Goal: Task Accomplishment & Management: Manage account settings

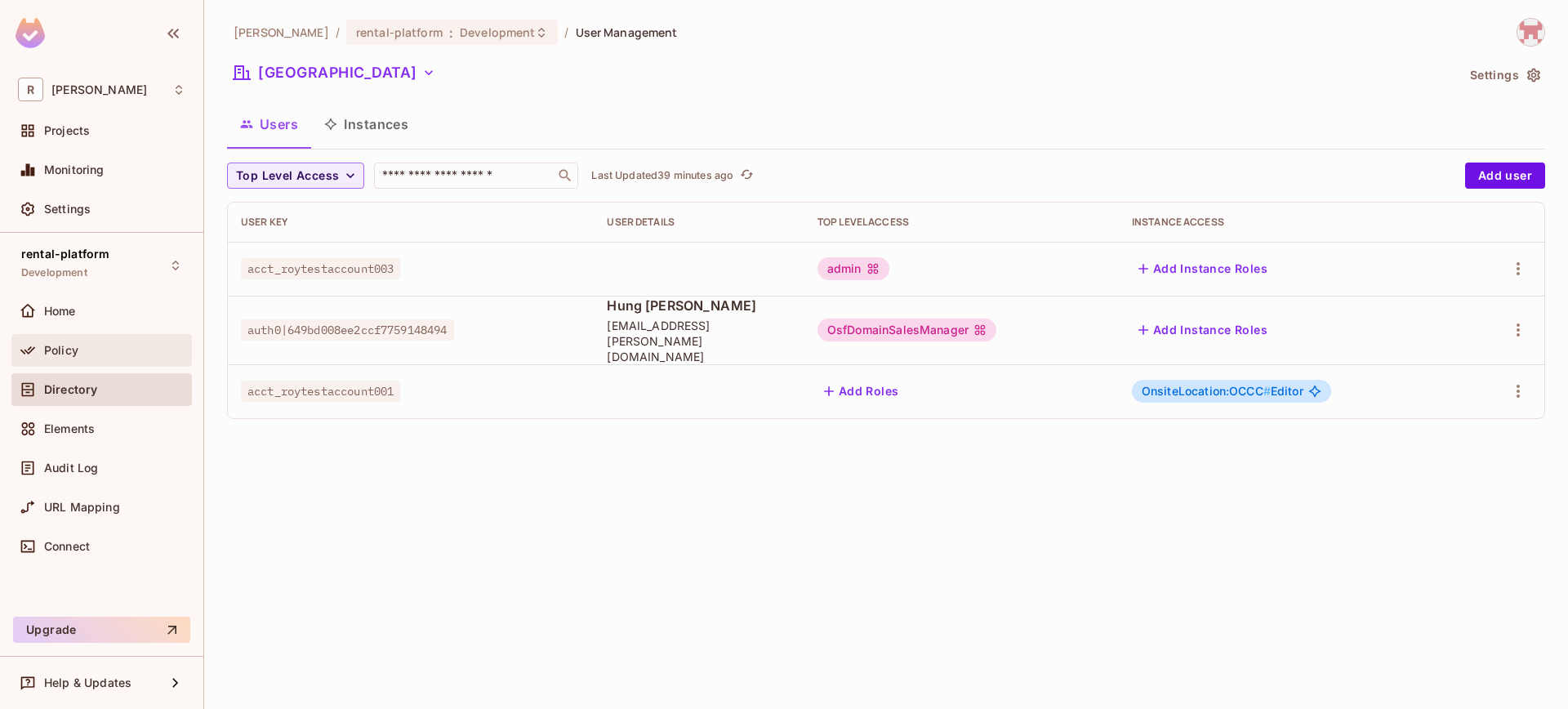
click at [89, 360] on div "Policy" at bounding box center [101, 350] width 181 height 33
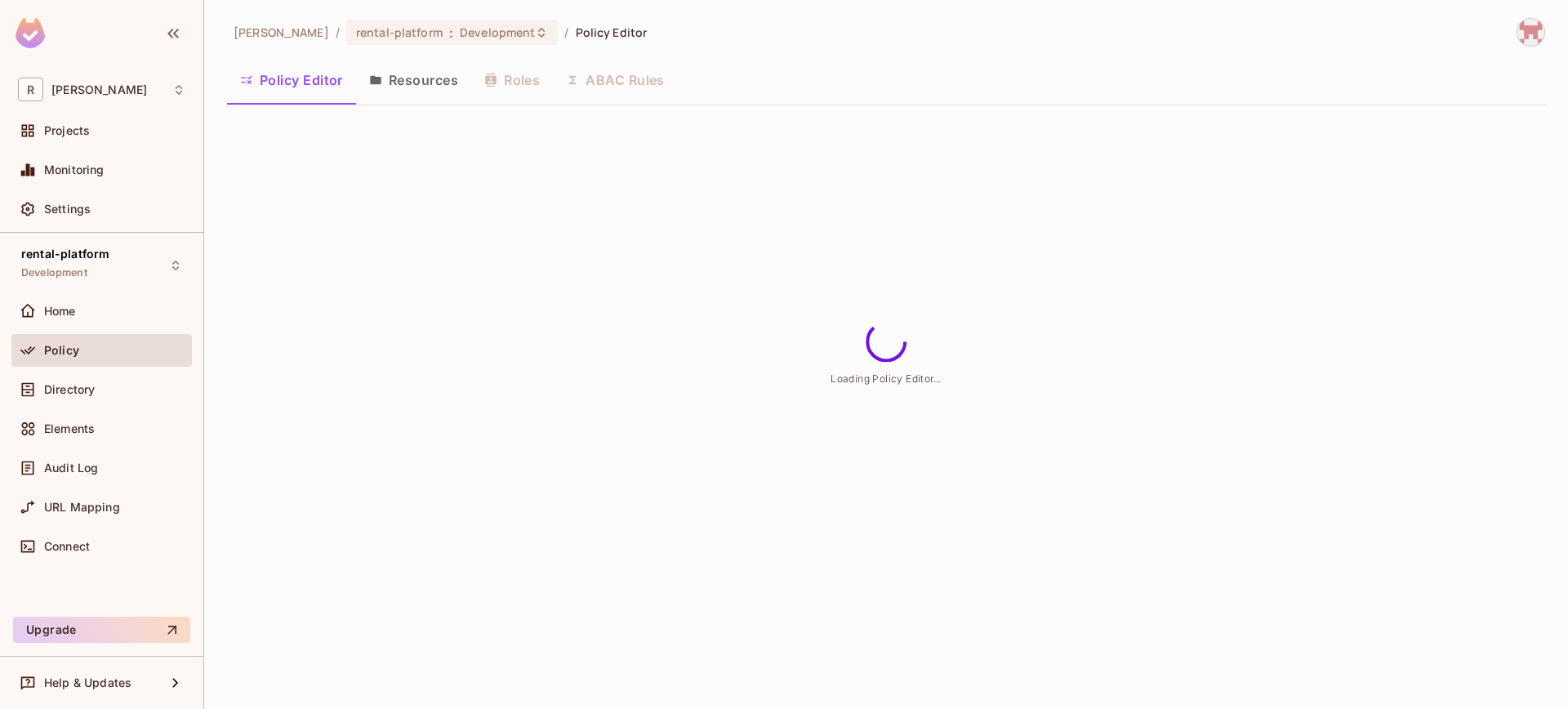
click at [441, 84] on button "Resources" at bounding box center [413, 81] width 115 height 41
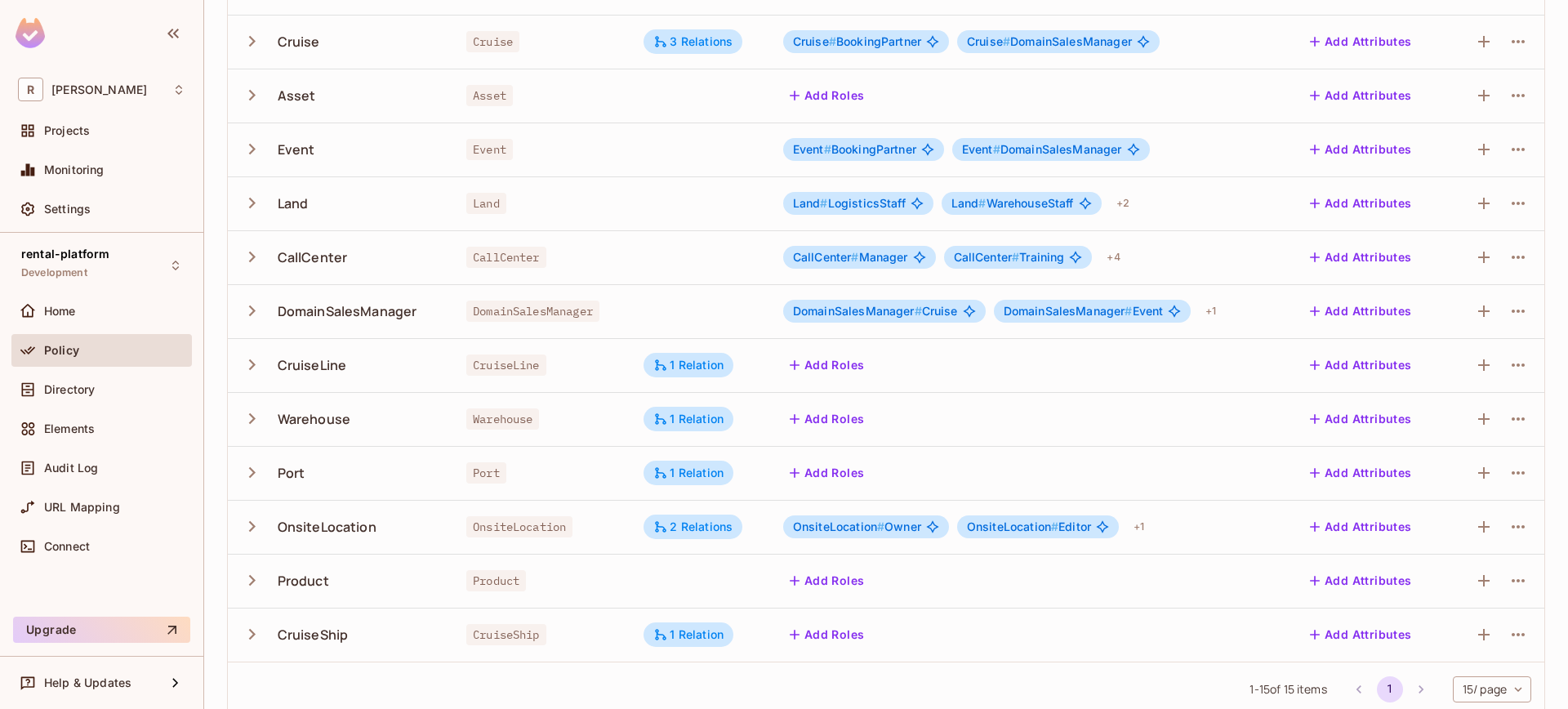
scroll to position [365, 0]
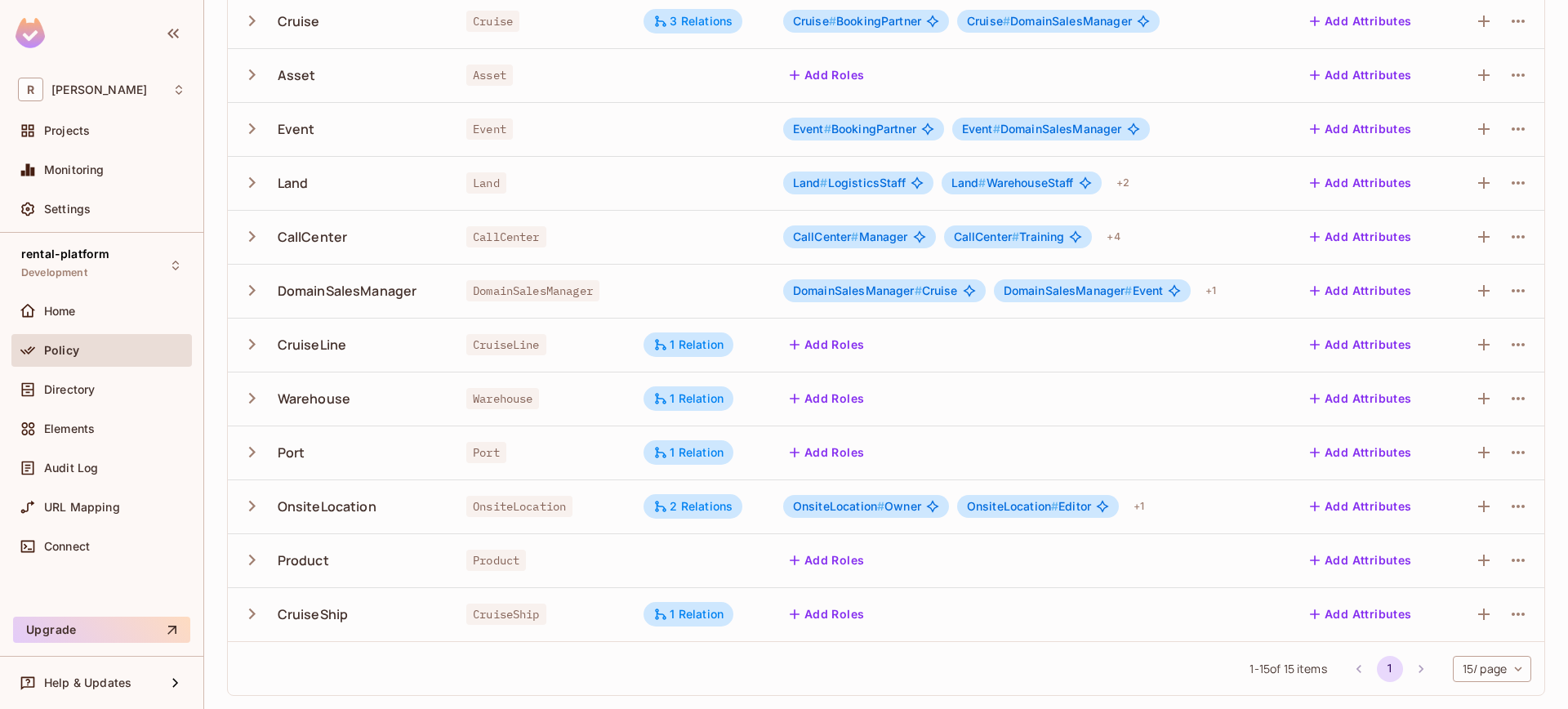
click at [260, 501] on icon "button" at bounding box center [252, 506] width 22 height 22
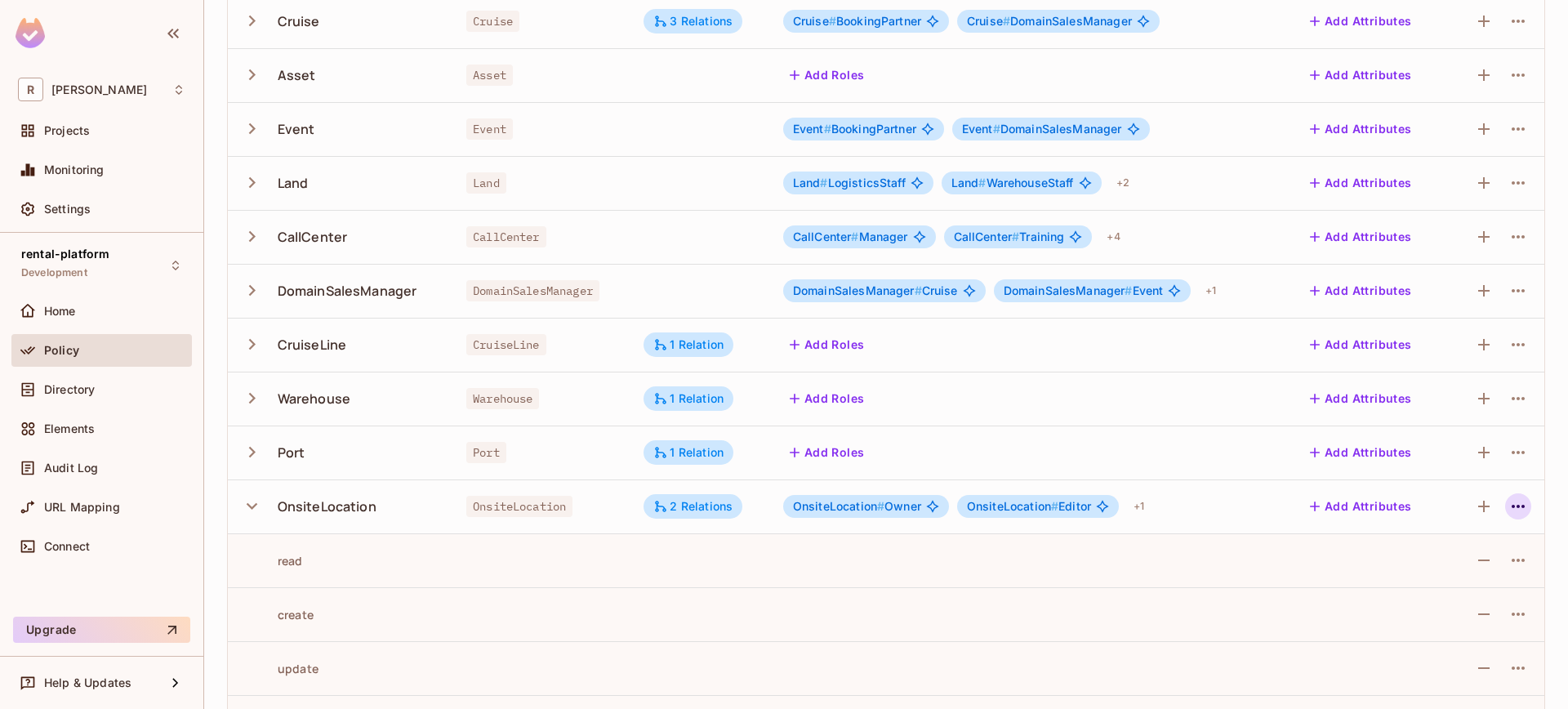
click at [1512, 506] on icon "button" at bounding box center [1518, 506] width 13 height 3
click at [1424, 561] on span "Edit Resource" at bounding box center [1435, 570] width 86 height 26
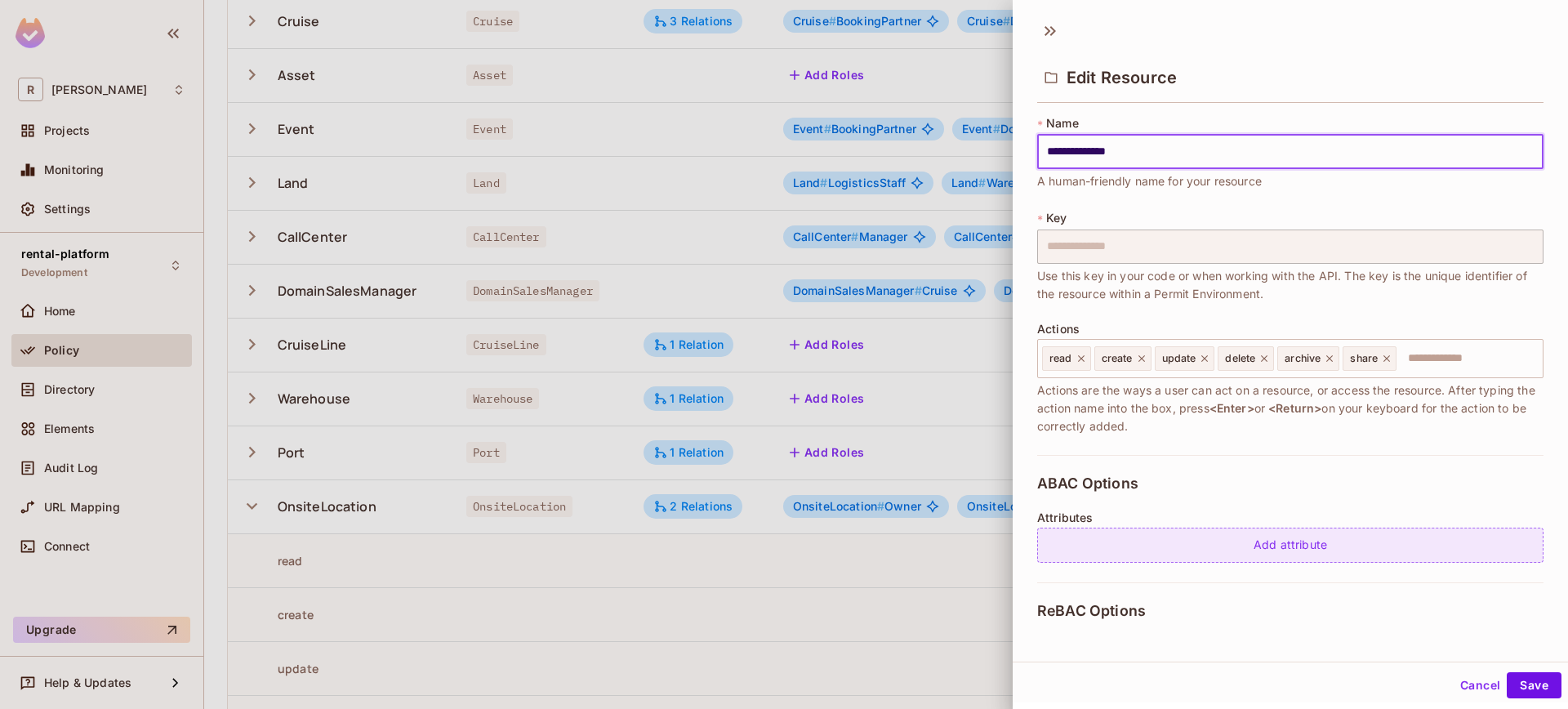
scroll to position [309, 0]
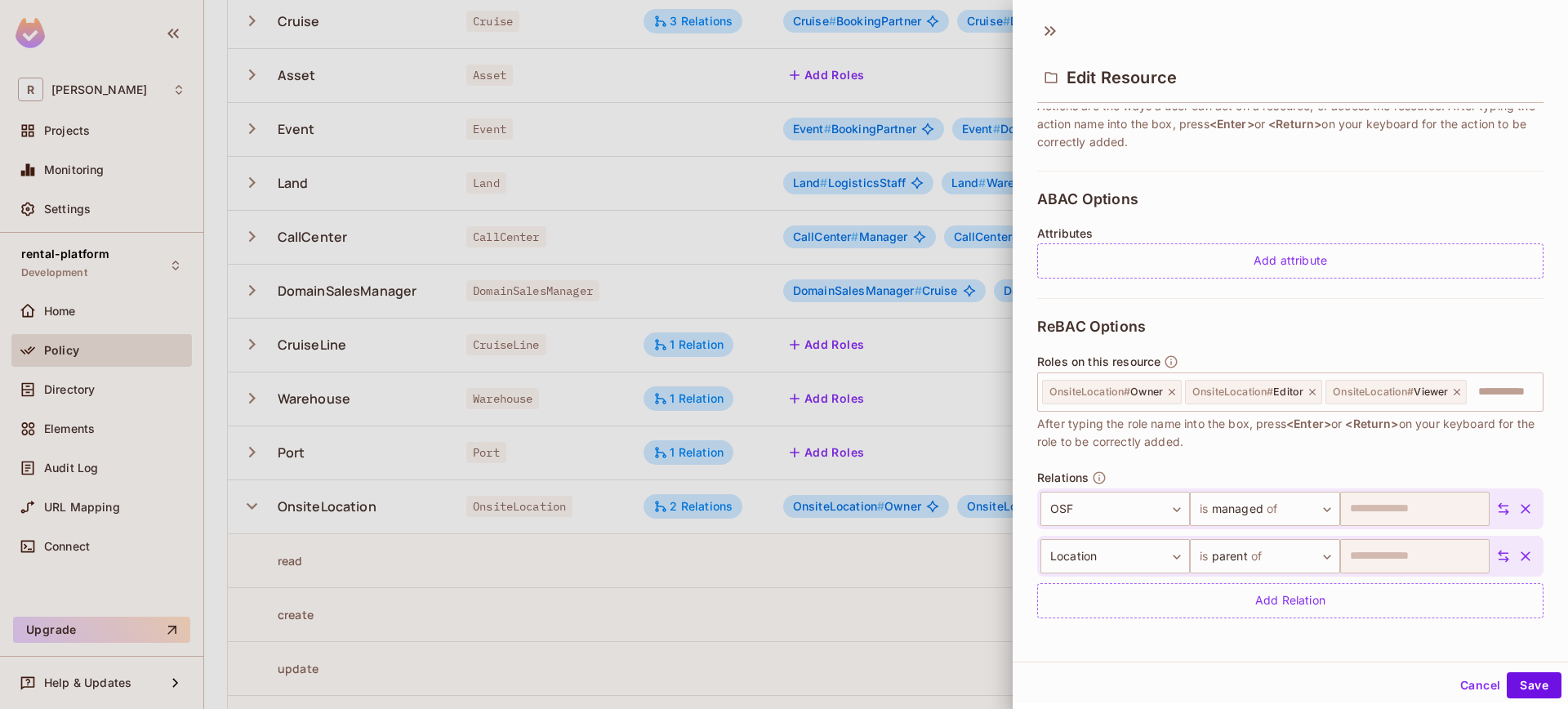
click at [1259, 529] on div "​ is managed of ******* ​ OSF *** ​ ​ is parent of ****** ​ Location ******** ​…" at bounding box center [1290, 553] width 507 height 130
click at [1261, 520] on body "R [PERSON_NAME]-poc Projects Monitoring Settings rental-platform Development Ho…" at bounding box center [784, 354] width 1568 height 709
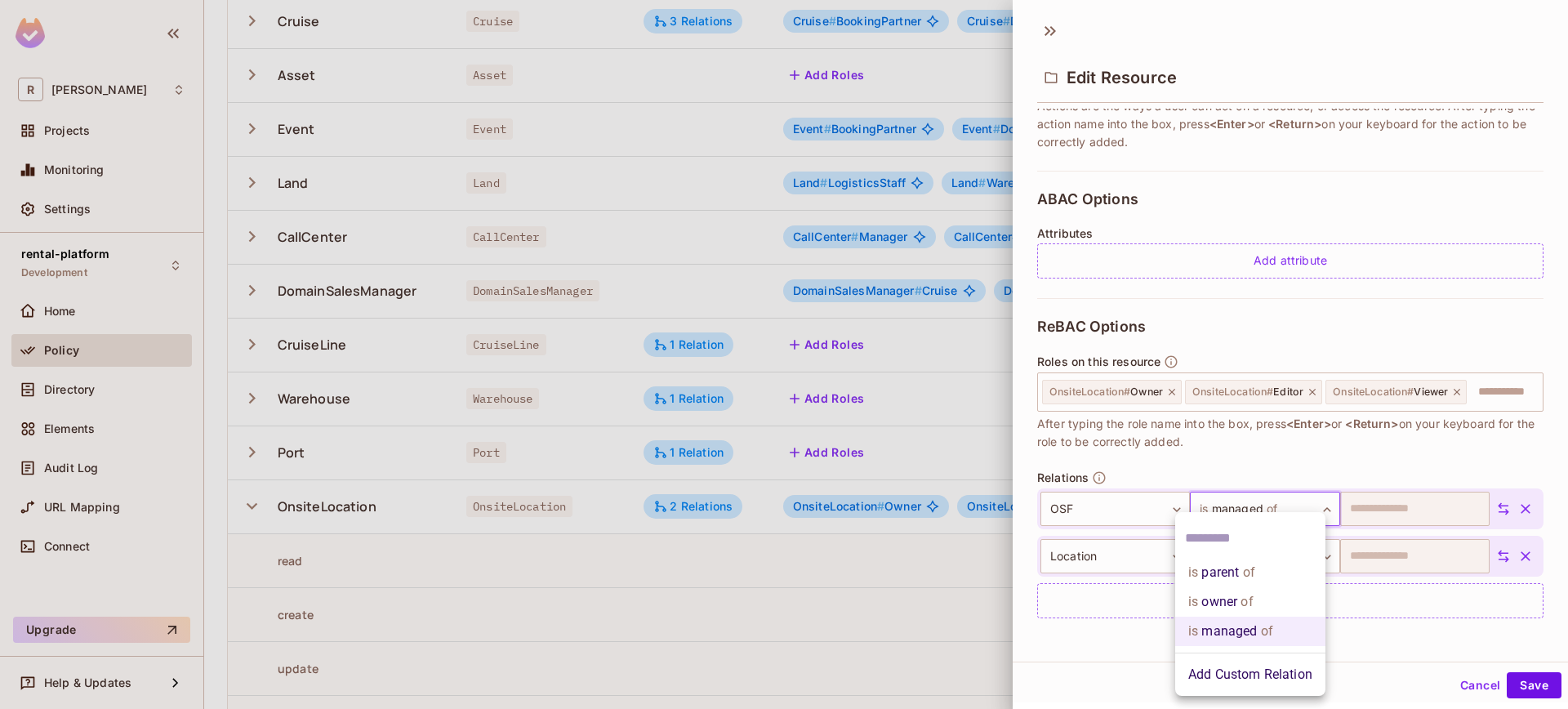
click at [1236, 583] on li "is parent of" at bounding box center [1250, 571] width 150 height 29
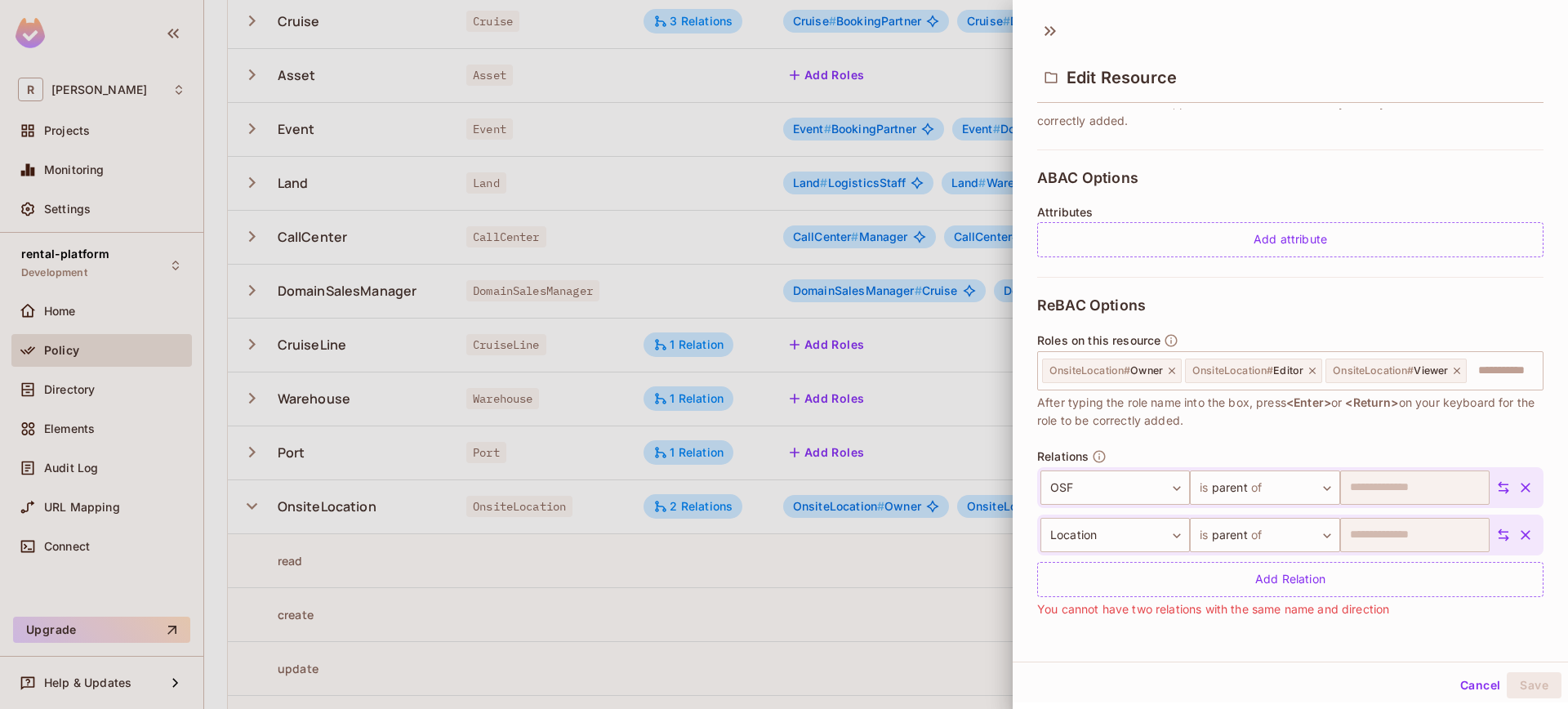
click at [1511, 550] on button "button" at bounding box center [1525, 534] width 29 height 29
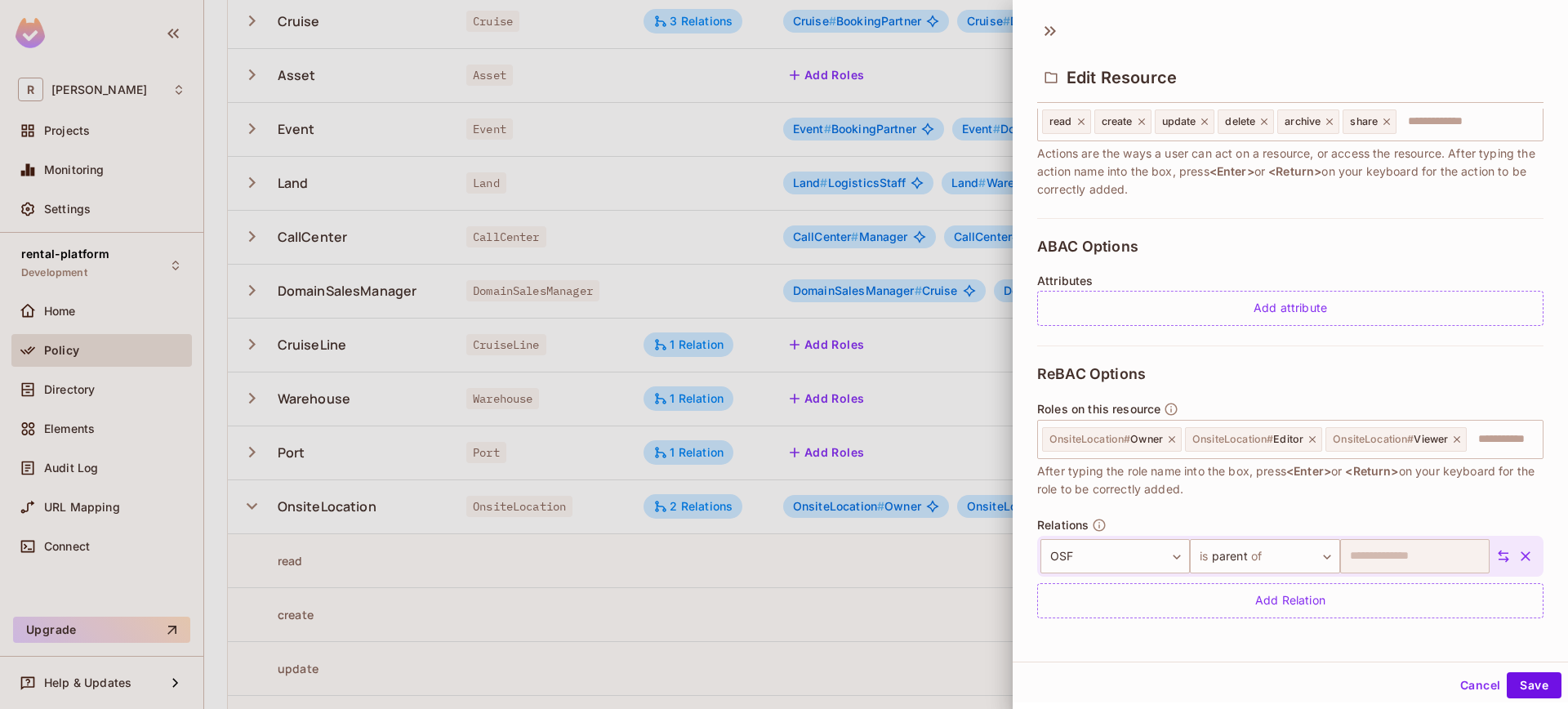
scroll to position [261, 0]
click at [1506, 679] on button "Save" at bounding box center [1533, 685] width 54 height 26
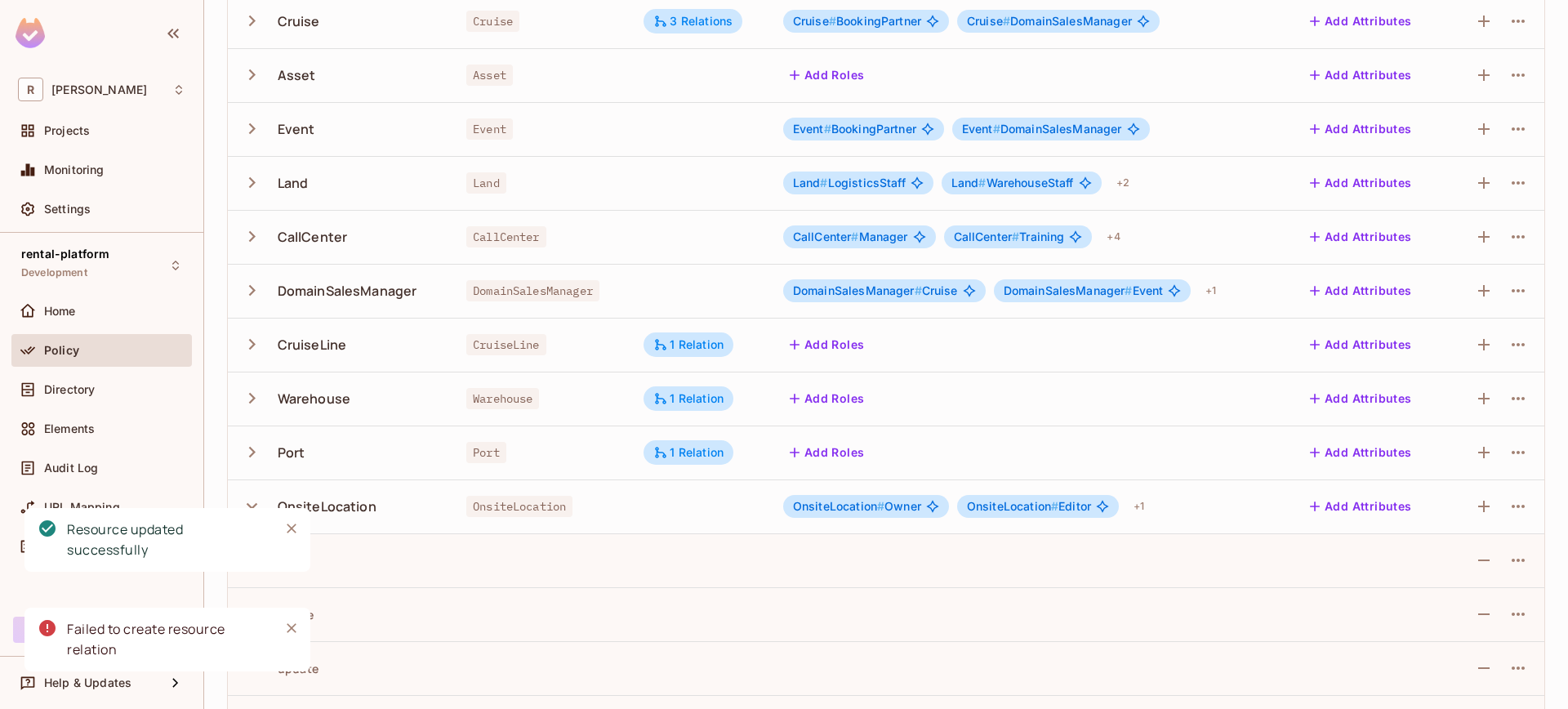
click at [294, 535] on icon "Close" at bounding box center [291, 527] width 16 height 16
click at [293, 618] on button "Close" at bounding box center [291, 628] width 24 height 24
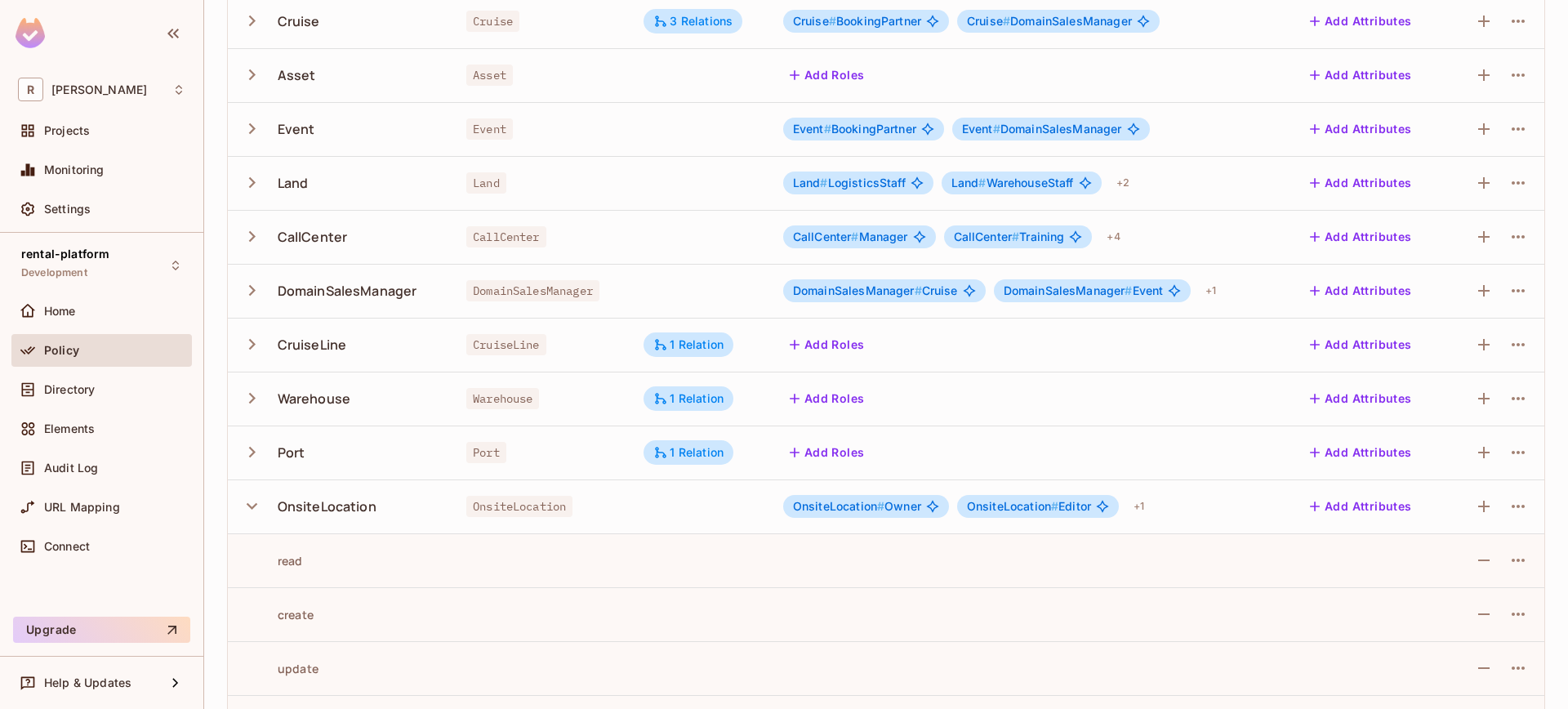
scroll to position [688, 0]
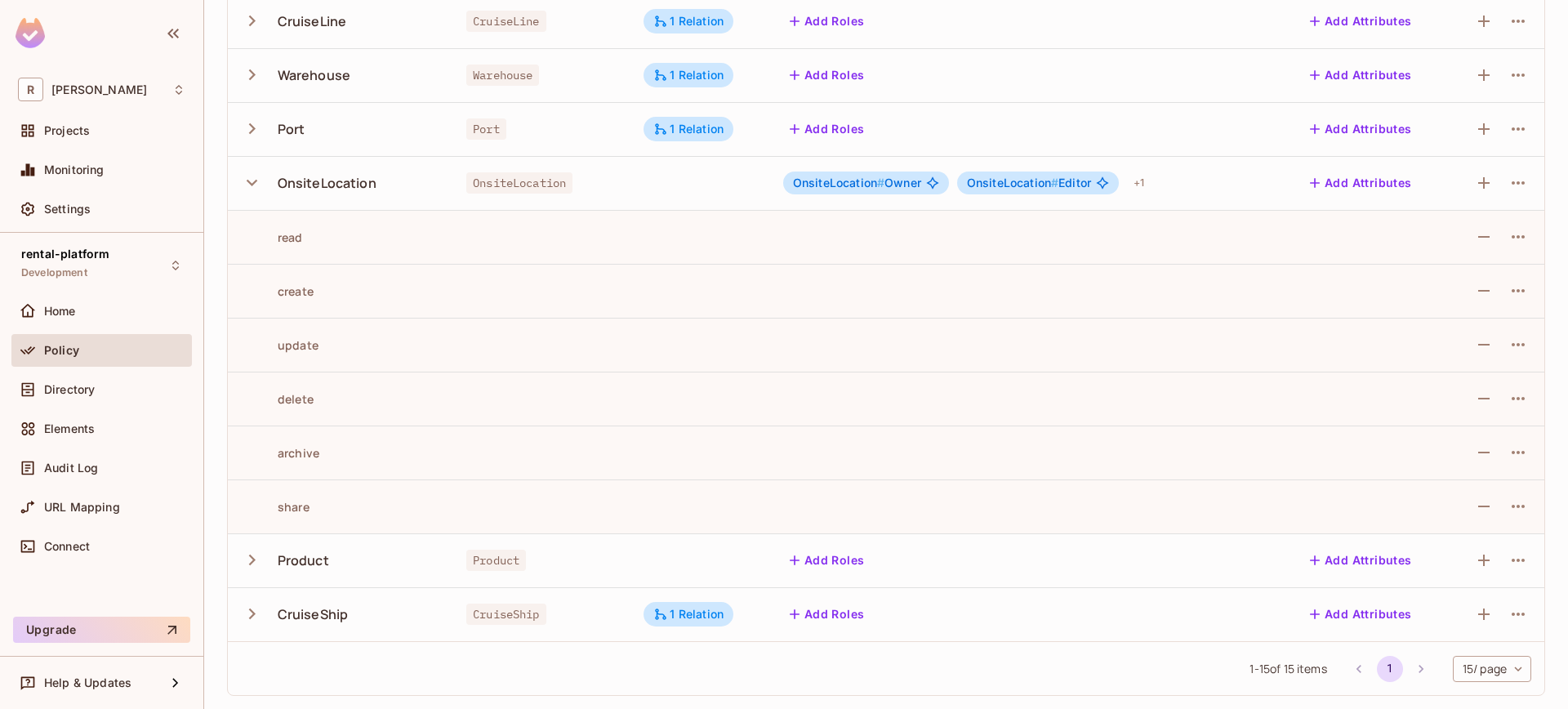
click at [1496, 199] on td at bounding box center [1496, 184] width 96 height 54
click at [1508, 190] on icon "button" at bounding box center [1517, 183] width 20 height 20
click at [1434, 247] on div "Edit Resource" at bounding box center [1435, 246] width 77 height 16
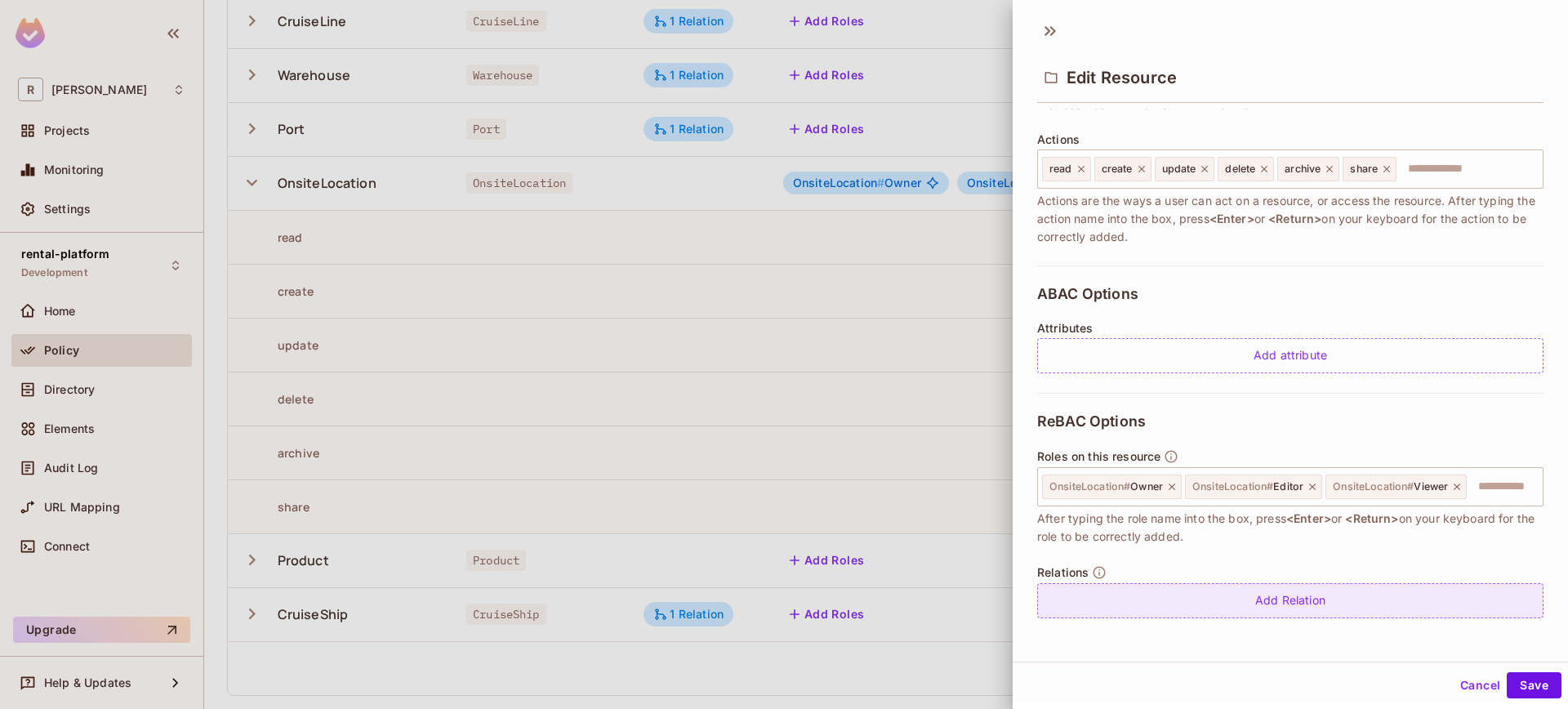
scroll to position [3, 0]
click at [1368, 605] on div "Add Relation" at bounding box center [1290, 598] width 507 height 35
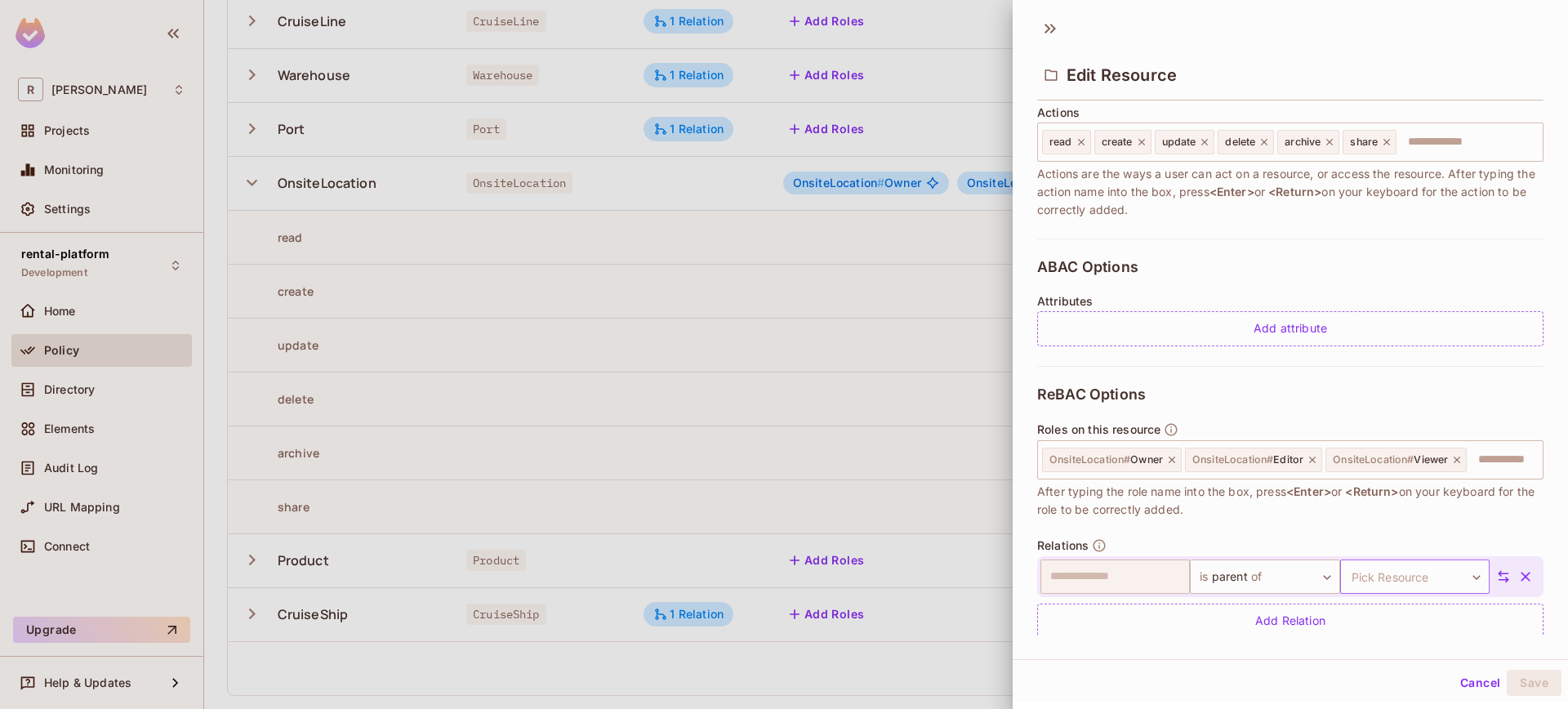
click at [1360, 608] on body "R [PERSON_NAME]-poc Projects Monitoring Settings rental-platform Development Ho…" at bounding box center [784, 354] width 1568 height 709
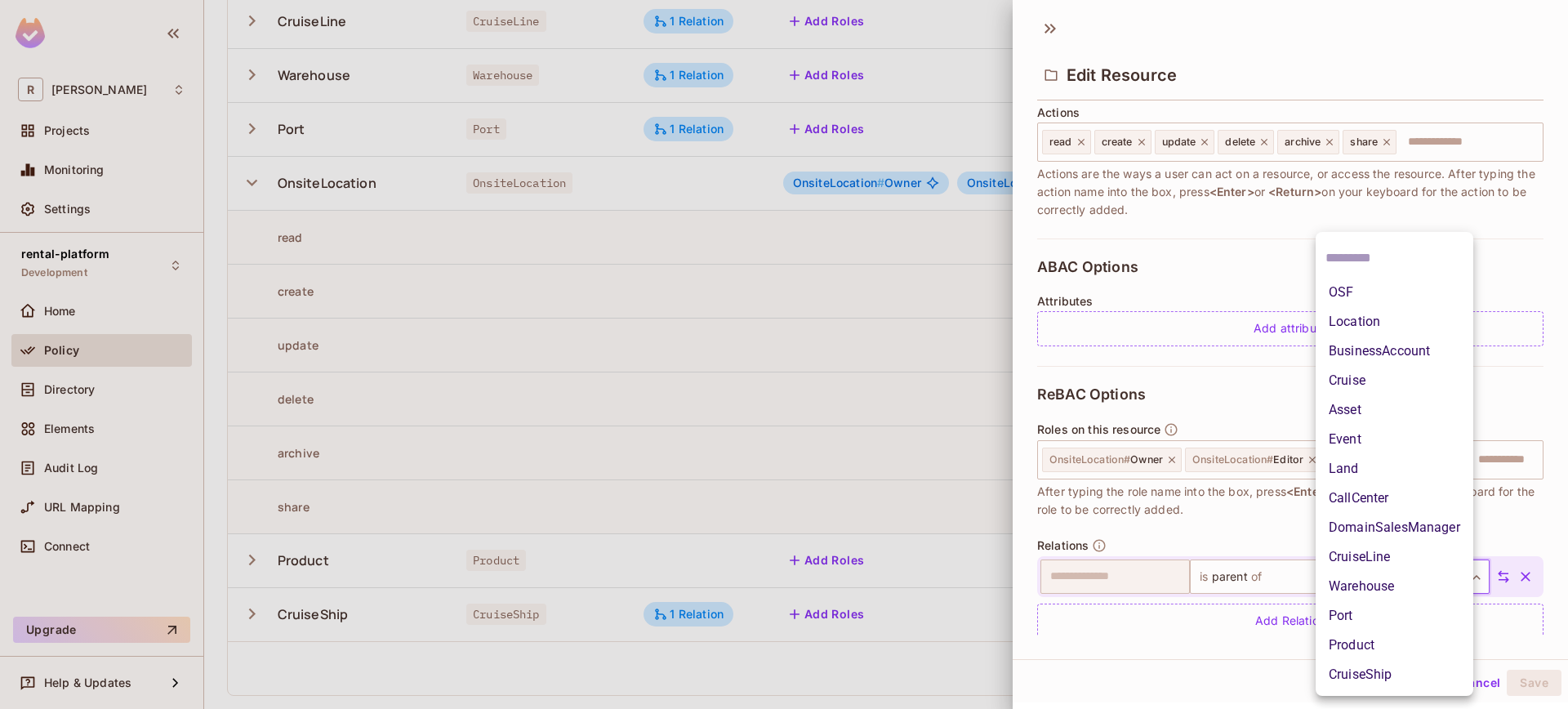
click at [1159, 600] on div at bounding box center [784, 354] width 1568 height 709
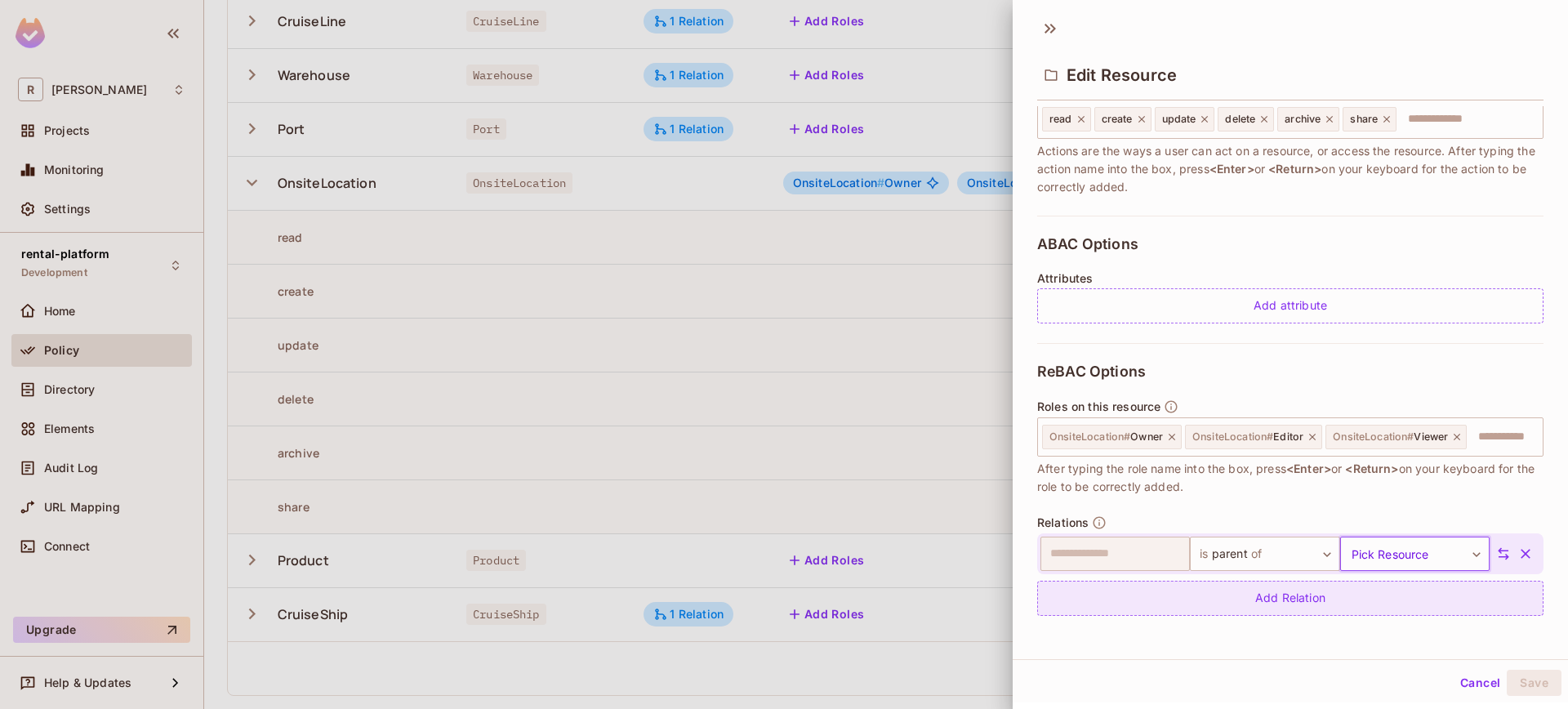
scroll to position [261, 0]
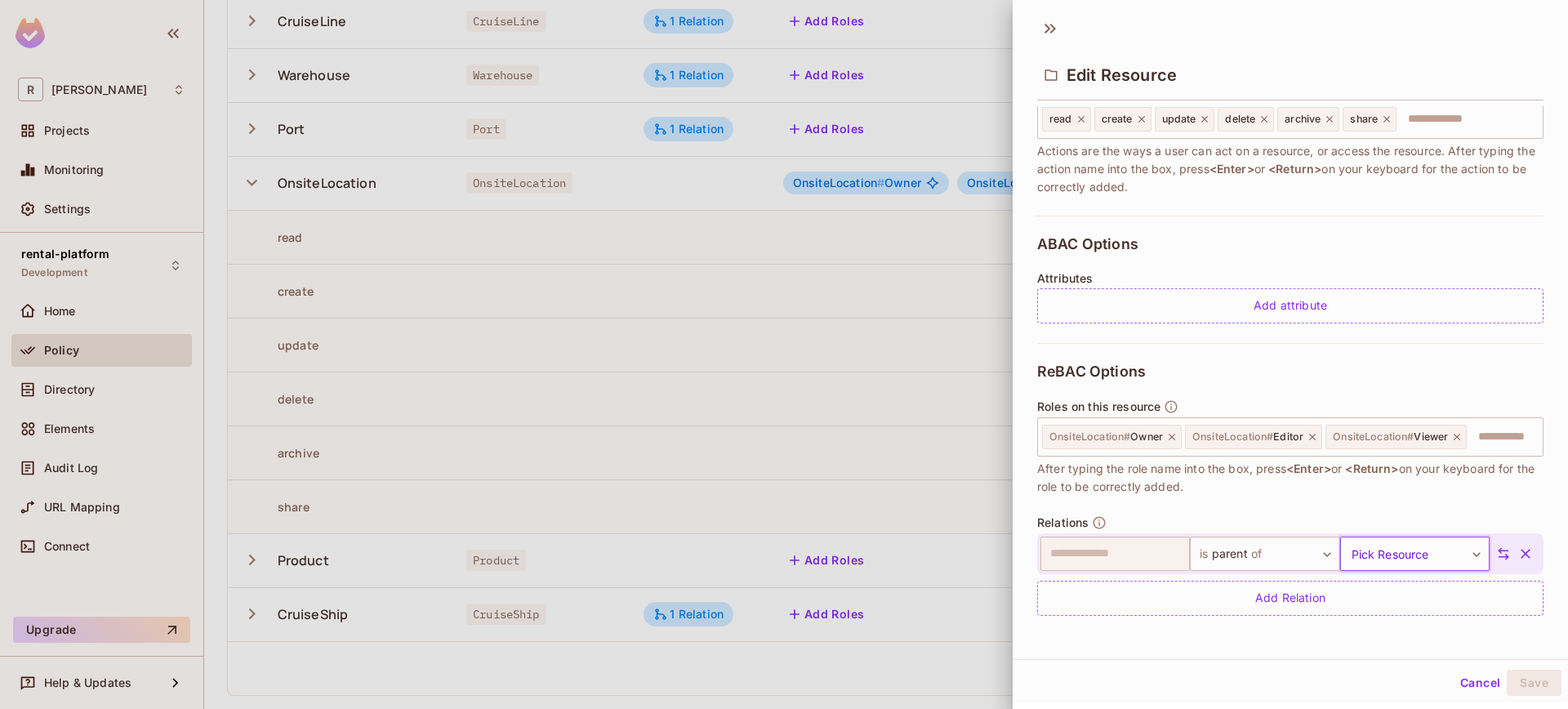
click at [1496, 555] on icon at bounding box center [1503, 554] width 15 height 15
click at [1159, 555] on body "R [PERSON_NAME]-poc Projects Monitoring Settings rental-platform Development Ho…" at bounding box center [784, 354] width 1568 height 709
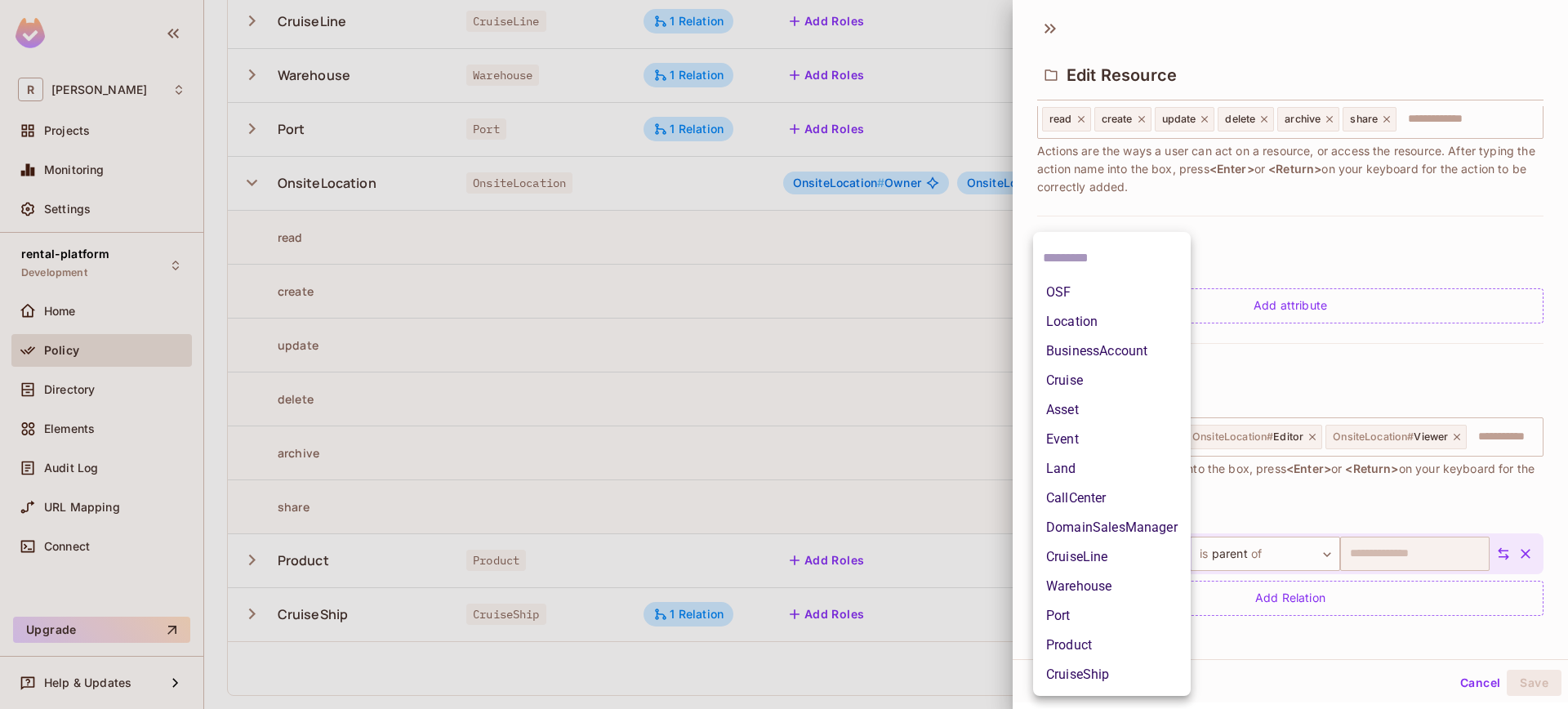
click at [1095, 290] on li "OSF" at bounding box center [1112, 291] width 157 height 29
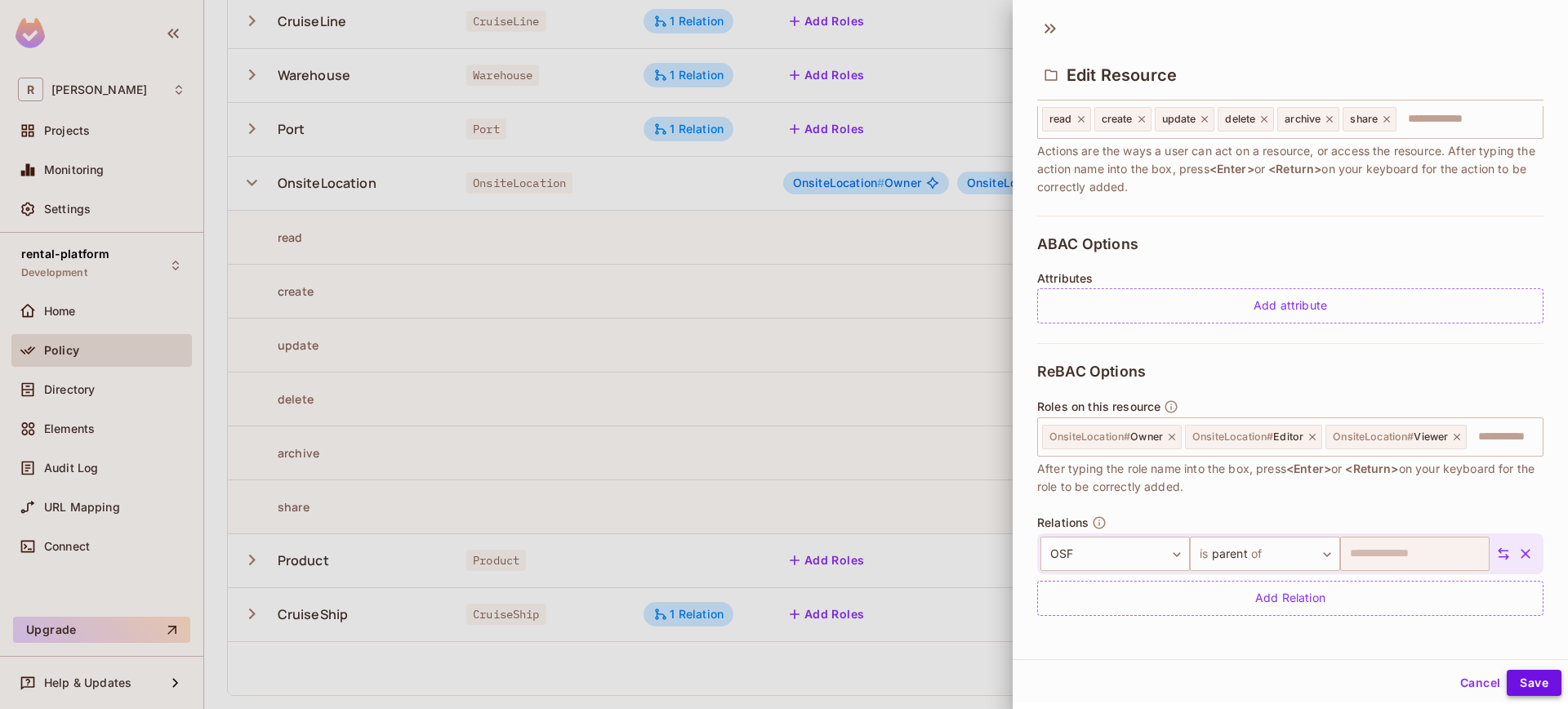
click at [1518, 682] on button "Save" at bounding box center [1533, 683] width 54 height 26
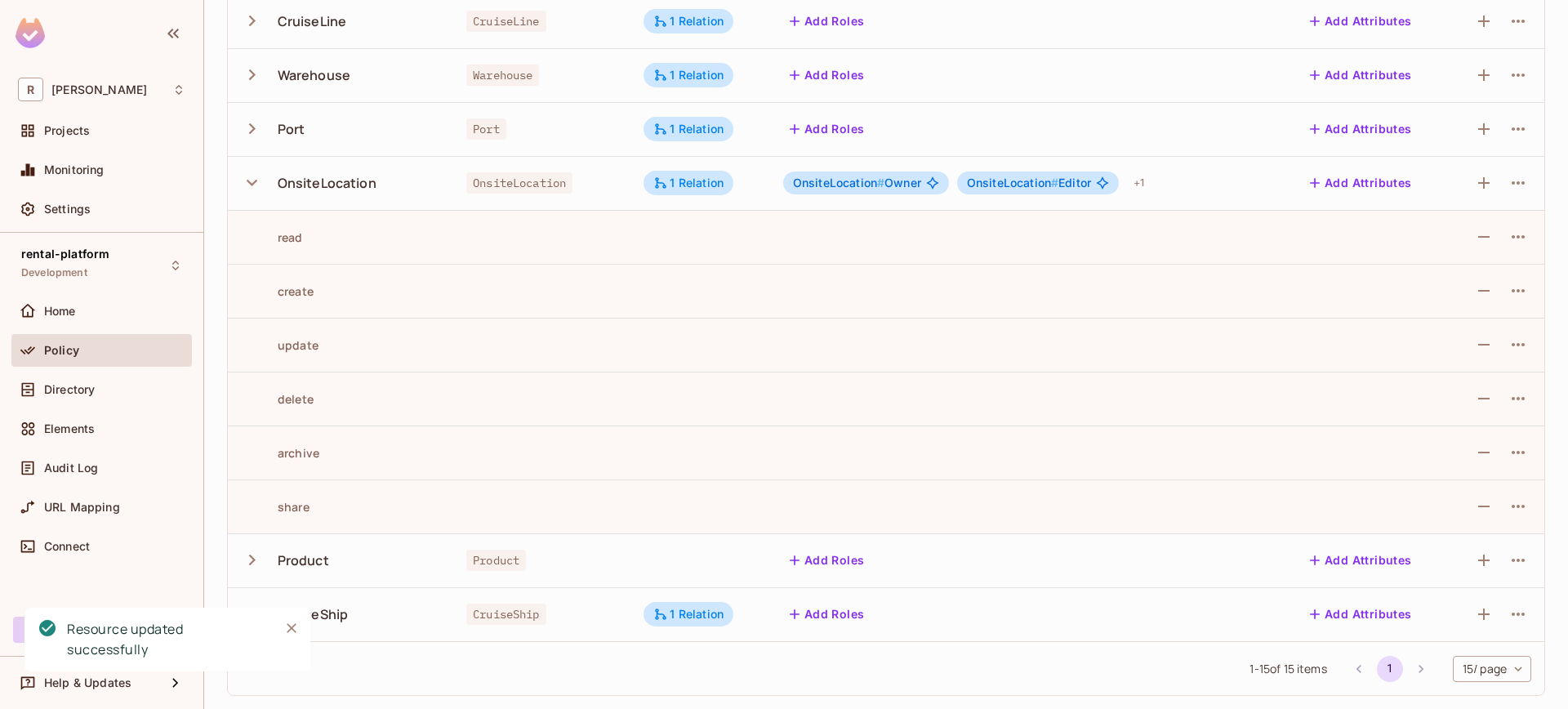
click at [256, 179] on icon "button" at bounding box center [252, 183] width 22 height 22
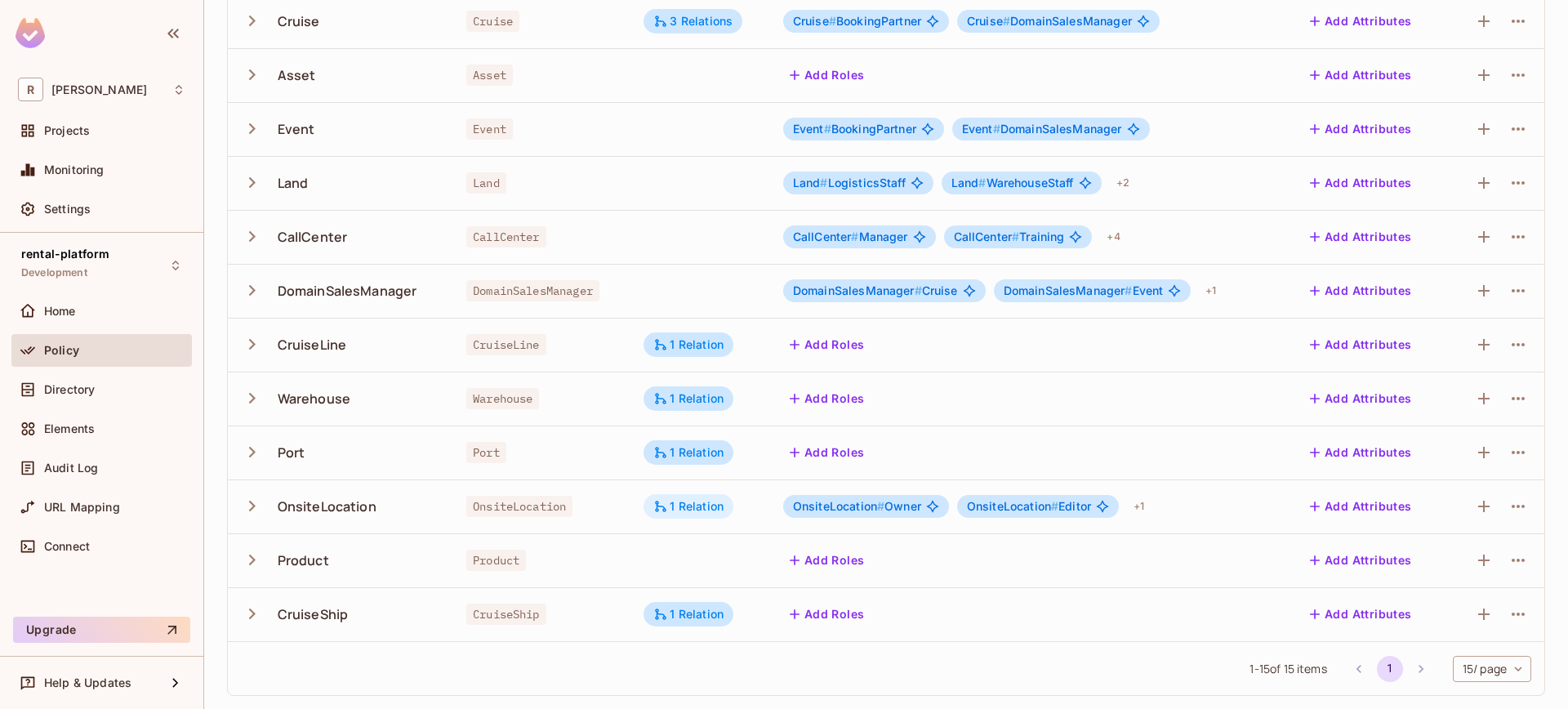
click at [689, 517] on div "1 Relation" at bounding box center [688, 506] width 90 height 24
click at [721, 598] on button "Edit Relations" at bounding box center [717, 605] width 105 height 26
click at [325, 505] on div "OnsiteLocation" at bounding box center [326, 506] width 98 height 18
click at [255, 510] on icon "button" at bounding box center [252, 506] width 22 height 22
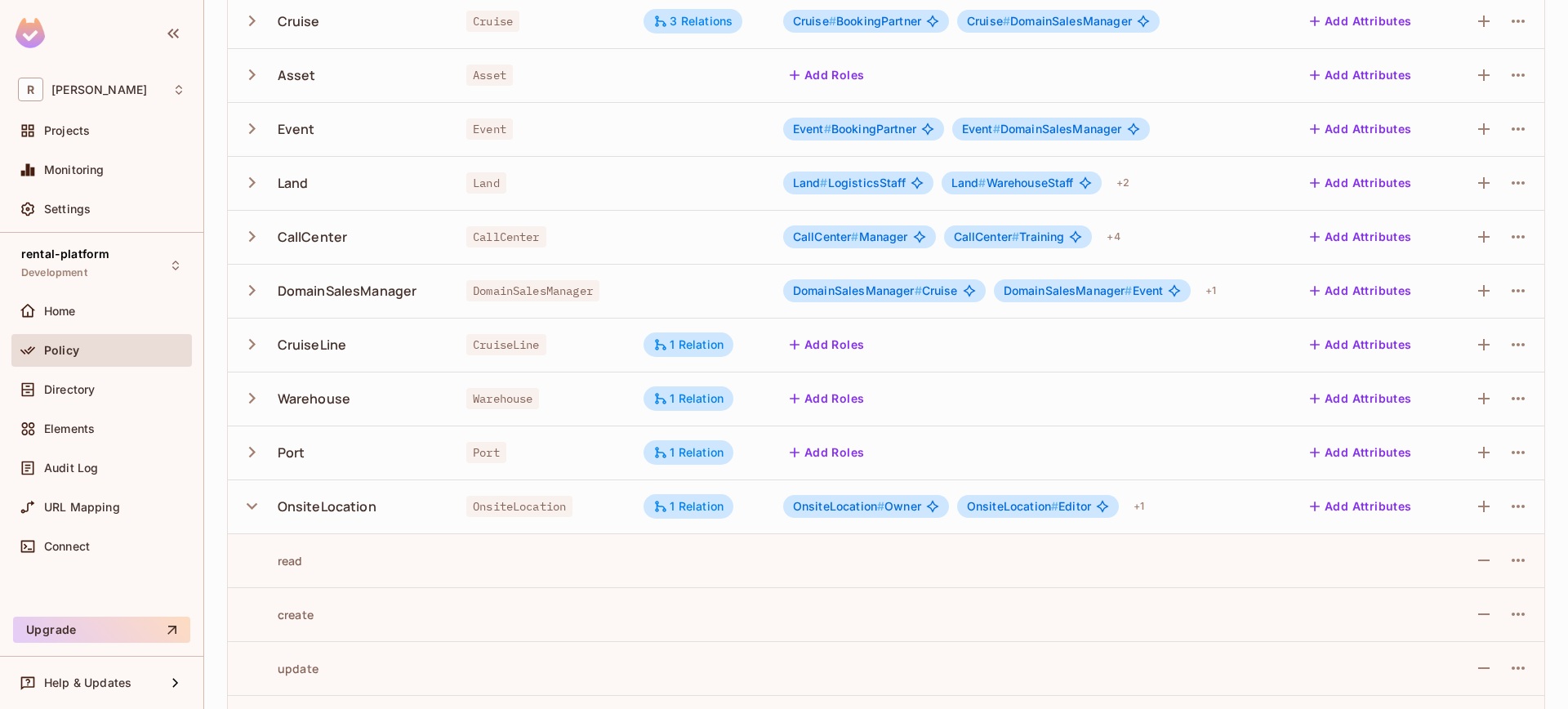
click at [256, 511] on icon "button" at bounding box center [252, 506] width 22 height 22
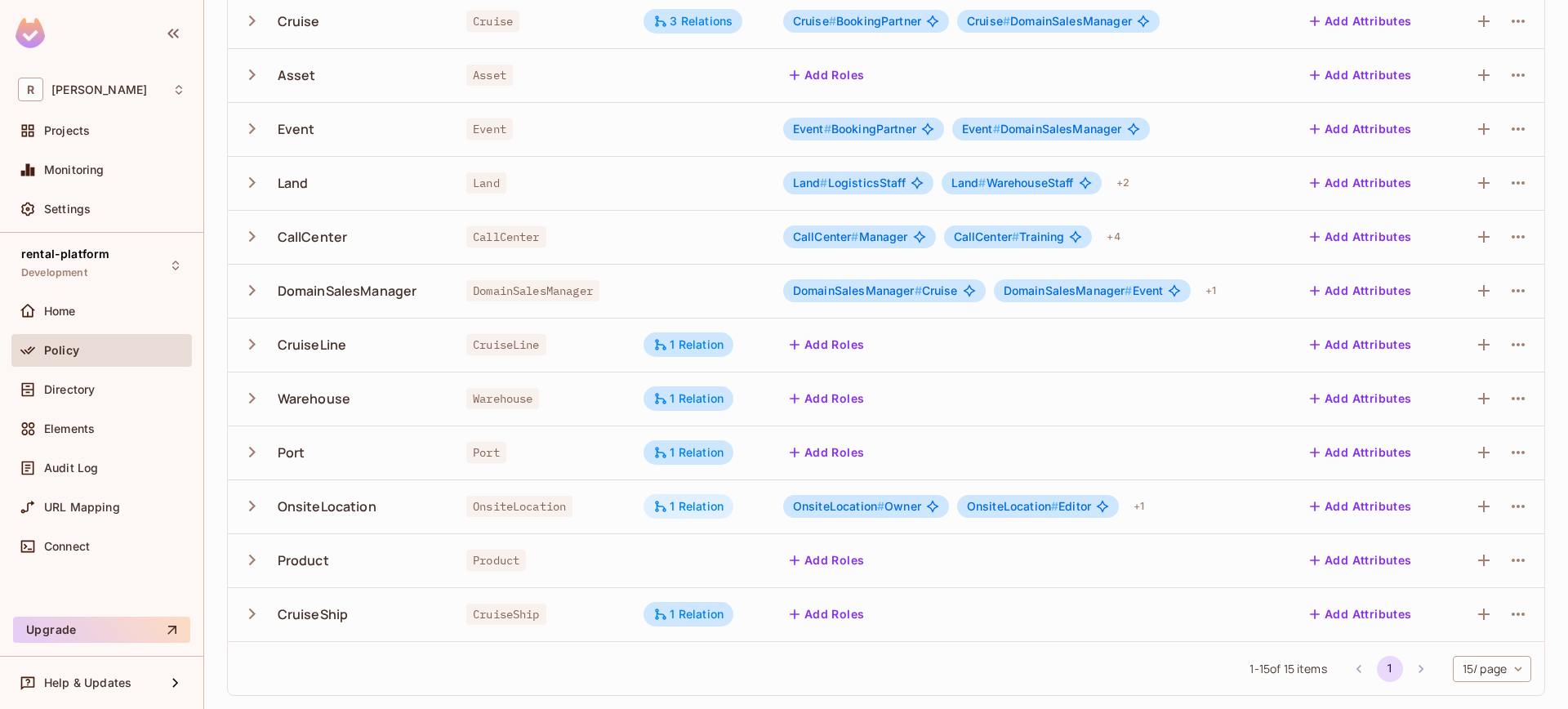
click at [696, 512] on div "1 Relation" at bounding box center [688, 507] width 70 height 15
click at [733, 596] on button "Edit Relations" at bounding box center [717, 605] width 105 height 26
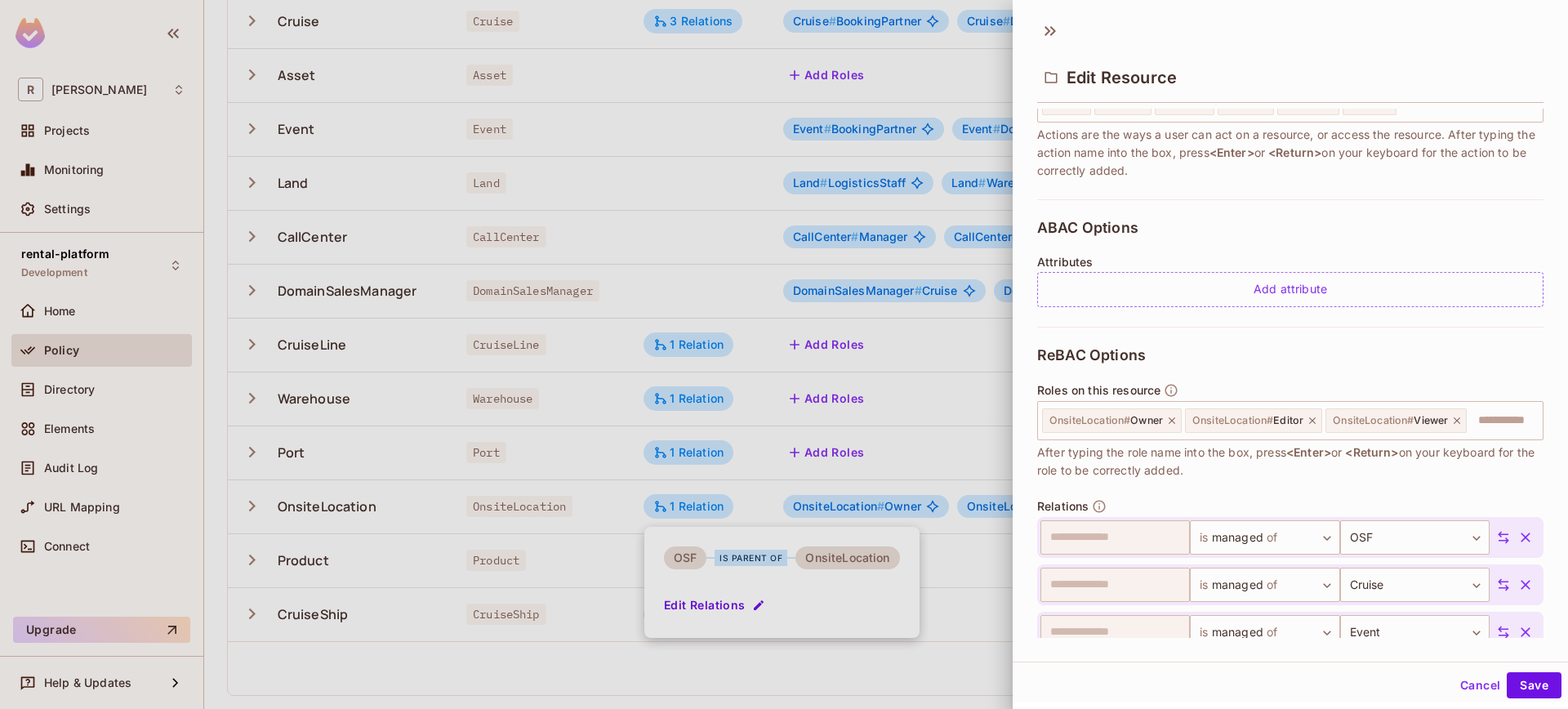
scroll to position [356, 0]
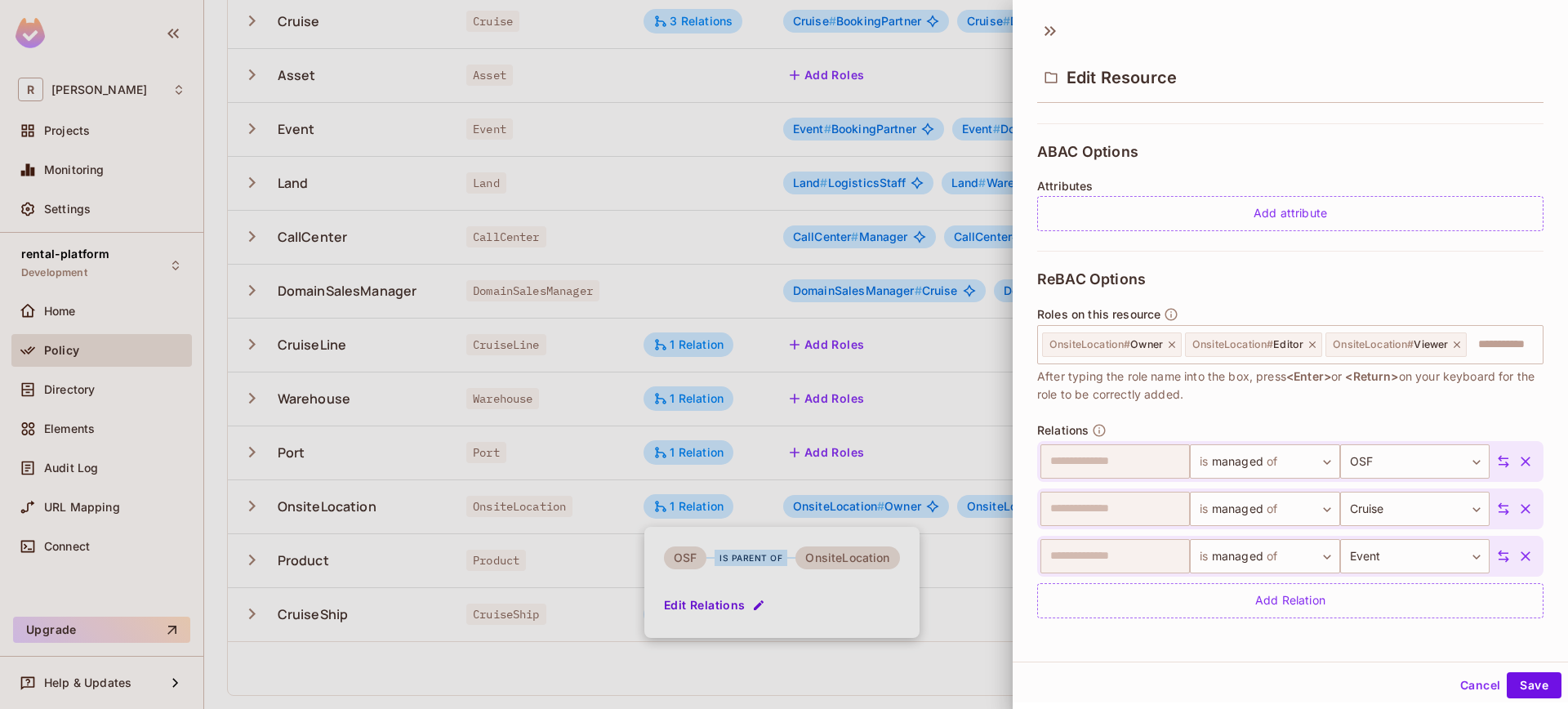
click at [1465, 685] on button "Cancel" at bounding box center [1480, 685] width 53 height 26
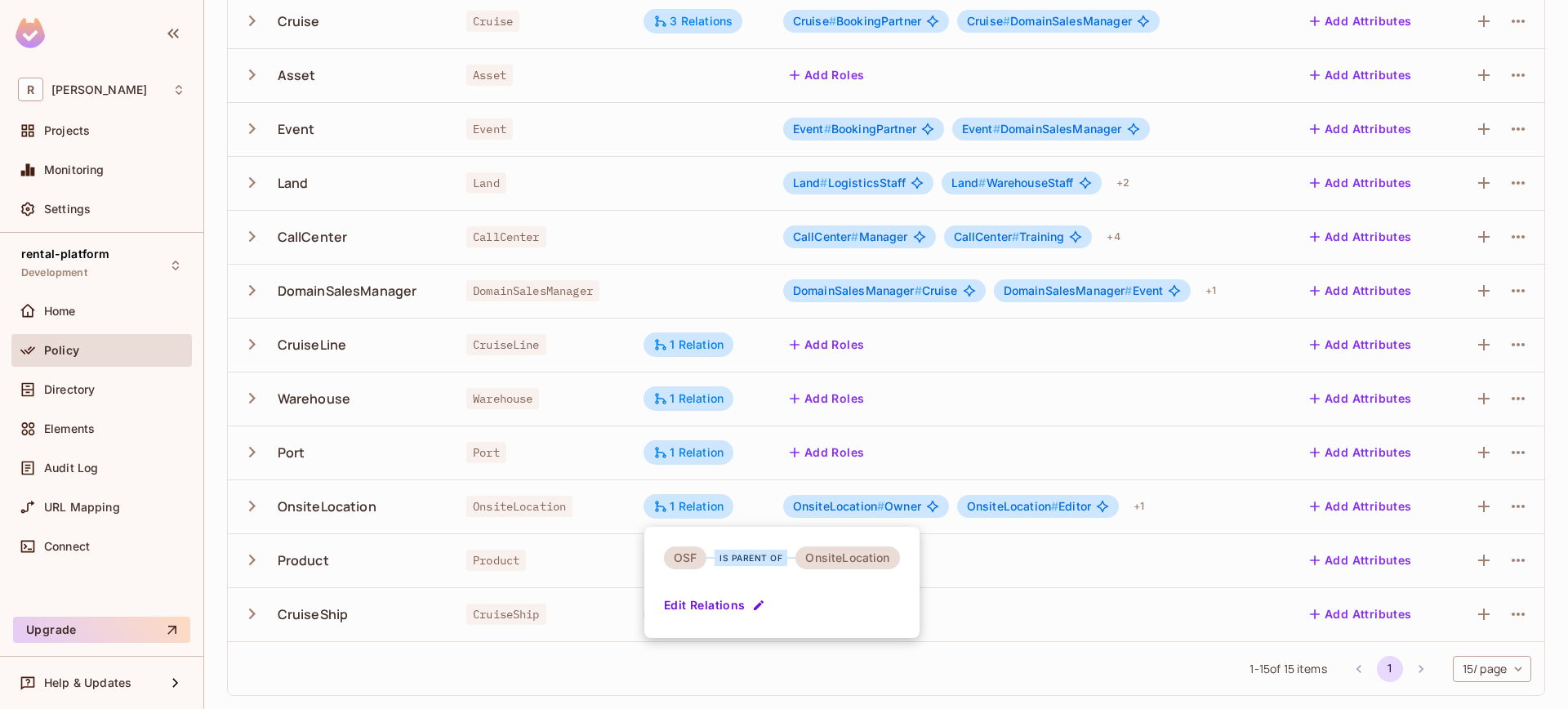
click at [557, 152] on div at bounding box center [784, 354] width 1568 height 709
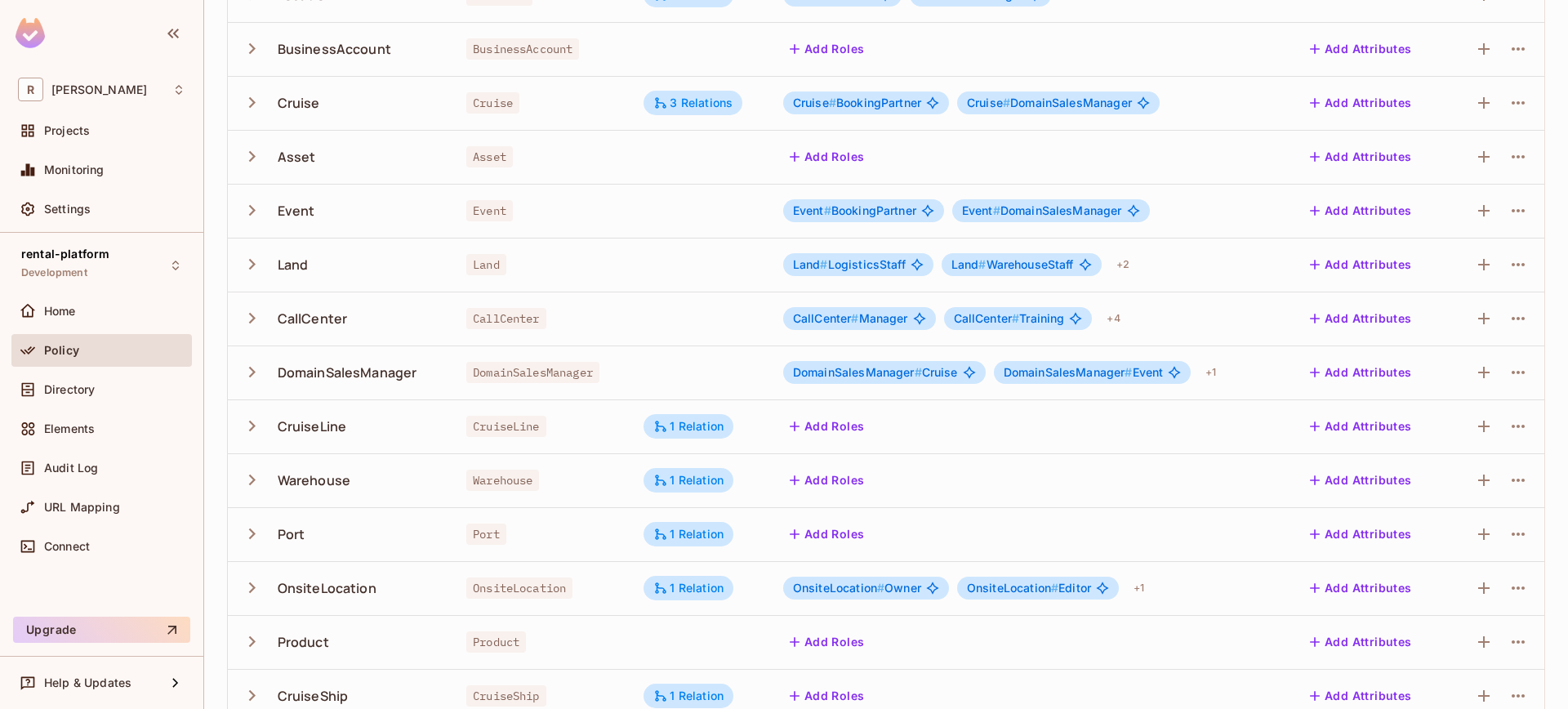
scroll to position [365, 0]
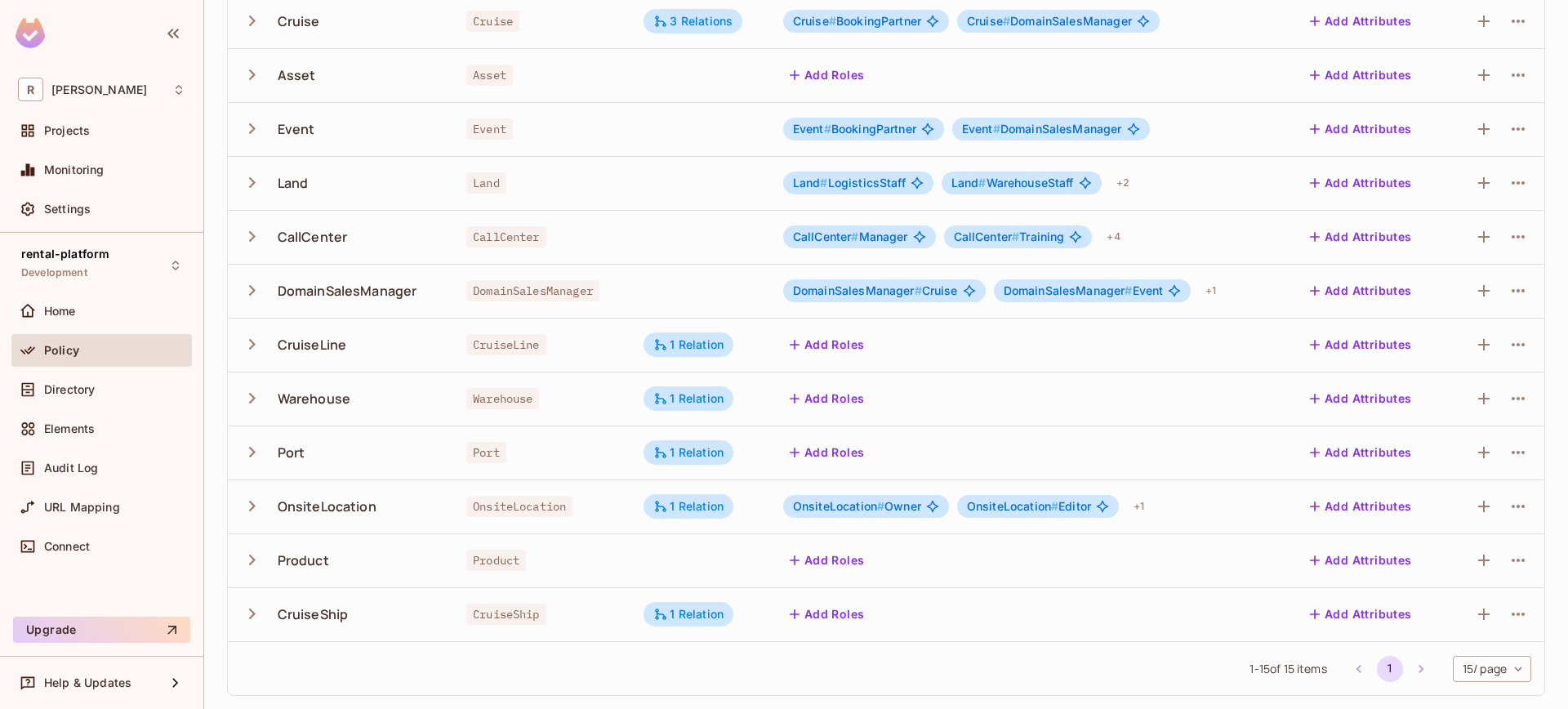
click at [255, 513] on icon "button" at bounding box center [252, 506] width 22 height 22
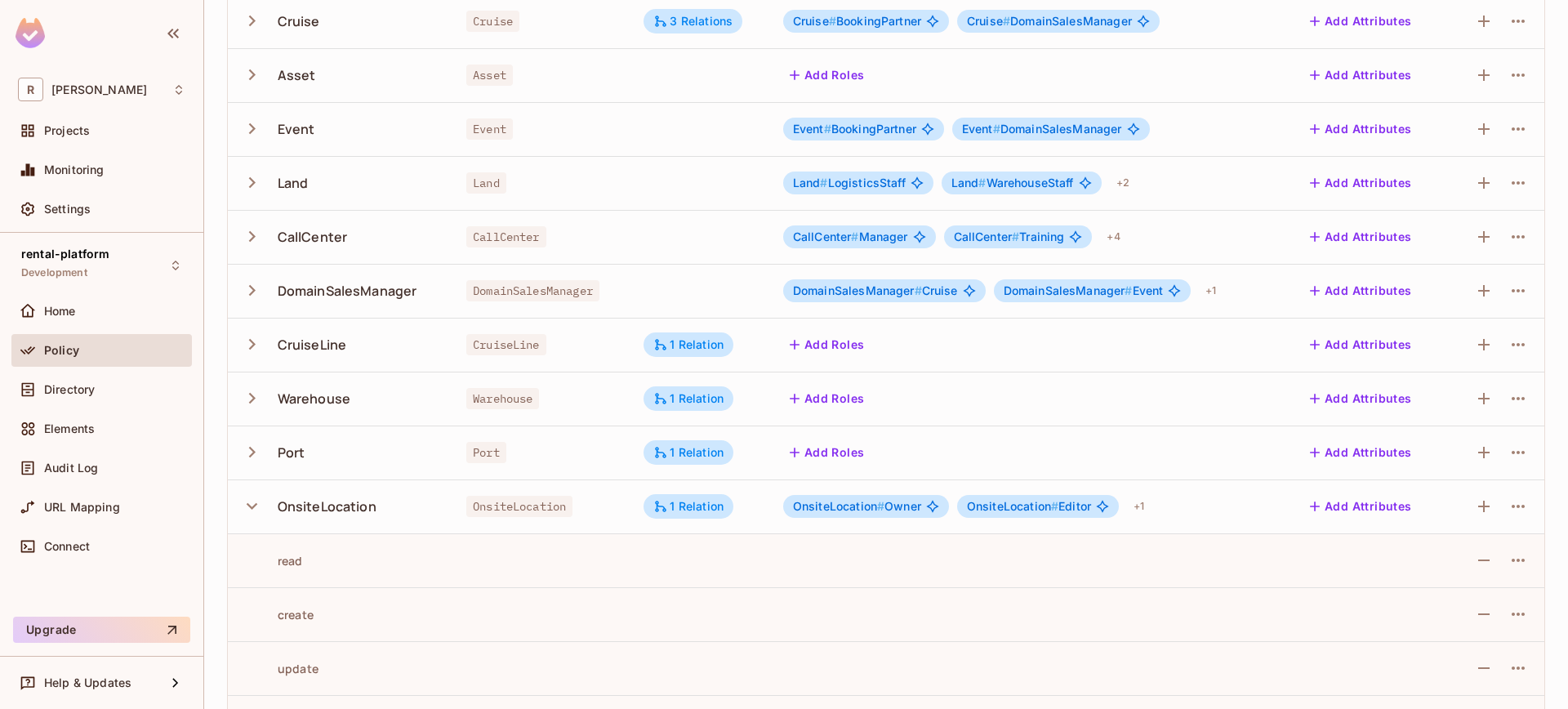
click at [255, 514] on icon "button" at bounding box center [252, 506] width 22 height 22
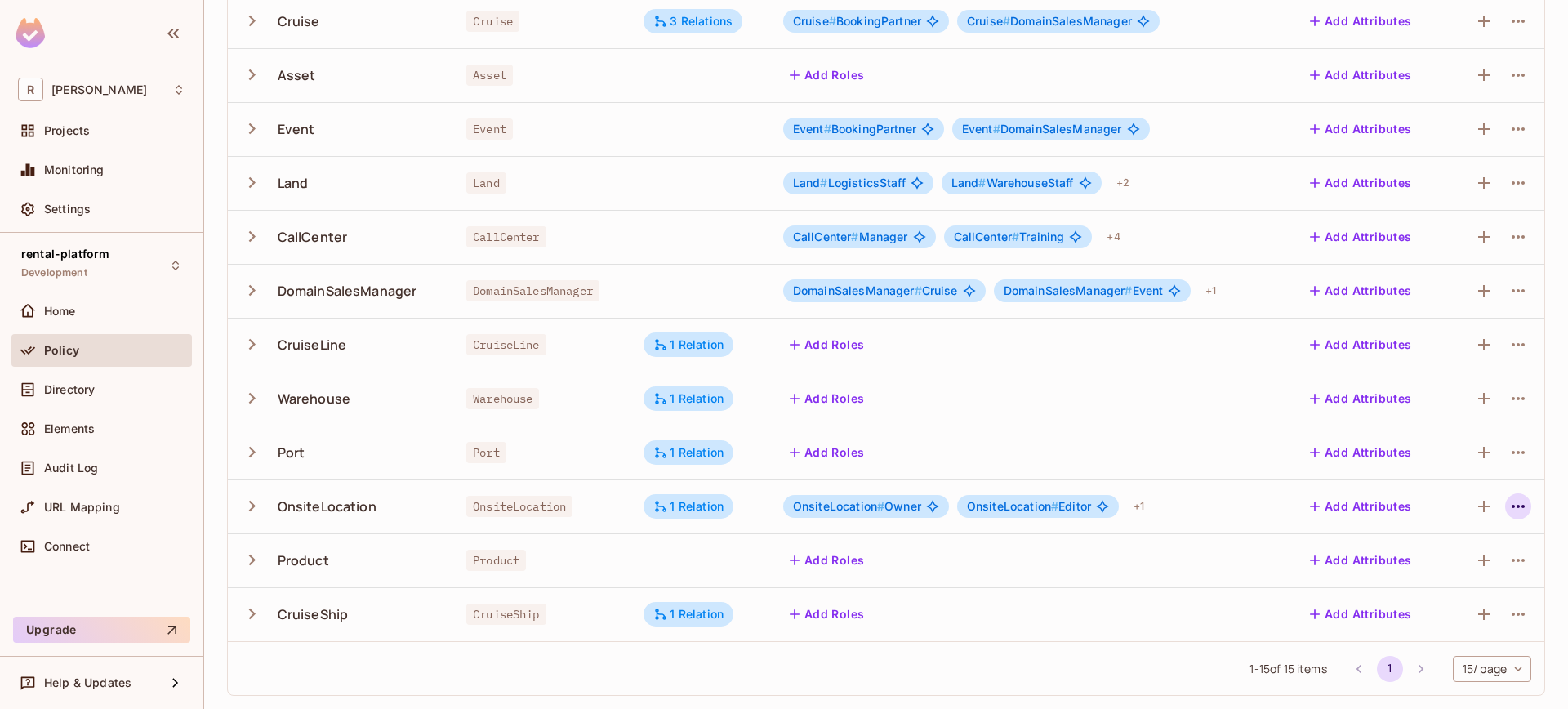
click at [1508, 509] on icon "button" at bounding box center [1517, 506] width 20 height 20
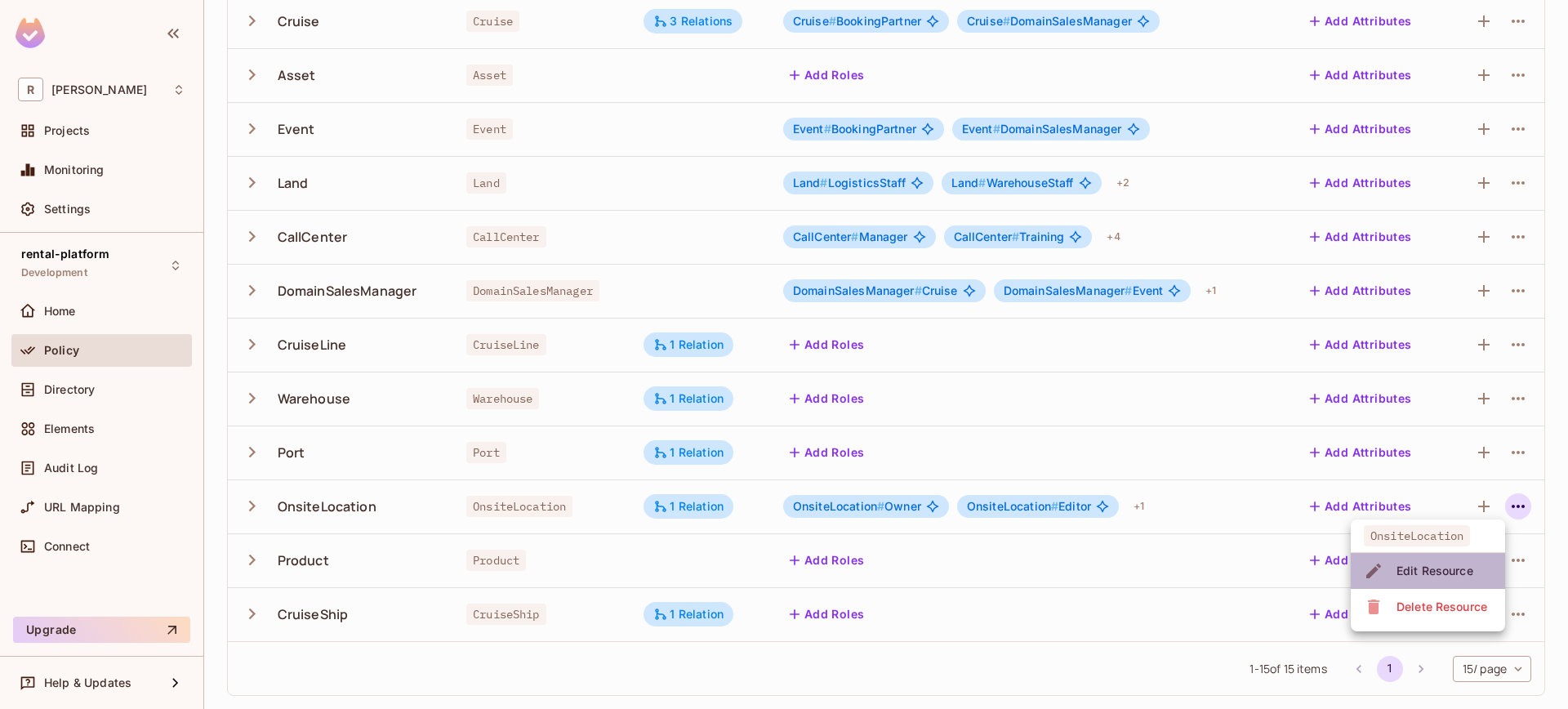
click at [1471, 559] on span "Edit Resource" at bounding box center [1435, 570] width 86 height 26
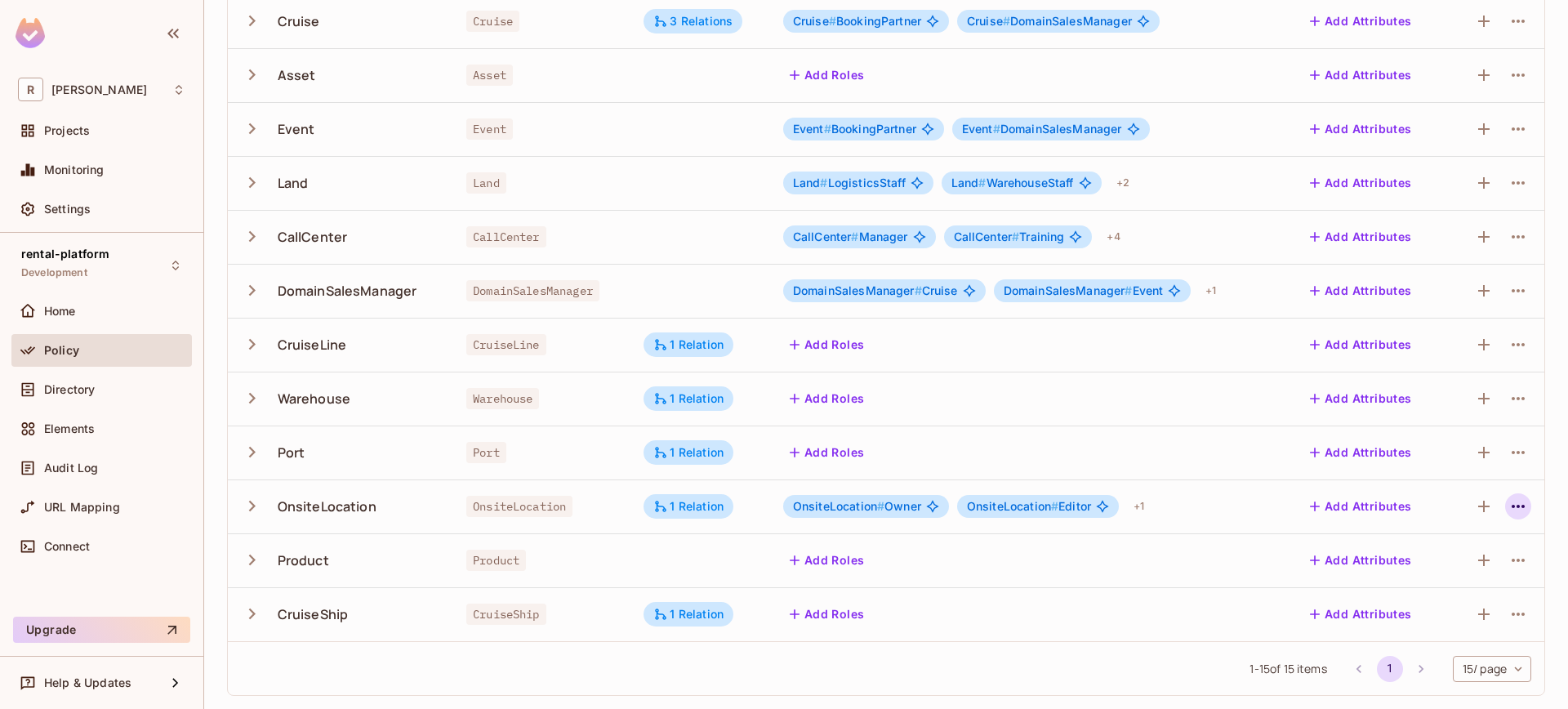
click at [1513, 497] on icon "button" at bounding box center [1517, 506] width 20 height 20
click at [1446, 576] on div "Edit Resource" at bounding box center [1435, 570] width 77 height 16
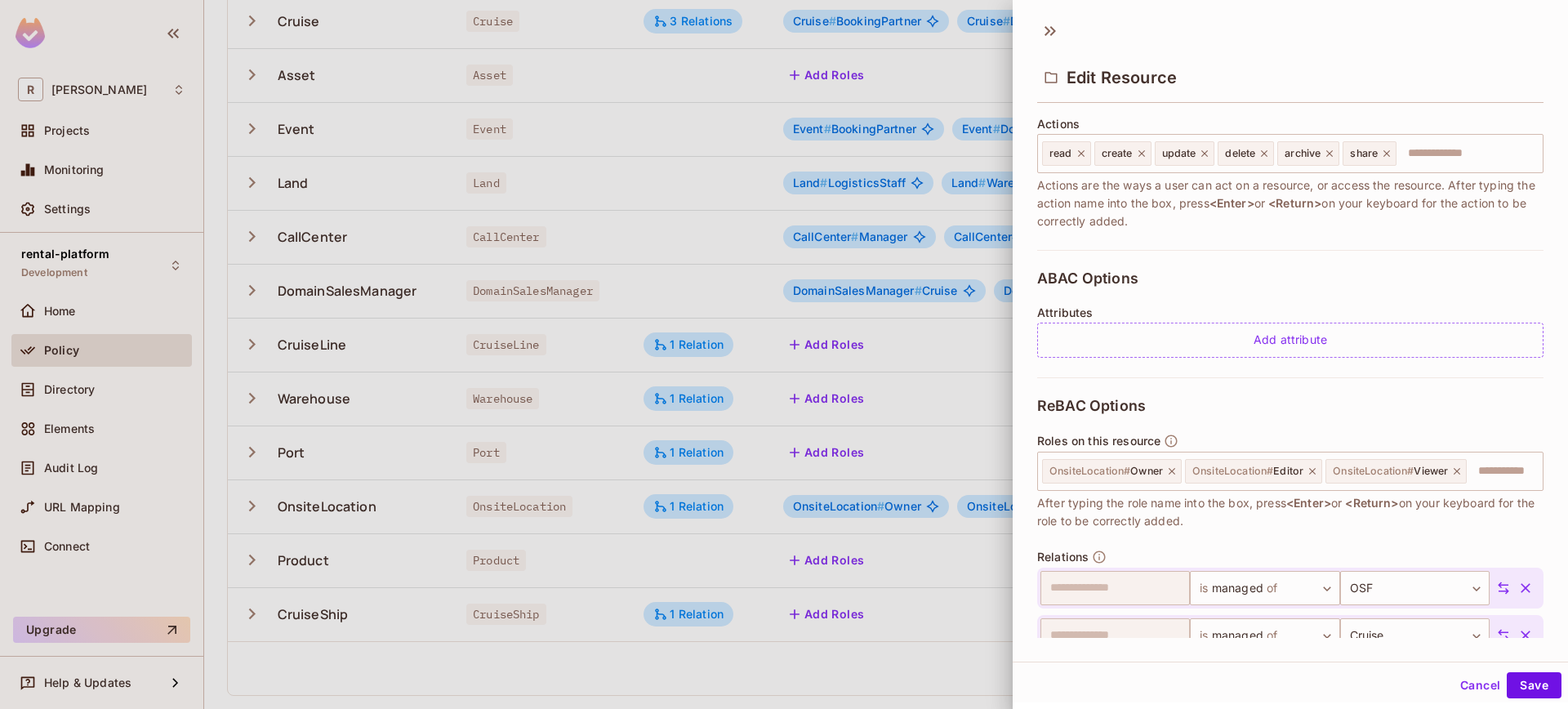
scroll to position [356, 0]
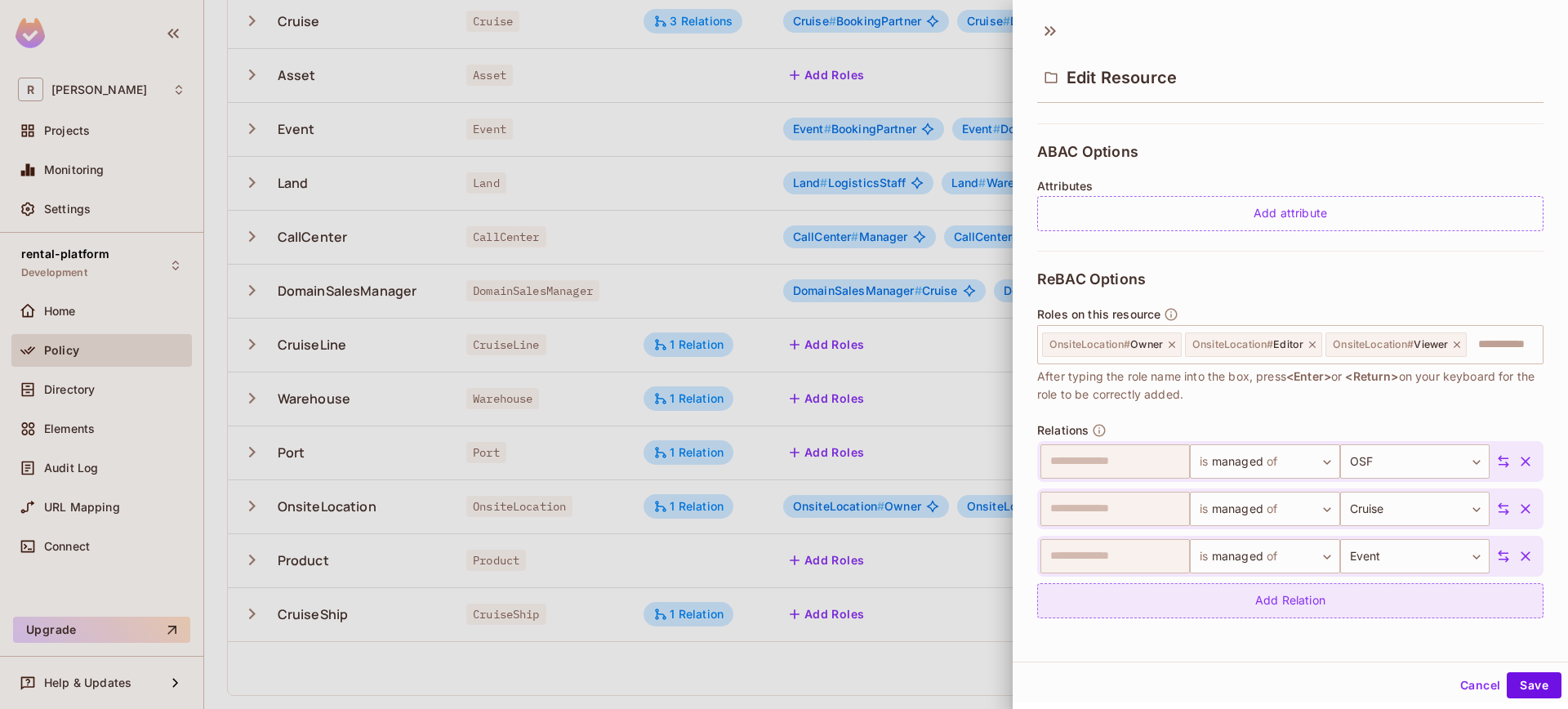
click at [1258, 589] on div "Add Relation" at bounding box center [1290, 599] width 507 height 35
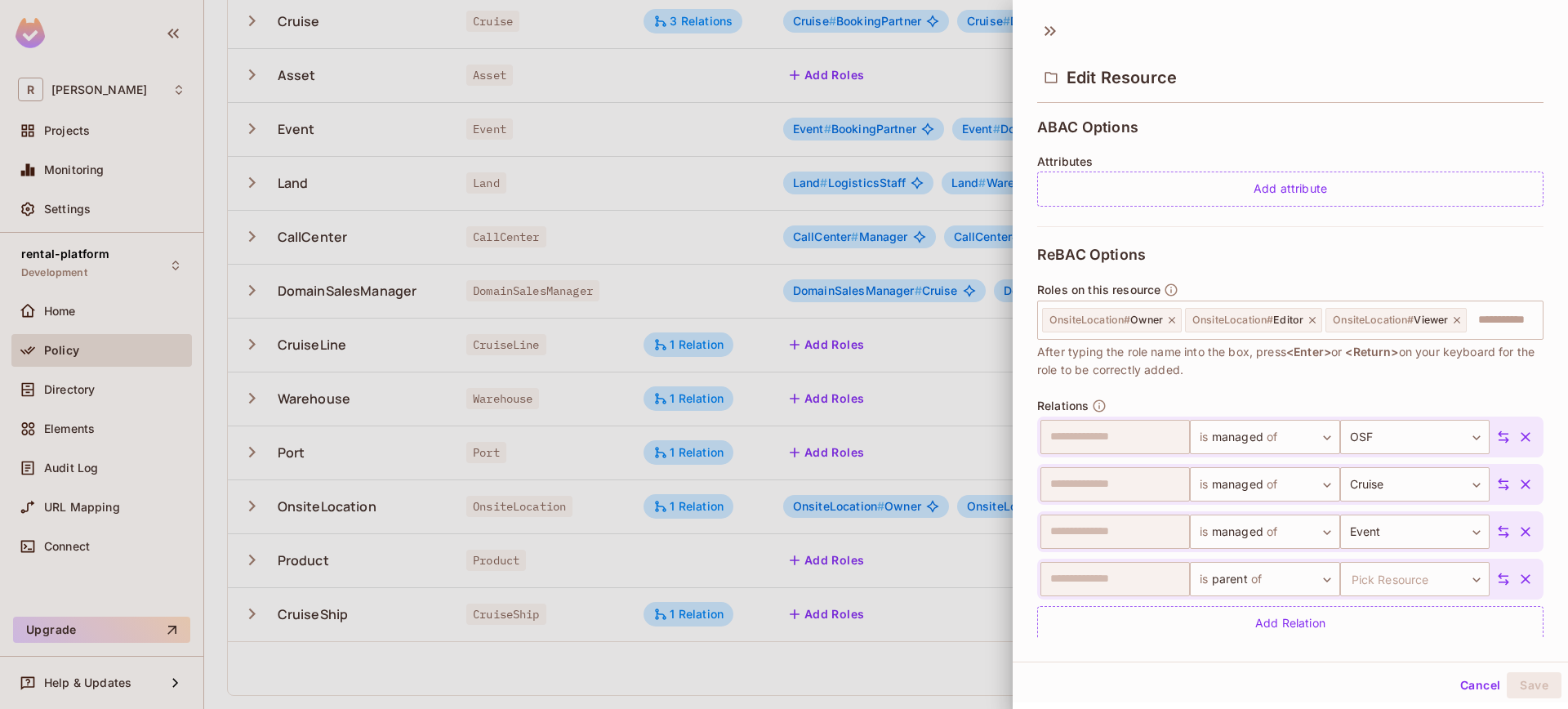
click at [1496, 586] on icon at bounding box center [1503, 579] width 15 height 15
click at [1162, 603] on body "R [PERSON_NAME]-poc Projects Monitoring Settings rental-platform Development Ho…" at bounding box center [784, 354] width 1568 height 709
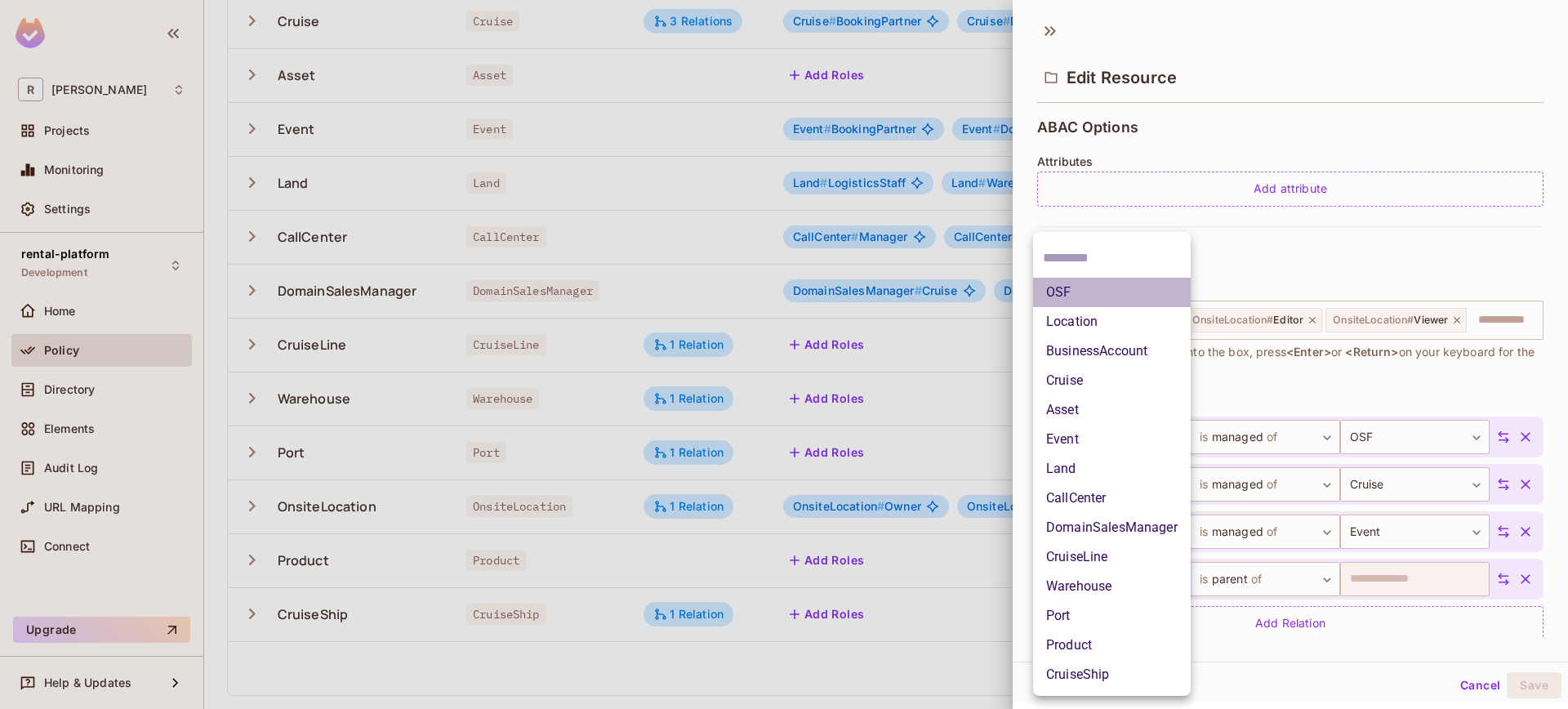
click at [1113, 296] on li "OSF" at bounding box center [1112, 291] width 157 height 29
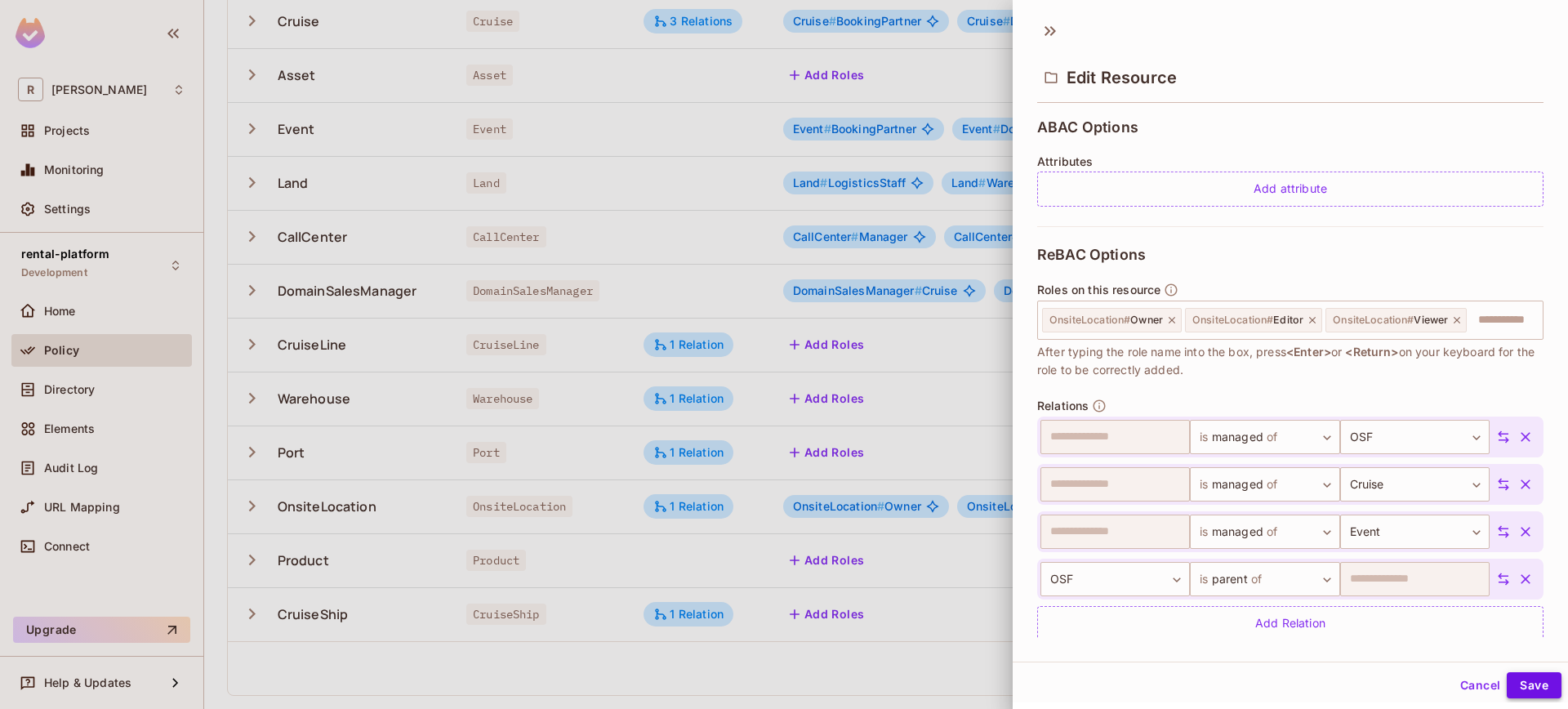
click at [1526, 675] on button "Save" at bounding box center [1533, 685] width 54 height 26
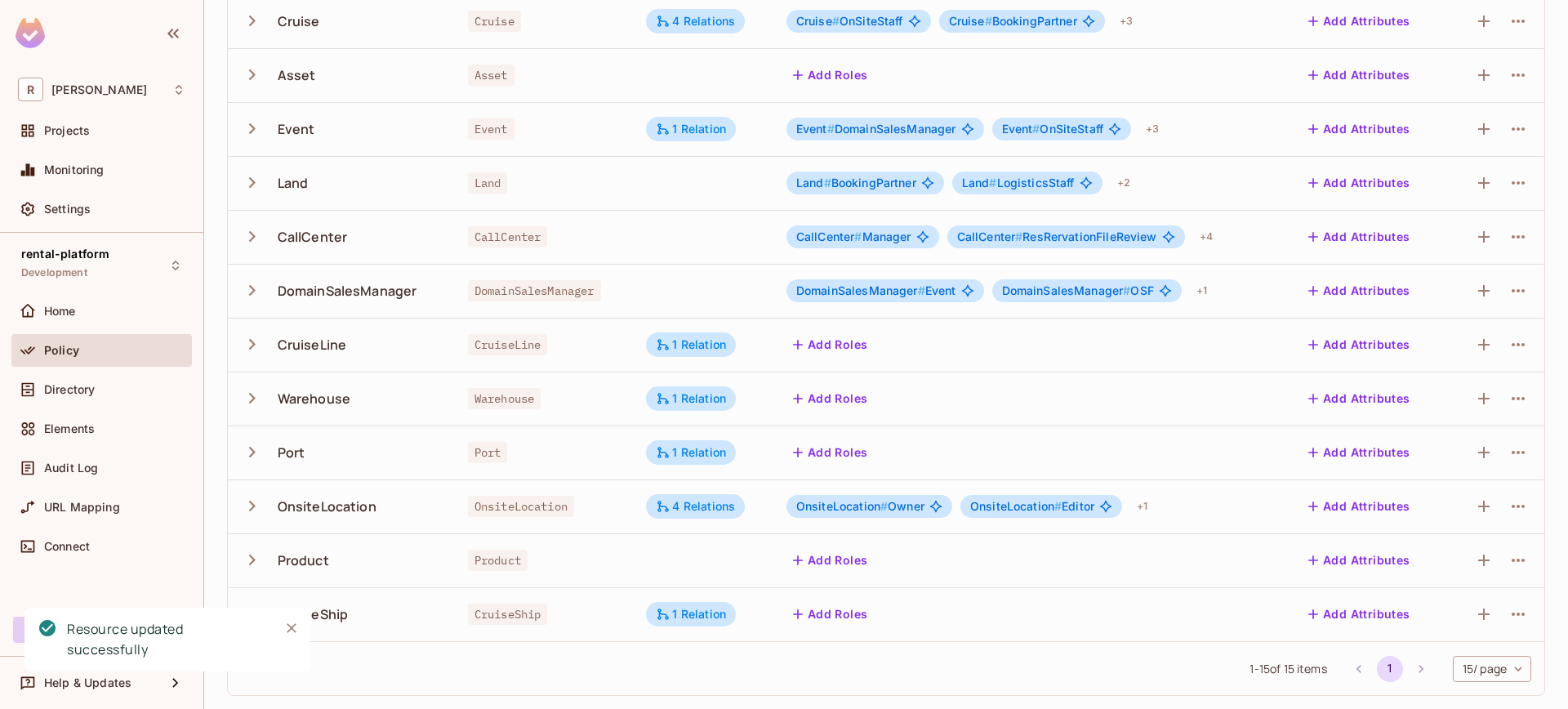
click at [245, 510] on icon "button" at bounding box center [252, 506] width 22 height 22
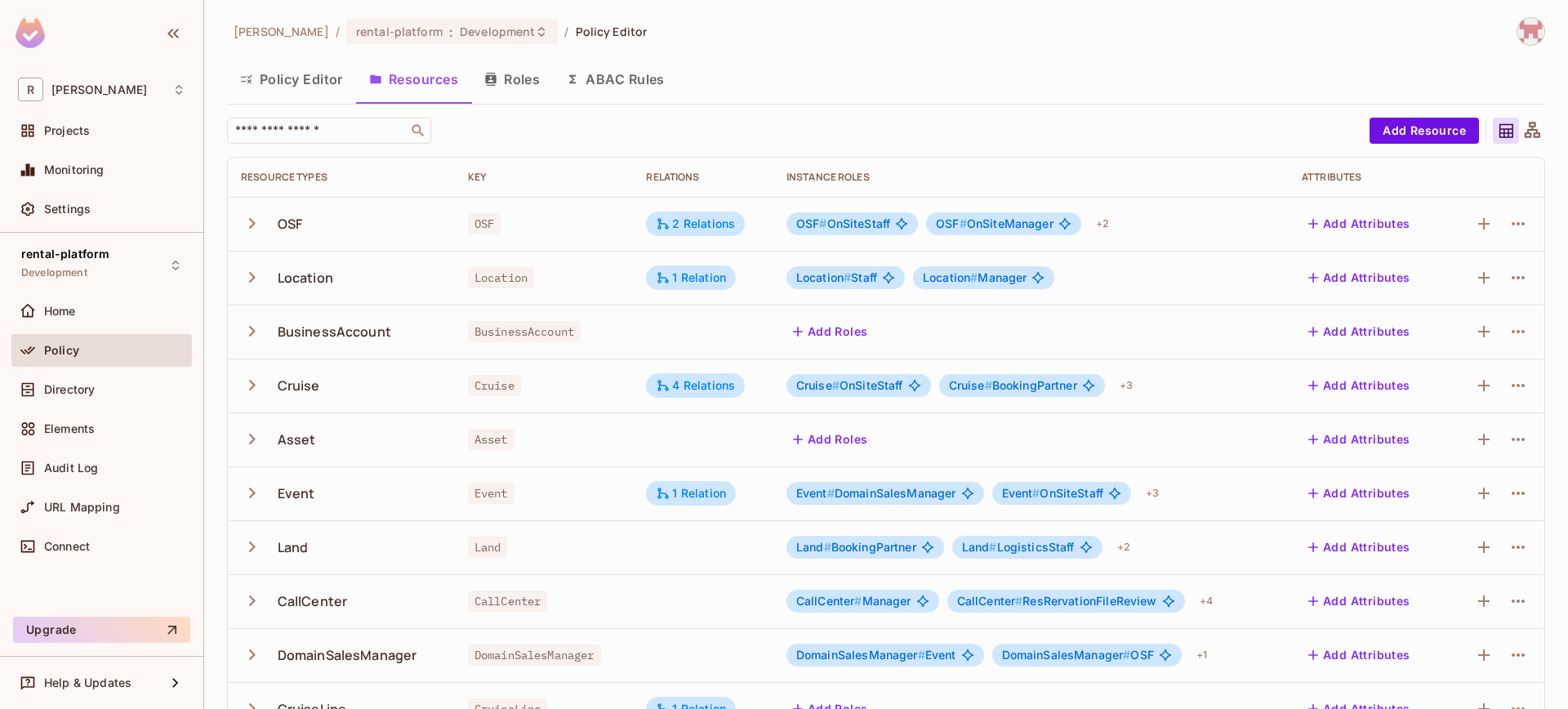
scroll to position [0, 0]
click at [312, 72] on button "Policy Editor" at bounding box center [291, 81] width 129 height 41
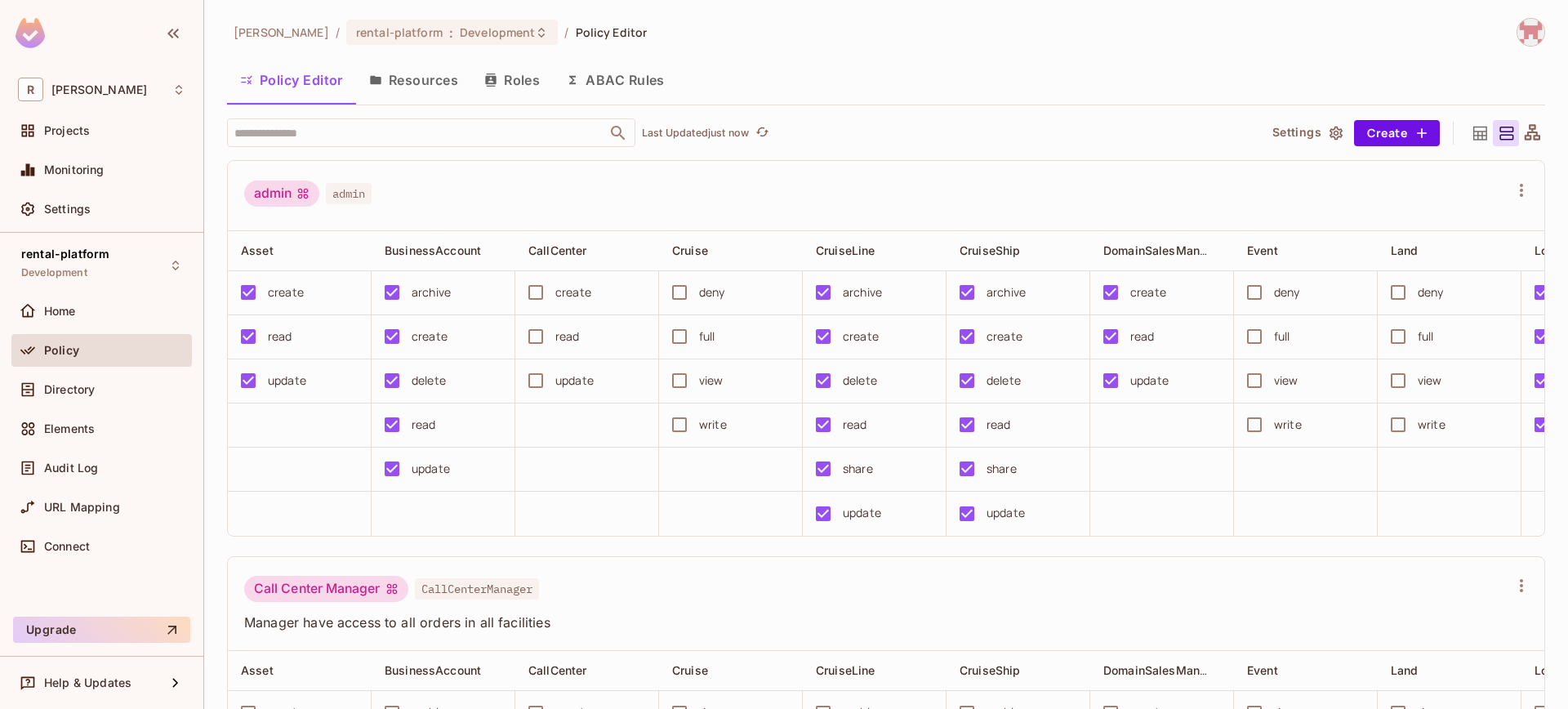
click at [1532, 125] on div "[PERSON_NAME]-poc / rental-platform : Development / Policy Editor Policy Editor…" at bounding box center [886, 354] width 1364 height 709
click at [1526, 127] on icon at bounding box center [1532, 134] width 21 height 21
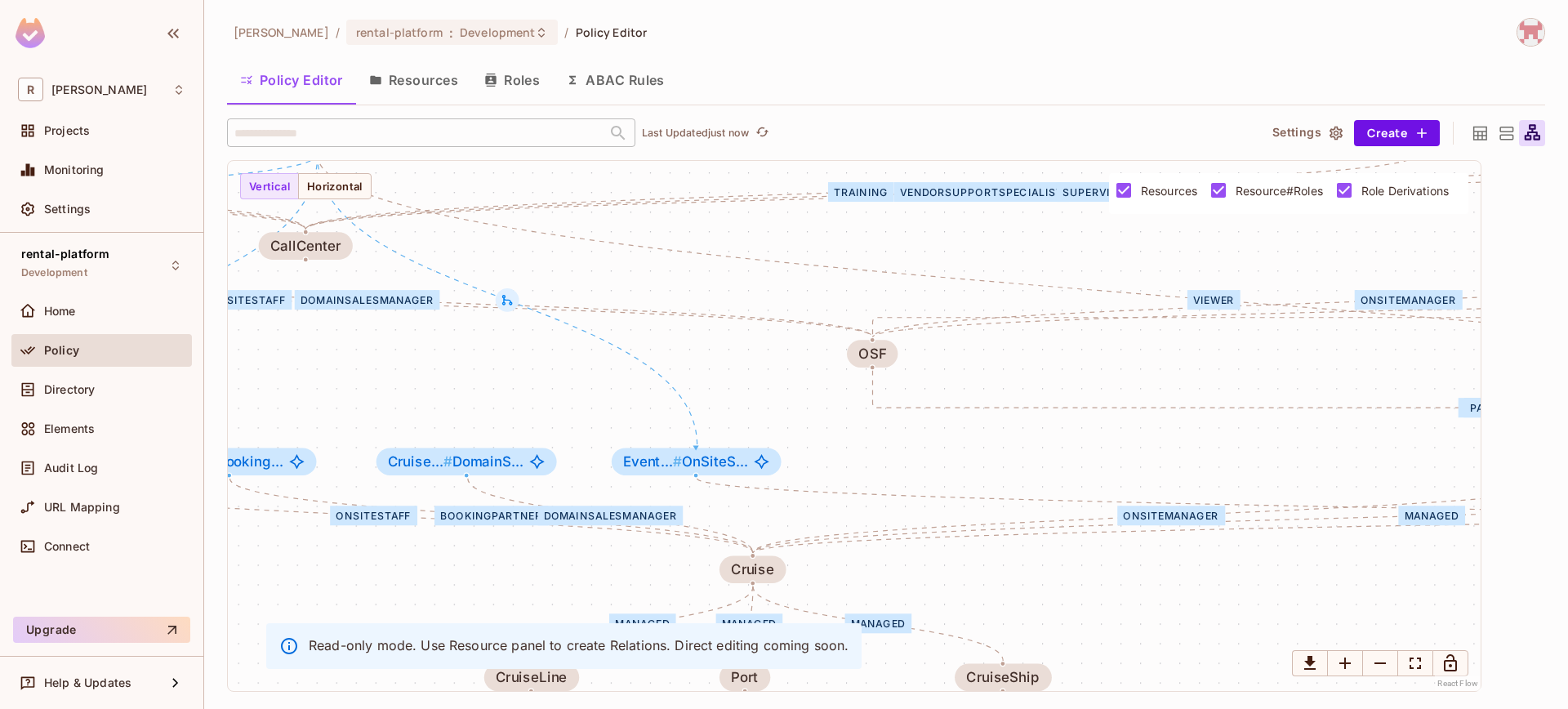
drag, startPoint x: 1131, startPoint y: 462, endPoint x: 737, endPoint y: 415, distance: 396.8
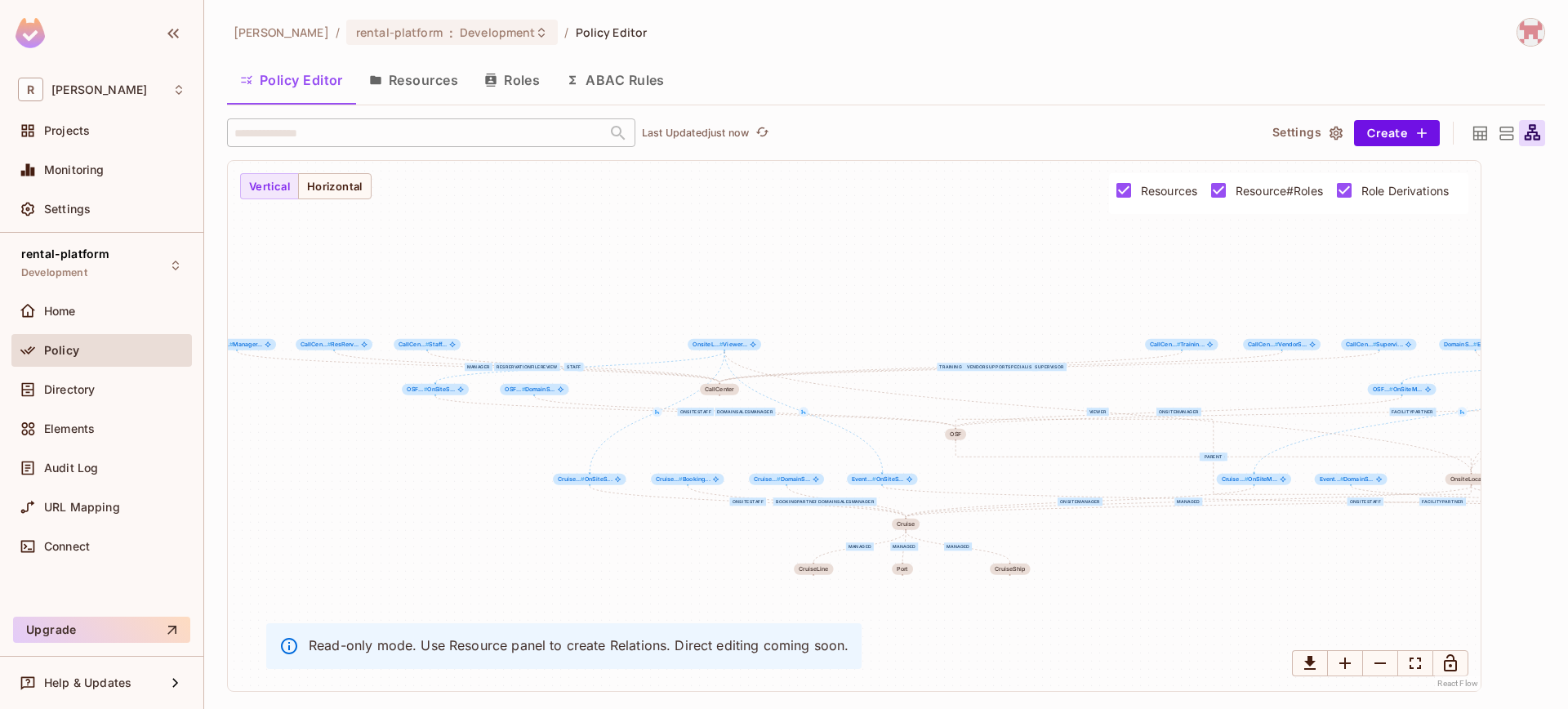
drag, startPoint x: 1316, startPoint y: 553, endPoint x: 1040, endPoint y: 520, distance: 278.0
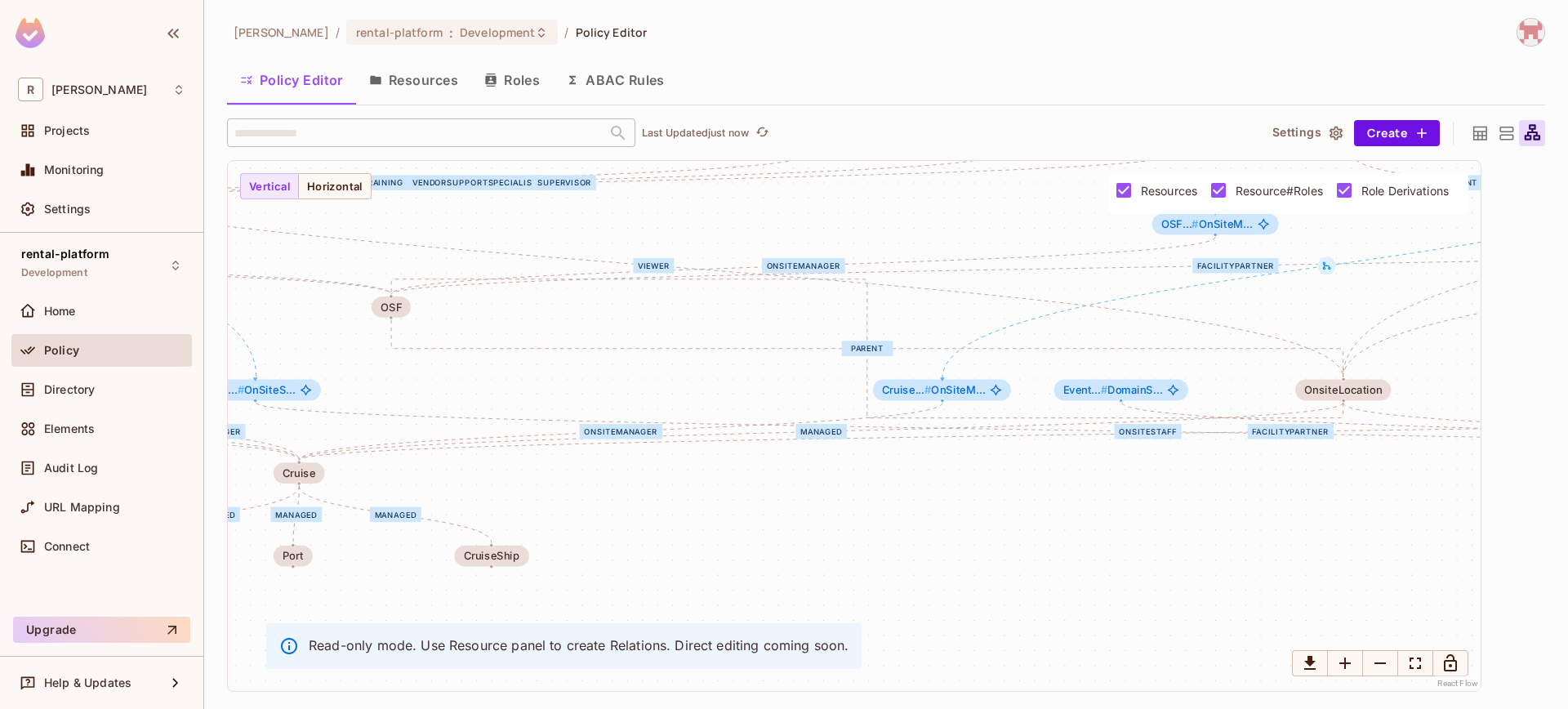
click at [606, 348] on icon "Edge from OSF to OnsiteLocation" at bounding box center [867, 348] width 953 height 57
click at [615, 347] on icon "Edge from OSF to OnsiteLocation" at bounding box center [867, 348] width 953 height 57
click at [929, 357] on div "OnSiteStaff OnSiteManager FacilityPartner DomainSalesManager managed parent Sta…" at bounding box center [853, 426] width 1252 height 530
click at [1507, 135] on icon at bounding box center [1506, 134] width 21 height 21
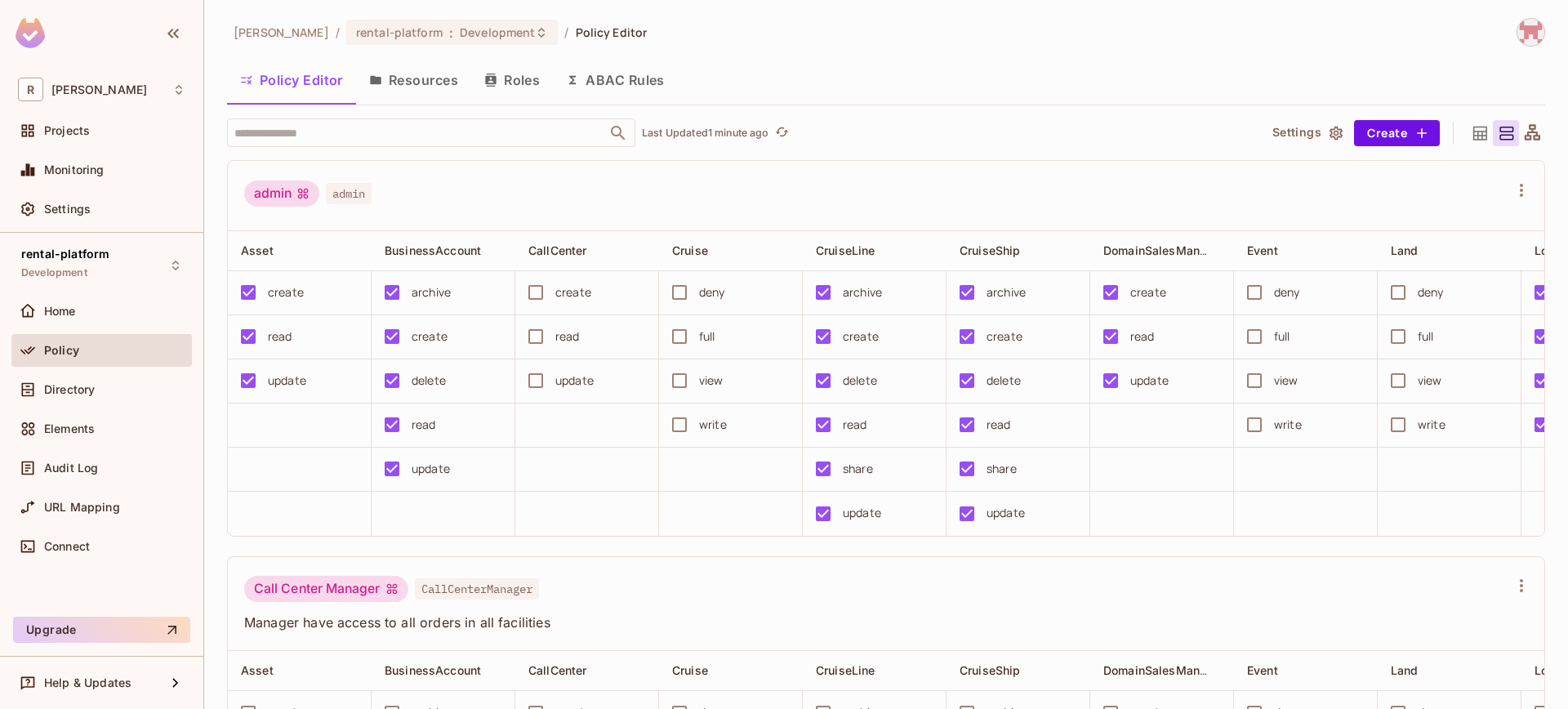
click at [432, 87] on button "Resources" at bounding box center [413, 81] width 115 height 41
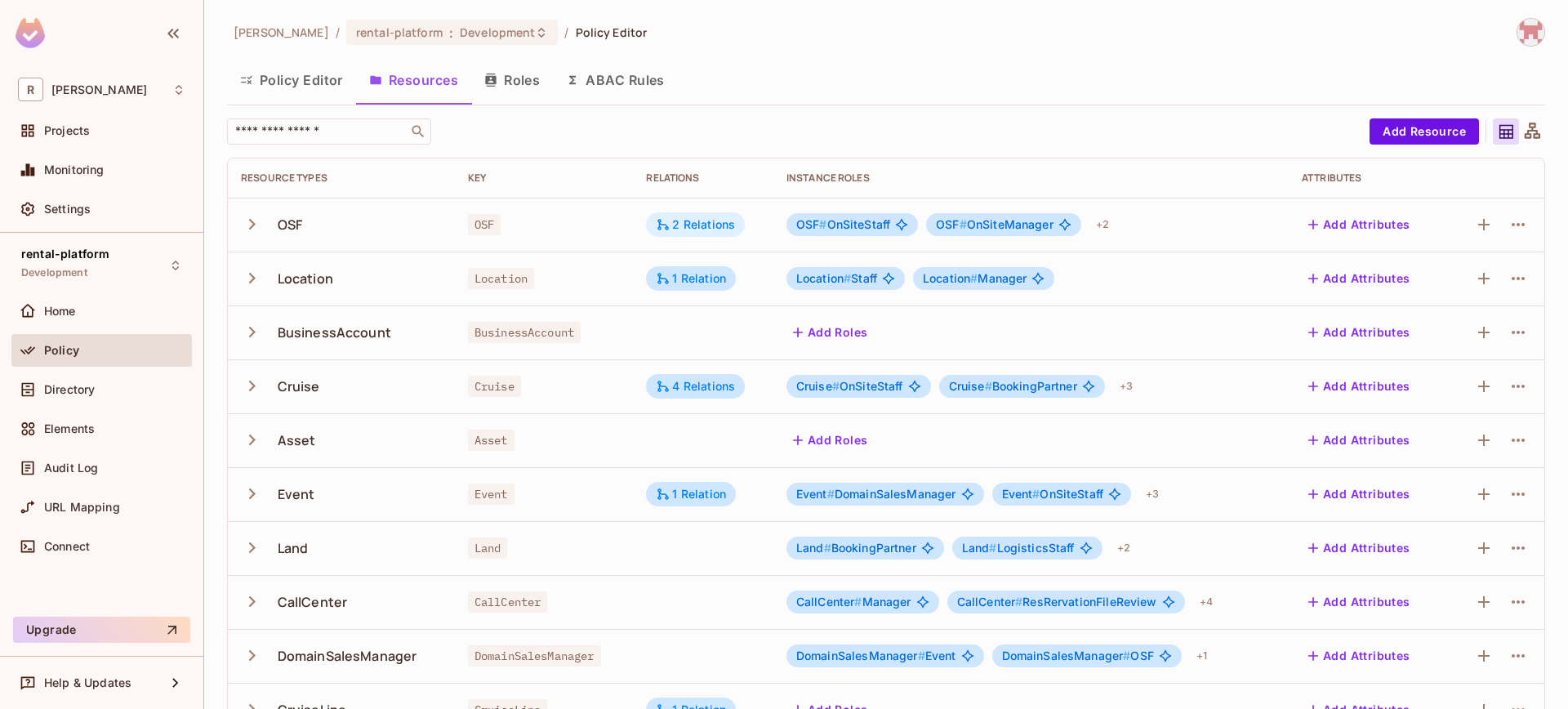
click at [678, 217] on div "2 Relations" at bounding box center [695, 225] width 80 height 15
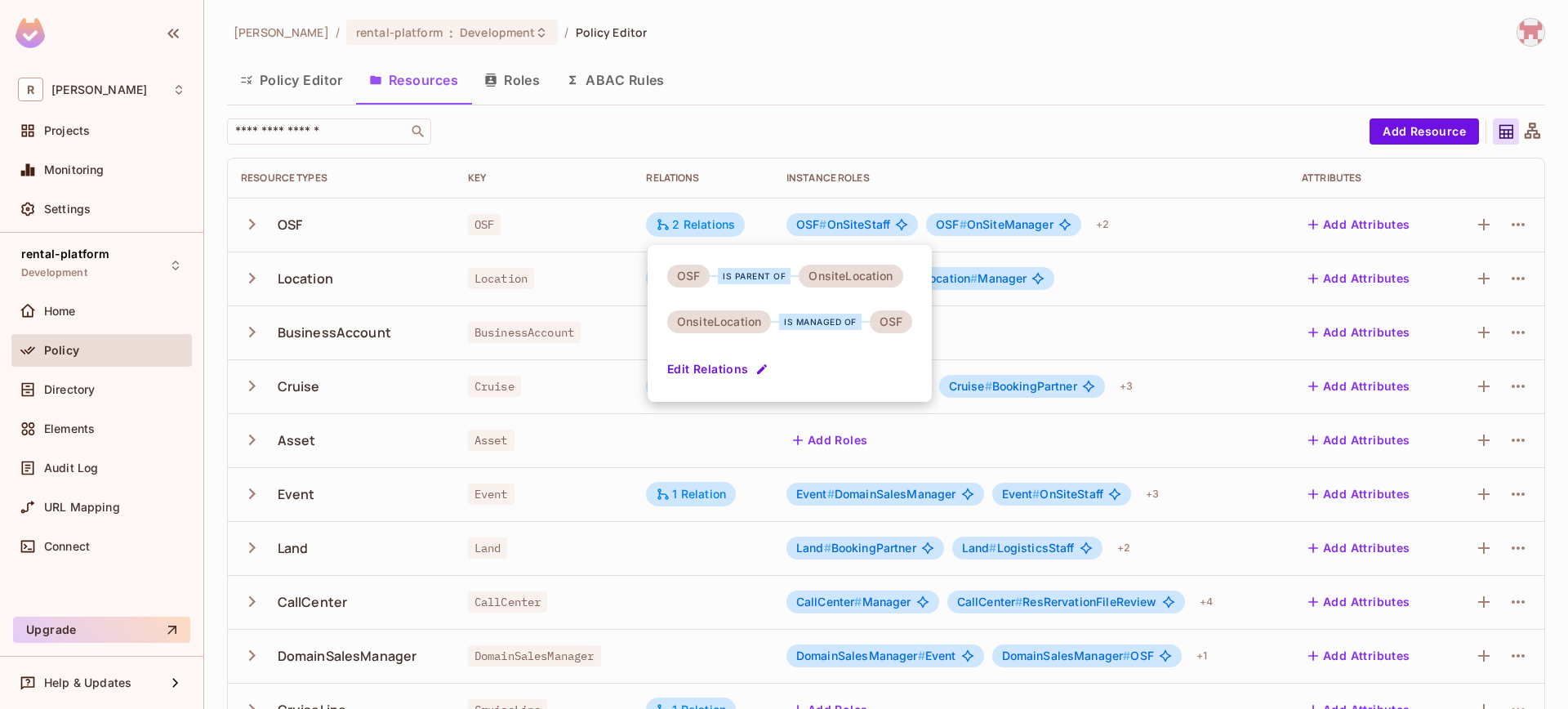
click at [1190, 340] on div at bounding box center [784, 354] width 1568 height 709
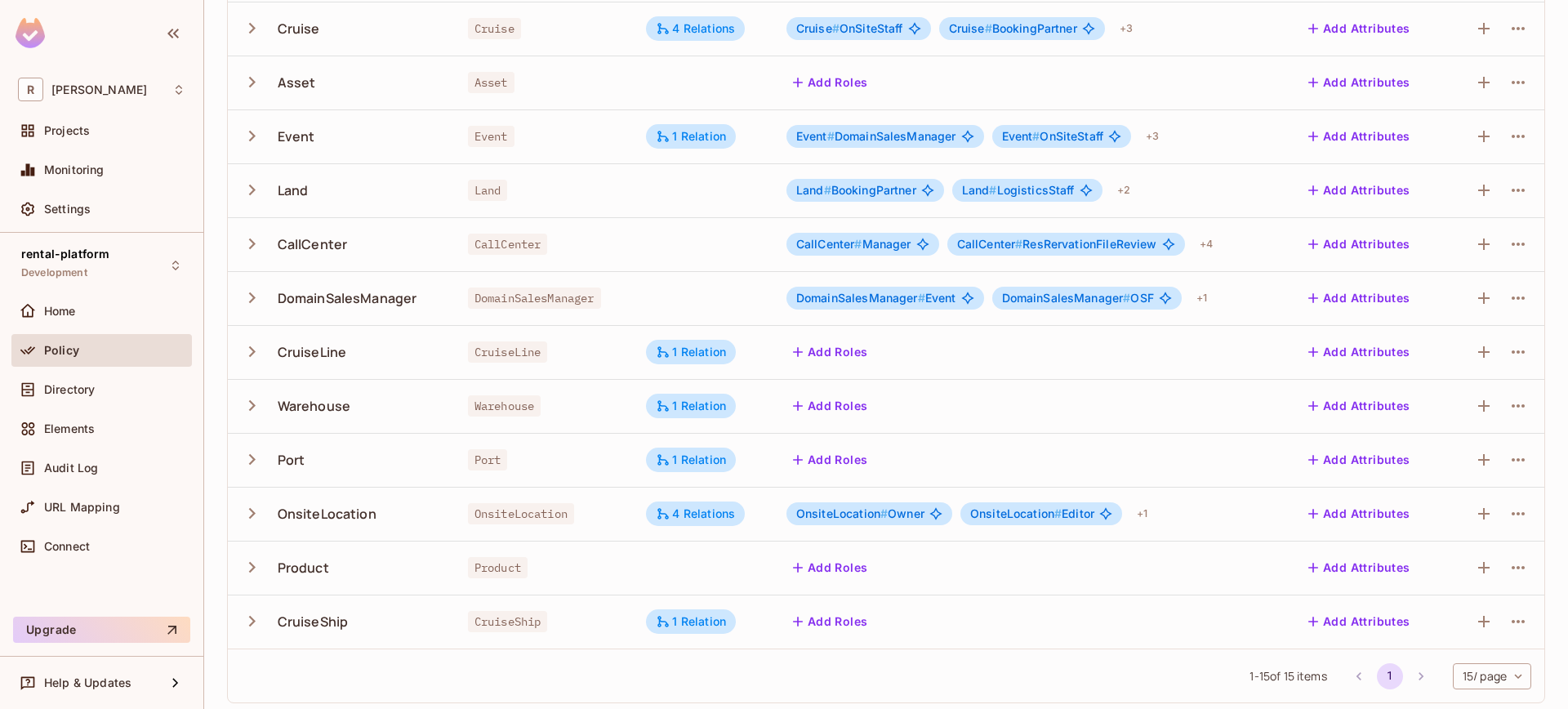
scroll to position [365, 0]
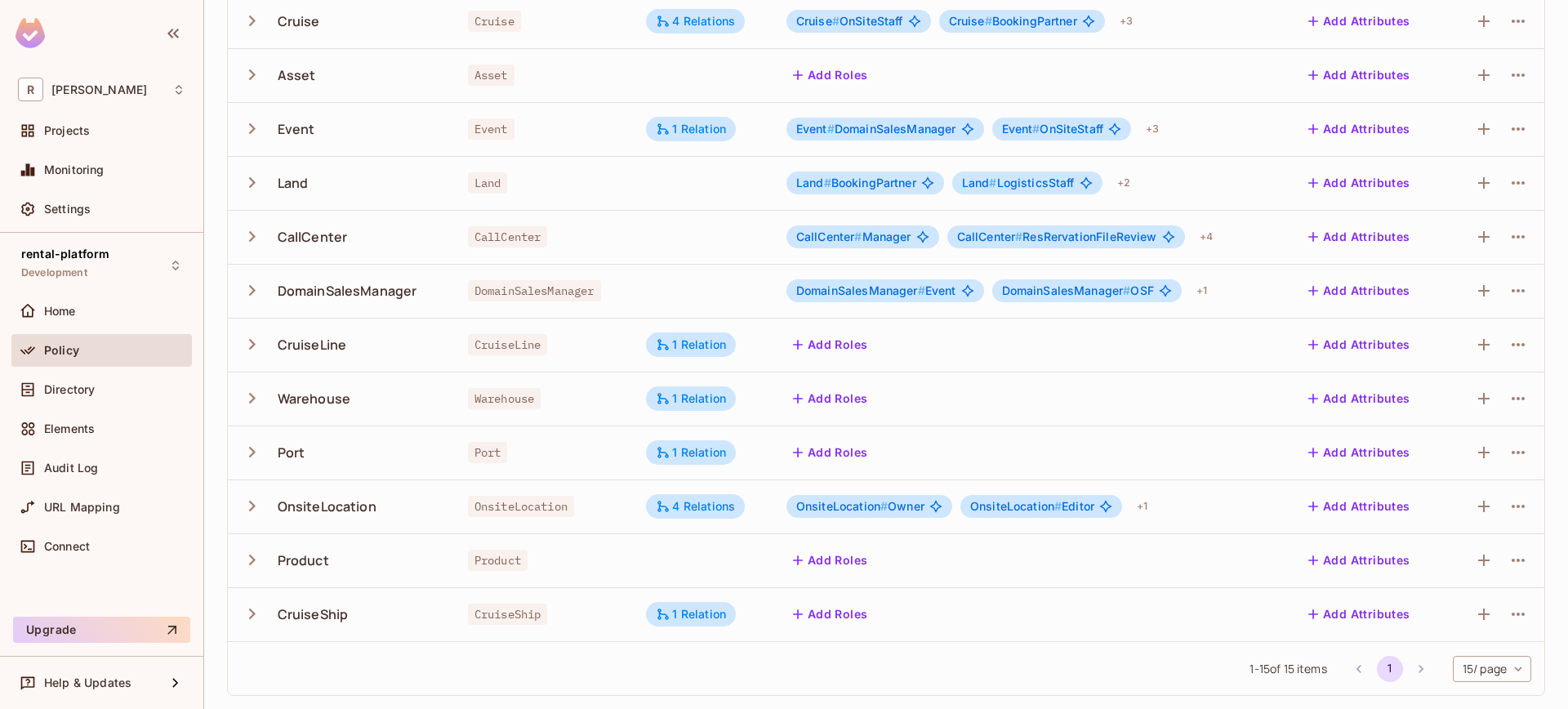
click at [113, 360] on div "Policy" at bounding box center [101, 350] width 181 height 33
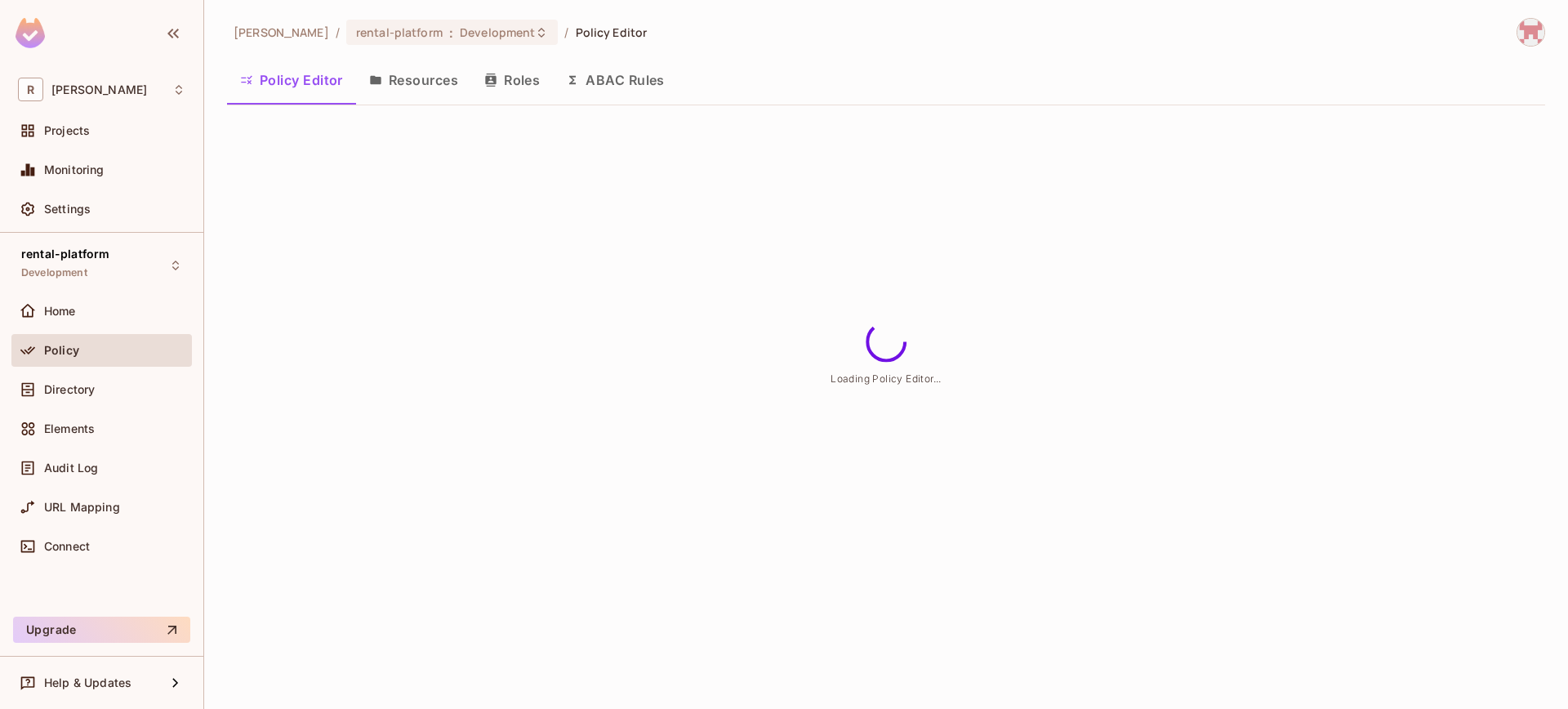
click at [520, 84] on button "Roles" at bounding box center [511, 81] width 81 height 41
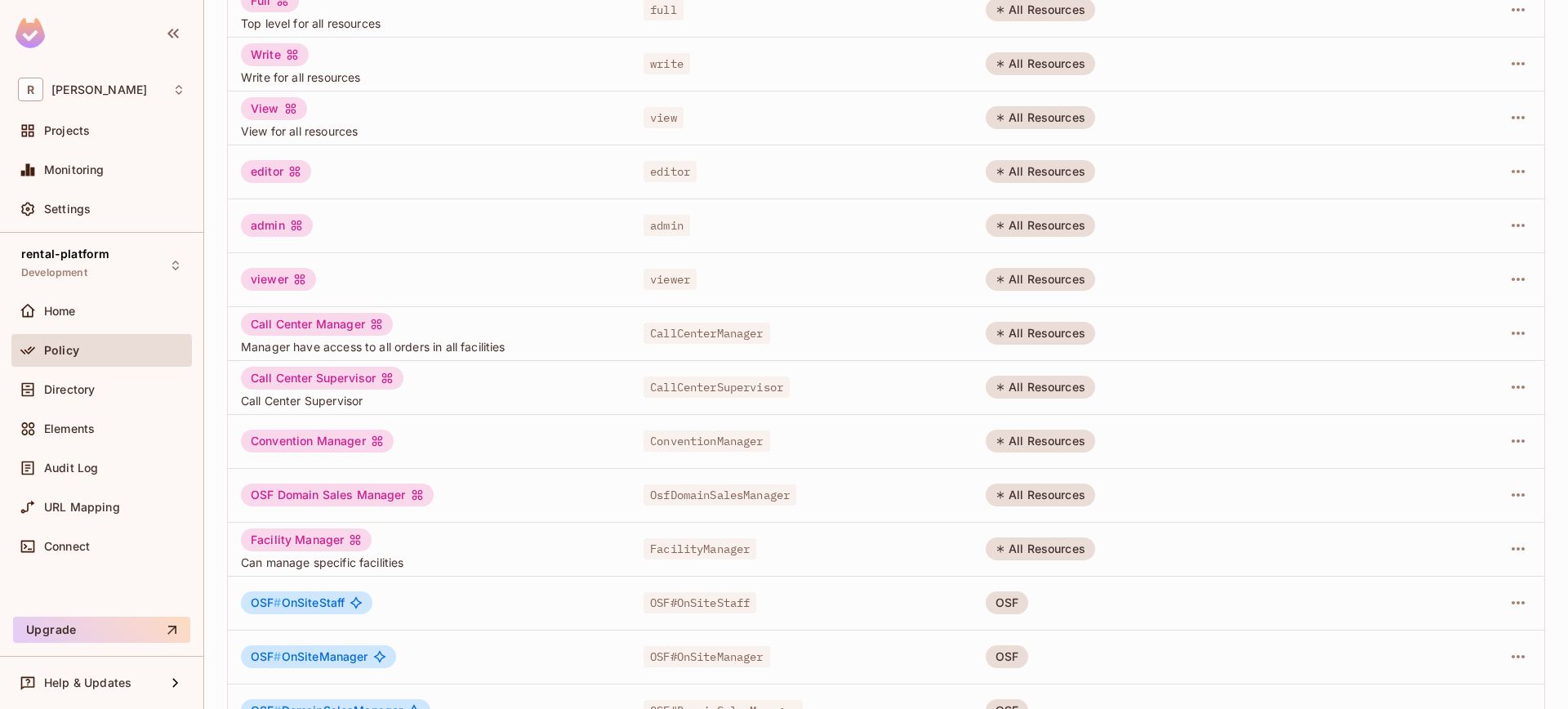
scroll to position [212, 0]
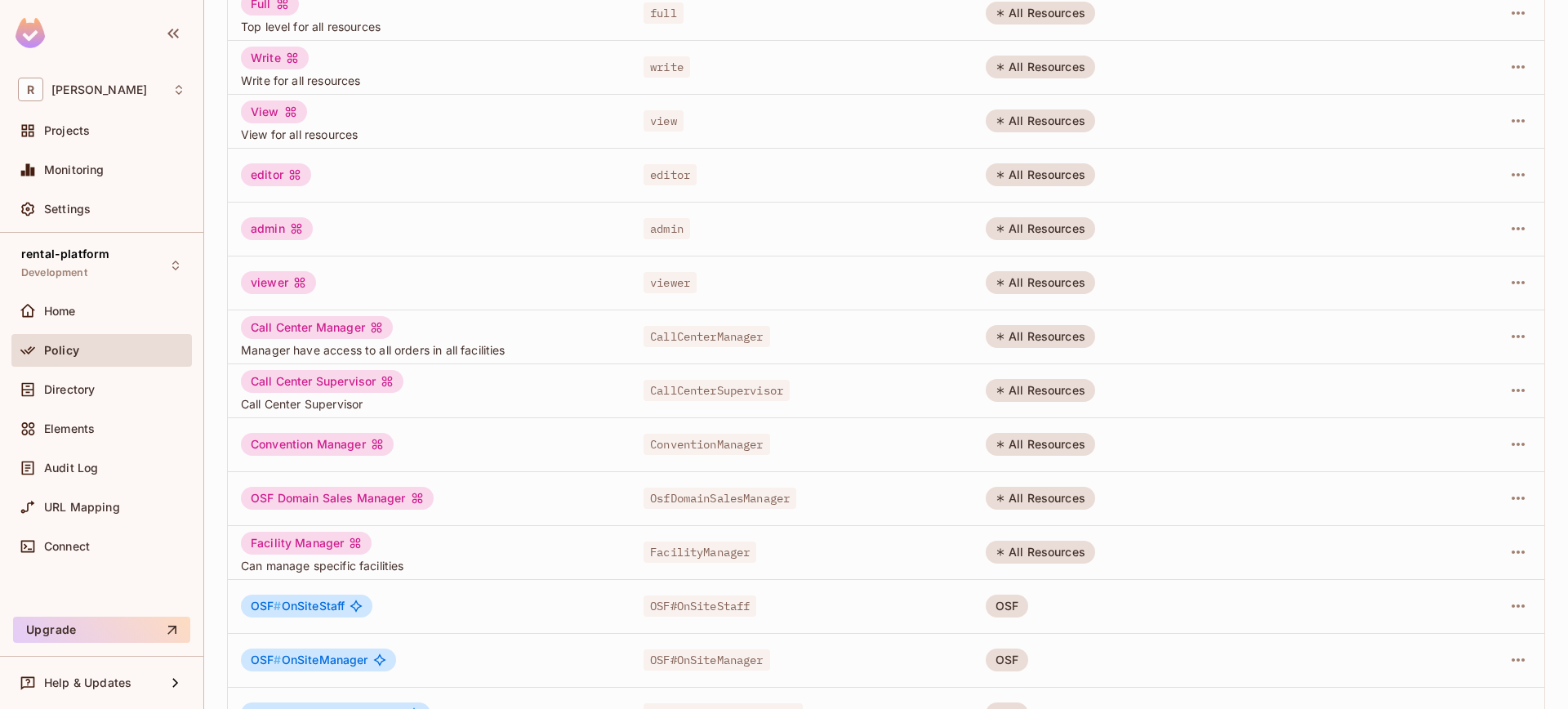
click at [1480, 498] on div at bounding box center [1496, 498] width 70 height 26
click at [1512, 499] on icon "button" at bounding box center [1518, 497] width 13 height 3
click at [1456, 527] on div "Edit Role" at bounding box center [1433, 535] width 49 height 16
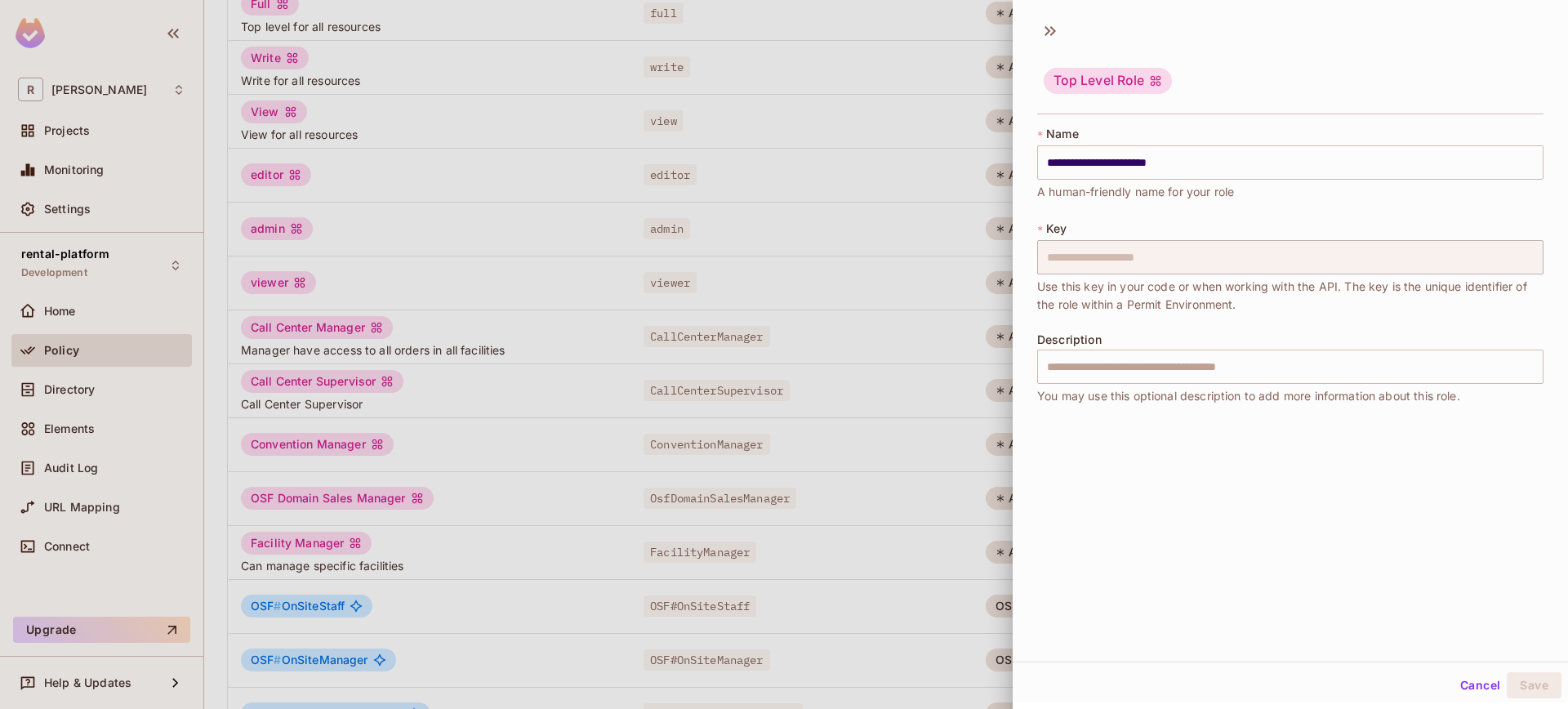
scroll to position [3, 0]
click at [1454, 683] on button "Cancel" at bounding box center [1480, 683] width 53 height 26
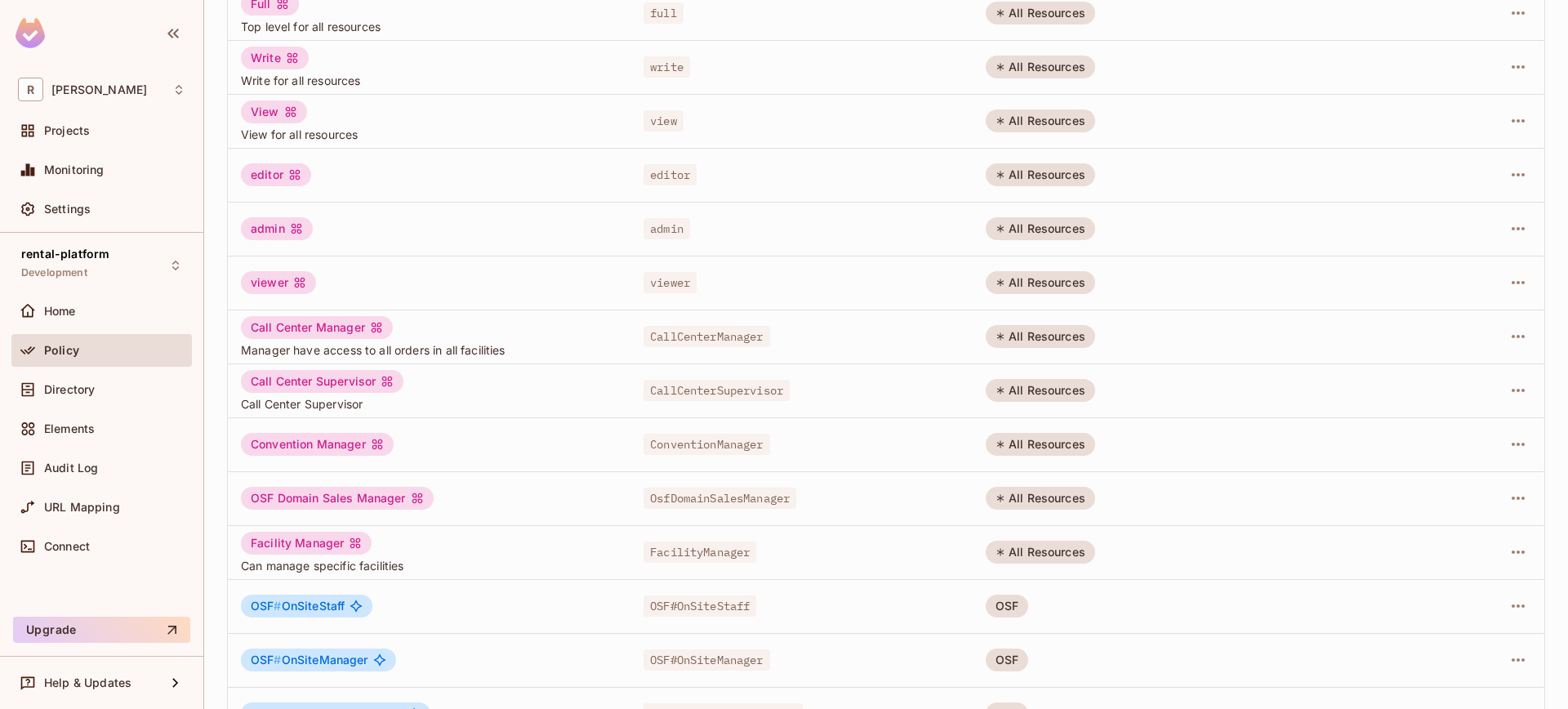
click at [475, 499] on div "OSF Domain Sales Manager" at bounding box center [429, 498] width 377 height 22
click at [98, 380] on div "Directory" at bounding box center [101, 389] width 168 height 20
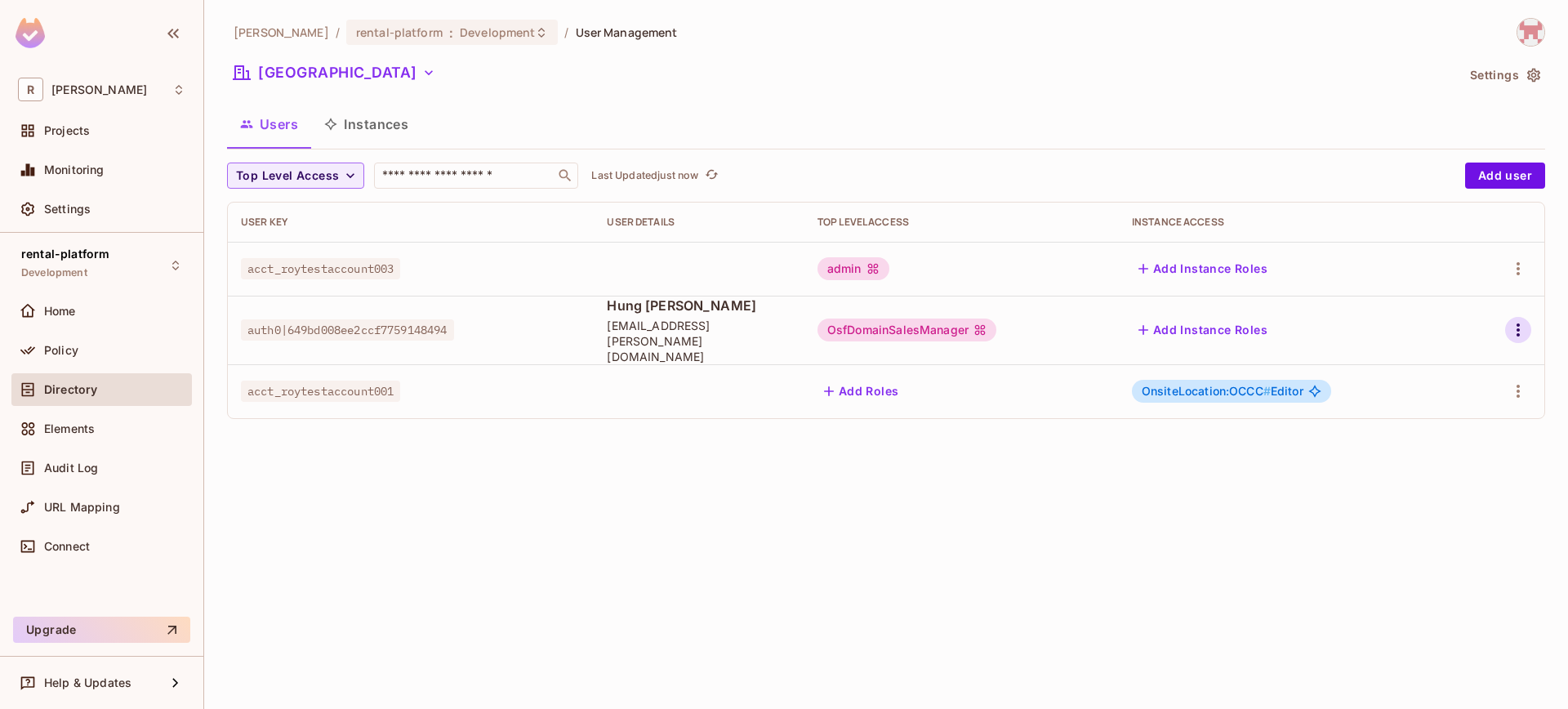
click at [1519, 323] on icon "button" at bounding box center [1517, 330] width 3 height 13
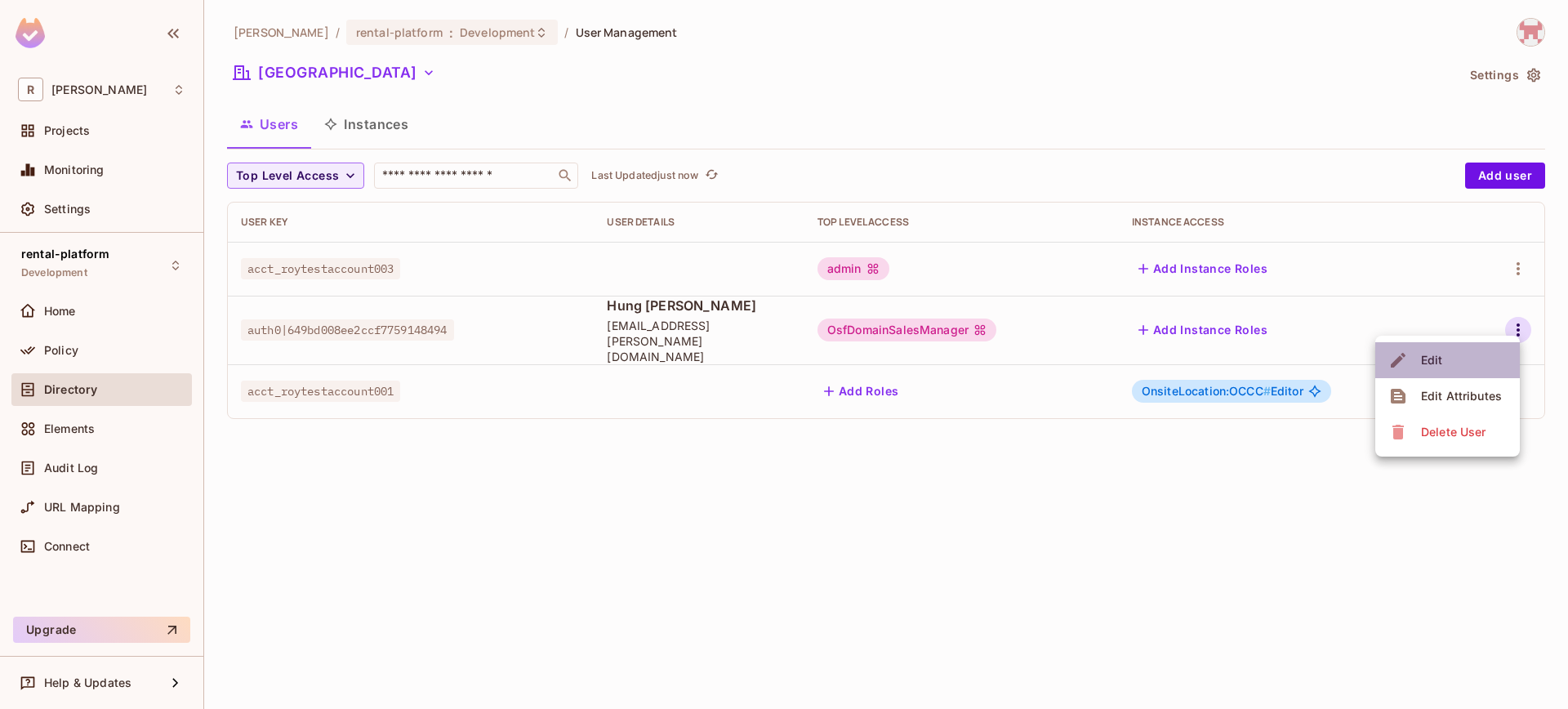
click at [1477, 369] on li "Edit" at bounding box center [1447, 360] width 144 height 36
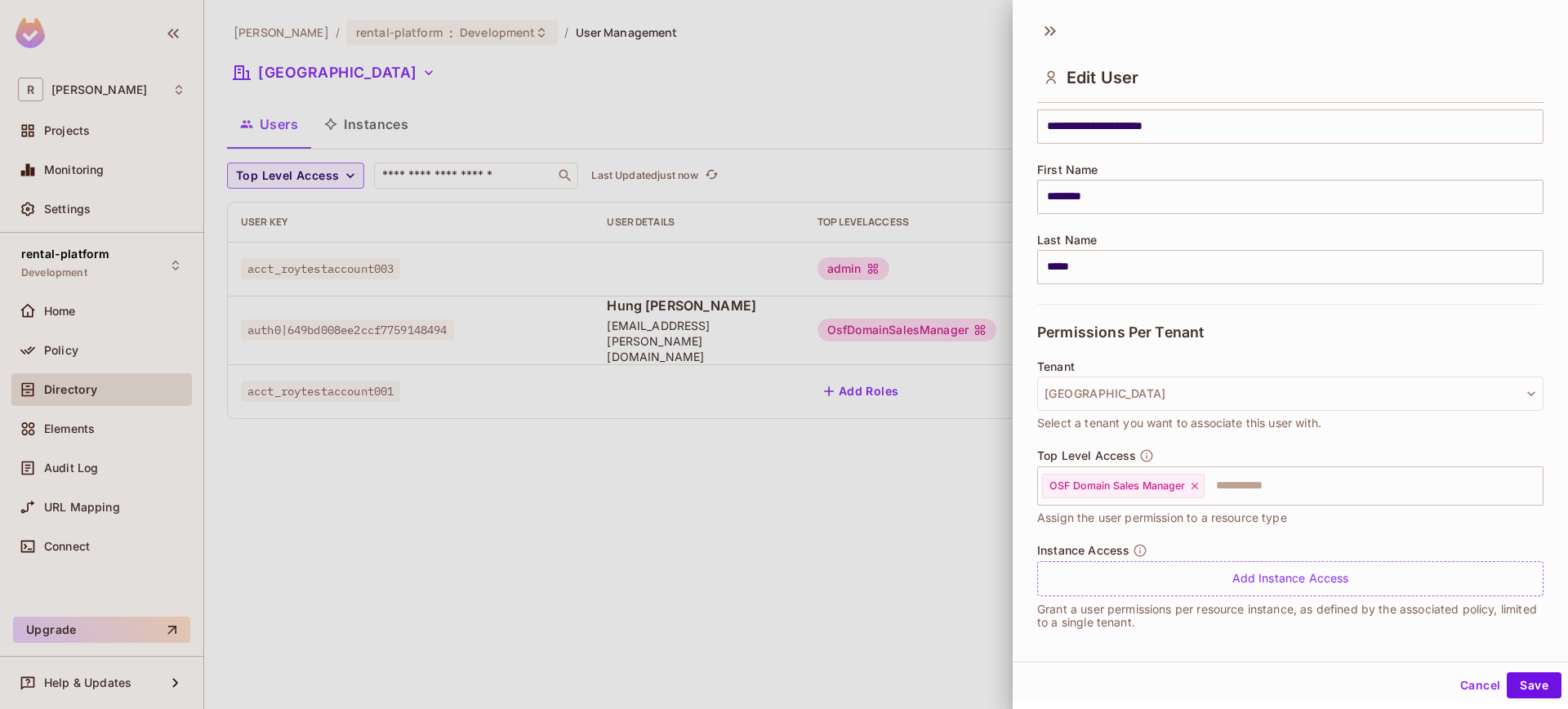
scroll to position [160, 0]
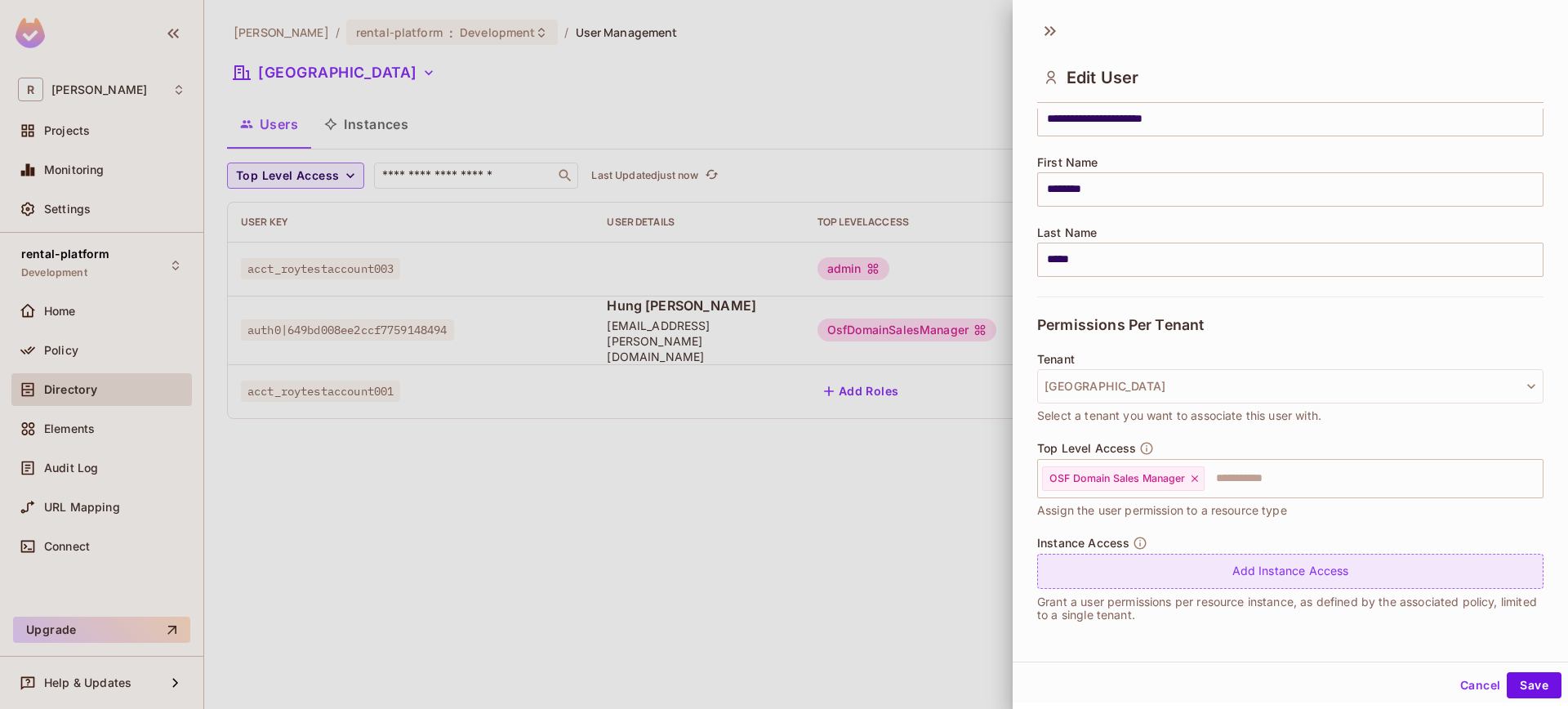
click at [1247, 557] on div "Add Instance Access" at bounding box center [1290, 570] width 507 height 35
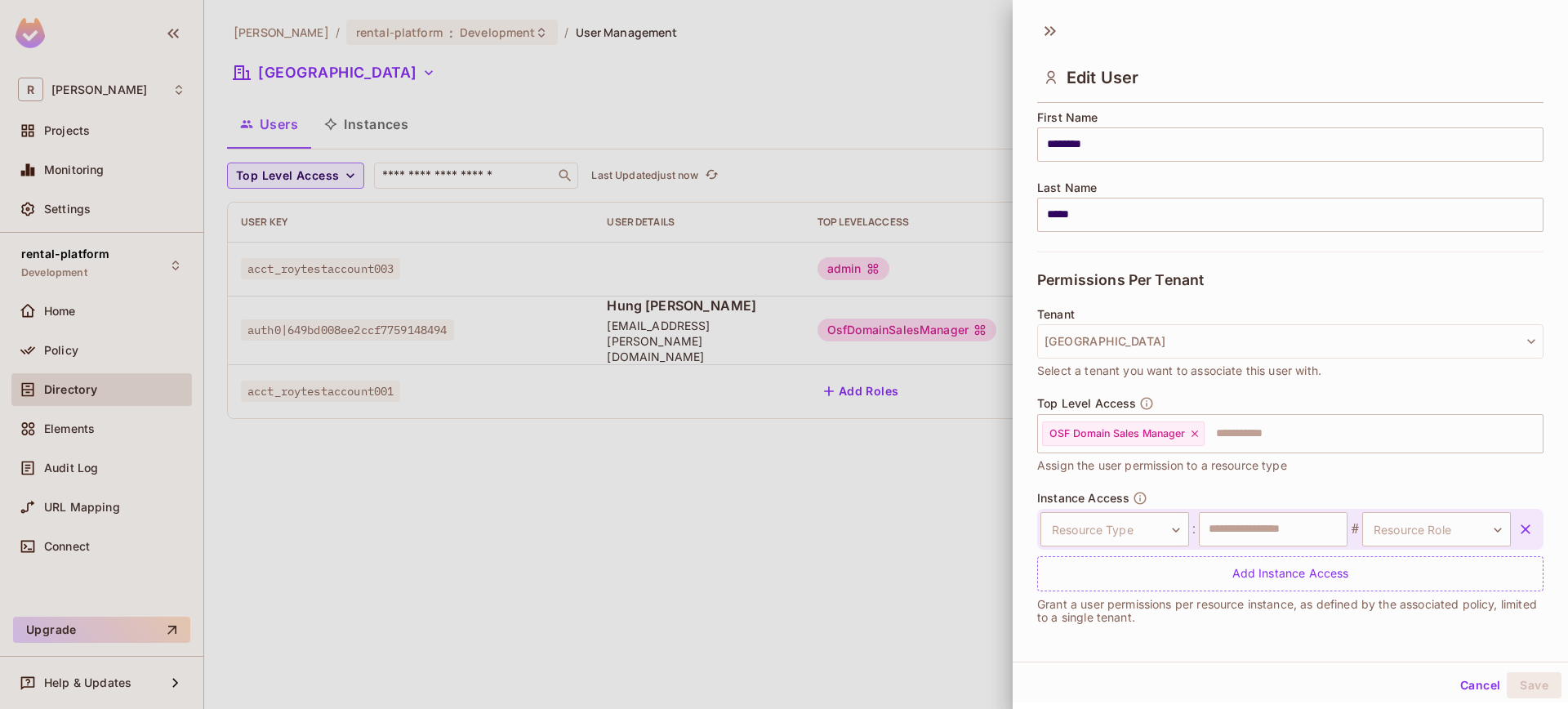
scroll to position [207, 0]
click at [1143, 539] on body "**********" at bounding box center [784, 354] width 1568 height 709
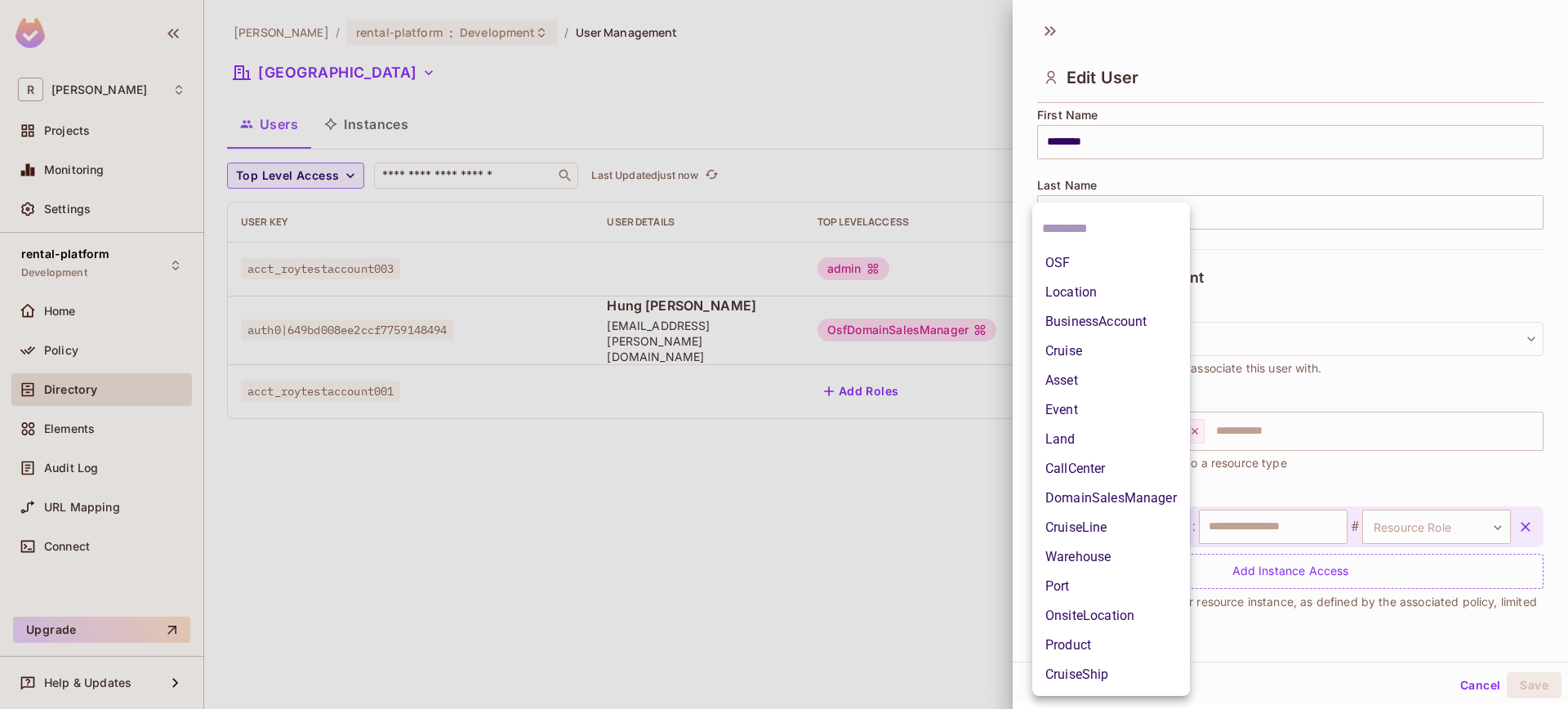
click at [1398, 544] on div at bounding box center [784, 354] width 1568 height 709
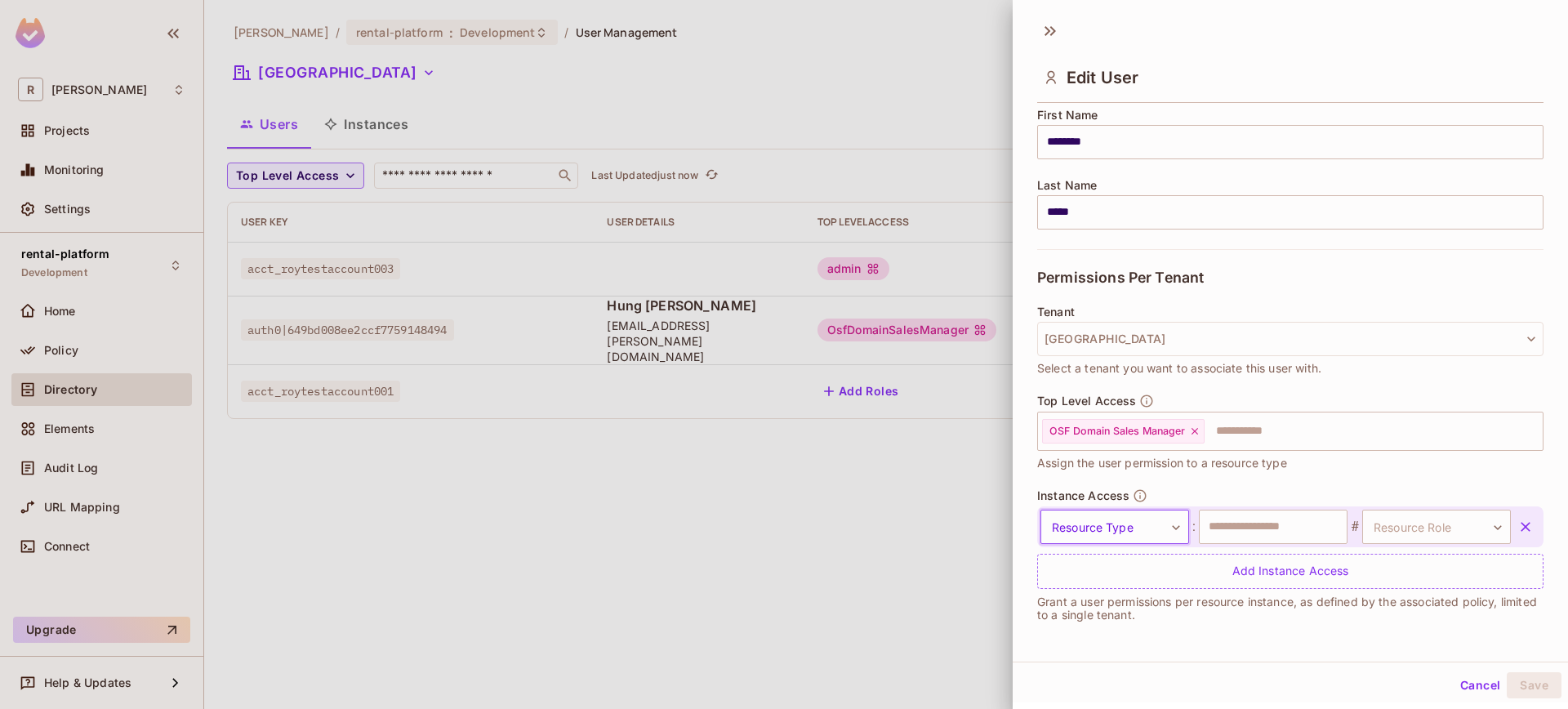
click at [1413, 527] on div "OSF Location BusinessAccount Cruise Asset Event Land CallCenter DomainSalesMana…" at bounding box center [784, 354] width 1568 height 709
click at [1211, 519] on input "text" at bounding box center [1273, 526] width 149 height 35
click at [1137, 528] on body "**********" at bounding box center [784, 354] width 1568 height 709
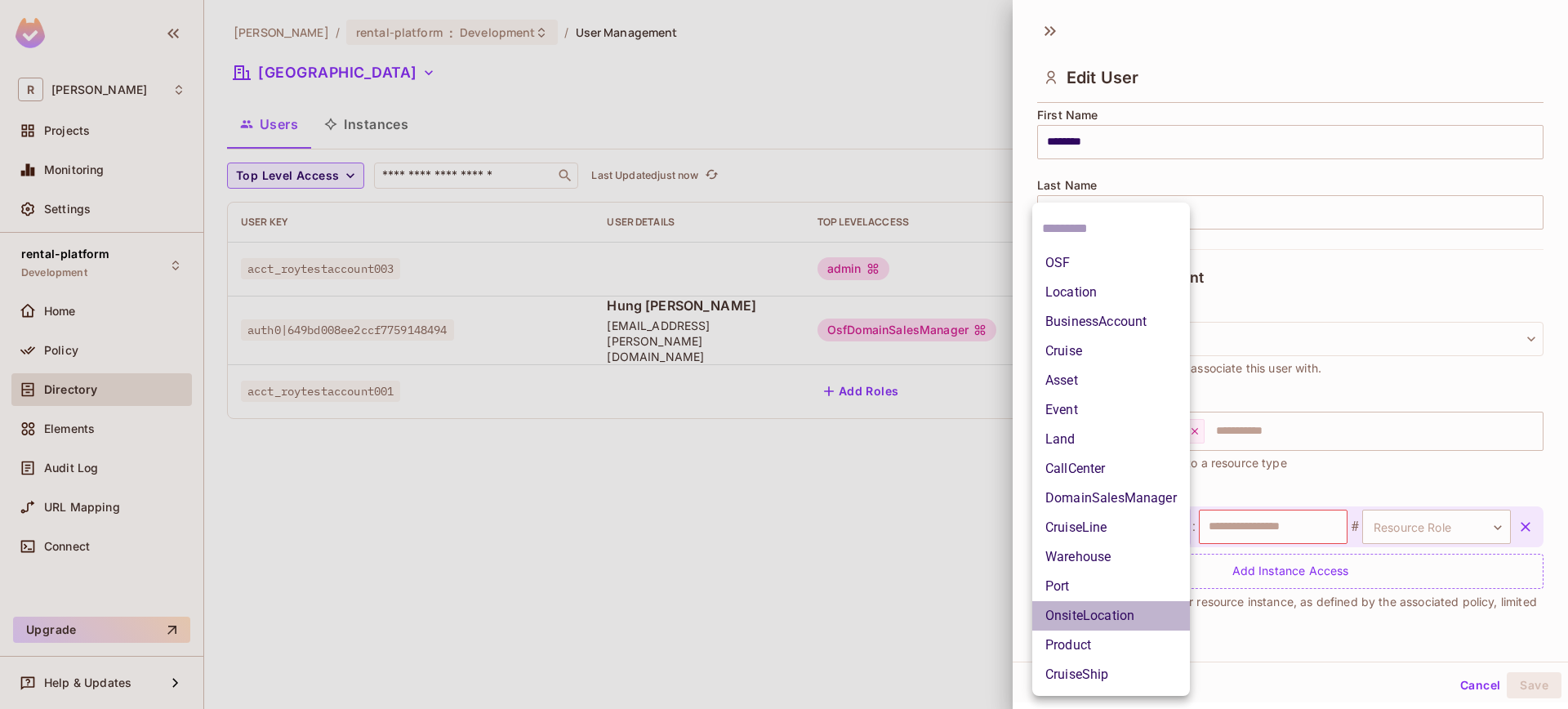
click at [1121, 608] on li "OnsiteLocation" at bounding box center [1111, 615] width 157 height 29
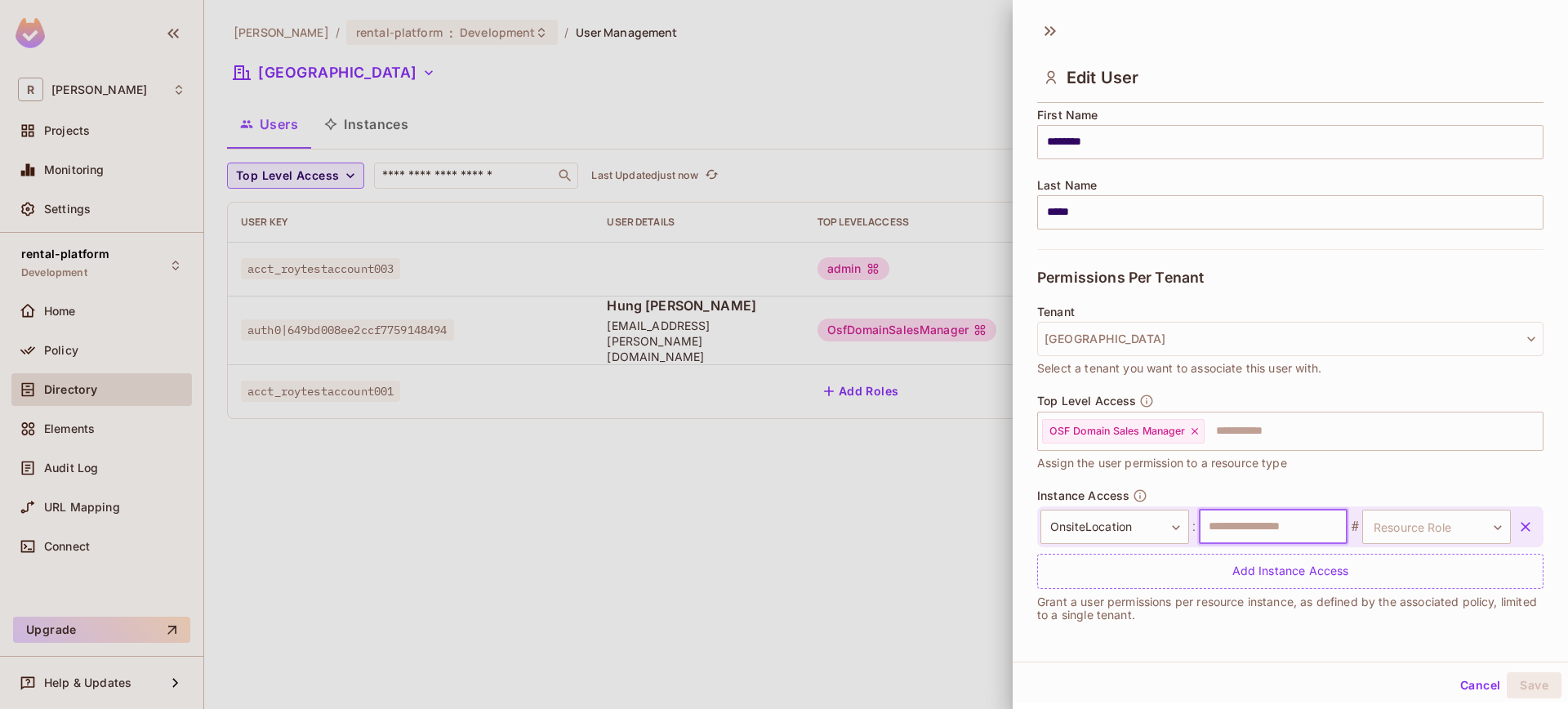
click at [1284, 538] on input "text" at bounding box center [1273, 526] width 149 height 35
click at [1433, 525] on body "**********" at bounding box center [784, 354] width 1568 height 709
click at [1271, 521] on div at bounding box center [784, 354] width 1568 height 709
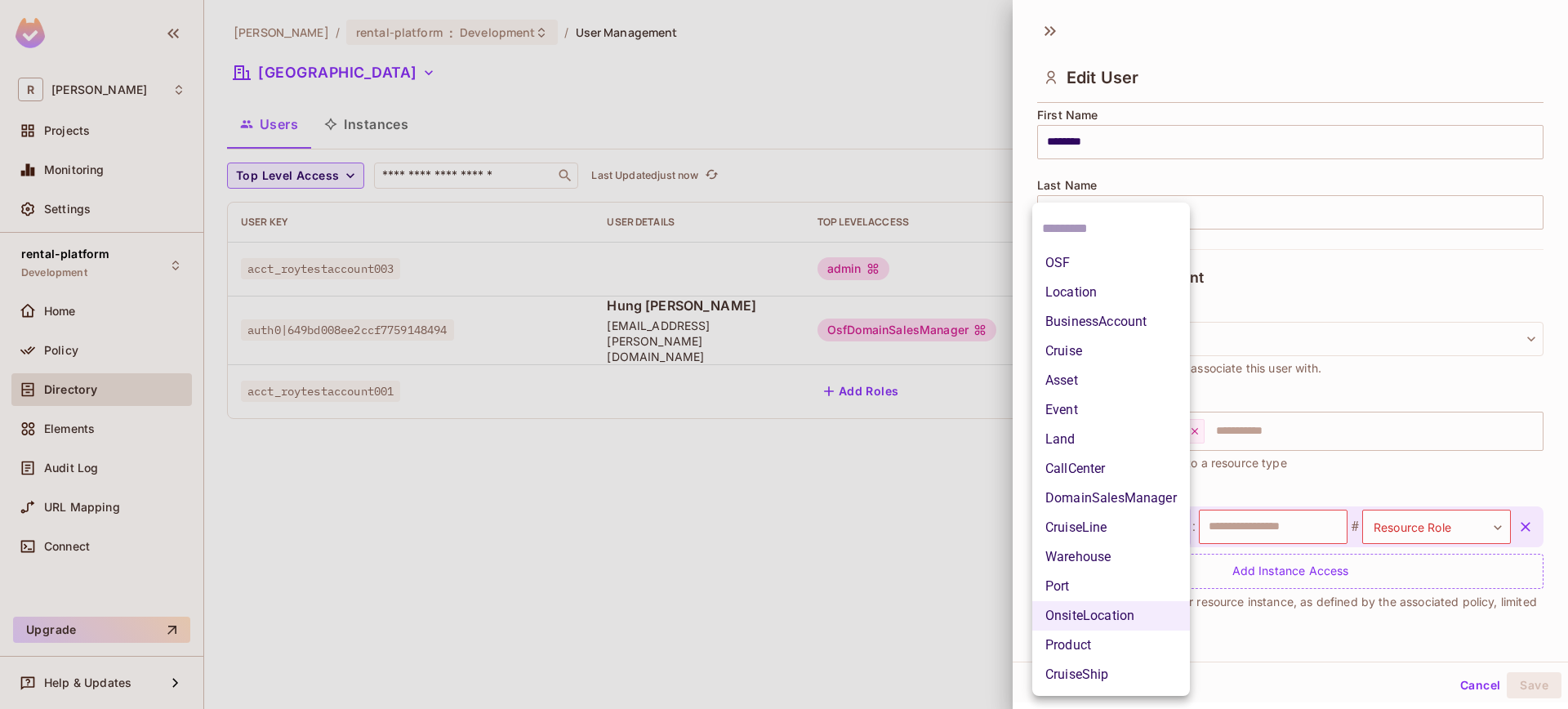
click at [1154, 520] on body "**********" at bounding box center [784, 354] width 1568 height 709
click at [1108, 271] on li "OSF" at bounding box center [1111, 262] width 157 height 29
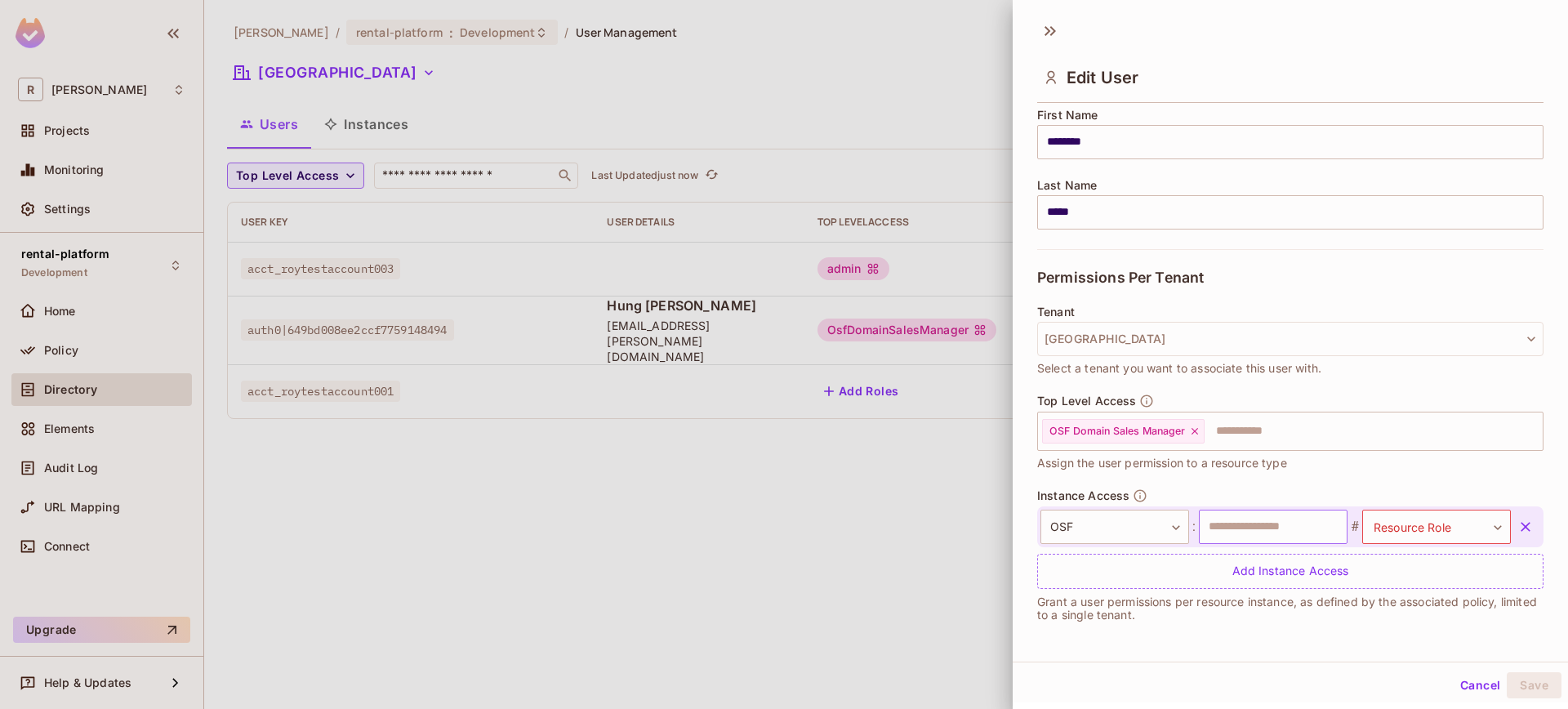
click at [1246, 530] on input "text" at bounding box center [1273, 526] width 149 height 35
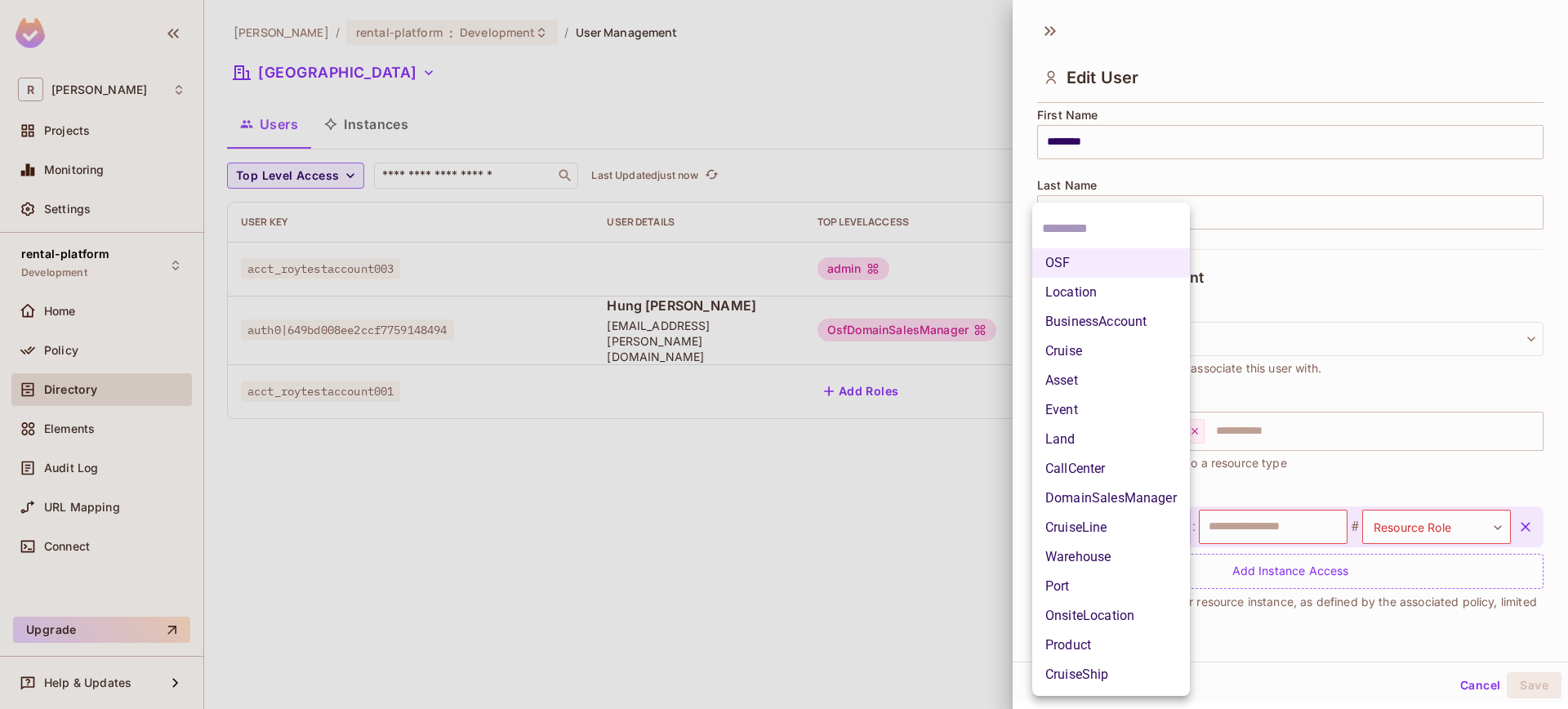
click at [1153, 517] on body "**********" at bounding box center [784, 354] width 1568 height 709
click at [1273, 479] on div at bounding box center [784, 354] width 1568 height 709
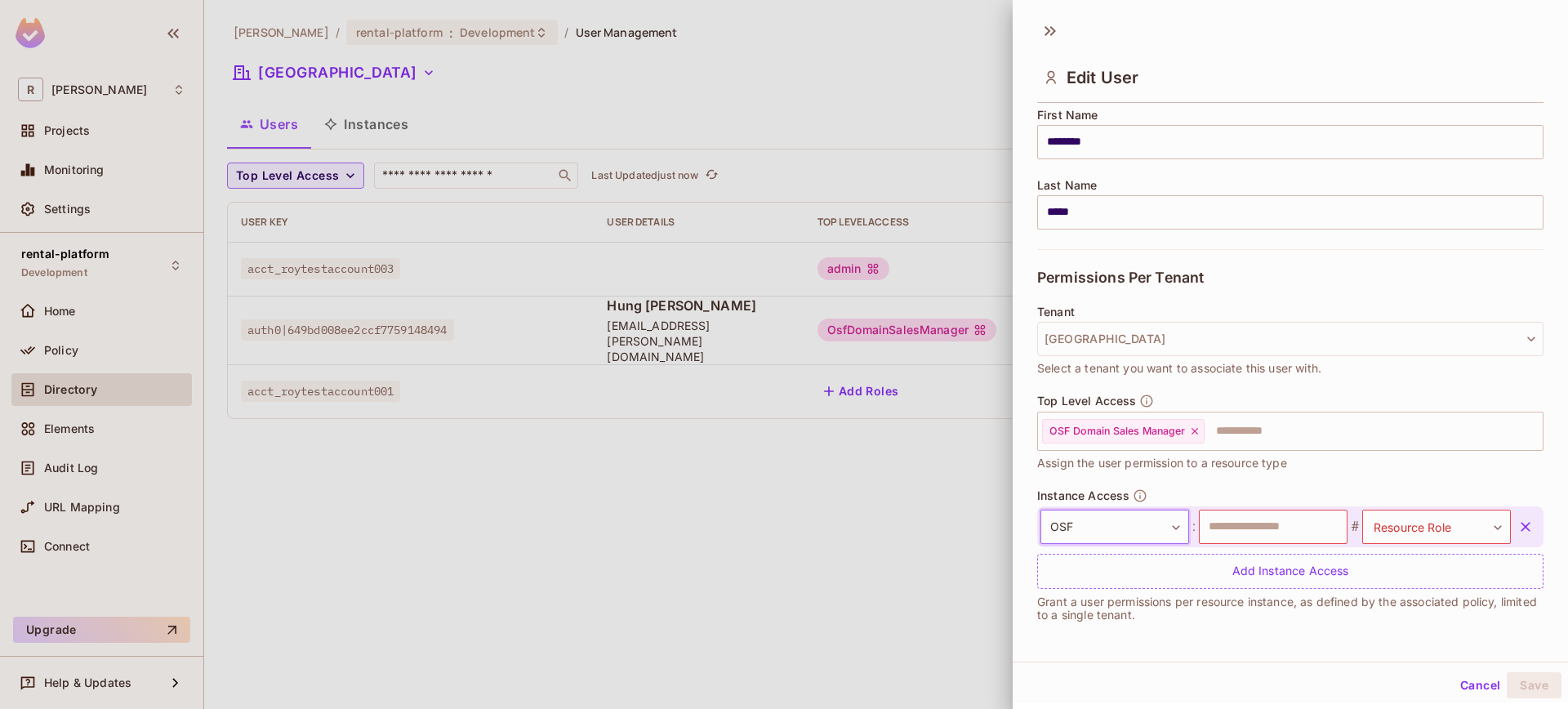
click at [1150, 525] on body "**********" at bounding box center [784, 354] width 1568 height 709
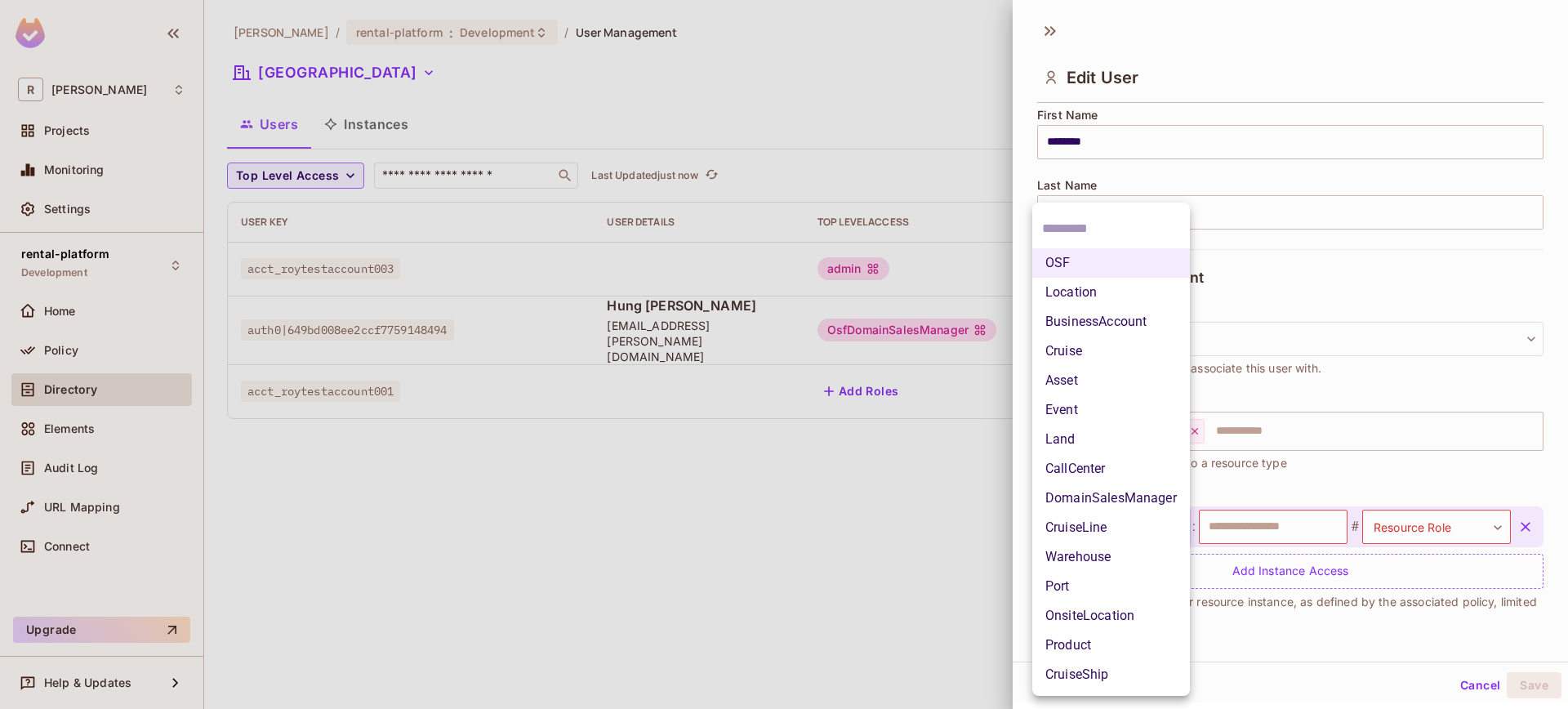
click at [1280, 485] on div at bounding box center [784, 354] width 1568 height 709
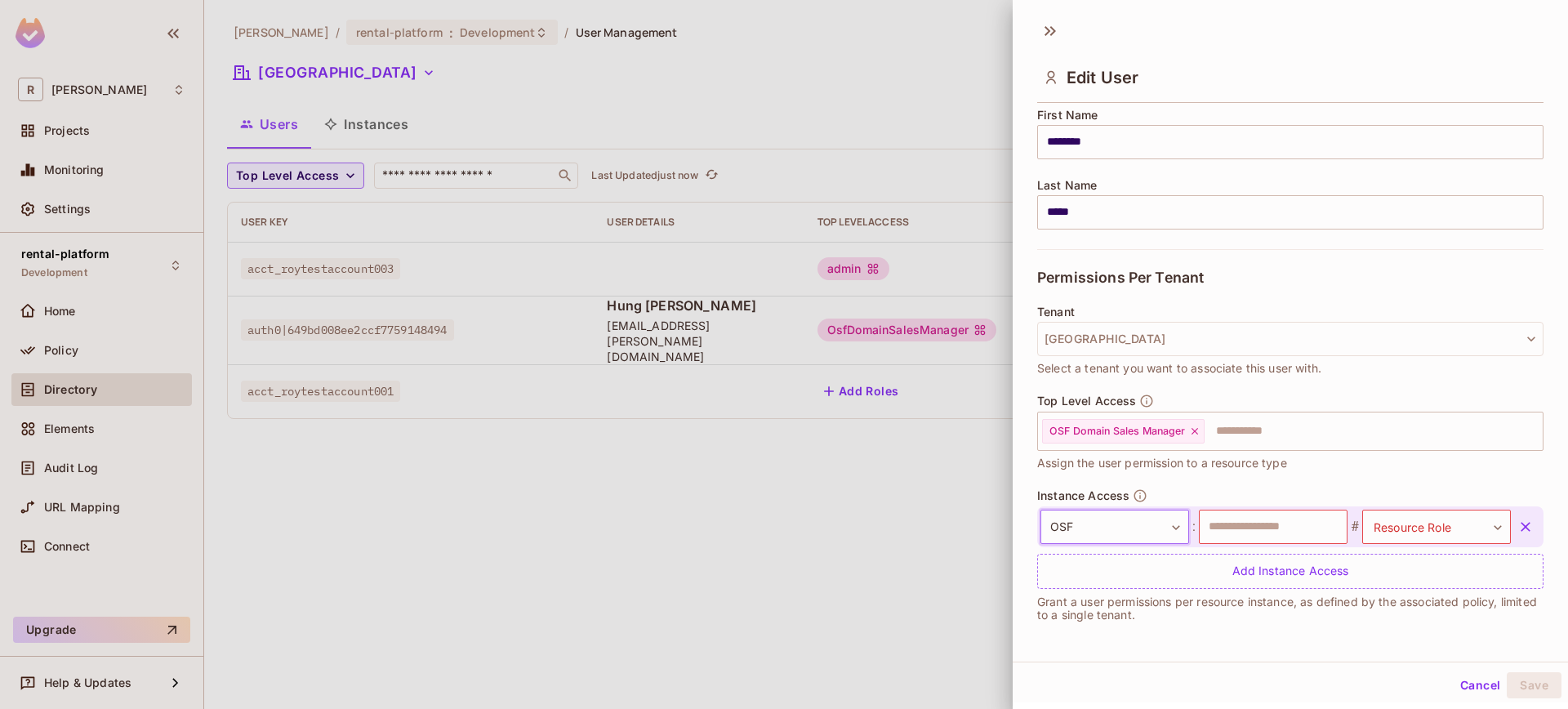
click at [1166, 532] on body "**********" at bounding box center [784, 354] width 1568 height 709
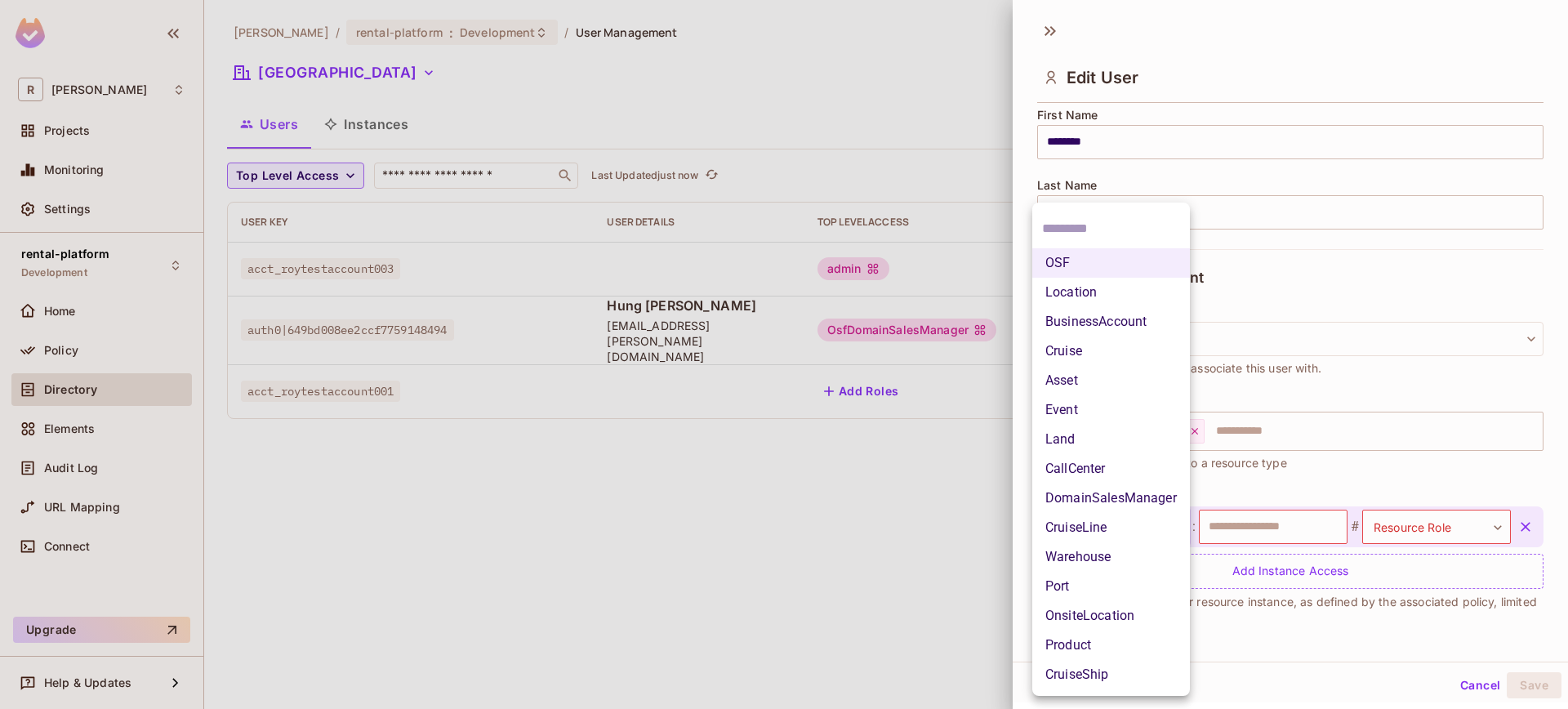
click at [1276, 516] on div at bounding box center [784, 354] width 1568 height 709
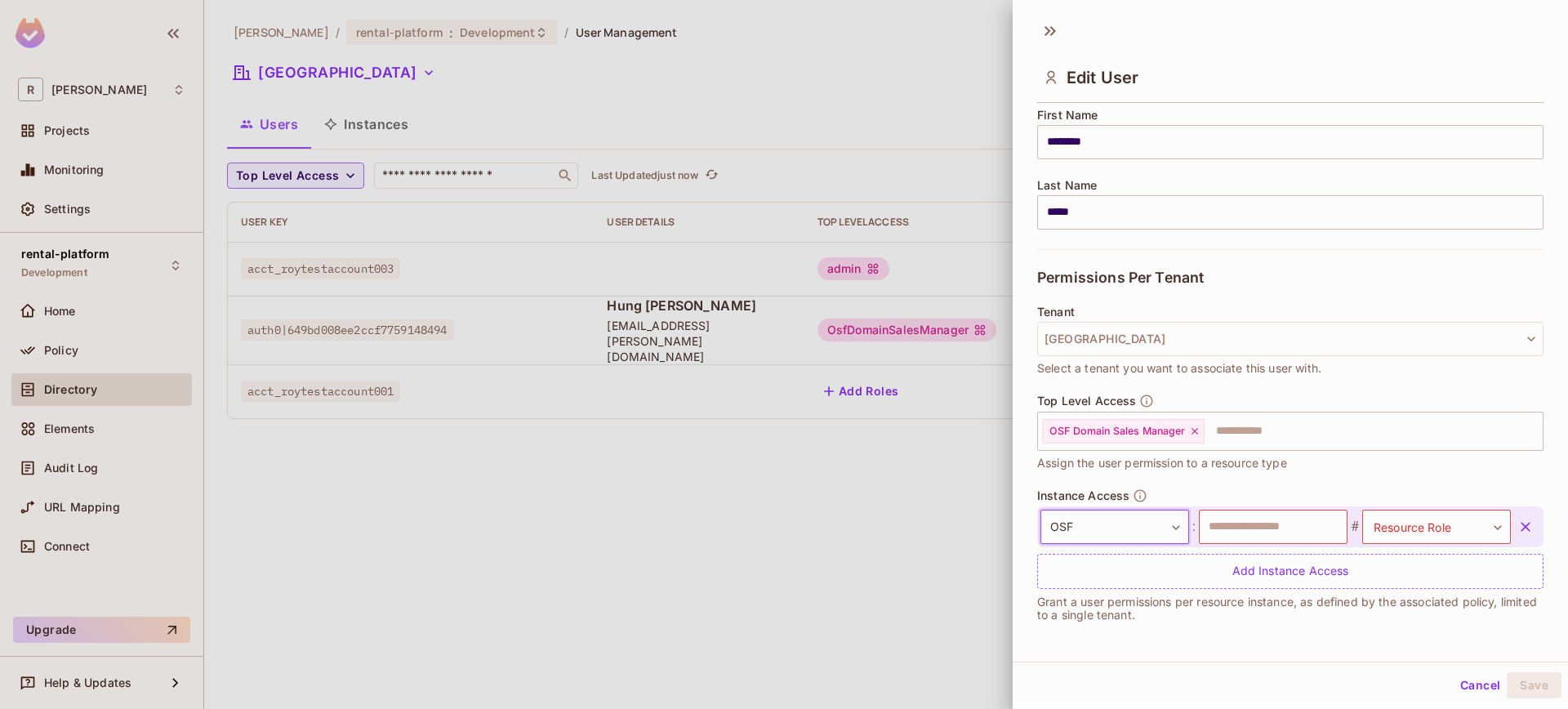
click at [1274, 519] on div "OSF Location BusinessAccount Cruise Asset Event Land CallCenter DomainSalesMana…" at bounding box center [784, 354] width 1568 height 709
click at [1271, 523] on input "text" at bounding box center [1273, 526] width 149 height 35
click at [1268, 524] on input "text" at bounding box center [1273, 526] width 149 height 35
type input "**********"
click at [1358, 482] on div "Top Level Access OSF Domain Sales Manager ​ Assign the user permission to a res…" at bounding box center [1290, 440] width 507 height 95
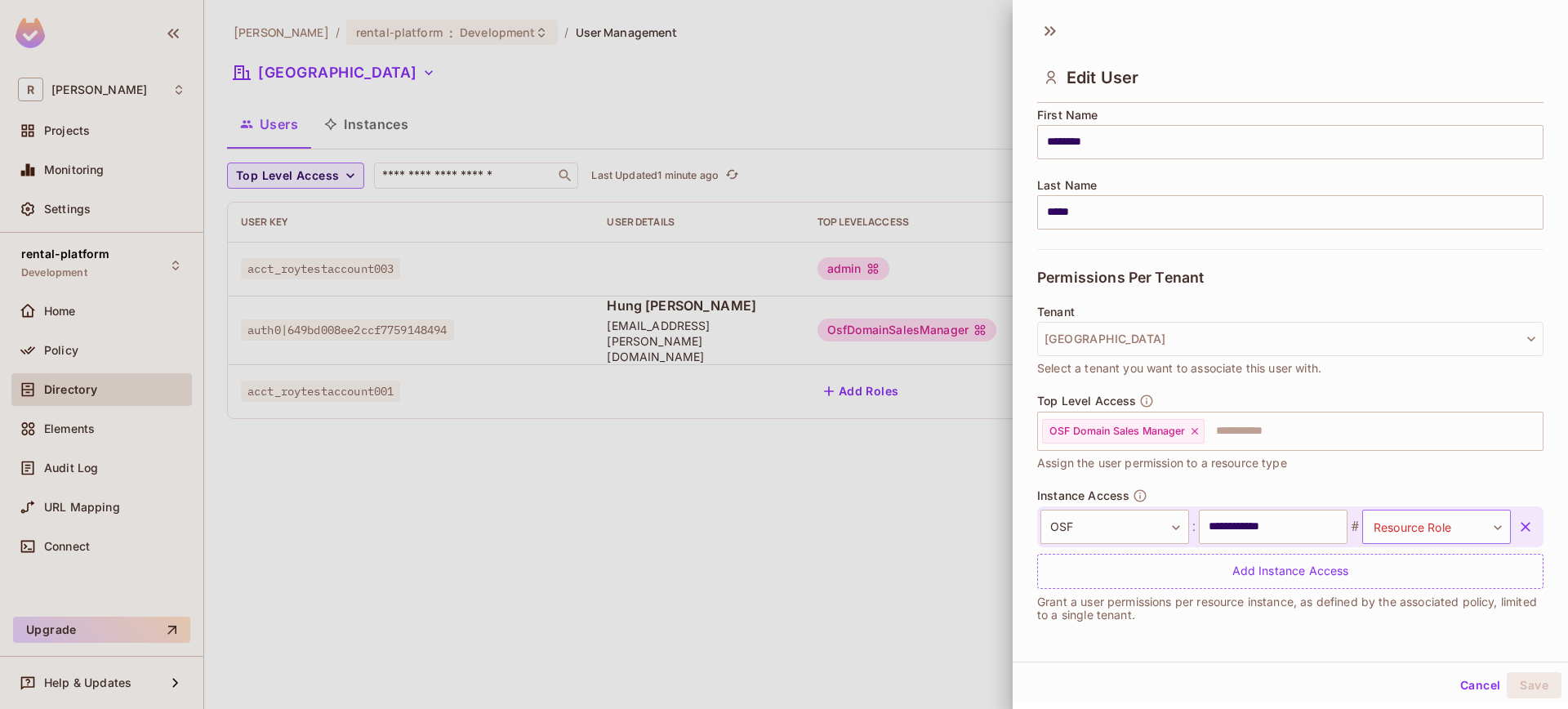
click at [1396, 528] on body "**********" at bounding box center [784, 354] width 1568 height 709
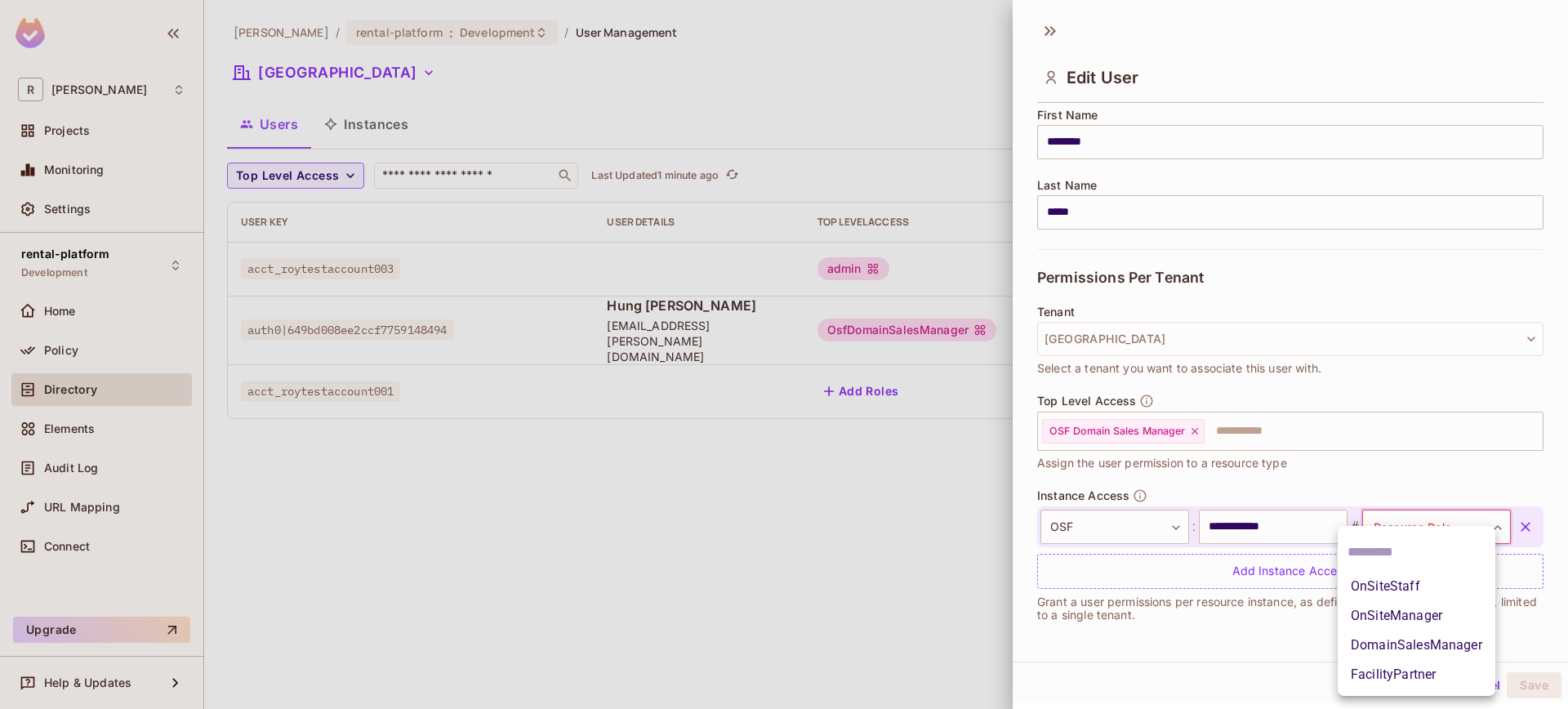
click at [1431, 645] on li "DomainSalesManager" at bounding box center [1416, 644] width 157 height 29
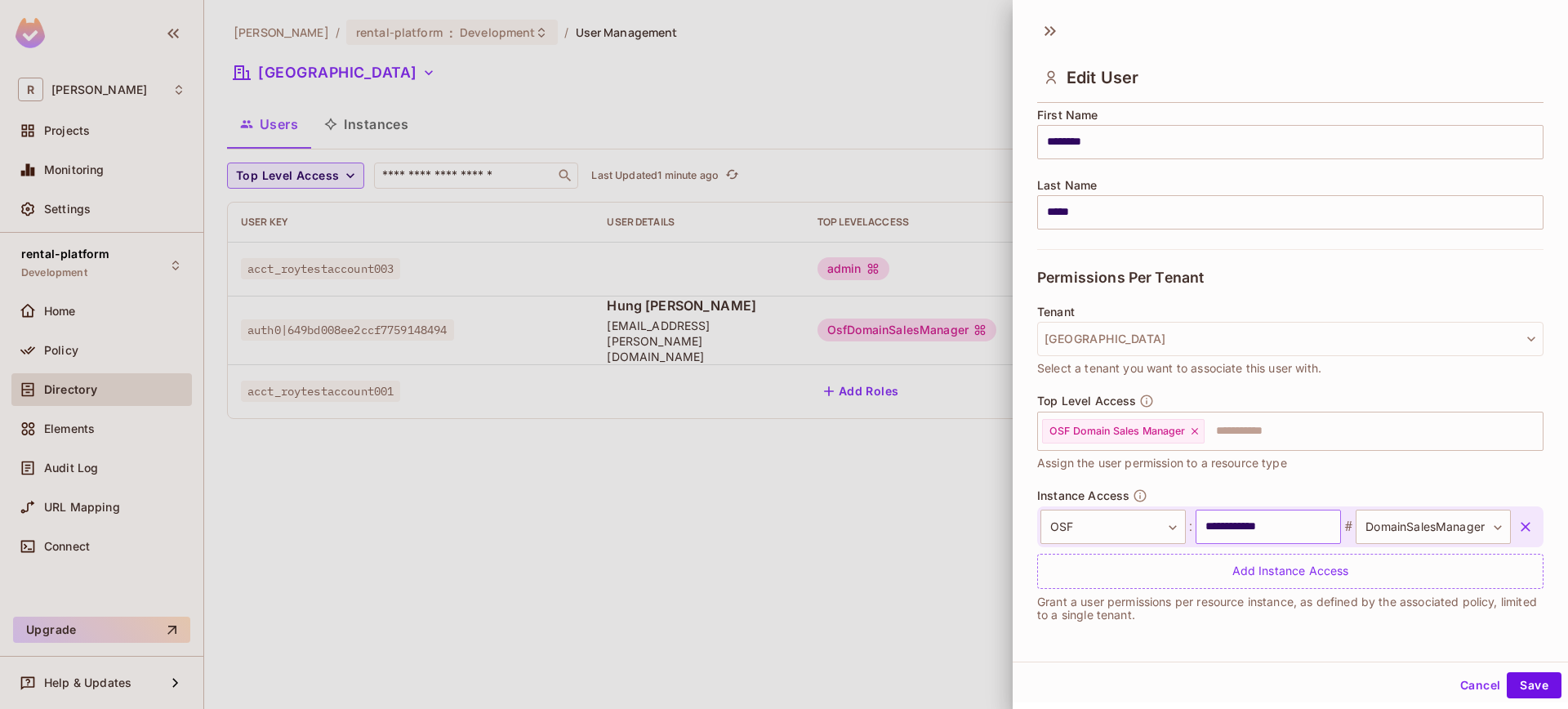
click at [1270, 524] on input "**********" at bounding box center [1267, 526] width 145 height 35
type input "**********"
click at [1294, 659] on div "**********" at bounding box center [1290, 336] width 555 height 650
click at [1519, 691] on button "Save" at bounding box center [1533, 685] width 54 height 26
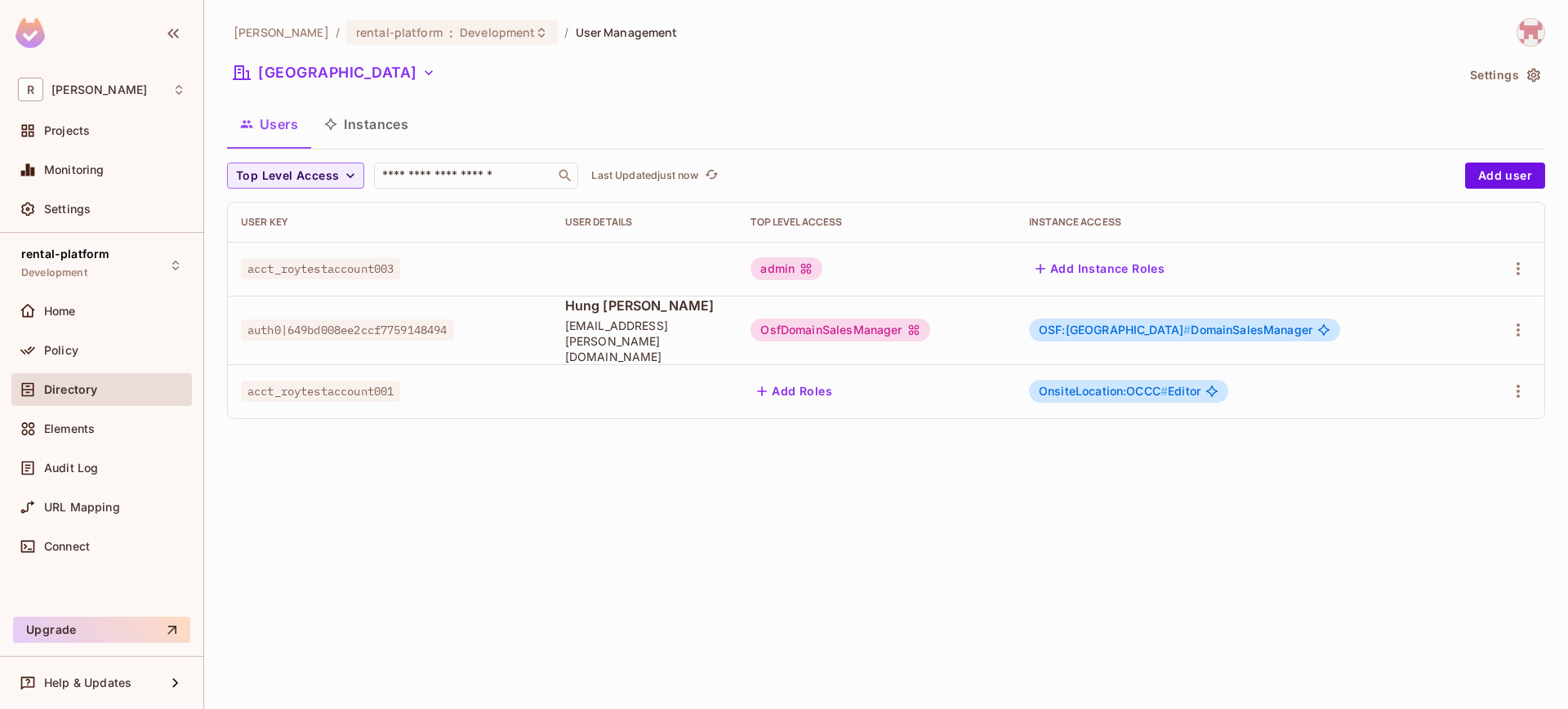
click at [926, 318] on div "OsfDomainSalesManager" at bounding box center [839, 330] width 179 height 22
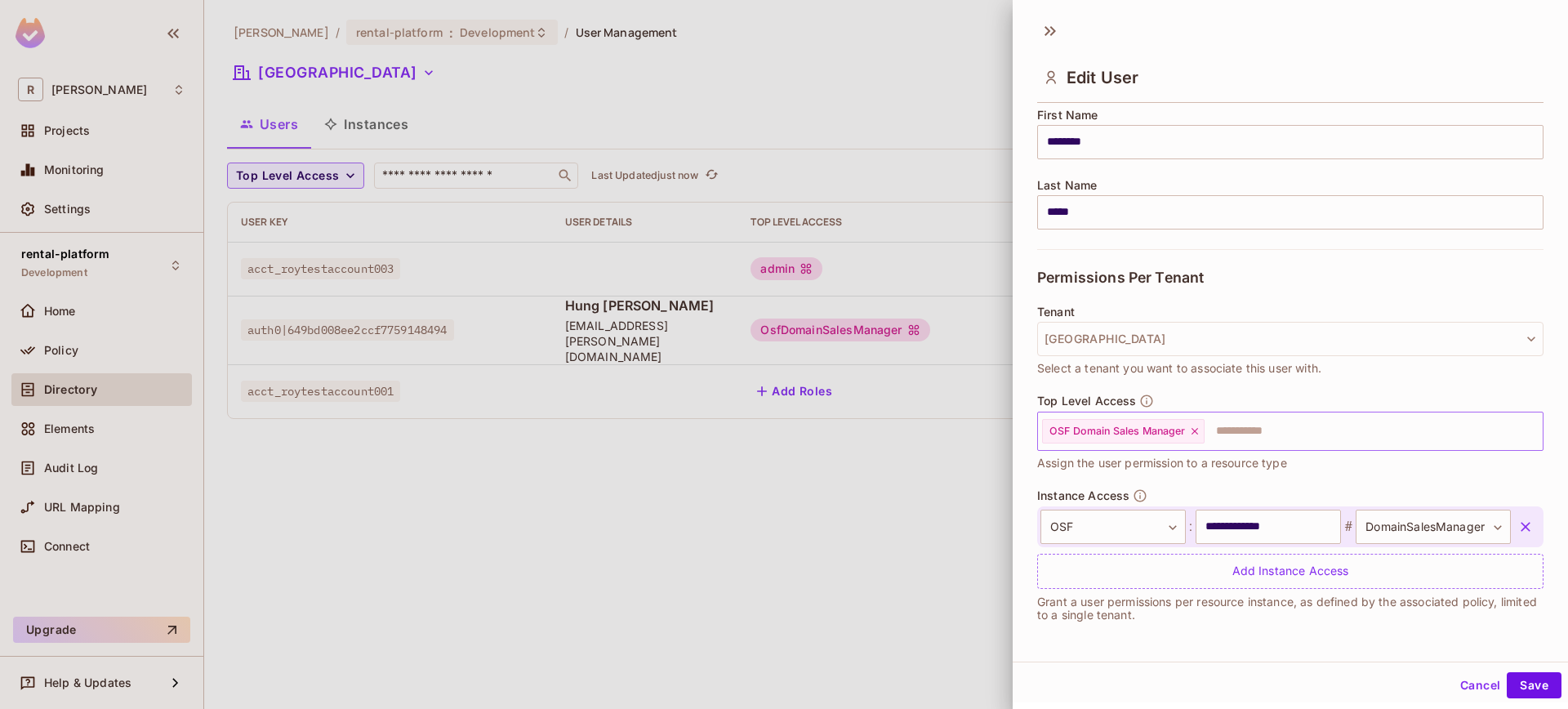
click at [1200, 431] on icon at bounding box center [1194, 431] width 11 height 11
click at [1538, 698] on button "Save" at bounding box center [1533, 685] width 54 height 26
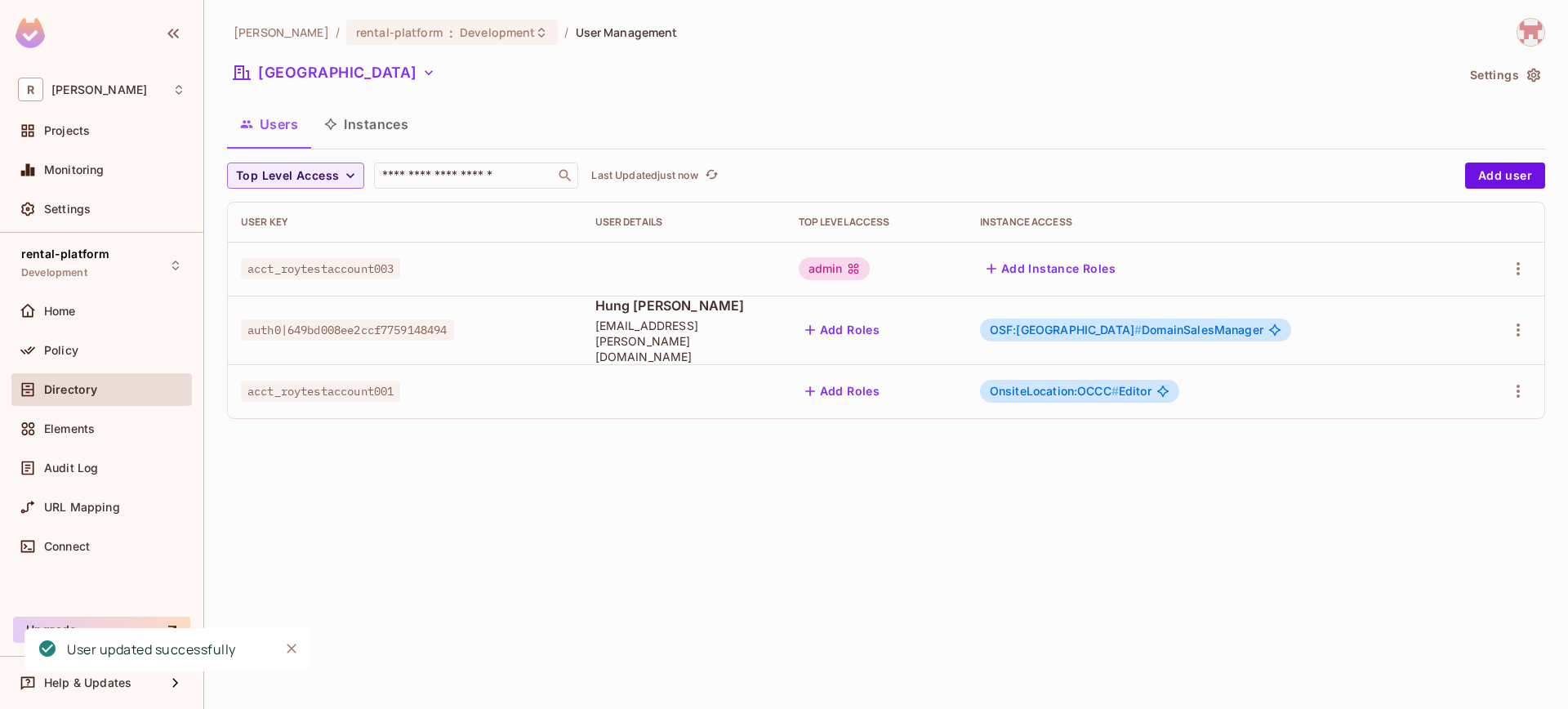
click at [366, 134] on button "Instances" at bounding box center [366, 125] width 111 height 41
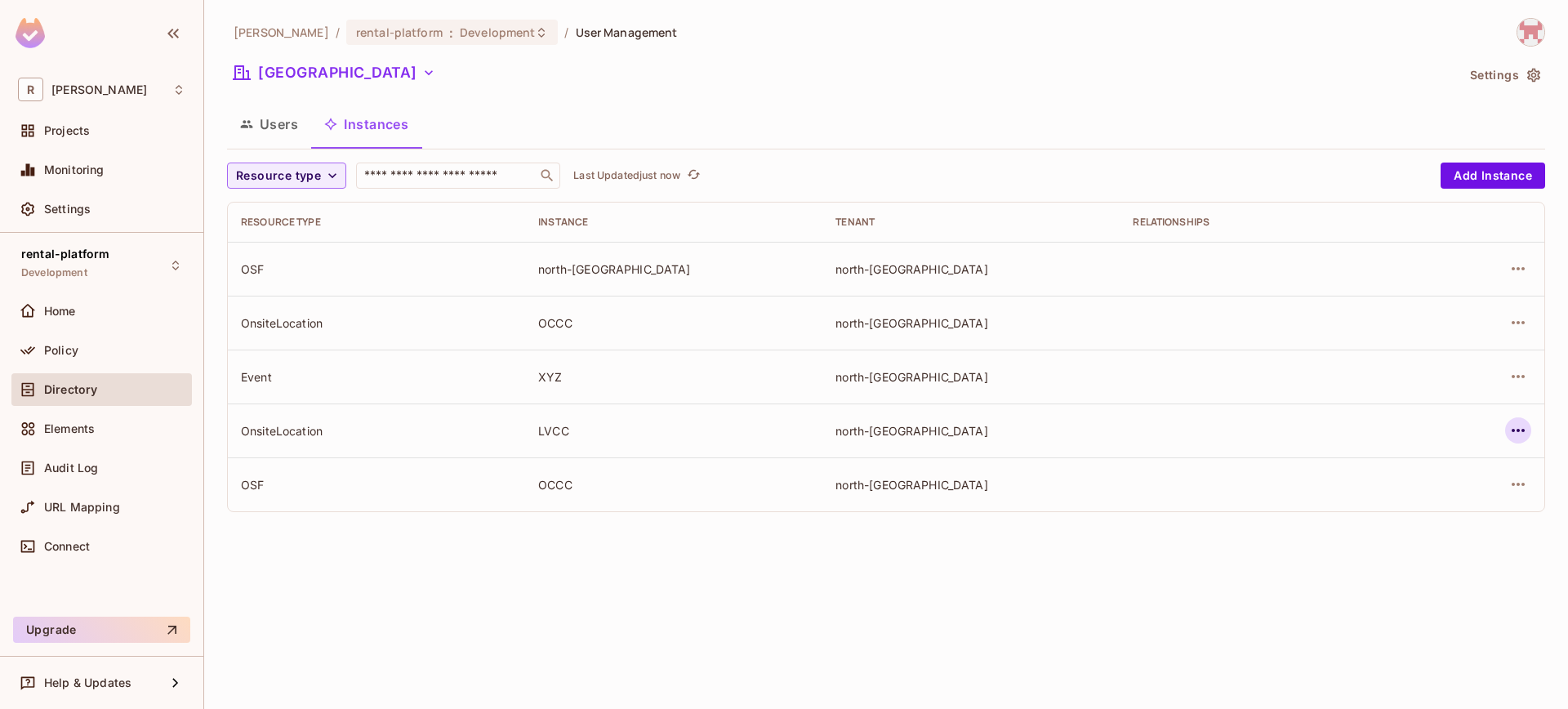
drag, startPoint x: 1487, startPoint y: 434, endPoint x: 1505, endPoint y: 431, distance: 18.2
click at [1487, 434] on div at bounding box center [1480, 430] width 100 height 26
click at [1506, 431] on button "button" at bounding box center [1518, 430] width 26 height 26
click at [1419, 478] on span "Edit Resource Instance" at bounding box center [1422, 468] width 137 height 26
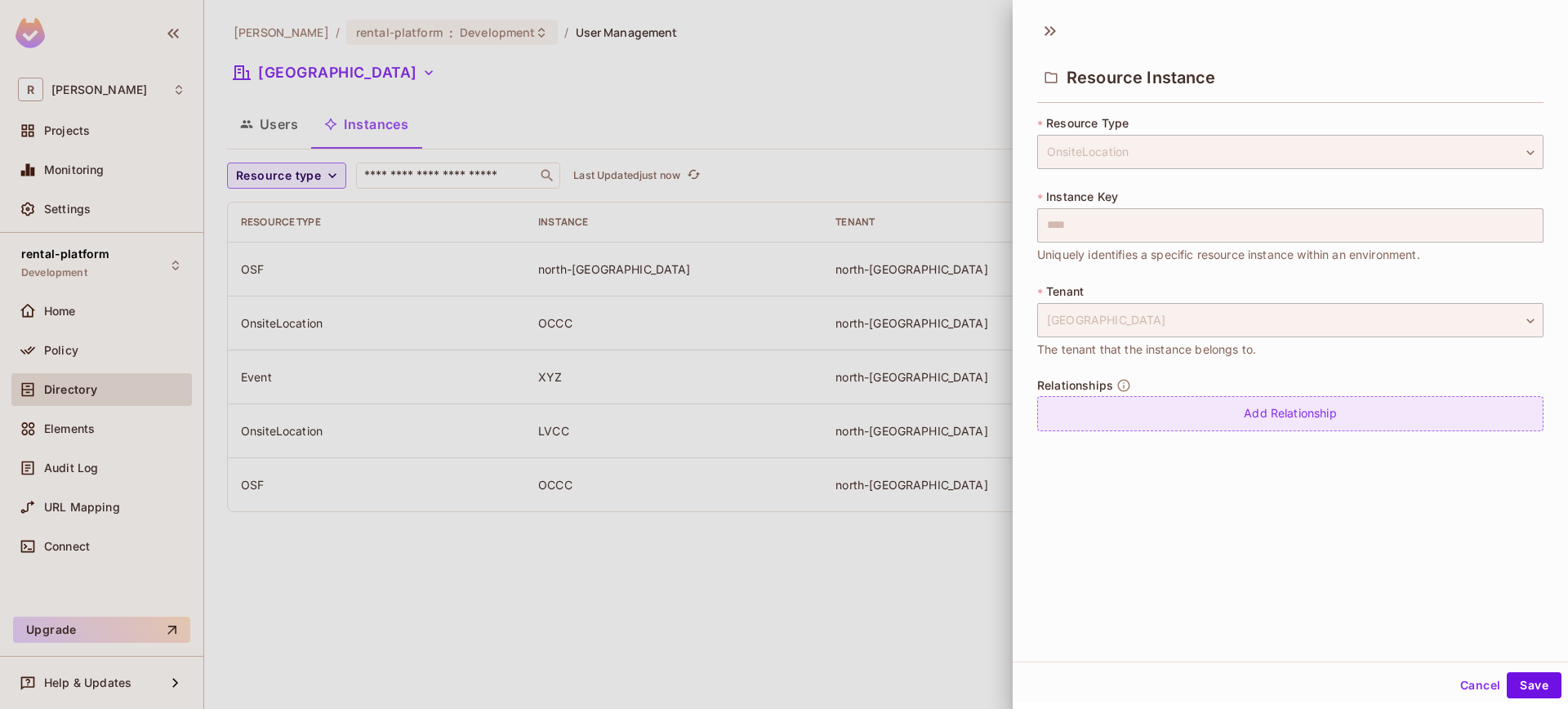
click at [1262, 411] on div "Add Relationship" at bounding box center [1290, 413] width 507 height 35
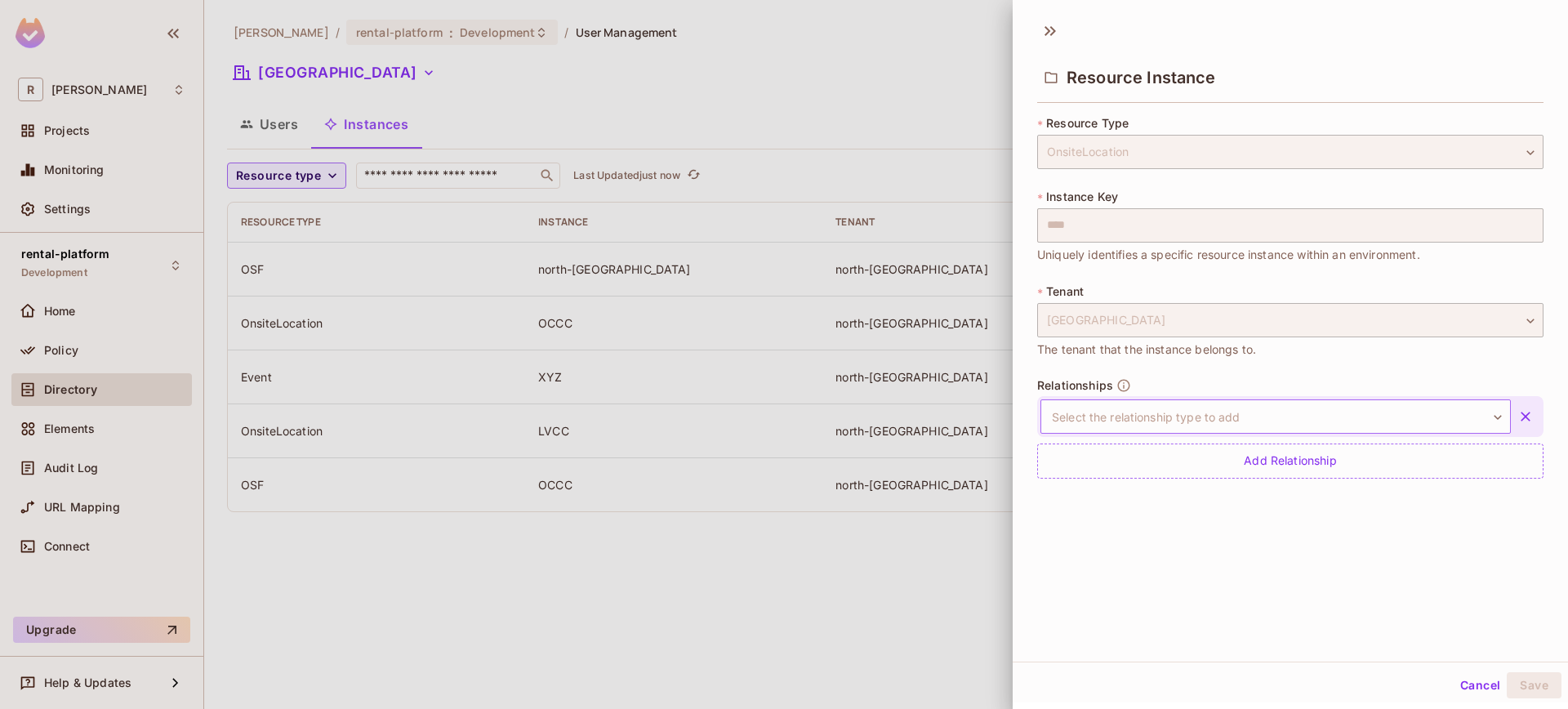
click at [1258, 417] on body "**********" at bounding box center [784, 354] width 1568 height 709
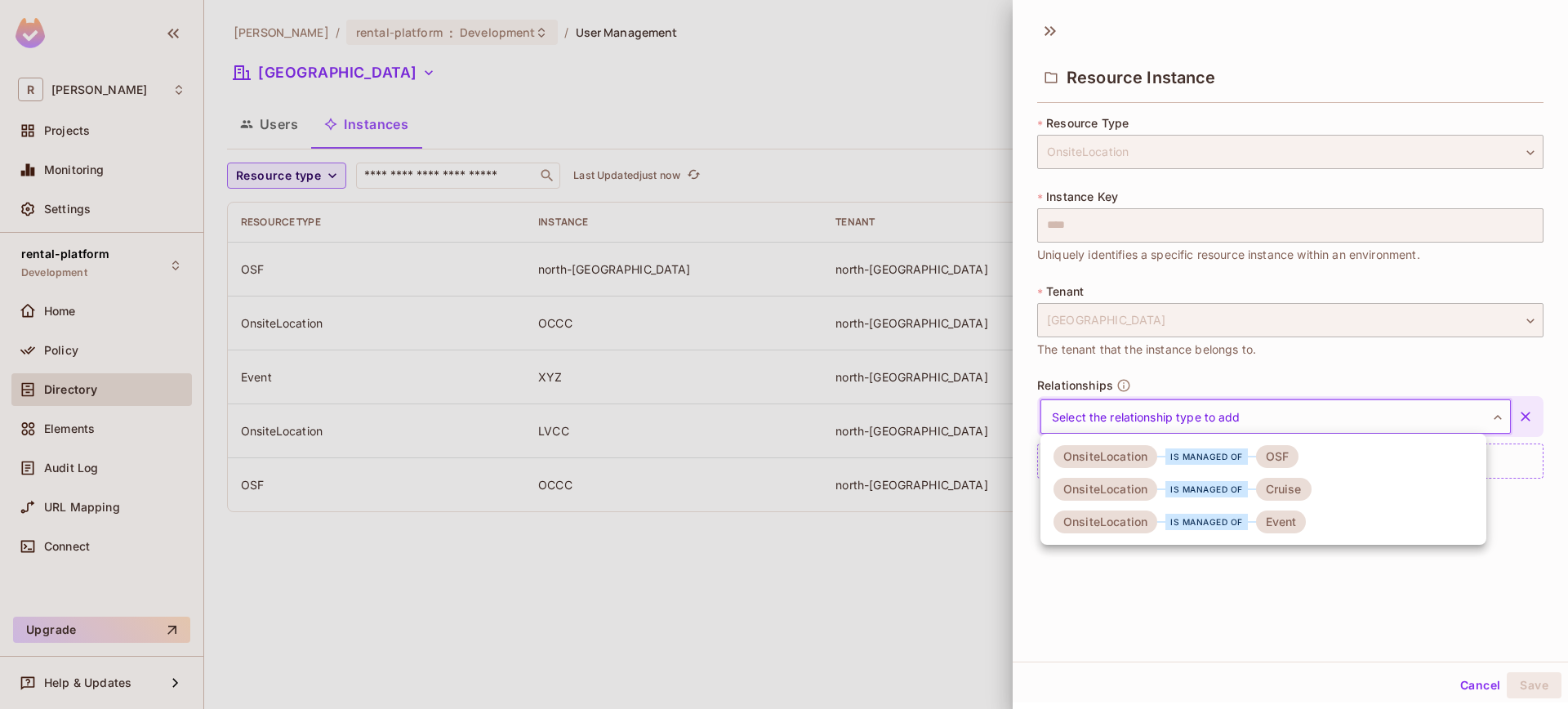
click at [1301, 618] on div at bounding box center [784, 354] width 1568 height 709
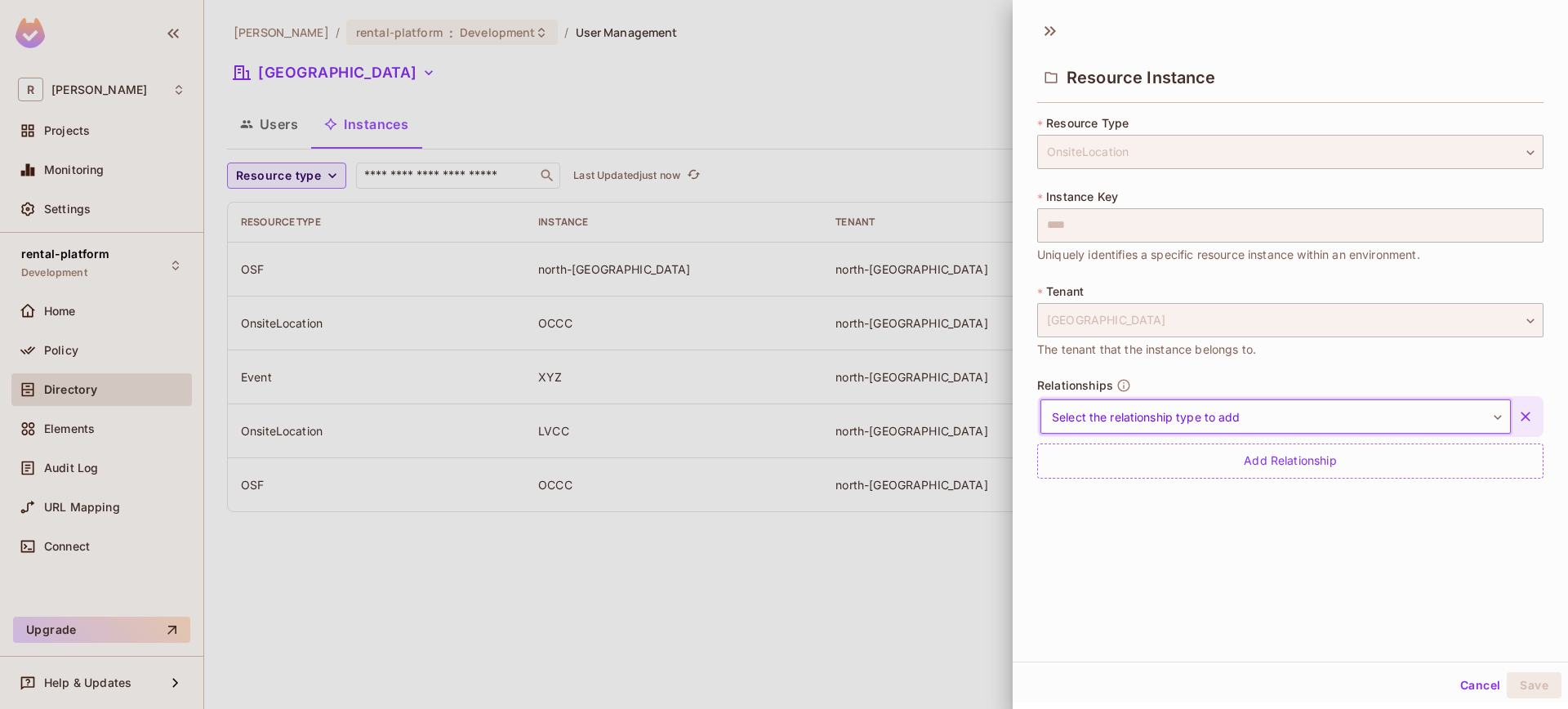
click at [1454, 678] on button "Cancel" at bounding box center [1480, 685] width 53 height 26
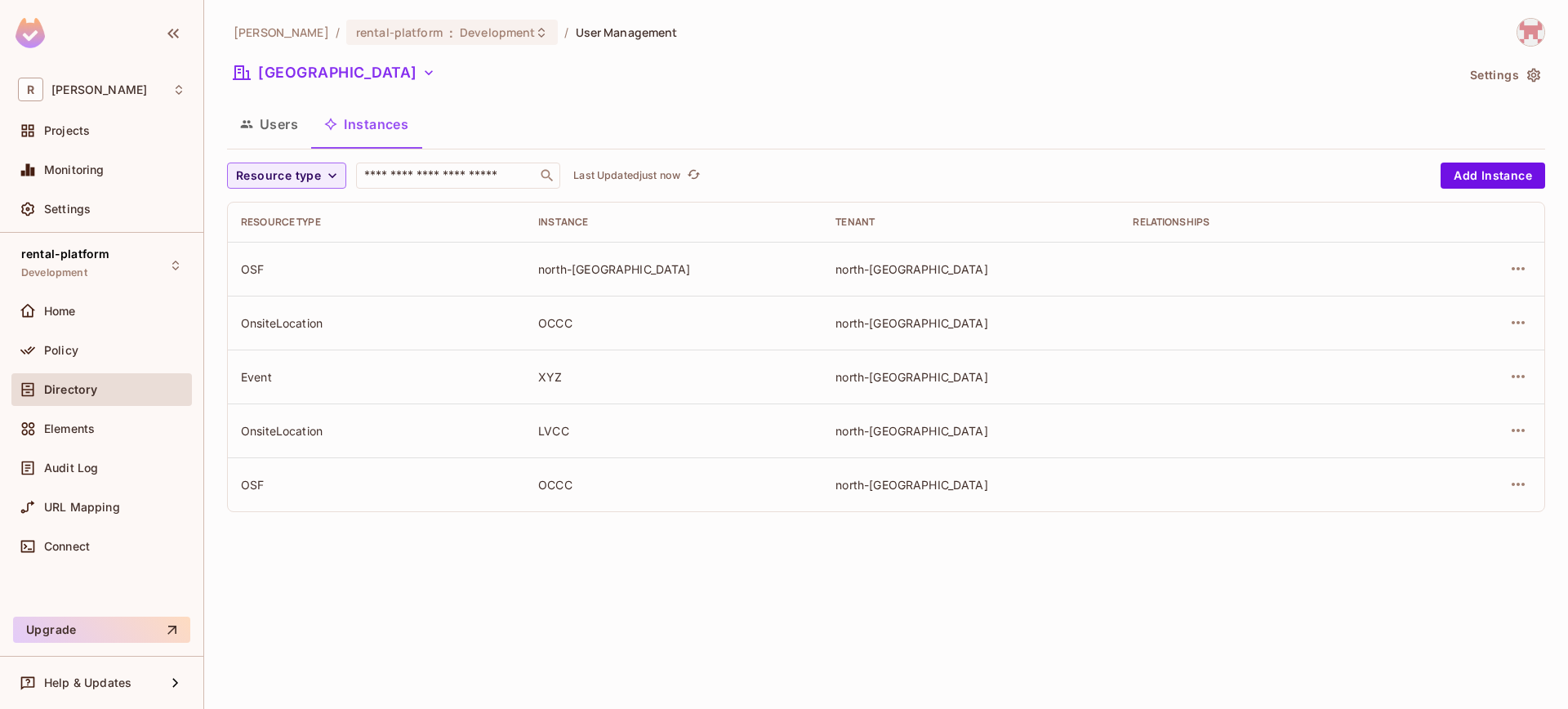
click at [267, 137] on button "Users" at bounding box center [269, 125] width 84 height 41
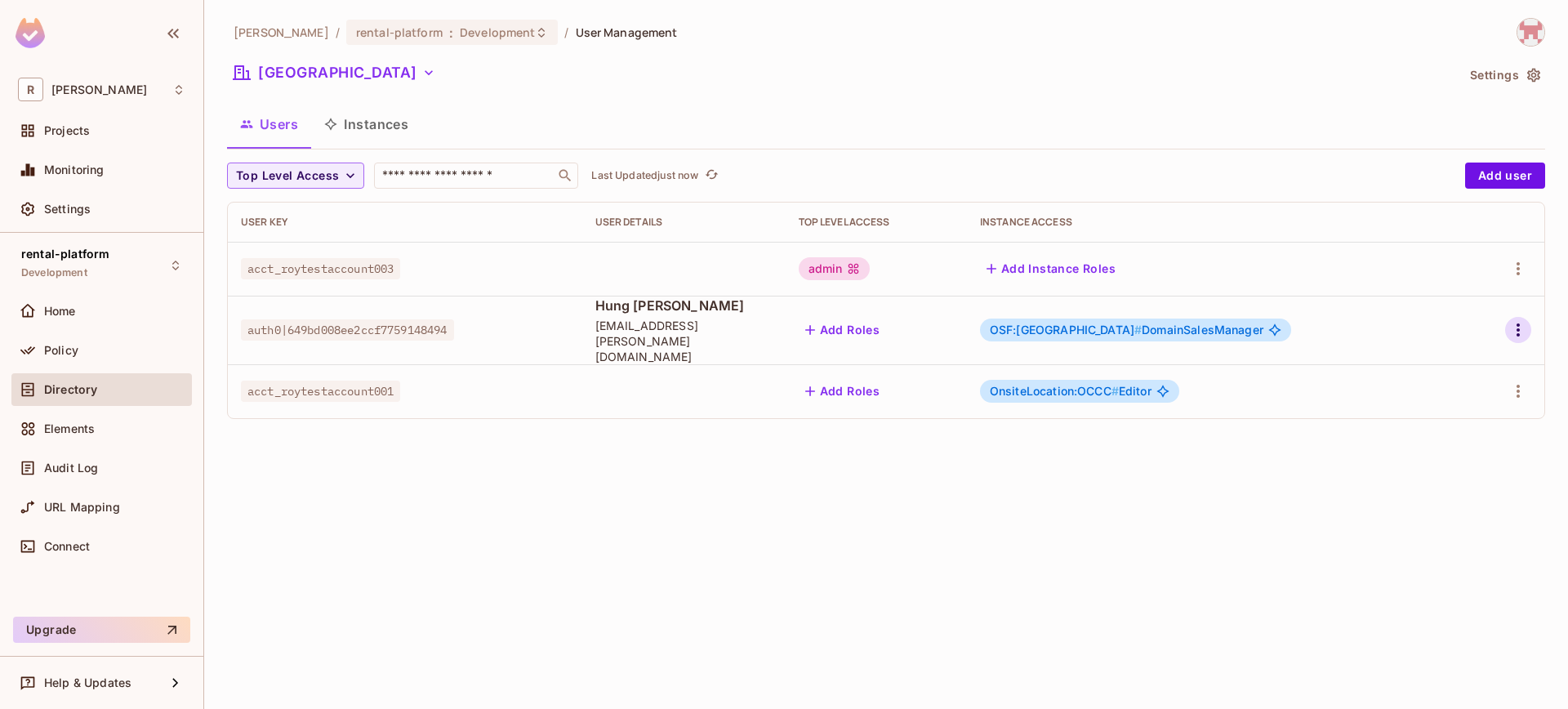
click at [1530, 321] on button "button" at bounding box center [1518, 330] width 26 height 26
click at [1455, 366] on li "Edit" at bounding box center [1447, 360] width 144 height 36
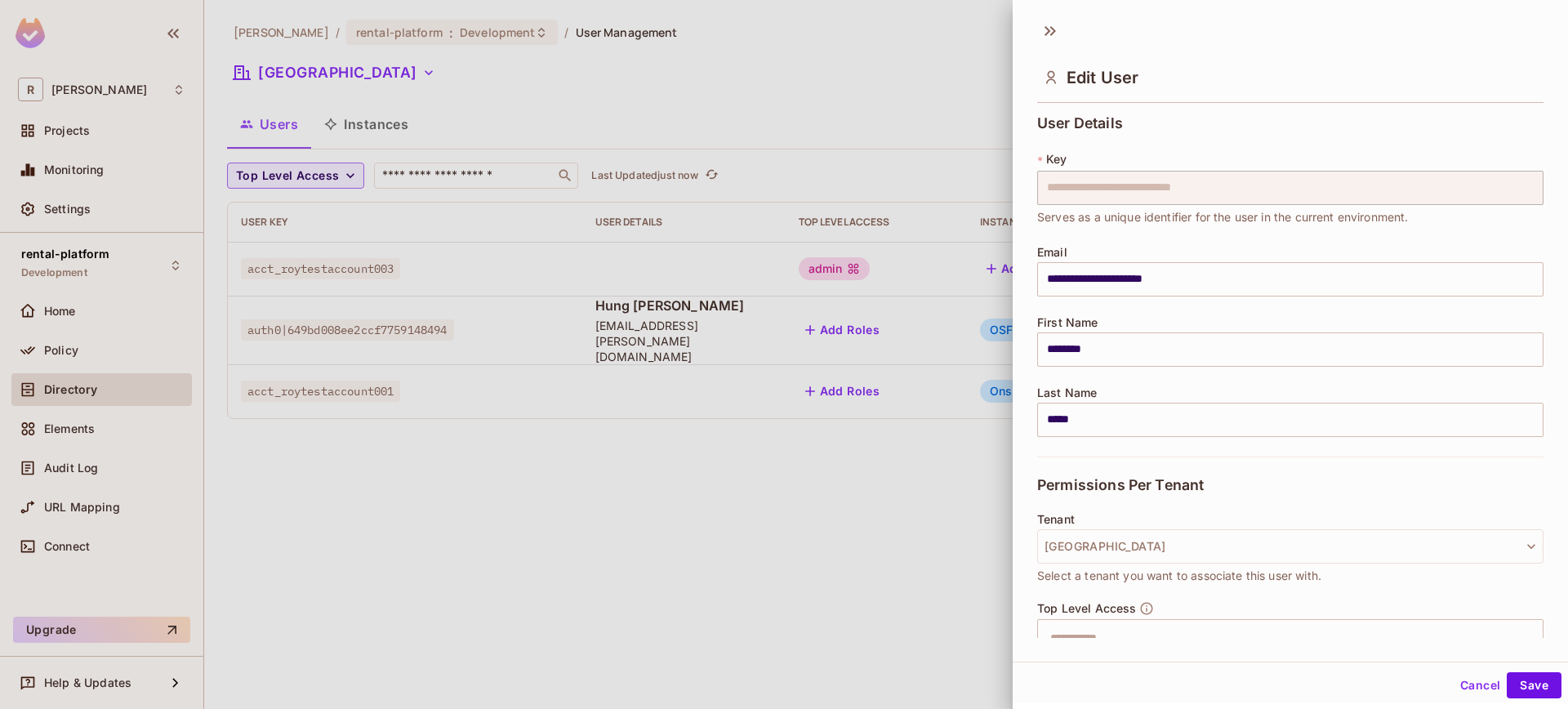
scroll to position [207, 0]
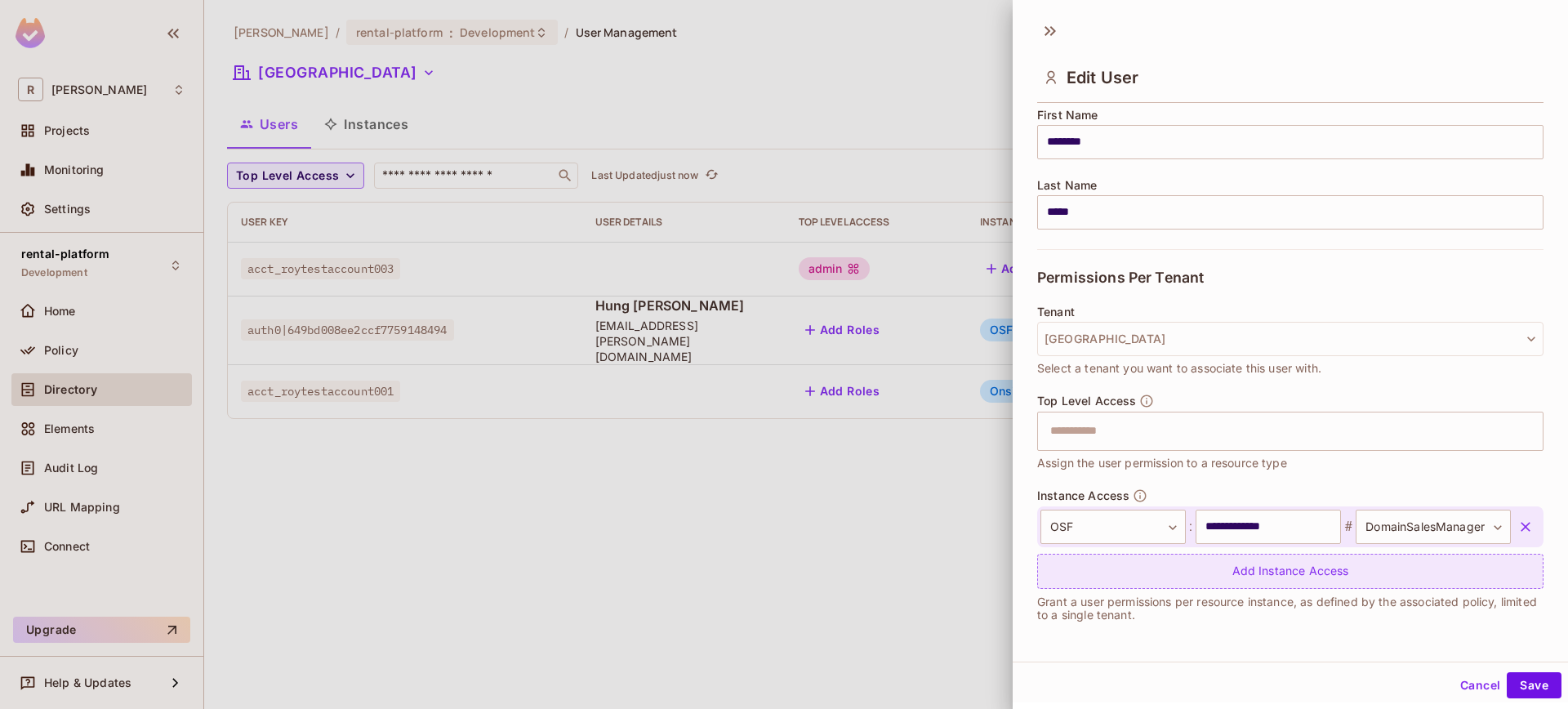
click at [1237, 583] on div "Add Instance Access" at bounding box center [1290, 570] width 507 height 35
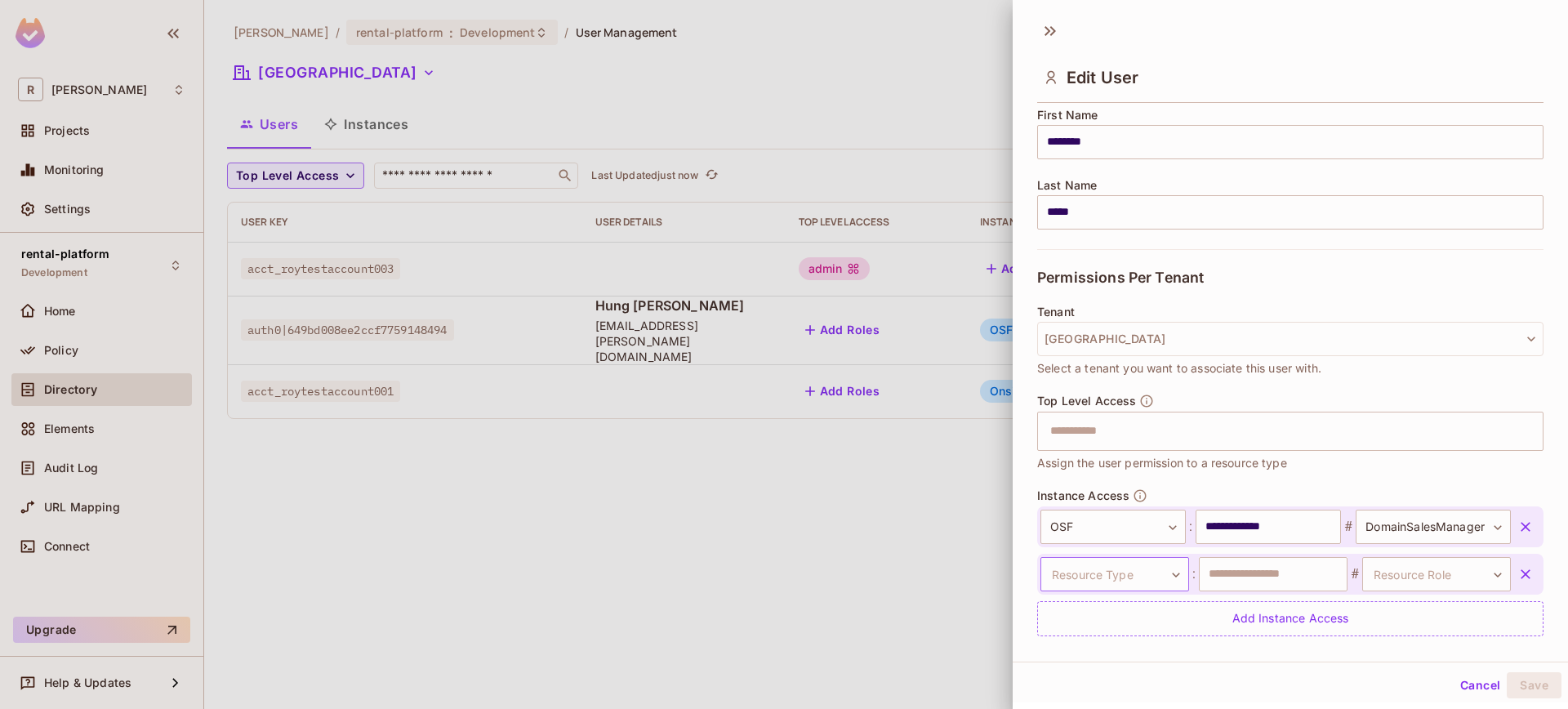
click at [1117, 572] on body "**********" at bounding box center [784, 354] width 1568 height 709
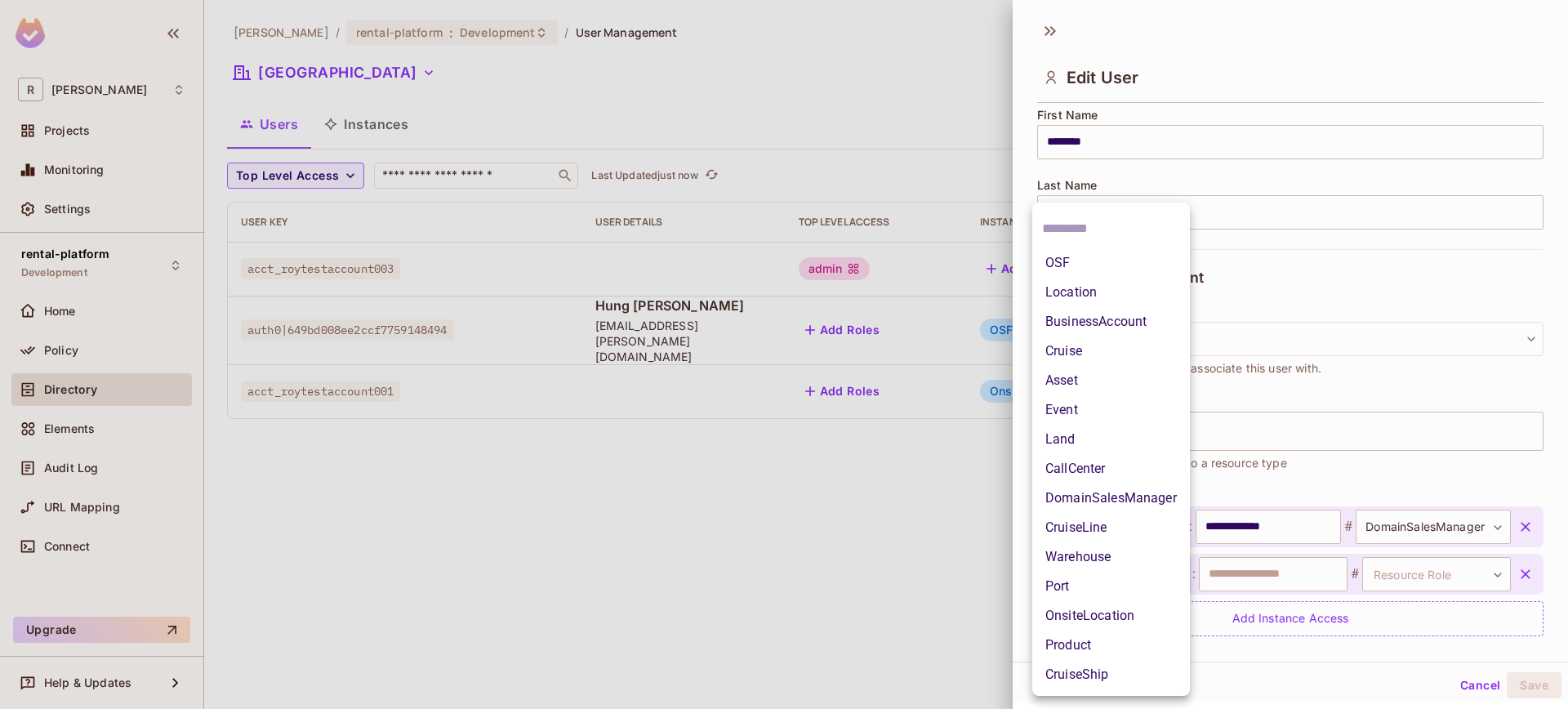
click at [1479, 681] on div at bounding box center [784, 354] width 1568 height 709
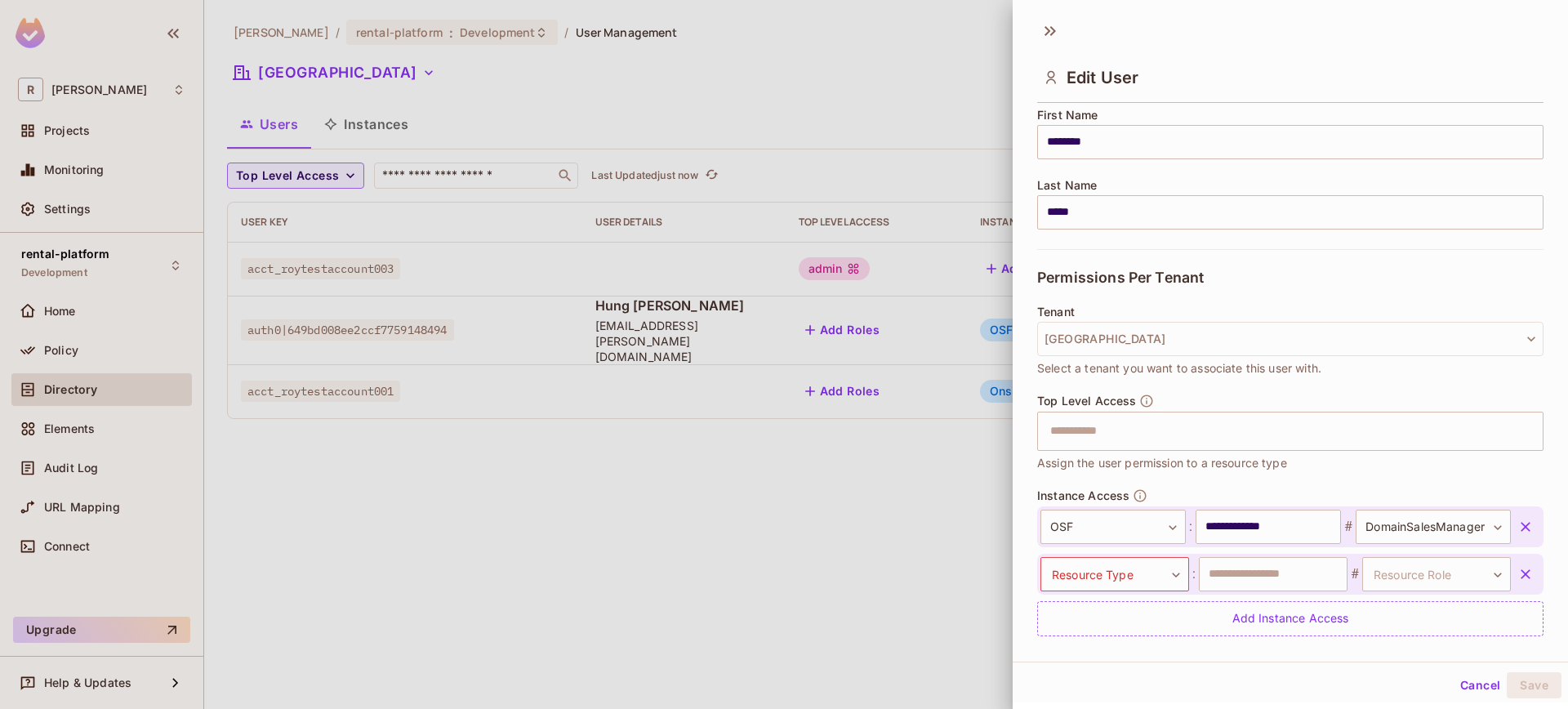
click at [1463, 684] on button "Cancel" at bounding box center [1480, 685] width 53 height 26
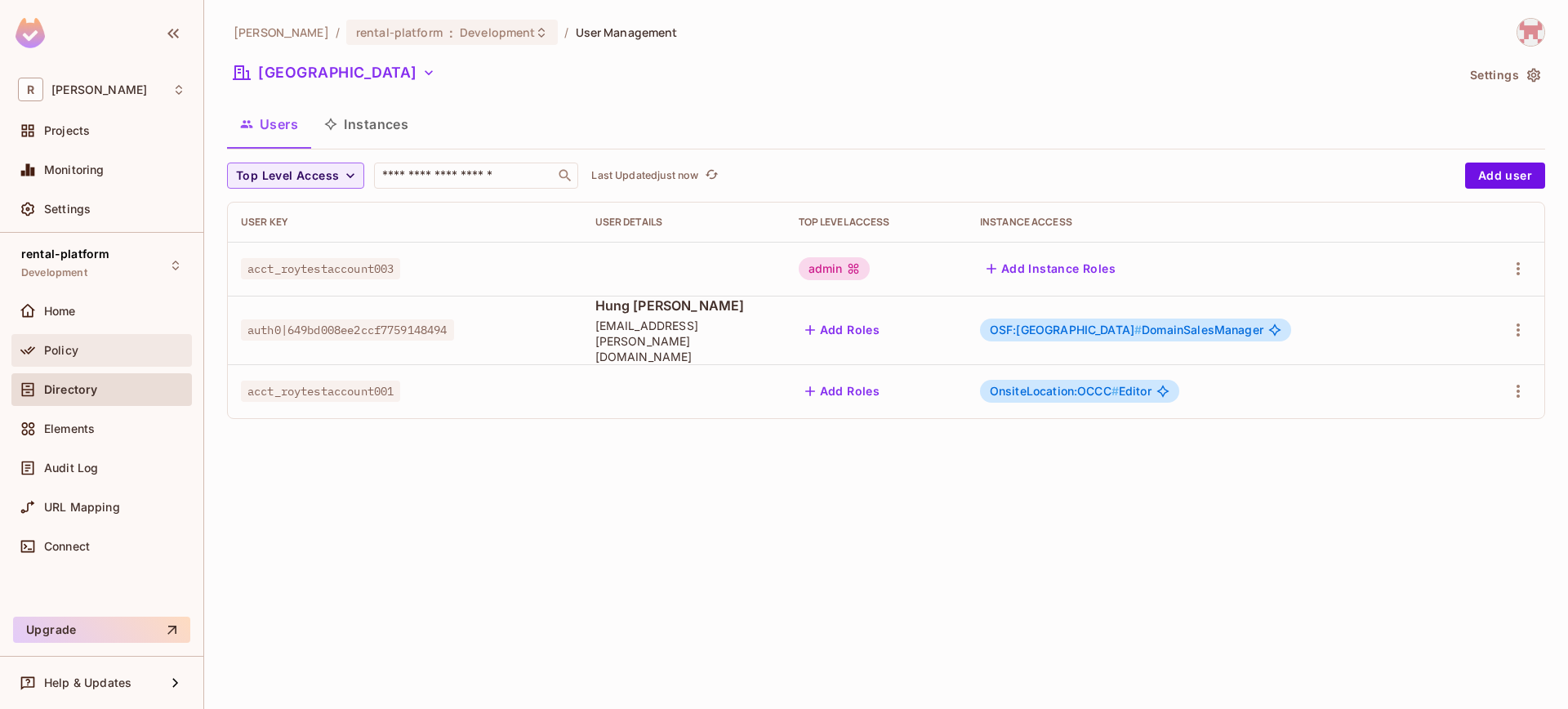
click at [88, 364] on div "Policy" at bounding box center [101, 350] width 181 height 33
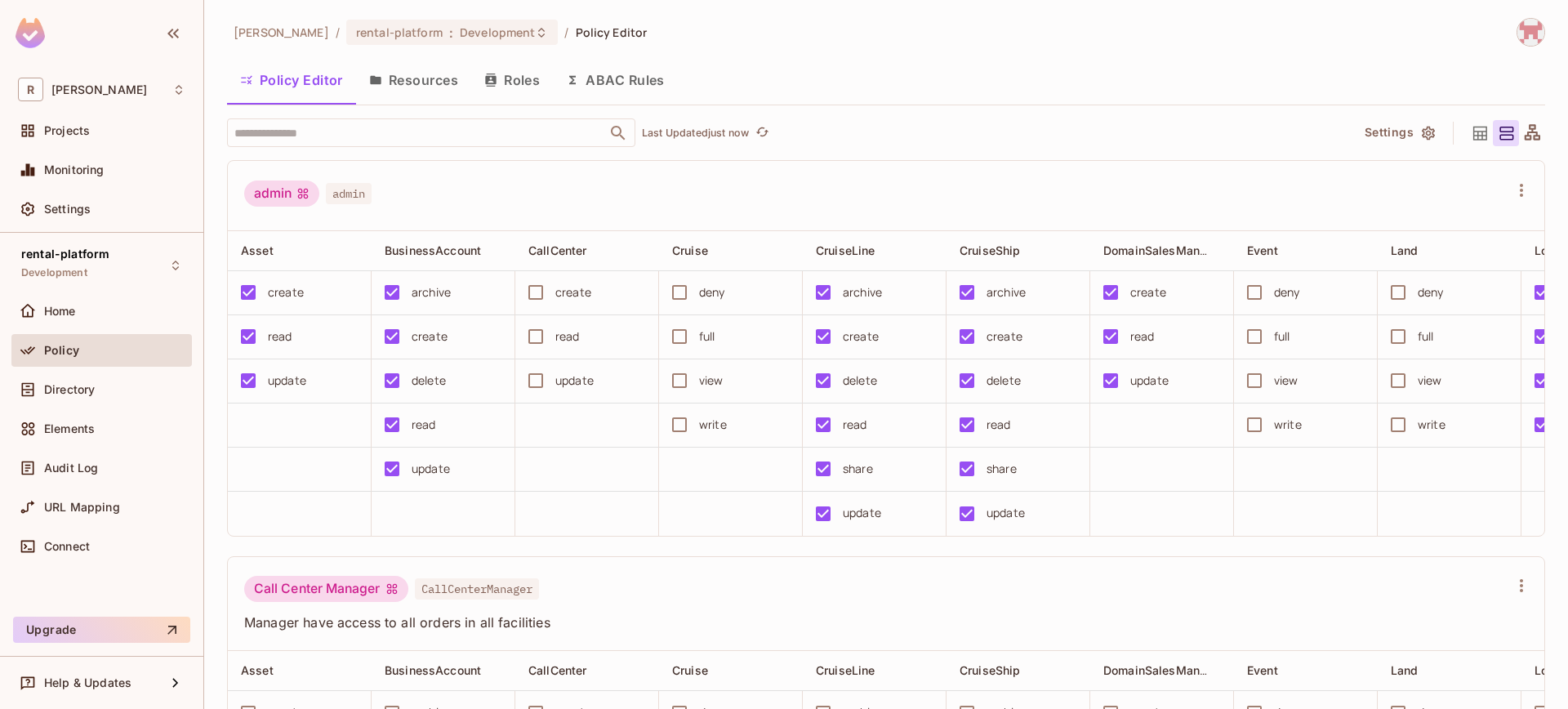
click at [421, 85] on button "Resources" at bounding box center [413, 81] width 115 height 41
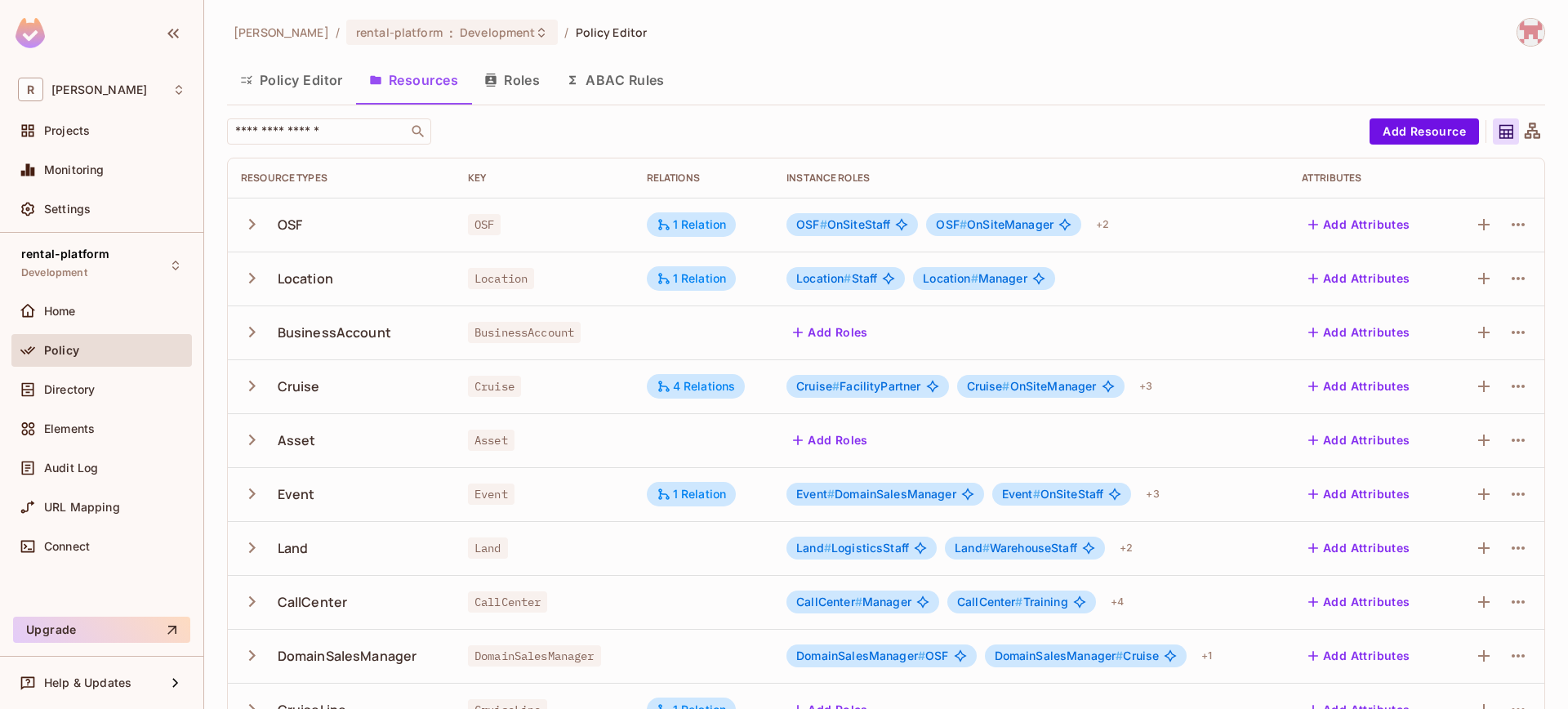
click at [248, 230] on icon "button" at bounding box center [252, 225] width 22 height 22
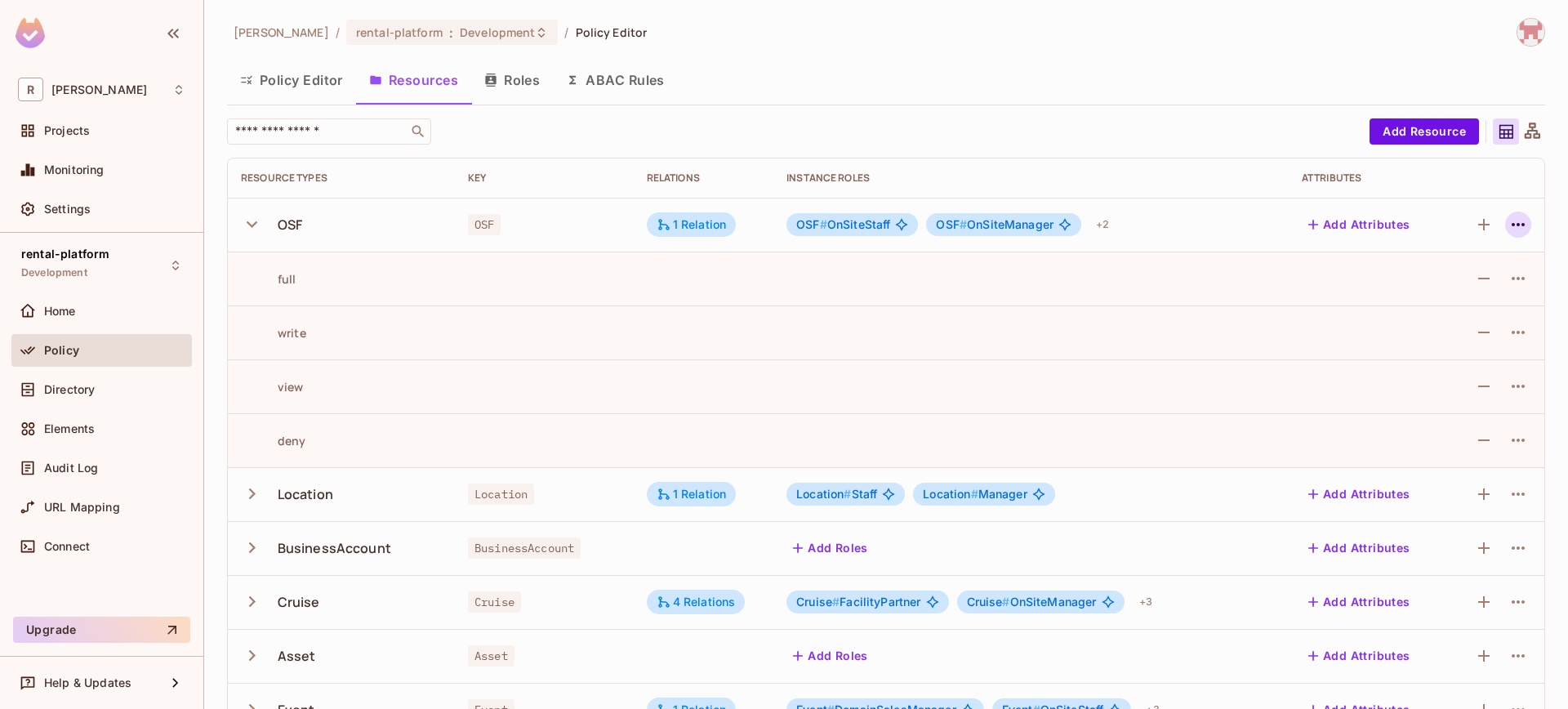
click at [1508, 229] on icon "button" at bounding box center [1517, 224] width 20 height 20
click at [1437, 282] on div "Edit Resource" at bounding box center [1435, 288] width 77 height 16
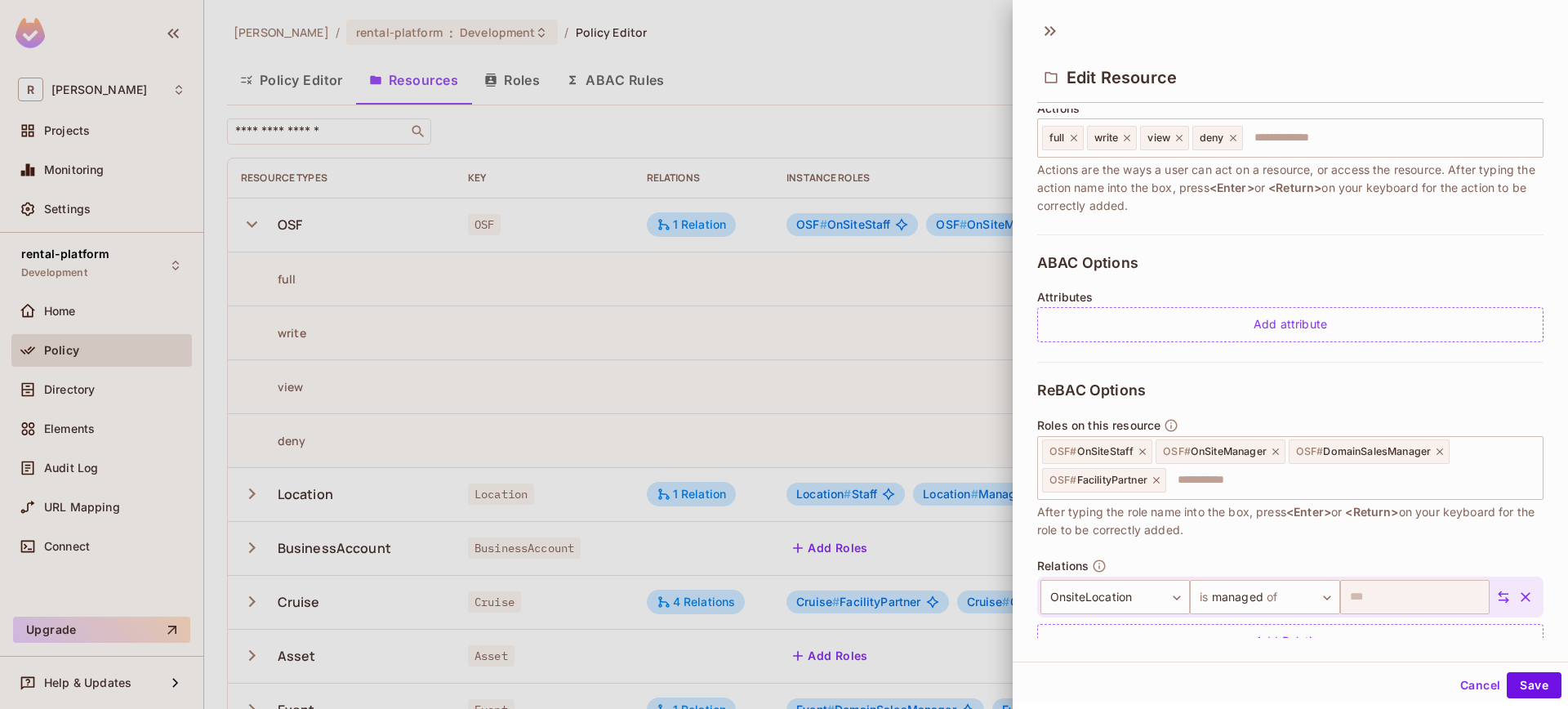
scroll to position [261, 0]
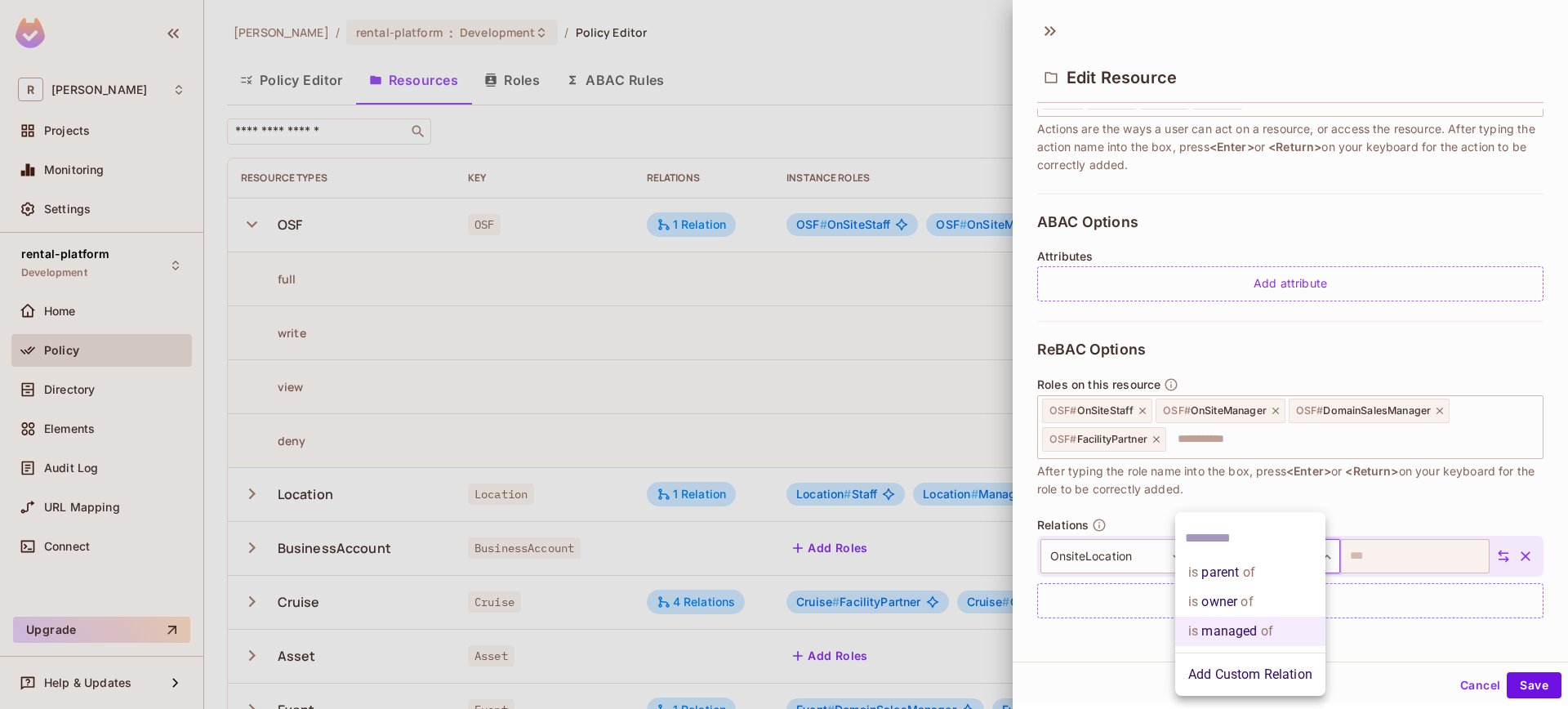
click at [1246, 554] on body "R [PERSON_NAME]-poc Projects Monitoring Settings rental-platform Development Ho…" at bounding box center [784, 354] width 1568 height 709
click at [1246, 568] on span "of" at bounding box center [1247, 572] width 16 height 20
click at [1305, 552] on body "R [PERSON_NAME]-poc Projects Monitoring Settings rental-platform Development Ho…" at bounding box center [784, 354] width 1568 height 709
click at [1290, 621] on li "is managed of" at bounding box center [1250, 630] width 150 height 29
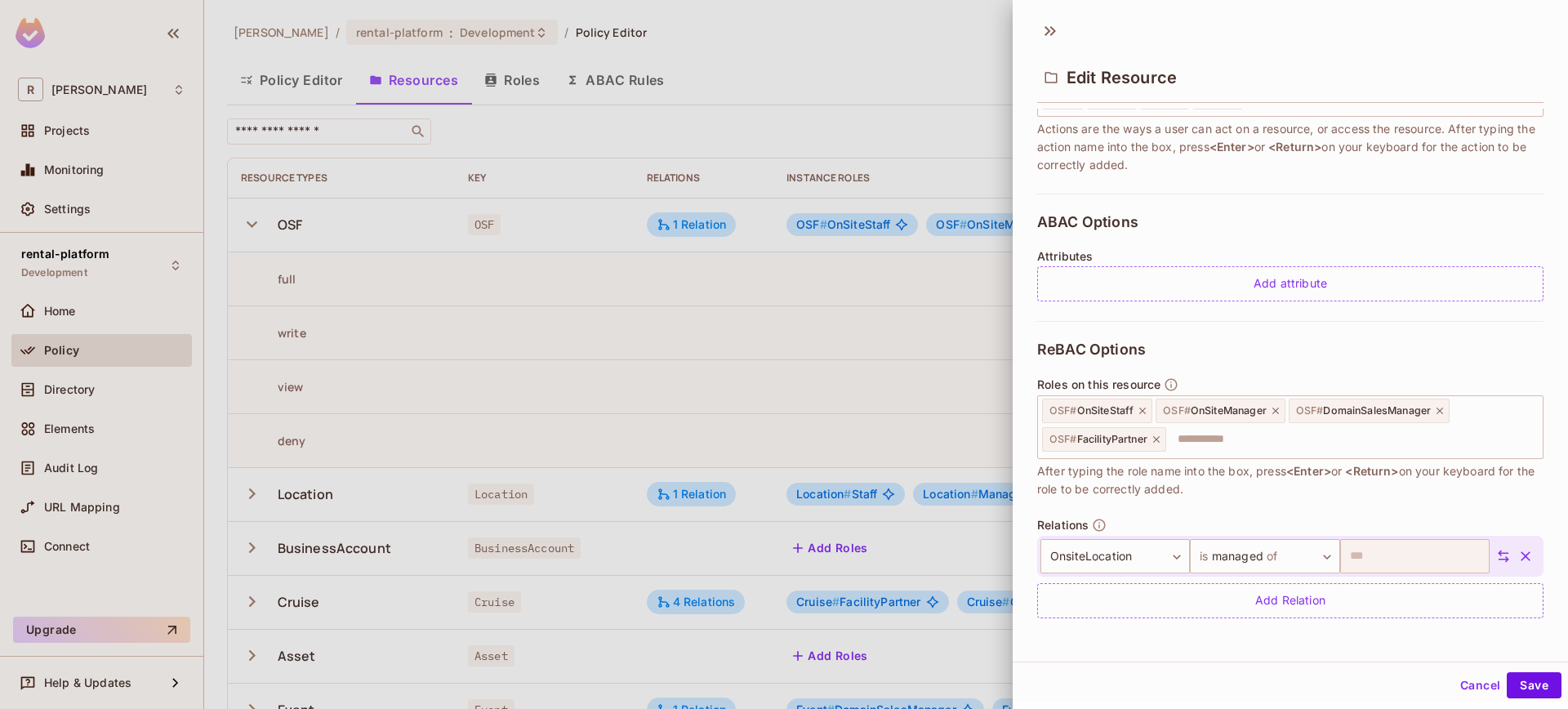
click at [1496, 561] on icon at bounding box center [1503, 556] width 15 height 15
click at [1322, 554] on body "R [PERSON_NAME]-poc Projects Monitoring Settings rental-platform Development Ho…" at bounding box center [784, 354] width 1568 height 709
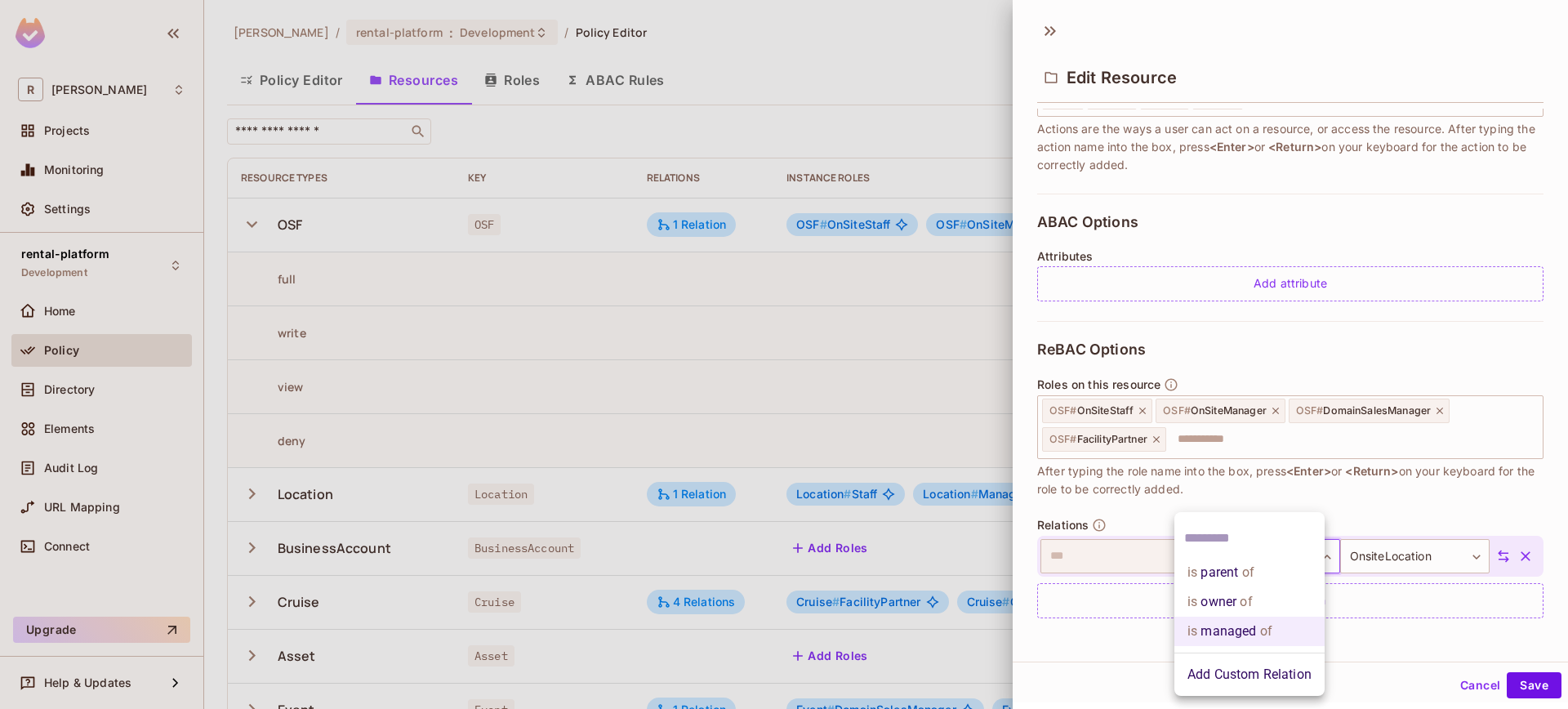
click at [1290, 572] on li "is parent of" at bounding box center [1250, 571] width 150 height 29
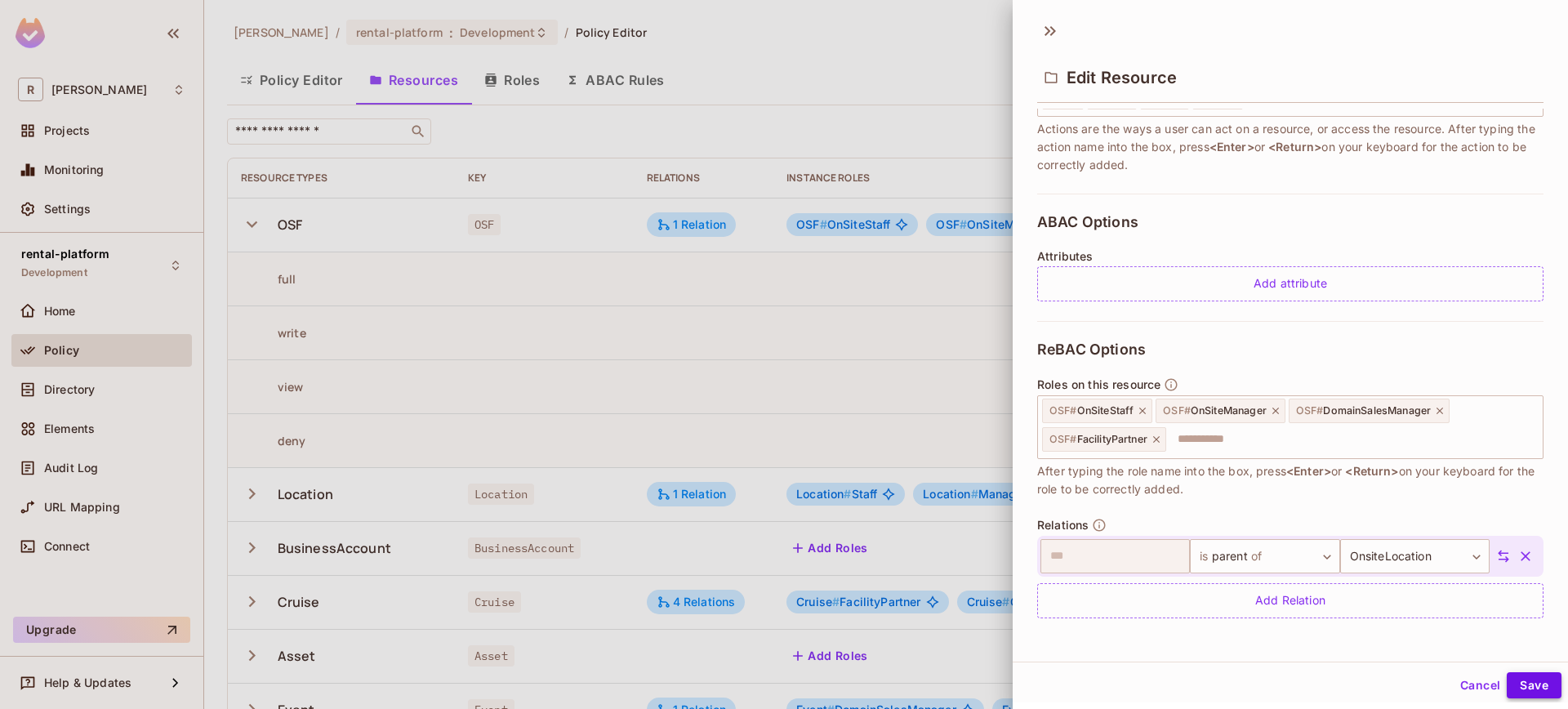
click at [1518, 678] on button "Save" at bounding box center [1533, 685] width 54 height 26
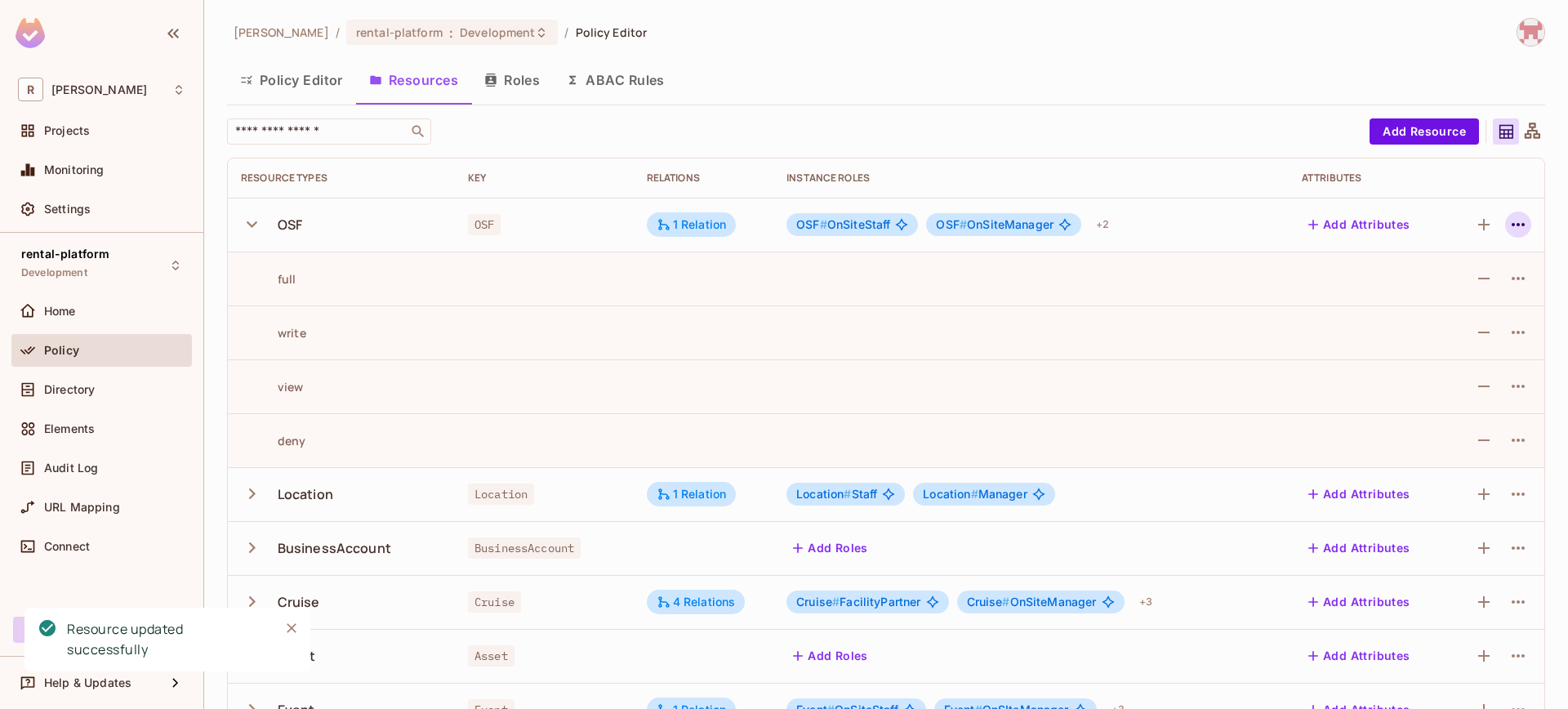
click at [1513, 229] on icon "button" at bounding box center [1517, 224] width 20 height 20
click at [1447, 287] on div "Edit Resource" at bounding box center [1435, 288] width 77 height 16
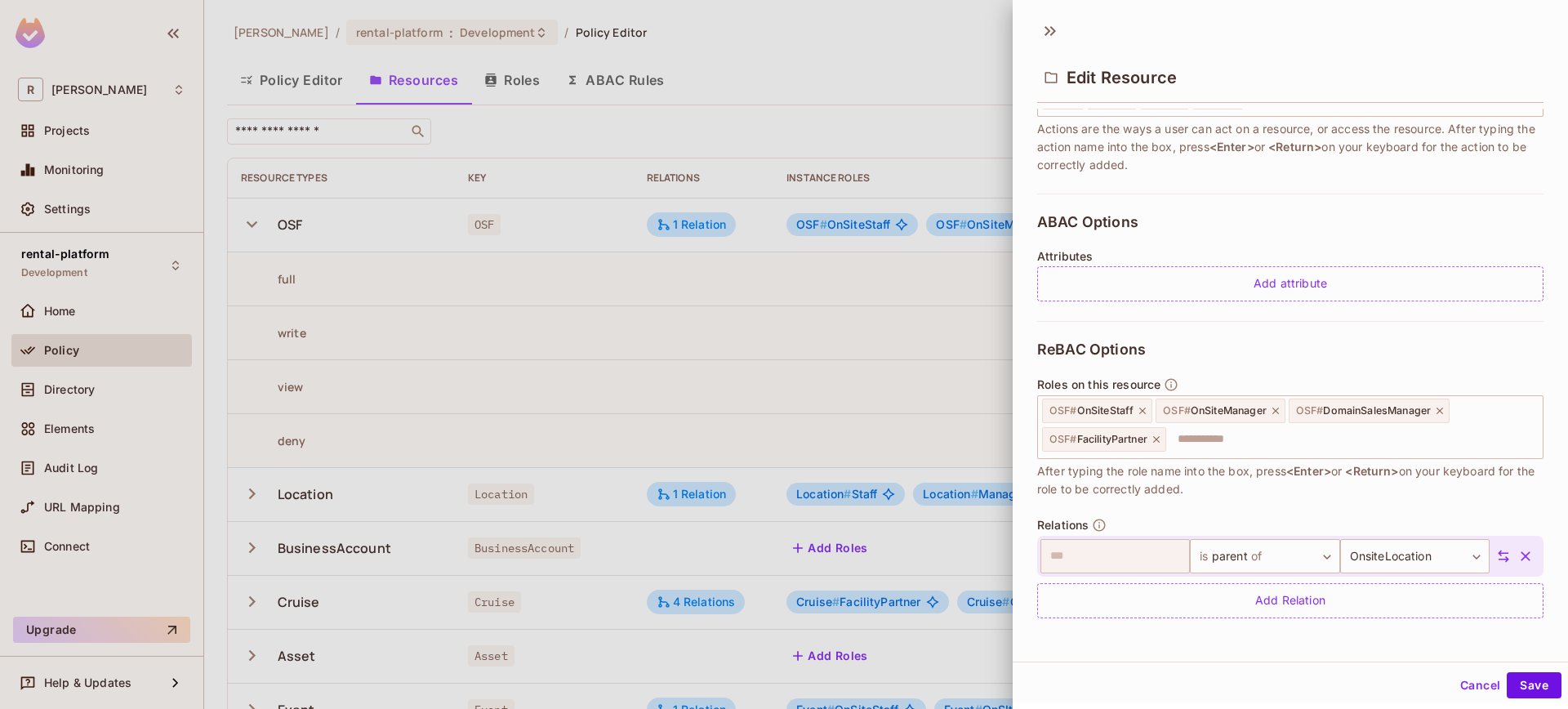
click at [1477, 688] on button "Cancel" at bounding box center [1480, 685] width 53 height 26
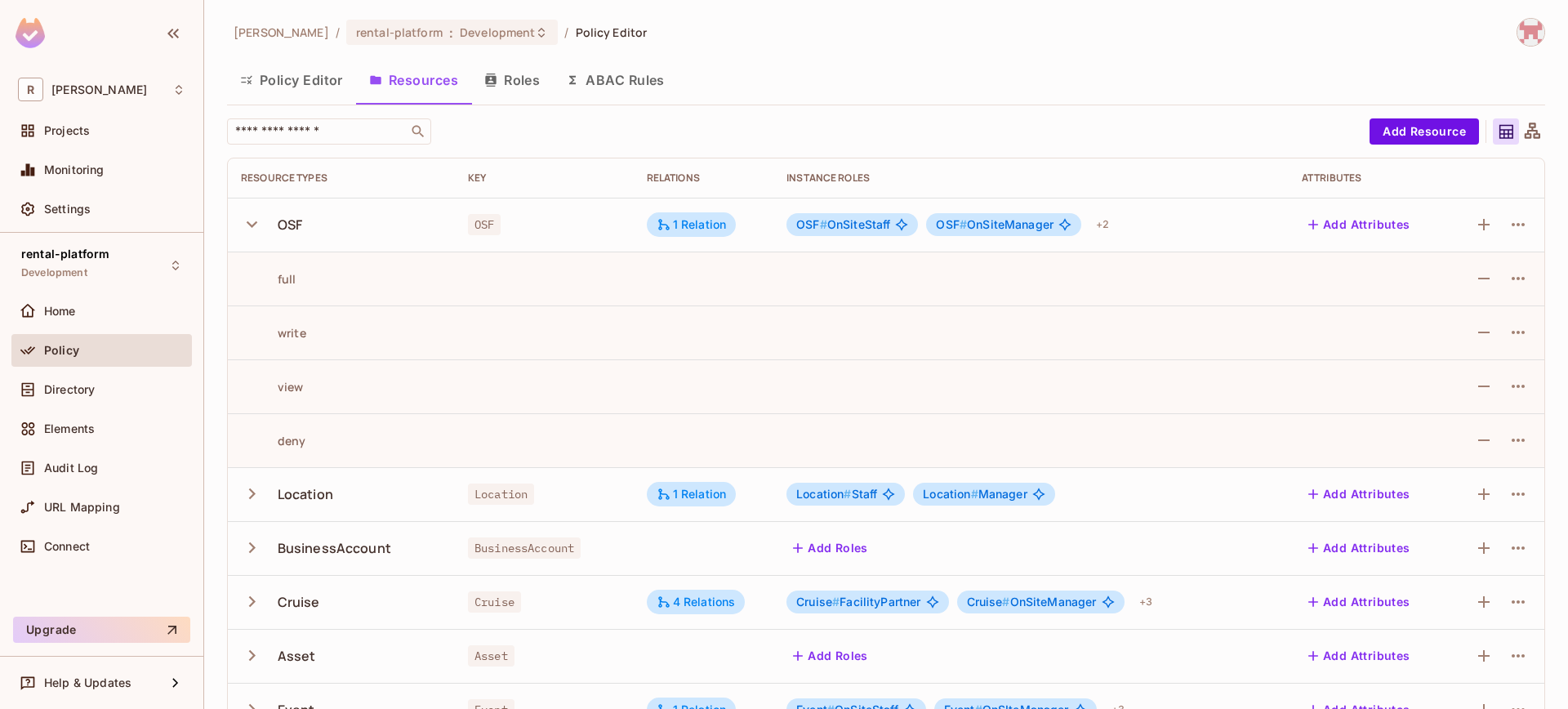
drag, startPoint x: 93, startPoint y: 394, endPoint x: 194, endPoint y: 321, distance: 124.6
click at [93, 394] on span "Directory" at bounding box center [69, 390] width 51 height 13
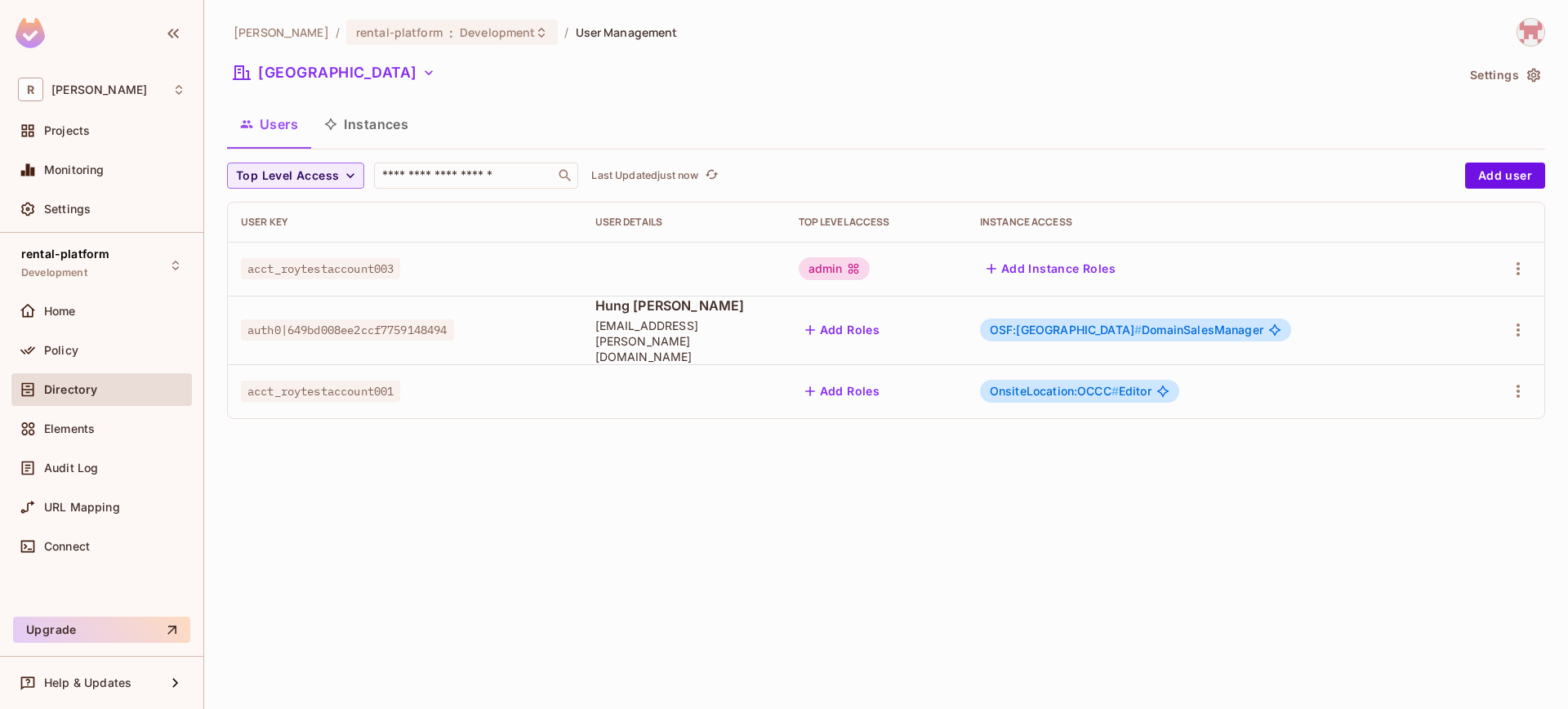
click at [418, 142] on button "Instances" at bounding box center [366, 125] width 111 height 41
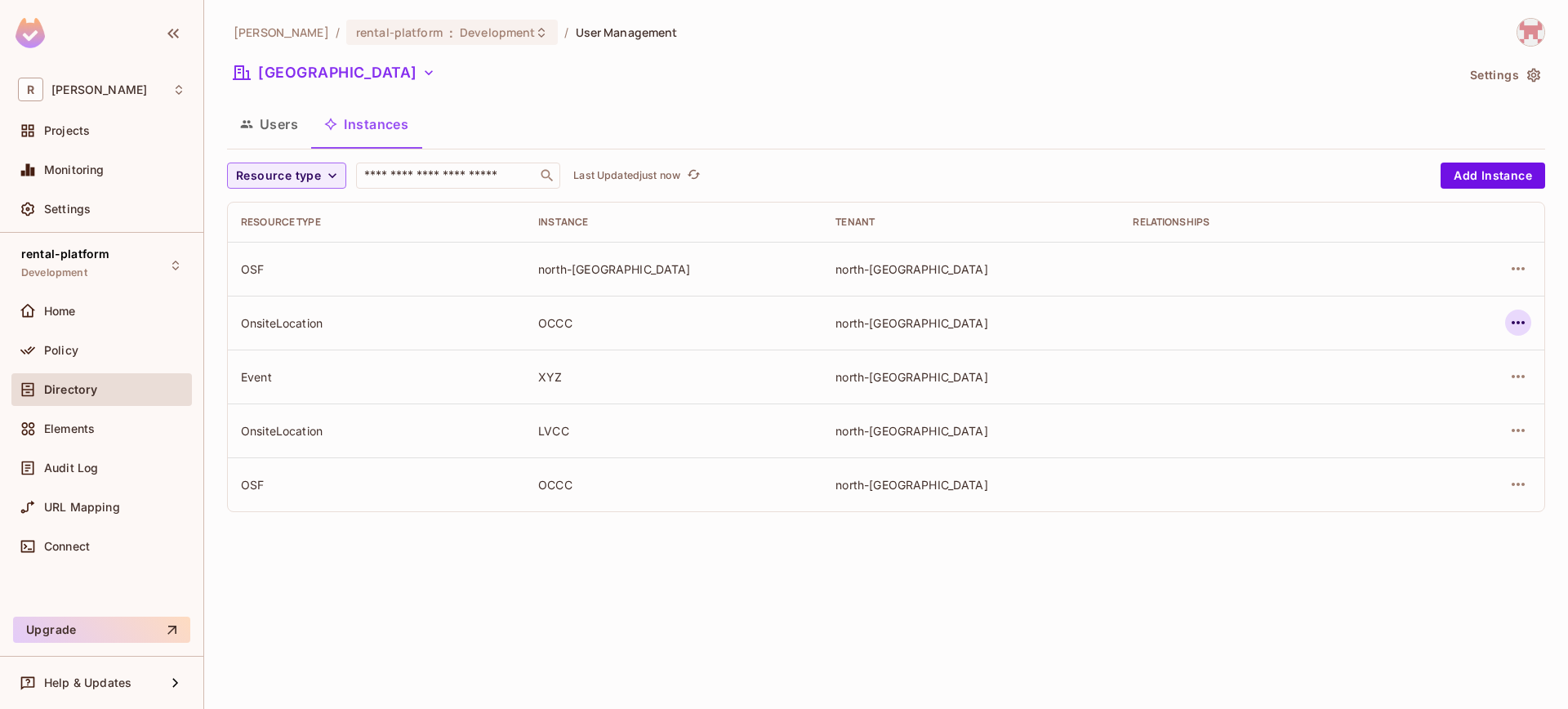
click at [1508, 321] on icon "button" at bounding box center [1517, 322] width 20 height 20
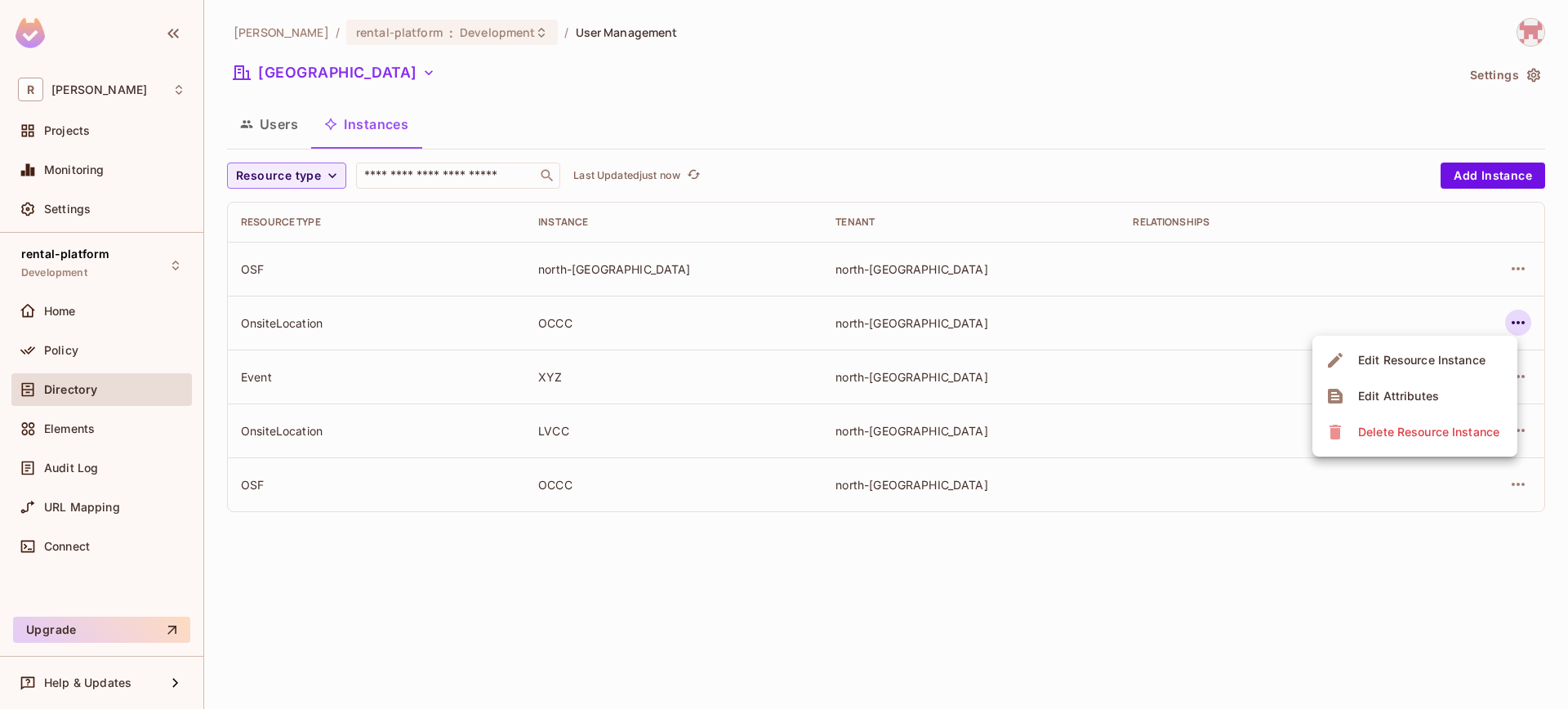
click at [1430, 432] on div "Delete Resource Instance" at bounding box center [1428, 431] width 141 height 16
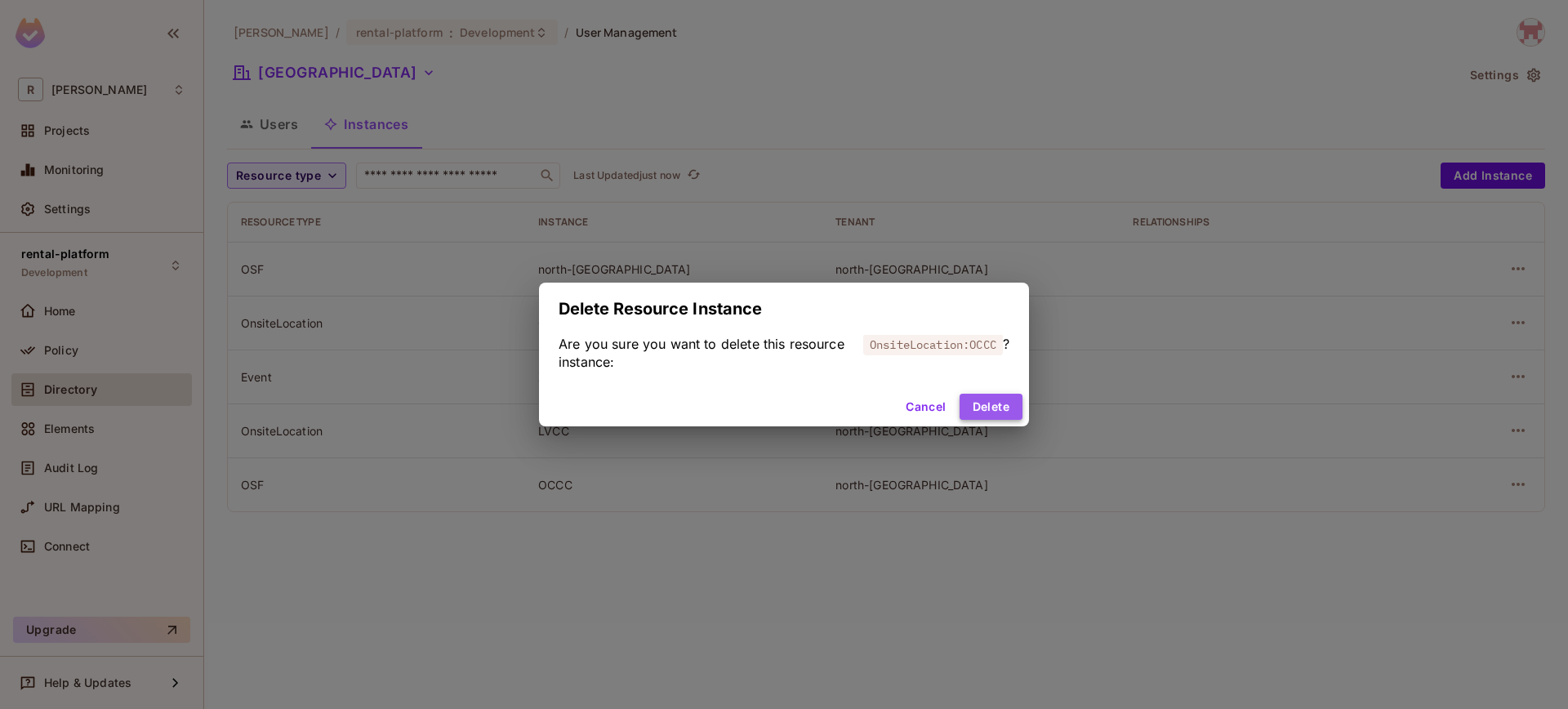
click at [999, 405] on button "Delete" at bounding box center [990, 406] width 63 height 26
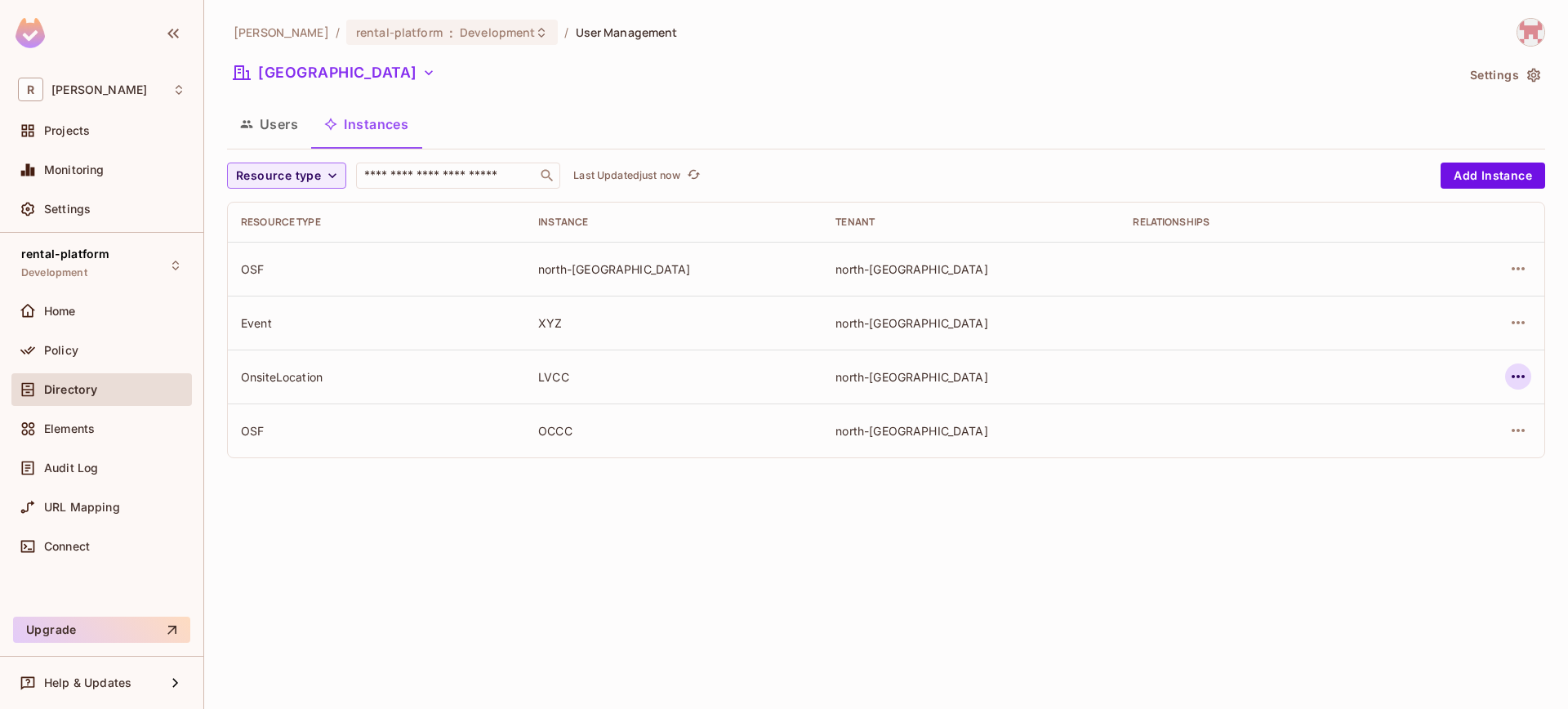
click at [1513, 379] on icon "button" at bounding box center [1517, 376] width 20 height 20
click at [1424, 487] on div "Delete Resource Instance" at bounding box center [1428, 485] width 141 height 16
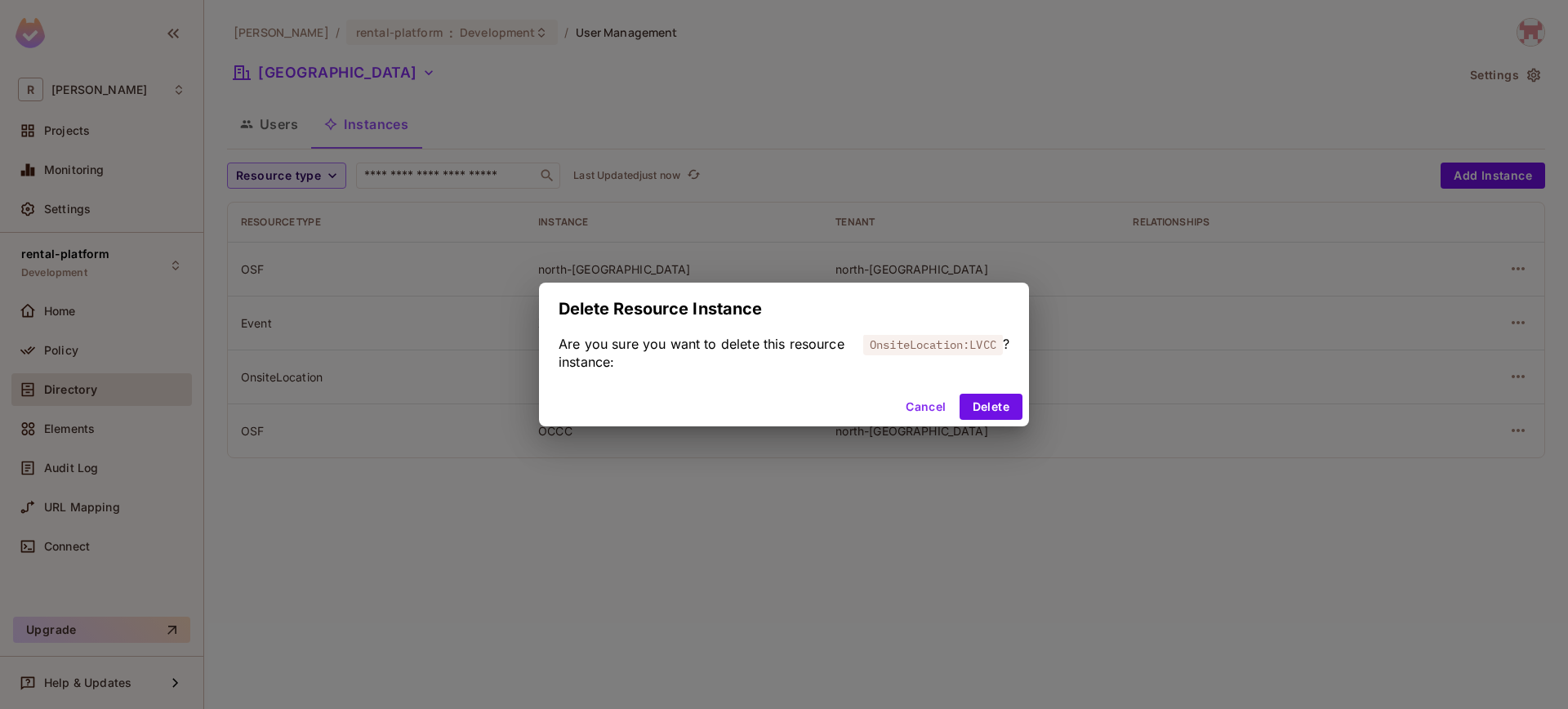
click at [1027, 407] on div "Cancel Delete" at bounding box center [783, 406] width 490 height 39
click at [1010, 410] on button "Delete" at bounding box center [990, 406] width 63 height 26
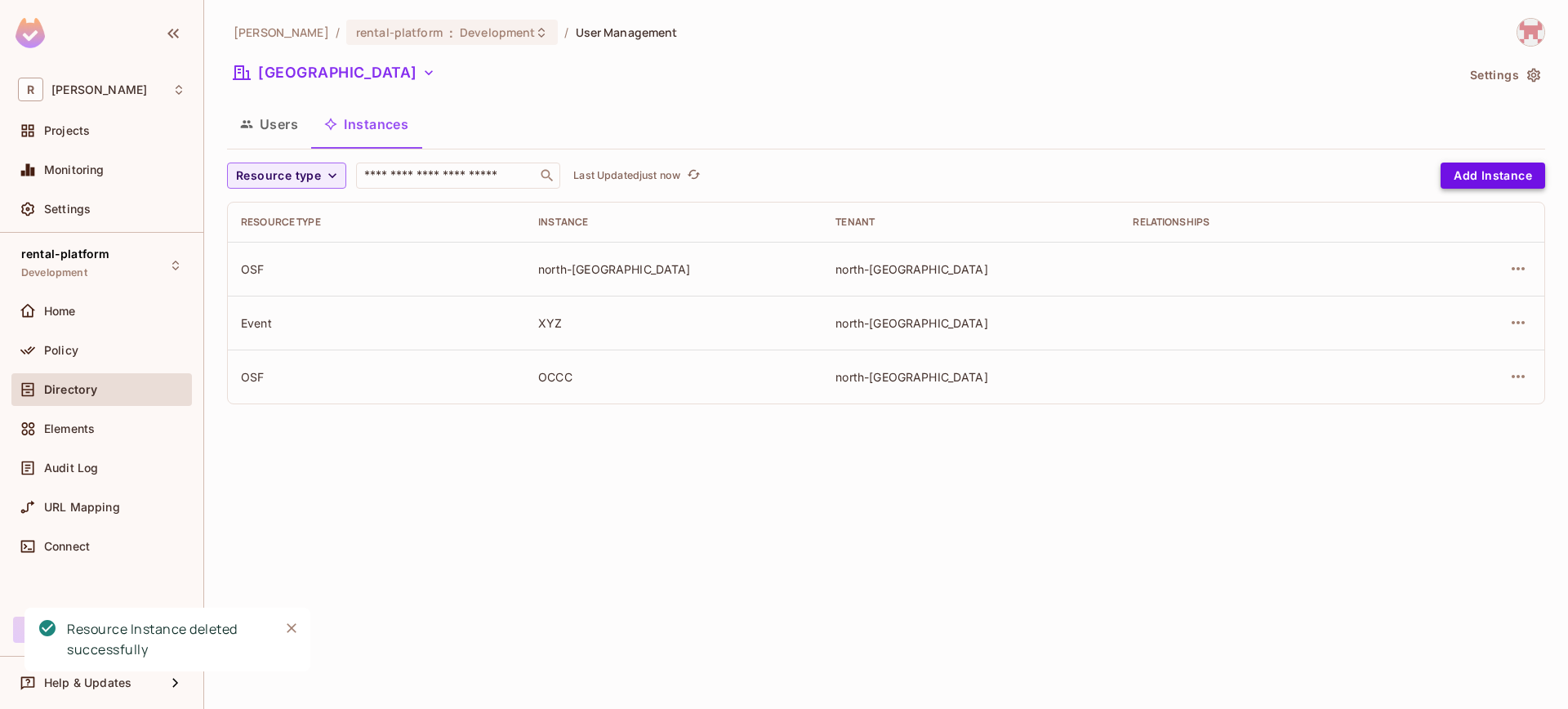
click at [1494, 175] on button "Add Instance" at bounding box center [1493, 175] width 105 height 26
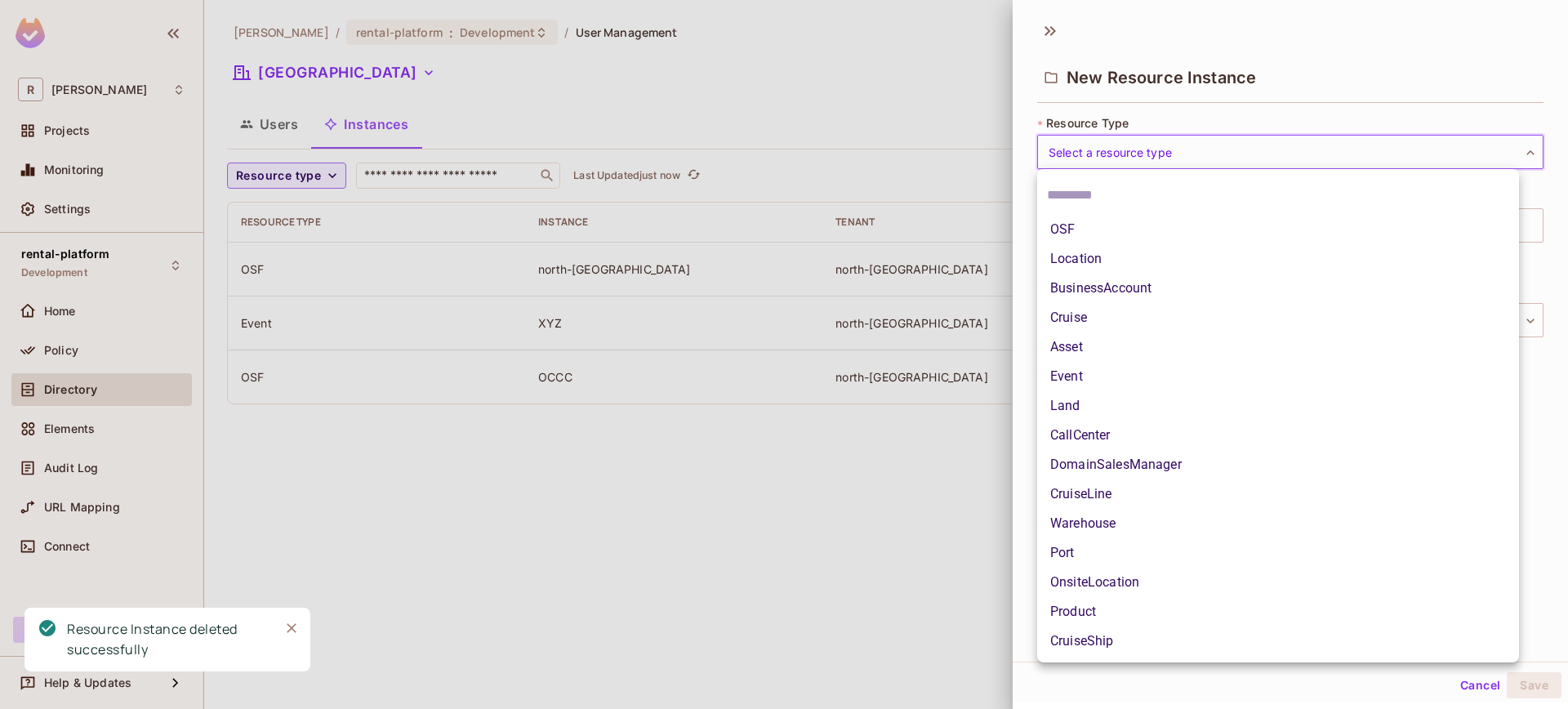
click at [1220, 146] on body "R [PERSON_NAME]-poc Projects Monitoring Settings rental-platform Development Ho…" at bounding box center [784, 354] width 1568 height 709
click at [1169, 587] on li "OnsiteLocation" at bounding box center [1278, 582] width 481 height 29
type input "**********"
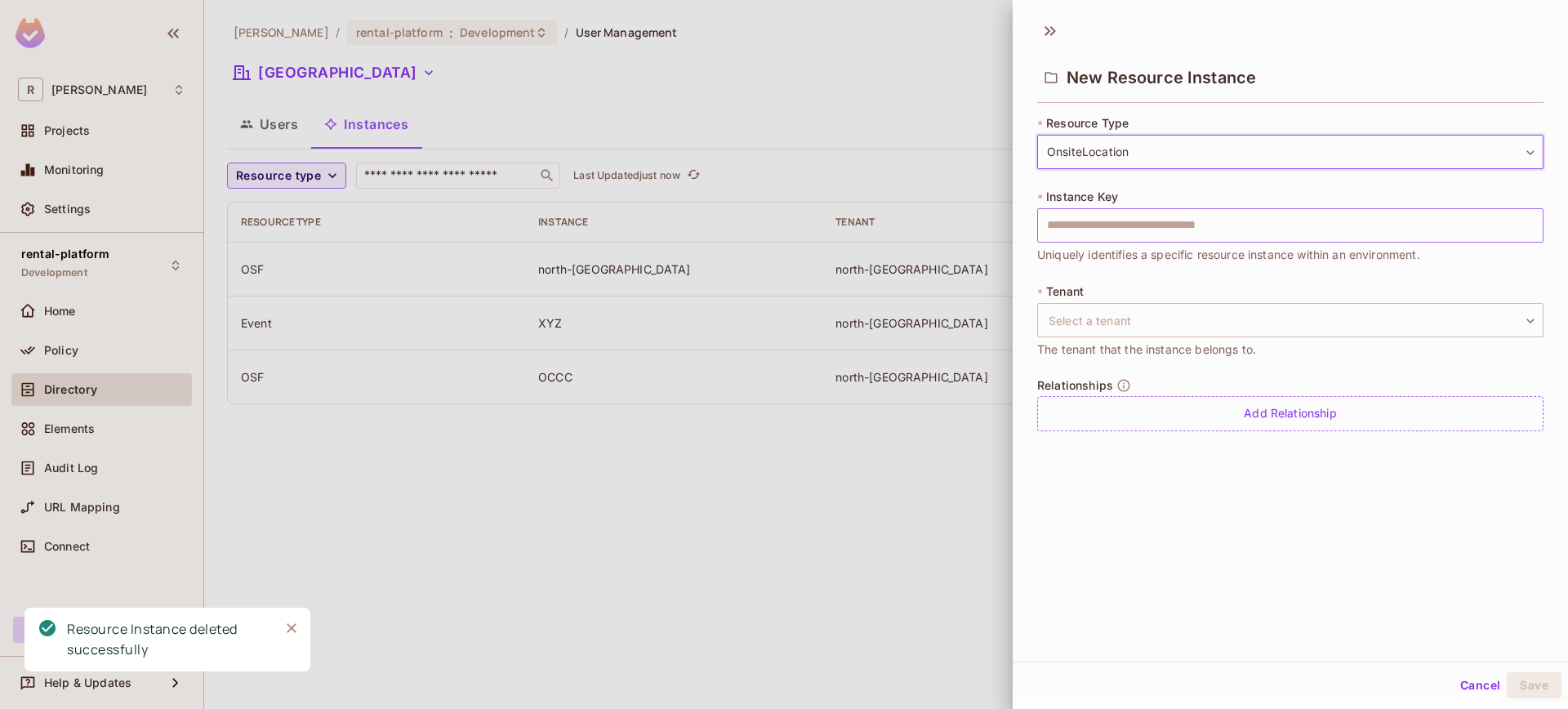
click at [1155, 234] on input "text" at bounding box center [1290, 225] width 507 height 35
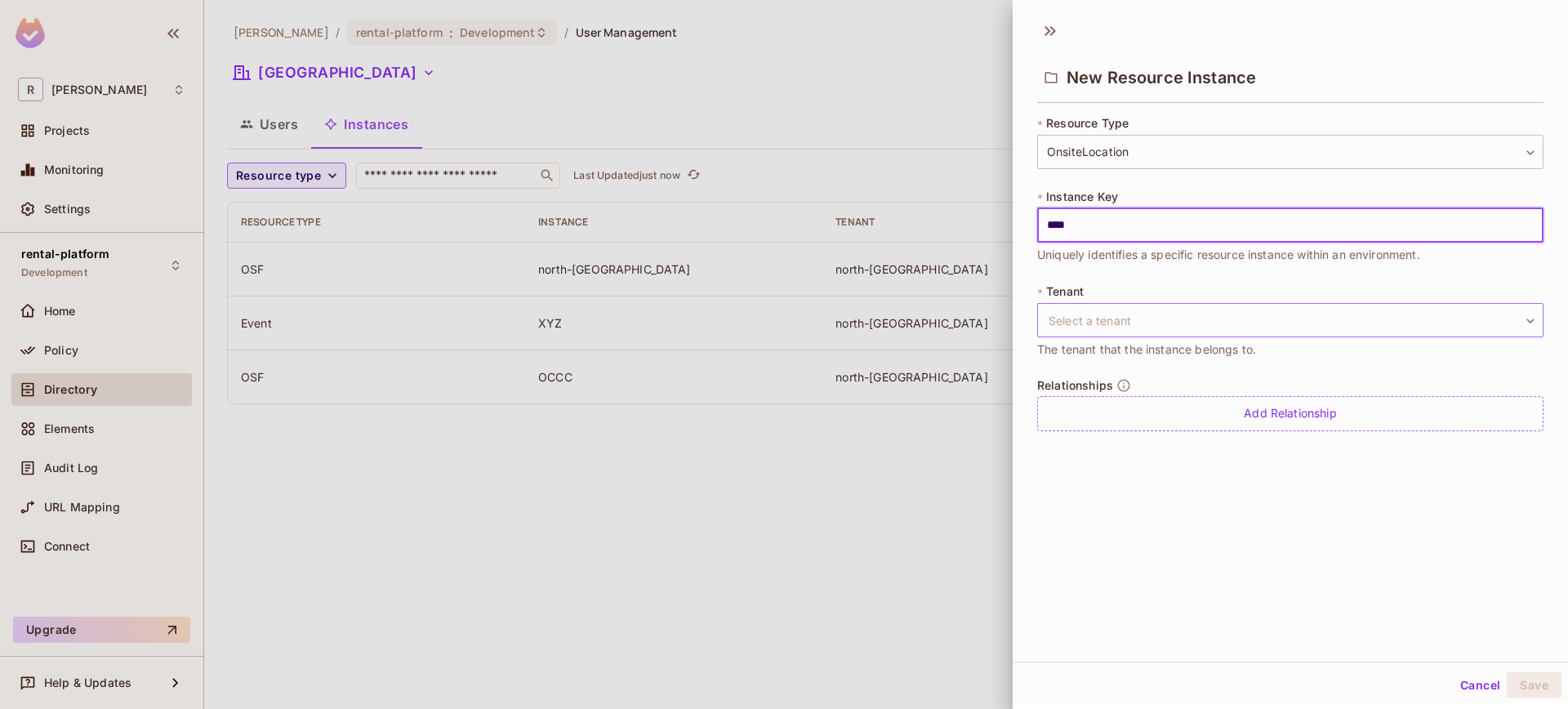
type input "****"
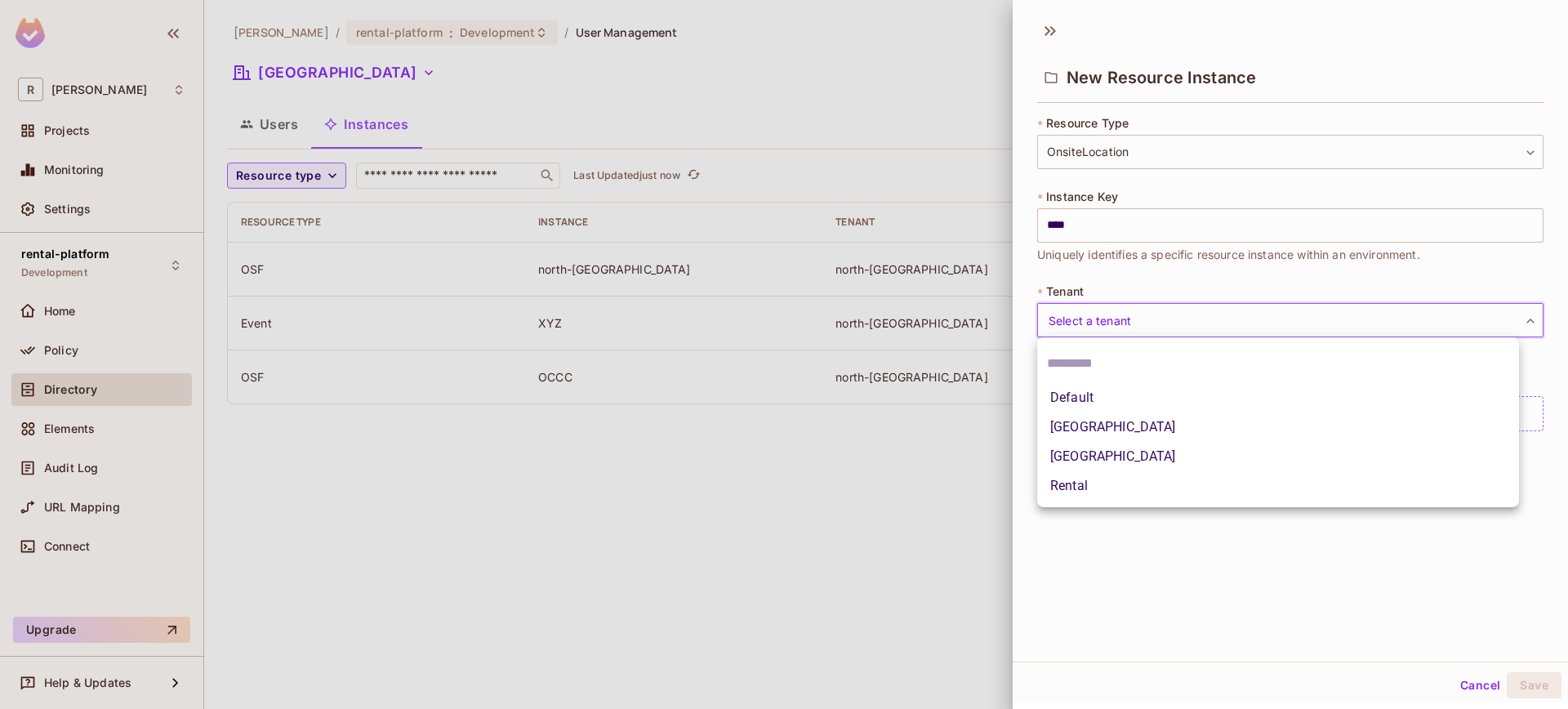
click at [1183, 312] on body "**********" at bounding box center [784, 354] width 1568 height 709
drag, startPoint x: 1126, startPoint y: 448, endPoint x: 1124, endPoint y: 415, distance: 33.1
click at [1126, 448] on li "[GEOGRAPHIC_DATA]" at bounding box center [1278, 456] width 481 height 29
type input "**********"
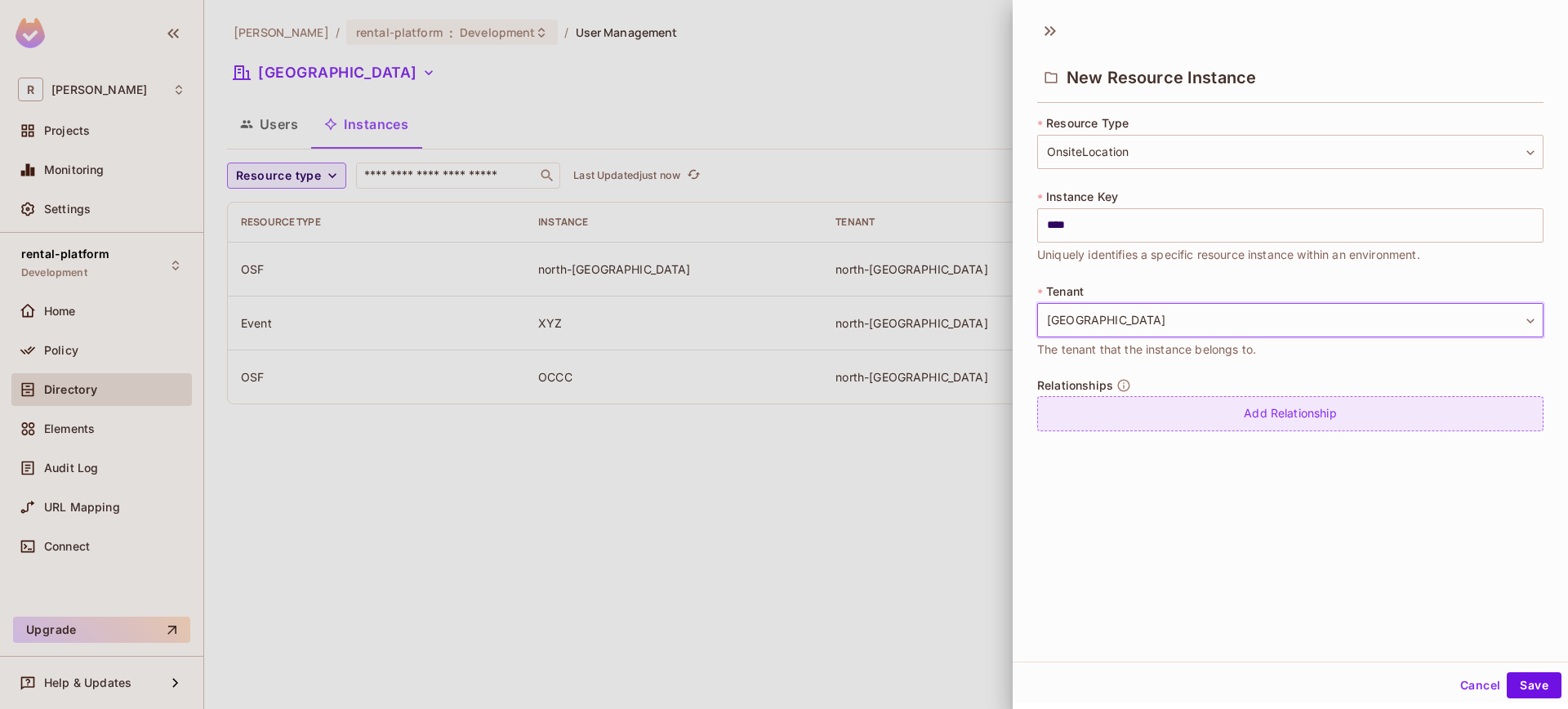
click at [1124, 402] on div "Add Relationship" at bounding box center [1290, 413] width 507 height 35
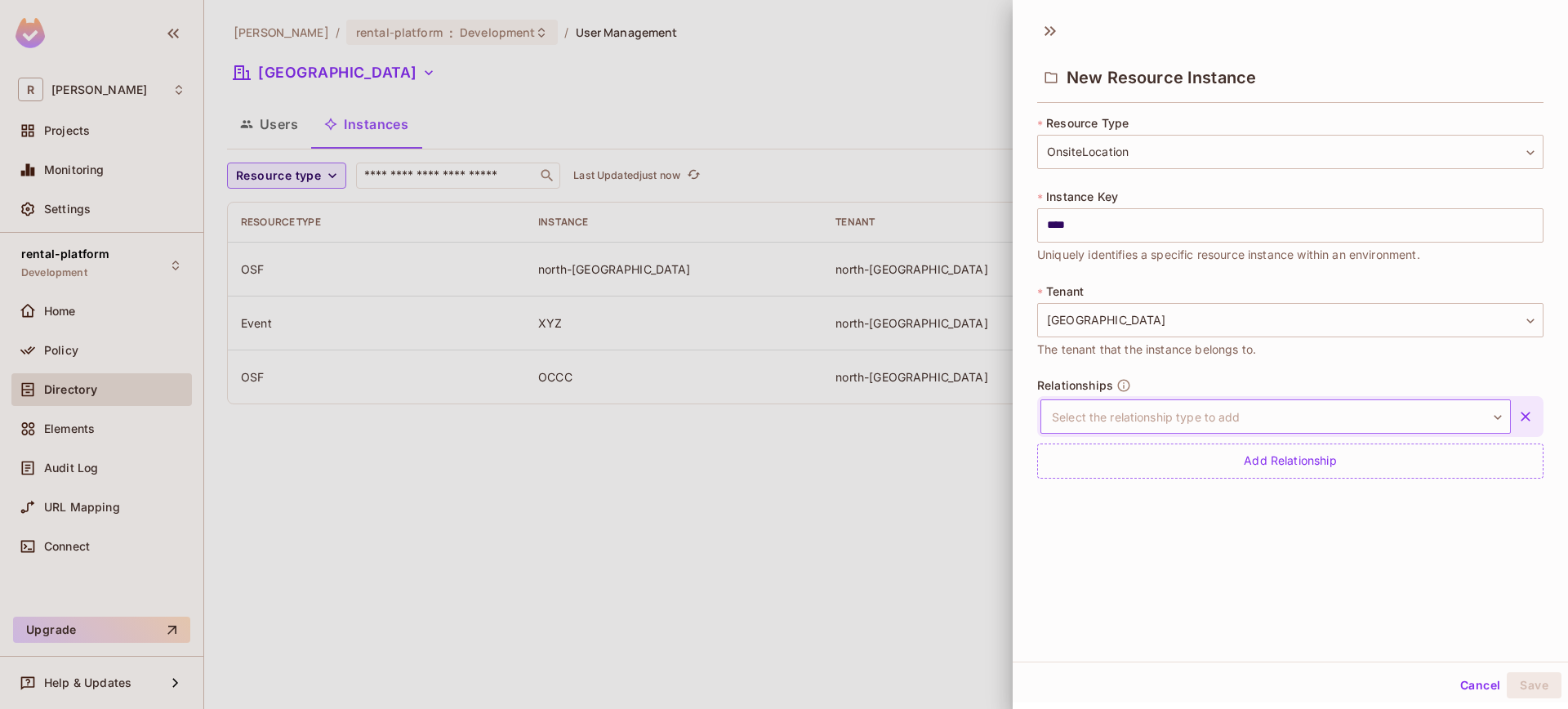
click at [1176, 411] on body "**********" at bounding box center [784, 354] width 1568 height 709
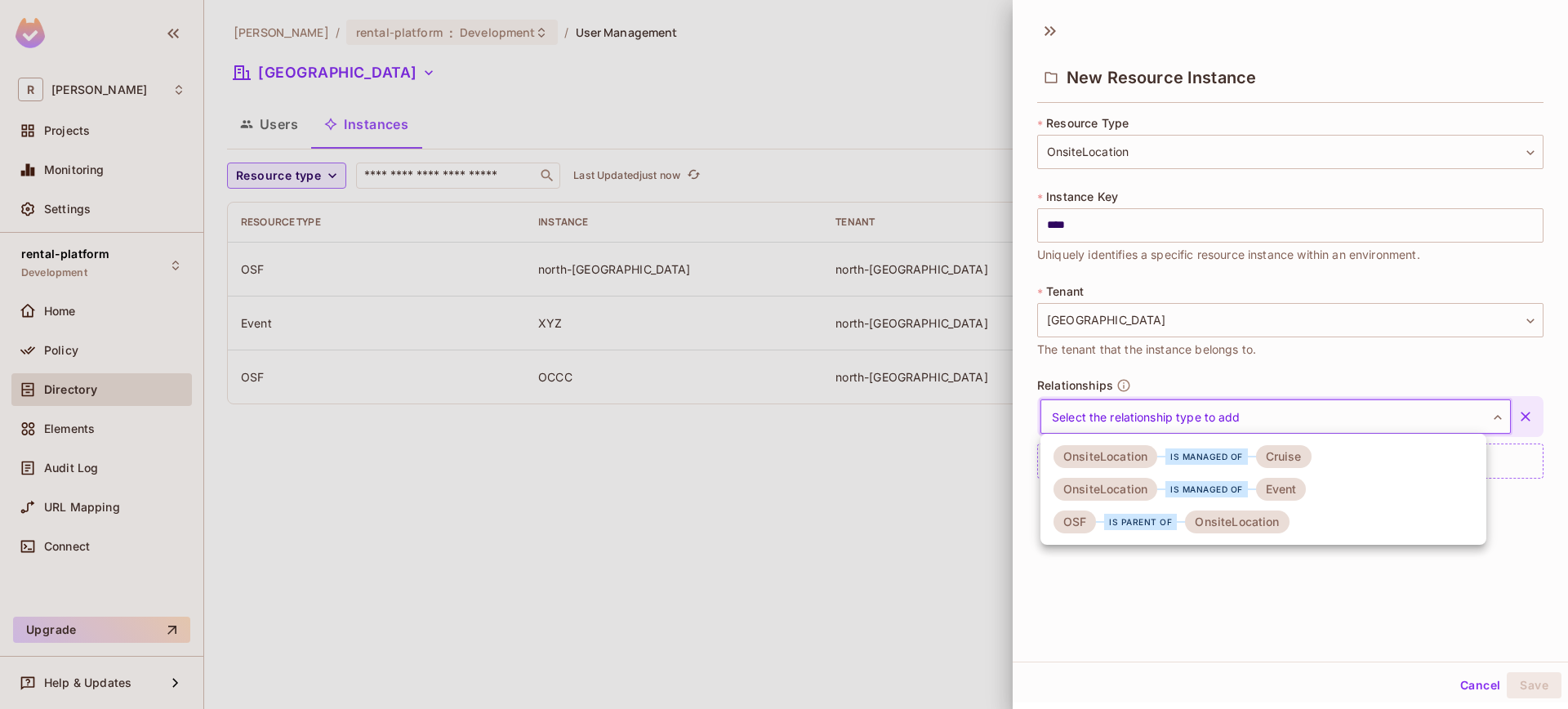
click at [1139, 526] on div "is parent of" at bounding box center [1141, 521] width 73 height 16
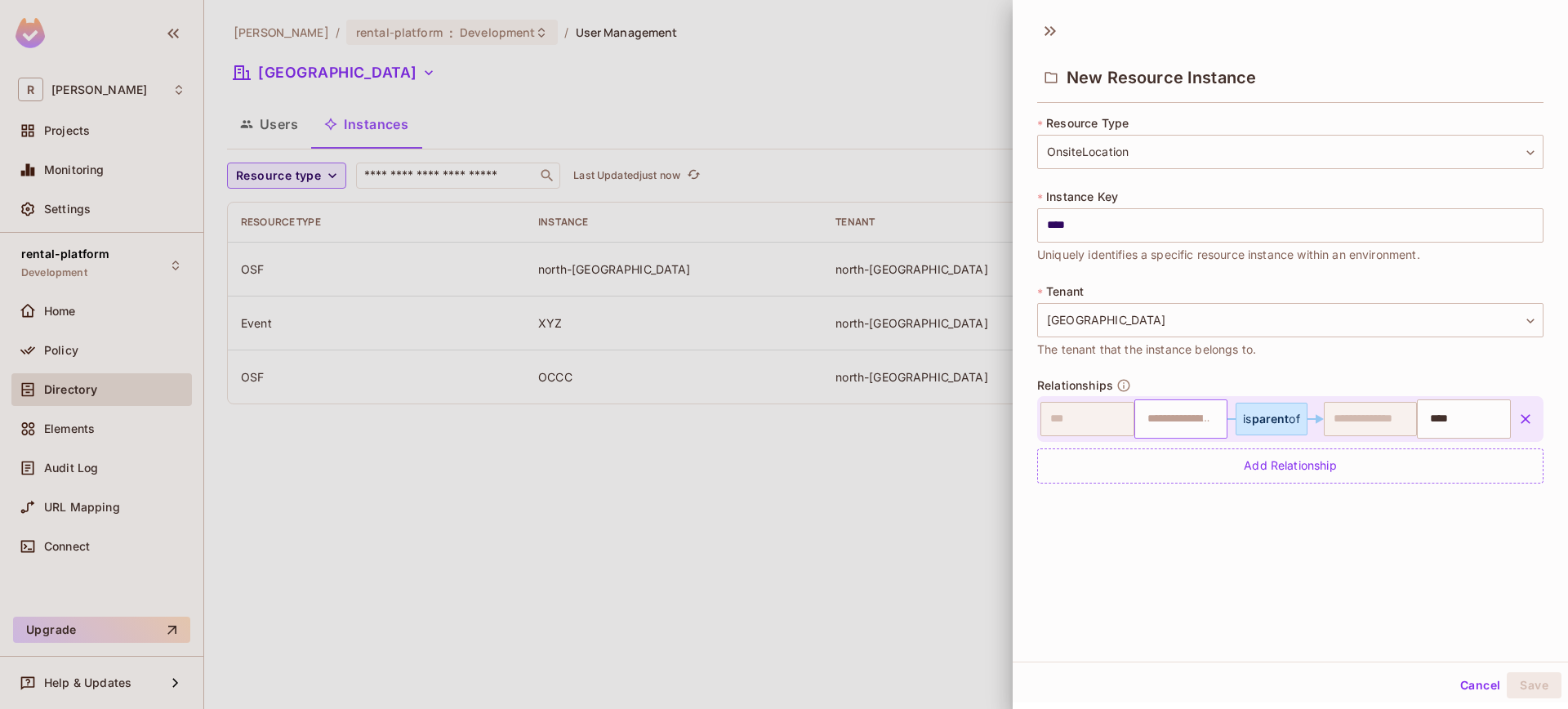
click at [1153, 420] on input "text" at bounding box center [1178, 419] width 83 height 33
type input "**********"
click at [1359, 609] on div "**********" at bounding box center [1290, 336] width 555 height 650
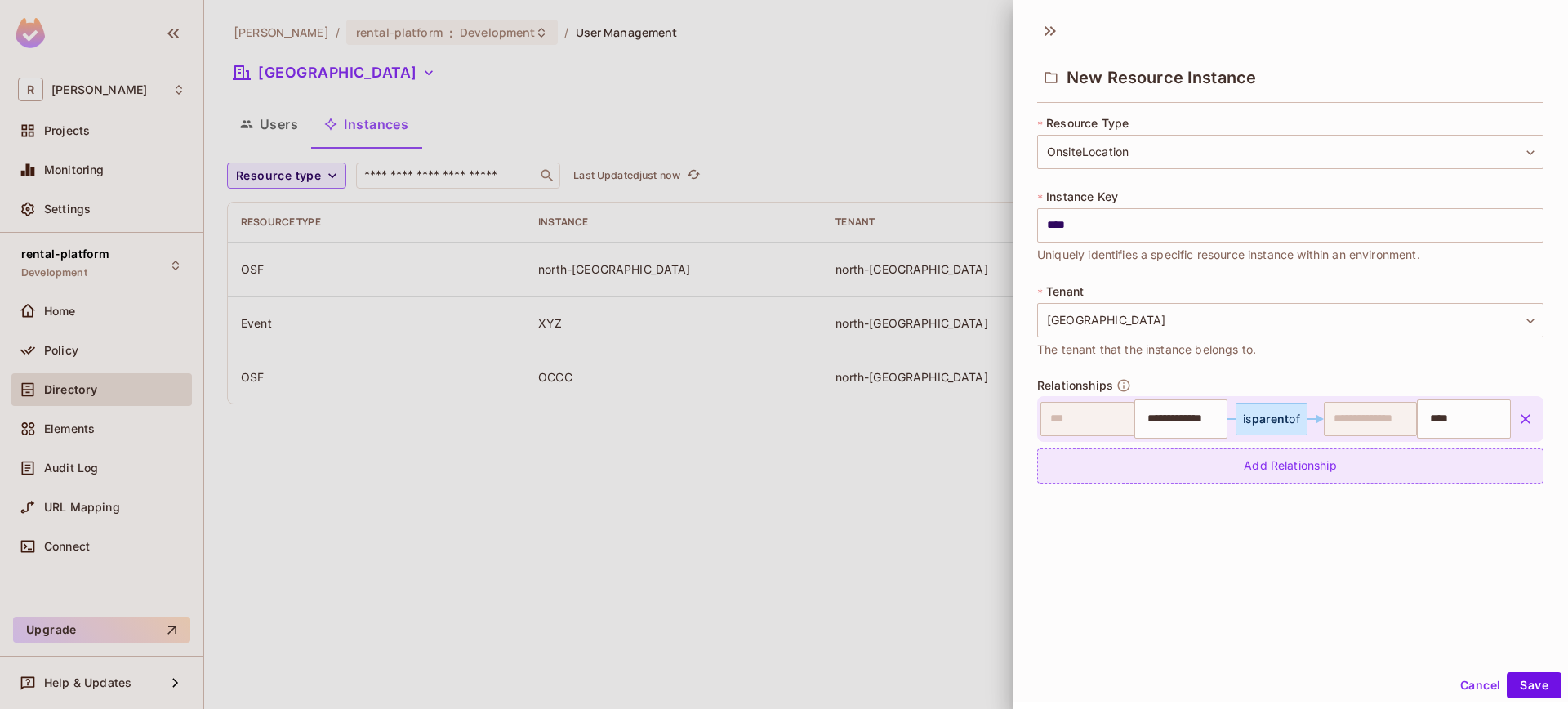
click at [1251, 474] on div "Add Relationship" at bounding box center [1290, 465] width 507 height 35
click at [1115, 480] on body "**********" at bounding box center [784, 354] width 1568 height 709
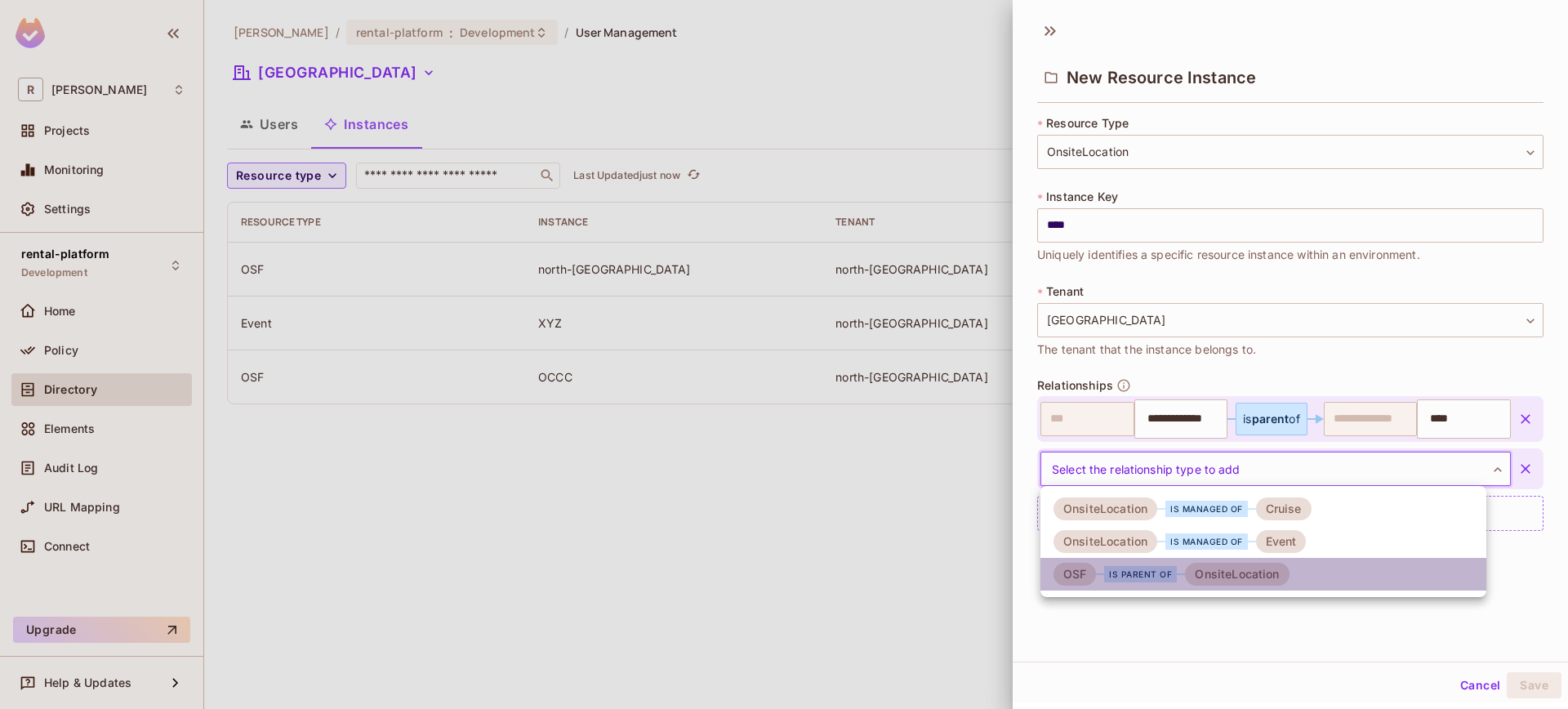
click at [1126, 569] on div "is parent of" at bounding box center [1141, 573] width 73 height 16
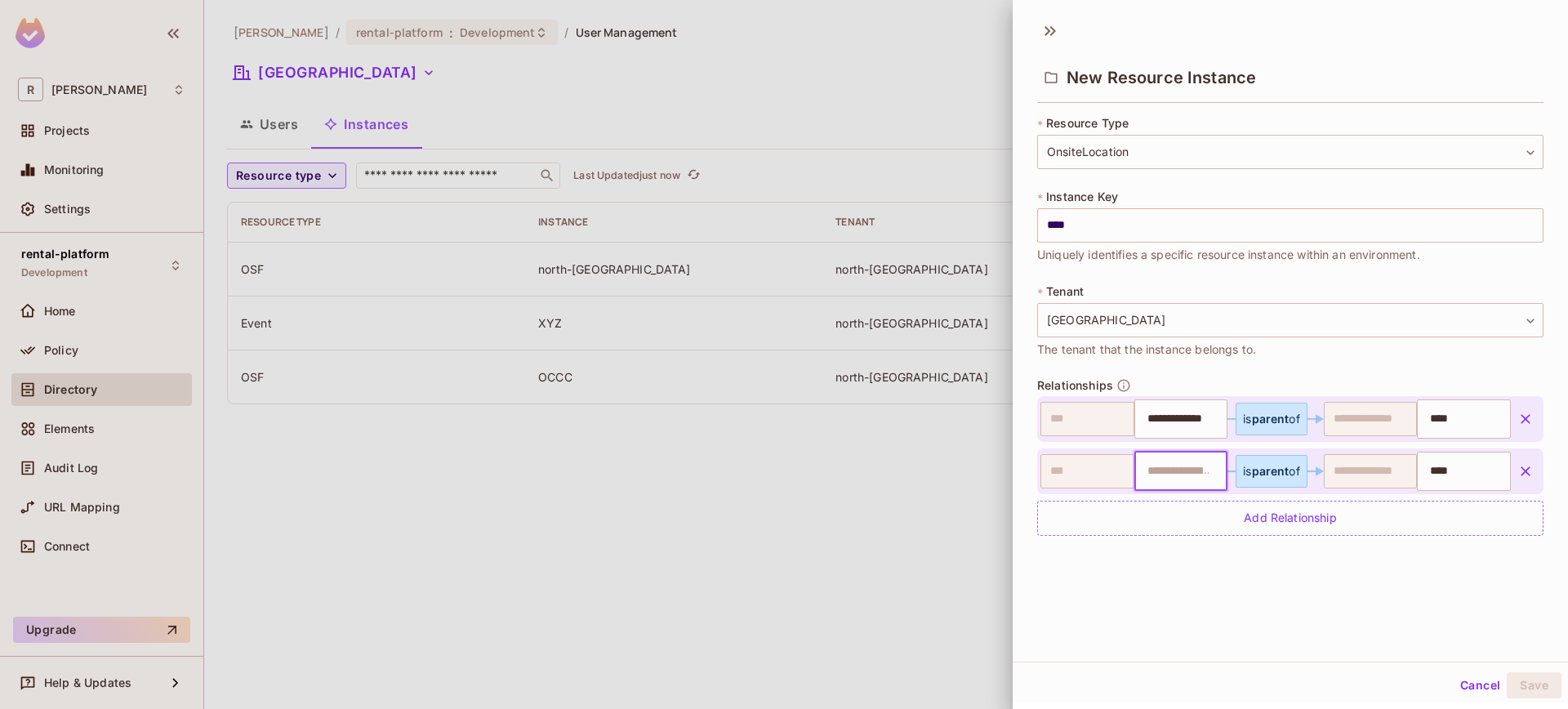
click at [1176, 464] on input "text" at bounding box center [1178, 471] width 83 height 33
click at [1517, 475] on icon "button" at bounding box center [1525, 470] width 16 height 16
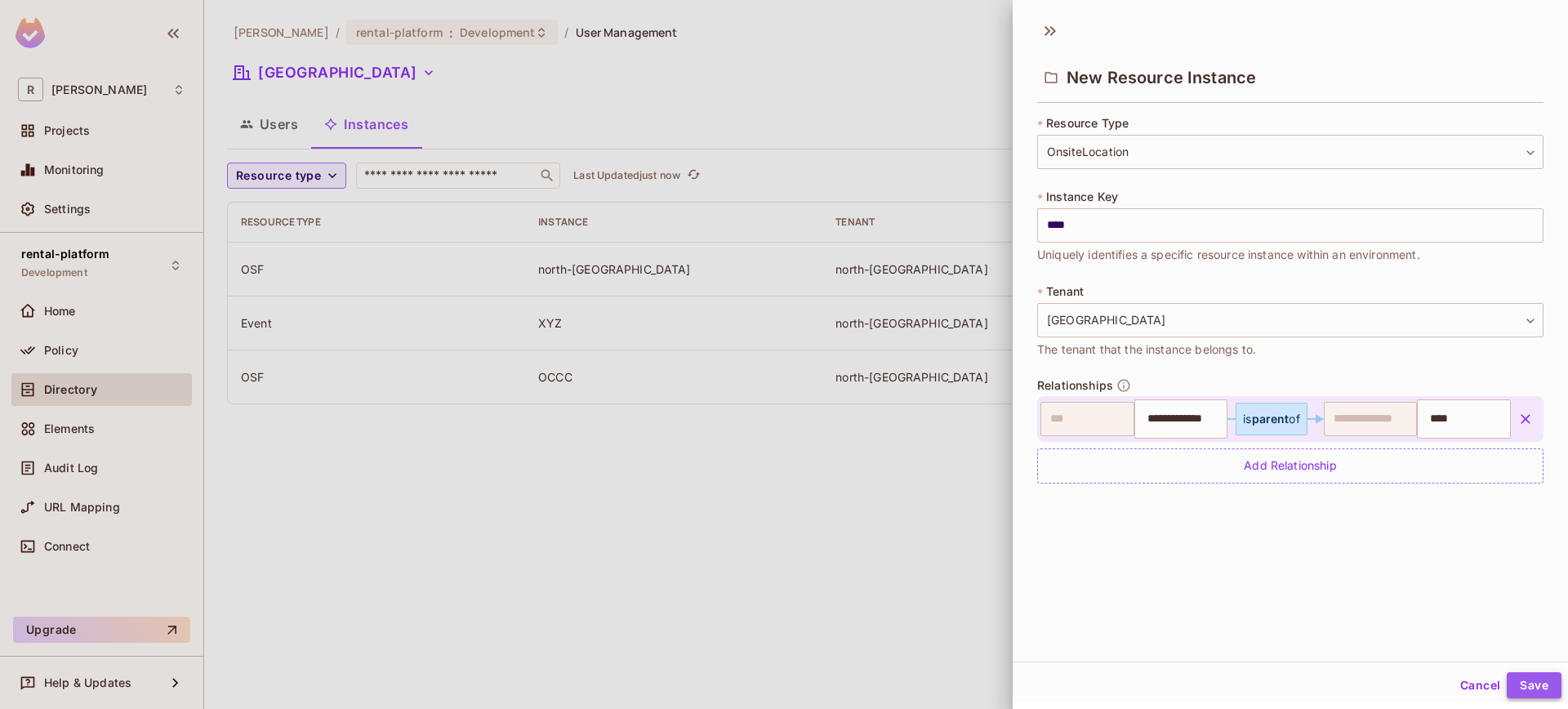
click at [1515, 672] on button "Save" at bounding box center [1533, 685] width 54 height 26
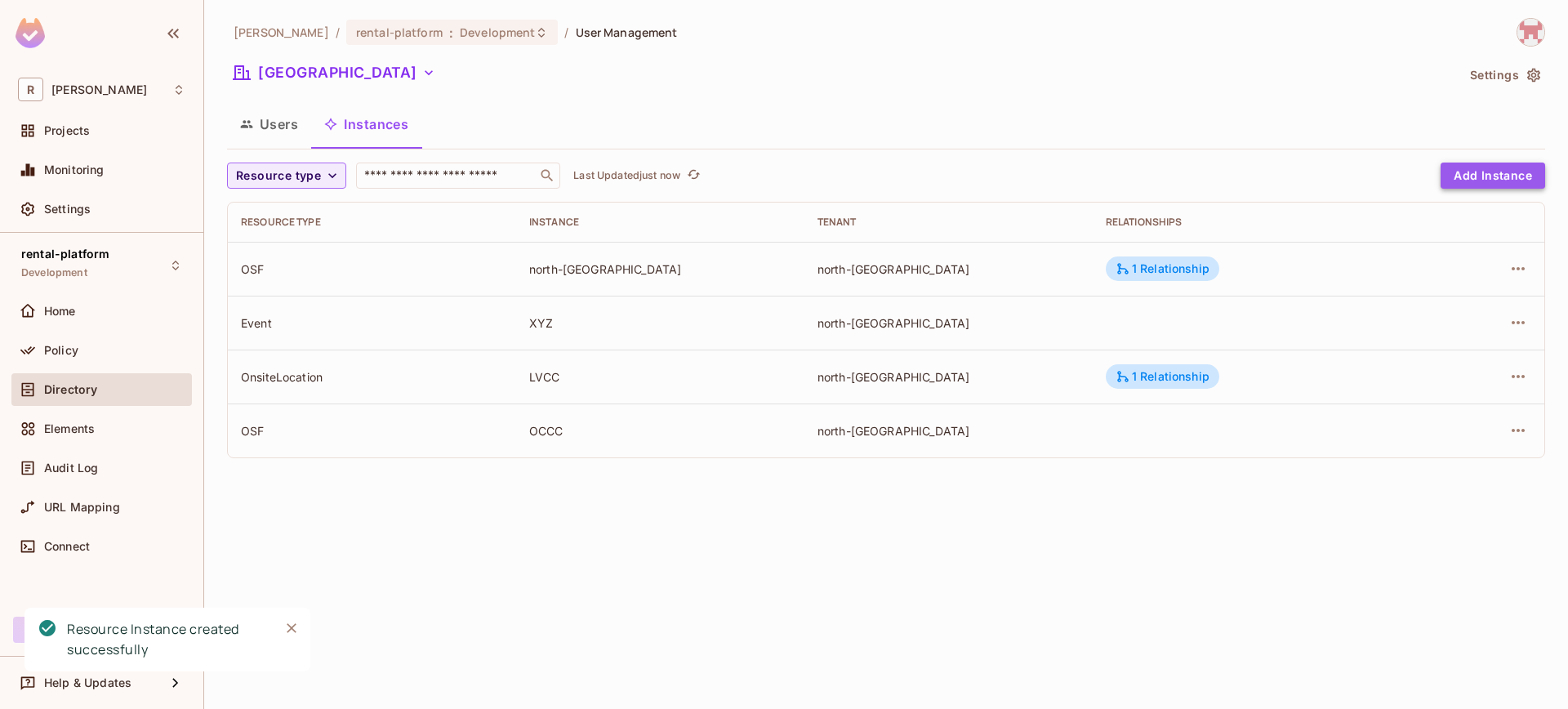
click at [1469, 183] on button "Add Instance" at bounding box center [1493, 175] width 105 height 26
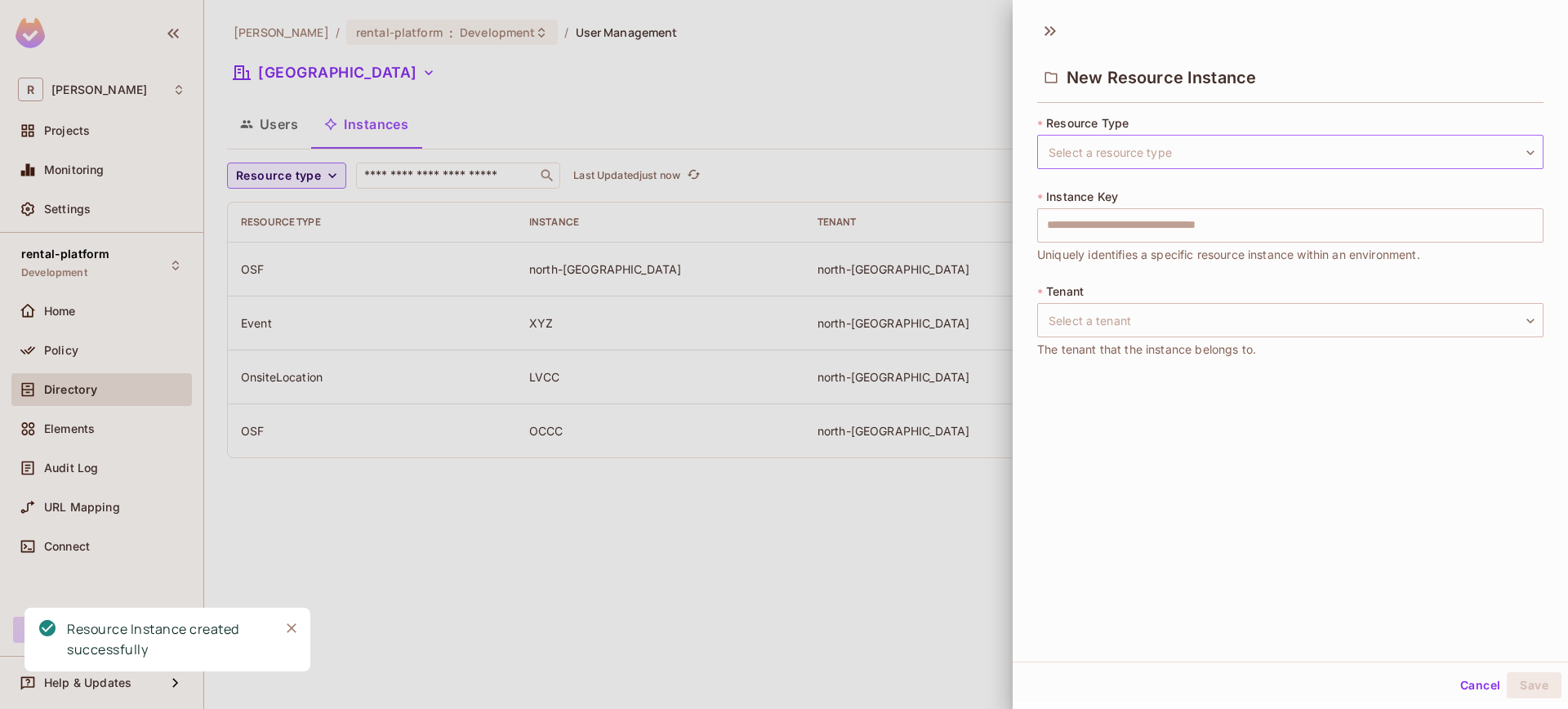
click at [1119, 150] on body "R [PERSON_NAME]-poc Projects Monitoring Settings rental-platform Development Ho…" at bounding box center [784, 354] width 1568 height 709
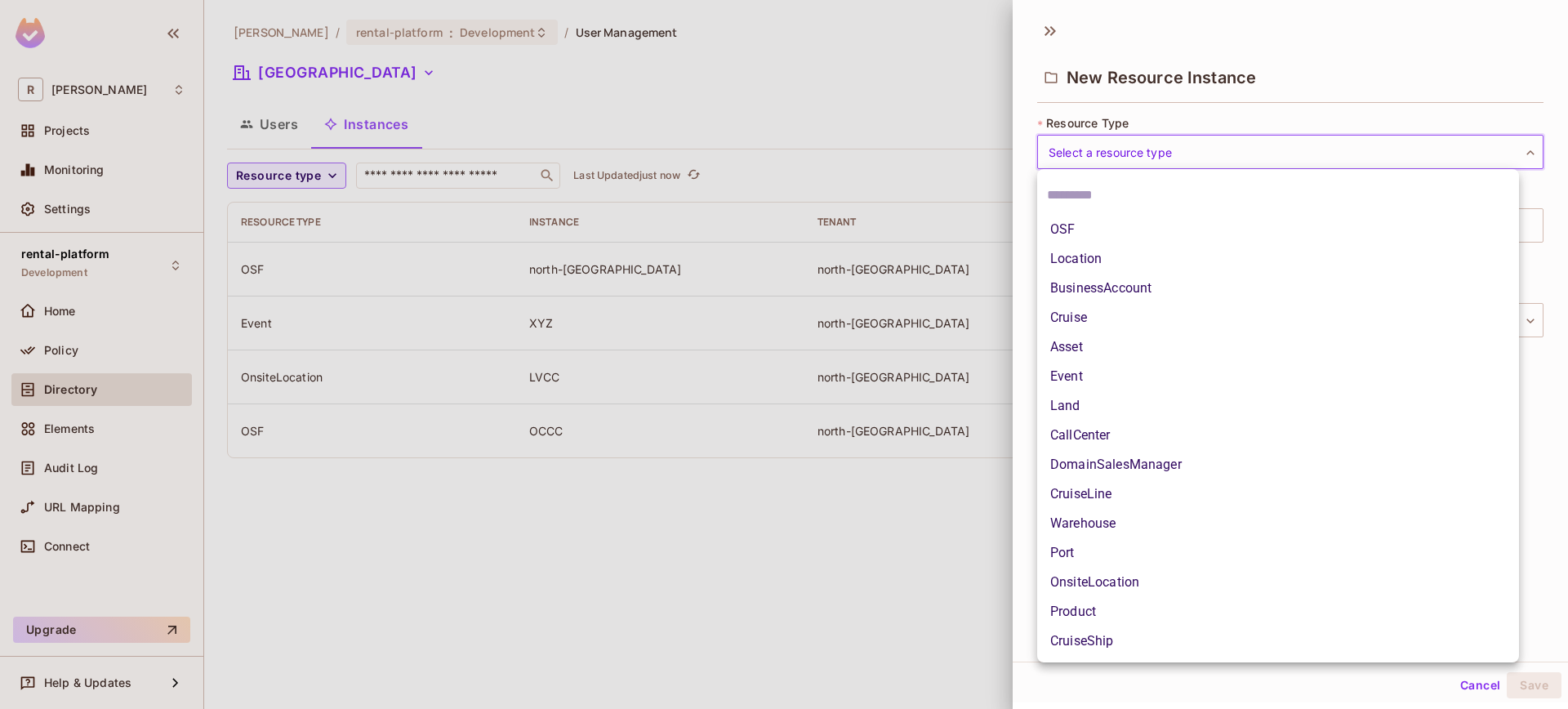
click at [1117, 227] on li "OSF" at bounding box center [1278, 229] width 481 height 29
type input "***"
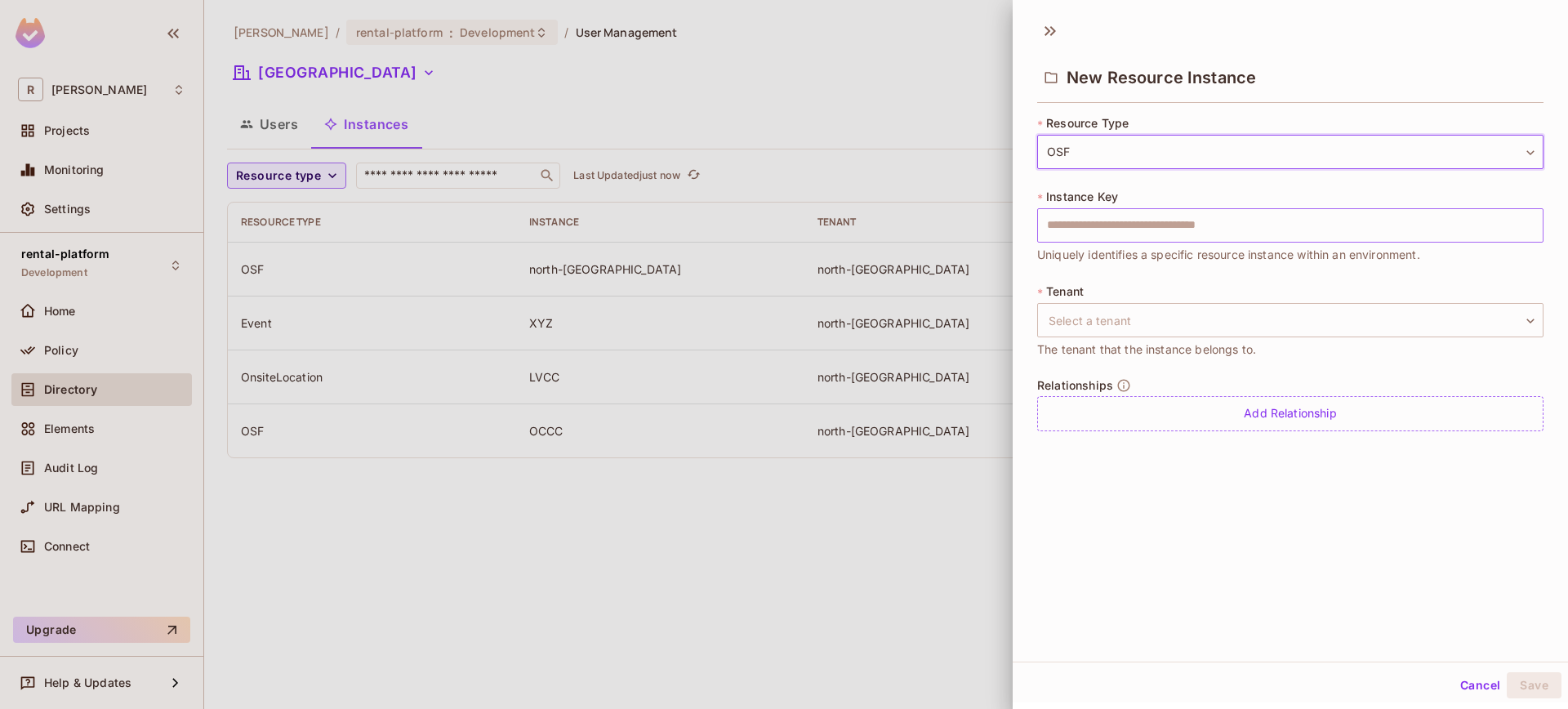
click at [1161, 235] on input "text" at bounding box center [1290, 225] width 507 height 35
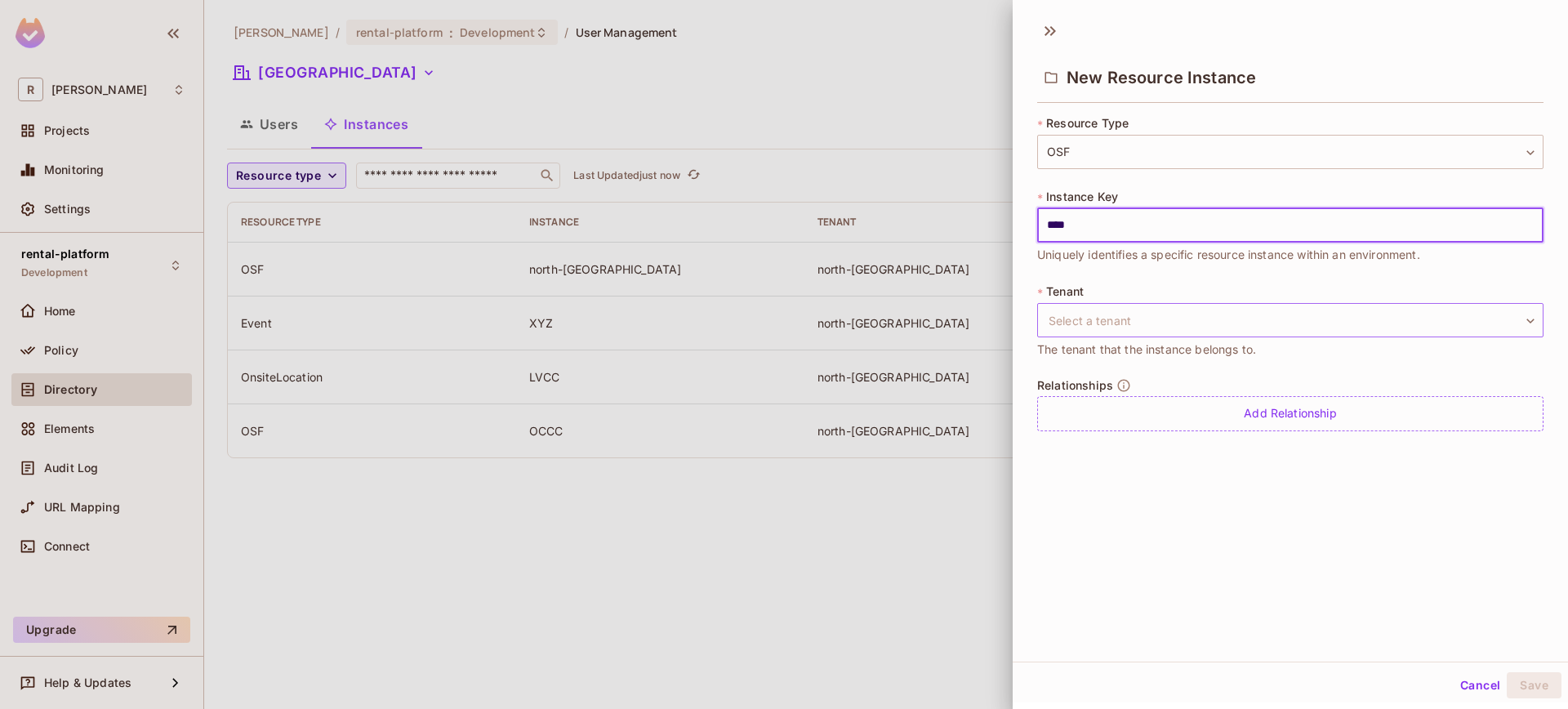
type input "****"
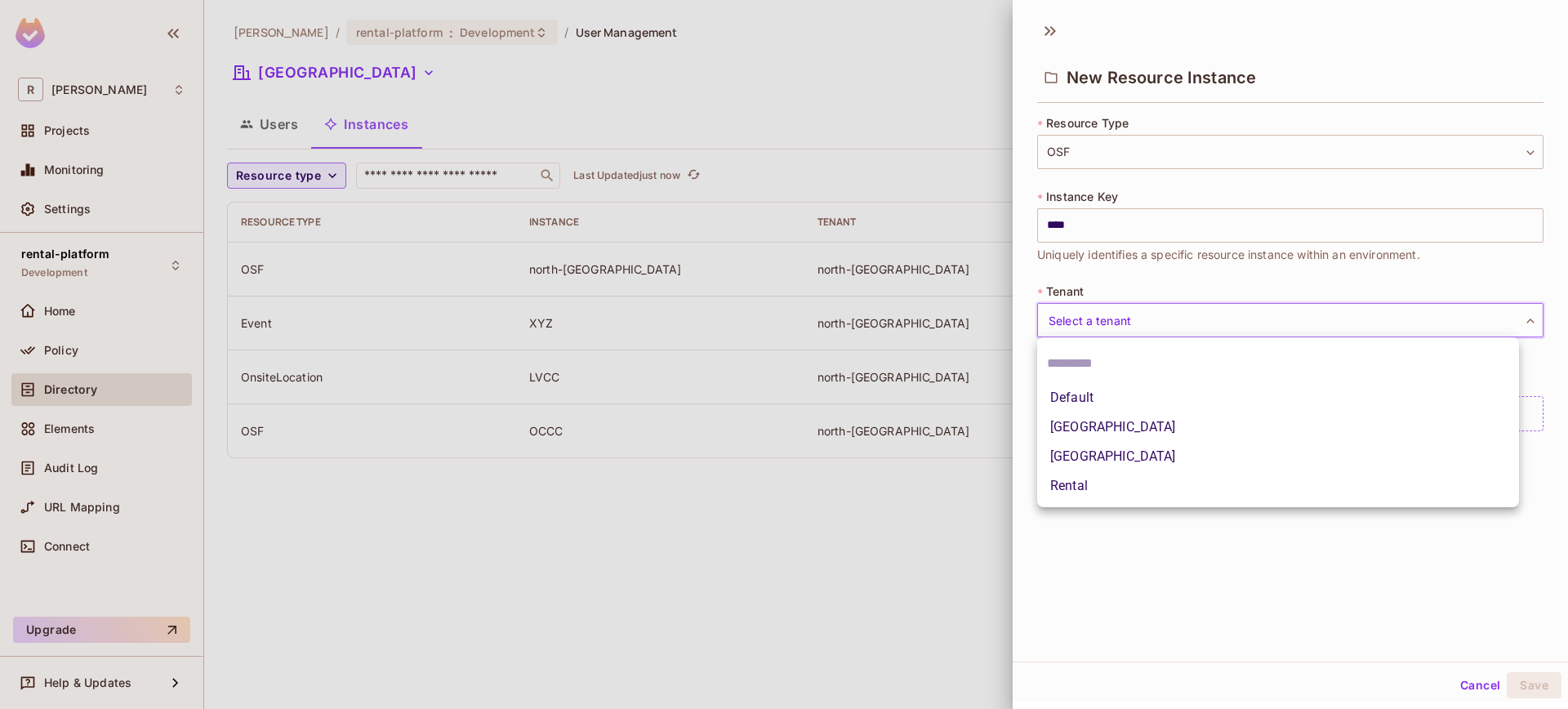
click at [1250, 331] on body "R [PERSON_NAME]-poc Projects Monitoring Settings rental-platform Development Ho…" at bounding box center [784, 354] width 1568 height 709
click at [1166, 449] on li "[GEOGRAPHIC_DATA]" at bounding box center [1278, 456] width 481 height 29
type input "**********"
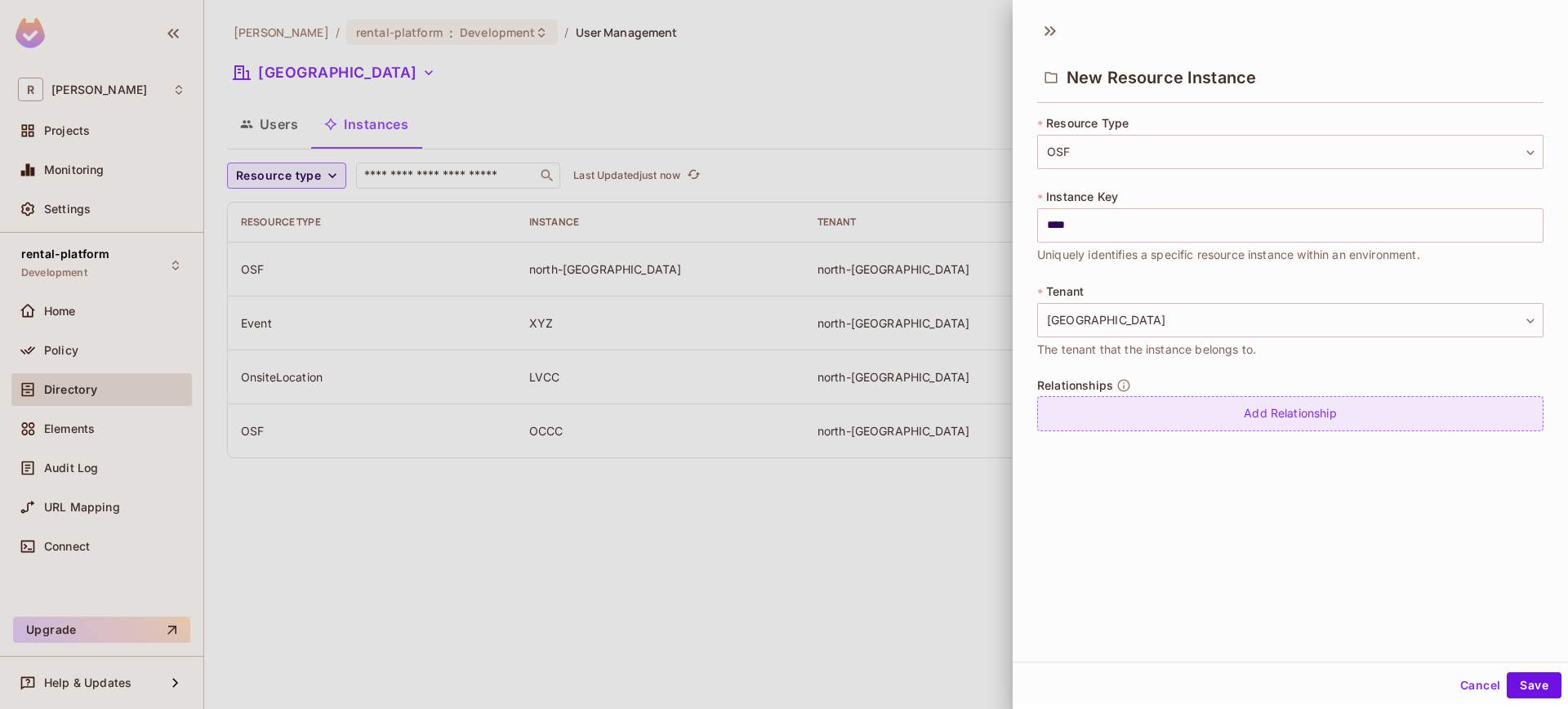
click at [1152, 410] on div "Add Relationship" at bounding box center [1290, 413] width 507 height 35
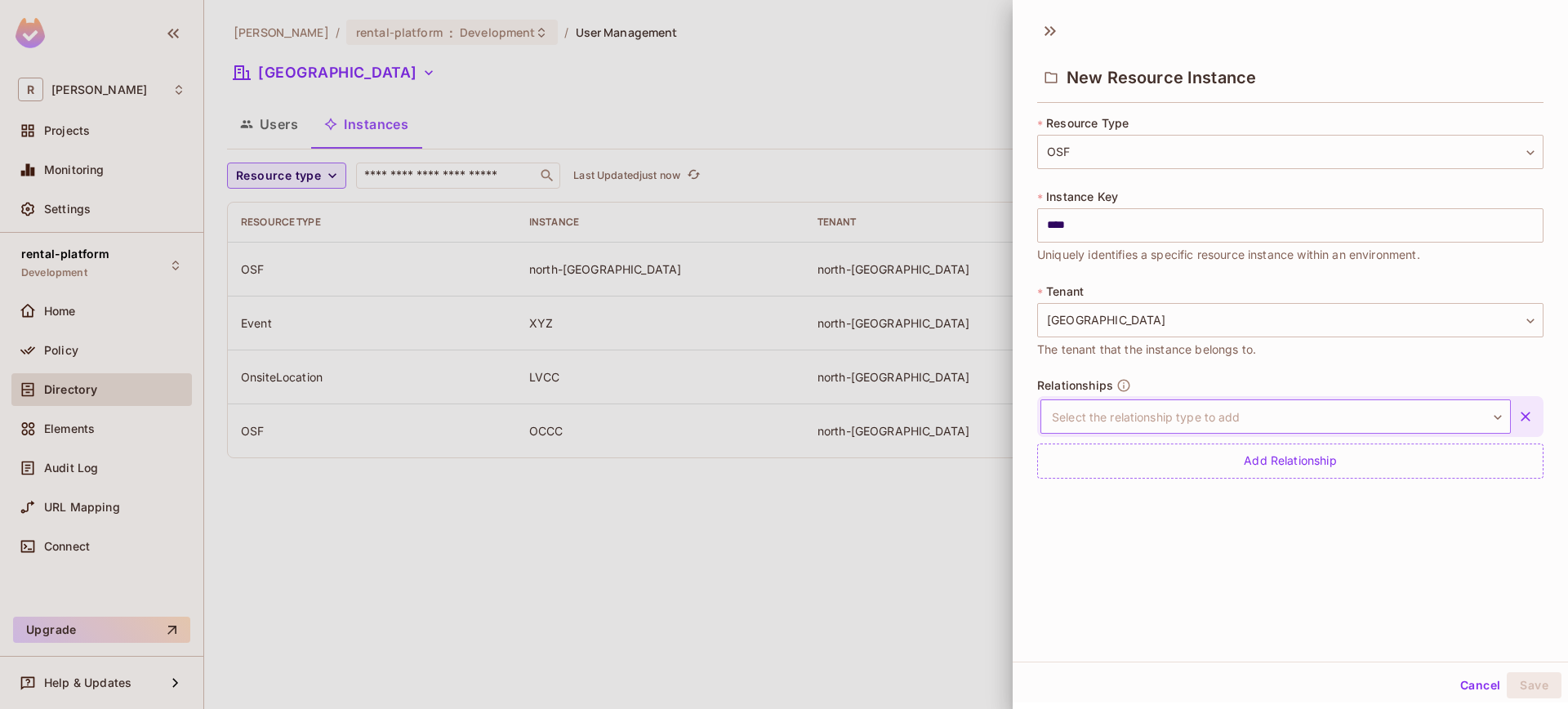
click at [1156, 425] on body "**********" at bounding box center [784, 354] width 1568 height 709
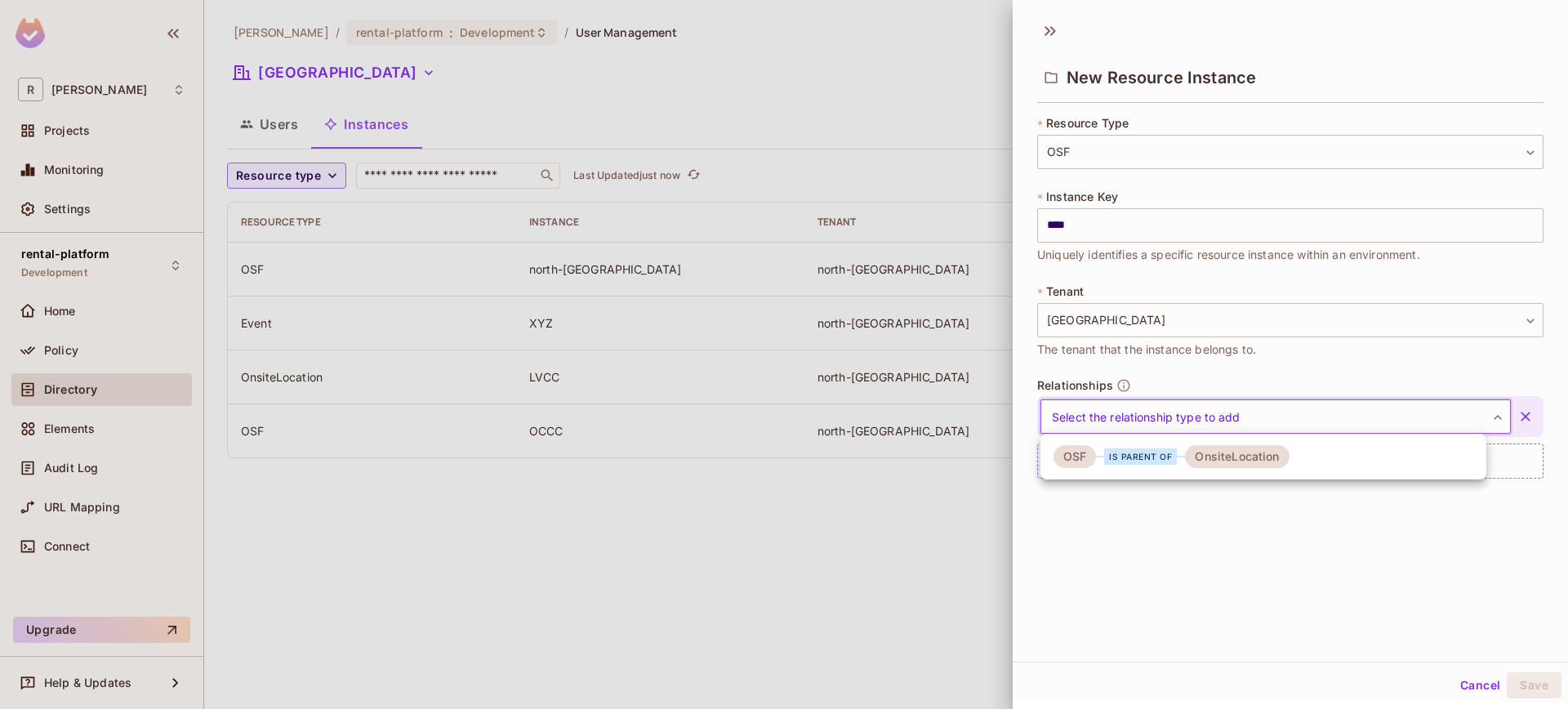
click at [1095, 462] on div "OSF is parent of OnsiteLocation" at bounding box center [1172, 456] width 236 height 22
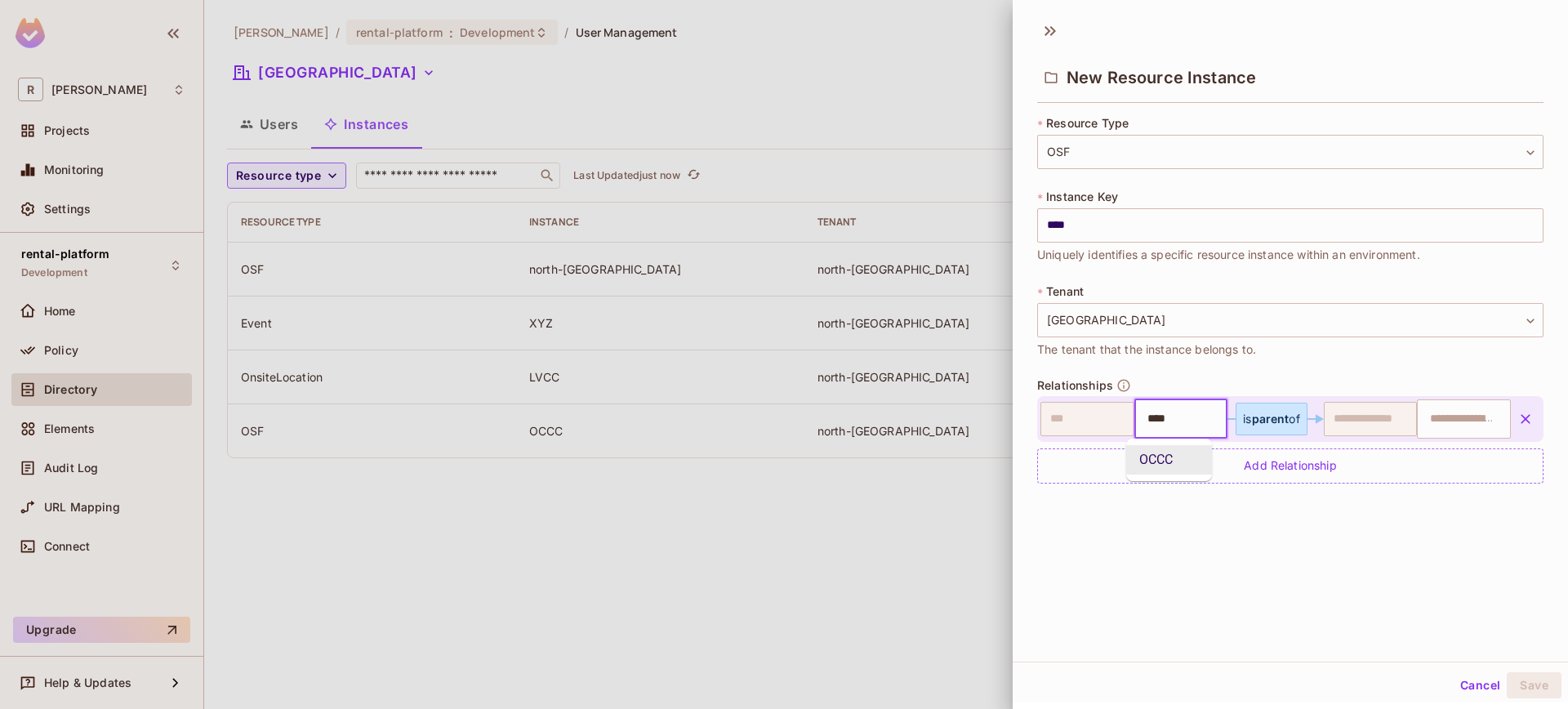
click at [1193, 421] on input "****" at bounding box center [1178, 419] width 83 height 33
click at [1088, 411] on div "​ **** ​ is parent of ​ ​" at bounding box center [1276, 419] width 470 height 39
type input "**********"
click at [1429, 430] on input "text" at bounding box center [1461, 419] width 83 height 33
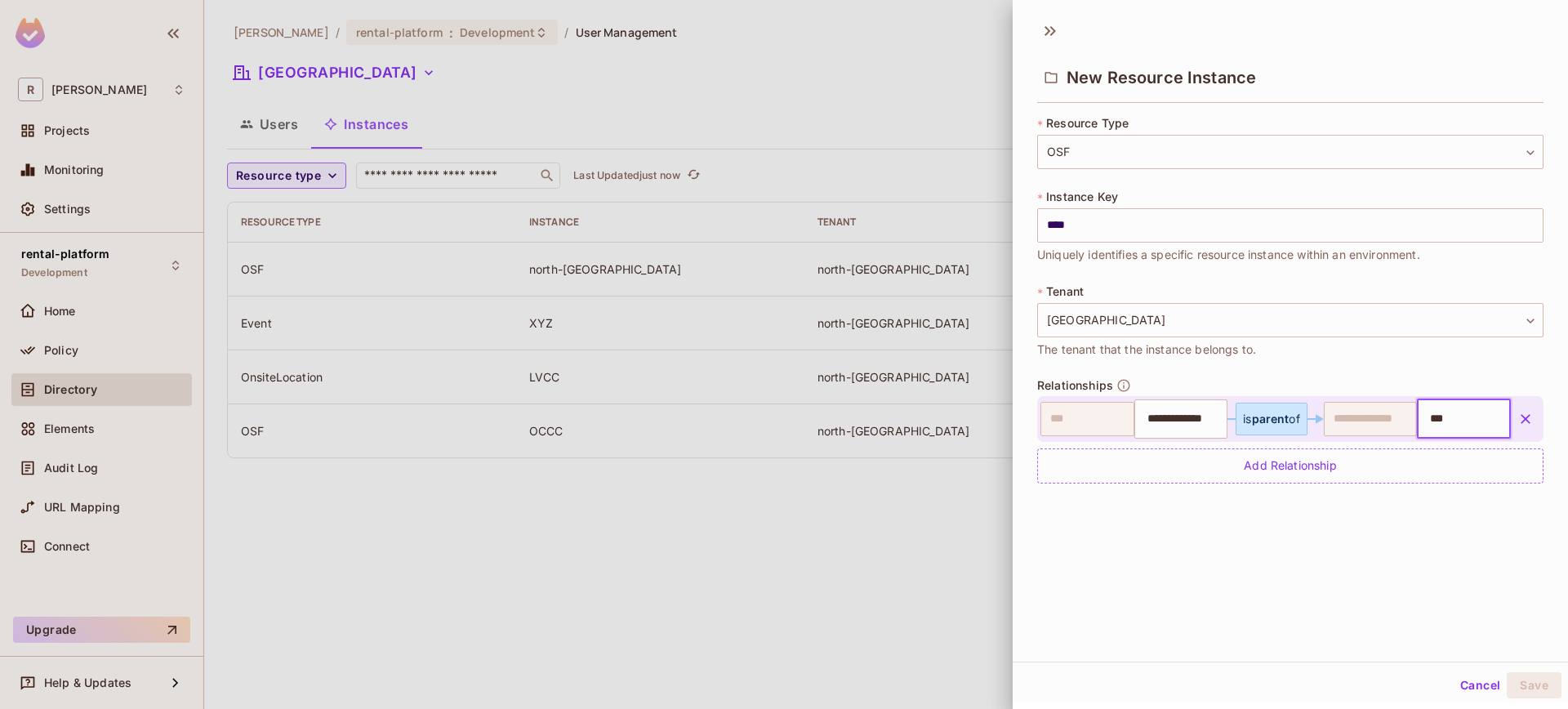
type input "****"
click at [1299, 544] on div "**********" at bounding box center [1290, 336] width 555 height 650
click at [1512, 678] on button "Save" at bounding box center [1533, 685] width 54 height 26
click at [1455, 686] on button "Cancel" at bounding box center [1480, 685] width 53 height 26
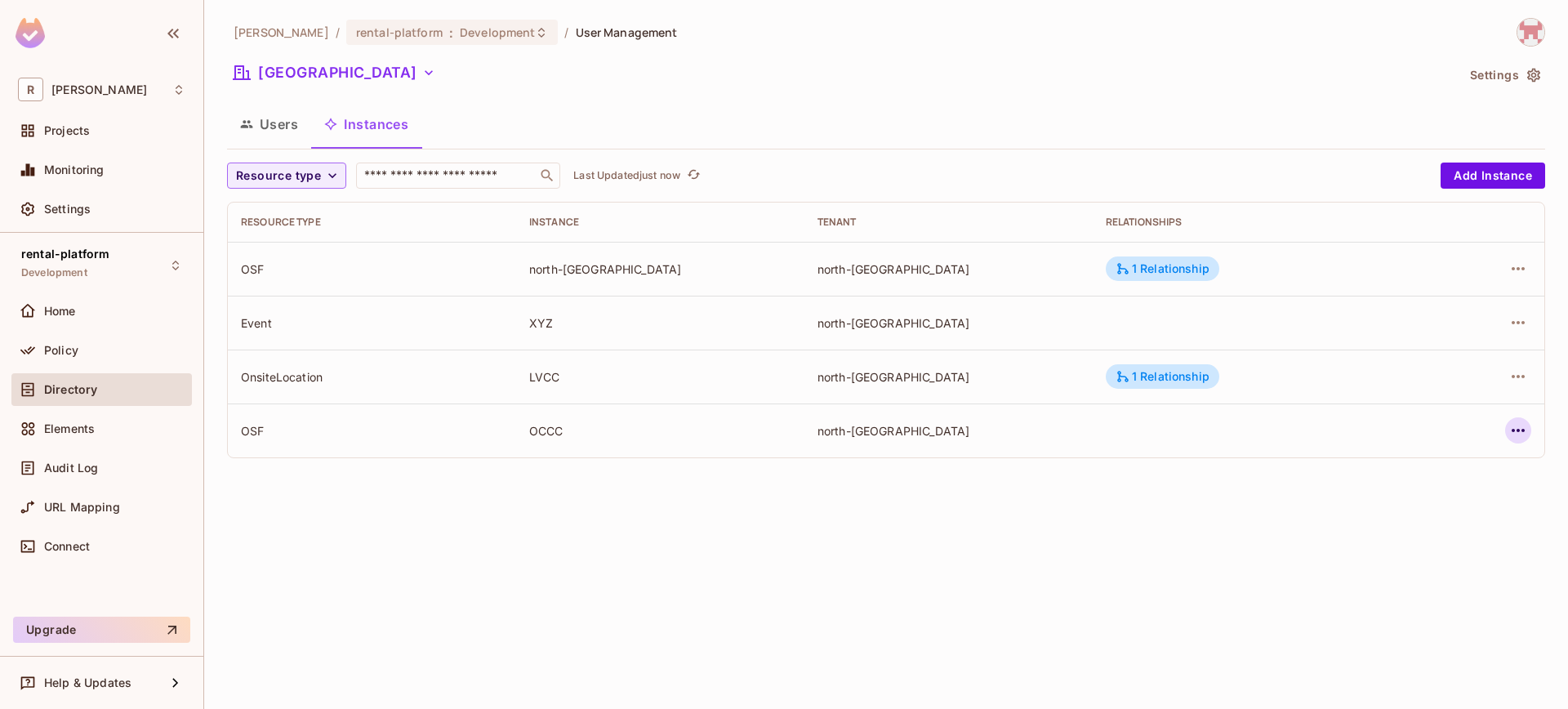
click at [1506, 435] on button "button" at bounding box center [1518, 430] width 26 height 26
click at [1416, 529] on span "Delete Resource Instance" at bounding box center [1428, 539] width 151 height 26
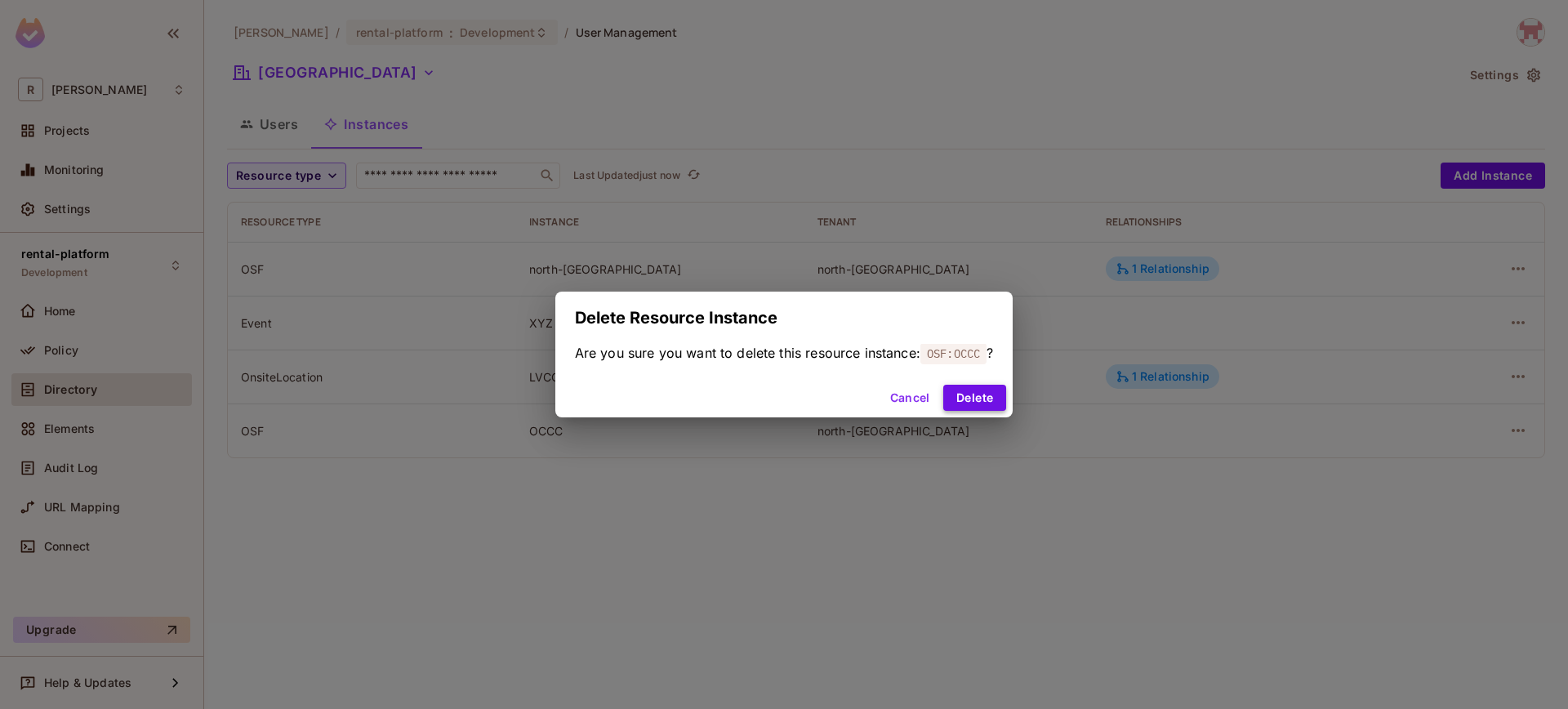
click at [1006, 392] on button "Delete" at bounding box center [974, 398] width 63 height 26
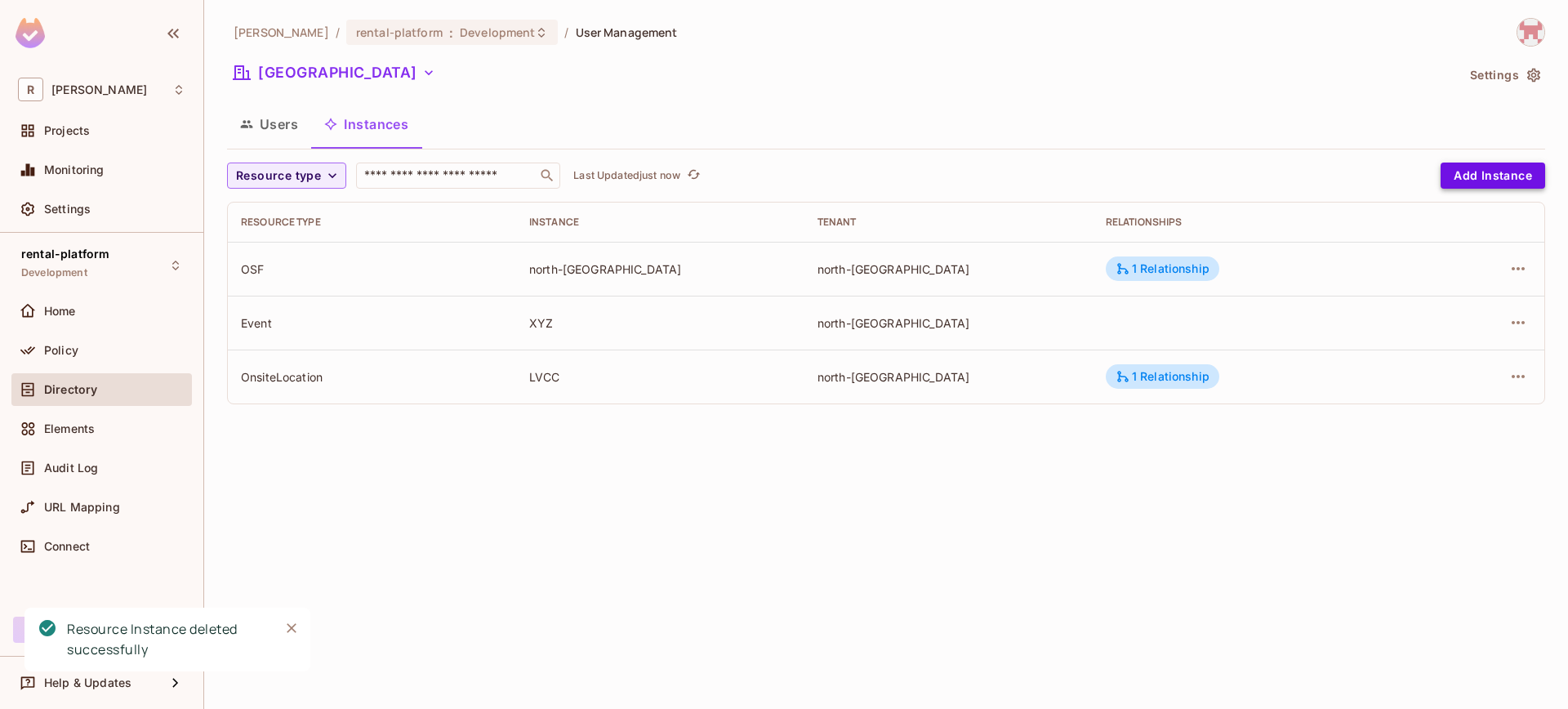
click at [1500, 167] on button "Add Instance" at bounding box center [1493, 175] width 105 height 26
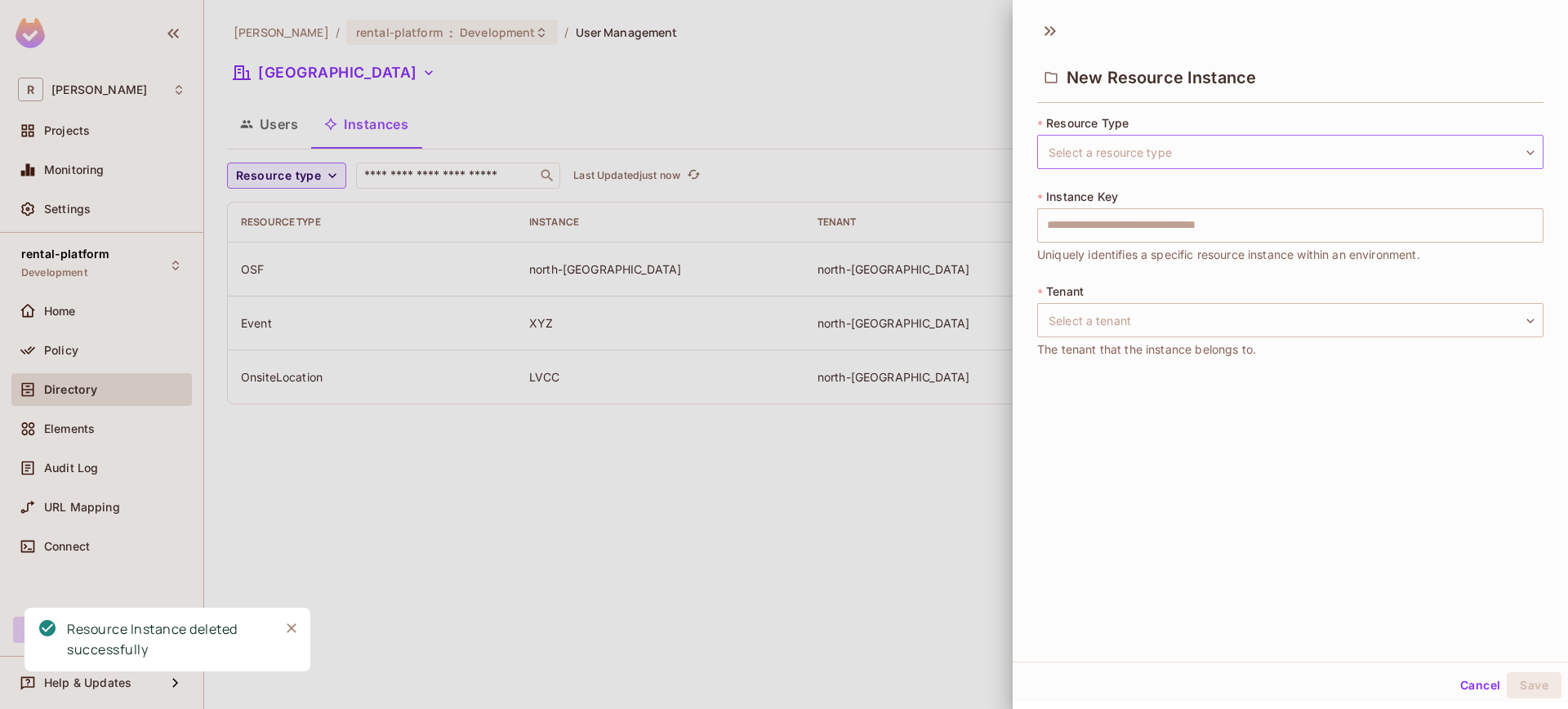
click at [1193, 162] on body "R [PERSON_NAME]-poc Projects Monitoring Settings rental-platform Development Ho…" at bounding box center [784, 354] width 1568 height 709
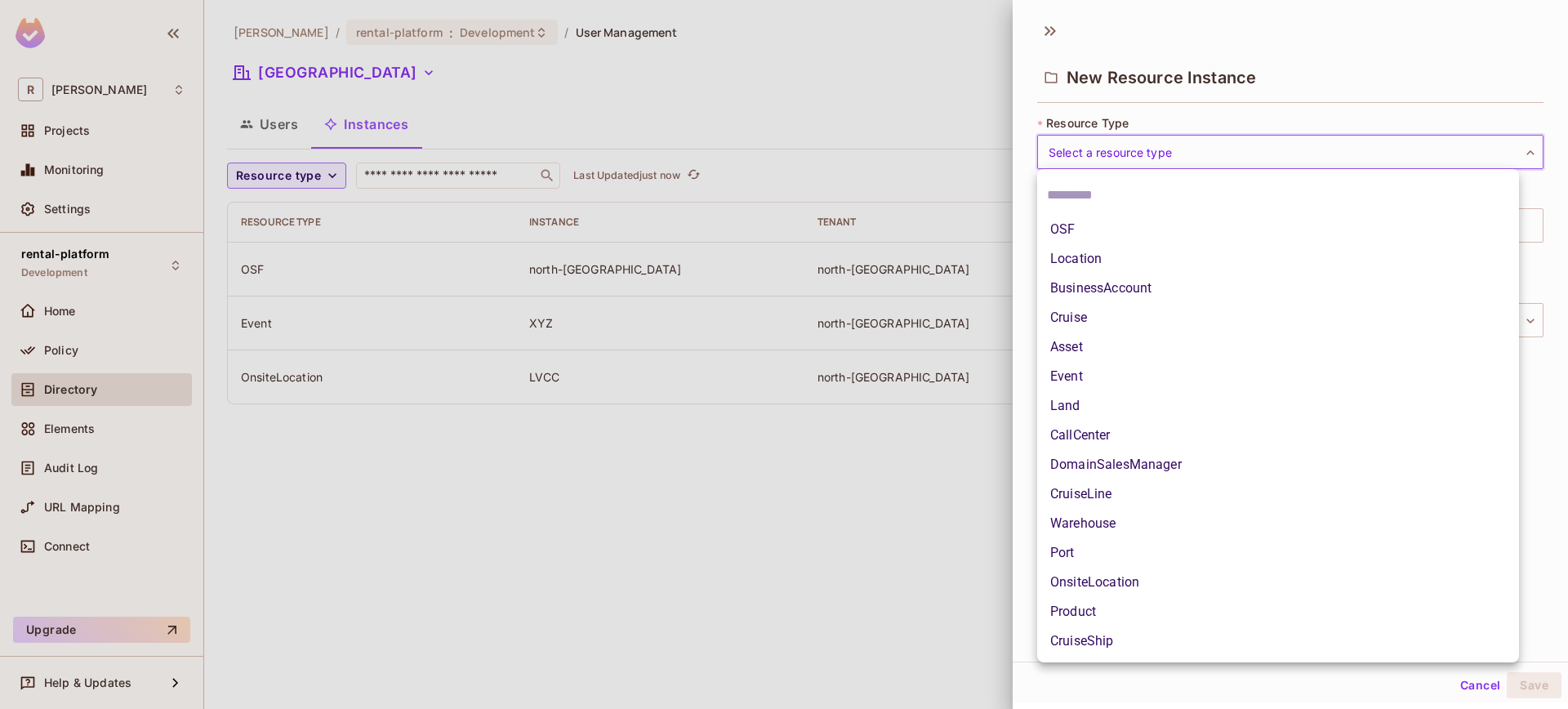
click at [1146, 581] on li "OnsiteLocation" at bounding box center [1278, 582] width 481 height 29
type input "**********"
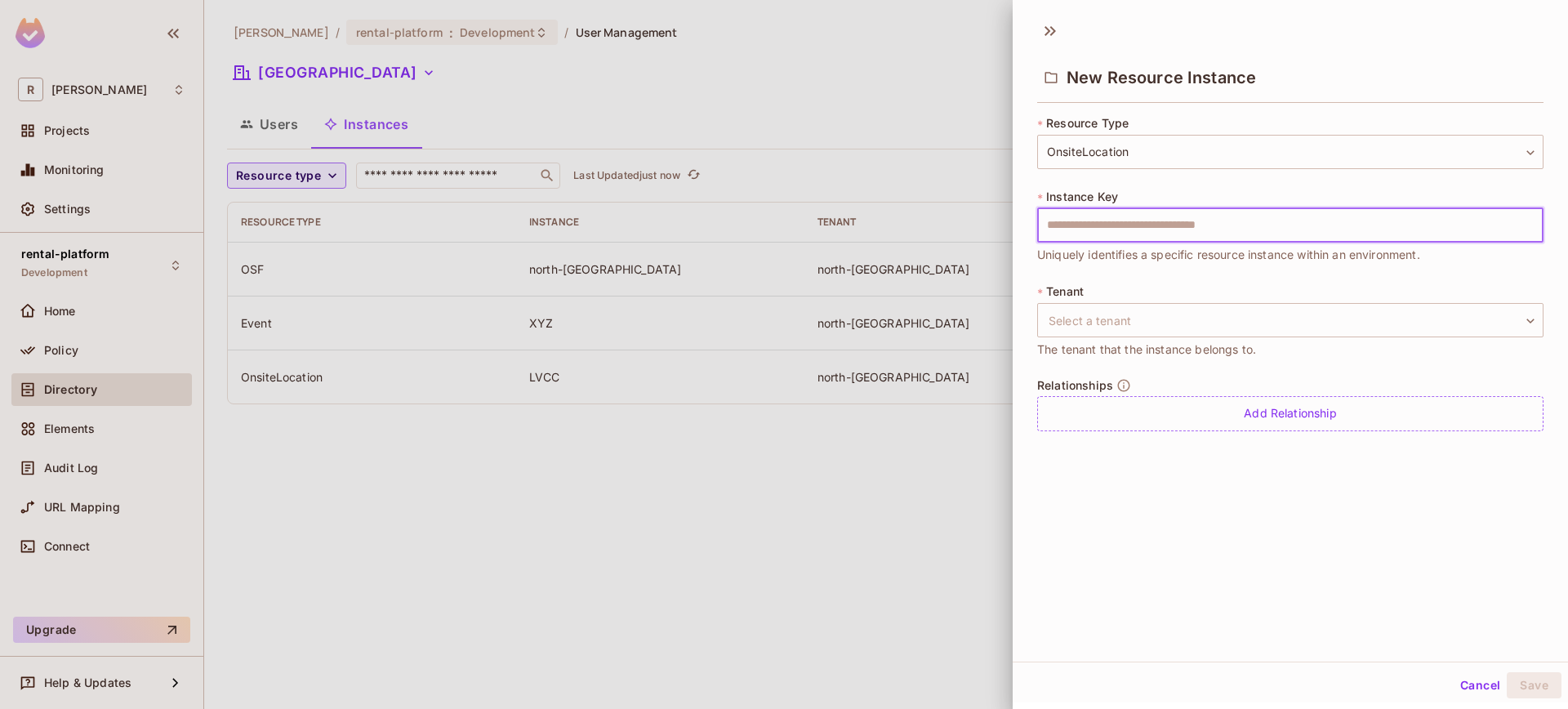
click at [1170, 233] on input "text" at bounding box center [1290, 225] width 507 height 35
click at [1119, 223] on input "text" at bounding box center [1290, 225] width 507 height 35
type input "****"
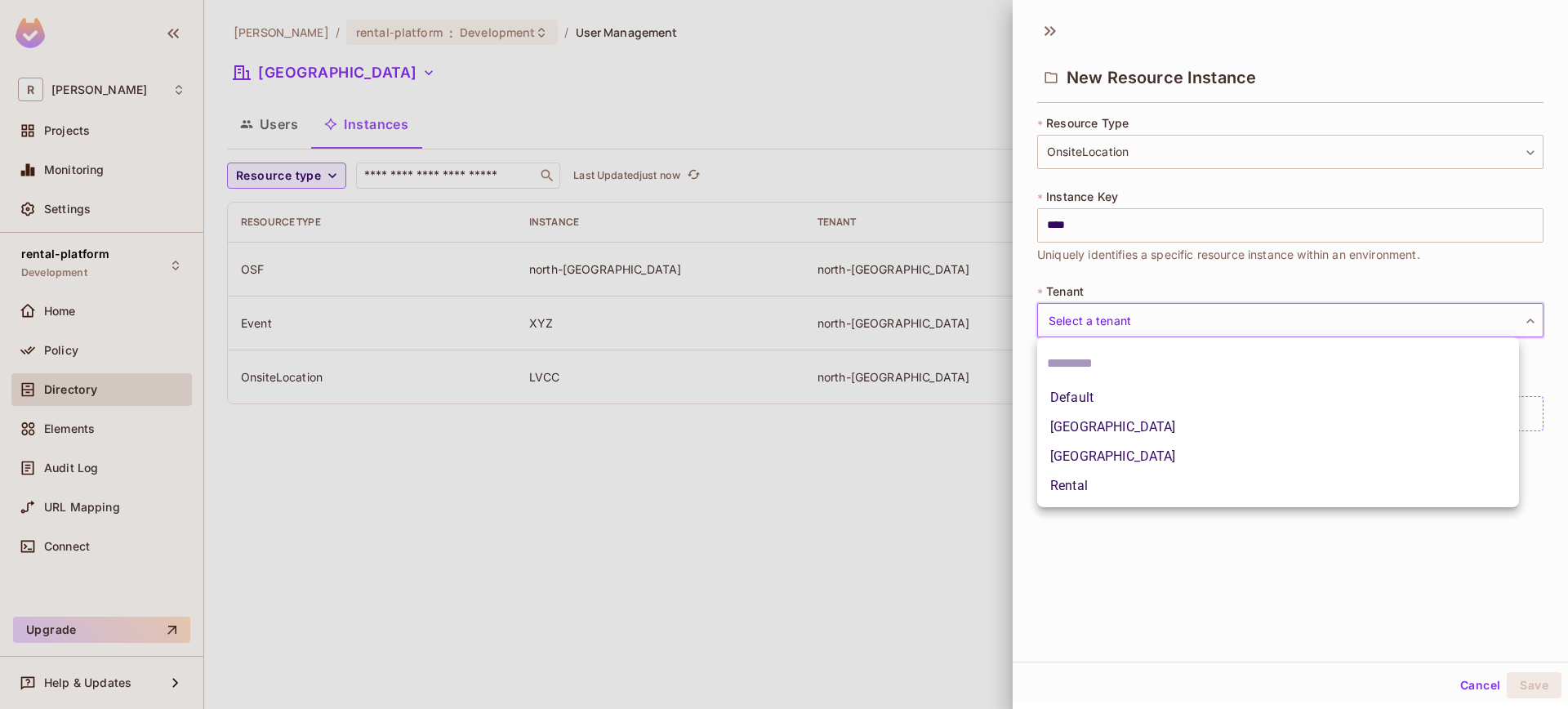
click at [1127, 332] on body "**********" at bounding box center [784, 354] width 1568 height 709
click at [1125, 459] on li "[GEOGRAPHIC_DATA]" at bounding box center [1278, 456] width 481 height 29
type input "**********"
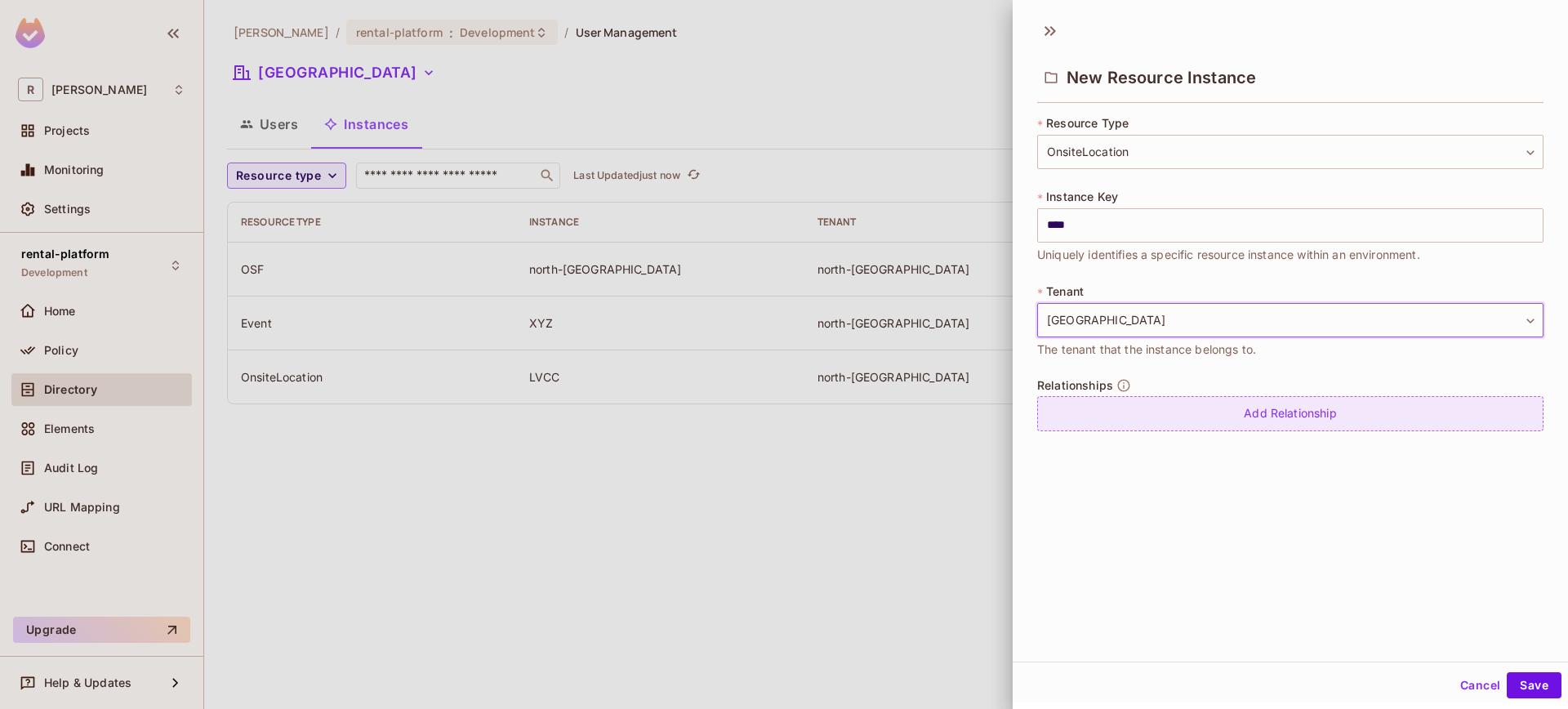
click at [1245, 411] on div "Add Relationship" at bounding box center [1290, 413] width 507 height 35
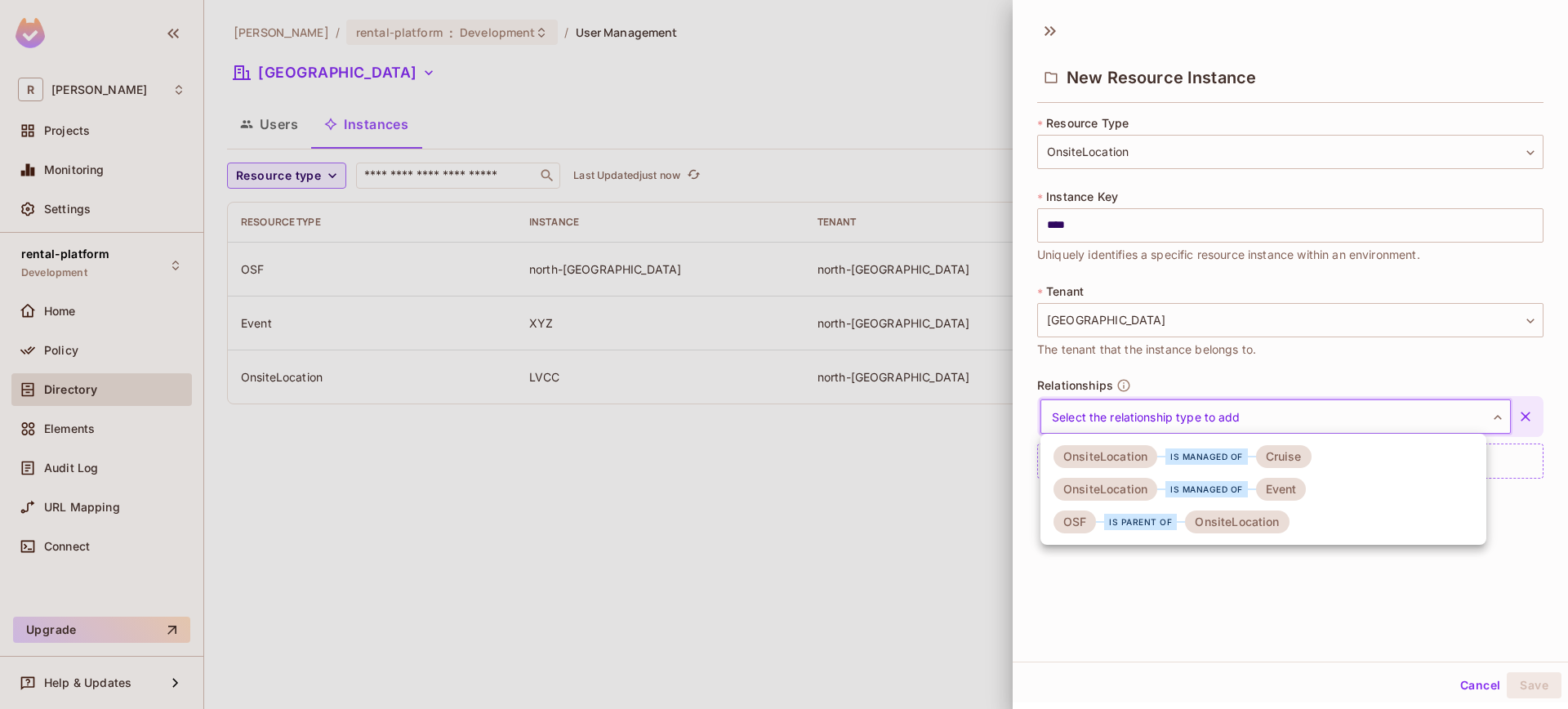
click at [1244, 417] on body "**********" at bounding box center [784, 354] width 1568 height 709
click at [1140, 517] on div "is parent of" at bounding box center [1141, 521] width 73 height 16
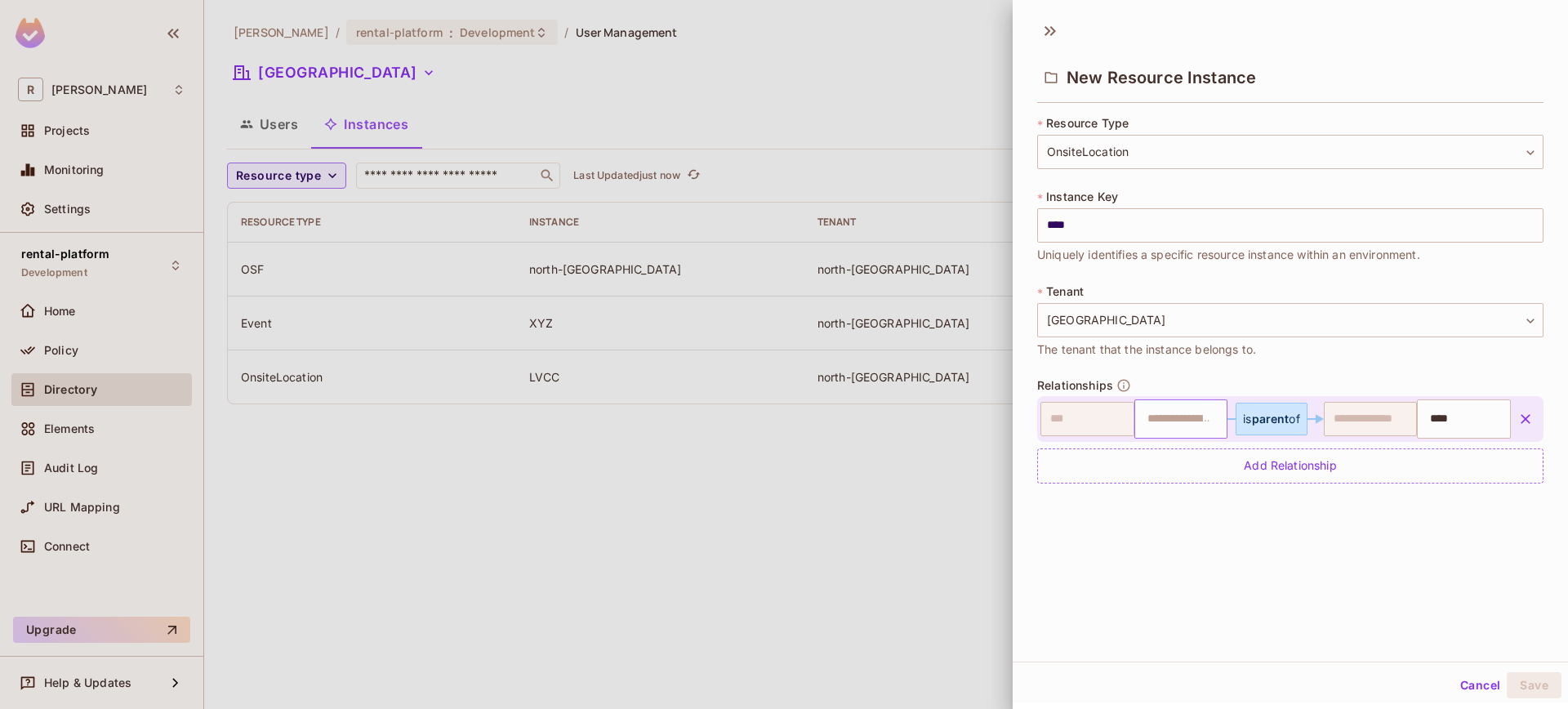
click at [1197, 427] on input "text" at bounding box center [1178, 419] width 83 height 33
type input "**********"
click at [1482, 639] on div "**********" at bounding box center [1290, 336] width 555 height 650
click at [1526, 682] on button "Save" at bounding box center [1533, 685] width 54 height 26
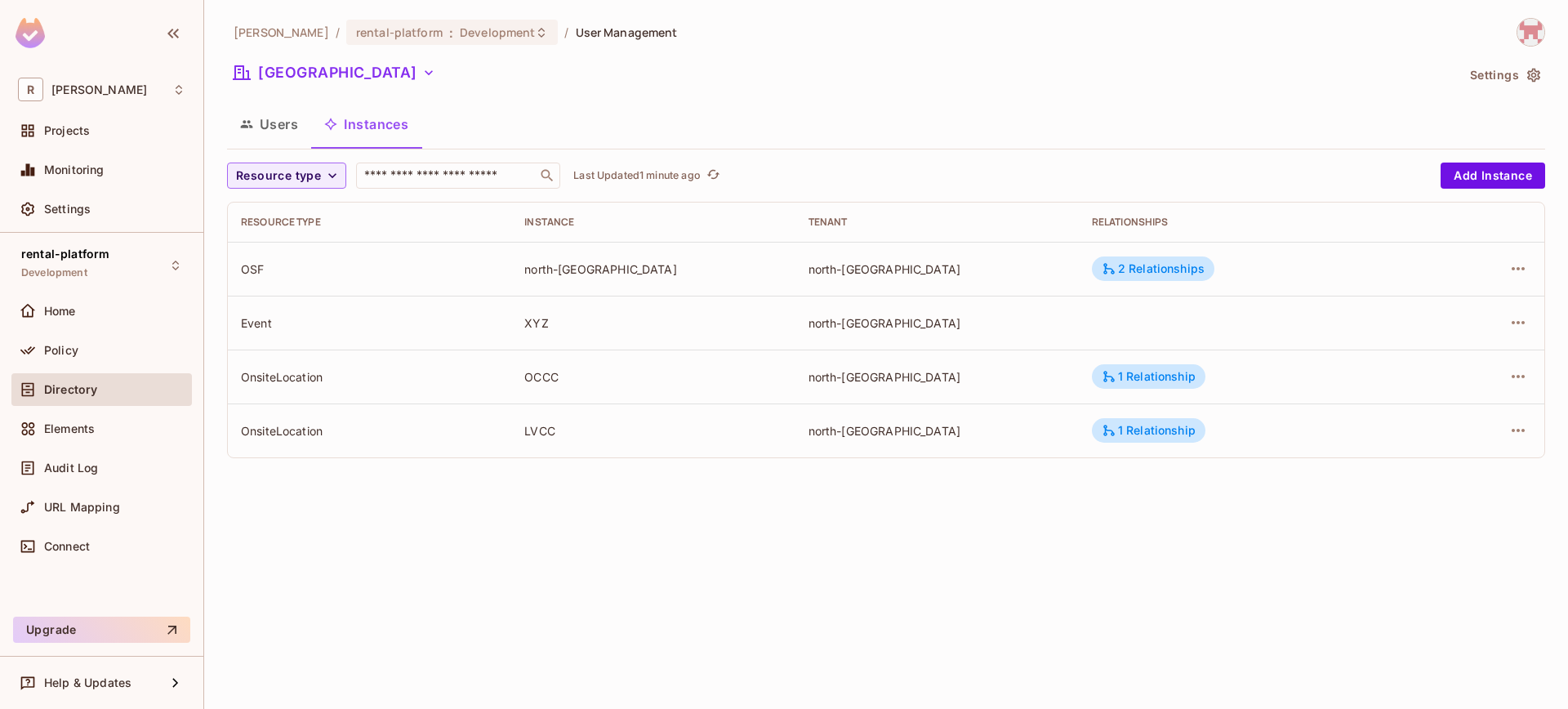
click at [93, 347] on div "Policy" at bounding box center [114, 350] width 141 height 13
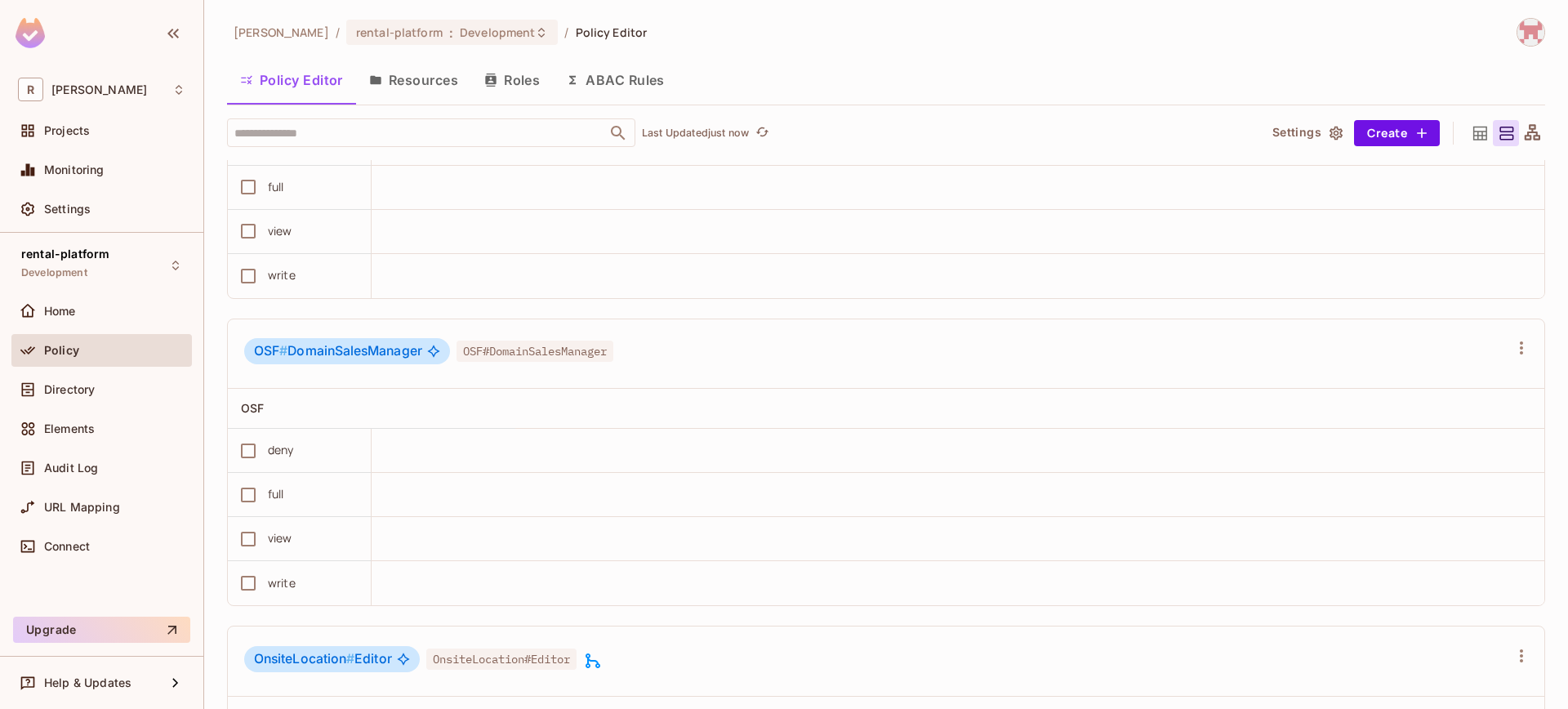
scroll to position [6103, 0]
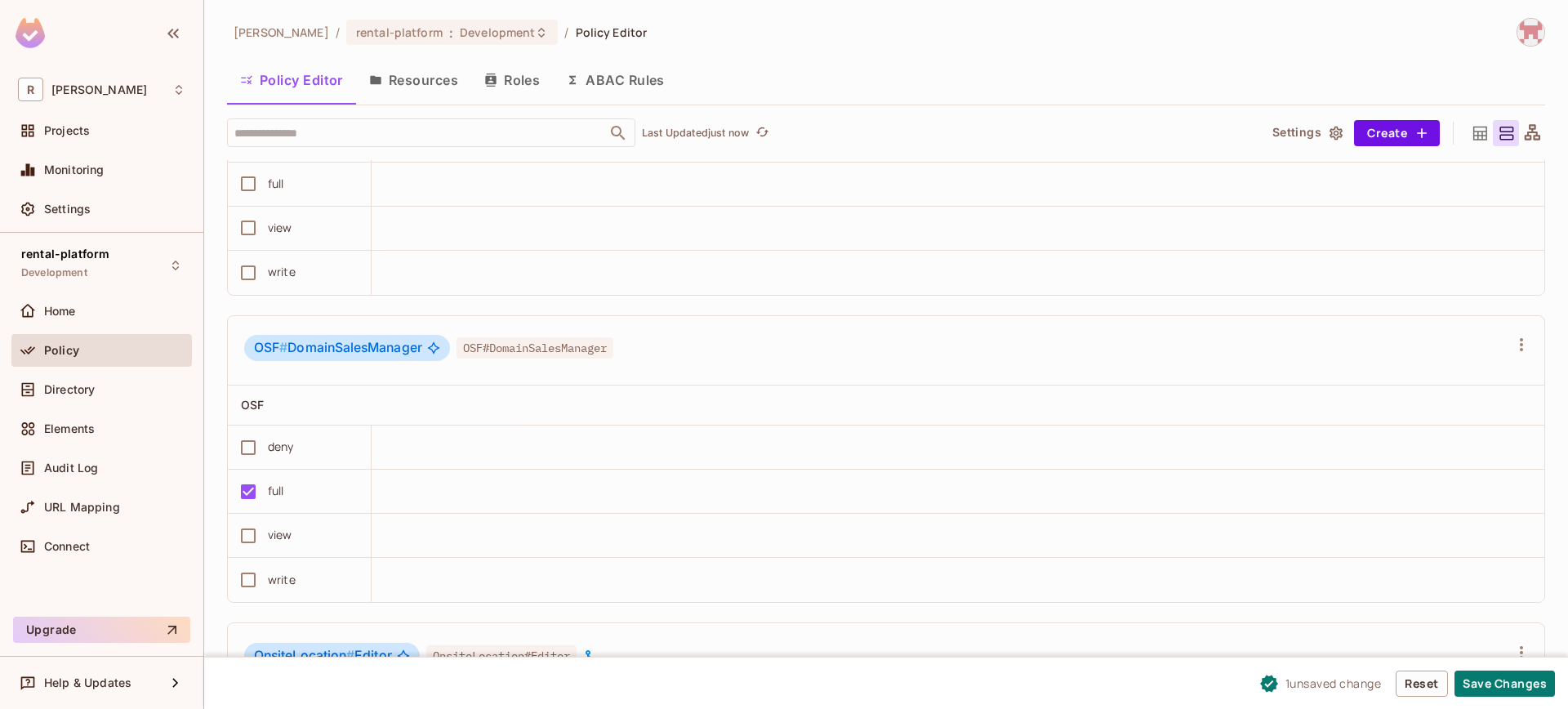
click at [258, 355] on span "OSF #" at bounding box center [271, 347] width 34 height 16
drag, startPoint x: 255, startPoint y: 406, endPoint x: 423, endPoint y: 406, distance: 168.0
click at [422, 356] on span "OSF # DomainSalesManager" at bounding box center [338, 347] width 169 height 16
copy span "OSF # DomainSalesManager"
click at [395, 356] on span "OSF # DomainSalesManager" at bounding box center [338, 347] width 169 height 16
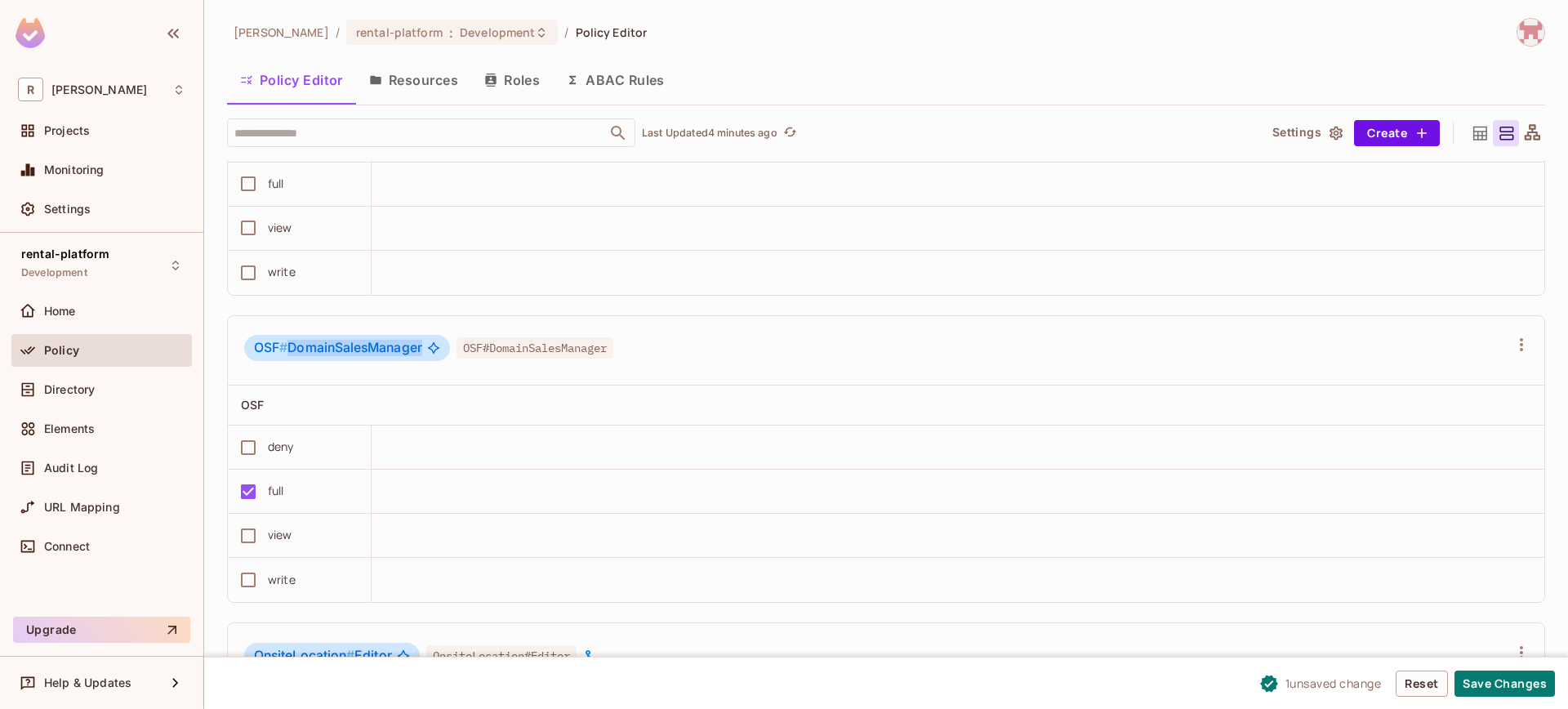
click at [394, 356] on span "OSF # DomainSalesManager" at bounding box center [338, 347] width 169 height 16
click at [392, 356] on span "OSF # DomainSalesManager" at bounding box center [338, 347] width 169 height 16
click at [1492, 681] on button "Save Changes" at bounding box center [1504, 684] width 100 height 26
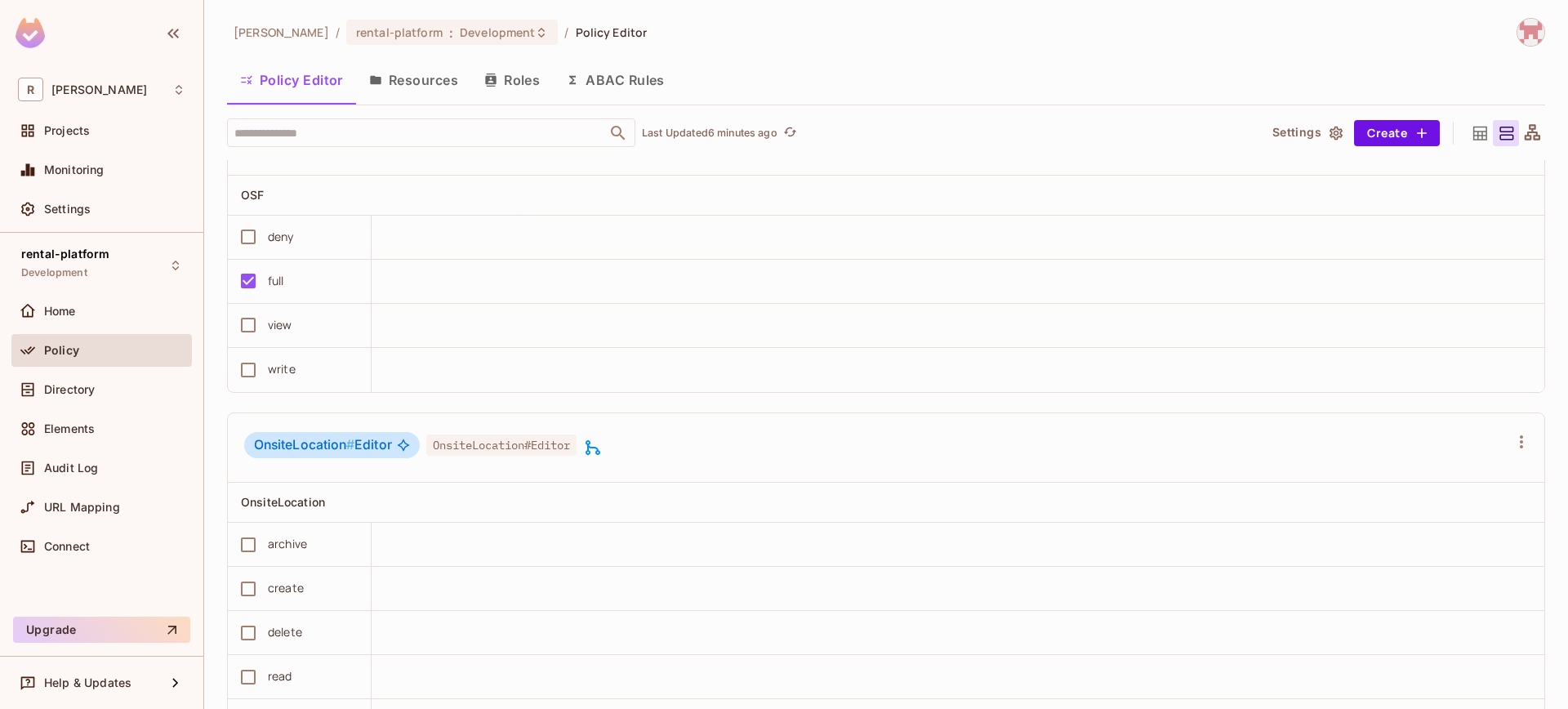
scroll to position [6289, 0]
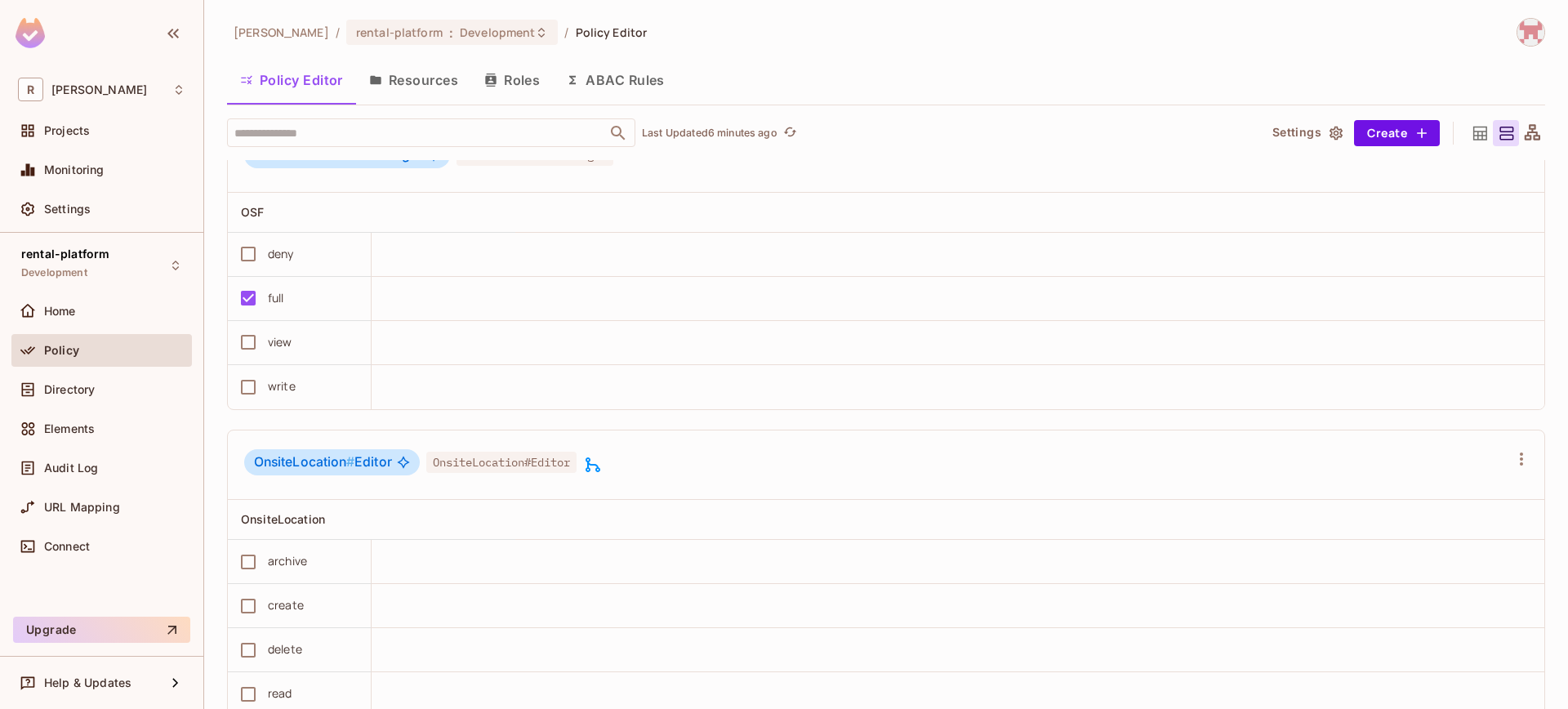
click at [876, 193] on div "OSF # DomainSalesManager OSF#DomainSalesManager" at bounding box center [885, 157] width 1316 height 70
click at [1096, 166] on div "OSF Domain Sales Manager OsfDomainSalesManager Asset BusinessAccount CallCenter…" at bounding box center [885, 394] width 1318 height 7409
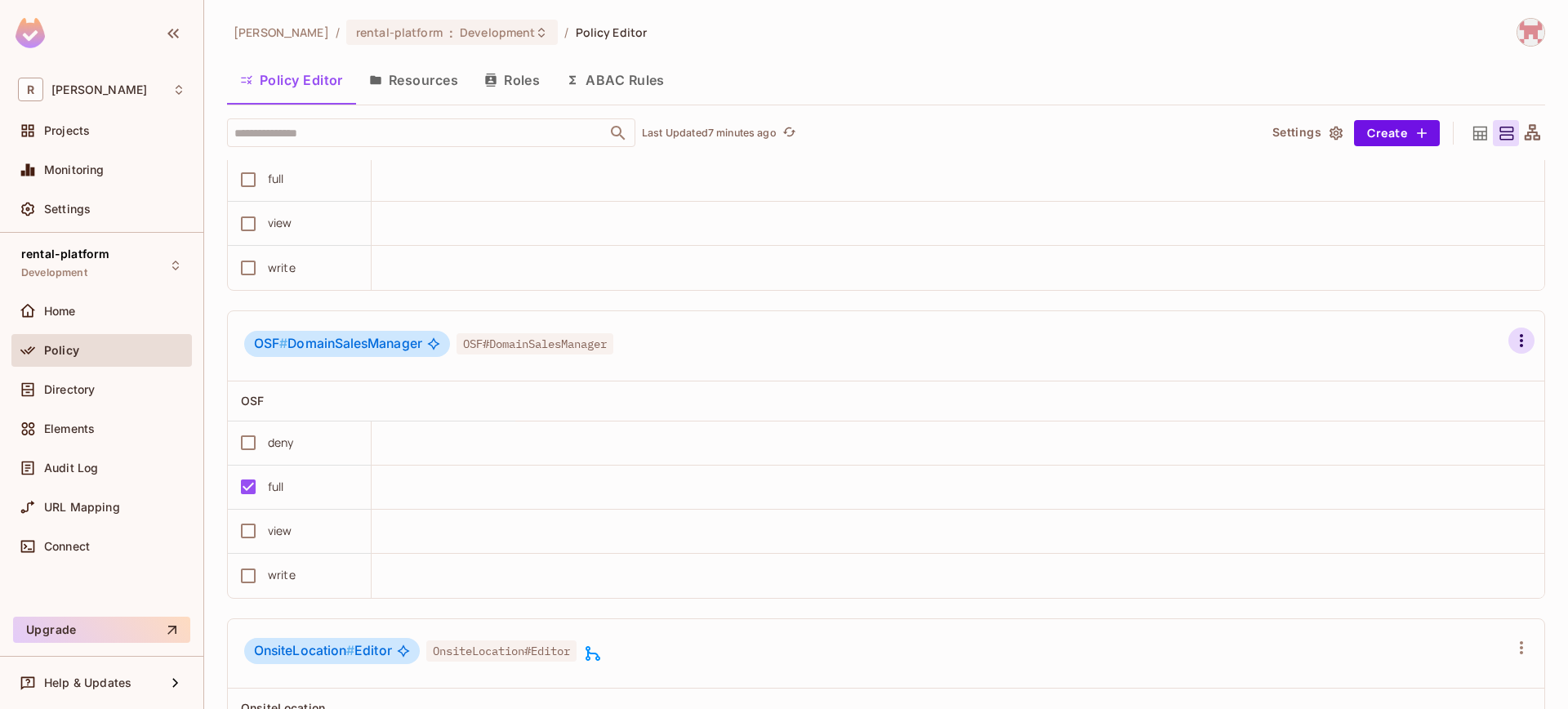
scroll to position [6130, 0]
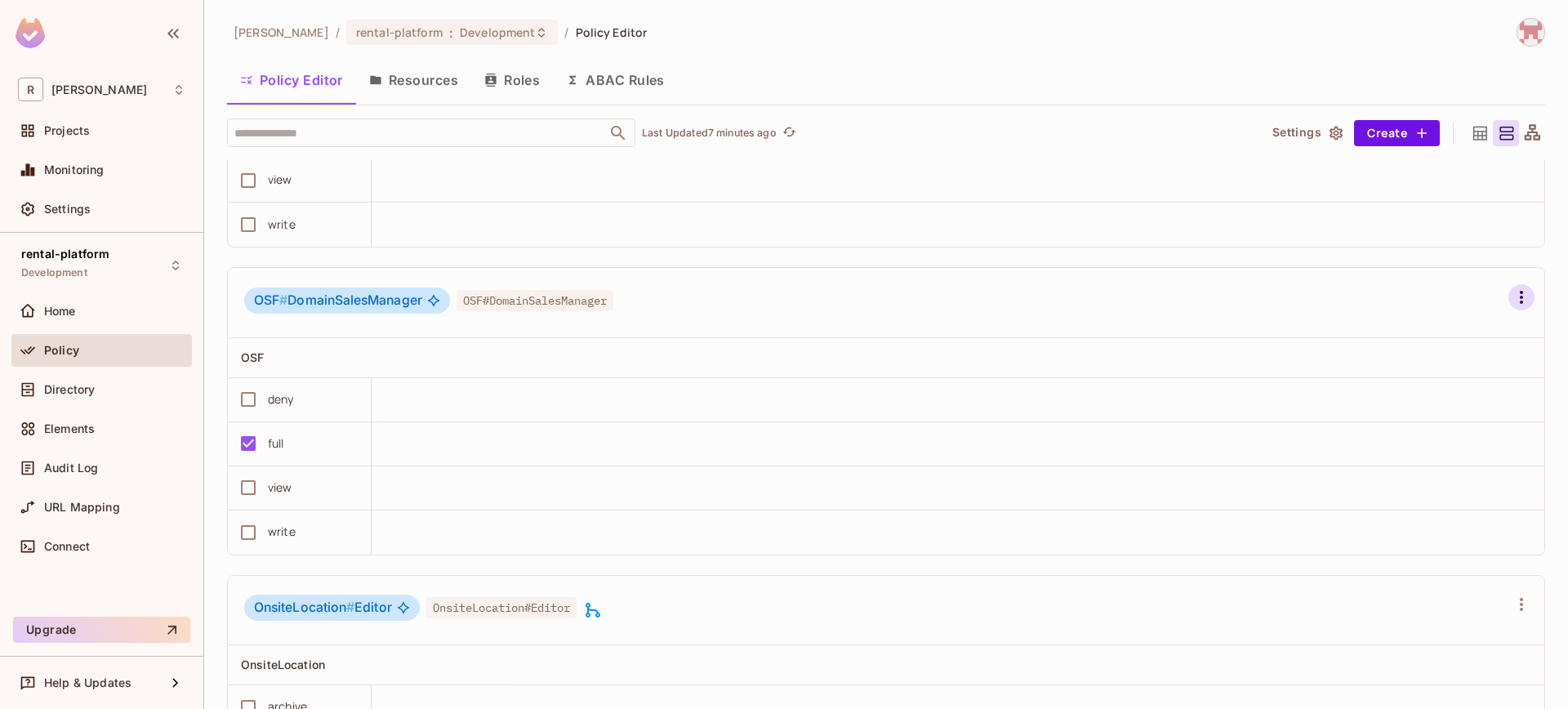
click at [1512, 307] on icon "button" at bounding box center [1521, 297] width 20 height 20
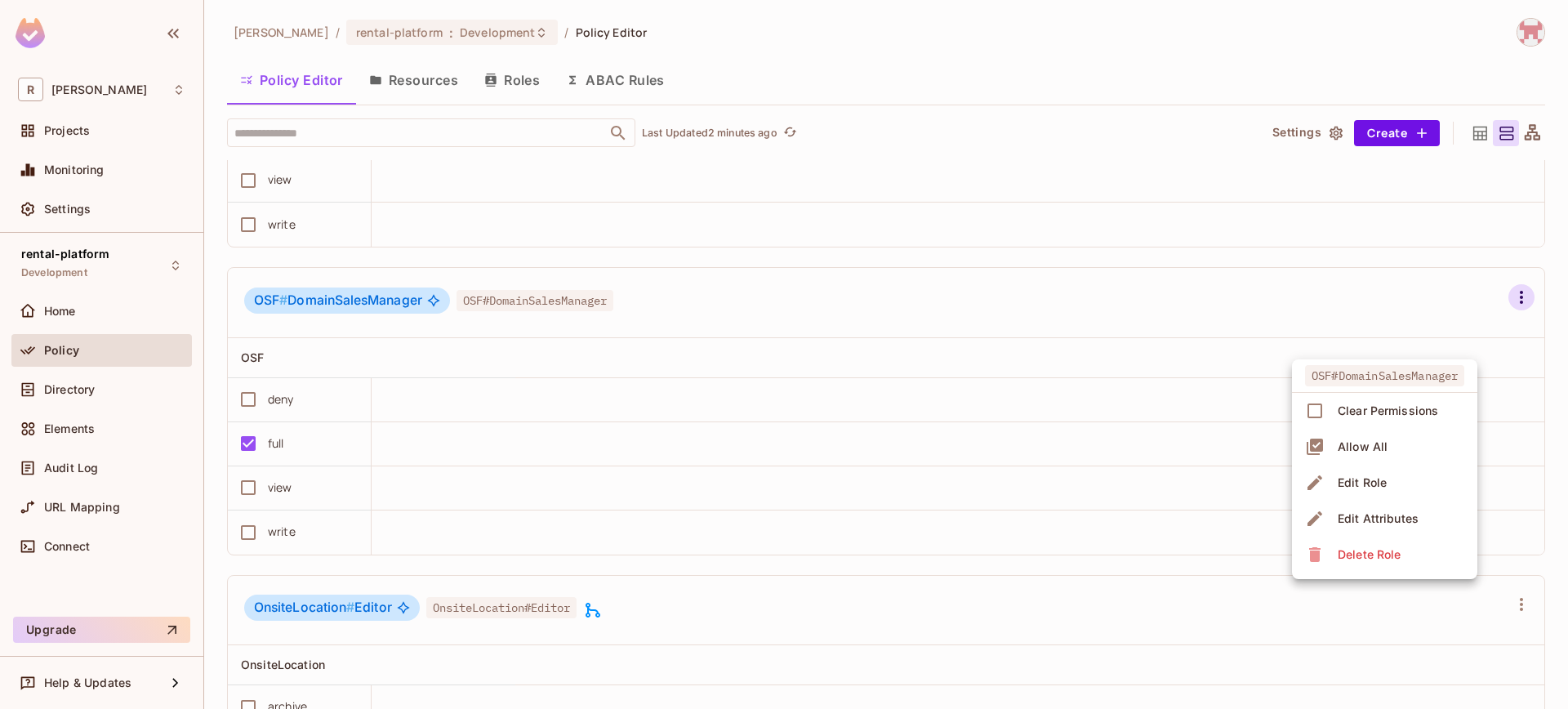
click at [1408, 475] on li "Edit Role" at bounding box center [1384, 482] width 185 height 36
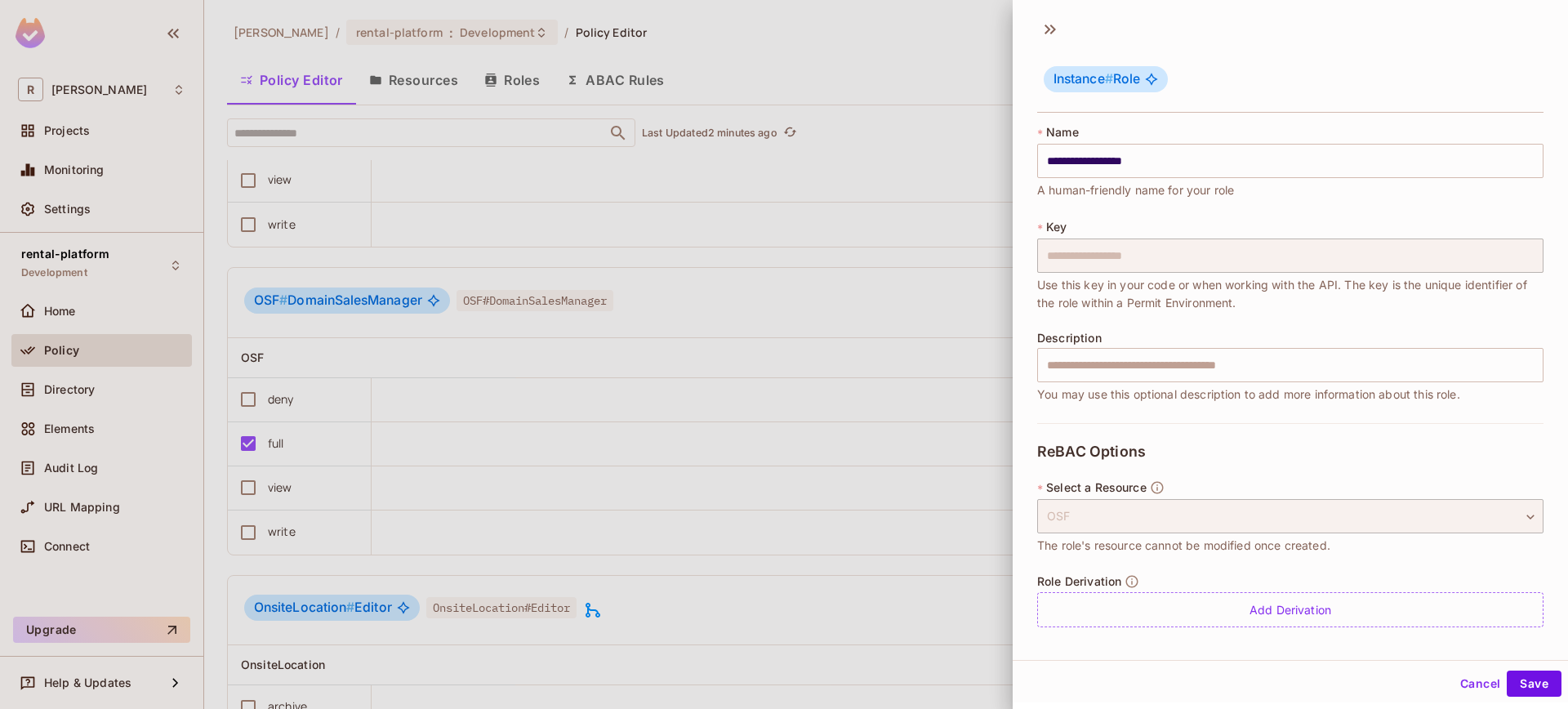
scroll to position [3, 0]
click at [1348, 582] on div "Role Derivation Add Derivation" at bounding box center [1290, 599] width 507 height 53
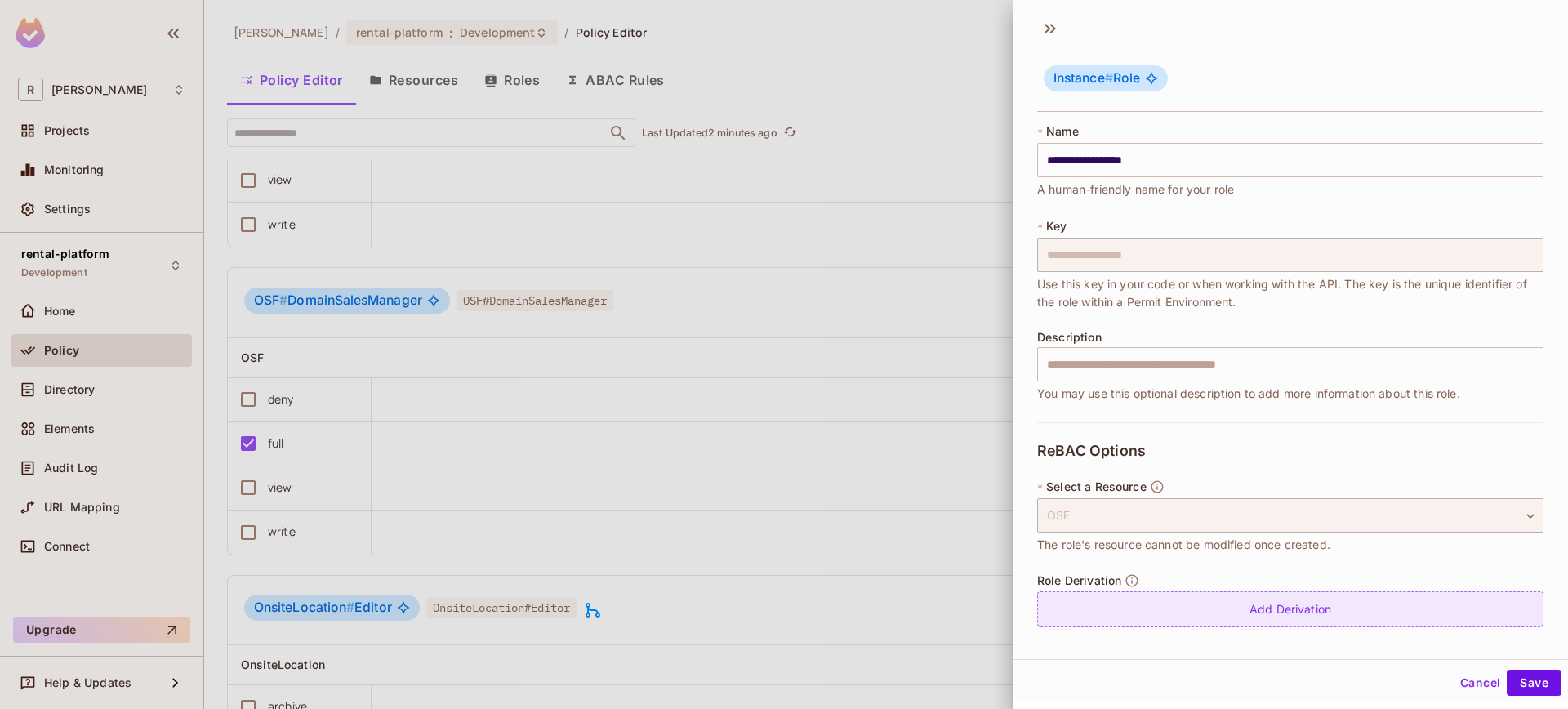
click at [1343, 608] on div "Add Derivation" at bounding box center [1290, 608] width 507 height 35
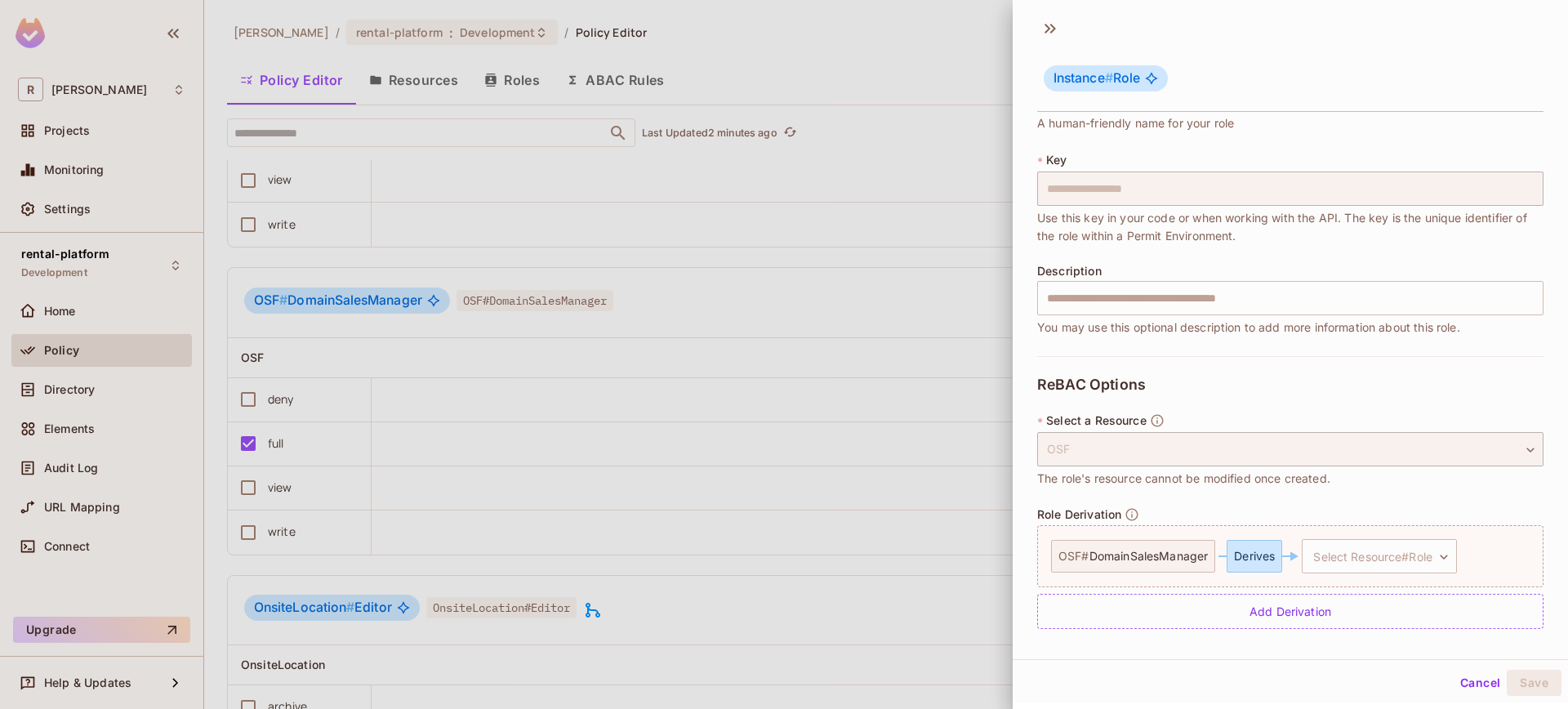
scroll to position [68, 0]
click at [1362, 560] on body "R [PERSON_NAME]-poc Projects Monitoring Settings rental-platform Development Ho…" at bounding box center [784, 354] width 1568 height 709
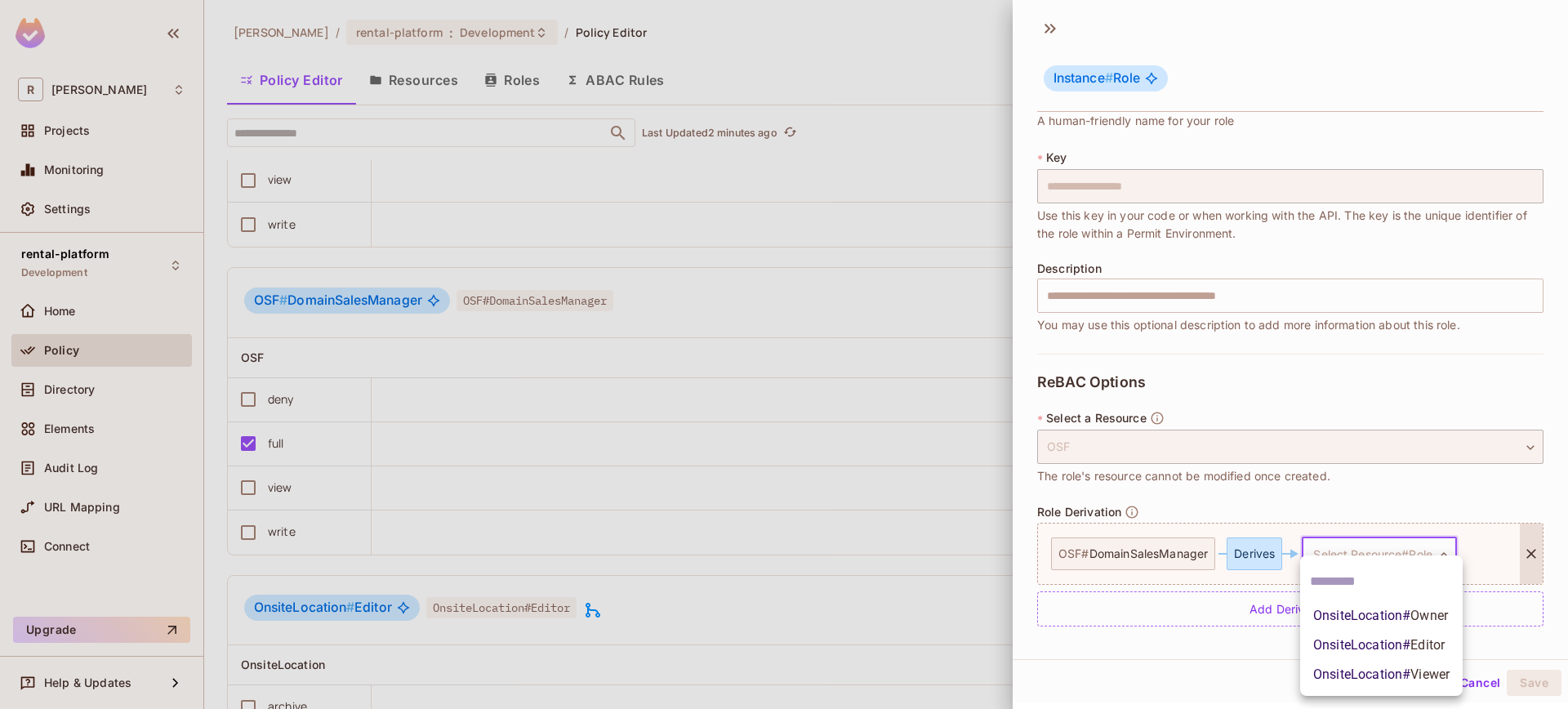
click at [1364, 555] on ul "OnsiteLocation # Owner OnsiteLocation # Editor OnsiteLocation # Viewer" at bounding box center [1381, 626] width 162 height 140
click at [1255, 555] on div at bounding box center [784, 354] width 1568 height 709
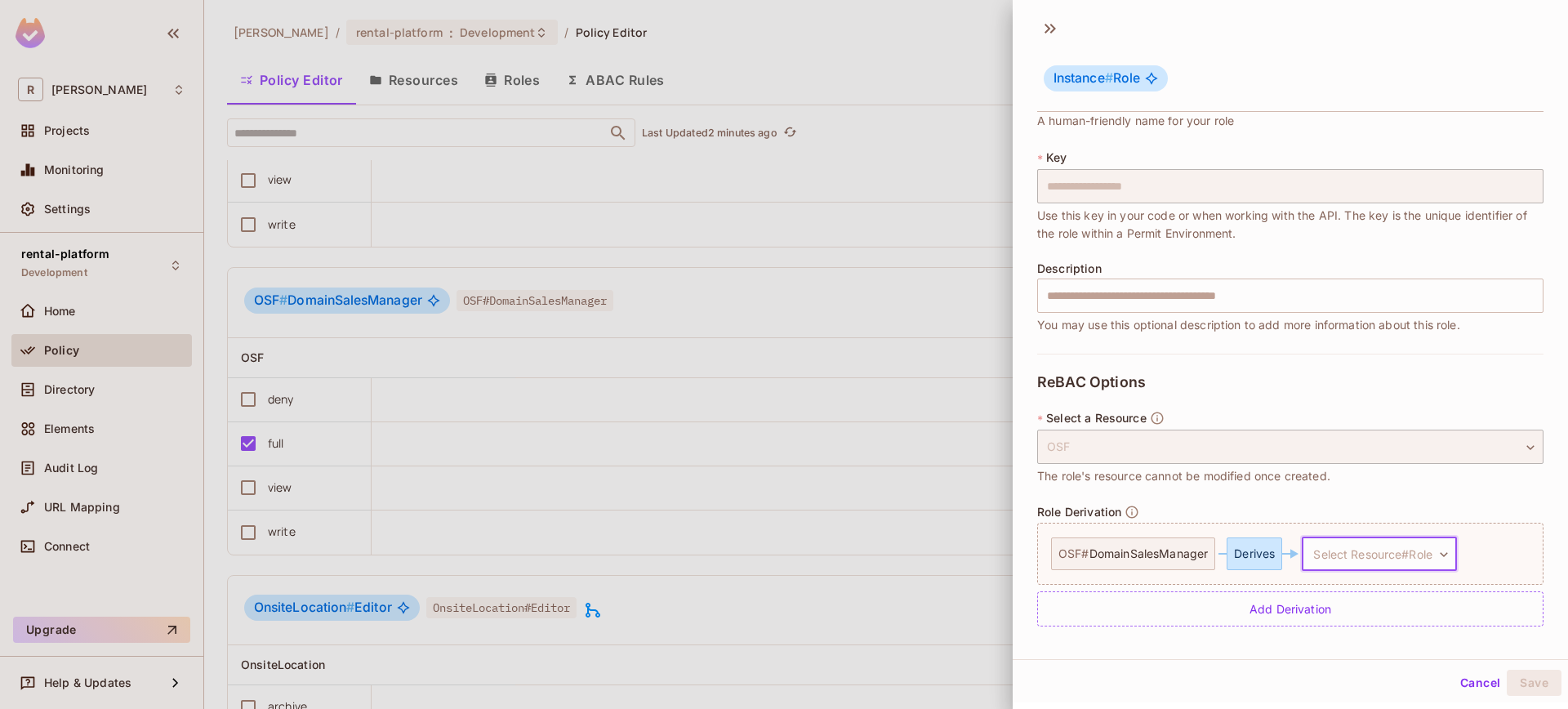
click at [1464, 684] on button "Cancel" at bounding box center [1480, 683] width 53 height 26
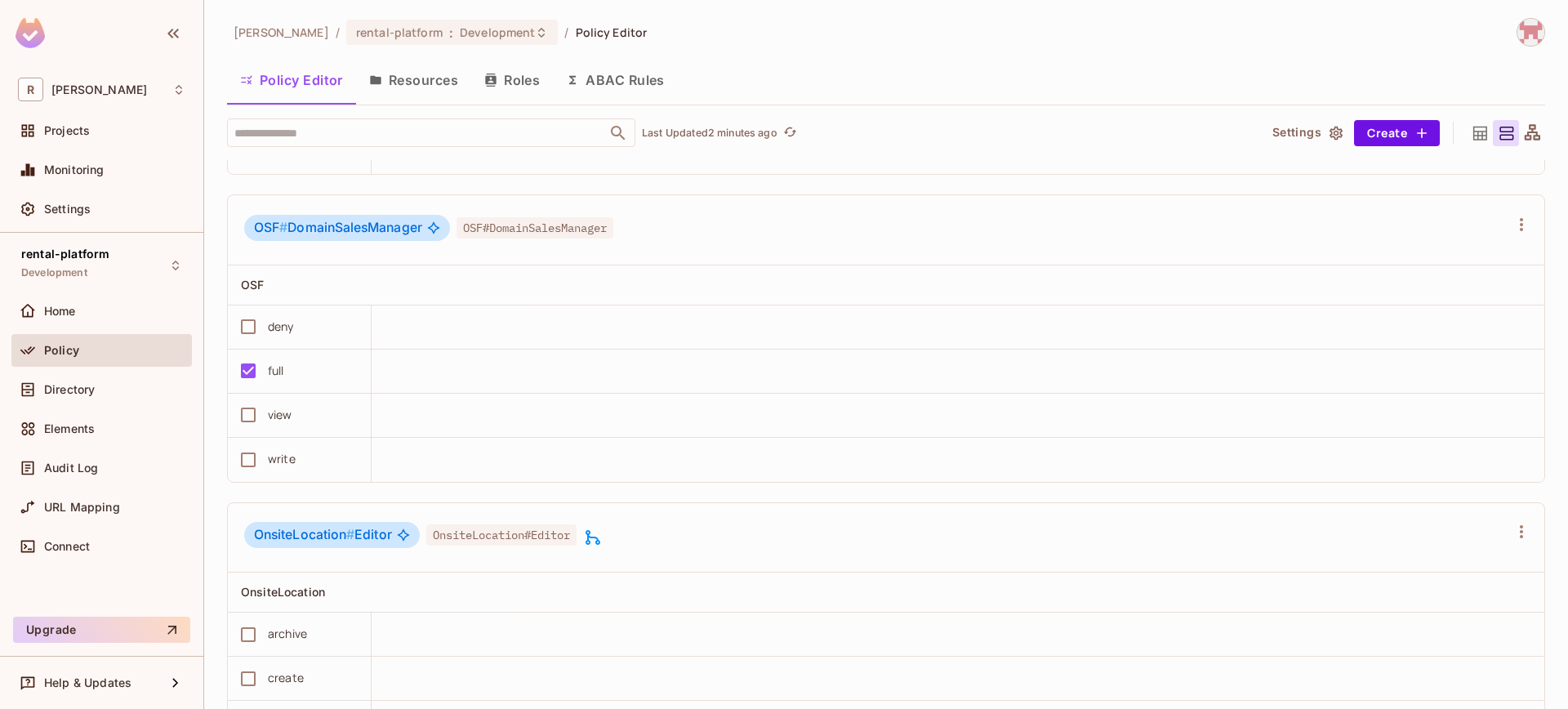
scroll to position [6246, 0]
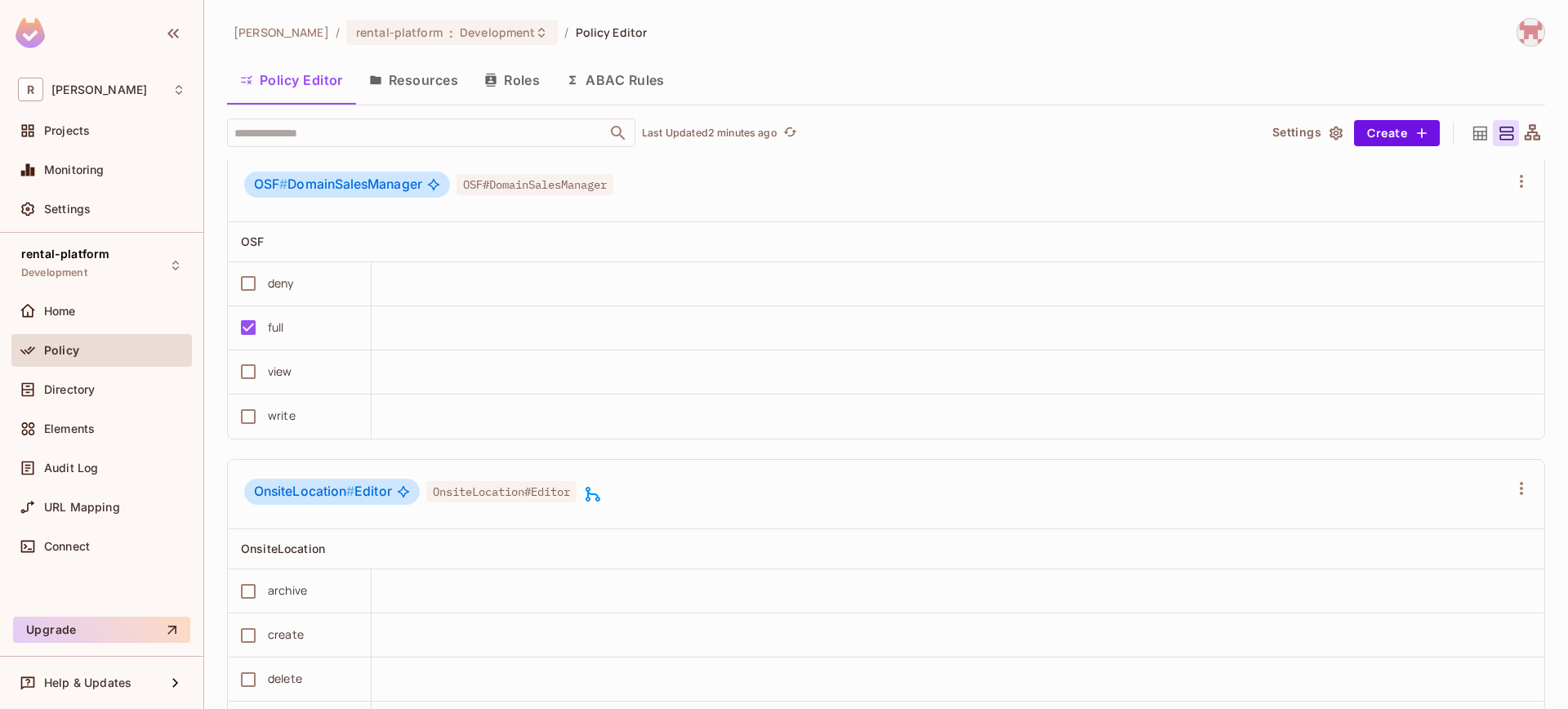
click at [602, 504] on icon at bounding box center [592, 494] width 20 height 20
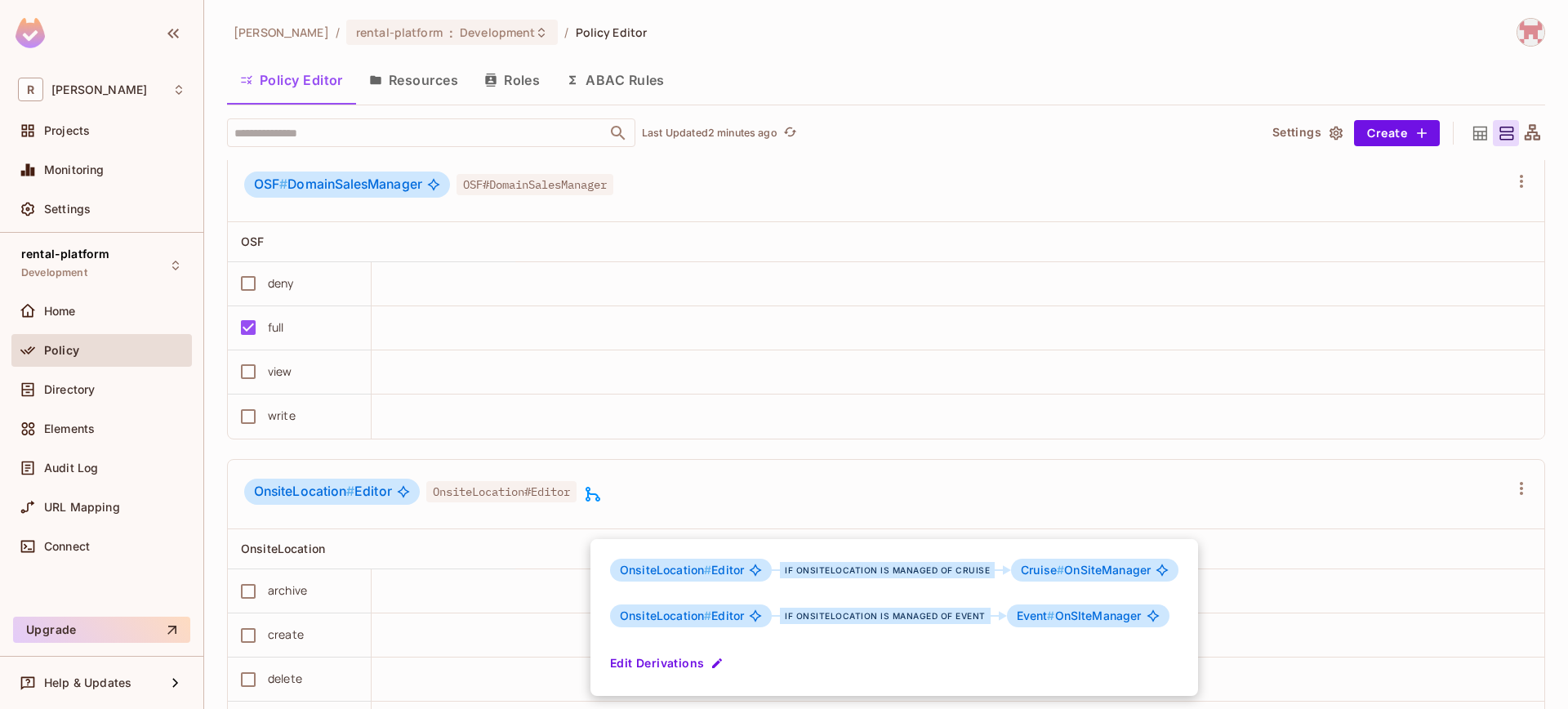
click at [1347, 539] on div at bounding box center [784, 354] width 1568 height 709
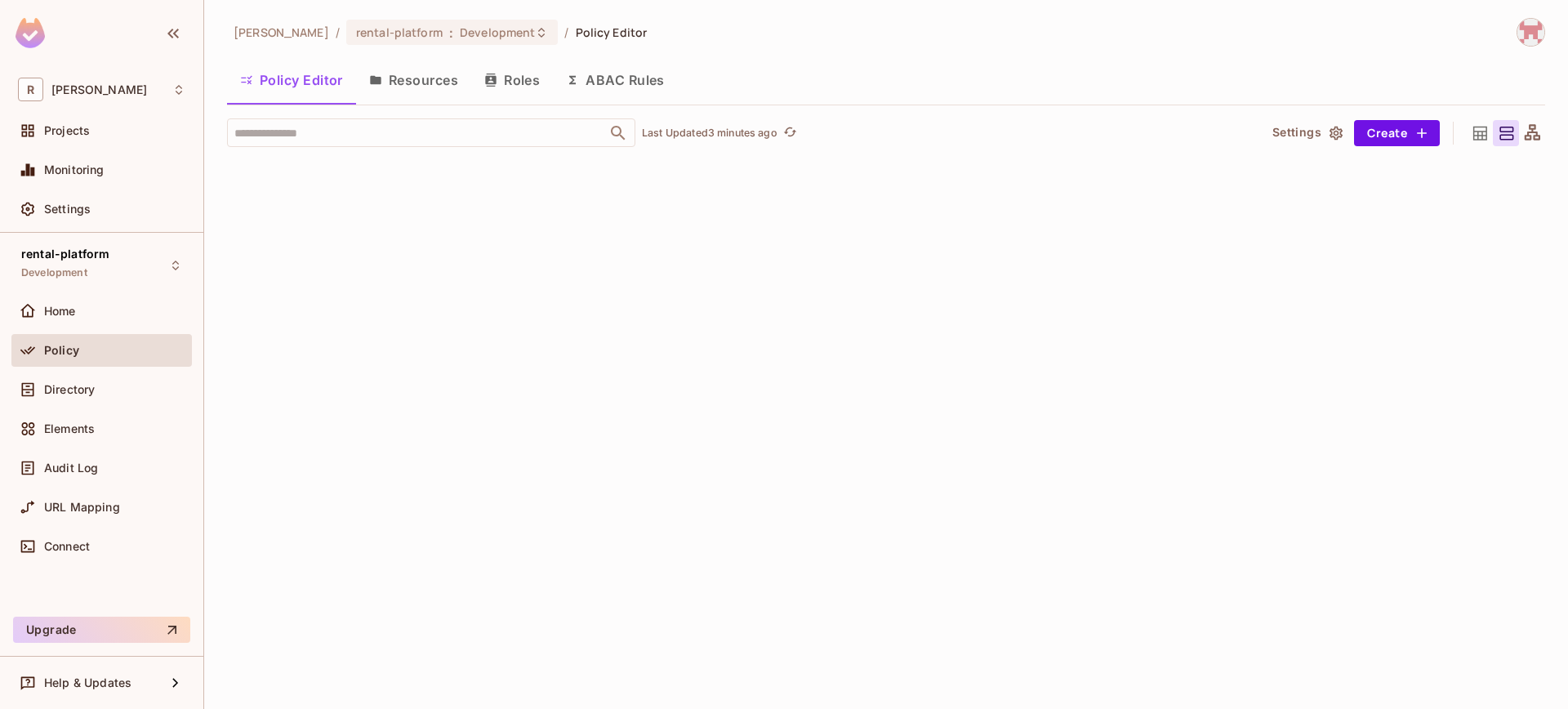
scroll to position [0, 0]
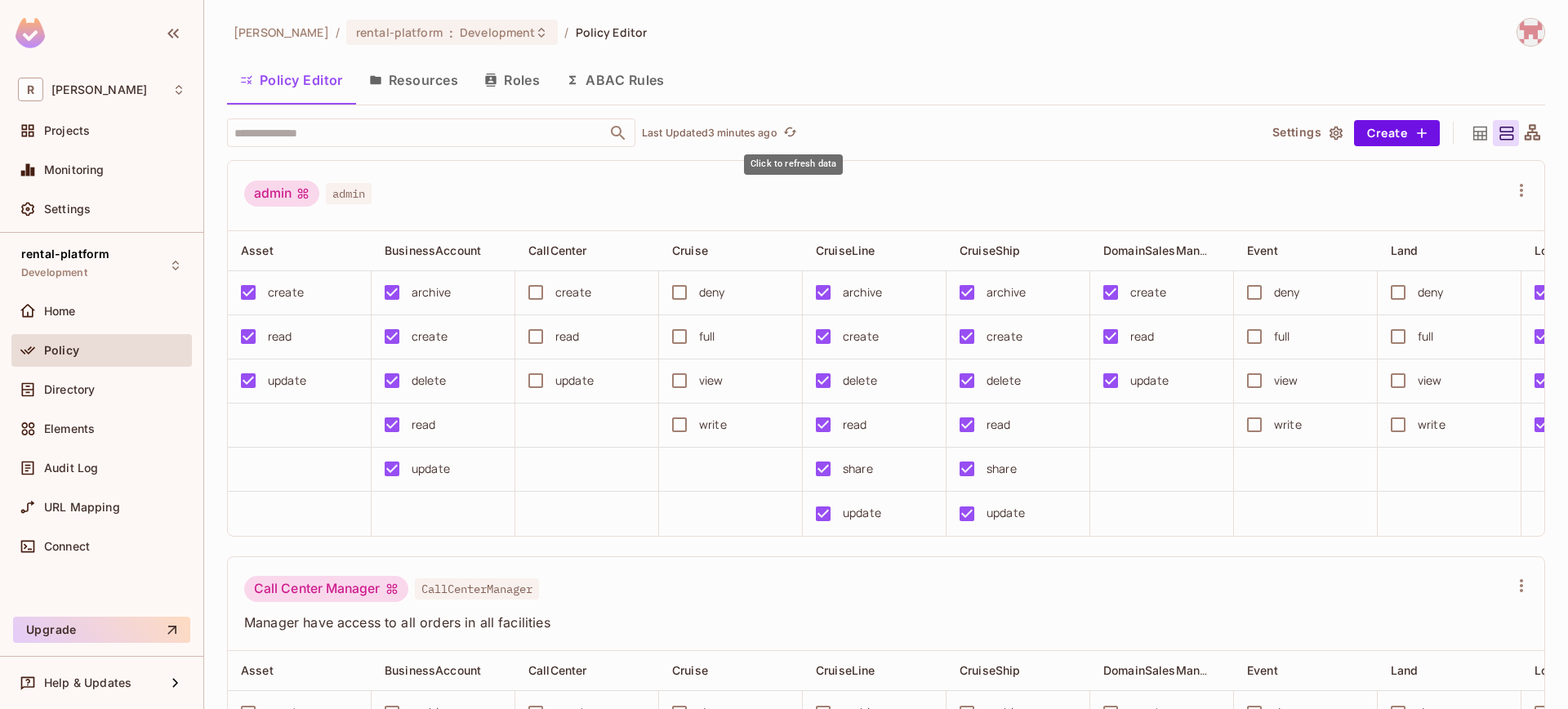
drag, startPoint x: 791, startPoint y: 135, endPoint x: 778, endPoint y: 195, distance: 61.4
click at [791, 135] on icon "refresh" at bounding box center [790, 131] width 14 height 14
click at [533, 145] on input "text" at bounding box center [417, 132] width 373 height 29
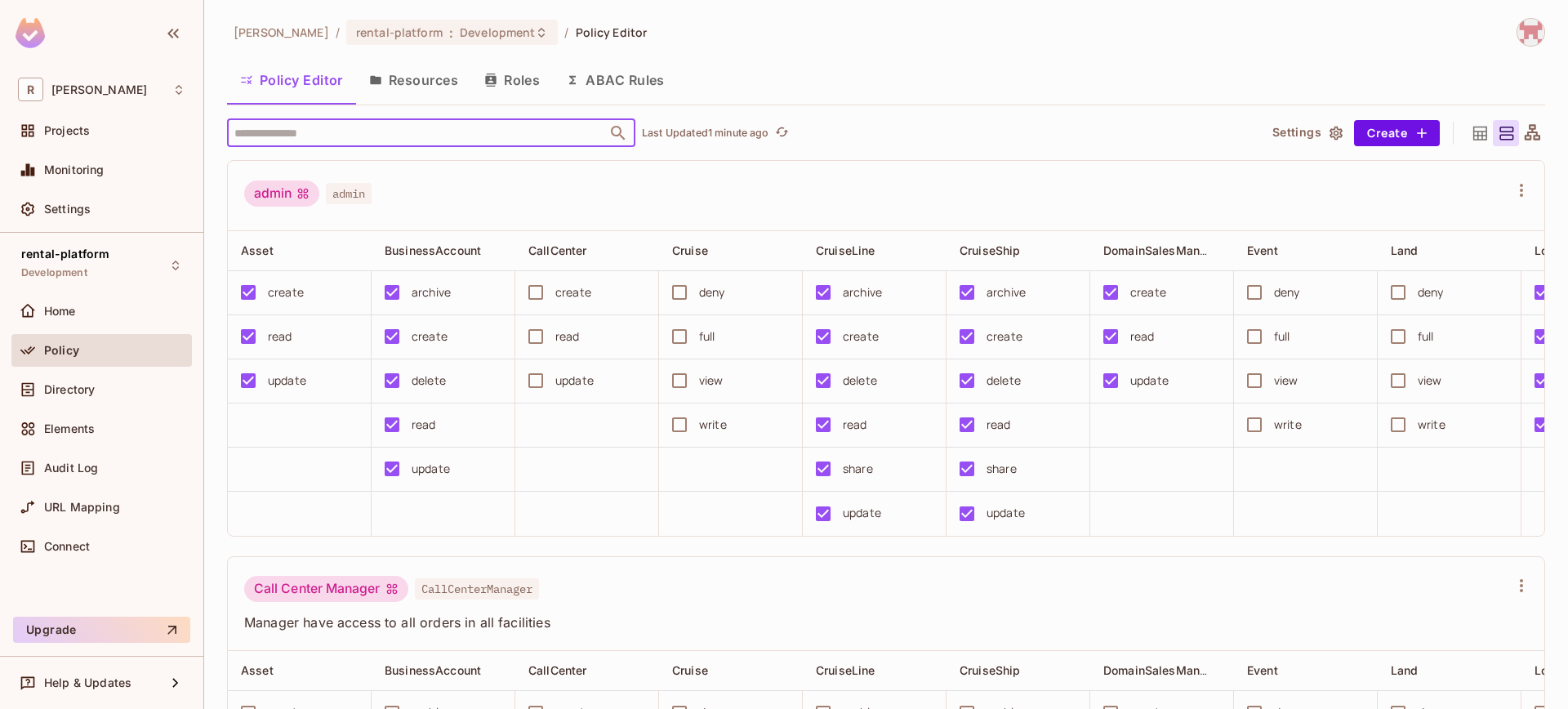
click at [530, 120] on input "text" at bounding box center [417, 132] width 373 height 29
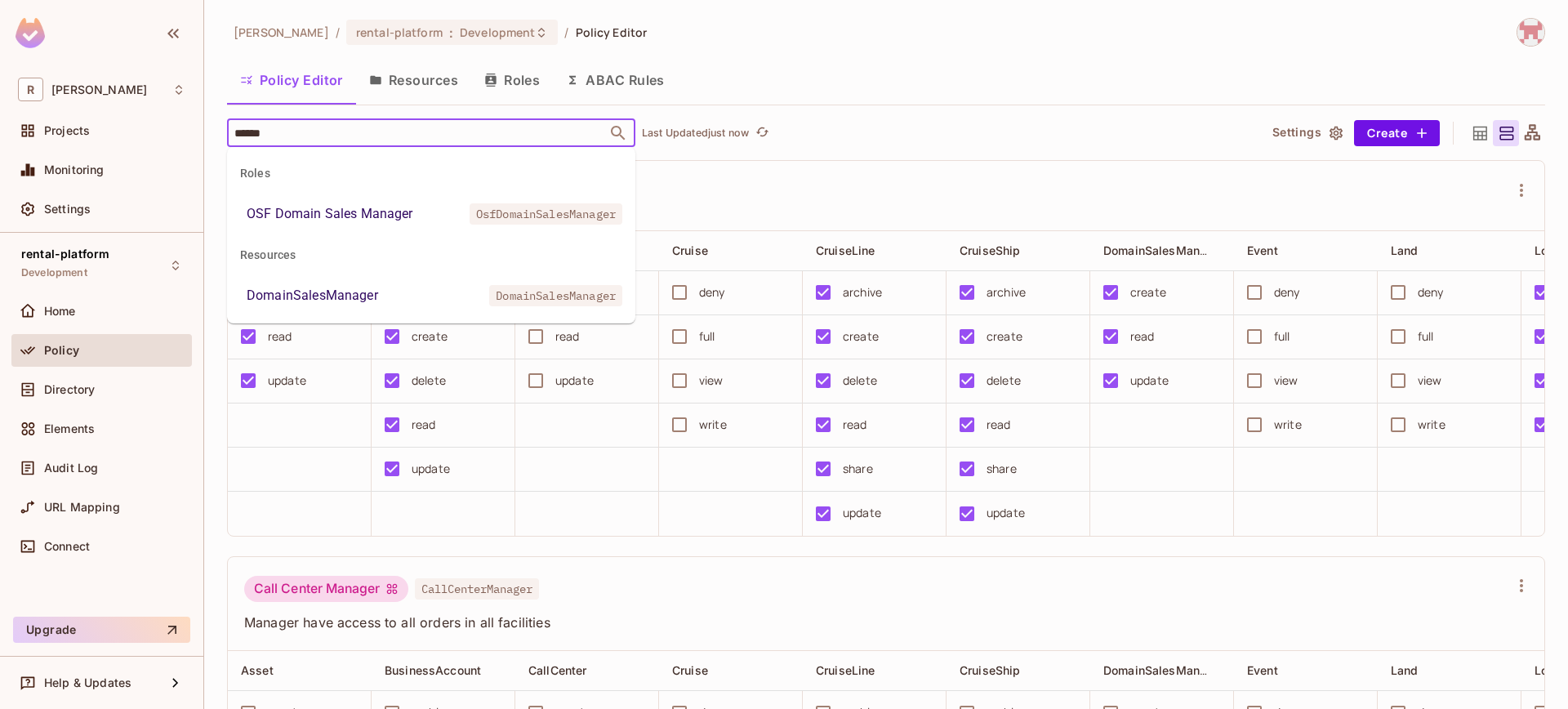
click at [388, 140] on input "******" at bounding box center [417, 132] width 373 height 29
drag, startPoint x: 380, startPoint y: 138, endPoint x: 163, endPoint y: 126, distance: 217.3
click at [236, 127] on input "******" at bounding box center [417, 132] width 373 height 29
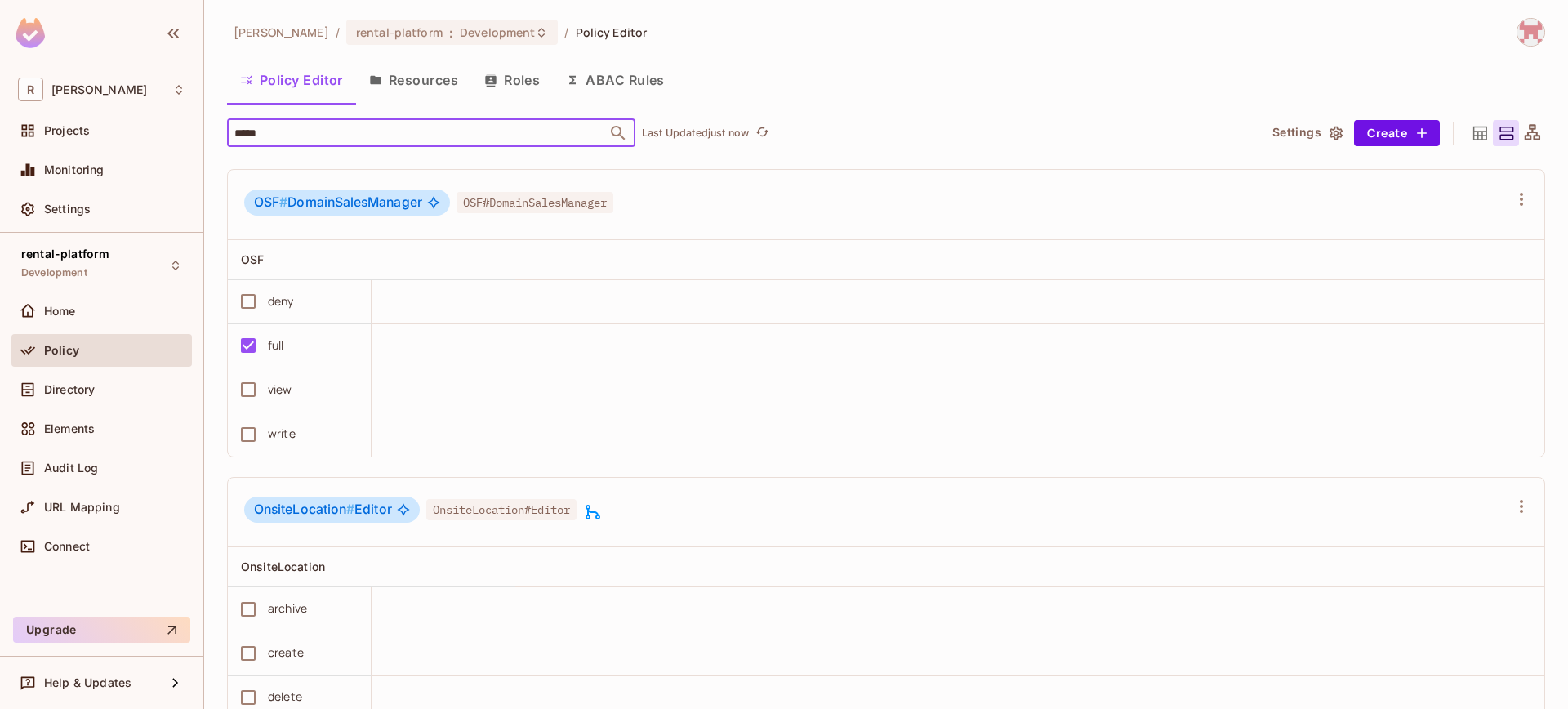
scroll to position [6214, 0]
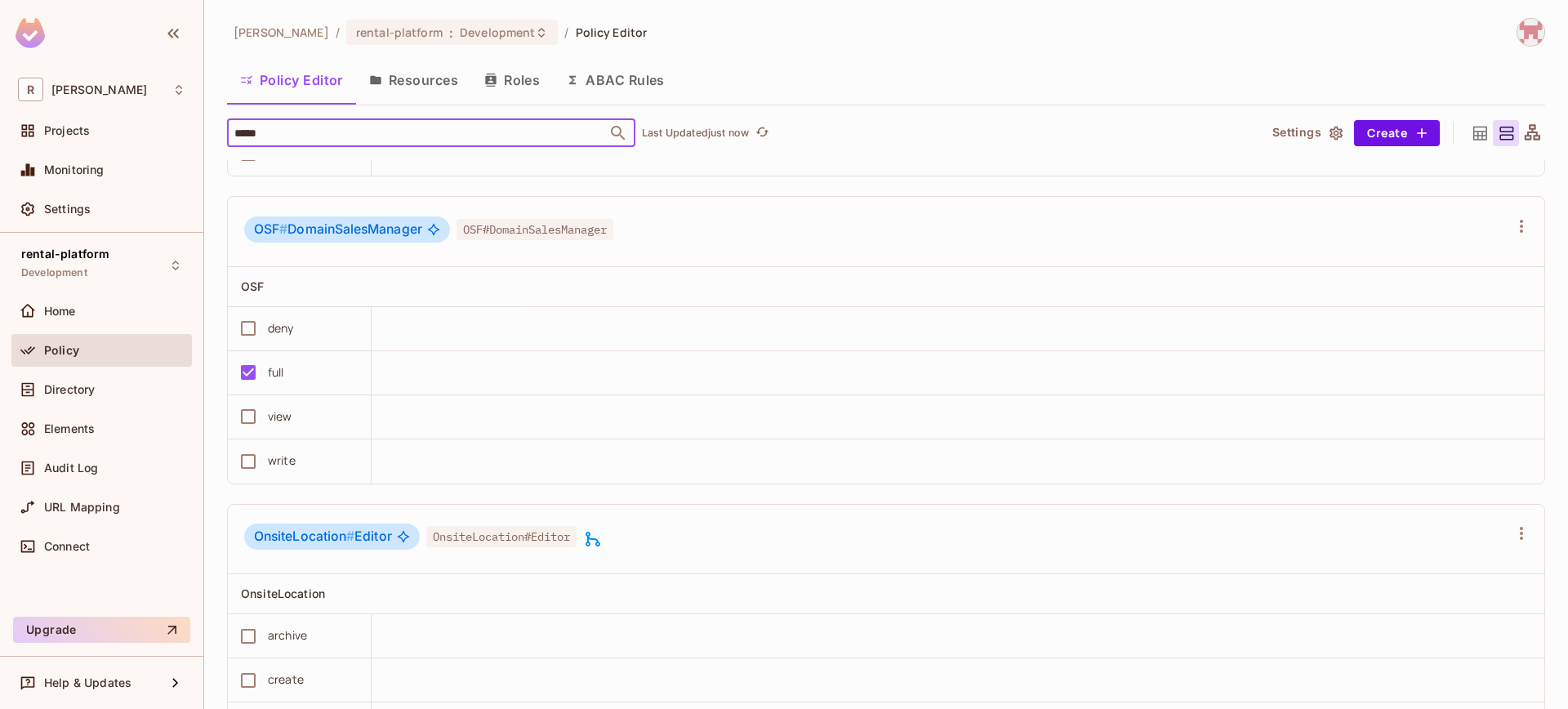
type input "*****"
drag, startPoint x: 1022, startPoint y: 466, endPoint x: 710, endPoint y: 457, distance: 312.1
drag, startPoint x: 787, startPoint y: 449, endPoint x: 679, endPoint y: 443, distance: 108.2
drag, startPoint x: 682, startPoint y: 443, endPoint x: 672, endPoint y: 447, distance: 10.8
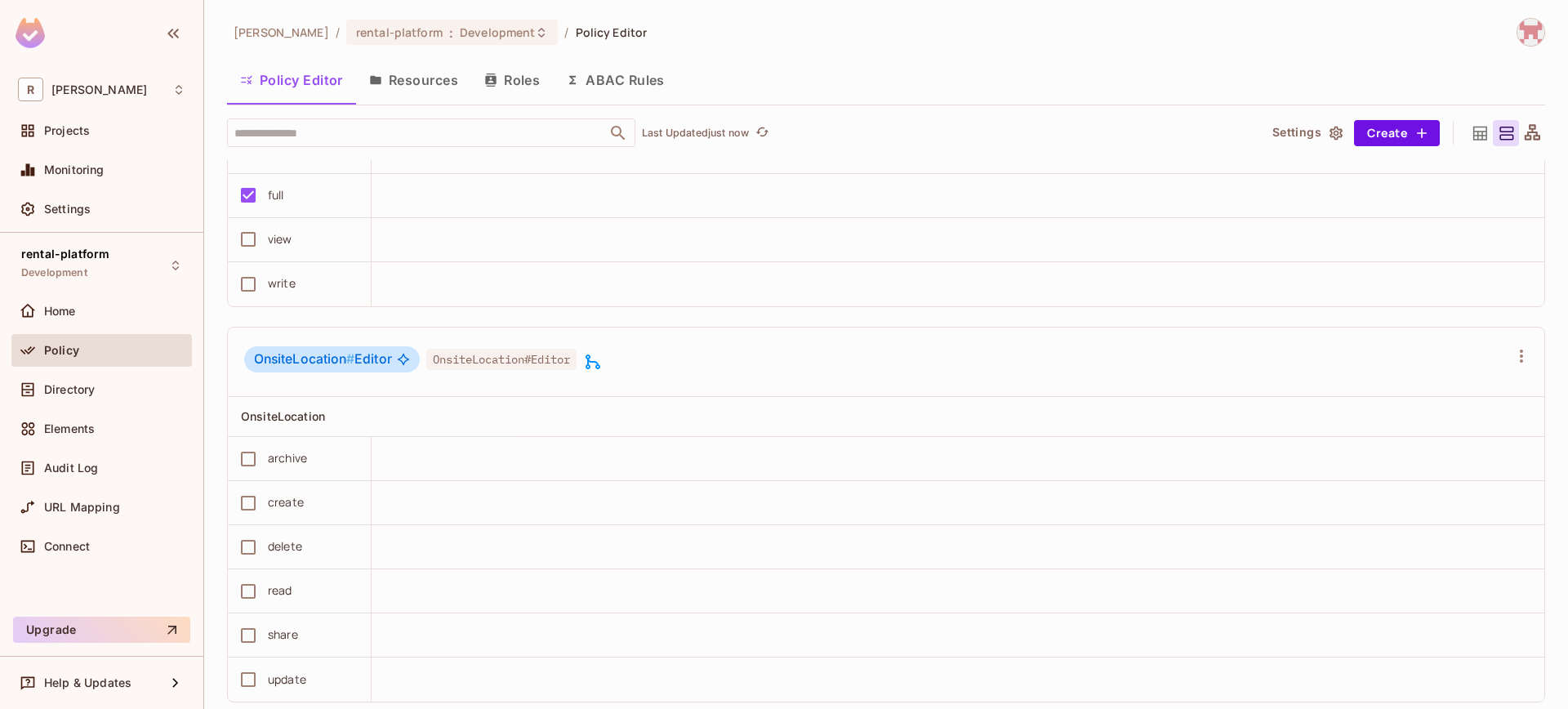
scroll to position [6394, 0]
click at [408, 85] on button "Resources" at bounding box center [413, 81] width 115 height 41
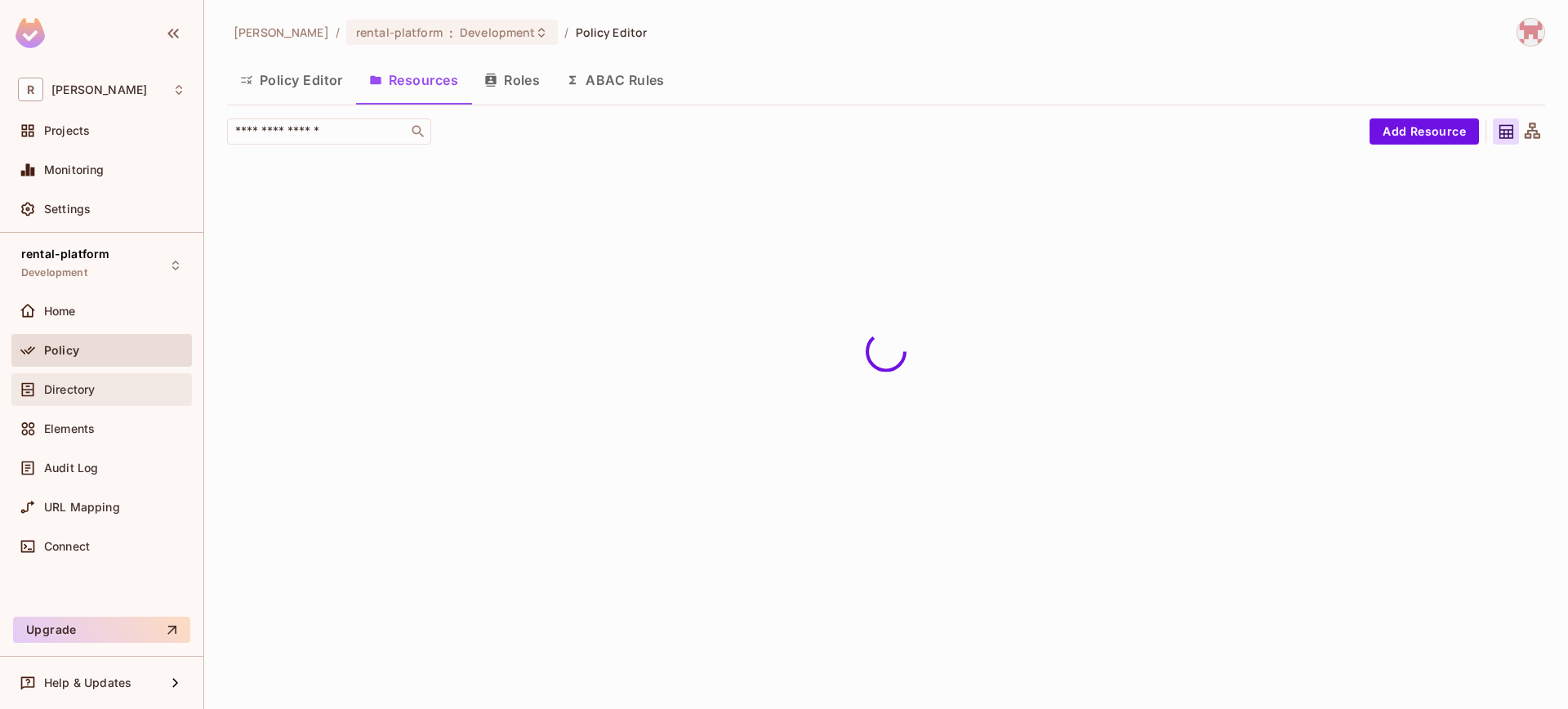
click at [94, 394] on span "Directory" at bounding box center [69, 390] width 51 height 13
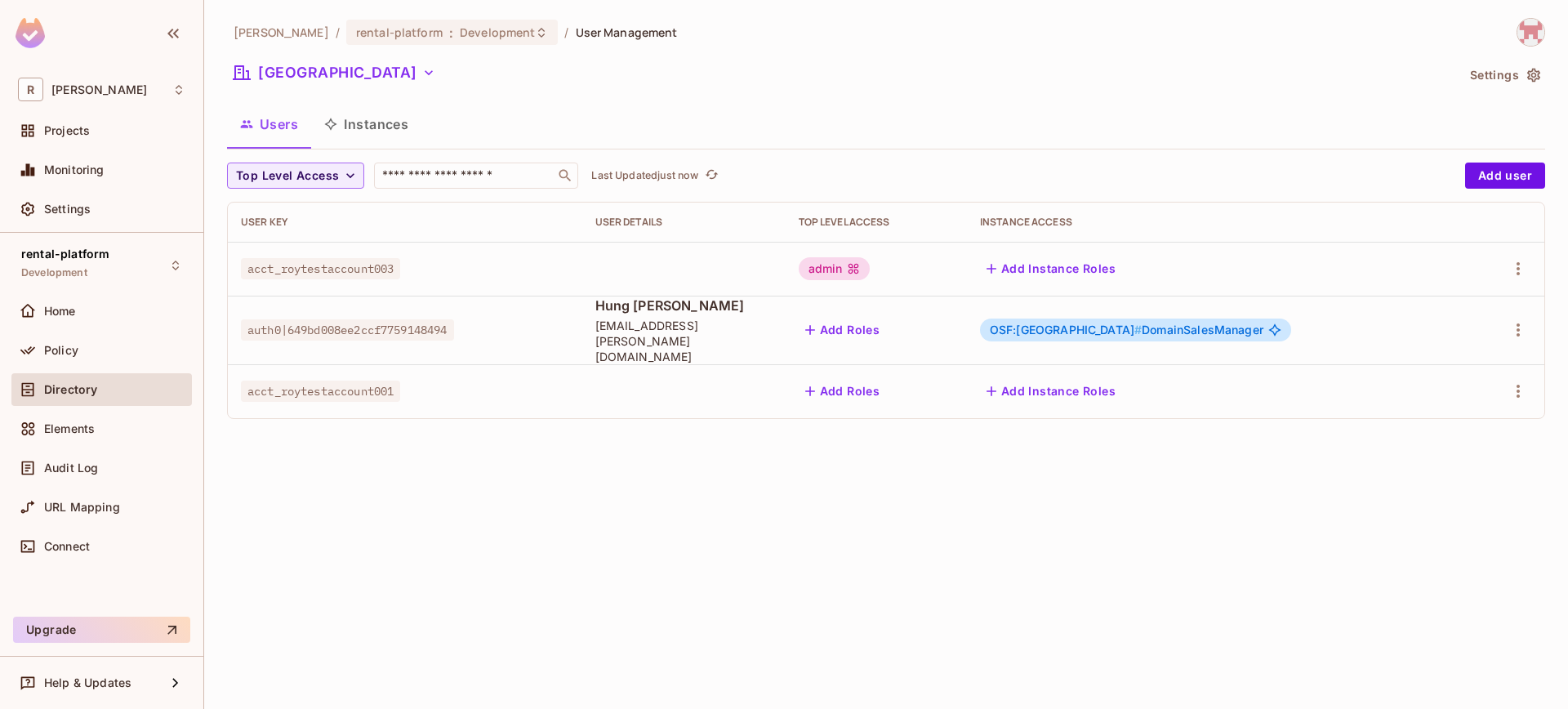
click at [374, 134] on button "Instances" at bounding box center [366, 125] width 111 height 41
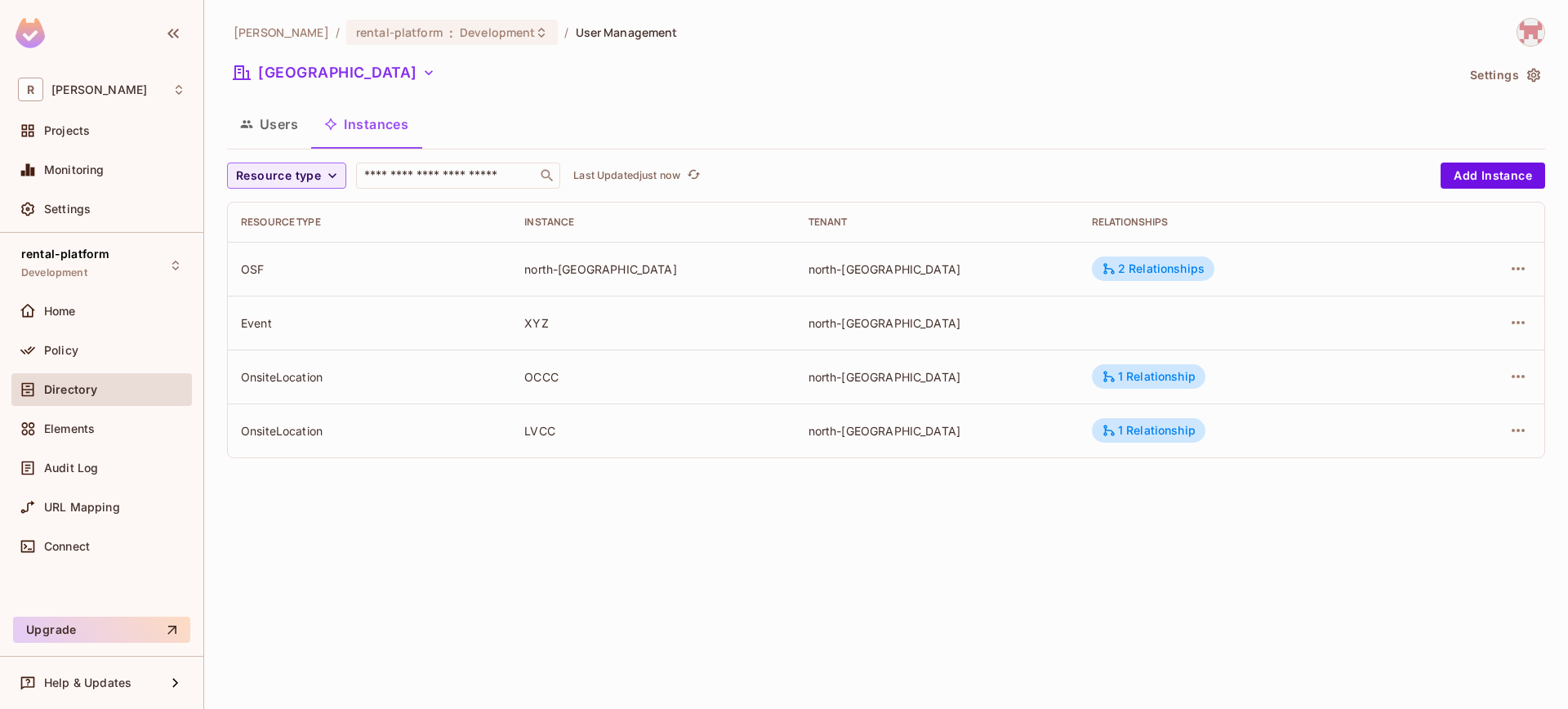
click at [288, 379] on div "OnsiteLocation" at bounding box center [369, 377] width 258 height 16
copy div "OnsiteLocation"
click at [1520, 372] on icon "button" at bounding box center [1517, 376] width 20 height 20
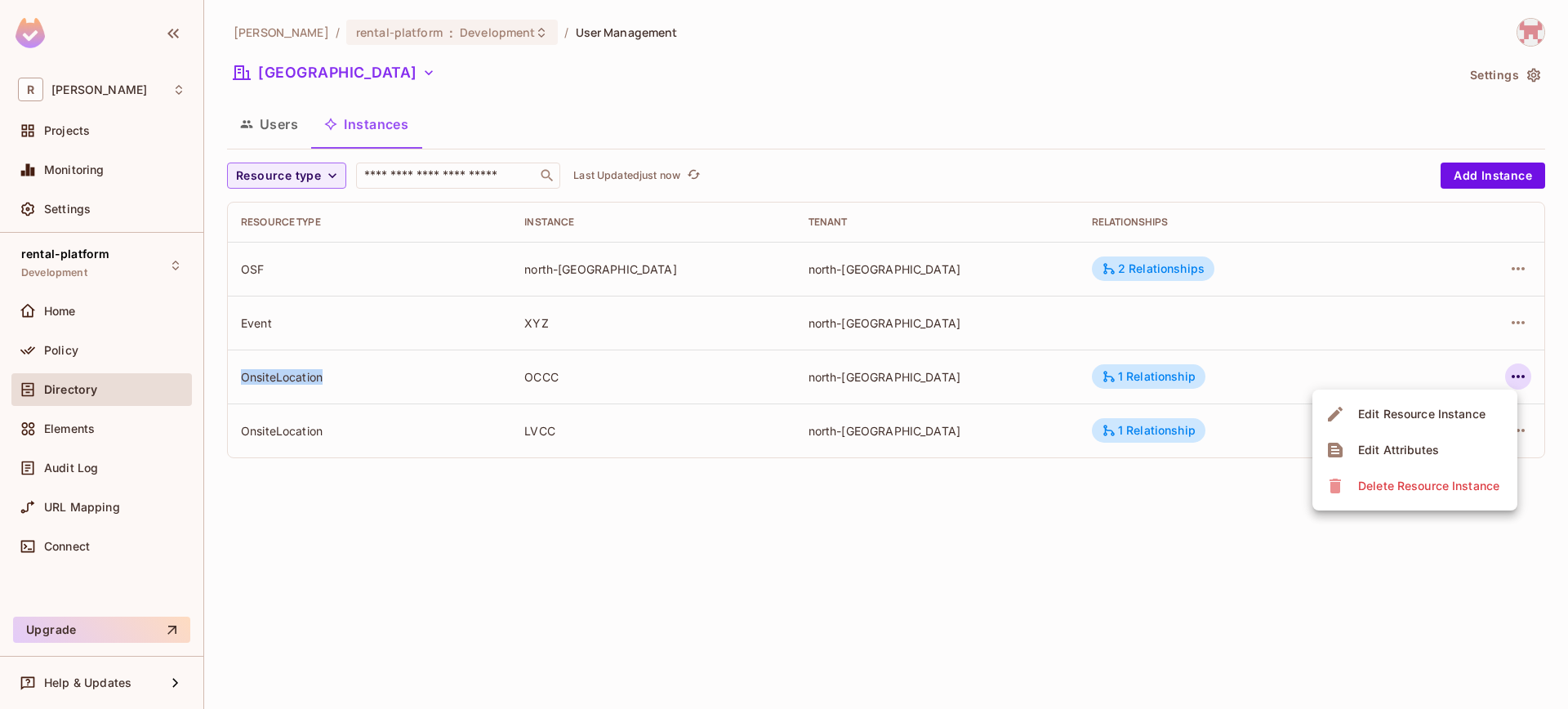
click at [1447, 425] on span "Edit Resource Instance" at bounding box center [1422, 414] width 137 height 26
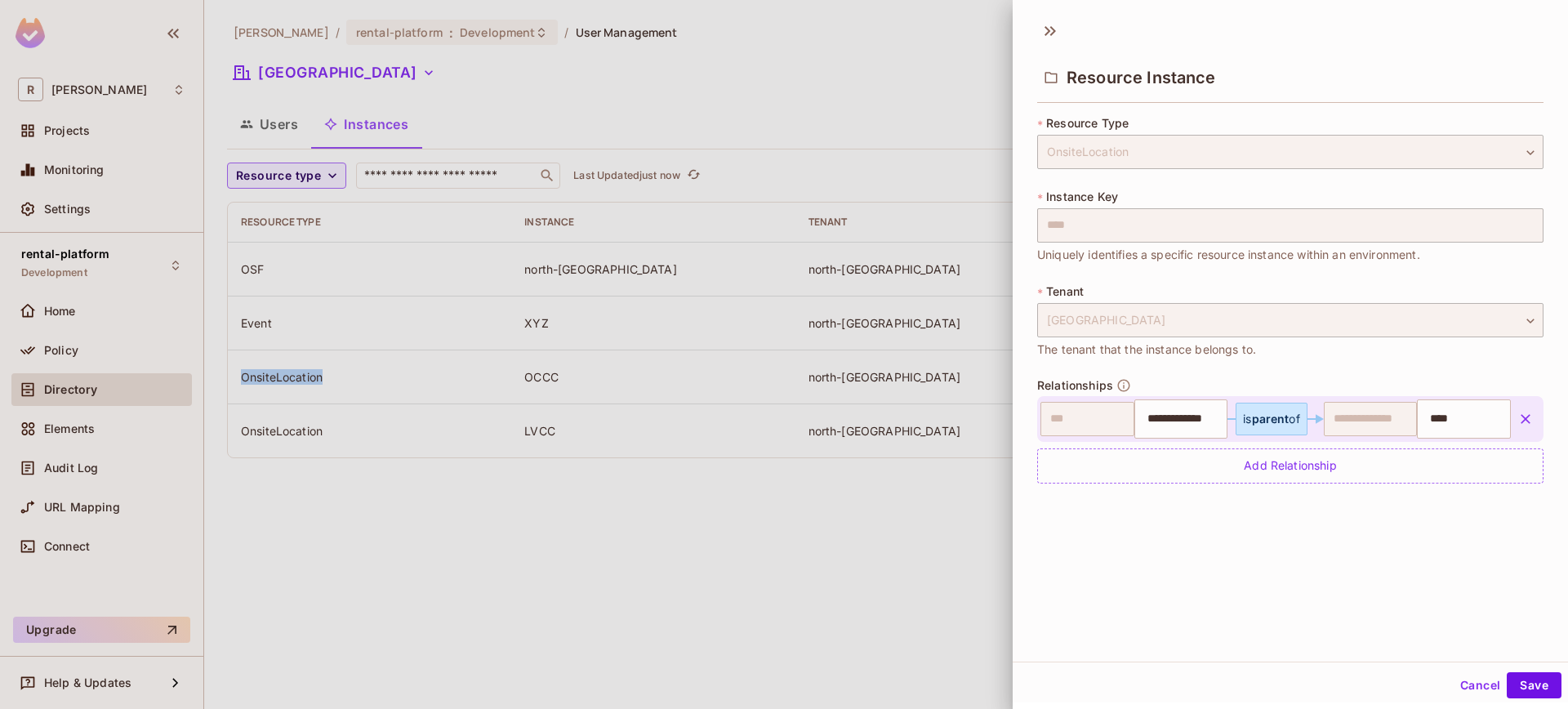
drag, startPoint x: 1467, startPoint y: 692, endPoint x: 1400, endPoint y: 687, distance: 67.2
click at [1467, 692] on button "Cancel" at bounding box center [1480, 685] width 53 height 26
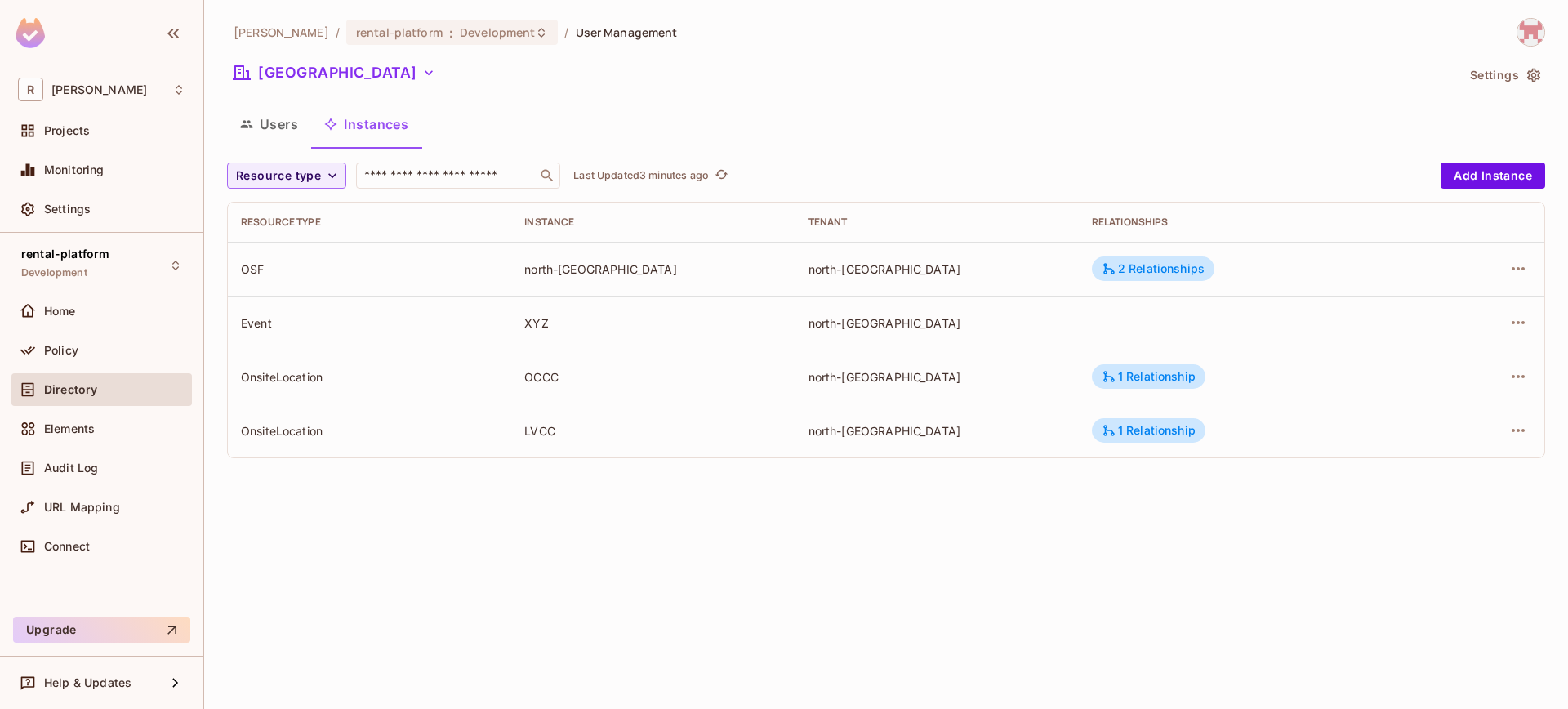
click at [702, 554] on div "[PERSON_NAME]-poc / rental-platform : Development / User Management [GEOGRAPHIC…" at bounding box center [886, 354] width 1364 height 709
click at [130, 345] on div "Policy" at bounding box center [114, 350] width 141 height 13
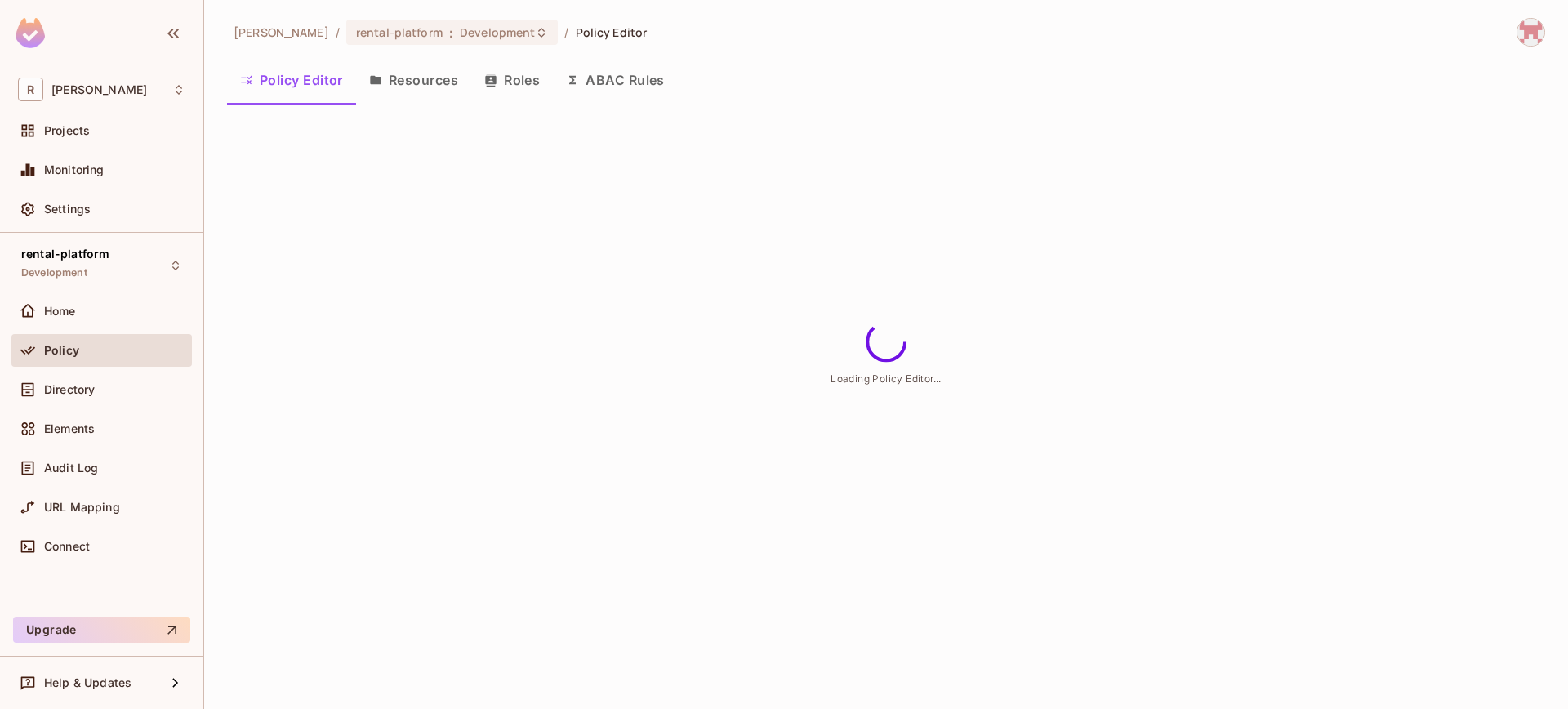
click at [406, 96] on button "Resources" at bounding box center [413, 81] width 115 height 41
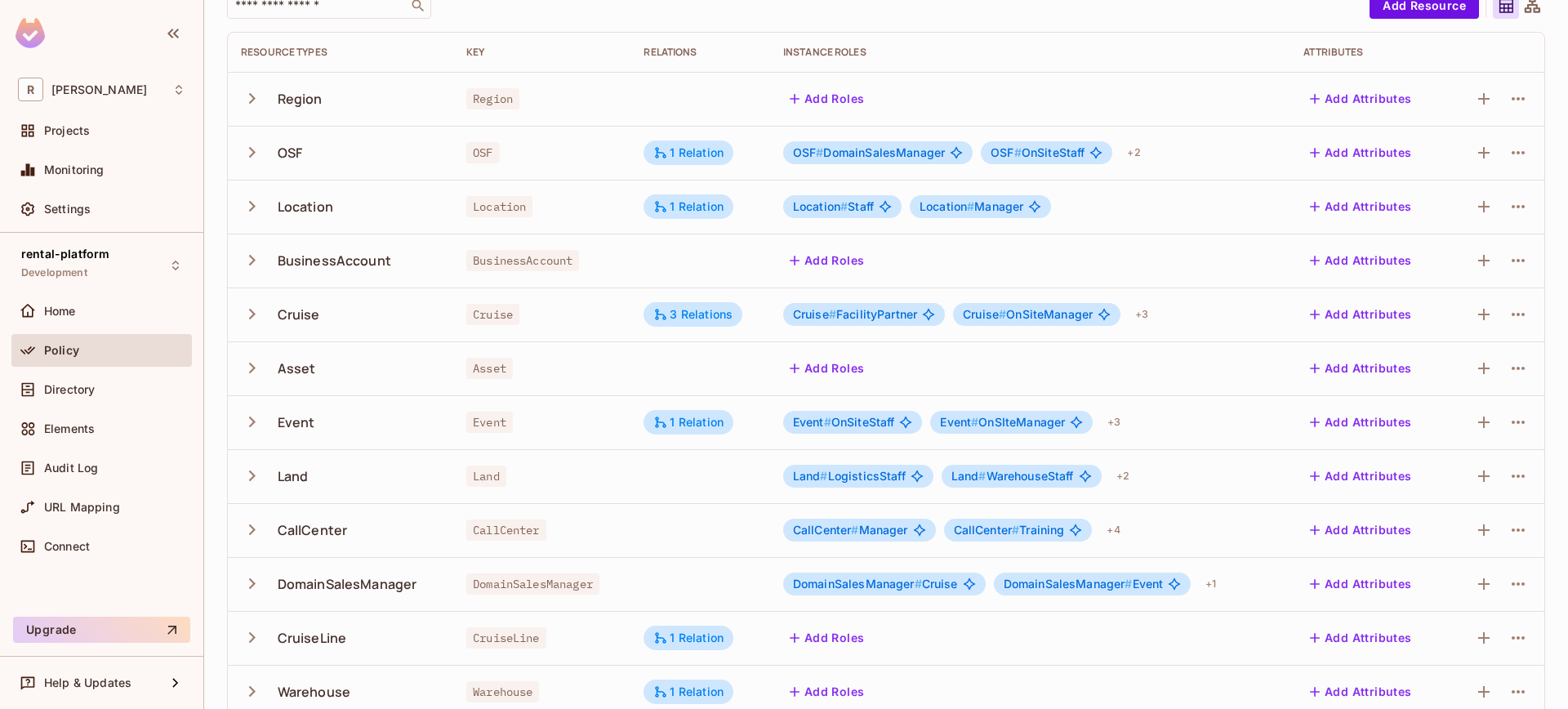
scroll to position [365, 0]
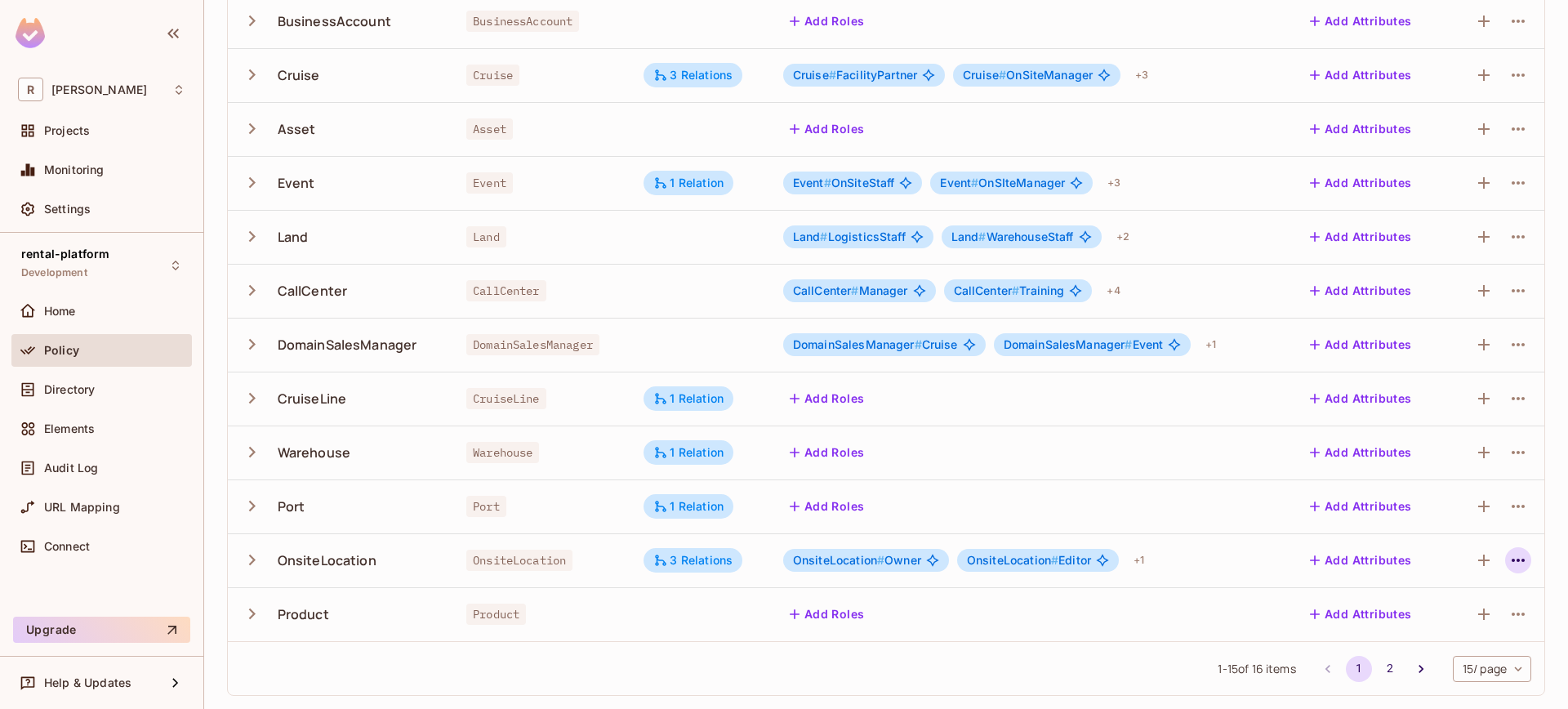
click at [1508, 561] on icon "button" at bounding box center [1517, 560] width 20 height 20
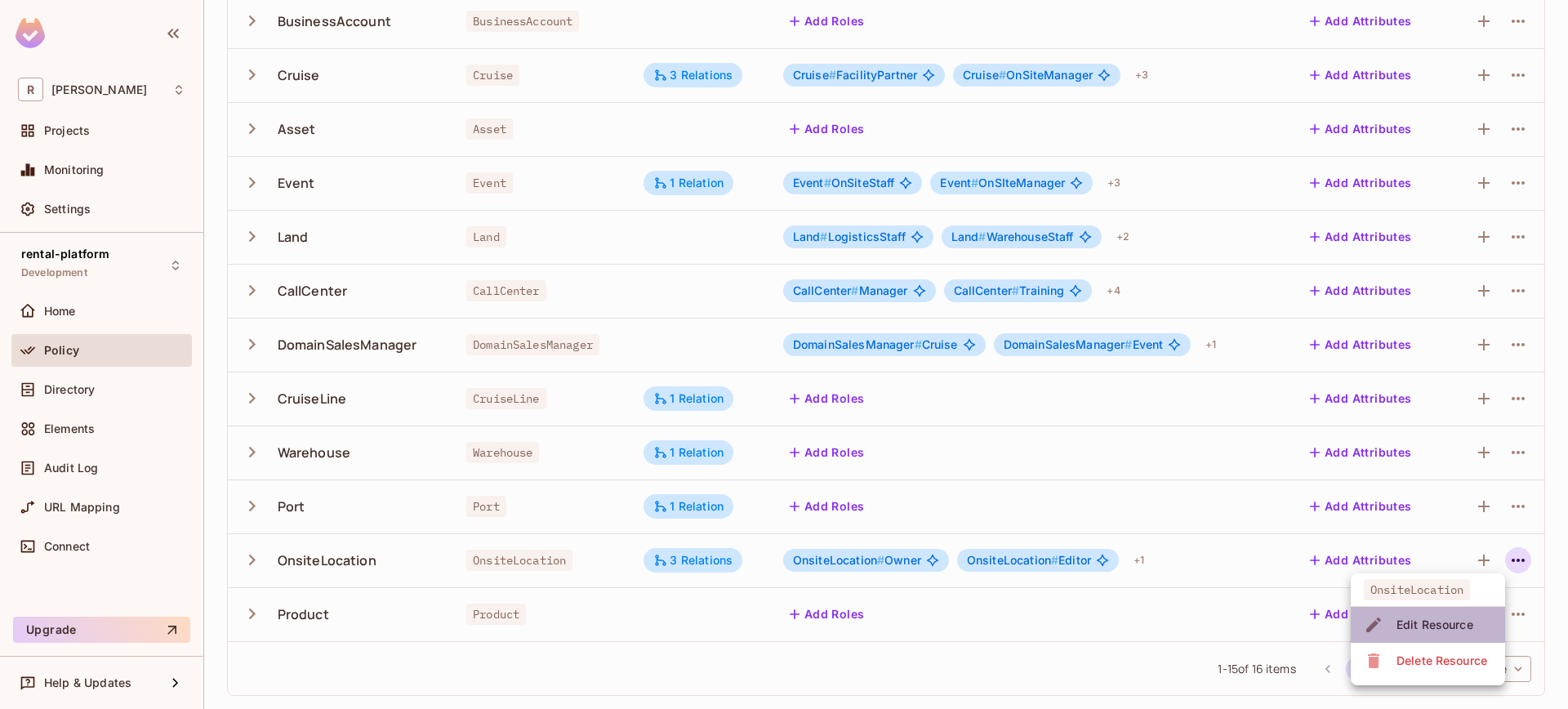
click at [1442, 609] on li "Edit Resource" at bounding box center [1427, 625] width 155 height 36
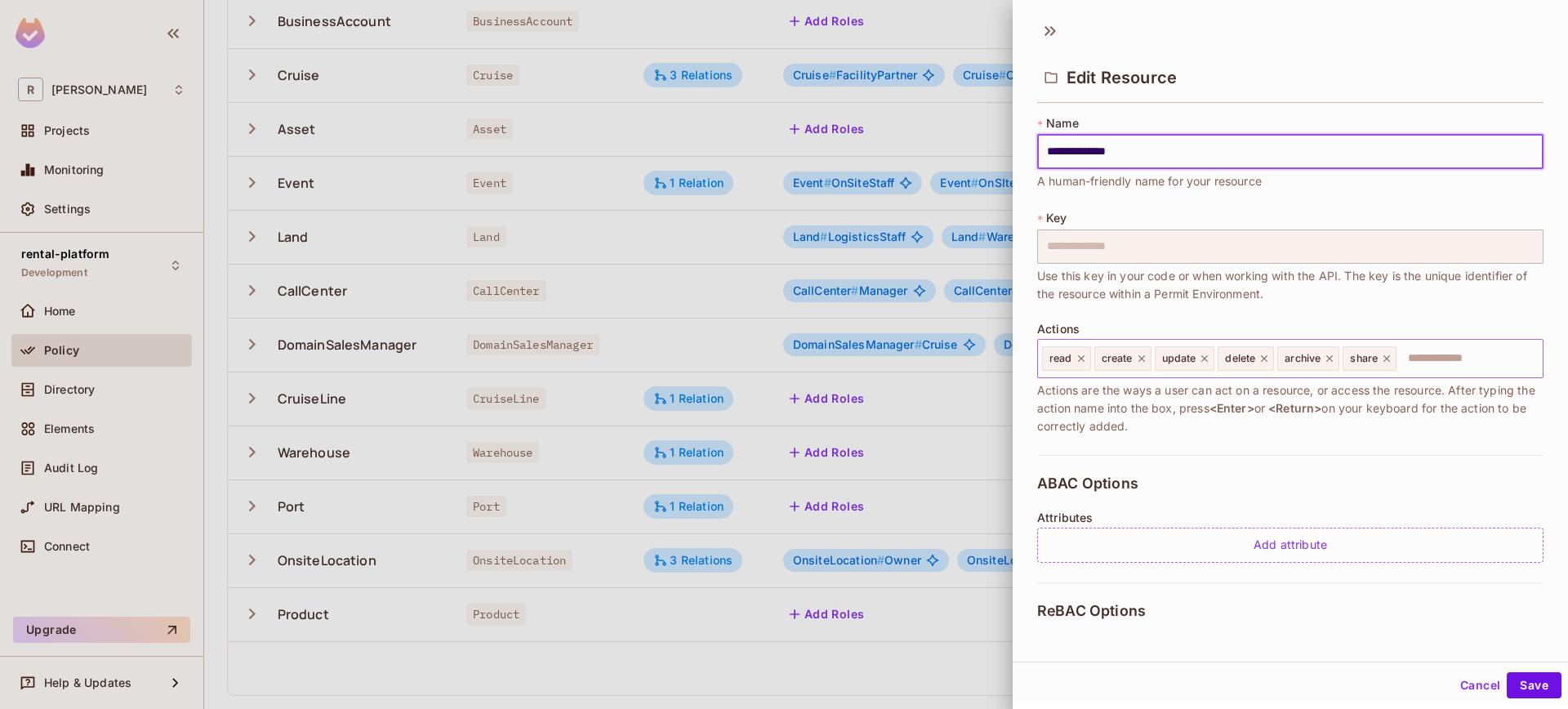
click at [1387, 360] on icon at bounding box center [1386, 359] width 11 height 11
click at [1083, 355] on icon at bounding box center [1081, 358] width 7 height 7
click at [1084, 355] on icon at bounding box center [1089, 359] width 11 height 11
click at [1080, 355] on span "create" at bounding box center [1064, 359] width 31 height 13
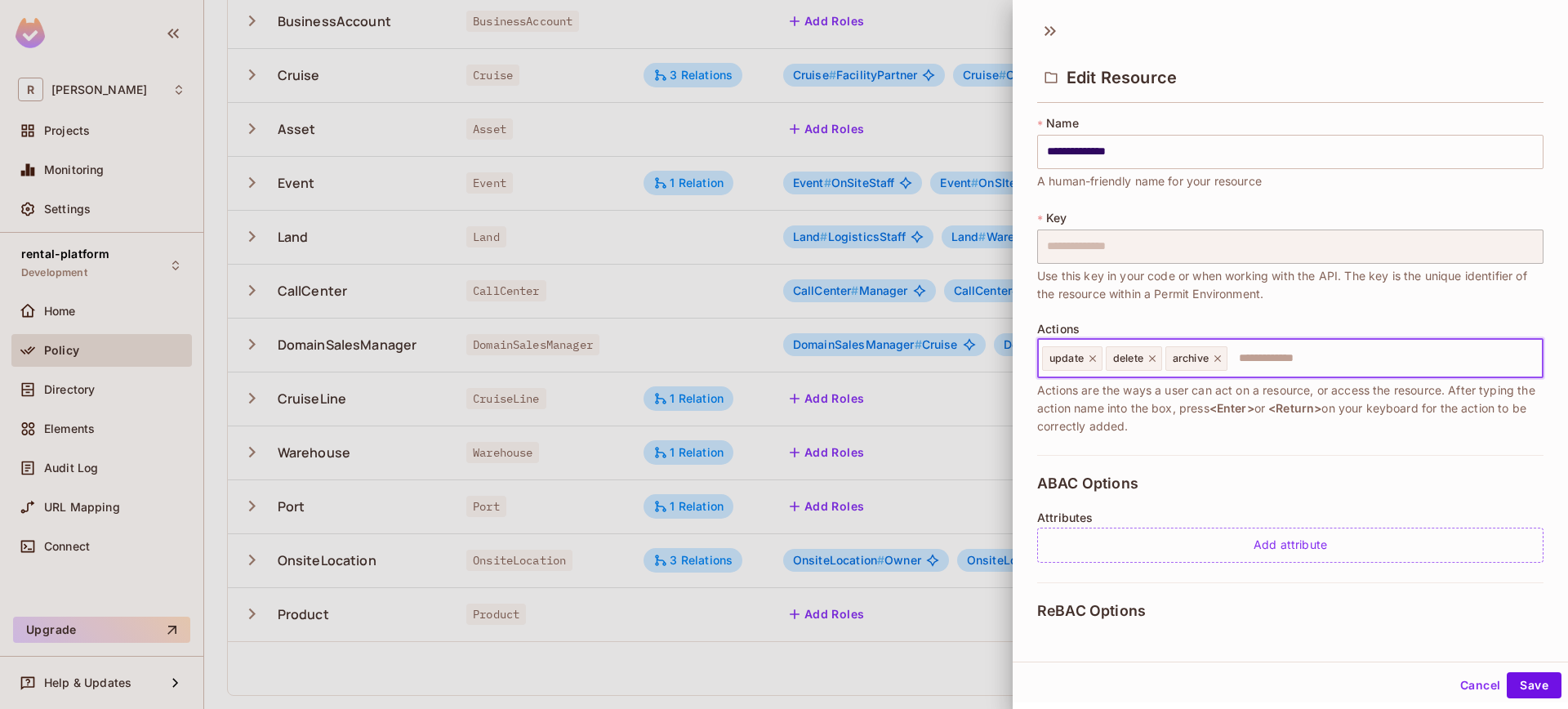
click at [1097, 361] on icon at bounding box center [1092, 359] width 11 height 11
click at [1096, 360] on div "delete" at bounding box center [1070, 359] width 56 height 24
click at [1092, 360] on icon at bounding box center [1088, 359] width 11 height 11
click at [1092, 360] on icon at bounding box center [1094, 359] width 11 height 11
click at [1093, 360] on input "text" at bounding box center [1288, 358] width 496 height 33
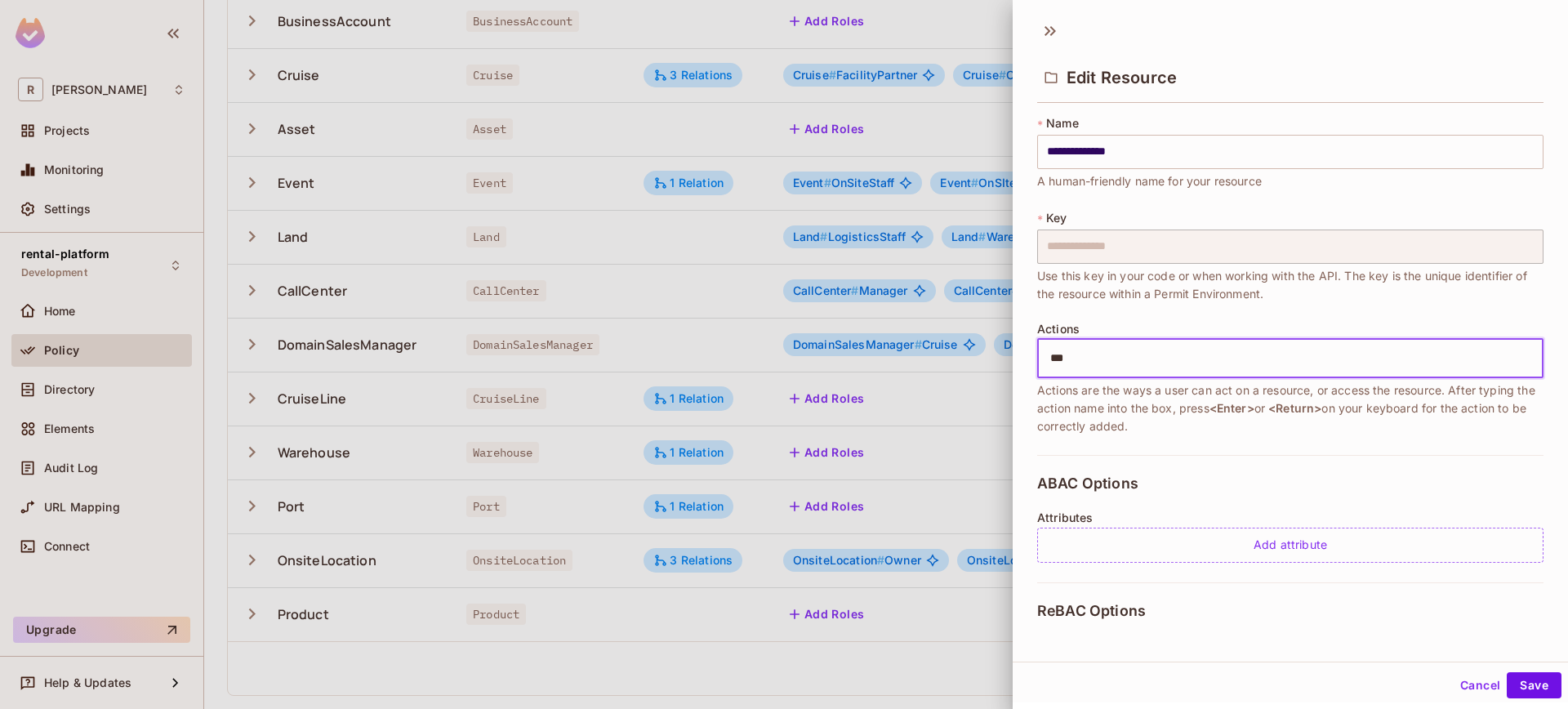
type input "****"
type input "*****"
type input "****"
click at [1513, 691] on button "Save" at bounding box center [1533, 685] width 54 height 26
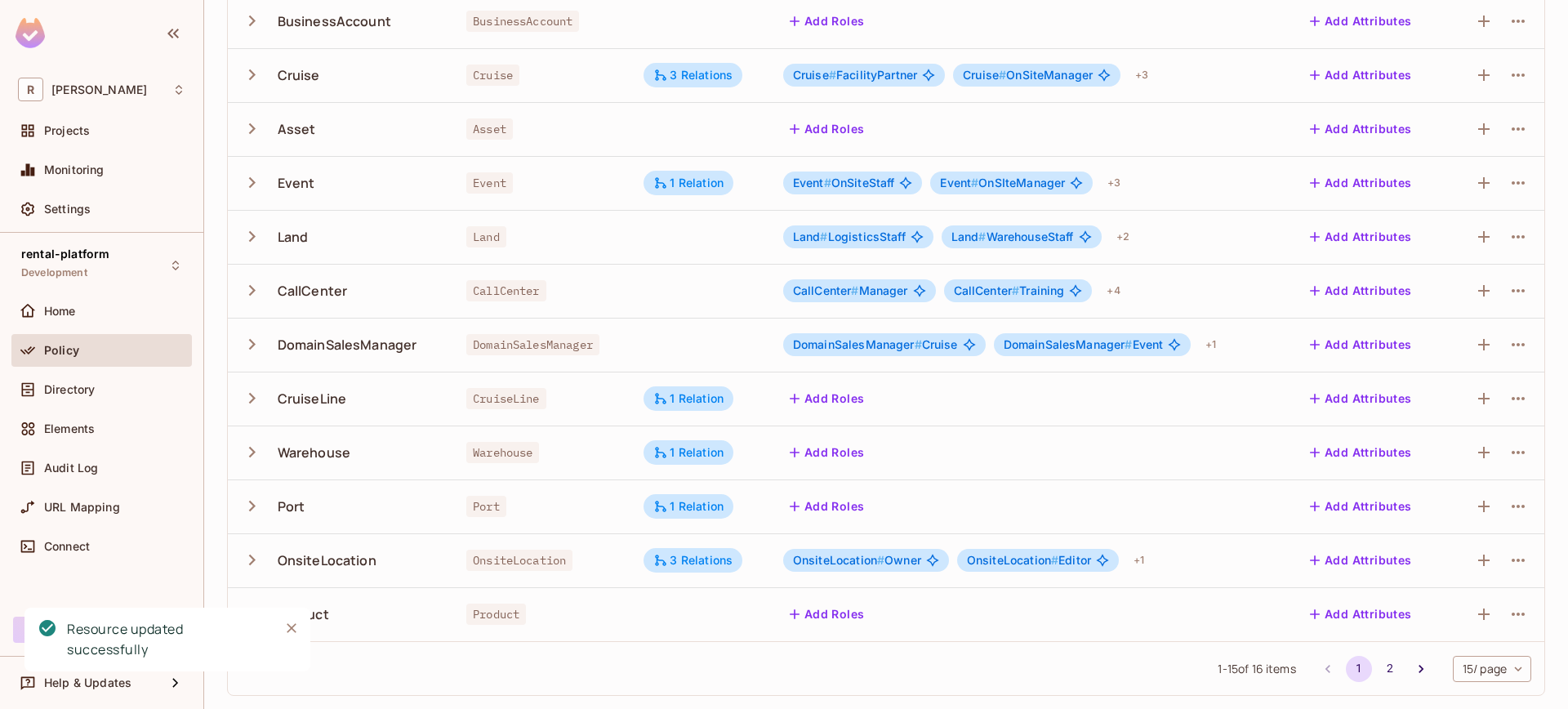
click at [87, 341] on div "Policy" at bounding box center [101, 350] width 168 height 20
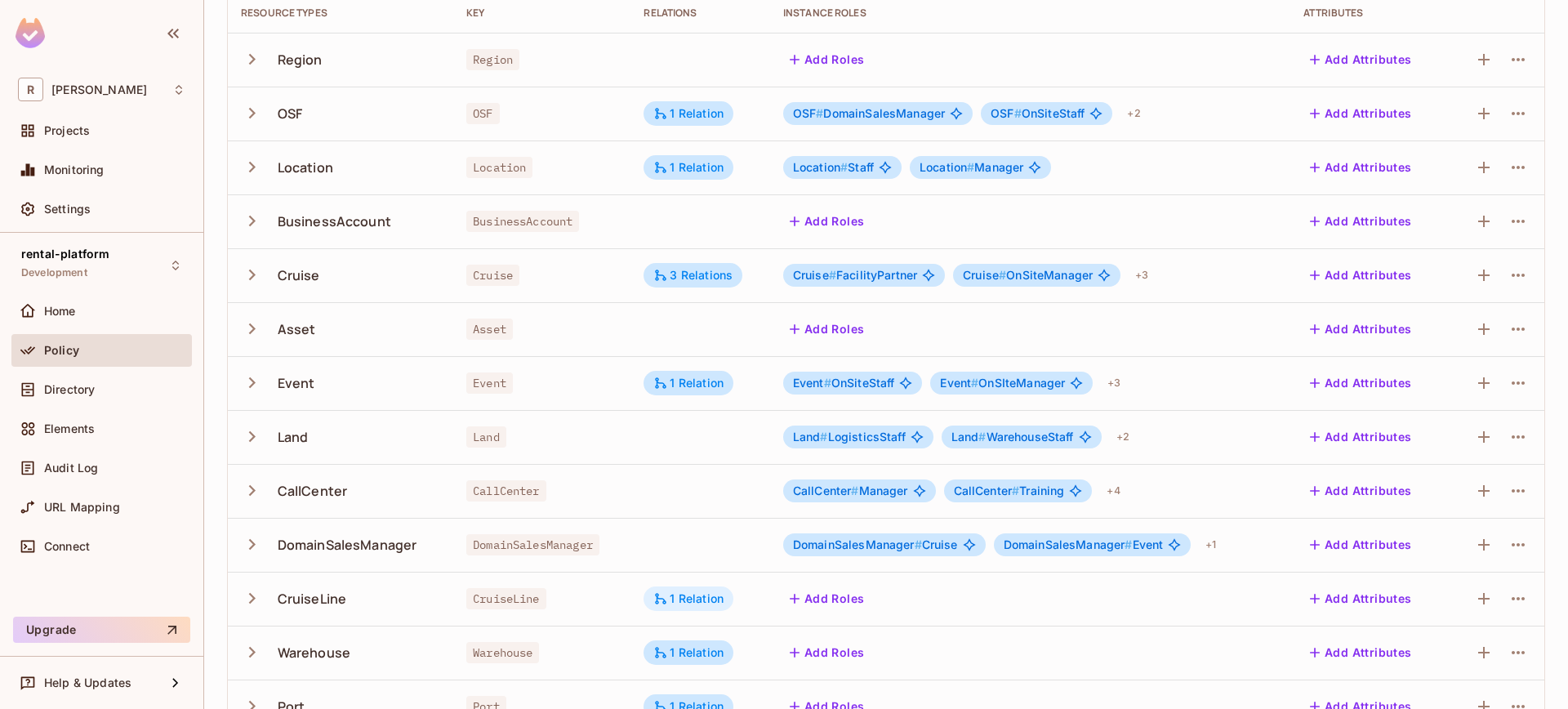
scroll to position [365, 0]
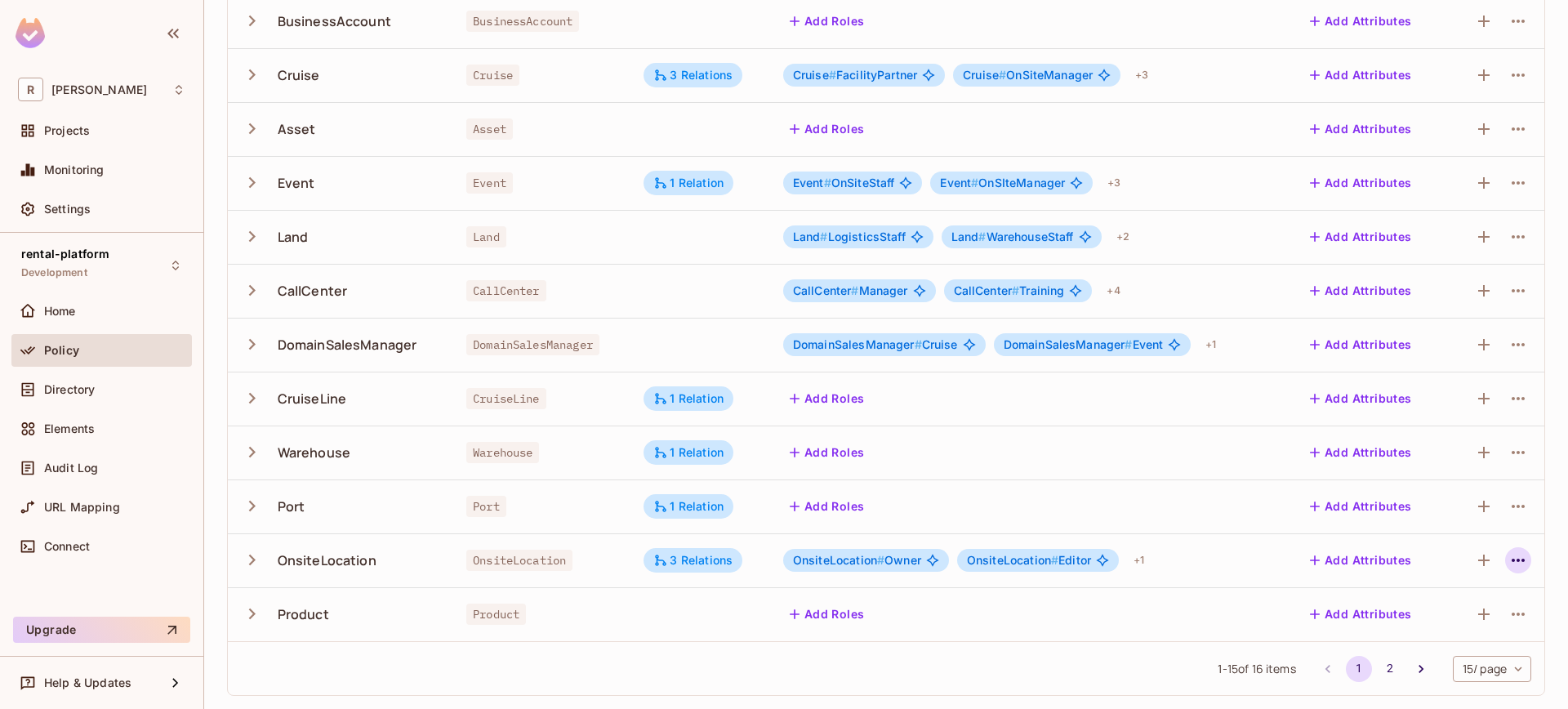
click at [1508, 567] on icon "button" at bounding box center [1517, 560] width 20 height 20
click at [1464, 610] on li "Edit Resource" at bounding box center [1427, 625] width 155 height 36
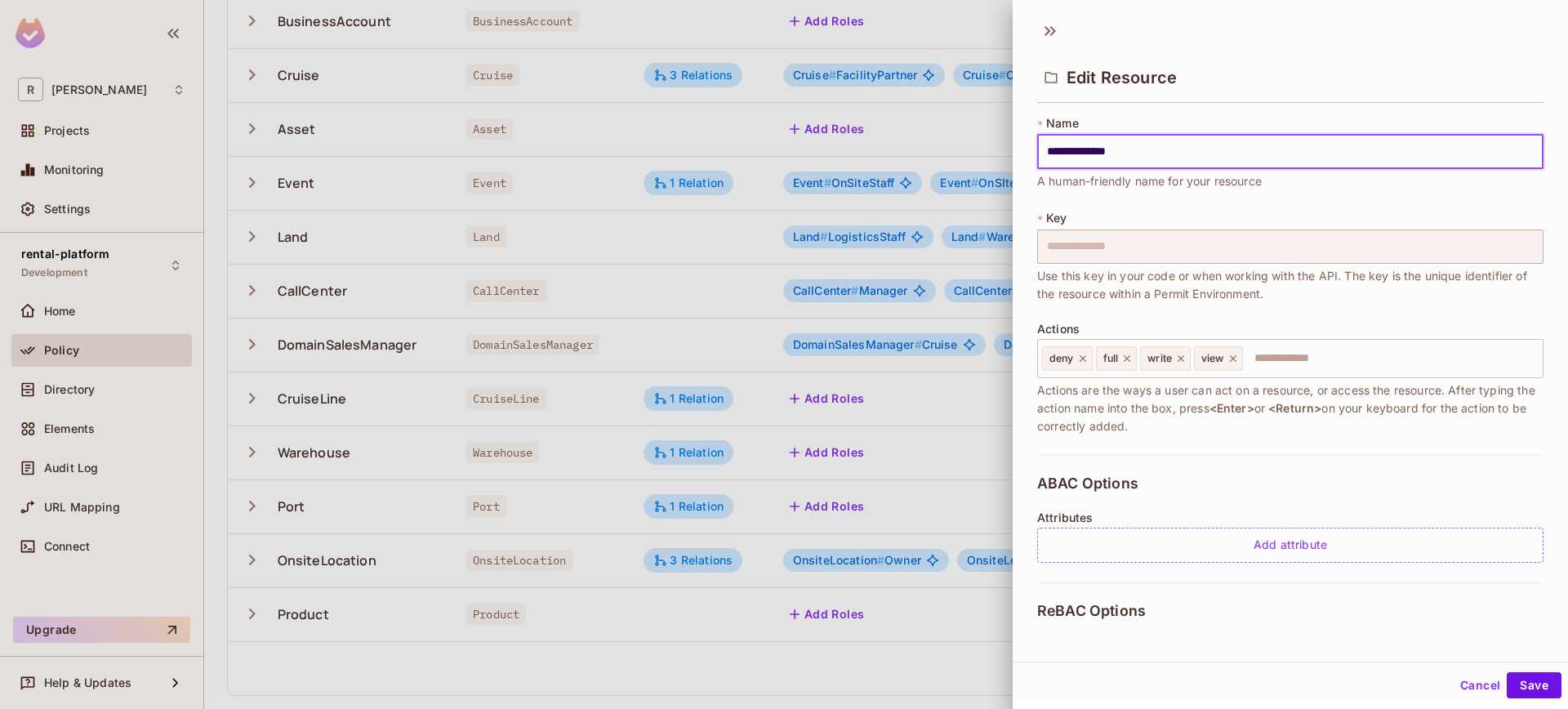
click at [1464, 677] on button "Cancel" at bounding box center [1480, 685] width 53 height 26
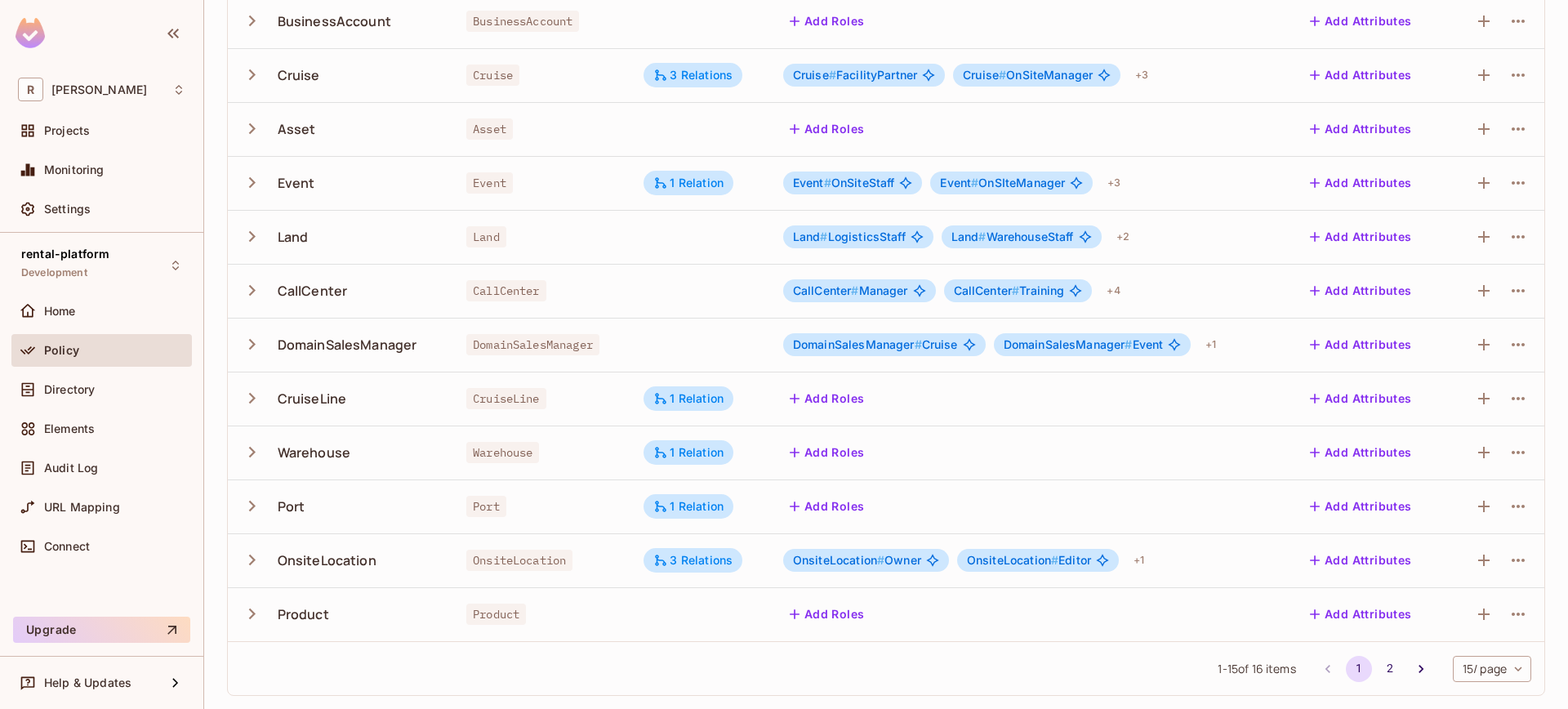
drag, startPoint x: 88, startPoint y: 375, endPoint x: 465, endPoint y: 242, distance: 399.8
click at [88, 375] on div "Directory" at bounding box center [101, 389] width 181 height 33
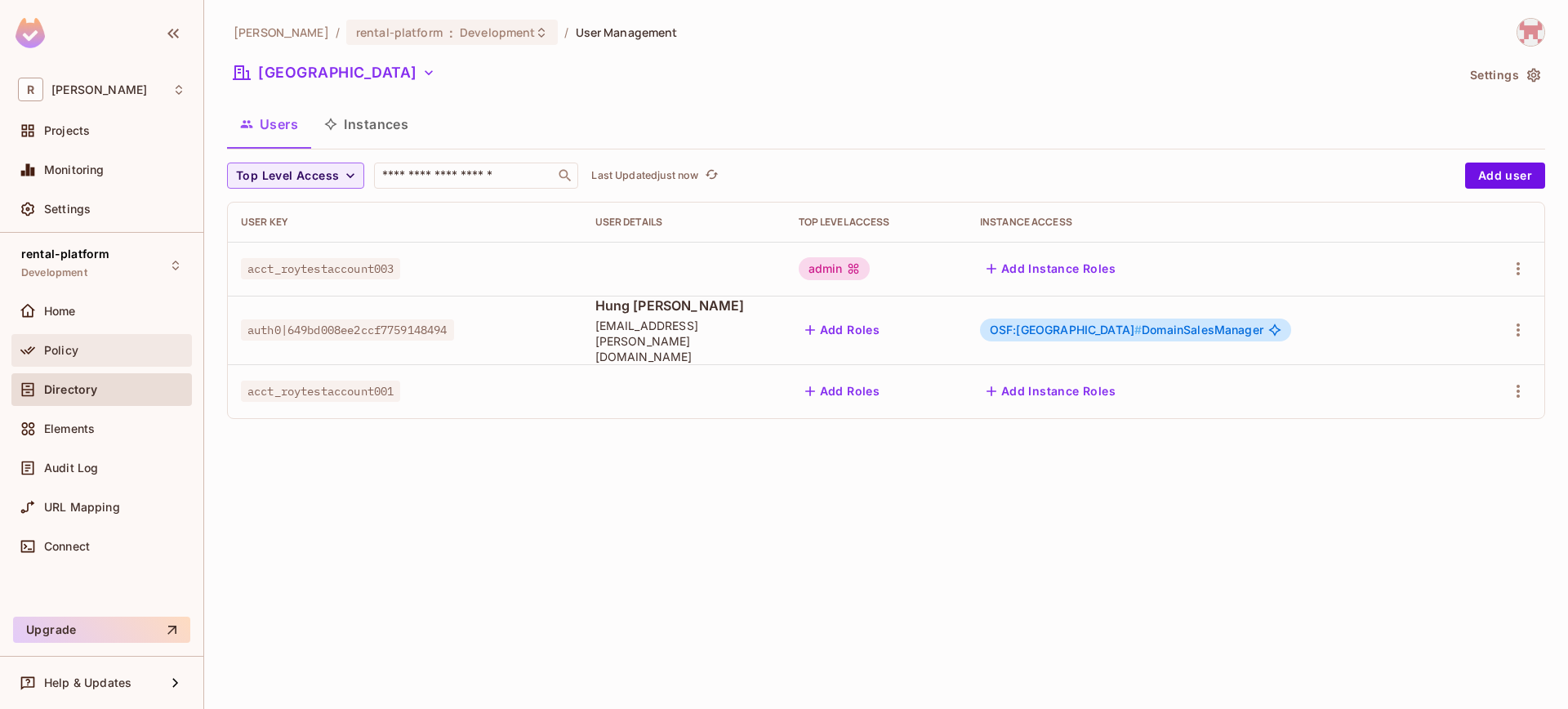
click at [42, 347] on div at bounding box center [31, 350] width 26 height 20
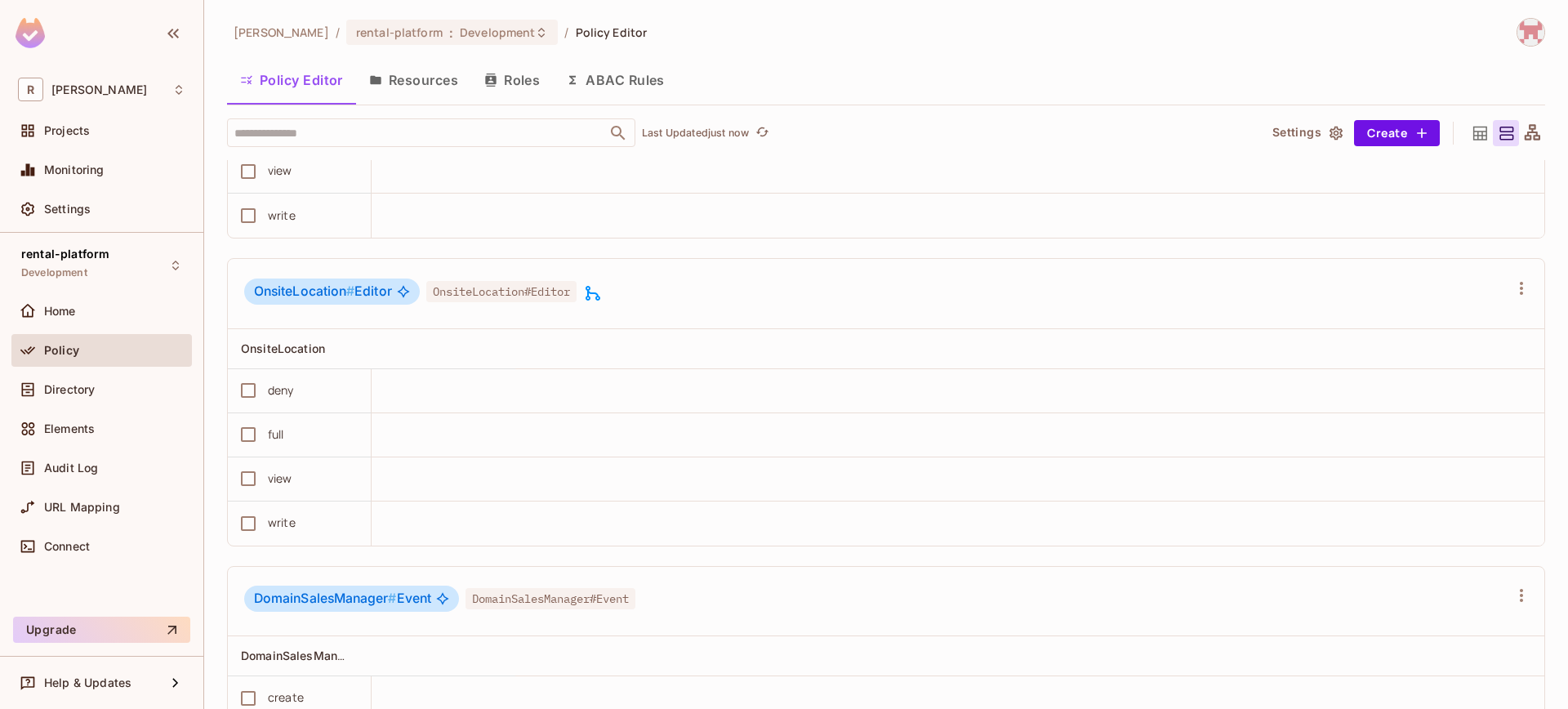
scroll to position [6403, 0]
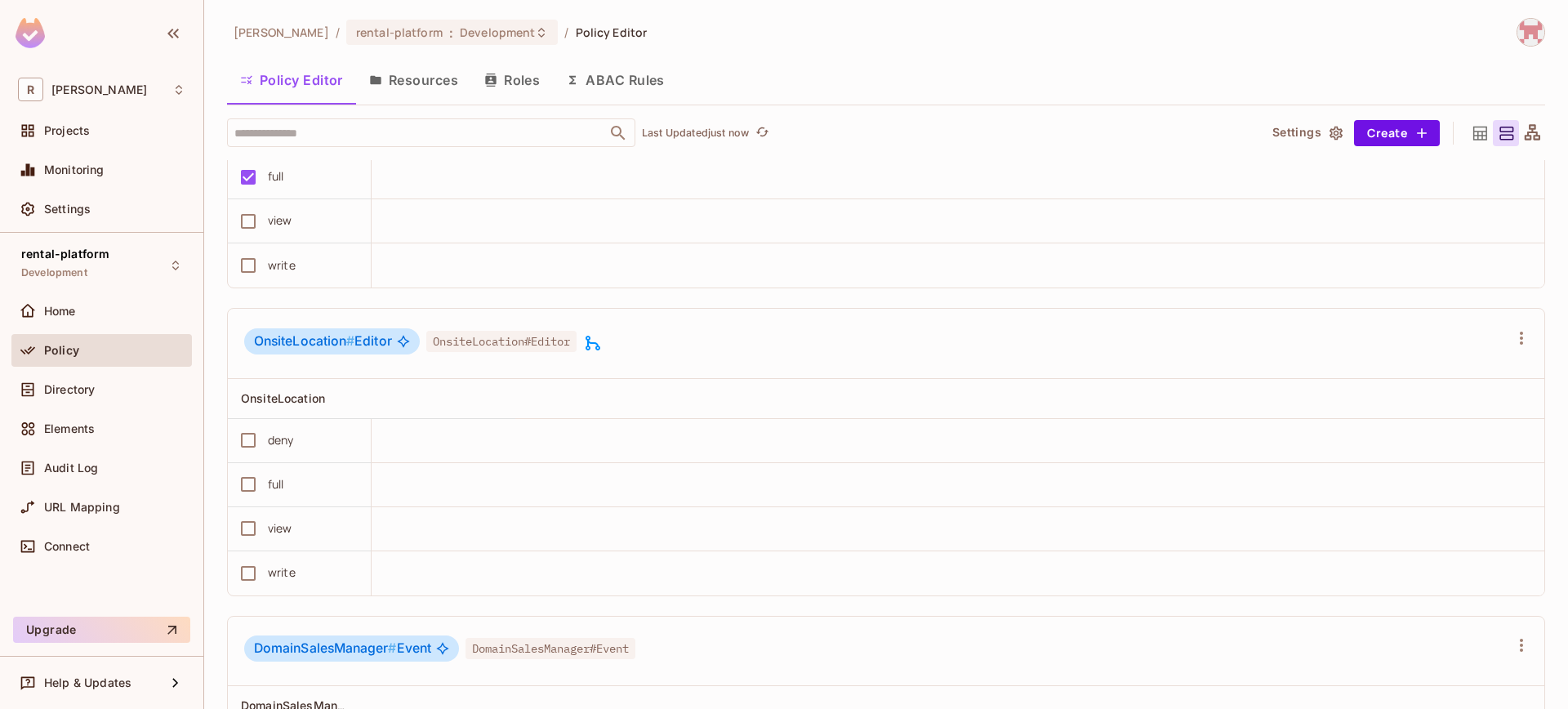
click at [547, 352] on span "OnsiteLocation#Editor" at bounding box center [501, 341] width 150 height 22
click at [596, 350] on icon at bounding box center [593, 343] width 15 height 15
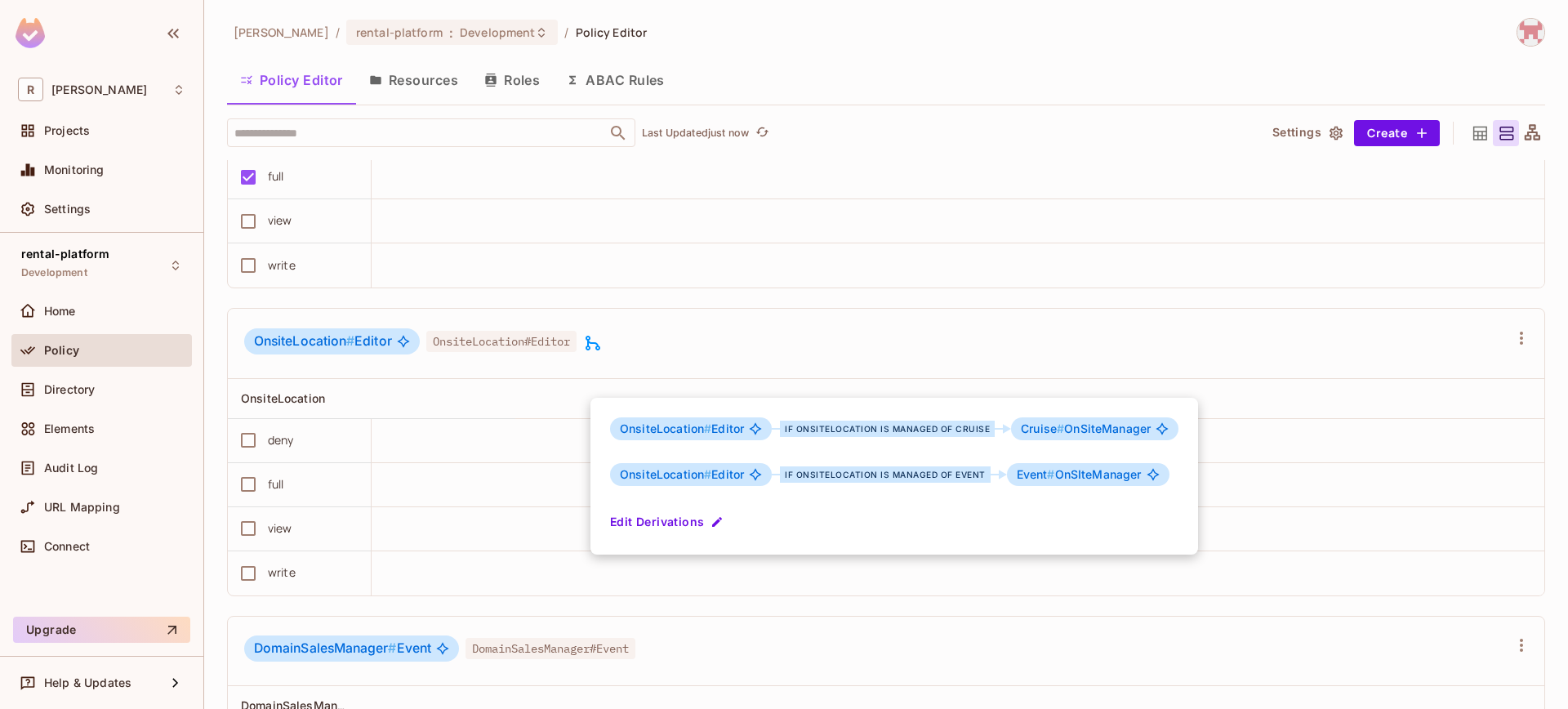
click at [674, 515] on button "Edit Derivations" at bounding box center [668, 522] width 117 height 26
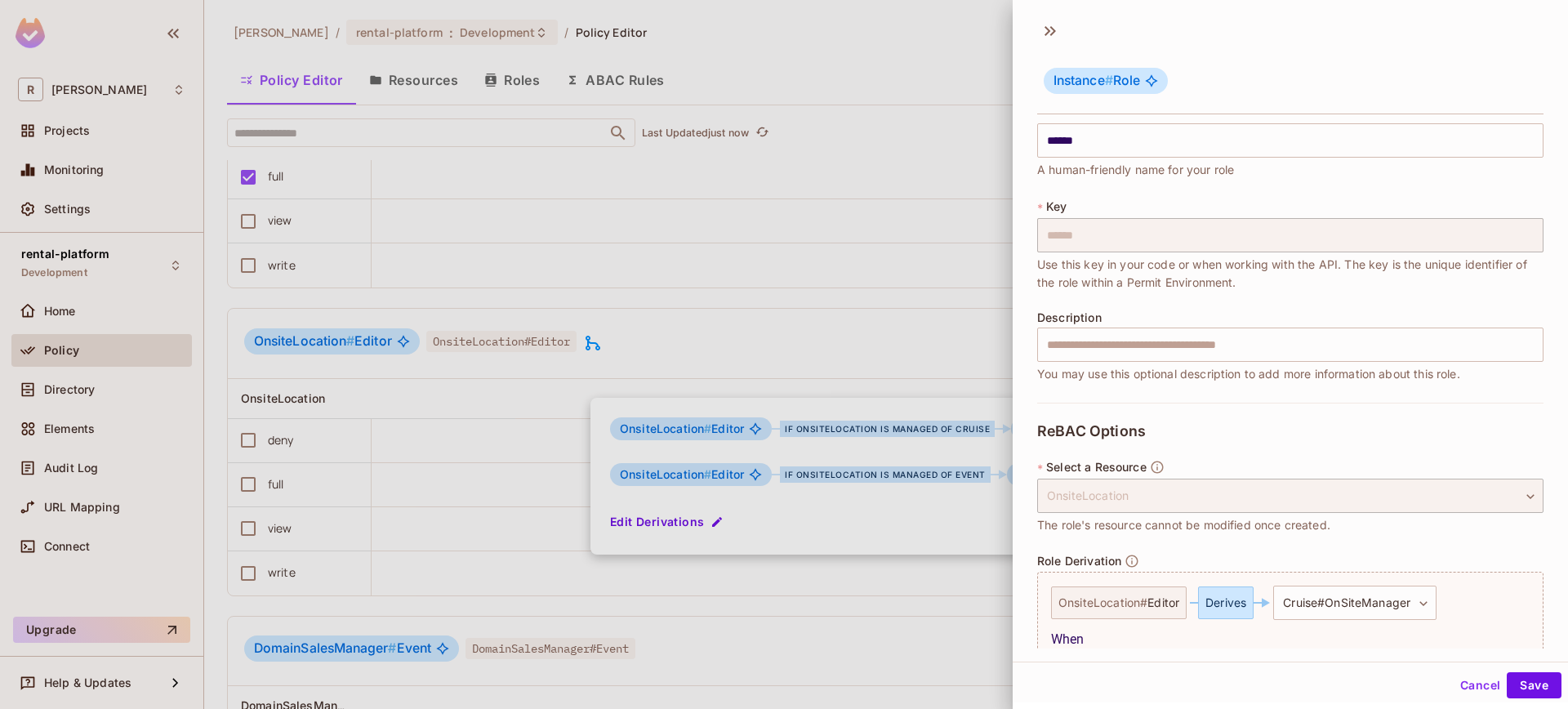
scroll to position [19, 0]
click at [1356, 499] on div "OnsiteLocation" at bounding box center [1290, 498] width 507 height 35
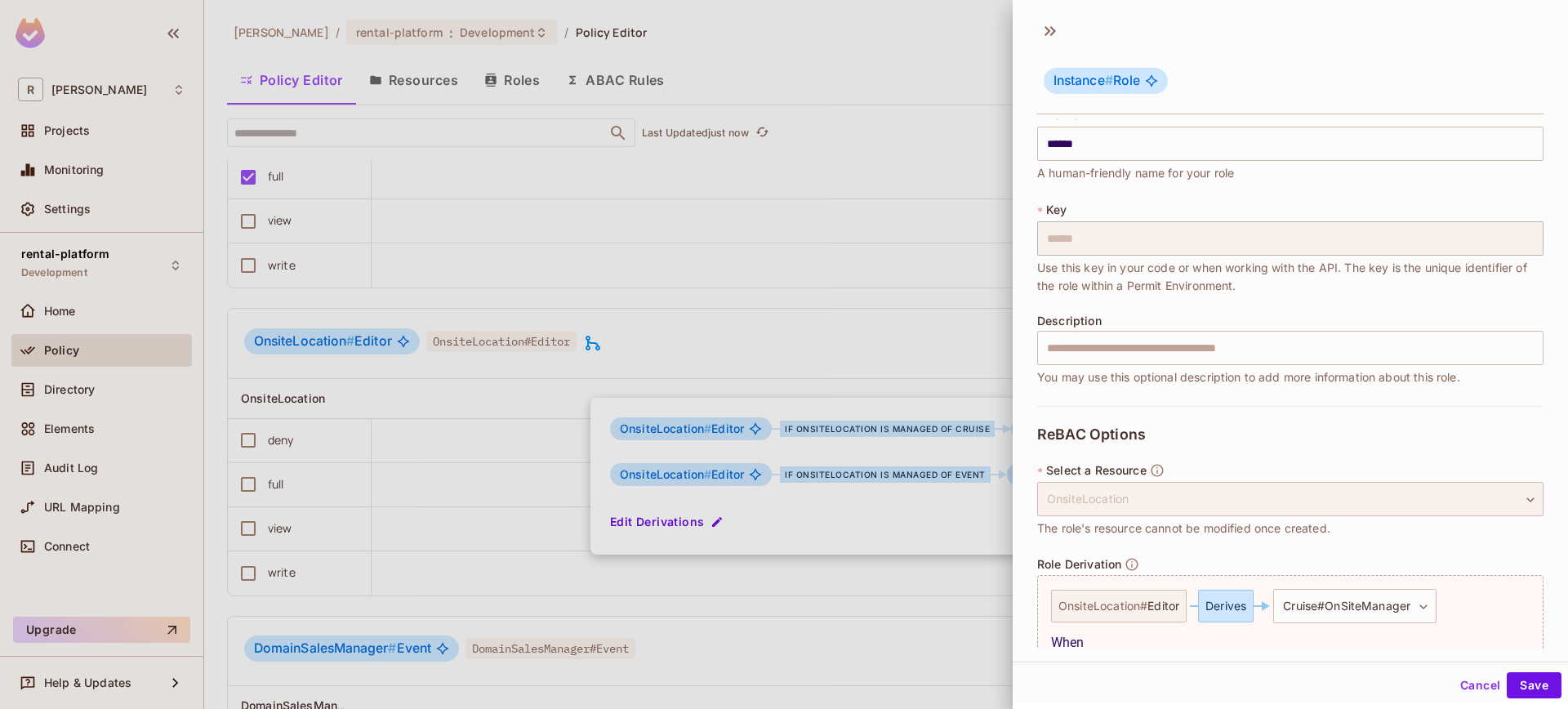
click at [1356, 499] on div "OnsiteLocation" at bounding box center [1290, 498] width 507 height 35
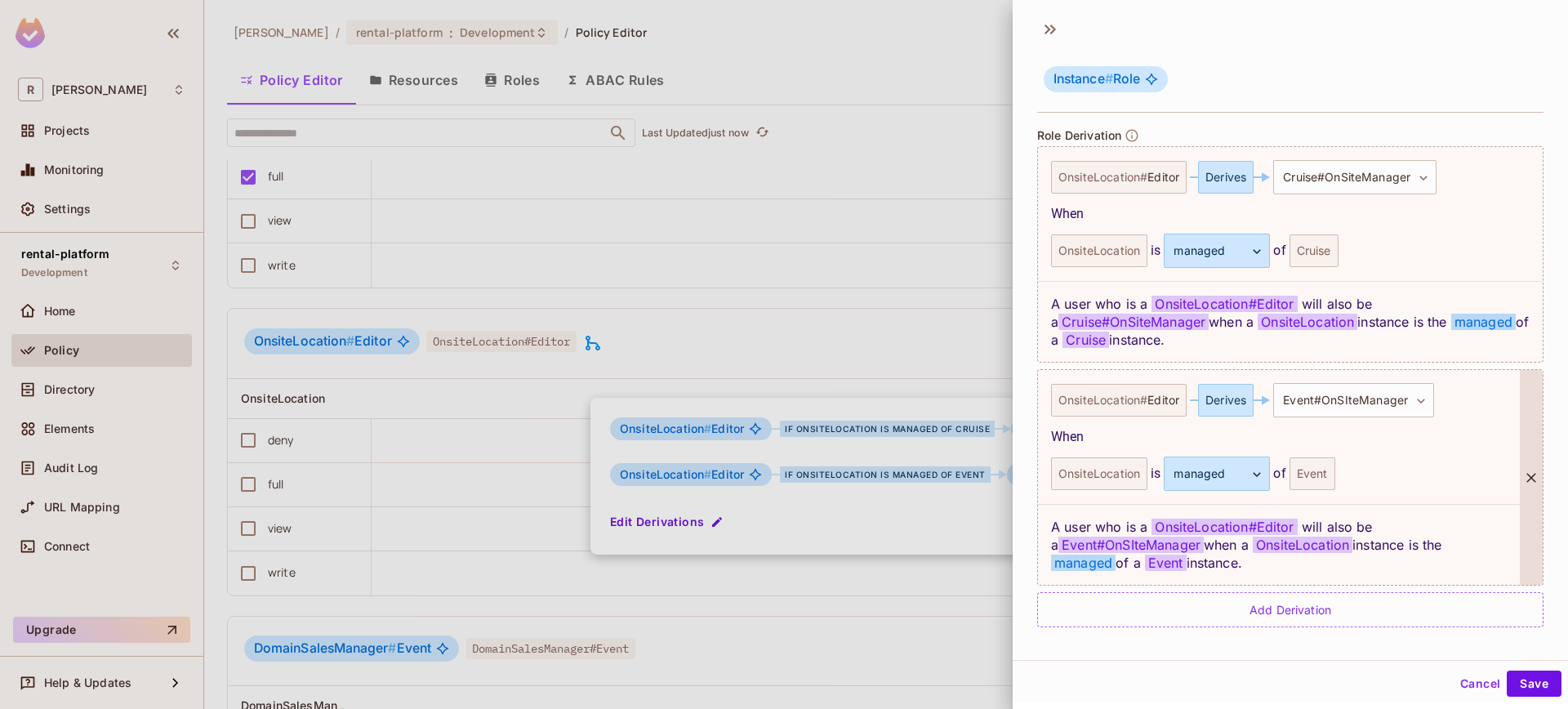
scroll to position [3, 0]
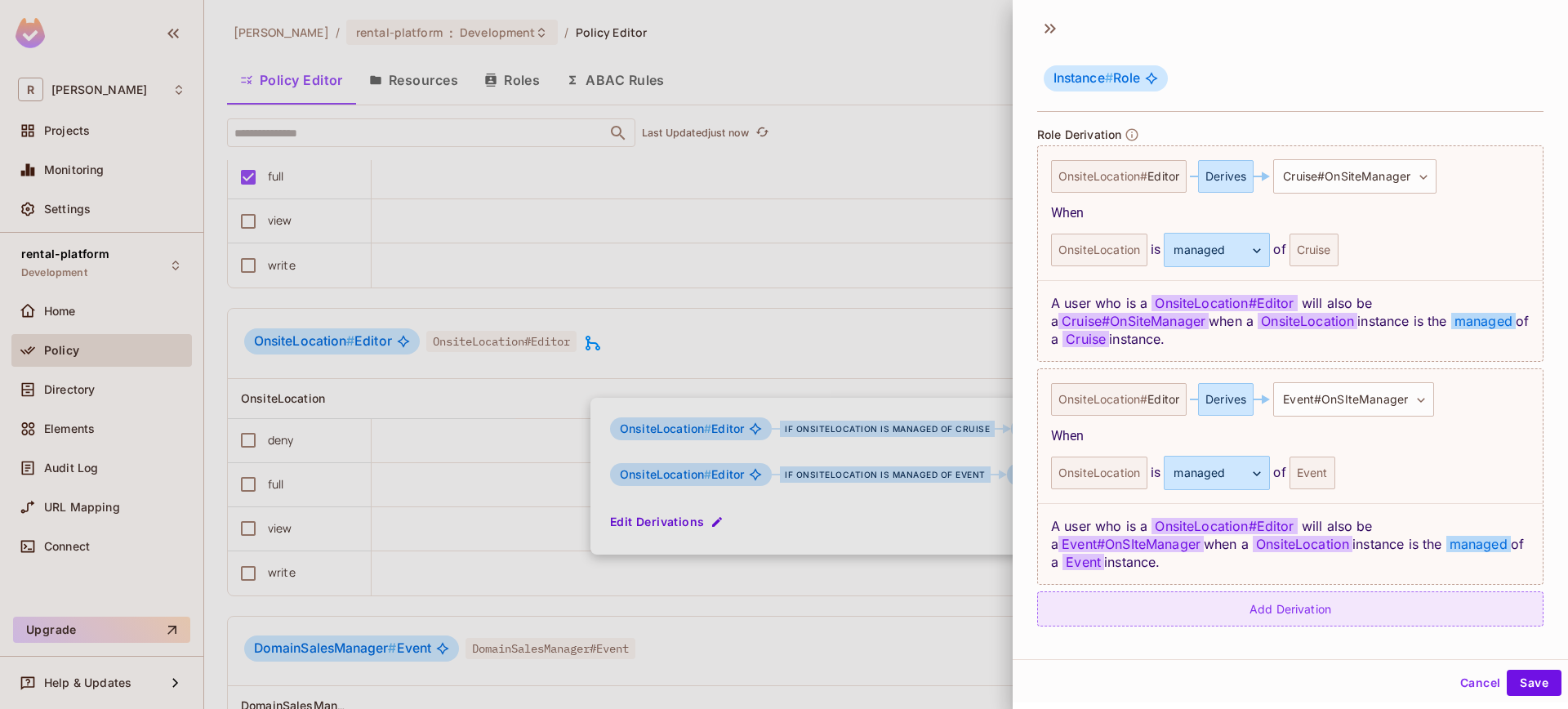
click at [1276, 626] on div "Add Derivation" at bounding box center [1290, 608] width 507 height 35
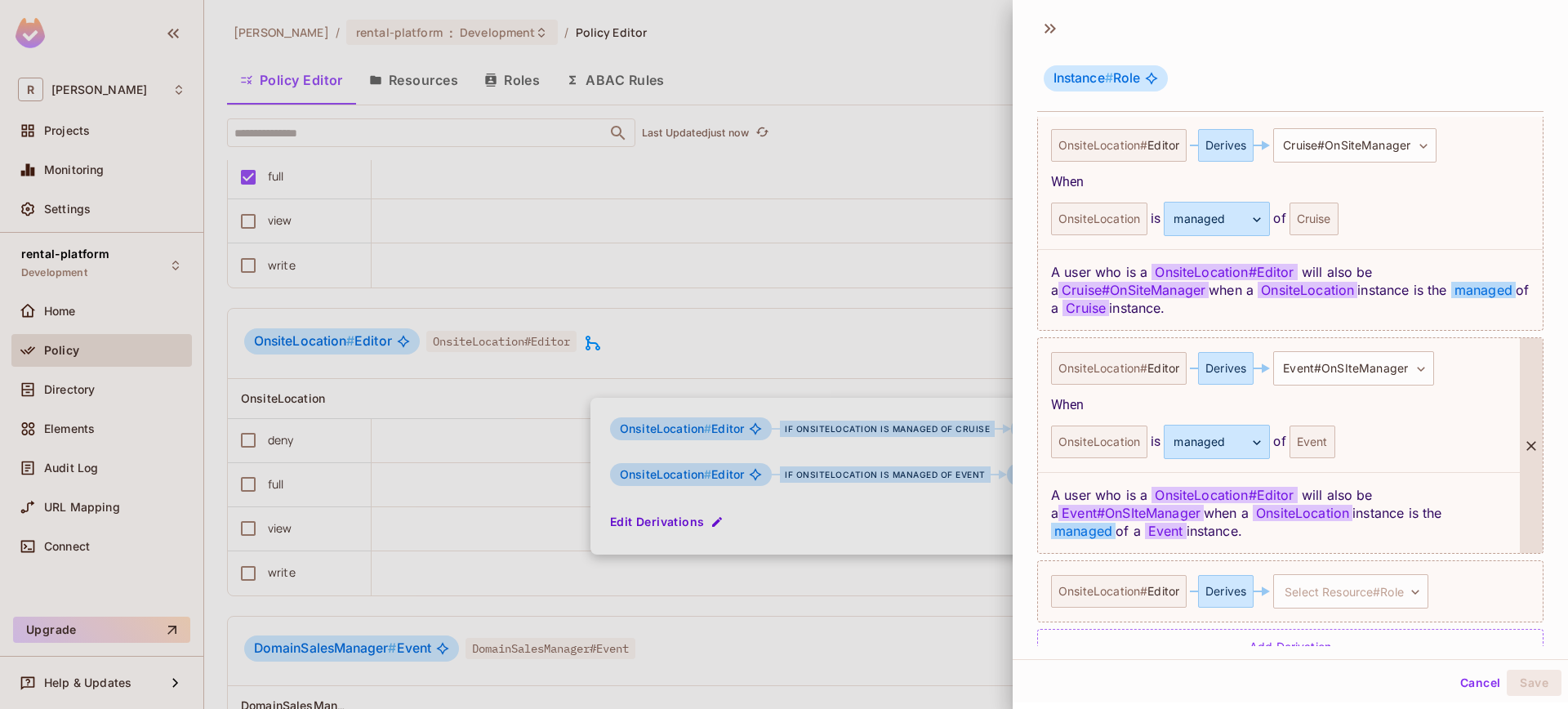
scroll to position [514, 0]
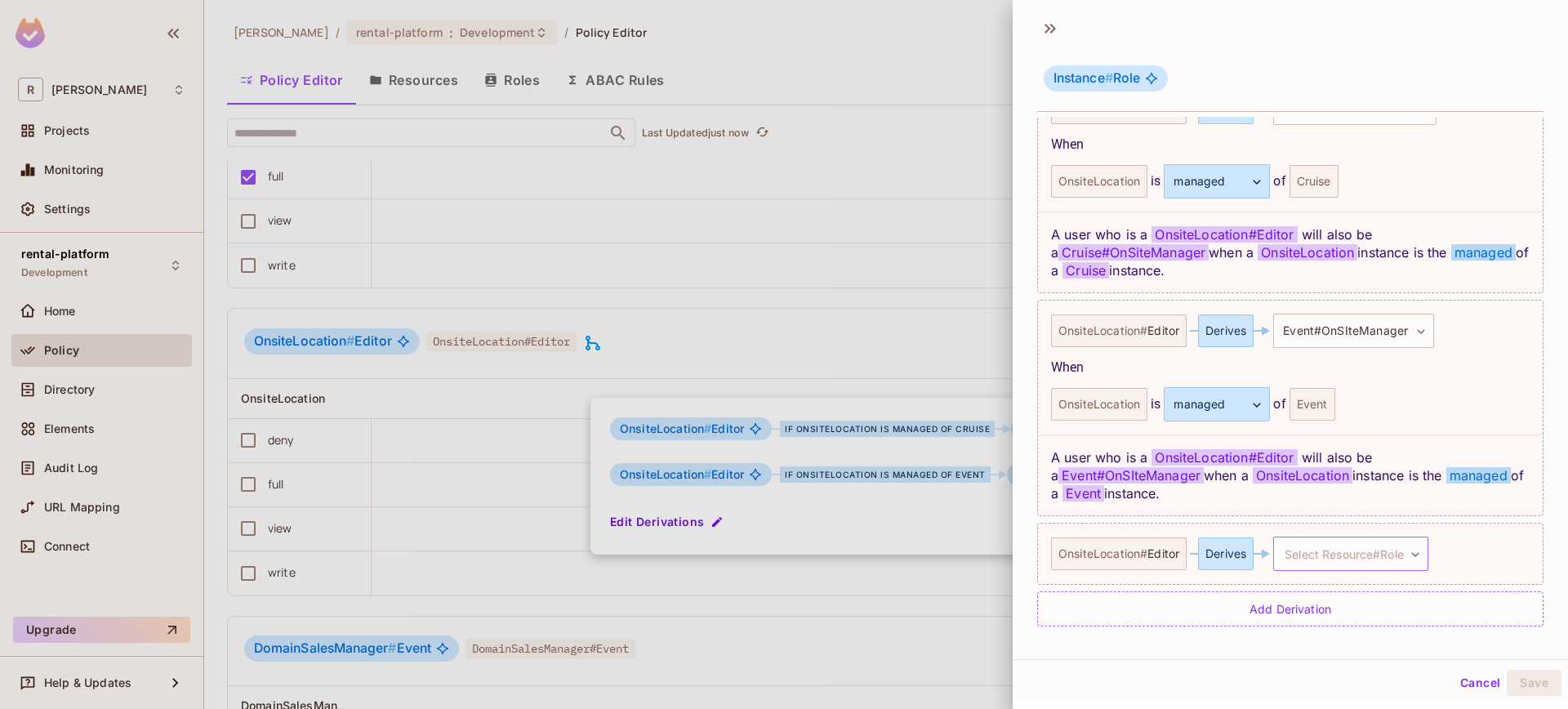
click at [1376, 550] on body "R [PERSON_NAME]-poc Projects Monitoring Settings rental-platform Development Ho…" at bounding box center [784, 354] width 1568 height 709
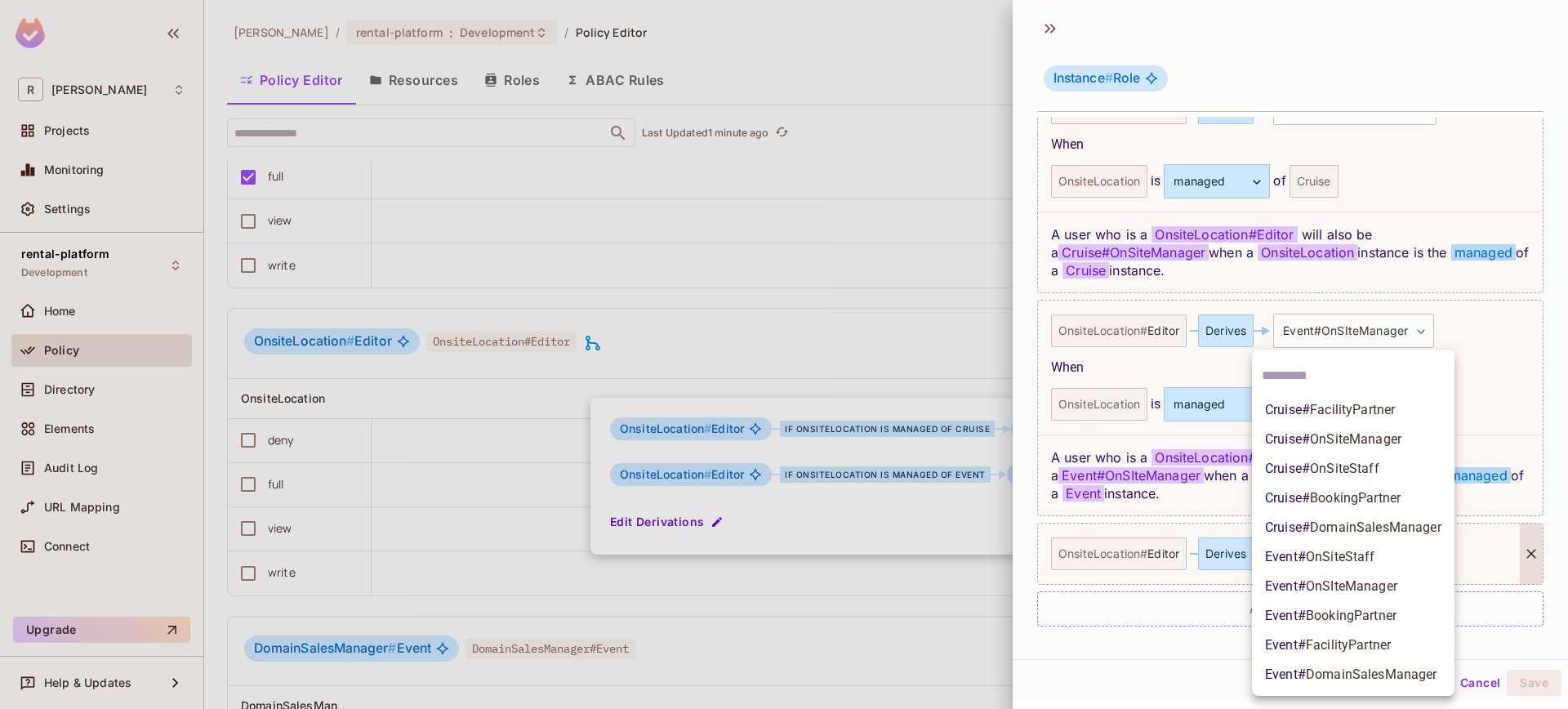
click at [1501, 457] on div at bounding box center [784, 354] width 1568 height 709
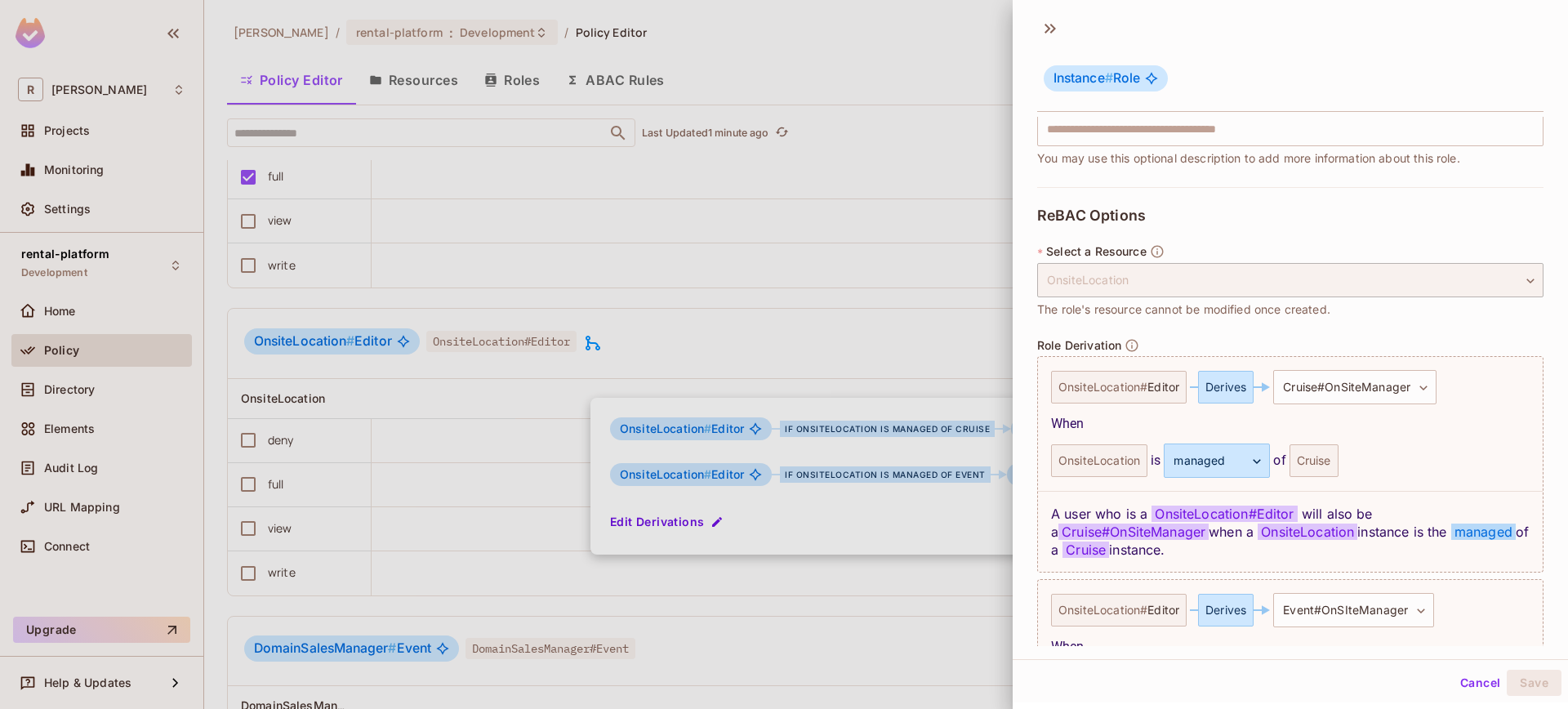
scroll to position [236, 0]
click at [1269, 545] on div "A user who is a OnsiteLocation # Editor will also be a Cruise#OnSiteManager whe…" at bounding box center [1279, 530] width 481 height 81
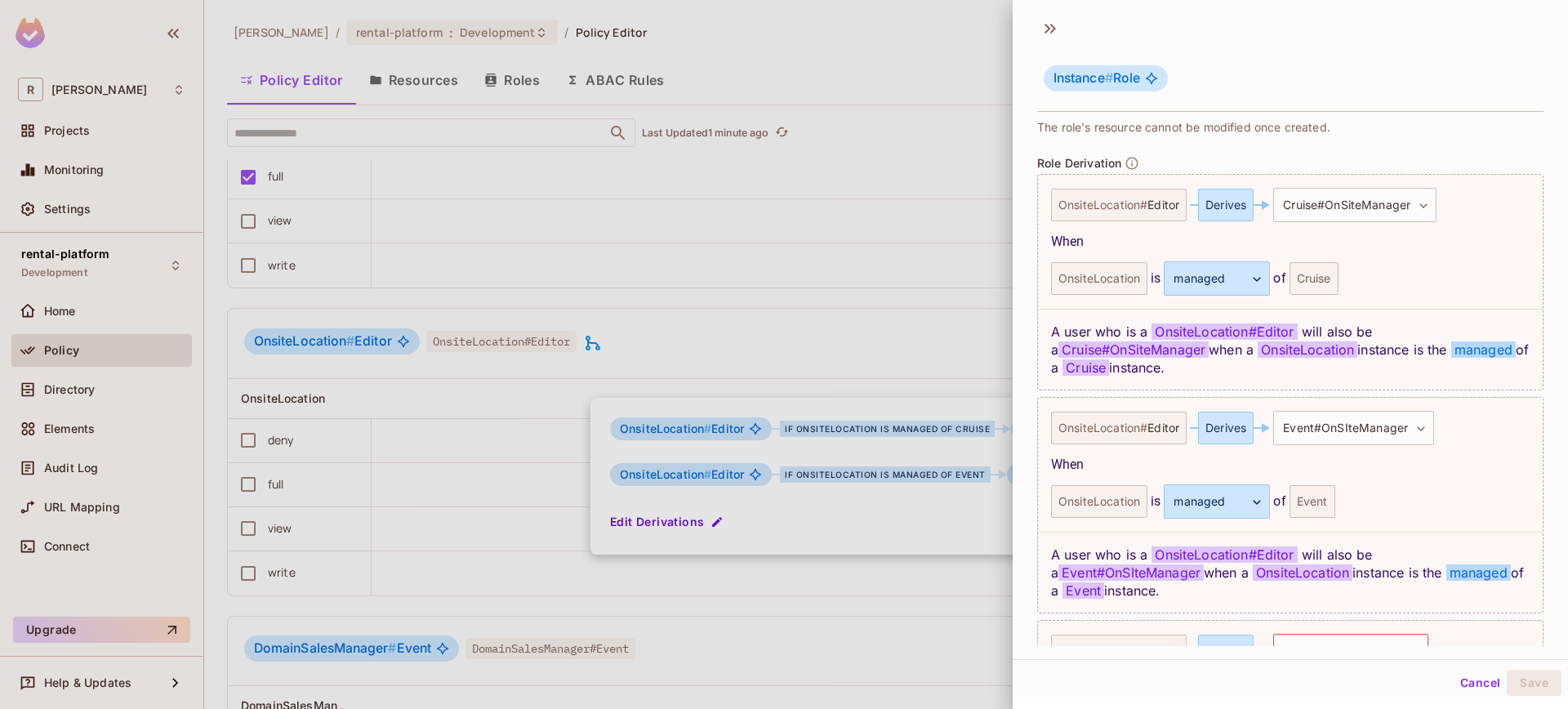
scroll to position [414, 0]
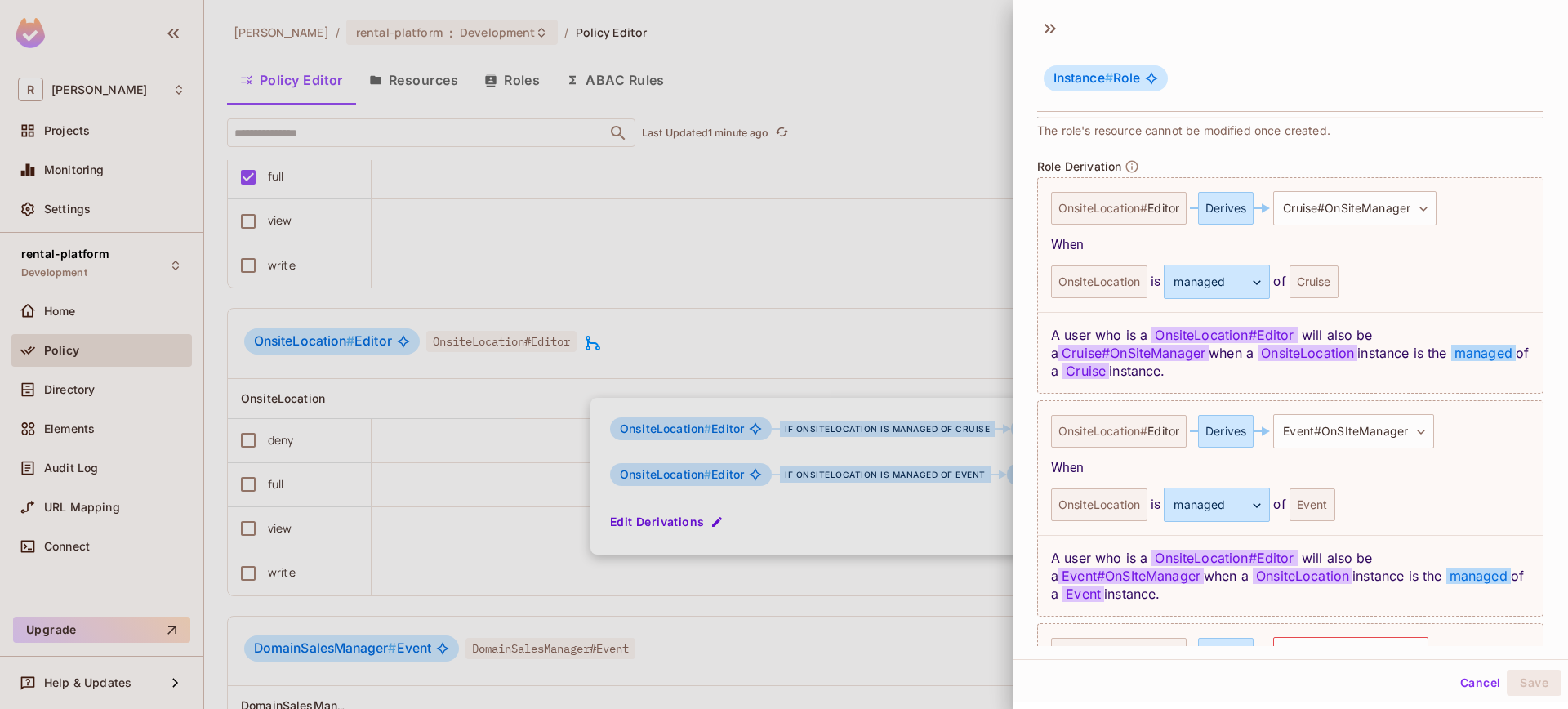
click at [1454, 671] on button "Cancel" at bounding box center [1480, 683] width 53 height 26
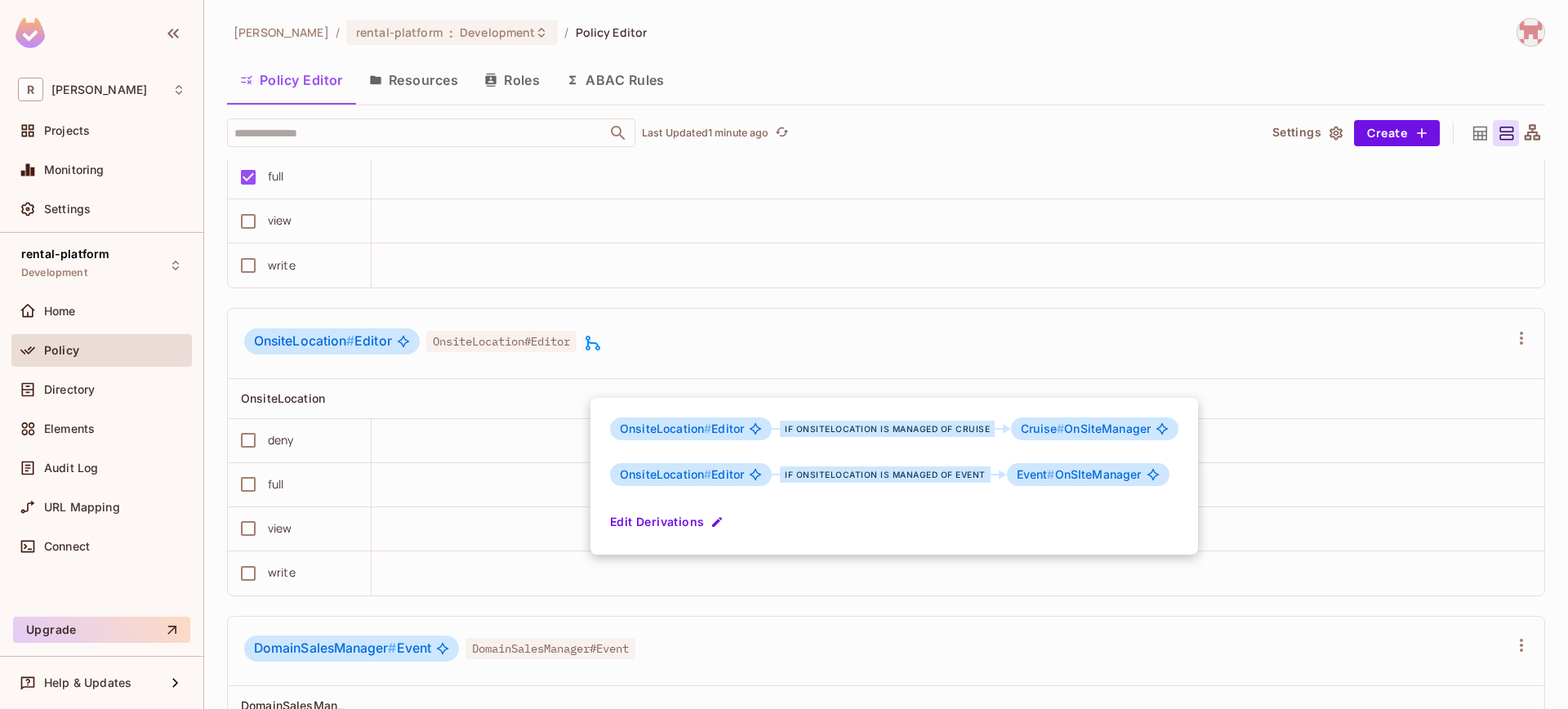
click at [234, 530] on div at bounding box center [784, 354] width 1568 height 709
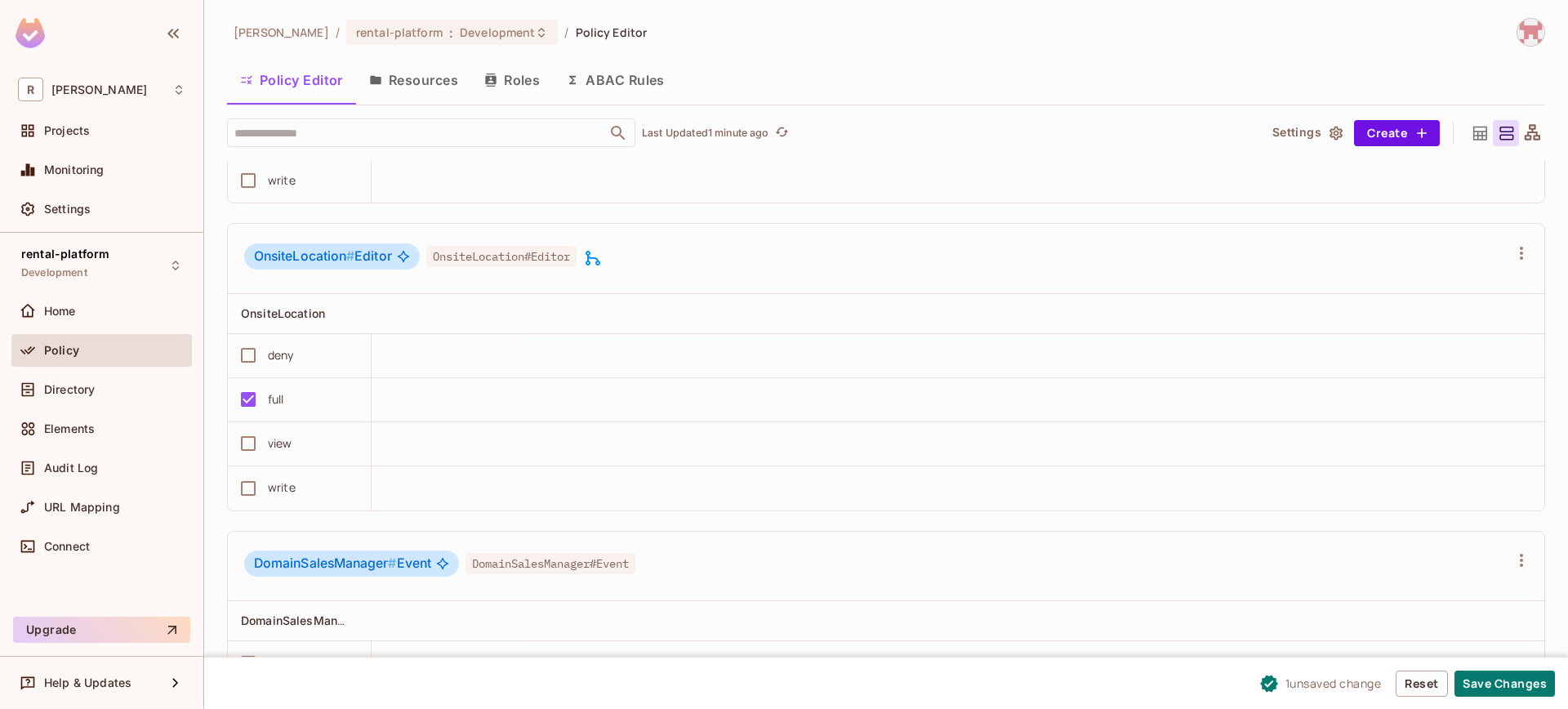
scroll to position [6492, 0]
click at [392, 568] on span "#" at bounding box center [392, 559] width 8 height 16
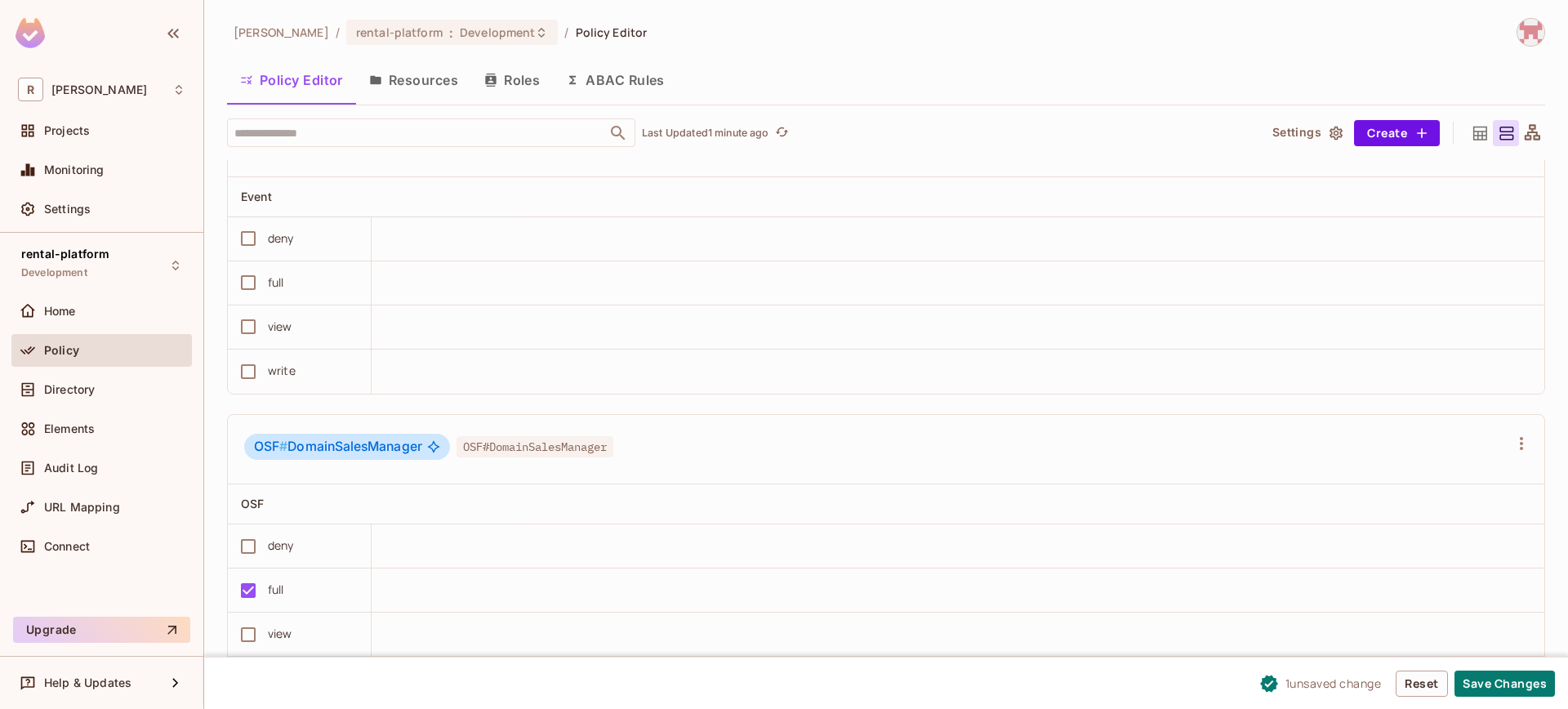
scroll to position [6054, 0]
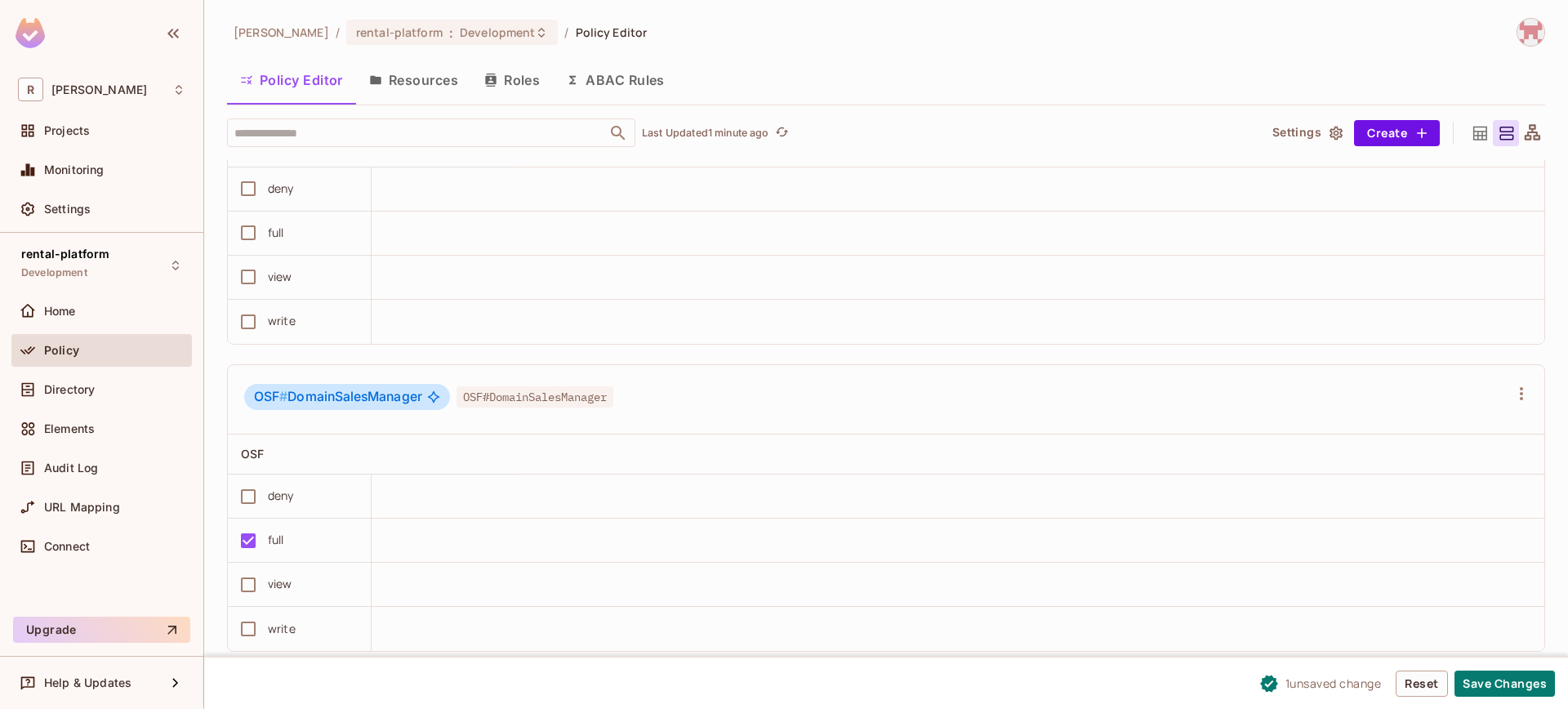
click at [1499, 436] on div "OSF # DomainSalesManager OSF#DomainSalesManager" at bounding box center [885, 400] width 1316 height 70
click at [1512, 404] on icon "button" at bounding box center [1521, 393] width 20 height 20
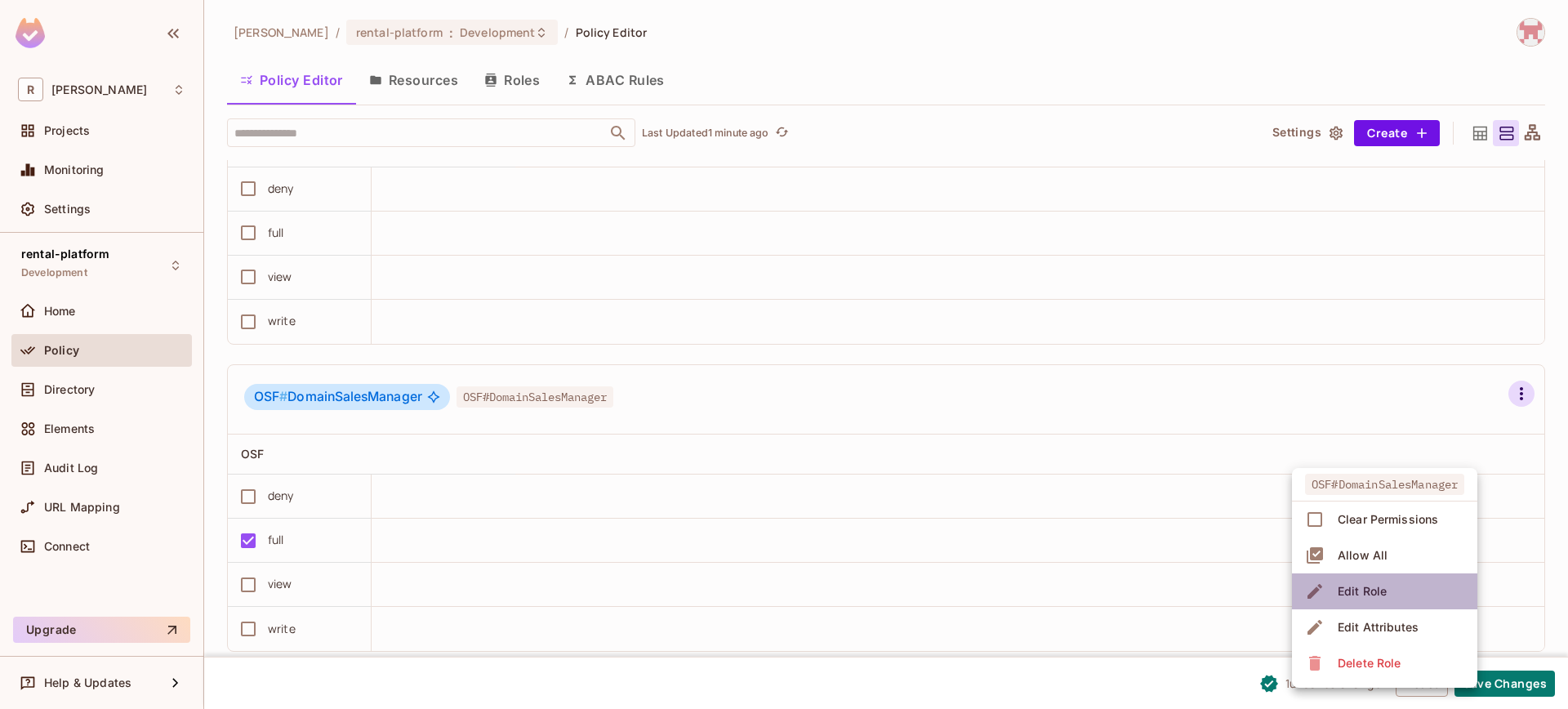
click at [1383, 593] on div "Edit Role" at bounding box center [1362, 590] width 49 height 16
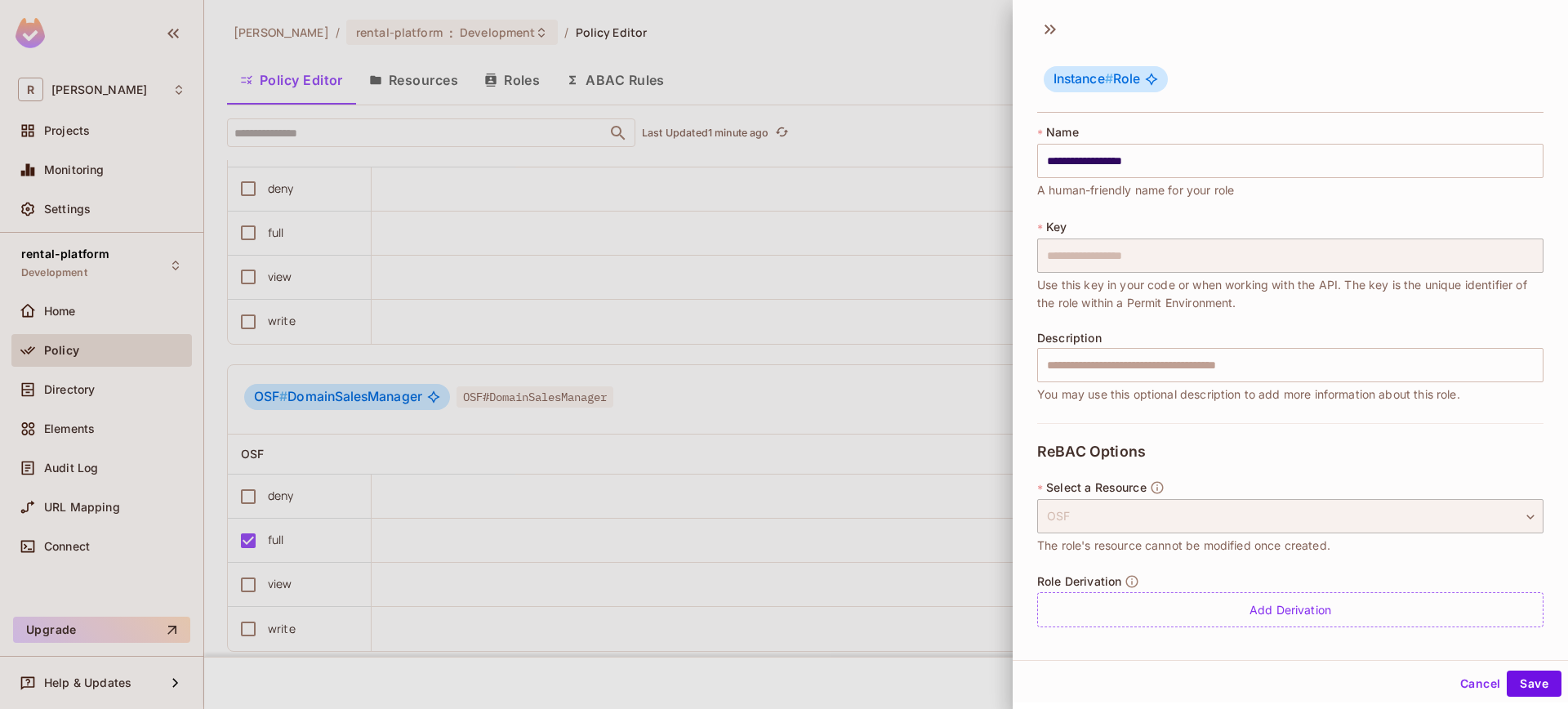
scroll to position [3, 0]
click at [1315, 524] on div "OSF" at bounding box center [1290, 515] width 507 height 35
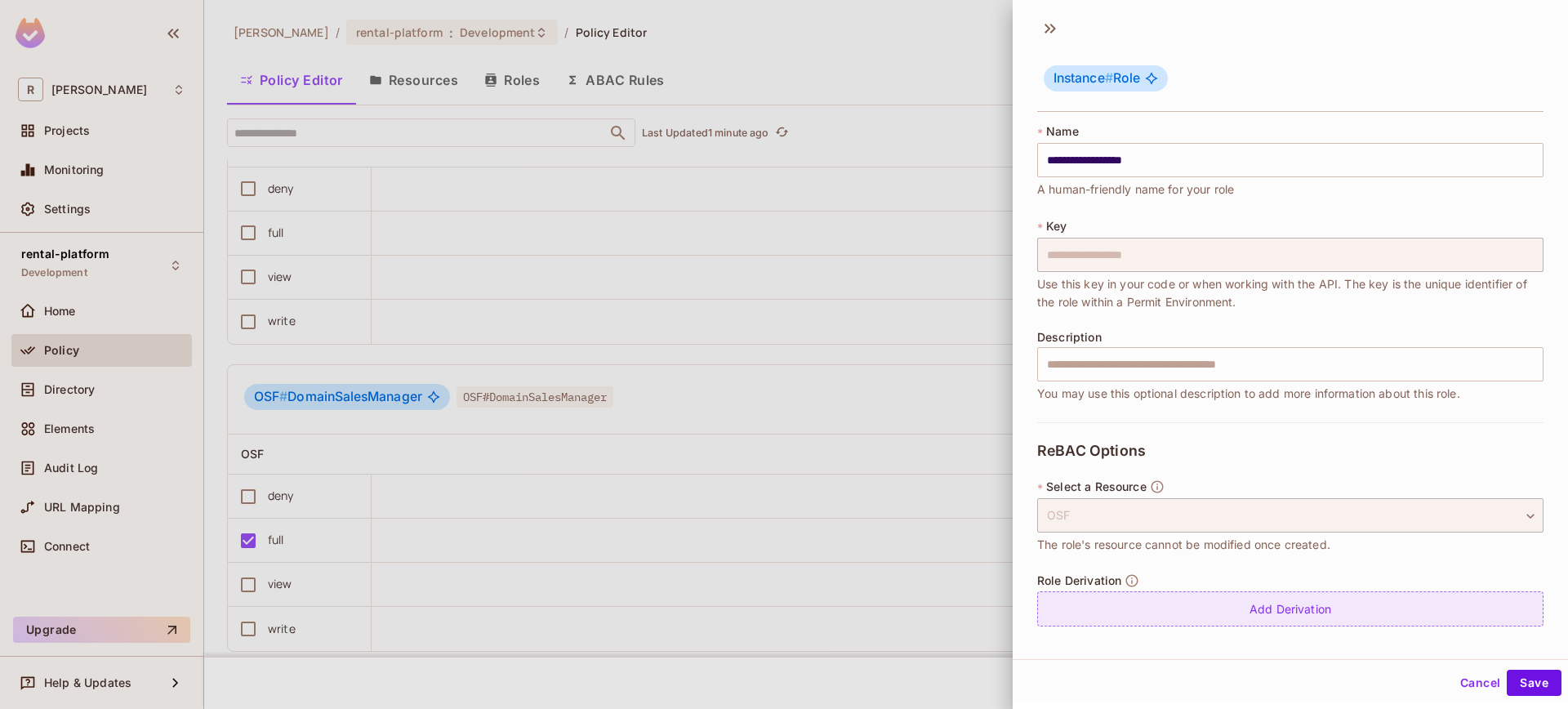
click at [1263, 601] on div "Add Derivation" at bounding box center [1290, 608] width 507 height 35
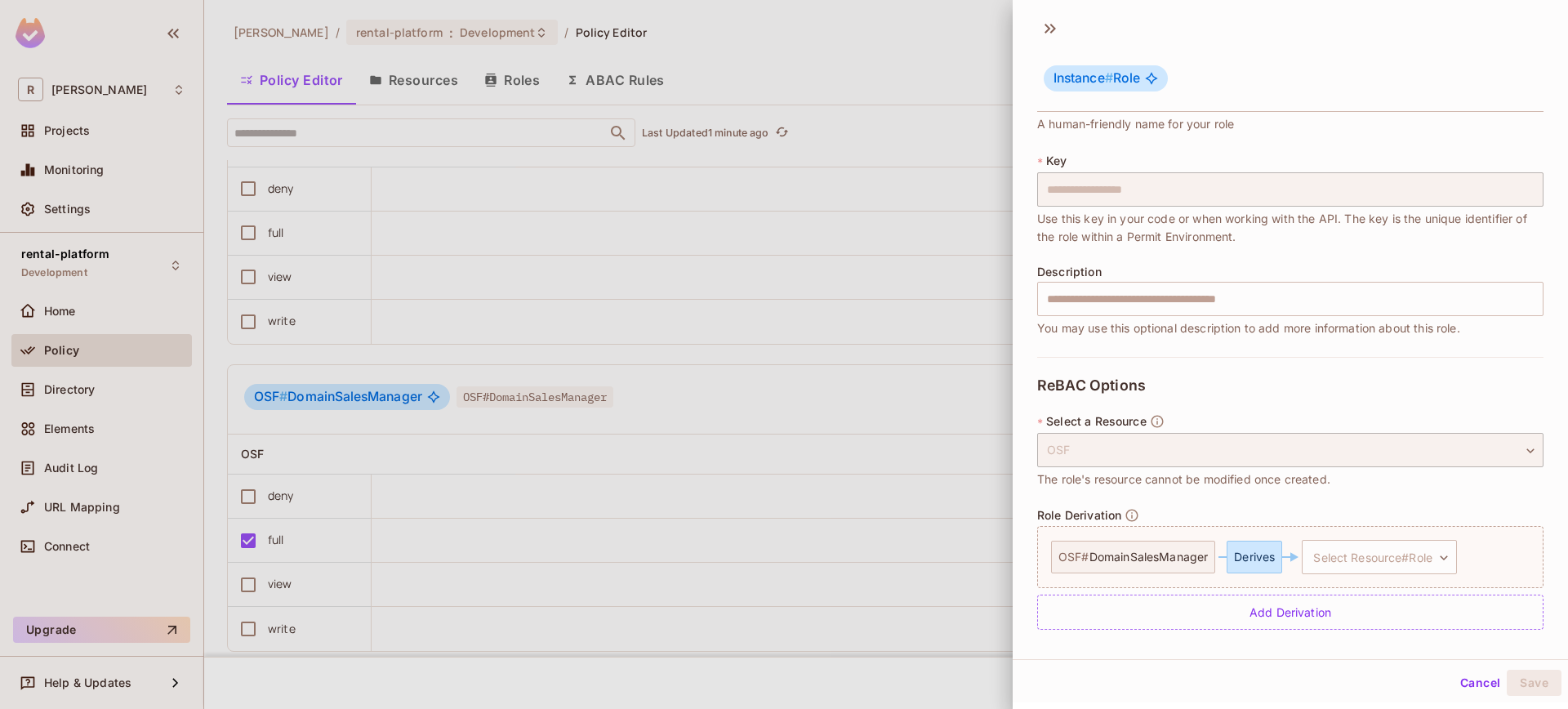
scroll to position [68, 0]
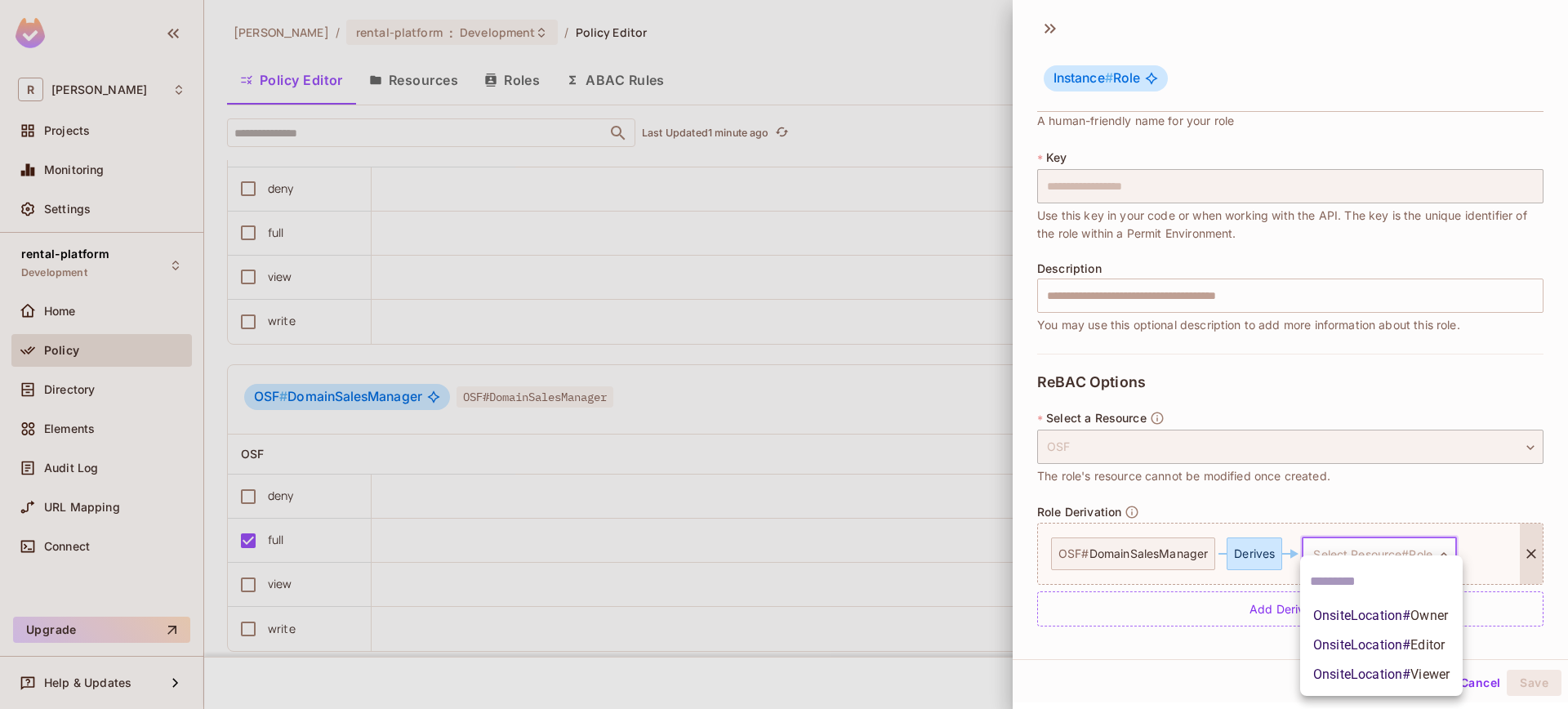
click at [1411, 565] on body "R [PERSON_NAME]-poc Projects Monitoring Settings rental-platform Development Ho…" at bounding box center [784, 354] width 1568 height 709
click at [1414, 637] on span "Editor" at bounding box center [1427, 644] width 35 height 16
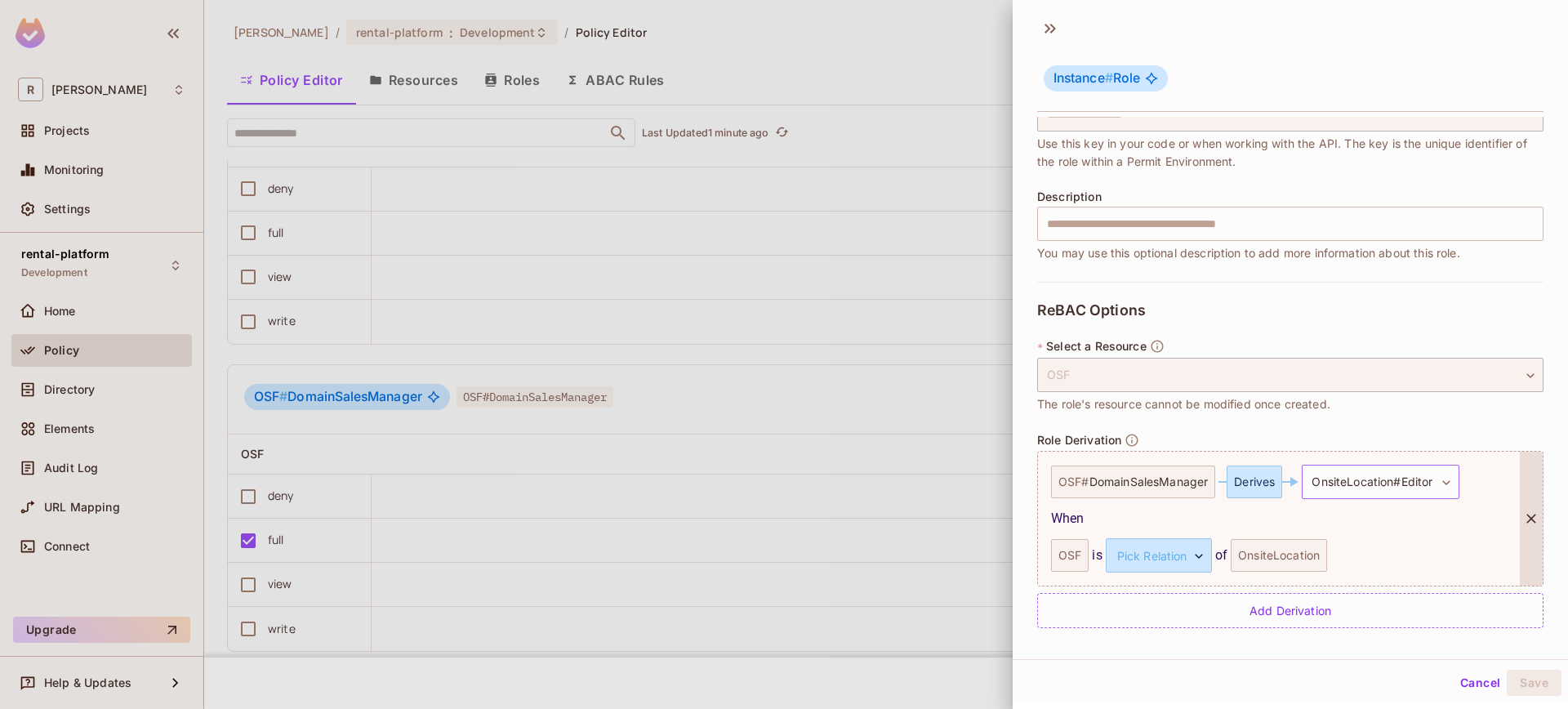
scroll to position [142, 0]
click at [1157, 550] on body "R [PERSON_NAME]-poc Projects Monitoring Settings rental-platform Development Ho…" at bounding box center [784, 354] width 1568 height 709
click at [1152, 622] on li "parent" at bounding box center [1155, 630] width 150 height 29
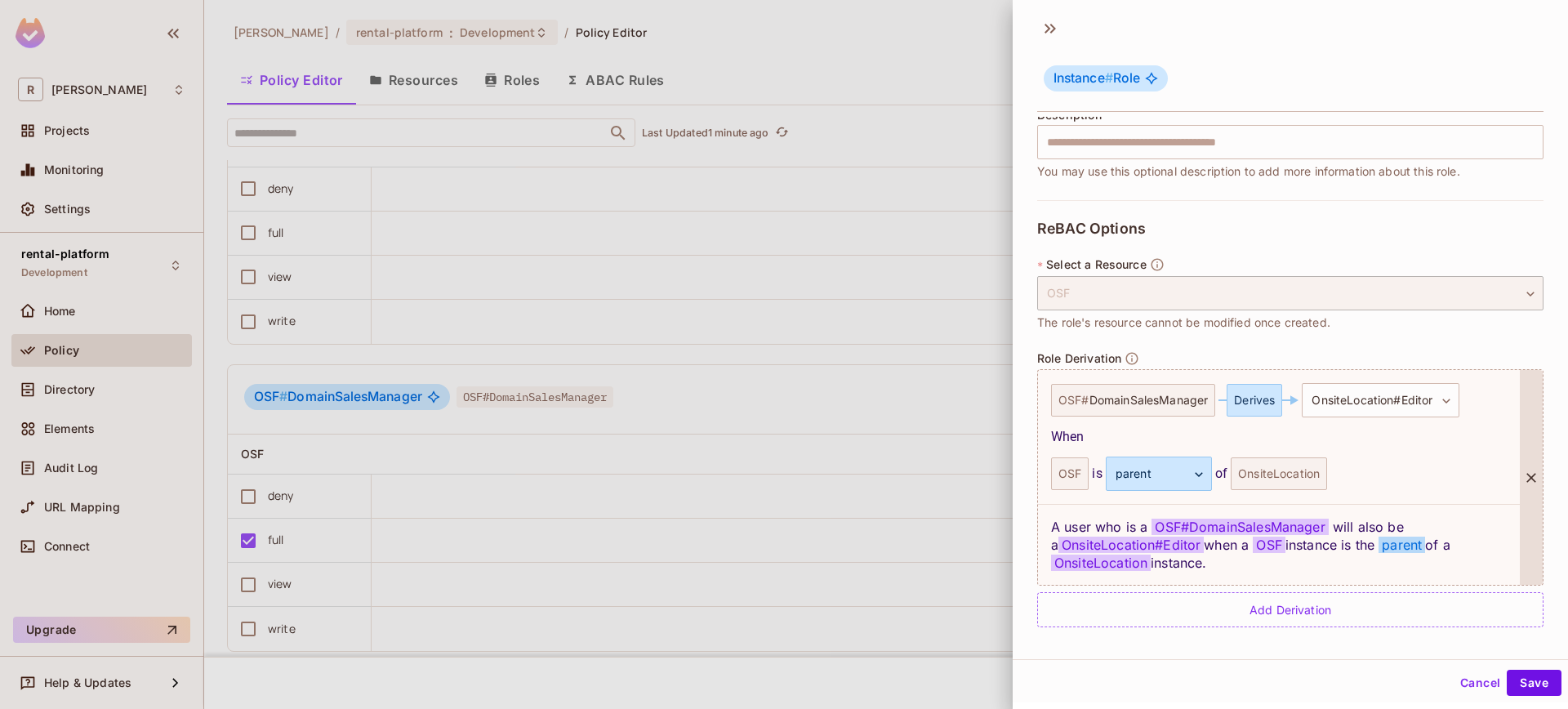
scroll to position [223, 0]
click at [1524, 672] on button "Save" at bounding box center [1533, 683] width 54 height 26
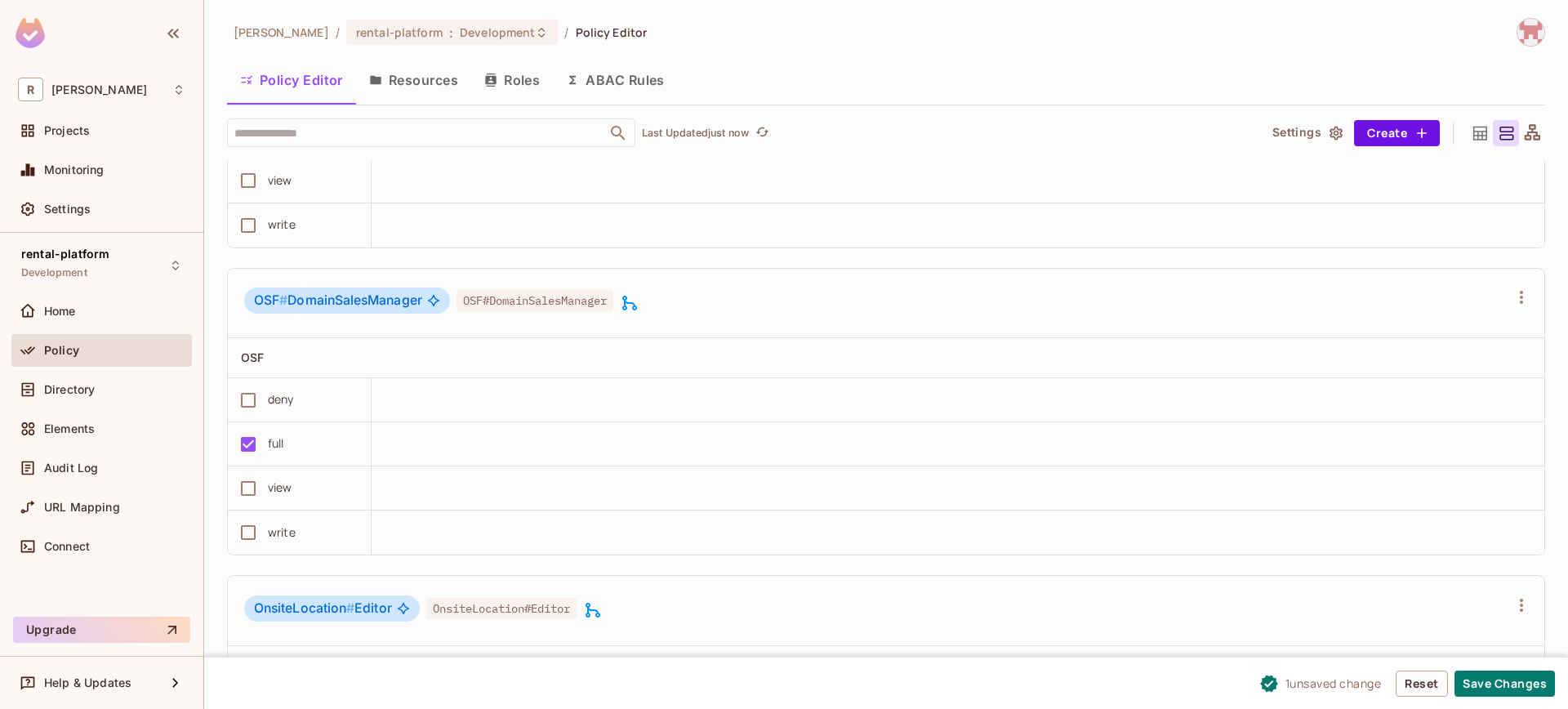
scroll to position [6093, 0]
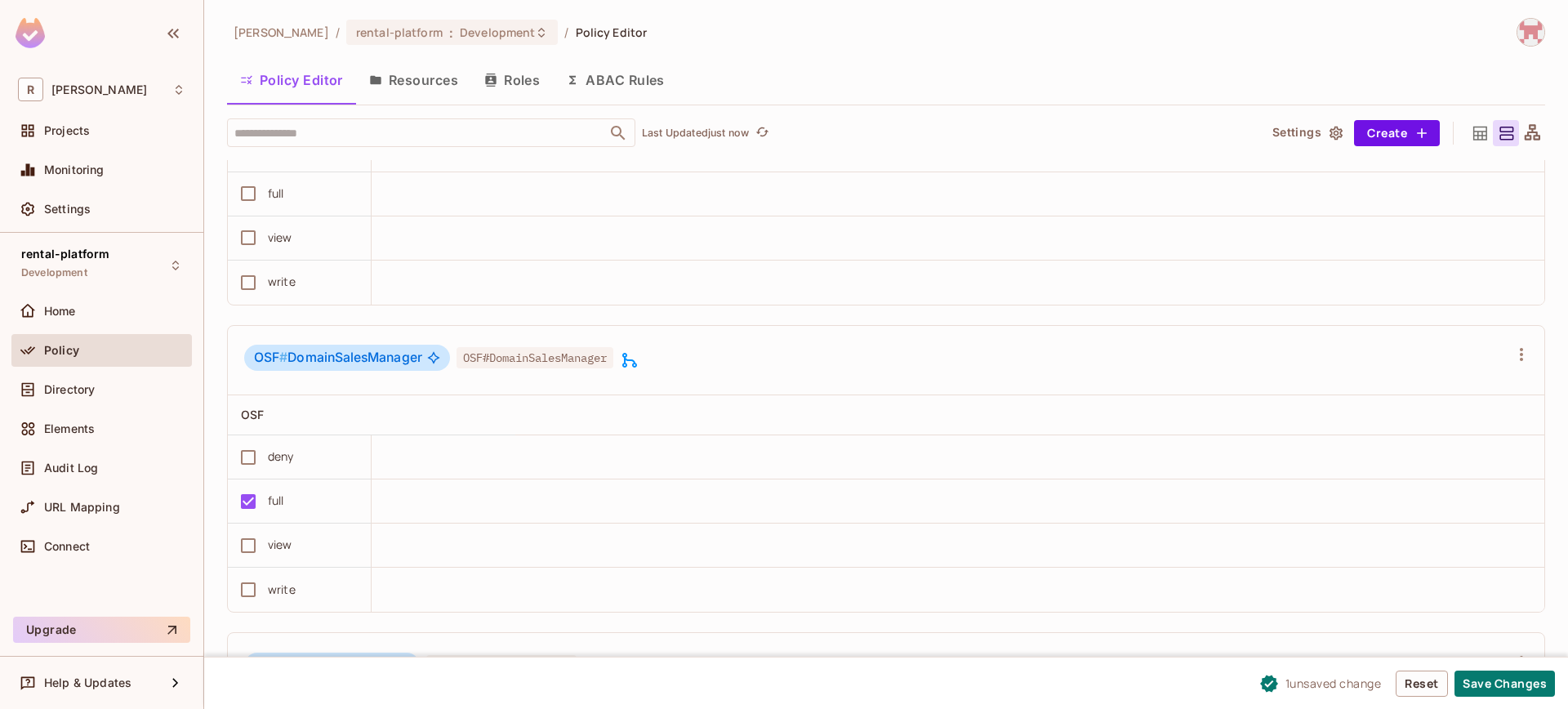
click at [632, 370] on icon at bounding box center [629, 360] width 20 height 20
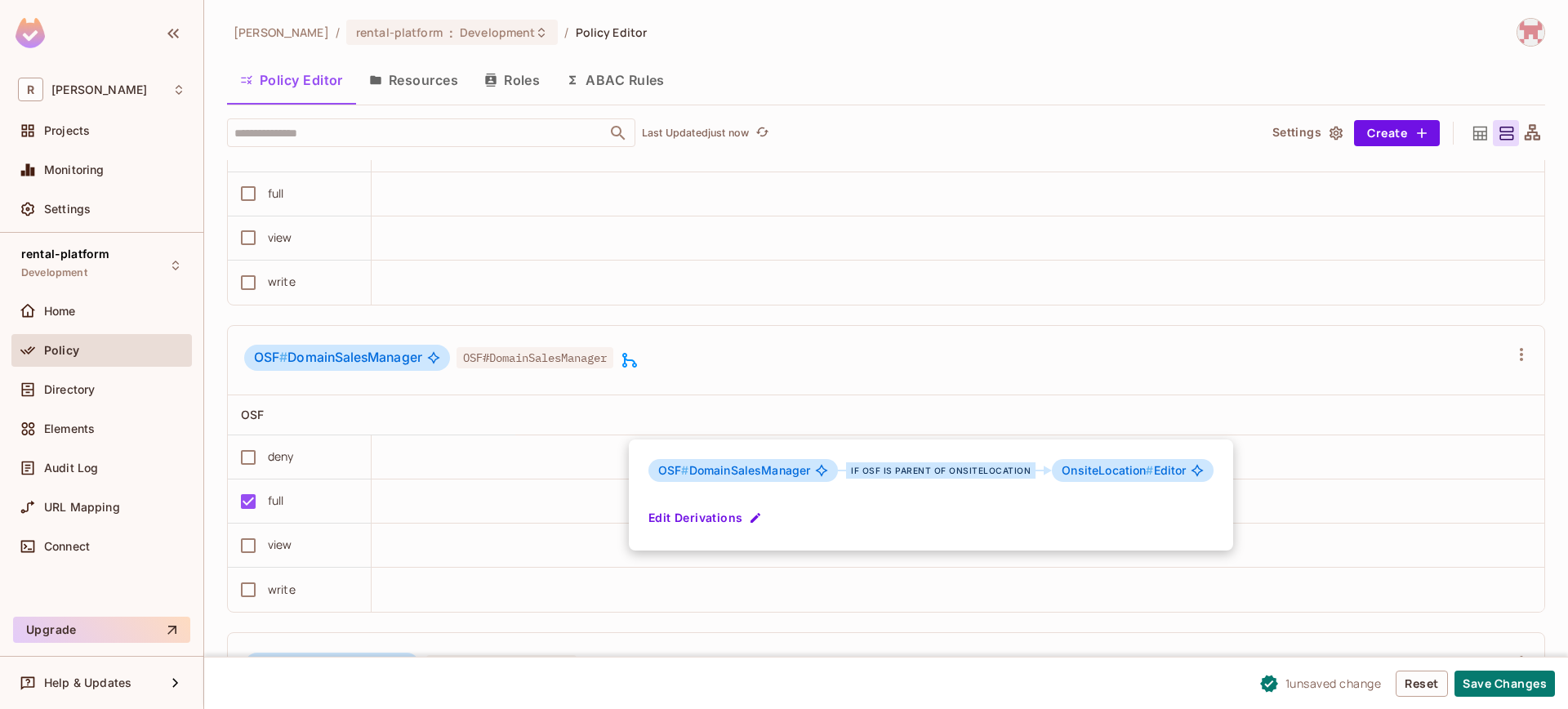
click at [752, 518] on icon "button" at bounding box center [755, 517] width 9 height 9
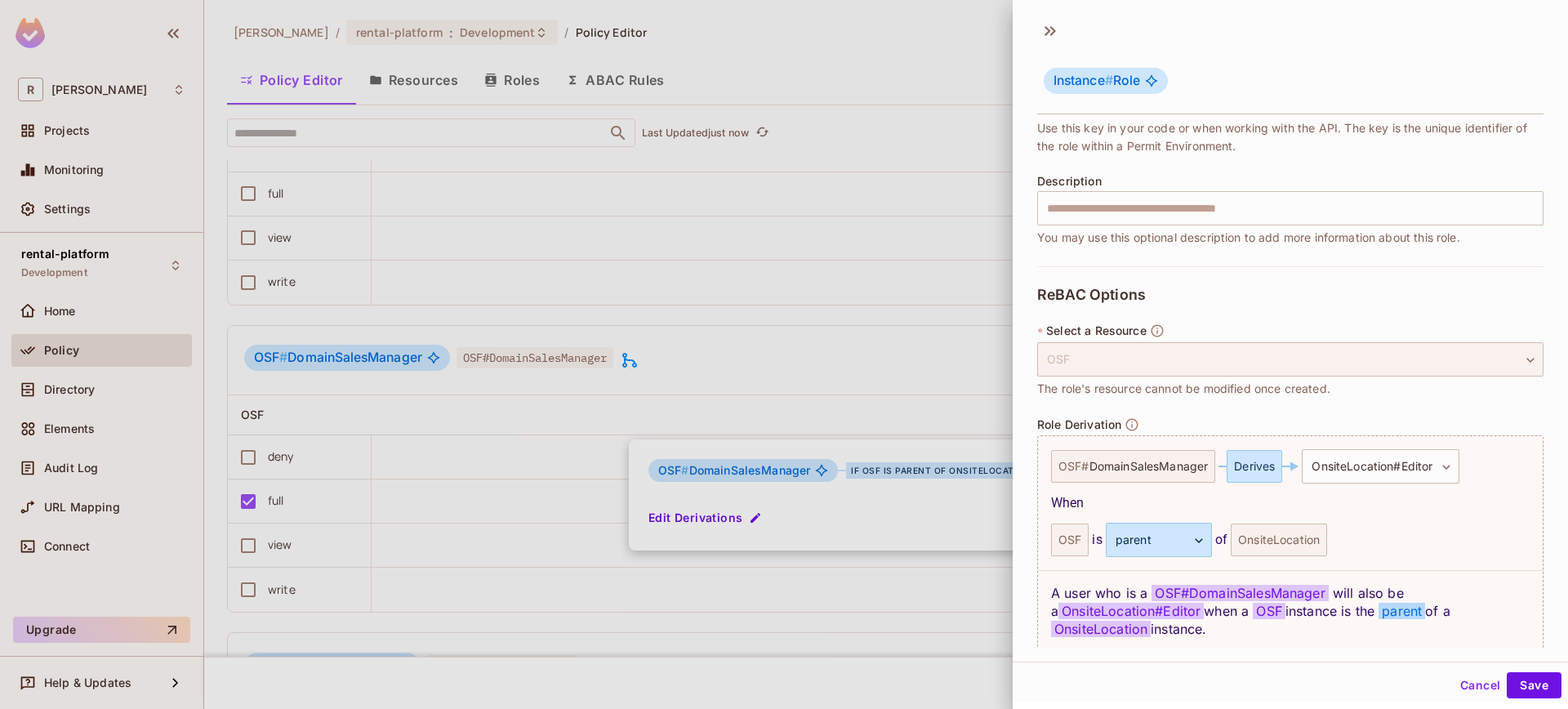
scroll to position [210, 0]
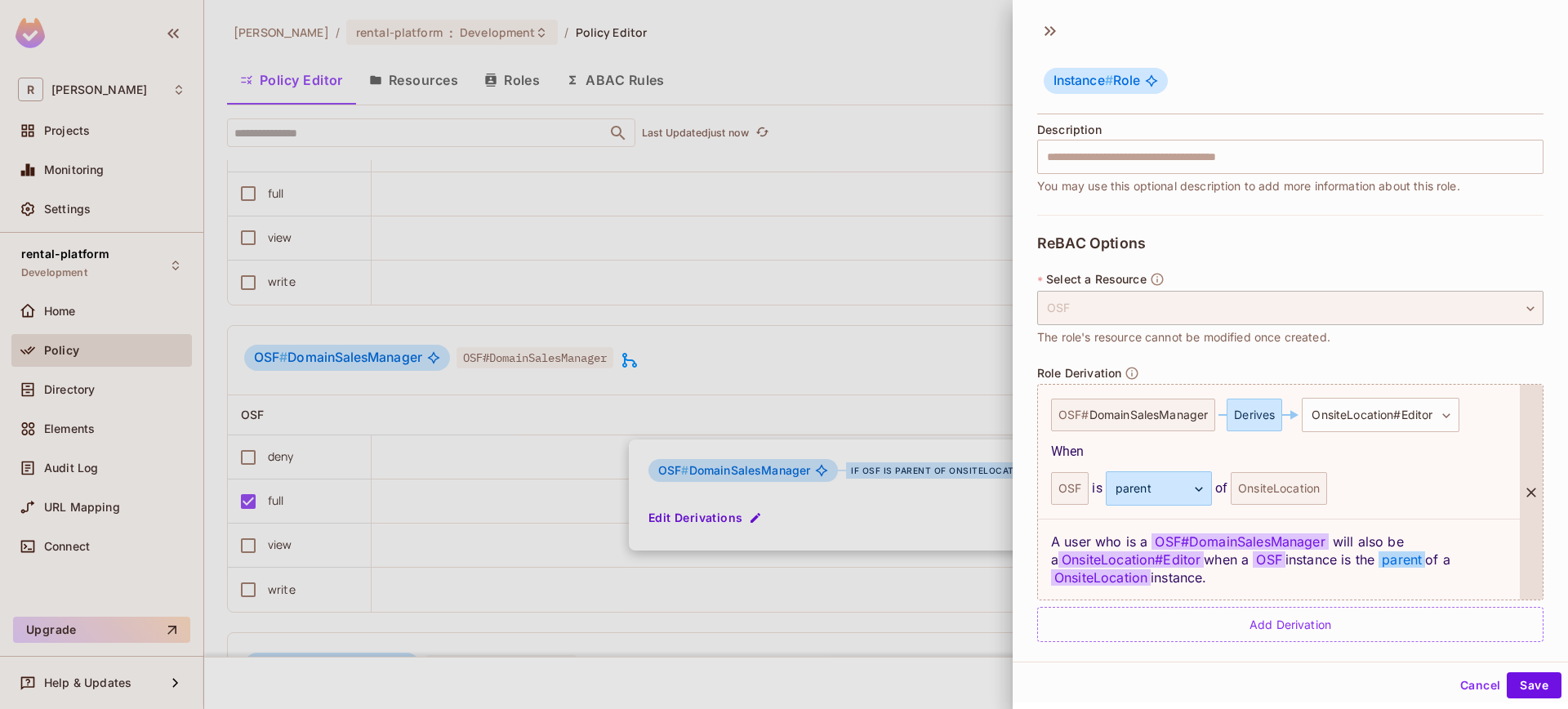
click at [1174, 426] on div "OSF # DomainSalesManager" at bounding box center [1132, 414] width 164 height 33
click at [1173, 423] on div "OSF # DomainSalesManager" at bounding box center [1132, 414] width 164 height 33
click at [1383, 423] on body "R [PERSON_NAME]-poc Projects Monitoring Settings rental-platform Development Ho…" at bounding box center [784, 354] width 1568 height 709
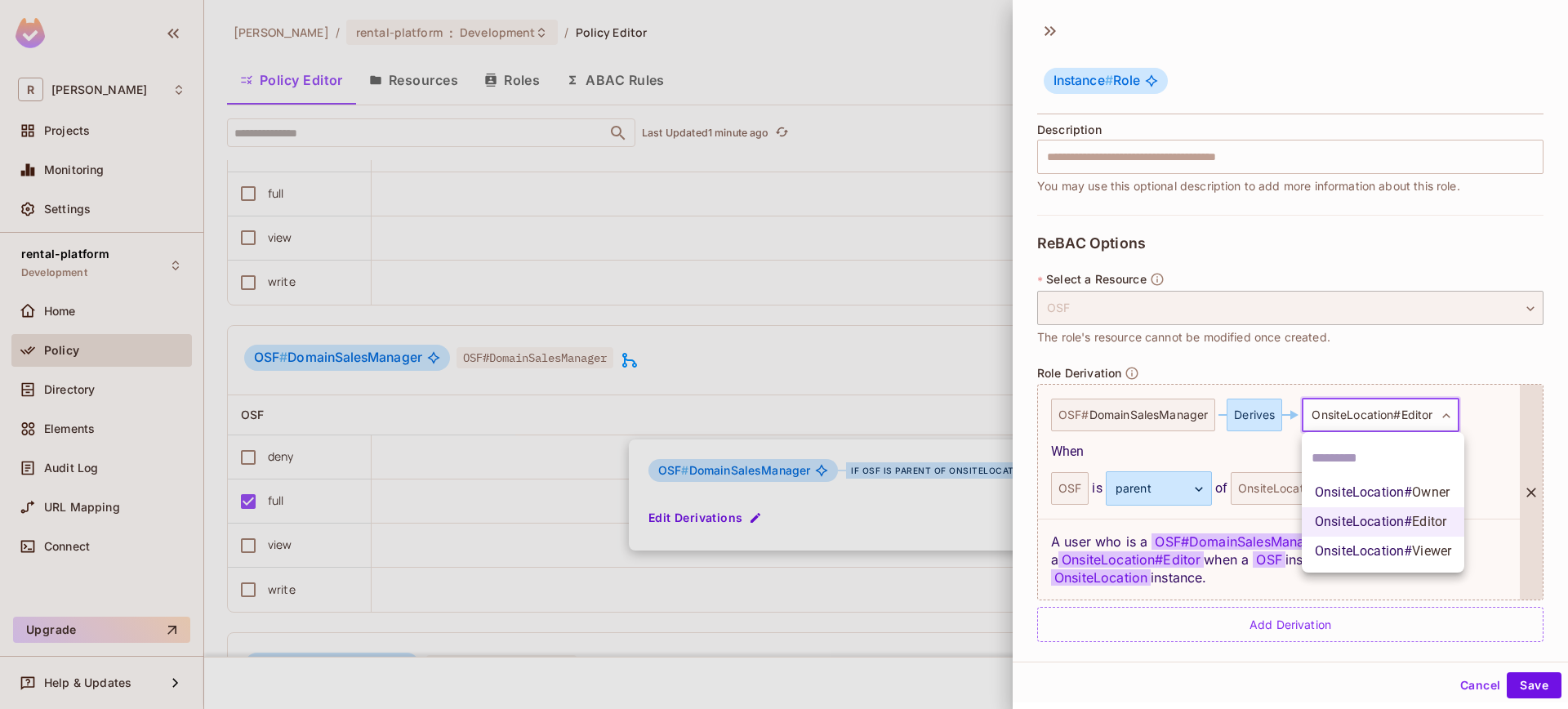
click at [1383, 423] on div at bounding box center [784, 354] width 1568 height 709
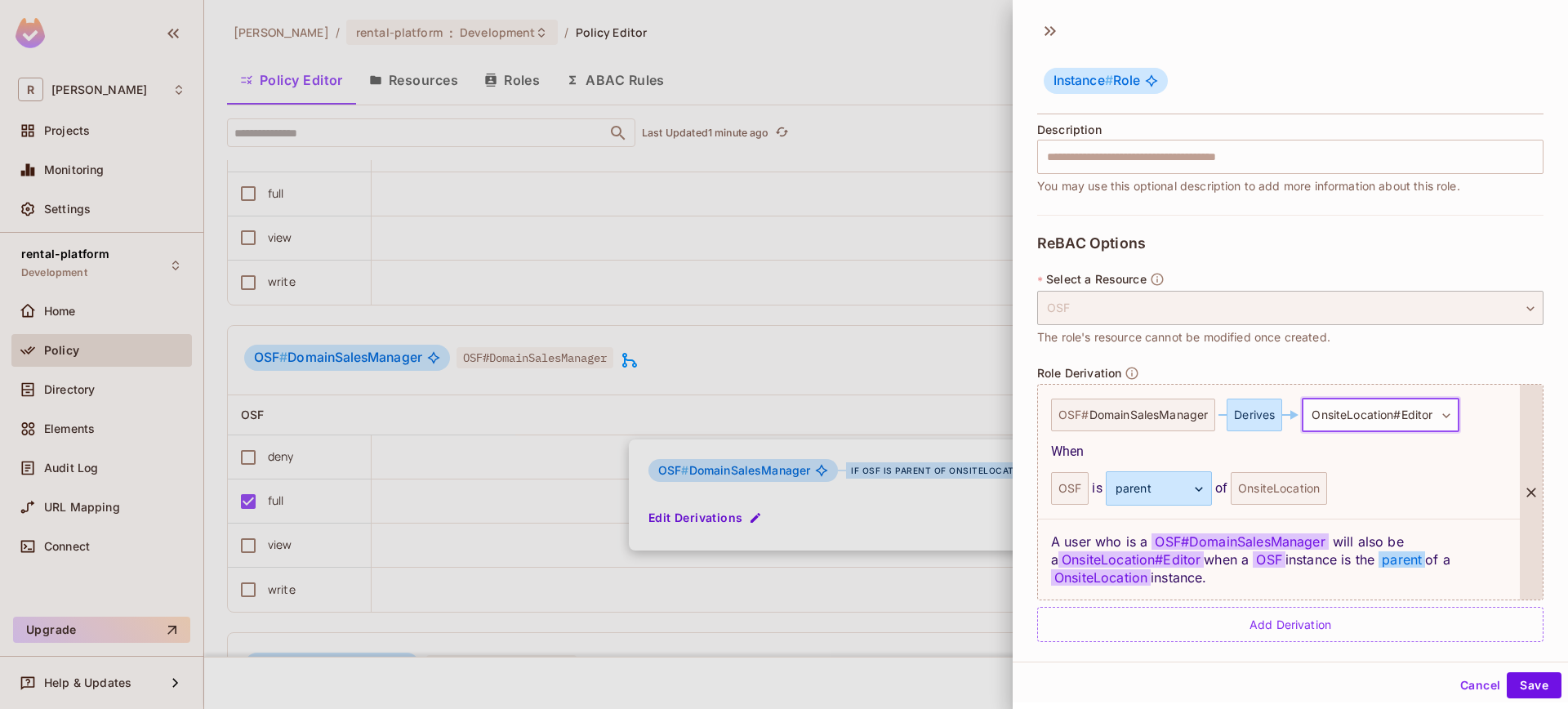
click at [1383, 468] on div "**********" at bounding box center [1279, 451] width 481 height 134
click at [1467, 678] on button "Cancel" at bounding box center [1480, 685] width 53 height 26
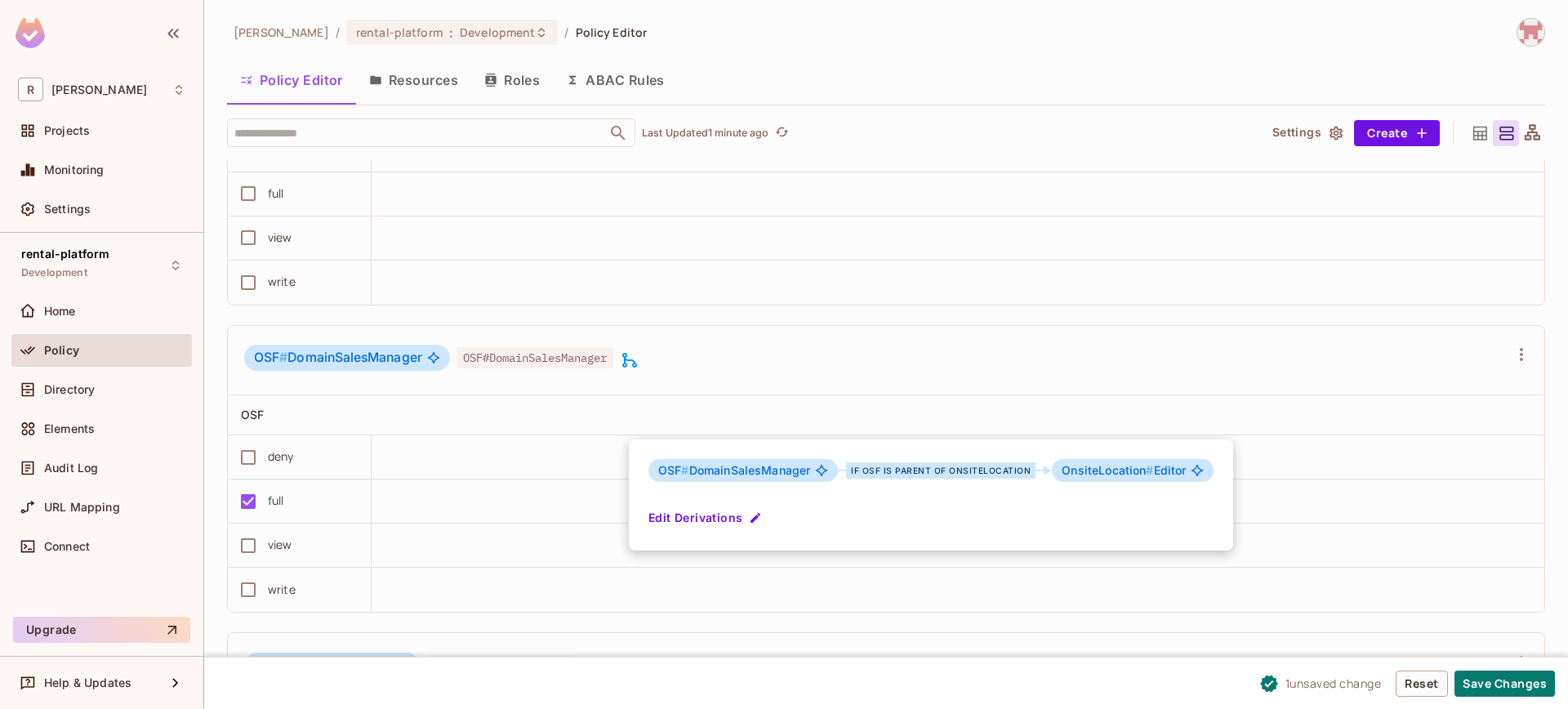
click at [1489, 683] on div at bounding box center [784, 354] width 1568 height 709
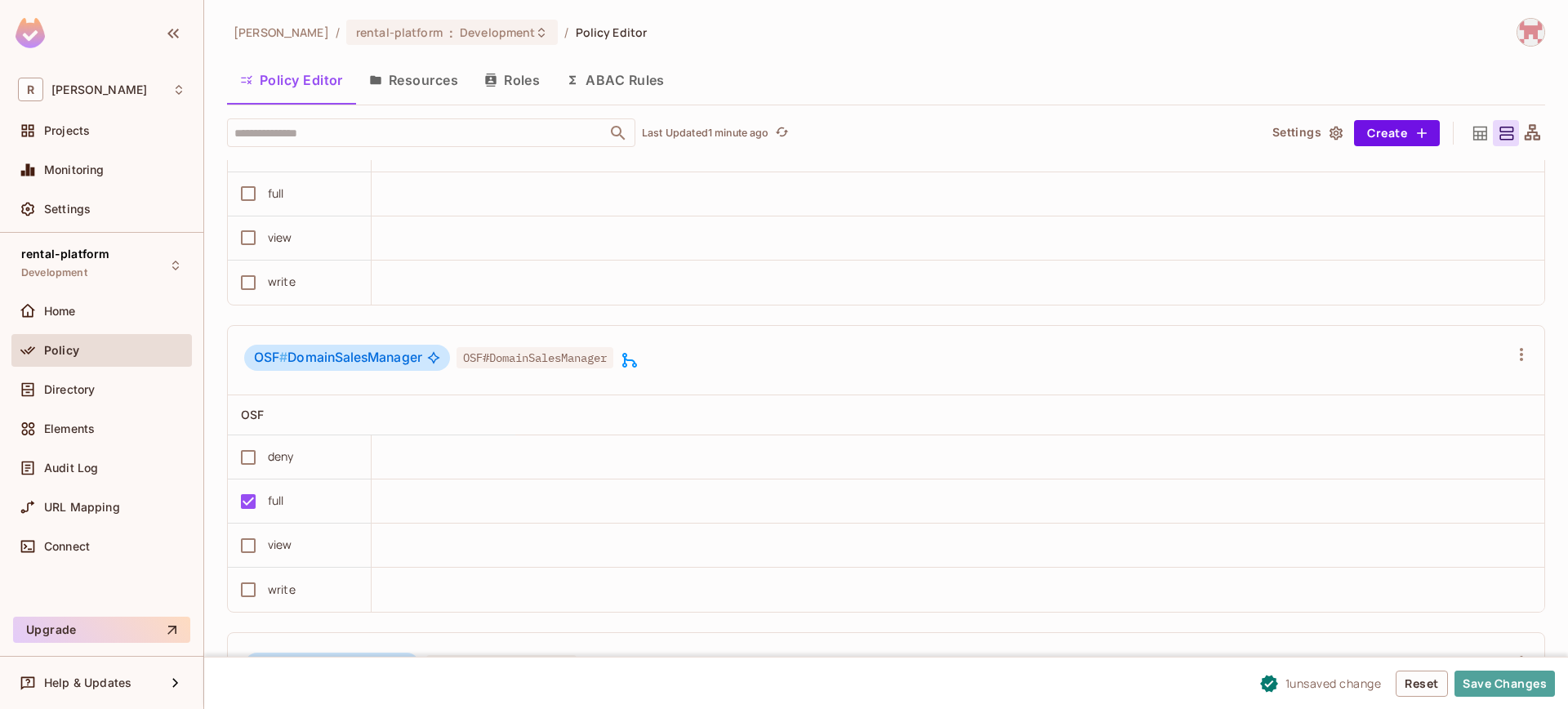
click at [1488, 683] on button "Save Changes" at bounding box center [1504, 684] width 100 height 26
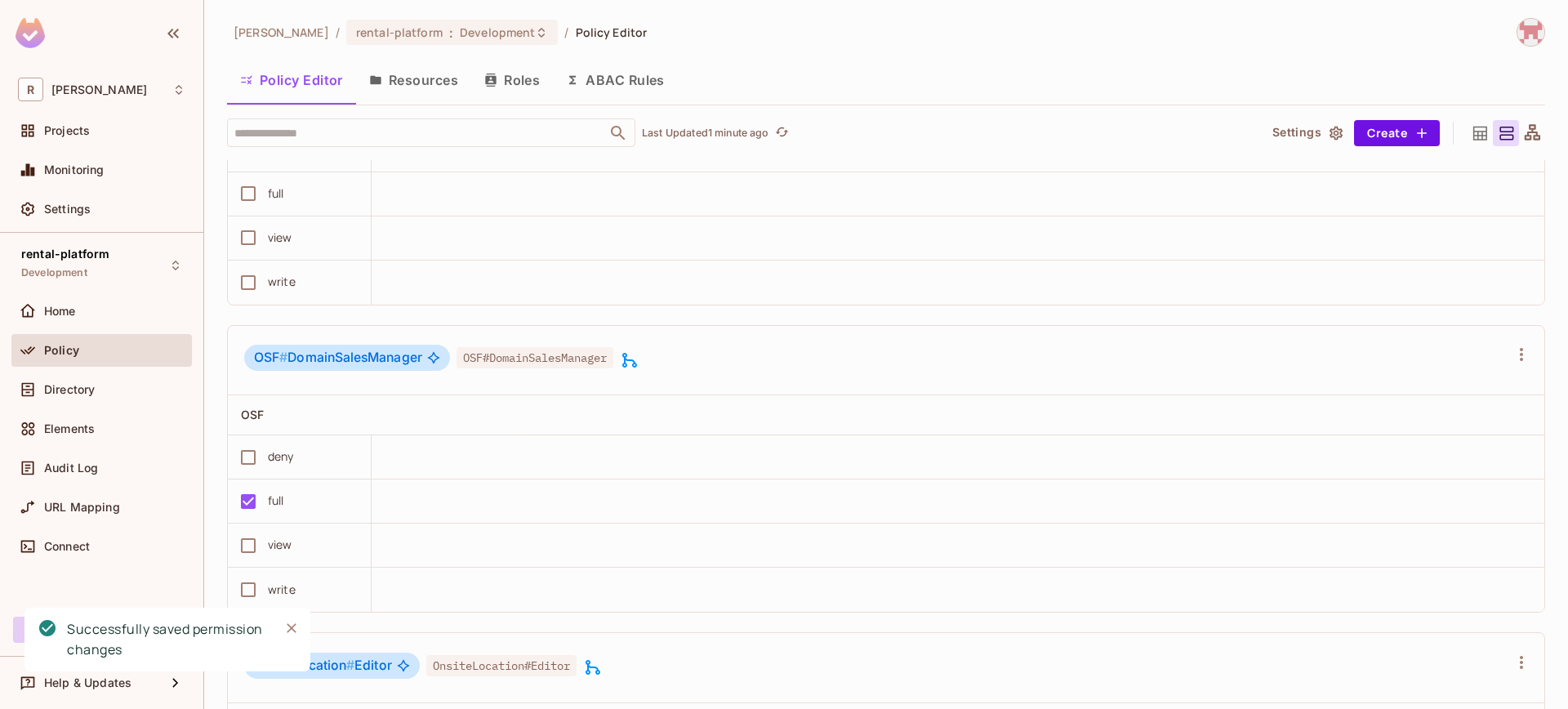
click at [584, 368] on span "OSF#DomainSalesManager" at bounding box center [534, 358] width 156 height 22
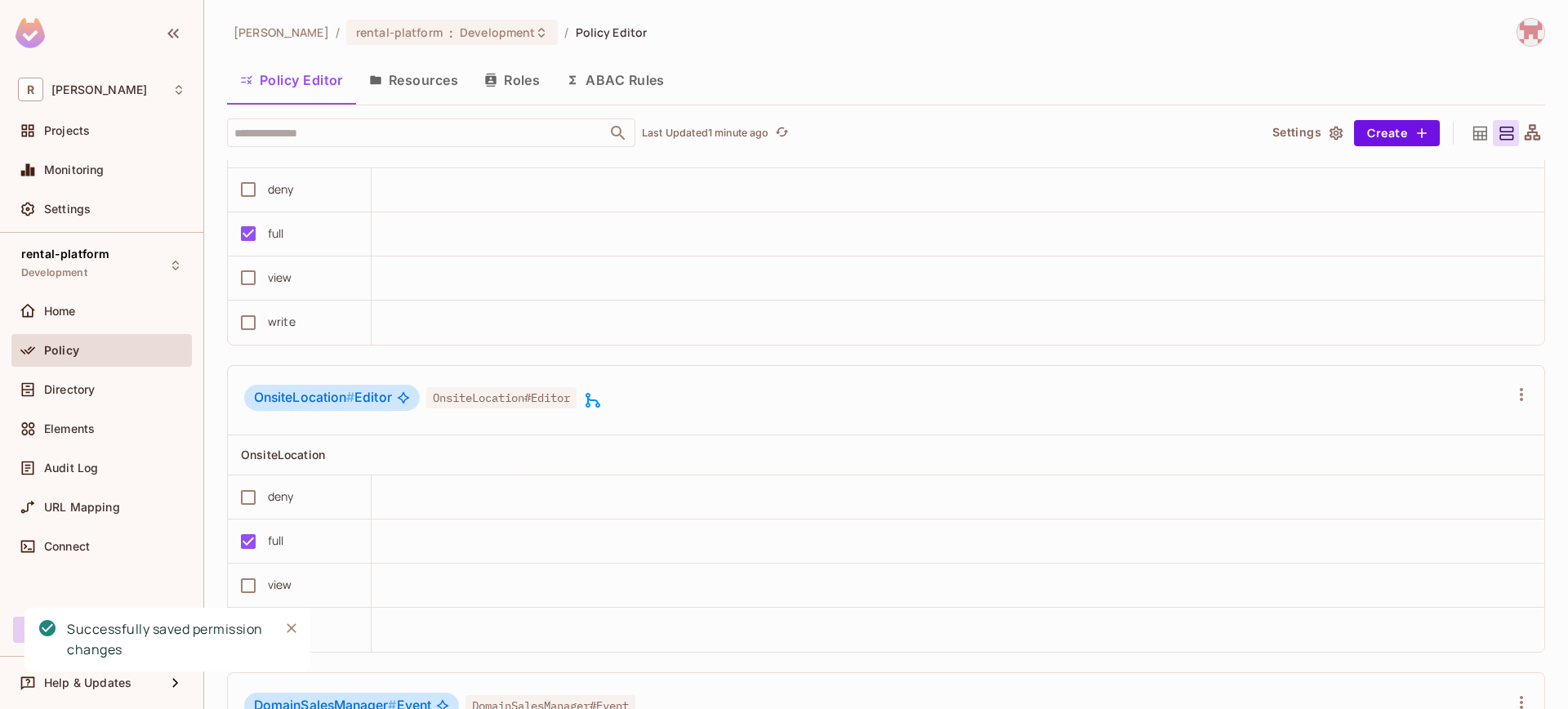
scroll to position [6418, 0]
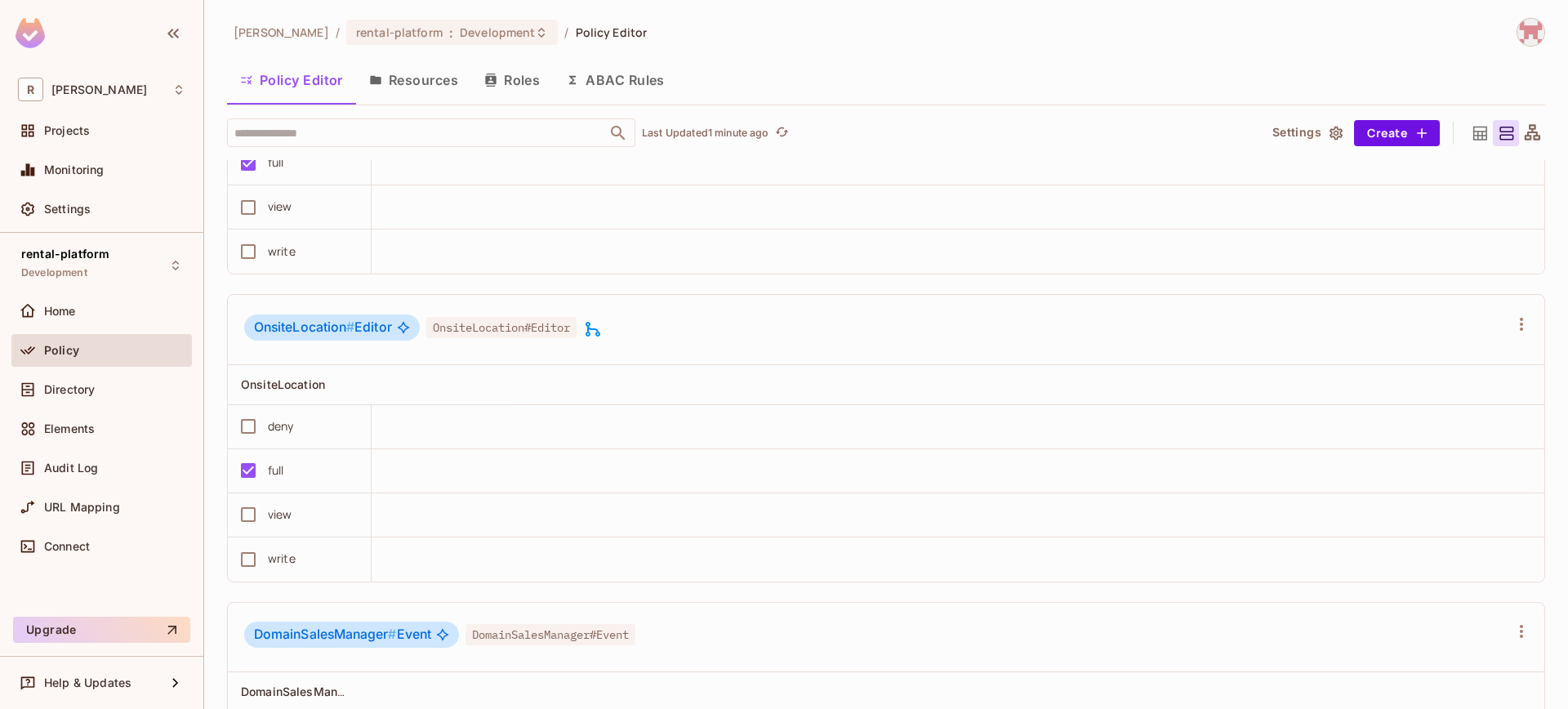
click at [596, 365] on div "OnsiteLocation # Editor OnsiteLocation#Editor" at bounding box center [885, 330] width 1316 height 70
click at [602, 339] on icon at bounding box center [592, 329] width 20 height 20
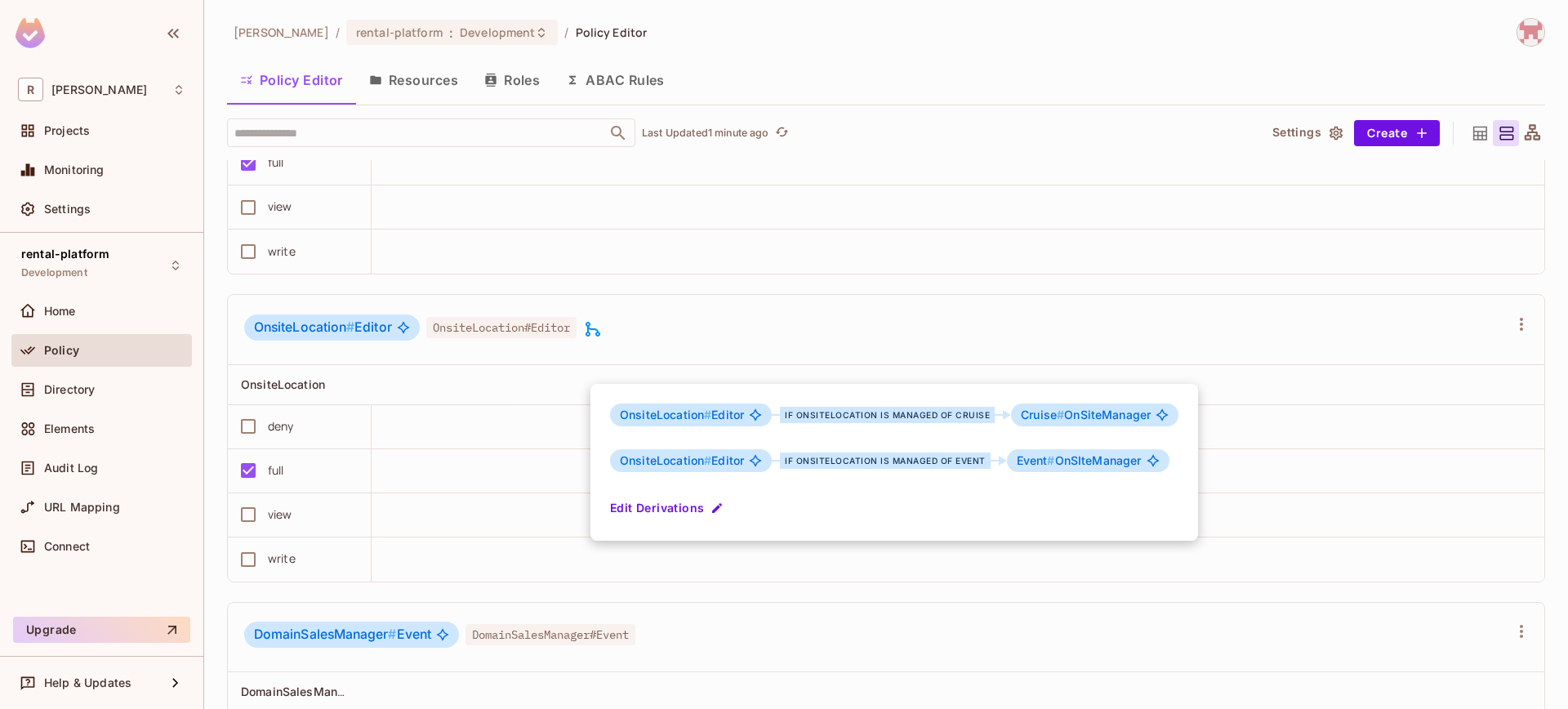
click at [645, 504] on button "Edit Derivations" at bounding box center [668, 508] width 117 height 26
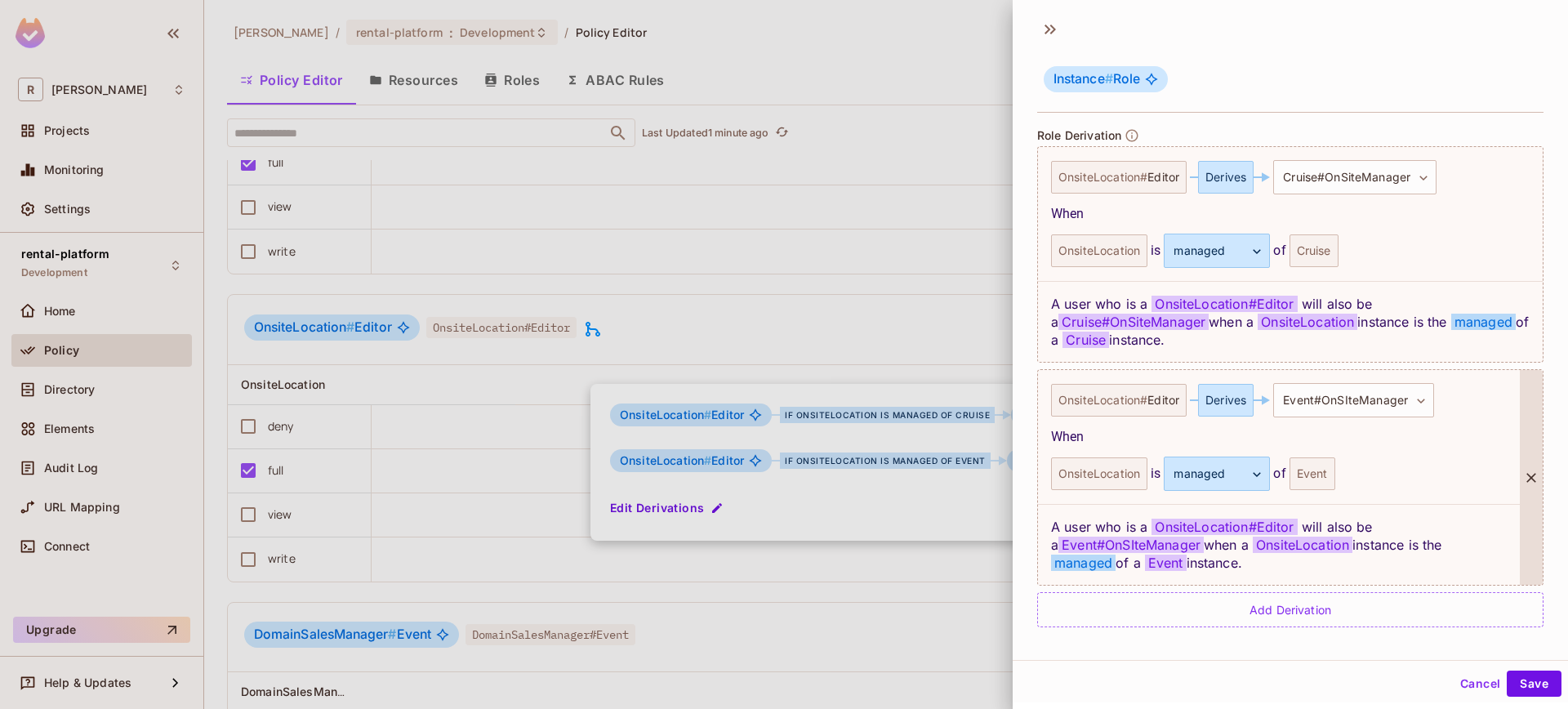
scroll to position [3, 0]
click at [939, 614] on div at bounding box center [784, 354] width 1568 height 709
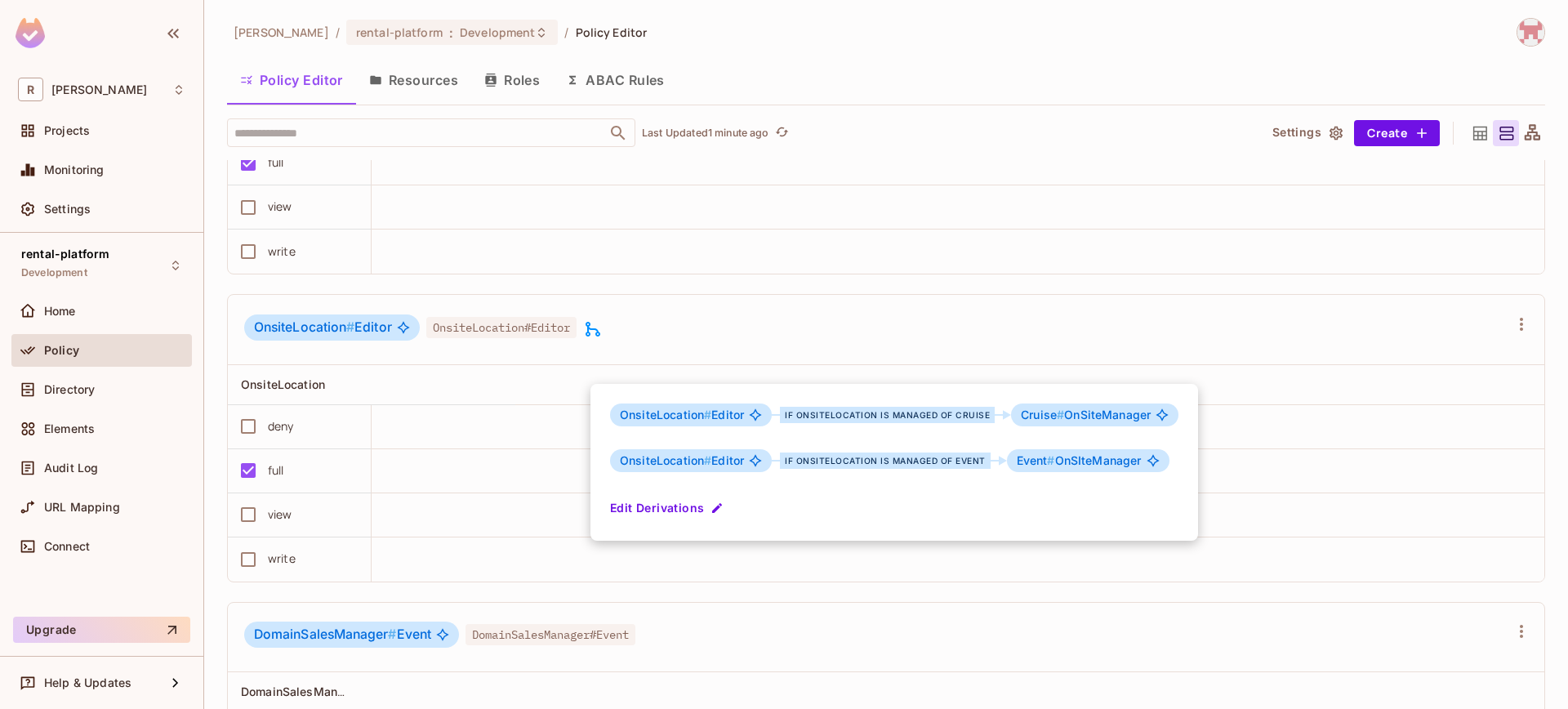
click at [81, 385] on div at bounding box center [784, 354] width 1568 height 709
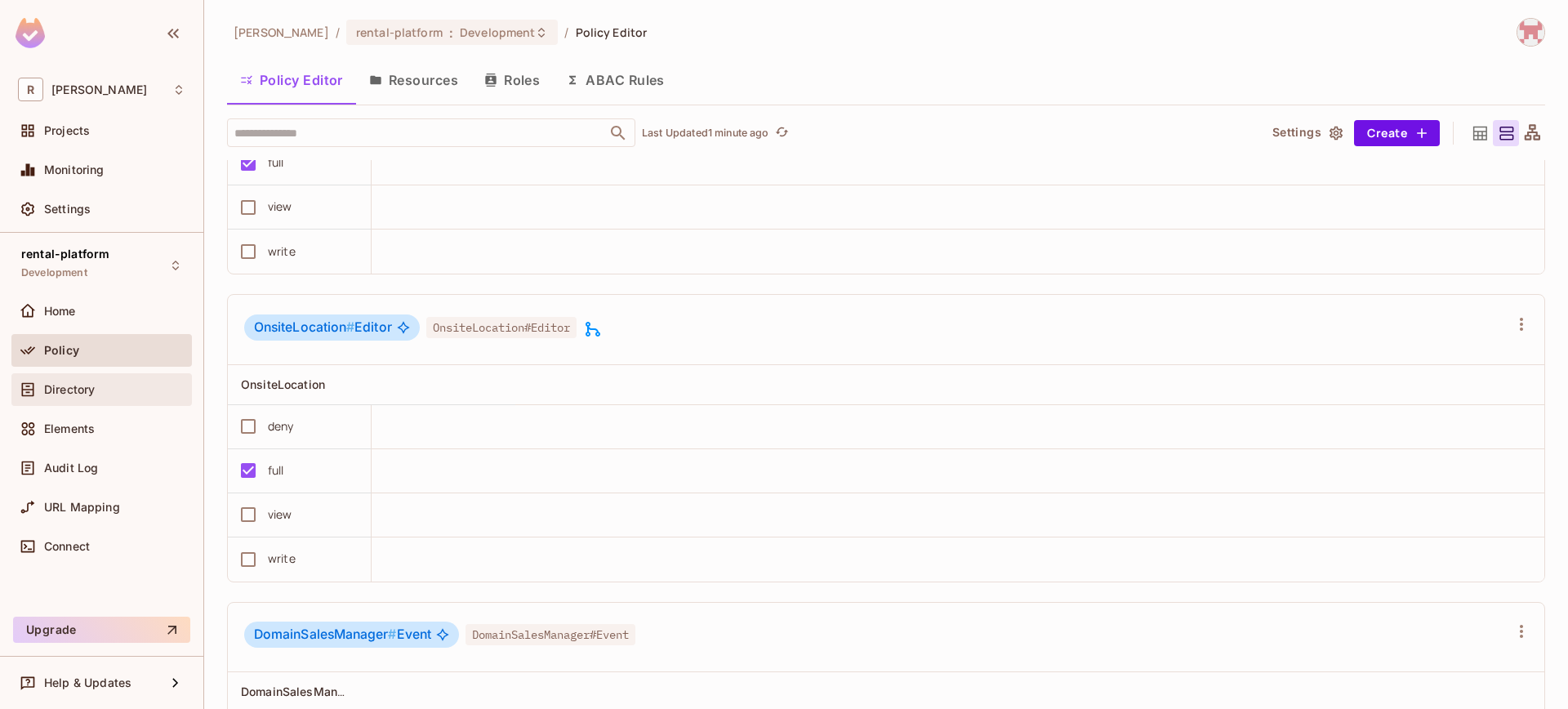
click at [76, 378] on div "Directory" at bounding box center [101, 389] width 181 height 33
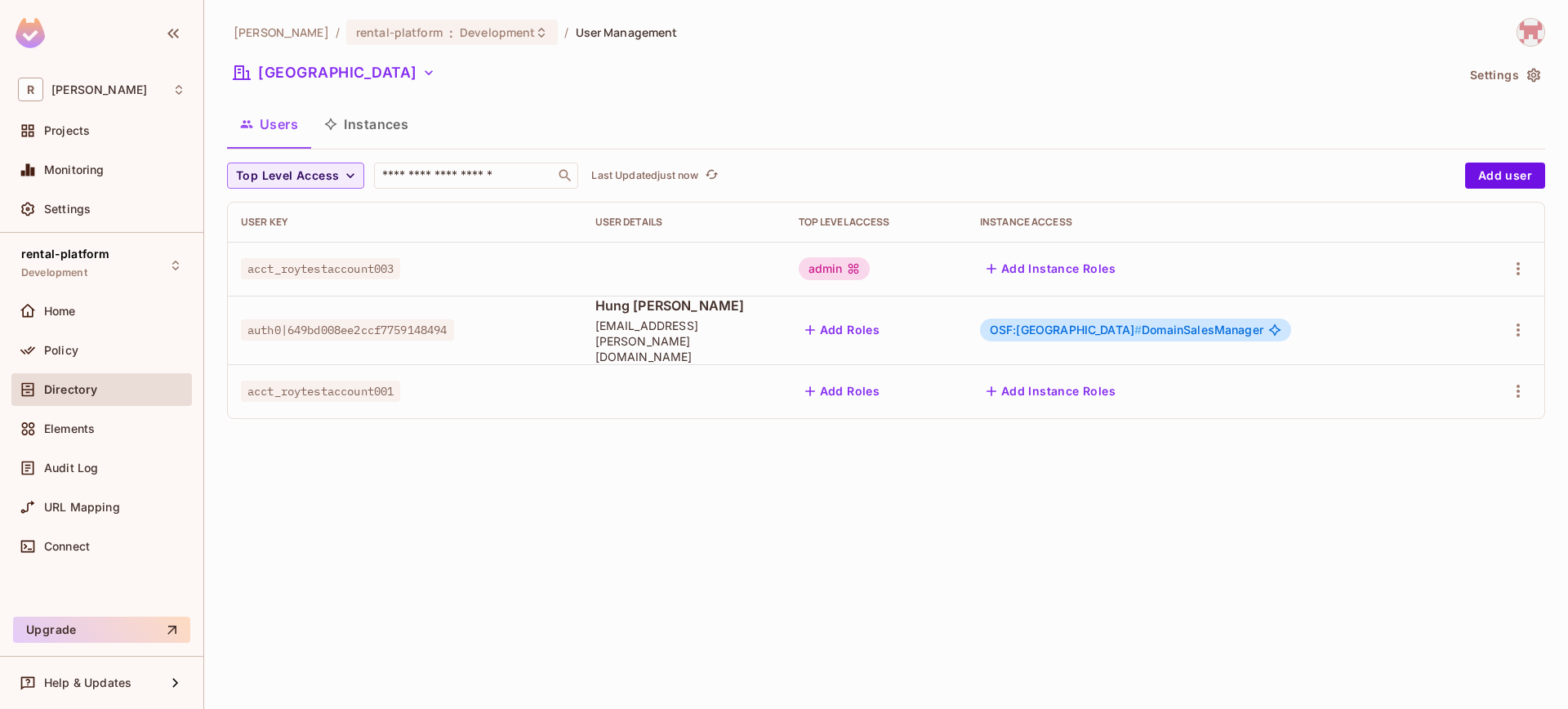
click at [356, 130] on button "Instances" at bounding box center [366, 125] width 111 height 41
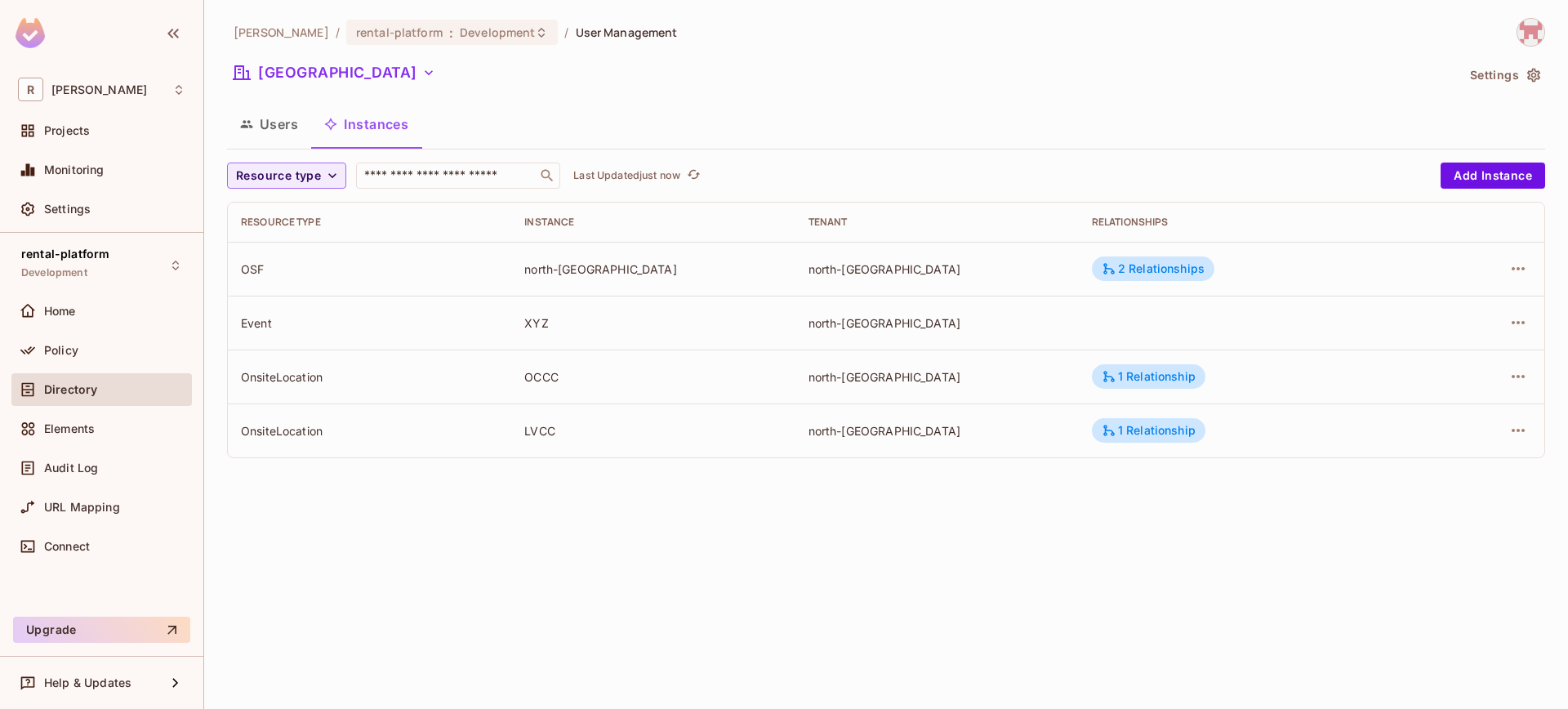
click at [1133, 363] on td "1 Relationship" at bounding box center [1251, 377] width 345 height 54
click at [1133, 375] on div "1 Relationship" at bounding box center [1148, 377] width 94 height 15
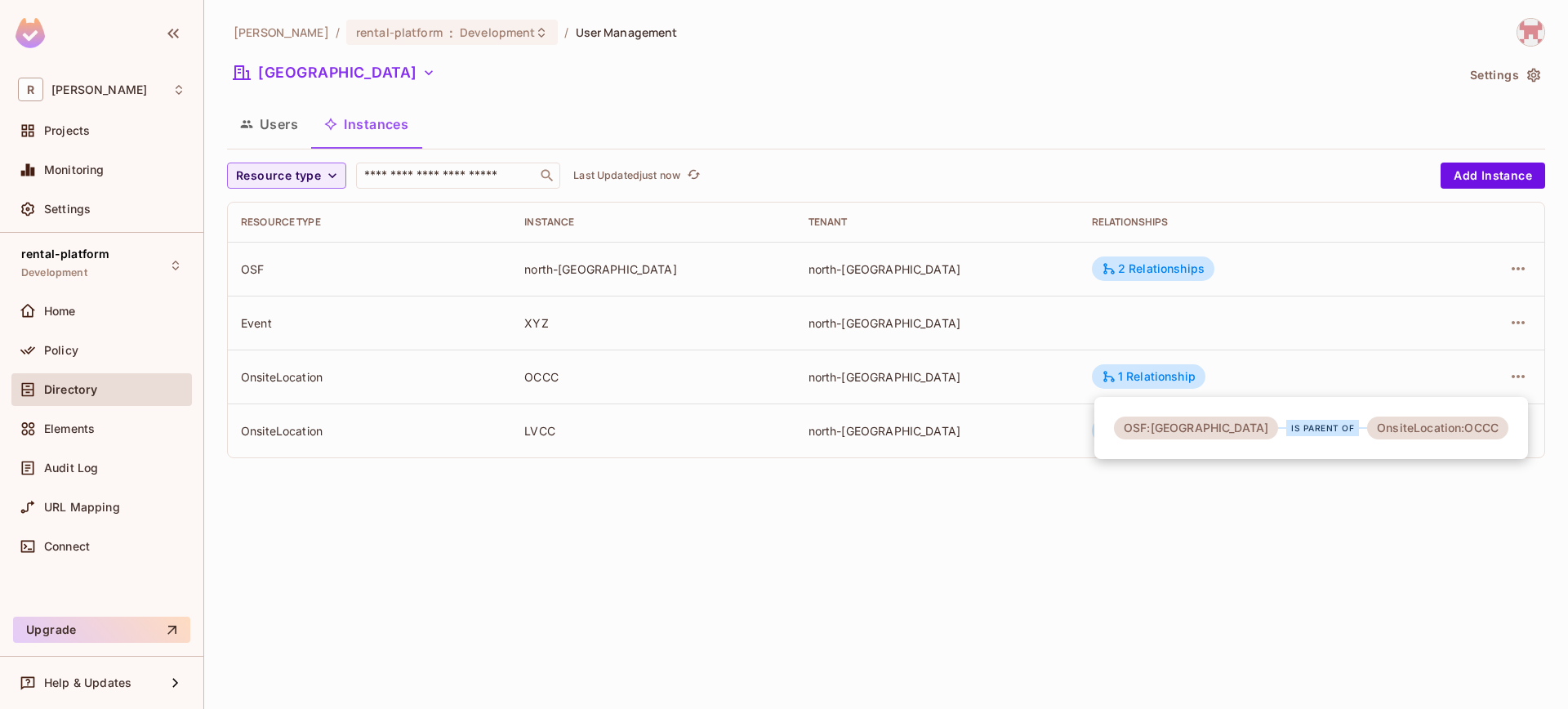
drag, startPoint x: 709, startPoint y: 588, endPoint x: 581, endPoint y: 646, distance: 140.5
click at [709, 589] on div at bounding box center [784, 354] width 1568 height 709
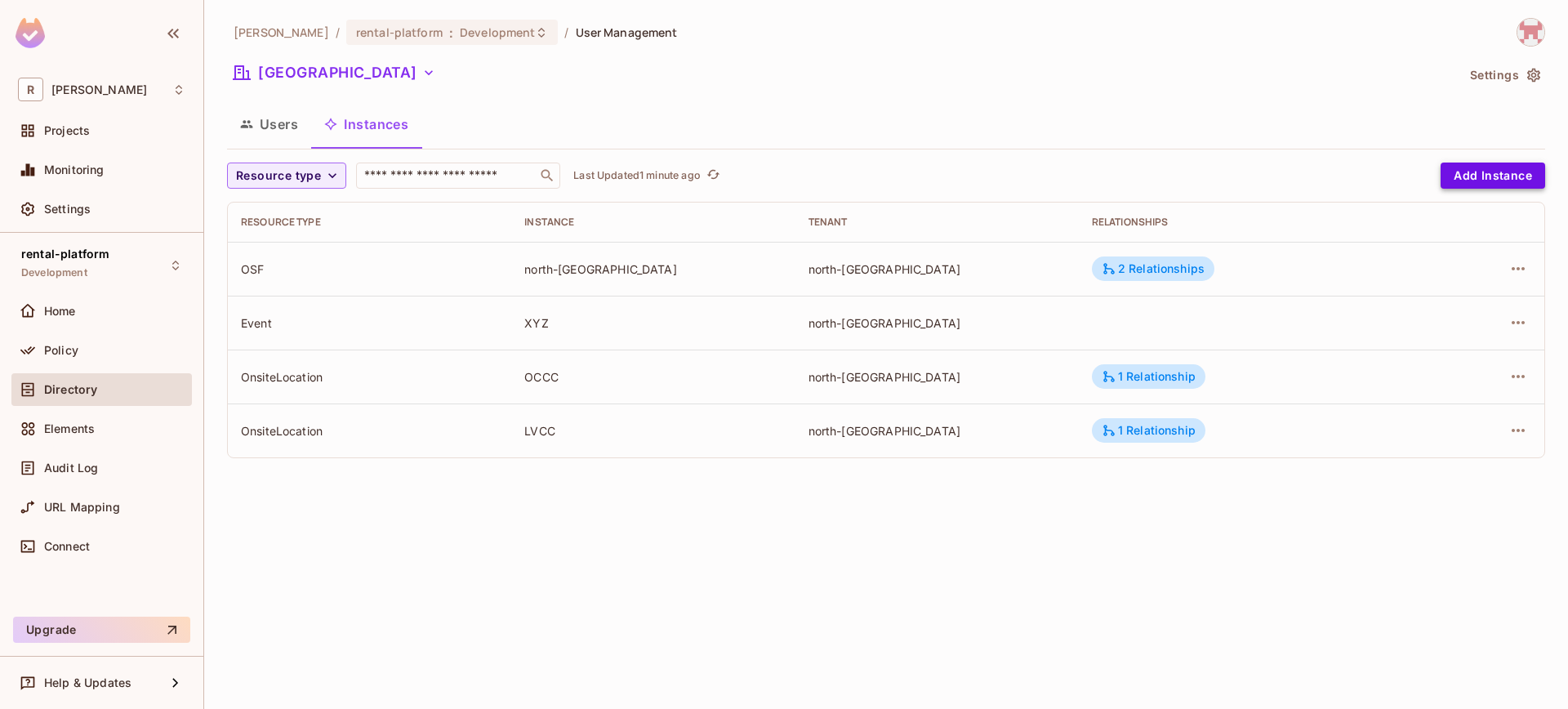
click at [1472, 179] on button "Add Instance" at bounding box center [1493, 175] width 105 height 26
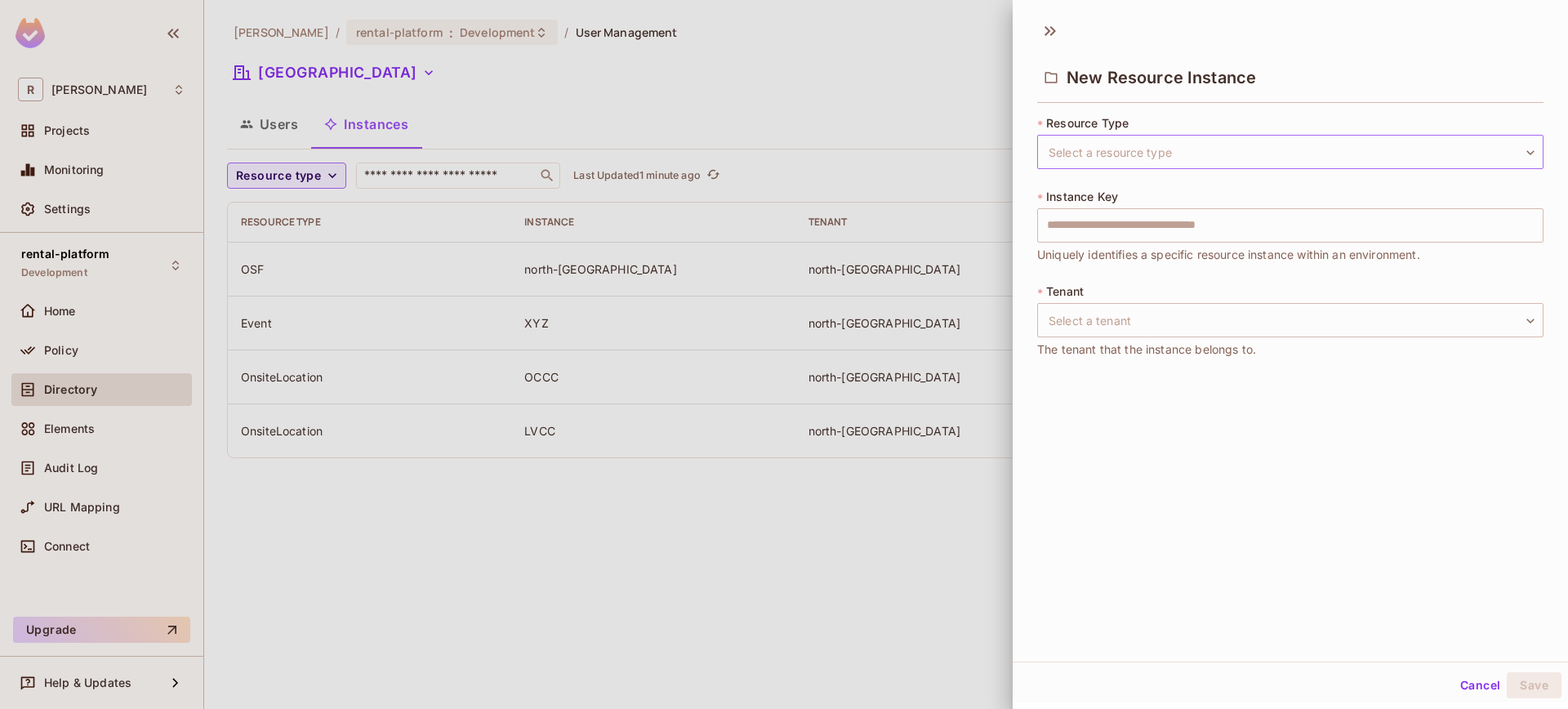
click at [1137, 164] on body "R [PERSON_NAME]-poc Projects Monitoring Settings rental-platform Development Ho…" at bounding box center [784, 354] width 1568 height 709
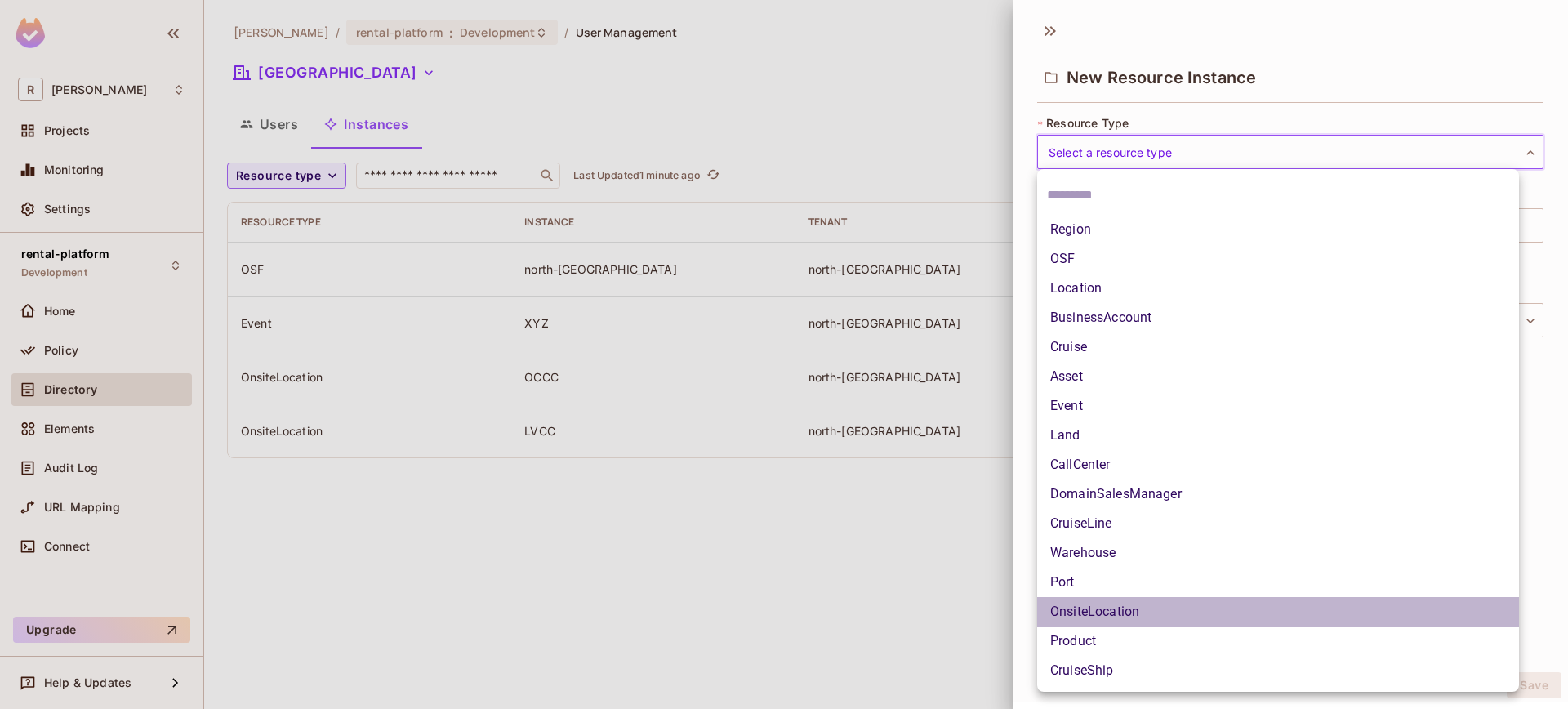
click at [1156, 613] on li "OnsiteLocation" at bounding box center [1278, 611] width 481 height 29
type input "**********"
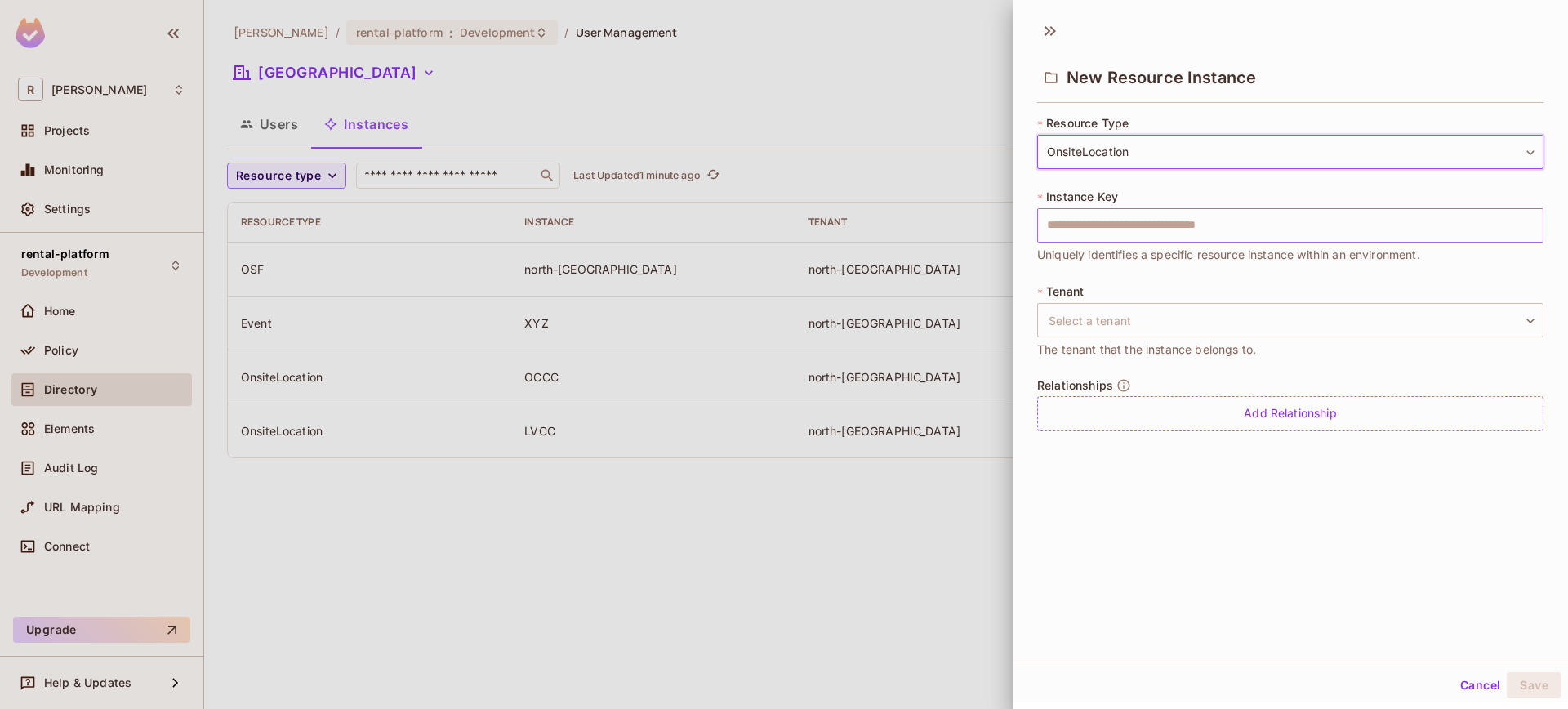
click at [1124, 228] on input "text" at bounding box center [1290, 225] width 507 height 35
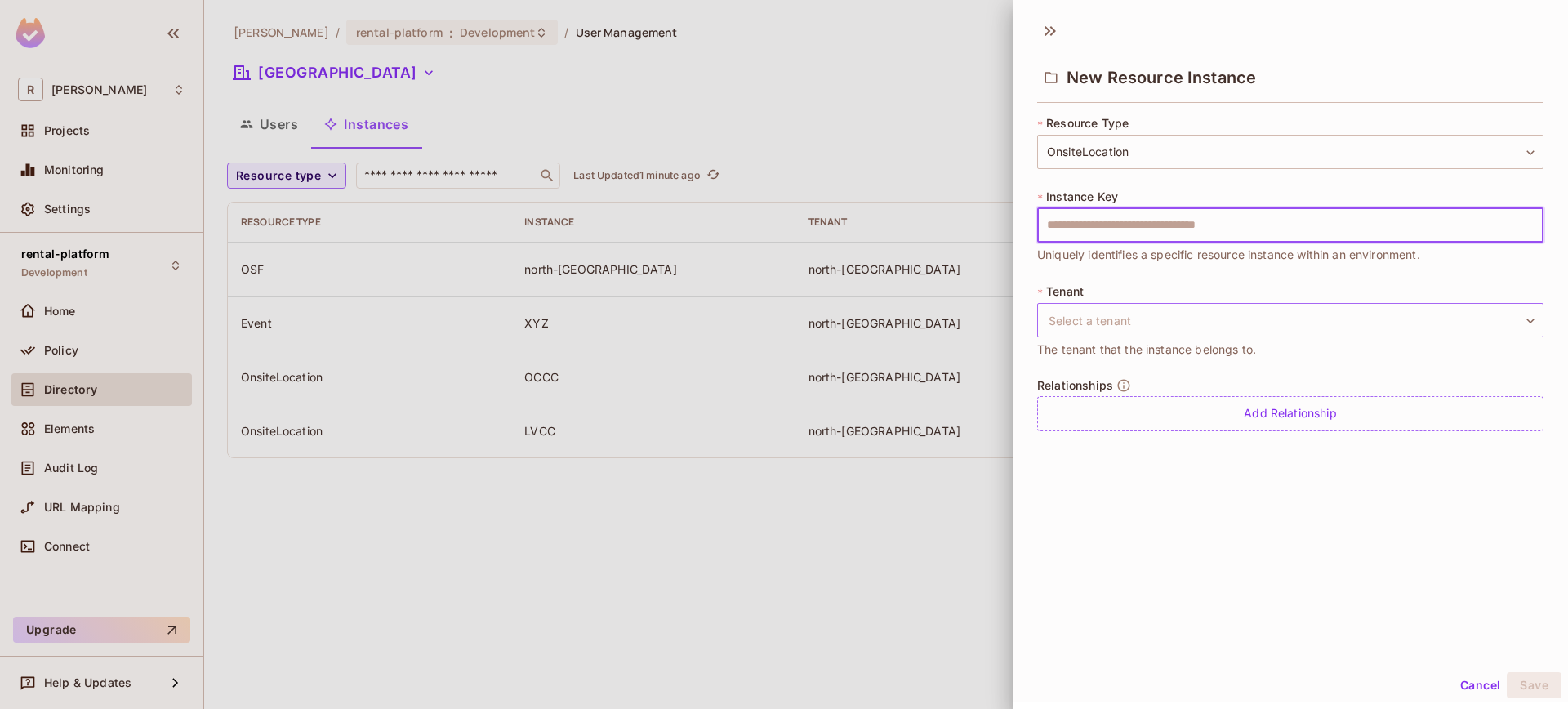
click at [1069, 331] on body "**********" at bounding box center [784, 354] width 1568 height 709
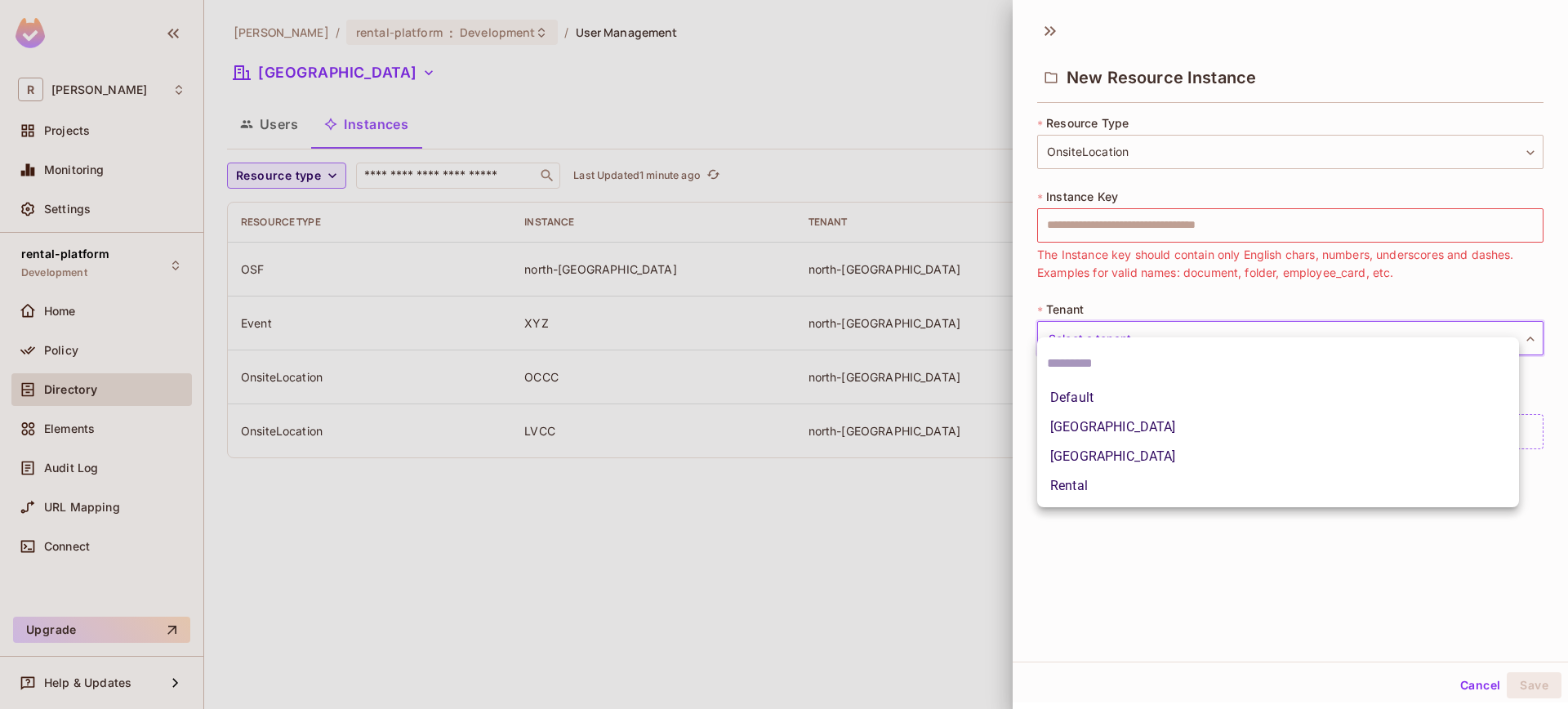
click at [1097, 451] on li "[GEOGRAPHIC_DATA]" at bounding box center [1278, 456] width 481 height 29
type input "**********"
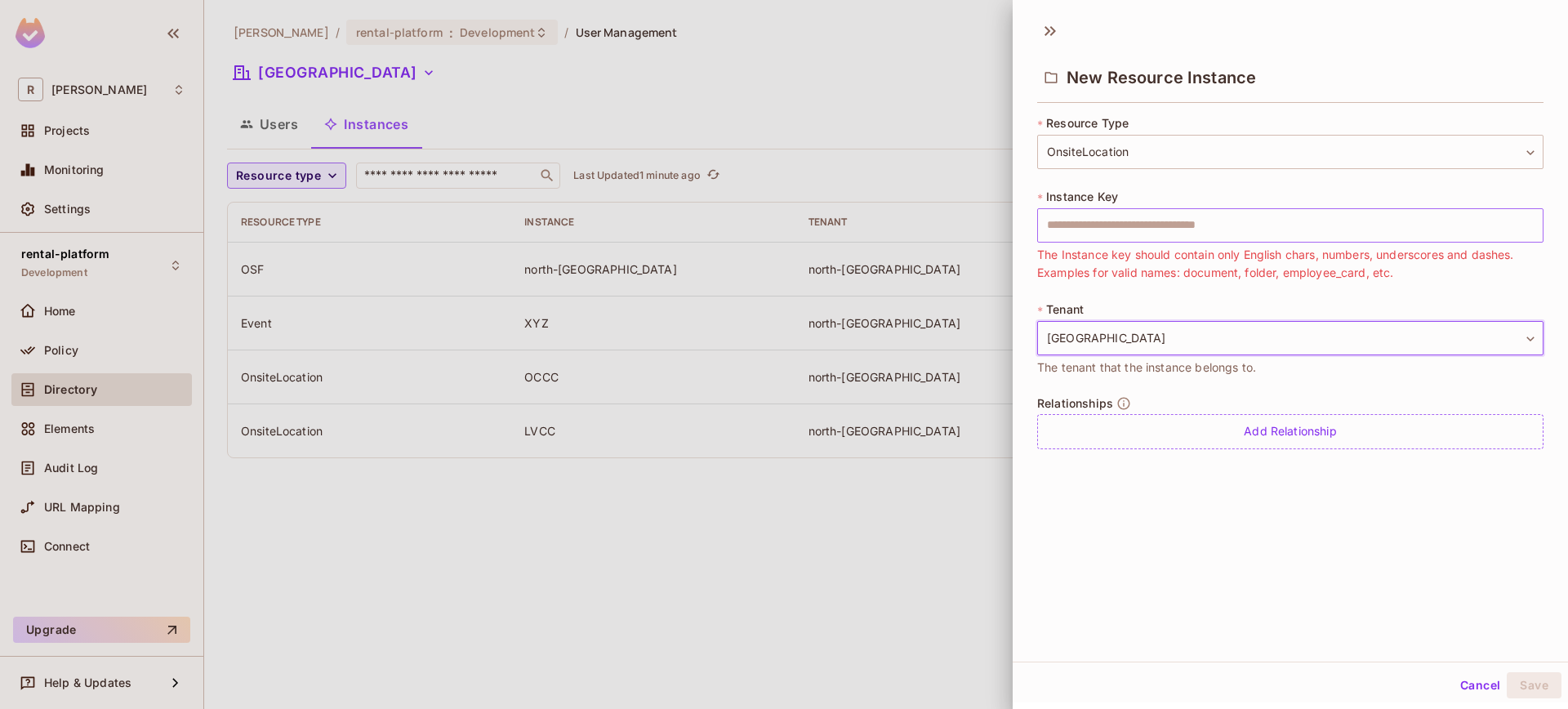
drag, startPoint x: 1128, startPoint y: 242, endPoint x: 1129, endPoint y: 232, distance: 10.0
click at [1128, 242] on input "text" at bounding box center [1290, 225] width 507 height 35
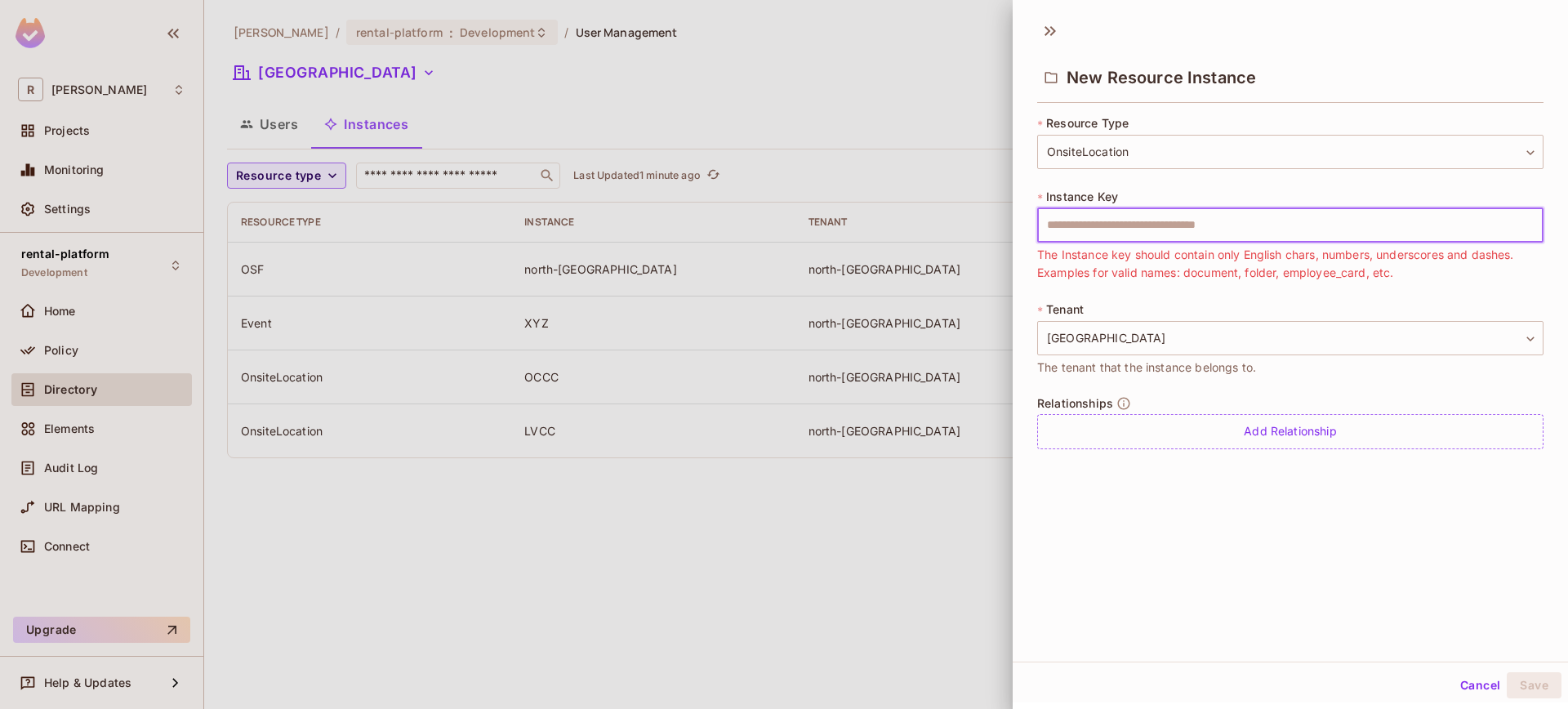
click at [1130, 231] on input "text" at bounding box center [1290, 225] width 507 height 35
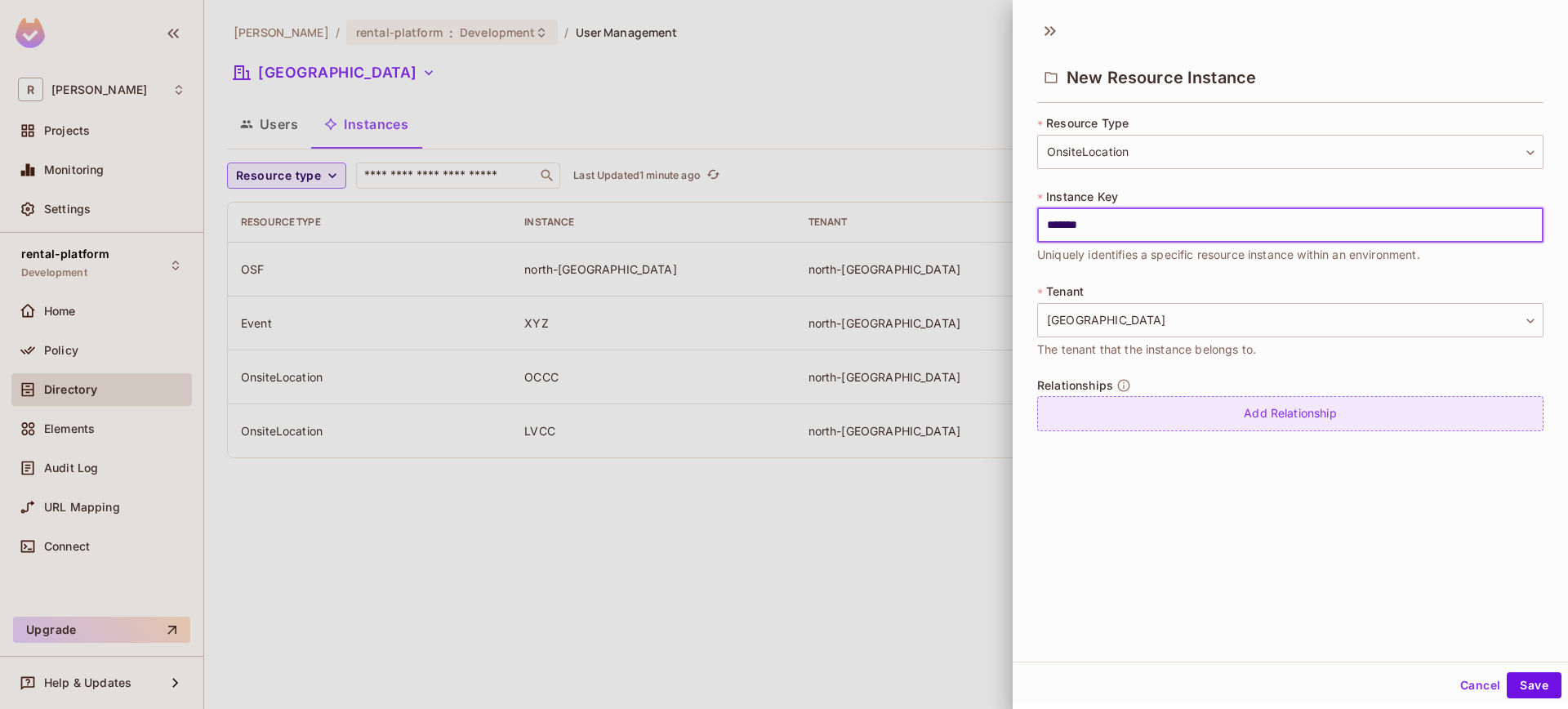
click at [1220, 407] on div "Add Relationship" at bounding box center [1290, 413] width 507 height 35
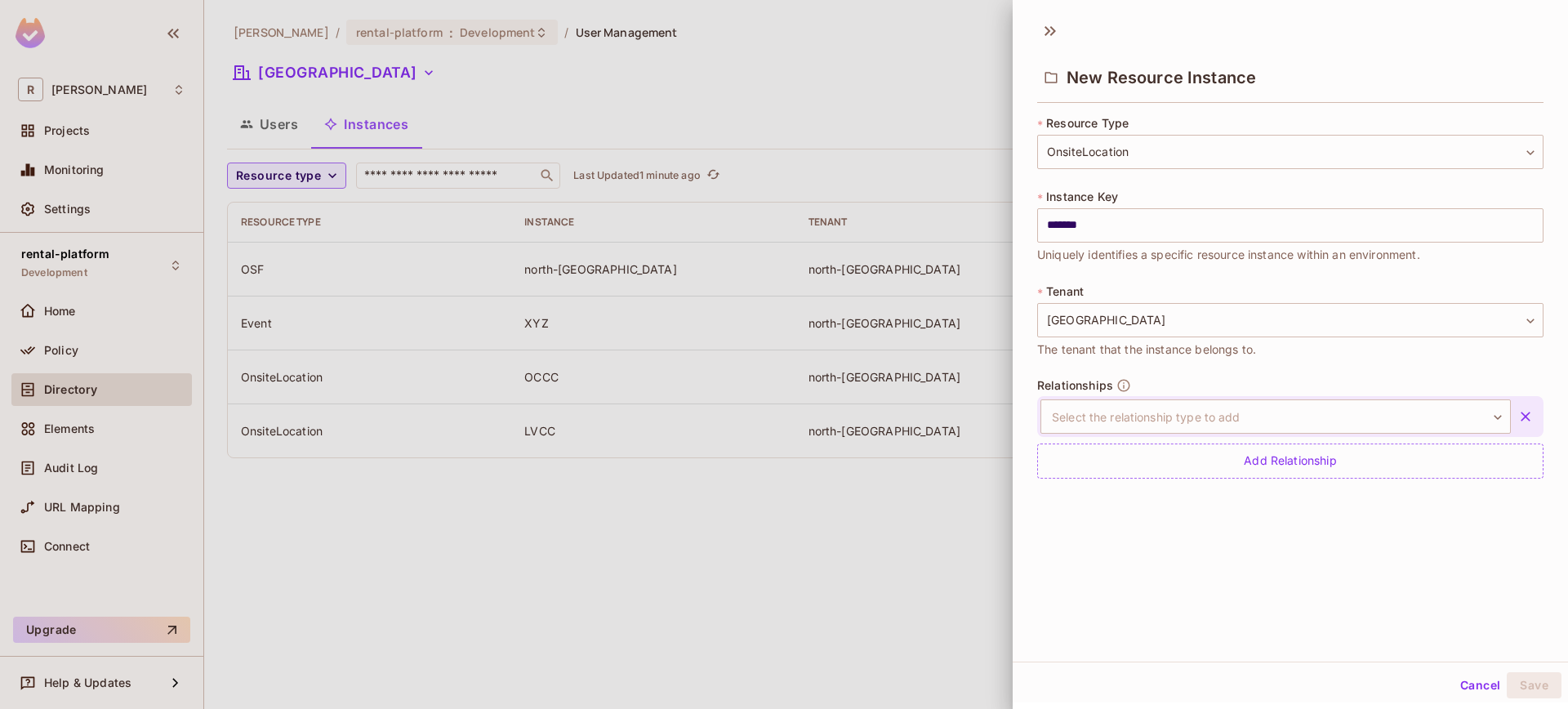
click at [1520, 417] on icon "button" at bounding box center [1525, 416] width 9 height 9
click at [1531, 672] on button "Save" at bounding box center [1533, 685] width 54 height 26
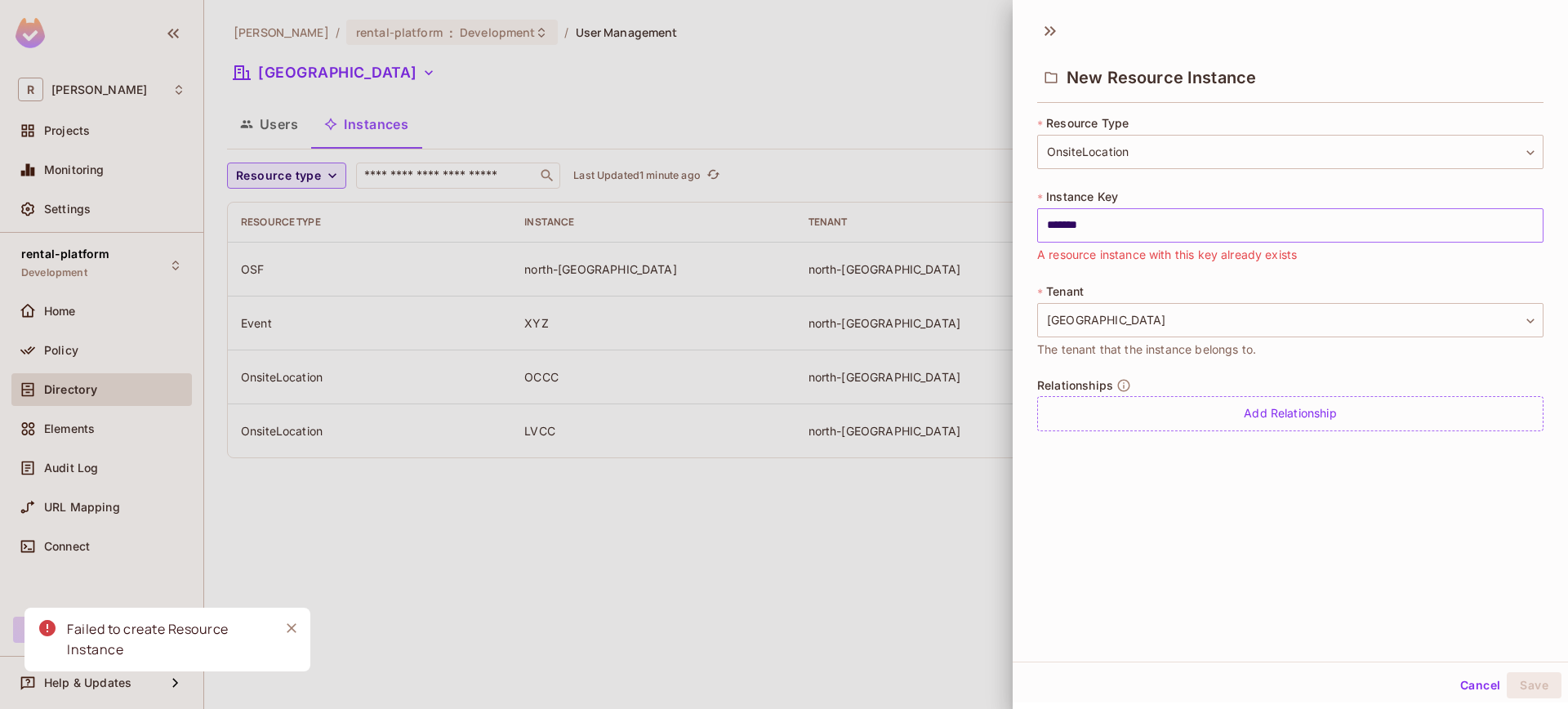
click at [1104, 217] on input "*******" at bounding box center [1290, 225] width 507 height 35
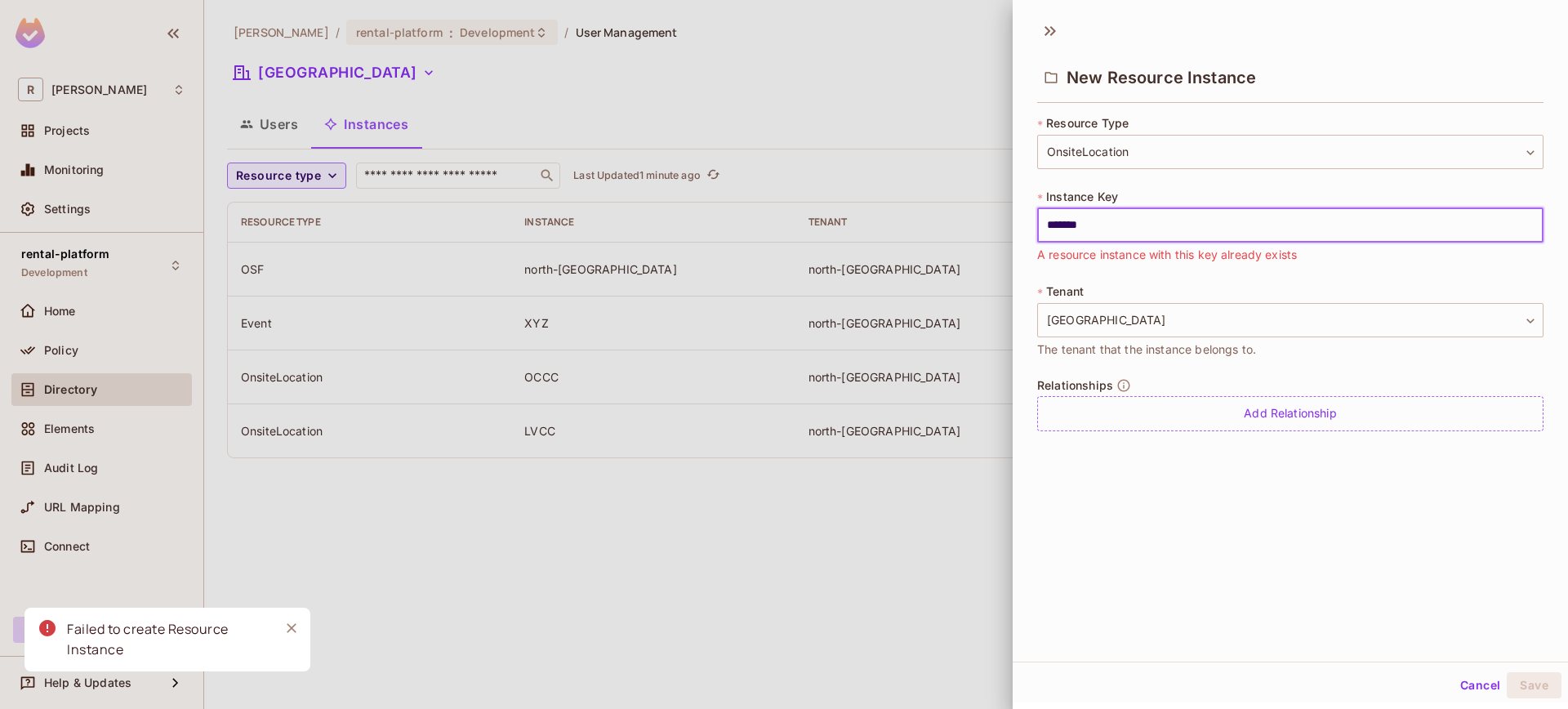
click at [1108, 221] on input "*******" at bounding box center [1290, 225] width 507 height 35
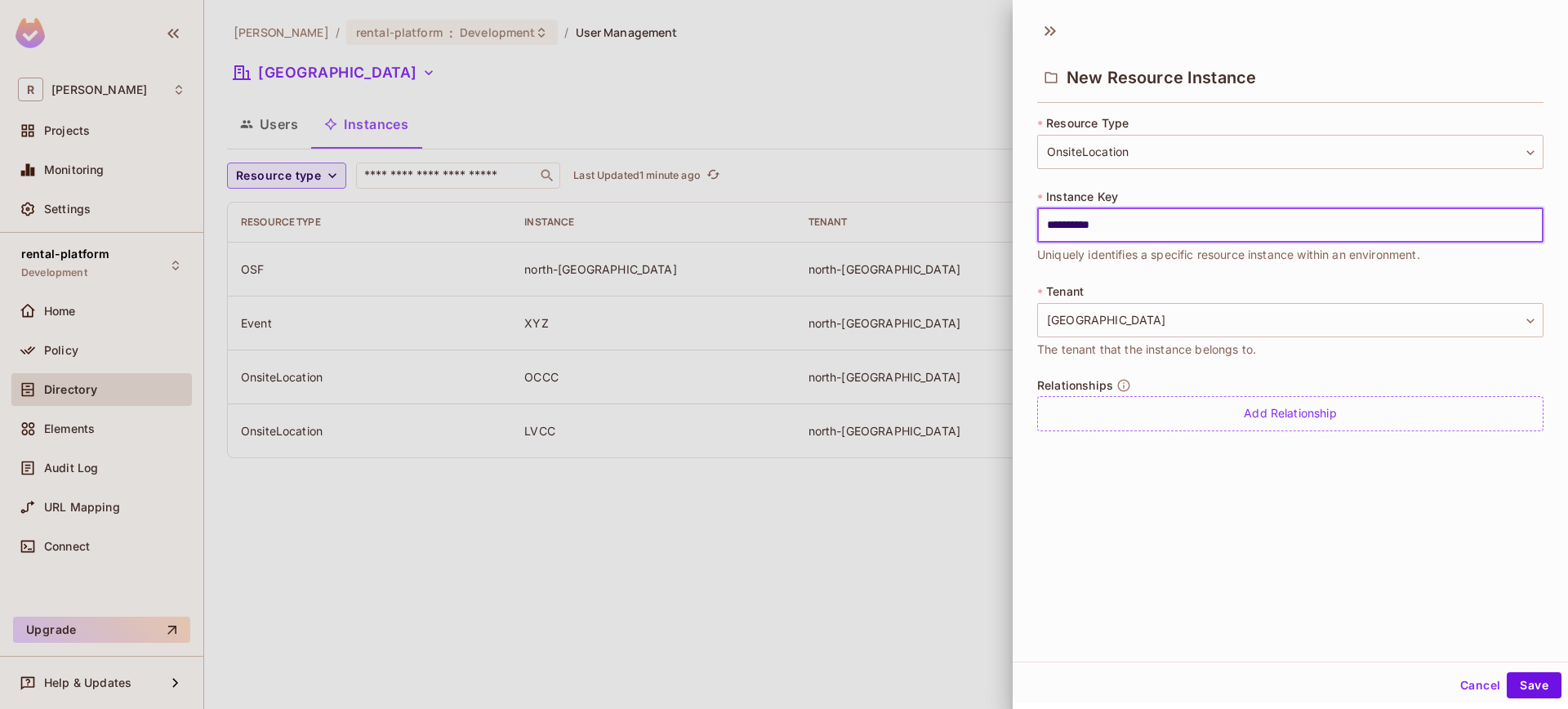
type input "**********"
click at [1516, 671] on div "Cancel Save" at bounding box center [1290, 686] width 555 height 39
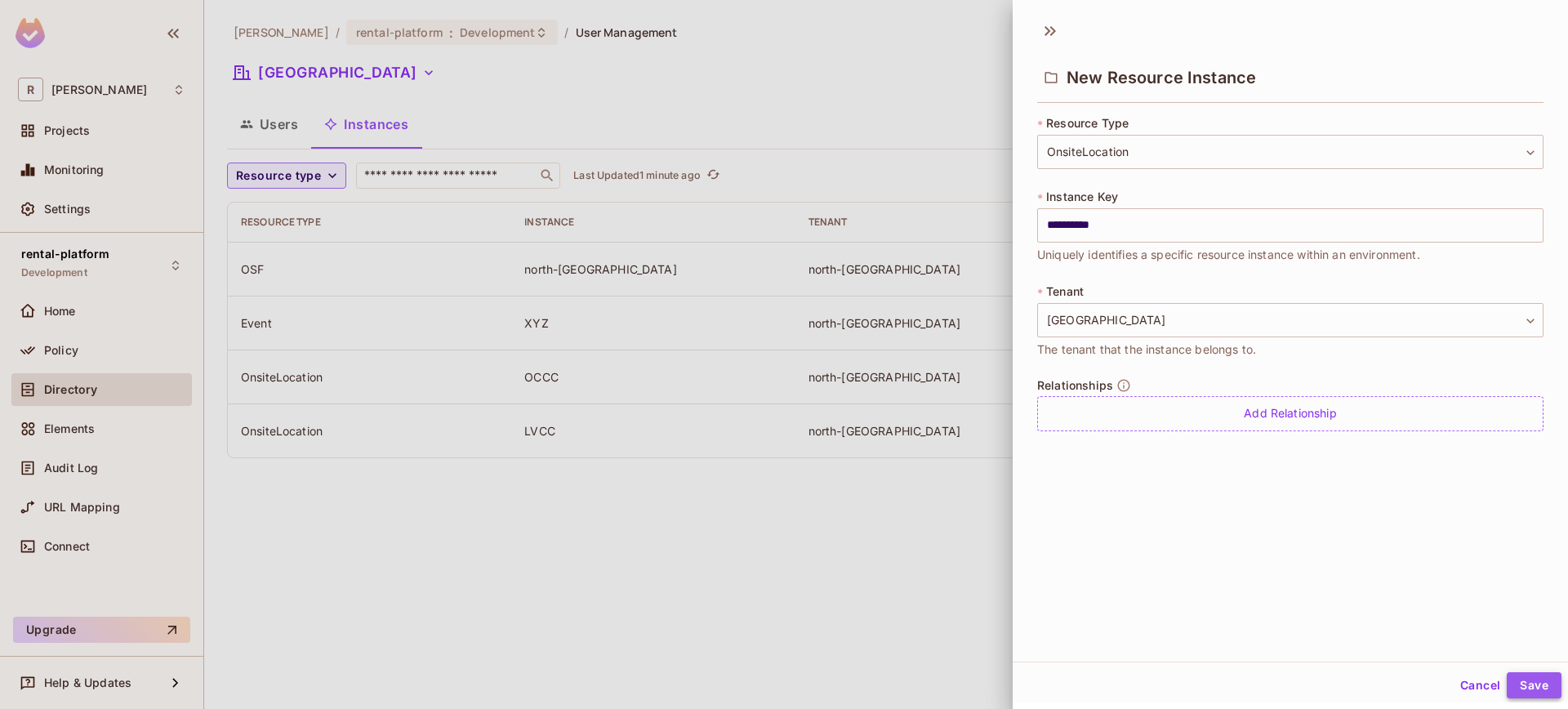
click at [1514, 676] on button "Save" at bounding box center [1533, 685] width 54 height 26
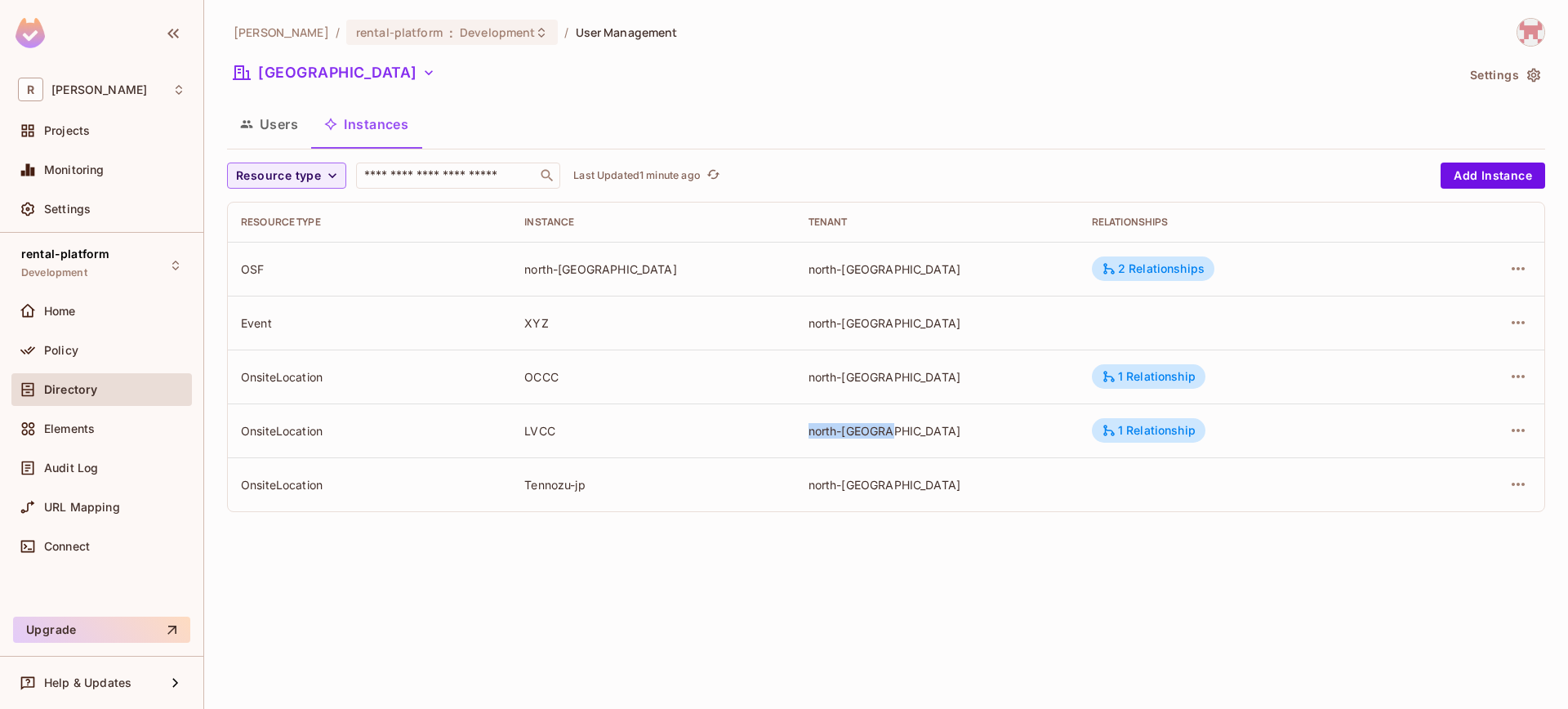
click at [954, 423] on td "north-[GEOGRAPHIC_DATA]" at bounding box center [937, 431] width 284 height 54
click at [1011, 462] on td "north-[GEOGRAPHIC_DATA]" at bounding box center [937, 484] width 284 height 54
click at [1520, 481] on icon "button" at bounding box center [1517, 484] width 20 height 20
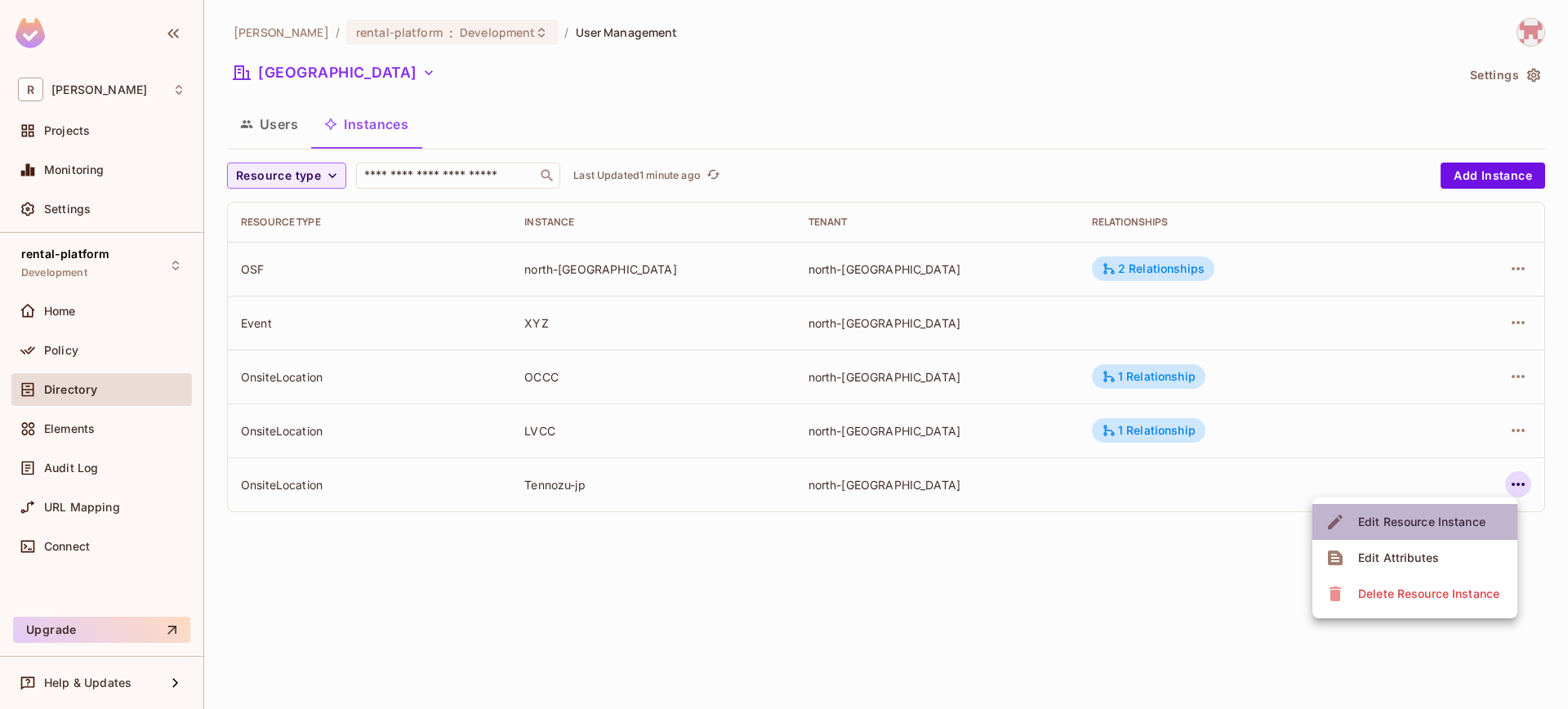
click at [1424, 531] on span "Edit Resource Instance" at bounding box center [1422, 522] width 137 height 26
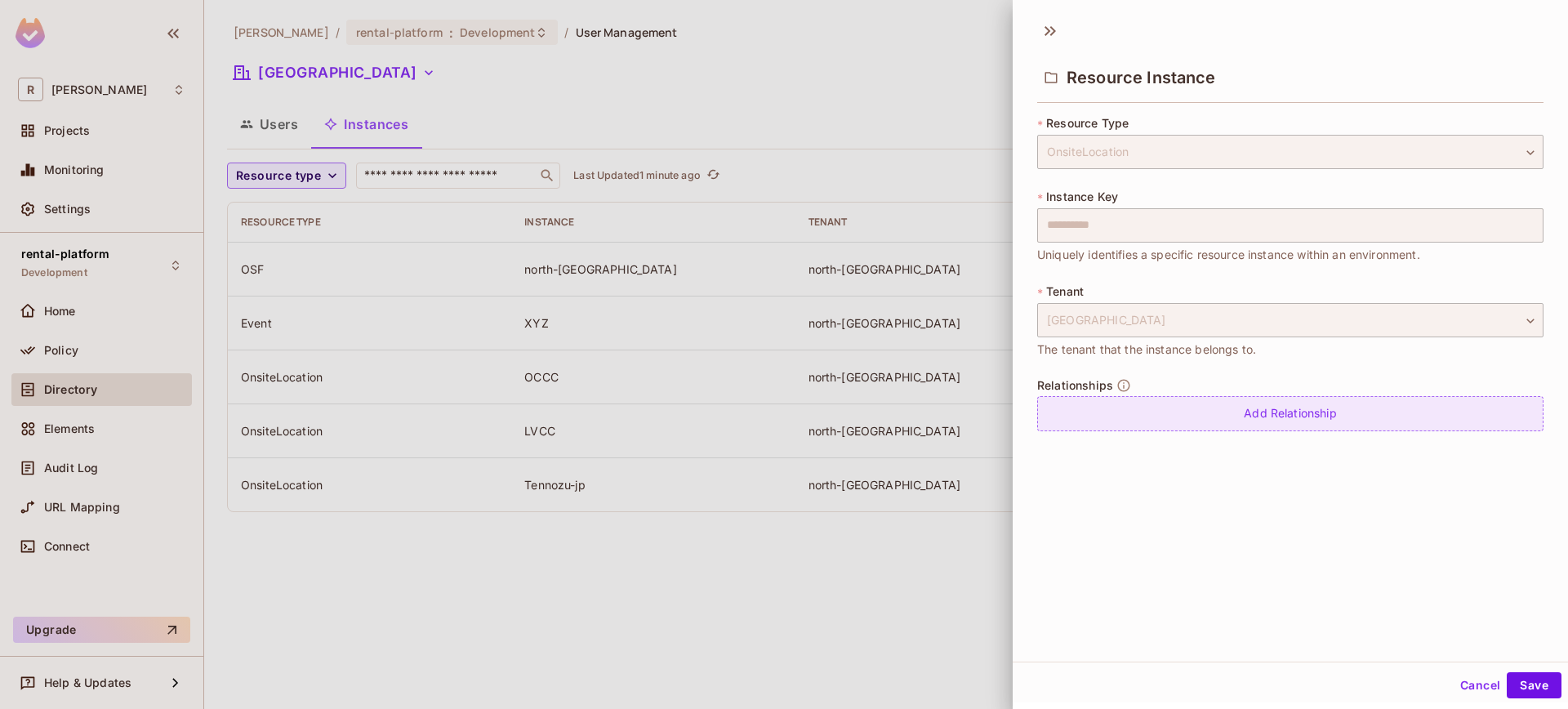
click at [1279, 417] on div "Add Relationship" at bounding box center [1290, 413] width 507 height 35
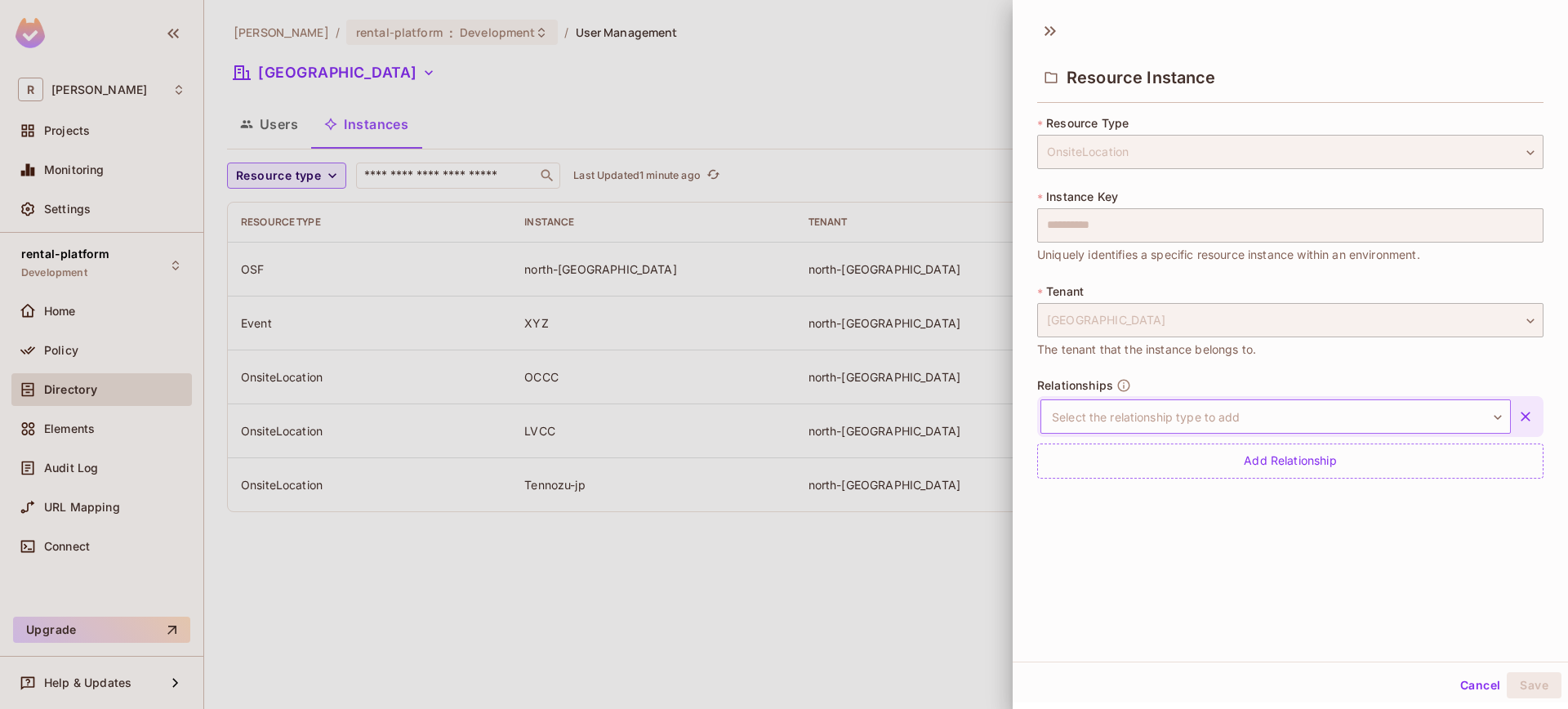
click at [1246, 418] on body "**********" at bounding box center [784, 354] width 1568 height 709
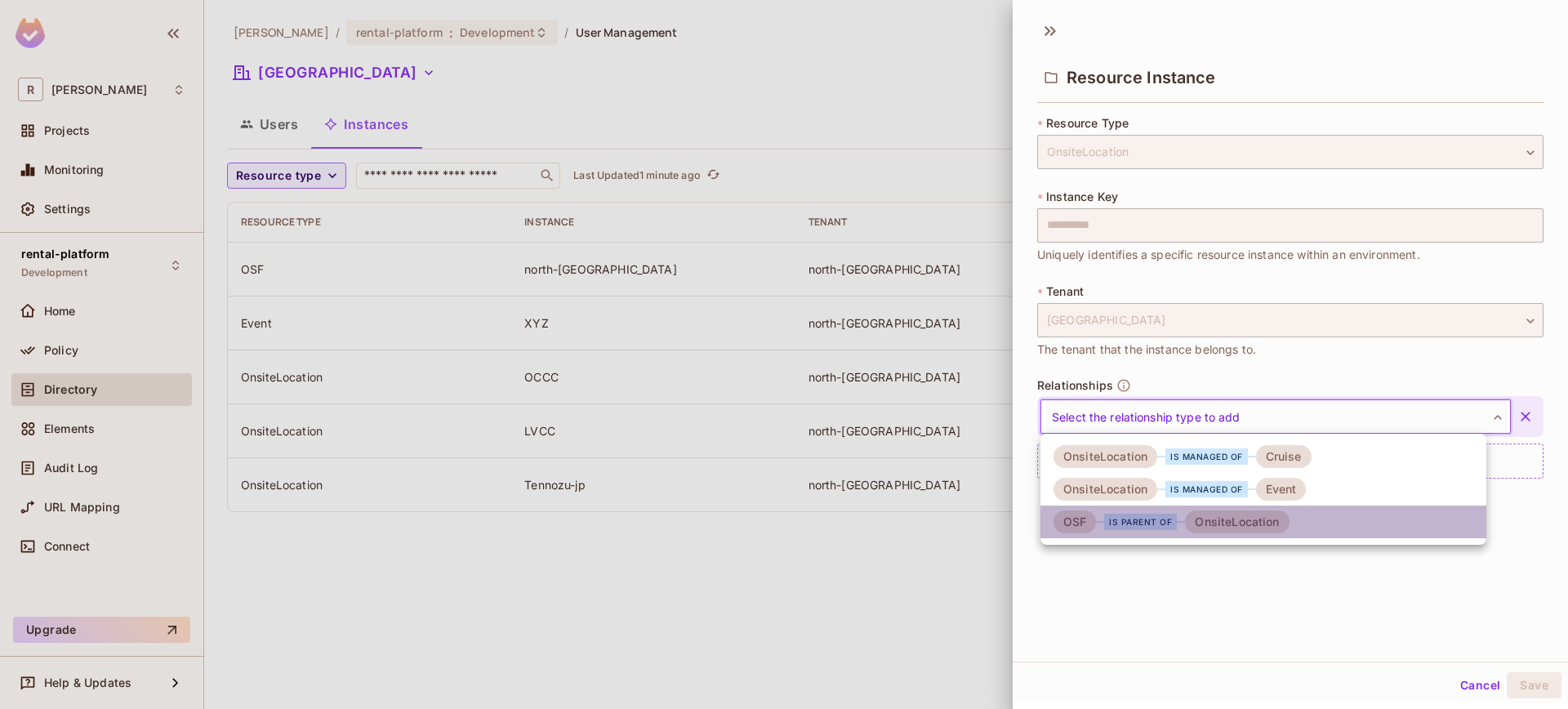
click at [1164, 513] on div "is parent of" at bounding box center [1141, 521] width 73 height 16
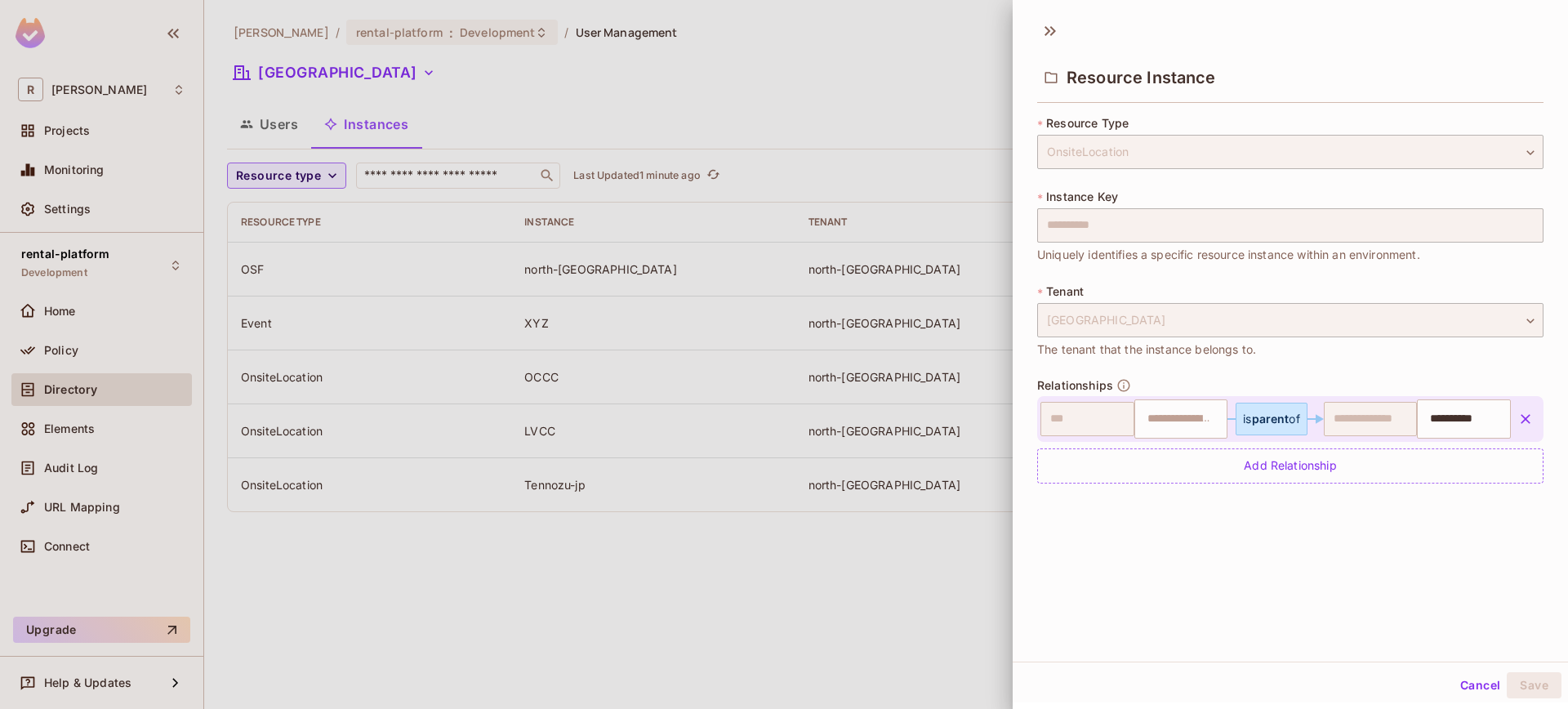
click at [1341, 539] on div "**********" at bounding box center [1290, 336] width 555 height 650
click at [1186, 441] on div "**********" at bounding box center [1290, 419] width 507 height 46
click at [1184, 427] on input "text" at bounding box center [1178, 419] width 83 height 33
type input "**********"
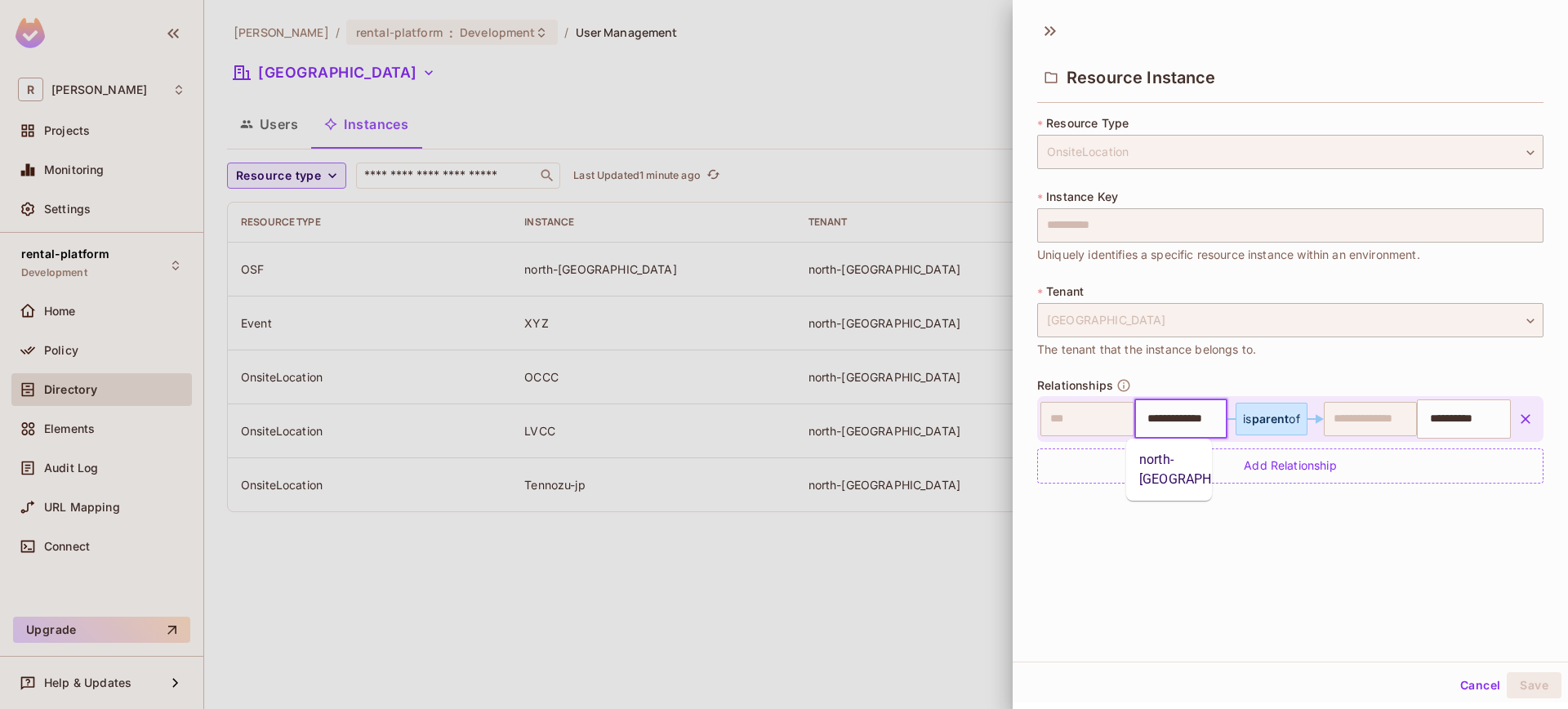
click at [1367, 557] on div "**********" at bounding box center [1290, 336] width 555 height 650
click at [1538, 668] on div "Cancel Save" at bounding box center [1290, 686] width 555 height 39
click at [1535, 673] on button "Save" at bounding box center [1533, 685] width 54 height 26
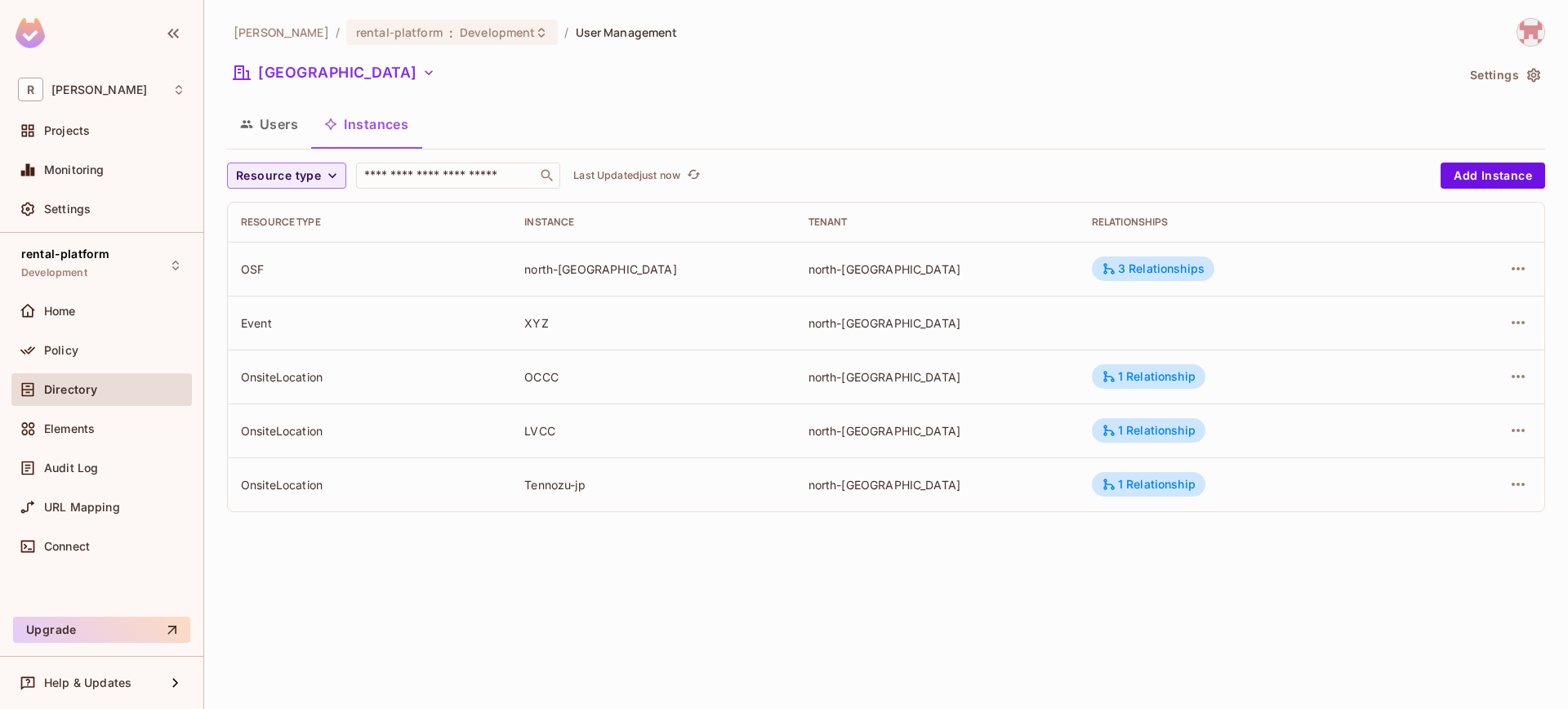
click at [1049, 332] on td "north-[GEOGRAPHIC_DATA]" at bounding box center [937, 323] width 284 height 54
click at [1518, 481] on icon "button" at bounding box center [1517, 484] width 20 height 20
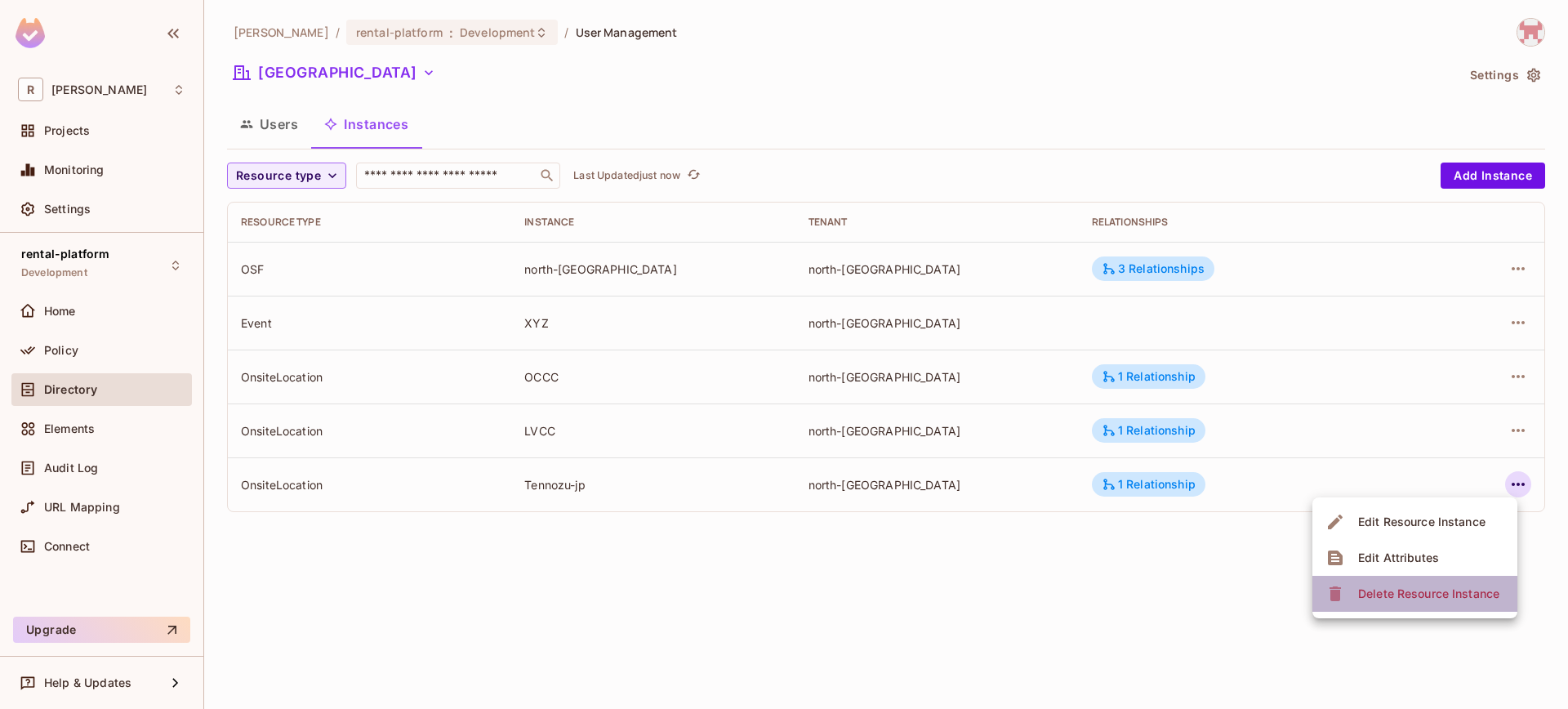
click at [1416, 590] on div "Delete Resource Instance" at bounding box center [1428, 593] width 141 height 16
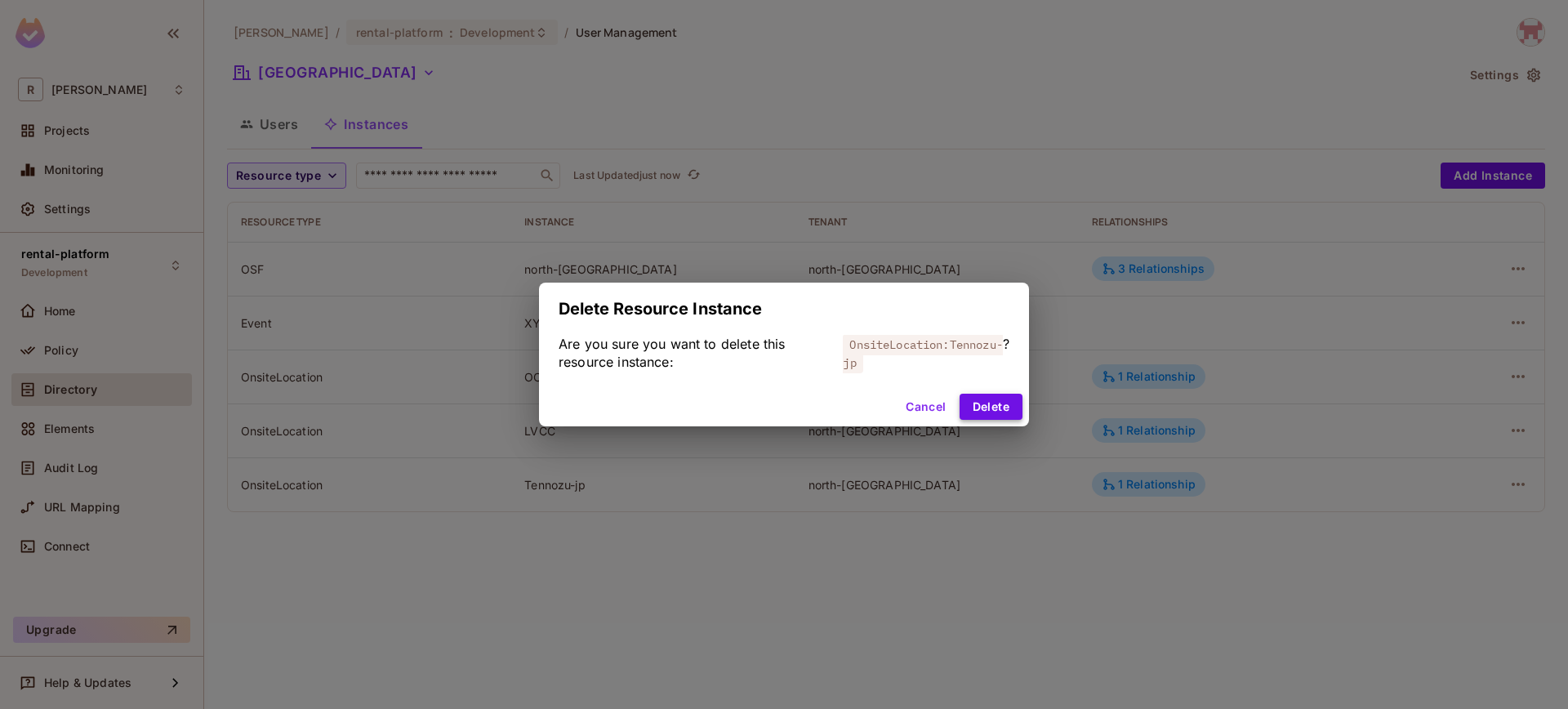
click at [1012, 417] on button "Delete" at bounding box center [990, 406] width 63 height 26
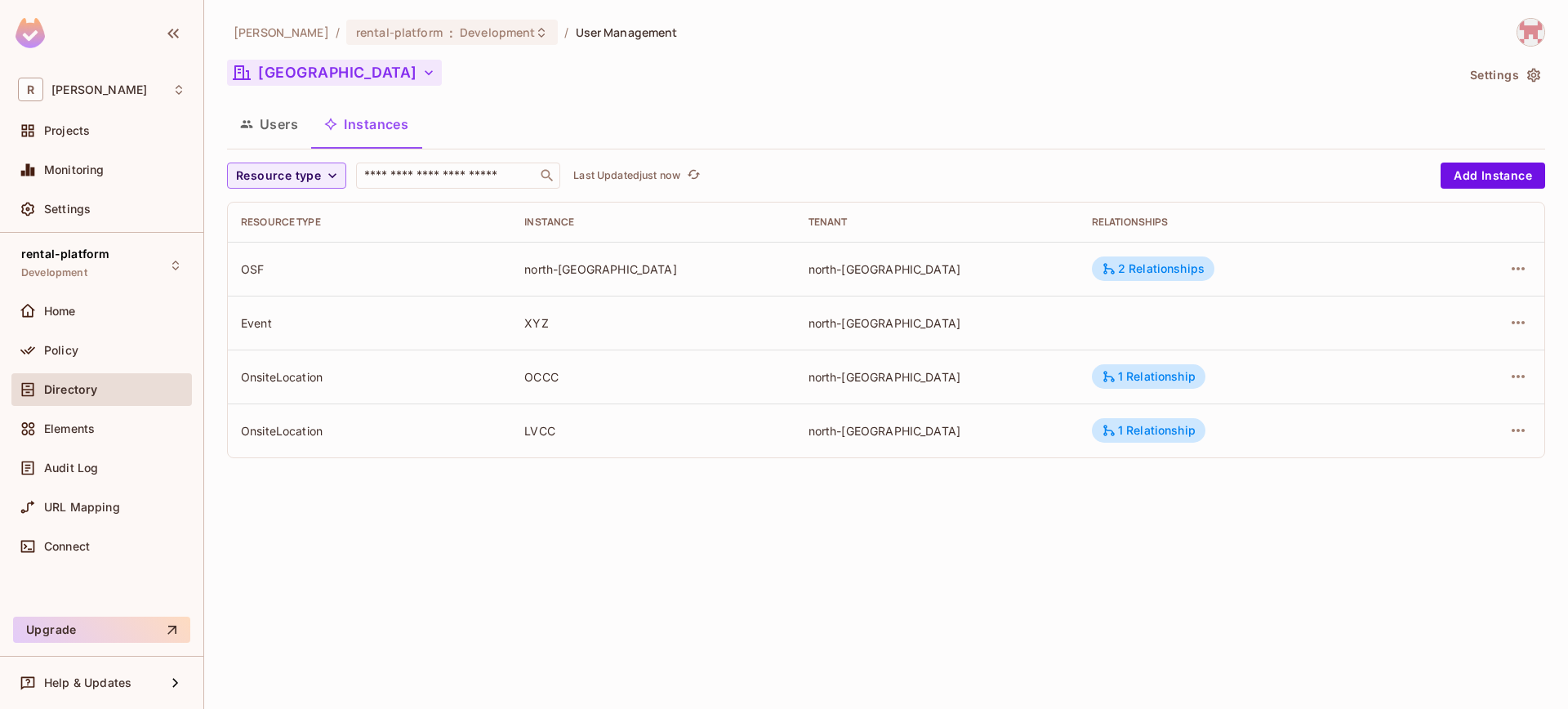
click at [321, 84] on button "[GEOGRAPHIC_DATA]" at bounding box center [333, 73] width 214 height 26
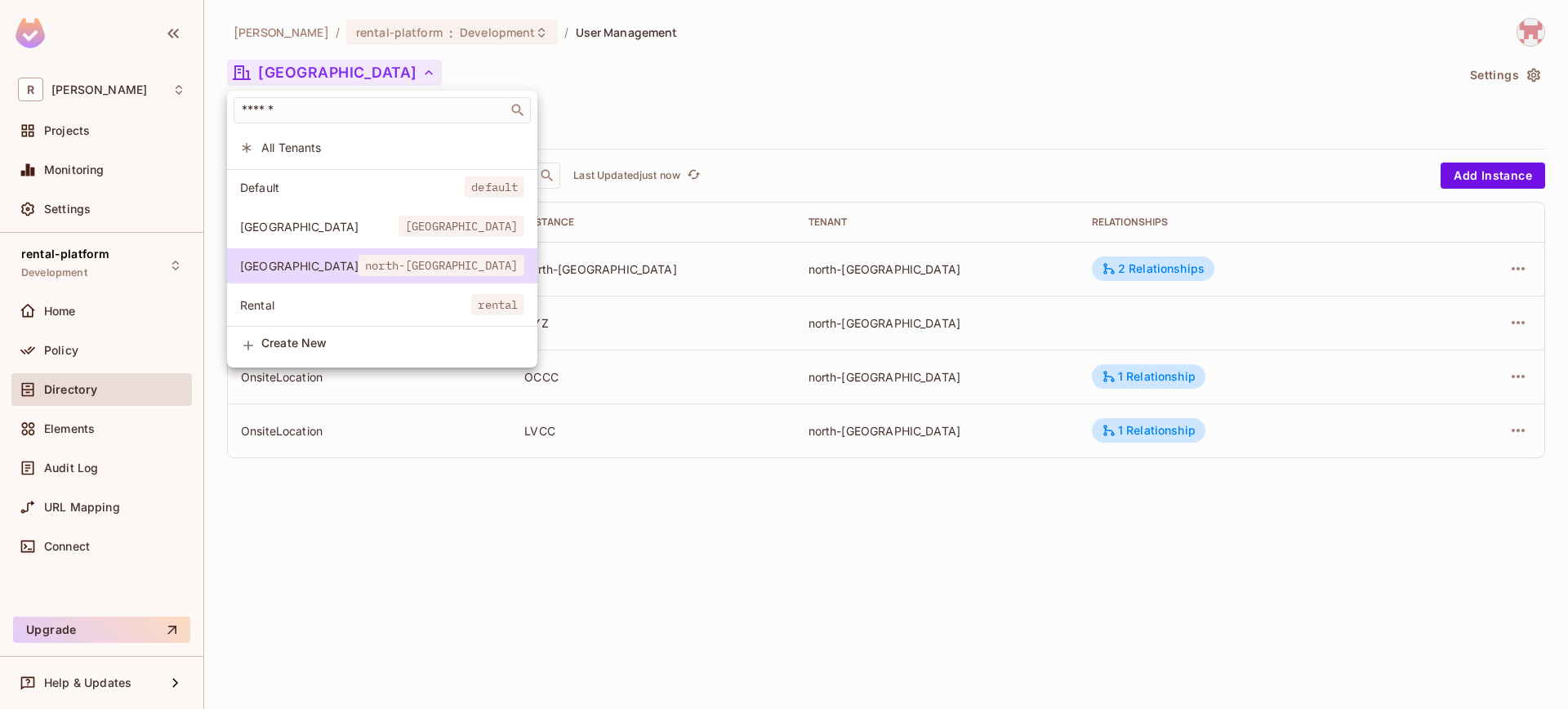
click at [303, 315] on li "Rental rental" at bounding box center [381, 304] width 310 height 35
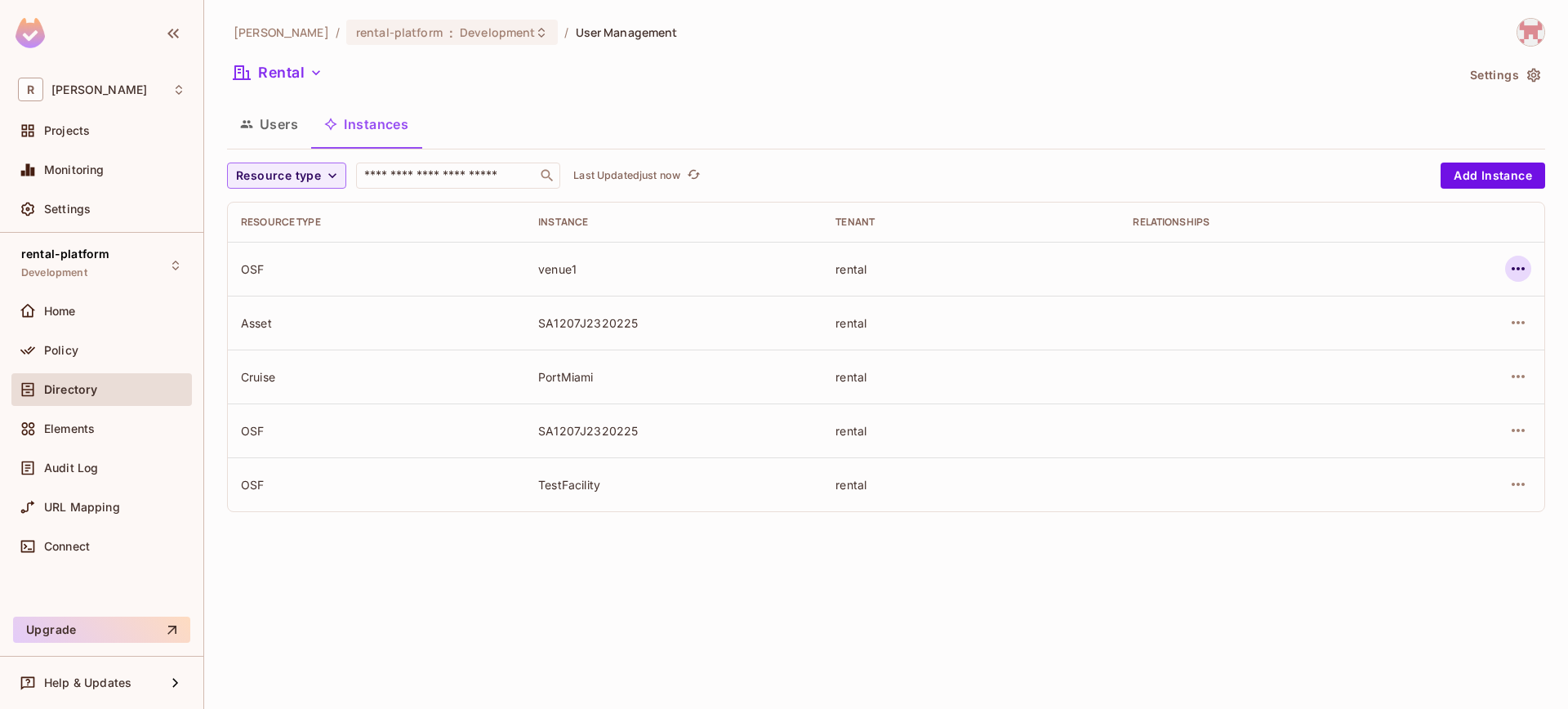
click at [1501, 272] on div at bounding box center [1480, 269] width 100 height 26
click at [1515, 271] on icon "button" at bounding box center [1517, 268] width 20 height 20
click at [1412, 370] on div "Delete Resource Instance" at bounding box center [1428, 377] width 141 height 16
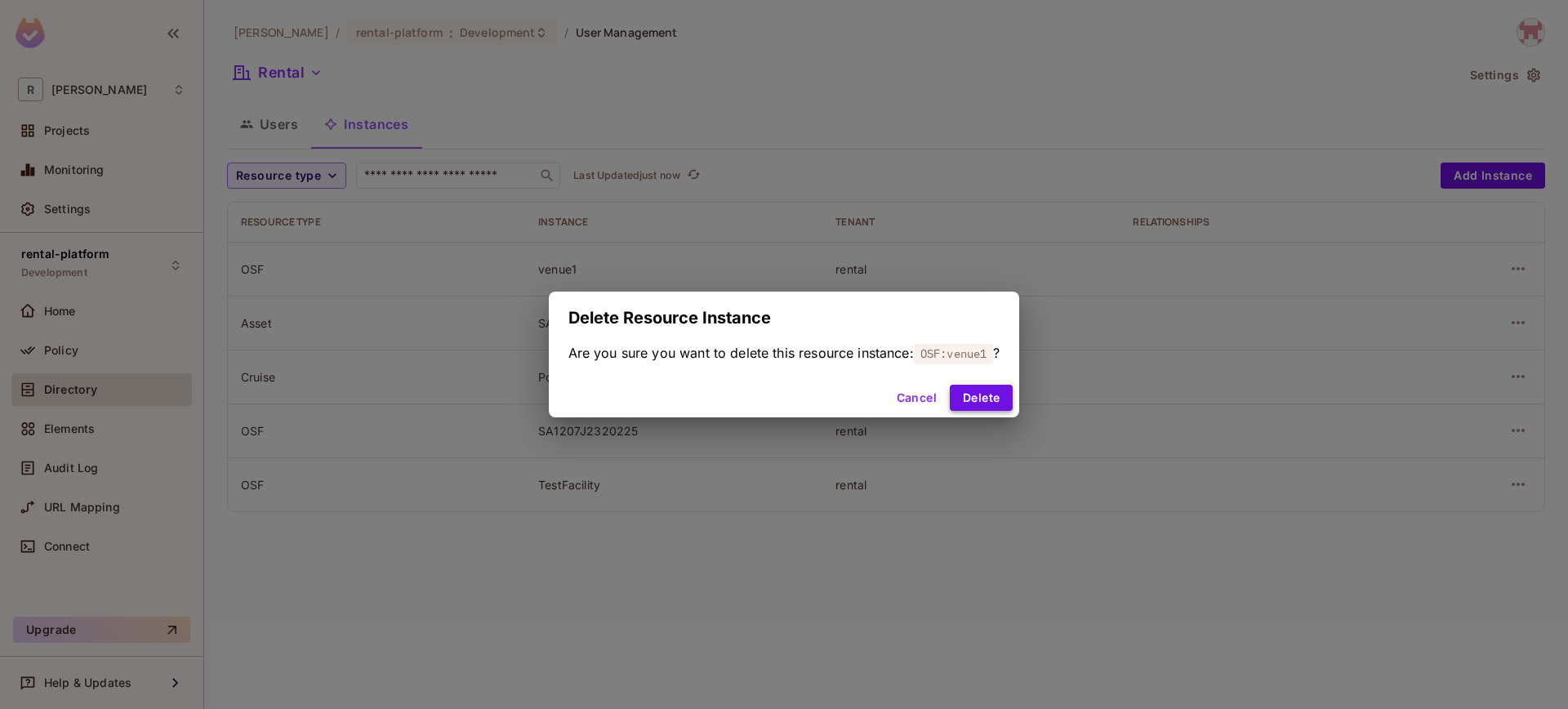
click at [1001, 385] on button "Delete" at bounding box center [981, 398] width 63 height 26
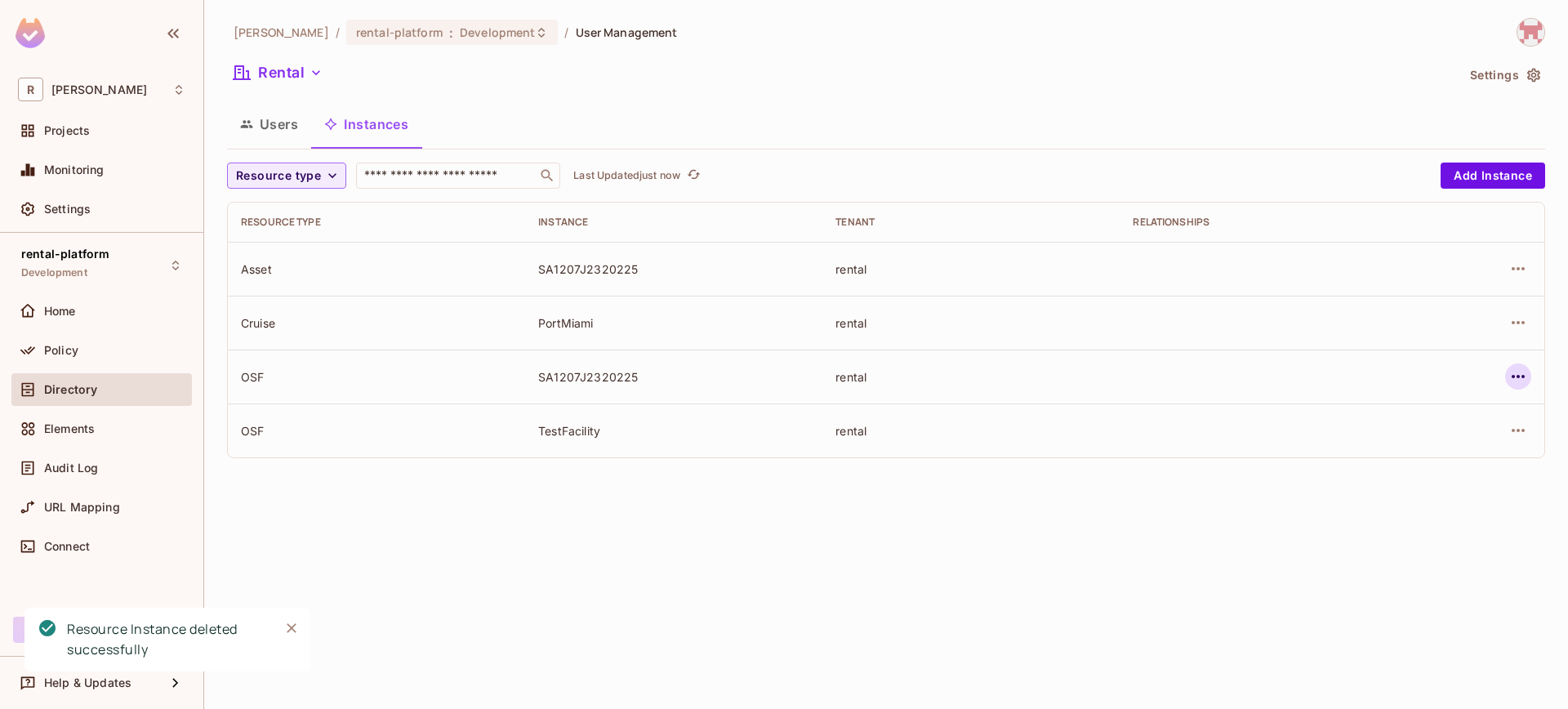
click at [1519, 373] on icon "button" at bounding box center [1517, 376] width 20 height 20
click at [1395, 480] on div "Delete Resource Instance" at bounding box center [1428, 485] width 141 height 16
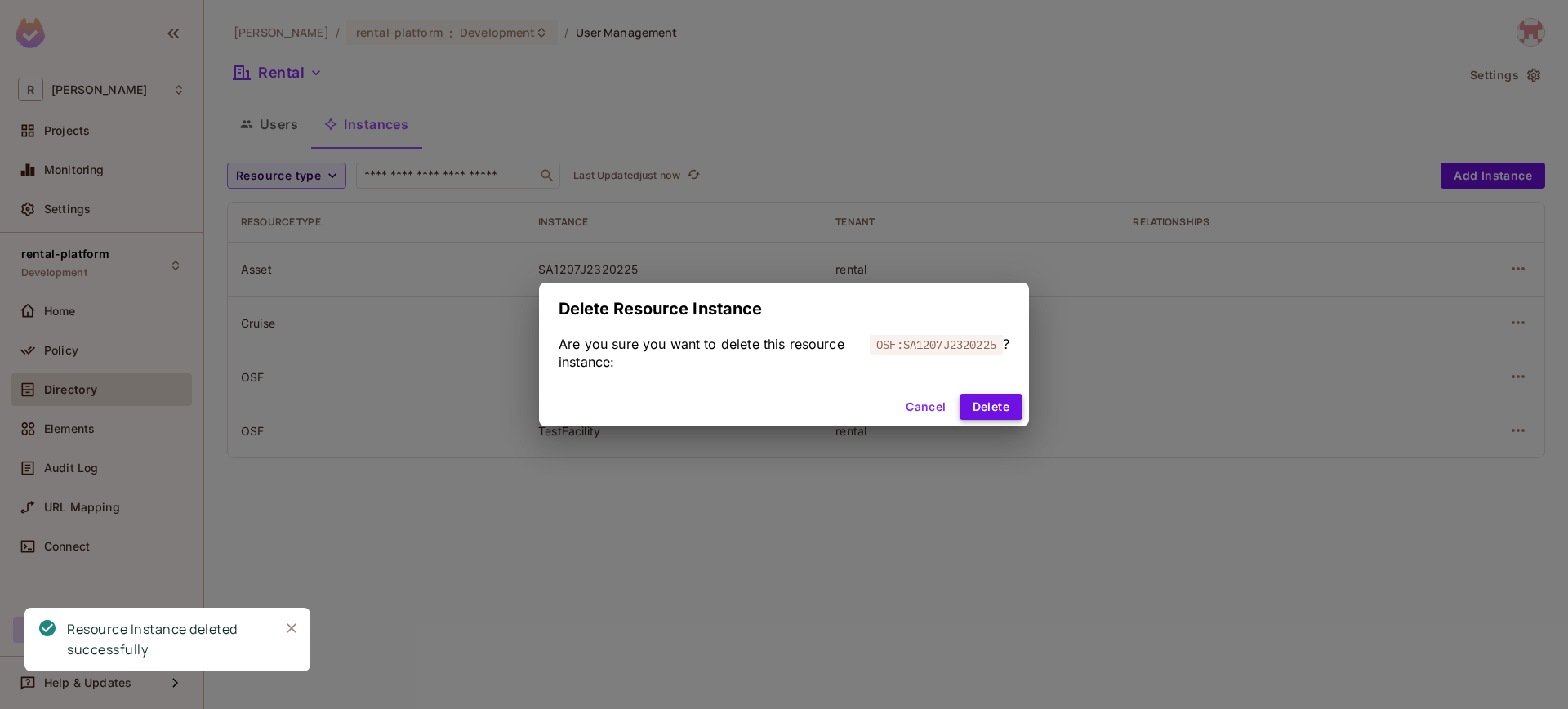
click at [1008, 410] on button "Delete" at bounding box center [990, 406] width 63 height 26
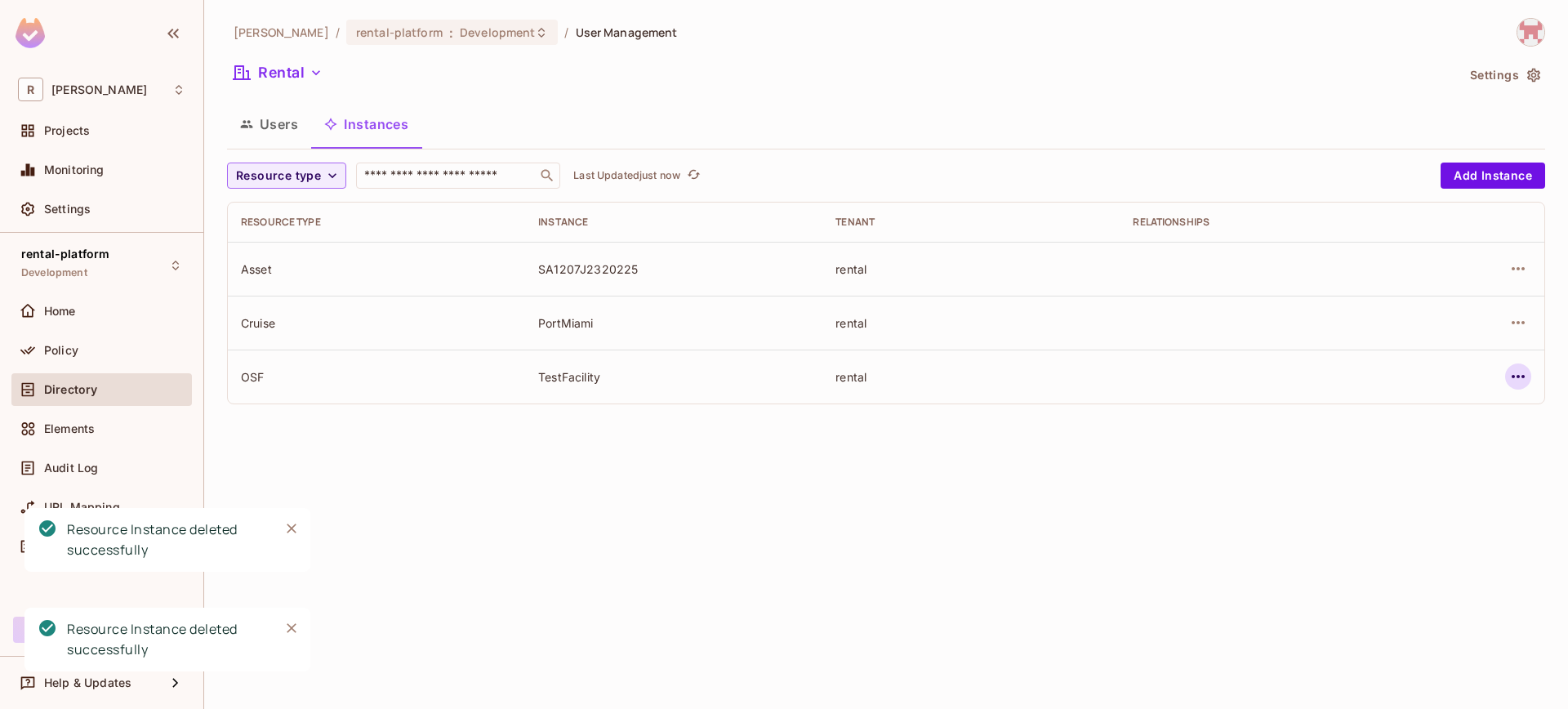
click at [1506, 373] on button "button" at bounding box center [1518, 377] width 26 height 26
click at [1442, 479] on div "Delete Resource Instance" at bounding box center [1428, 485] width 141 height 16
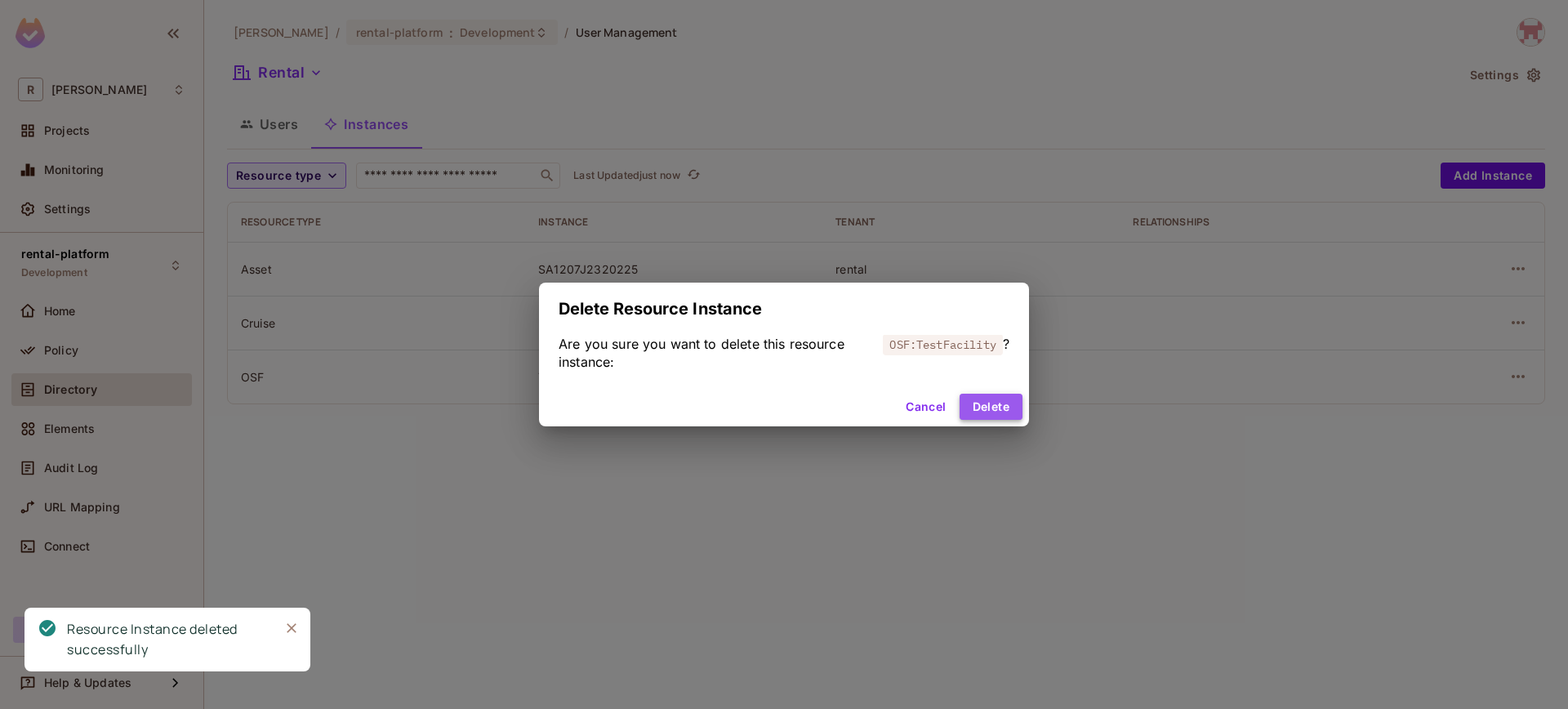
click at [975, 407] on button "Delete" at bounding box center [990, 406] width 63 height 26
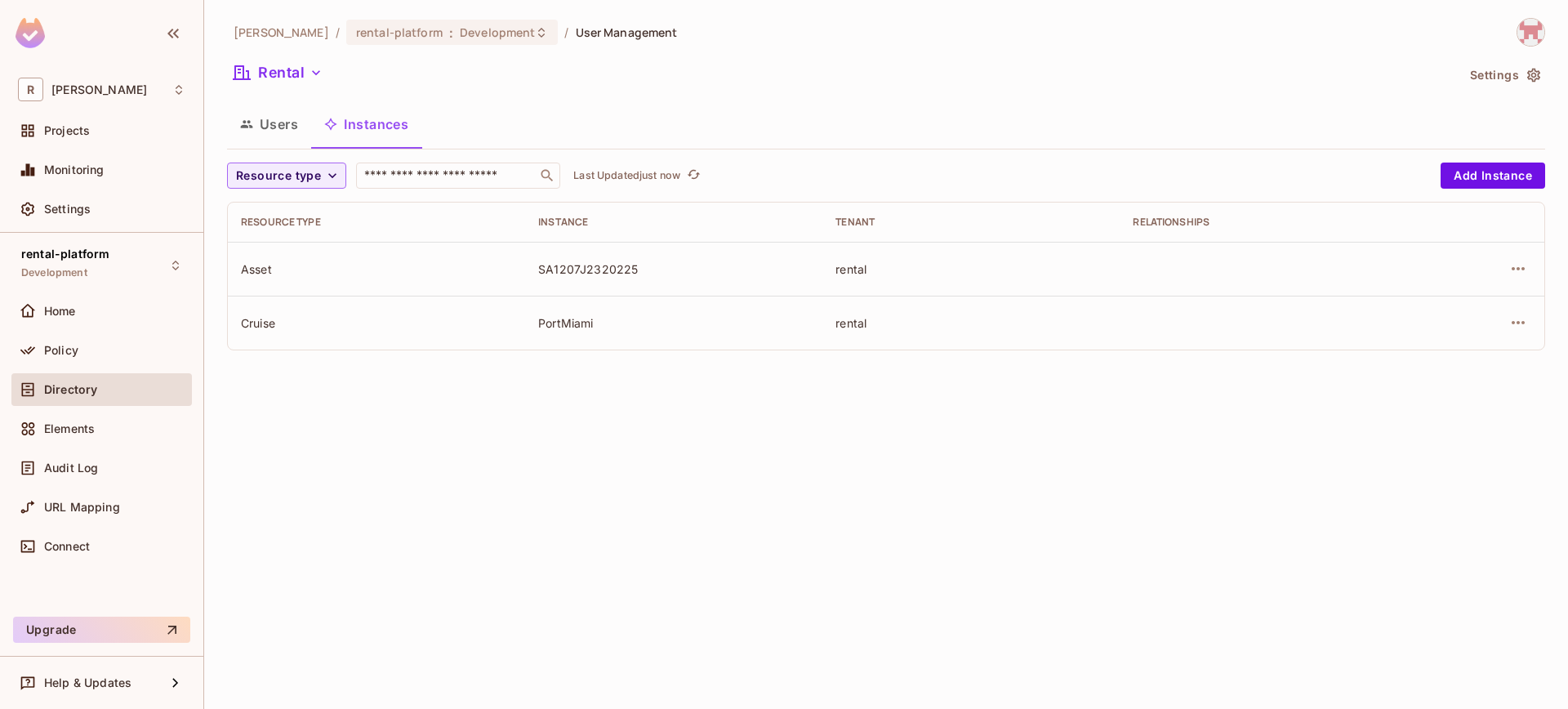
click at [303, 126] on button "Users" at bounding box center [269, 125] width 84 height 41
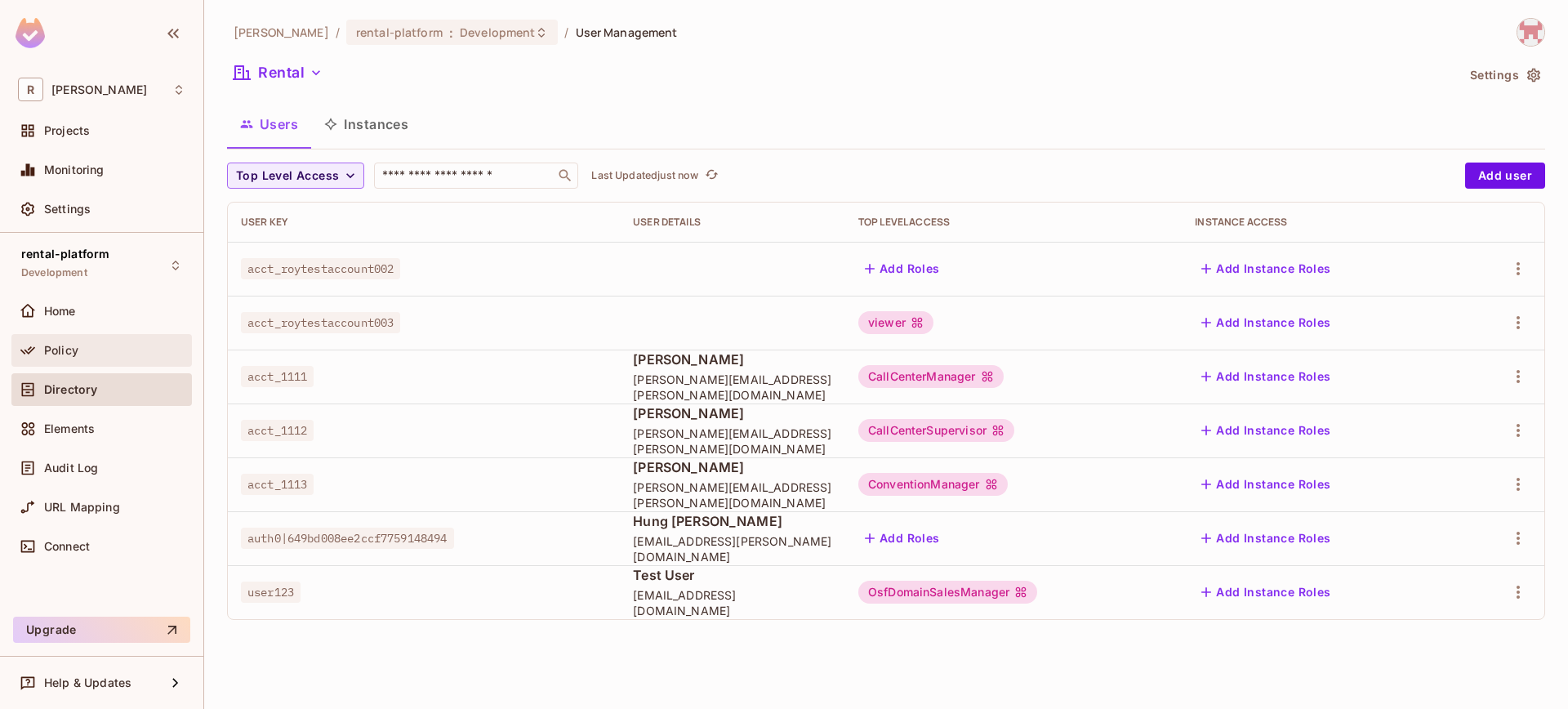
click at [103, 362] on div "Policy" at bounding box center [101, 350] width 181 height 33
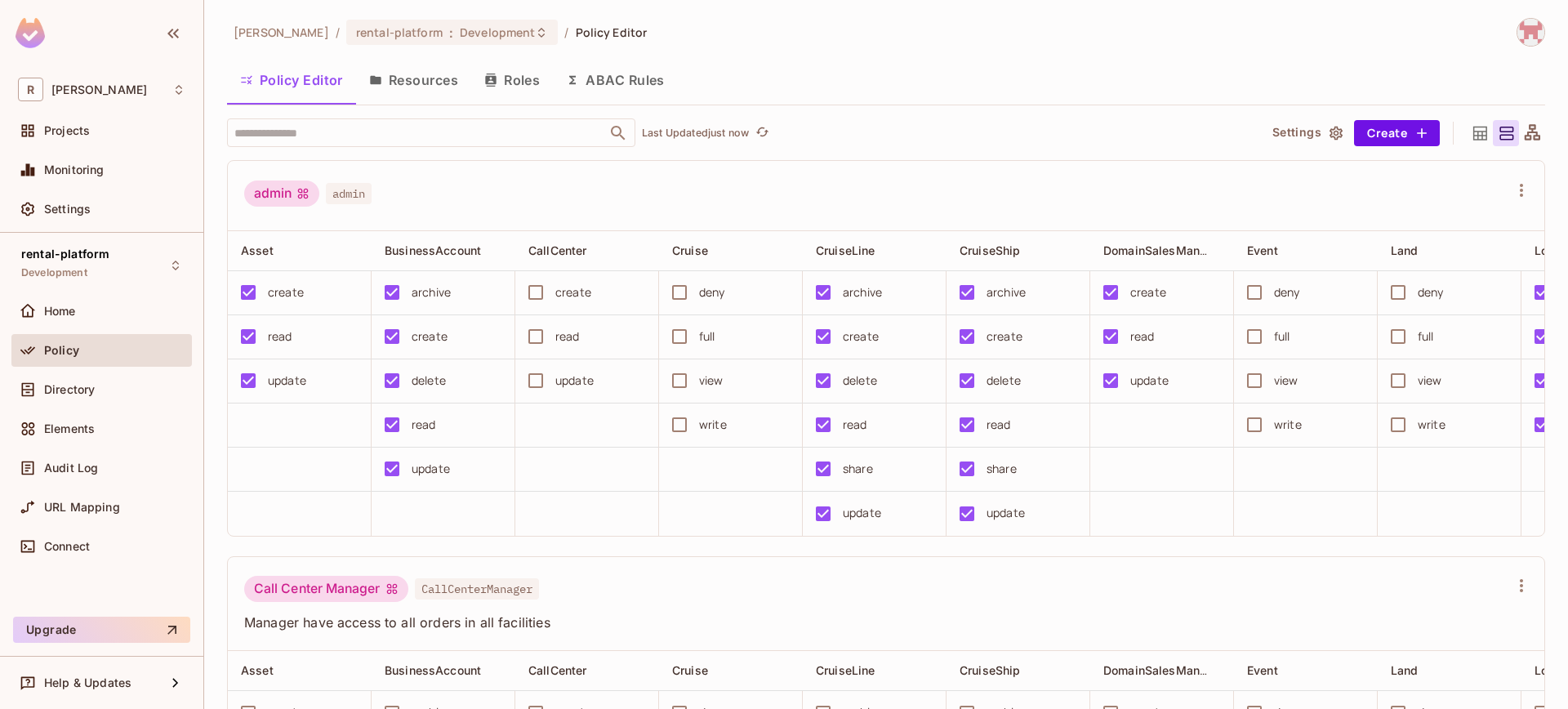
click at [429, 97] on button "Resources" at bounding box center [413, 81] width 115 height 41
click at [430, 90] on div "[PERSON_NAME]-poc / rental-platform : Development / Policy Editor Policy Editor…" at bounding box center [886, 354] width 1364 height 709
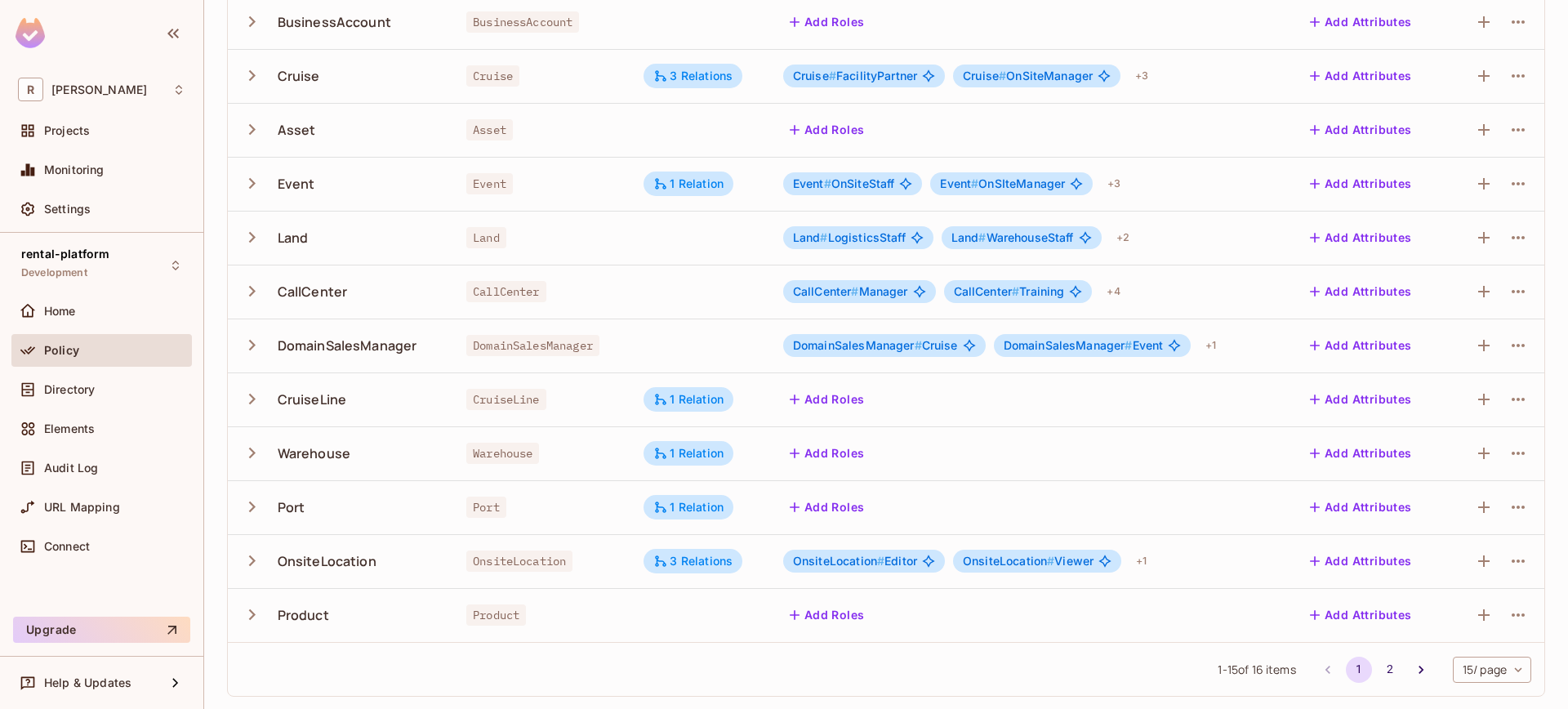
scroll to position [365, 0]
click at [691, 558] on div "3 Relations" at bounding box center [692, 560] width 80 height 15
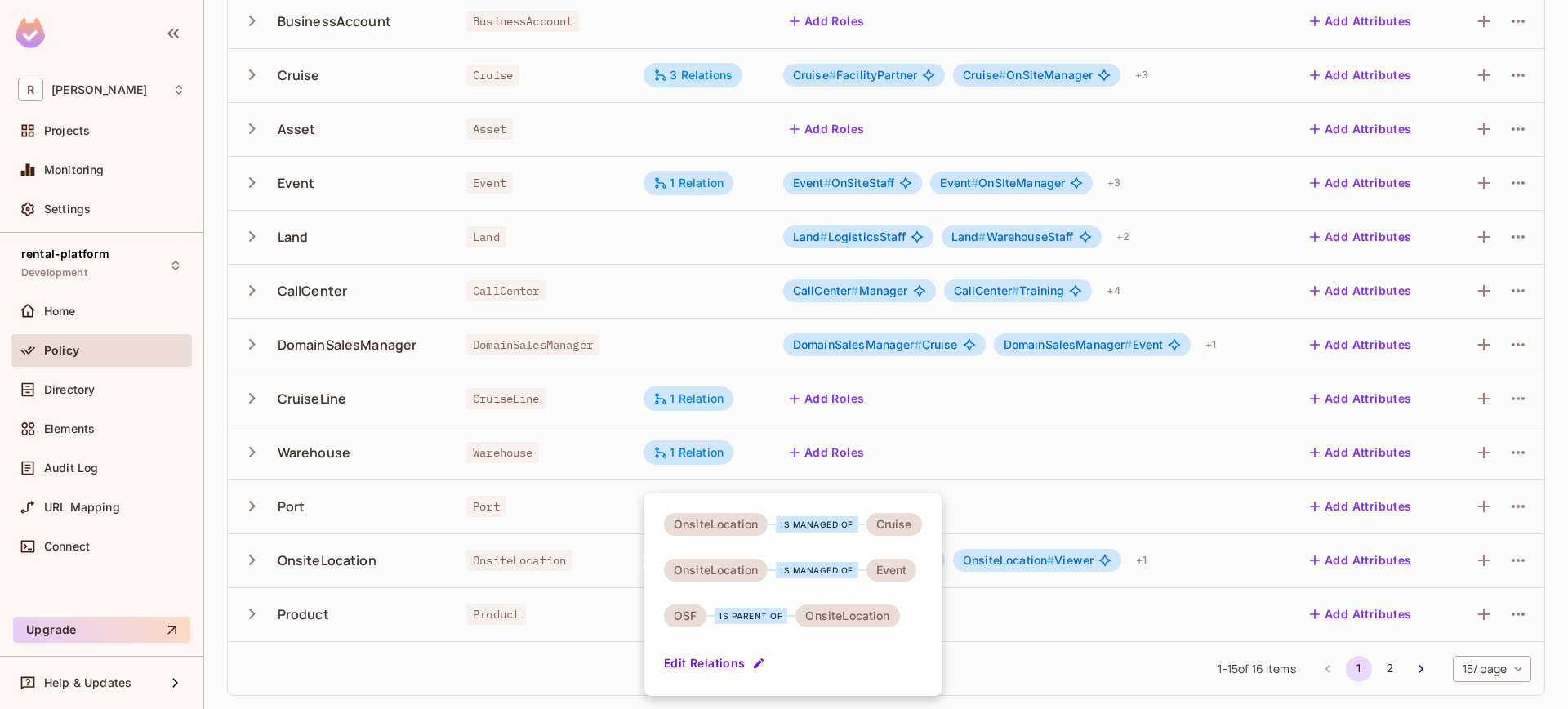
drag, startPoint x: 1105, startPoint y: 469, endPoint x: 1095, endPoint y: 471, distance: 10.2
click at [1105, 469] on div at bounding box center [784, 354] width 1568 height 709
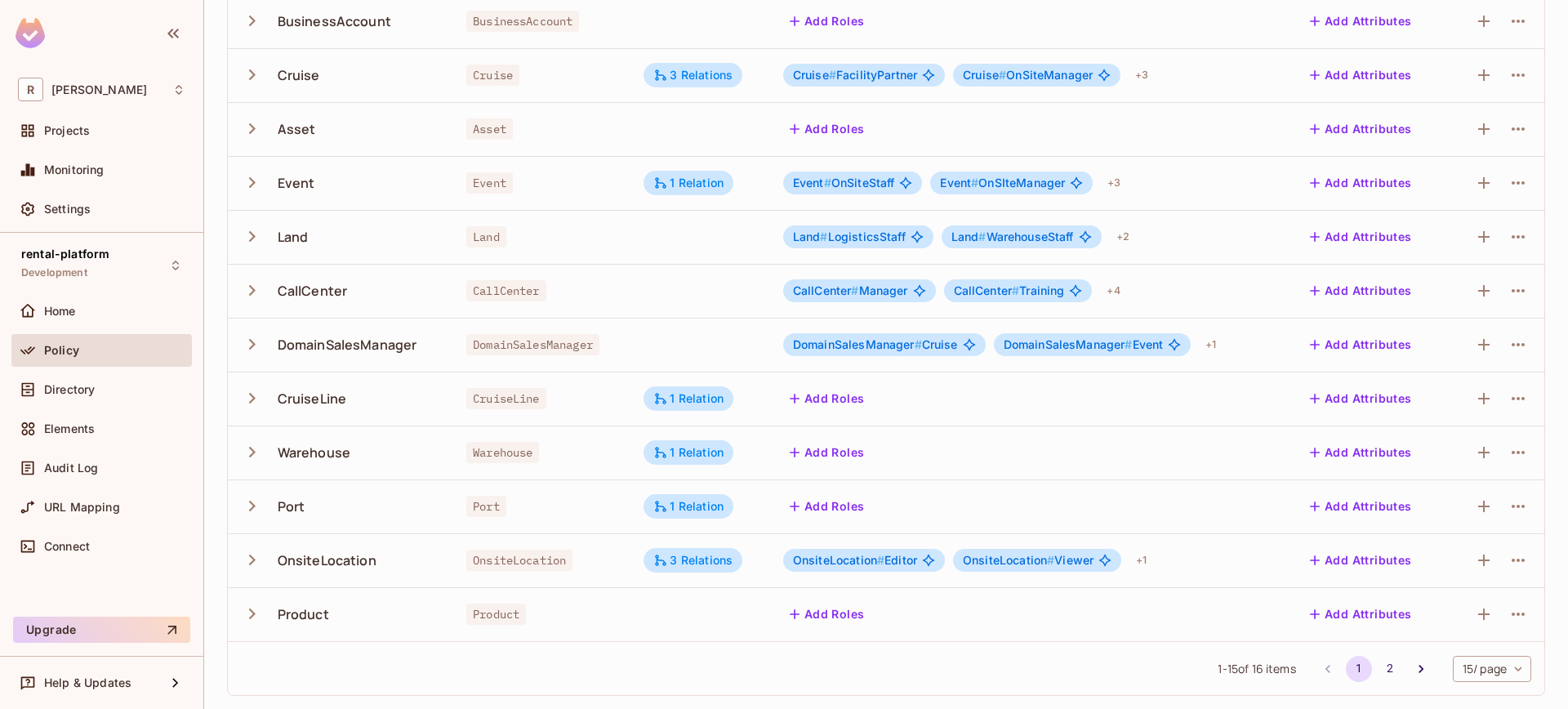
click at [255, 555] on icon "button" at bounding box center [252, 560] width 22 height 22
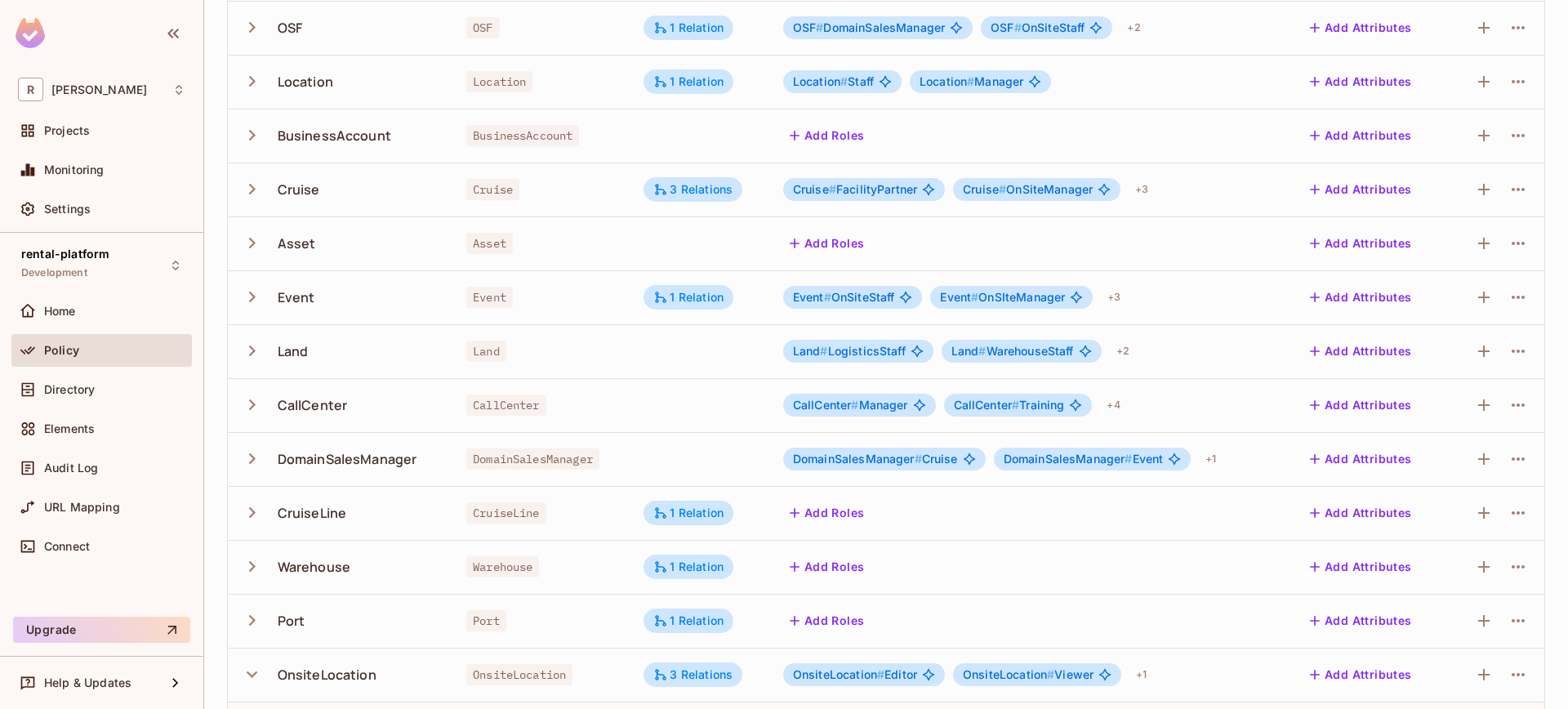
scroll to position [250, 0]
click at [249, 28] on icon "button" at bounding box center [252, 28] width 22 height 22
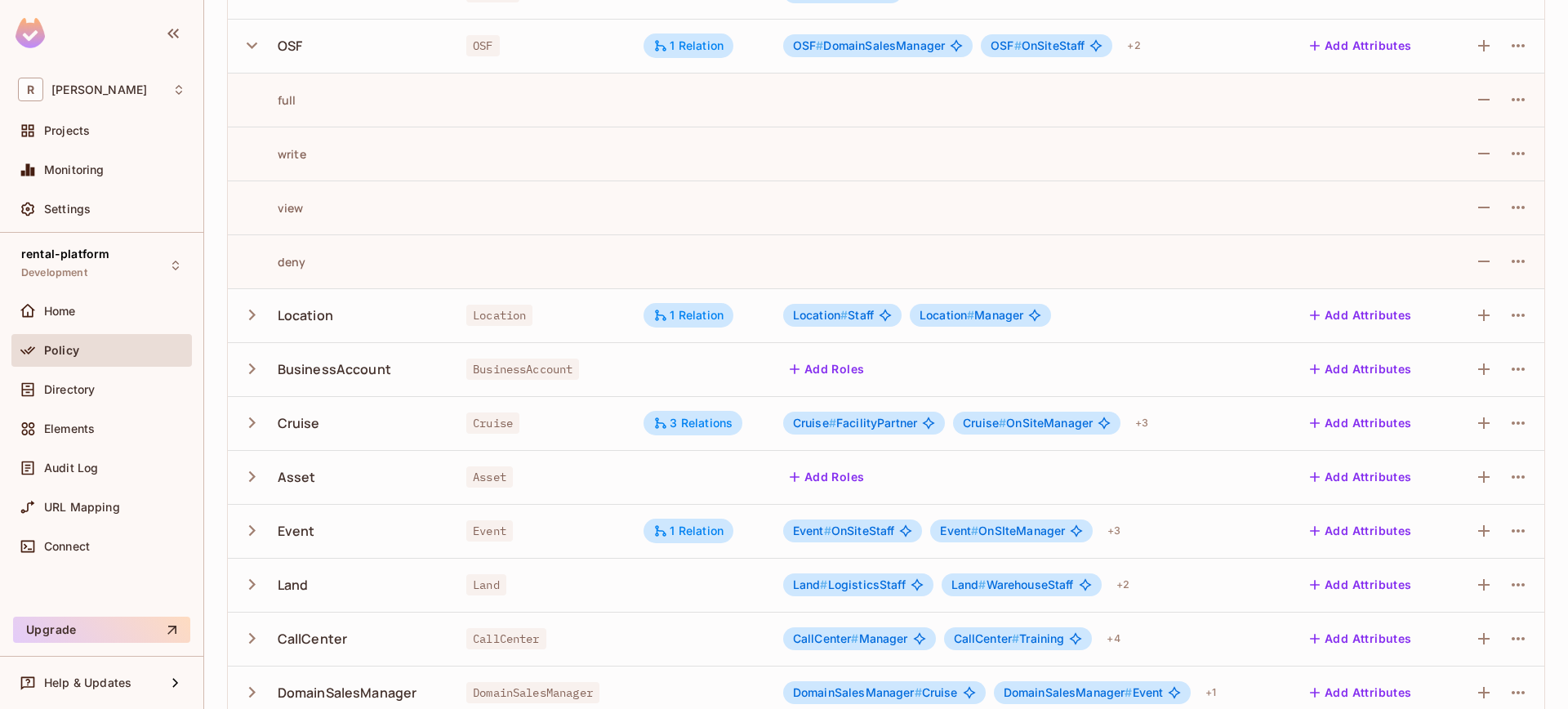
scroll to position [0, 0]
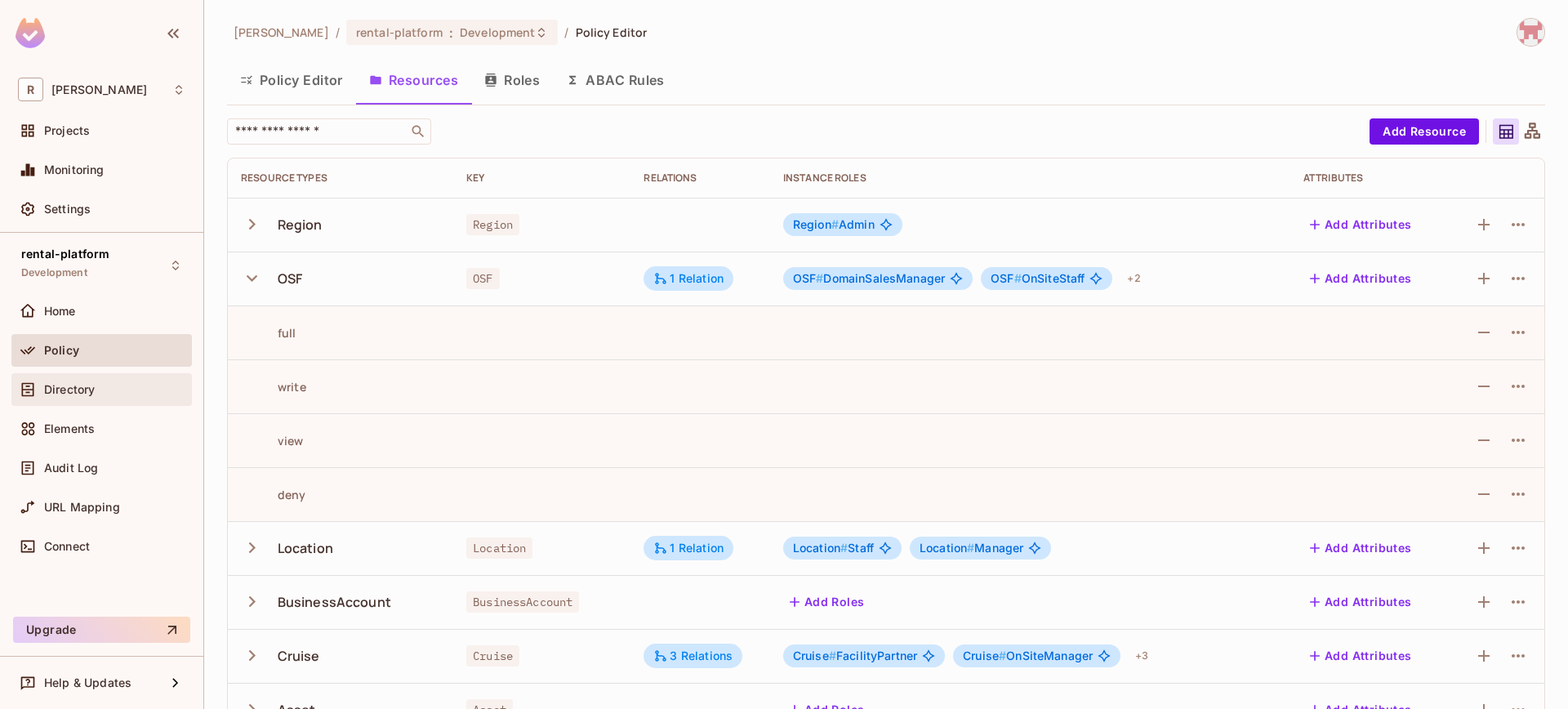
click at [93, 392] on span "Directory" at bounding box center [69, 390] width 51 height 13
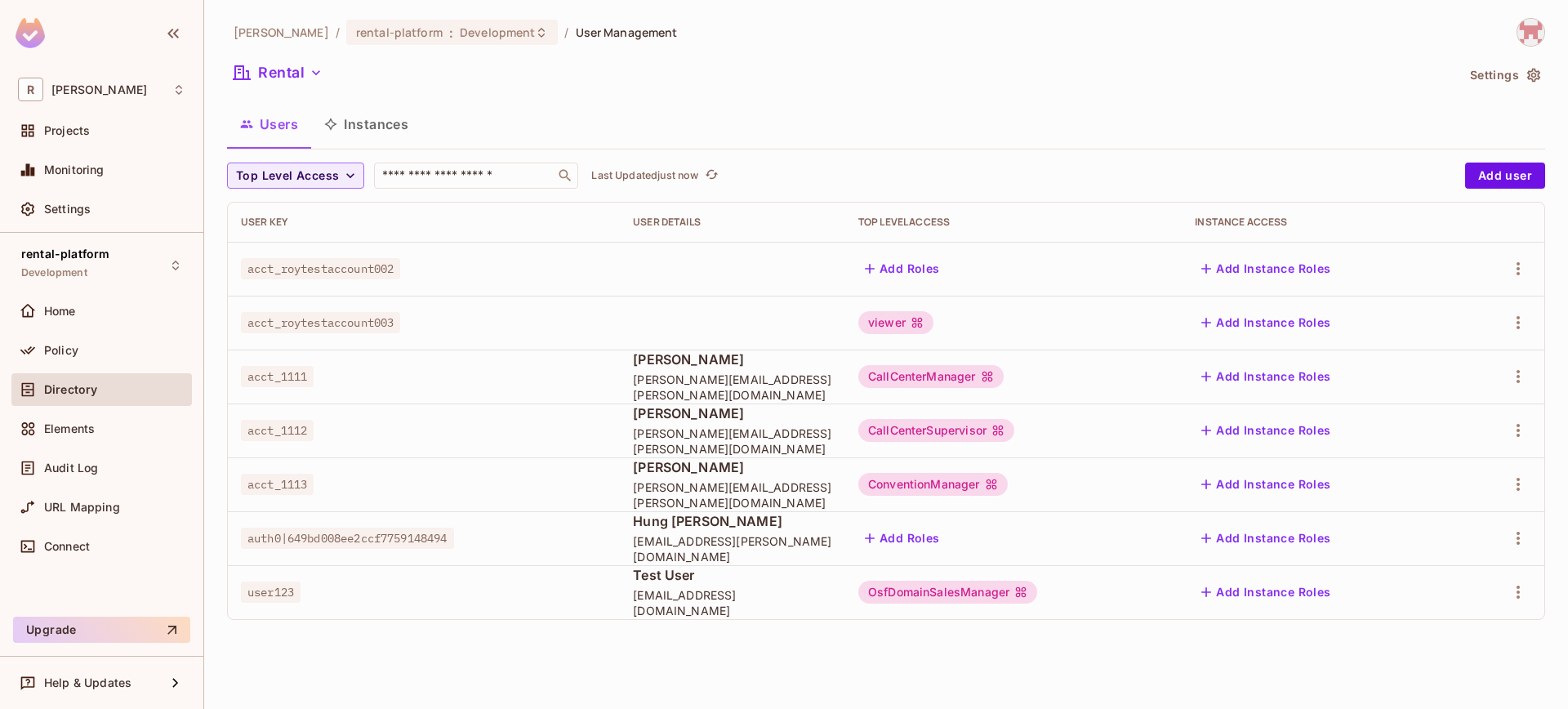
click at [1289, 536] on button "Add Instance Roles" at bounding box center [1265, 539] width 142 height 26
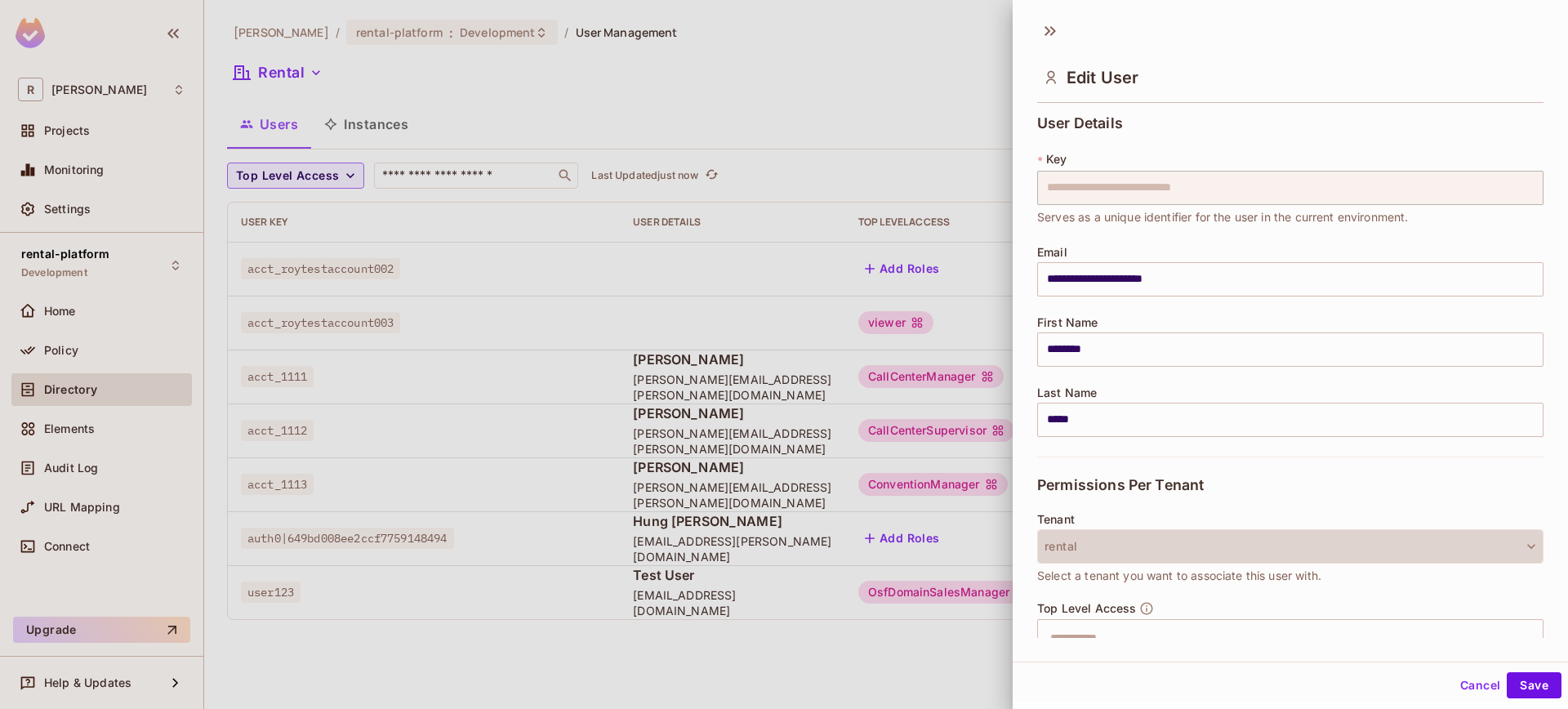
click at [1303, 539] on button "rental" at bounding box center [1290, 546] width 507 height 35
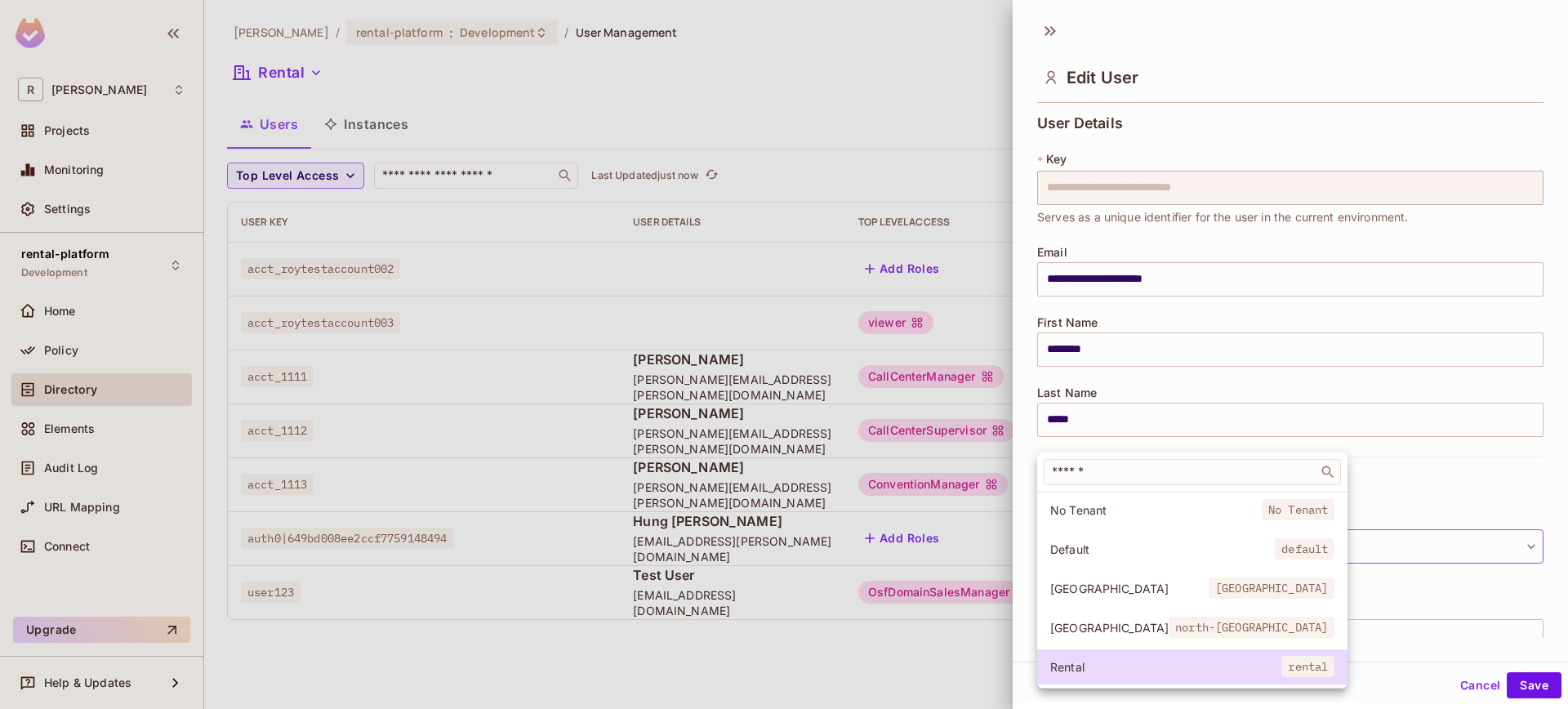
click at [1375, 455] on div at bounding box center [784, 354] width 1568 height 709
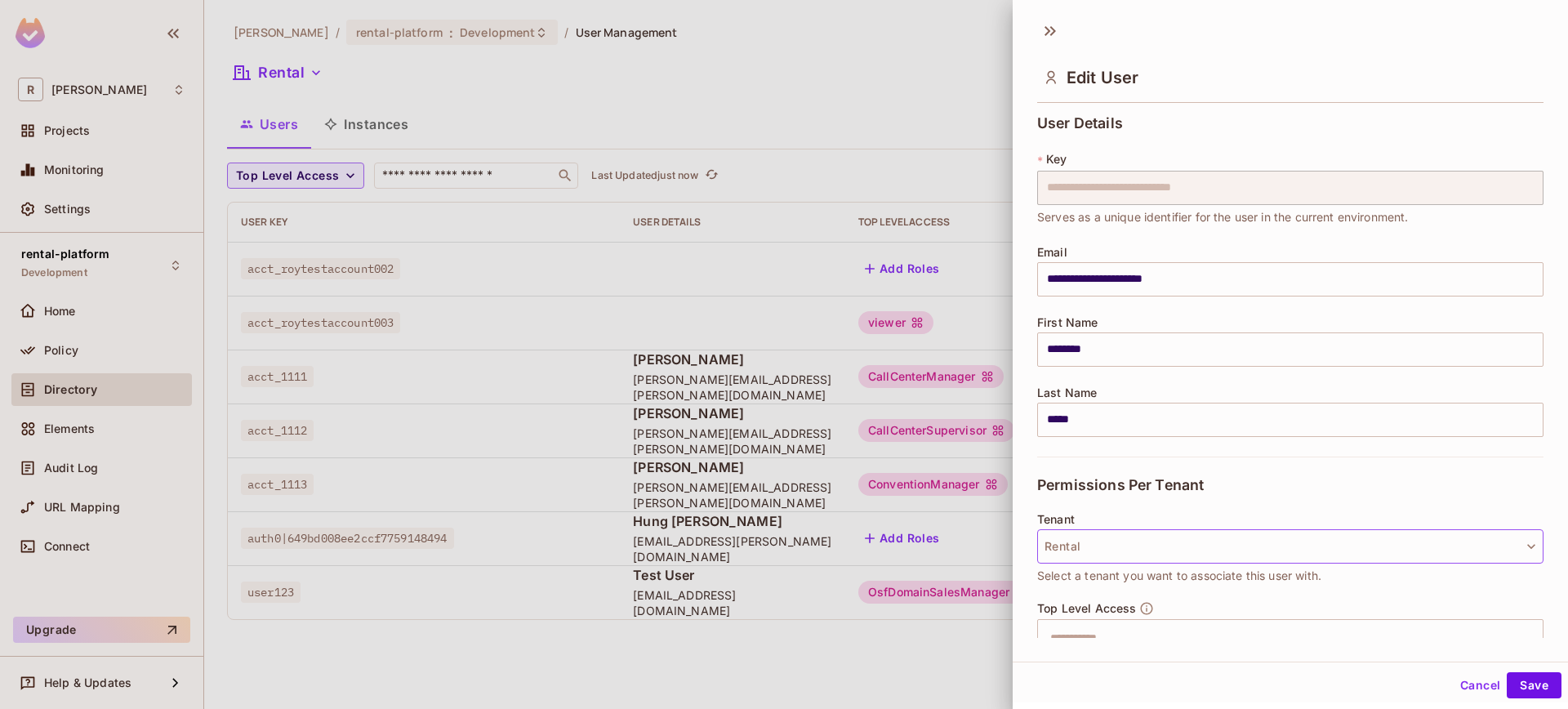
click at [1250, 539] on button "Rental" at bounding box center [1290, 546] width 507 height 35
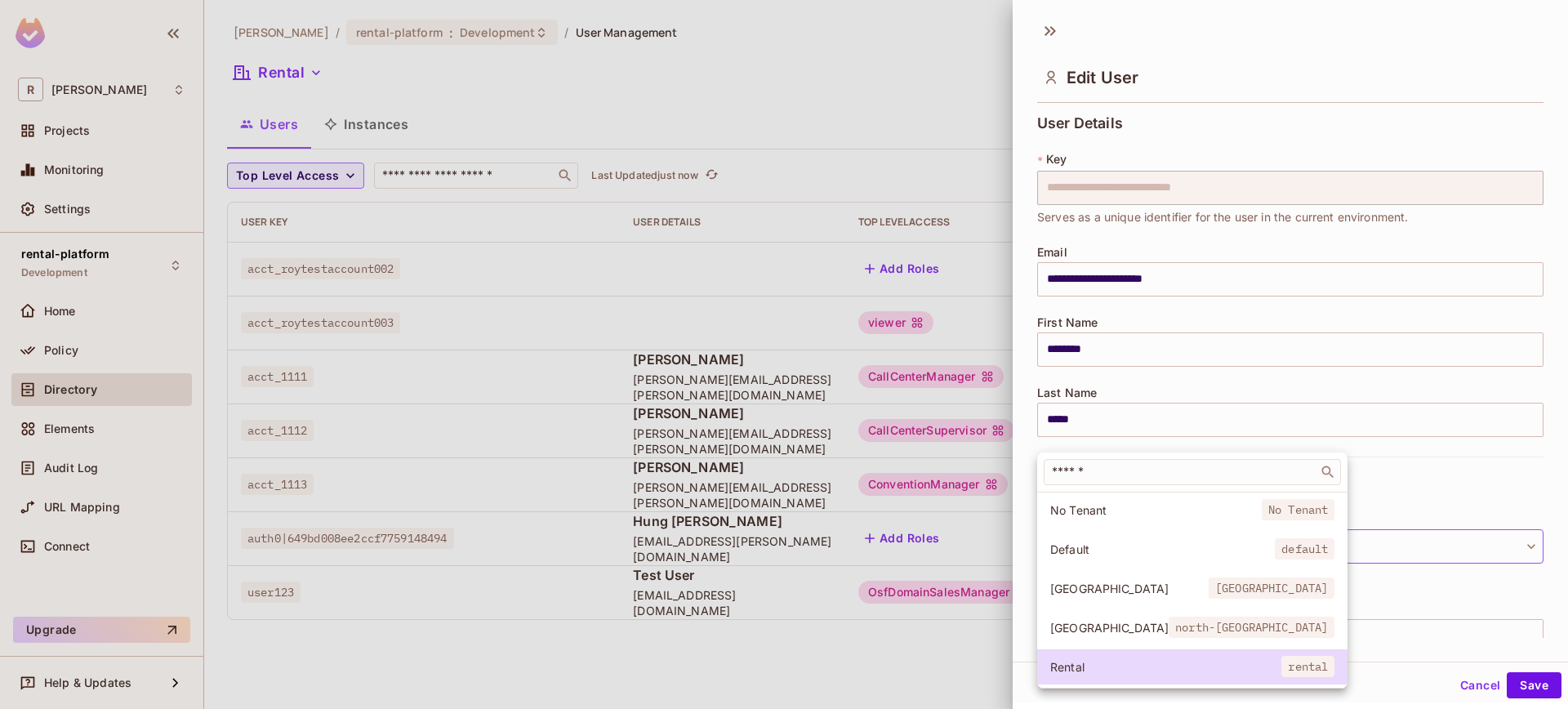
click at [1376, 545] on div at bounding box center [784, 354] width 1568 height 709
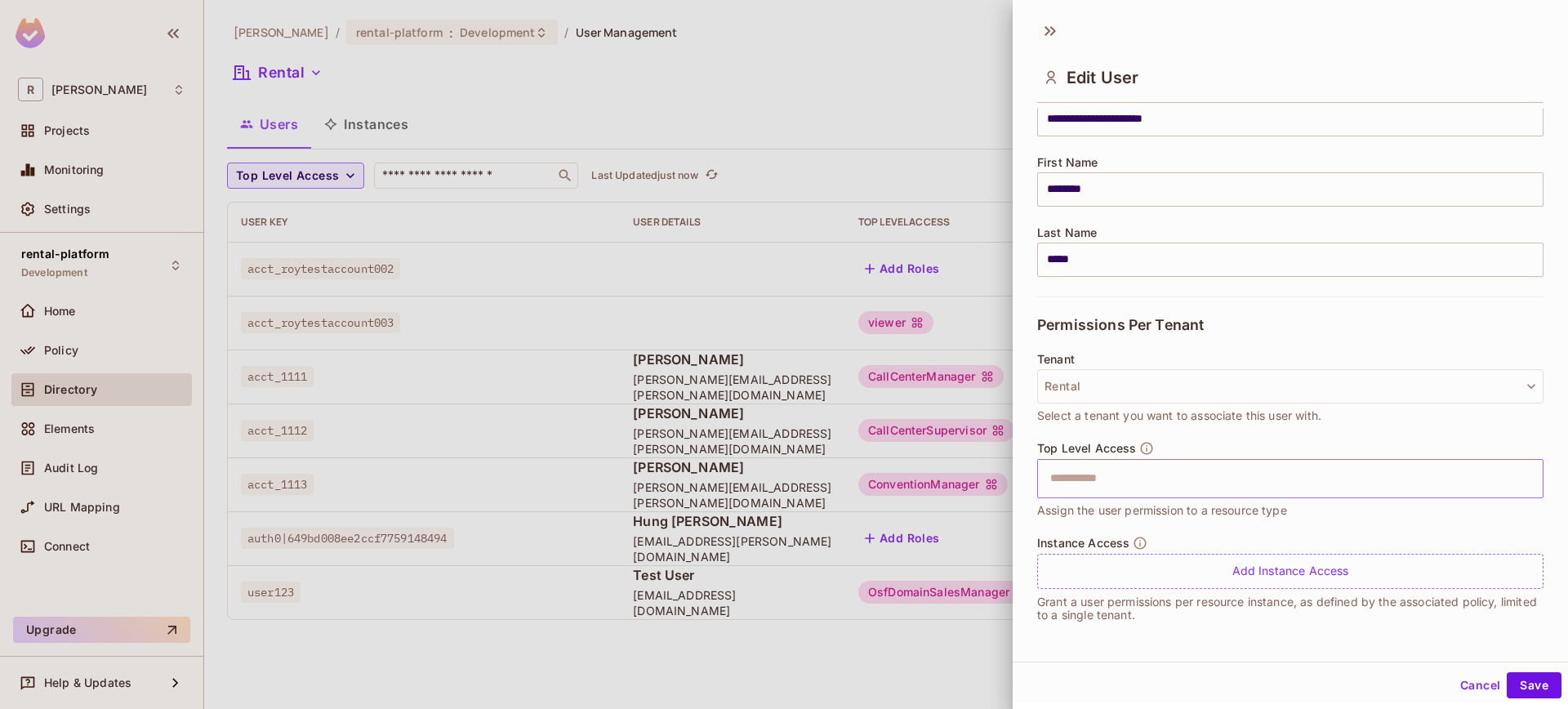
scroll to position [3, 0]
click at [1233, 460] on input "text" at bounding box center [1276, 476] width 471 height 33
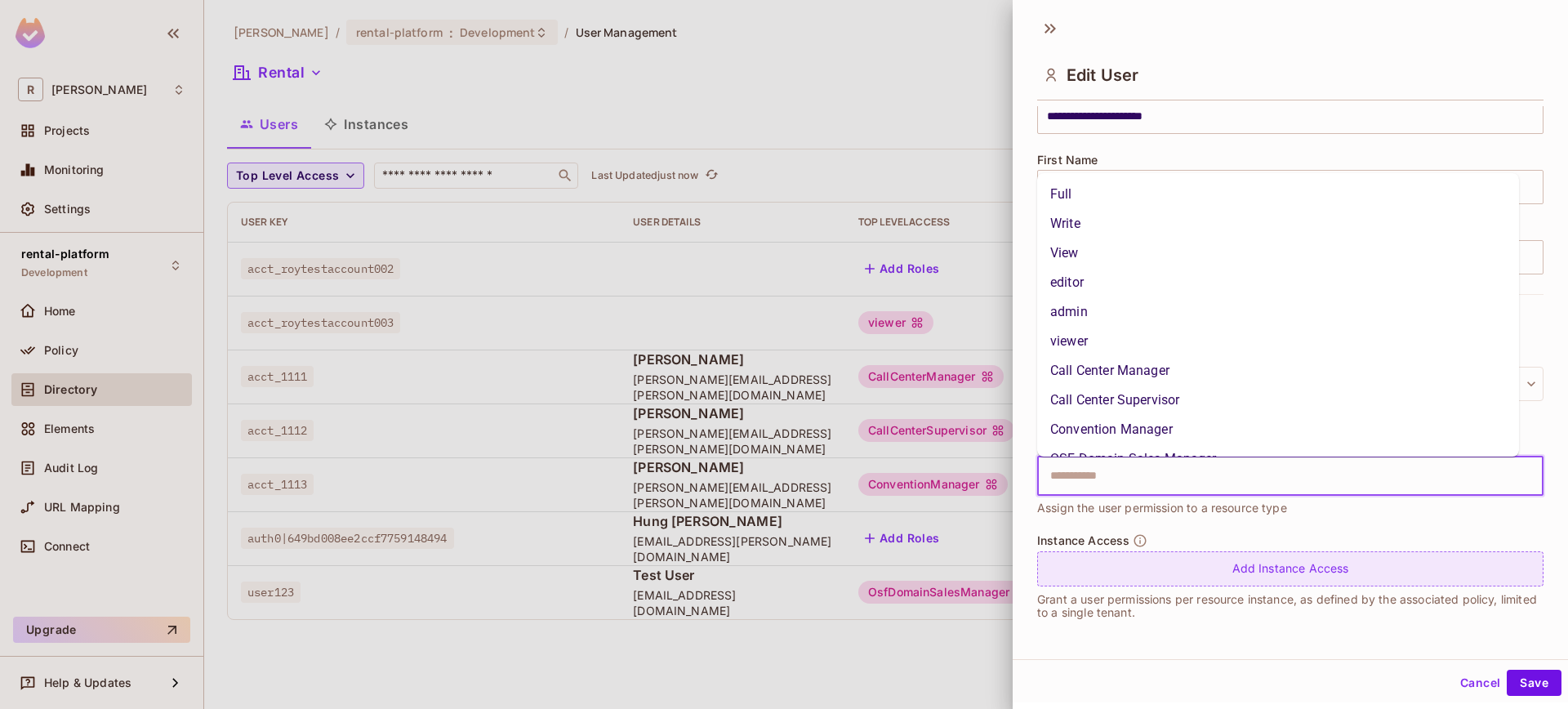
click at [1455, 558] on div "Add Instance Access" at bounding box center [1290, 568] width 507 height 35
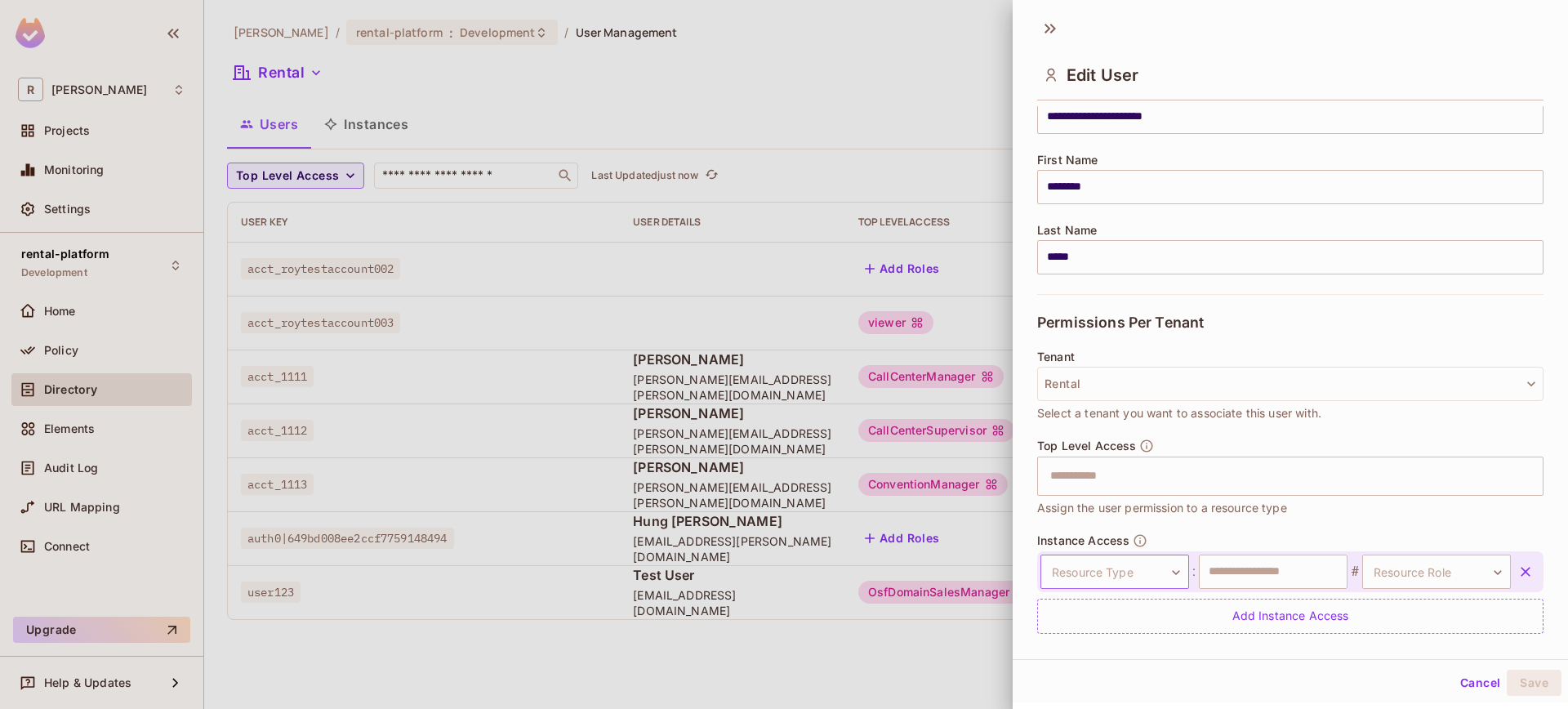
click at [1158, 567] on body "**********" at bounding box center [784, 354] width 1568 height 709
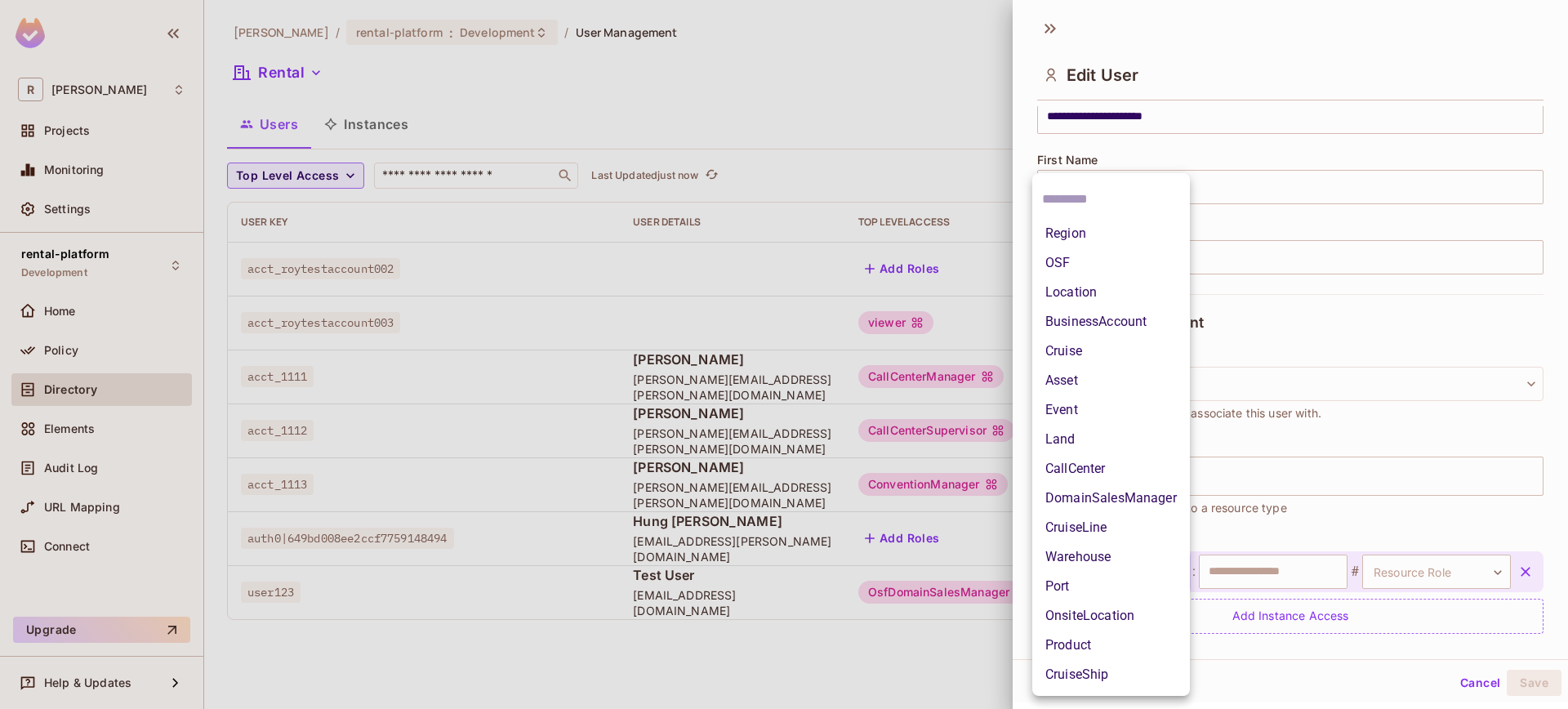
click at [1089, 257] on li "OSF" at bounding box center [1111, 262] width 157 height 29
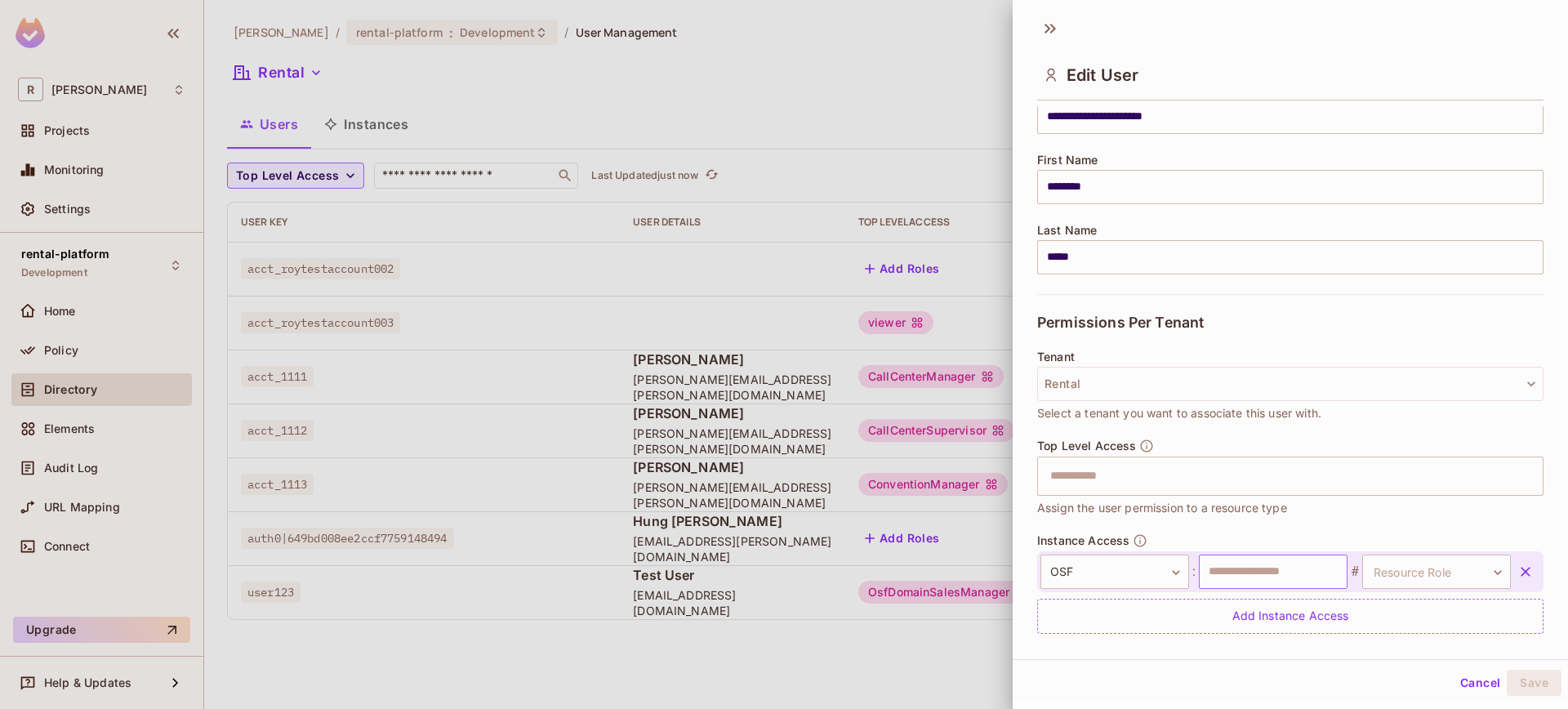
click at [1232, 568] on input "text" at bounding box center [1273, 571] width 149 height 35
type input "**********"
click at [1378, 589] on div "**********" at bounding box center [1290, 571] width 507 height 41
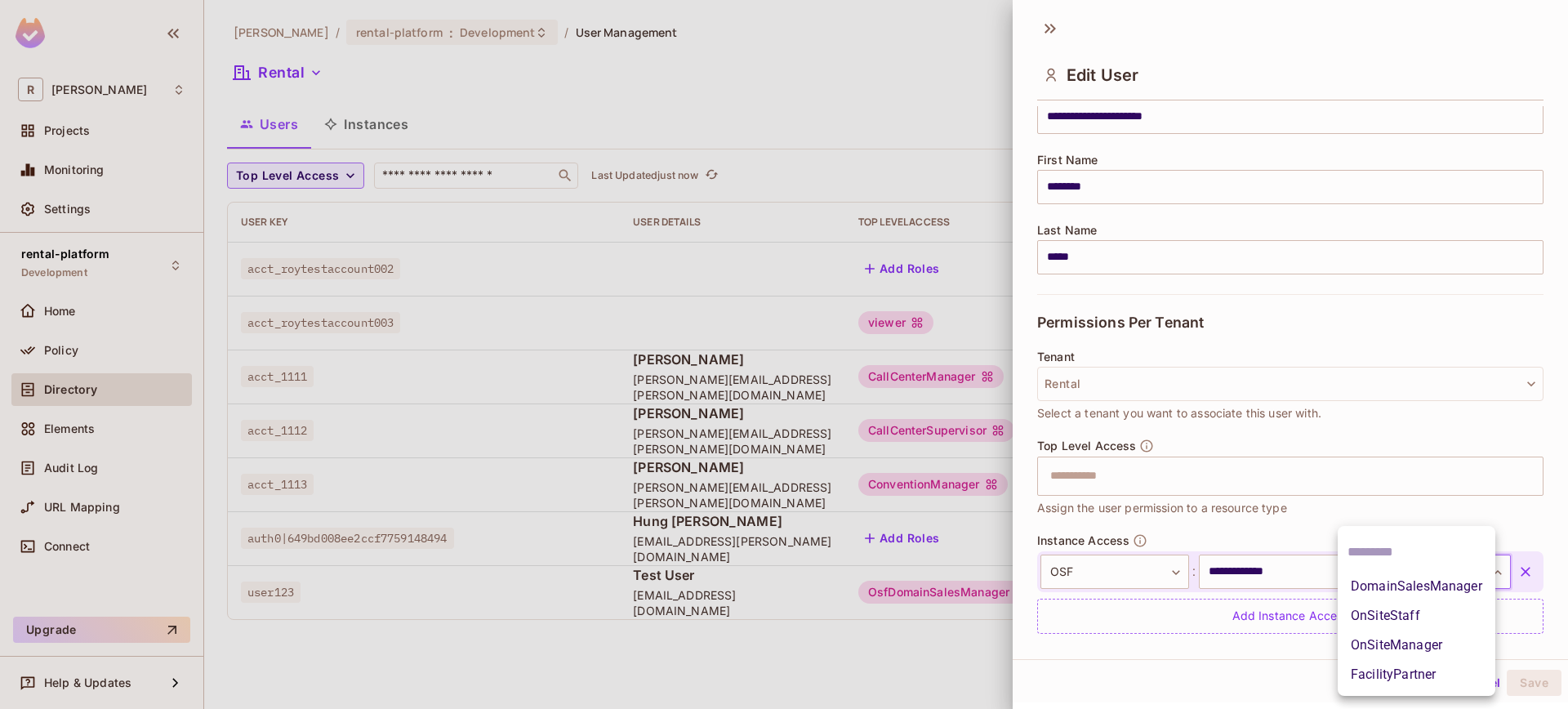
click at [1385, 579] on body "**********" at bounding box center [784, 354] width 1568 height 709
click at [1425, 584] on li "DomainSalesManager" at bounding box center [1416, 585] width 157 height 29
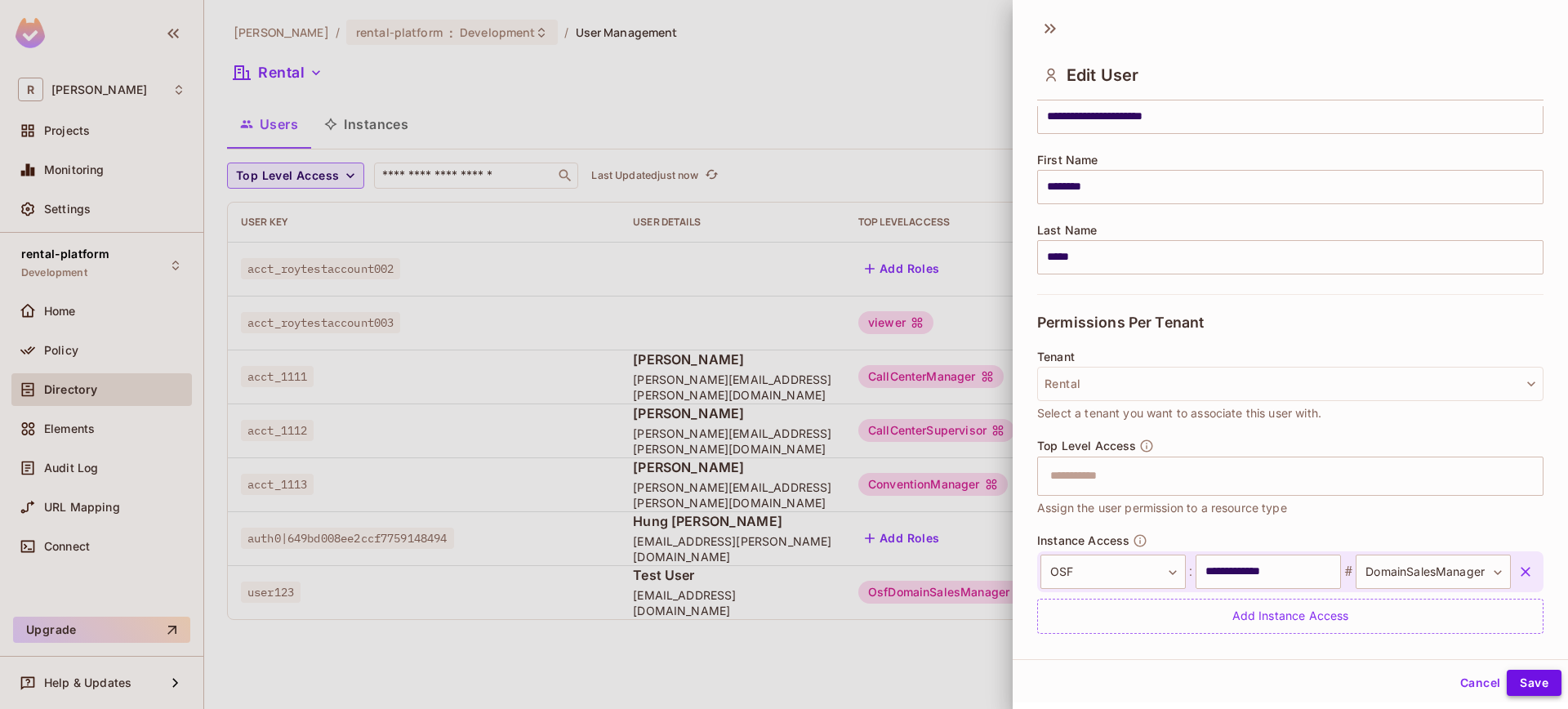
click at [1520, 686] on button "Save" at bounding box center [1533, 683] width 54 height 26
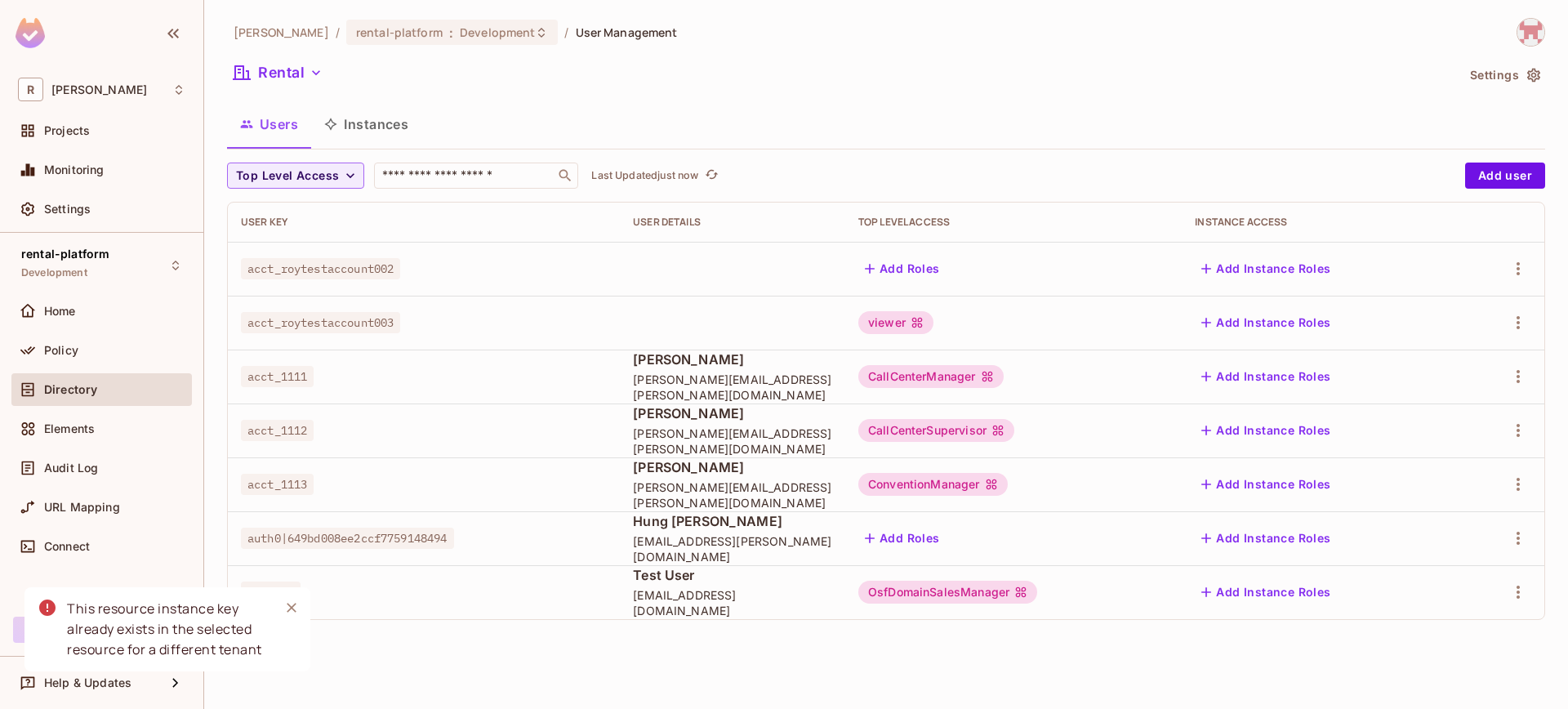
click at [289, 608] on icon "Close" at bounding box center [291, 607] width 9 height 9
click at [289, 50] on div "[PERSON_NAME] / rental-platform : Development / User Management Rental Settings…" at bounding box center [885, 325] width 1318 height 614
click at [289, 58] on div "[PERSON_NAME] / rental-platform : Development / User Management Rental Settings…" at bounding box center [885, 325] width 1318 height 614
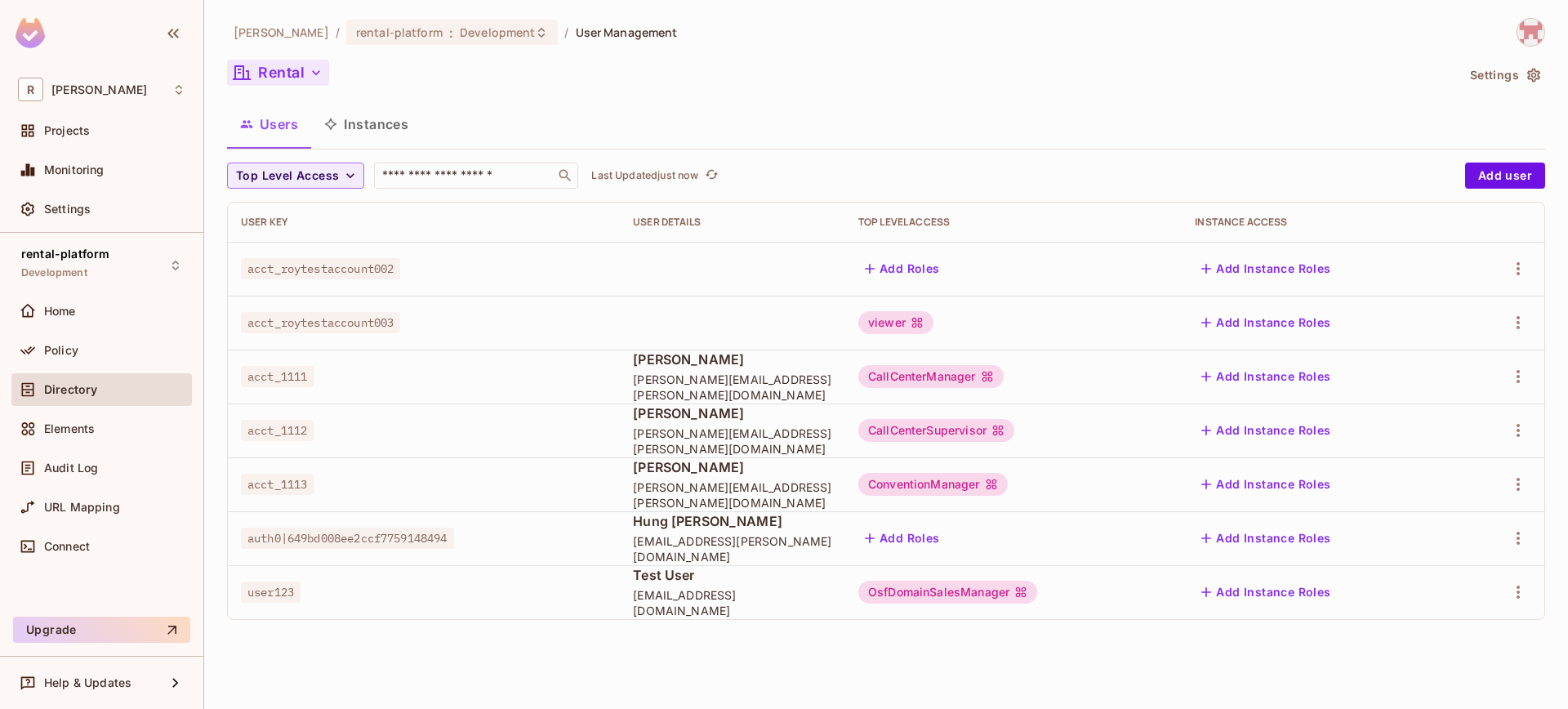
click at [291, 62] on button "Rental" at bounding box center [277, 73] width 102 height 26
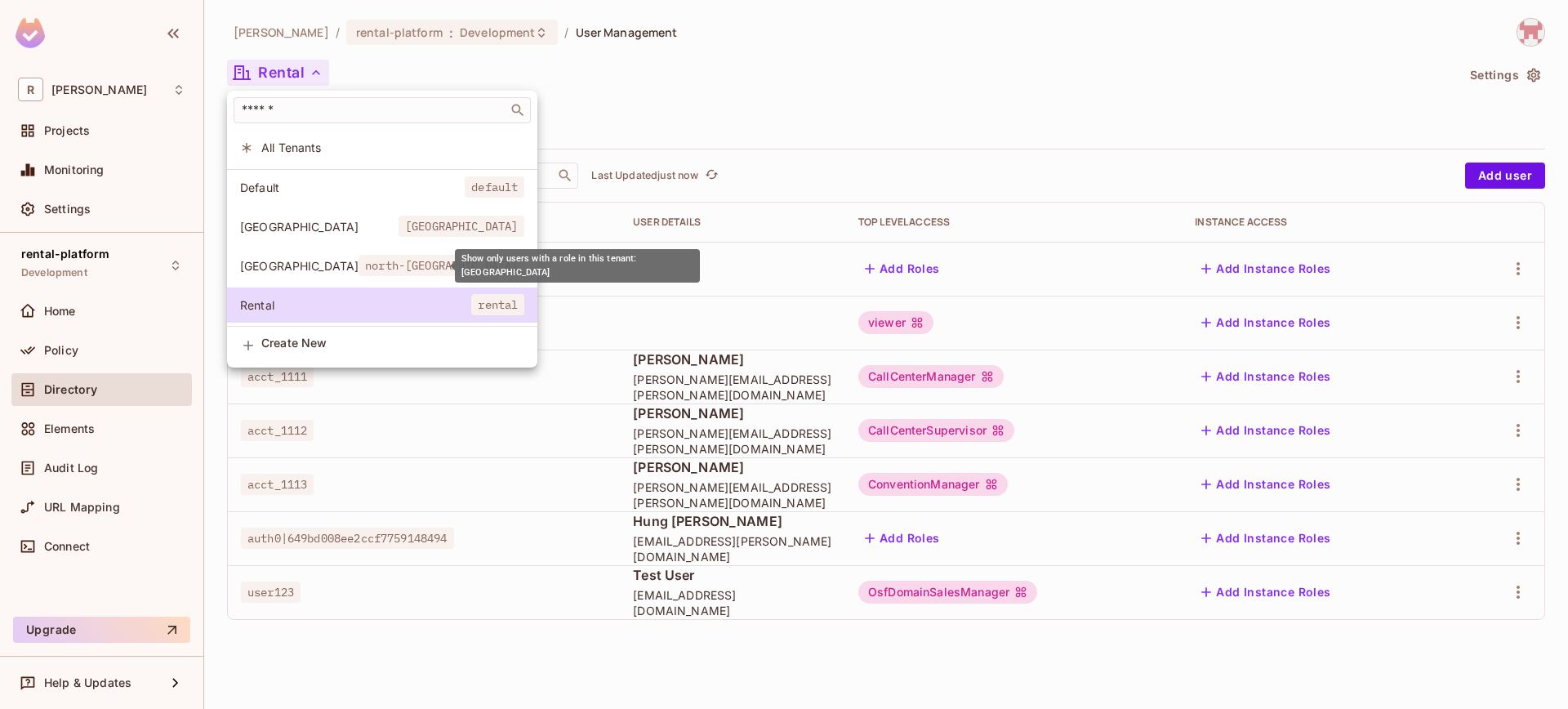
click at [359, 265] on span "north-[GEOGRAPHIC_DATA]" at bounding box center [441, 265] width 166 height 22
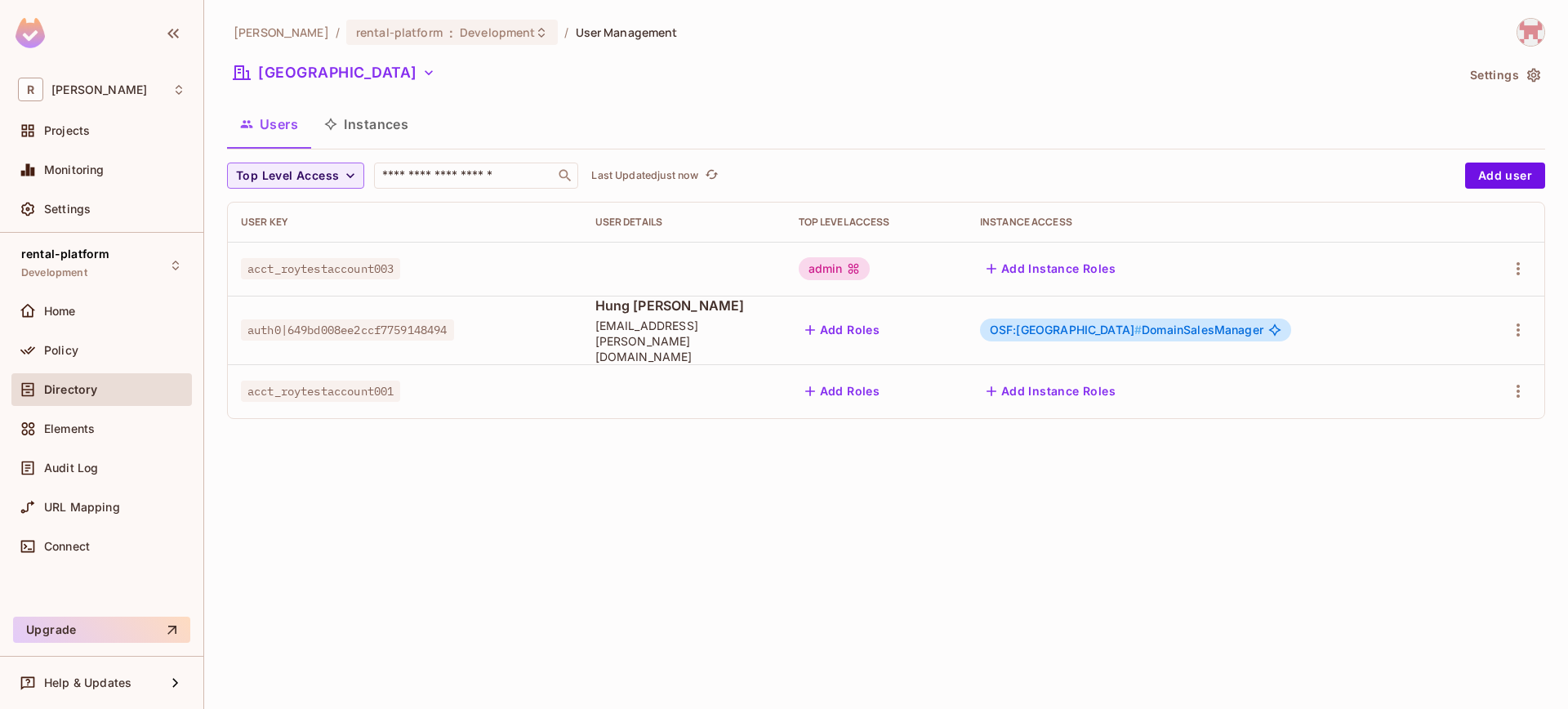
click at [1504, 328] on div at bounding box center [1505, 330] width 52 height 26
click at [1517, 328] on icon "button" at bounding box center [1517, 330] width 3 height 13
click at [1444, 368] on span "Edit" at bounding box center [1432, 361] width 32 height 26
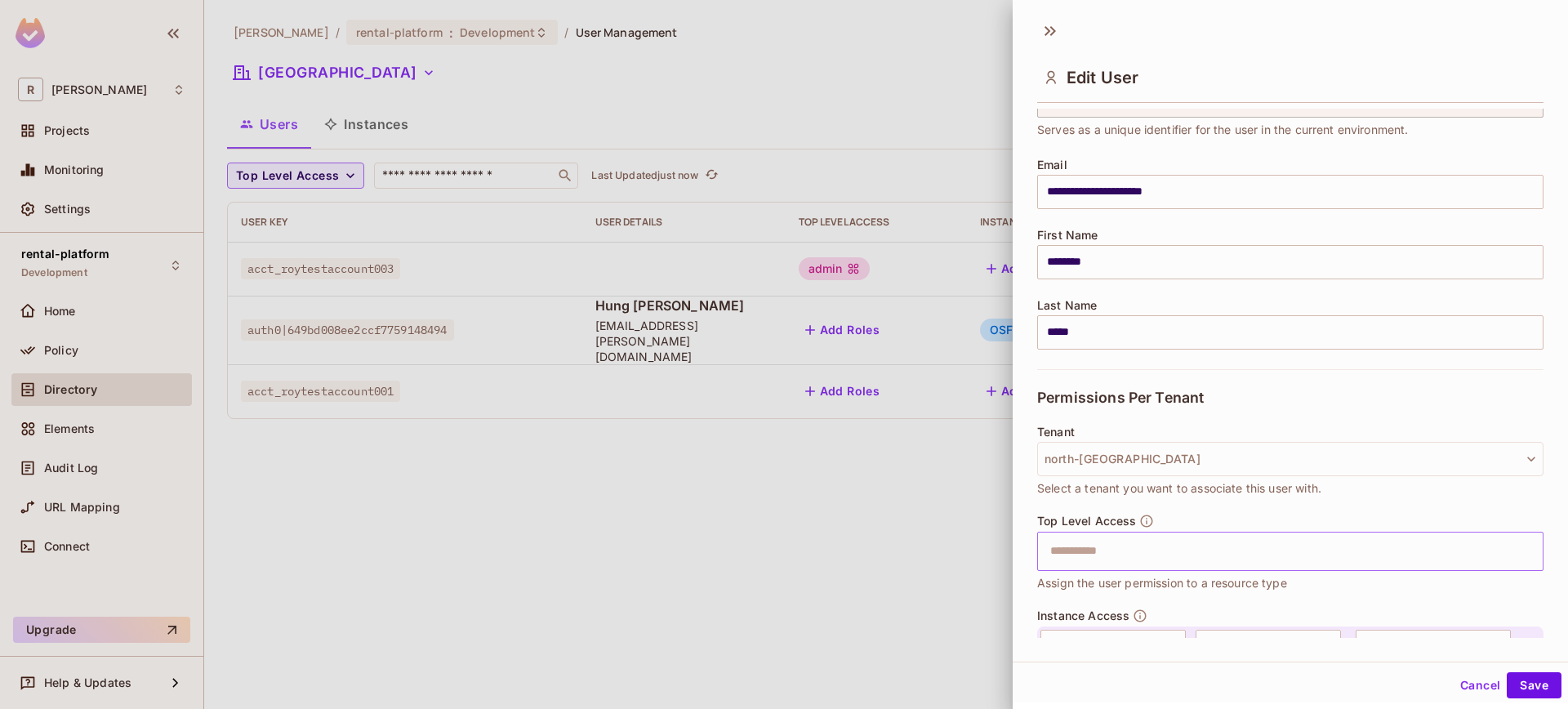
scroll to position [207, 0]
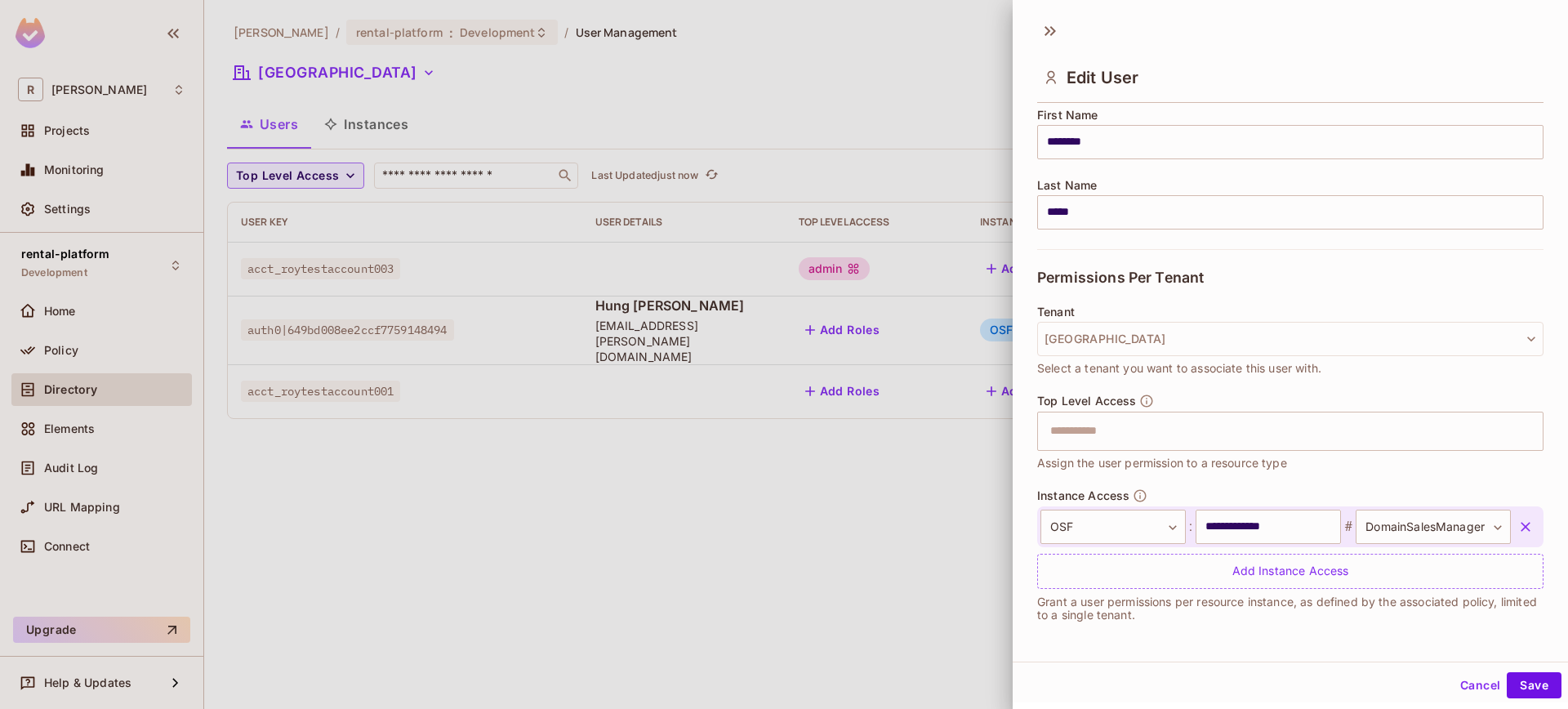
click at [1517, 532] on icon "button" at bounding box center [1525, 526] width 16 height 16
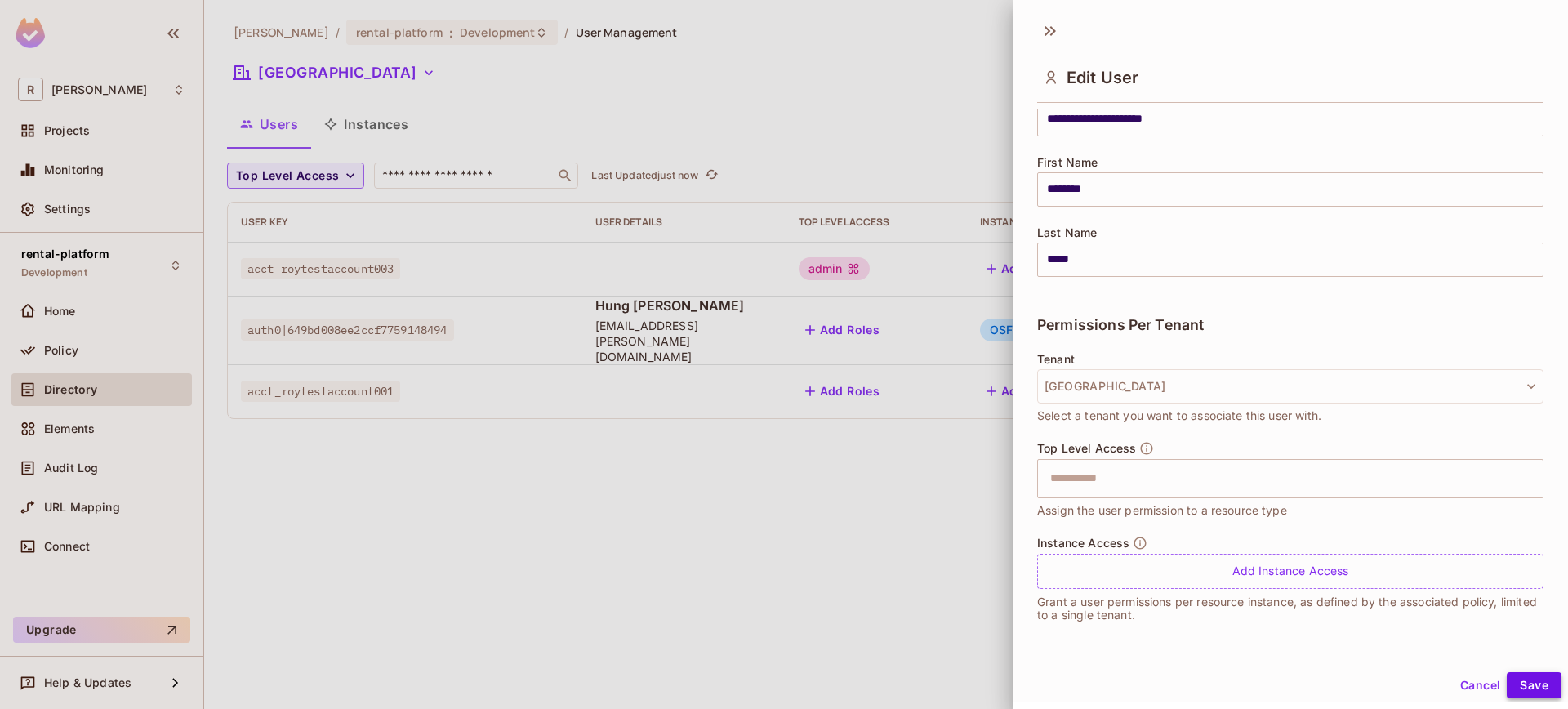
click at [1520, 684] on button "Save" at bounding box center [1533, 685] width 54 height 26
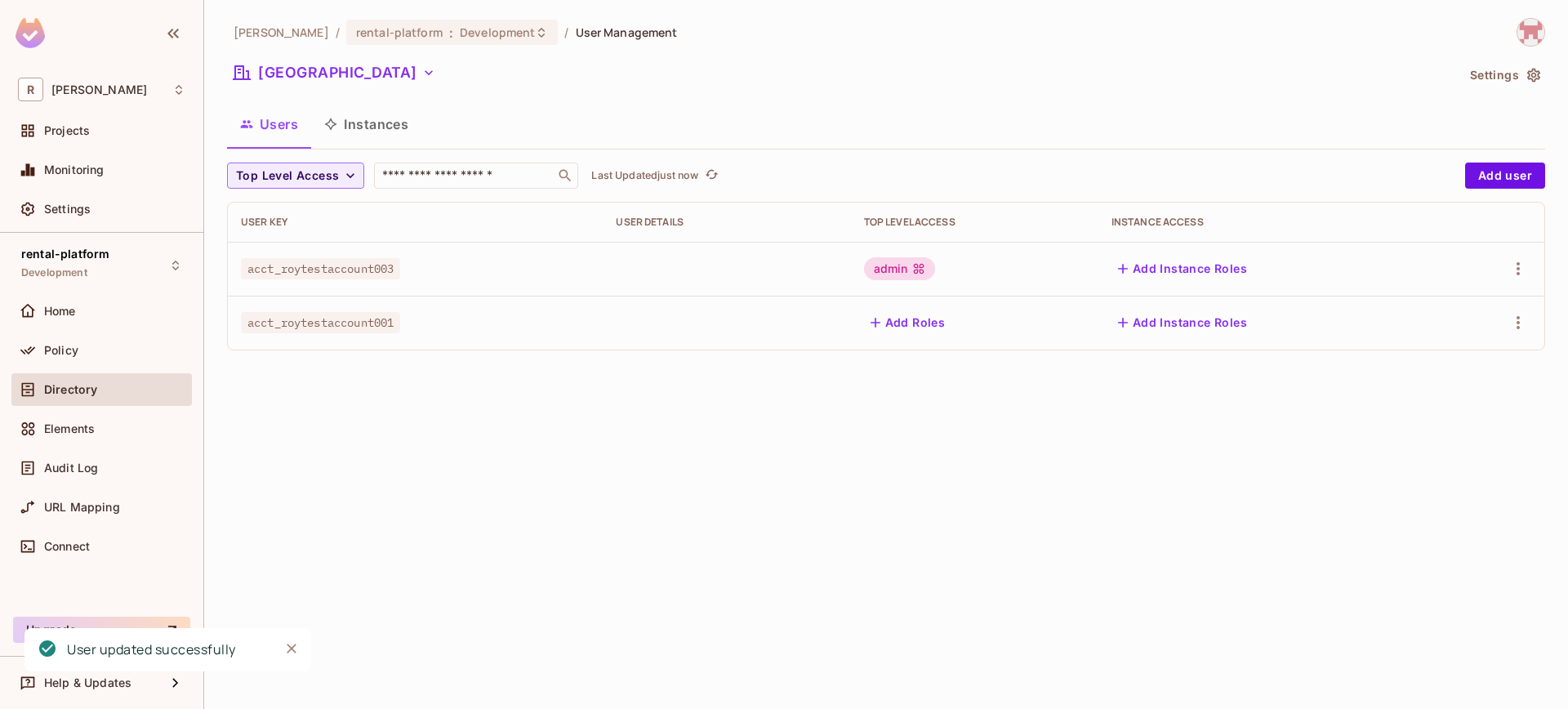
click at [705, 520] on div "[PERSON_NAME]-poc / rental-platform : Development / User Management [GEOGRAPHIC…" at bounding box center [886, 354] width 1364 height 709
click at [321, 75] on button "[GEOGRAPHIC_DATA]" at bounding box center [333, 73] width 214 height 26
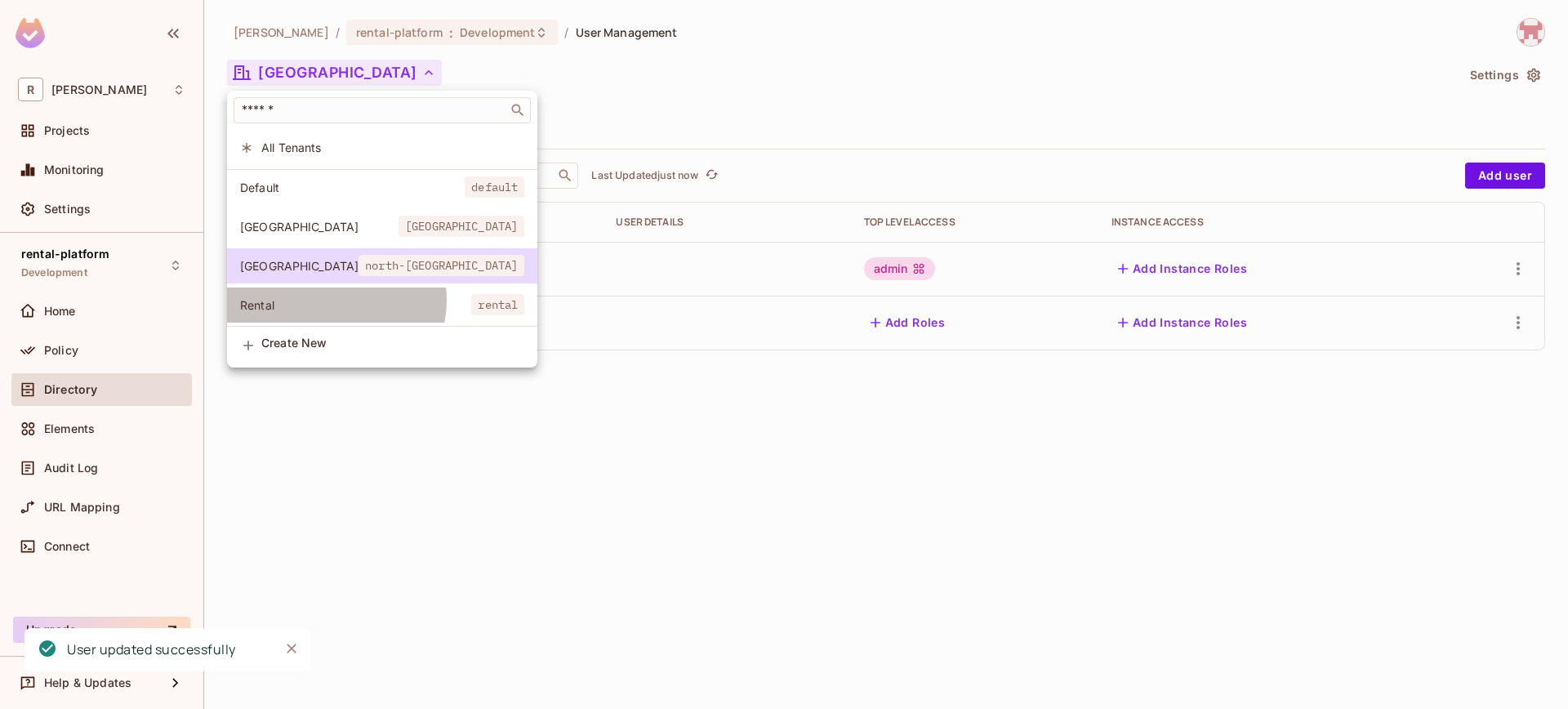
click at [332, 301] on span "Rental" at bounding box center [355, 304] width 231 height 16
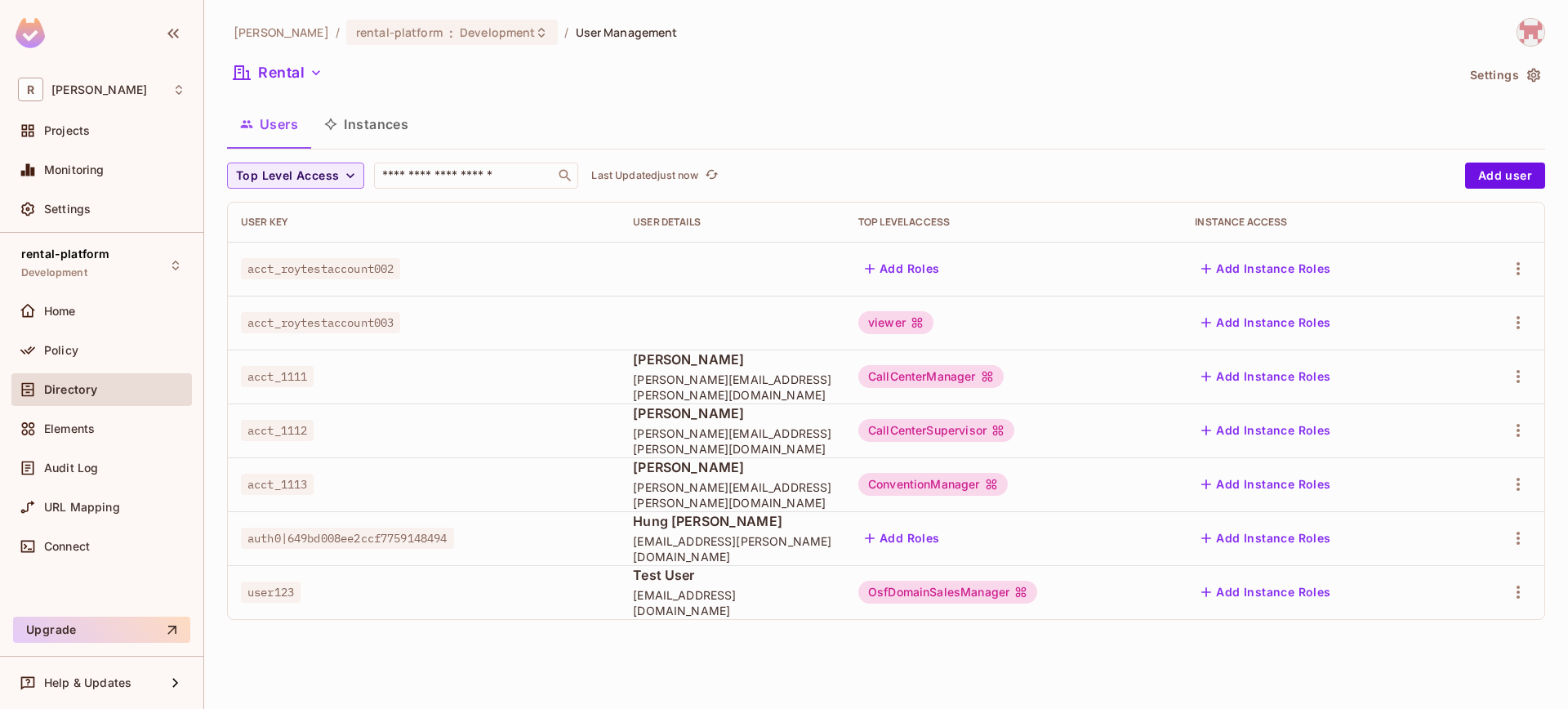
click at [1271, 529] on button "Add Instance Roles" at bounding box center [1265, 539] width 142 height 26
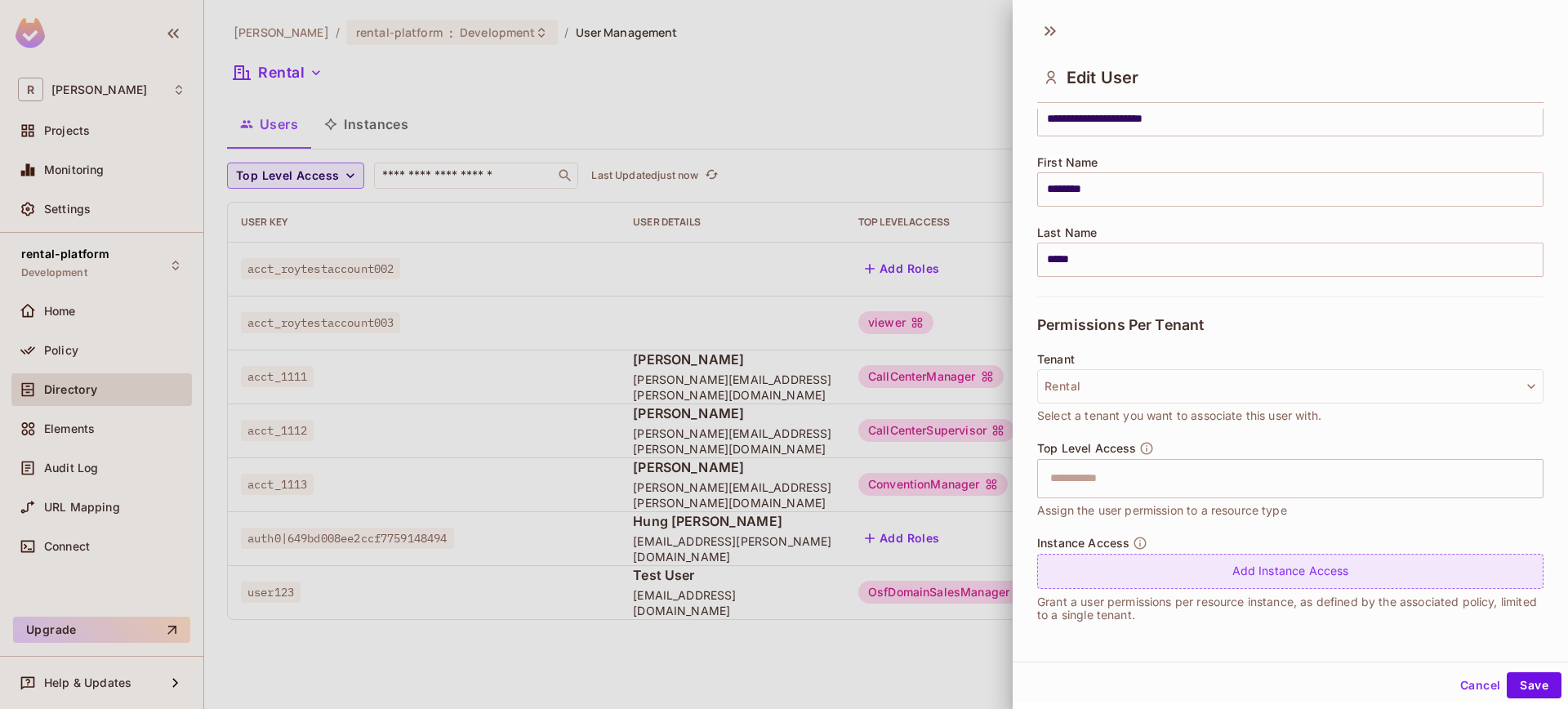
click at [1233, 557] on div "Add Instance Access" at bounding box center [1290, 570] width 507 height 35
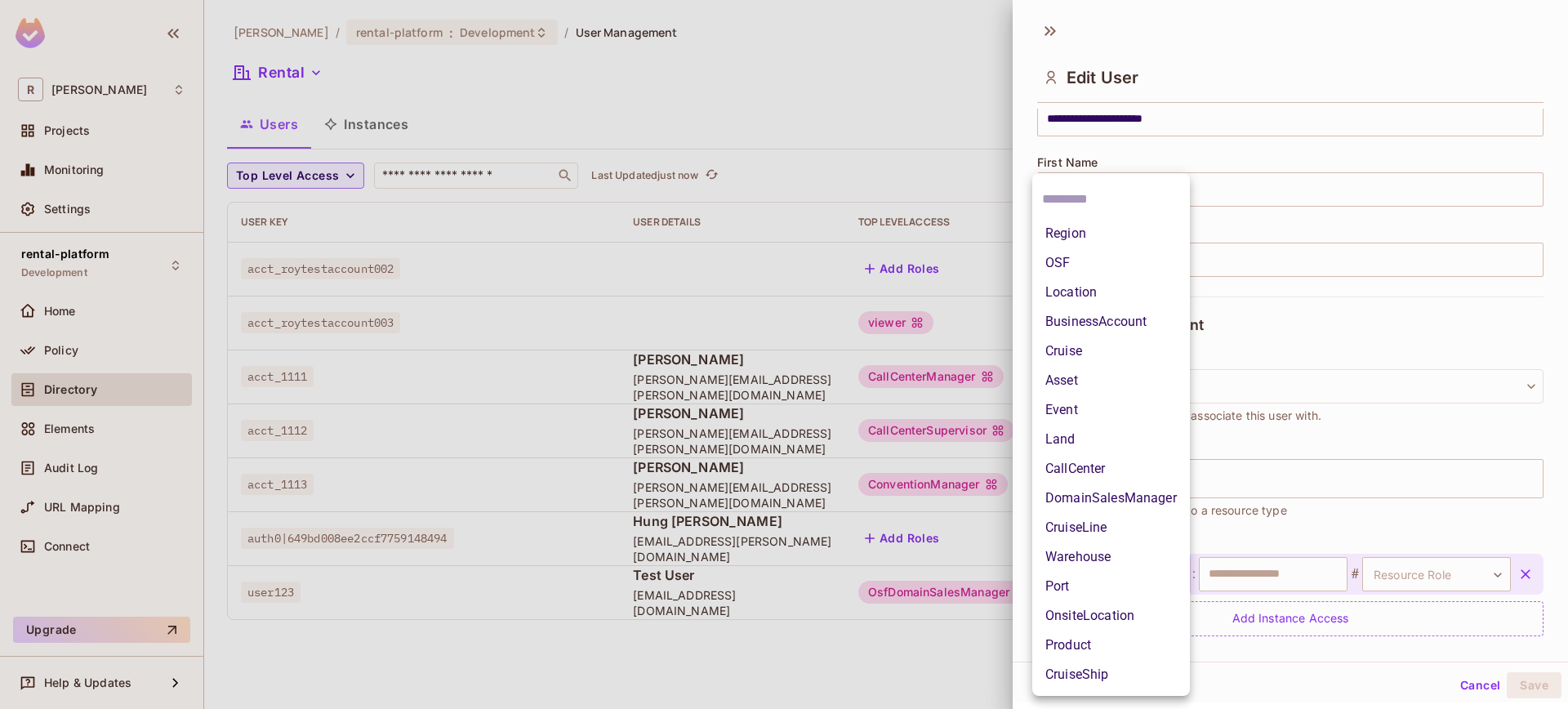
click at [1144, 576] on body "**********" at bounding box center [784, 354] width 1568 height 709
click at [1097, 268] on li "OSF" at bounding box center [1111, 262] width 157 height 29
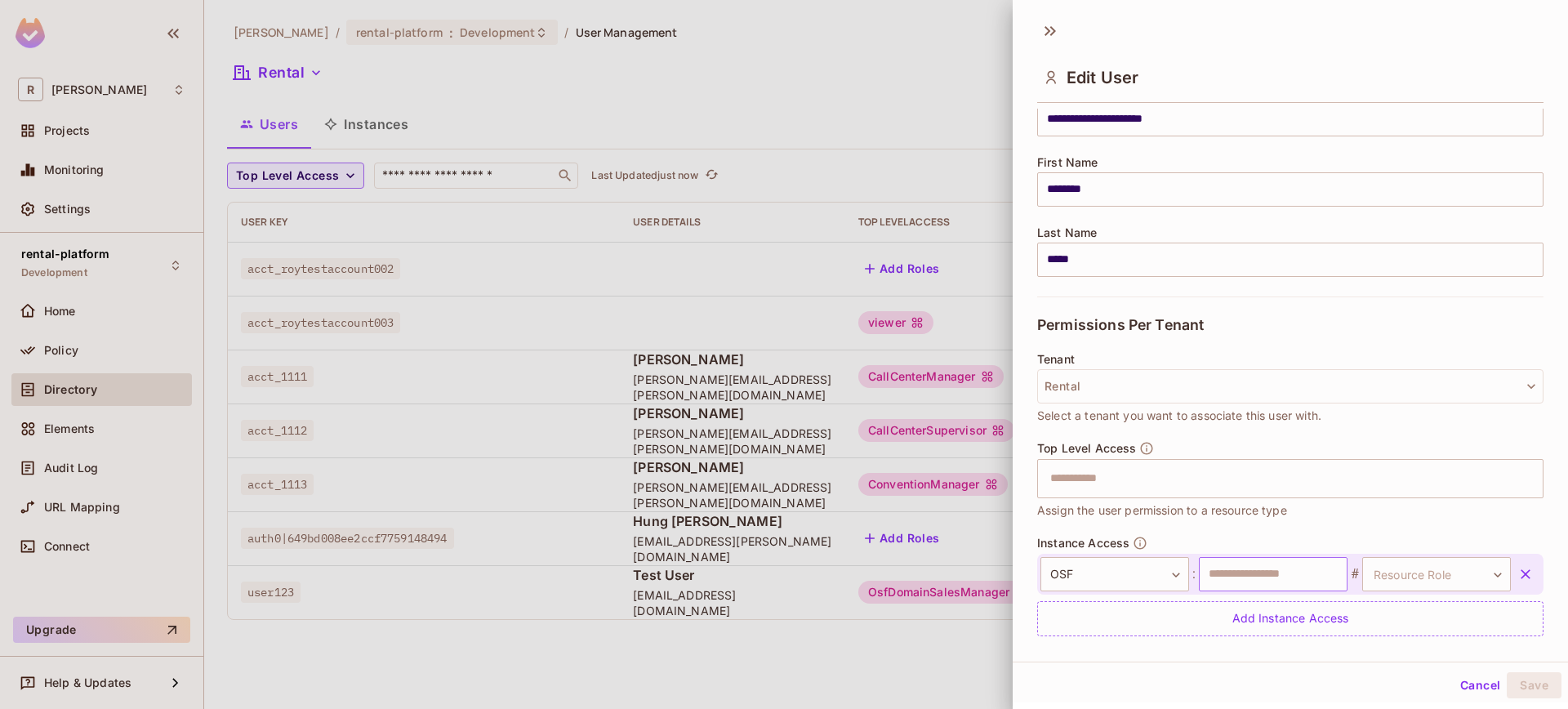
click at [1275, 564] on input "text" at bounding box center [1273, 574] width 149 height 35
type input "**********"
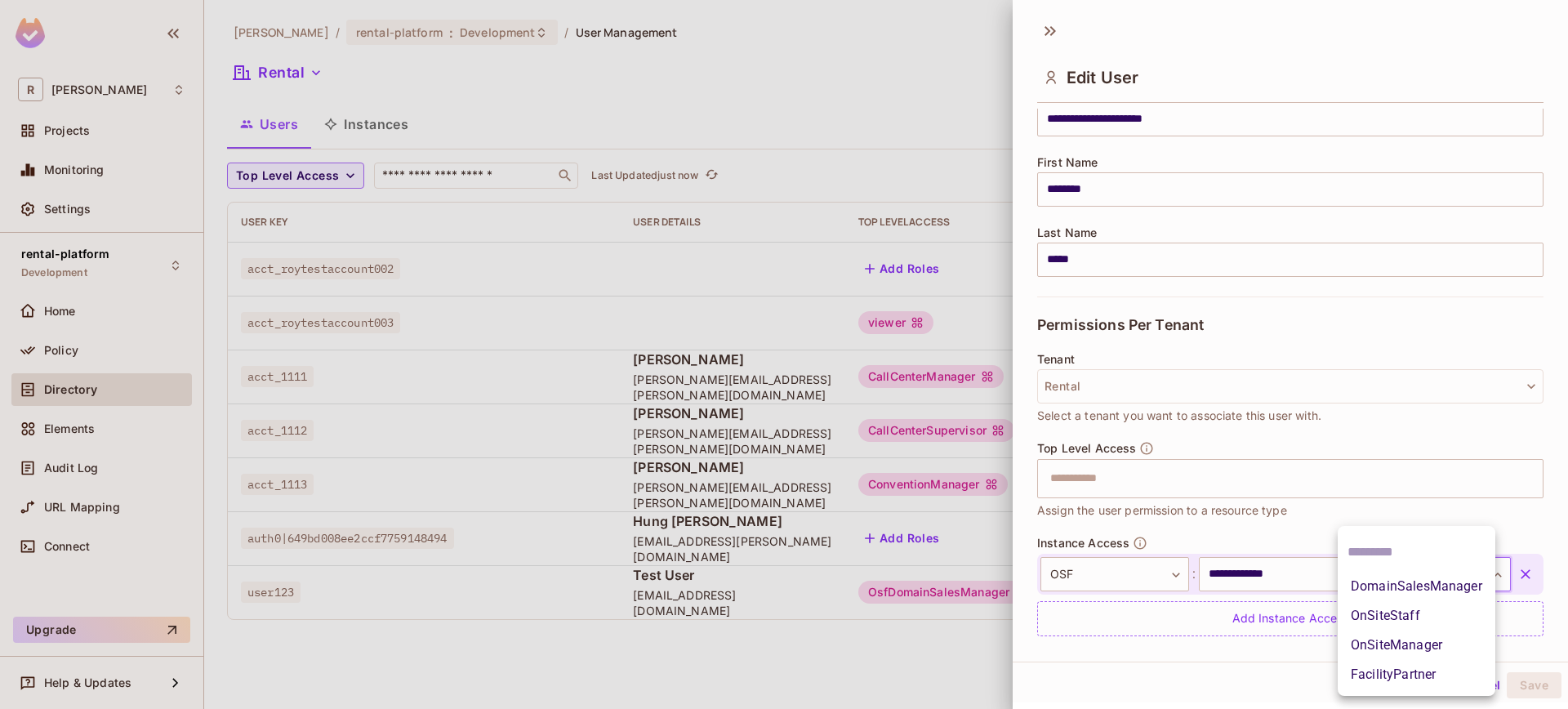
click at [1385, 588] on body "**********" at bounding box center [784, 354] width 1568 height 709
click at [1398, 583] on li "DomainSalesManager" at bounding box center [1416, 585] width 157 height 29
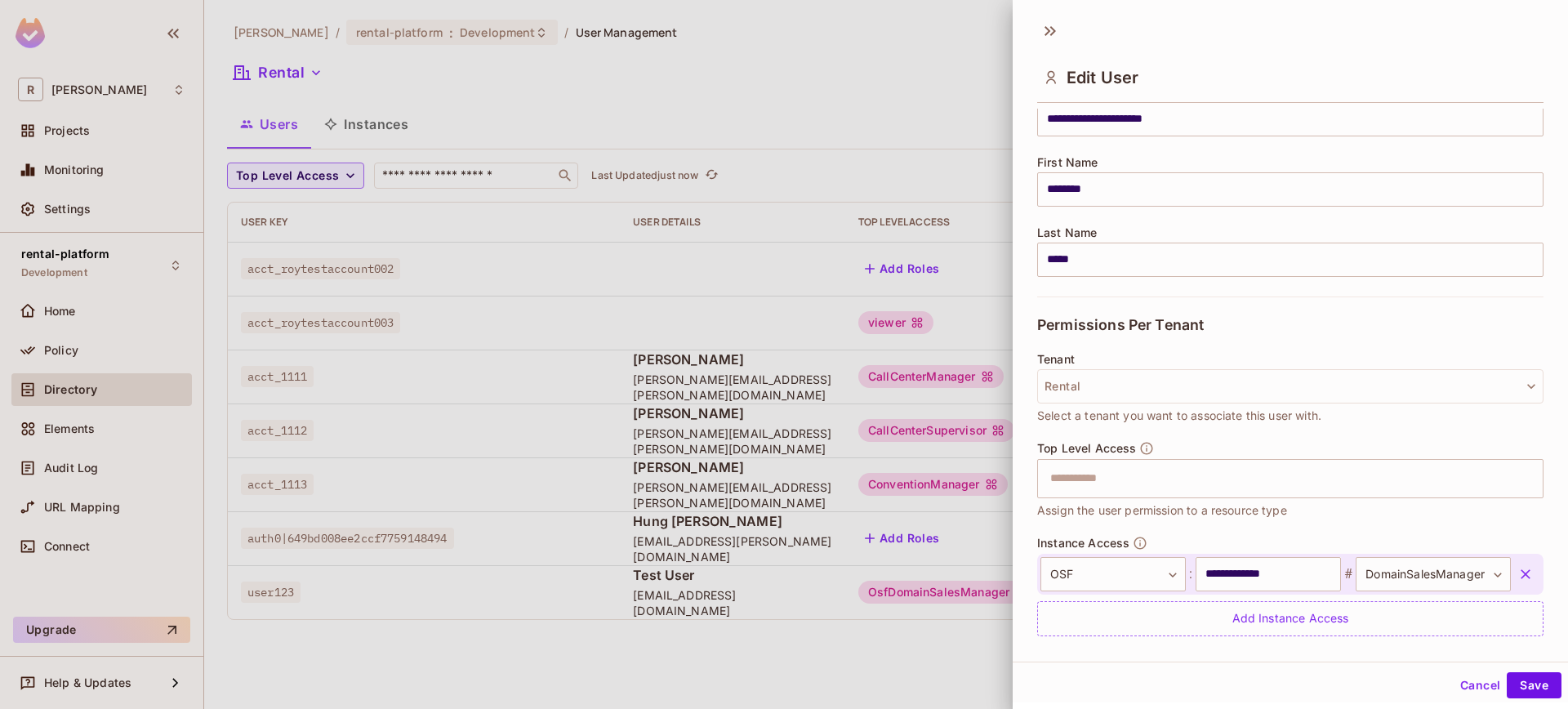
click at [1514, 678] on button "Save" at bounding box center [1533, 685] width 54 height 26
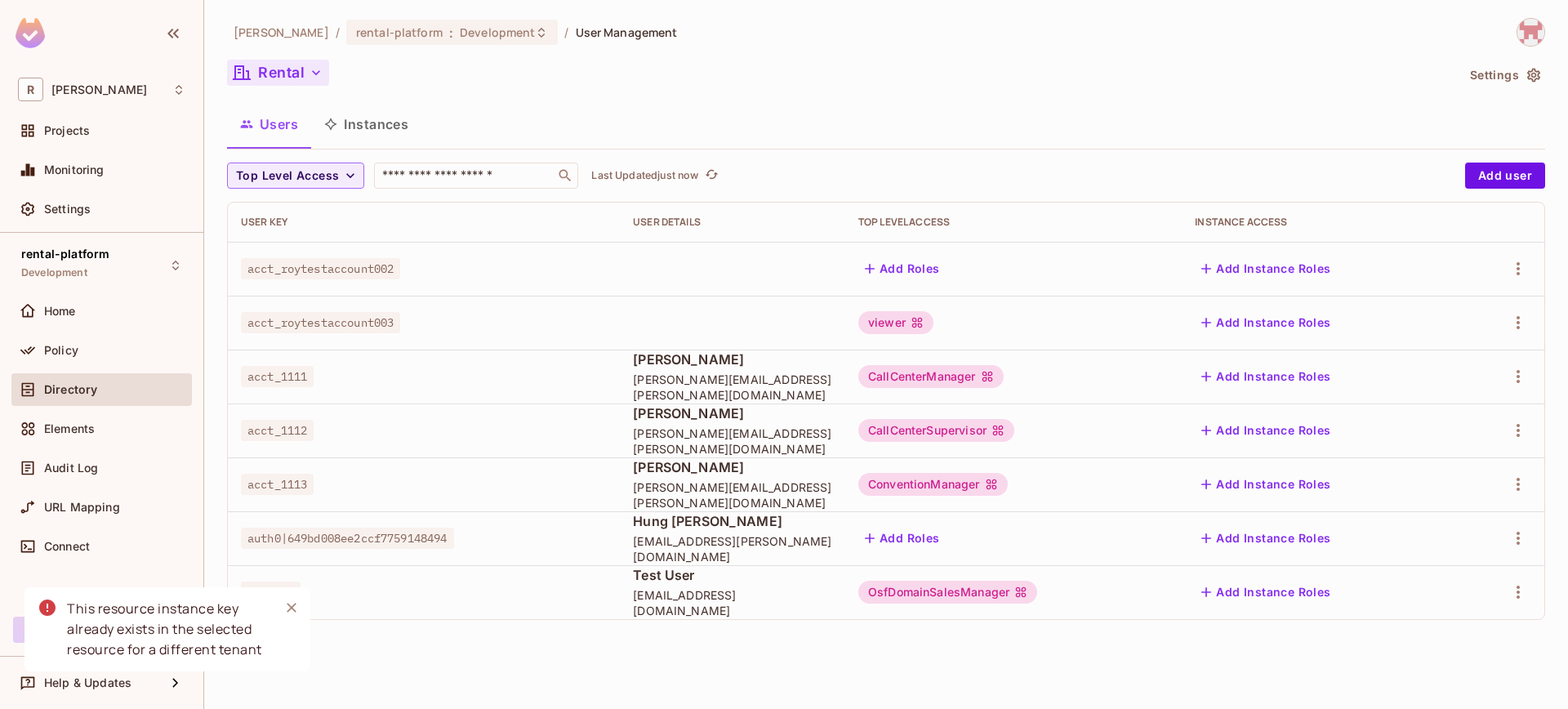
click at [297, 77] on button "Rental" at bounding box center [277, 73] width 102 height 26
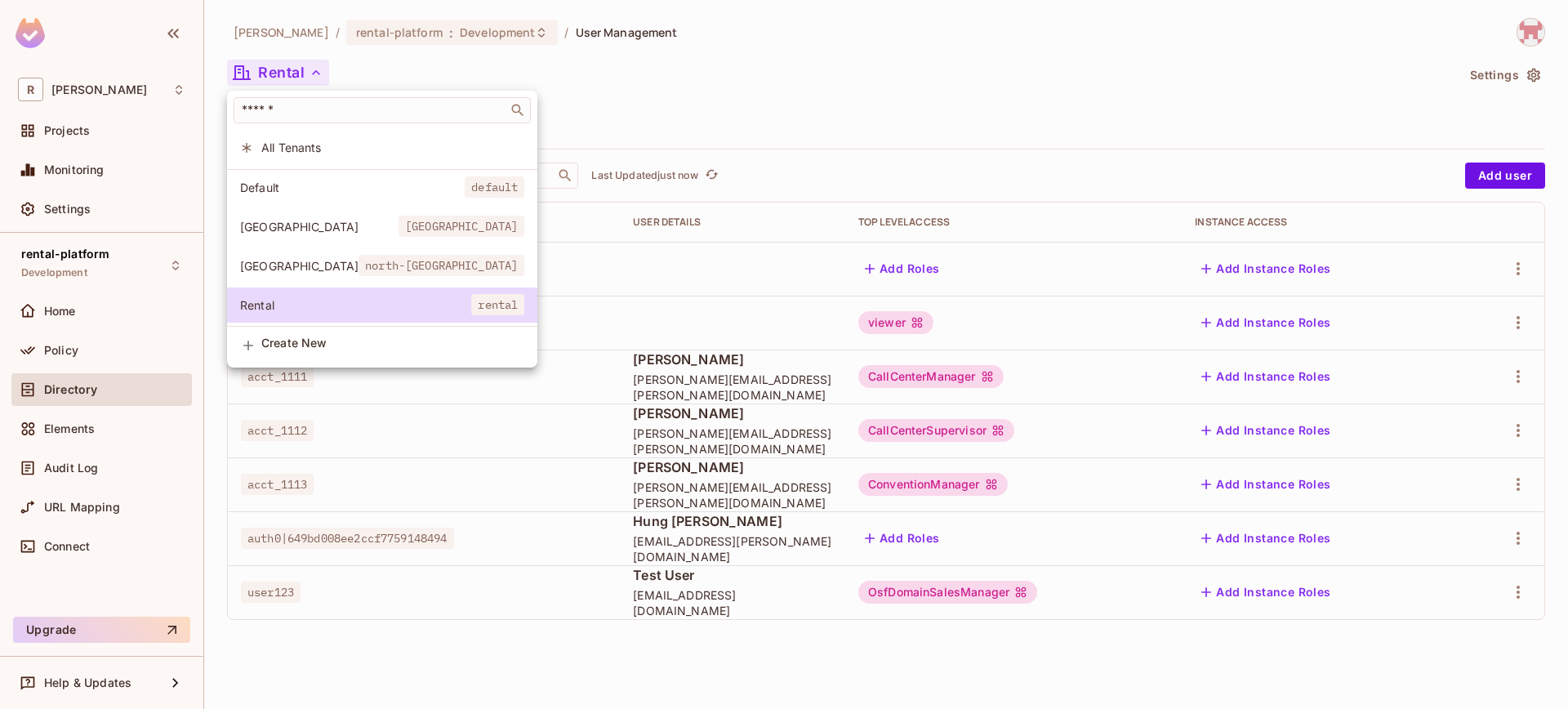
click at [1328, 544] on div at bounding box center [784, 354] width 1568 height 709
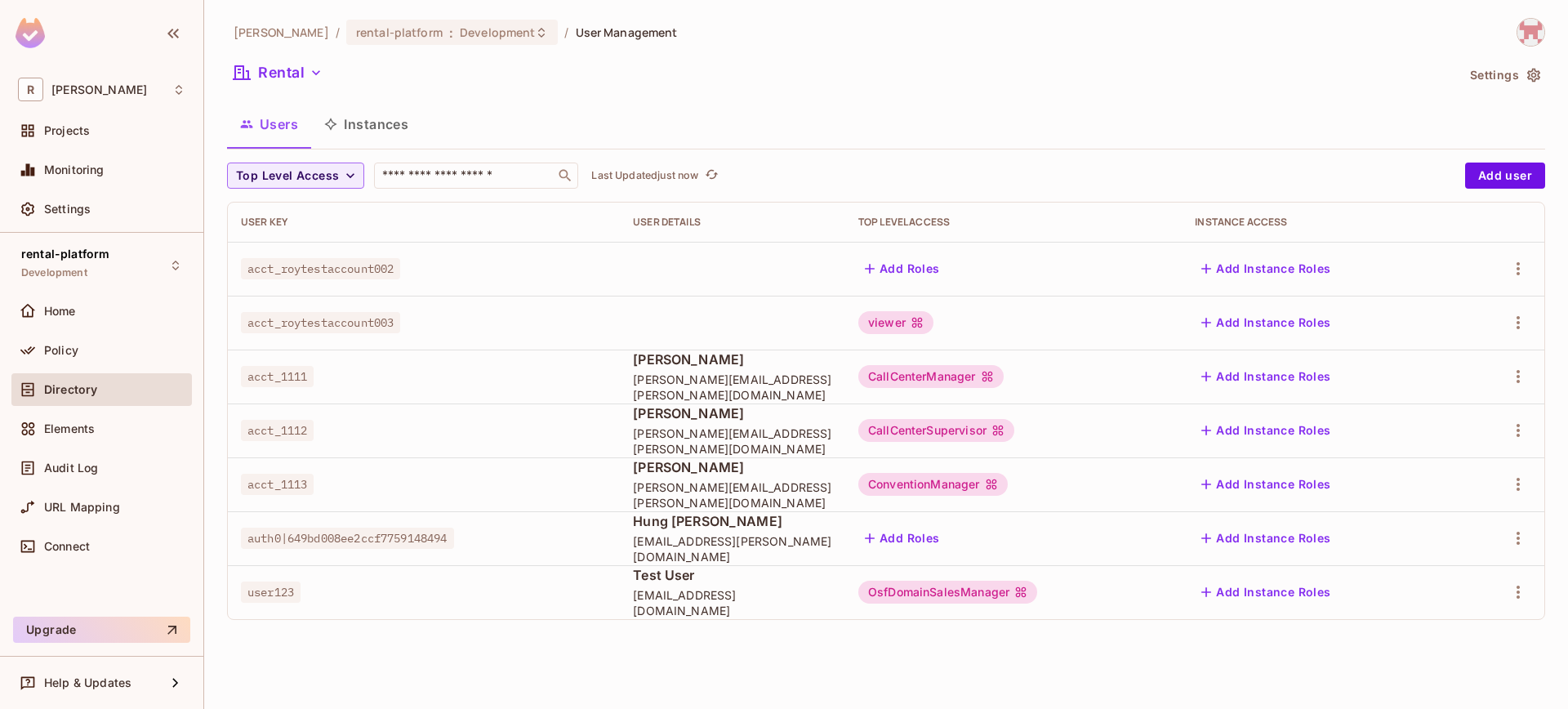
click at [1316, 535] on div "​ All Tenants Default default [GEOGRAPHIC_DATA] [GEOGRAPHIC_DATA] [GEOGRAPHIC_D…" at bounding box center [784, 354] width 1568 height 709
click at [1310, 537] on button "Add Instance Roles" at bounding box center [1265, 539] width 142 height 26
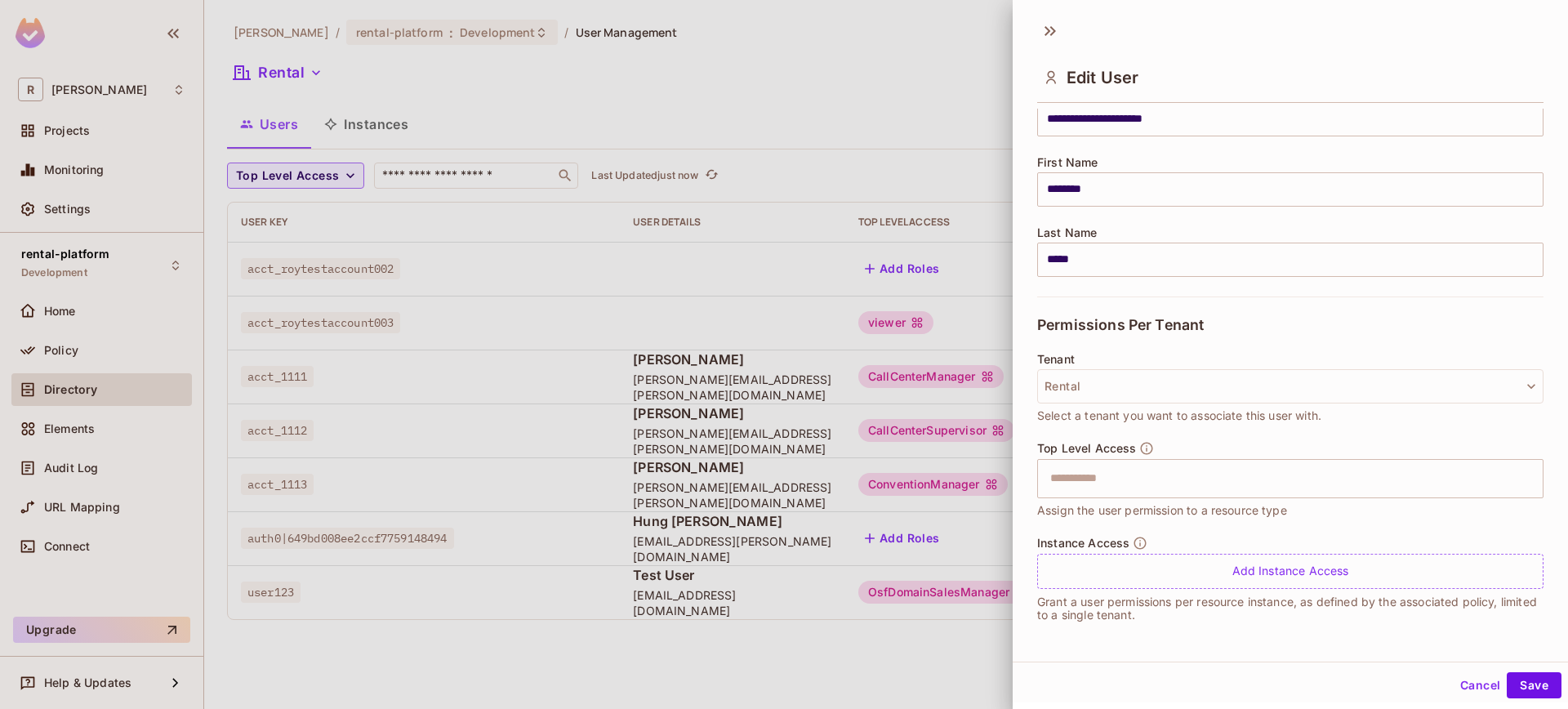
click at [1194, 498] on div "Top Level Access ​ Assign the user permission to a resource type" at bounding box center [1290, 480] width 507 height 79
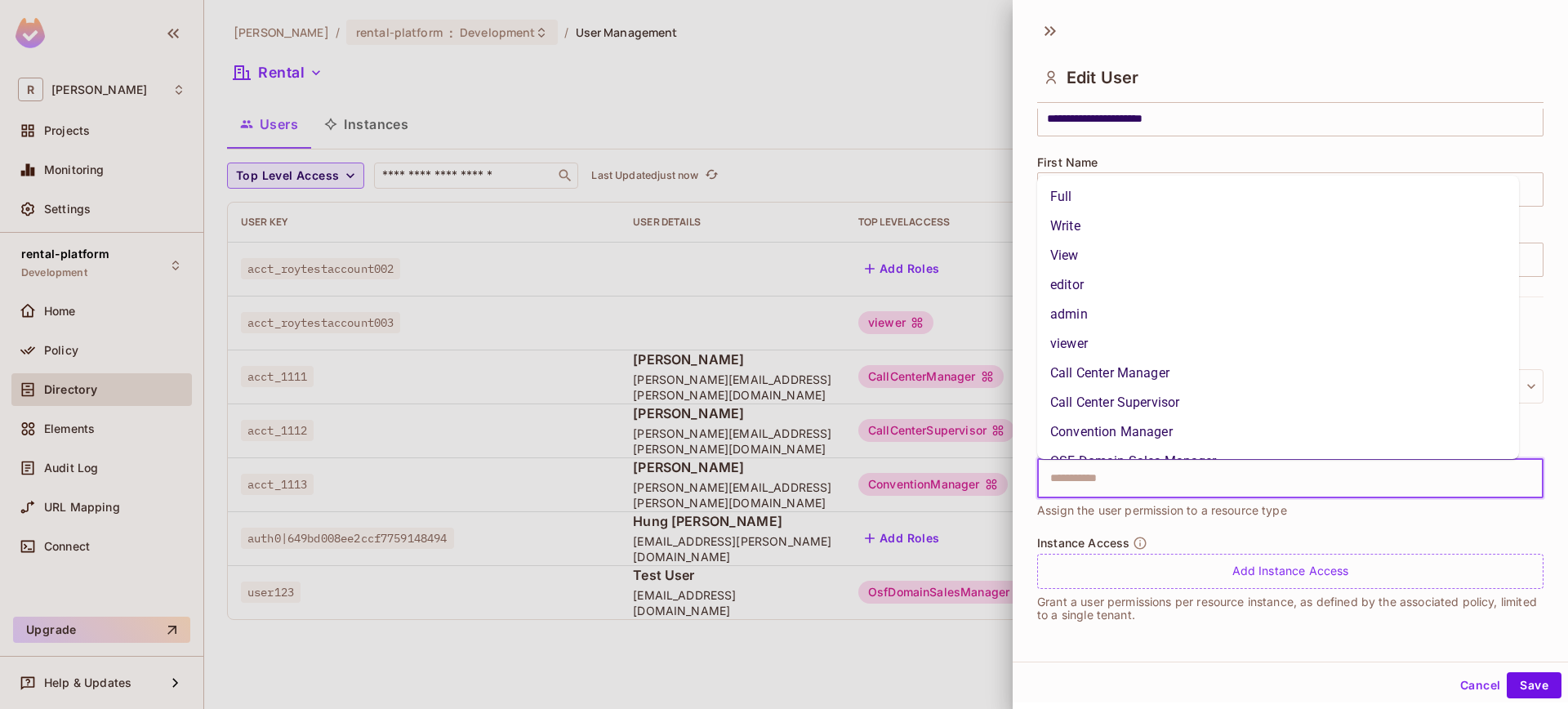
click at [1183, 484] on input "text" at bounding box center [1276, 478] width 471 height 33
click at [1184, 487] on input "text" at bounding box center [1276, 478] width 471 height 33
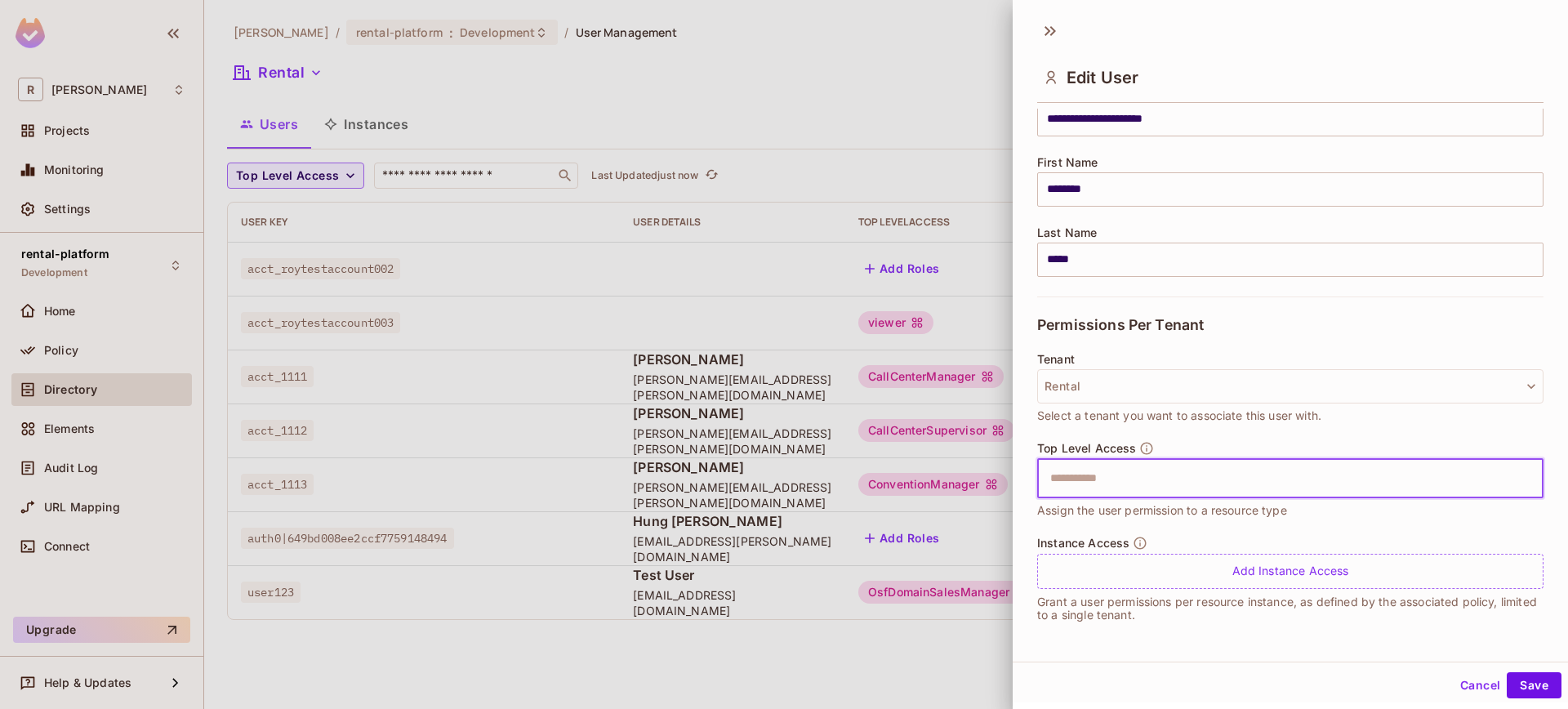
click at [1208, 549] on div "Instance Access Add Instance Access" at bounding box center [1290, 562] width 507 height 53
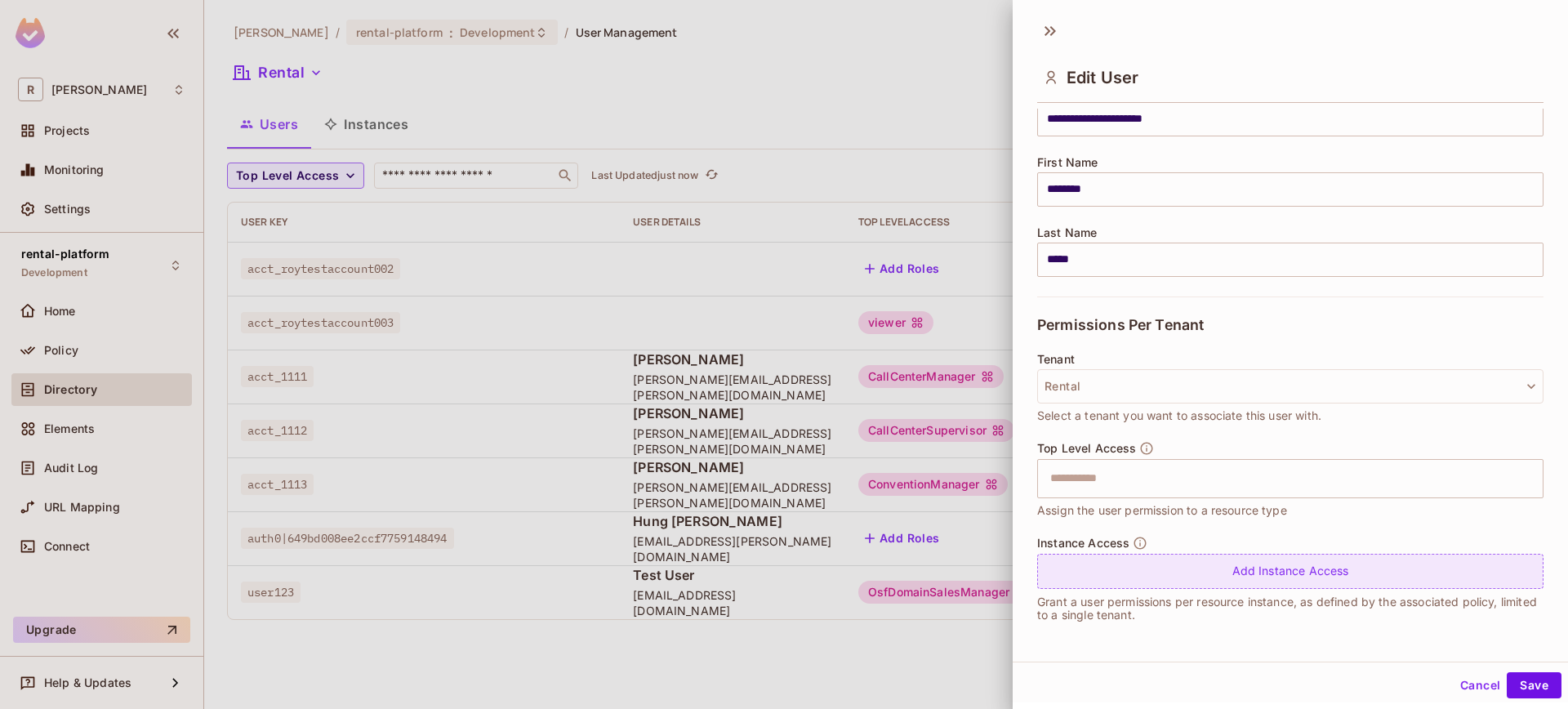
click at [1212, 563] on div "Add Instance Access" at bounding box center [1290, 570] width 507 height 35
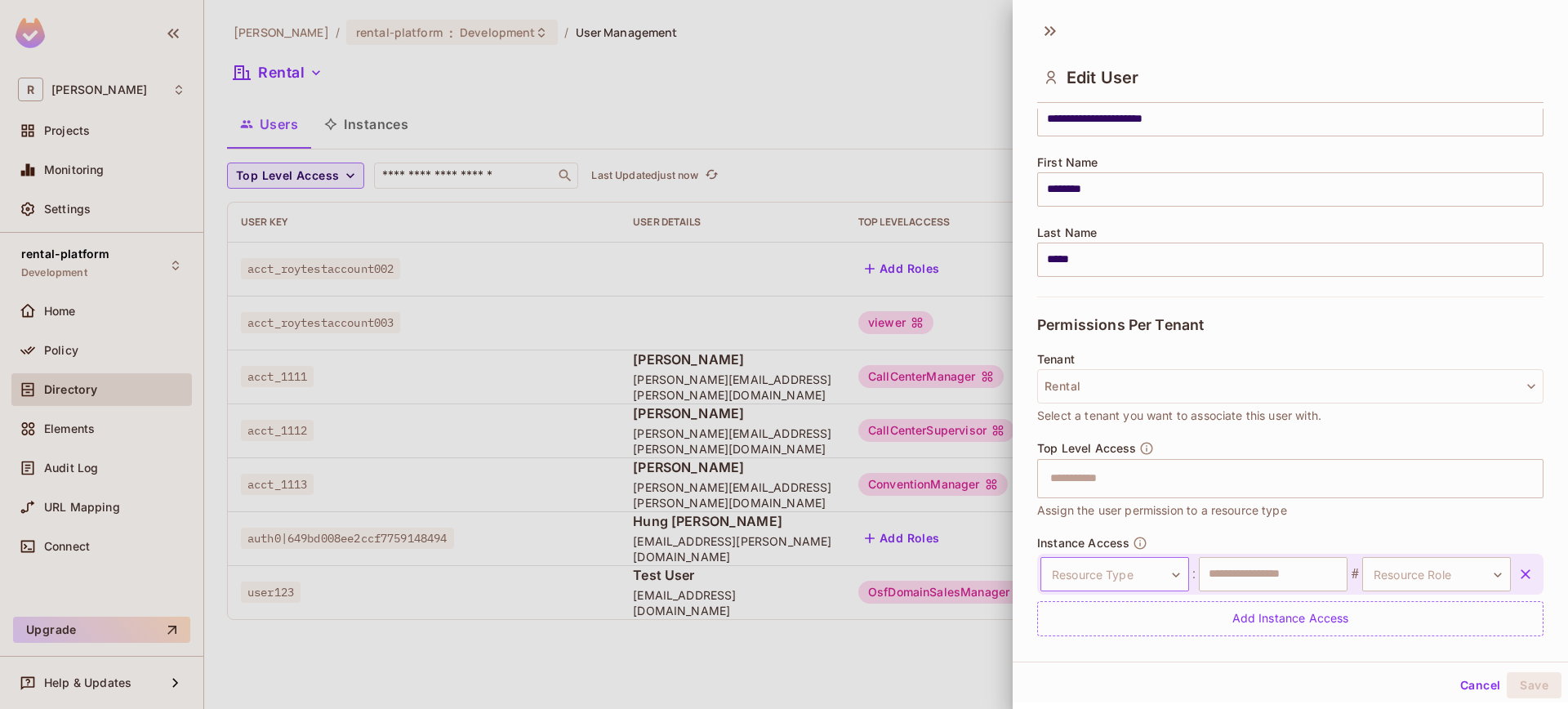
click at [1169, 574] on body "**********" at bounding box center [784, 354] width 1568 height 709
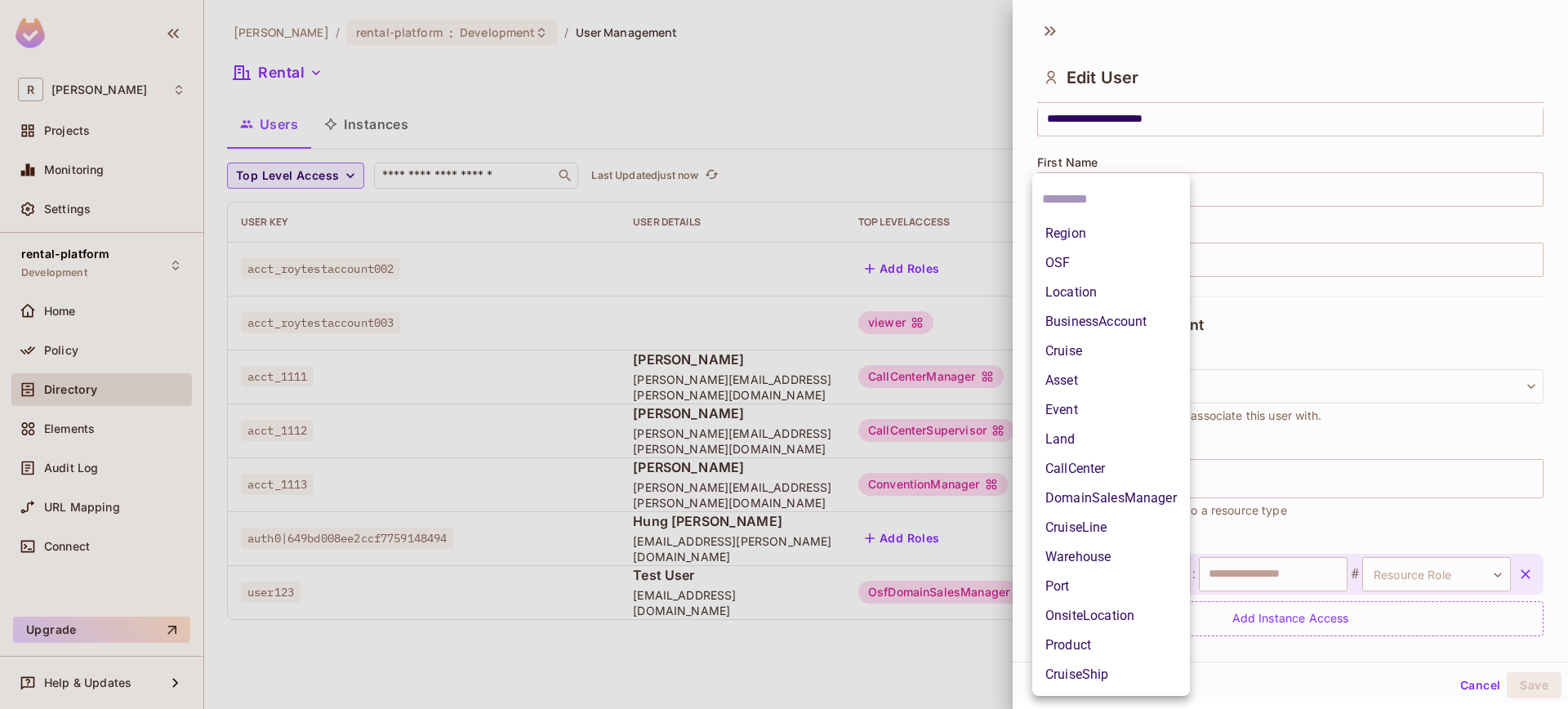
click at [1112, 276] on li "OSF" at bounding box center [1111, 262] width 157 height 29
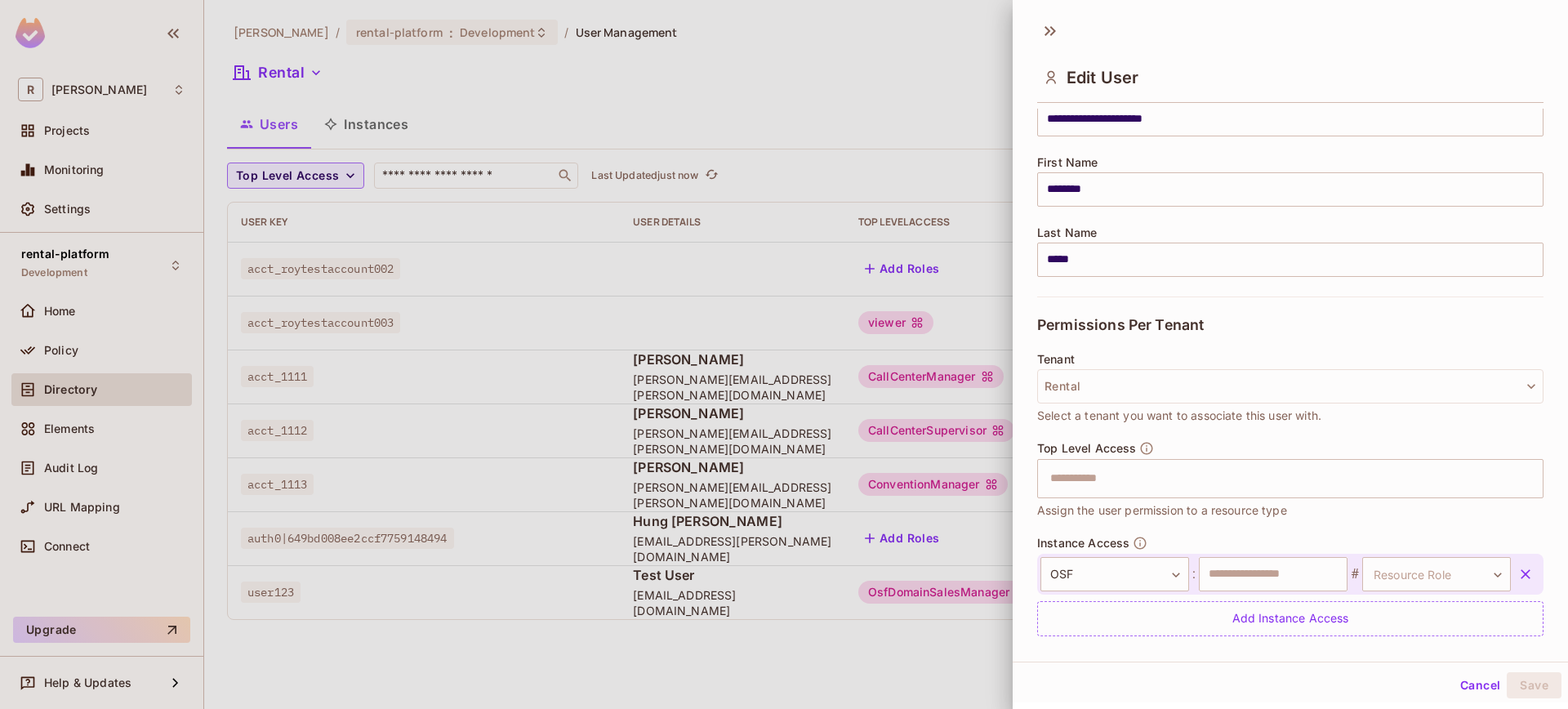
click at [1304, 592] on div "OSF *** ​ : ​ # Resource Role ​ Resource Role" at bounding box center [1290, 574] width 507 height 41
click at [1301, 583] on input "text" at bounding box center [1273, 574] width 149 height 35
type input "**********"
click at [1385, 576] on body "**********" at bounding box center [784, 354] width 1568 height 709
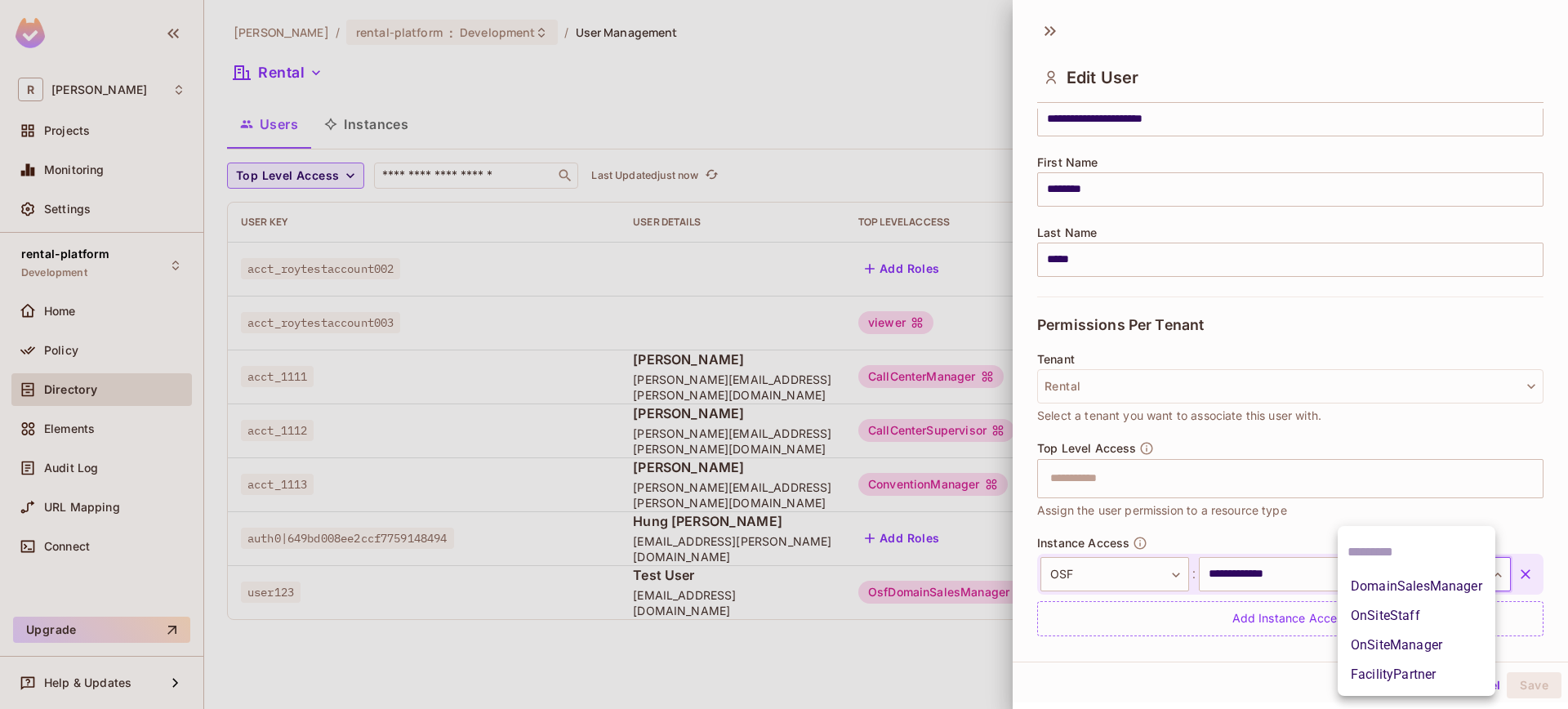
click at [1401, 591] on li "DomainSalesManager" at bounding box center [1416, 585] width 157 height 29
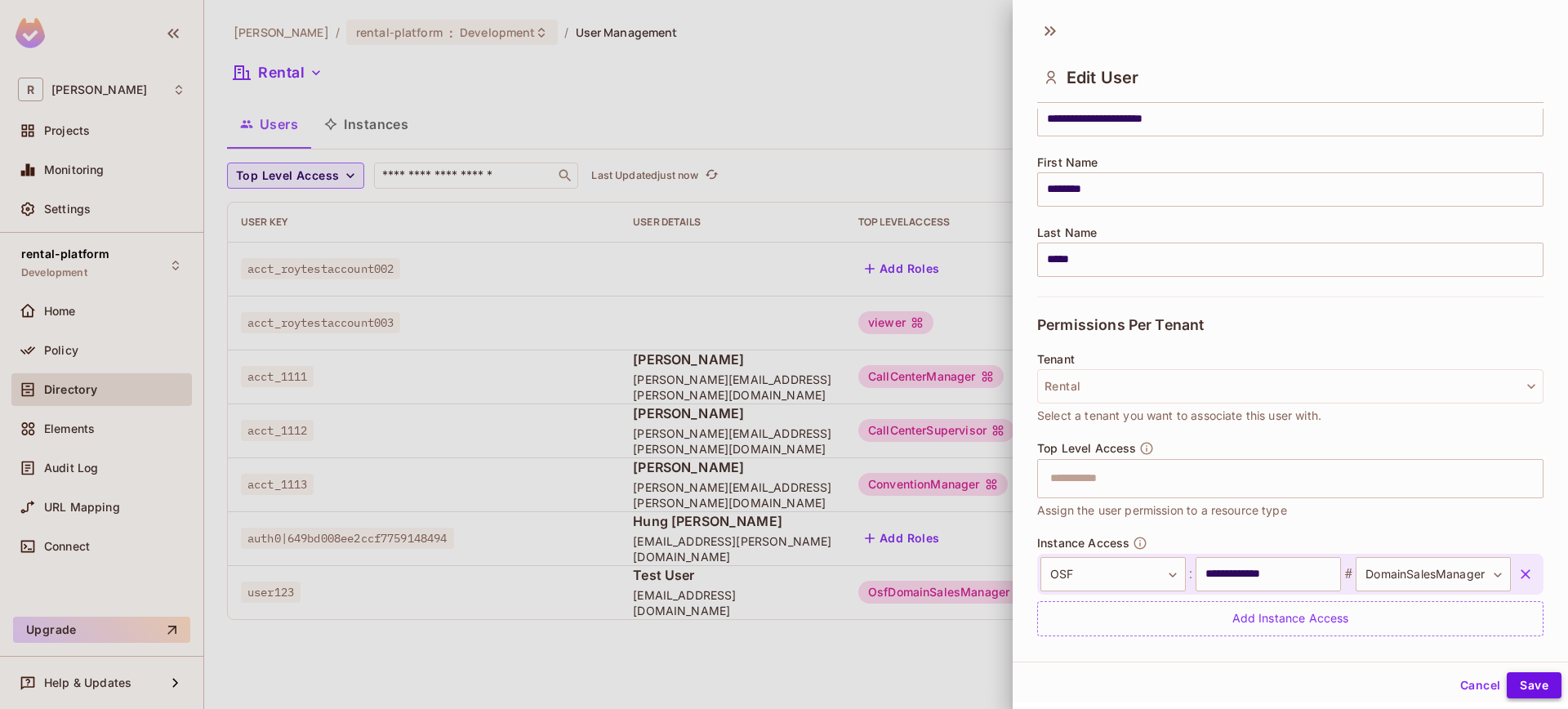
click at [1508, 679] on button "Save" at bounding box center [1533, 685] width 54 height 26
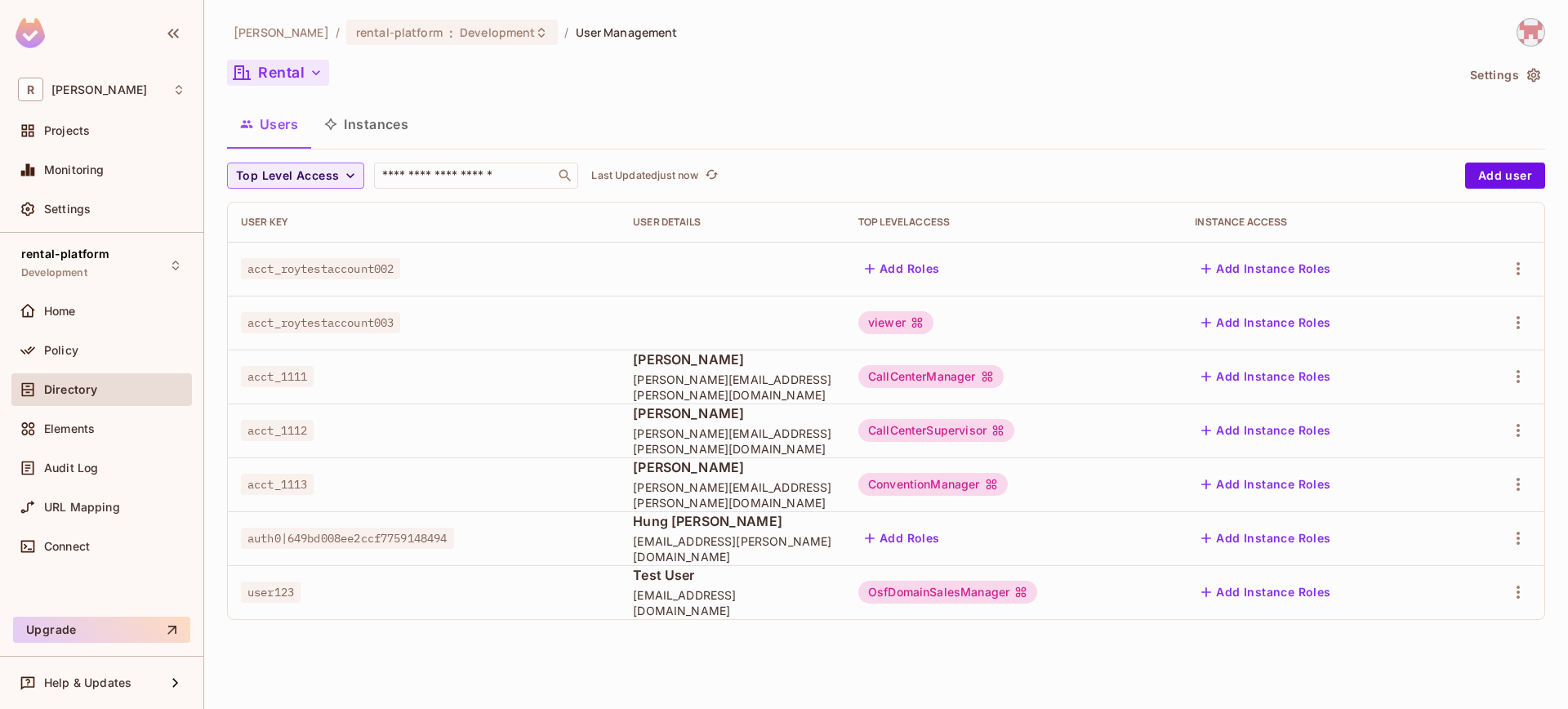
click at [298, 66] on button "Rental" at bounding box center [277, 73] width 102 height 26
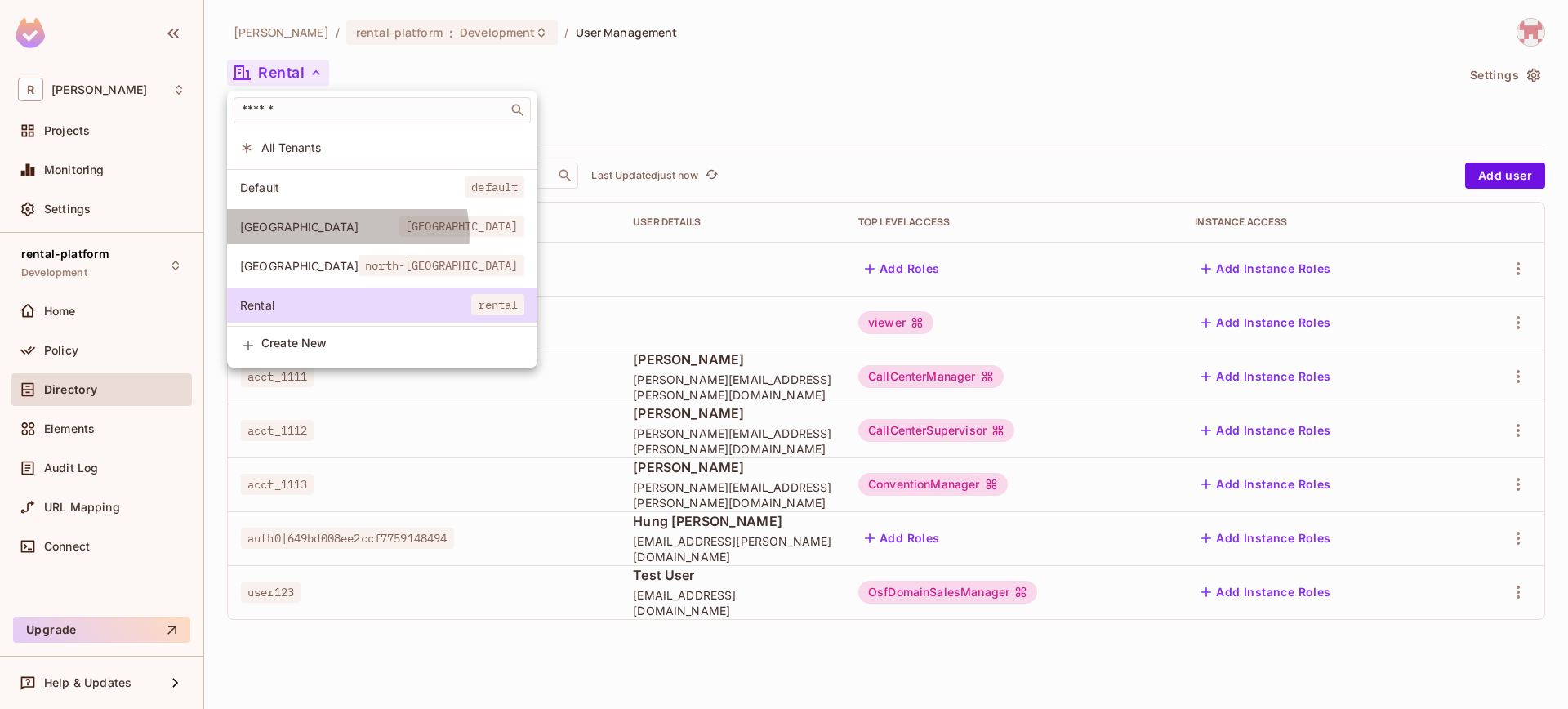
click at [347, 235] on li "[GEOGRAPHIC_DATA] [GEOGRAPHIC_DATA]" at bounding box center [381, 226] width 310 height 35
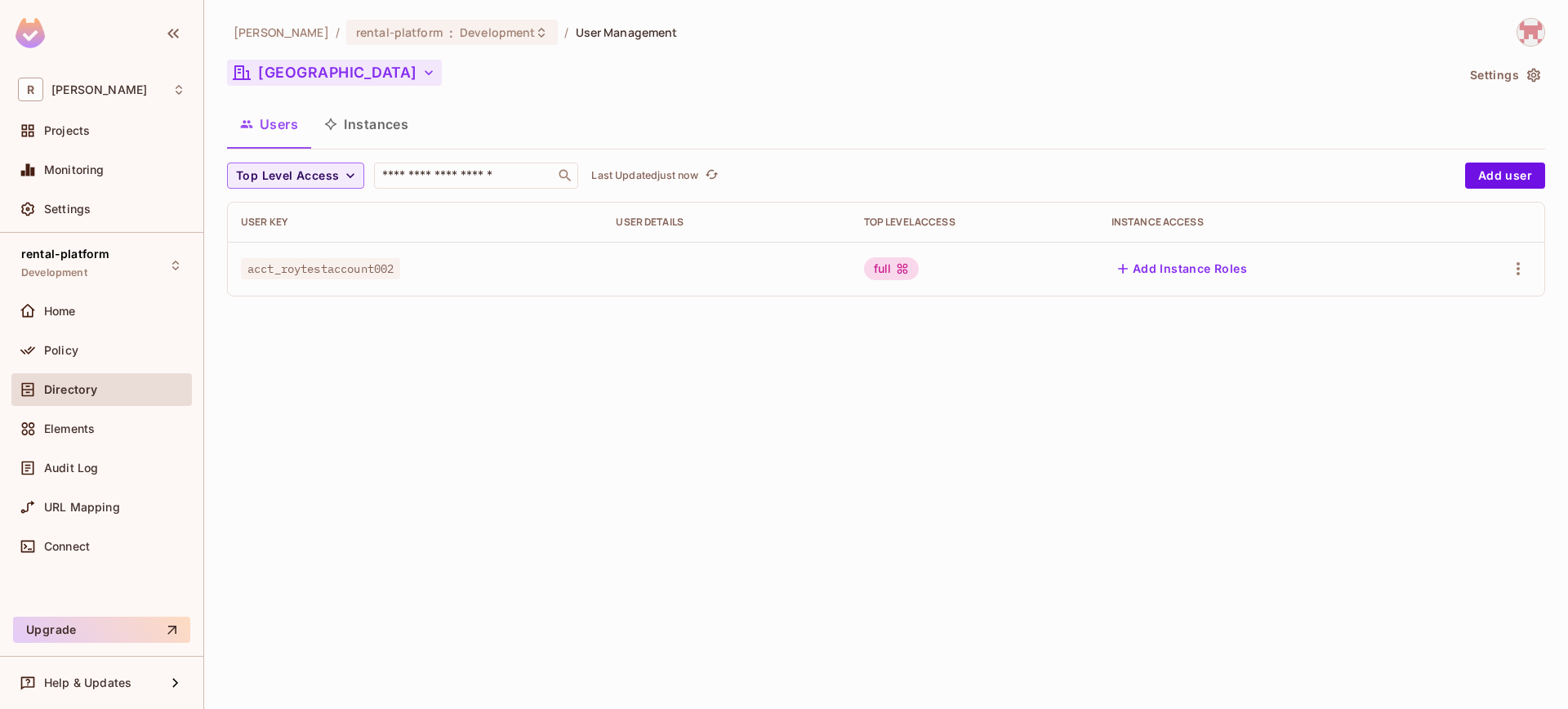
click at [297, 69] on button "[GEOGRAPHIC_DATA]" at bounding box center [333, 73] width 214 height 26
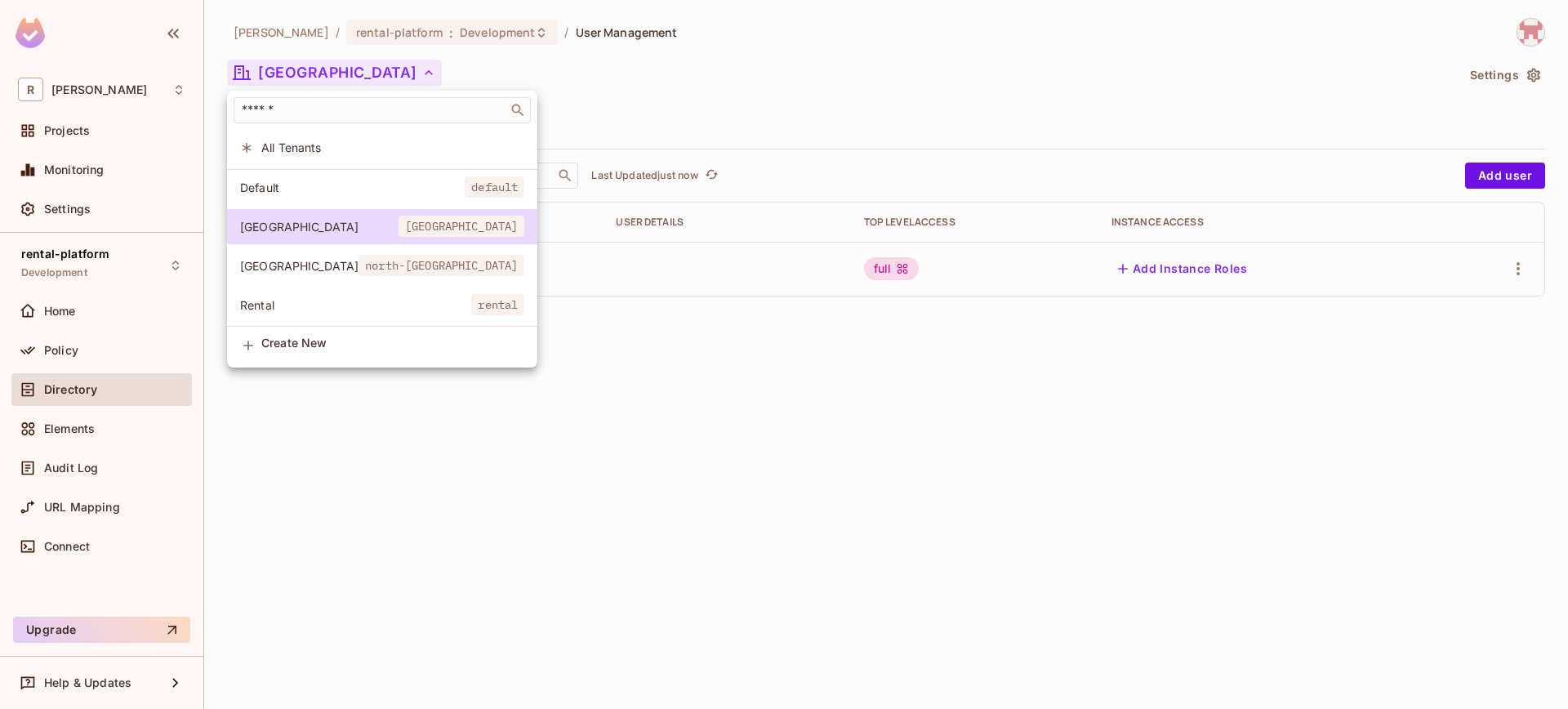
click at [328, 184] on span "Default" at bounding box center [352, 187] width 225 height 16
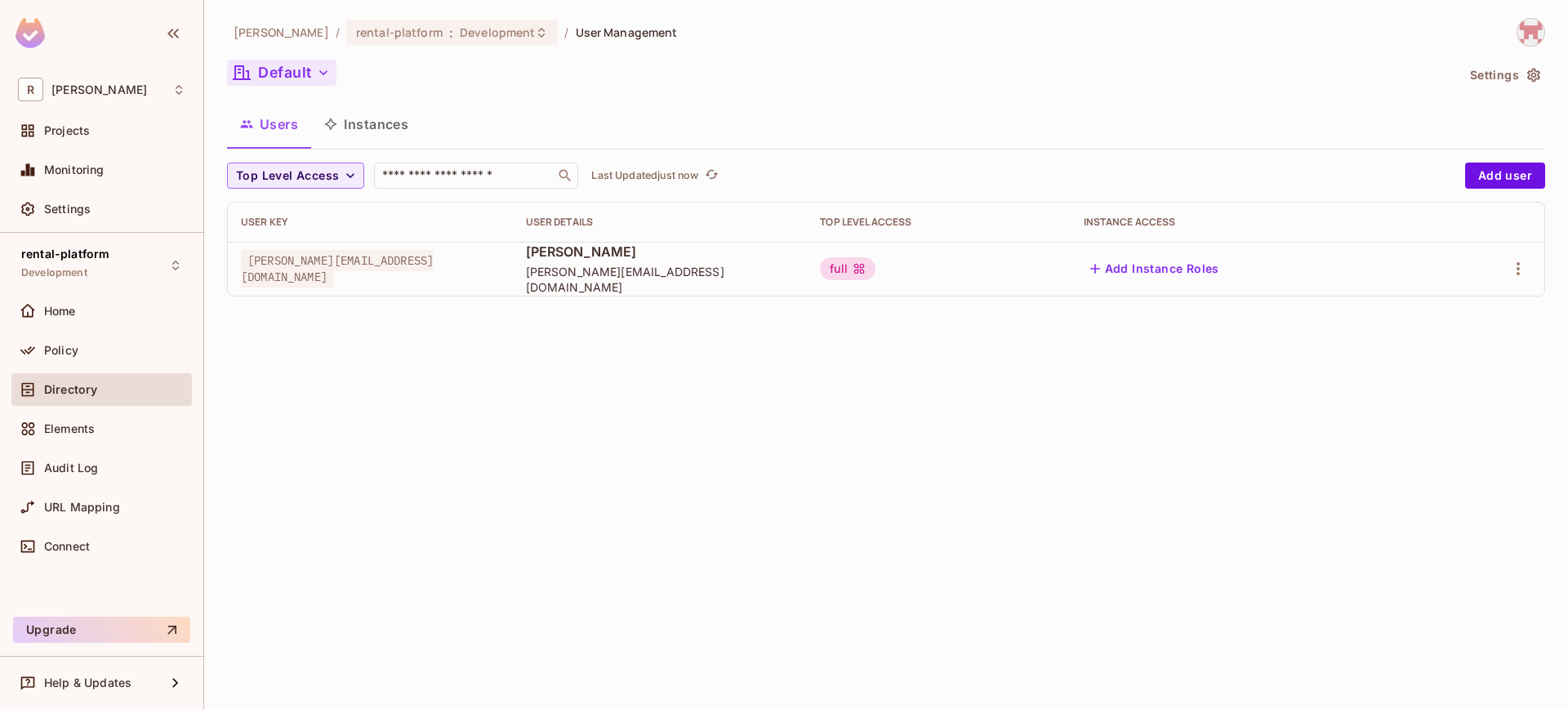
click at [303, 78] on button "Default" at bounding box center [281, 73] width 110 height 26
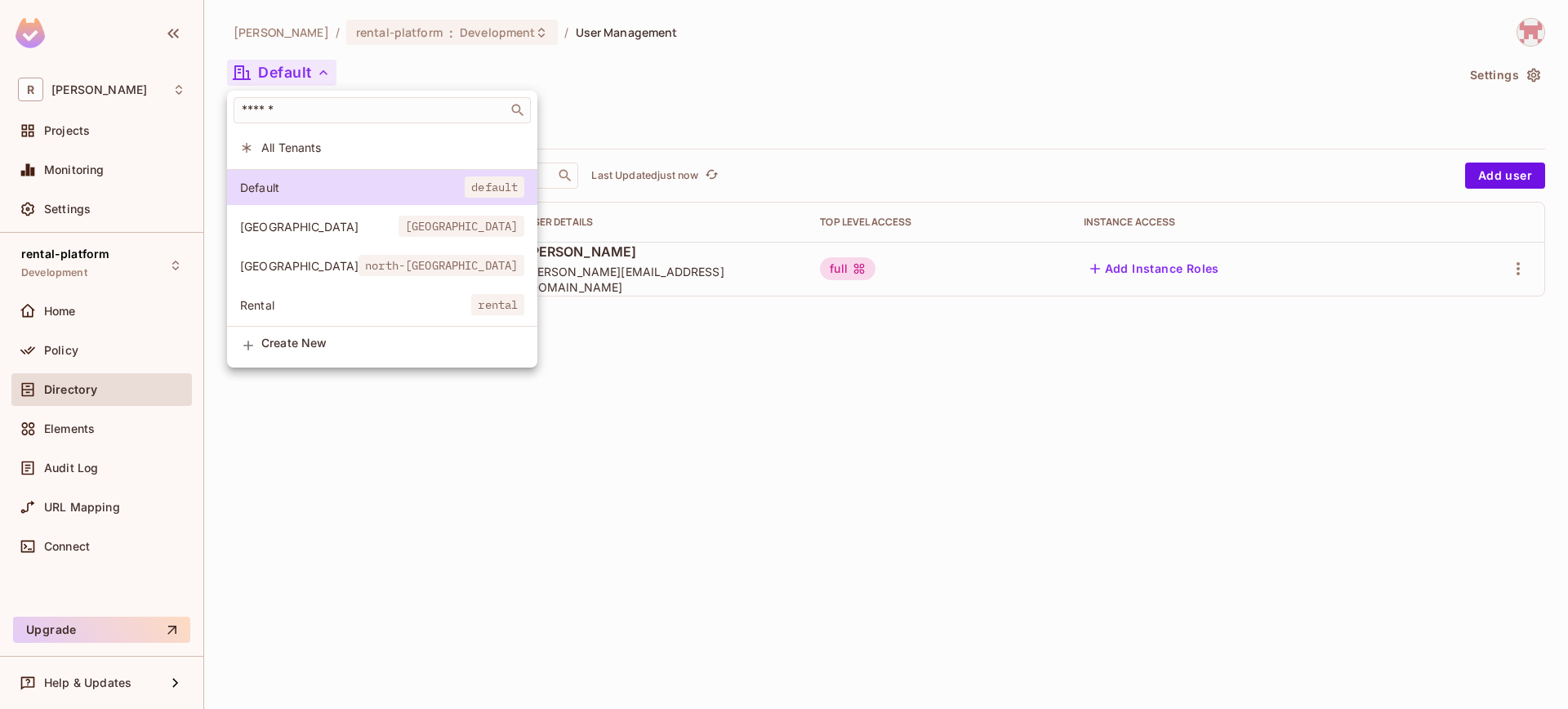
click at [321, 258] on span "[GEOGRAPHIC_DATA]" at bounding box center [299, 265] width 118 height 16
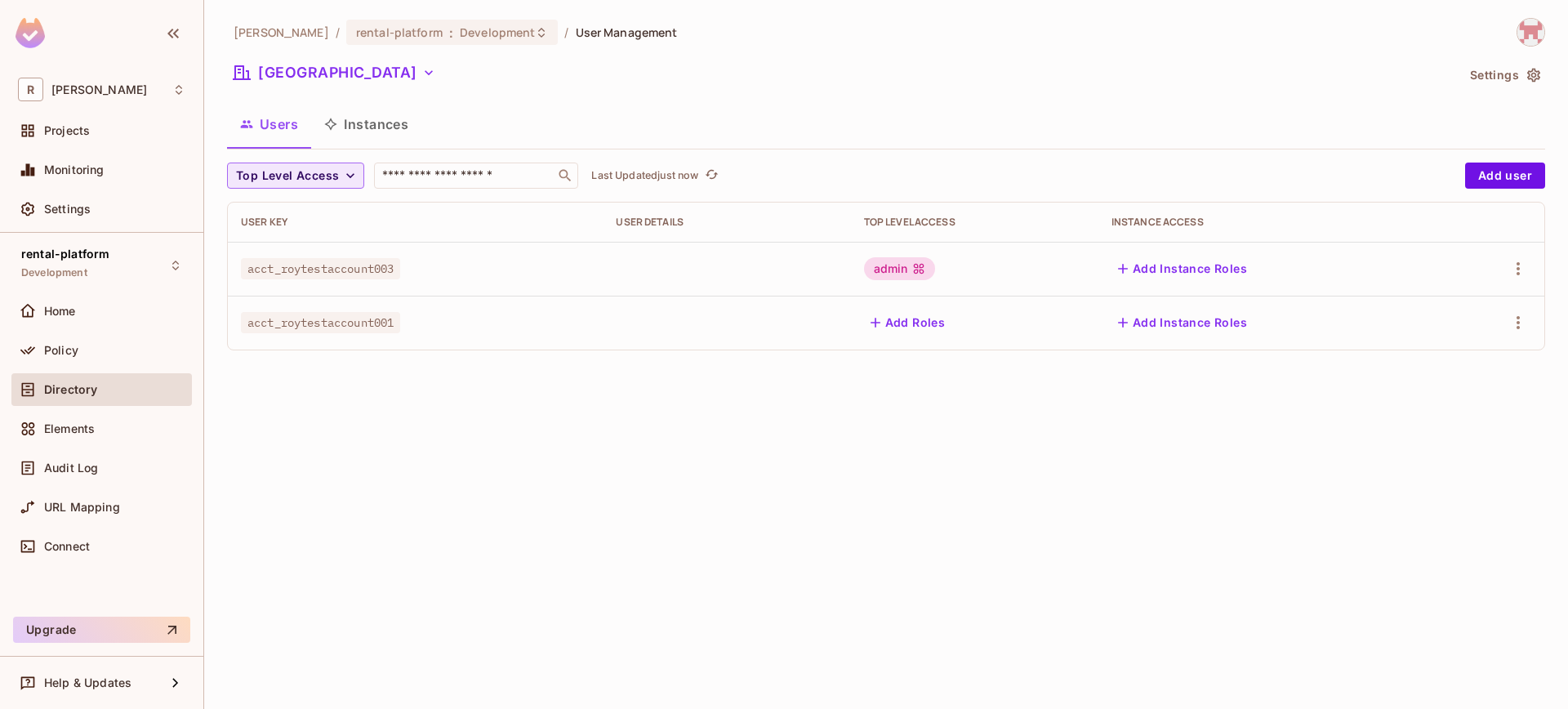
click at [327, 166] on span "Top Level Access" at bounding box center [288, 176] width 103 height 21
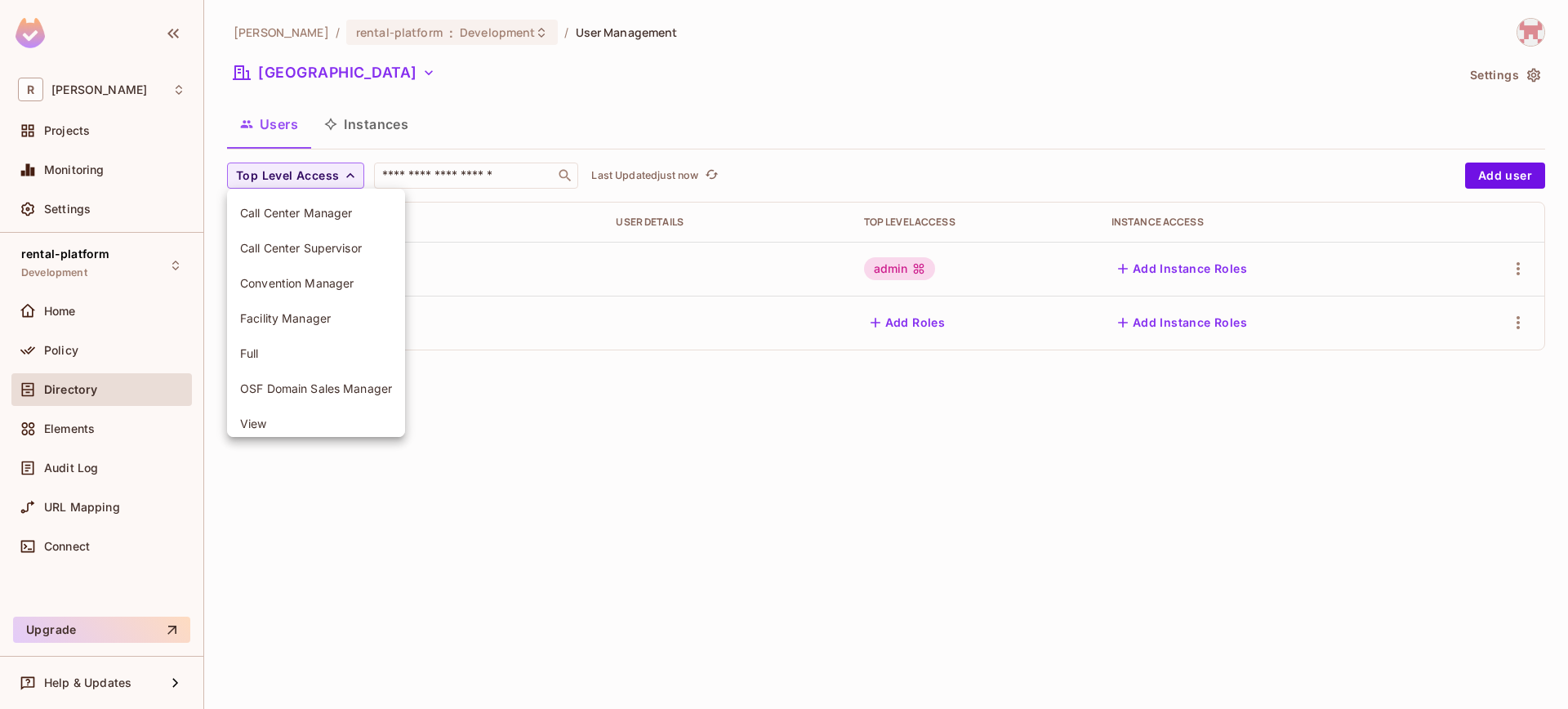
click at [328, 167] on div at bounding box center [784, 354] width 1568 height 709
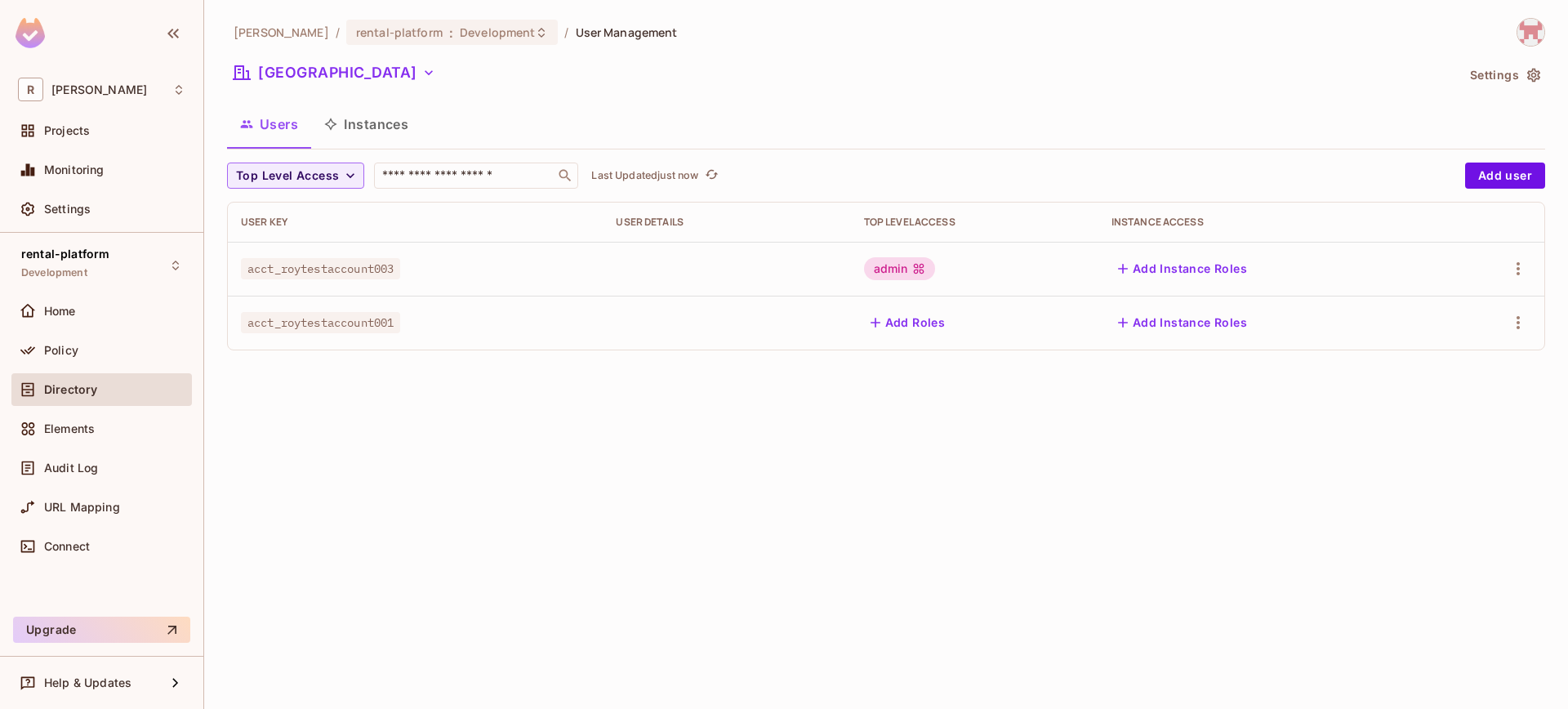
click at [263, 124] on button "Users" at bounding box center [269, 125] width 84 height 41
click at [259, 62] on button "[GEOGRAPHIC_DATA]" at bounding box center [333, 73] width 214 height 26
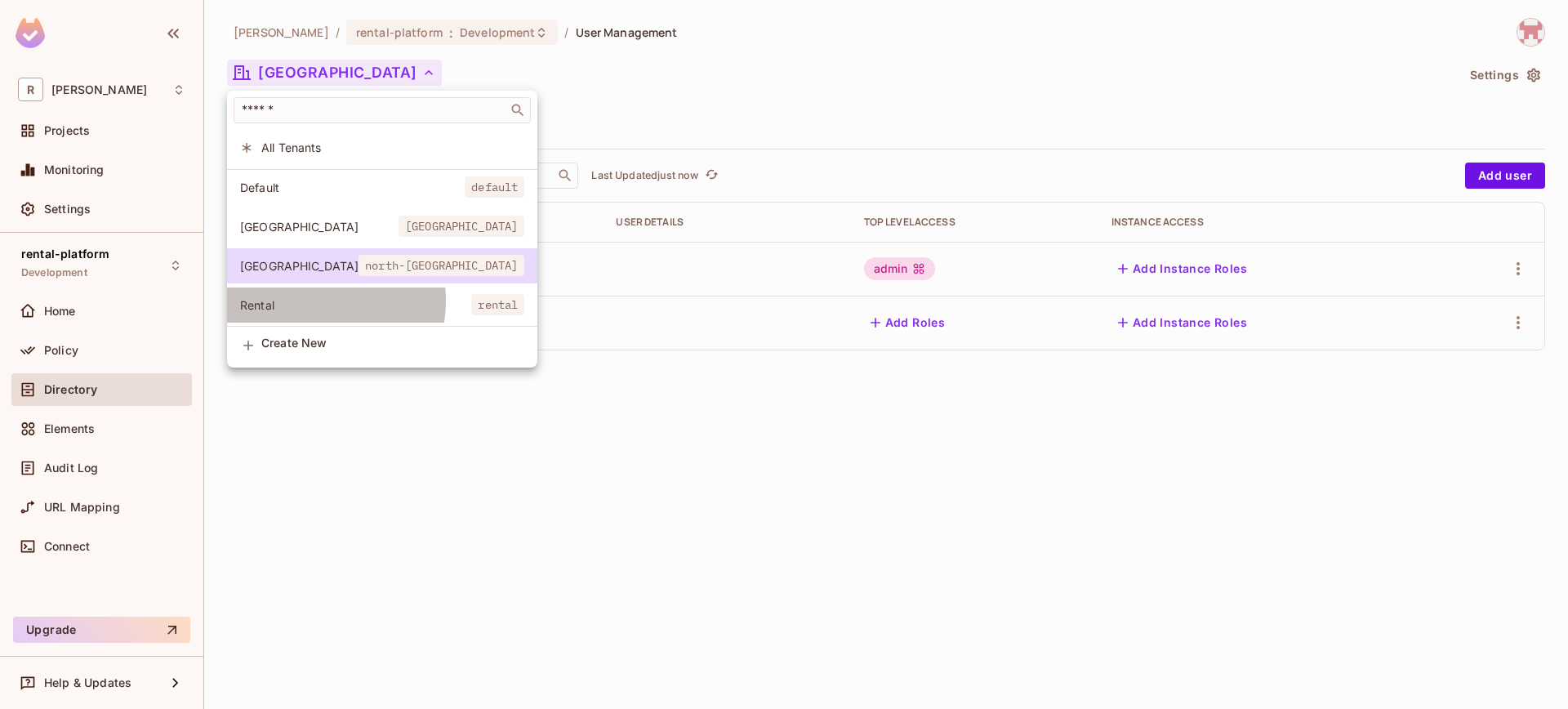
click at [310, 302] on span "Rental" at bounding box center [355, 304] width 231 height 16
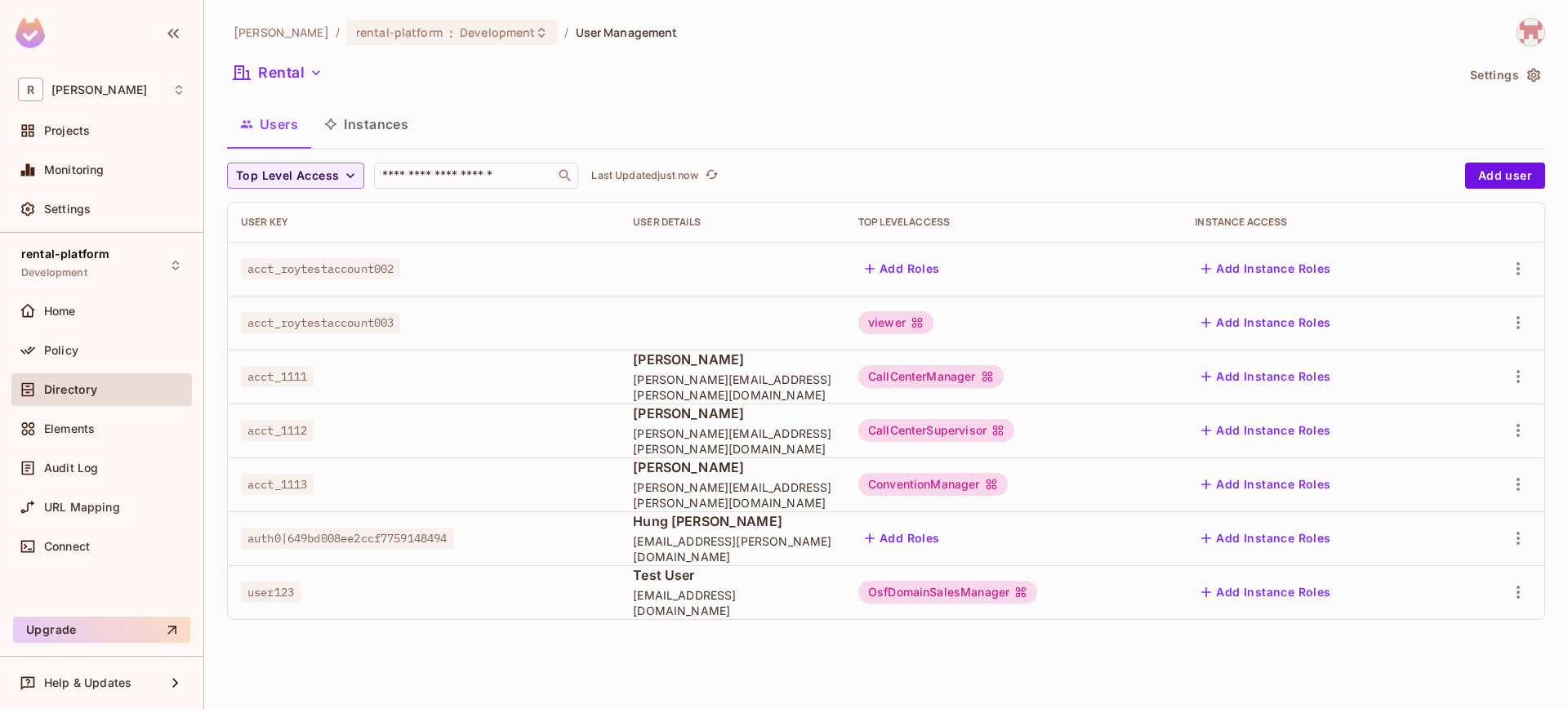
click at [1554, 526] on div "[PERSON_NAME] / rental-platform : Development / User Management Rental Settings…" at bounding box center [886, 354] width 1364 height 709
click at [1509, 536] on icon "button" at bounding box center [1517, 538] width 20 height 20
drag, startPoint x: 481, startPoint y: 529, endPoint x: 426, endPoint y: 536, distance: 55.4
click at [481, 529] on div at bounding box center [784, 354] width 1568 height 709
click at [422, 536] on div "Edit Edit Attributes Delete User" at bounding box center [784, 354] width 1568 height 709
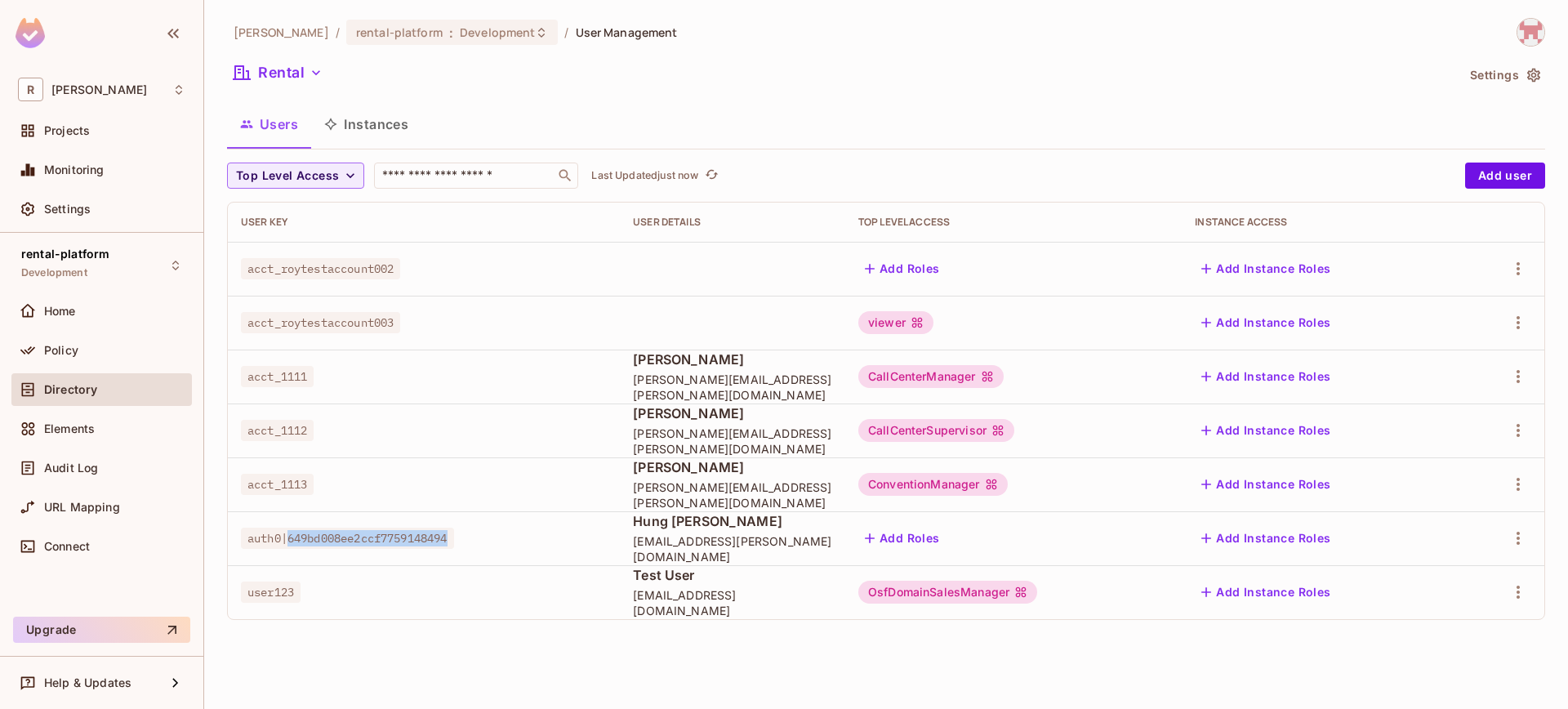
click at [422, 536] on span "auth0|649bd008ee2ccf7759148494" at bounding box center [348, 538] width 214 height 22
click at [247, 525] on td "auth0|649bd008ee2ccf7759148494" at bounding box center [423, 539] width 392 height 54
drag, startPoint x: 250, startPoint y: 532, endPoint x: 461, endPoint y: 535, distance: 211.0
click at [454, 535] on span "auth0|649bd008ee2ccf7759148494" at bounding box center [348, 538] width 214 height 22
copy span "auth0|649bd008ee2ccf7759148494"
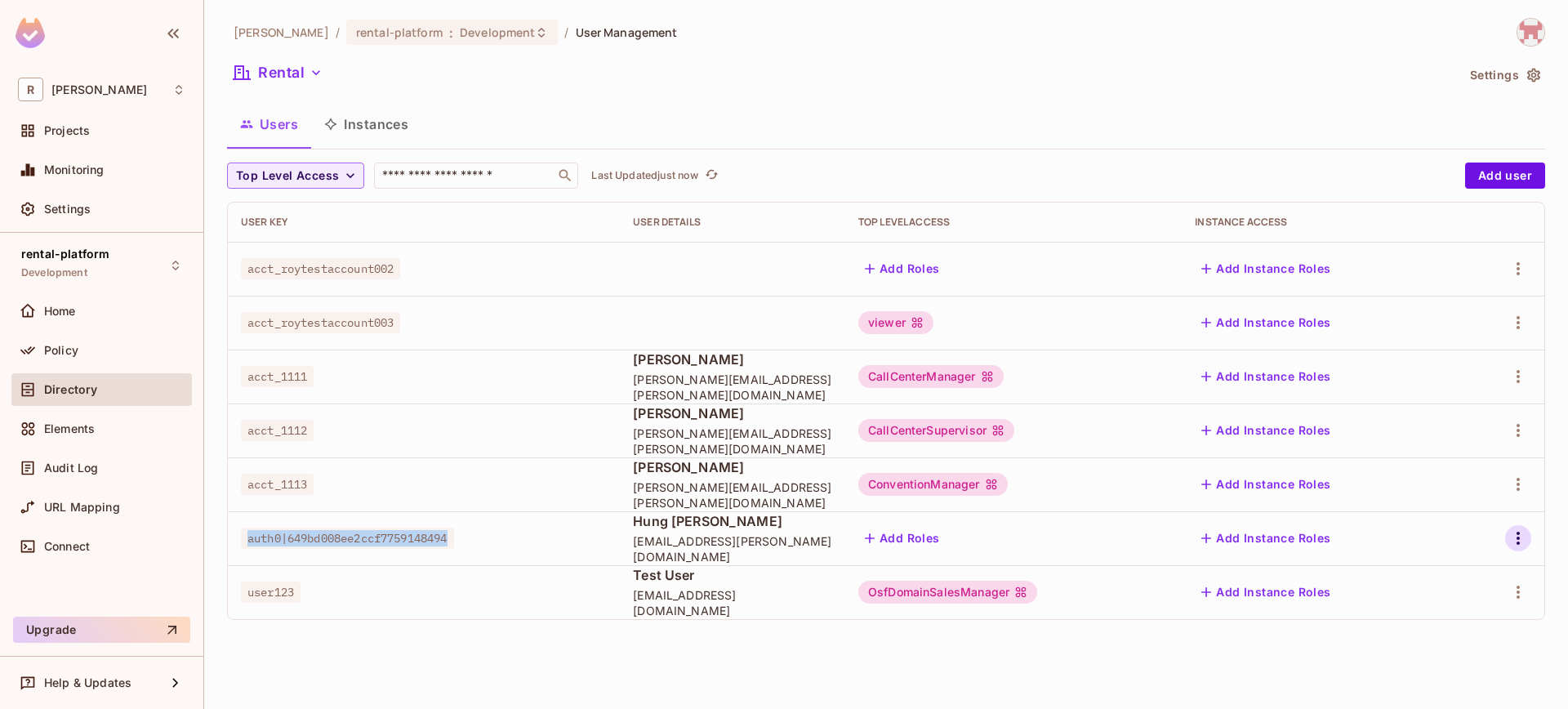
click at [1519, 537] on icon "button" at bounding box center [1517, 538] width 20 height 20
click at [1472, 646] on div "Delete User" at bounding box center [1453, 647] width 65 height 16
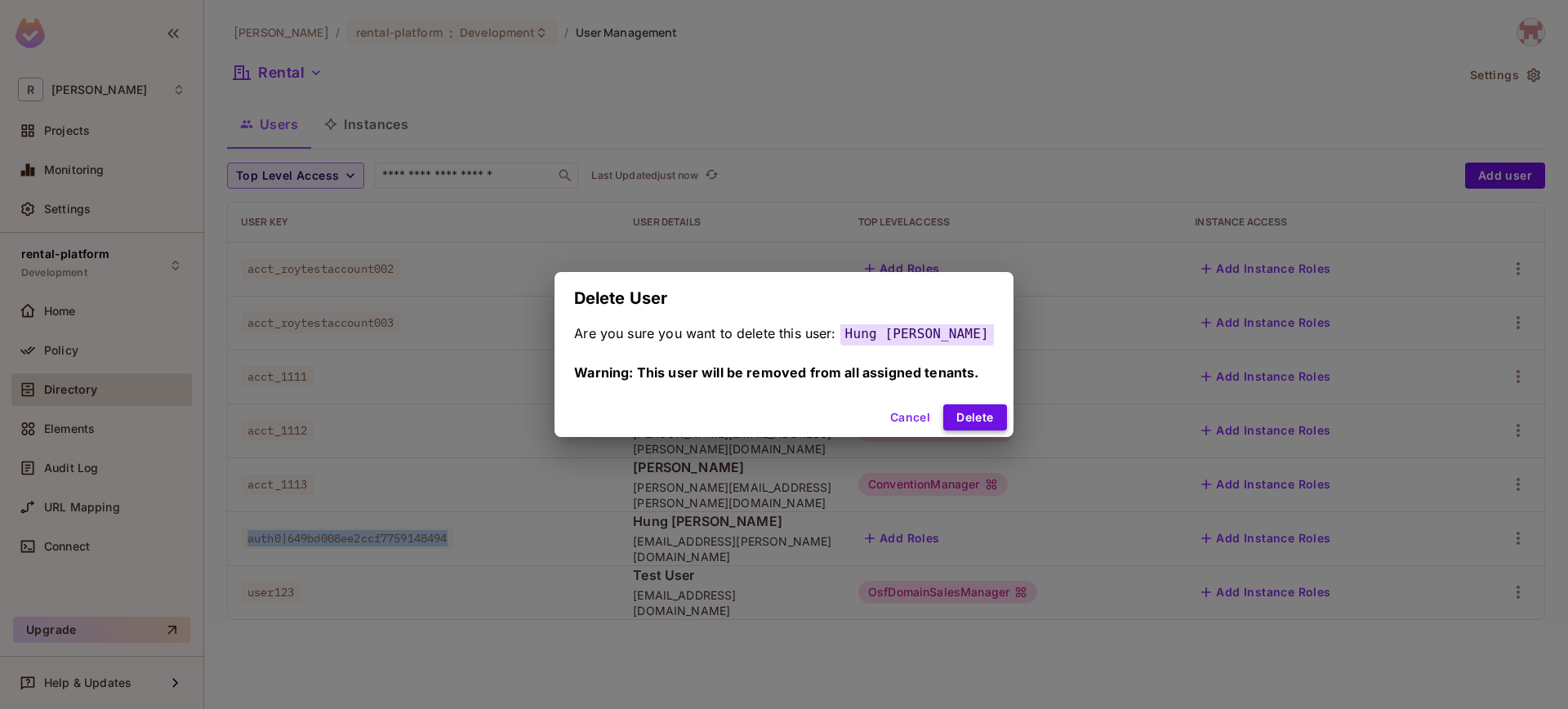
click at [996, 420] on button "Delete" at bounding box center [974, 418] width 63 height 26
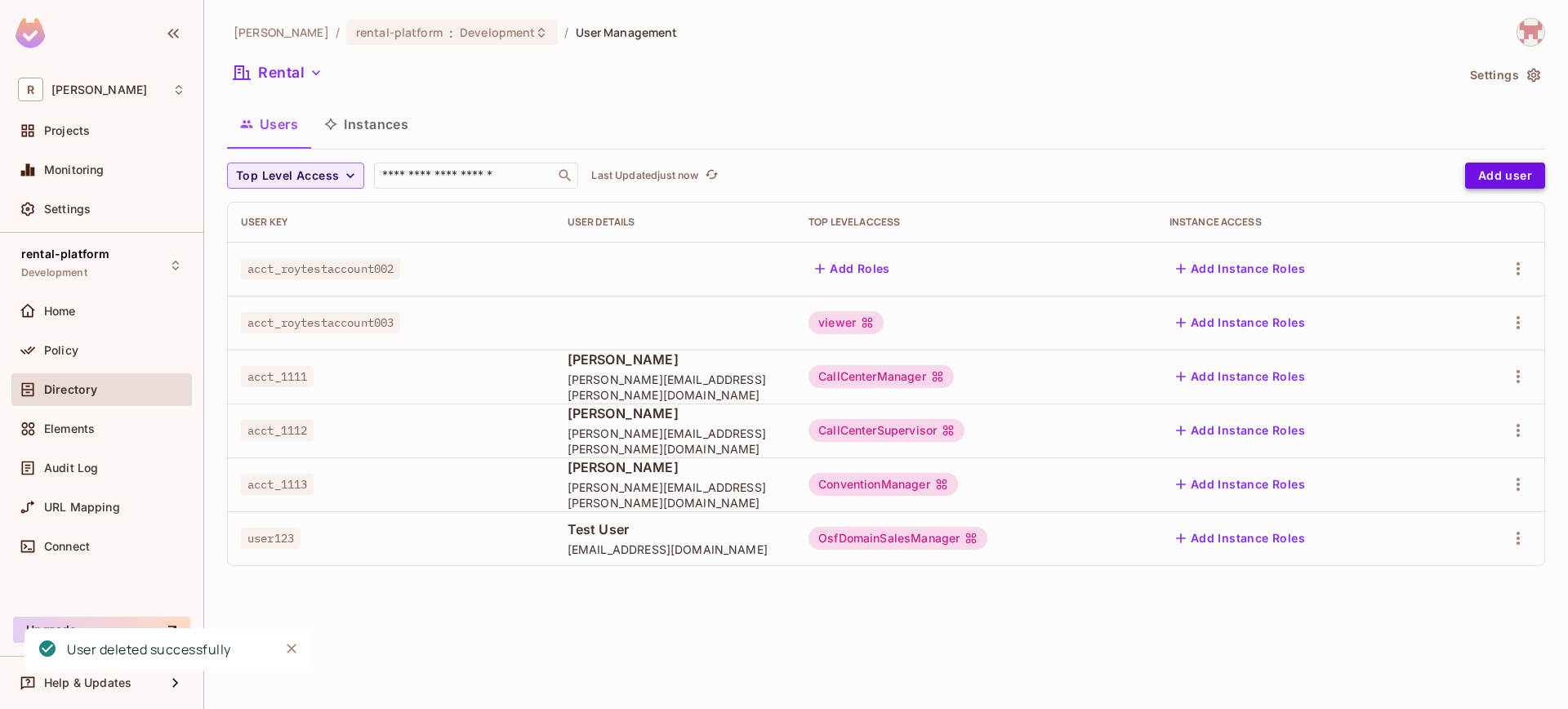
click at [1507, 178] on button "Add user" at bounding box center [1504, 175] width 80 height 26
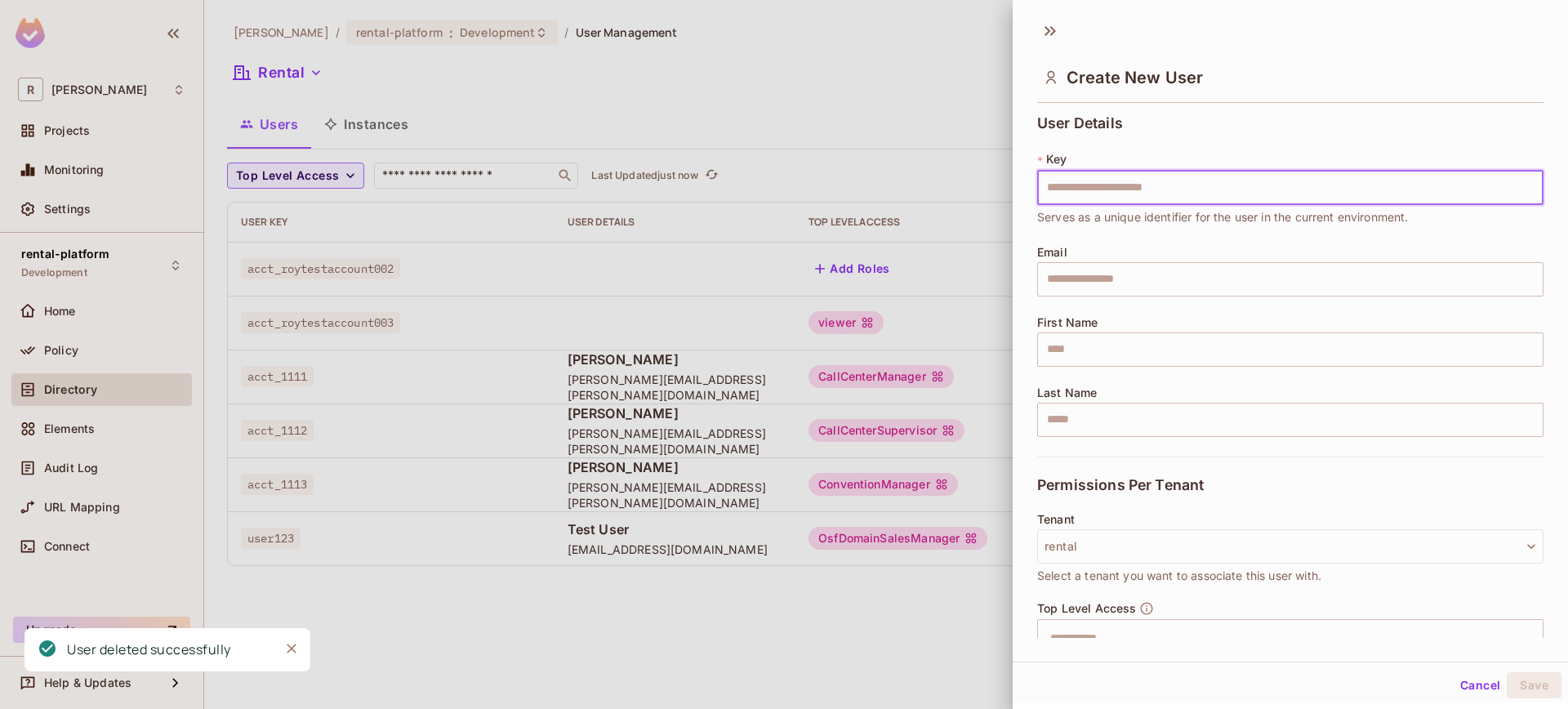
click at [1514, 175] on input "text" at bounding box center [1290, 187] width 507 height 35
type input "**********"
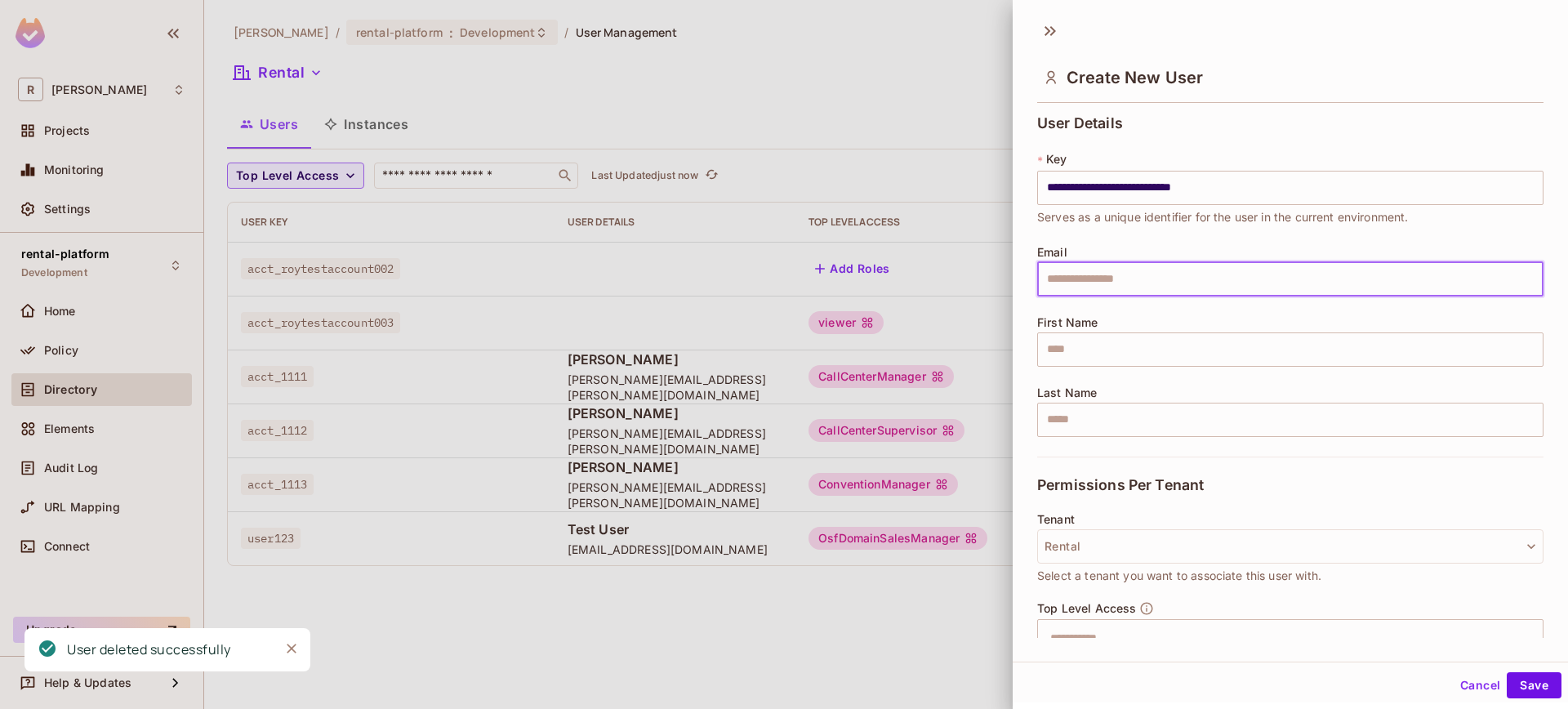
click at [1087, 279] on input "text" at bounding box center [1290, 279] width 507 height 35
click at [1093, 292] on input "text" at bounding box center [1290, 279] width 507 height 35
type input "**********"
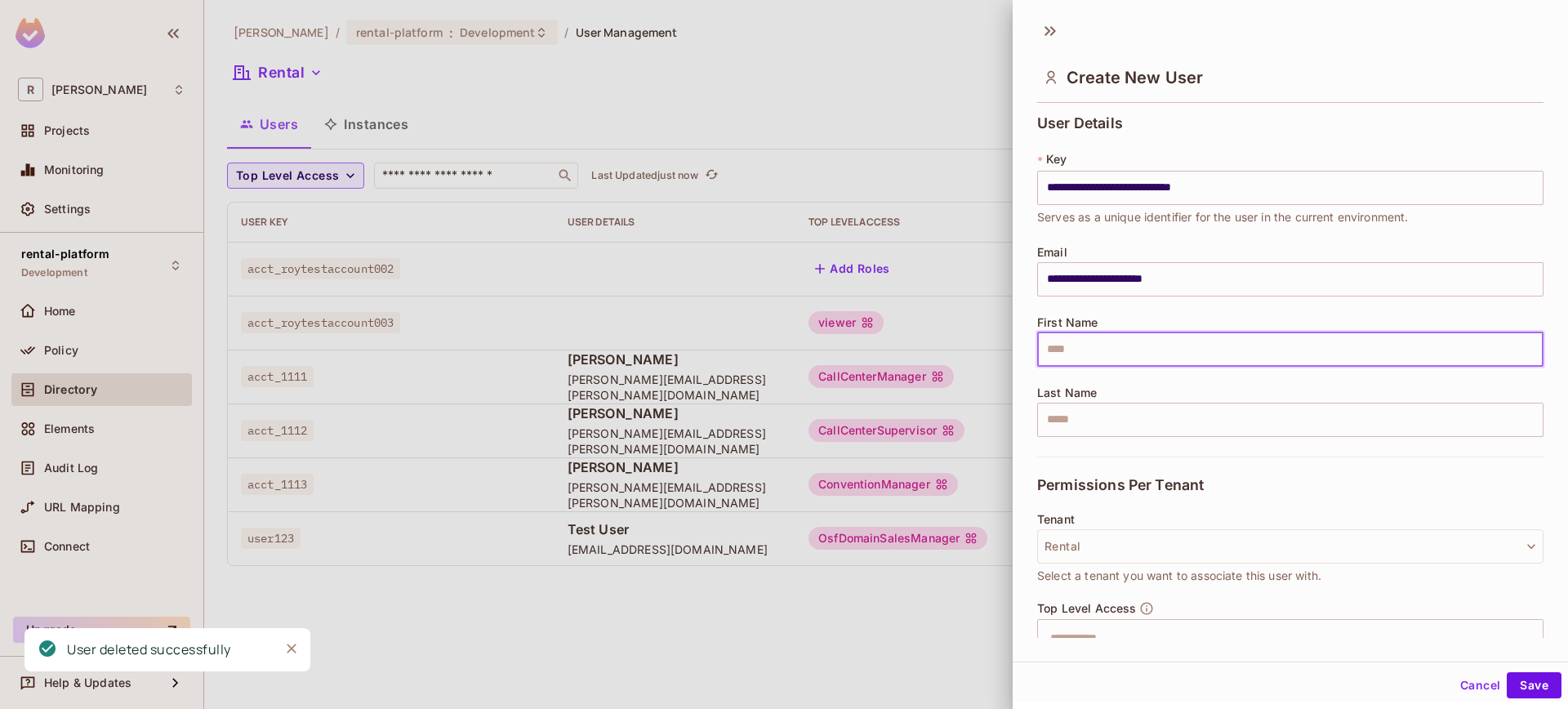
click at [1107, 353] on input "text" at bounding box center [1290, 349] width 507 height 35
type input "********"
click at [1115, 418] on input "text" at bounding box center [1290, 420] width 507 height 35
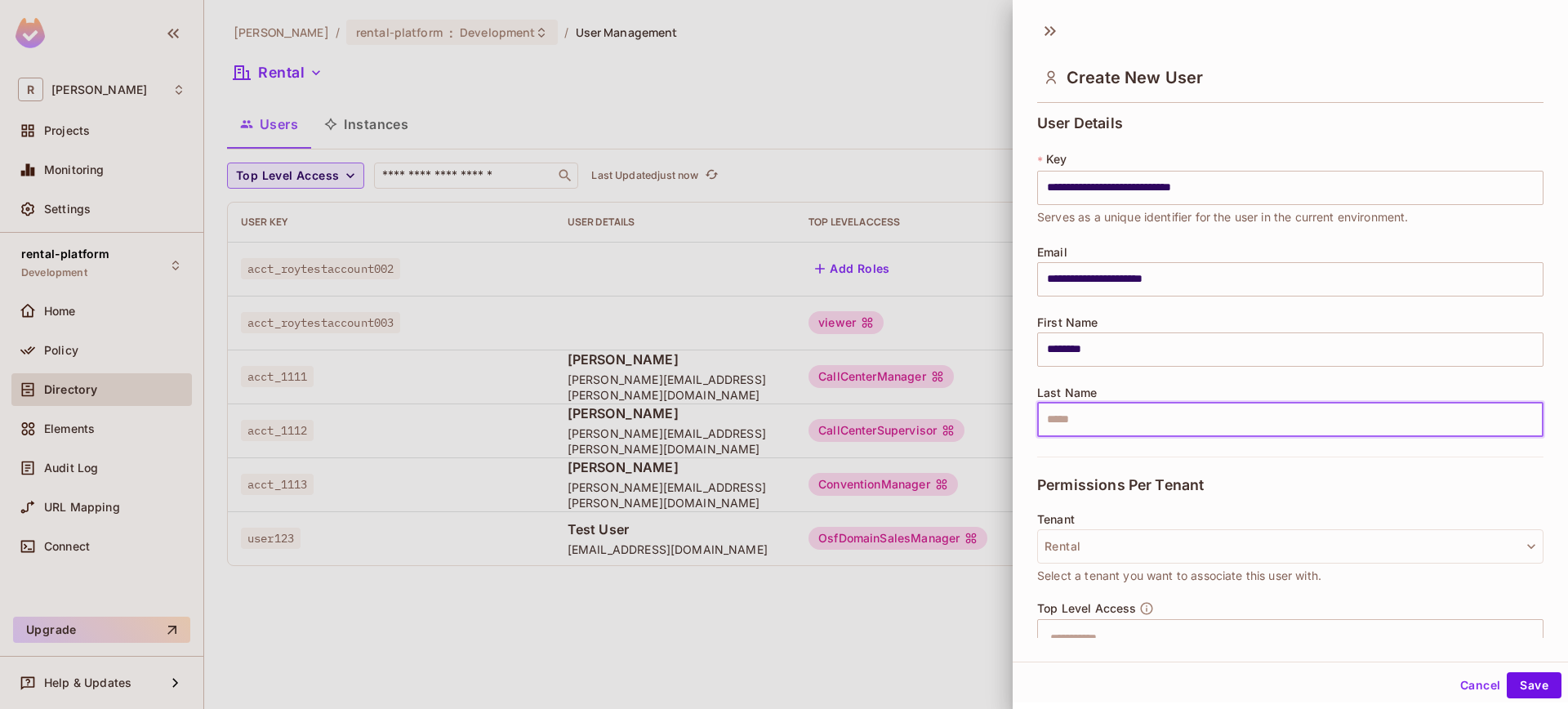
type input "*****"
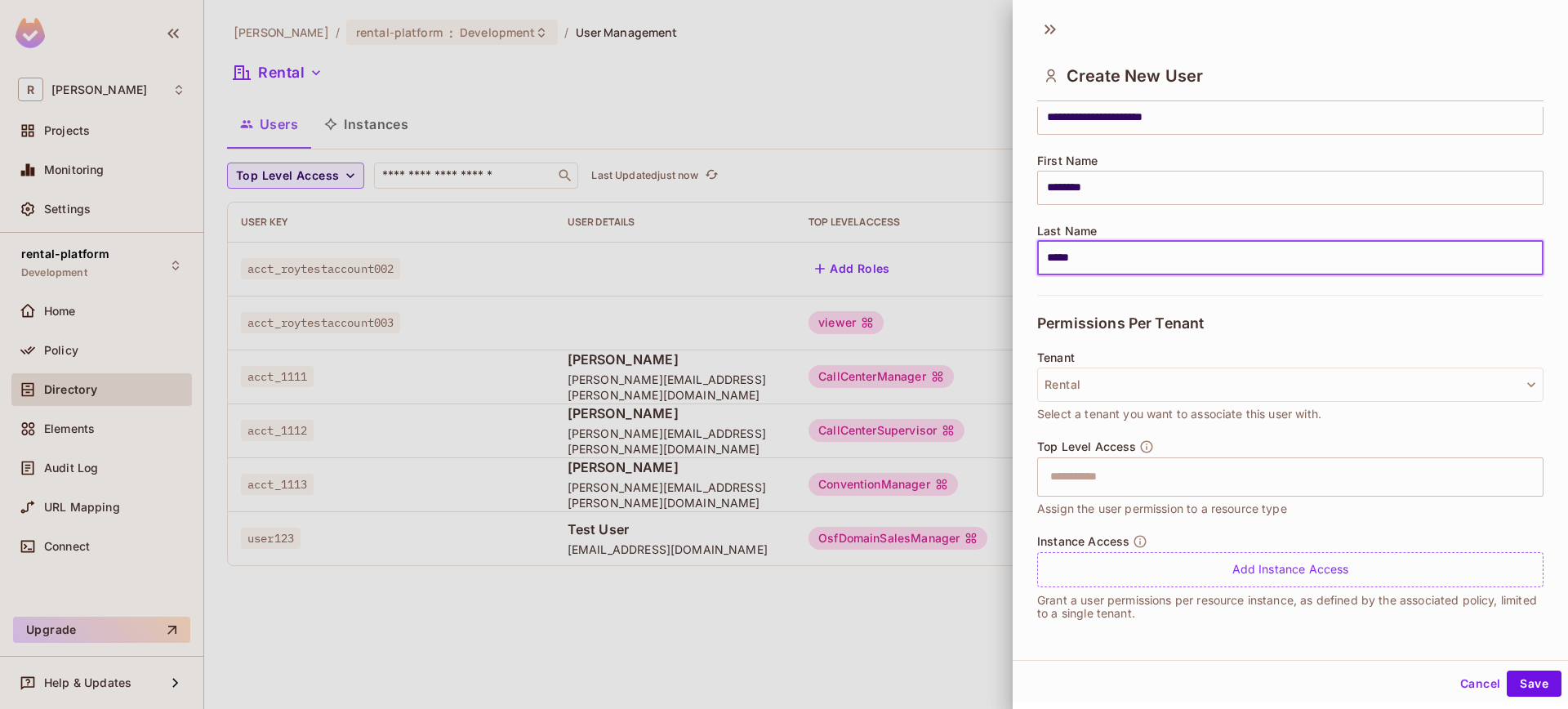
scroll to position [3, 0]
click at [1226, 474] on input "text" at bounding box center [1276, 476] width 471 height 33
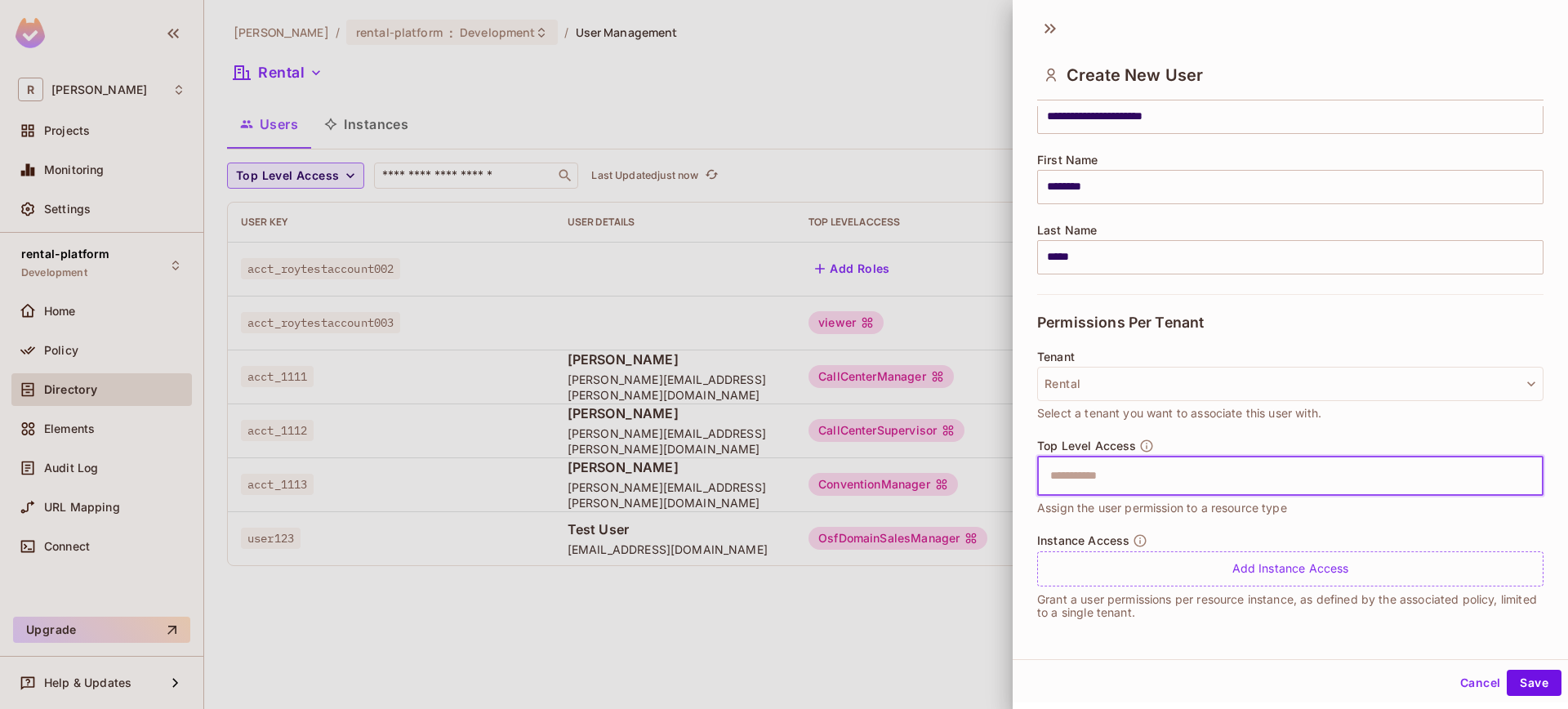
click at [1226, 475] on input "text" at bounding box center [1276, 476] width 471 height 33
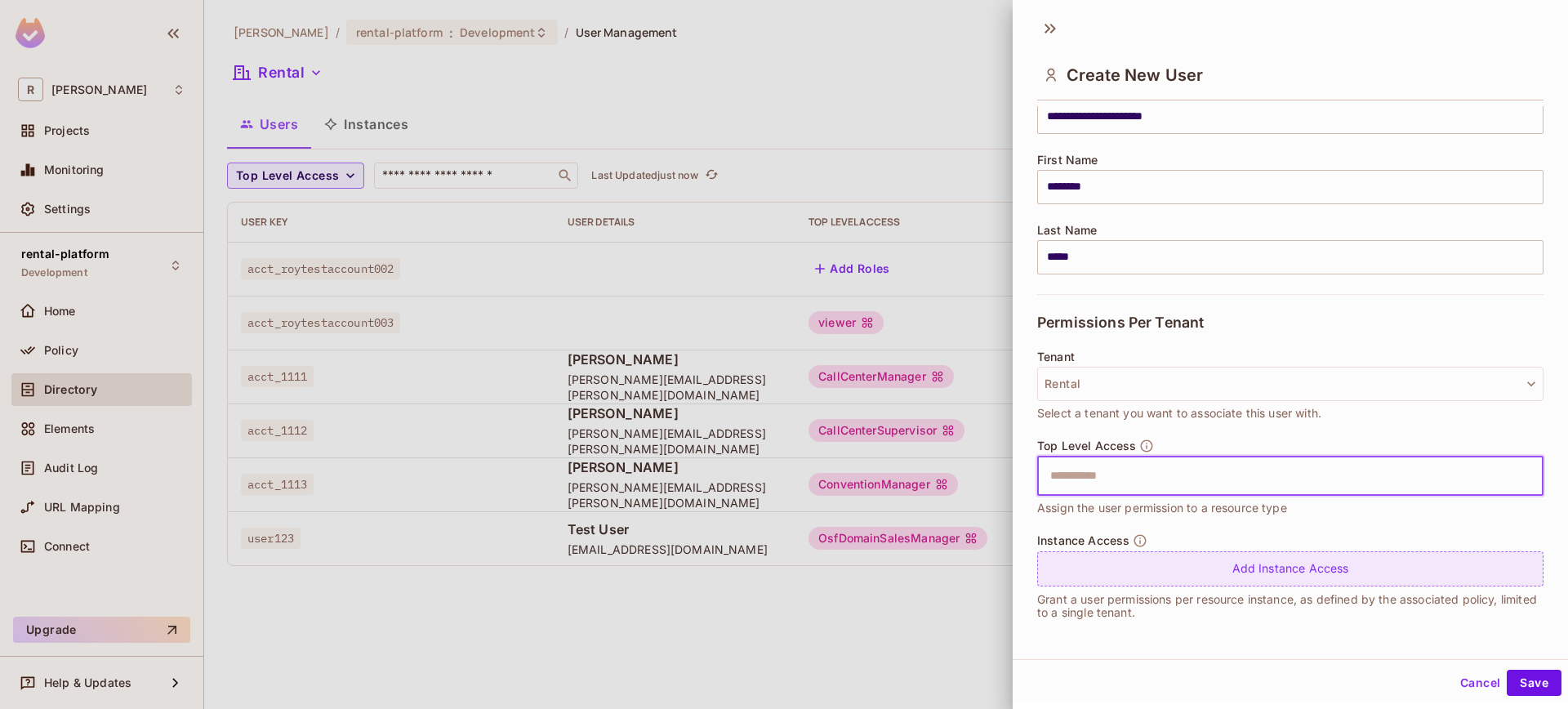
click at [1220, 549] on div "Instance Access Add Instance Access" at bounding box center [1290, 559] width 507 height 53
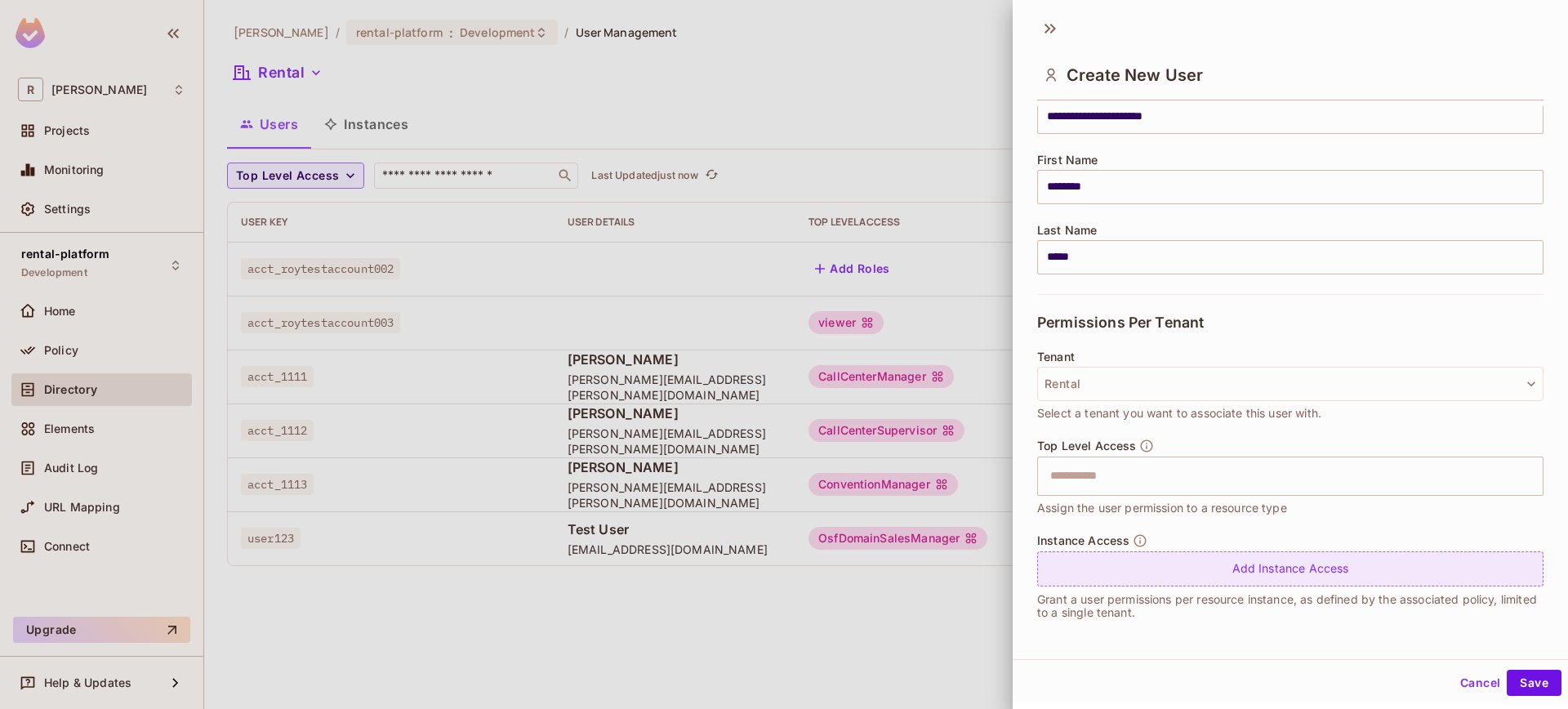
click at [1221, 557] on div "Add Instance Access" at bounding box center [1290, 568] width 507 height 35
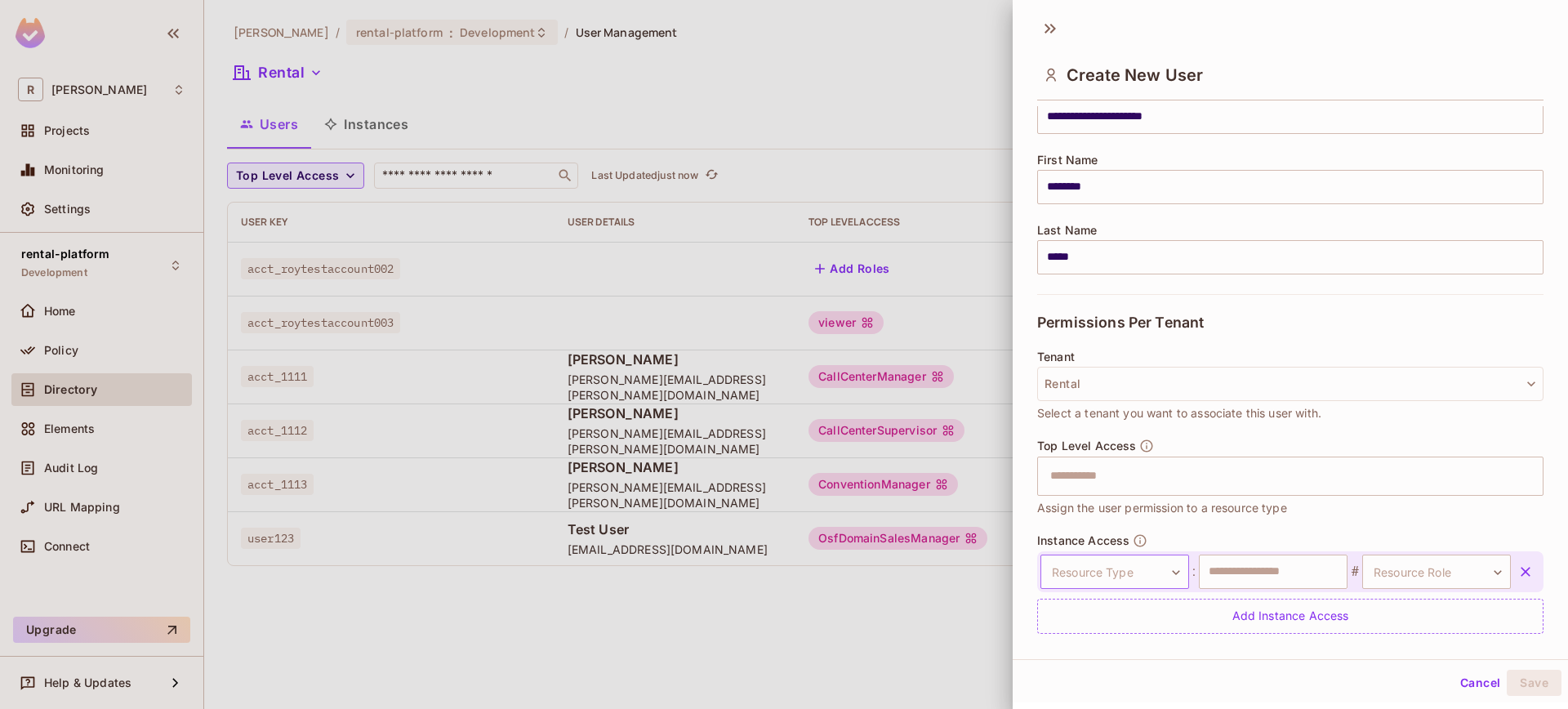
click at [1156, 572] on body "**********" at bounding box center [784, 354] width 1568 height 709
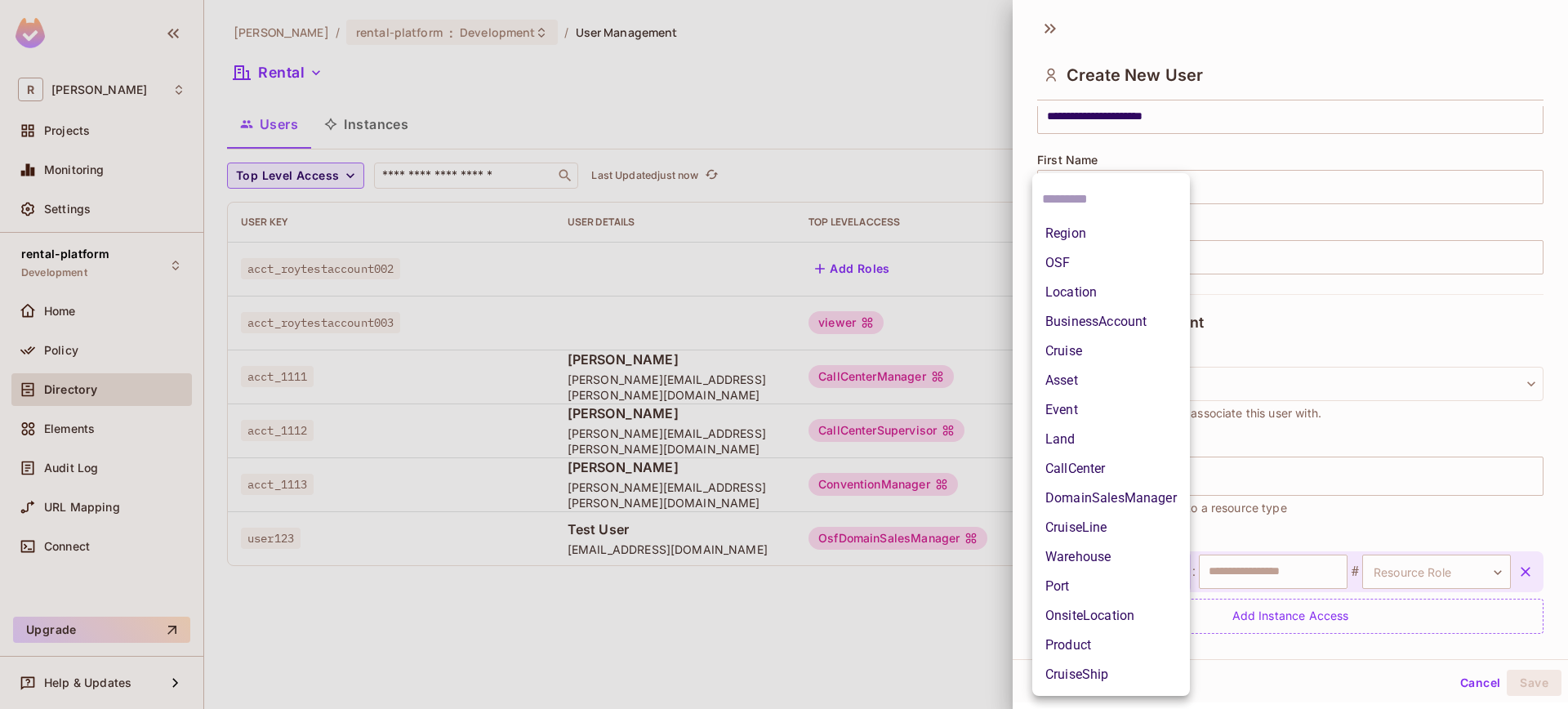
click at [1090, 268] on li "OSF" at bounding box center [1111, 262] width 157 height 29
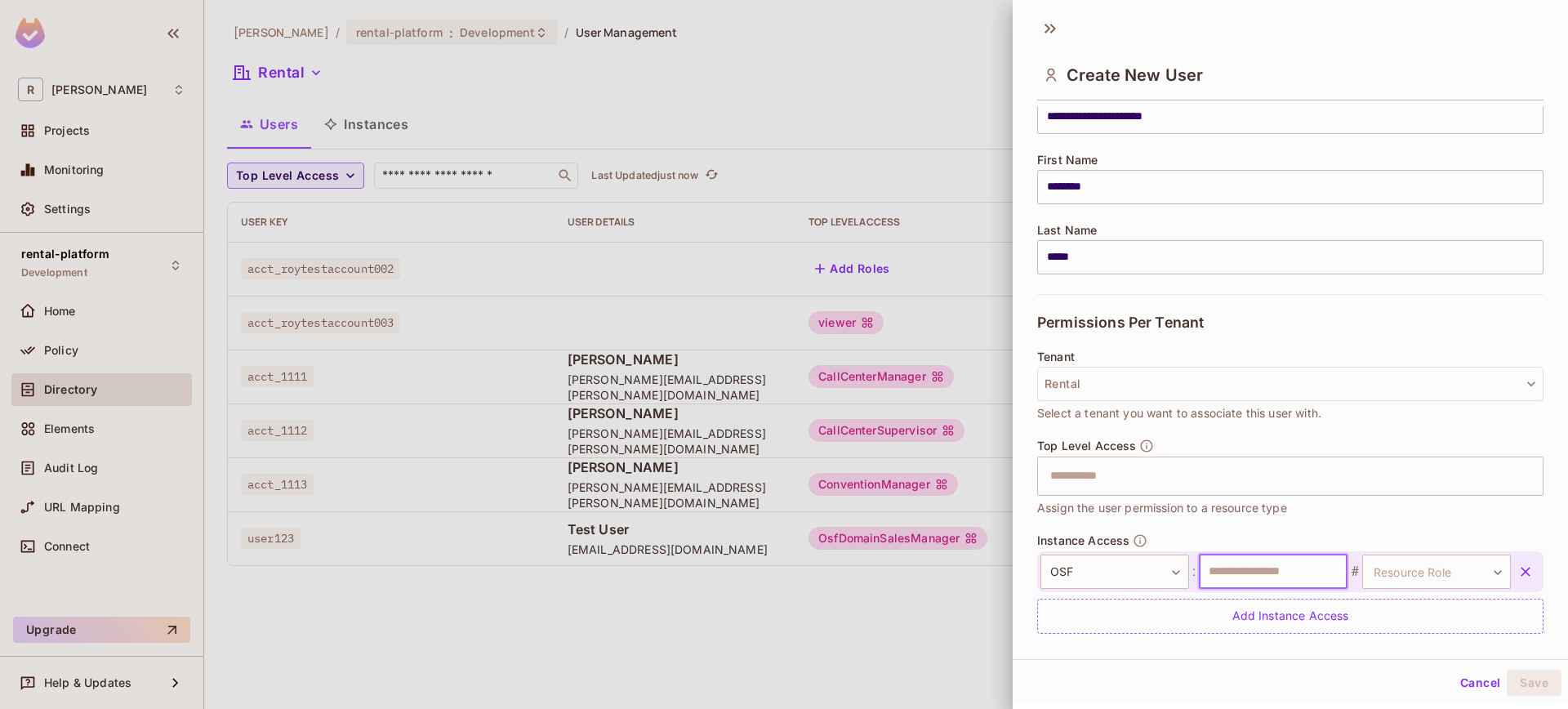
click at [1236, 564] on input "text" at bounding box center [1273, 571] width 149 height 35
type input "**********"
click at [1467, 578] on body "**********" at bounding box center [784, 354] width 1568 height 709
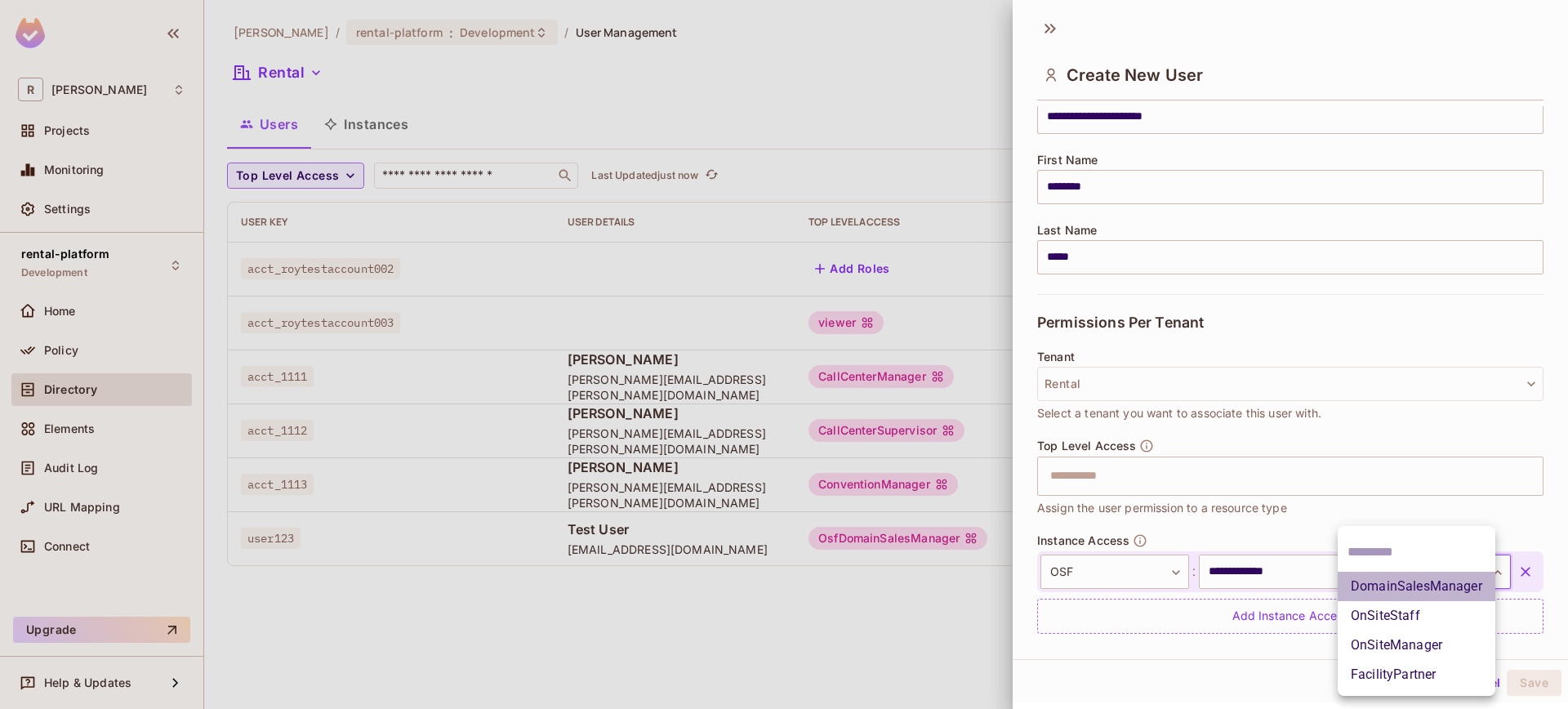
click at [1442, 592] on li "DomainSalesManager" at bounding box center [1416, 585] width 157 height 29
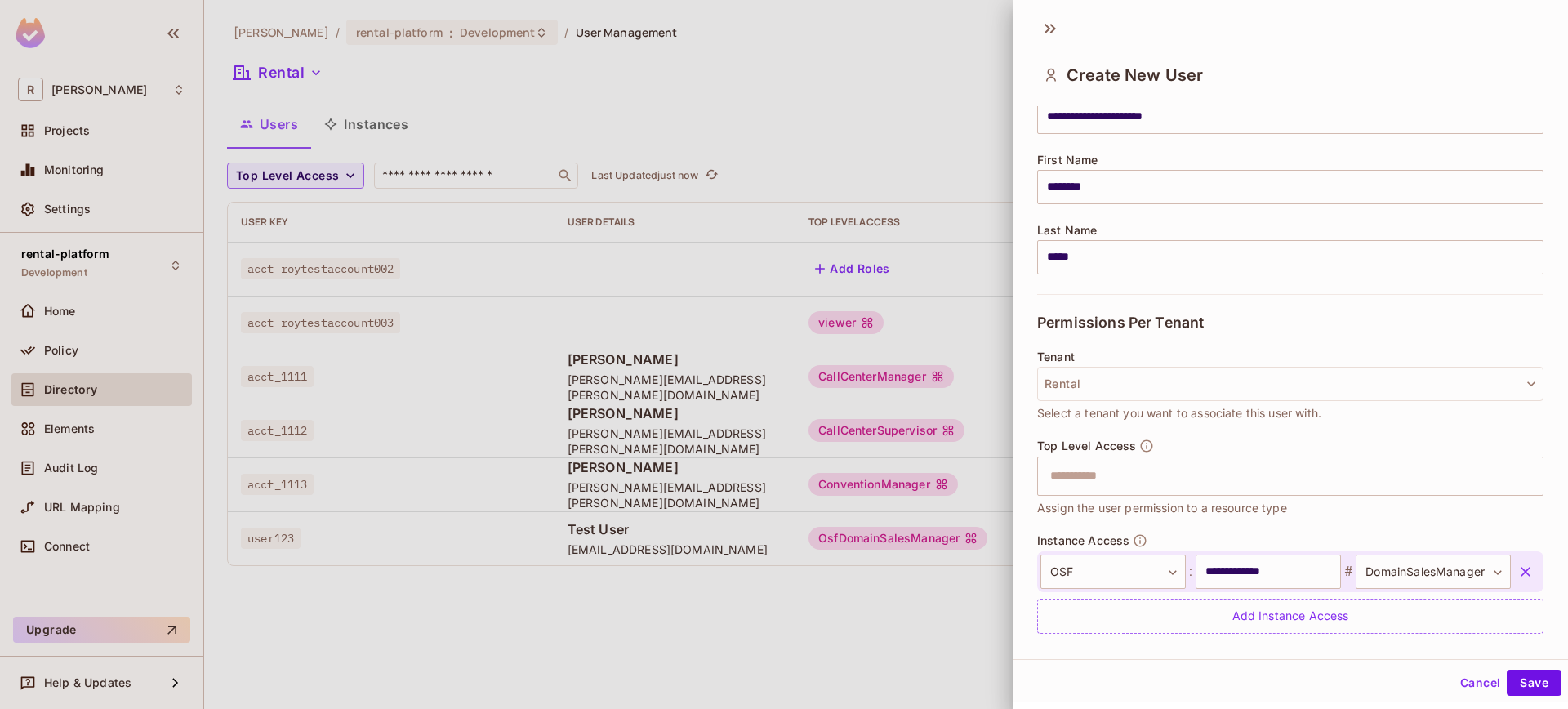
click at [1519, 681] on button "Save" at bounding box center [1533, 683] width 54 height 26
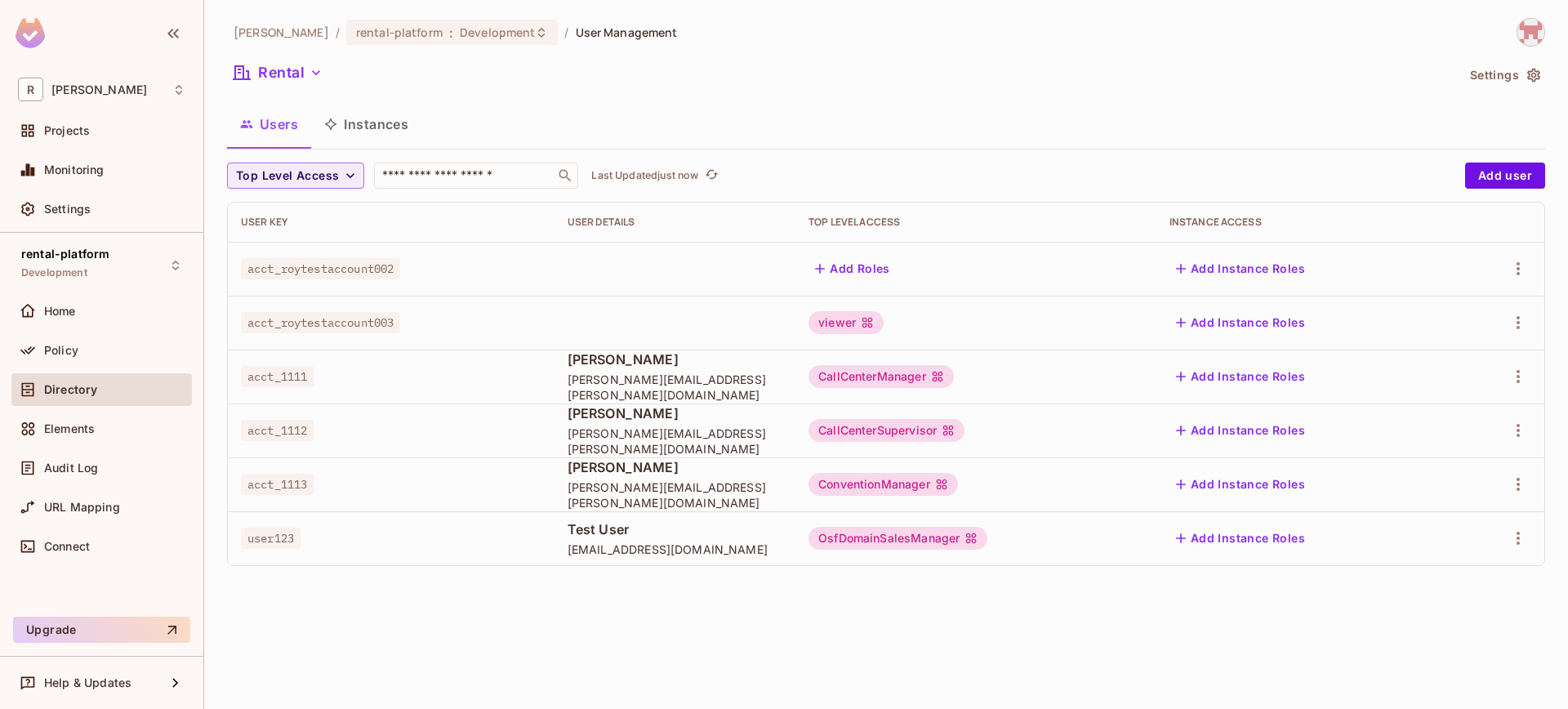
click at [398, 135] on button "Instances" at bounding box center [366, 125] width 111 height 41
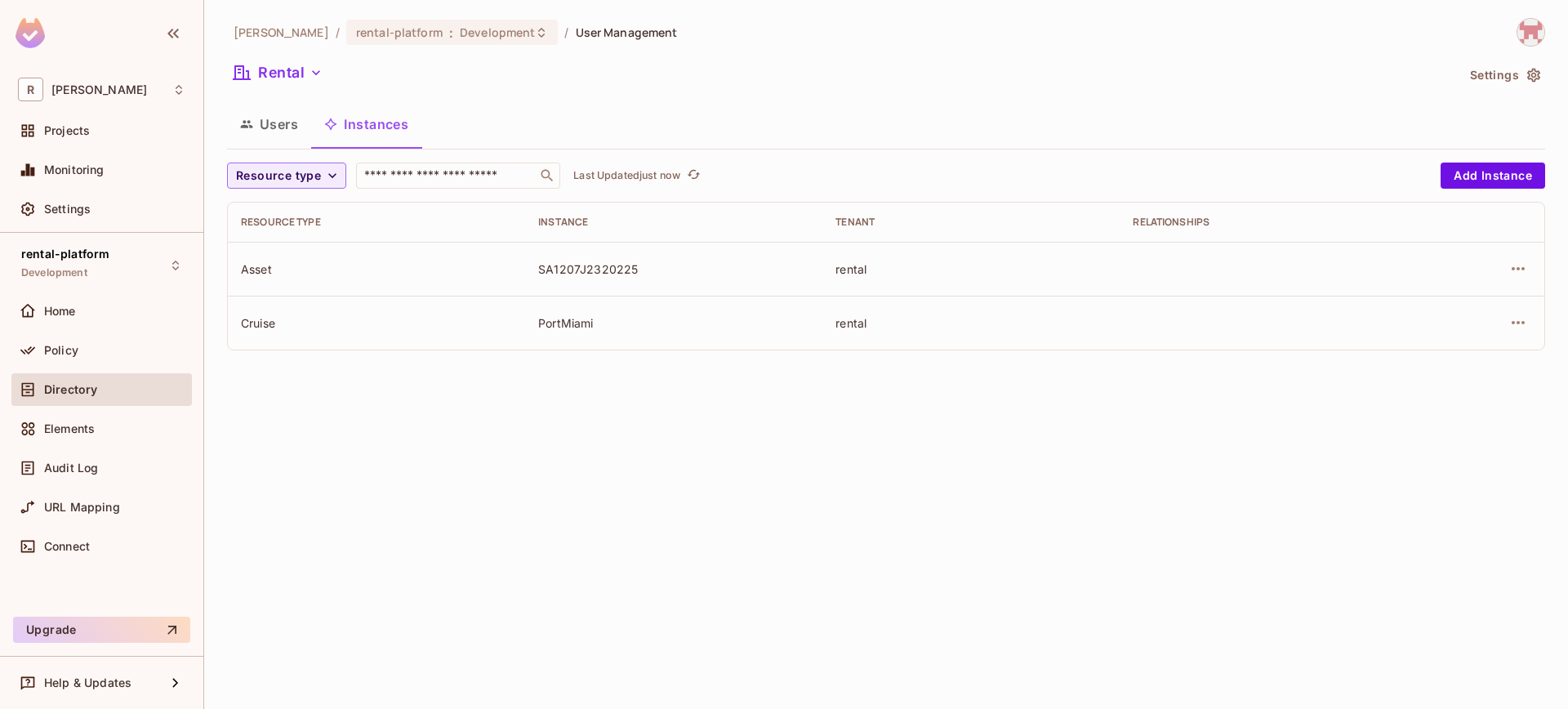
click at [290, 88] on div "Rental" at bounding box center [840, 75] width 1228 height 31
click at [292, 80] on button "Rental" at bounding box center [277, 73] width 102 height 26
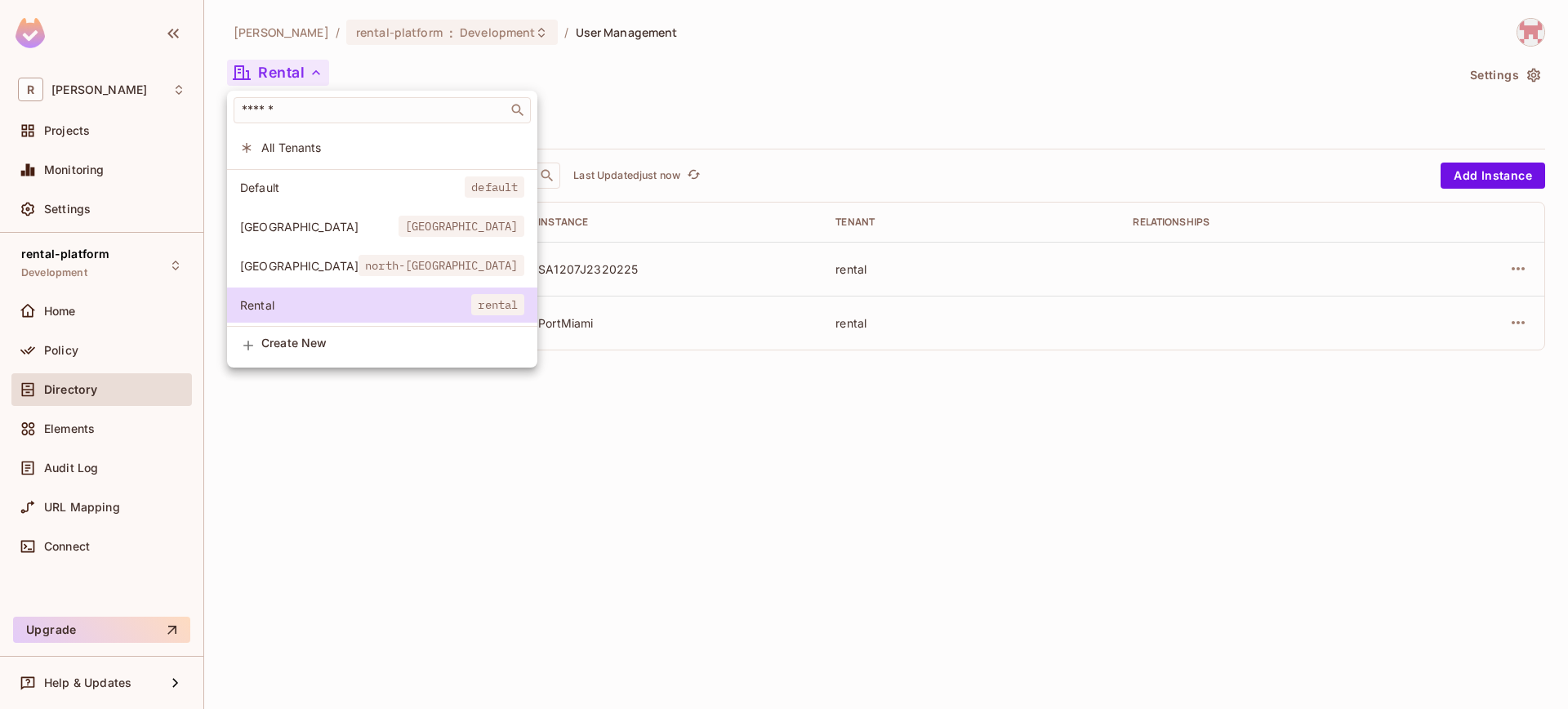
click at [322, 265] on span "[GEOGRAPHIC_DATA]" at bounding box center [299, 265] width 118 height 16
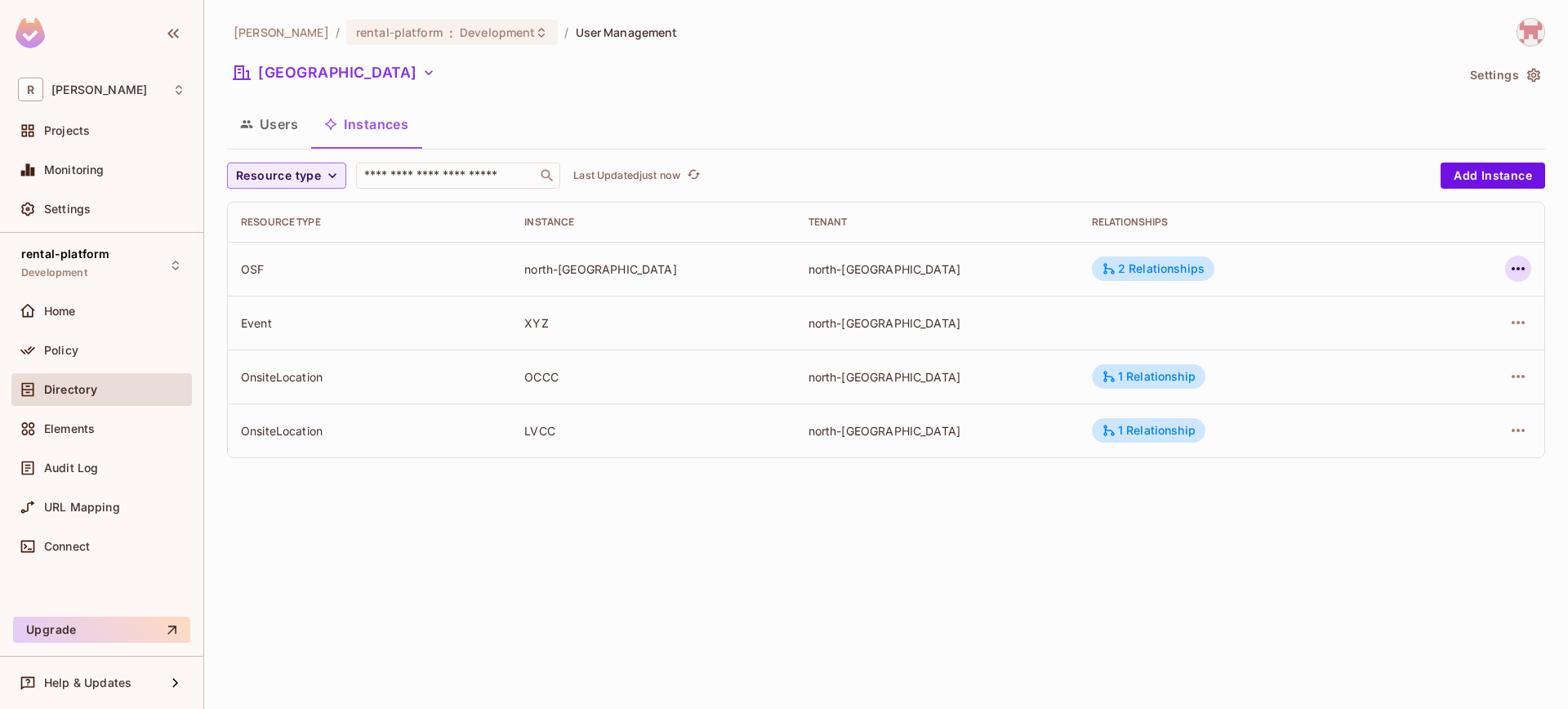
click at [1518, 265] on icon "button" at bounding box center [1517, 268] width 20 height 20
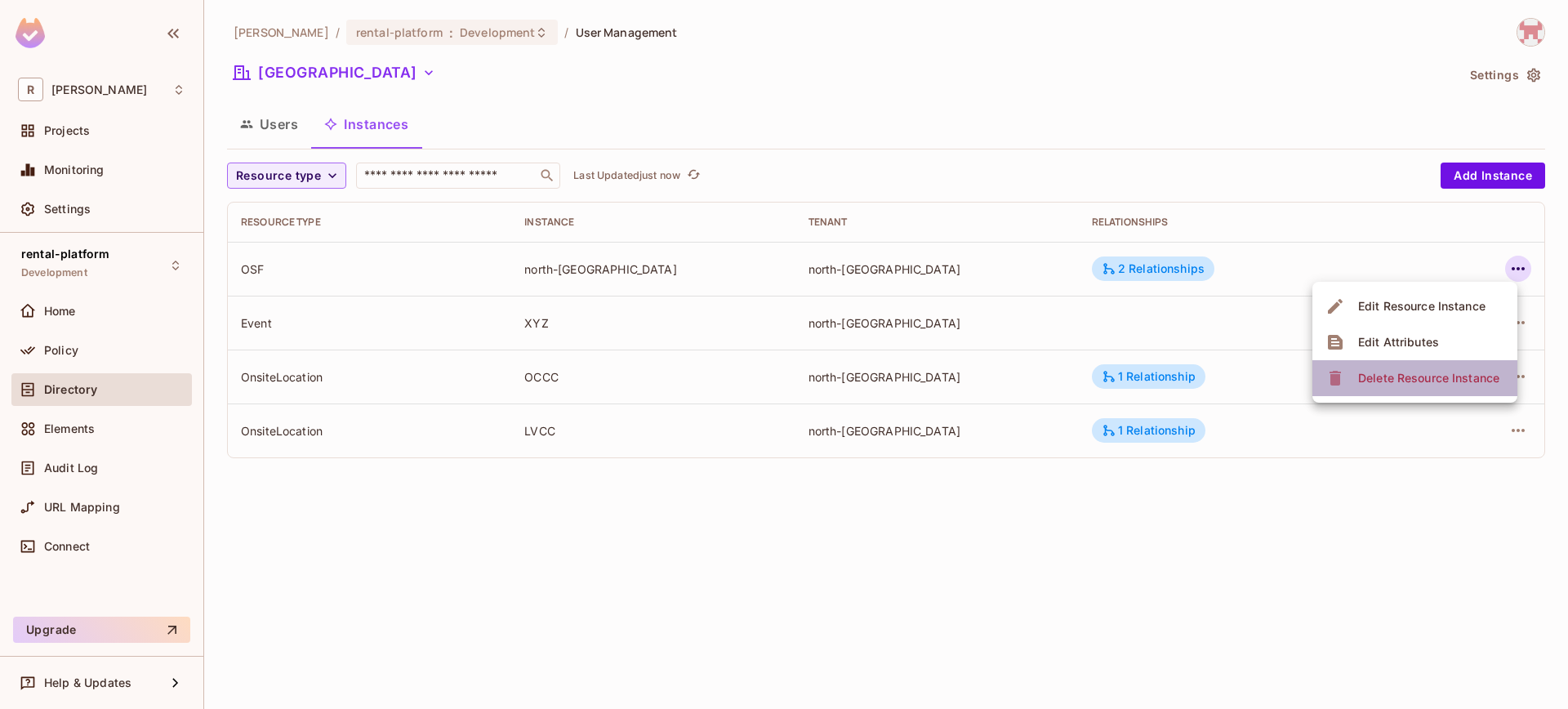
click at [1428, 376] on div "Delete Resource Instance" at bounding box center [1428, 377] width 141 height 16
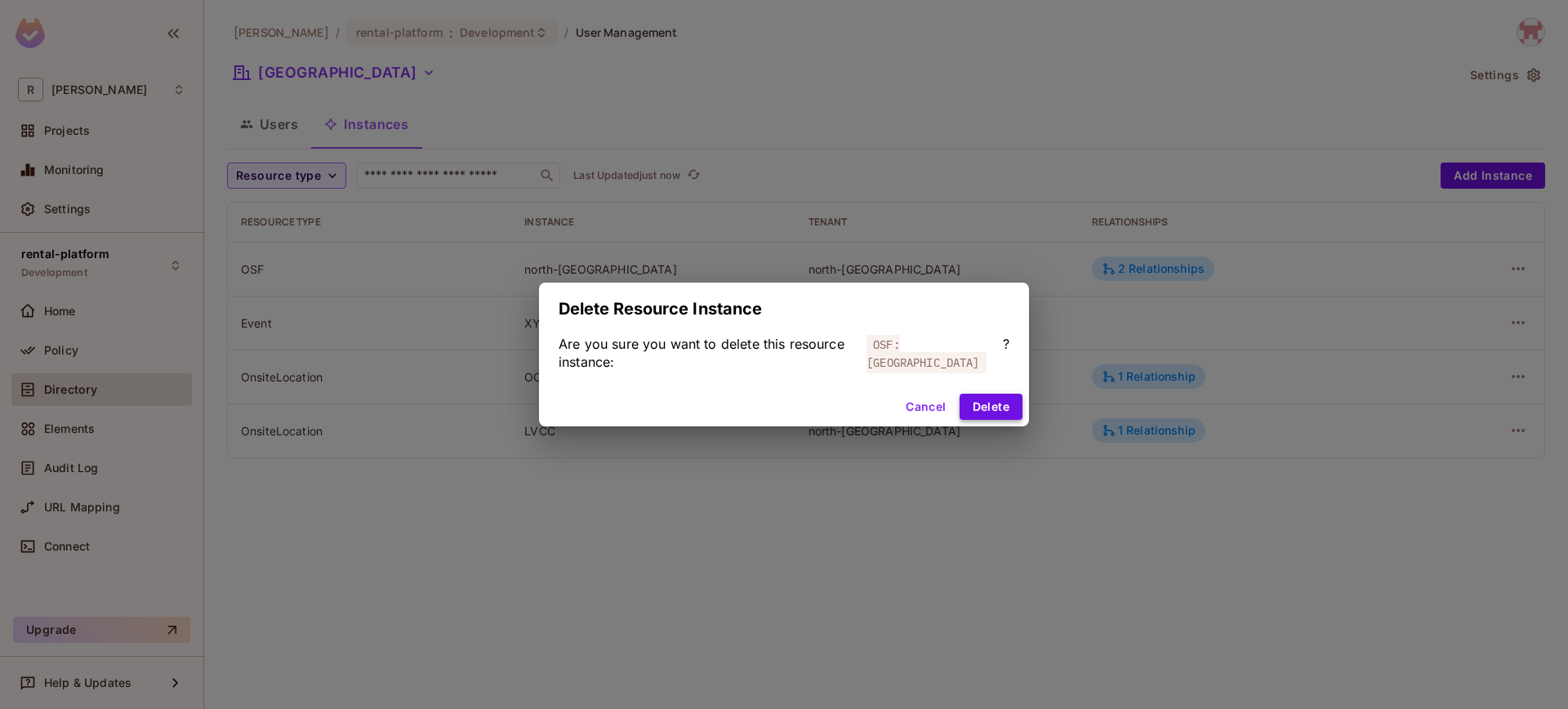
click at [995, 399] on button "Delete" at bounding box center [990, 406] width 63 height 26
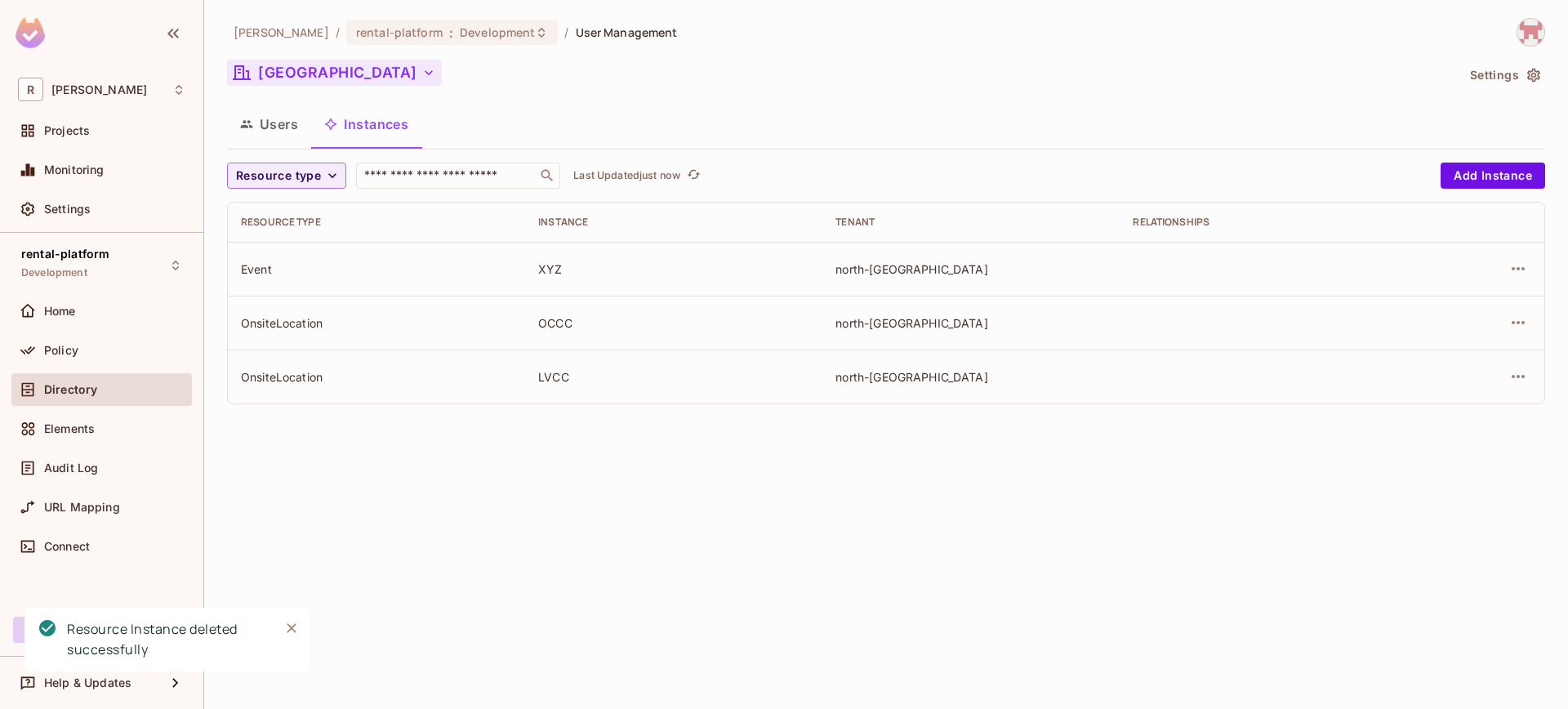
click at [321, 77] on button "[GEOGRAPHIC_DATA]" at bounding box center [333, 73] width 214 height 26
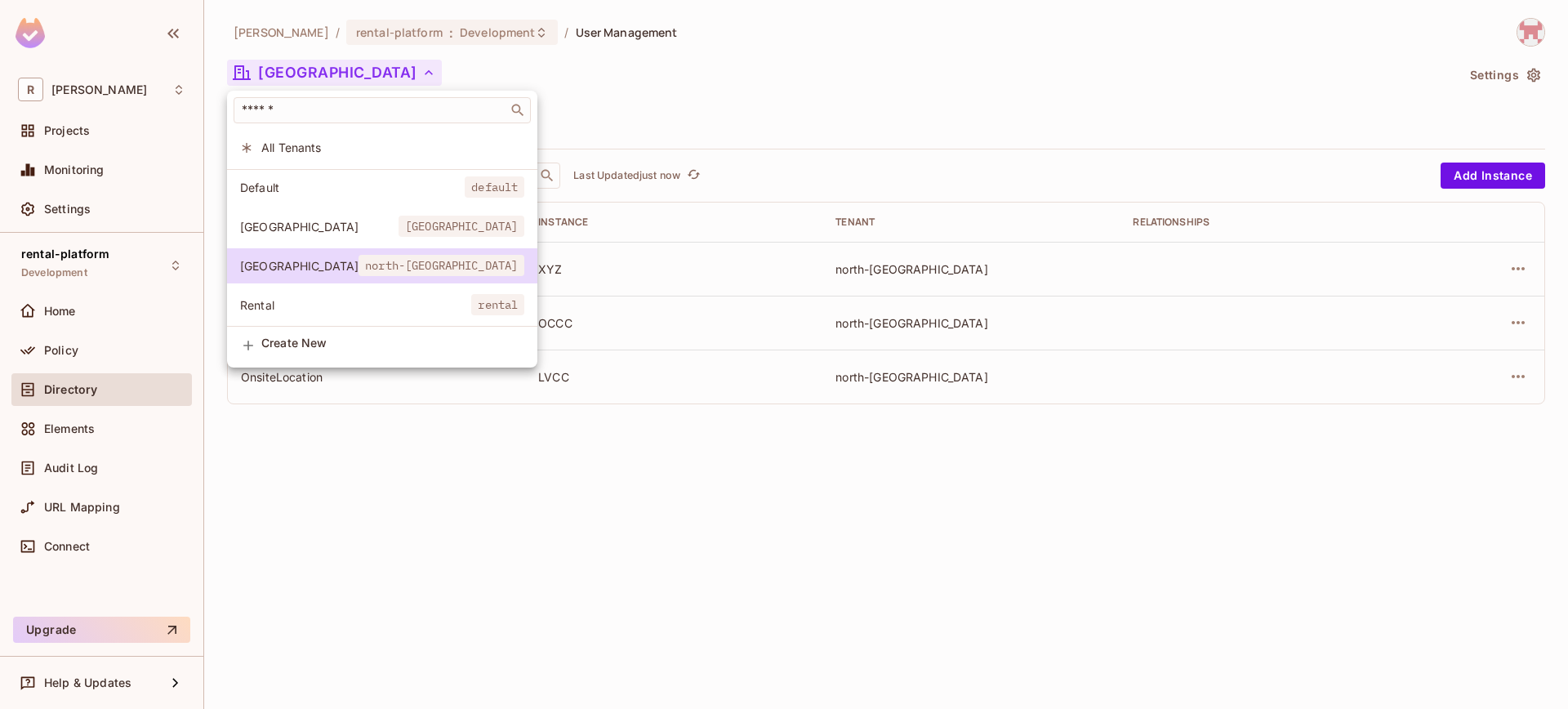
click at [307, 306] on span "Rental" at bounding box center [355, 304] width 231 height 16
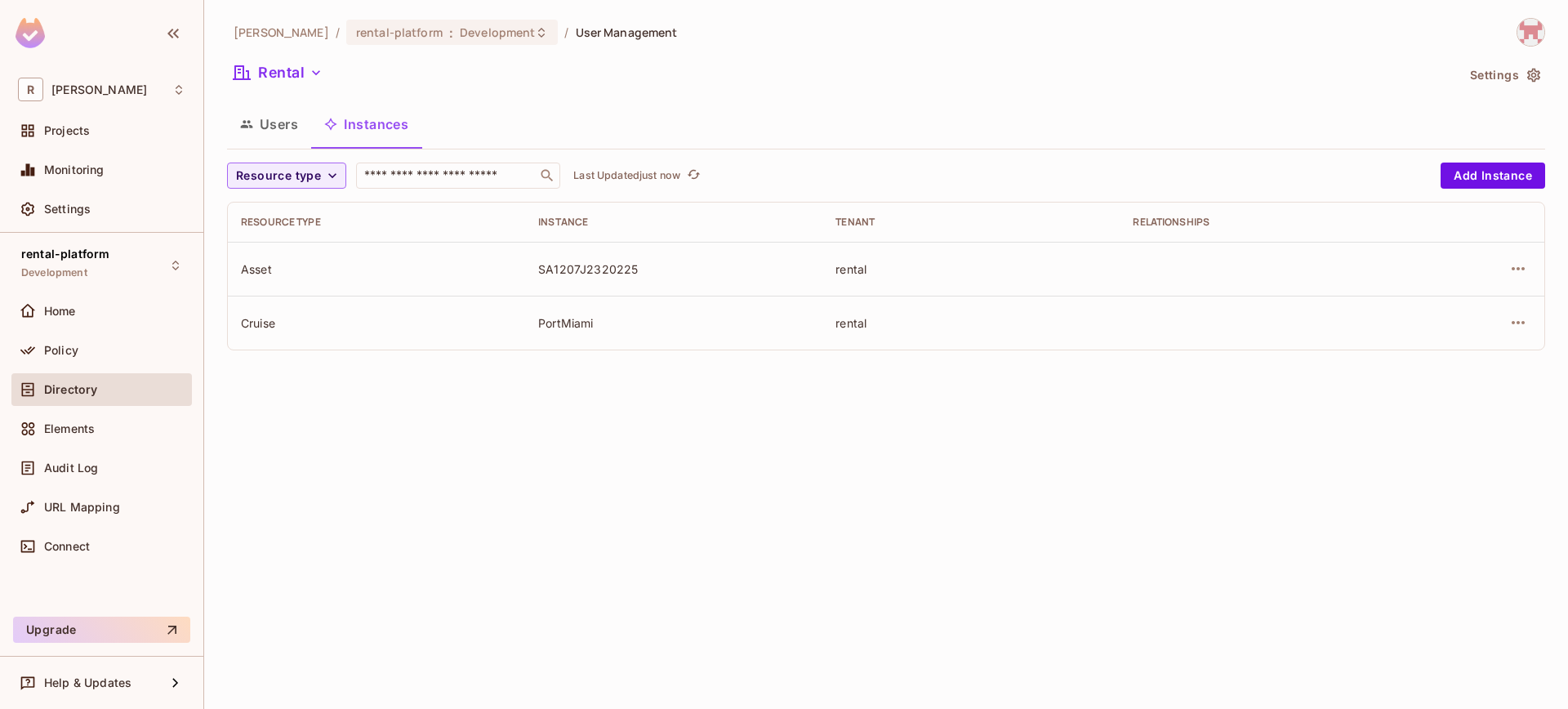
click at [271, 118] on button "Users" at bounding box center [269, 125] width 84 height 41
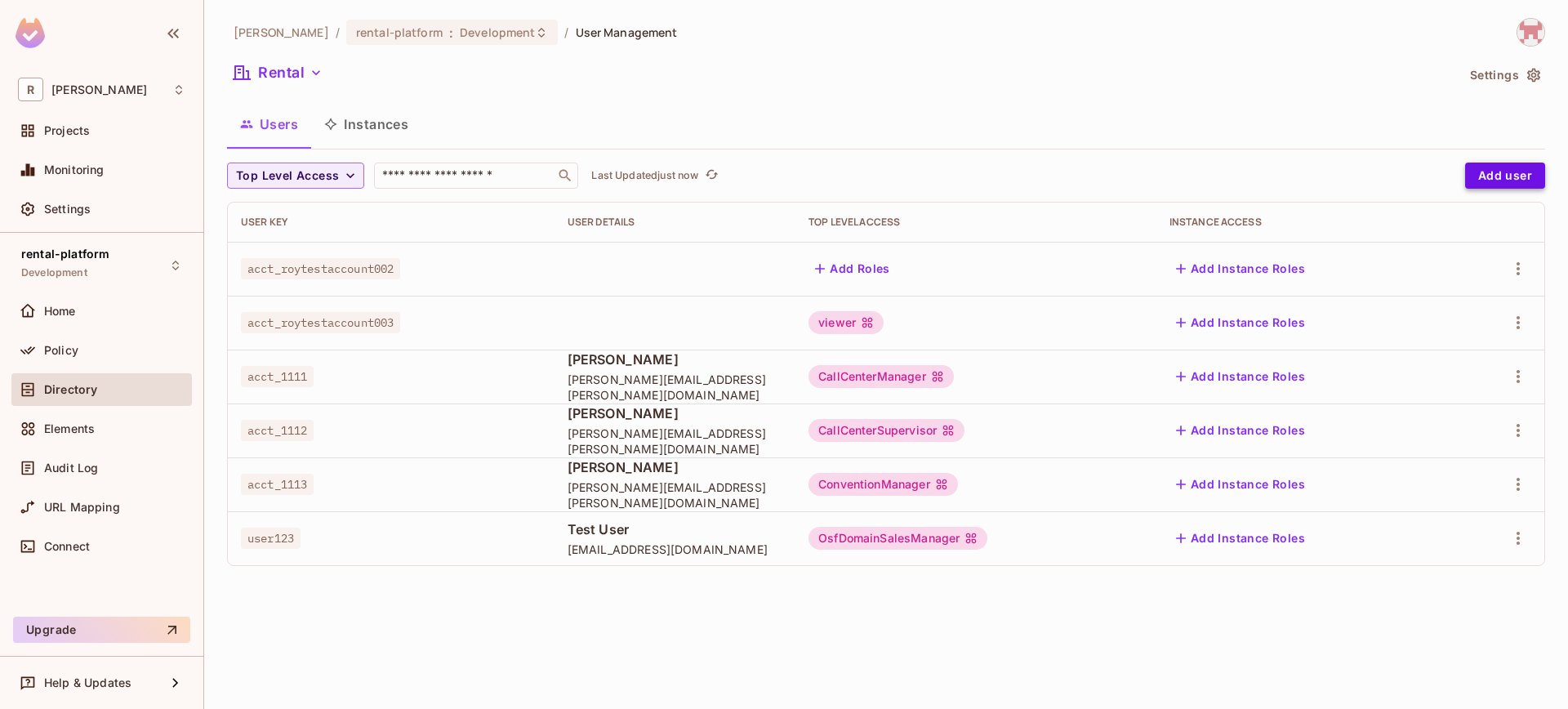
click at [1503, 173] on button "Add user" at bounding box center [1504, 175] width 80 height 26
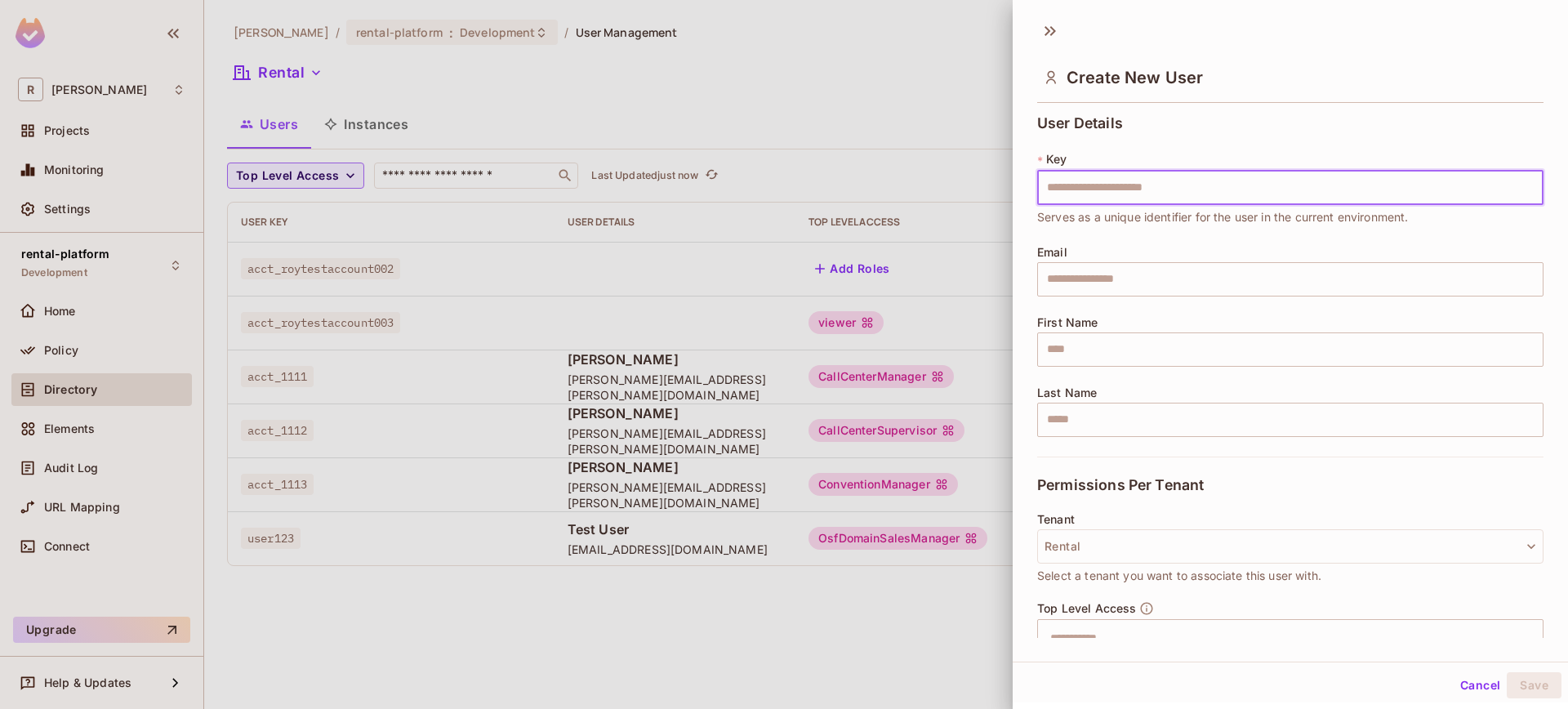
click at [1162, 194] on input "text" at bounding box center [1290, 187] width 507 height 35
click at [1142, 194] on input "text" at bounding box center [1290, 187] width 507 height 35
type input "**********"
click at [1099, 277] on input "text" at bounding box center [1290, 279] width 507 height 35
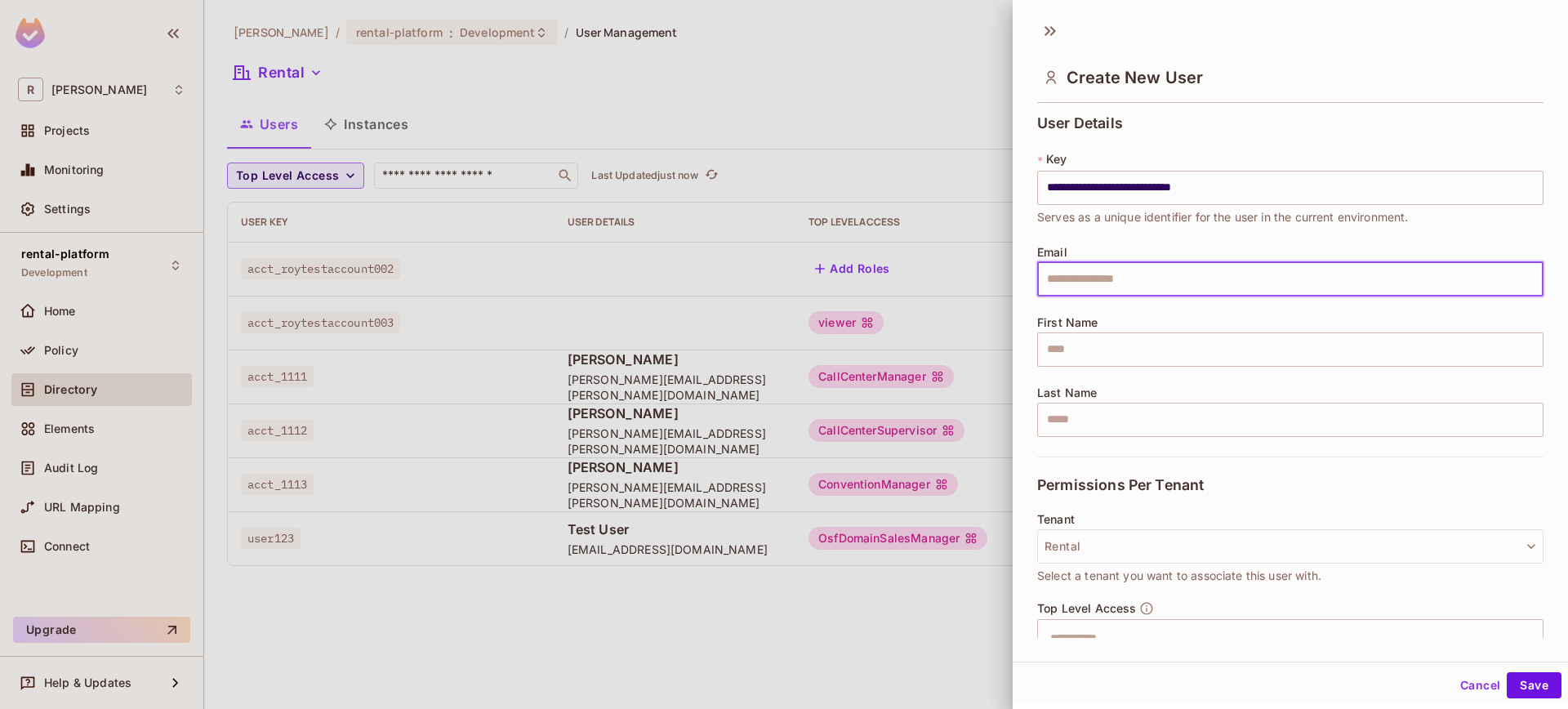
type input "**********"
click at [1112, 374] on div "**********" at bounding box center [1290, 286] width 507 height 341
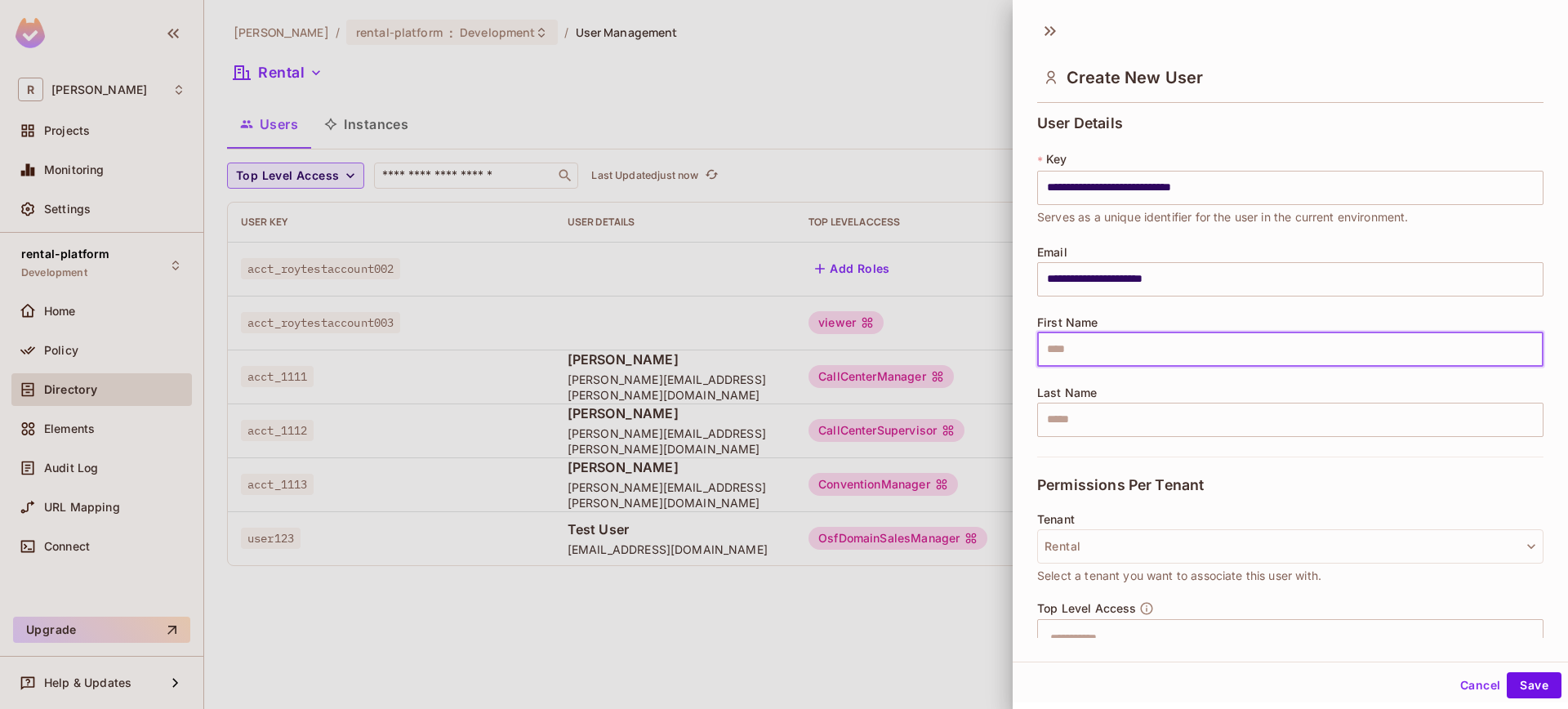
click at [1114, 360] on input "text" at bounding box center [1290, 349] width 507 height 35
type input "********"
click at [1092, 389] on span "Last Name" at bounding box center [1067, 392] width 60 height 13
click at [1098, 412] on input "text" at bounding box center [1290, 420] width 507 height 35
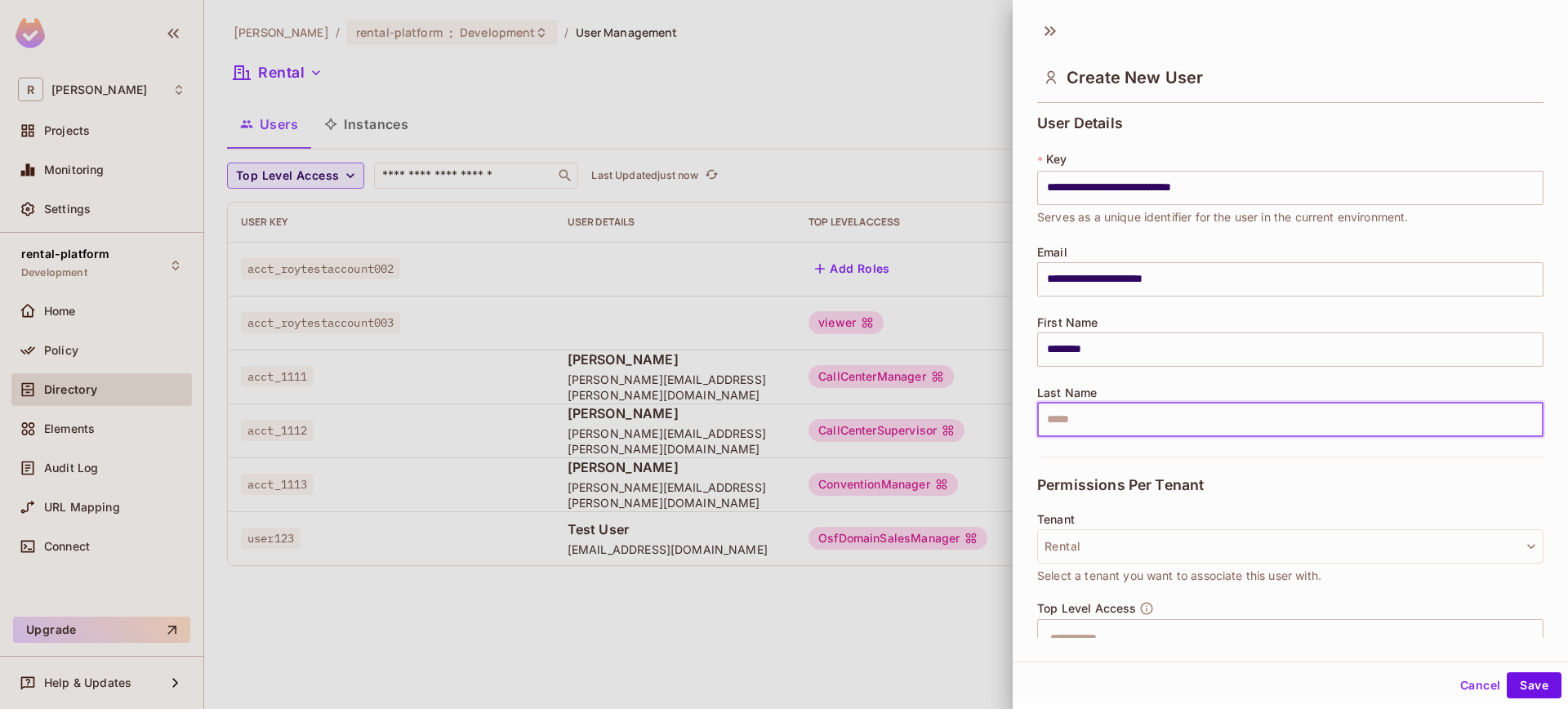
type input "*****"
click at [1150, 529] on button "Rental" at bounding box center [1290, 546] width 507 height 35
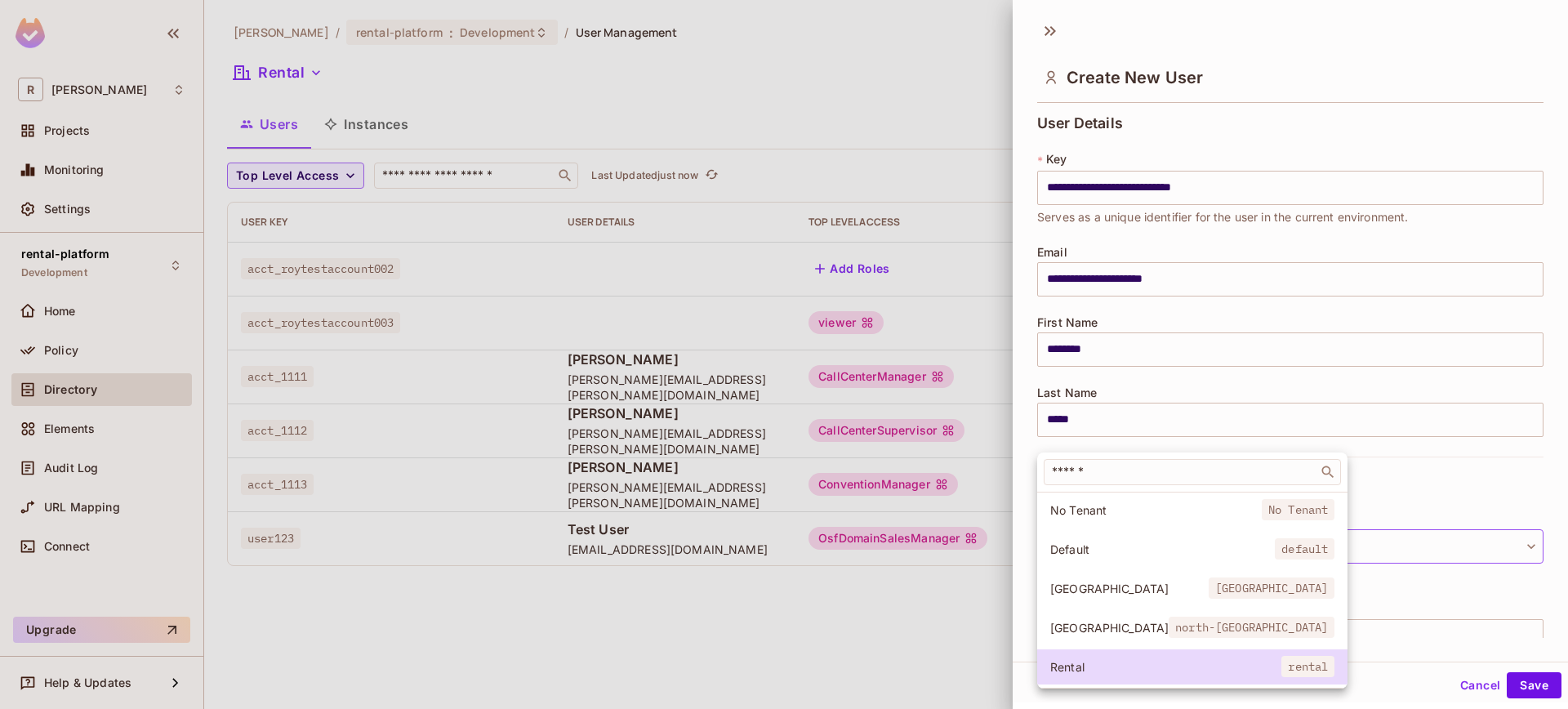
click at [1354, 427] on div at bounding box center [784, 354] width 1568 height 709
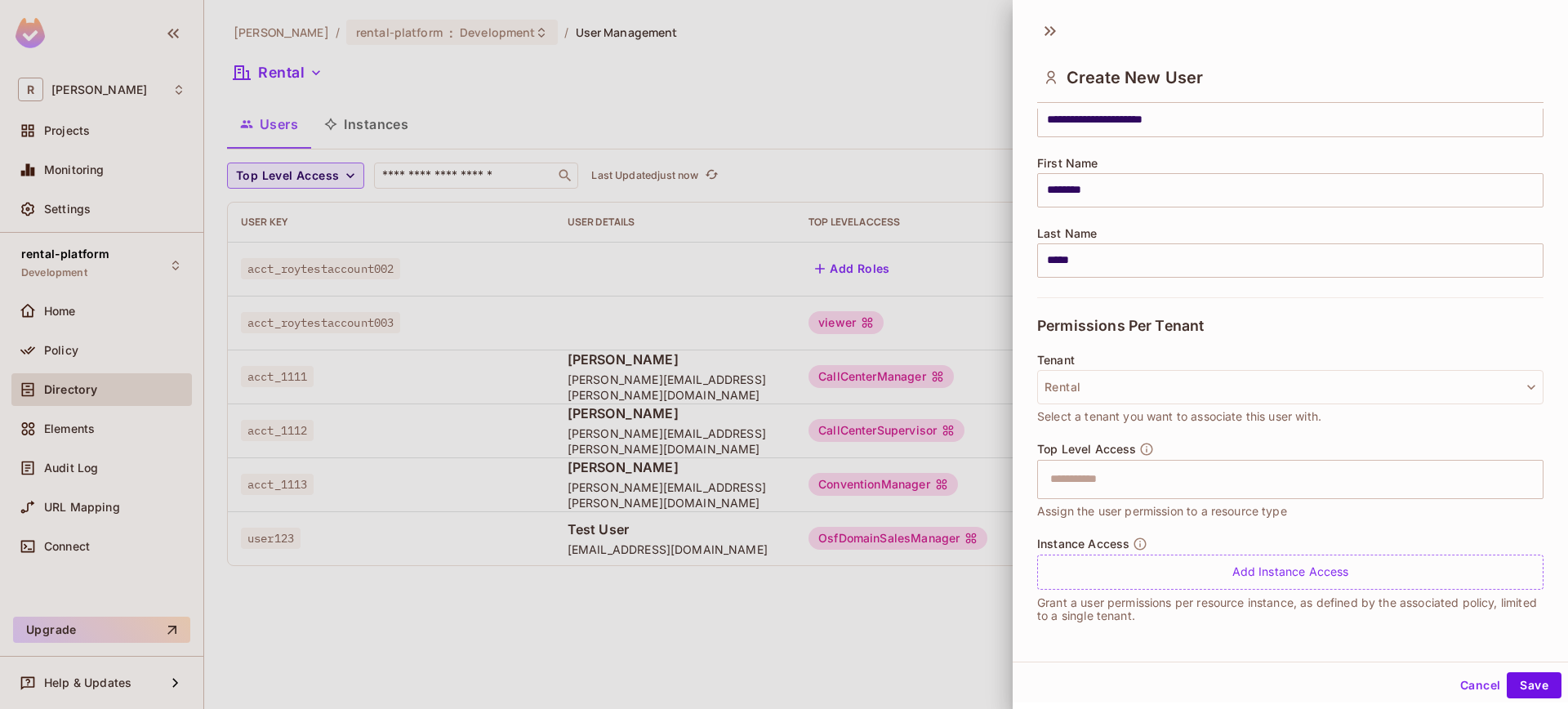
scroll to position [160, 0]
click at [1220, 450] on div "Top Level Access ​ Assign the user permission to a resource type" at bounding box center [1290, 480] width 507 height 79
click at [1218, 474] on input "text" at bounding box center [1276, 478] width 471 height 33
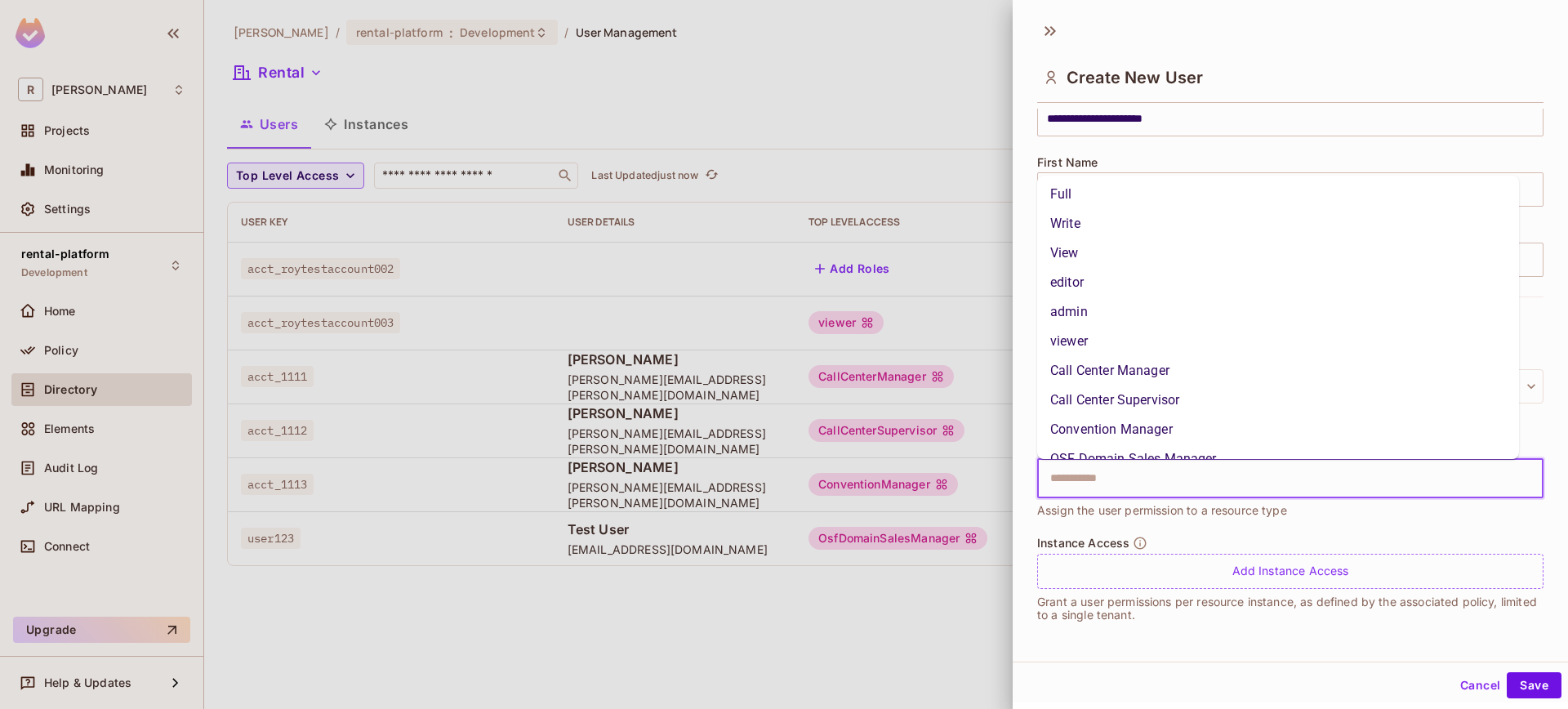
scroll to position [0, 0]
click at [1280, 550] on div "Instance Access Add Instance Access" at bounding box center [1290, 562] width 507 height 53
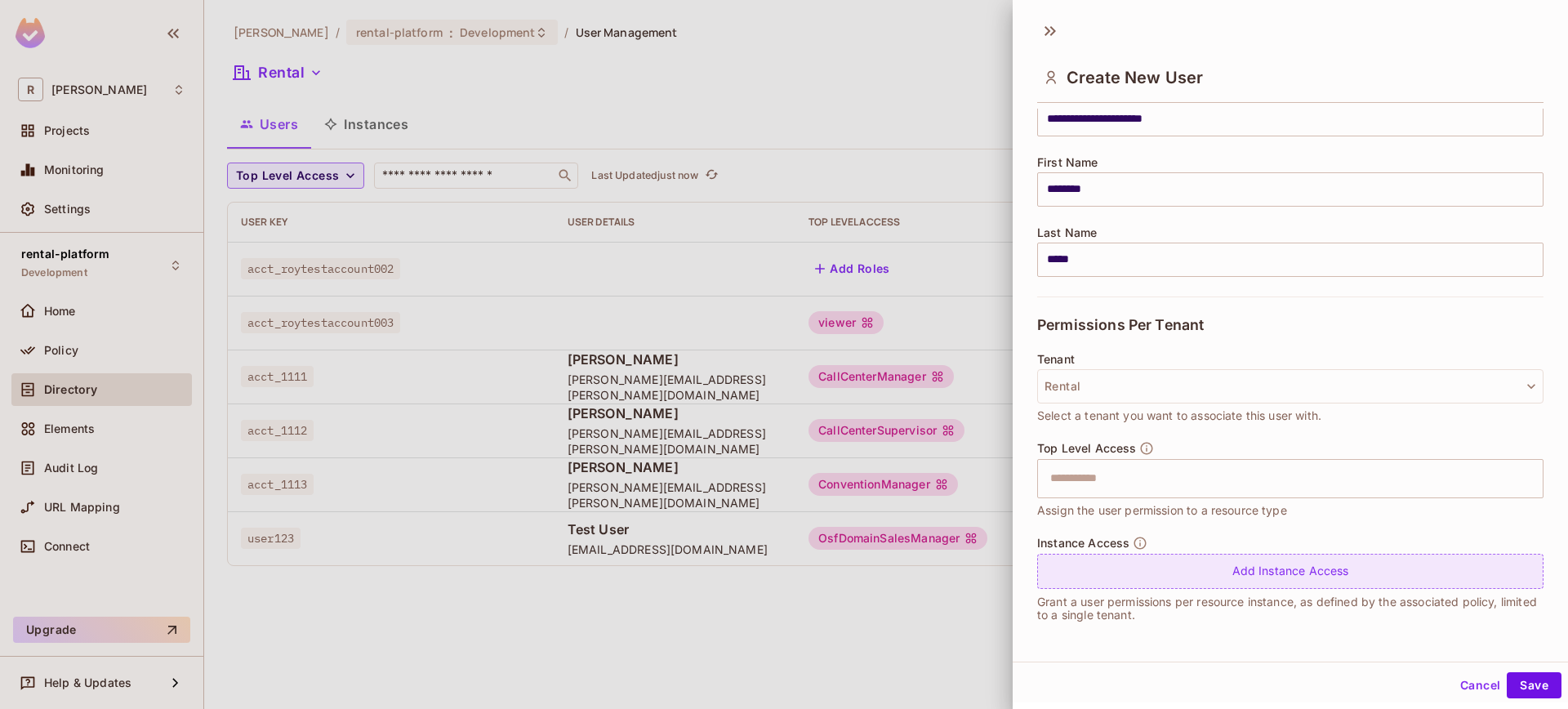
click at [1266, 561] on div "Add Instance Access" at bounding box center [1290, 570] width 507 height 35
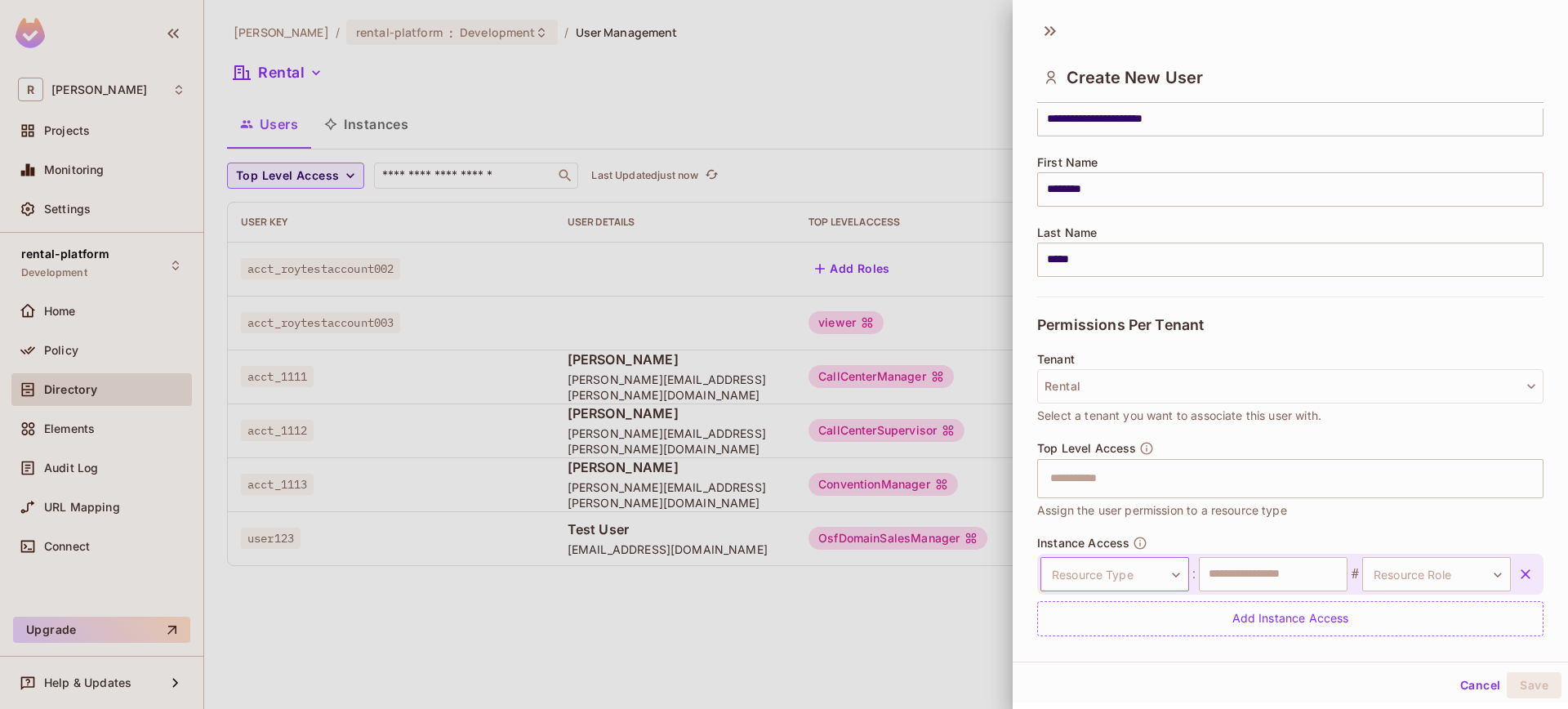
click at [1114, 575] on body "**********" at bounding box center [784, 354] width 1568 height 709
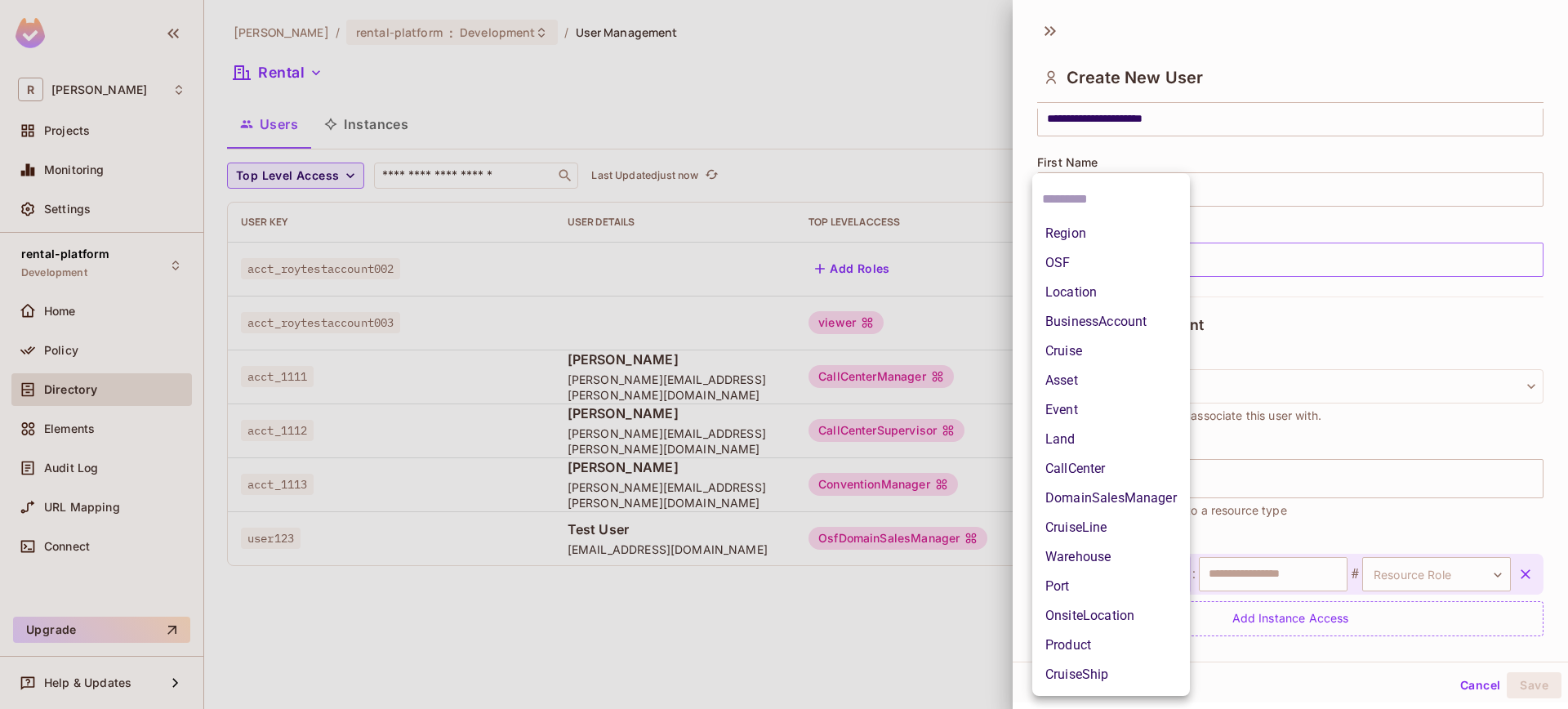
click at [1089, 260] on li "OSF" at bounding box center [1111, 262] width 157 height 29
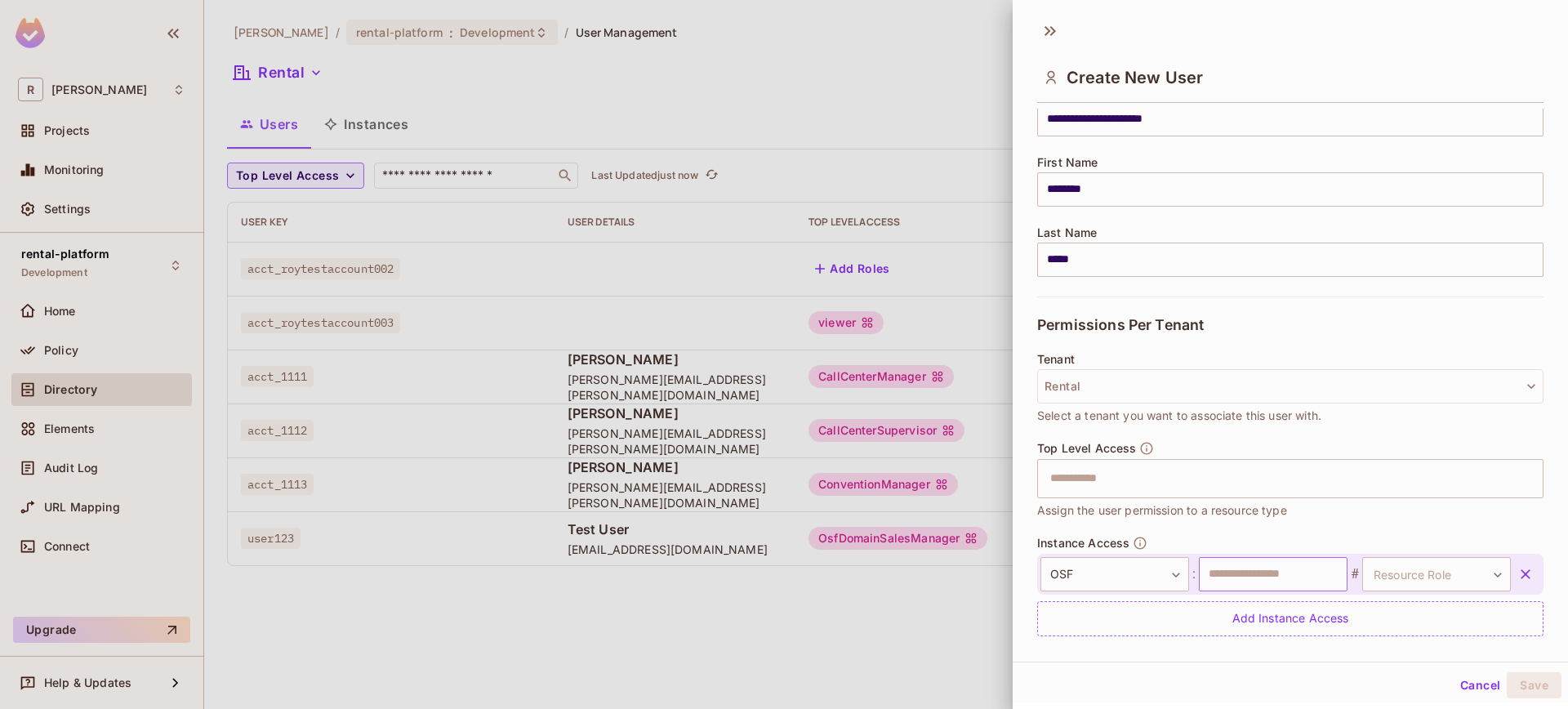
click at [1264, 562] on input "text" at bounding box center [1273, 574] width 149 height 35
type input "**********"
click at [1394, 570] on body "**********" at bounding box center [784, 354] width 1568 height 709
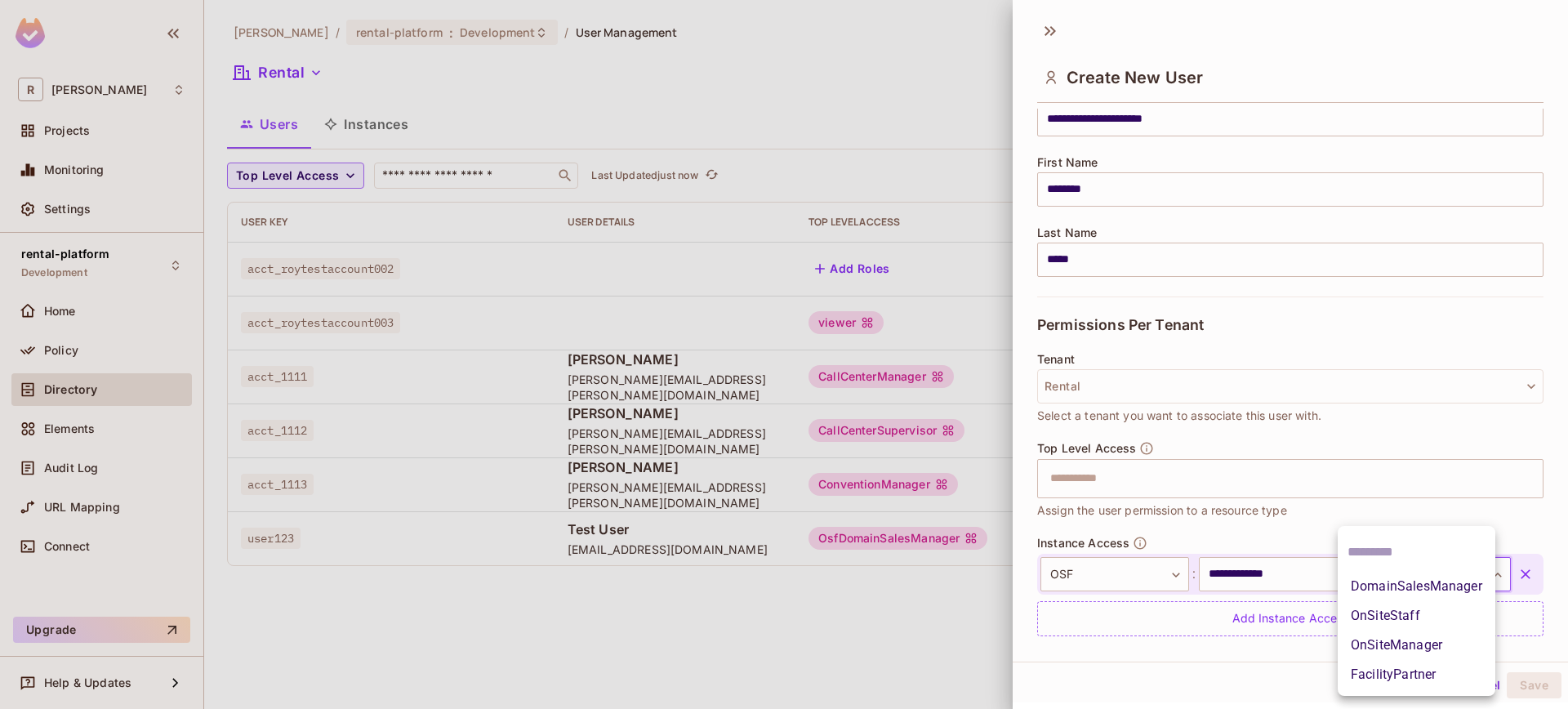
click at [1404, 590] on li "DomainSalesManager" at bounding box center [1416, 585] width 157 height 29
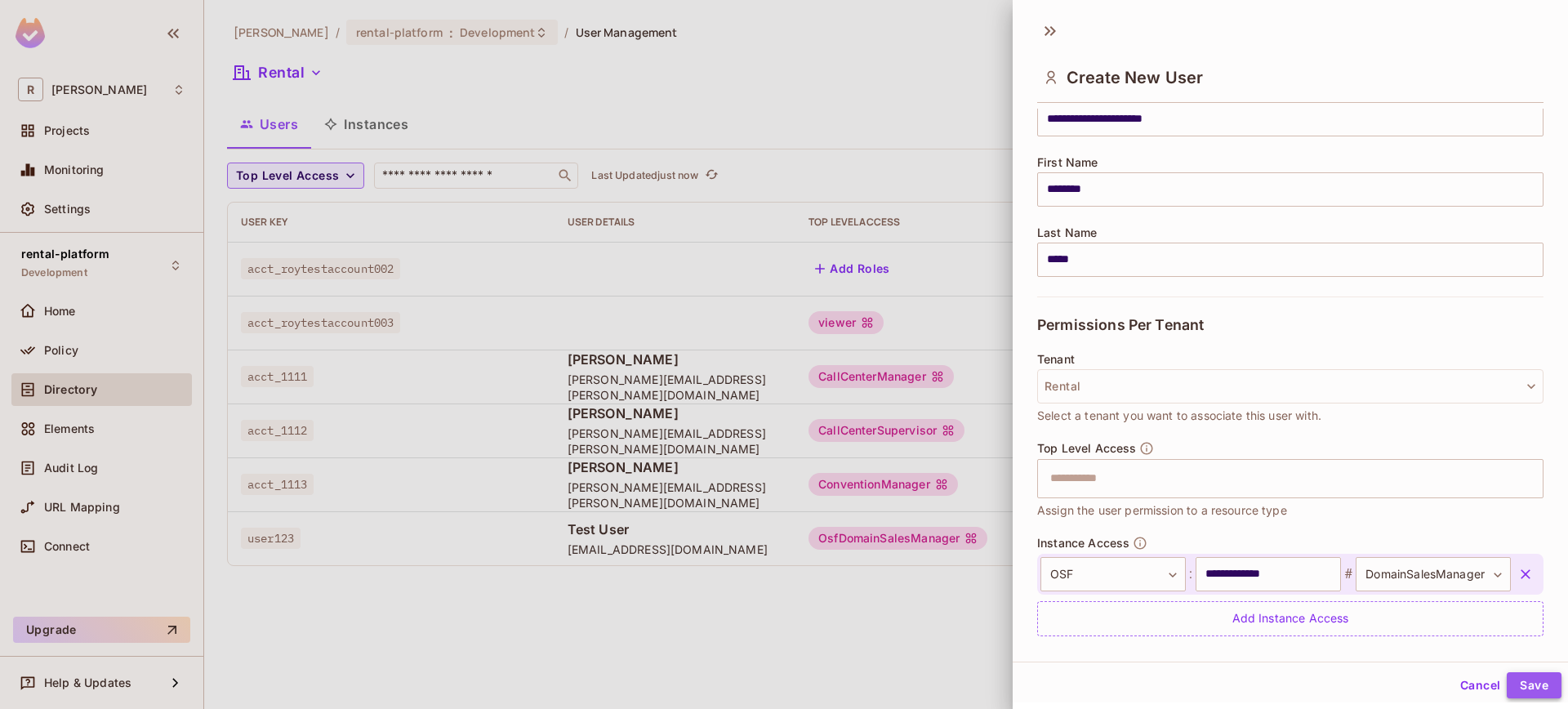
click at [1524, 689] on button "Save" at bounding box center [1533, 685] width 54 height 26
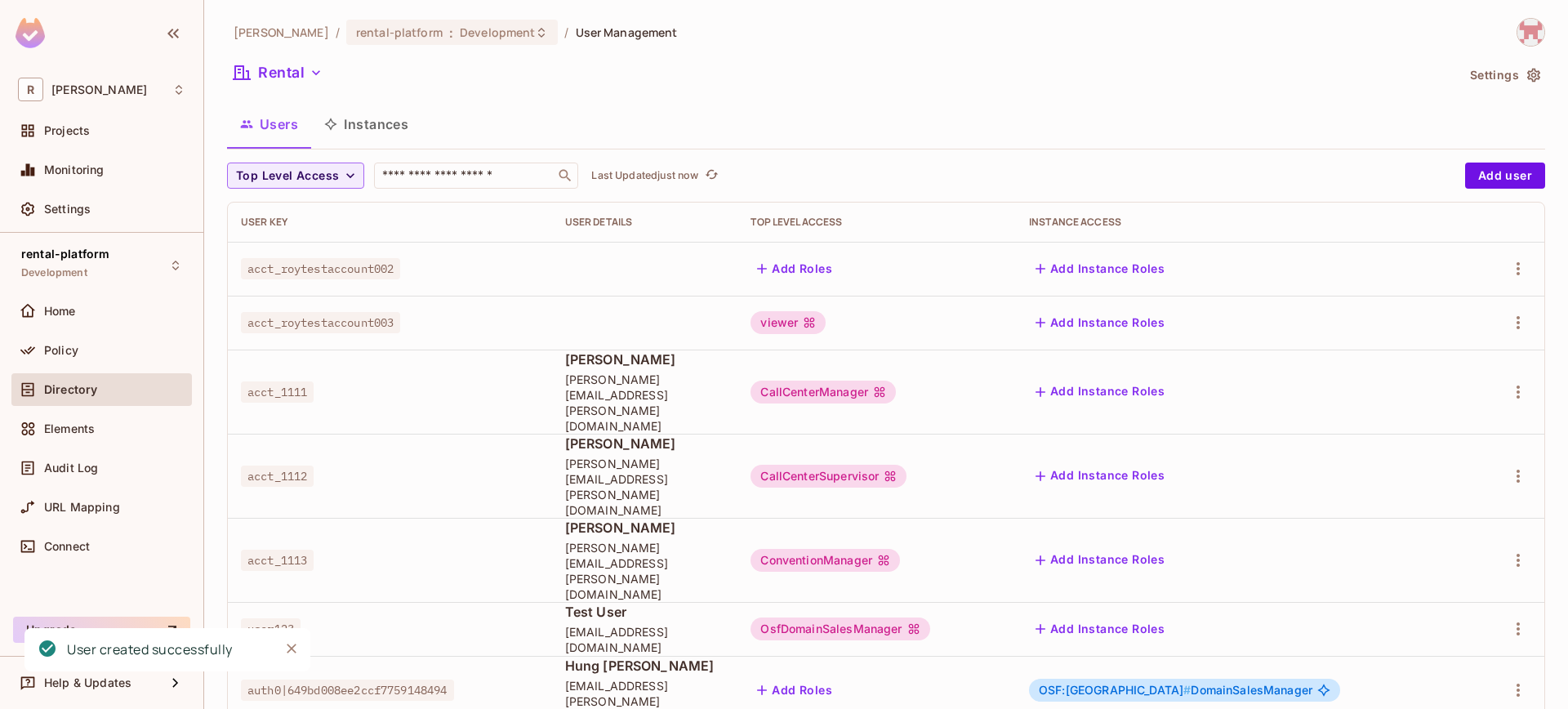
click at [374, 115] on button "Instances" at bounding box center [366, 125] width 111 height 41
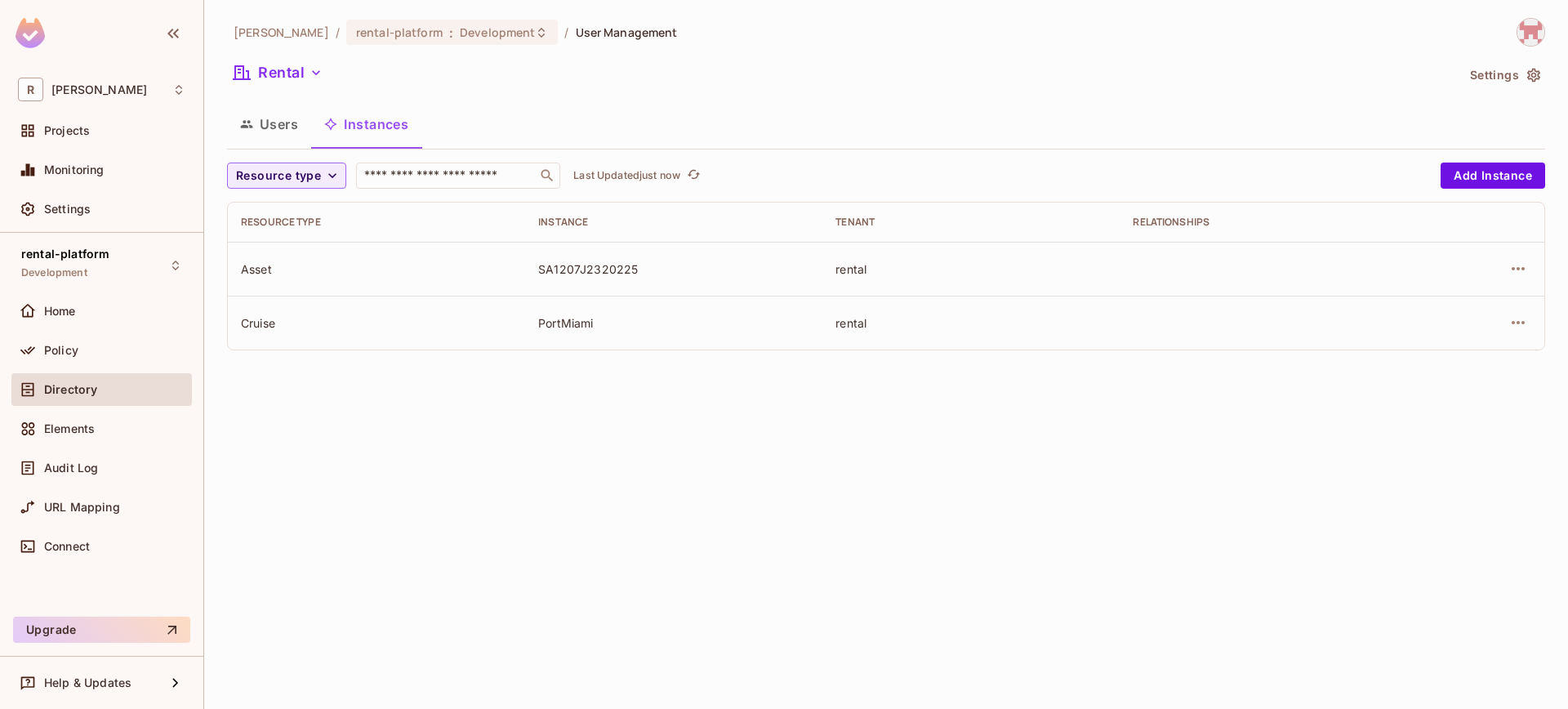
drag, startPoint x: 385, startPoint y: 125, endPoint x: 333, endPoint y: 130, distance: 52.2
click at [385, 125] on button "Instances" at bounding box center [366, 125] width 111 height 41
click at [294, 130] on button "Users" at bounding box center [269, 125] width 84 height 41
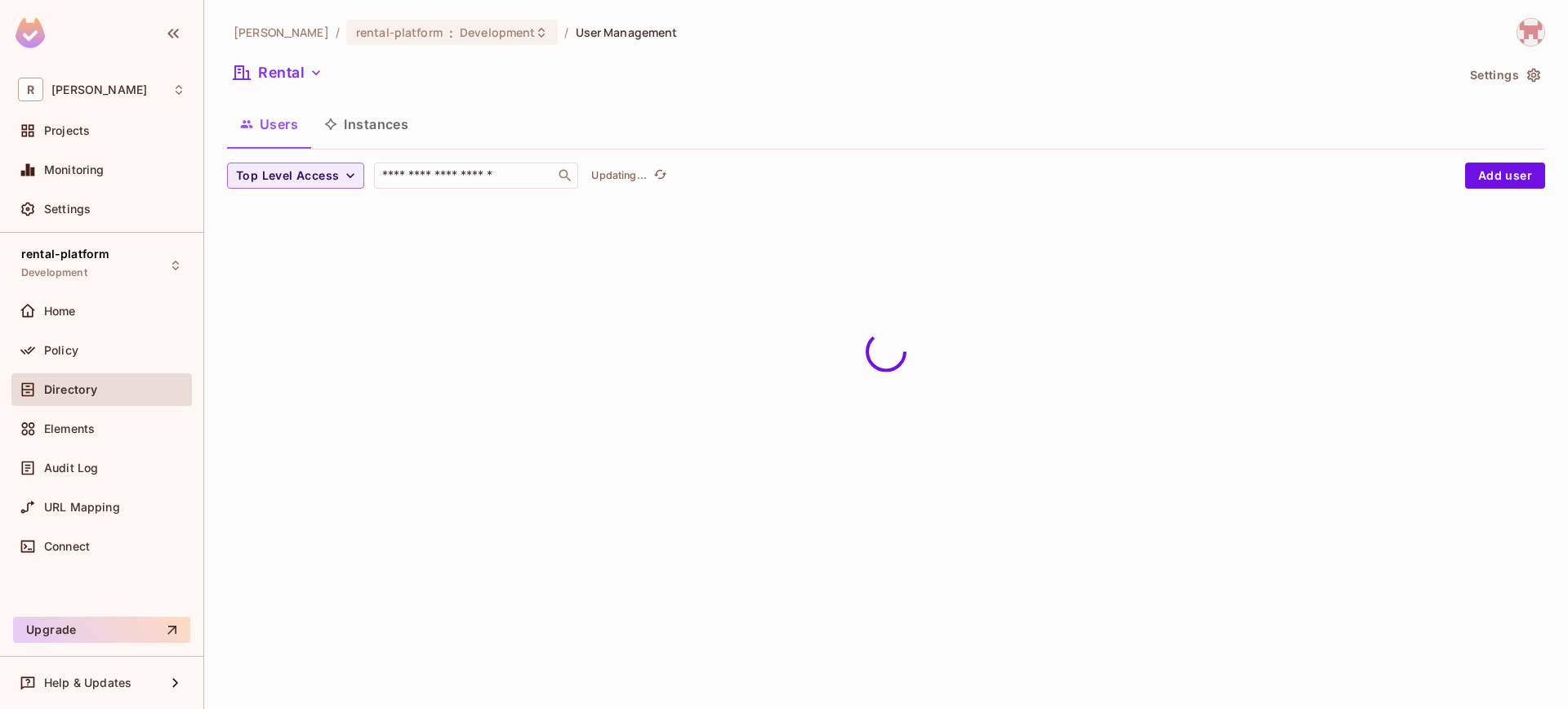
click at [366, 127] on button "Instances" at bounding box center [366, 125] width 111 height 41
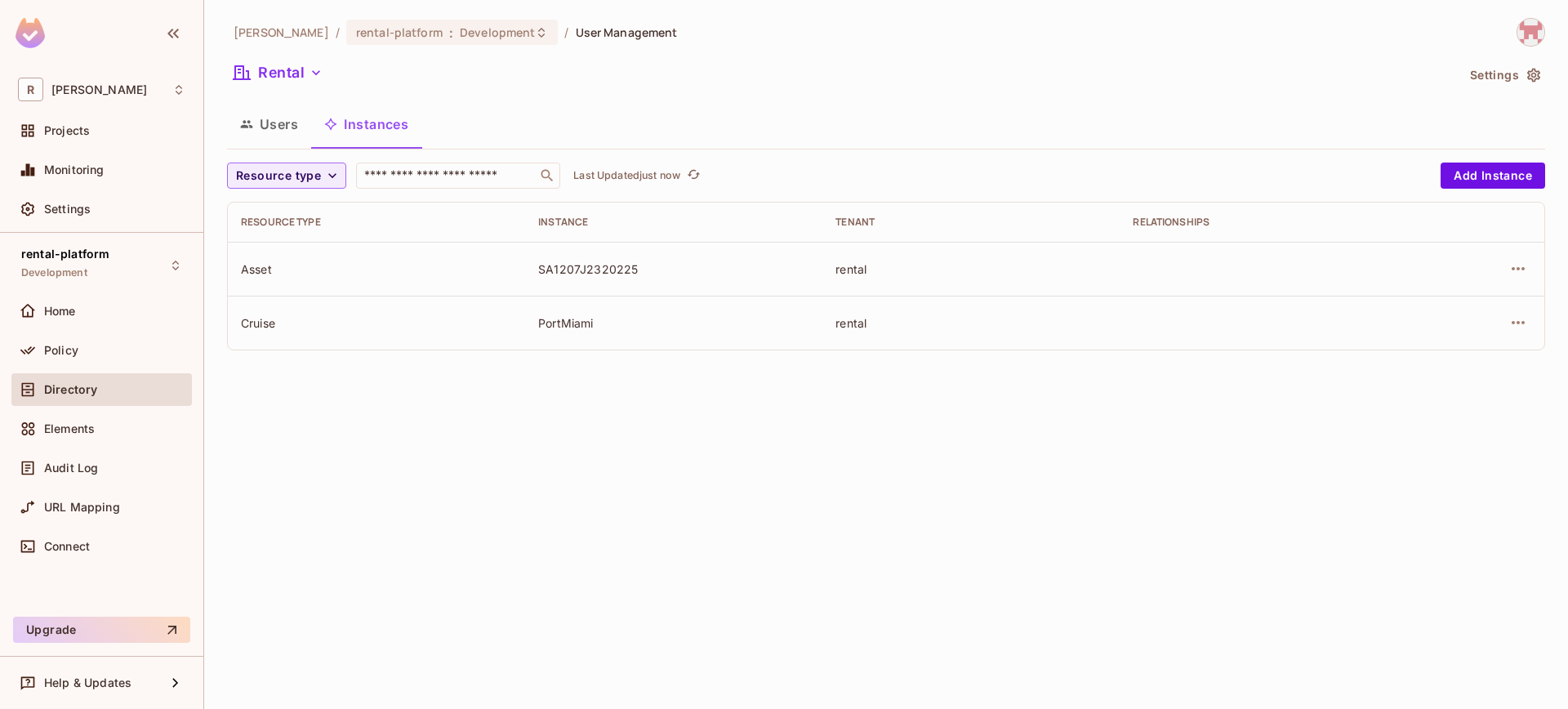
click at [308, 90] on div "Rental" at bounding box center [840, 75] width 1228 height 31
click at [308, 78] on icon "button" at bounding box center [316, 72] width 16 height 16
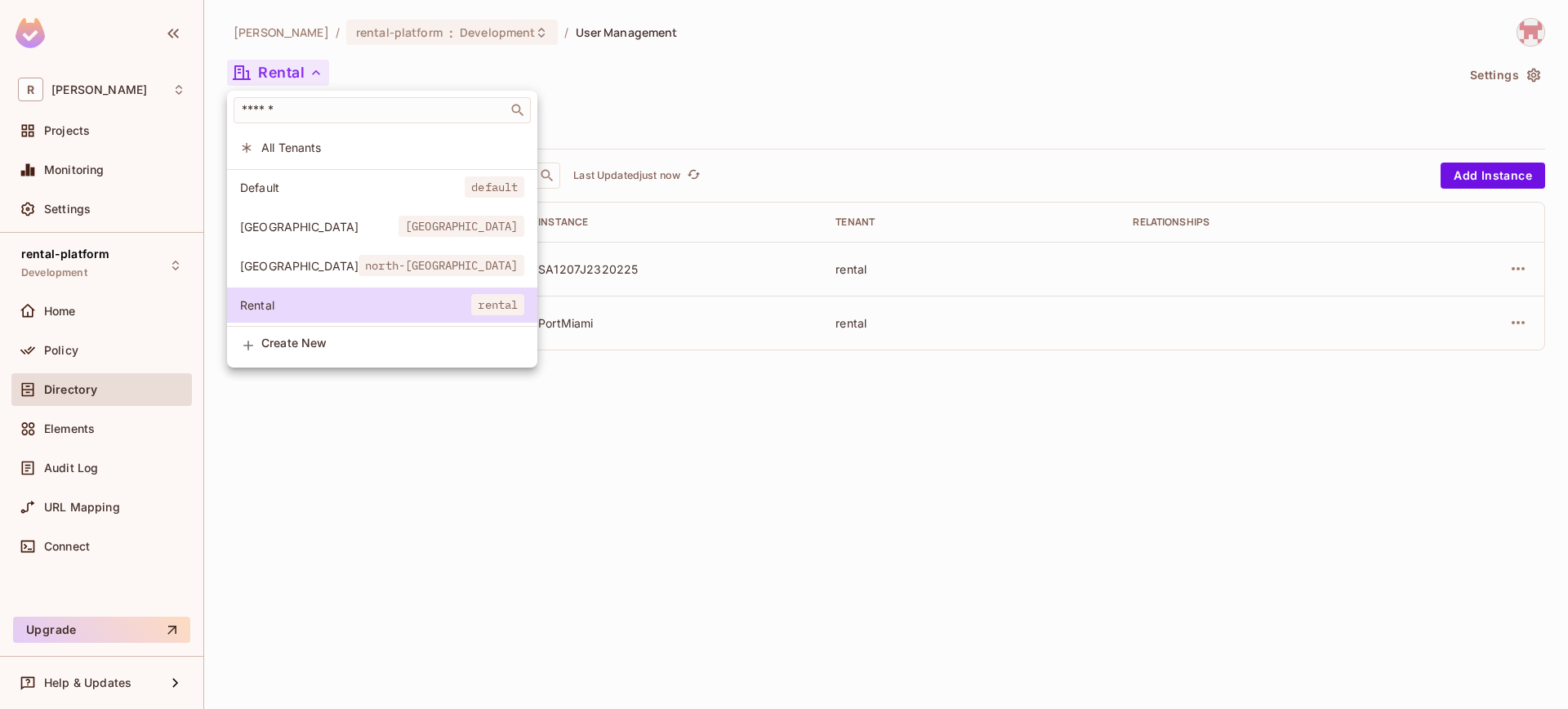
click at [308, 78] on div at bounding box center [784, 354] width 1568 height 709
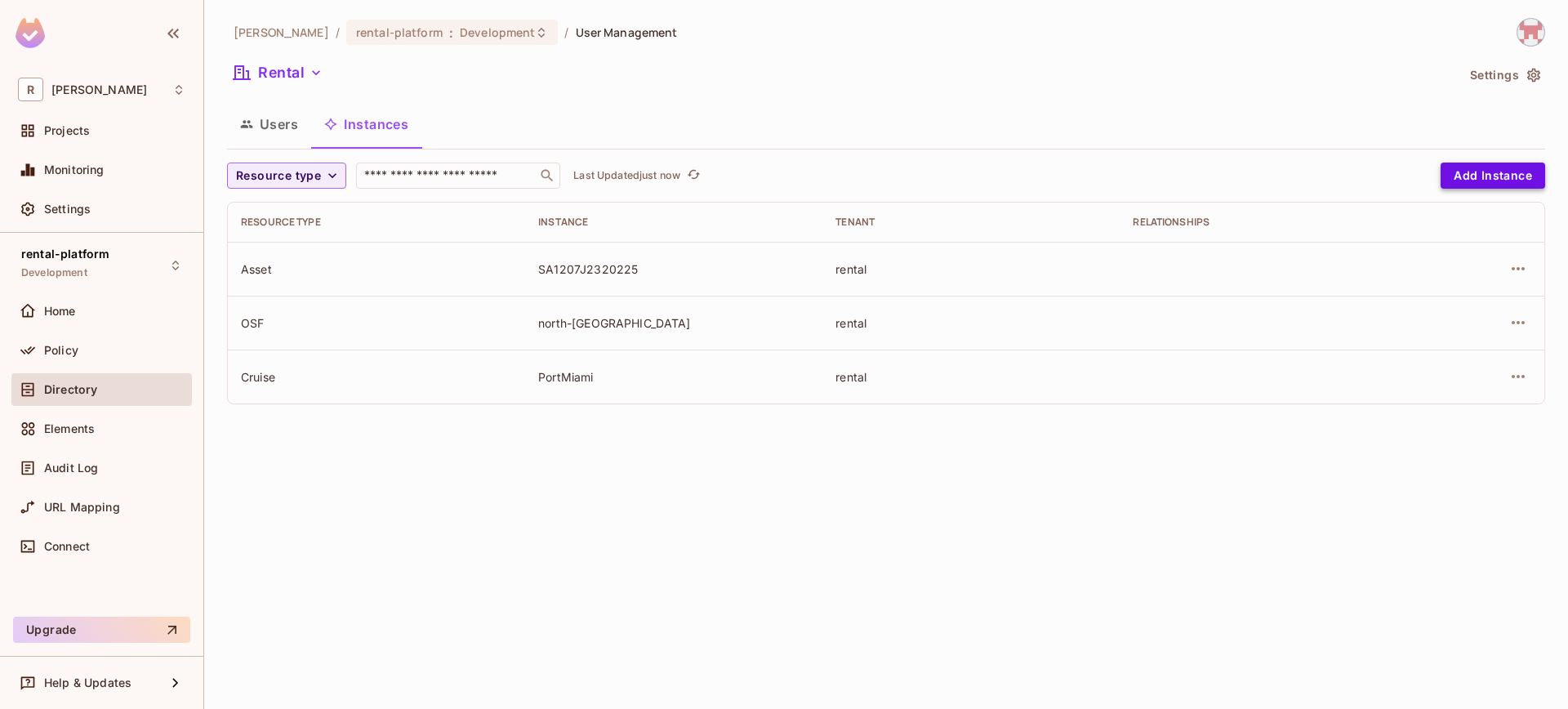
click at [1492, 163] on button "Add Instance" at bounding box center [1493, 175] width 105 height 26
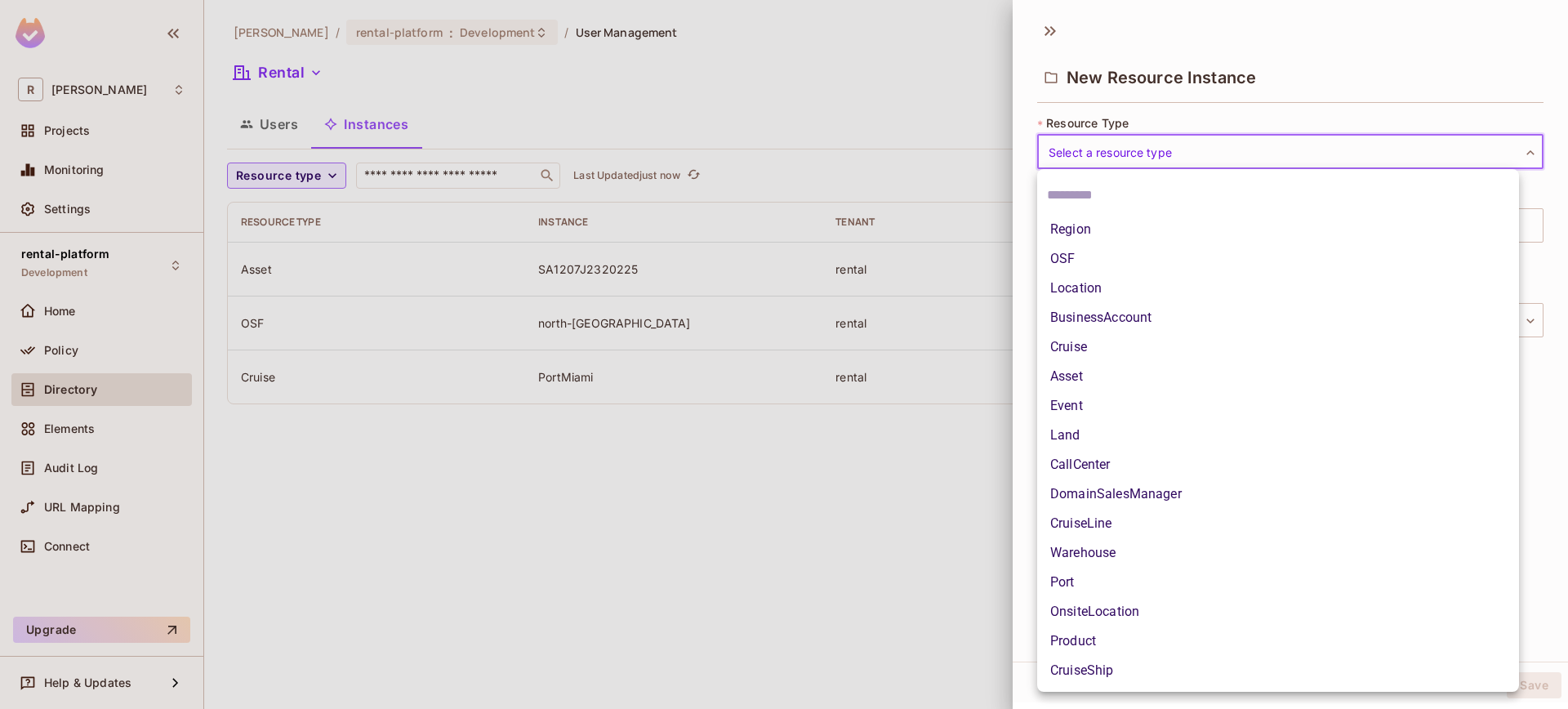
click at [1225, 140] on body "R roy-poc Projects Monitoring Settings rental-platform Development Home Policy …" at bounding box center [784, 354] width 1568 height 709
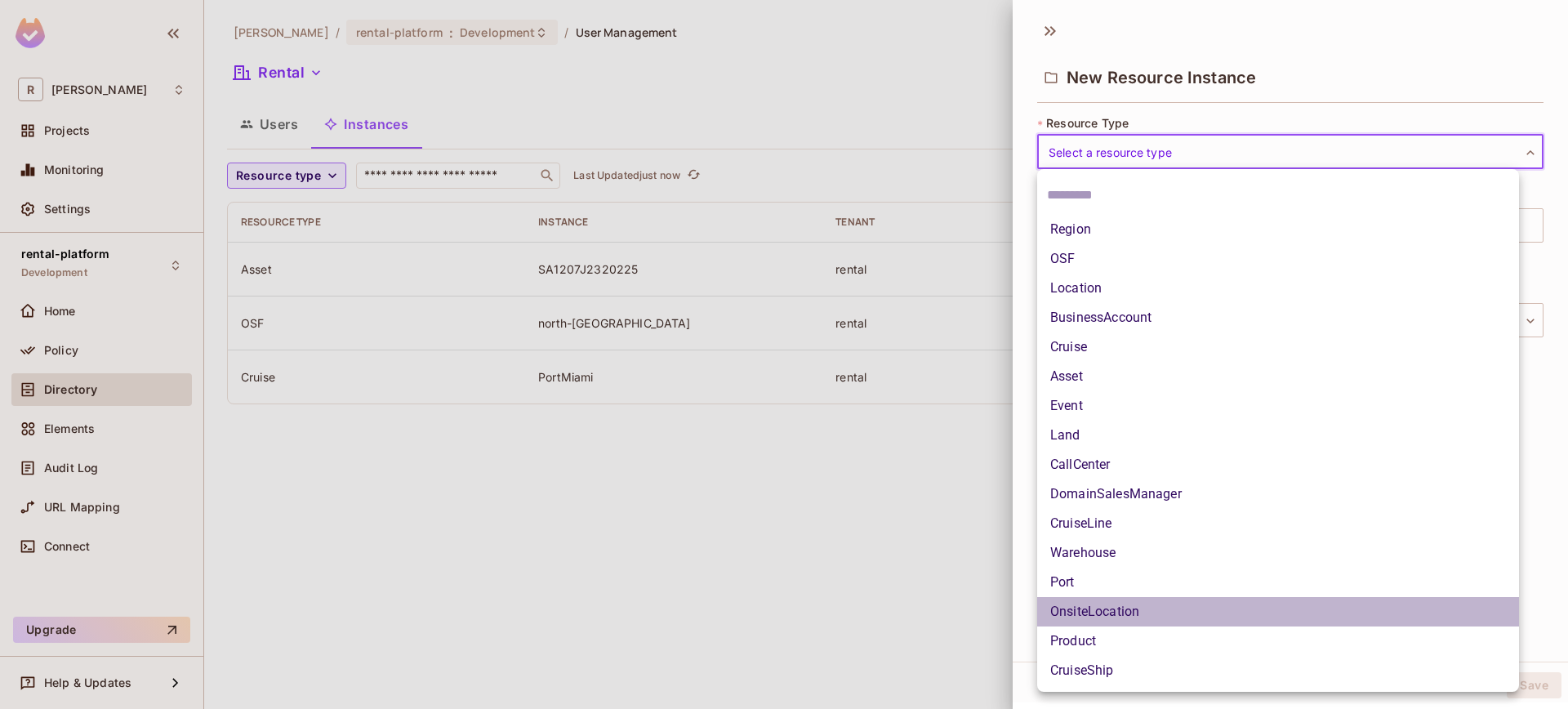
drag, startPoint x: 1153, startPoint y: 608, endPoint x: 1183, endPoint y: 518, distance: 94.9
click at [1153, 608] on li "OnsiteLocation" at bounding box center [1278, 611] width 481 height 29
type input "**********"
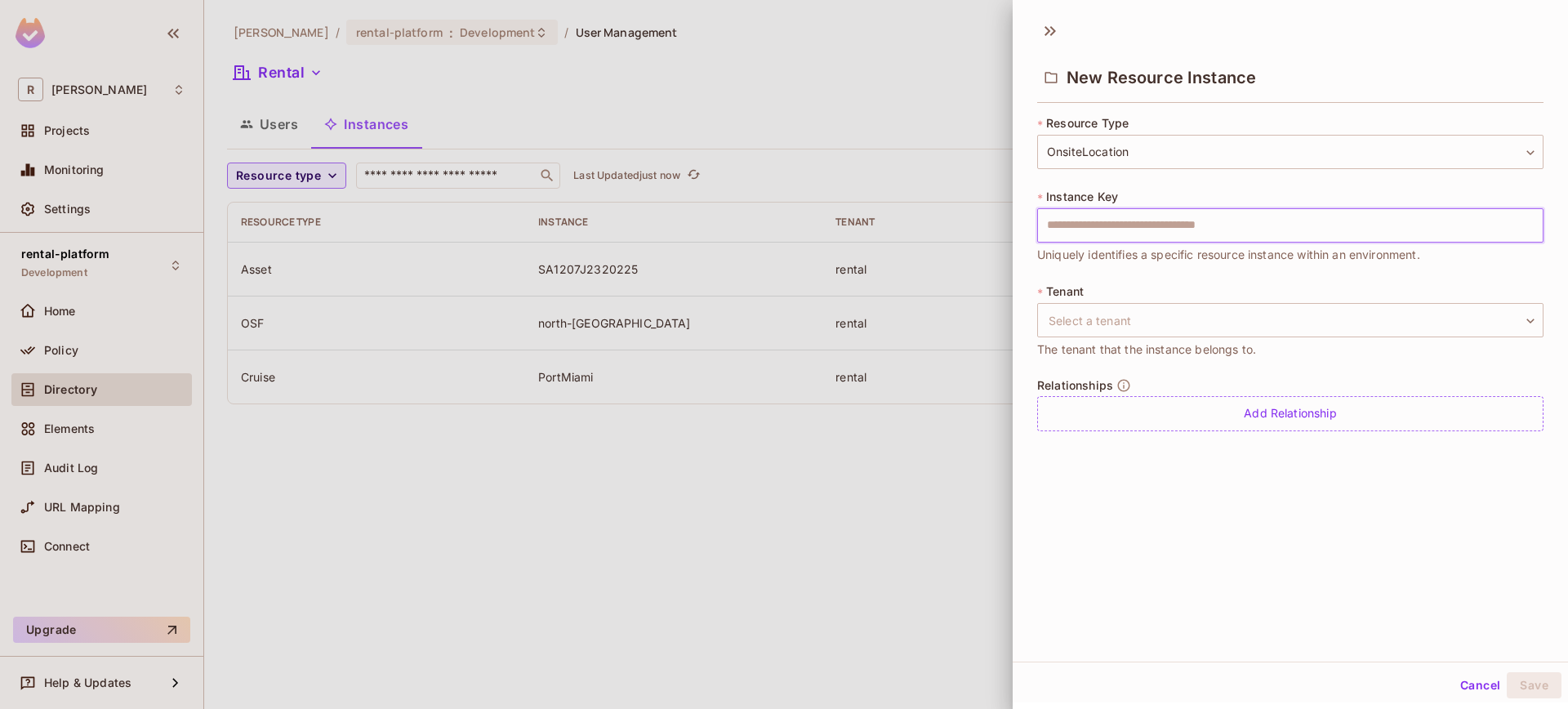
click at [1163, 230] on input "text" at bounding box center [1290, 225] width 507 height 35
type input "****"
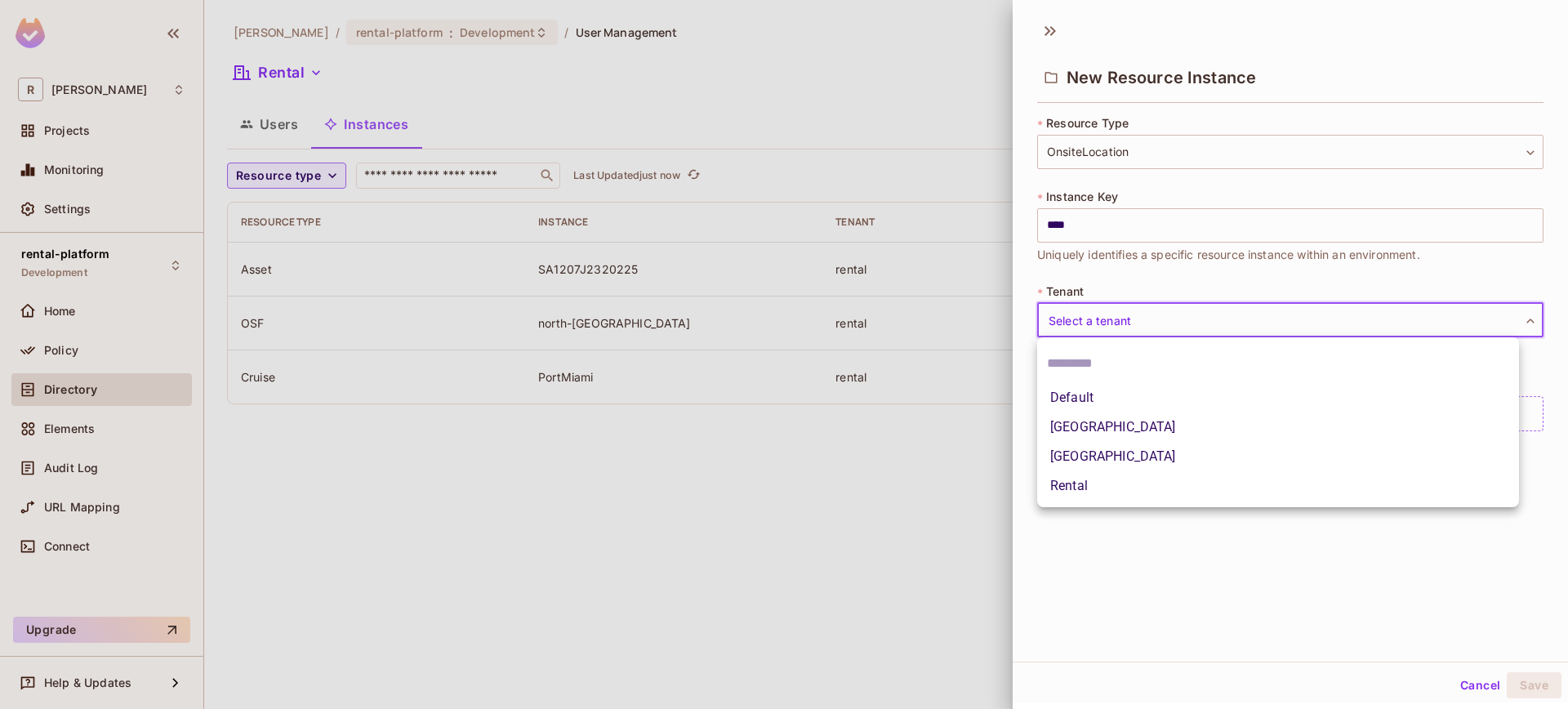
click at [1176, 313] on body "**********" at bounding box center [784, 354] width 1568 height 709
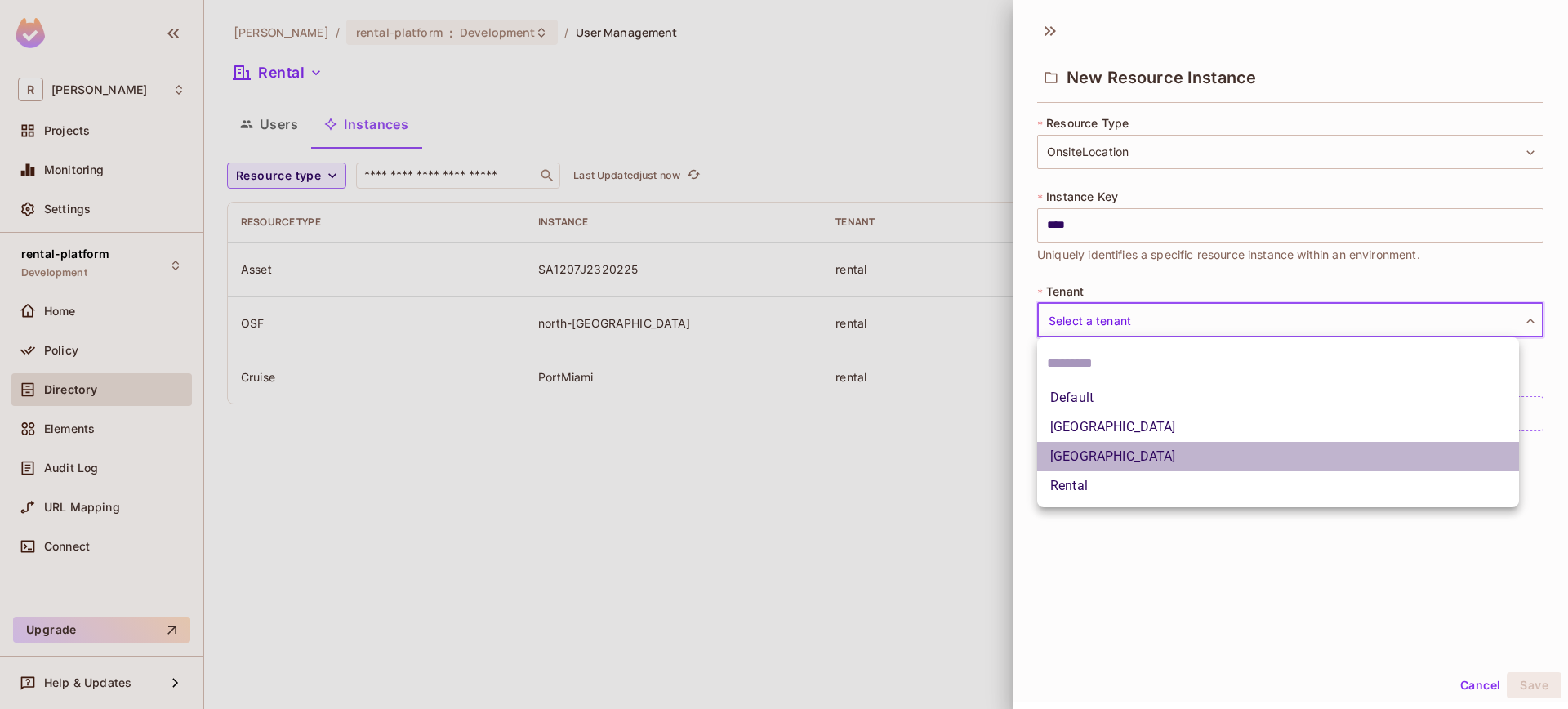
click at [1132, 447] on li "[GEOGRAPHIC_DATA]" at bounding box center [1278, 456] width 481 height 29
type input "**********"
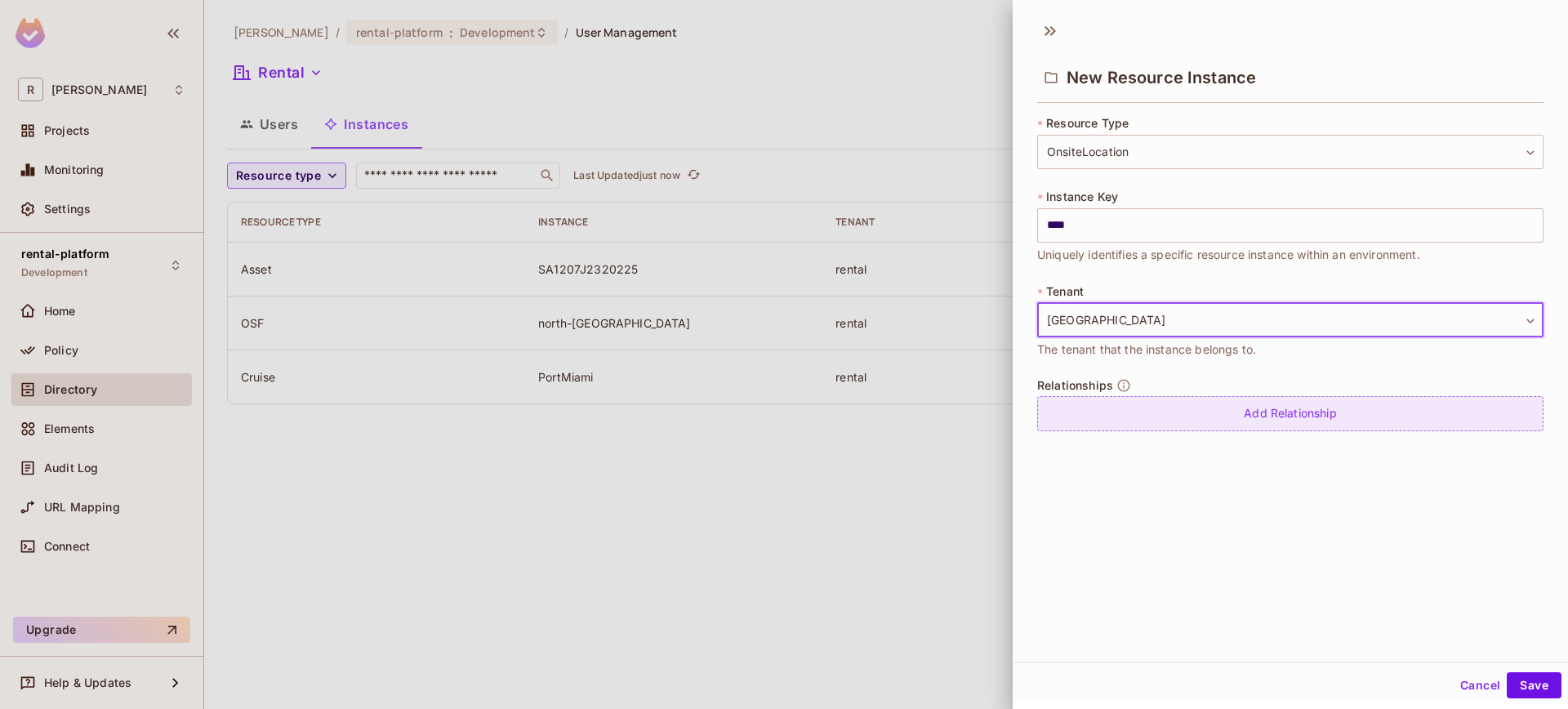
click at [1191, 416] on div "Add Relationship" at bounding box center [1290, 413] width 507 height 35
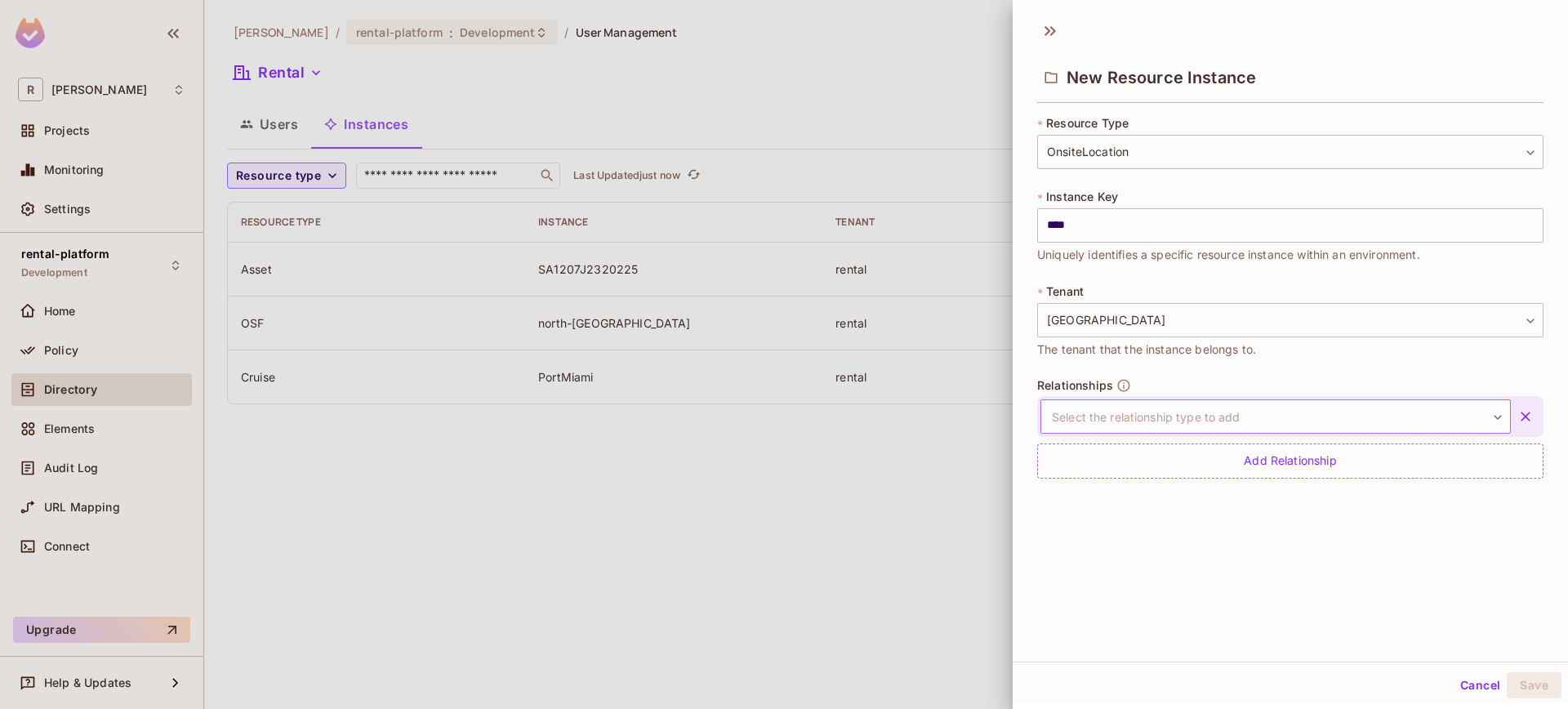
click at [1181, 406] on body "**********" at bounding box center [784, 354] width 1568 height 709
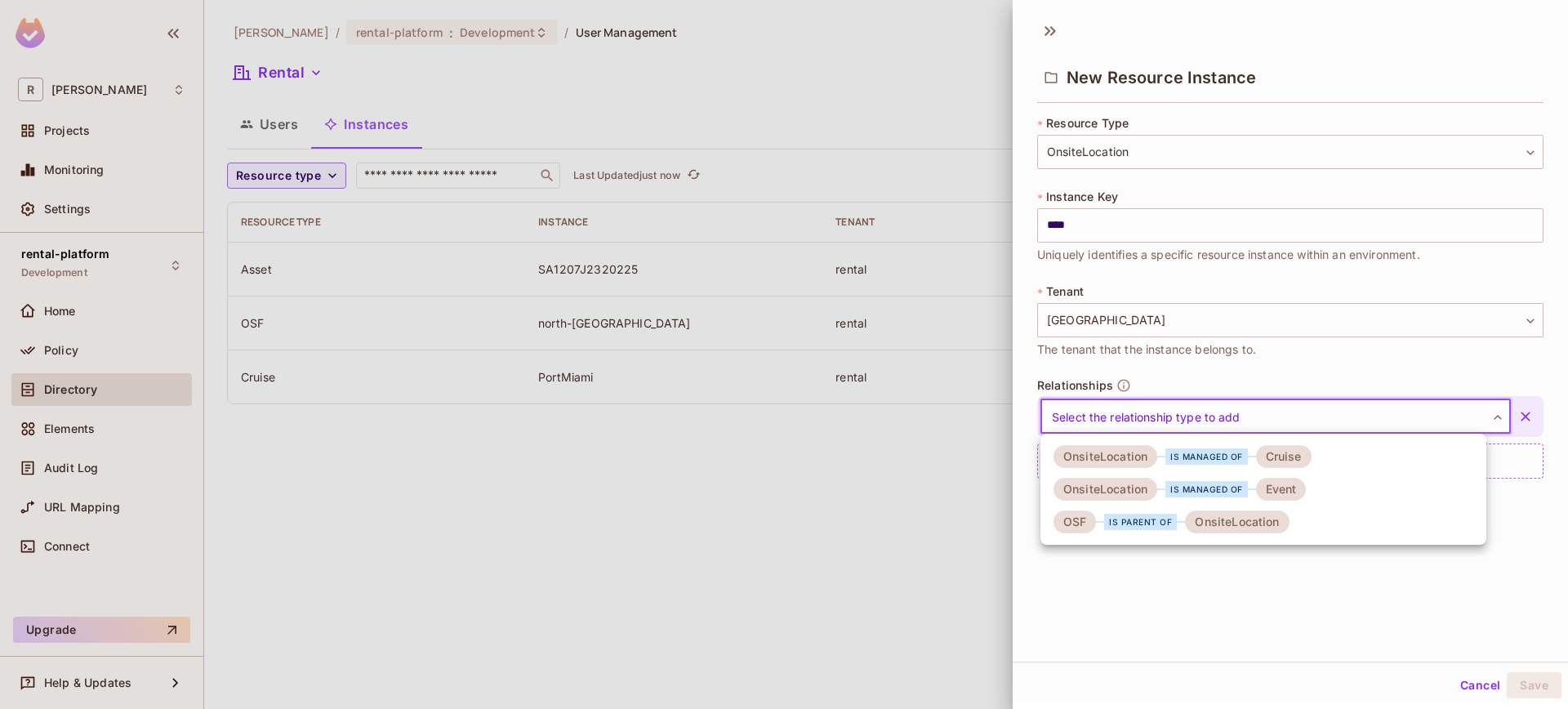
click at [1141, 522] on div "is parent of" at bounding box center [1141, 521] width 73 height 16
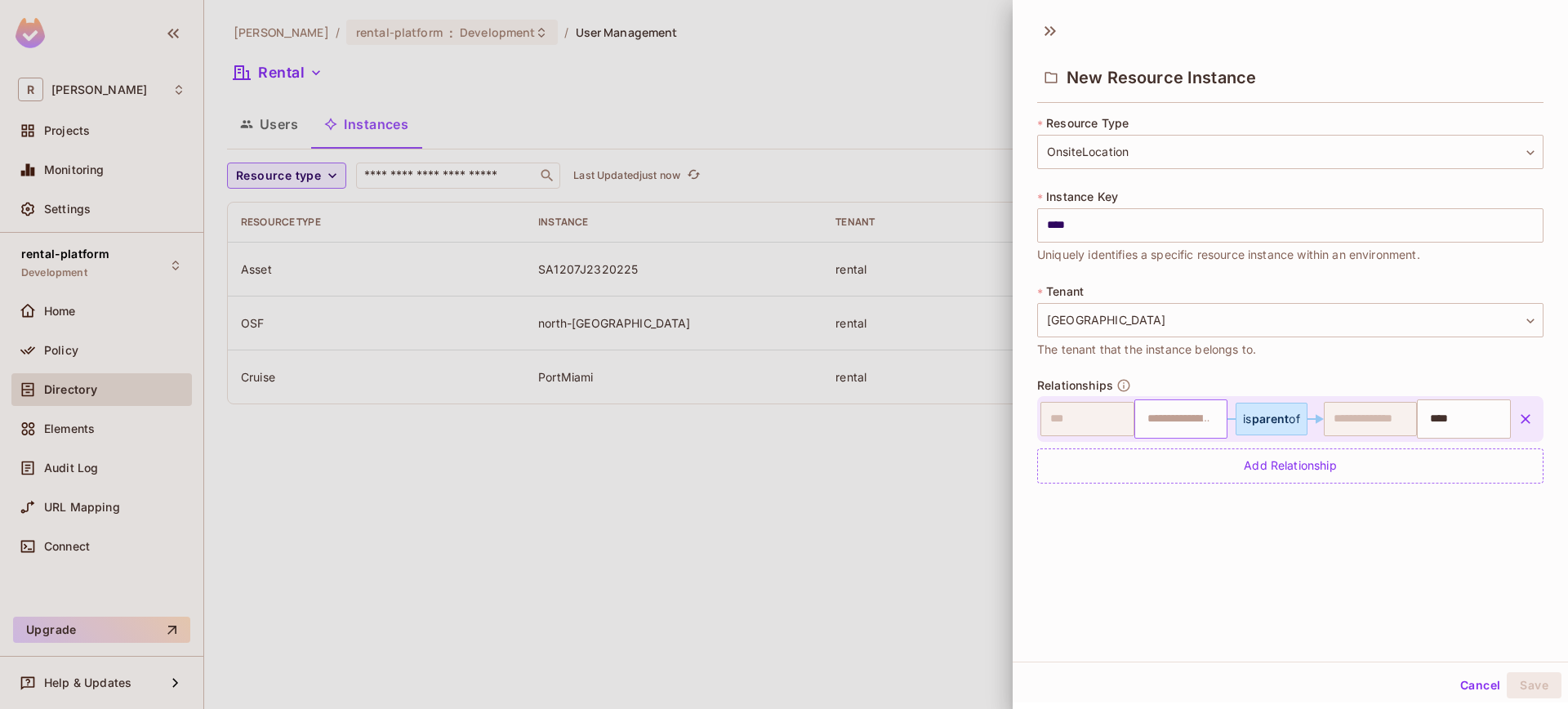
click at [1194, 410] on input "text" at bounding box center [1178, 419] width 83 height 33
type input "**********"
click at [1433, 581] on div "**********" at bounding box center [1290, 336] width 555 height 650
drag, startPoint x: 1508, startPoint y: 671, endPoint x: 1514, endPoint y: 680, distance: 10.8
click at [1507, 671] on div "Cancel Save" at bounding box center [1290, 686] width 555 height 39
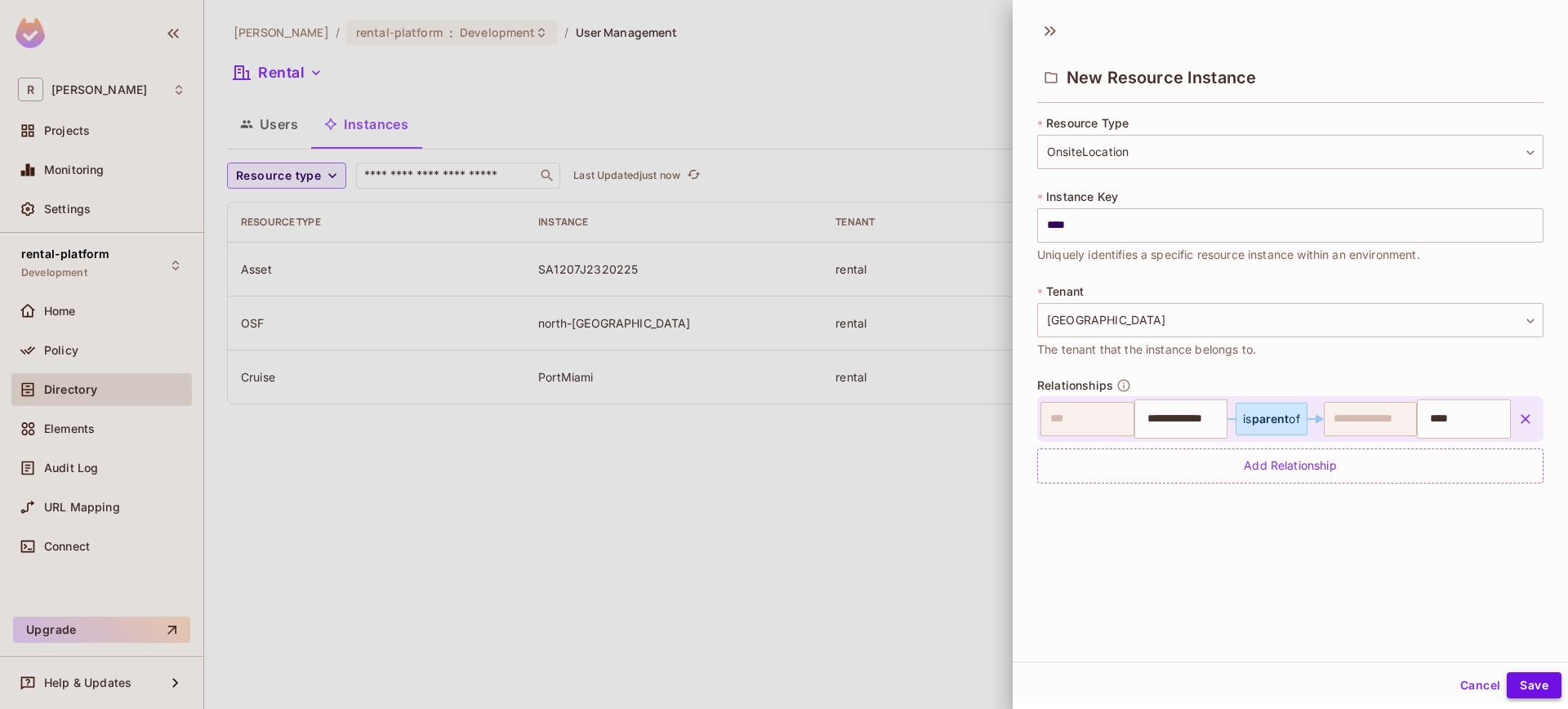
click at [1523, 693] on button "Save" at bounding box center [1533, 685] width 54 height 26
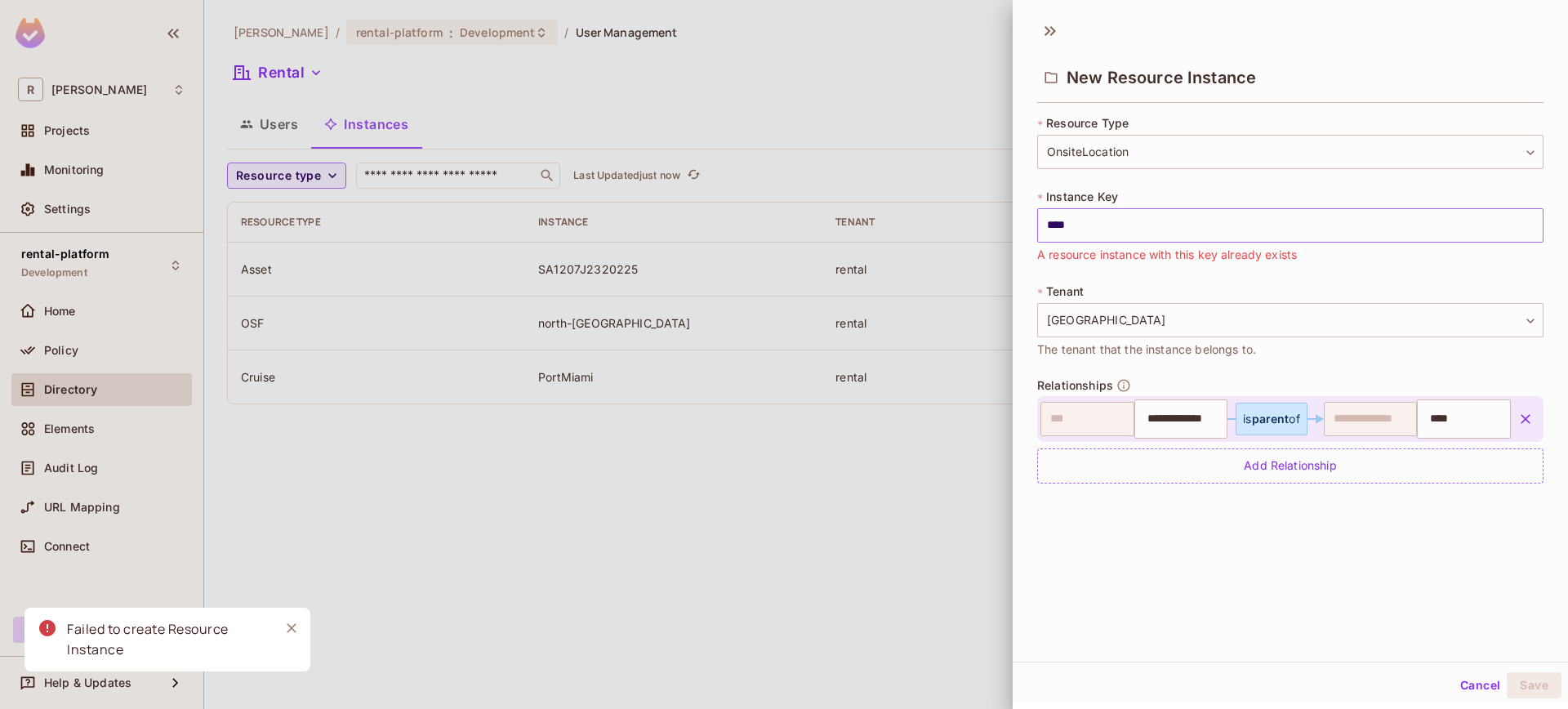
click at [1124, 236] on input "****" at bounding box center [1290, 225] width 507 height 35
click at [1462, 691] on button "Cancel" at bounding box center [1480, 685] width 53 height 26
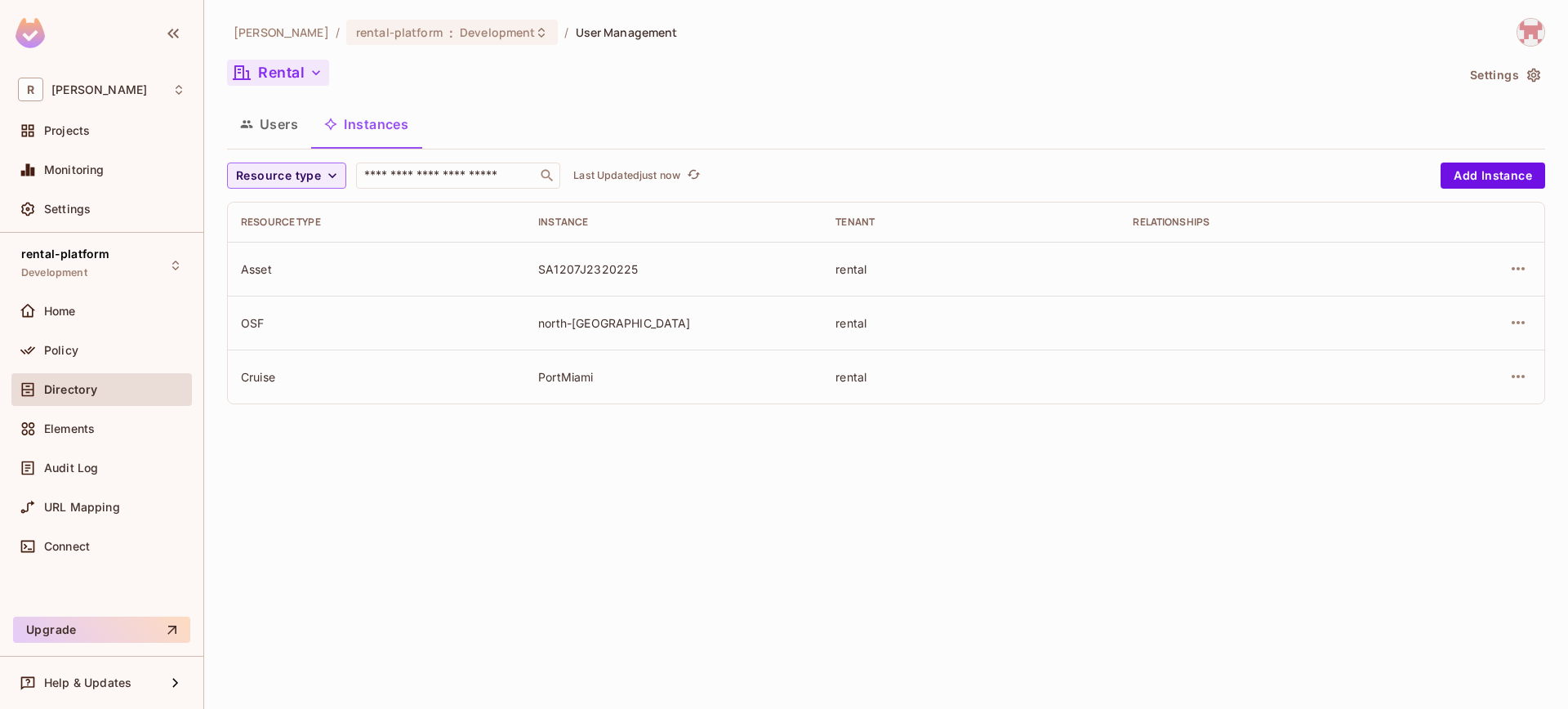
click at [314, 71] on icon "button" at bounding box center [316, 72] width 8 height 5
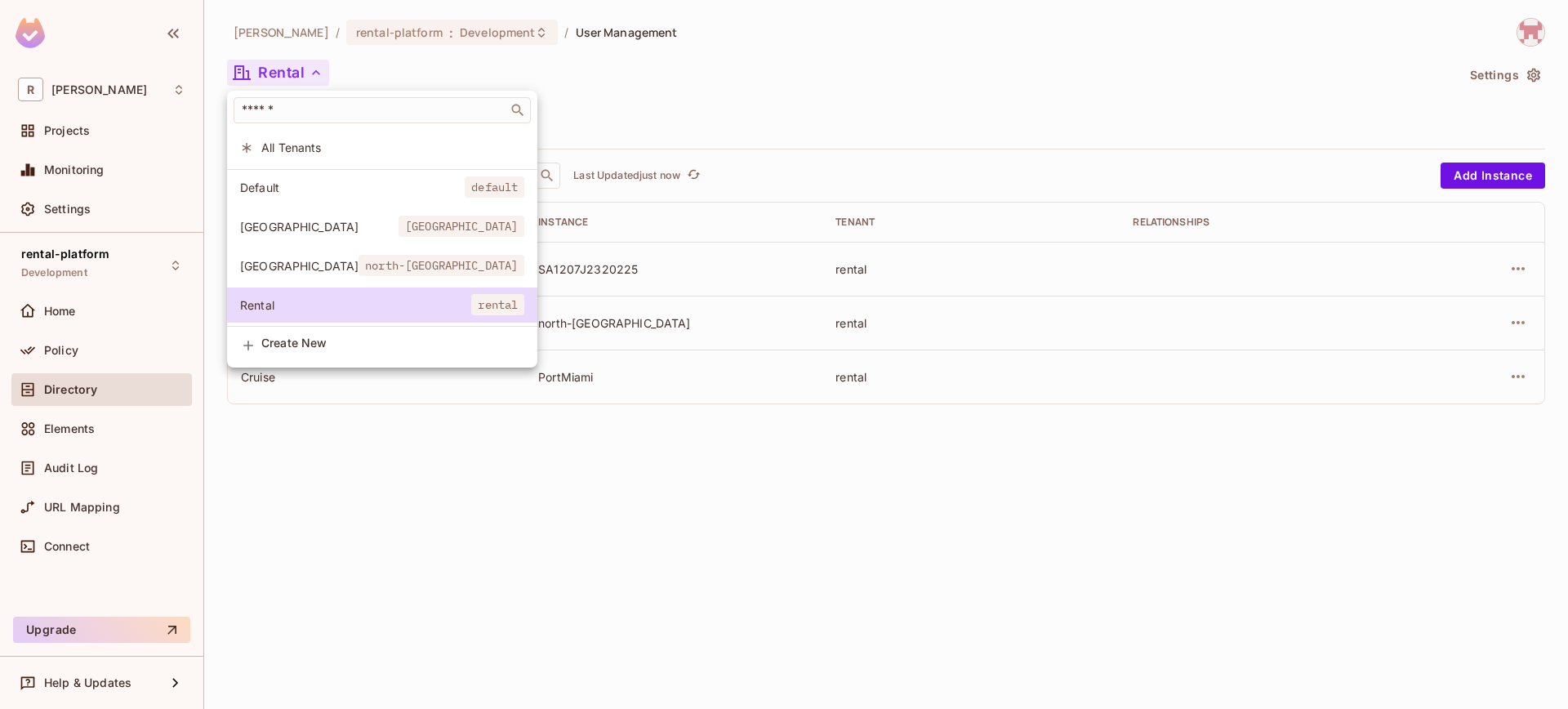
click at [359, 270] on span "north-[GEOGRAPHIC_DATA]" at bounding box center [441, 265] width 166 height 22
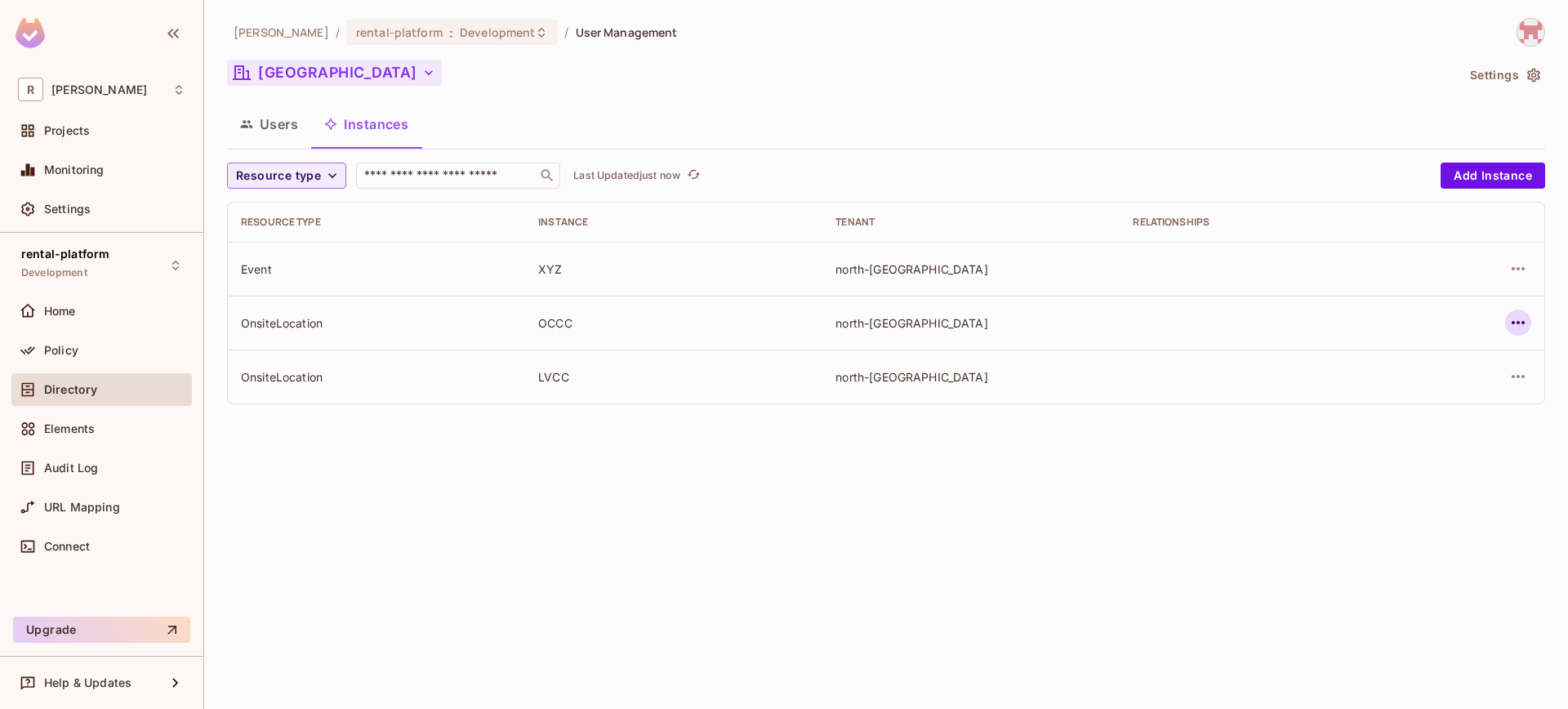
click at [1529, 329] on button "button" at bounding box center [1518, 322] width 26 height 26
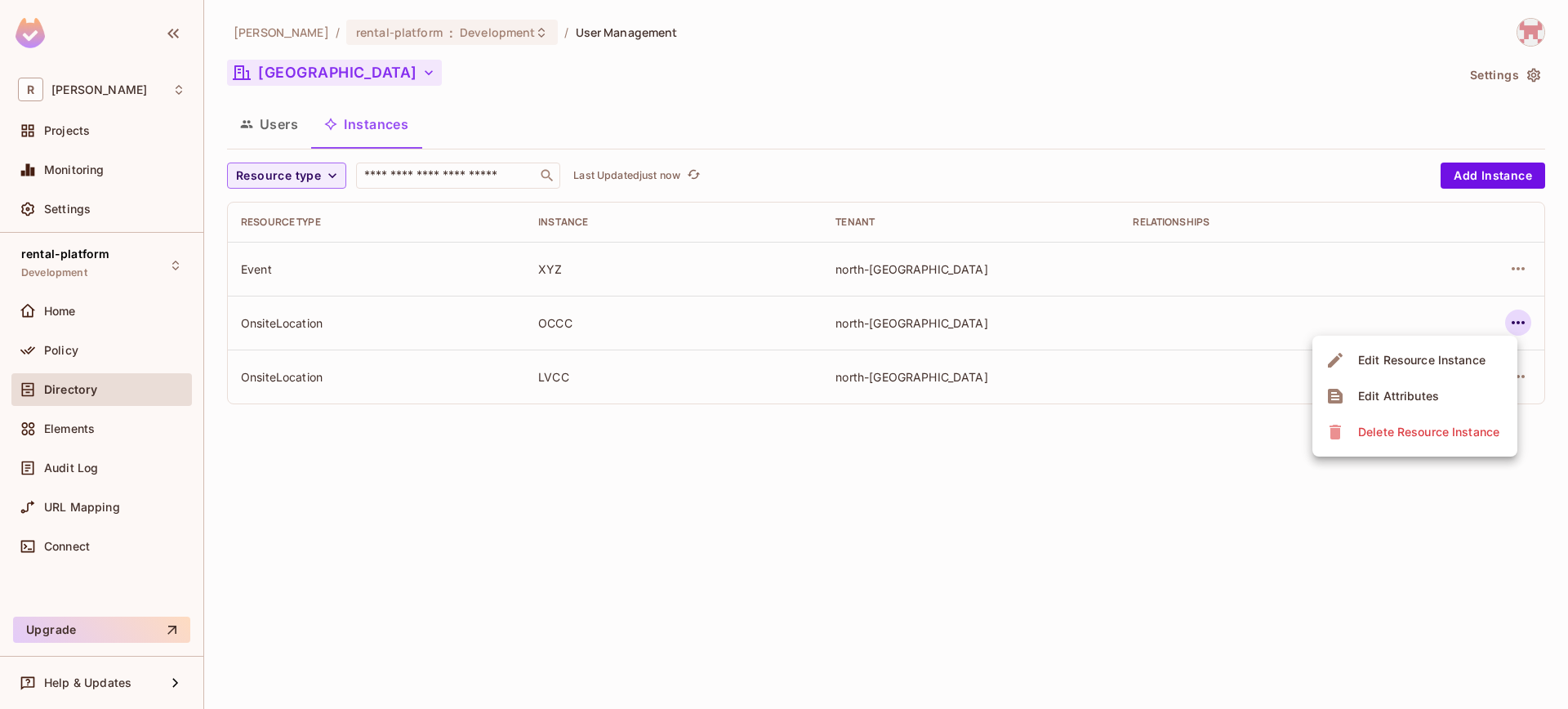
click at [1454, 419] on span "Delete Resource Instance" at bounding box center [1428, 432] width 151 height 26
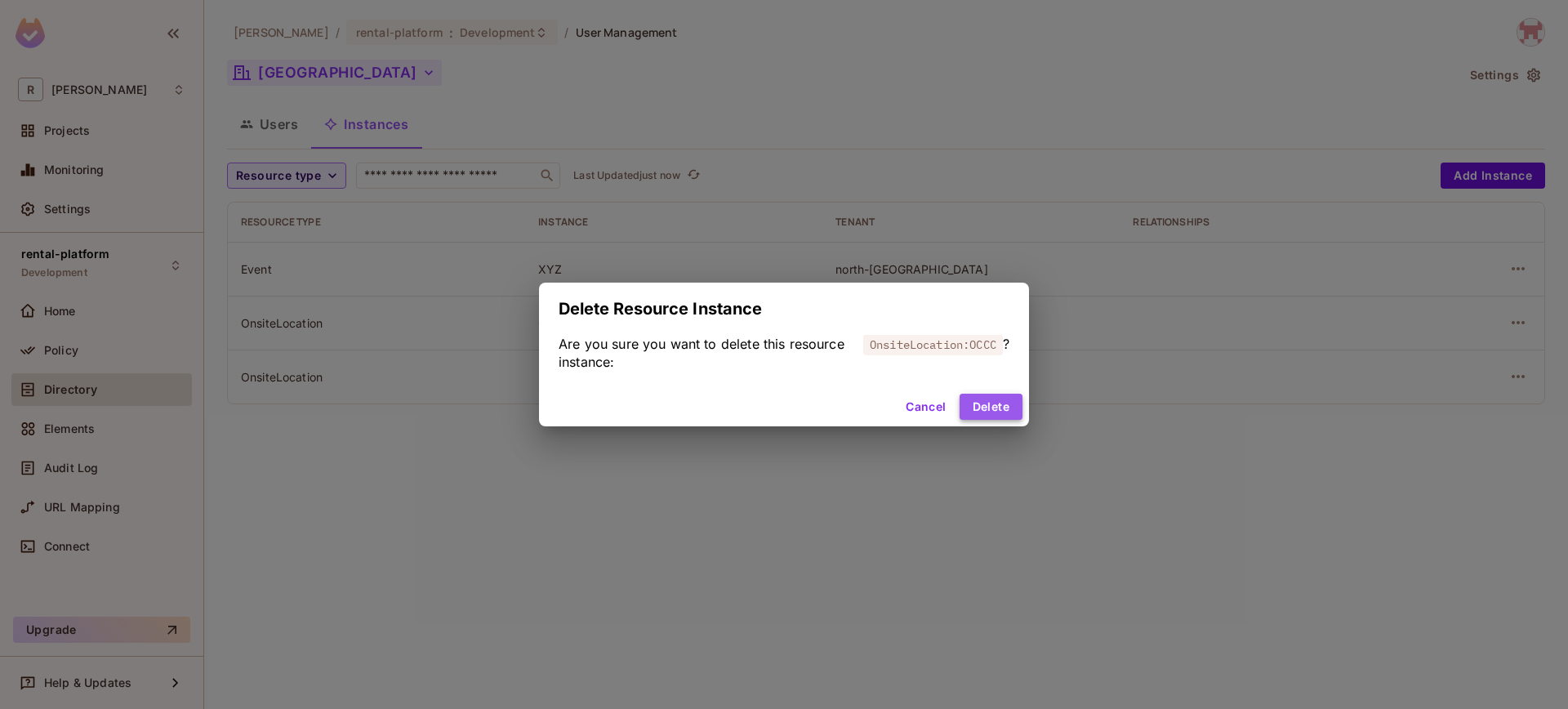
click at [984, 408] on button "Delete" at bounding box center [990, 406] width 63 height 26
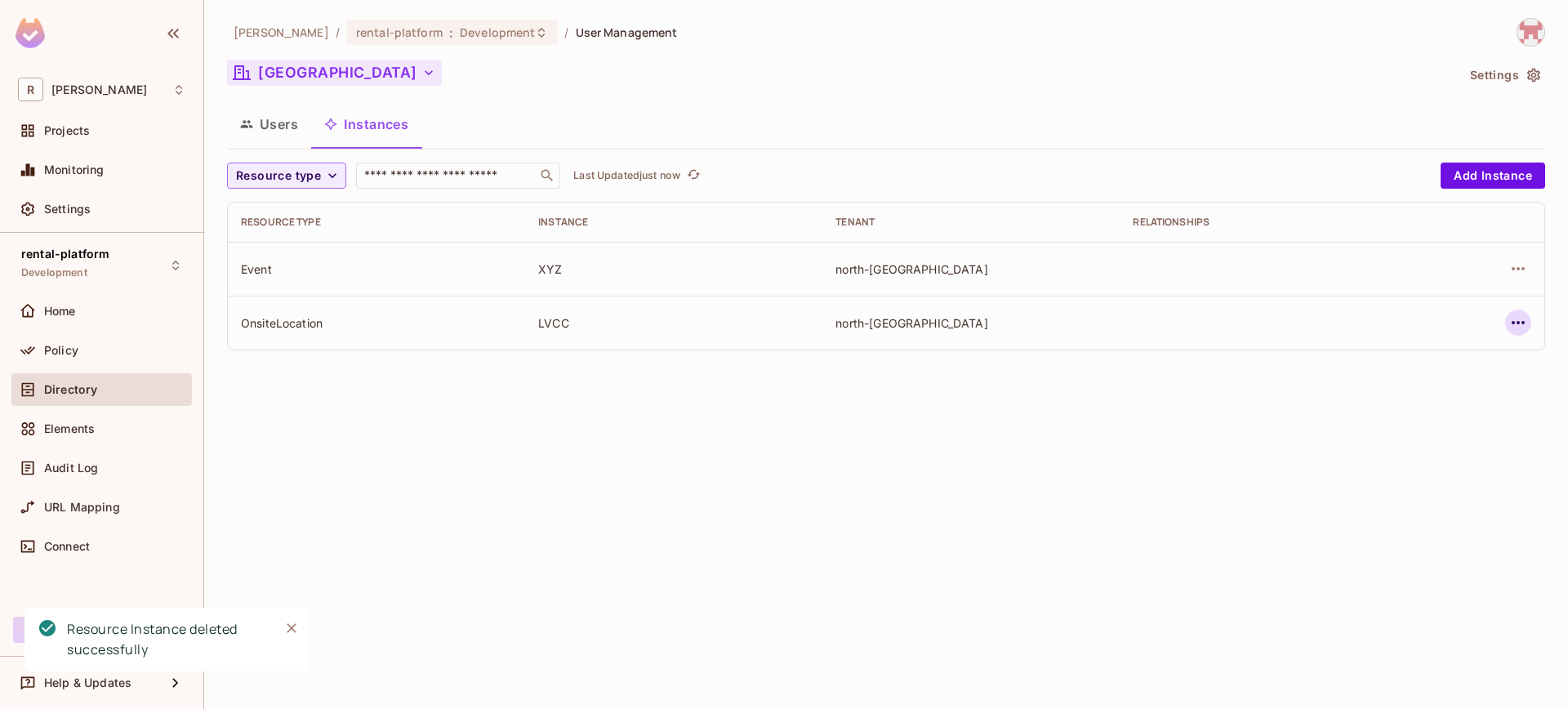
click at [1518, 331] on icon "button" at bounding box center [1517, 322] width 20 height 20
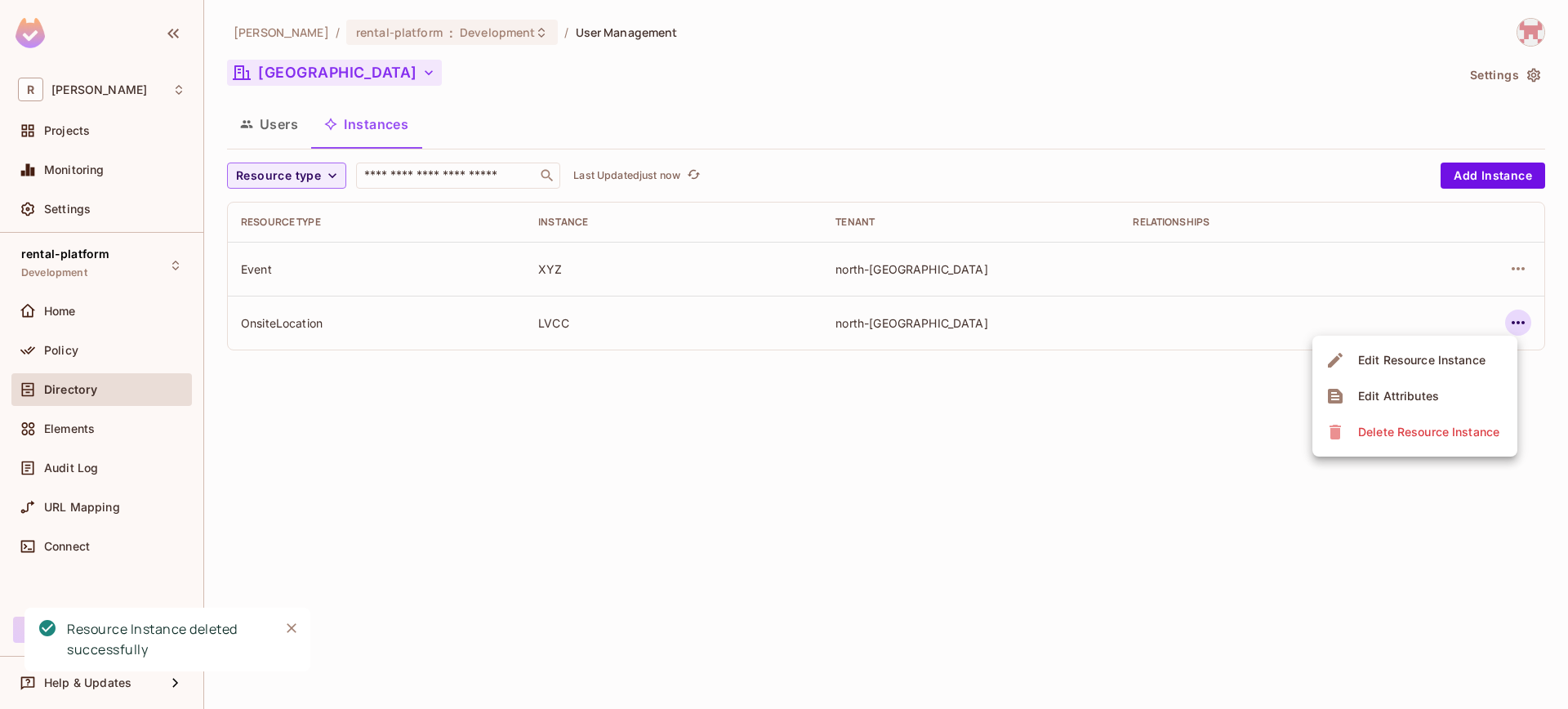
click at [1420, 436] on div "Delete Resource Instance" at bounding box center [1428, 431] width 141 height 16
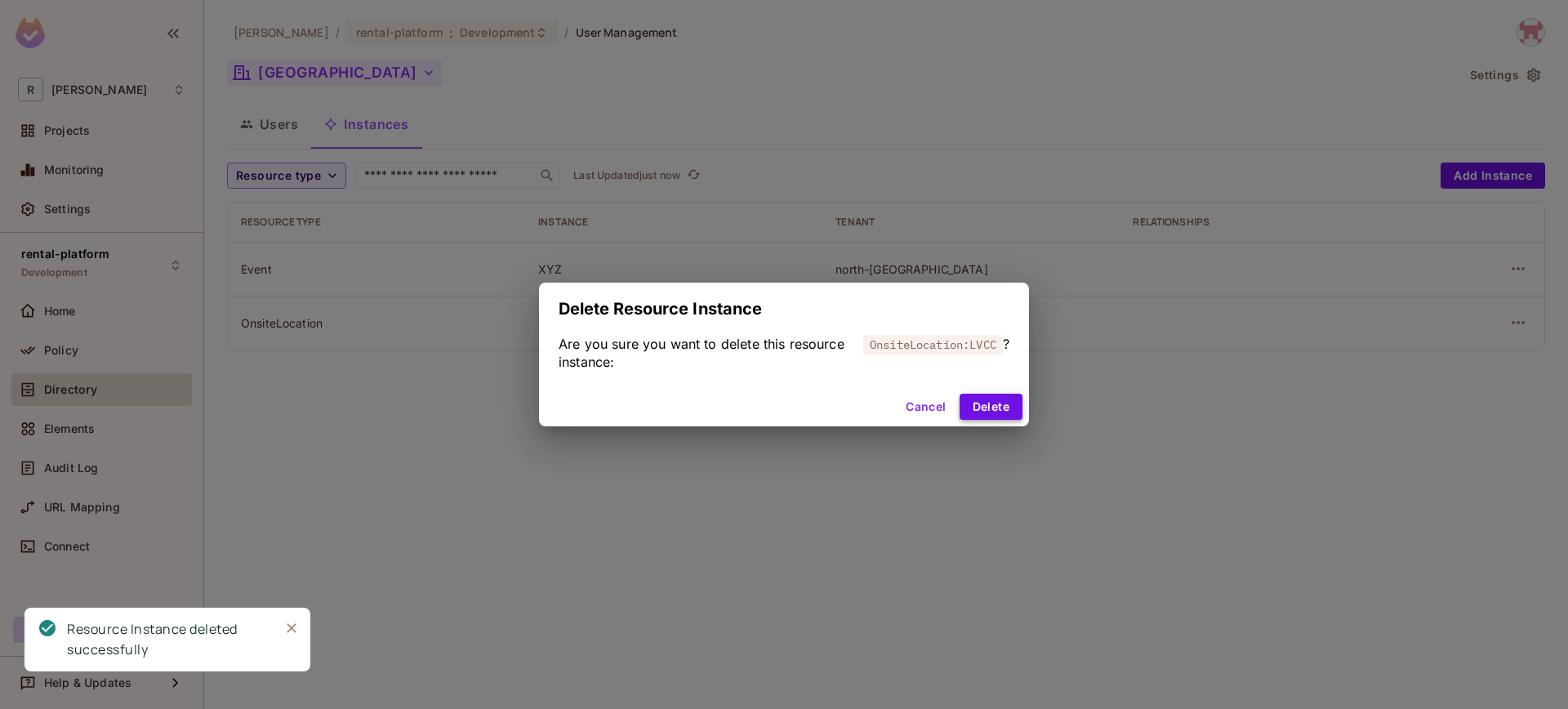
click at [960, 407] on button "Delete" at bounding box center [990, 406] width 63 height 26
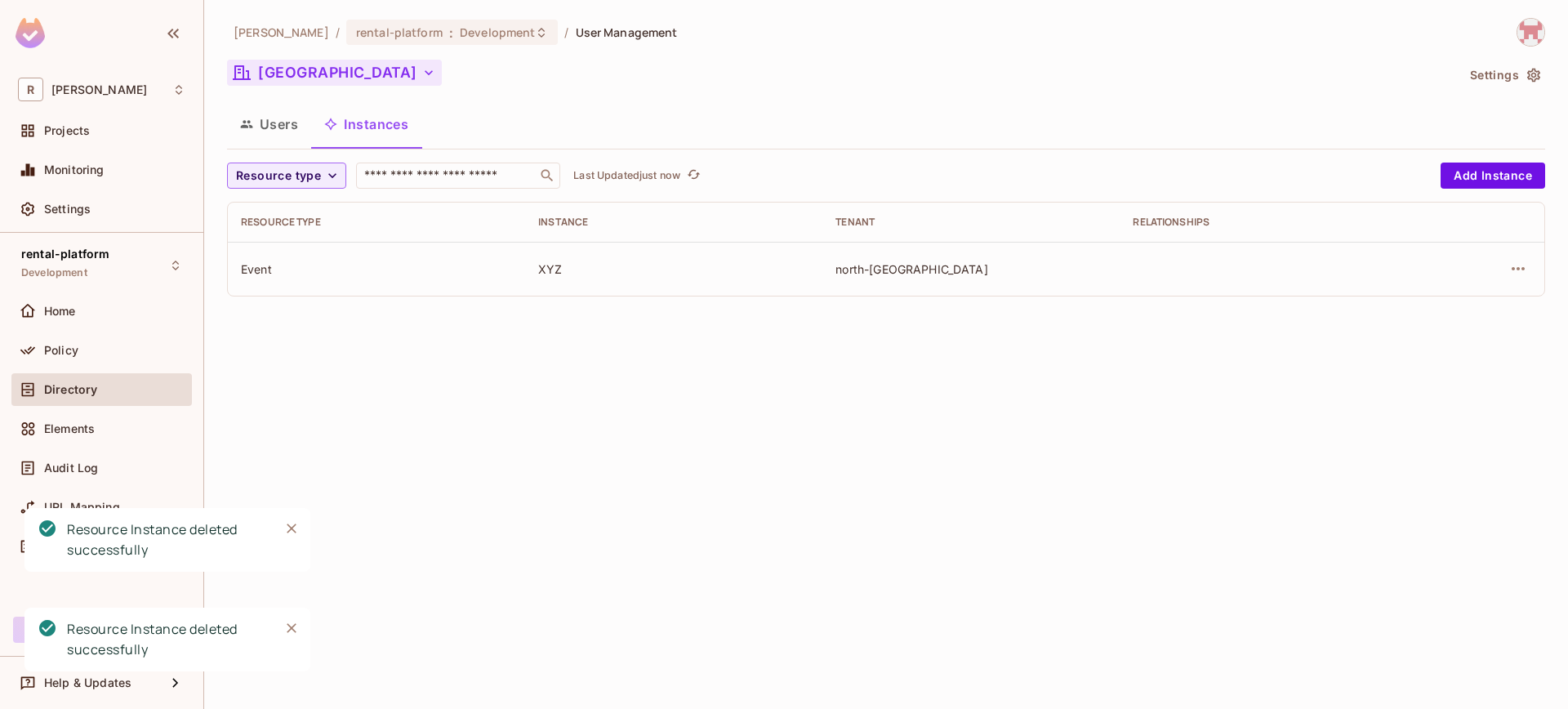
click at [328, 70] on button "[GEOGRAPHIC_DATA]" at bounding box center [333, 73] width 214 height 26
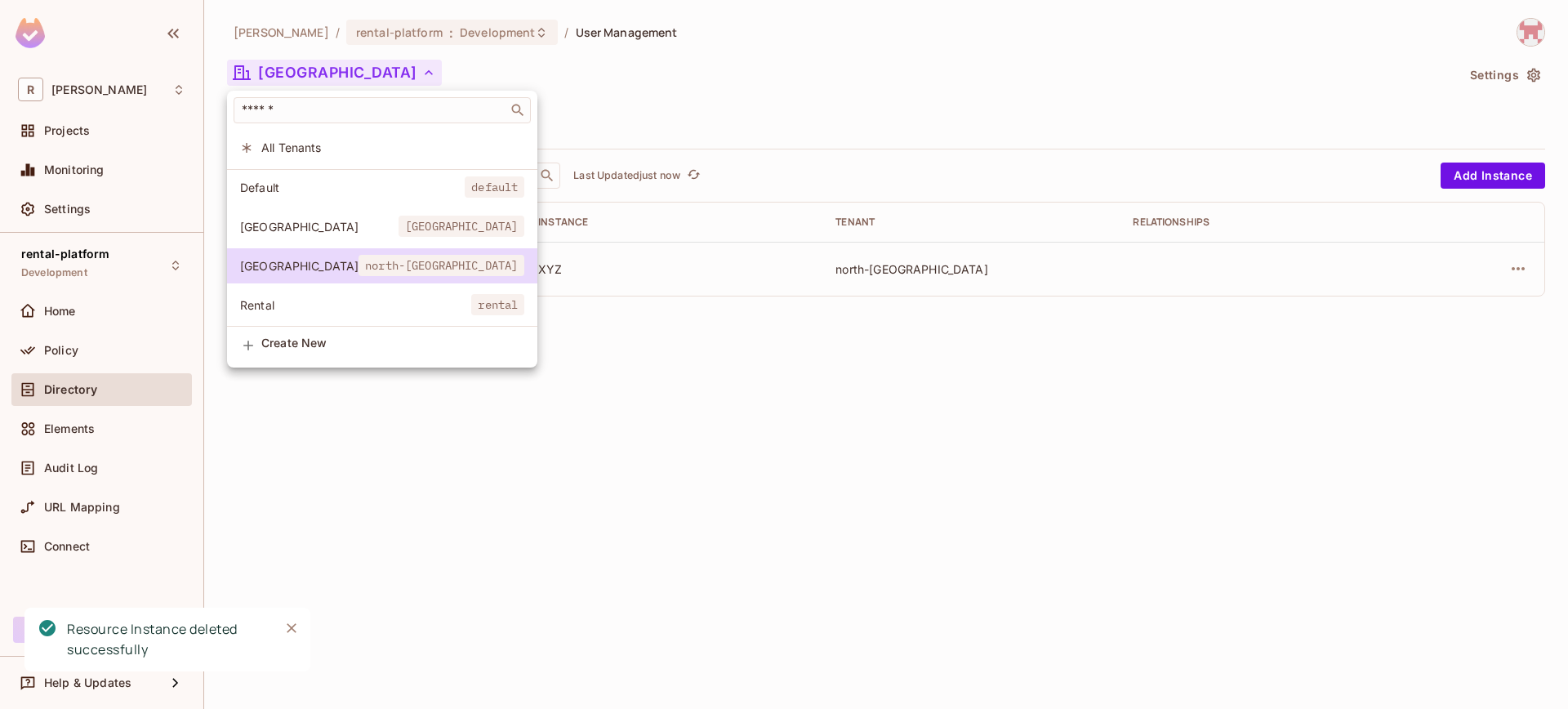
click at [333, 297] on span "Rental" at bounding box center [355, 304] width 231 height 16
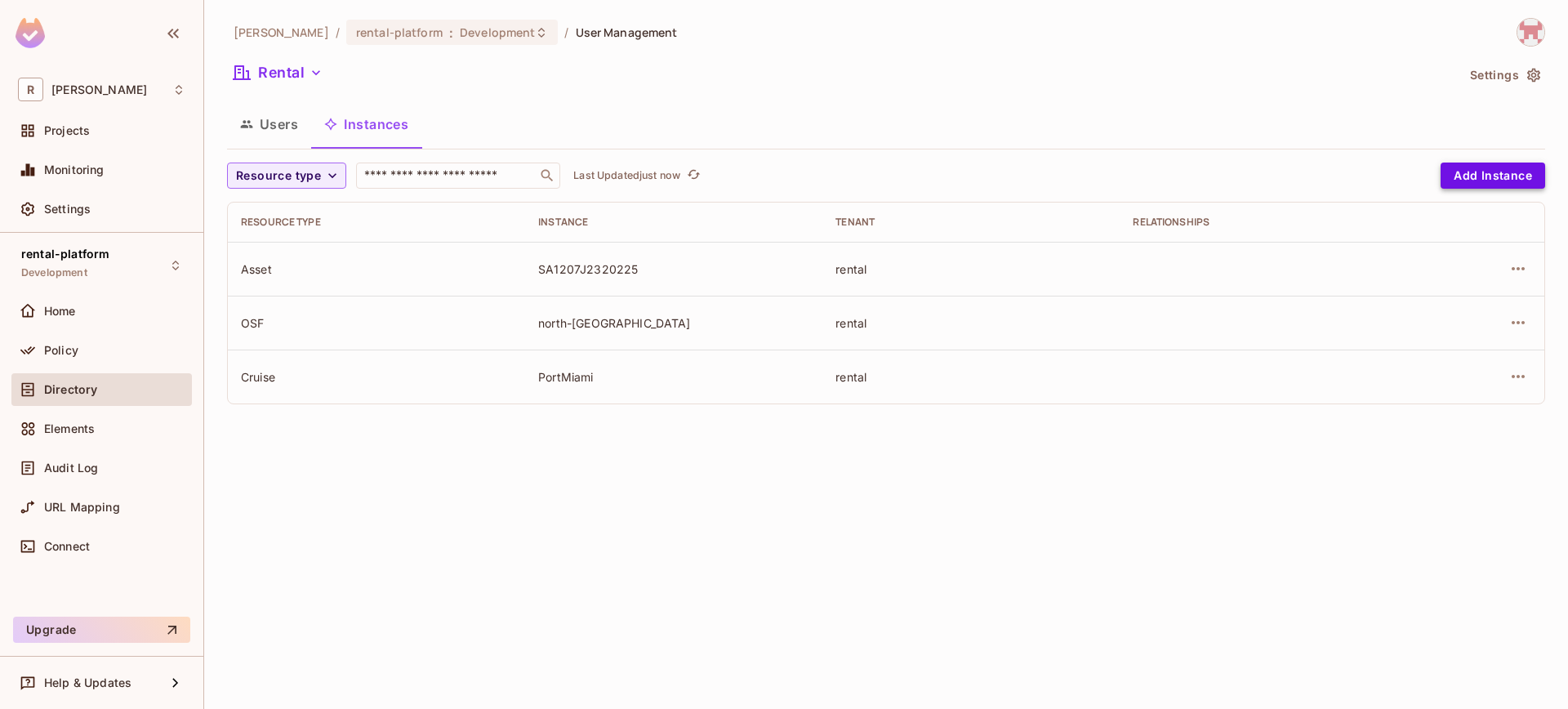
click at [1463, 179] on button "Add Instance" at bounding box center [1493, 175] width 105 height 26
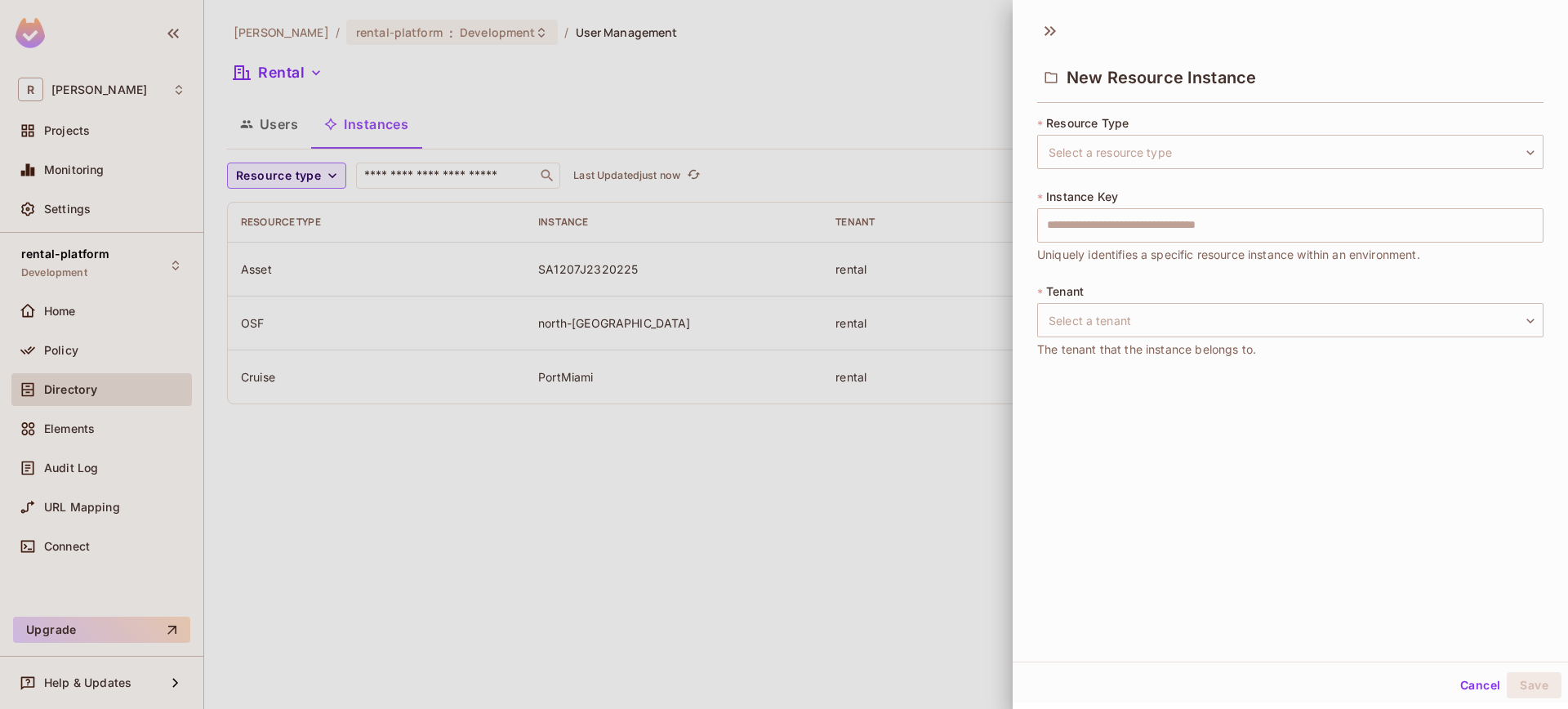
click at [1162, 178] on div "* Resource Type Select a resource type ​ Select a resource type * Instance Key …" at bounding box center [1290, 246] width 507 height 263
click at [1167, 142] on body "R roy-poc Projects Monitoring Settings rental-platform Development Home Policy …" at bounding box center [784, 354] width 1568 height 709
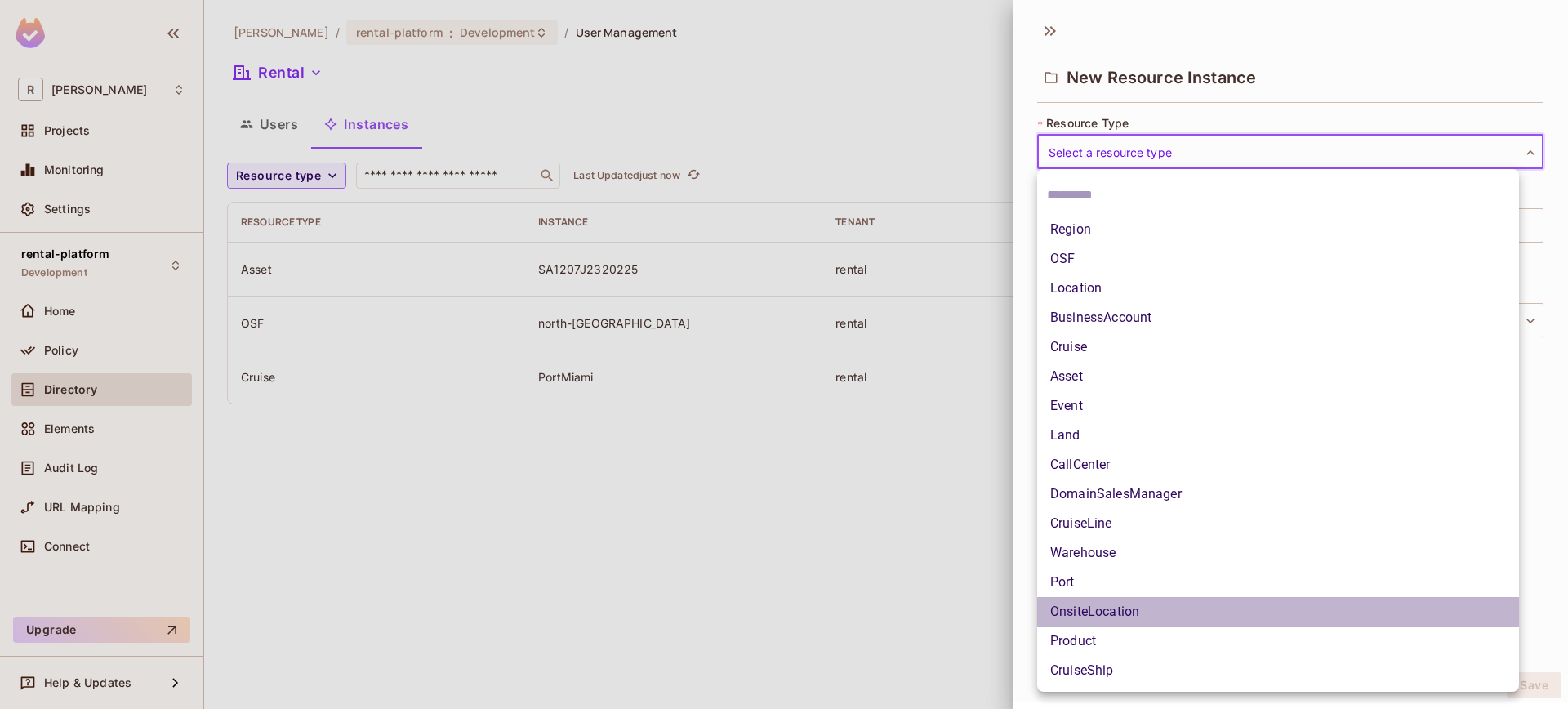
click at [1135, 610] on li "OnsiteLocation" at bounding box center [1278, 611] width 481 height 29
type input "**********"
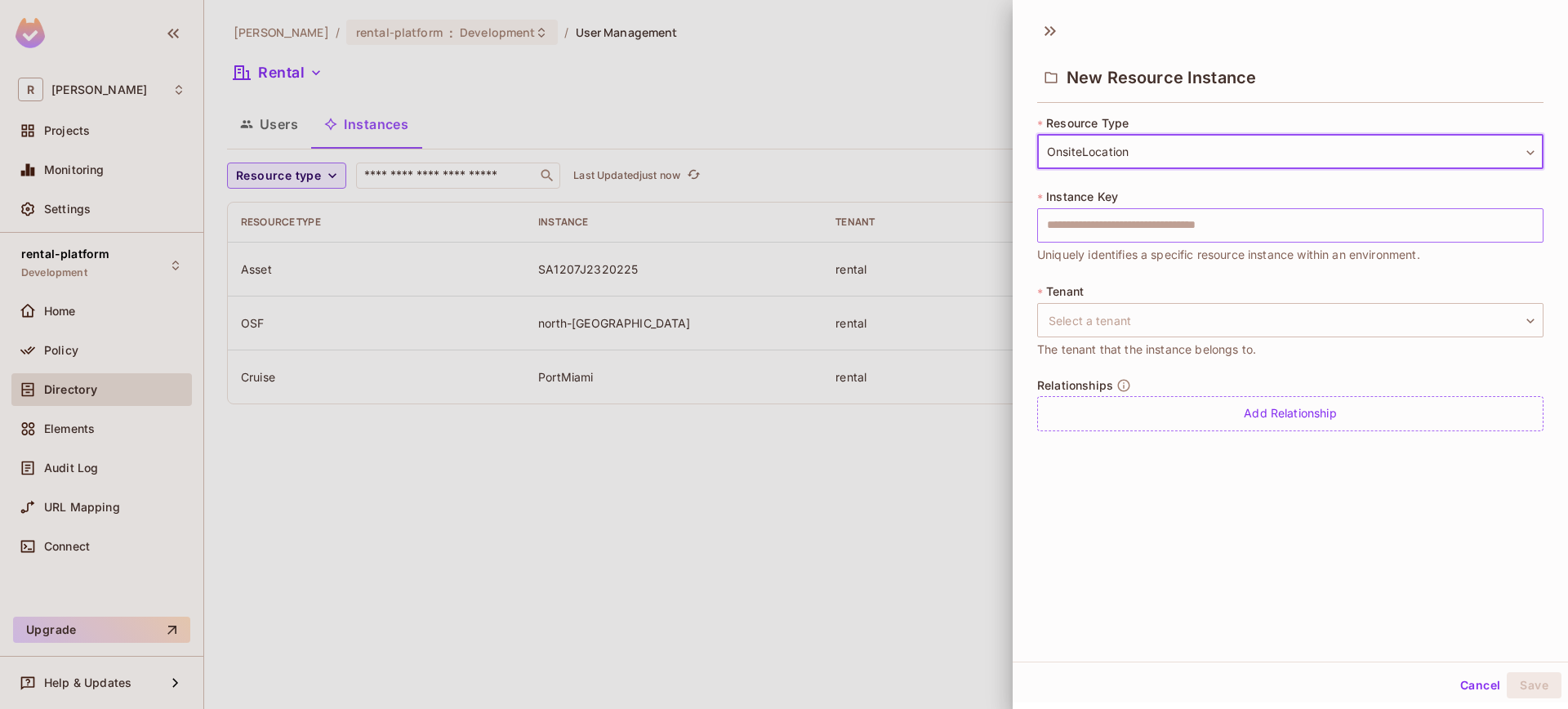
click at [1138, 235] on input "text" at bounding box center [1290, 225] width 507 height 35
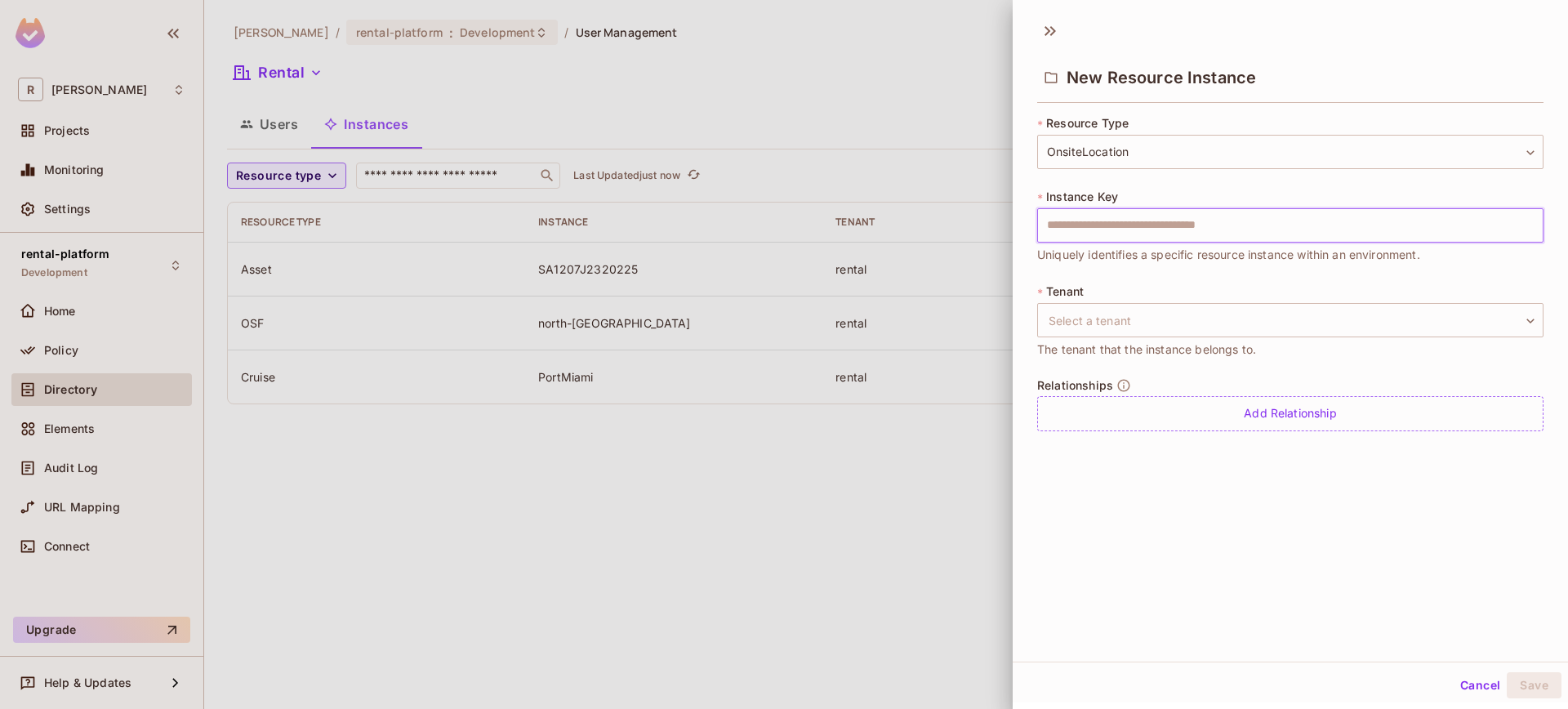
type input "****"
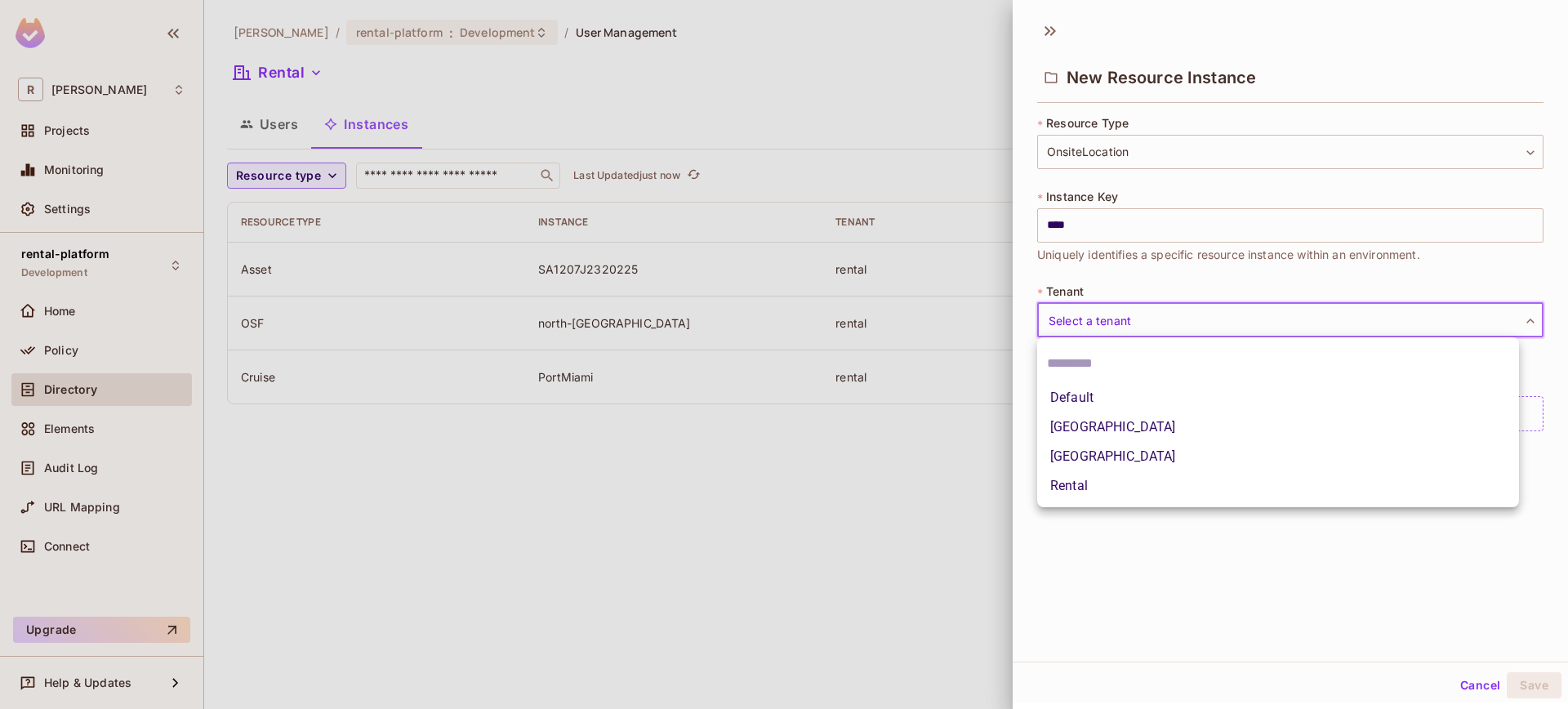
click at [1150, 318] on body "**********" at bounding box center [784, 354] width 1568 height 709
click at [1114, 433] on li "[GEOGRAPHIC_DATA]" at bounding box center [1278, 426] width 481 height 29
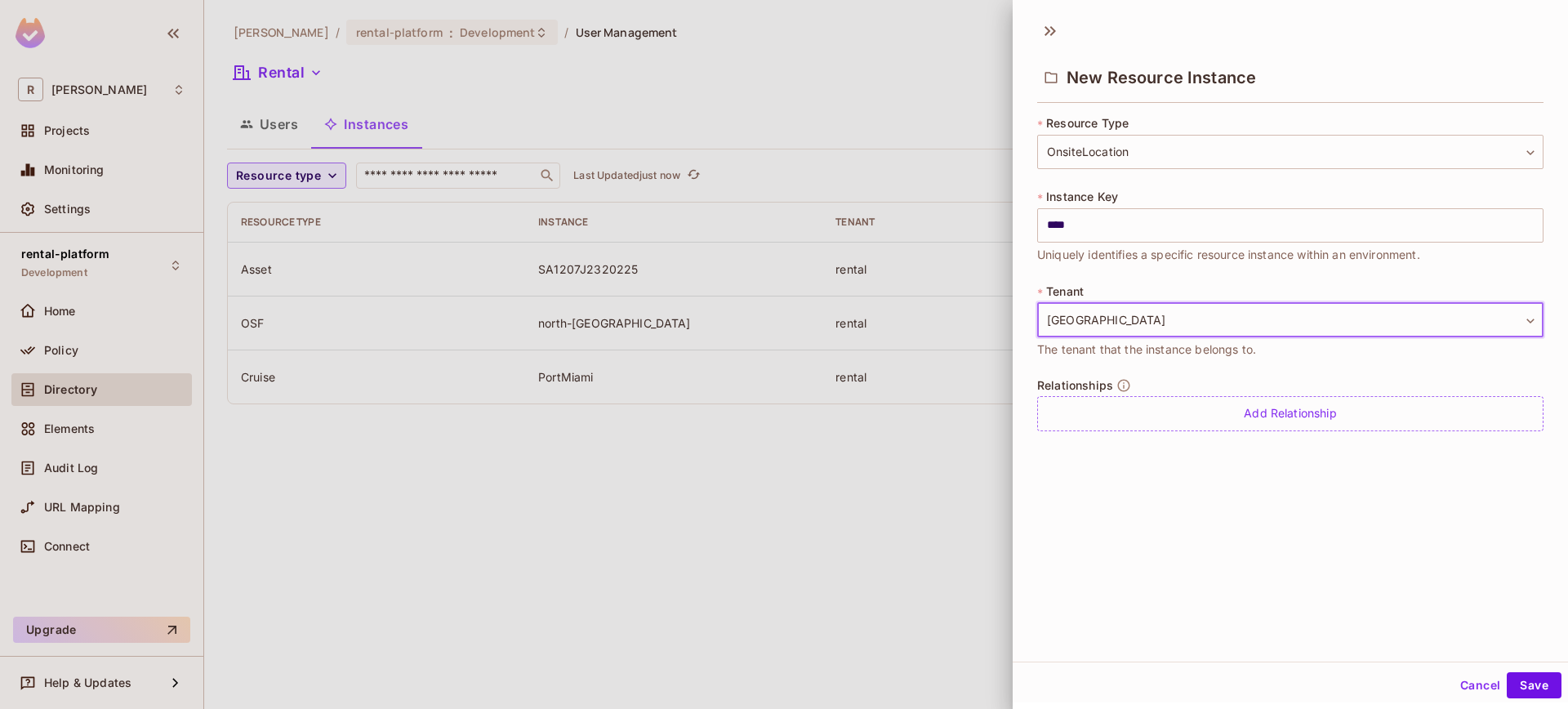
click at [1166, 313] on body "**********" at bounding box center [784, 354] width 1568 height 709
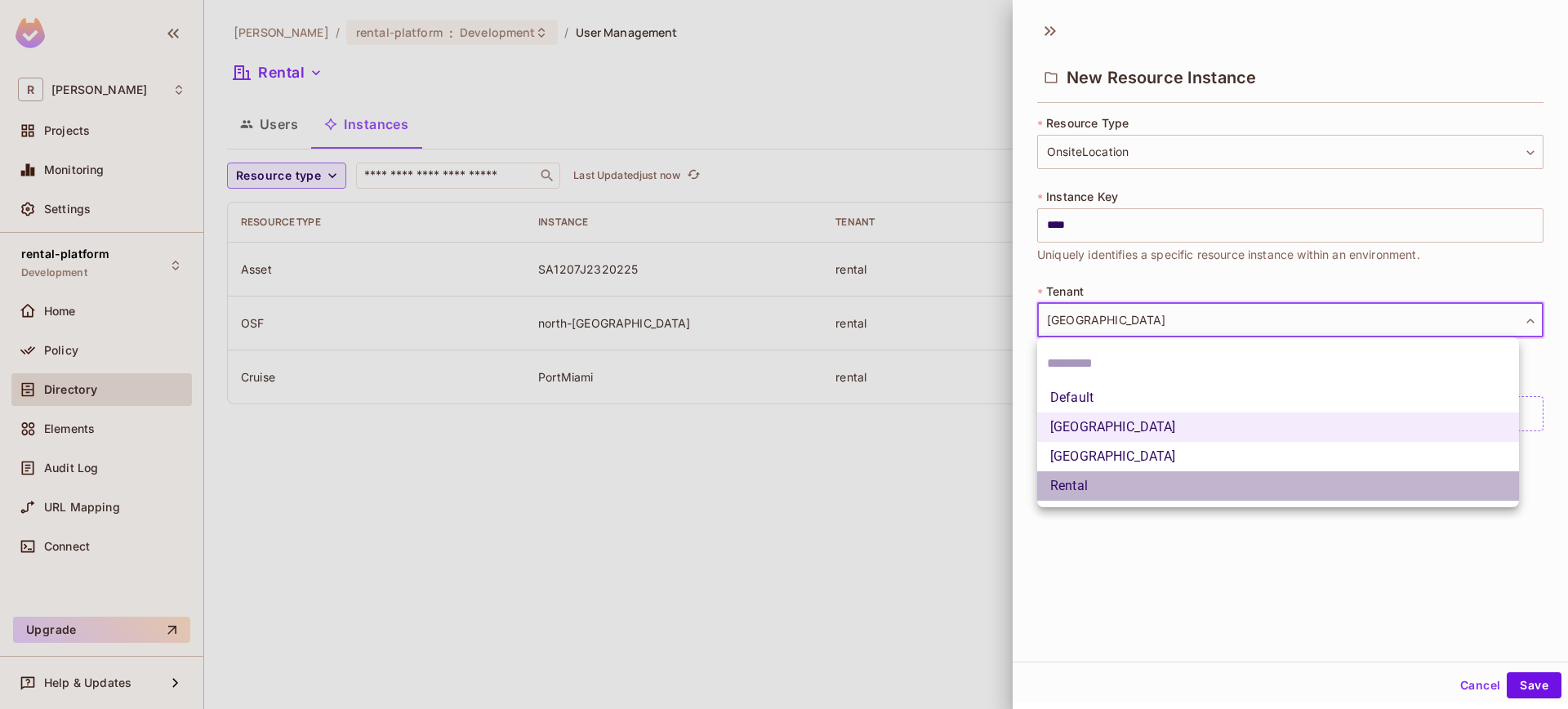
click at [1099, 483] on li "Rental" at bounding box center [1278, 485] width 481 height 29
type input "******"
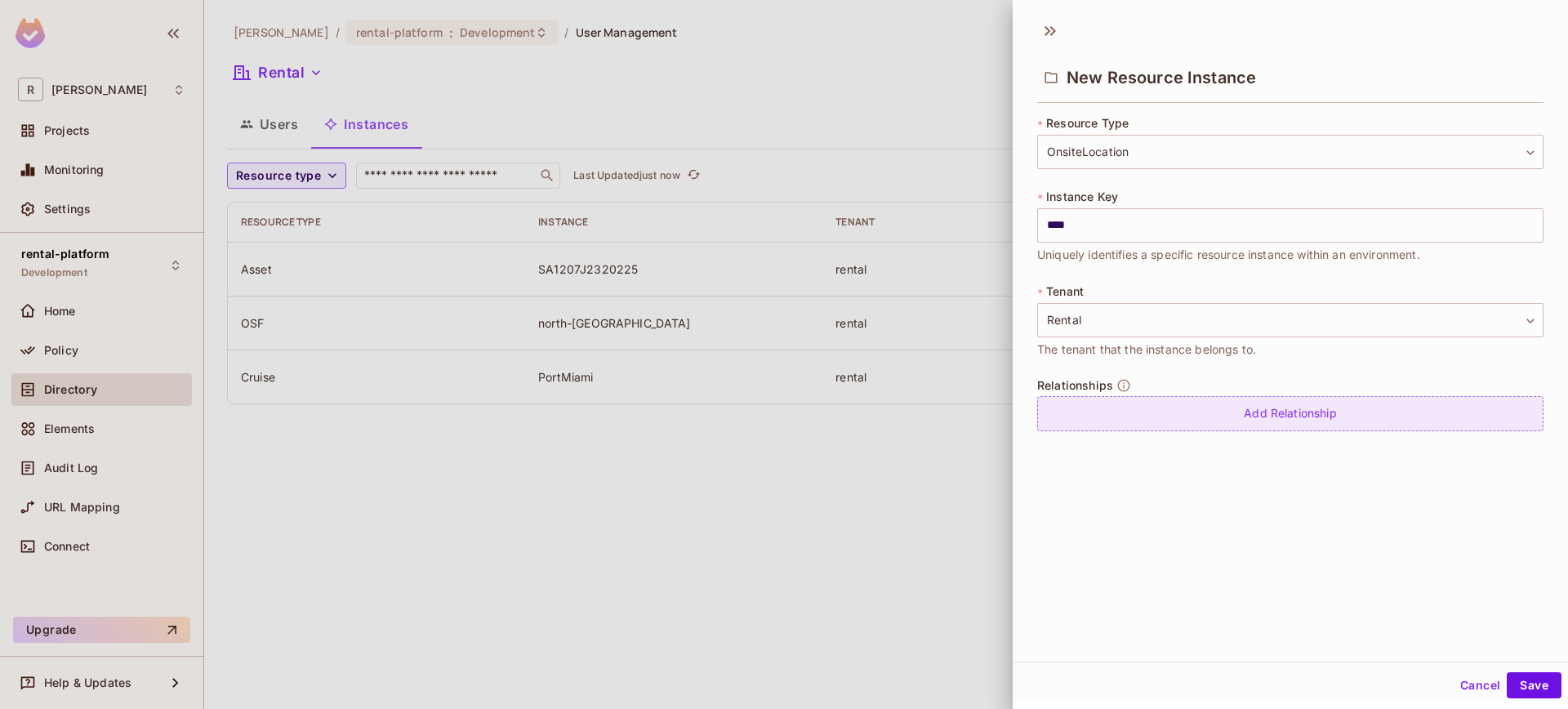
click at [1208, 416] on div "Add Relationship" at bounding box center [1290, 413] width 507 height 35
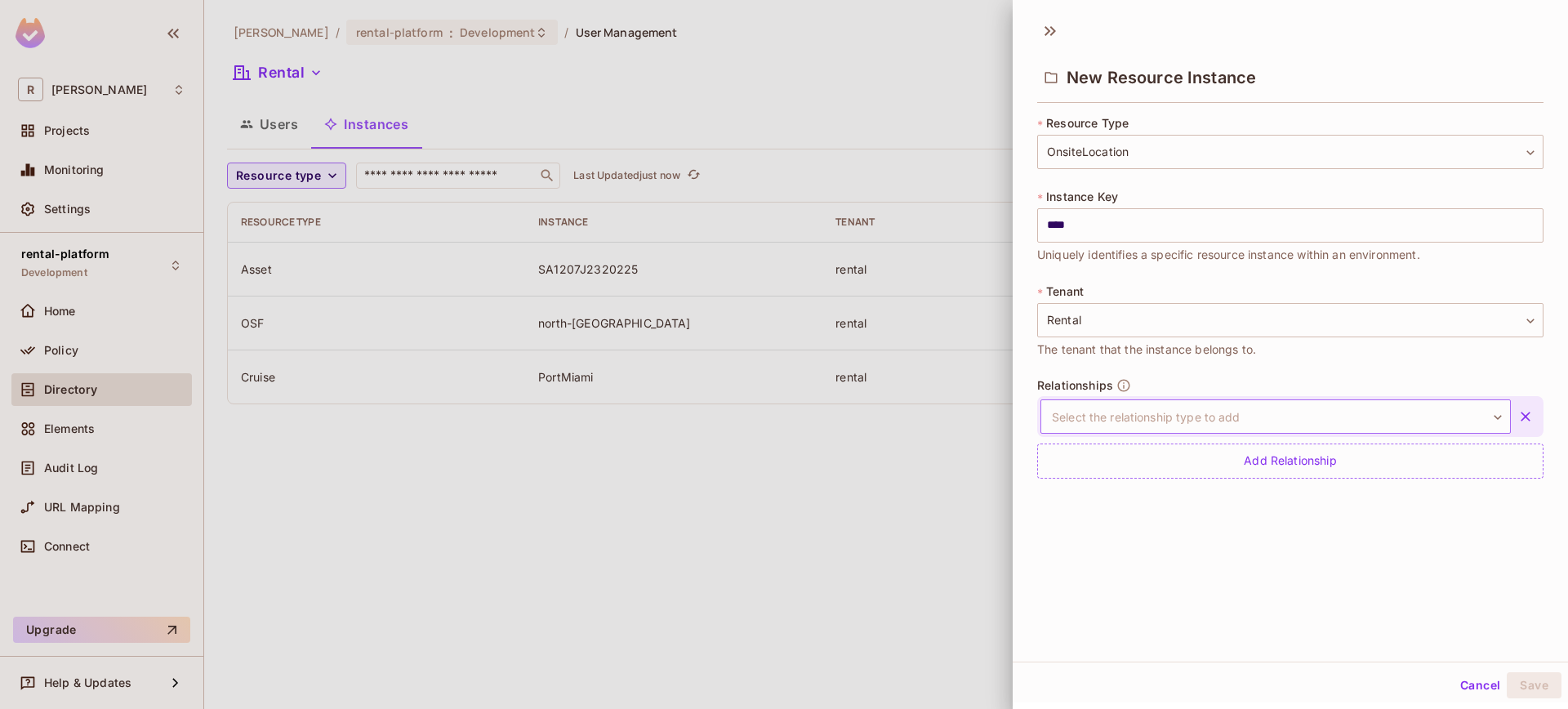
click at [1210, 410] on body "**********" at bounding box center [784, 354] width 1568 height 709
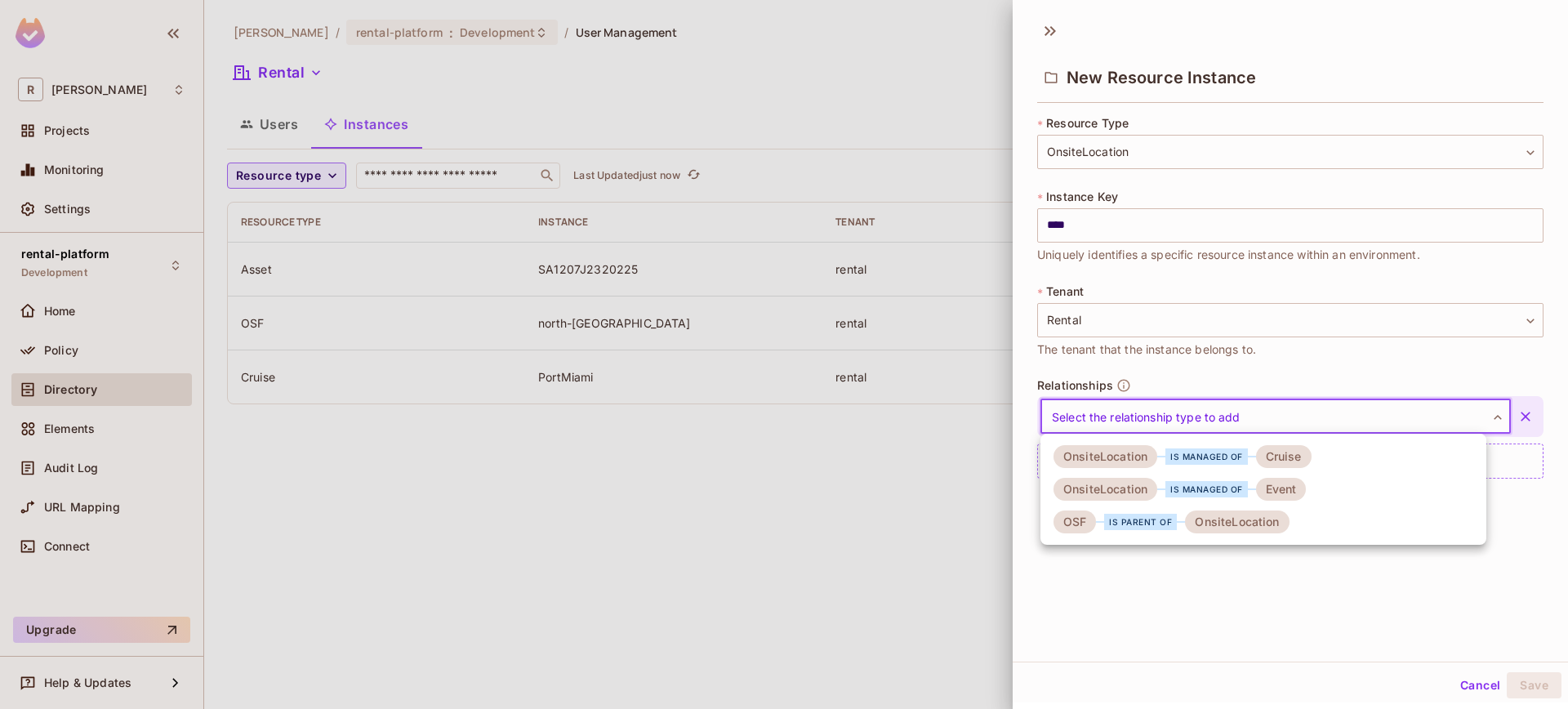
click at [1160, 522] on div "is parent of" at bounding box center [1141, 521] width 73 height 16
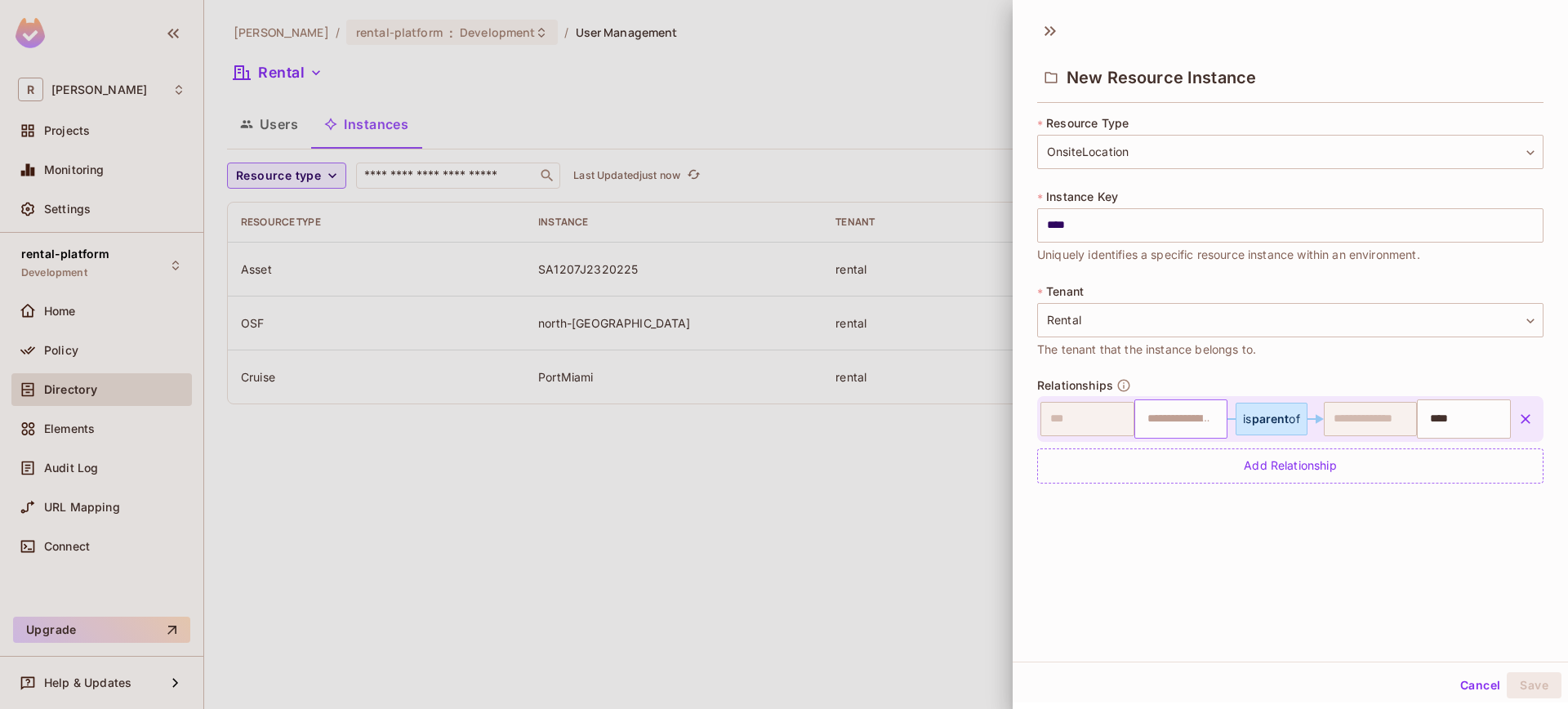
click at [1169, 422] on input "text" at bounding box center [1178, 419] width 83 height 33
paste input "**********"
type input "**********"
click at [1466, 421] on input "****" at bounding box center [1461, 419] width 83 height 33
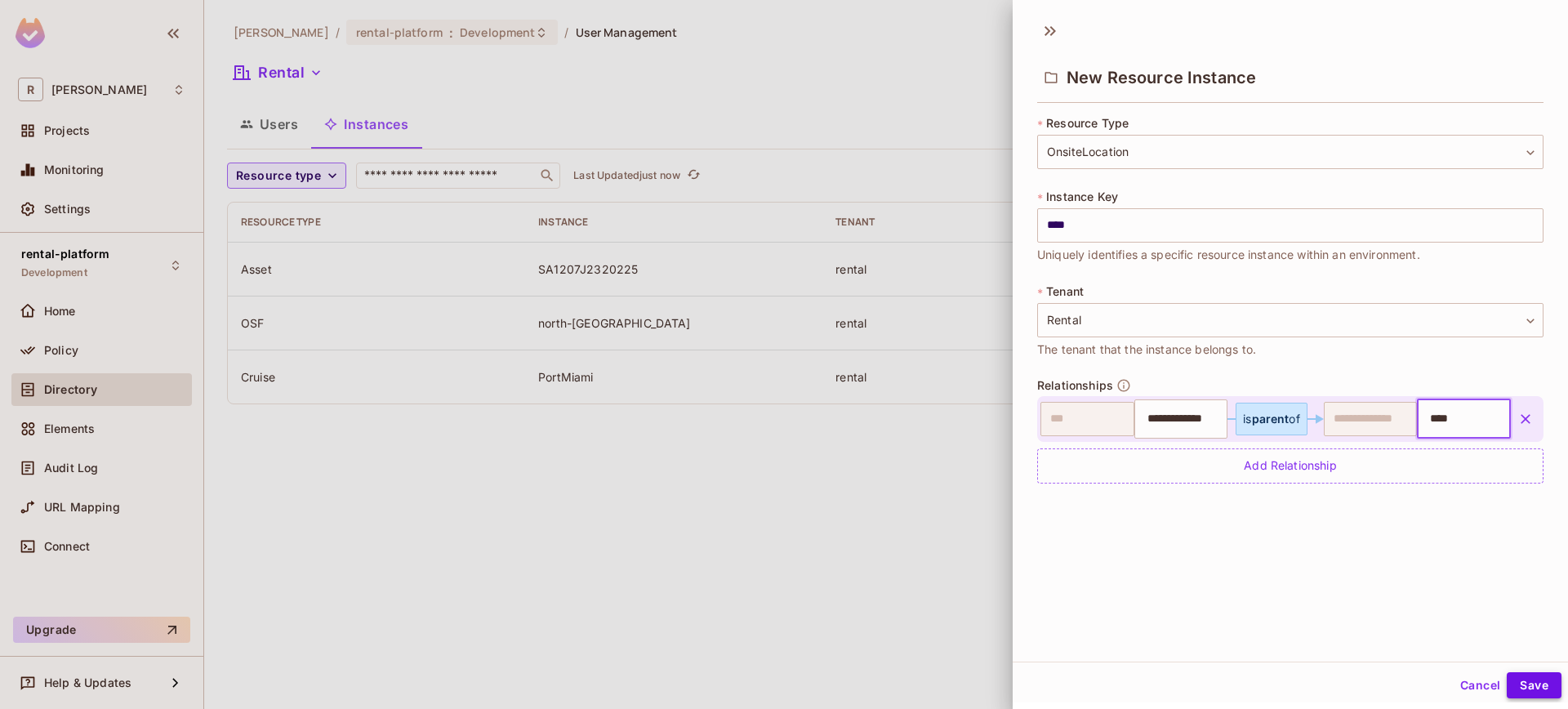
click at [1524, 691] on button "Save" at bounding box center [1533, 685] width 54 height 26
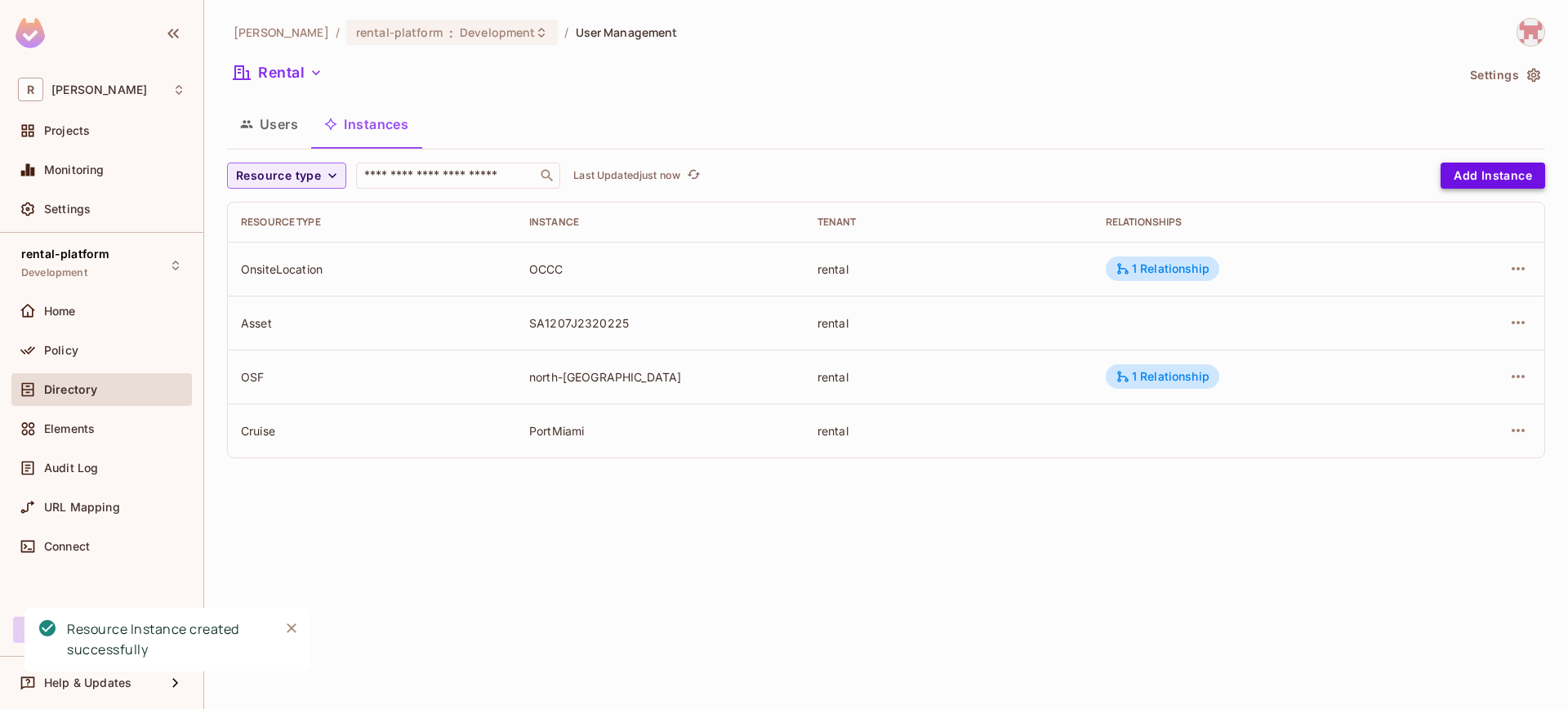
click at [1478, 185] on button "Add Instance" at bounding box center [1493, 175] width 105 height 26
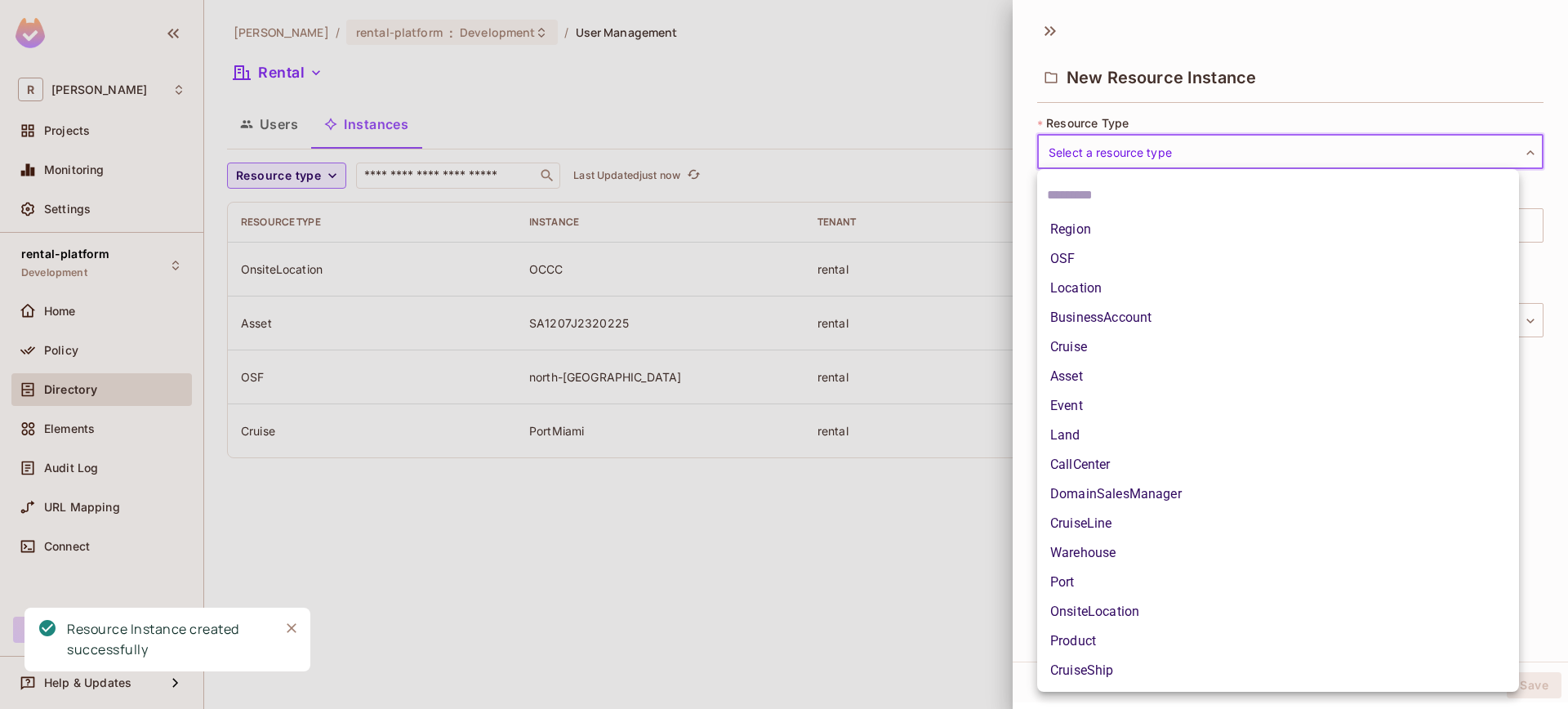
click at [1182, 157] on body "R roy-poc Projects Monitoring Settings rental-platform Development Home Policy …" at bounding box center [784, 354] width 1568 height 709
click at [1138, 253] on li "OSF" at bounding box center [1278, 258] width 481 height 29
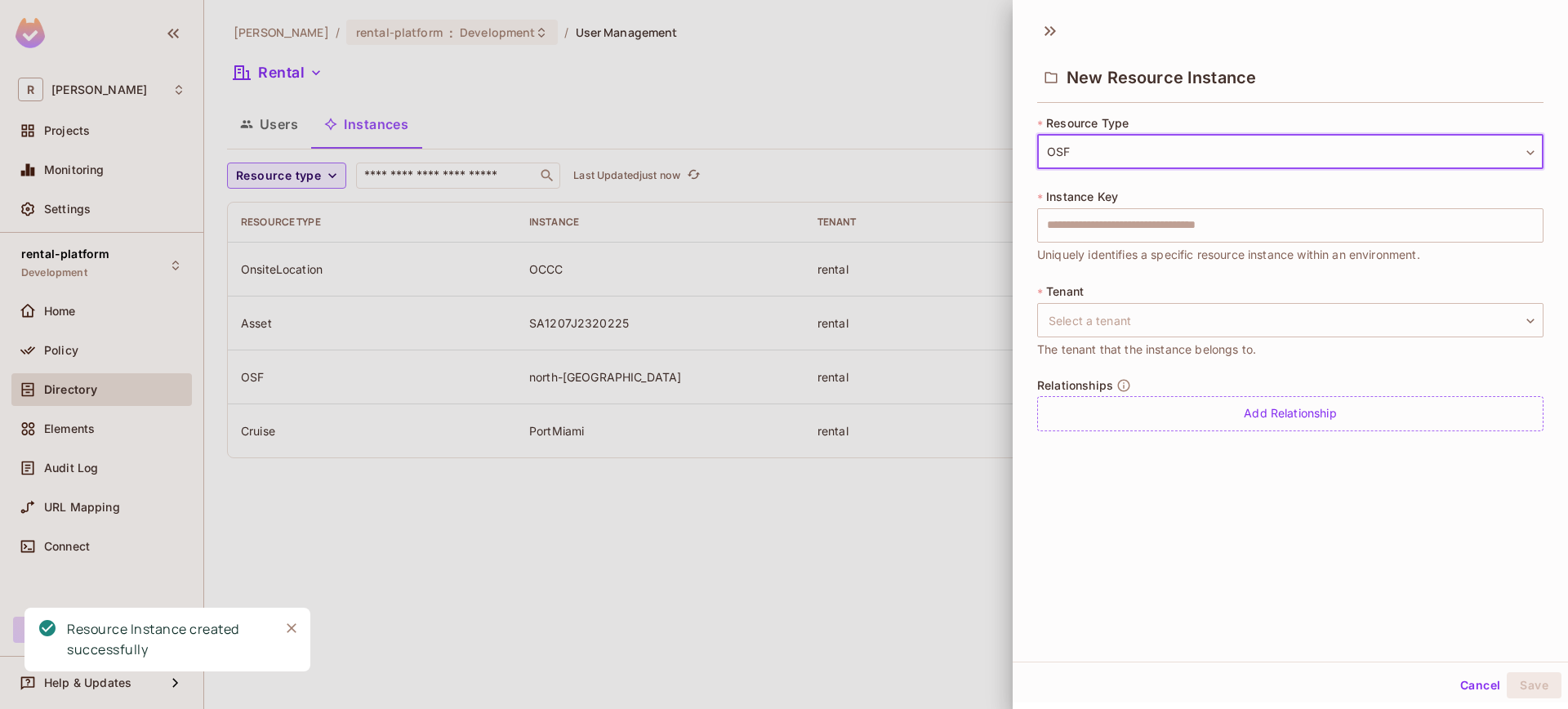
click at [1194, 155] on body "R roy-poc Projects Monitoring Settings rental-platform Development Home Policy …" at bounding box center [784, 354] width 1568 height 709
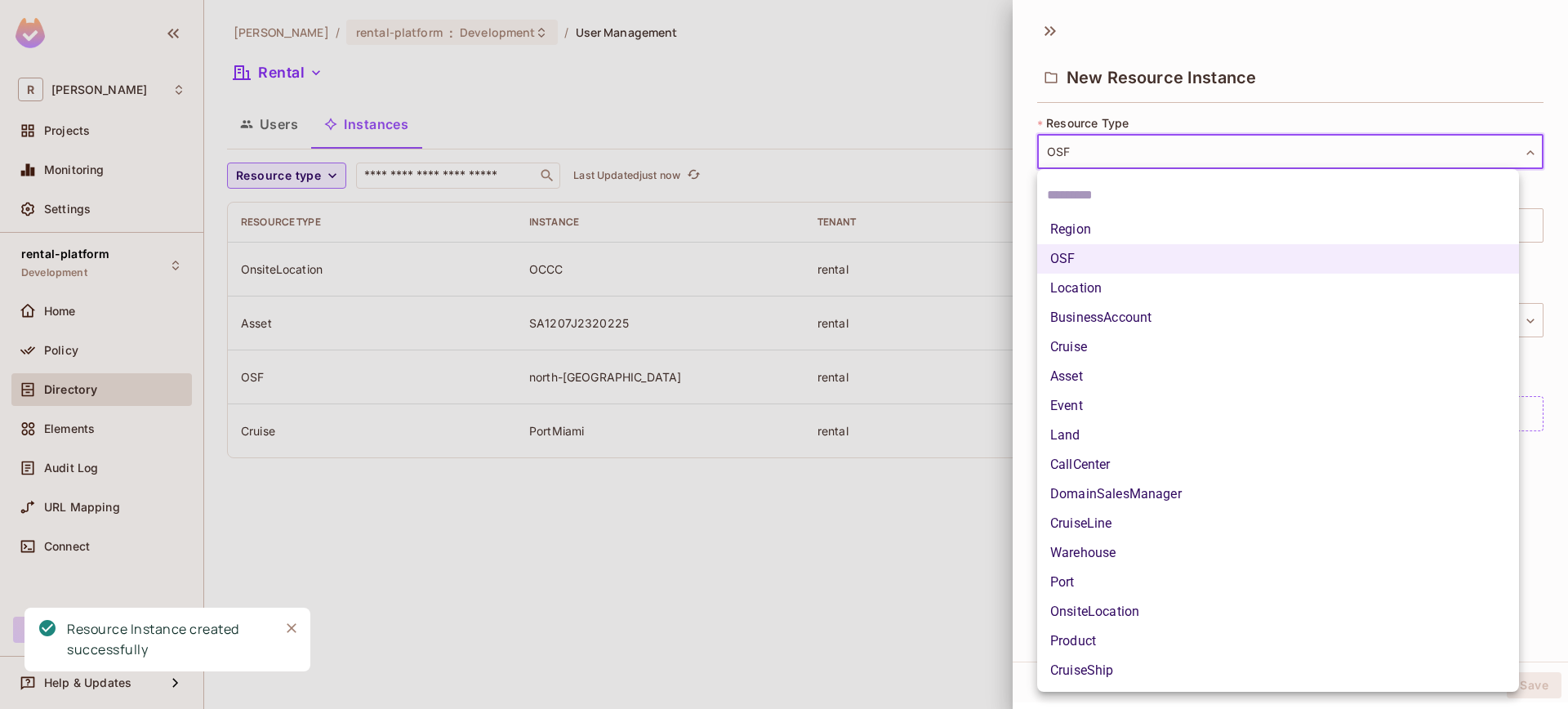
click at [1150, 610] on li "OnsiteLocation" at bounding box center [1278, 611] width 481 height 29
type input "**********"
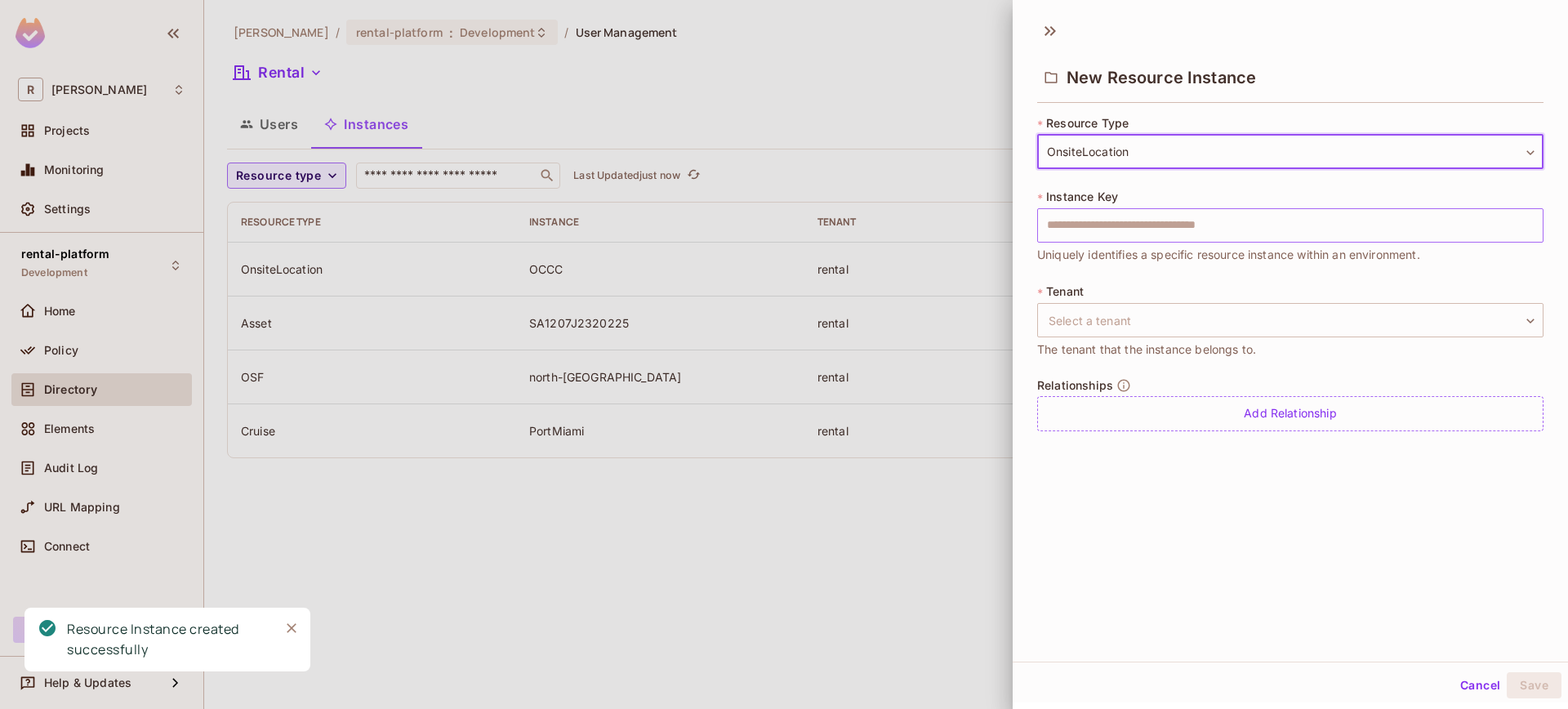
click at [1156, 218] on input "text" at bounding box center [1290, 225] width 507 height 35
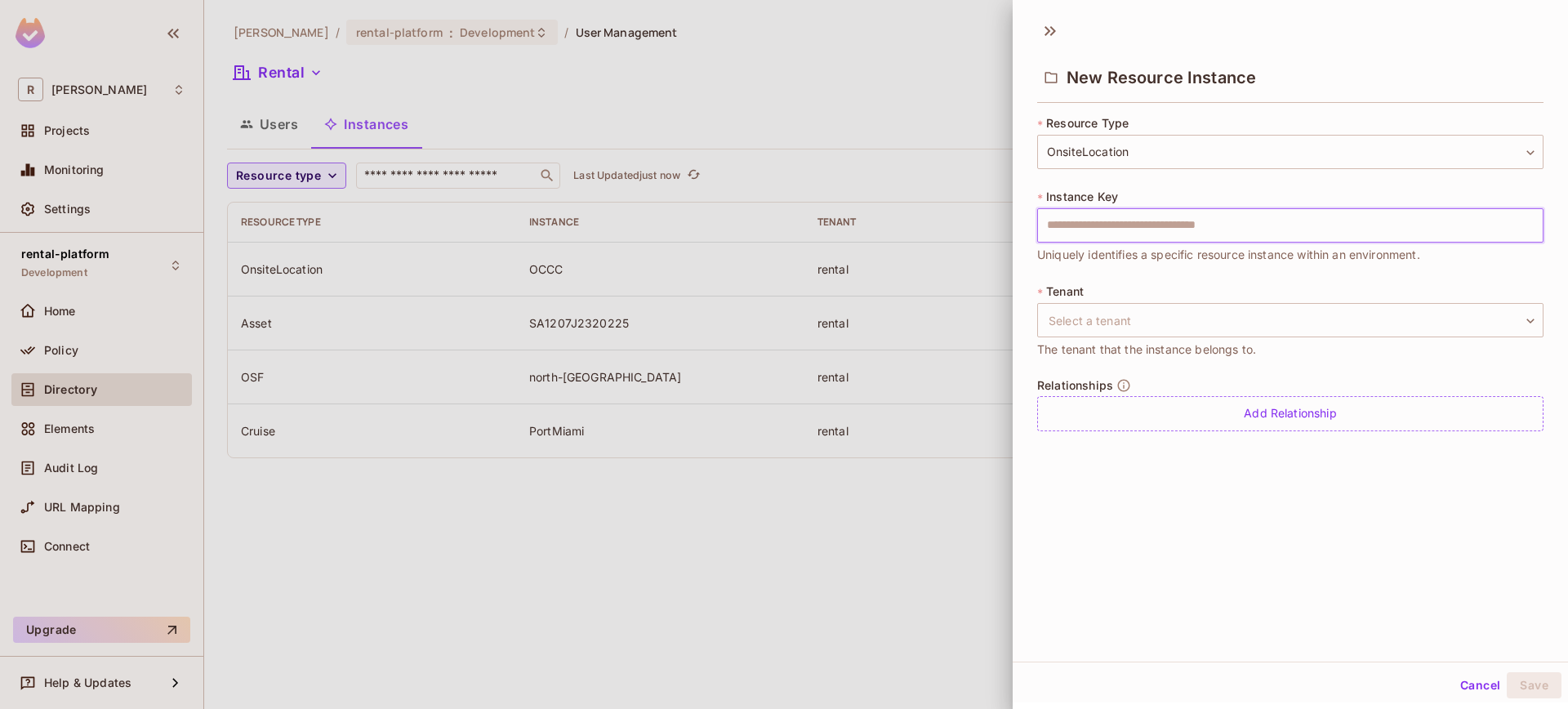
type input "****"
click at [1137, 331] on body "**********" at bounding box center [784, 354] width 1568 height 709
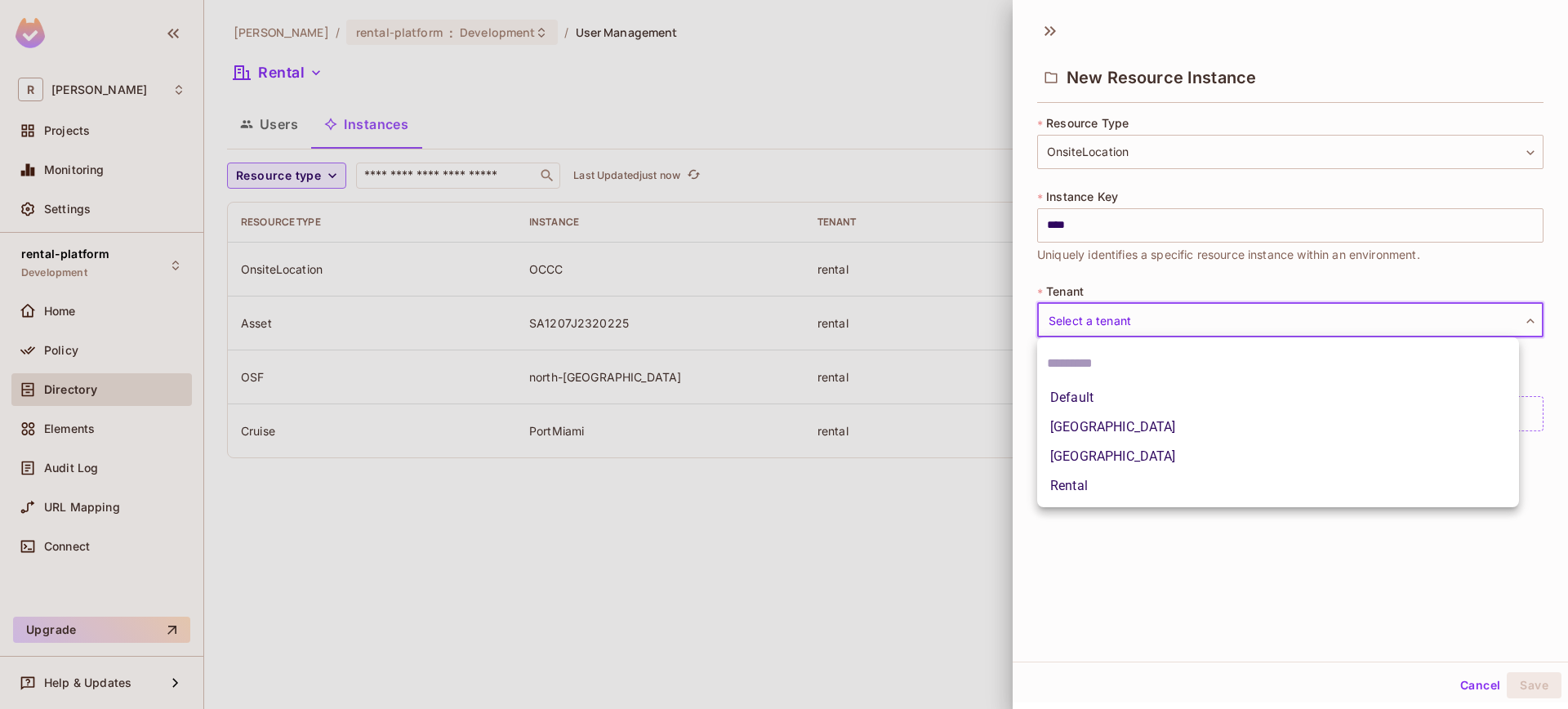
click at [1137, 443] on li "[GEOGRAPHIC_DATA]" at bounding box center [1278, 456] width 481 height 29
type input "**********"
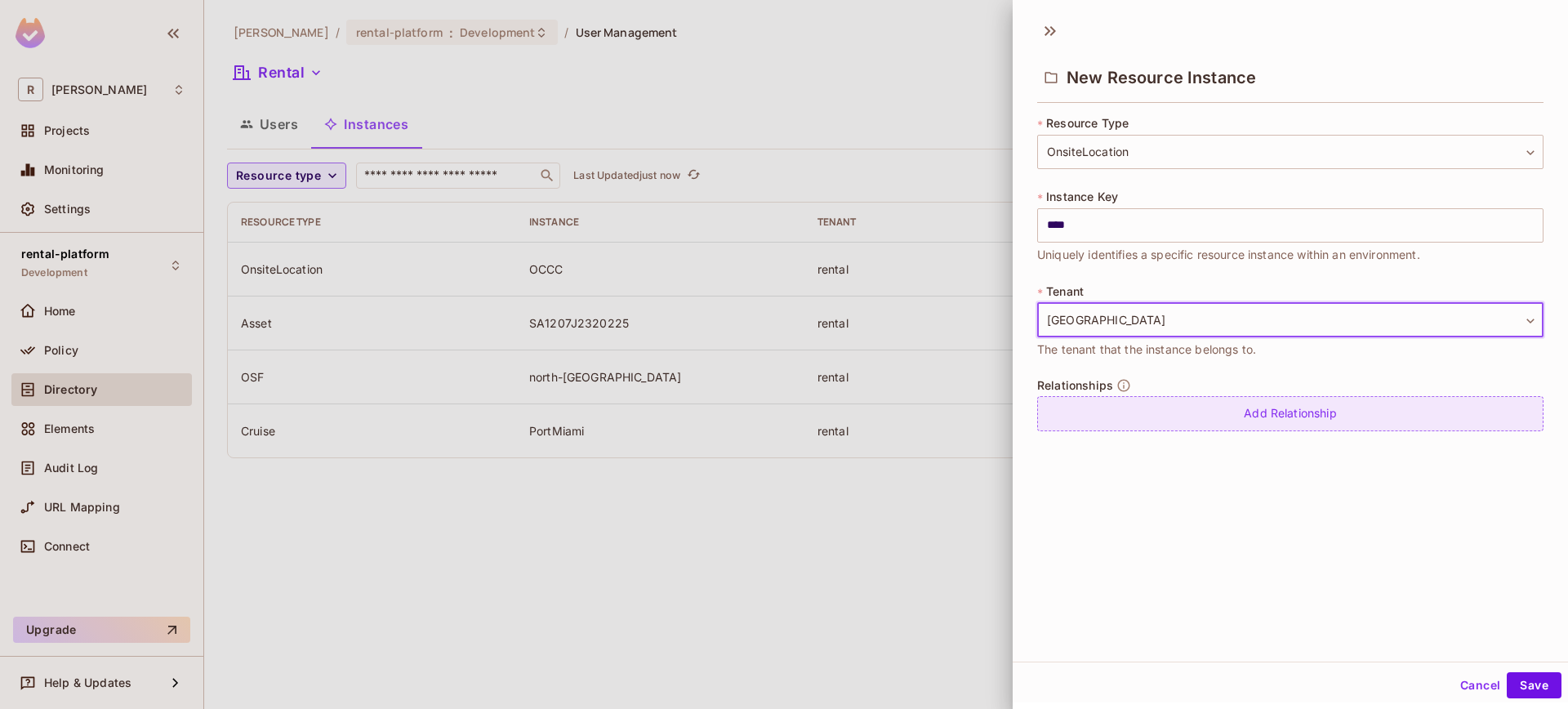
click at [1163, 423] on div "Add Relationship" at bounding box center [1290, 413] width 507 height 35
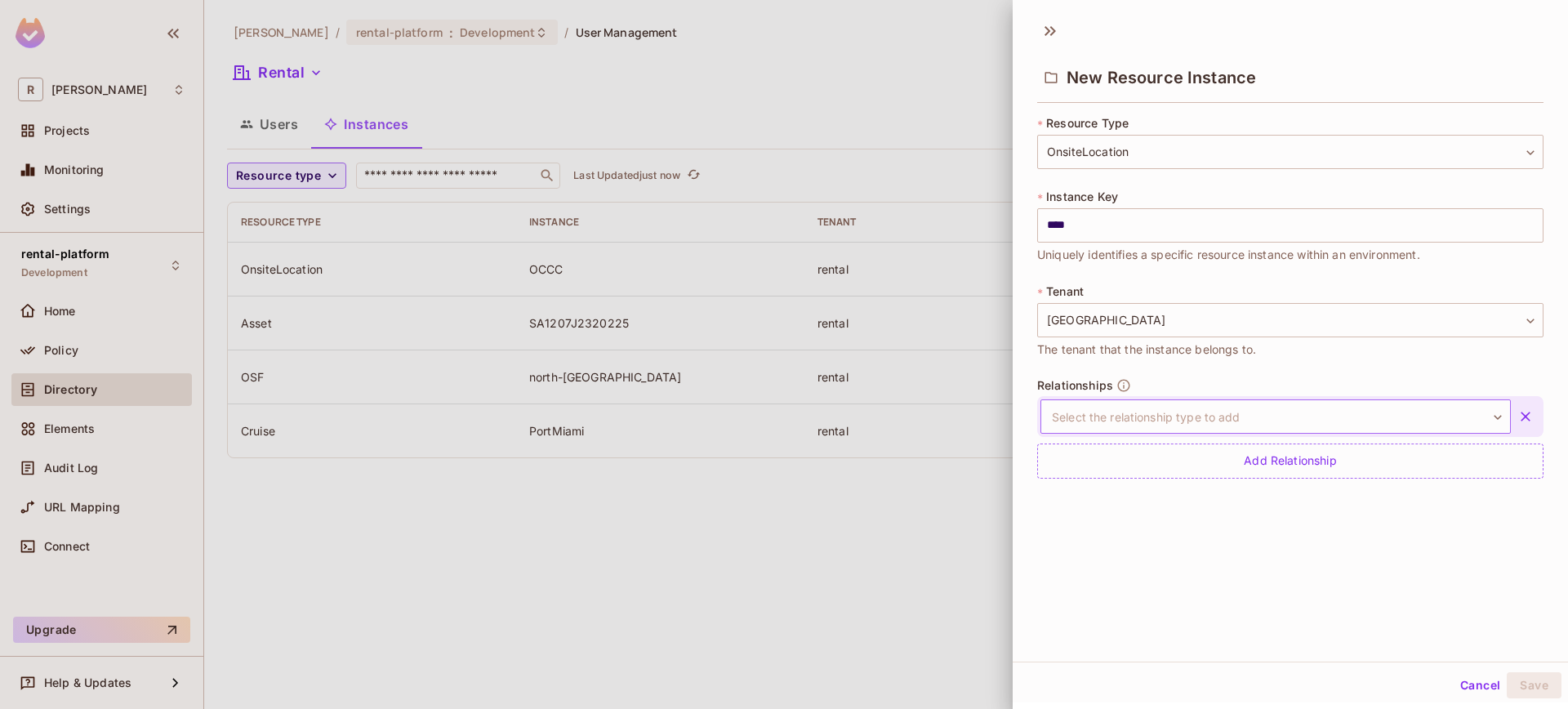
click at [1168, 417] on body "**********" at bounding box center [784, 354] width 1568 height 709
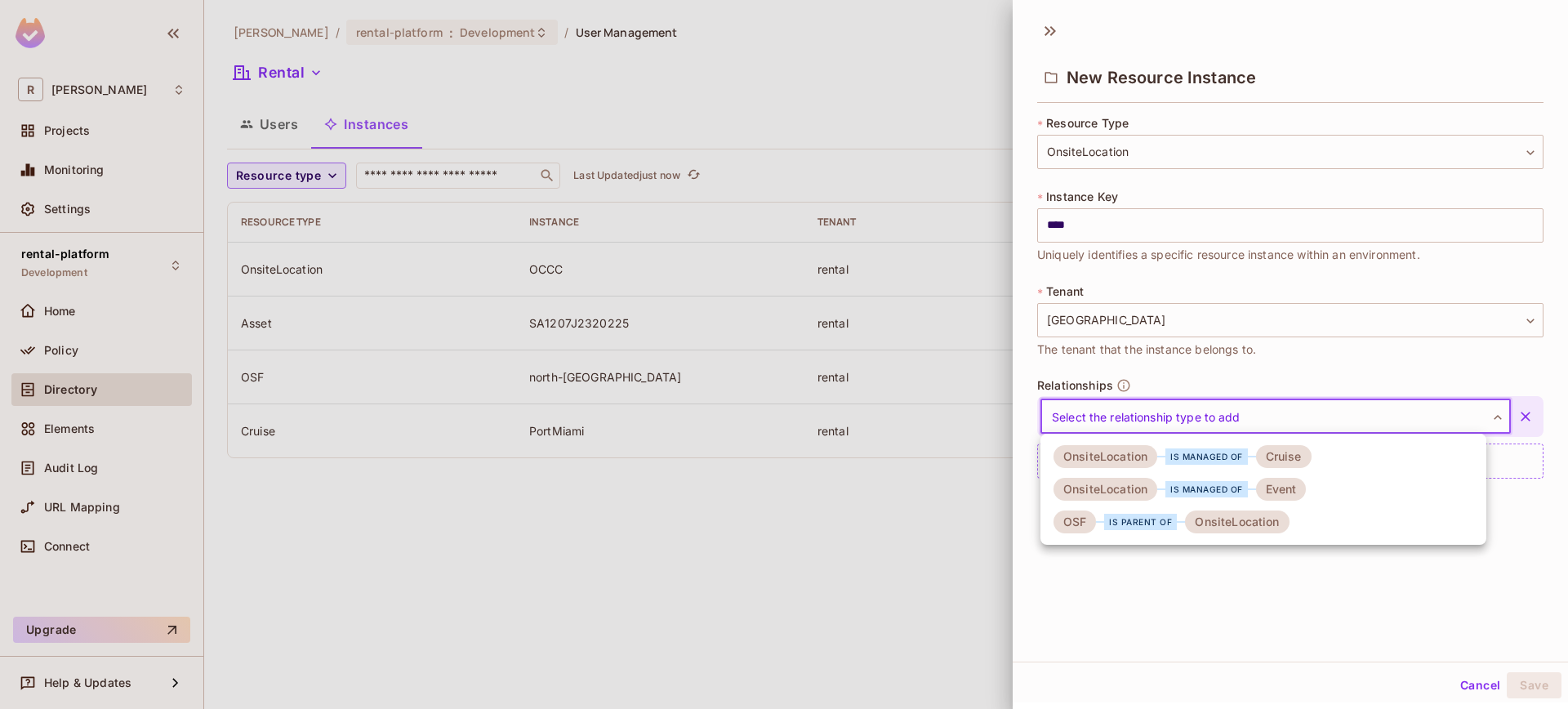
drag, startPoint x: 1136, startPoint y: 521, endPoint x: 1195, endPoint y: 532, distance: 60.0
click at [1136, 521] on div "is parent of" at bounding box center [1141, 521] width 73 height 16
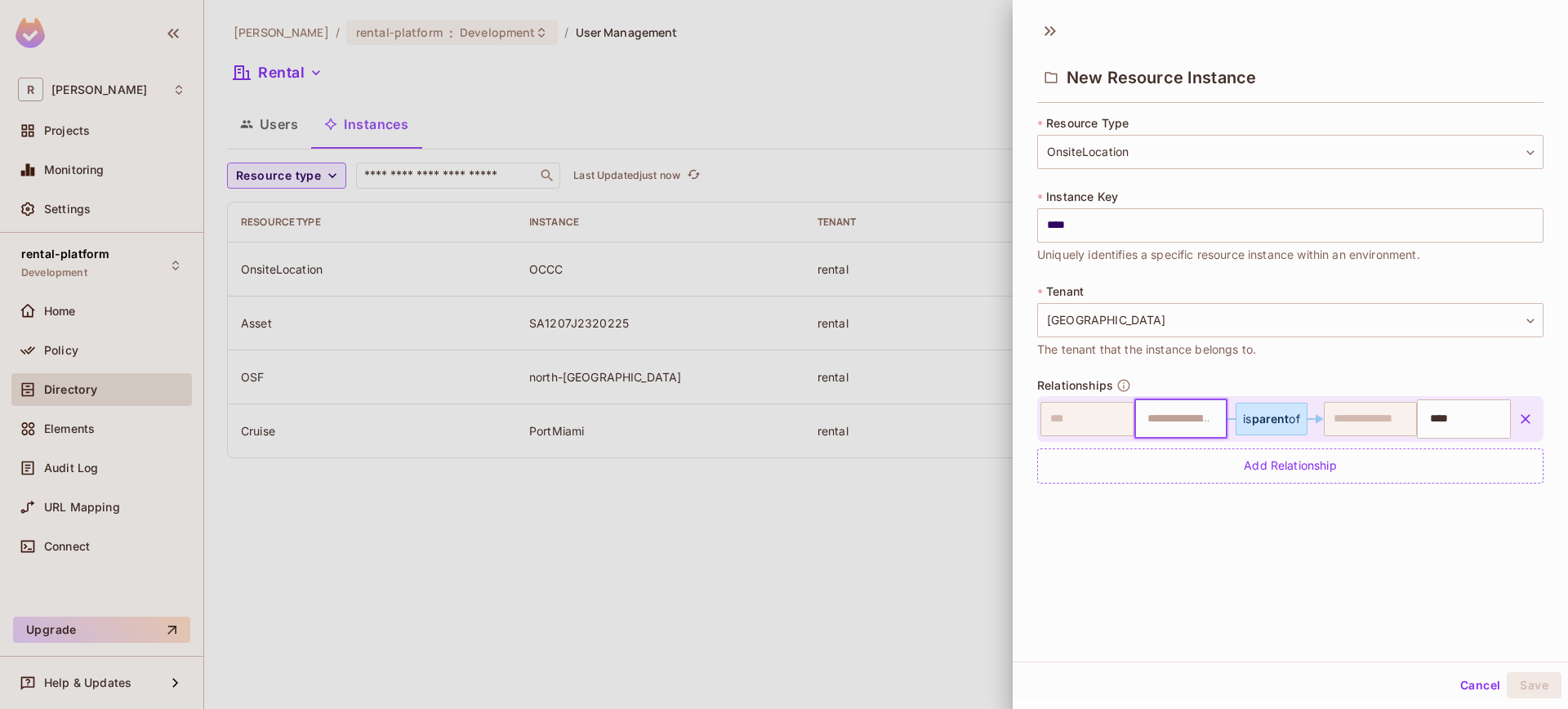
click at [1173, 426] on input "text" at bounding box center [1178, 419] width 83 height 33
paste input "**********"
type input "**********"
click at [1531, 689] on button "Save" at bounding box center [1533, 685] width 54 height 26
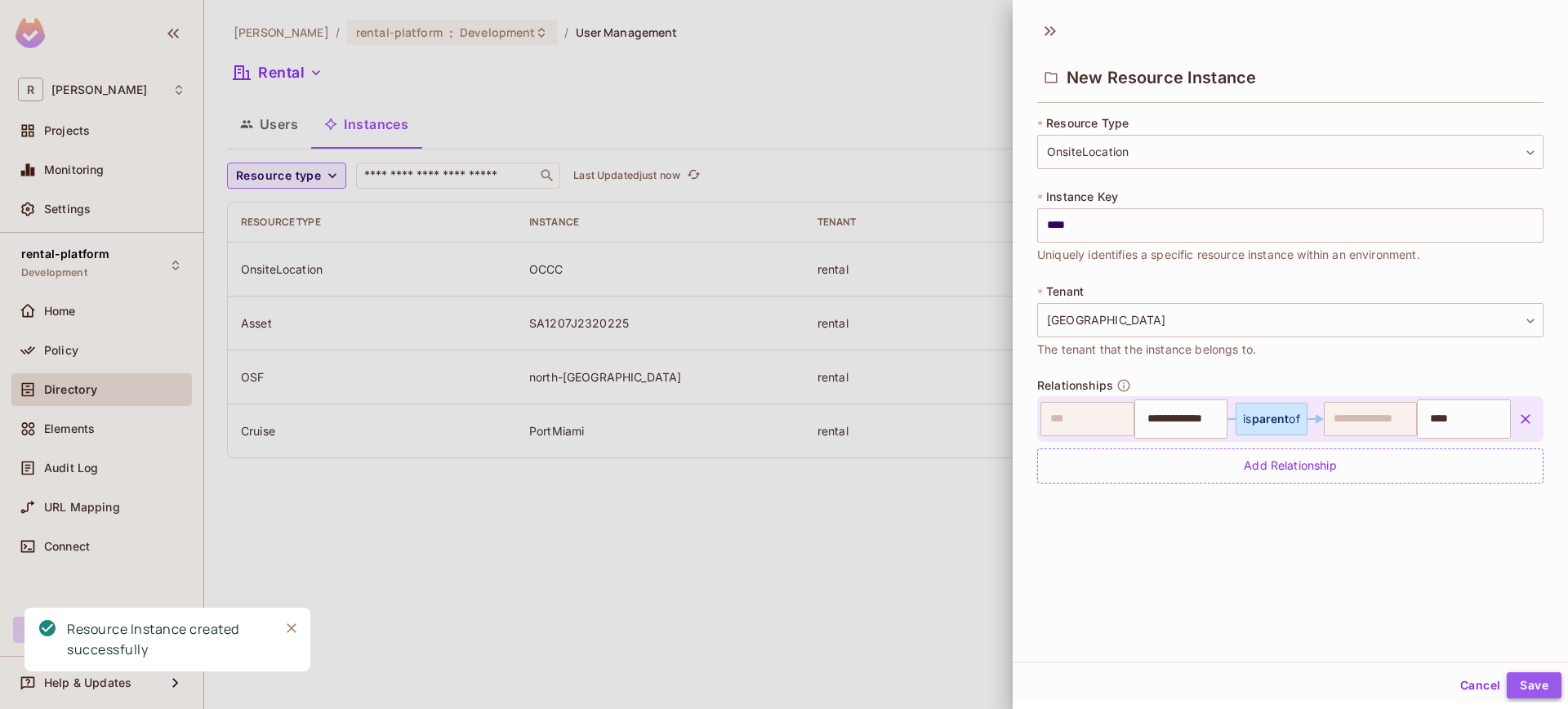
click at [1516, 678] on button "Save" at bounding box center [1533, 685] width 54 height 26
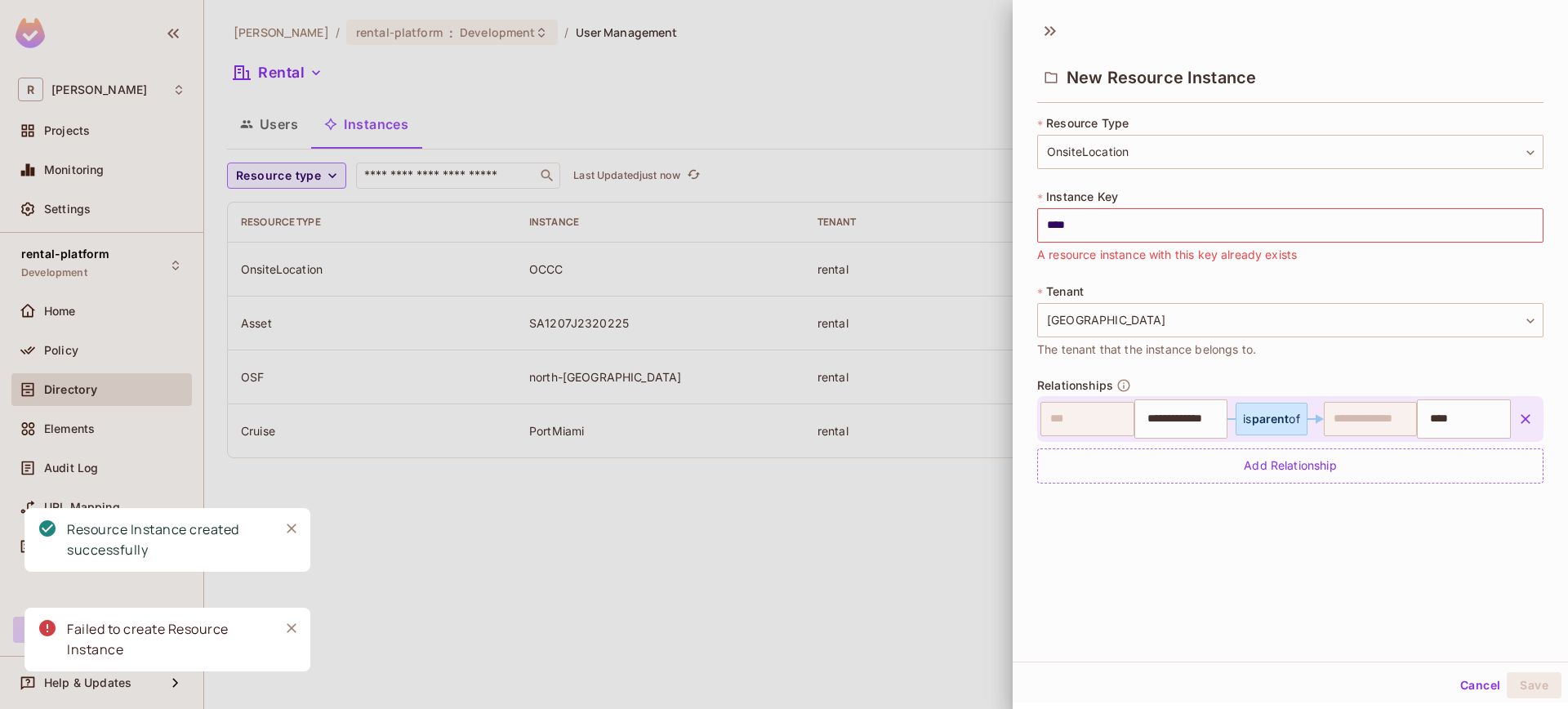
click at [1438, 694] on div "Cancel Save" at bounding box center [1290, 686] width 555 height 39
click at [1457, 680] on button "Cancel" at bounding box center [1480, 685] width 53 height 26
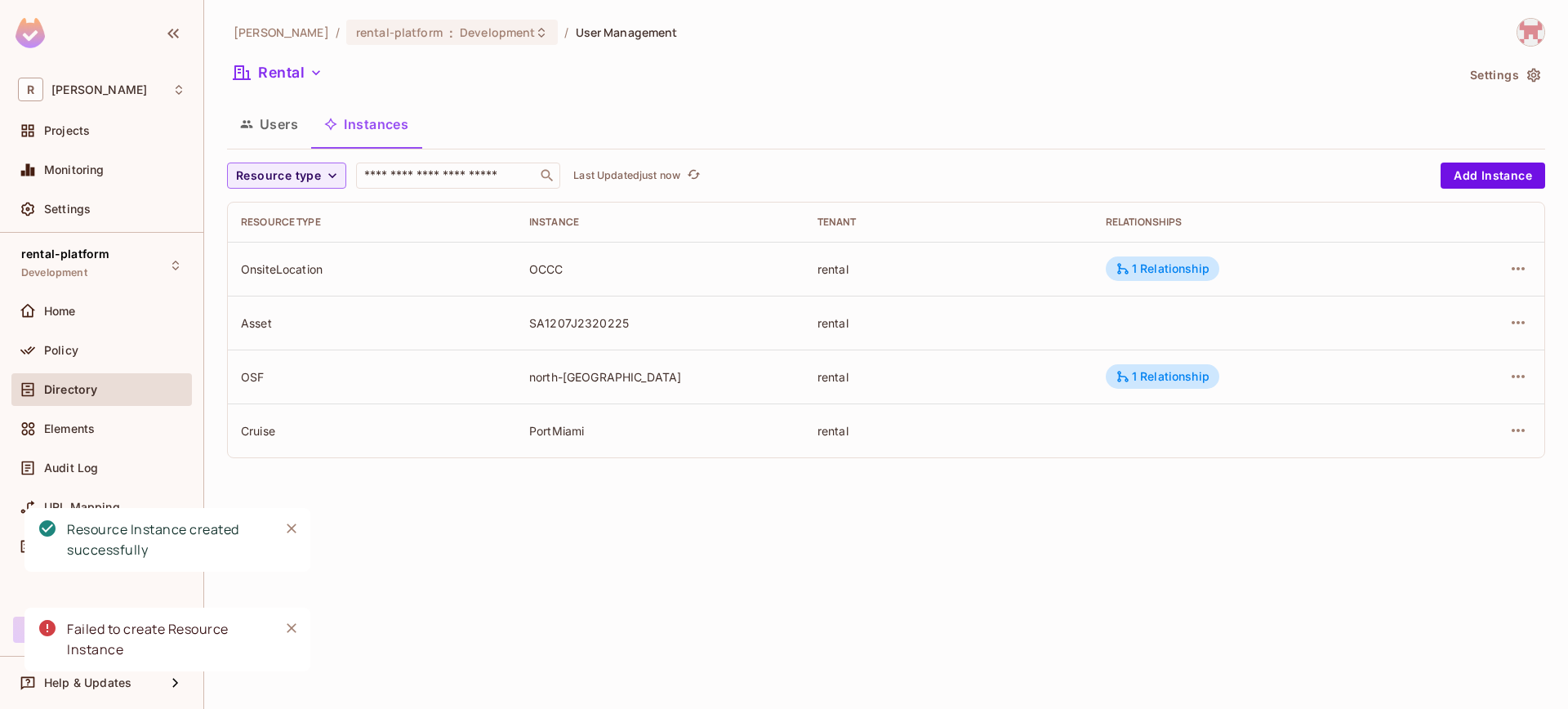
click at [994, 533] on div "roy-poc / rental-platform : Development / User Management Rental Settings Users…" at bounding box center [886, 354] width 1364 height 709
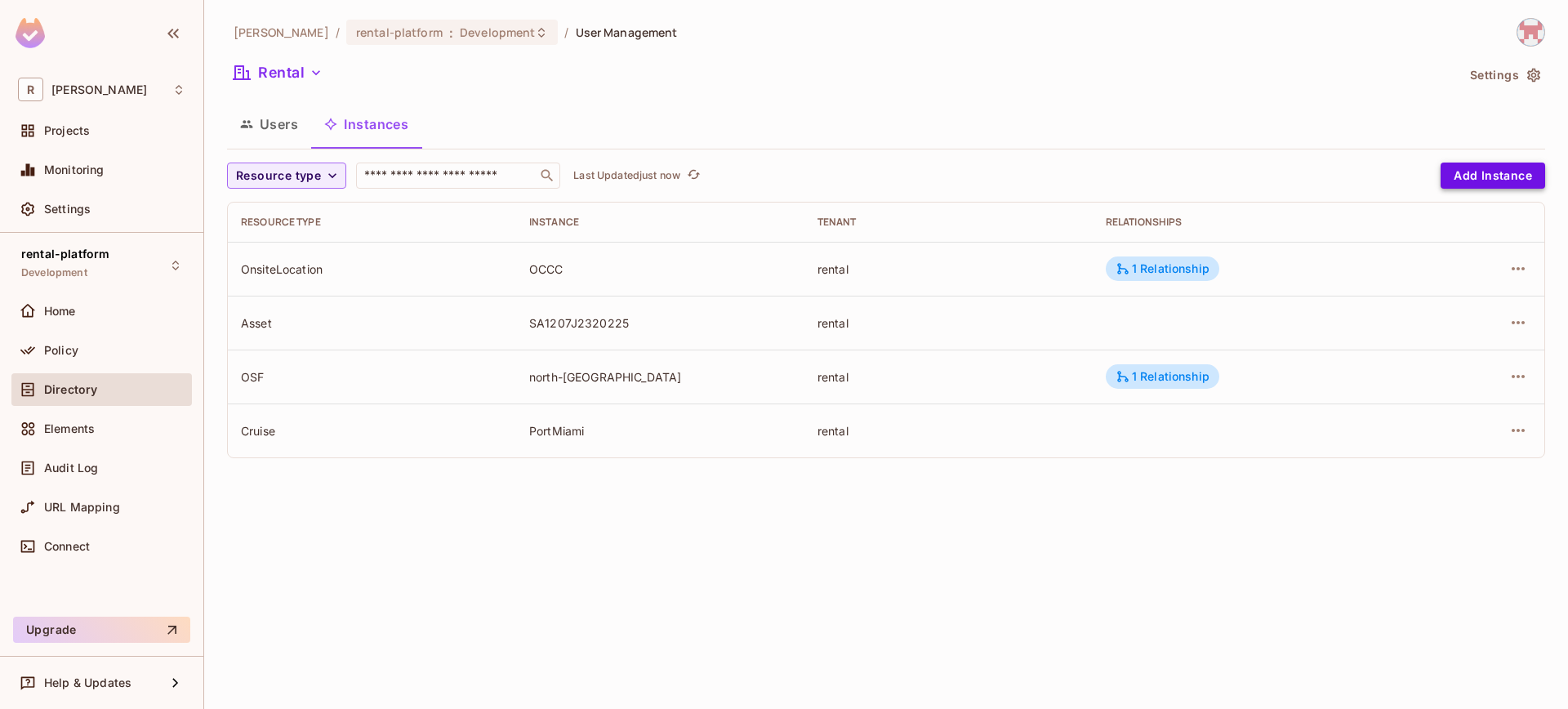
click at [1449, 179] on button "Add Instance" at bounding box center [1493, 175] width 105 height 26
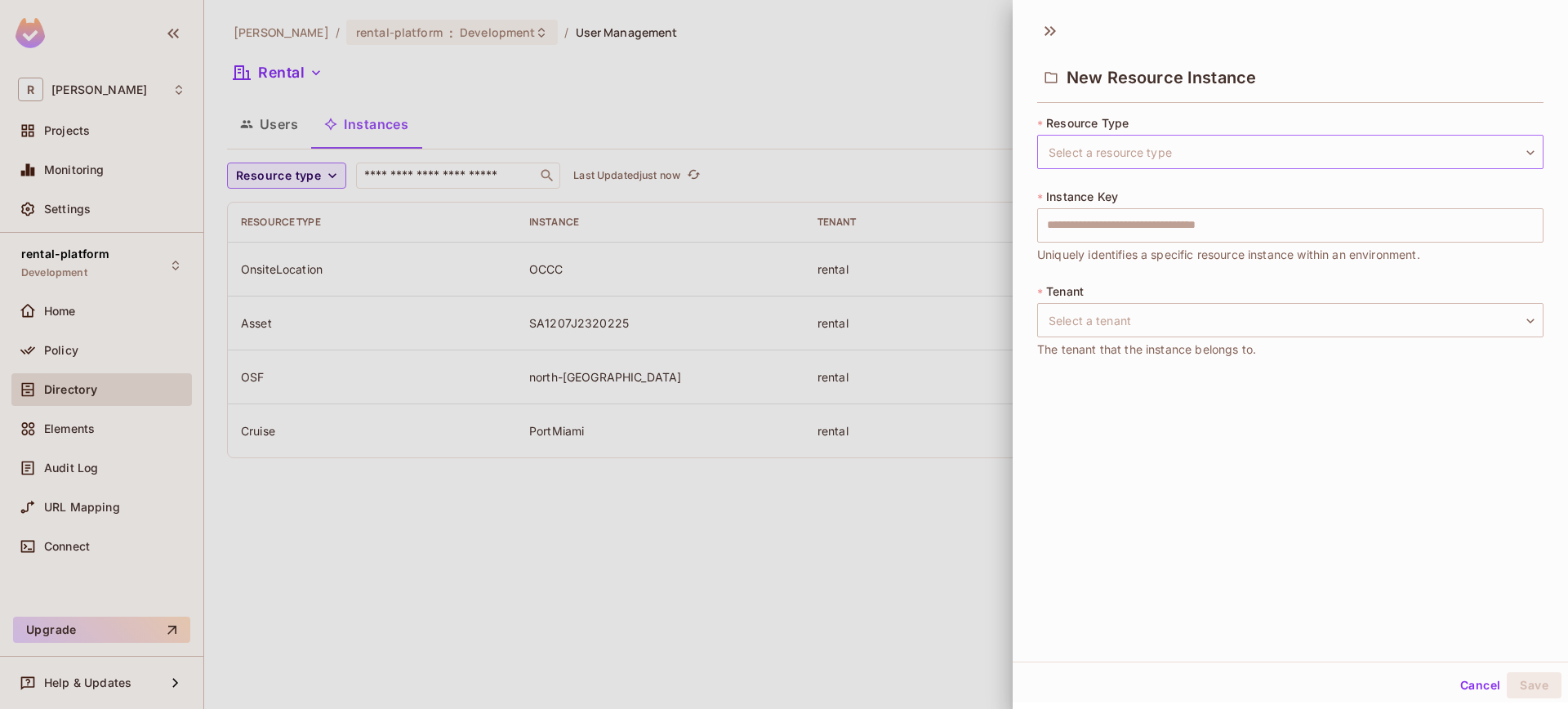
click at [1191, 140] on body "R [PERSON_NAME]-poc Projects Monitoring Settings rental-platform Development Ho…" at bounding box center [784, 354] width 1568 height 709
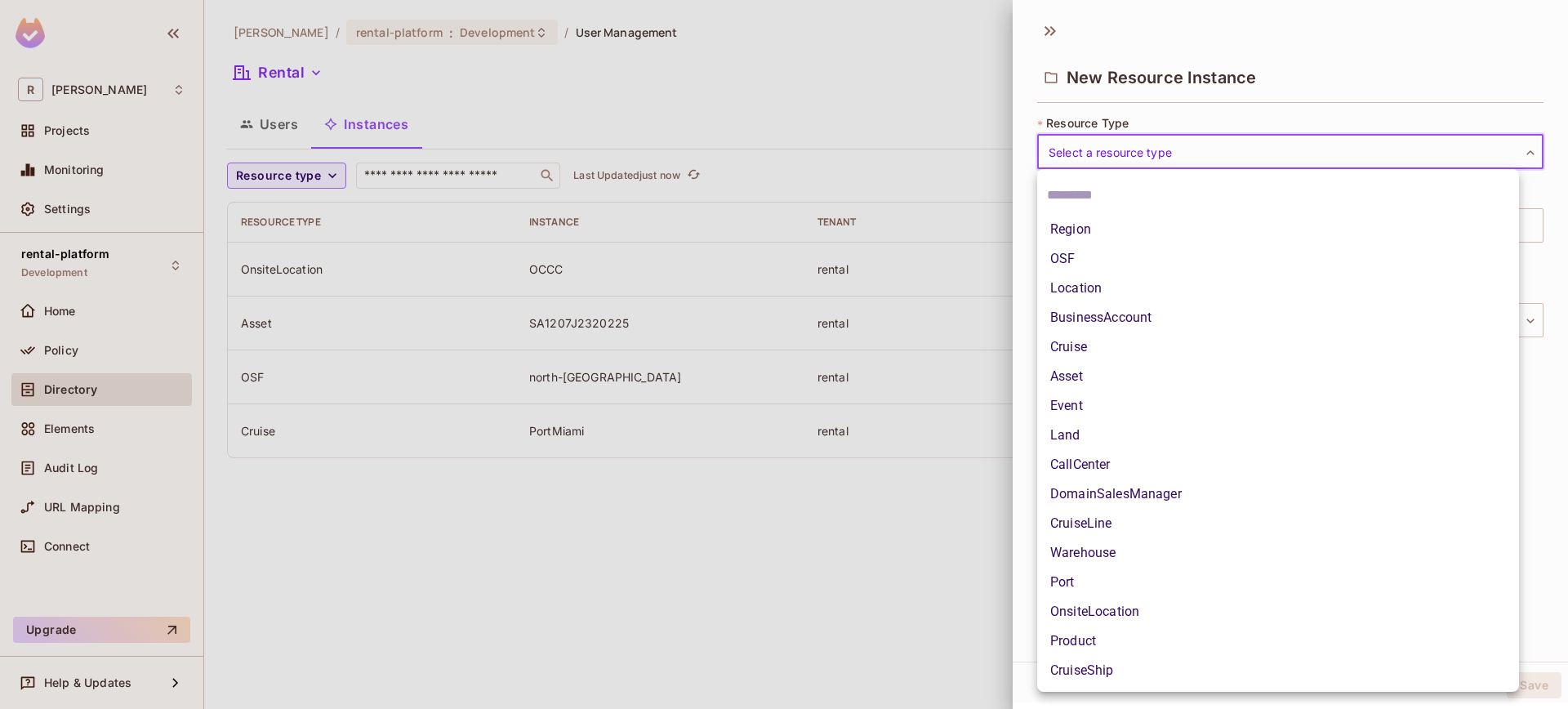
click at [1120, 603] on li "OnsiteLocation" at bounding box center [1278, 611] width 481 height 29
type input "**********"
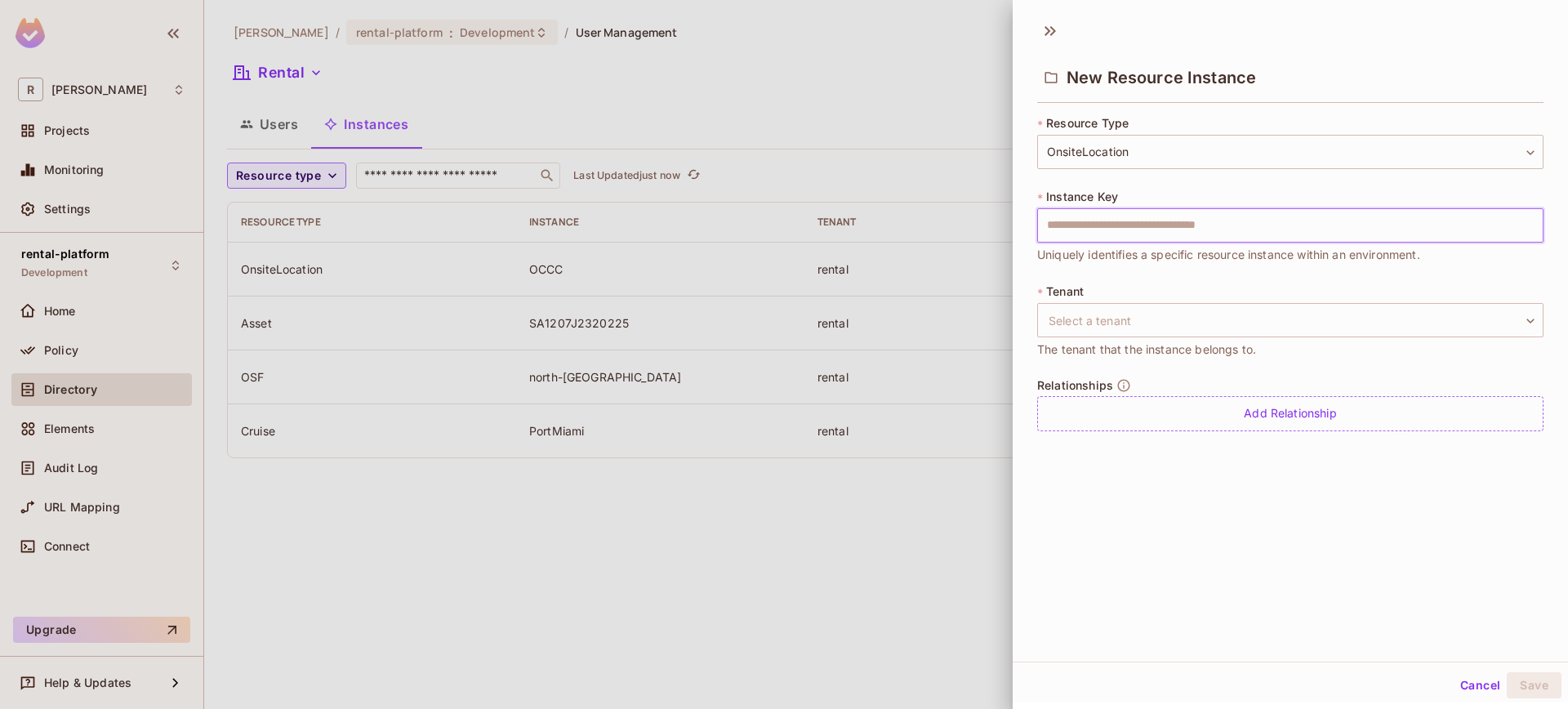
click at [1139, 229] on input "text" at bounding box center [1290, 225] width 507 height 35
type input "****"
click at [1161, 332] on body "**********" at bounding box center [784, 354] width 1568 height 709
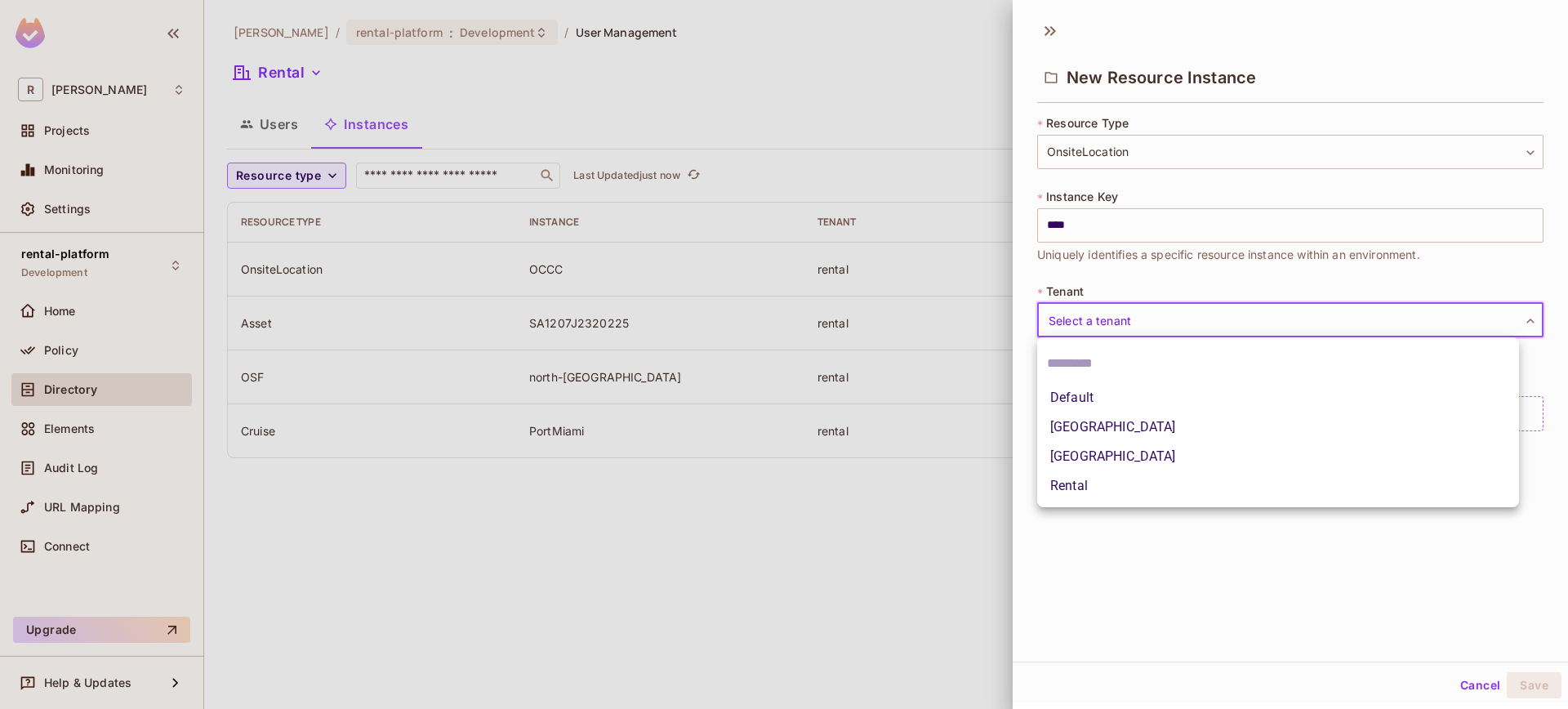
click at [1137, 485] on li "Rental" at bounding box center [1278, 485] width 481 height 29
type input "******"
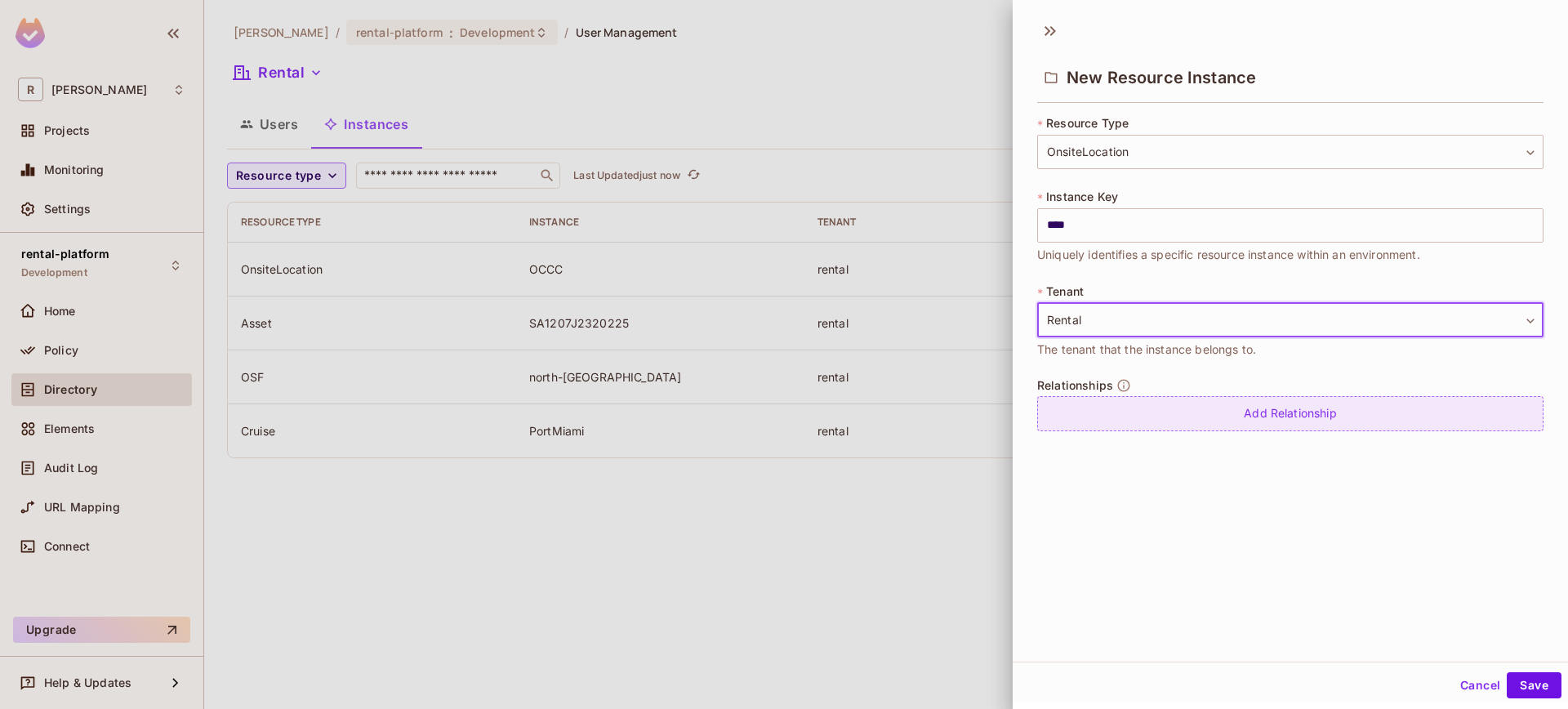
click at [1207, 405] on div "Add Relationship" at bounding box center [1290, 413] width 507 height 35
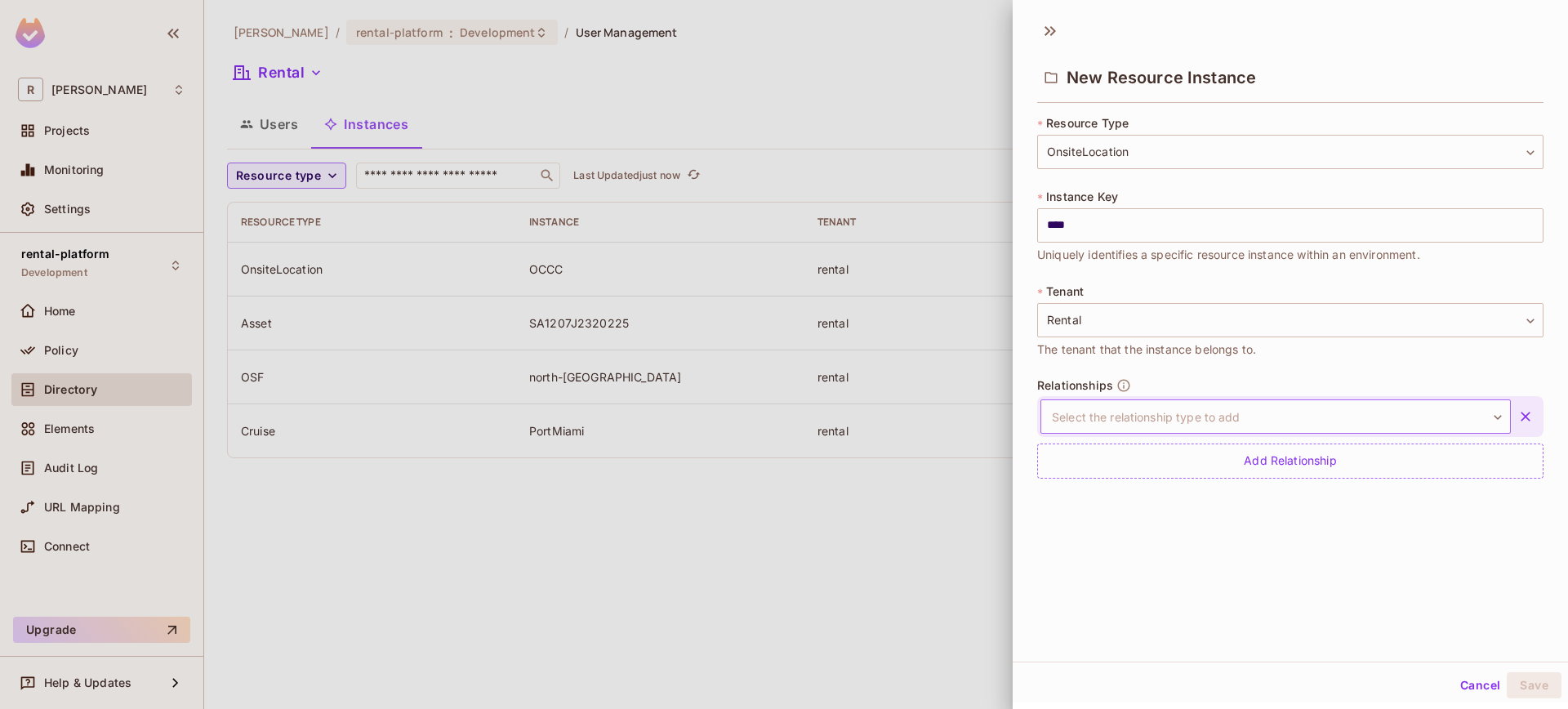
click at [1219, 424] on body "**********" at bounding box center [784, 354] width 1568 height 709
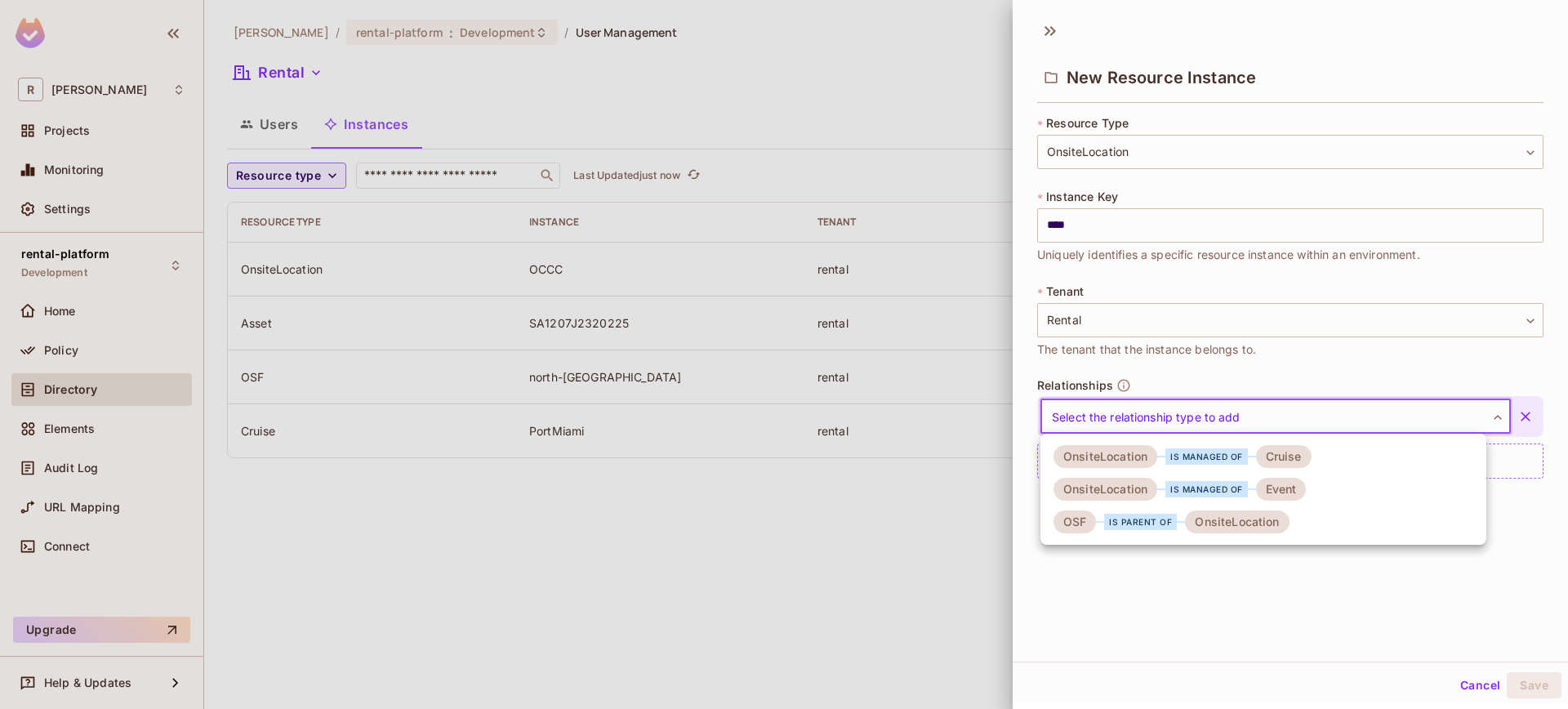
click at [1142, 514] on div "is parent of" at bounding box center [1141, 521] width 73 height 16
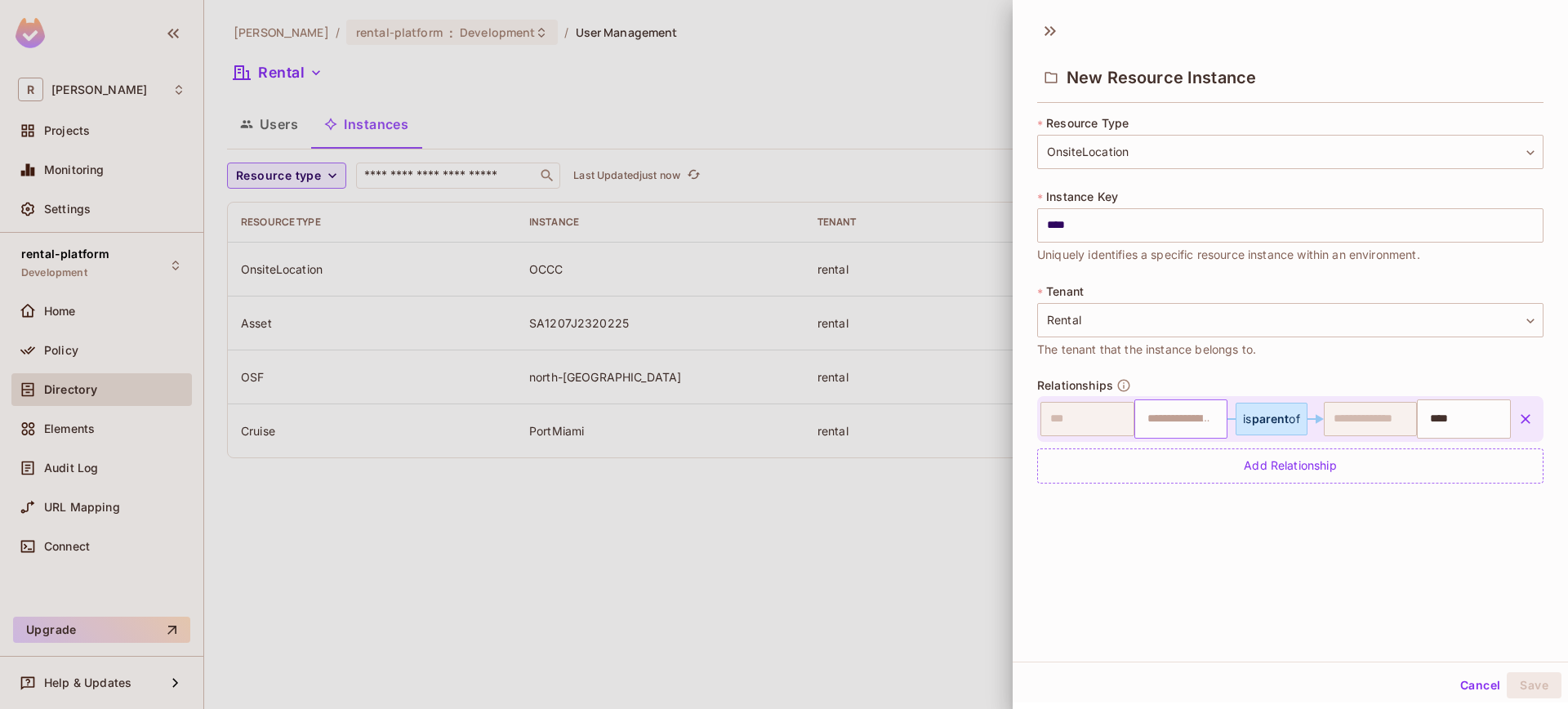
click at [1178, 423] on input "text" at bounding box center [1178, 419] width 83 height 33
paste input "**********"
type input "**********"
click at [1443, 580] on div "**********" at bounding box center [1290, 336] width 555 height 650
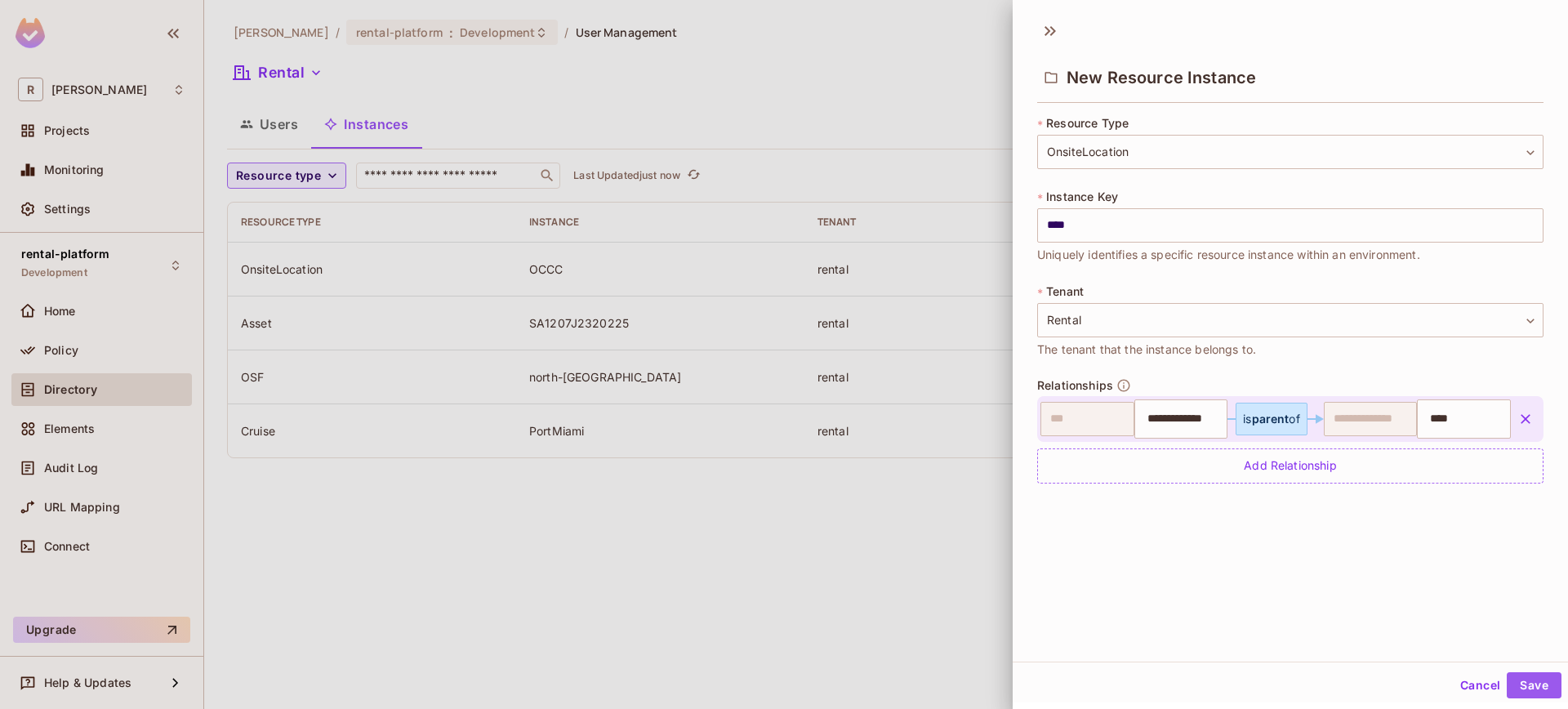
click at [1514, 672] on button "Save" at bounding box center [1533, 685] width 54 height 26
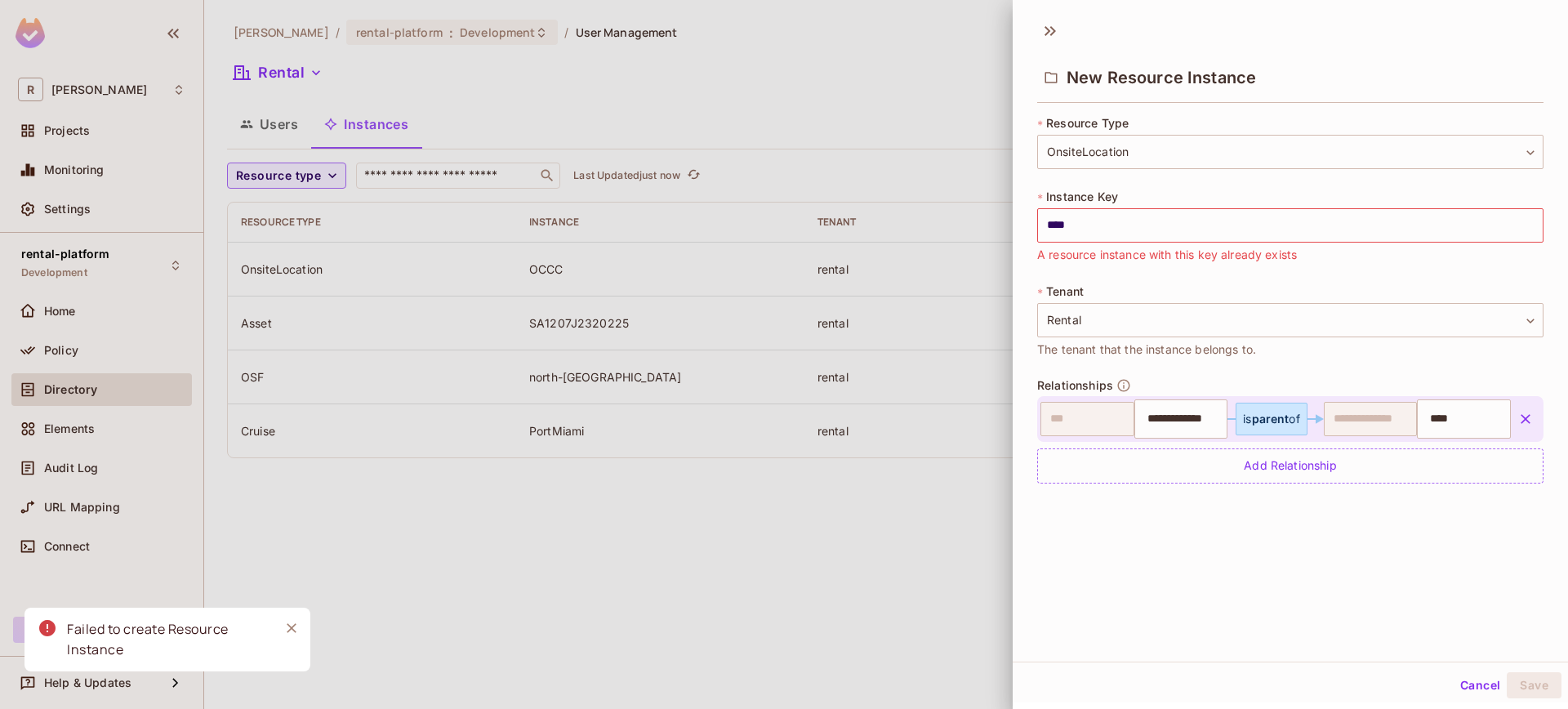
click at [703, 522] on div at bounding box center [784, 354] width 1568 height 709
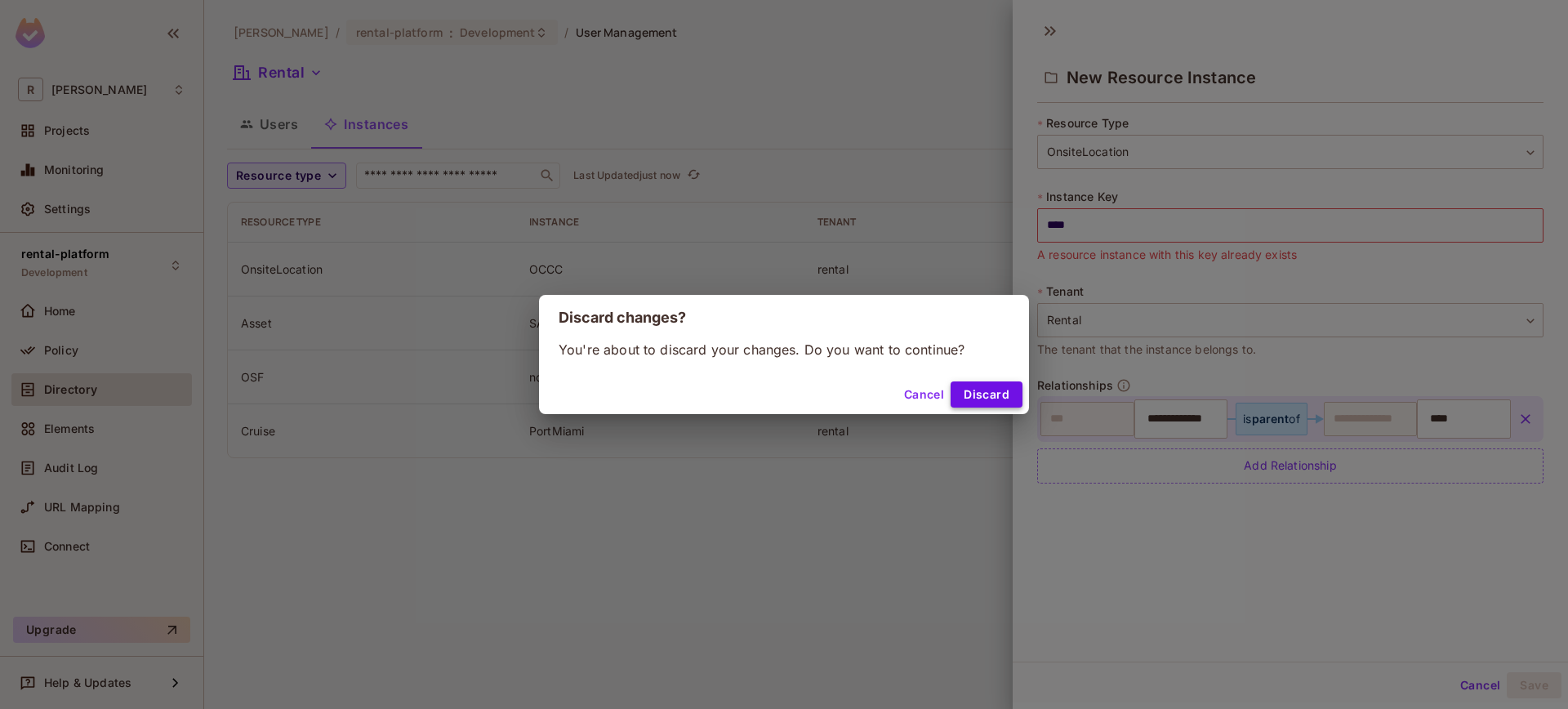
click at [975, 399] on button "Discard" at bounding box center [986, 394] width 72 height 26
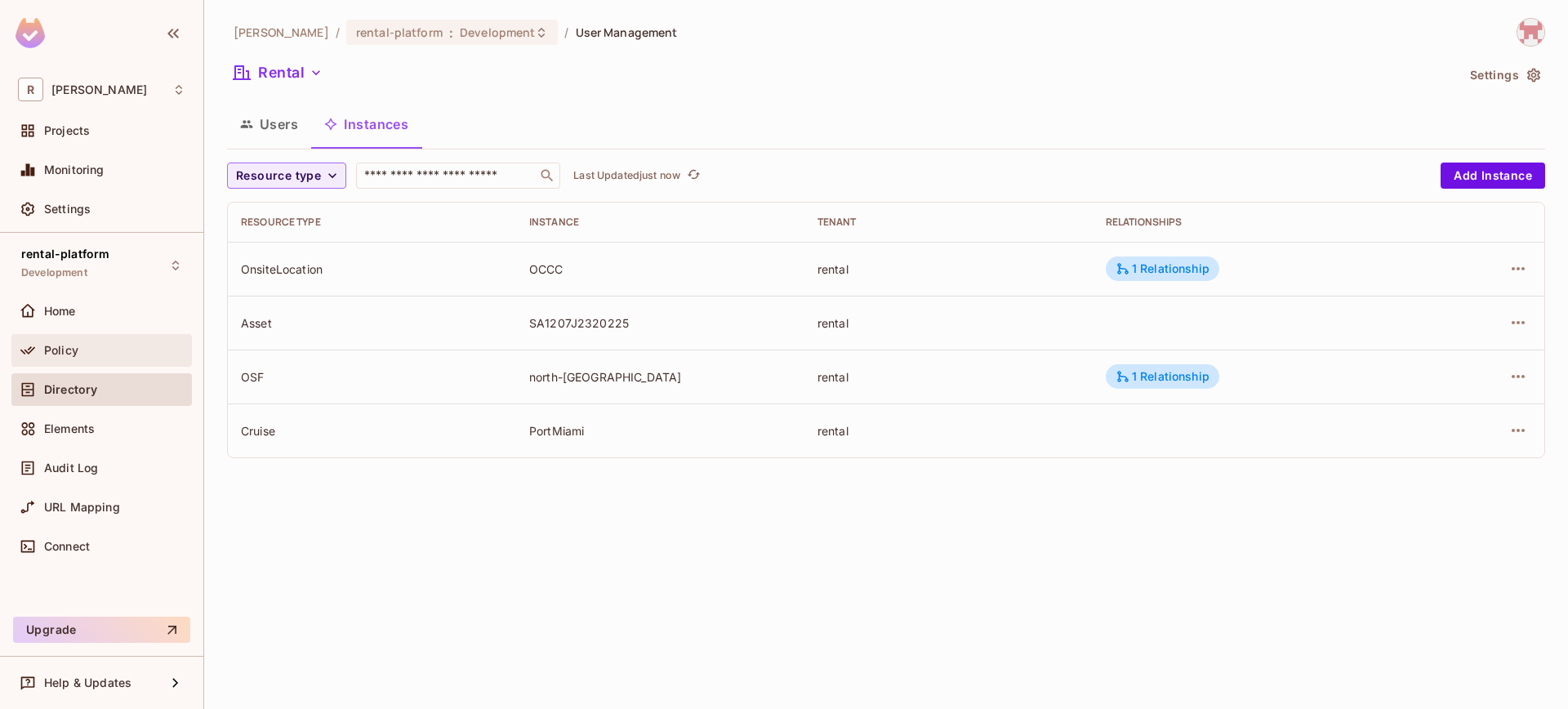
click at [126, 362] on div "Policy" at bounding box center [101, 350] width 181 height 33
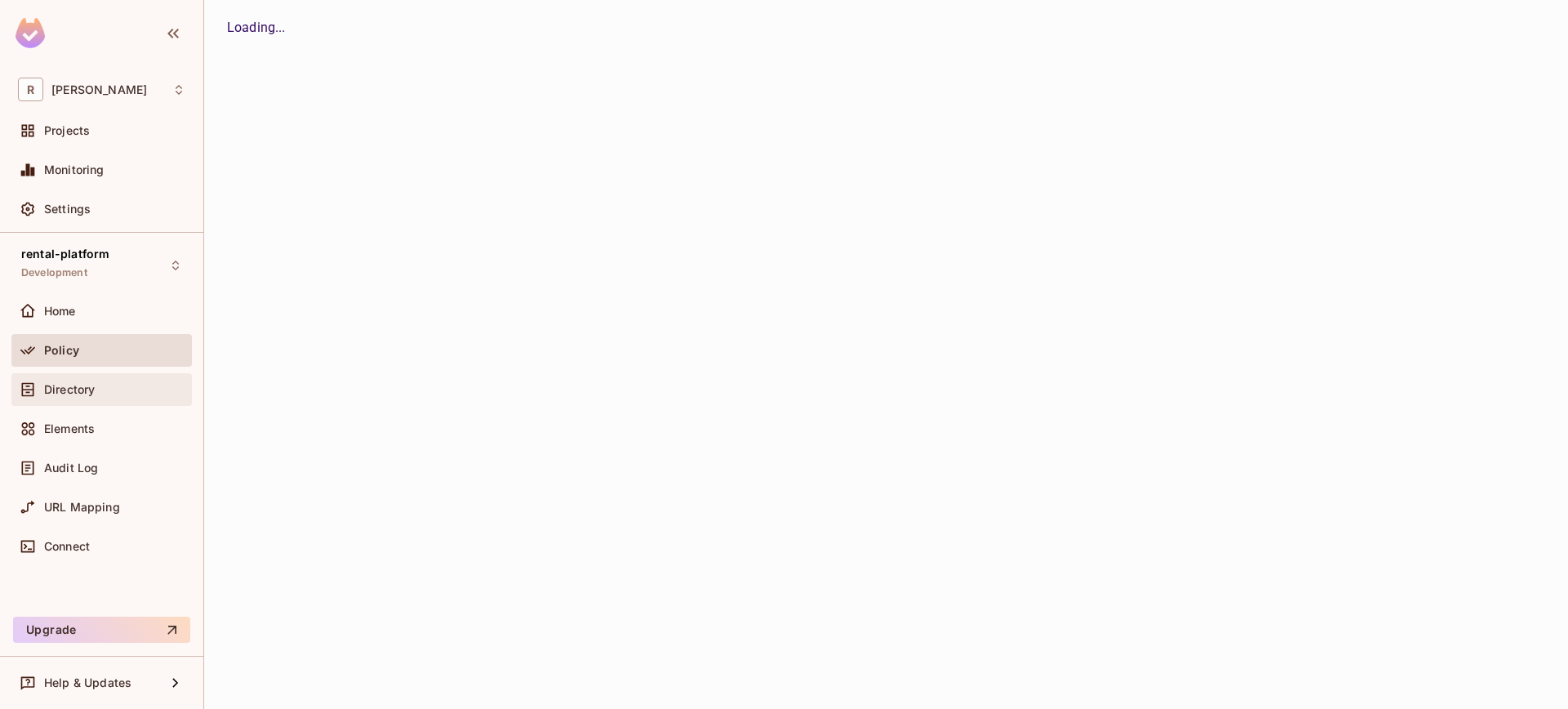
click at [118, 386] on div "Directory" at bounding box center [114, 390] width 141 height 13
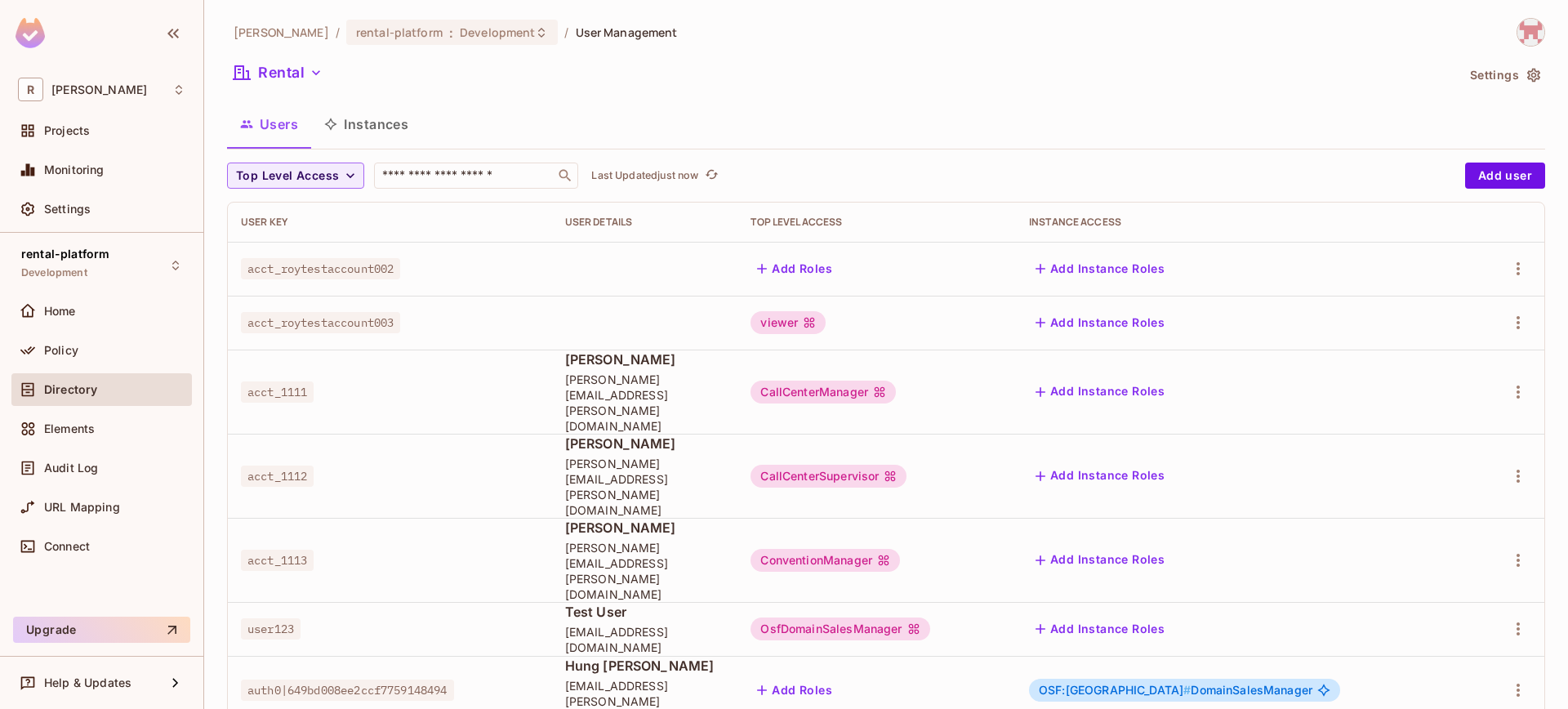
click at [118, 388] on div "Directory" at bounding box center [114, 390] width 141 height 13
click at [348, 141] on button "Instances" at bounding box center [366, 125] width 111 height 41
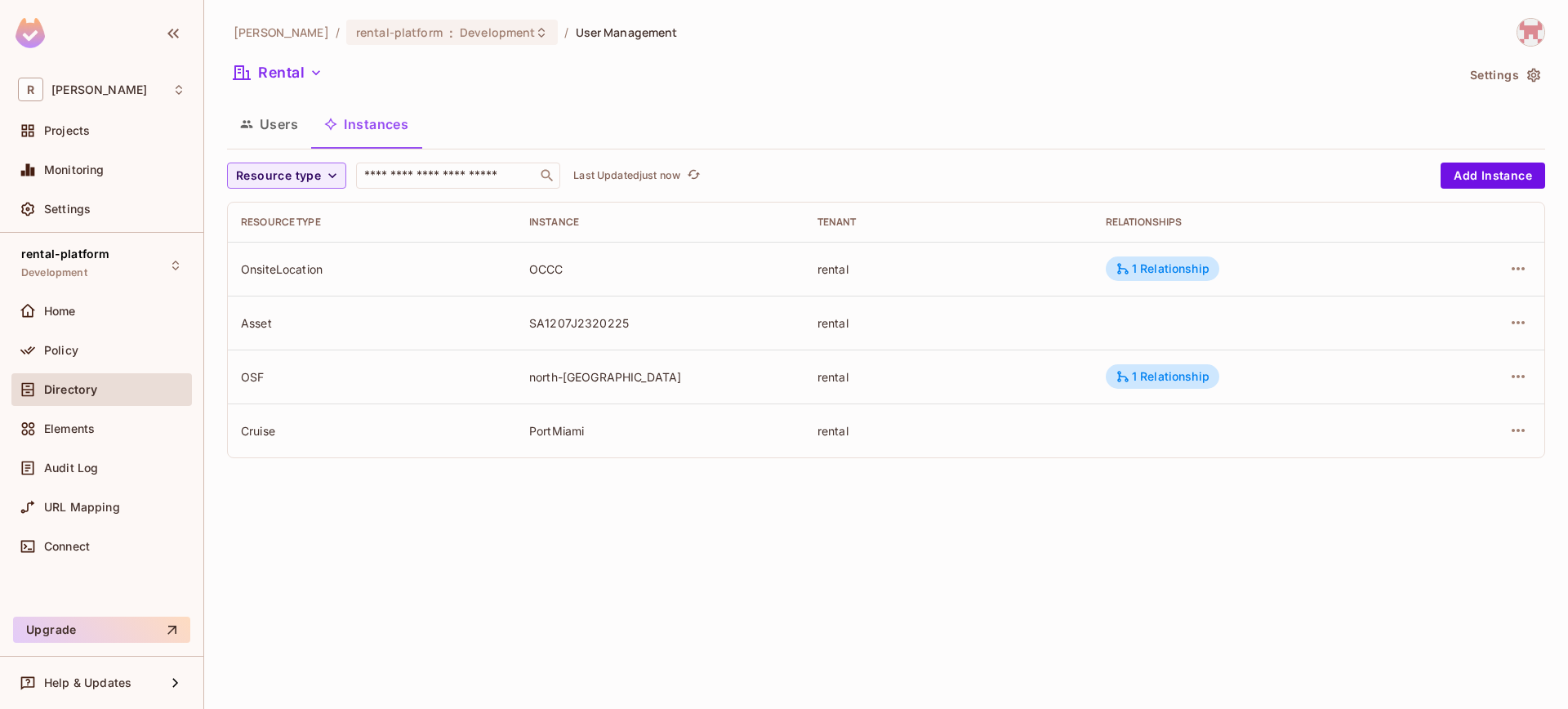
click at [362, 129] on button "Instances" at bounding box center [366, 125] width 111 height 41
click at [335, 183] on icon "button" at bounding box center [332, 175] width 16 height 16
click at [303, 275] on span "Location" at bounding box center [299, 283] width 118 height 16
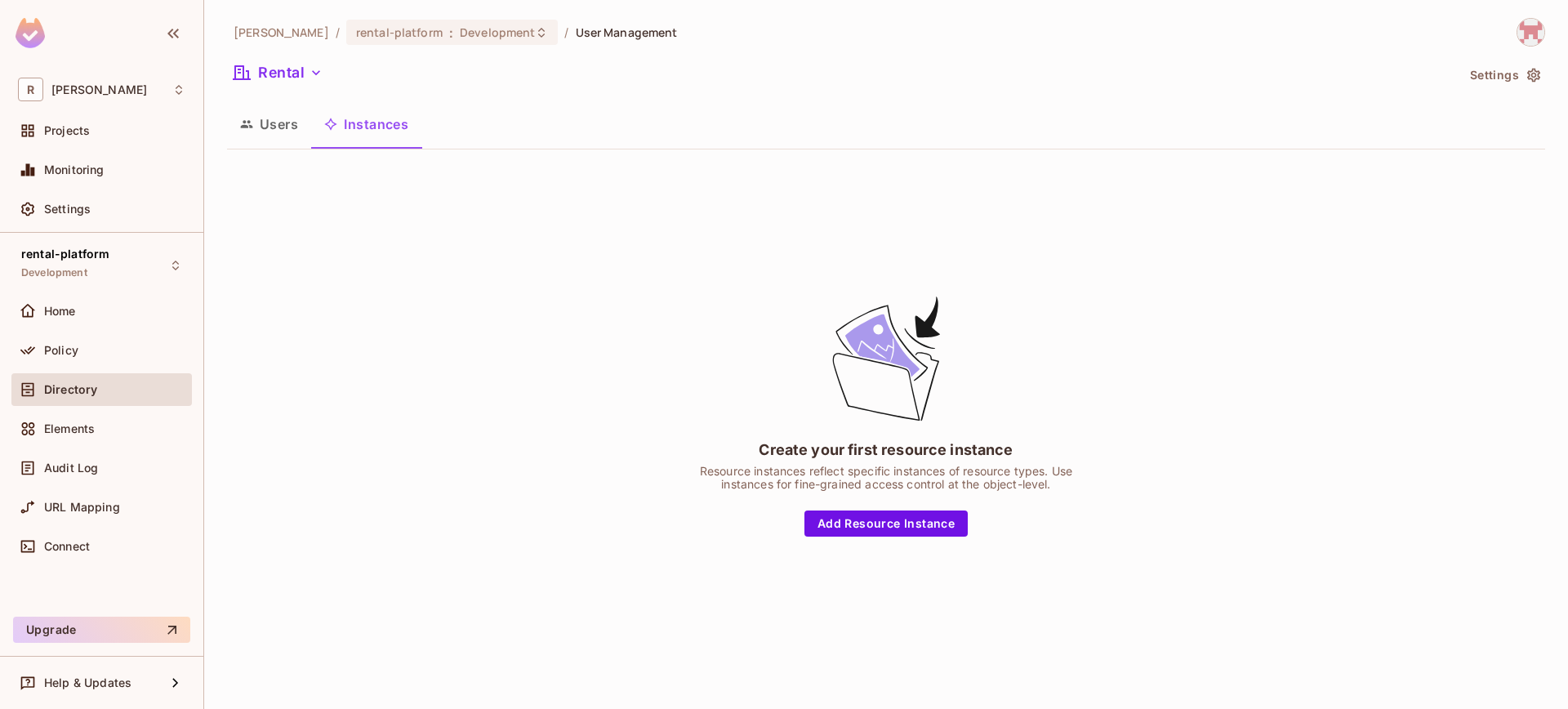
click at [288, 135] on button "Users" at bounding box center [269, 125] width 84 height 41
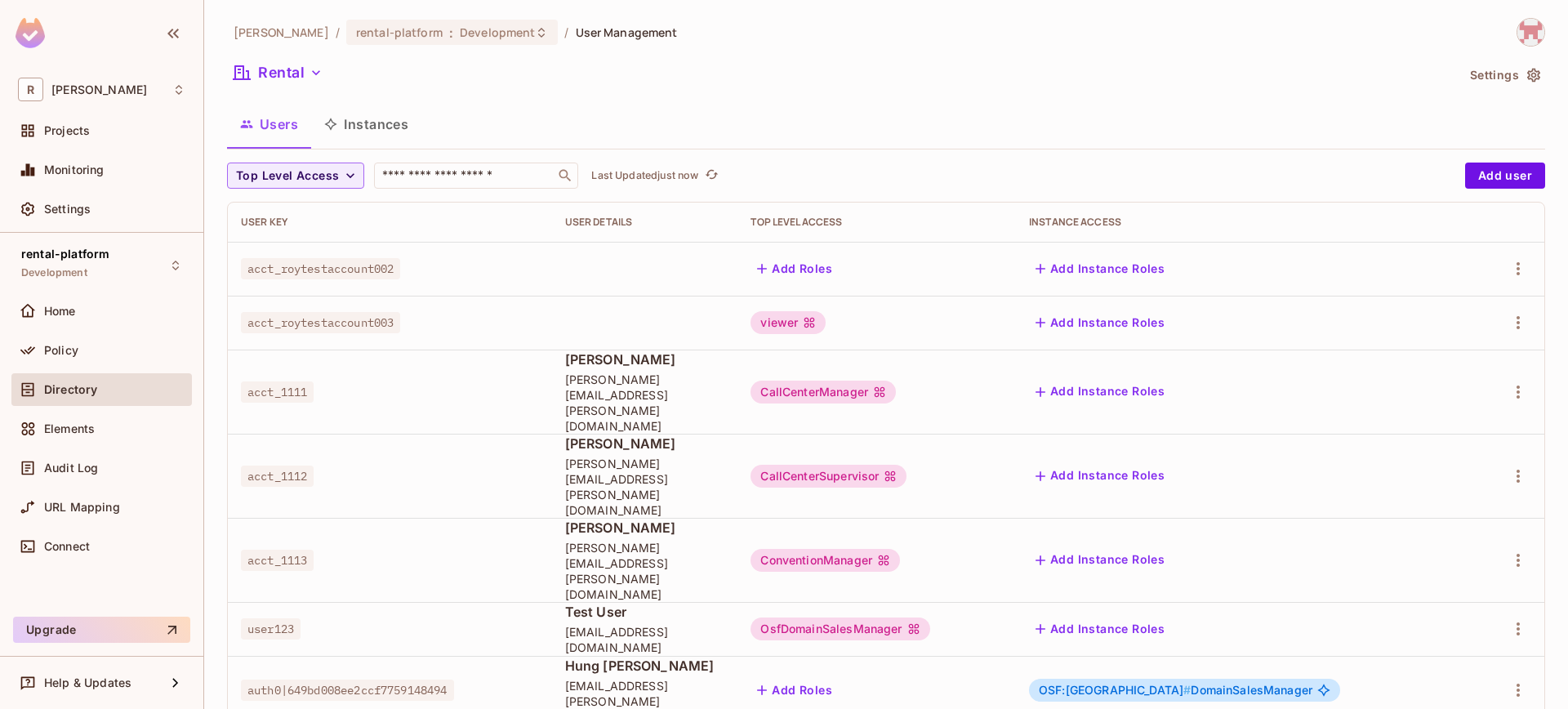
click at [353, 125] on button "Instances" at bounding box center [366, 125] width 111 height 41
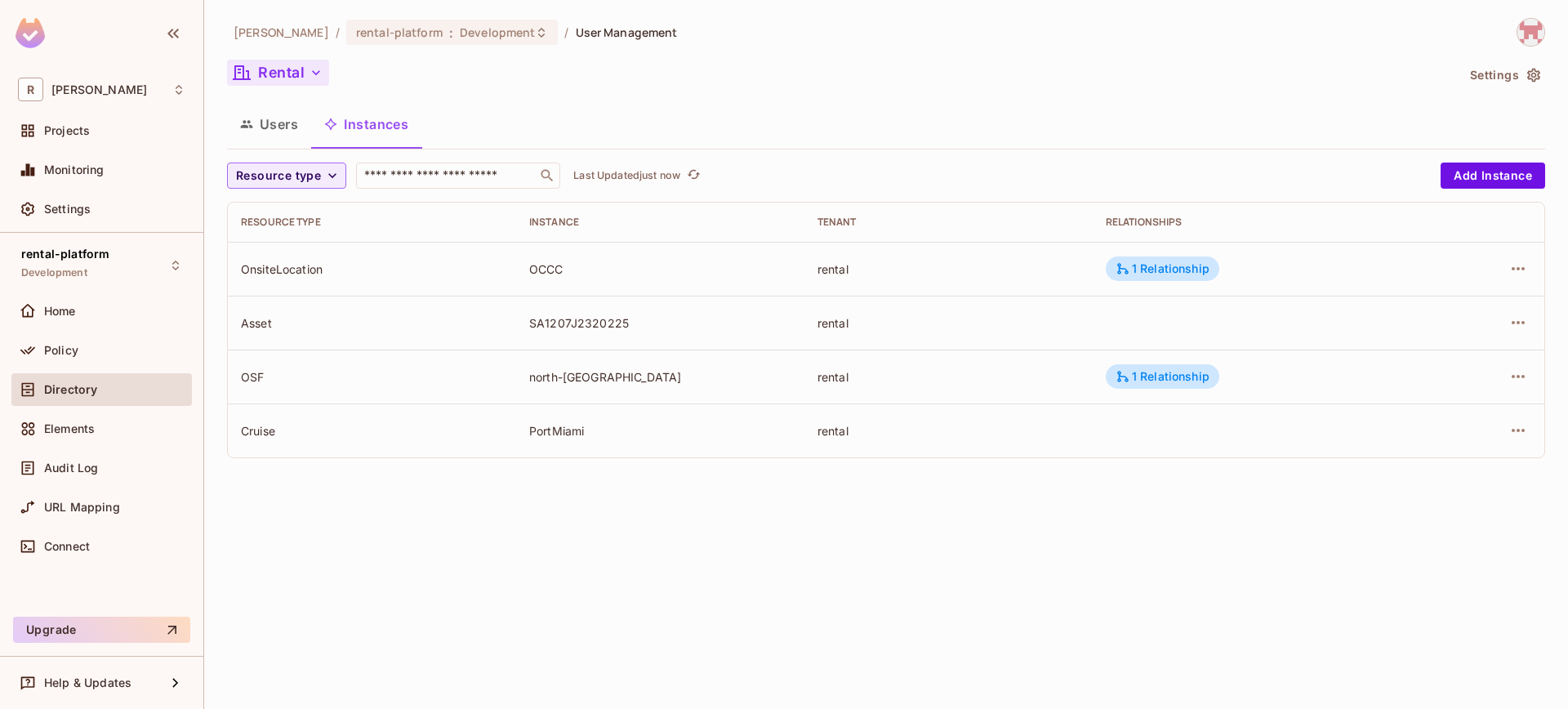
click at [295, 61] on button "Rental" at bounding box center [277, 73] width 102 height 26
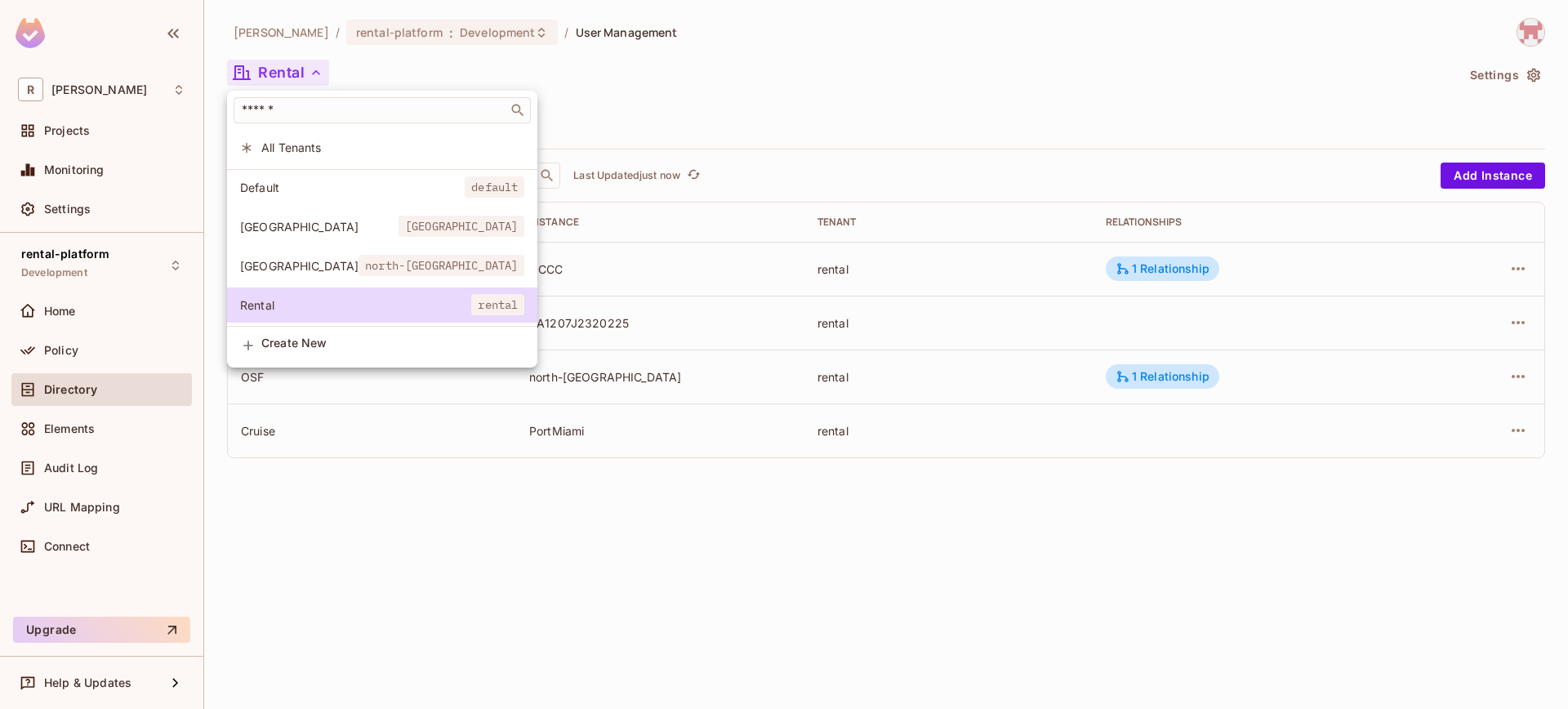
click at [309, 188] on span "Default" at bounding box center [352, 187] width 225 height 16
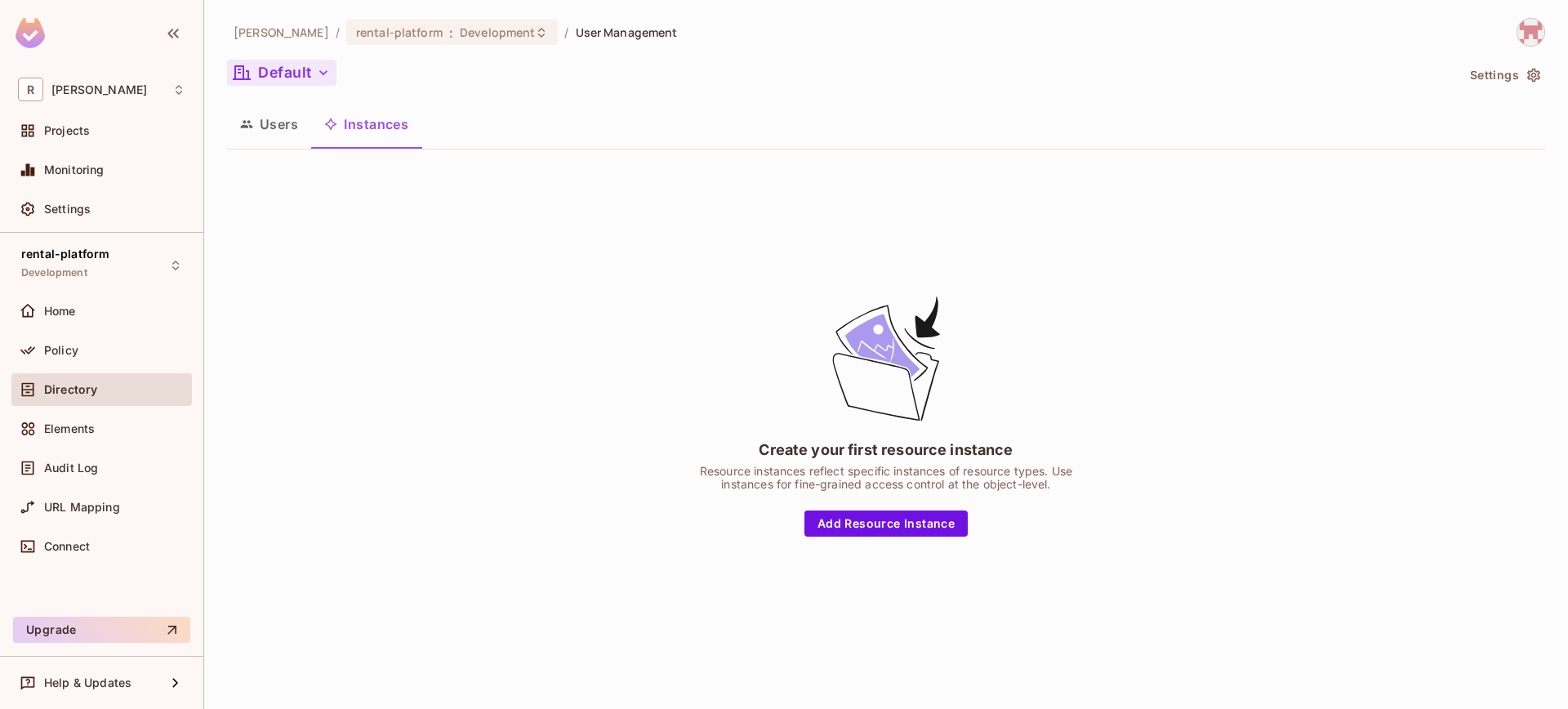
click at [308, 75] on button "Default" at bounding box center [281, 73] width 110 height 26
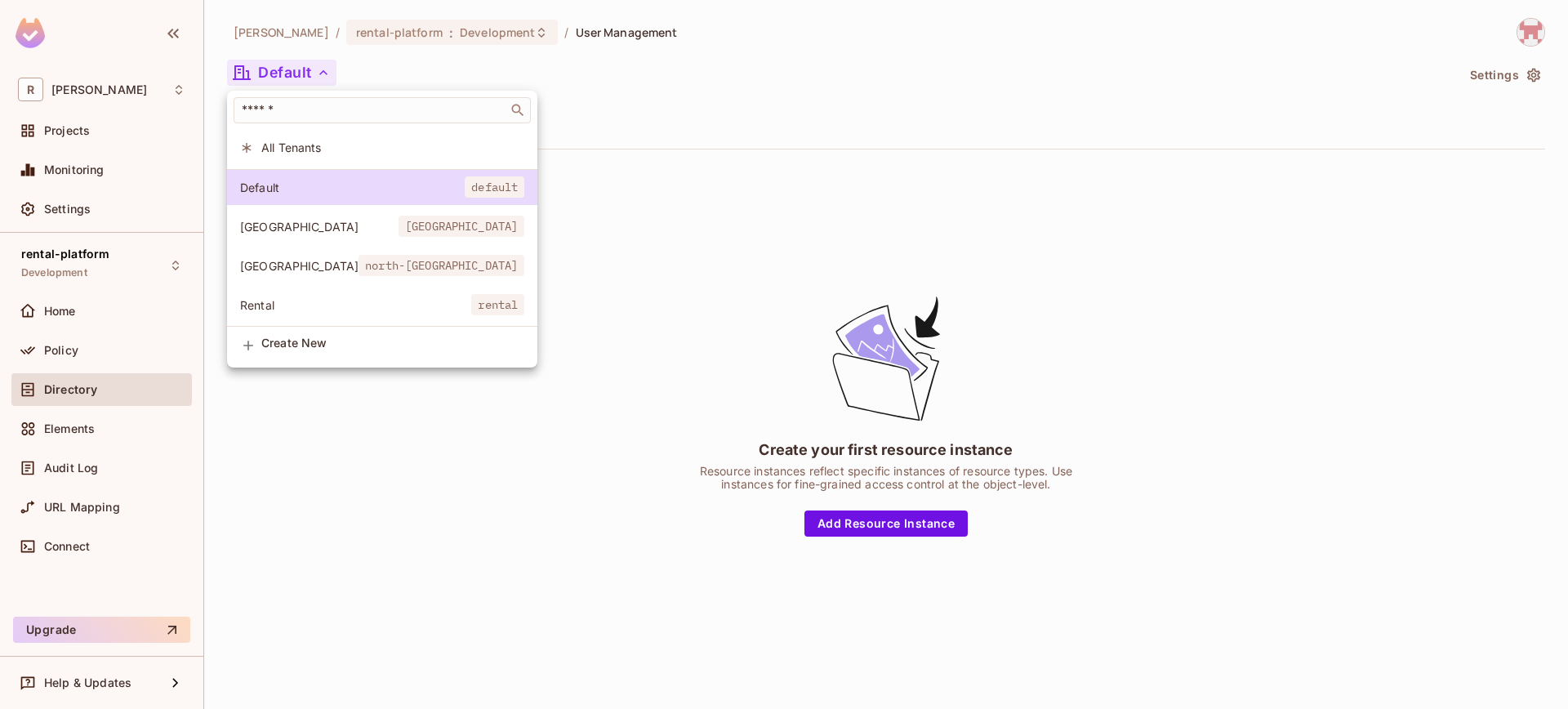
click at [303, 227] on span "[GEOGRAPHIC_DATA]" at bounding box center [318, 227] width 158 height 16
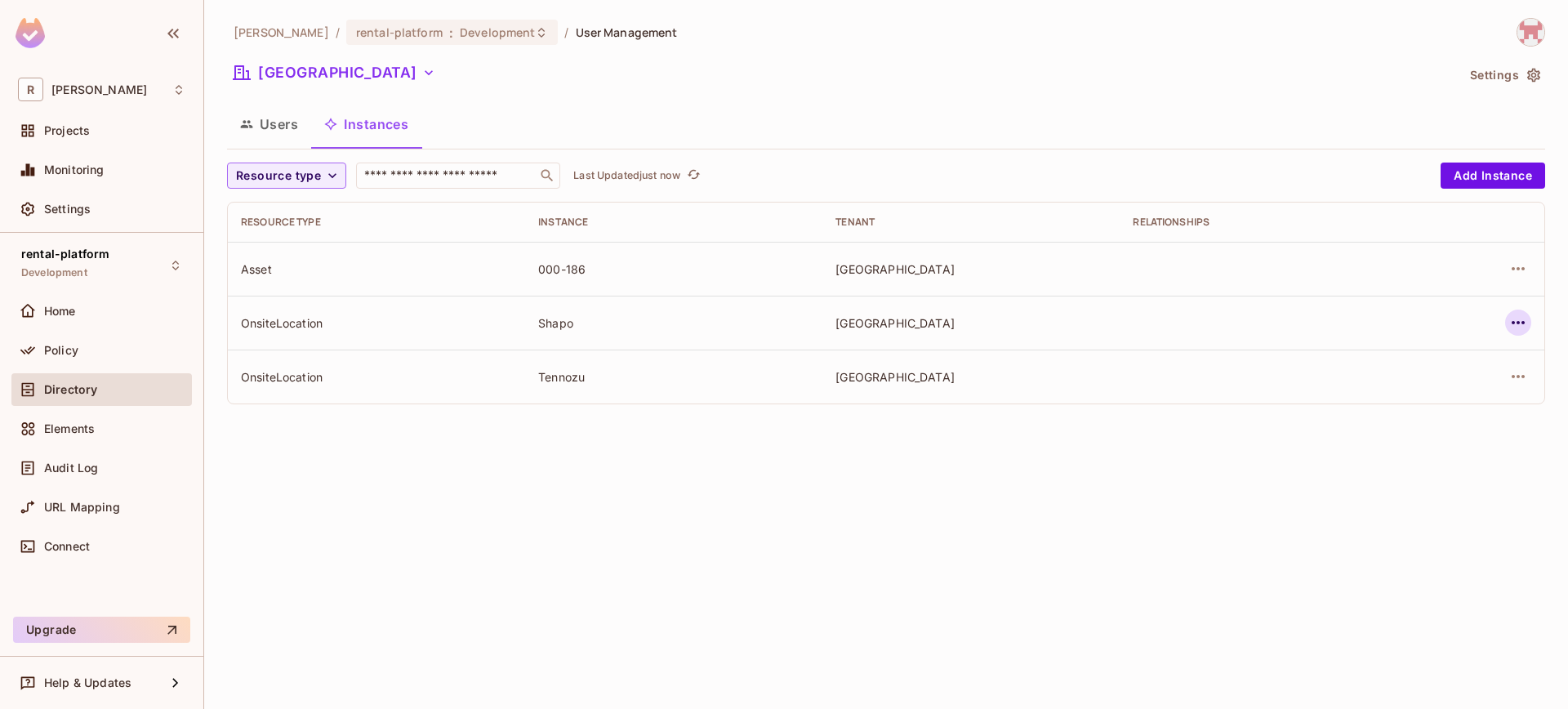
click at [1518, 323] on icon "button" at bounding box center [1518, 322] width 13 height 3
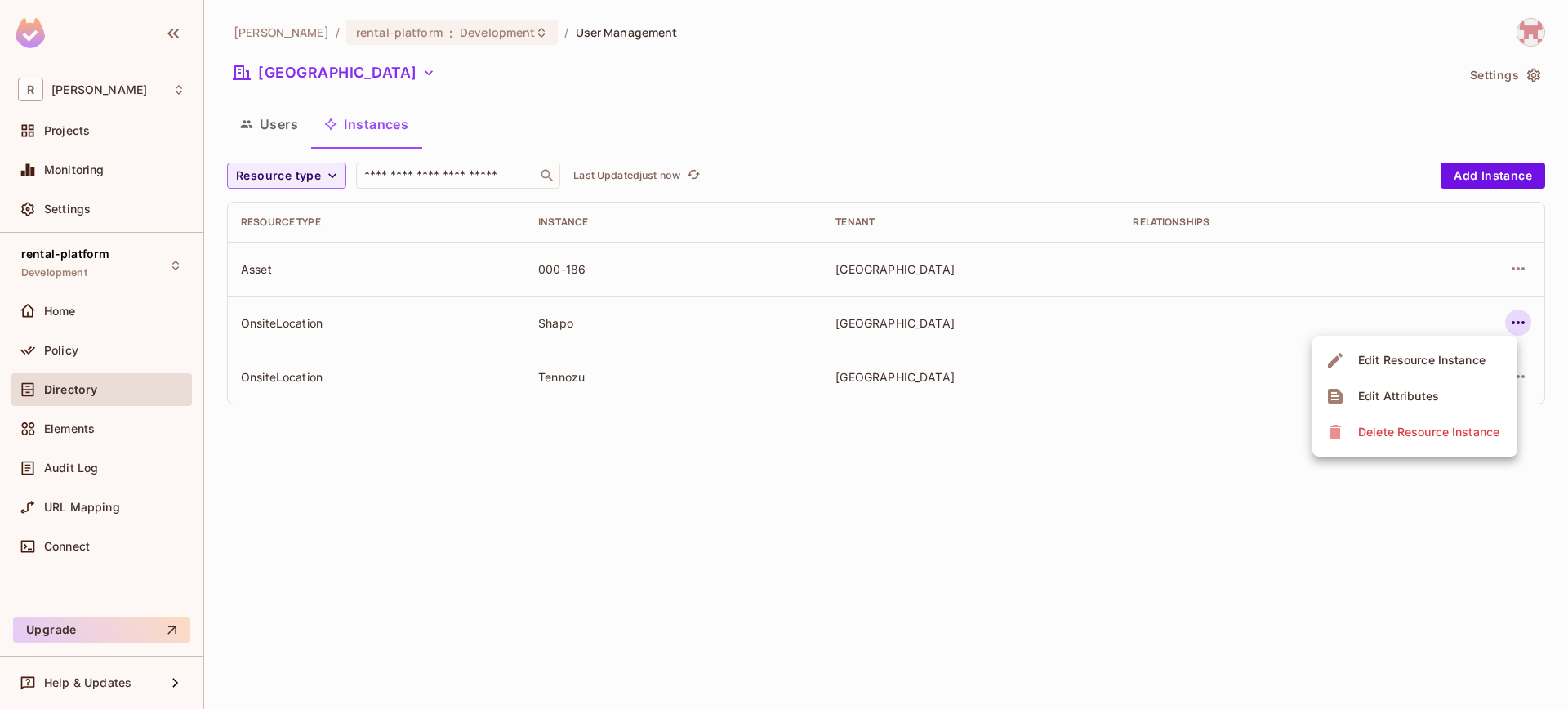
click at [1426, 433] on div "Delete Resource Instance" at bounding box center [1428, 431] width 141 height 16
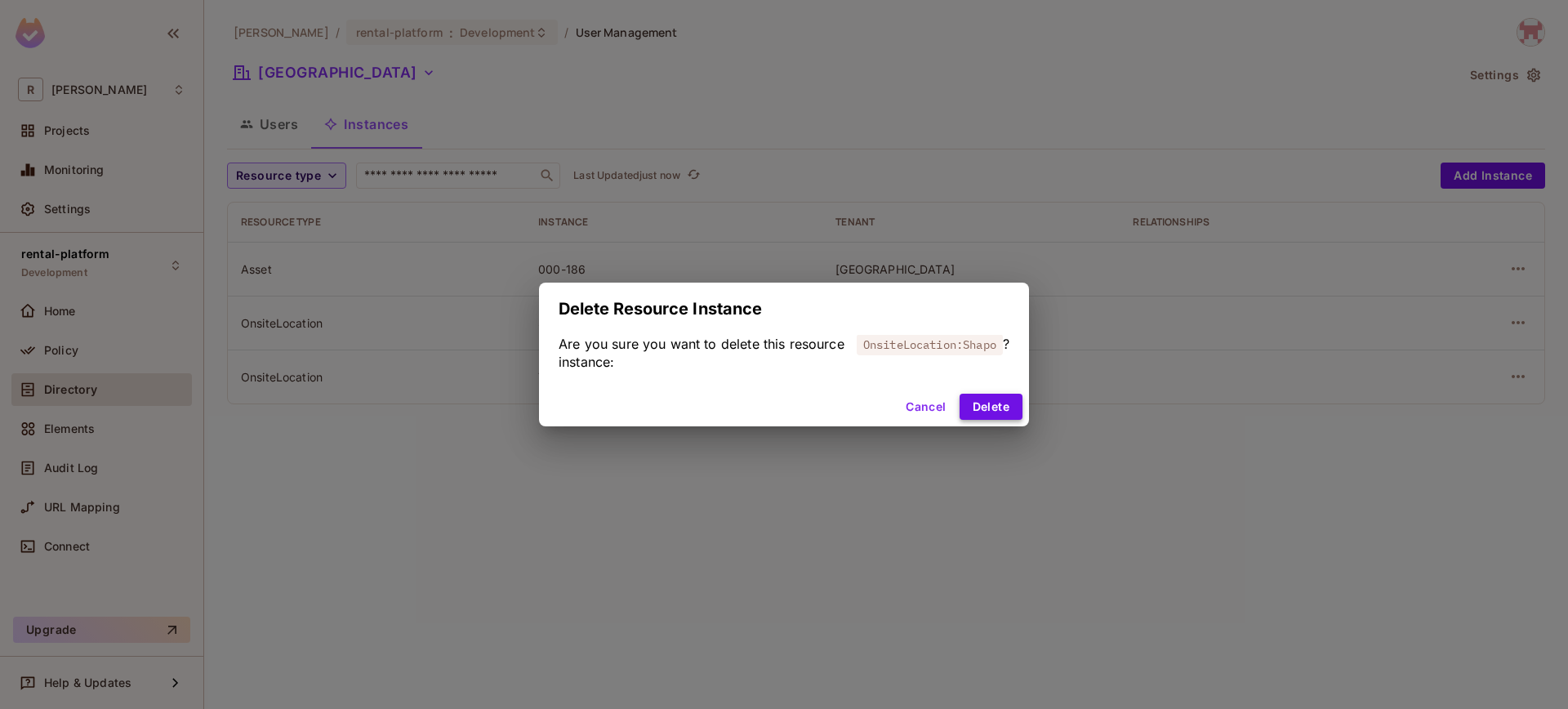
click at [1000, 412] on button "Delete" at bounding box center [990, 406] width 63 height 26
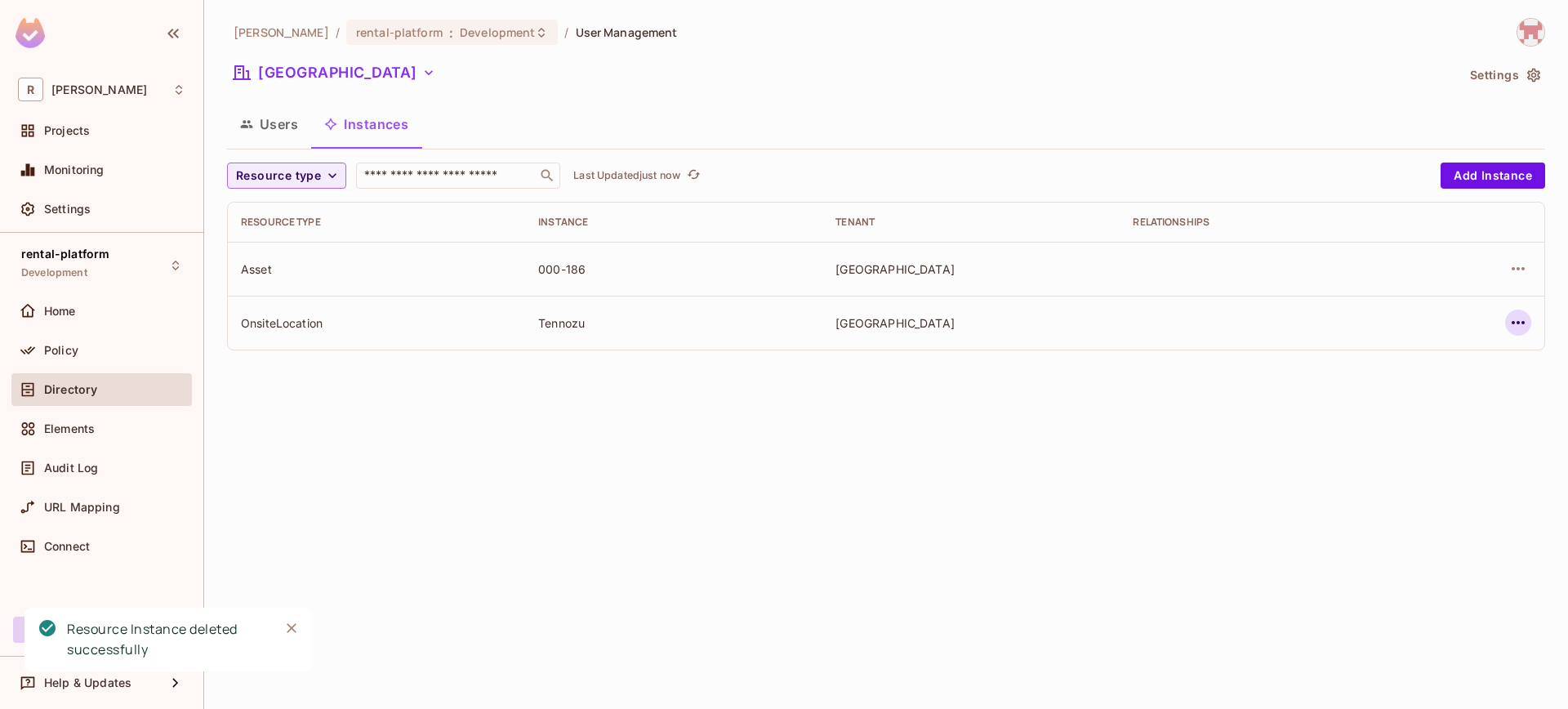
click at [1526, 316] on icon "button" at bounding box center [1517, 322] width 20 height 20
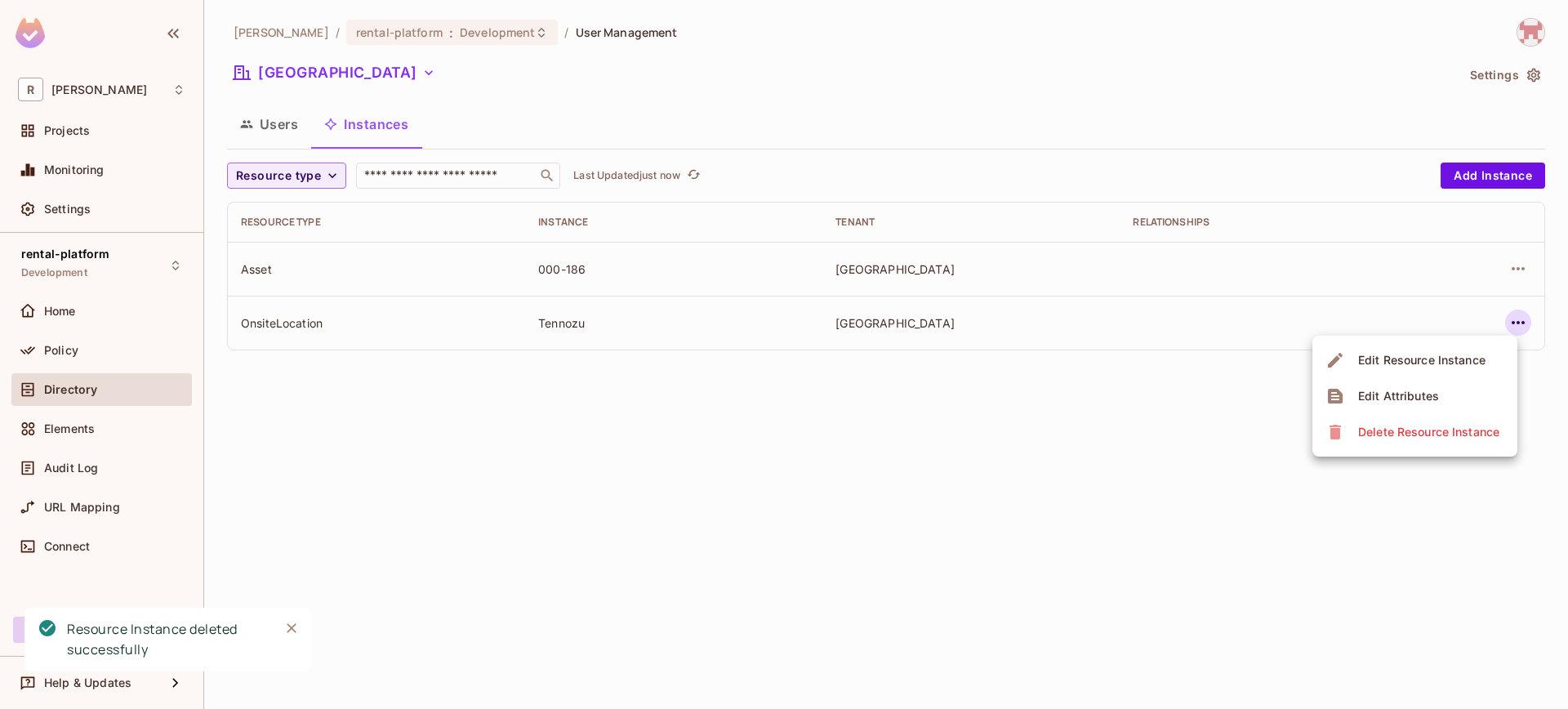
click at [1418, 434] on div "Delete Resource Instance" at bounding box center [1428, 431] width 141 height 16
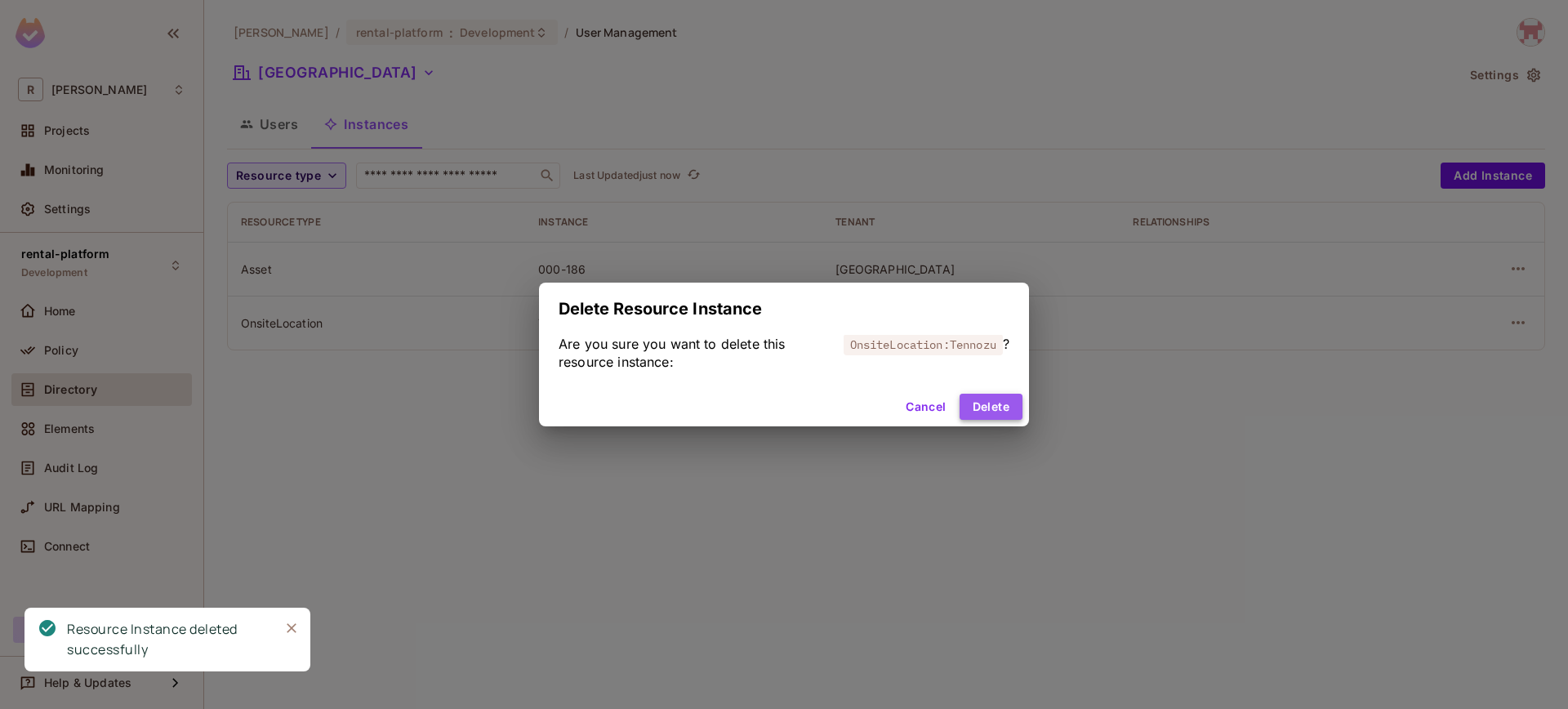
click at [1010, 406] on button "Delete" at bounding box center [990, 406] width 63 height 26
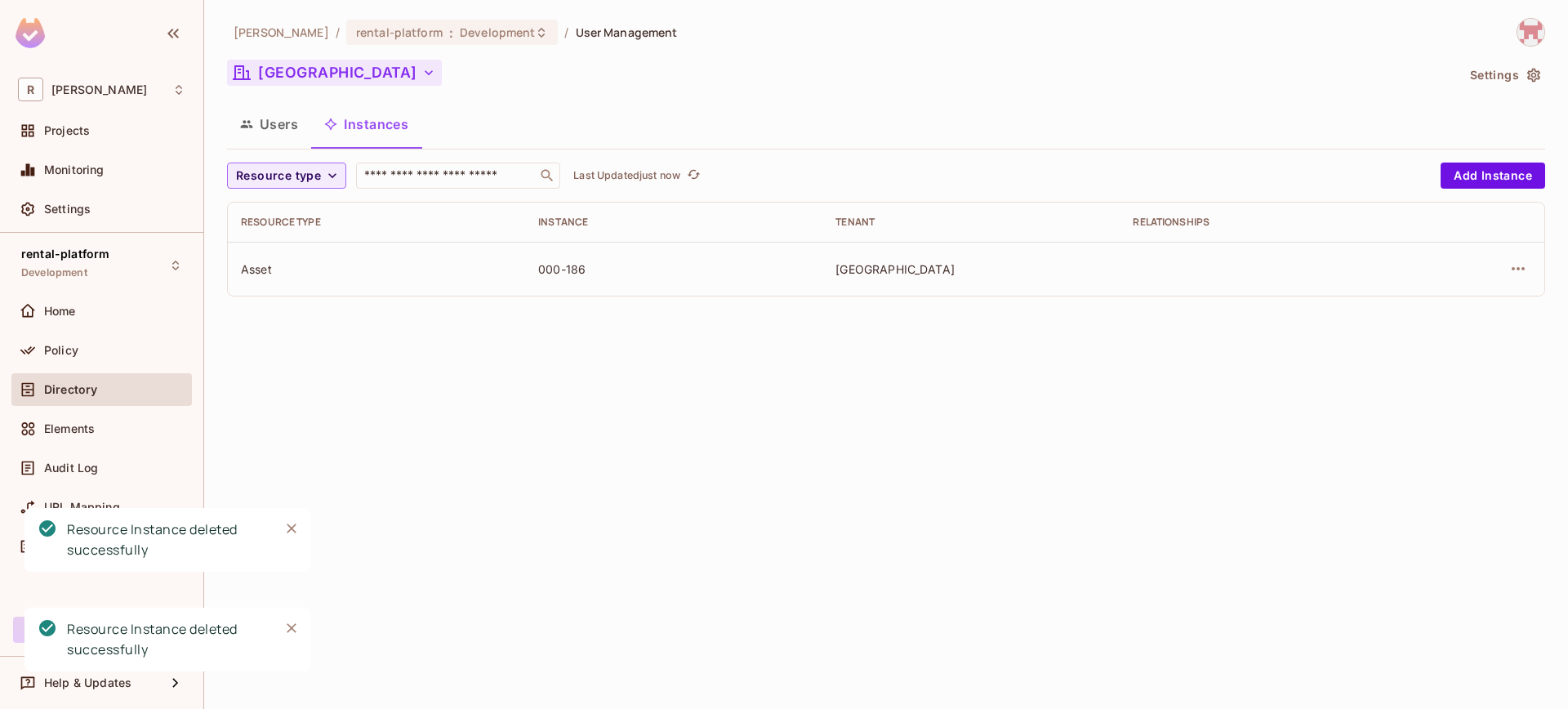
click at [303, 66] on button "[GEOGRAPHIC_DATA]" at bounding box center [333, 73] width 214 height 26
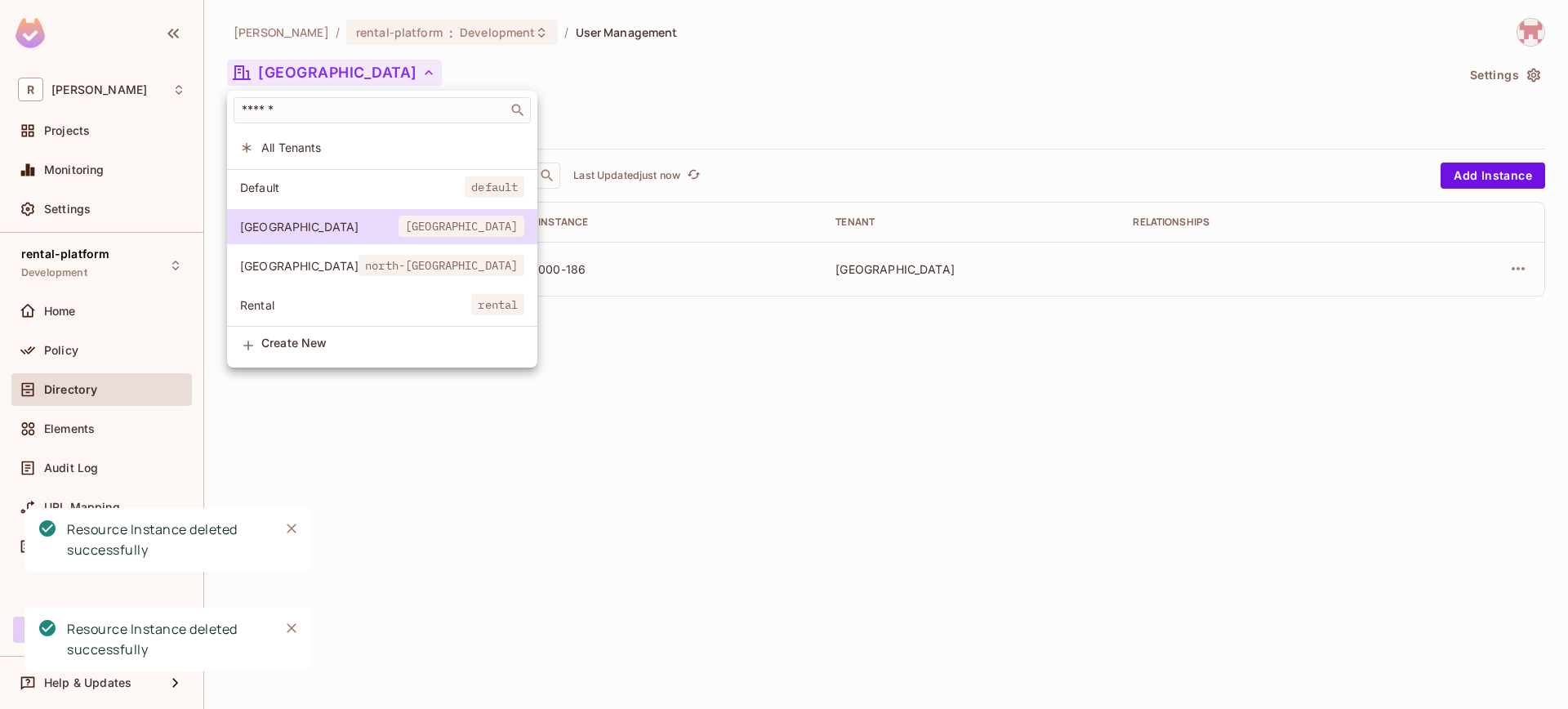
click at [335, 295] on li "Rental rental" at bounding box center [381, 304] width 310 height 35
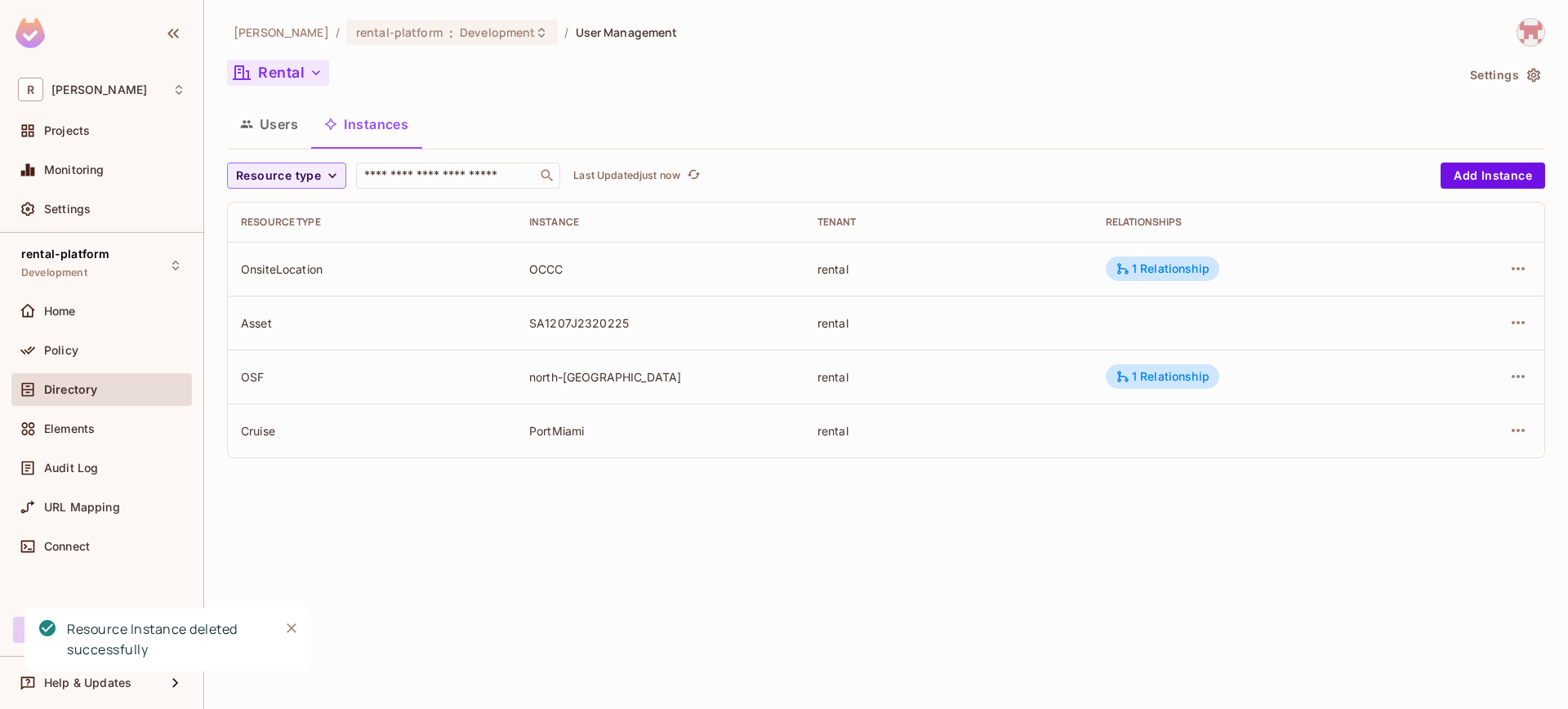
click at [308, 76] on icon "button" at bounding box center [316, 72] width 16 height 16
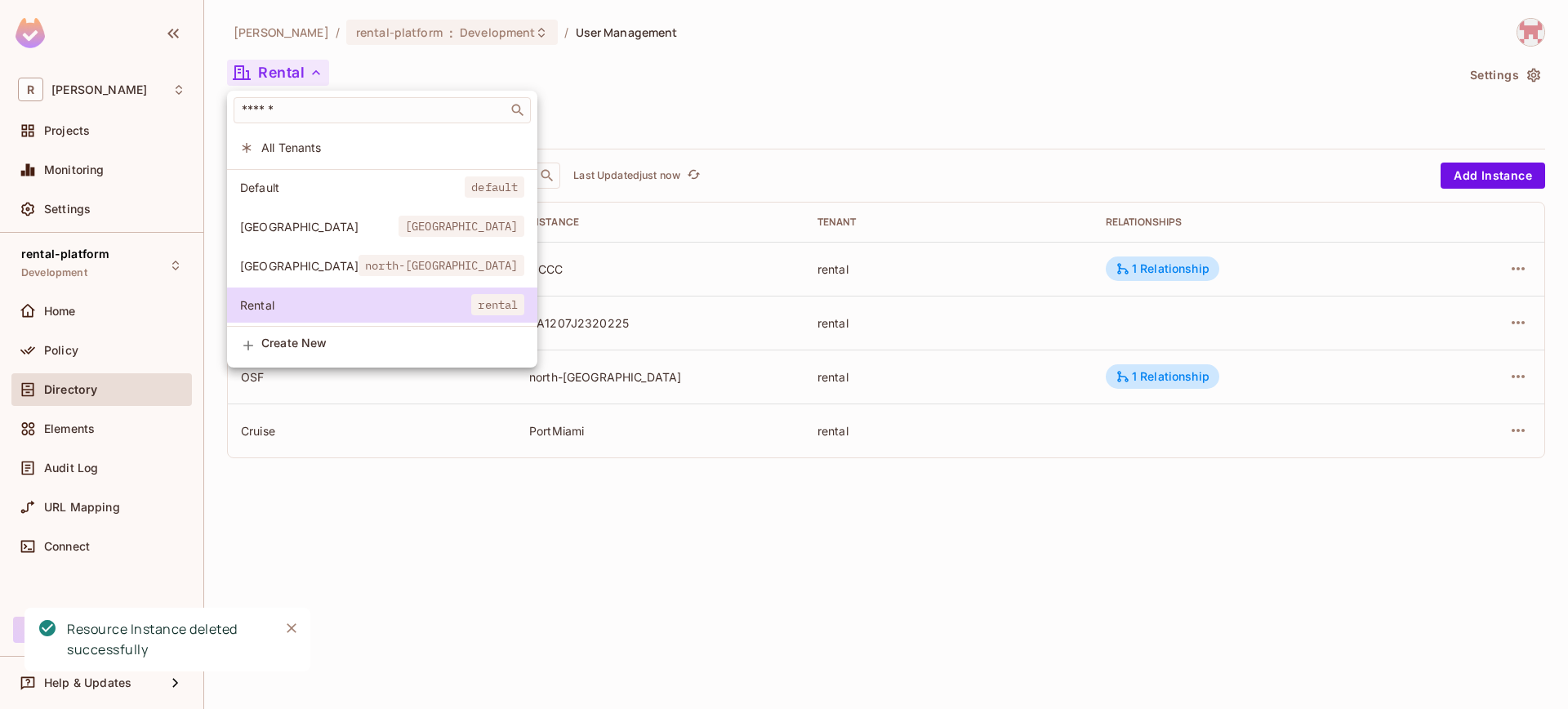
click at [365, 273] on span "north-[GEOGRAPHIC_DATA]" at bounding box center [441, 265] width 166 height 22
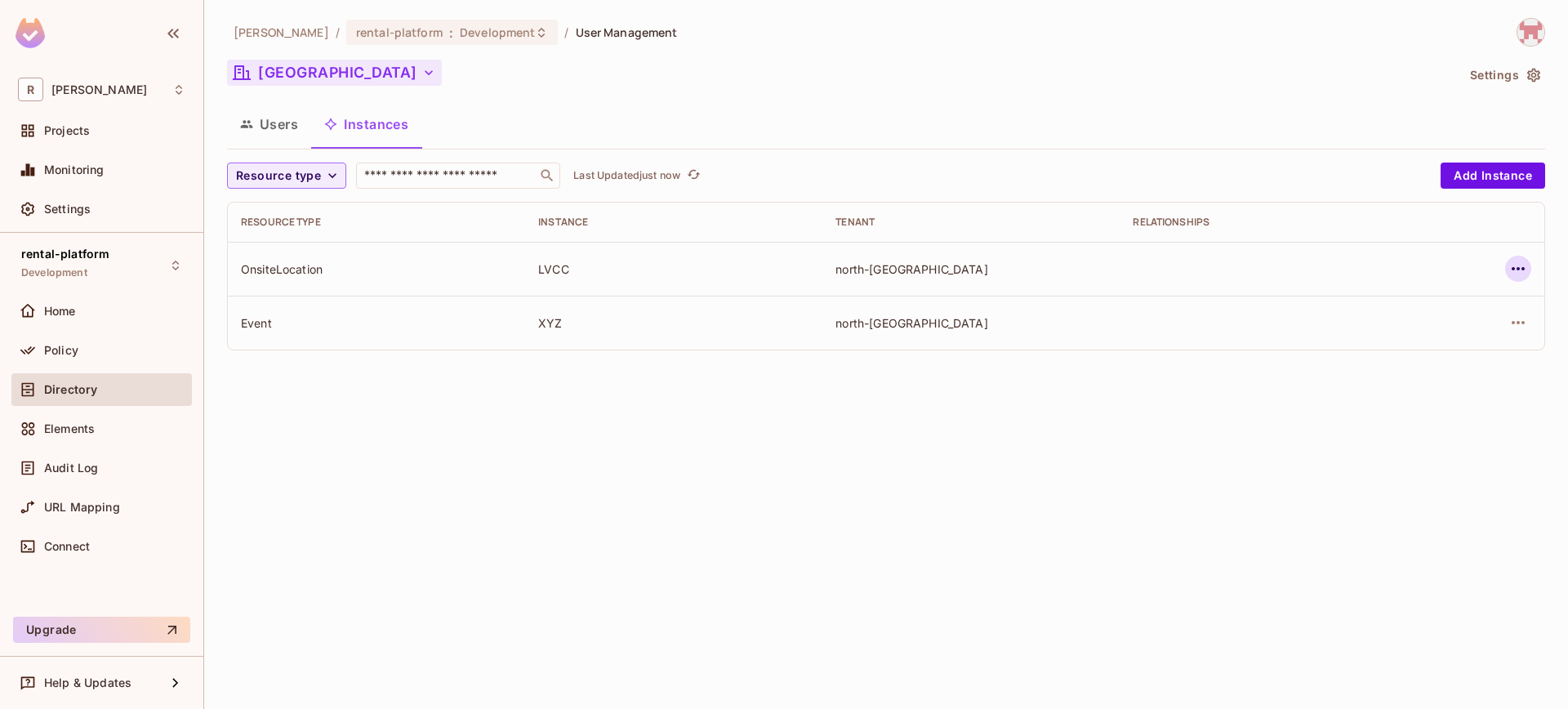
click at [1524, 268] on icon "button" at bounding box center [1517, 268] width 20 height 20
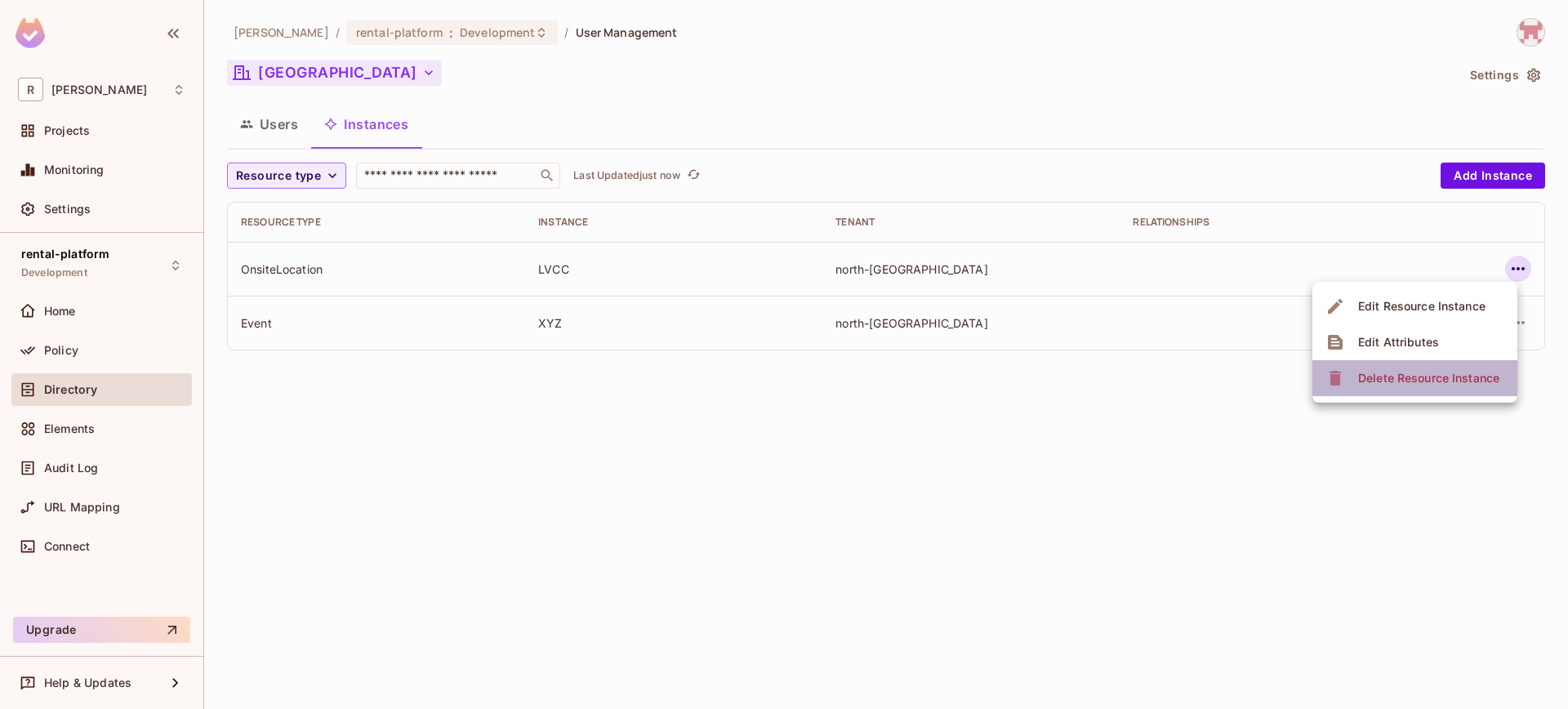
click at [1448, 376] on div "Delete Resource Instance" at bounding box center [1428, 377] width 141 height 16
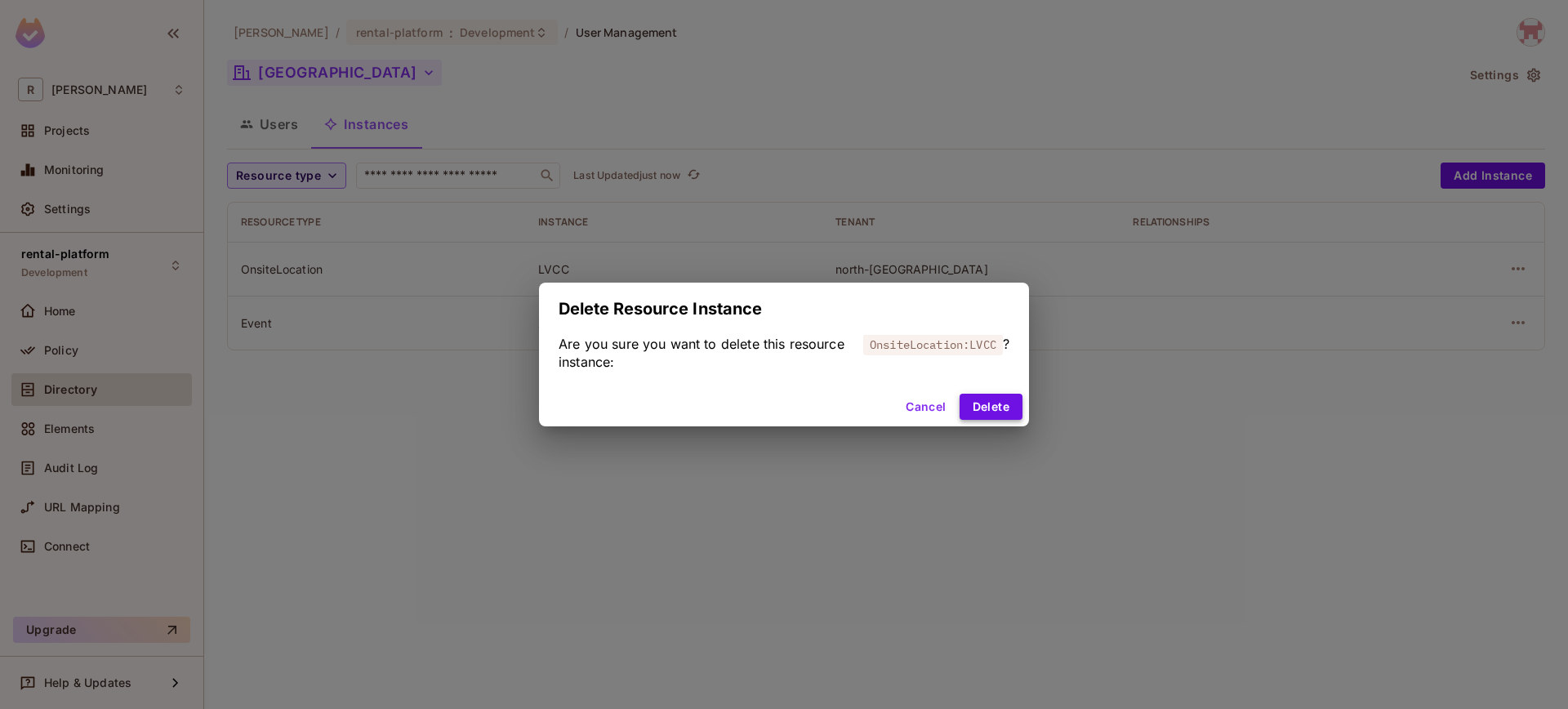
click at [1014, 407] on button "Delete" at bounding box center [990, 406] width 63 height 26
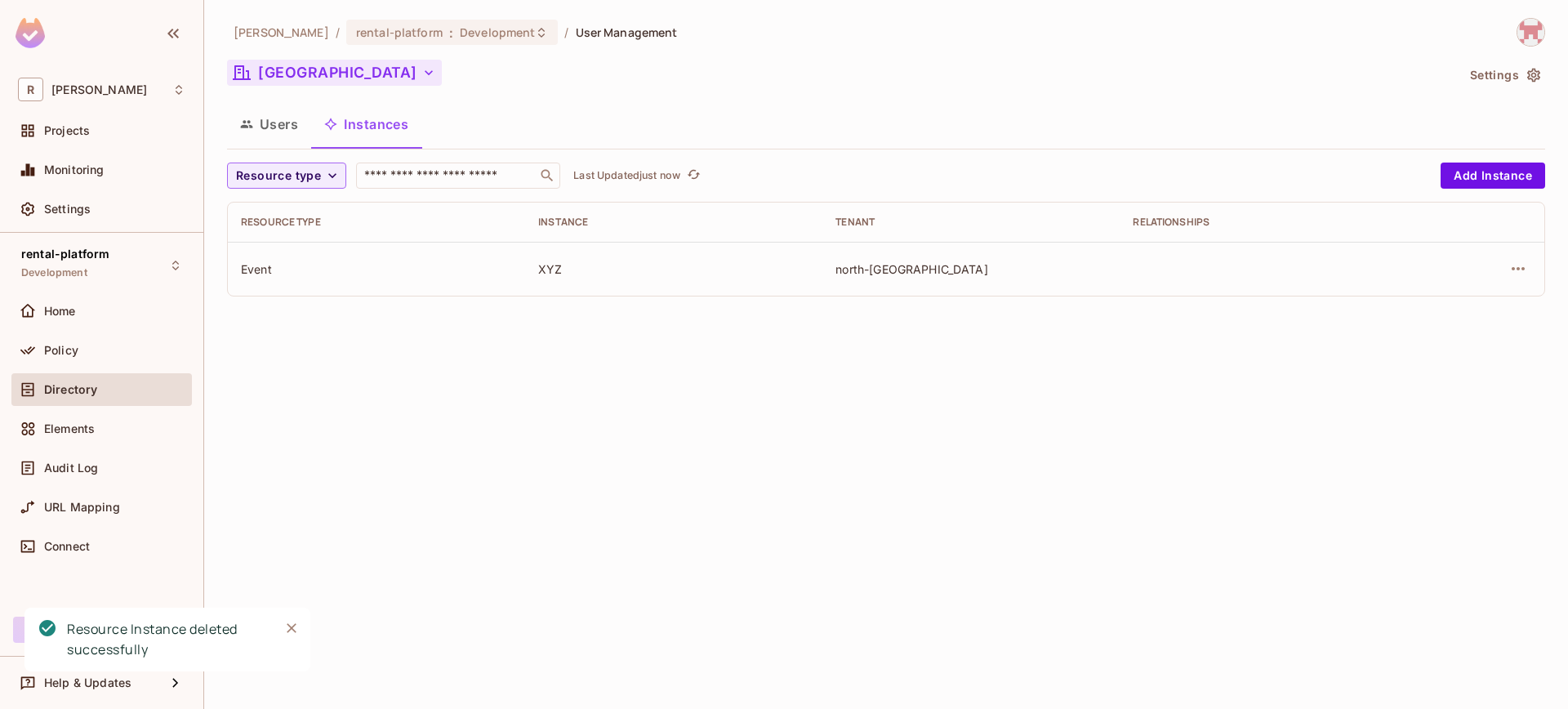
click at [292, 126] on button "Users" at bounding box center [269, 125] width 84 height 41
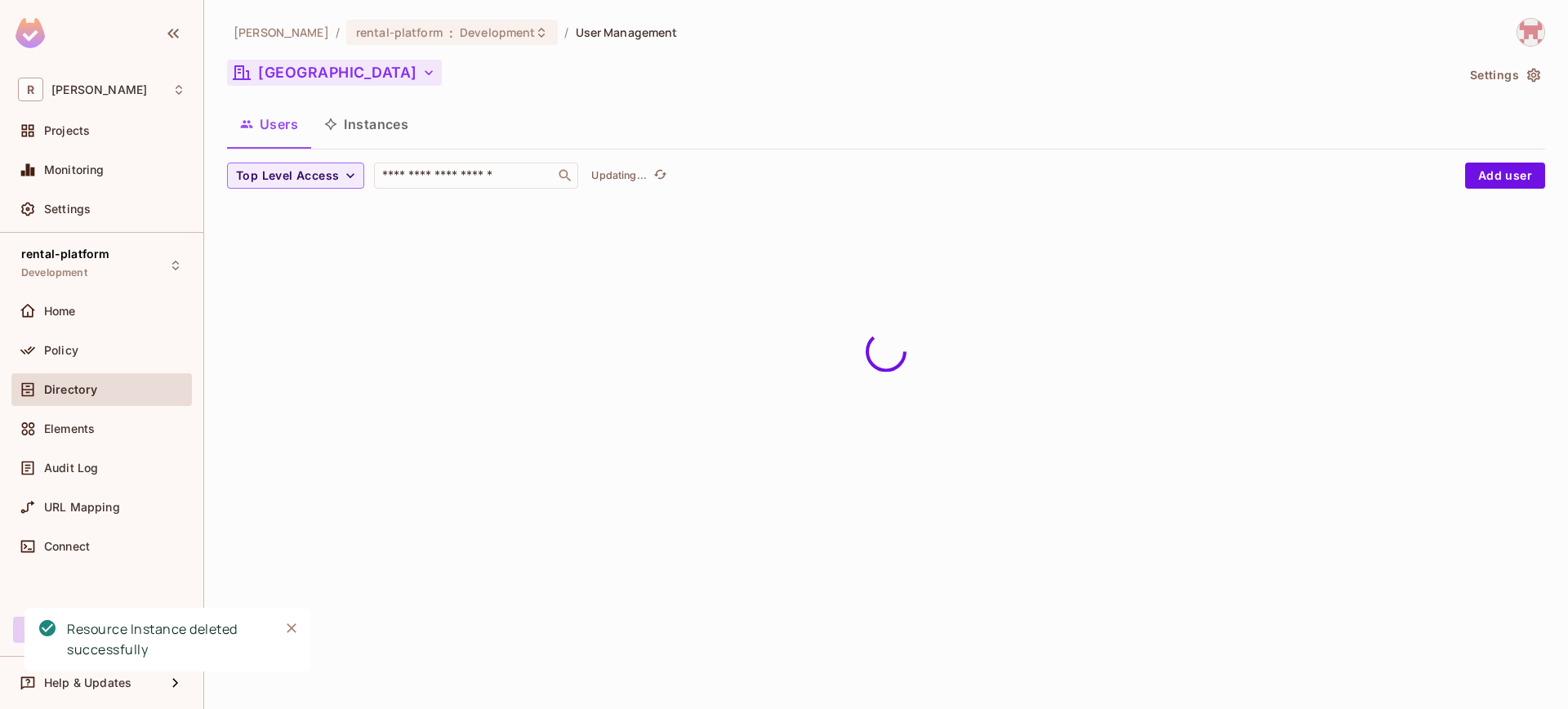
click at [358, 68] on button "[GEOGRAPHIC_DATA]" at bounding box center [333, 73] width 214 height 26
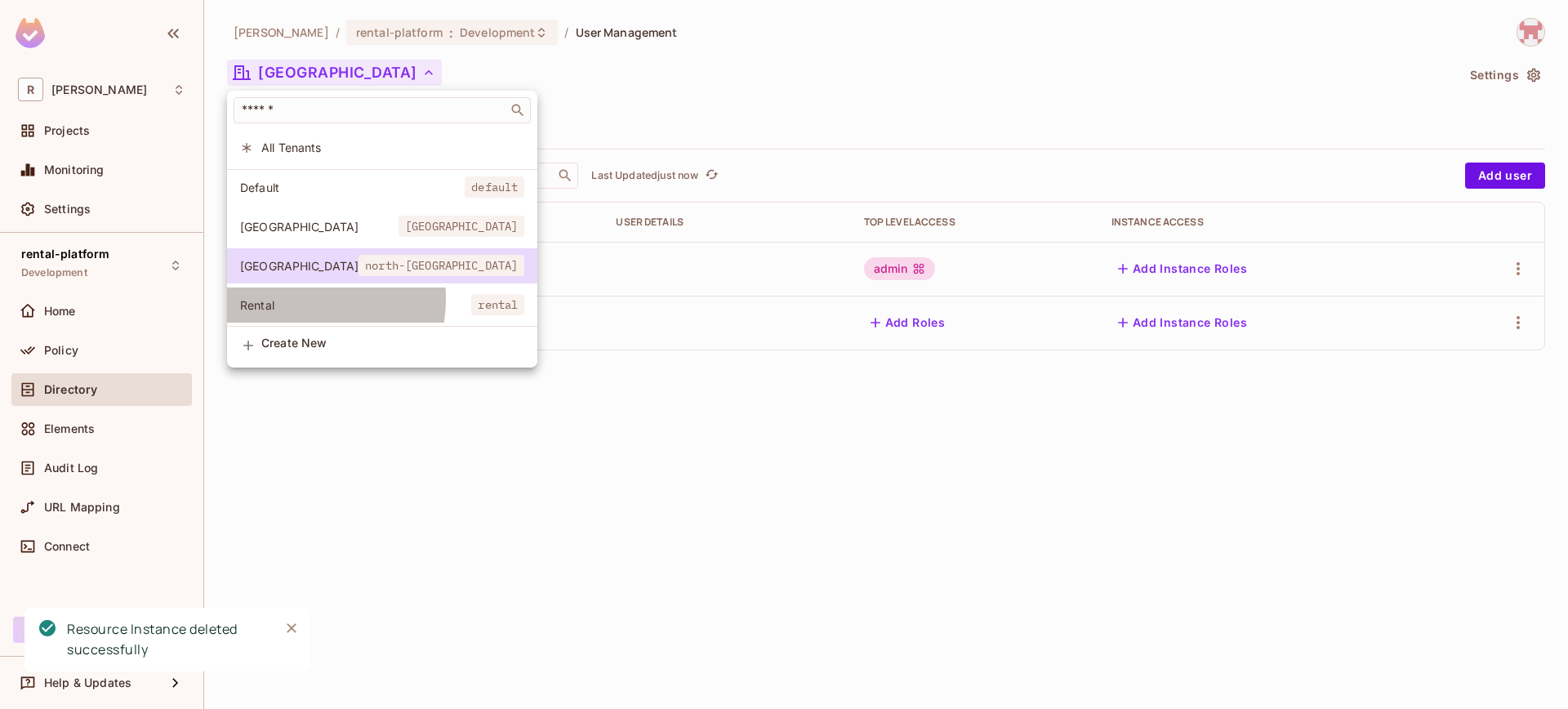
click at [307, 300] on span "Rental" at bounding box center [355, 304] width 231 height 16
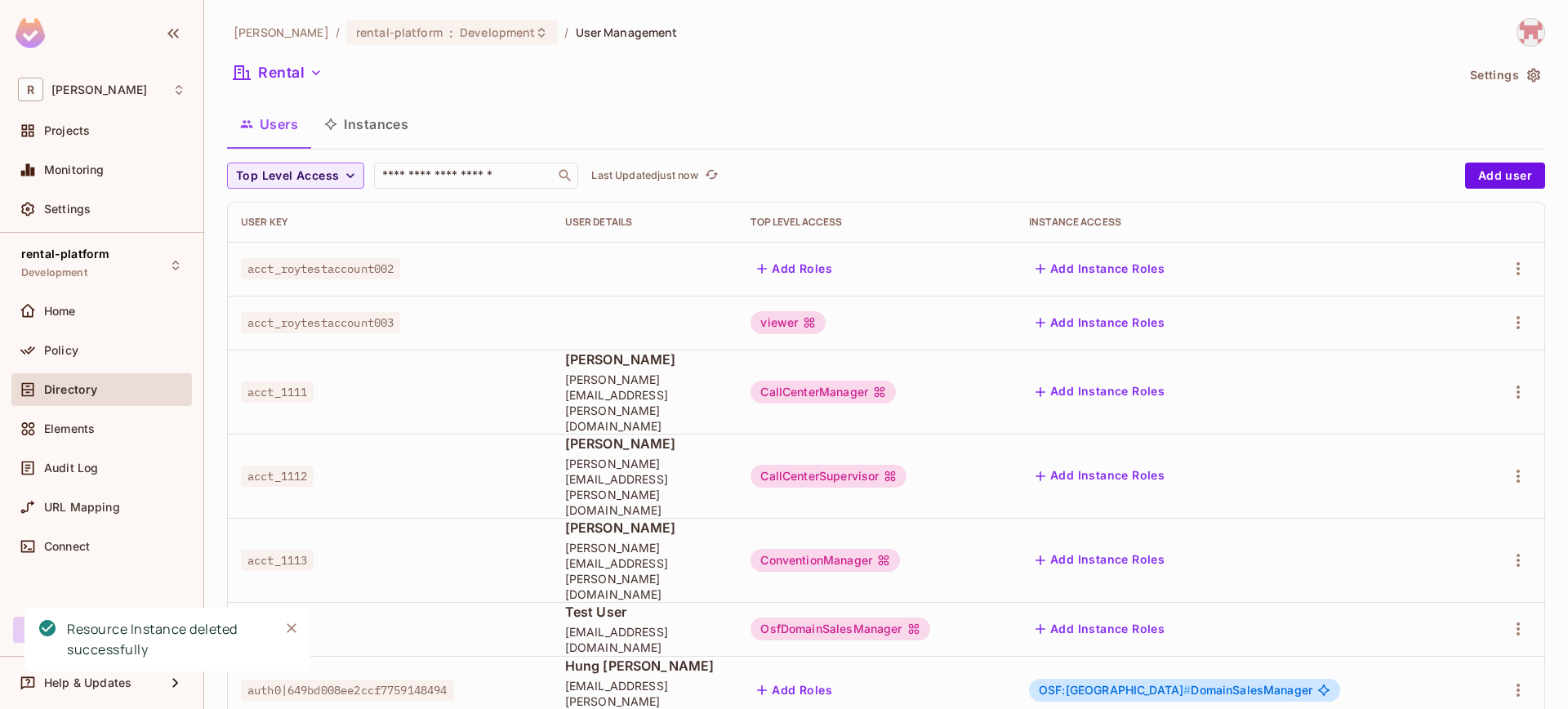
click at [363, 135] on button "Instances" at bounding box center [366, 125] width 111 height 41
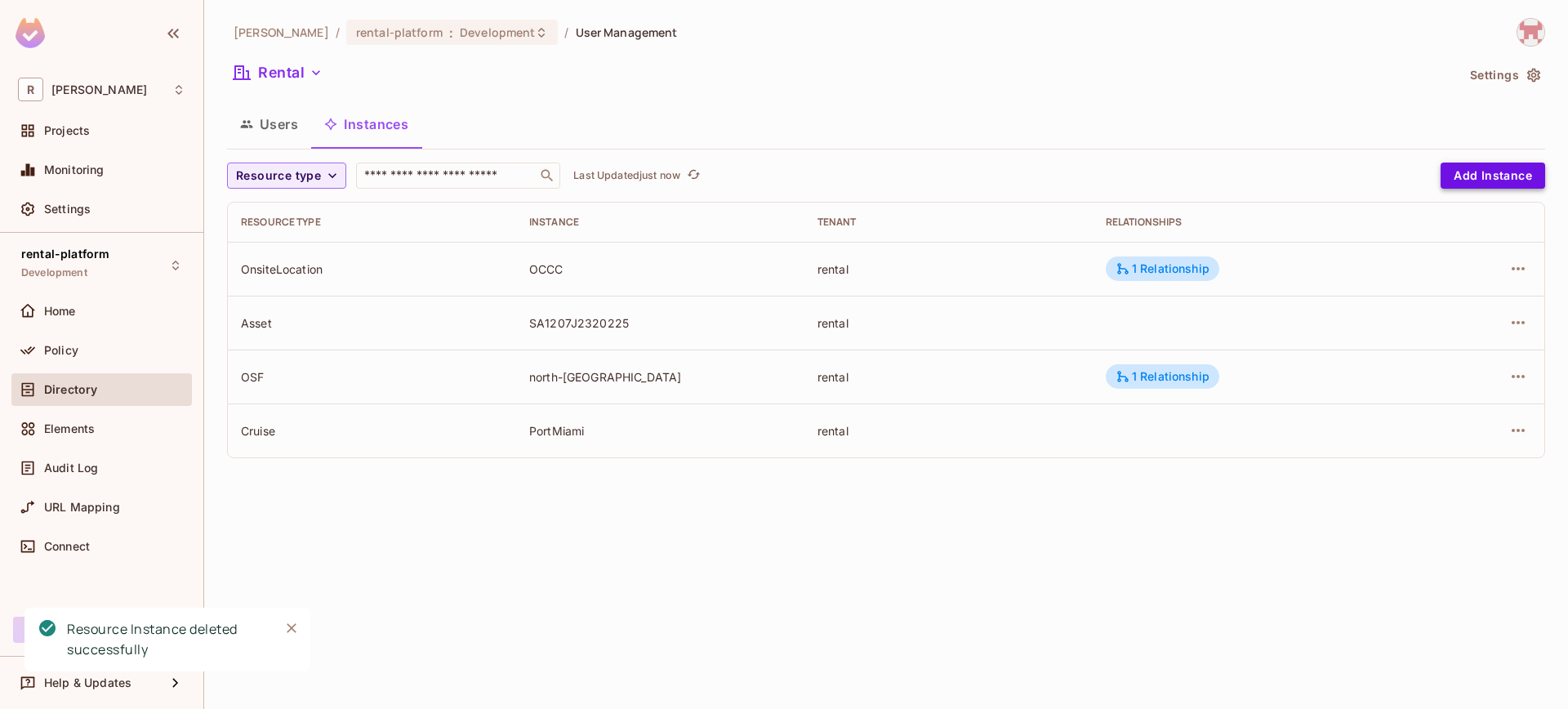
click at [1526, 181] on button "Add Instance" at bounding box center [1493, 175] width 105 height 26
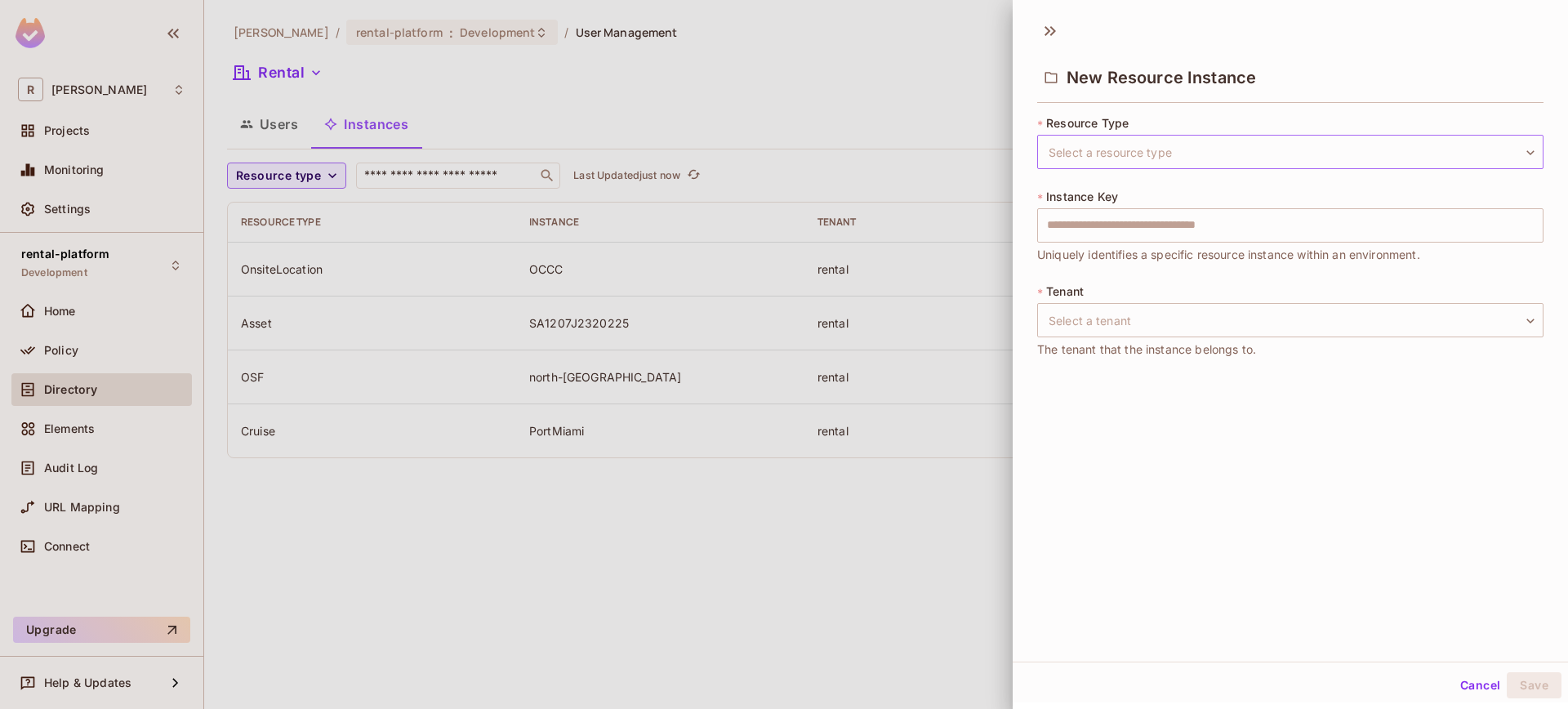
click at [1150, 151] on body "R roy-poc Projects Monitoring Settings rental-platform Development Home Policy …" at bounding box center [784, 354] width 1568 height 709
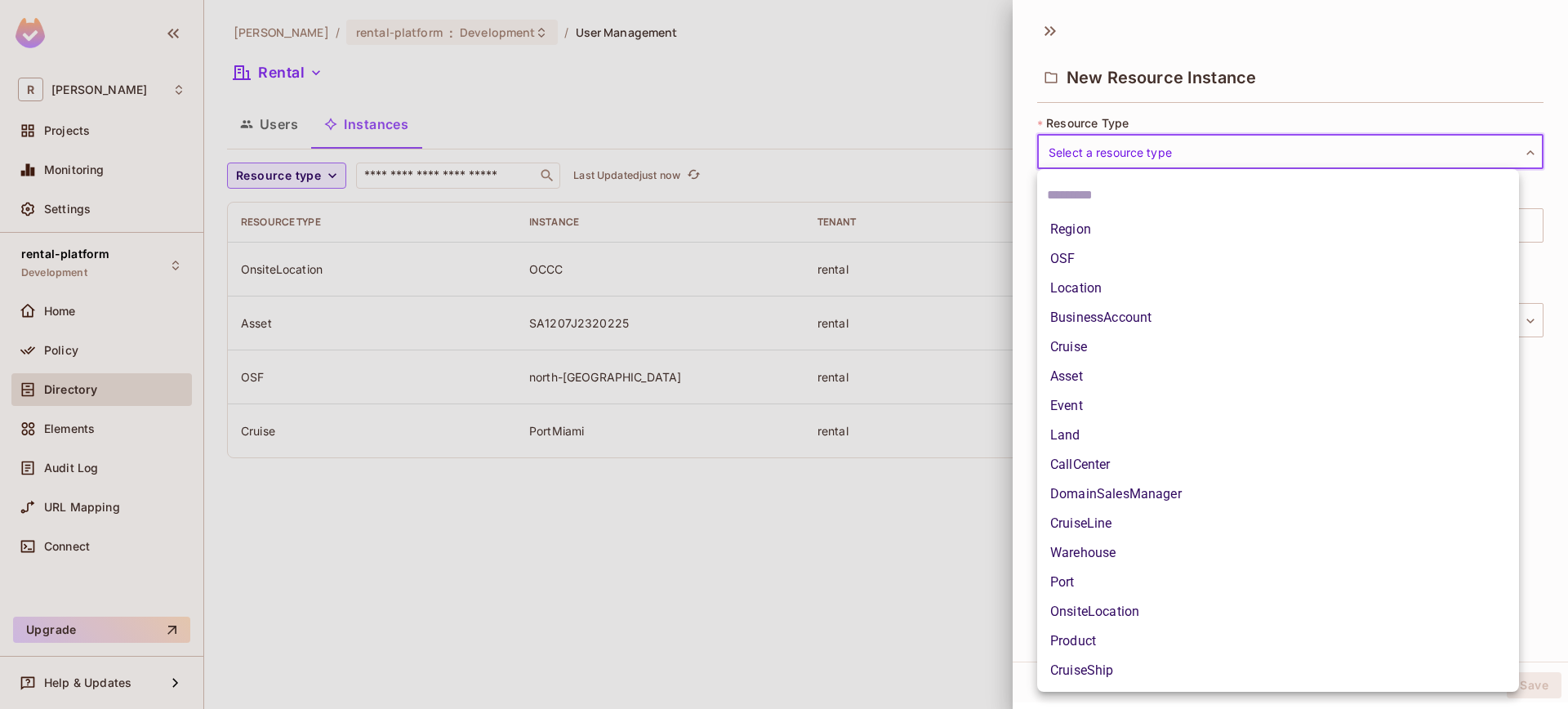
click at [1137, 602] on li "OnsiteLocation" at bounding box center [1278, 611] width 481 height 29
type input "**********"
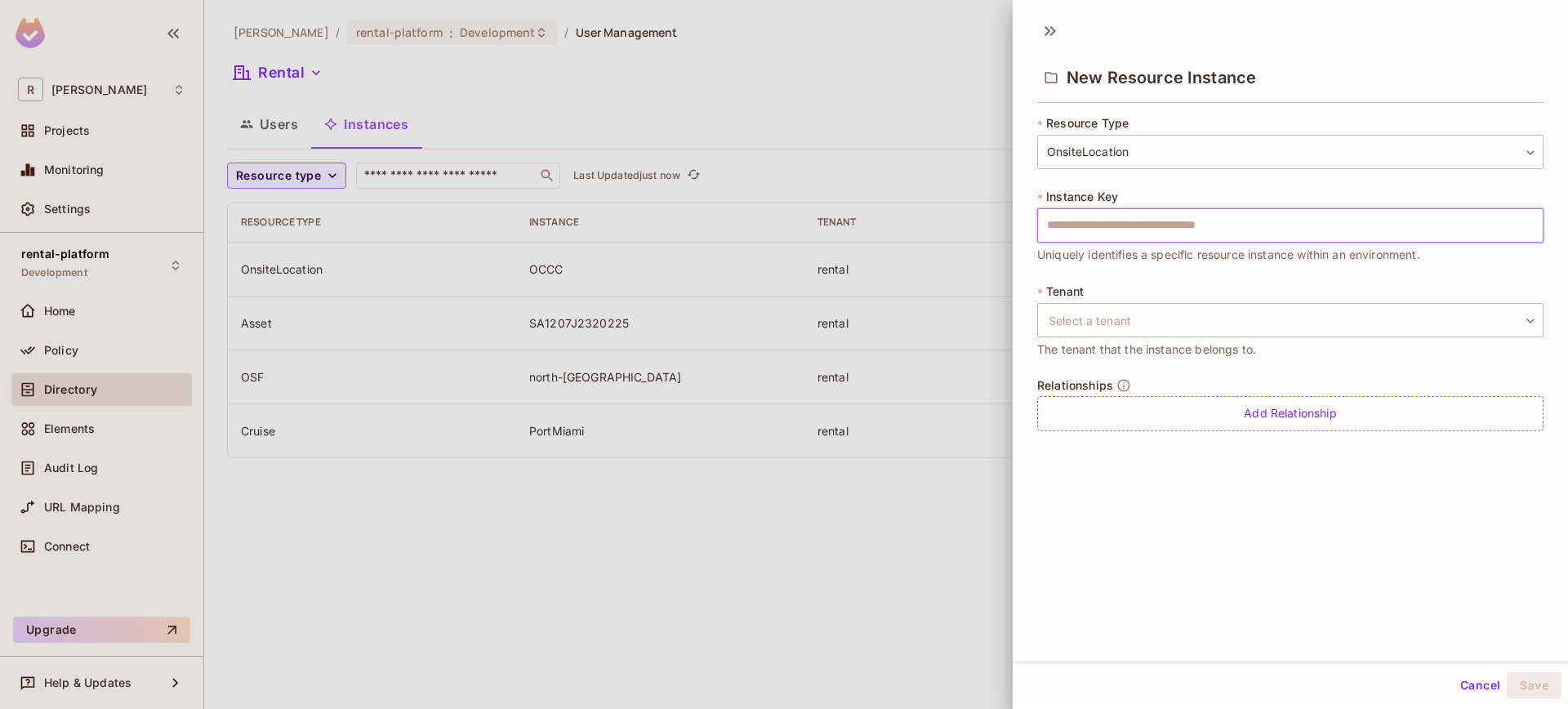
click at [1122, 226] on input "text" at bounding box center [1290, 225] width 507 height 35
type input "****"
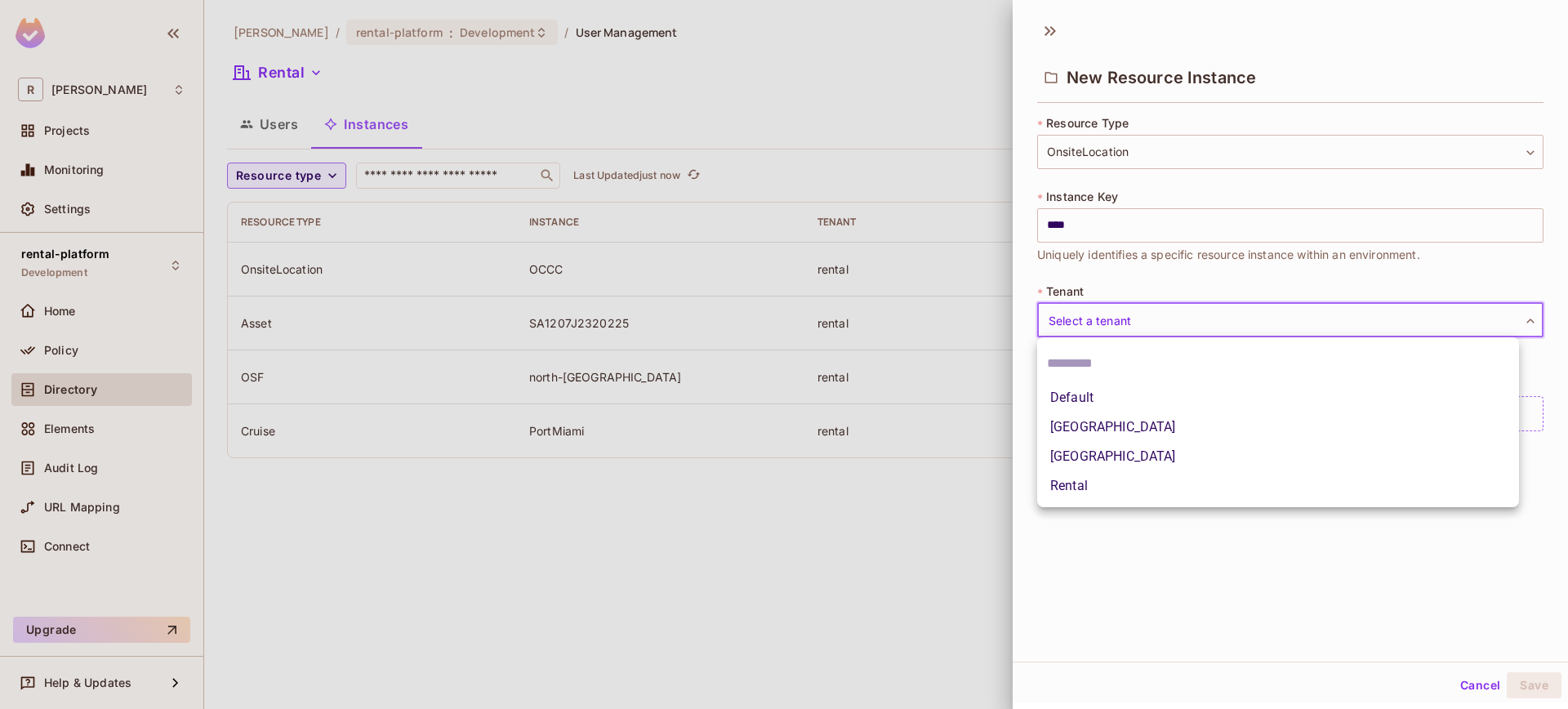
click at [1137, 320] on body "**********" at bounding box center [784, 354] width 1568 height 709
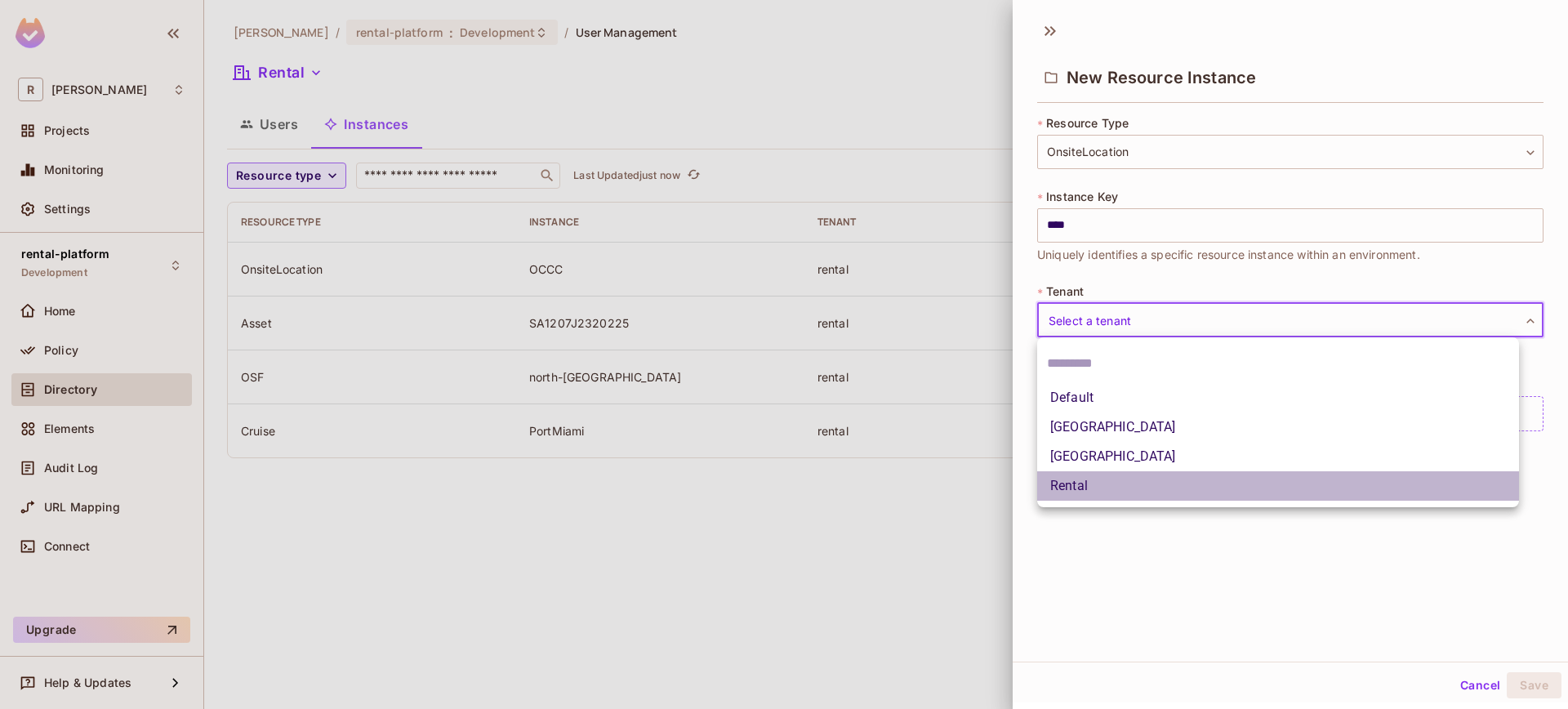
click at [1119, 487] on li "Rental" at bounding box center [1278, 485] width 481 height 29
type input "******"
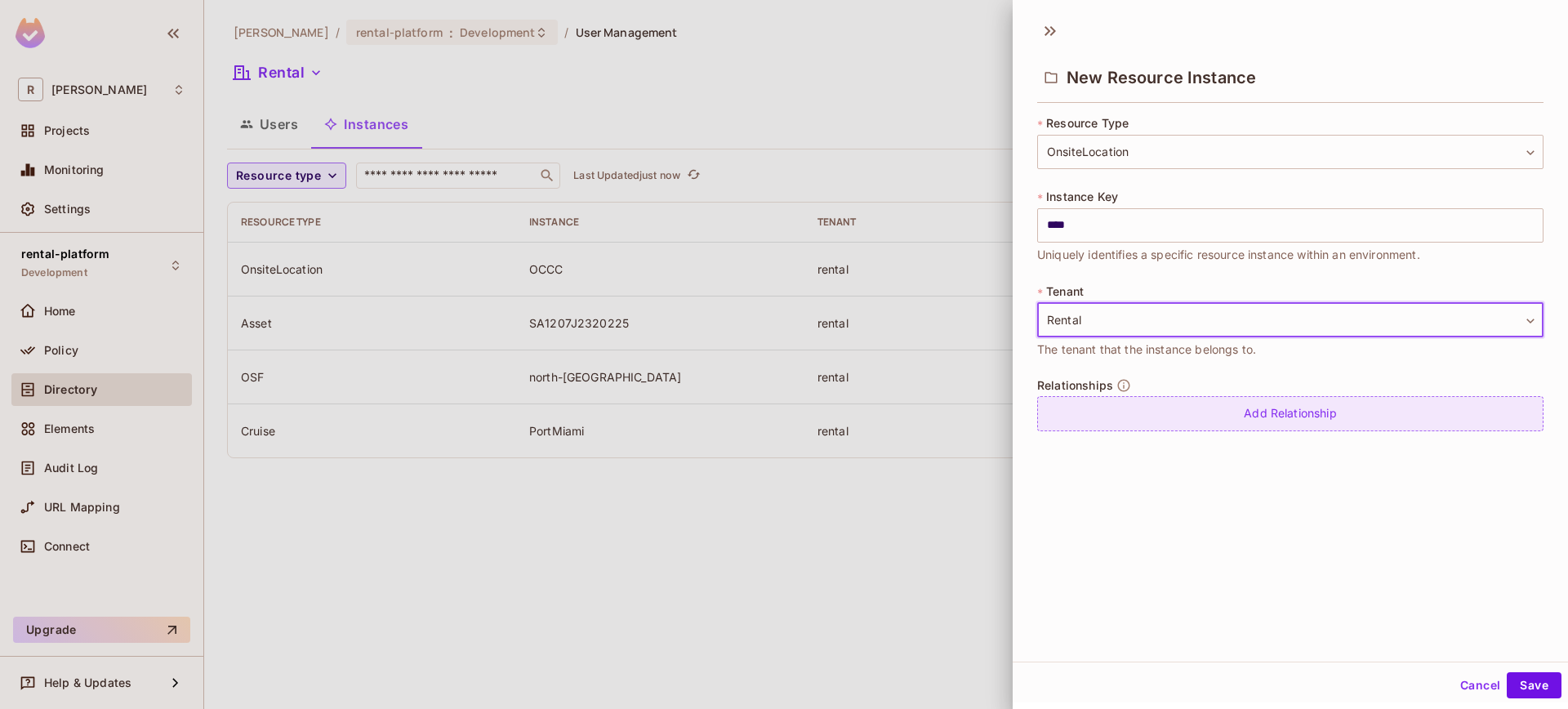
click at [1139, 410] on div "Add Relationship" at bounding box center [1290, 413] width 507 height 35
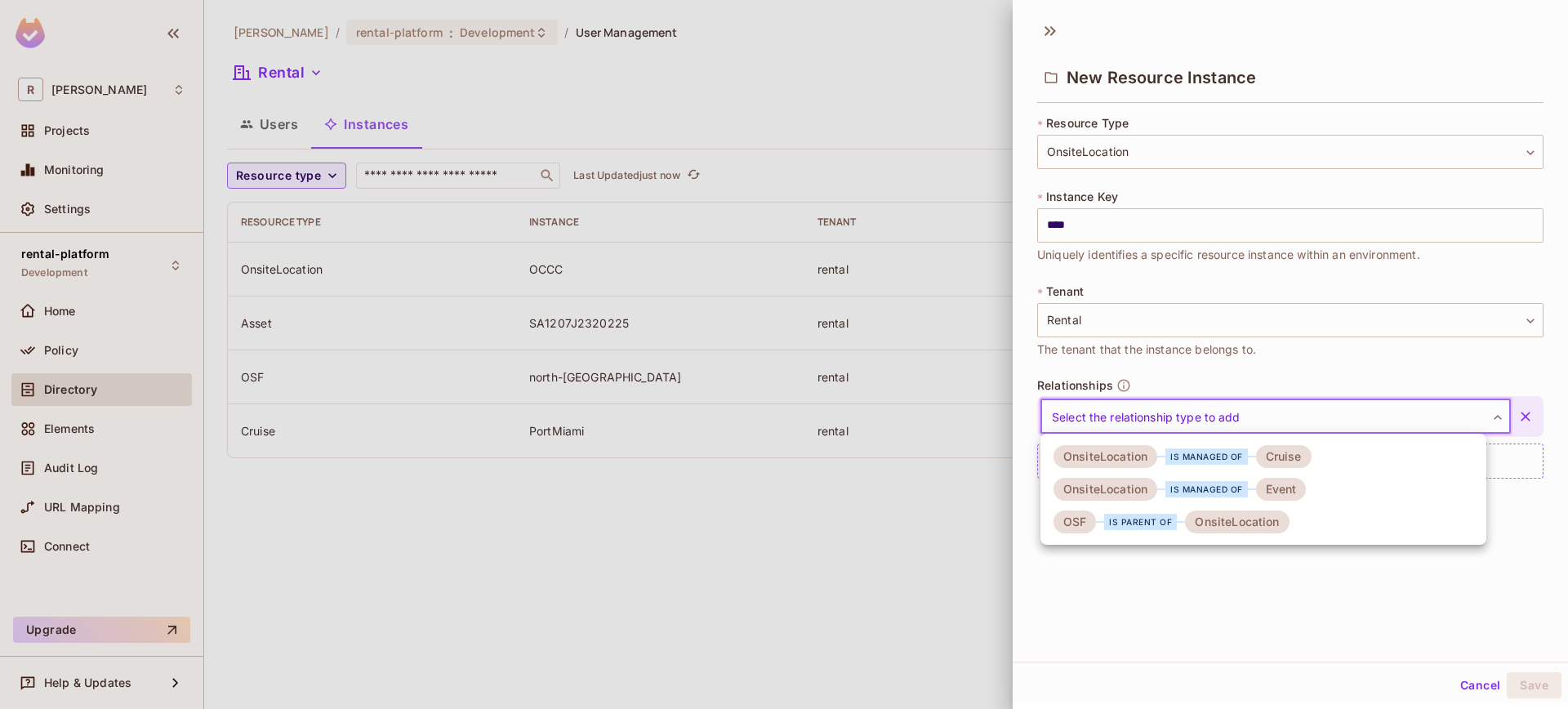
click at [1218, 414] on body "**********" at bounding box center [784, 354] width 1568 height 709
click at [1126, 519] on div "is parent of" at bounding box center [1141, 521] width 73 height 16
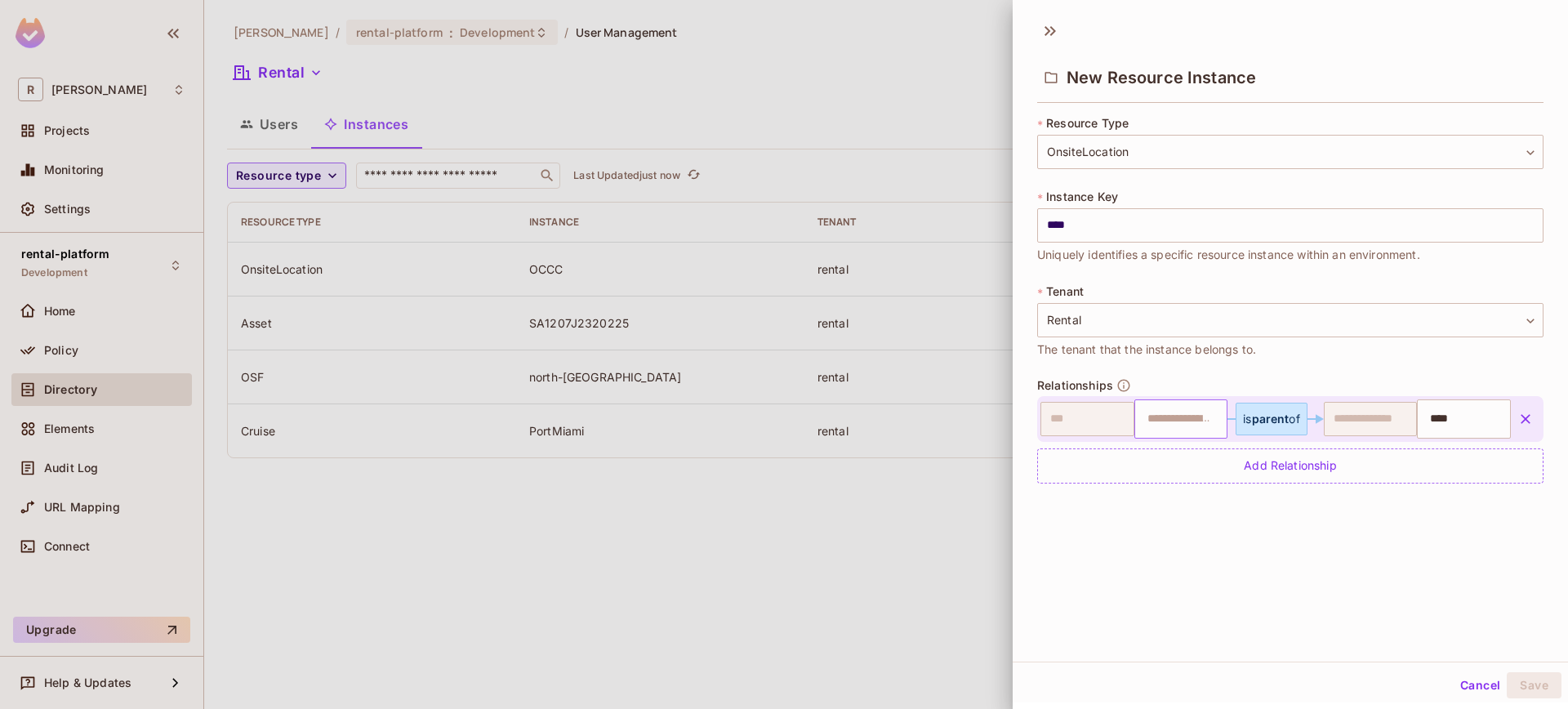
click at [1187, 416] on input "text" at bounding box center [1178, 419] width 83 height 33
paste input "**********"
type input "**********"
click at [1438, 602] on div "**********" at bounding box center [1290, 336] width 555 height 650
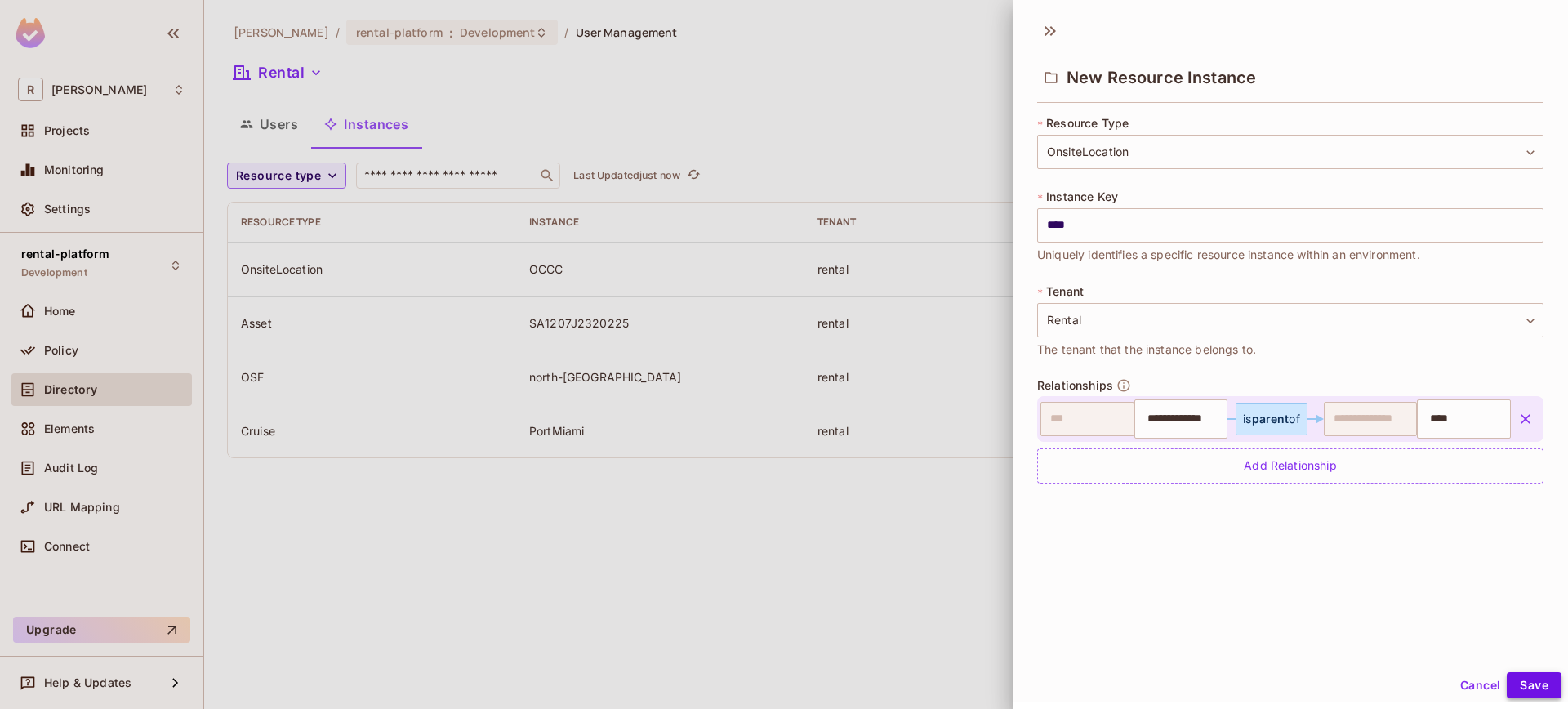
click at [1526, 679] on button "Save" at bounding box center [1533, 685] width 54 height 26
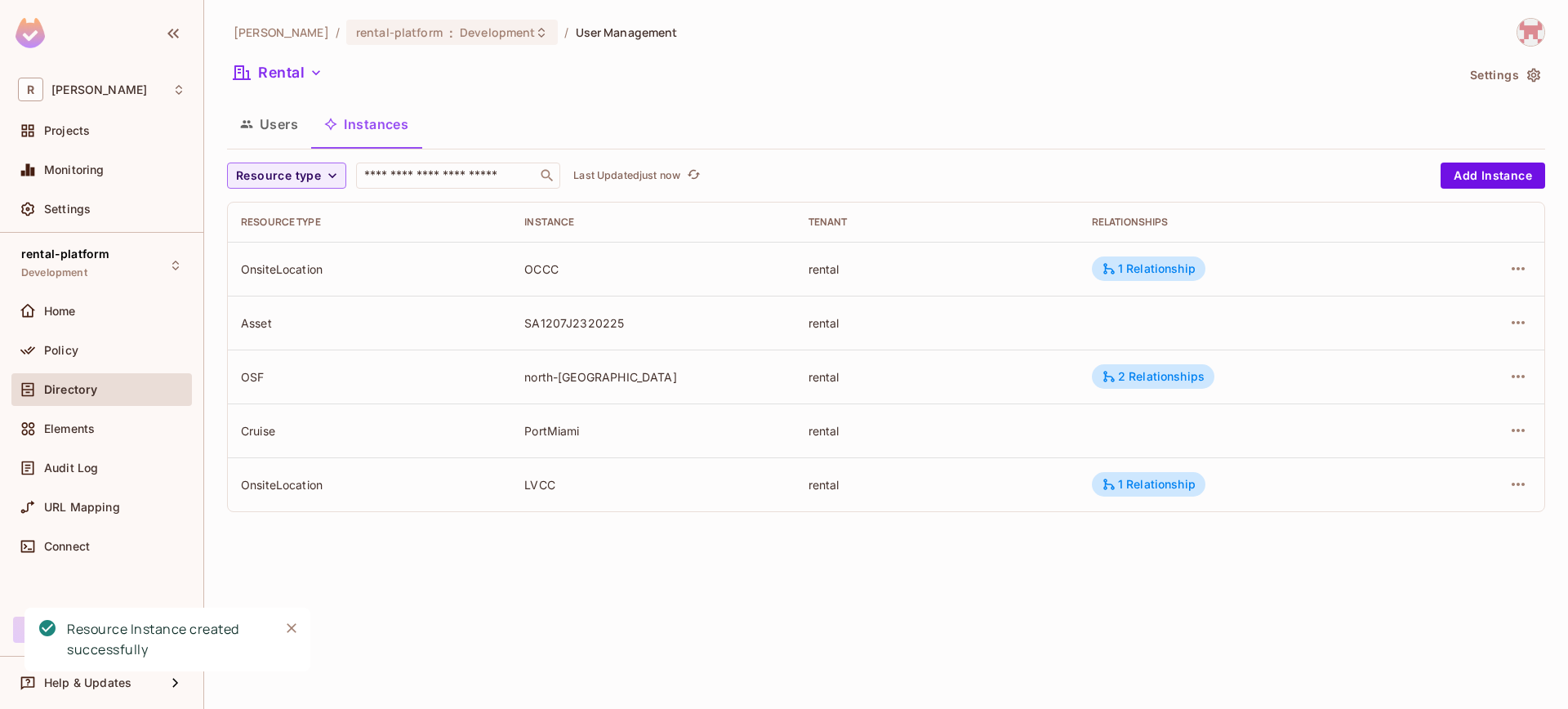
click at [577, 567] on div "roy-poc / rental-platform : Development / User Management Rental Settings Users…" at bounding box center [886, 354] width 1364 height 709
click at [1464, 177] on button "Add Instance" at bounding box center [1493, 175] width 105 height 26
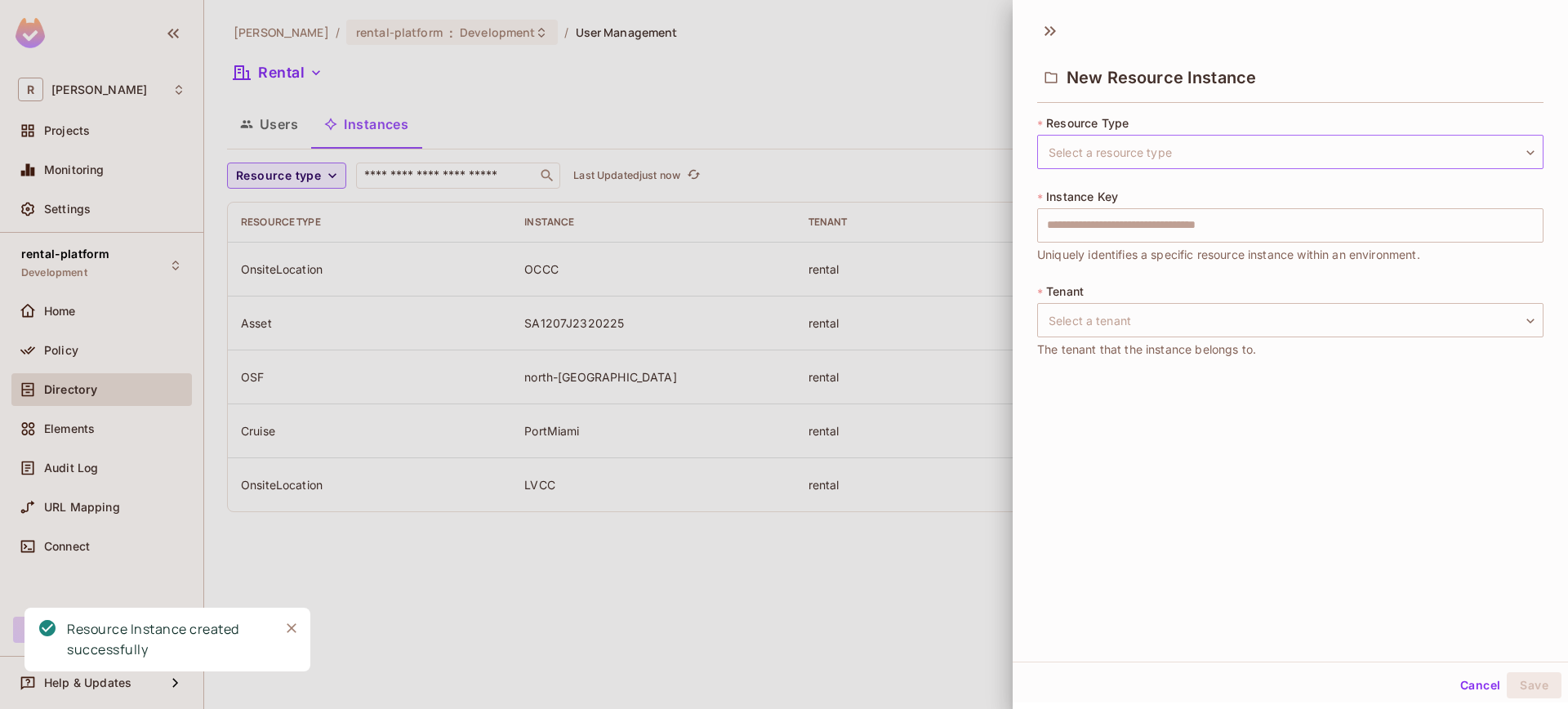
click at [1148, 156] on body "R roy-poc Projects Monitoring Settings rental-platform Development Home Policy …" at bounding box center [784, 354] width 1568 height 709
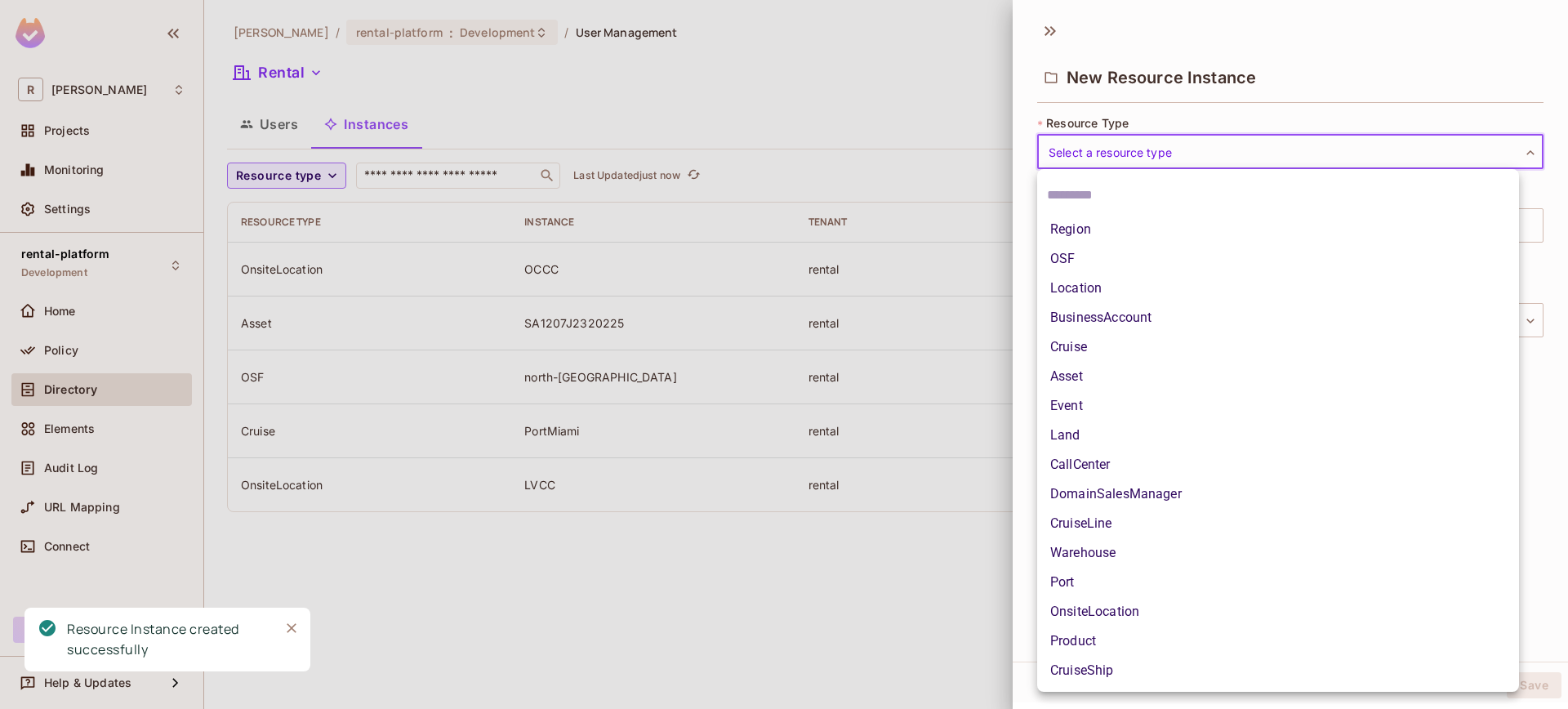
click at [1131, 606] on li "OnsiteLocation" at bounding box center [1278, 611] width 481 height 29
type input "**********"
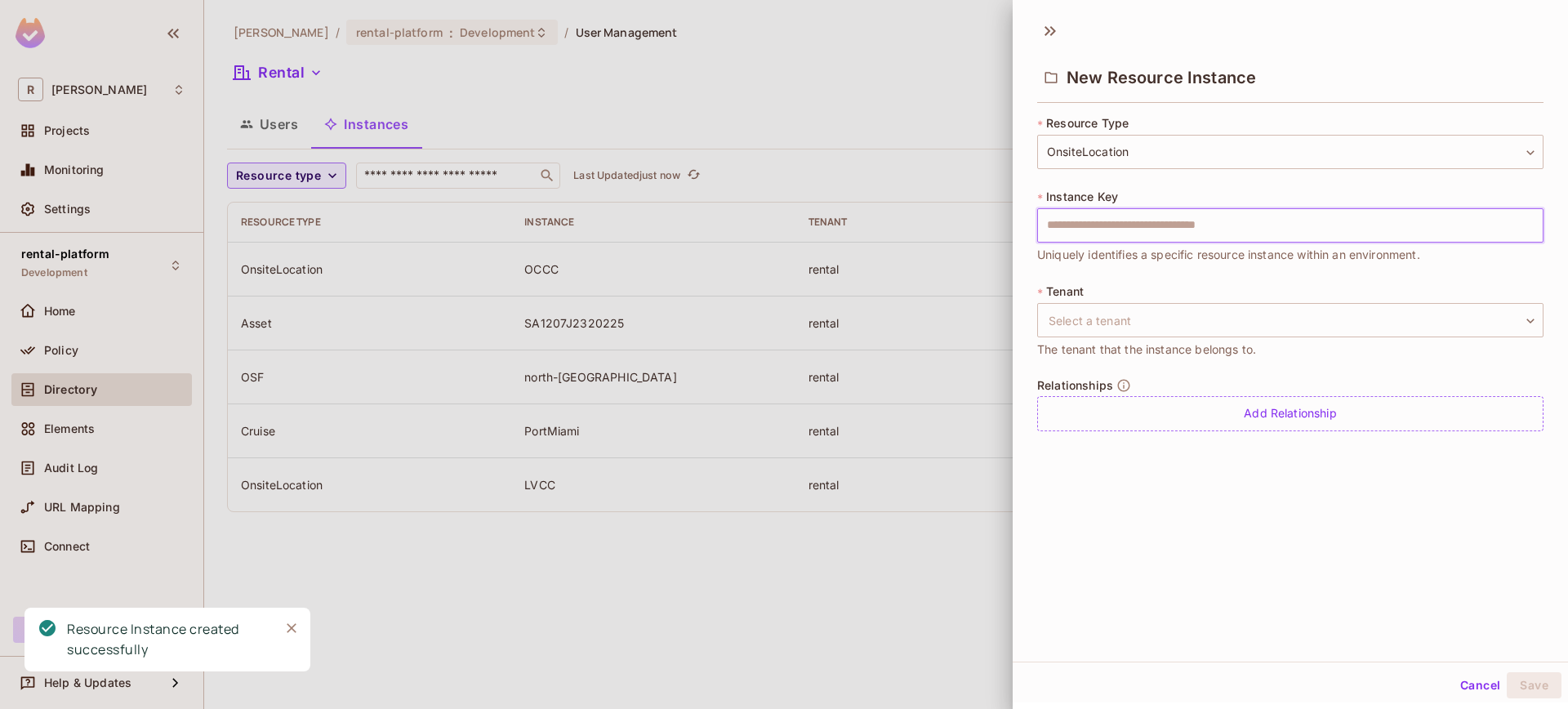
click at [1132, 232] on input "text" at bounding box center [1290, 225] width 507 height 35
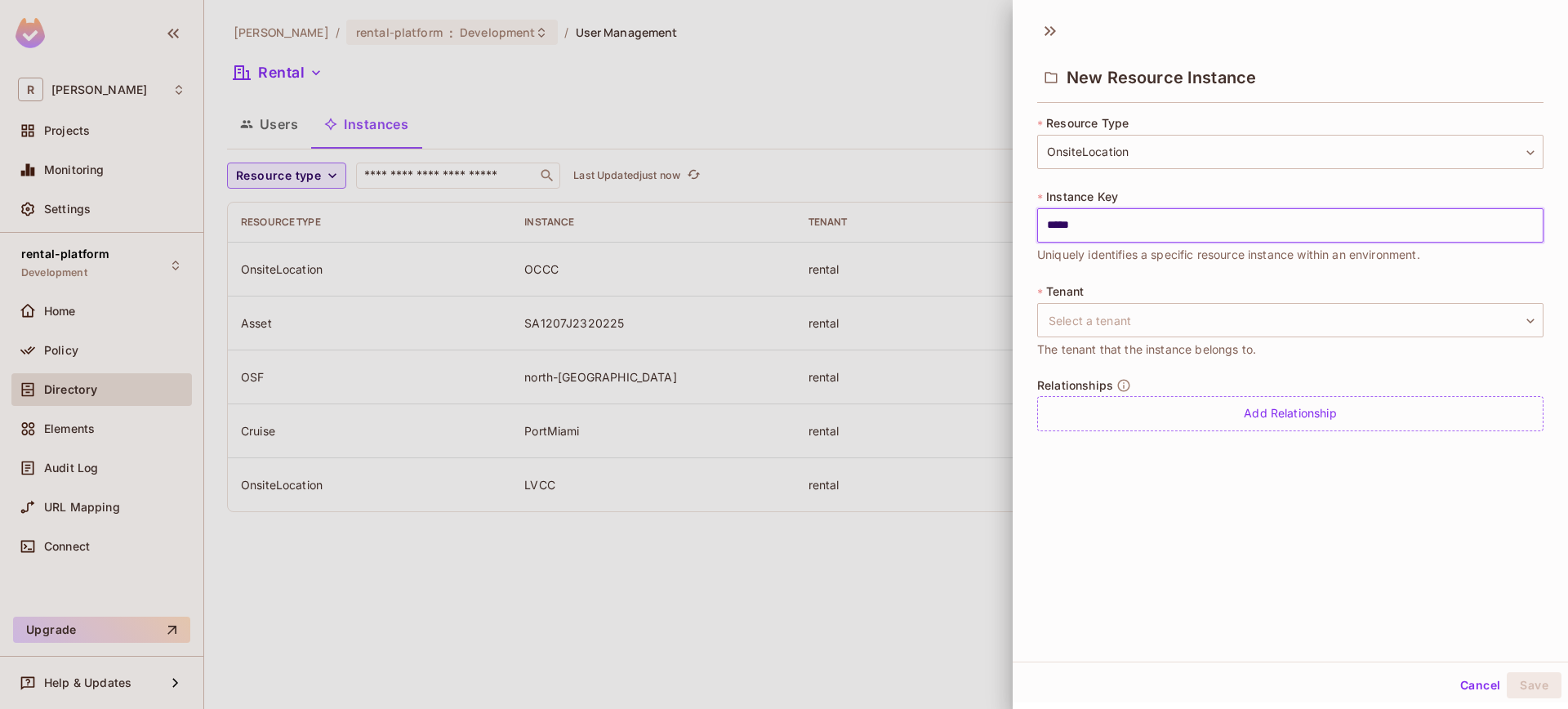
type input "*******"
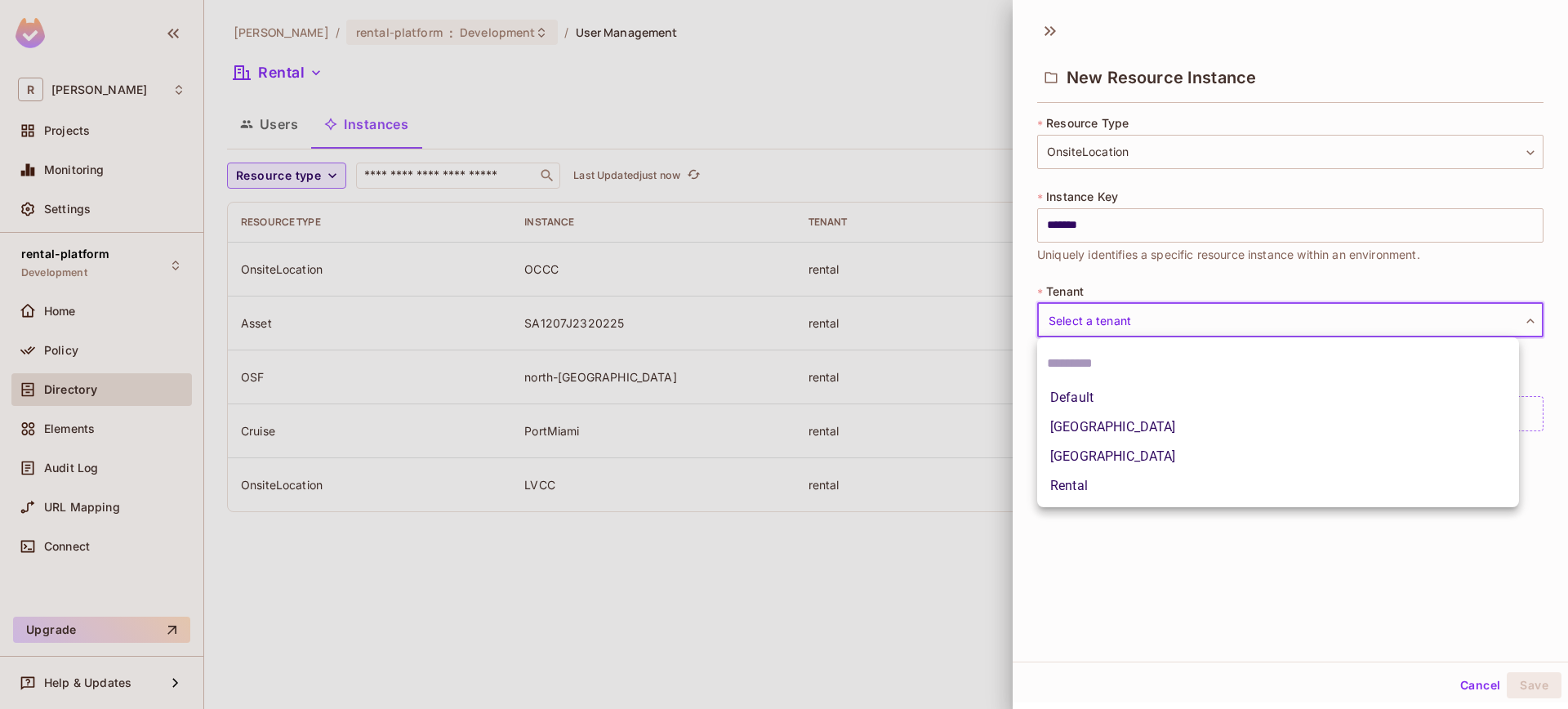
click at [1182, 309] on body "**********" at bounding box center [784, 354] width 1568 height 709
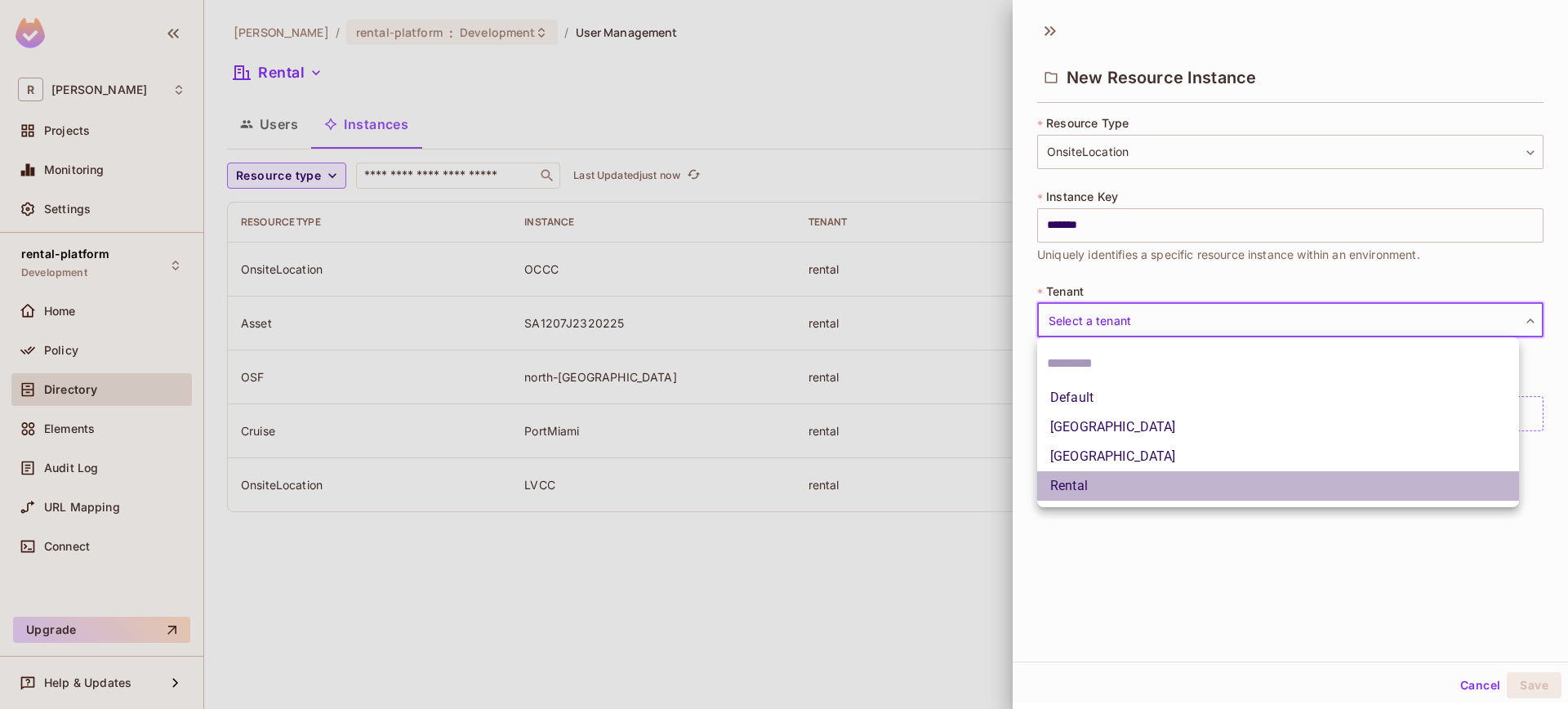
click at [1134, 483] on li "Rental" at bounding box center [1278, 485] width 481 height 29
type input "******"
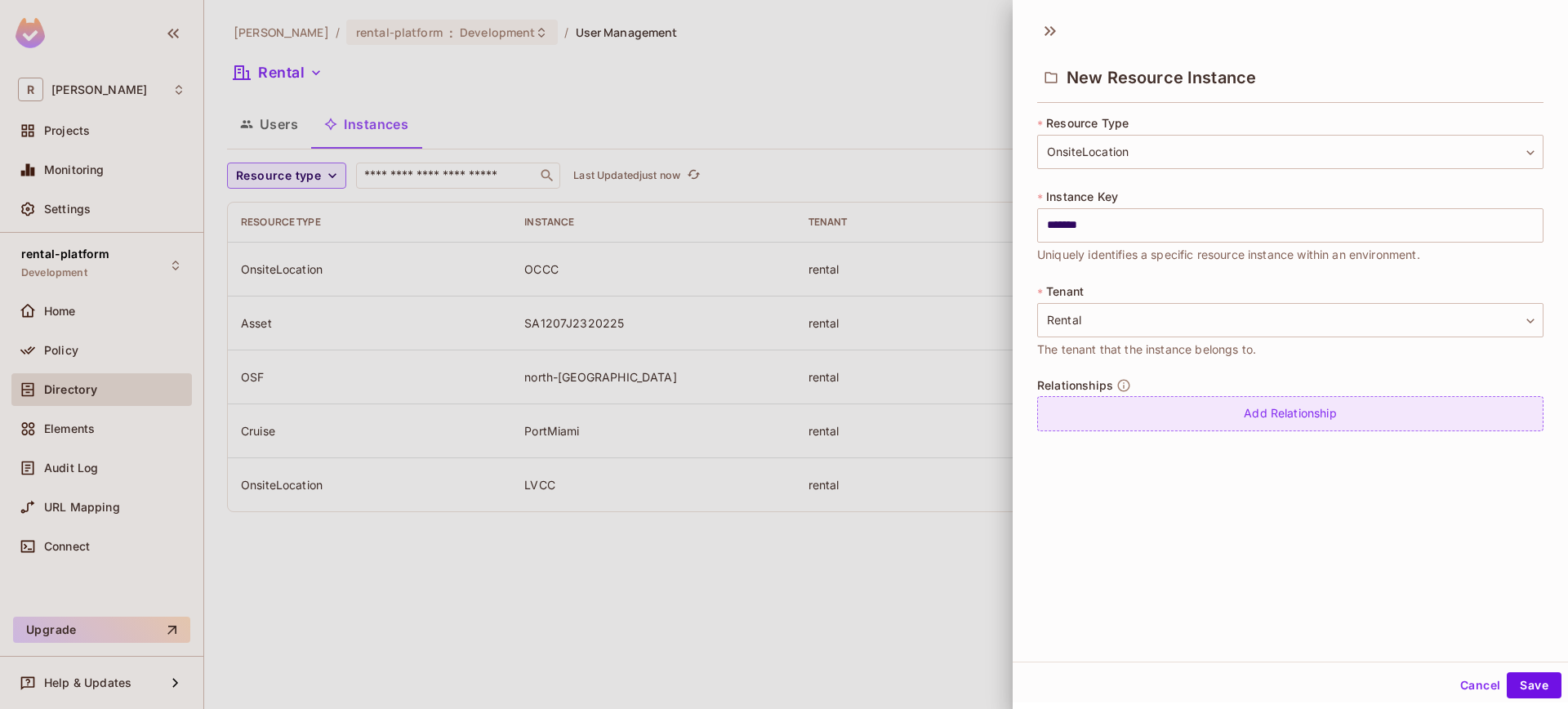
click at [1260, 420] on div "Add Relationship" at bounding box center [1290, 413] width 507 height 35
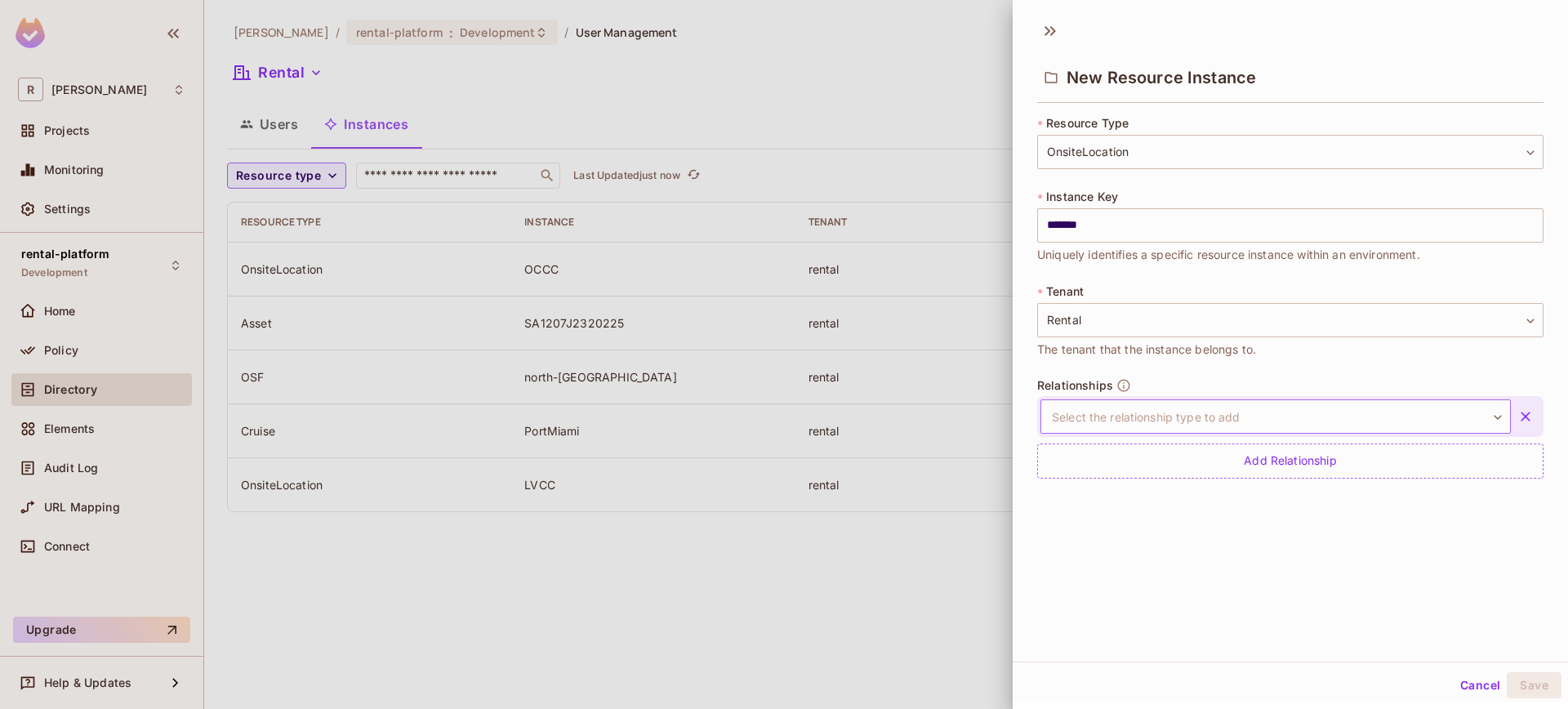
click at [1259, 421] on body "**********" at bounding box center [784, 354] width 1568 height 709
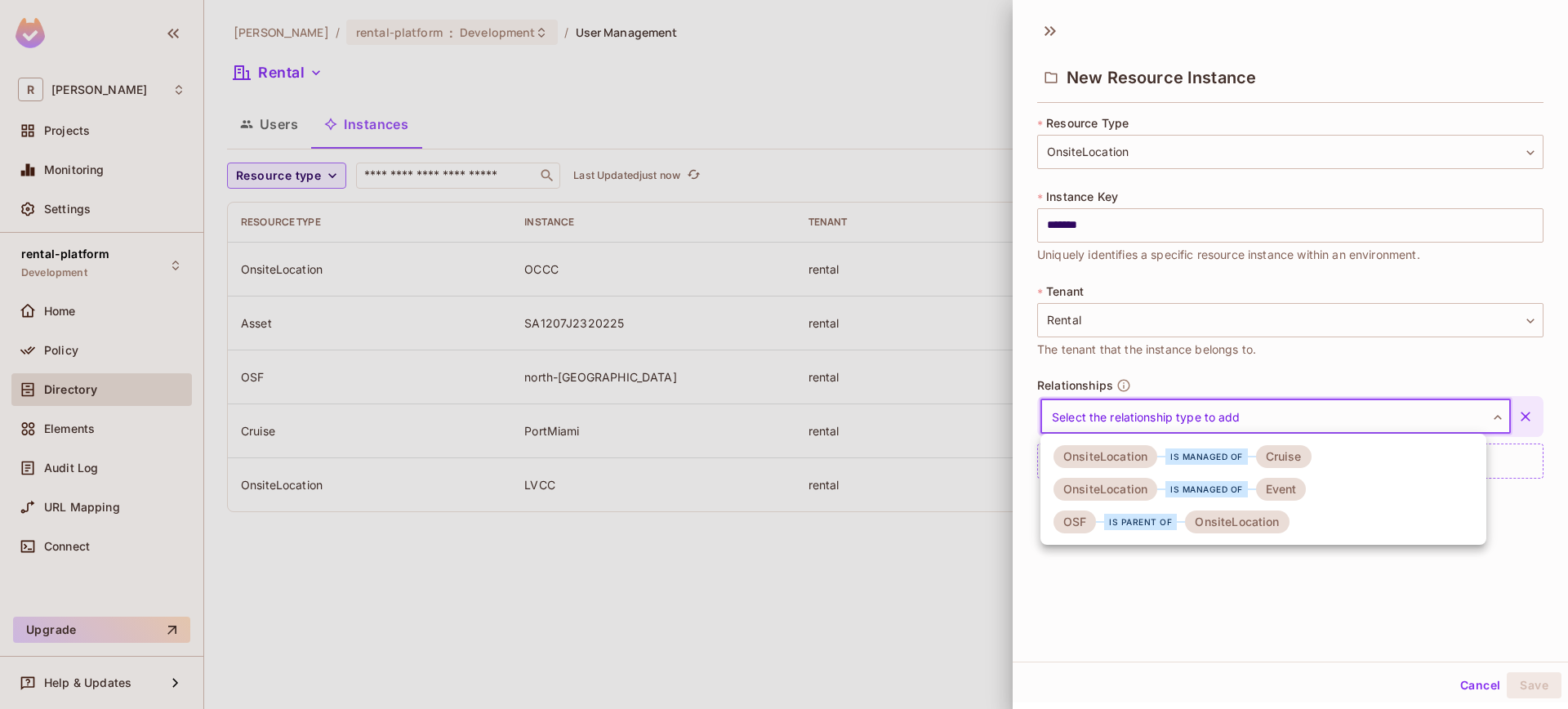
click at [1121, 530] on div "OSF is parent of OnsiteLocation" at bounding box center [1172, 522] width 236 height 22
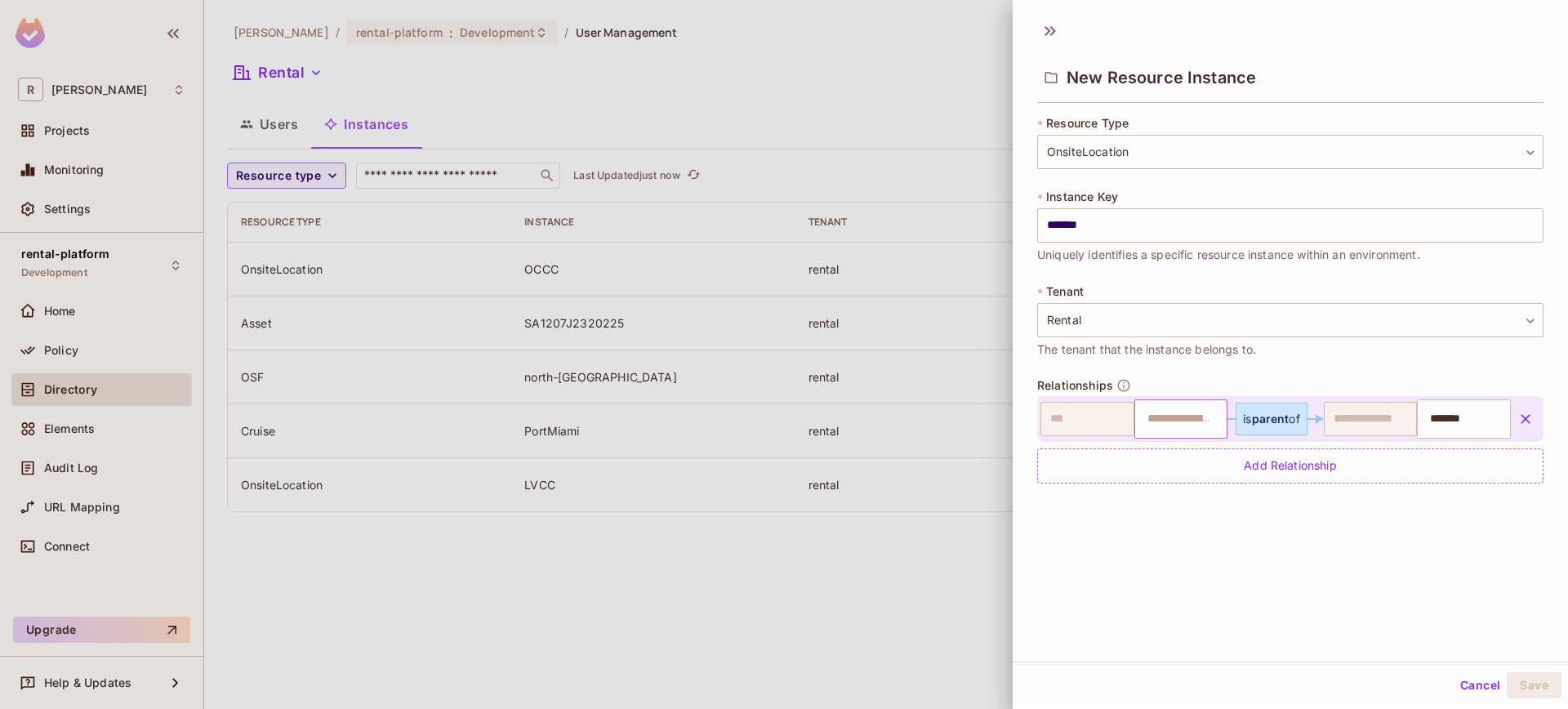
click at [1170, 423] on input "text" at bounding box center [1178, 419] width 83 height 33
paste input "**********"
type input "**********"
click at [1194, 427] on input "**********" at bounding box center [1178, 419] width 83 height 33
click at [1283, 628] on div "**********" at bounding box center [1290, 336] width 555 height 650
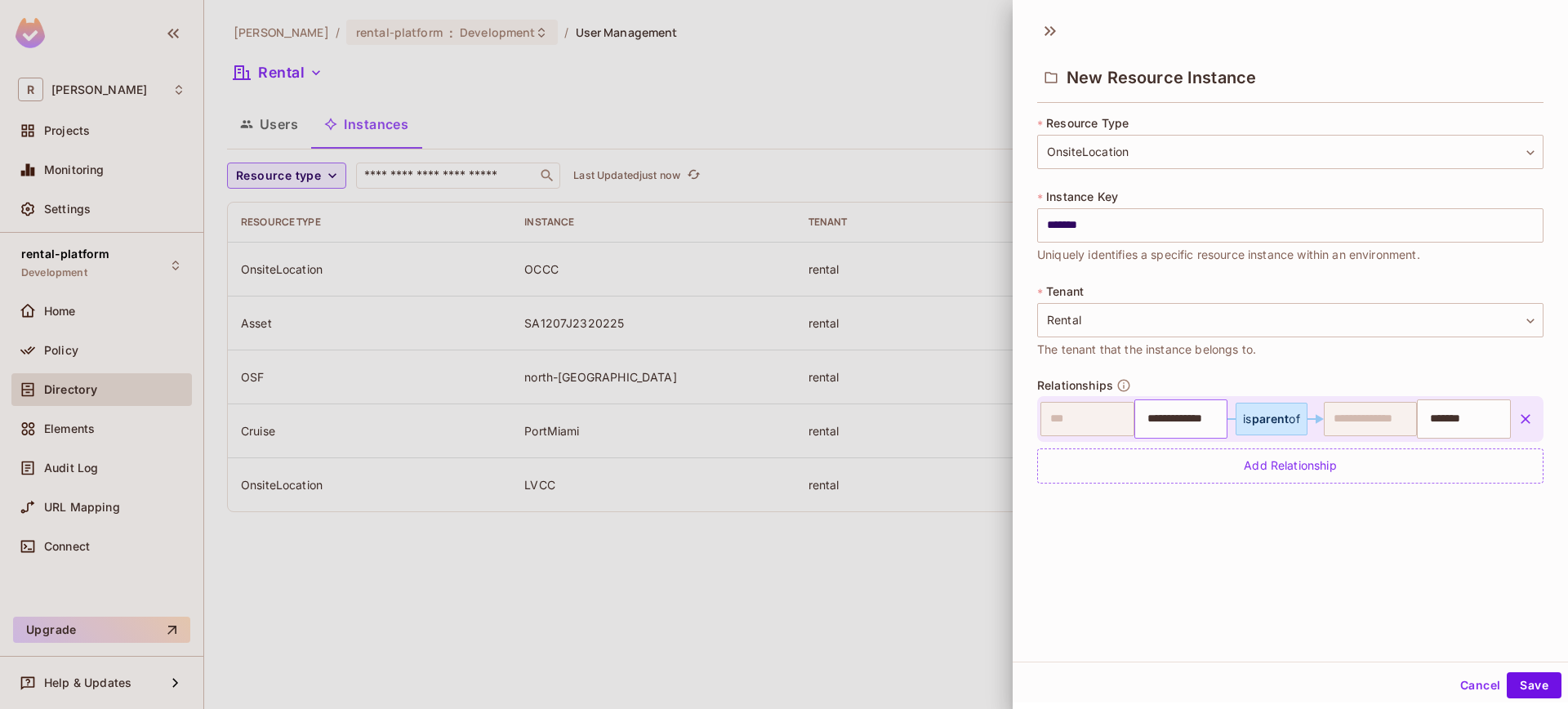
click at [1177, 422] on input "**********" at bounding box center [1178, 419] width 83 height 33
type input "**********"
click at [1177, 422] on input "**********" at bounding box center [1178, 419] width 83 height 33
click at [1378, 631] on div "**********" at bounding box center [1290, 336] width 555 height 650
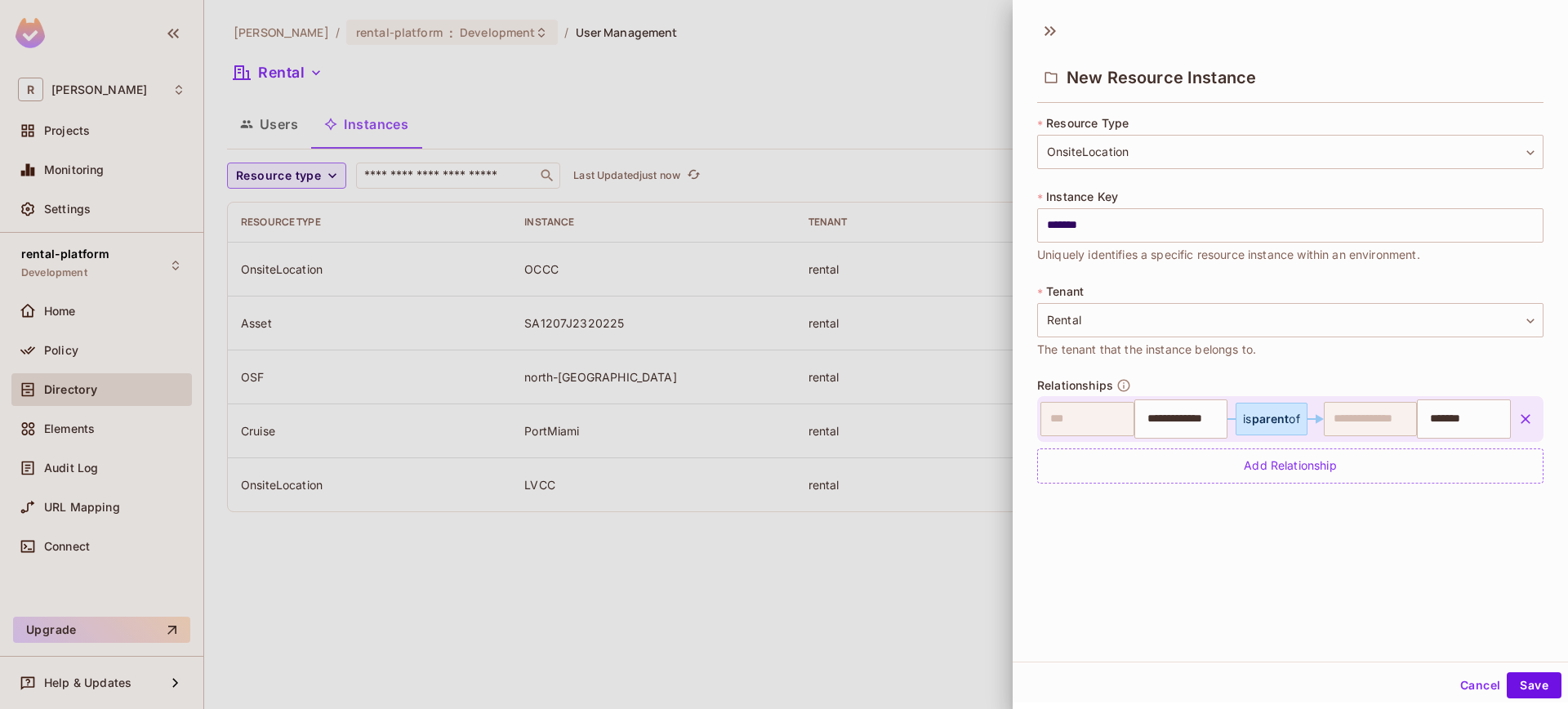
click at [1476, 672] on button "Cancel" at bounding box center [1480, 685] width 53 height 26
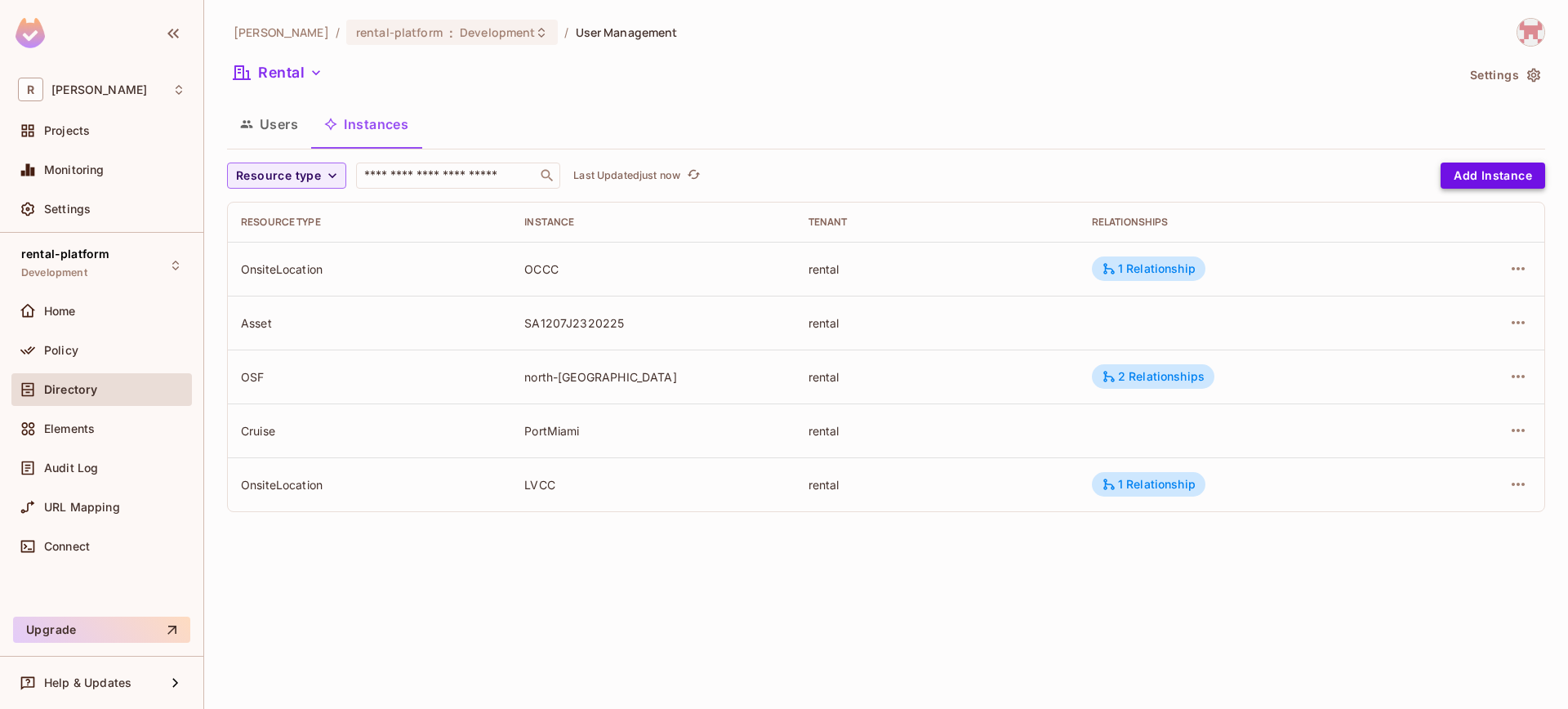
click at [1476, 169] on button "Add Instance" at bounding box center [1493, 175] width 105 height 26
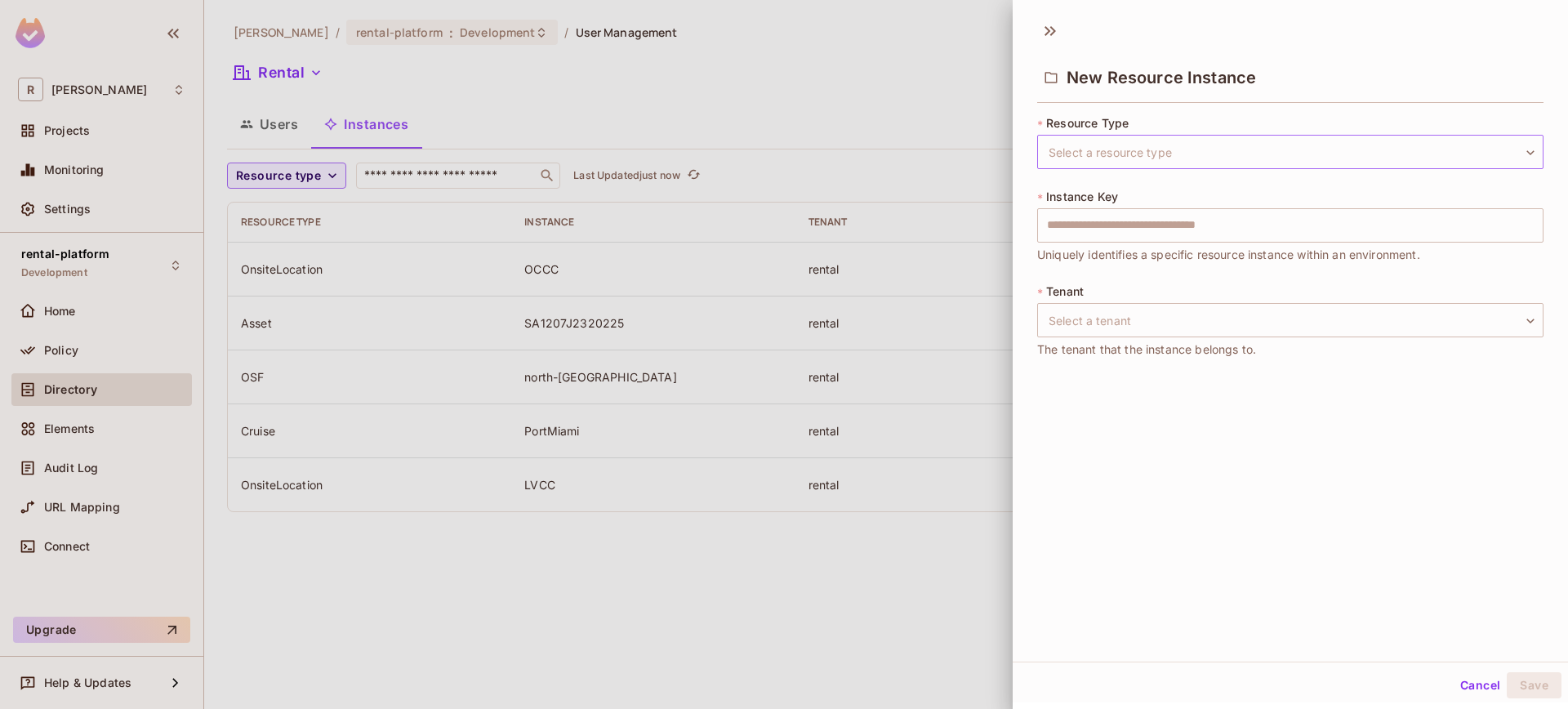
click at [1150, 154] on body "R roy-poc Projects Monitoring Settings rental-platform Development Home Policy …" at bounding box center [784, 354] width 1568 height 709
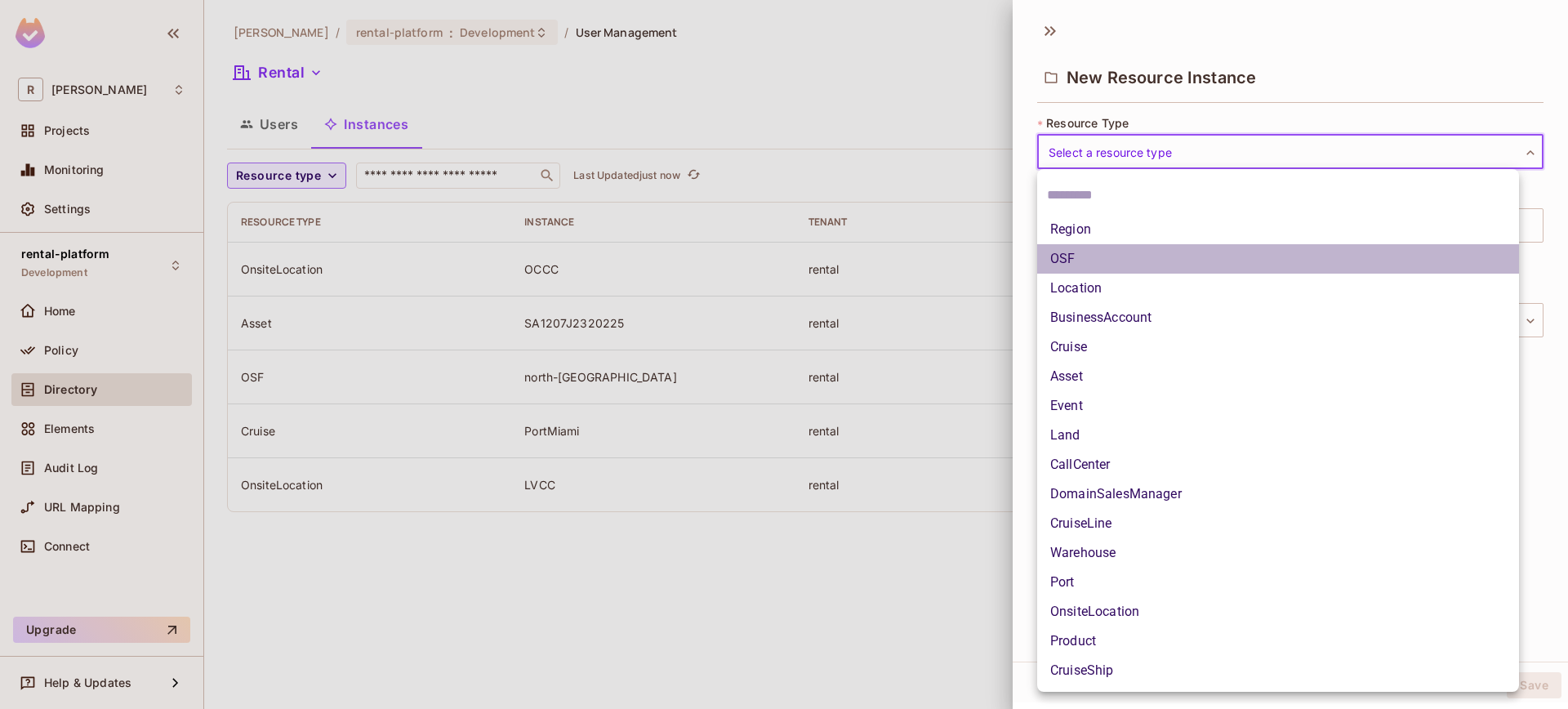
click at [1092, 247] on li "OSF" at bounding box center [1278, 258] width 481 height 29
type input "***"
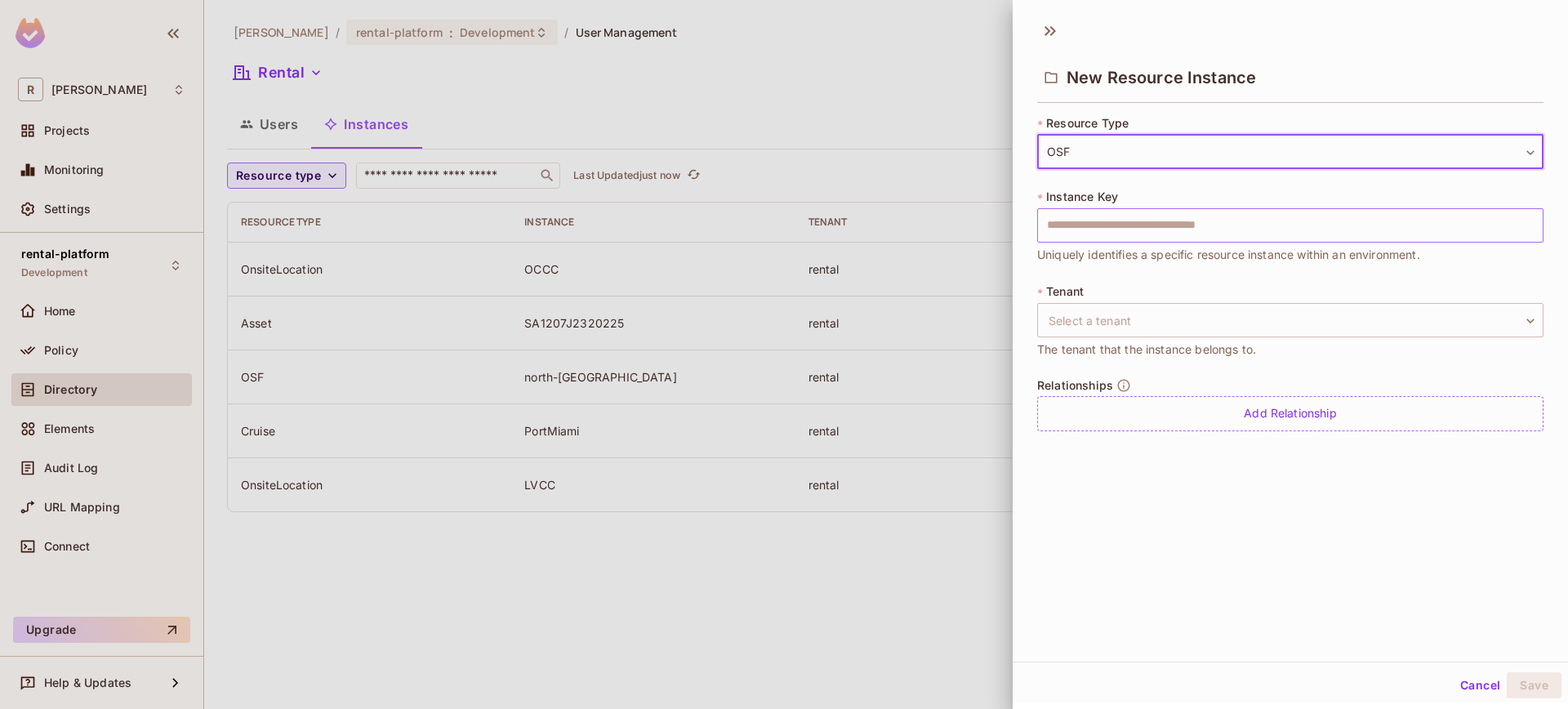
click at [1144, 220] on input "text" at bounding box center [1290, 225] width 507 height 35
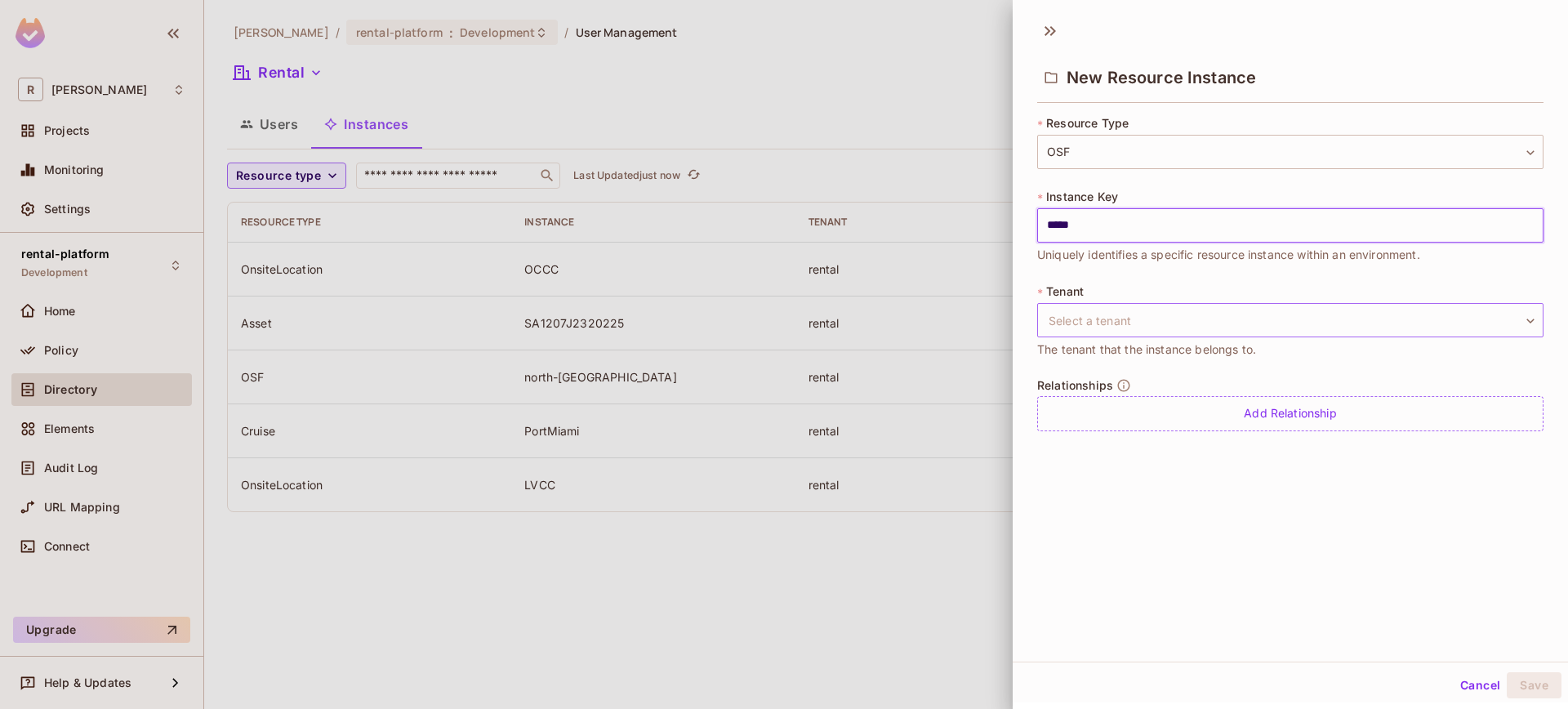
type input "*****"
click at [1122, 308] on body "R roy-poc Projects Monitoring Settings rental-platform Development Home Policy …" at bounding box center [784, 354] width 1568 height 709
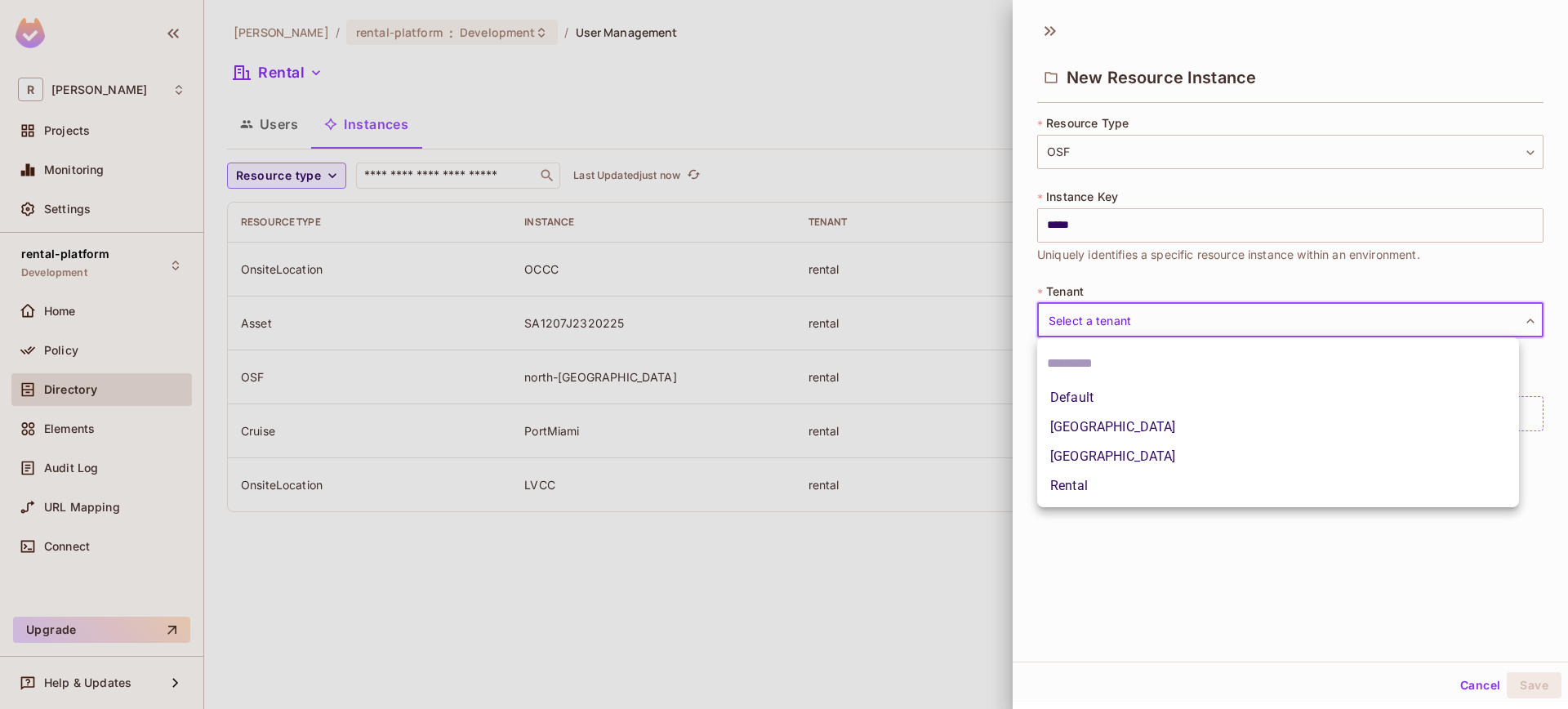
click at [1116, 482] on li "Rental" at bounding box center [1278, 485] width 481 height 29
type input "******"
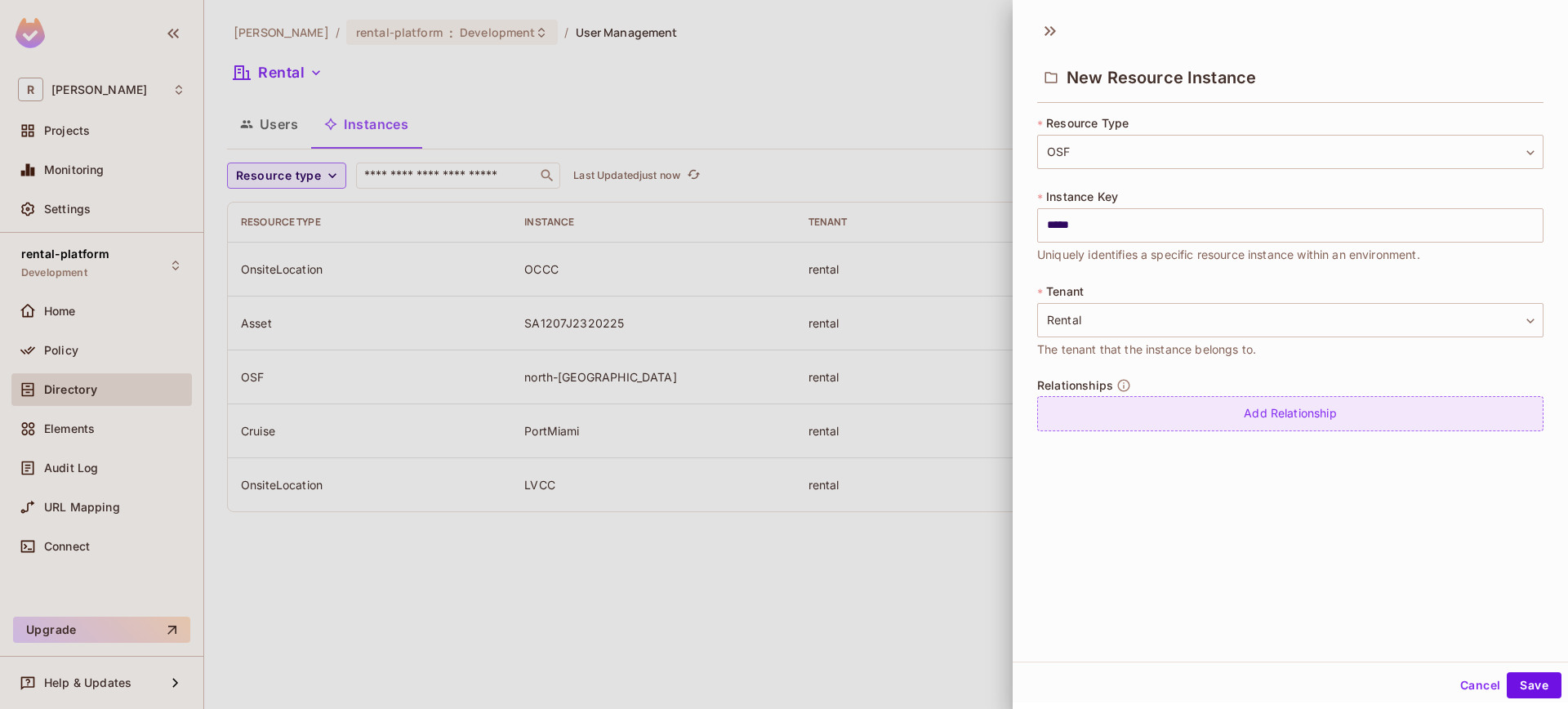
click at [1343, 411] on div "Add Relationship" at bounding box center [1290, 413] width 507 height 35
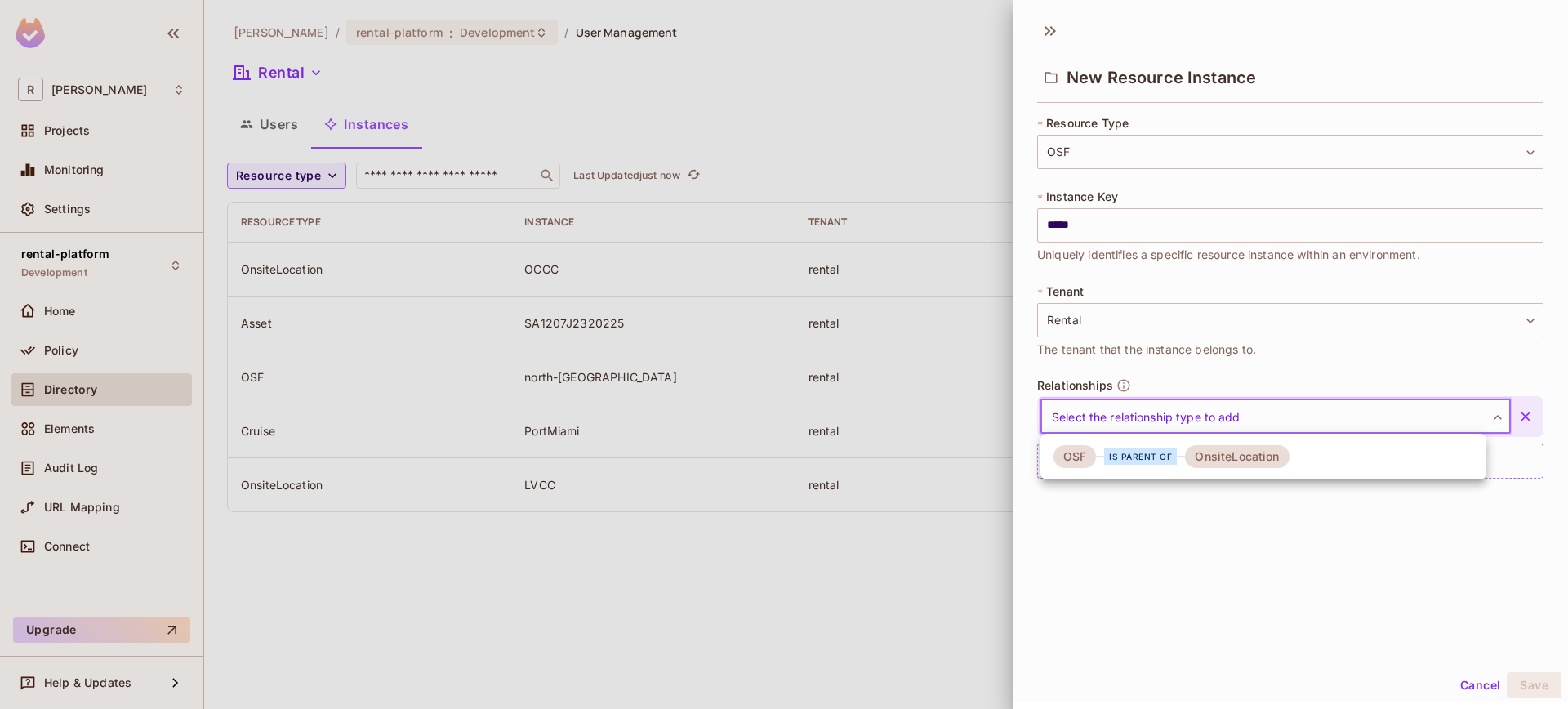
click at [1274, 406] on body "R roy-poc Projects Monitoring Settings rental-platform Development Home Policy …" at bounding box center [784, 354] width 1568 height 709
click at [1171, 454] on div "is parent of" at bounding box center [1141, 456] width 73 height 16
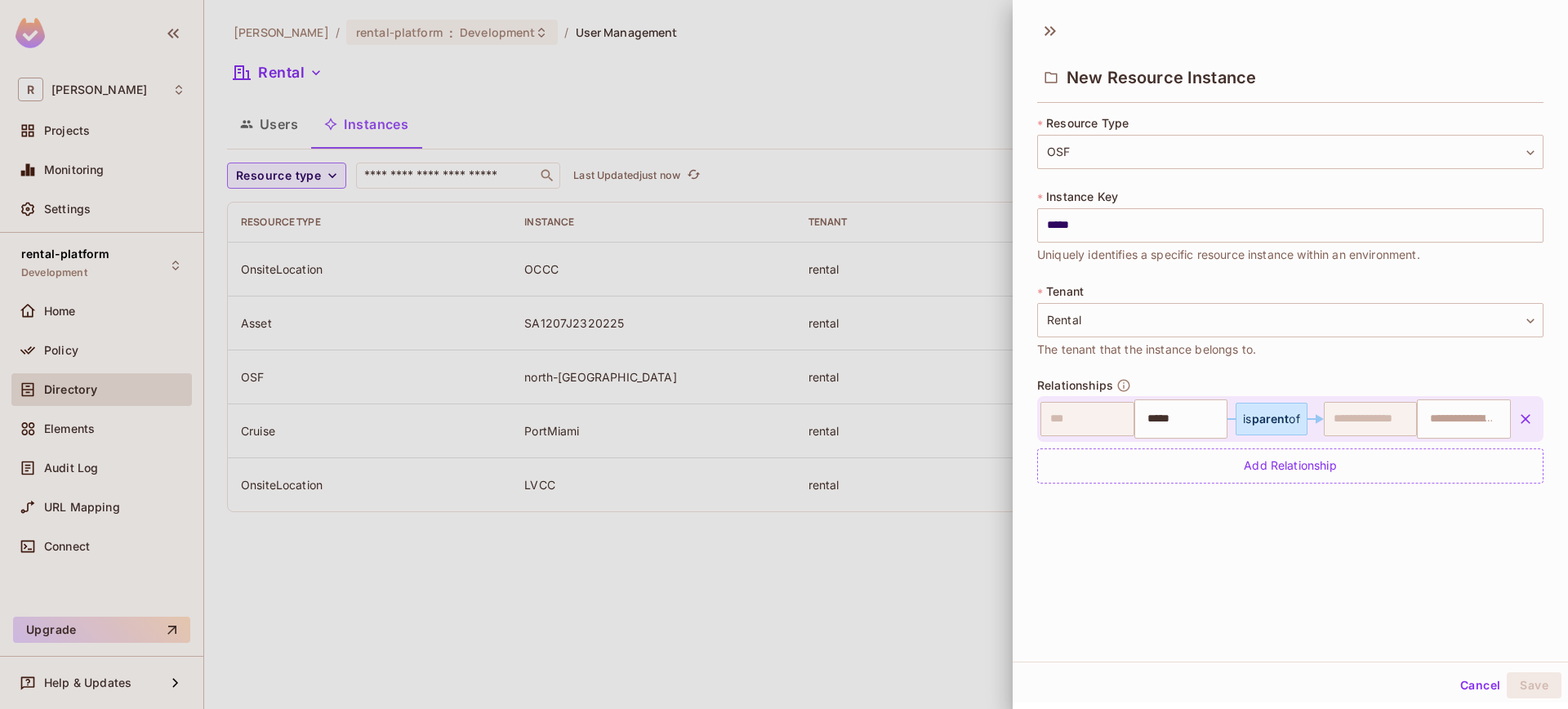
click at [1520, 420] on icon "button" at bounding box center [1525, 419] width 9 height 9
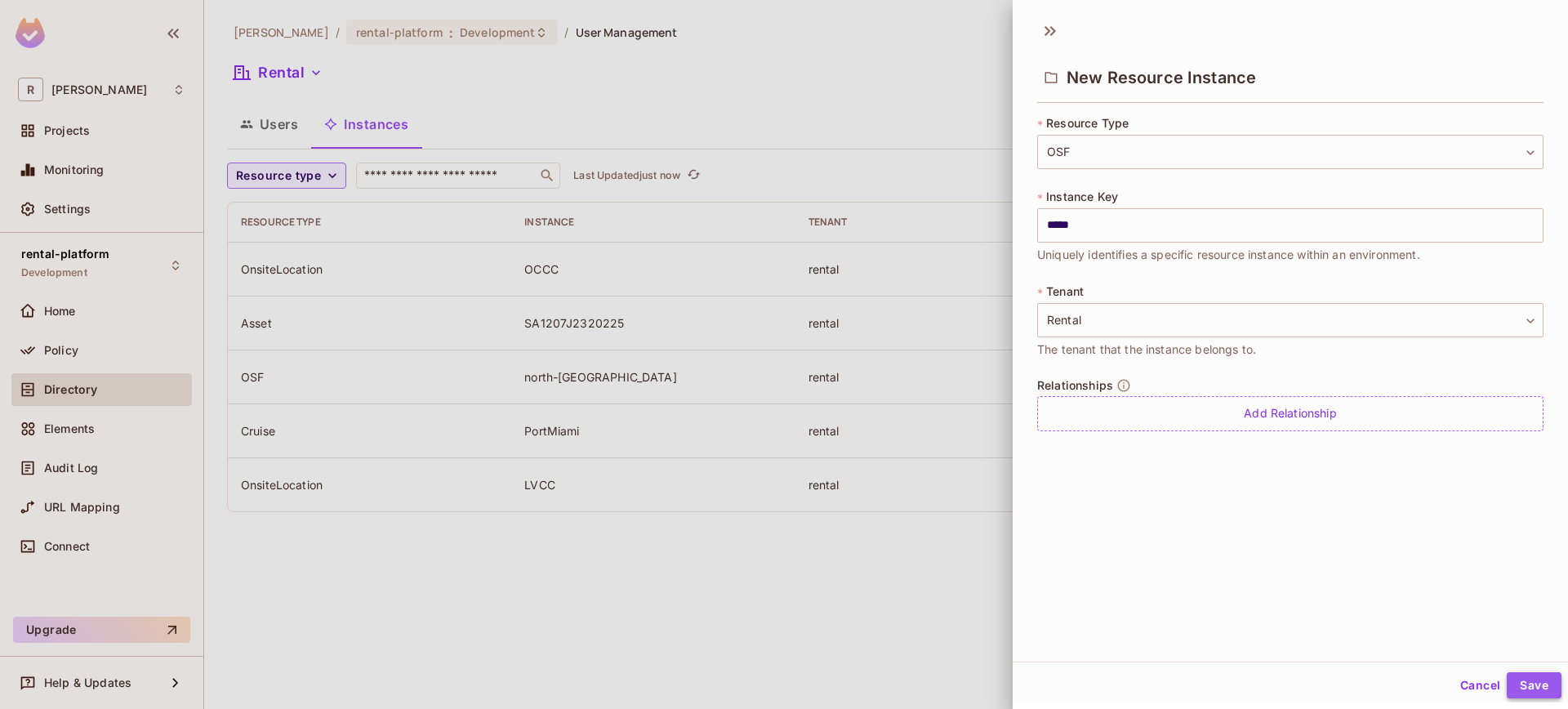
click at [1526, 694] on button "Save" at bounding box center [1533, 685] width 54 height 26
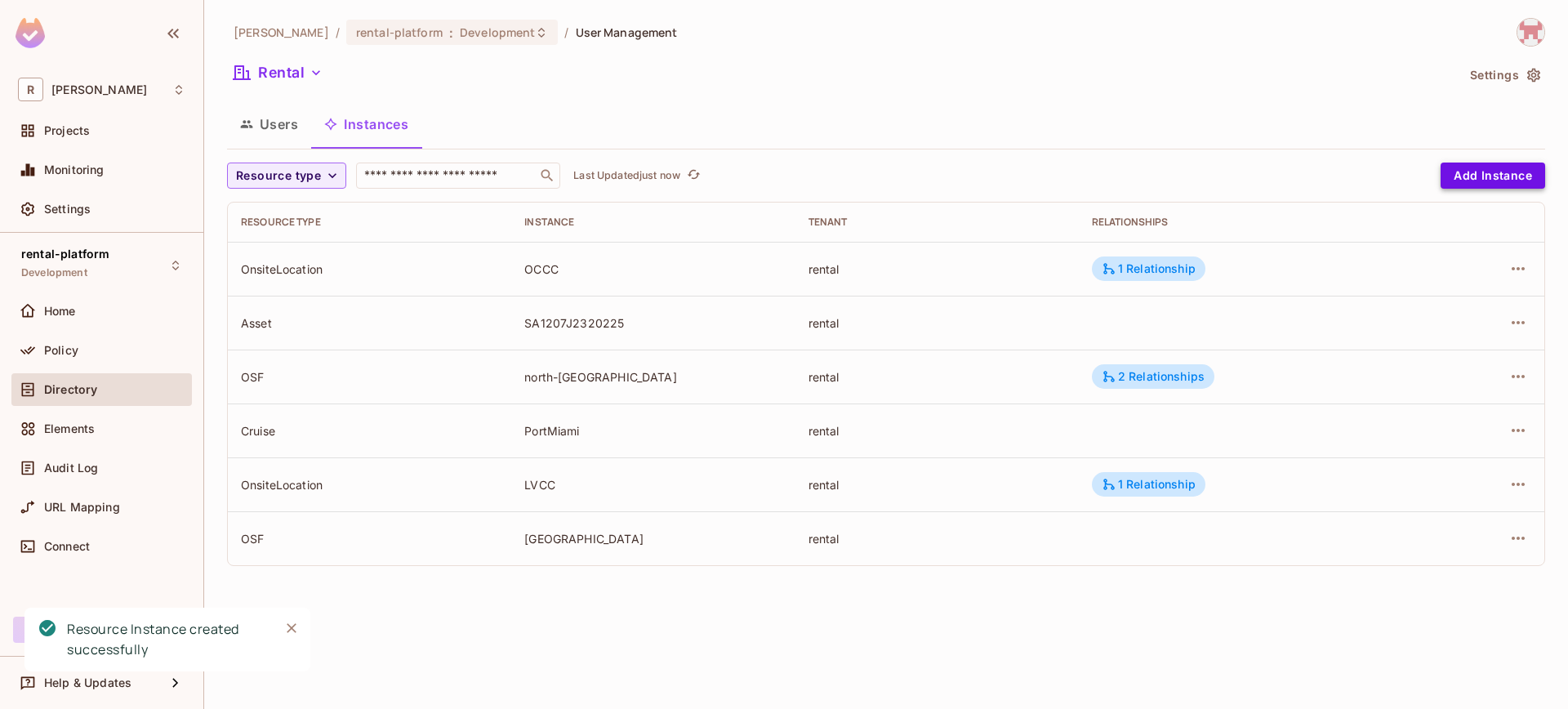
click at [1482, 180] on button "Add Instance" at bounding box center [1493, 175] width 105 height 26
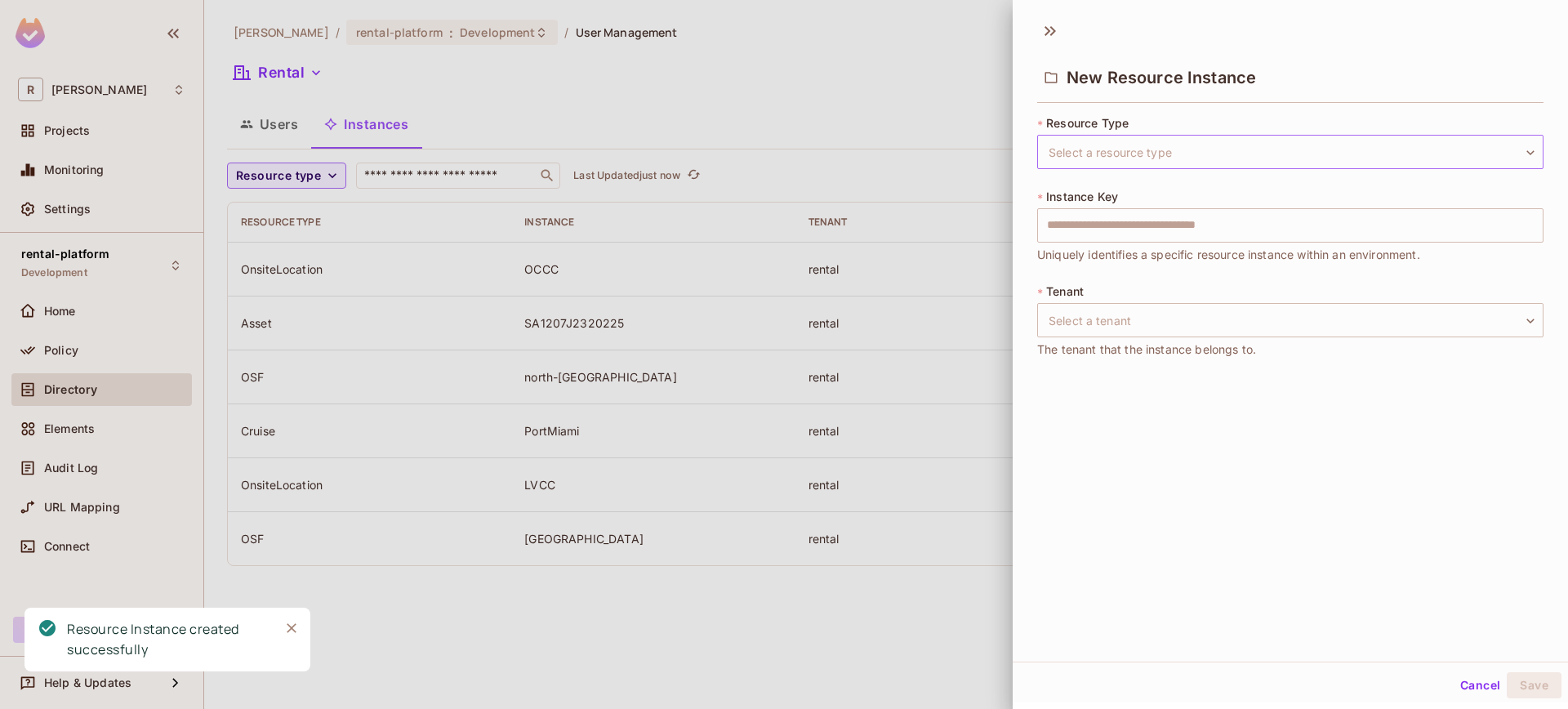
click at [1179, 142] on body "R roy-poc Projects Monitoring Settings rental-platform Development Home Policy …" at bounding box center [784, 354] width 1568 height 709
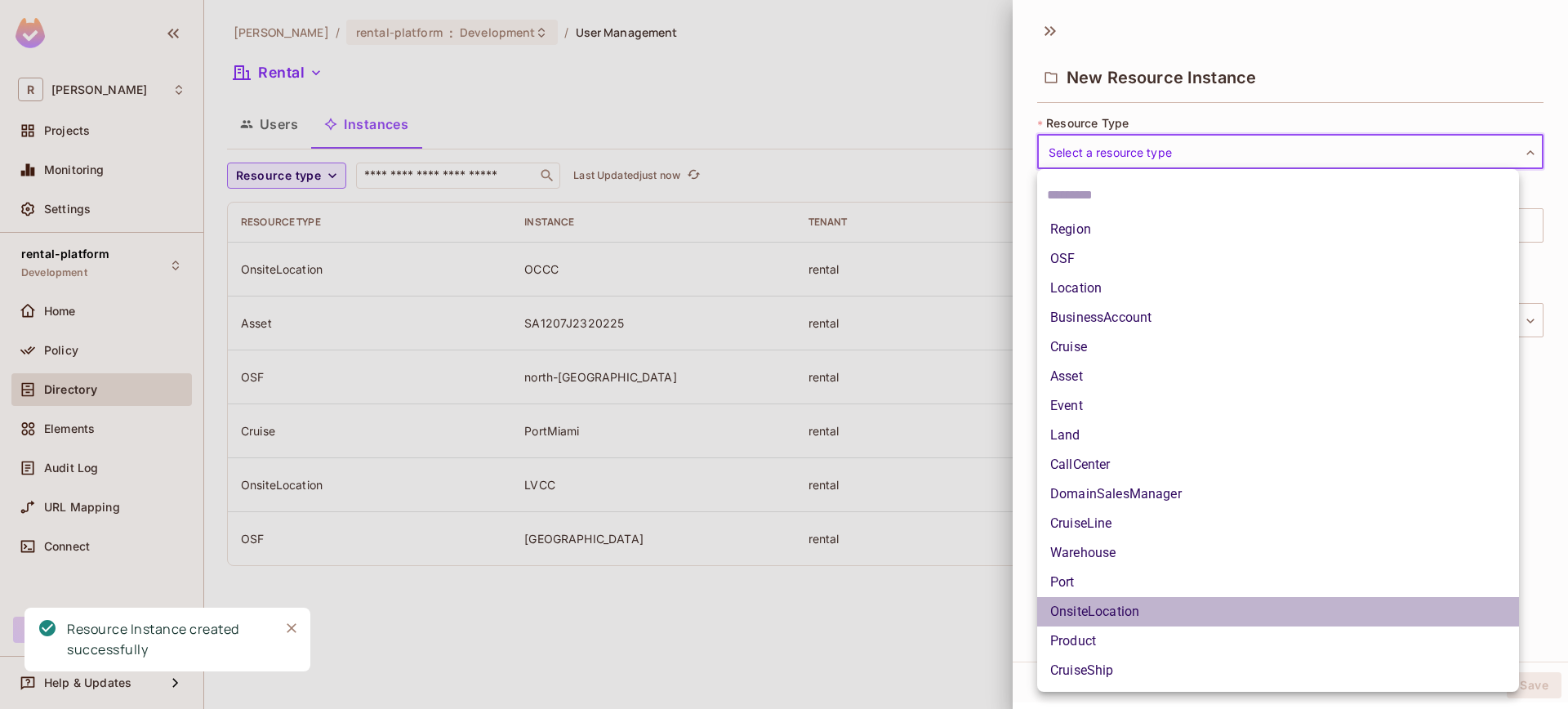
click at [1145, 605] on li "OnsiteLocation" at bounding box center [1278, 611] width 481 height 29
type input "**********"
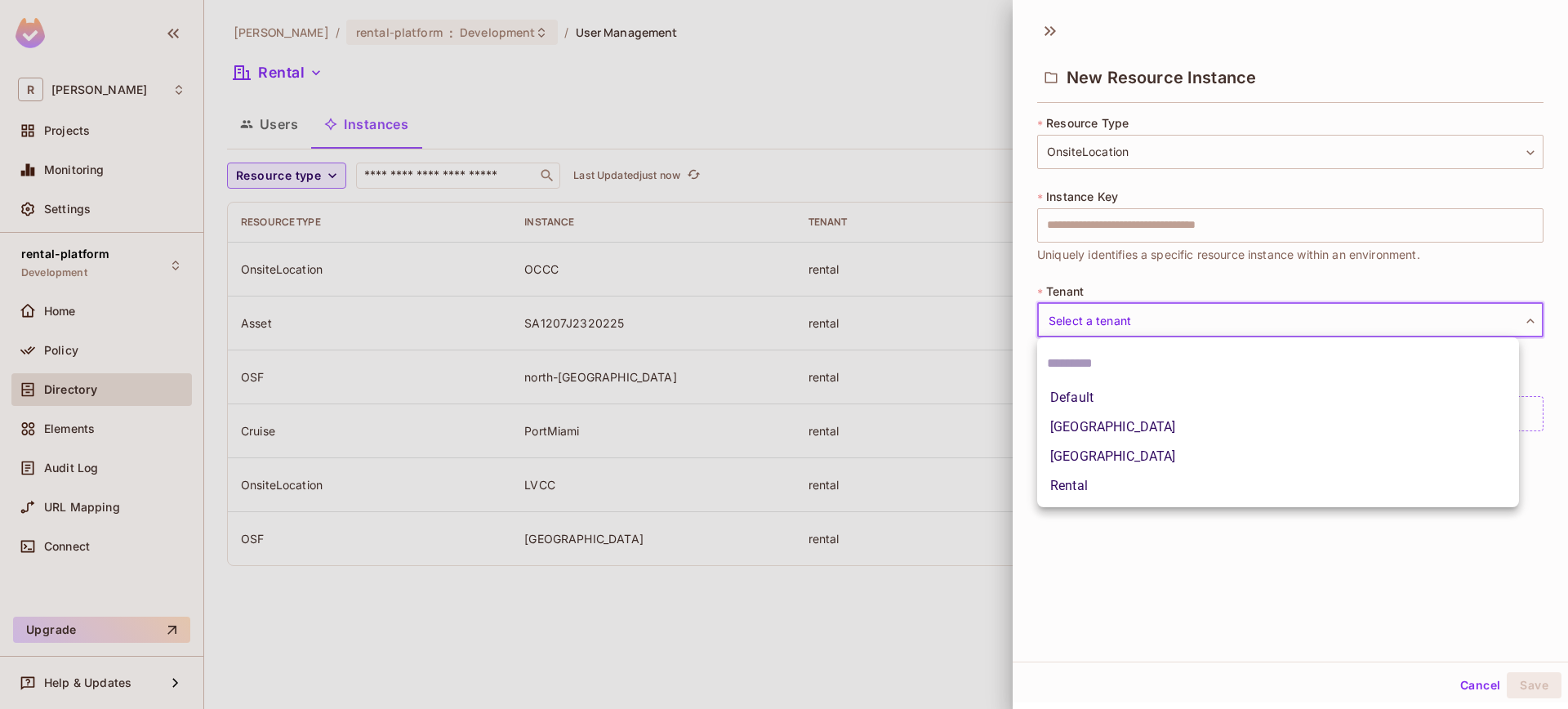
click at [1149, 334] on body "**********" at bounding box center [784, 354] width 1568 height 709
click at [1102, 487] on li "Rental" at bounding box center [1278, 485] width 481 height 29
type input "******"
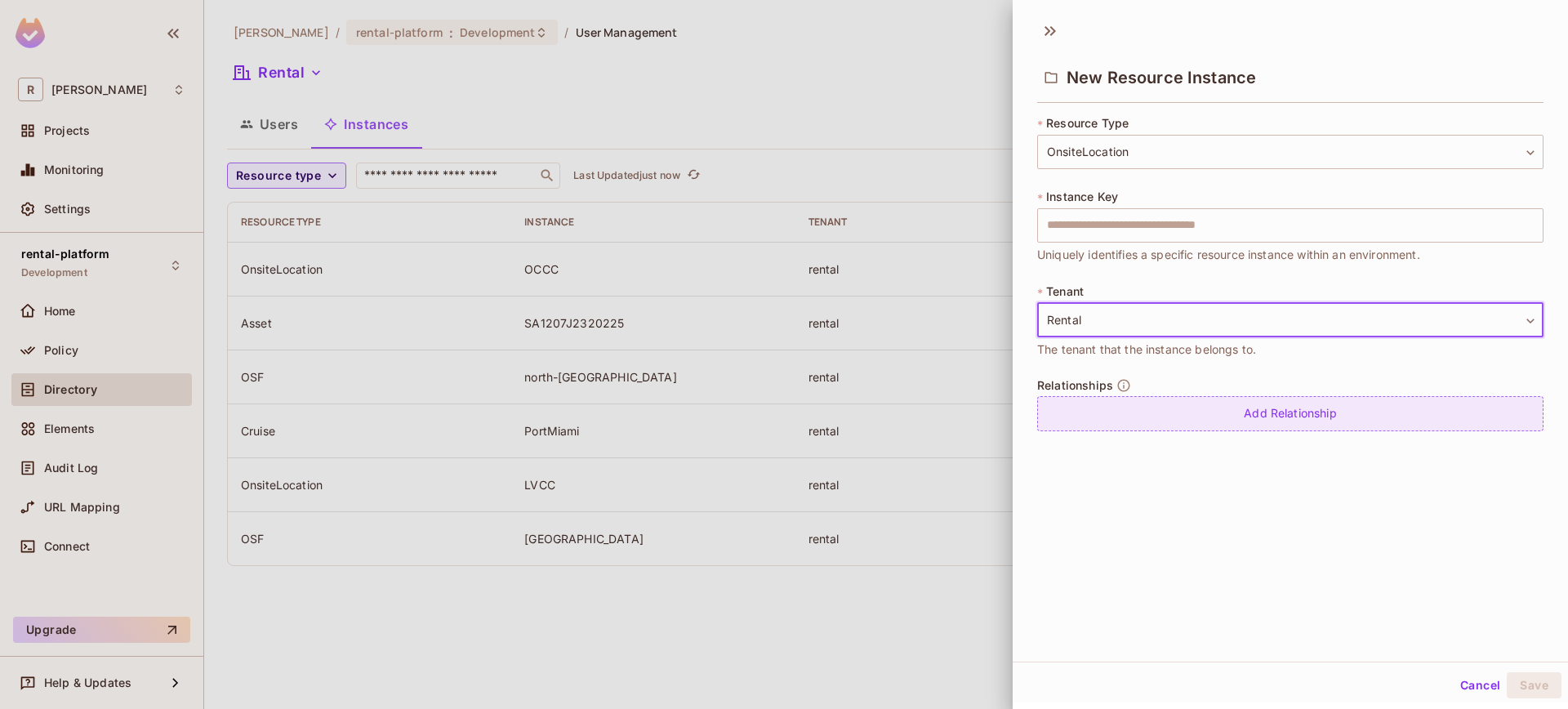
click at [1156, 402] on div "Add Relationship" at bounding box center [1290, 413] width 507 height 35
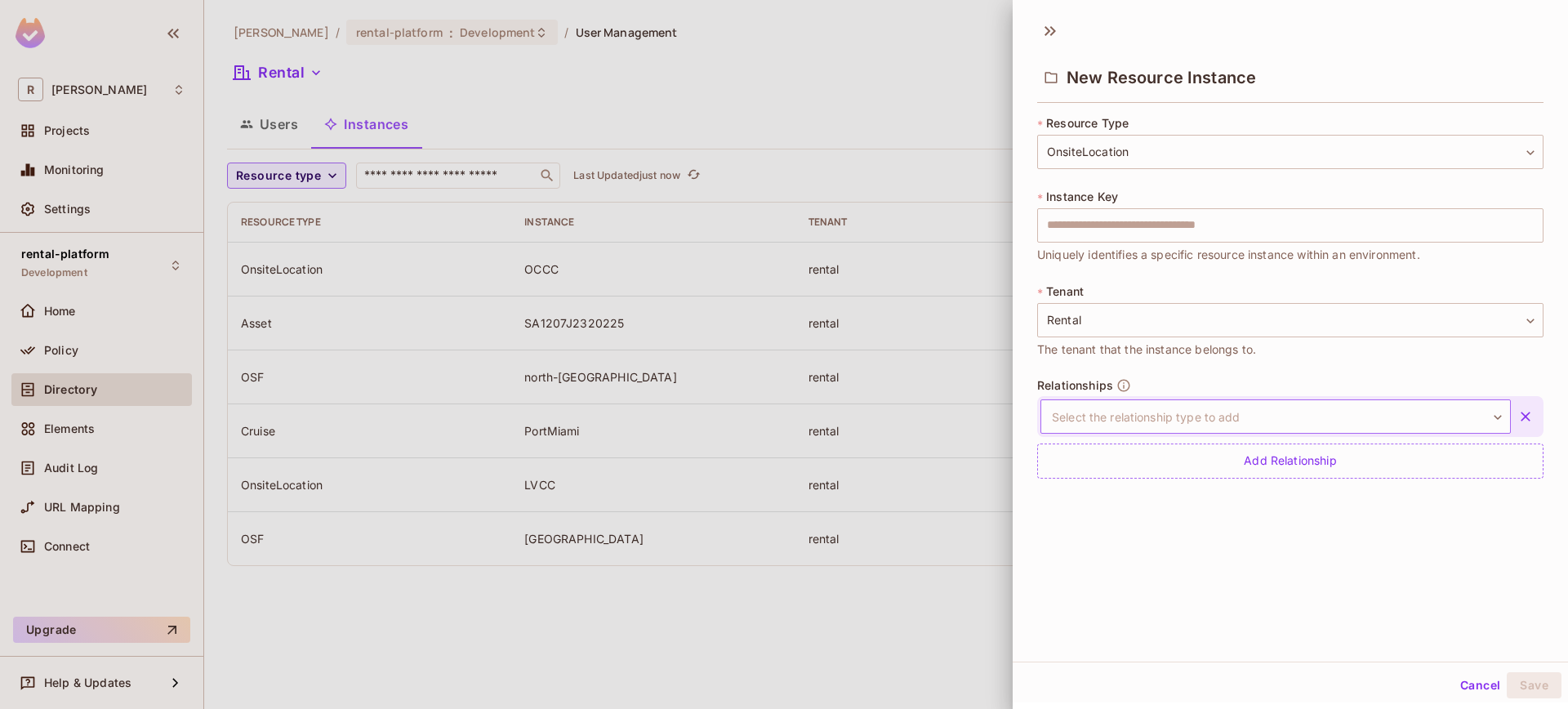
click at [1163, 414] on body "**********" at bounding box center [784, 354] width 1568 height 709
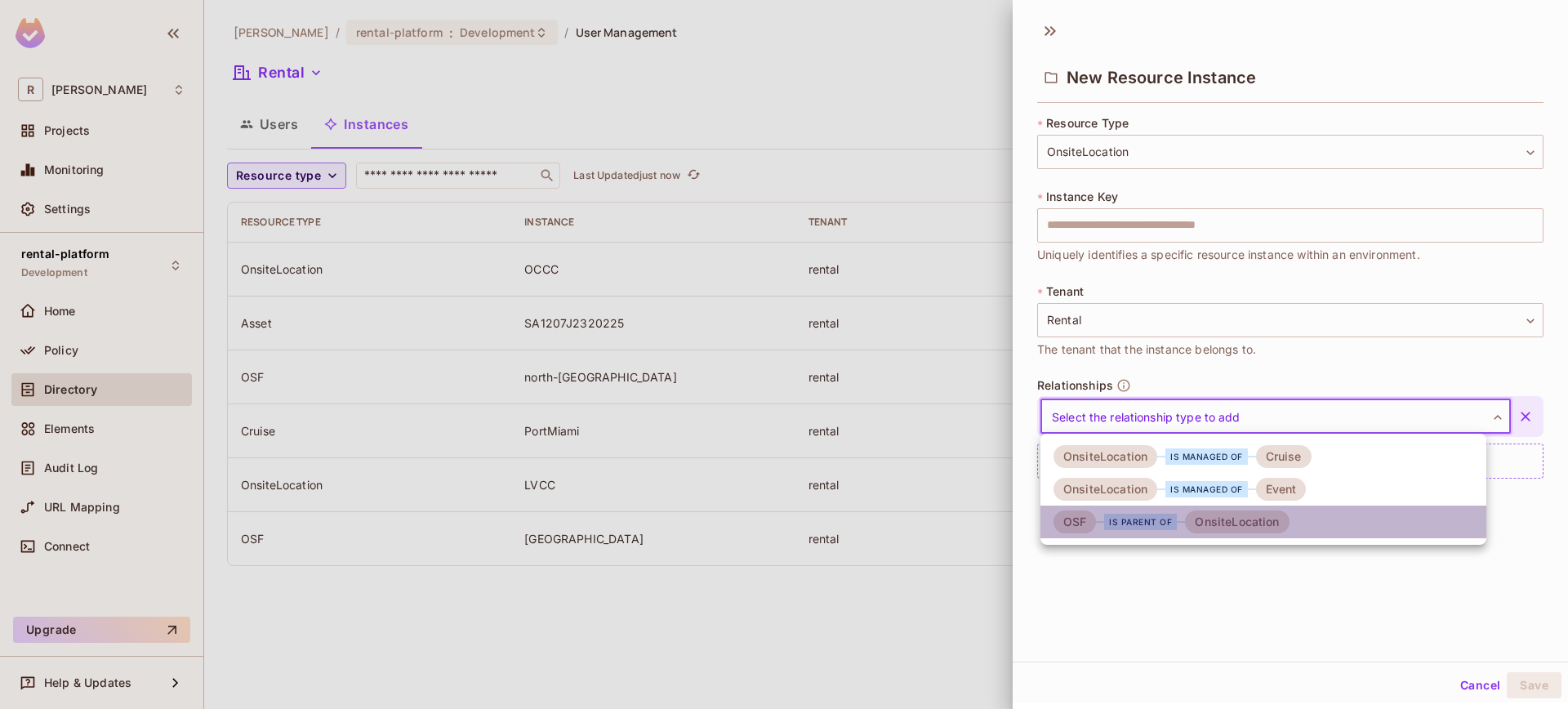
drag, startPoint x: 1126, startPoint y: 533, endPoint x: 1132, endPoint y: 525, distance: 10.0
click at [1126, 534] on li "OSF is parent of OnsiteLocation" at bounding box center [1264, 522] width 446 height 33
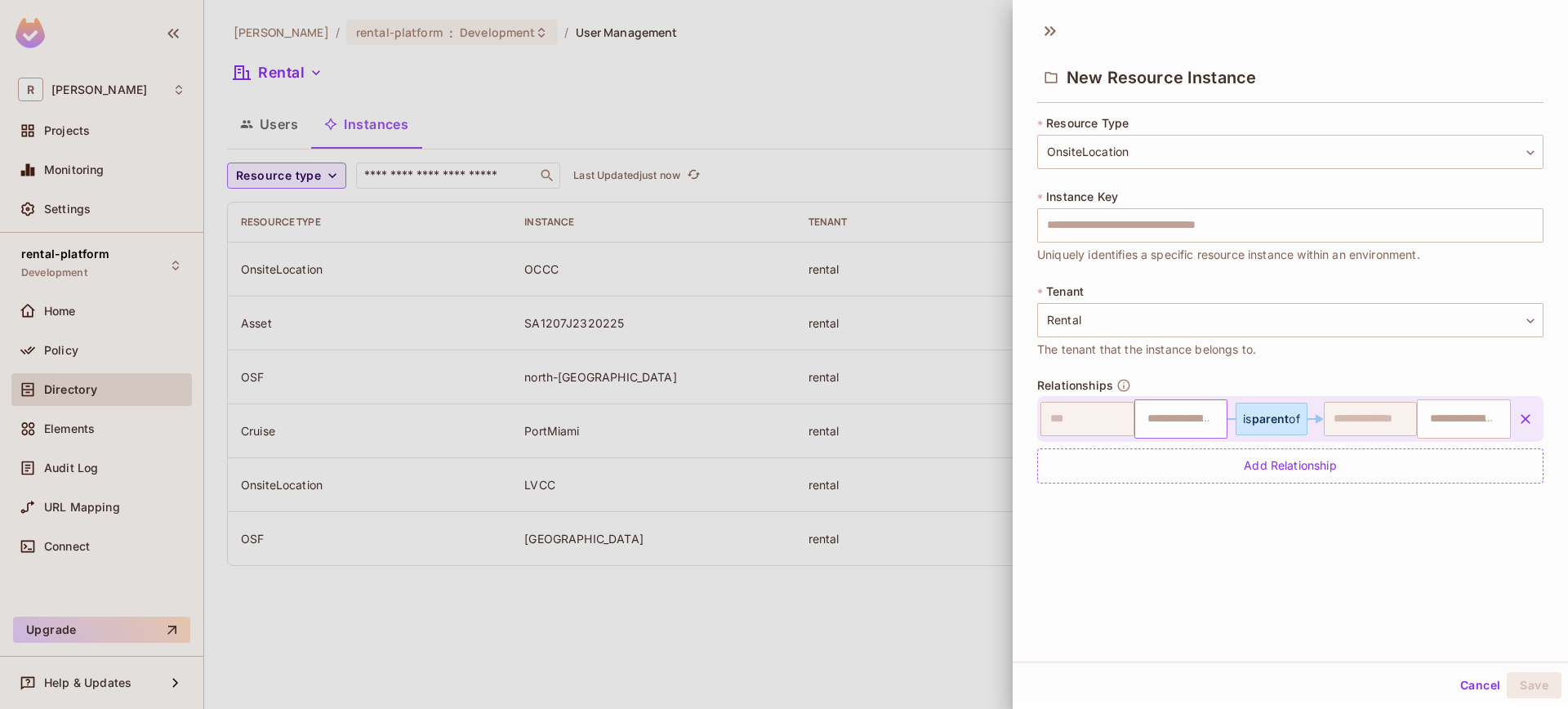
click at [1196, 424] on input "text" at bounding box center [1178, 419] width 83 height 33
click at [1180, 421] on input "text" at bounding box center [1178, 419] width 83 height 33
type input "*****"
click at [1437, 411] on input "text" at bounding box center [1461, 419] width 83 height 33
click at [1210, 223] on input "text" at bounding box center [1290, 225] width 507 height 35
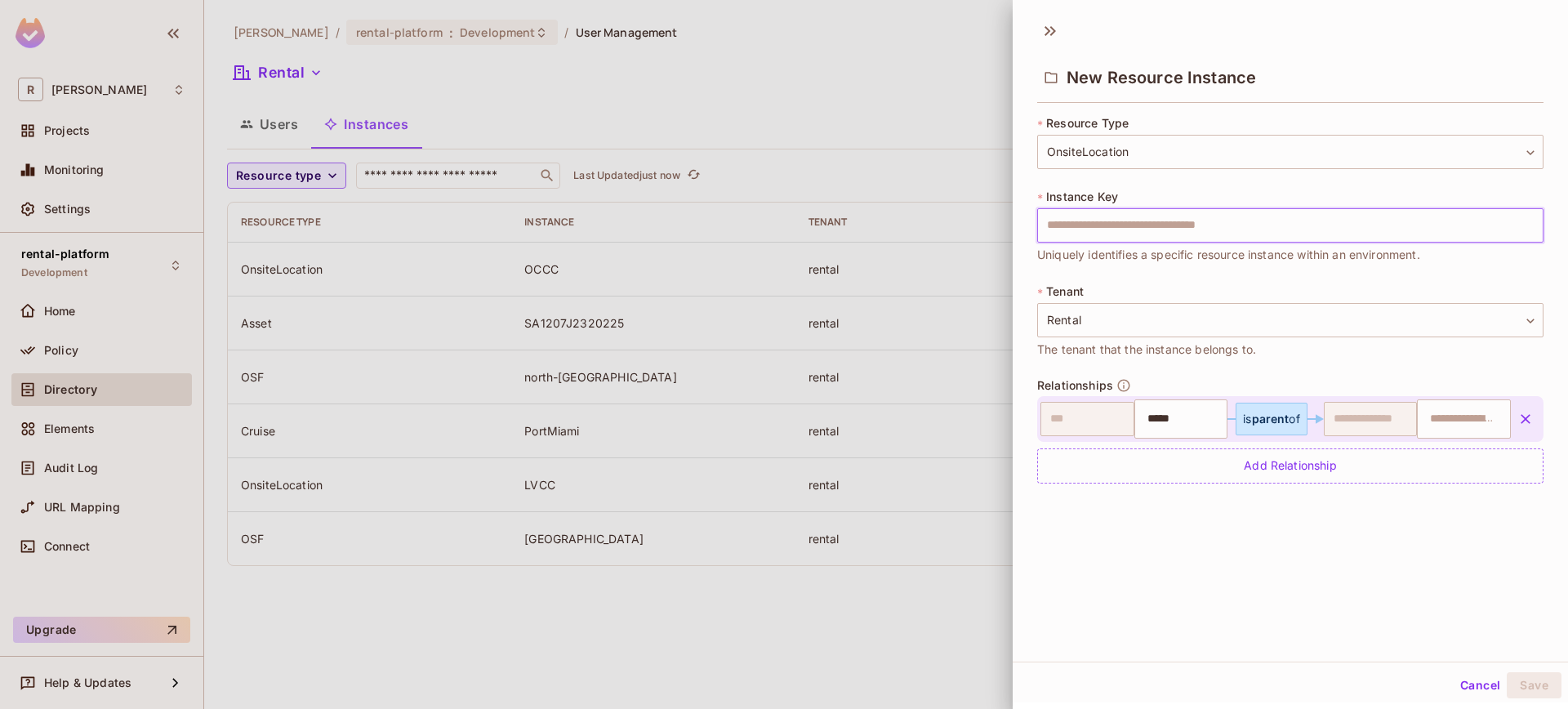
type input "*******"
click at [1348, 577] on div "**********" at bounding box center [1290, 336] width 555 height 650
click at [1431, 598] on div "**********" at bounding box center [1290, 336] width 555 height 650
click at [1223, 191] on div "* Instance Key ******* ​ Uniquely identifies a specific resource instance withi…" at bounding box center [1290, 226] width 507 height 75
click at [1168, 412] on input "*****" at bounding box center [1178, 419] width 83 height 33
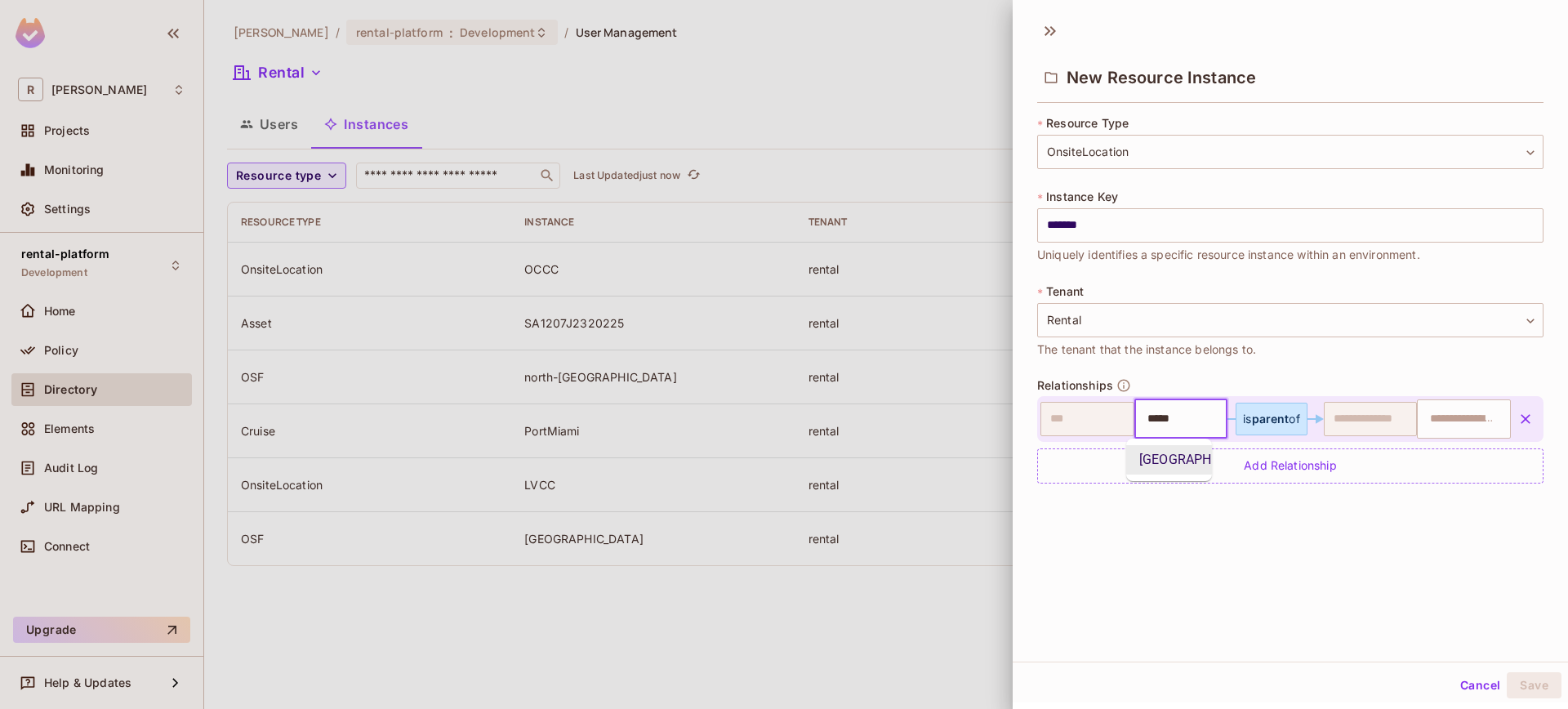
click at [1168, 455] on li "[GEOGRAPHIC_DATA]" at bounding box center [1169, 459] width 86 height 29
click at [1437, 416] on input "text" at bounding box center [1461, 419] width 83 height 33
type input "*******"
click at [1404, 583] on div "**********" at bounding box center [1290, 336] width 555 height 650
click at [1526, 688] on button "Save" at bounding box center [1533, 685] width 54 height 26
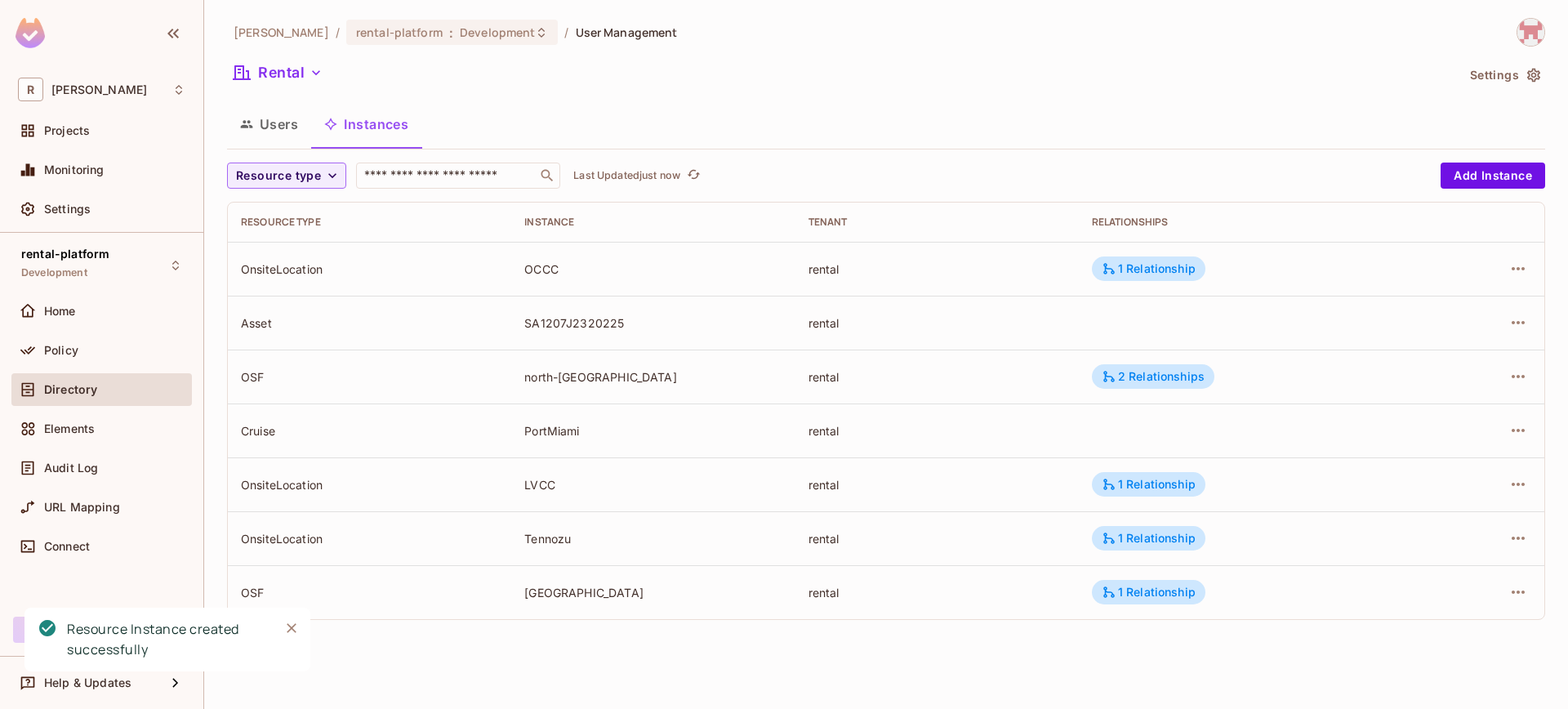
click at [1501, 161] on div "roy-poc / rental-platform : Development / User Management Rental Settings Users…" at bounding box center [885, 325] width 1318 height 614
click at [1501, 169] on button "Add Instance" at bounding box center [1493, 175] width 105 height 26
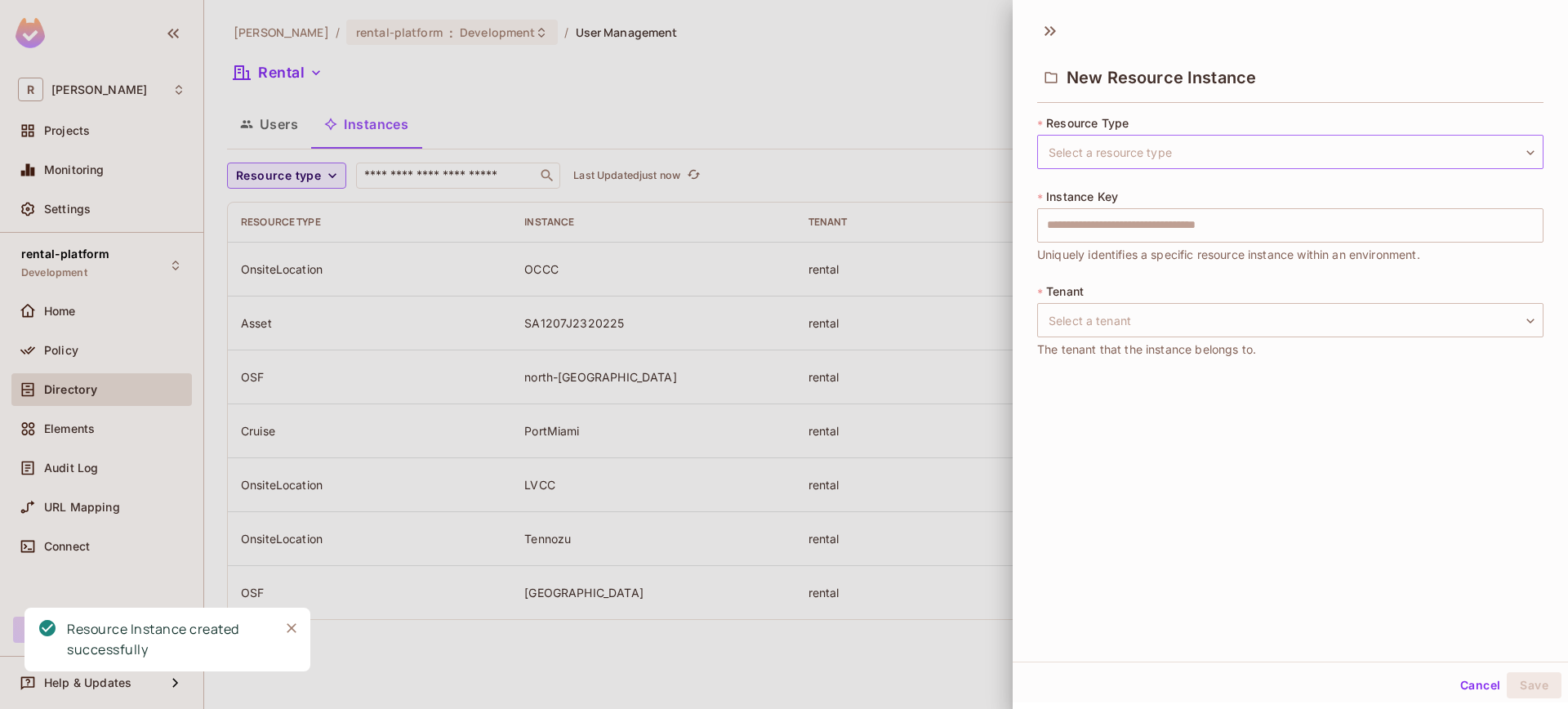
click at [1211, 155] on body "R roy-poc Projects Monitoring Settings rental-platform Development Home Policy …" at bounding box center [784, 354] width 1568 height 709
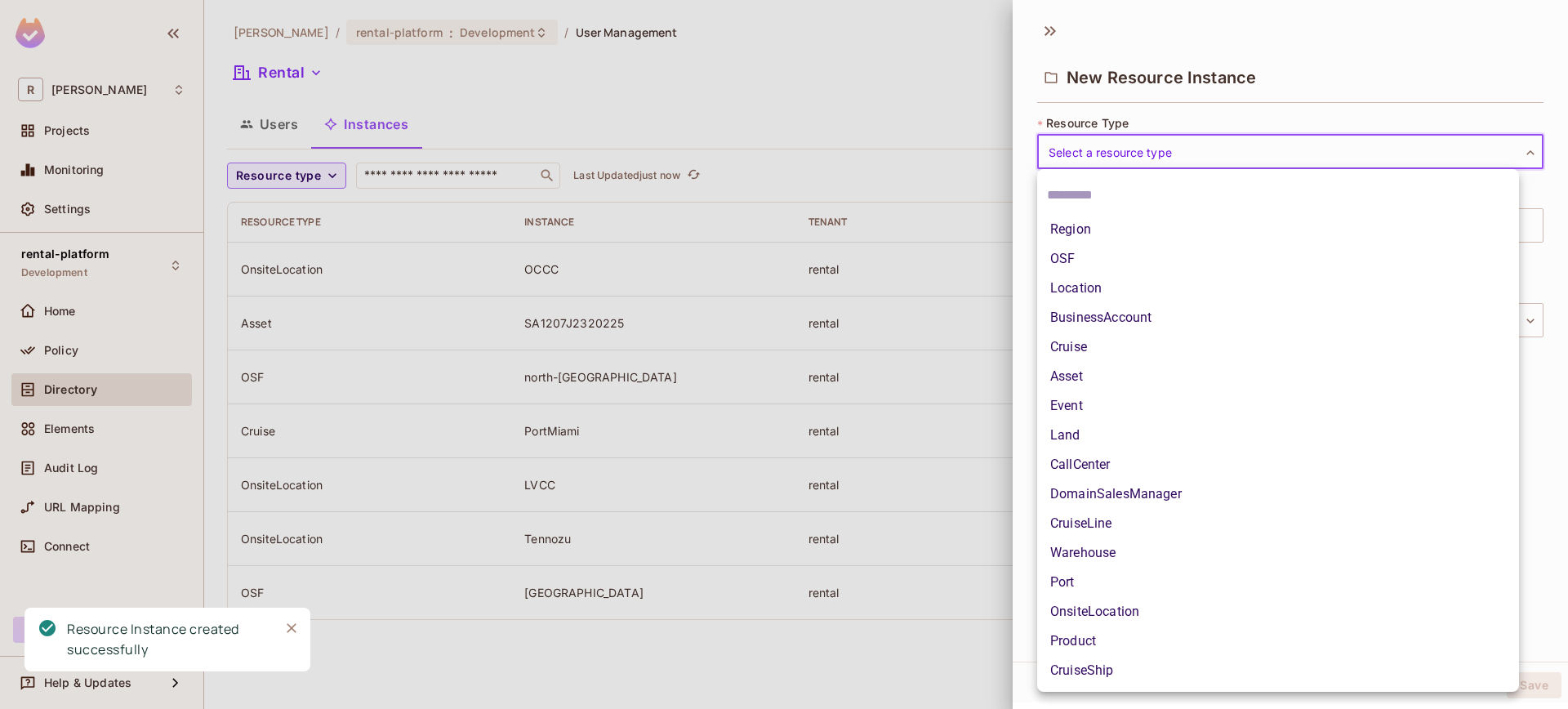
click at [1161, 608] on li "OnsiteLocation" at bounding box center [1278, 611] width 481 height 29
type input "**********"
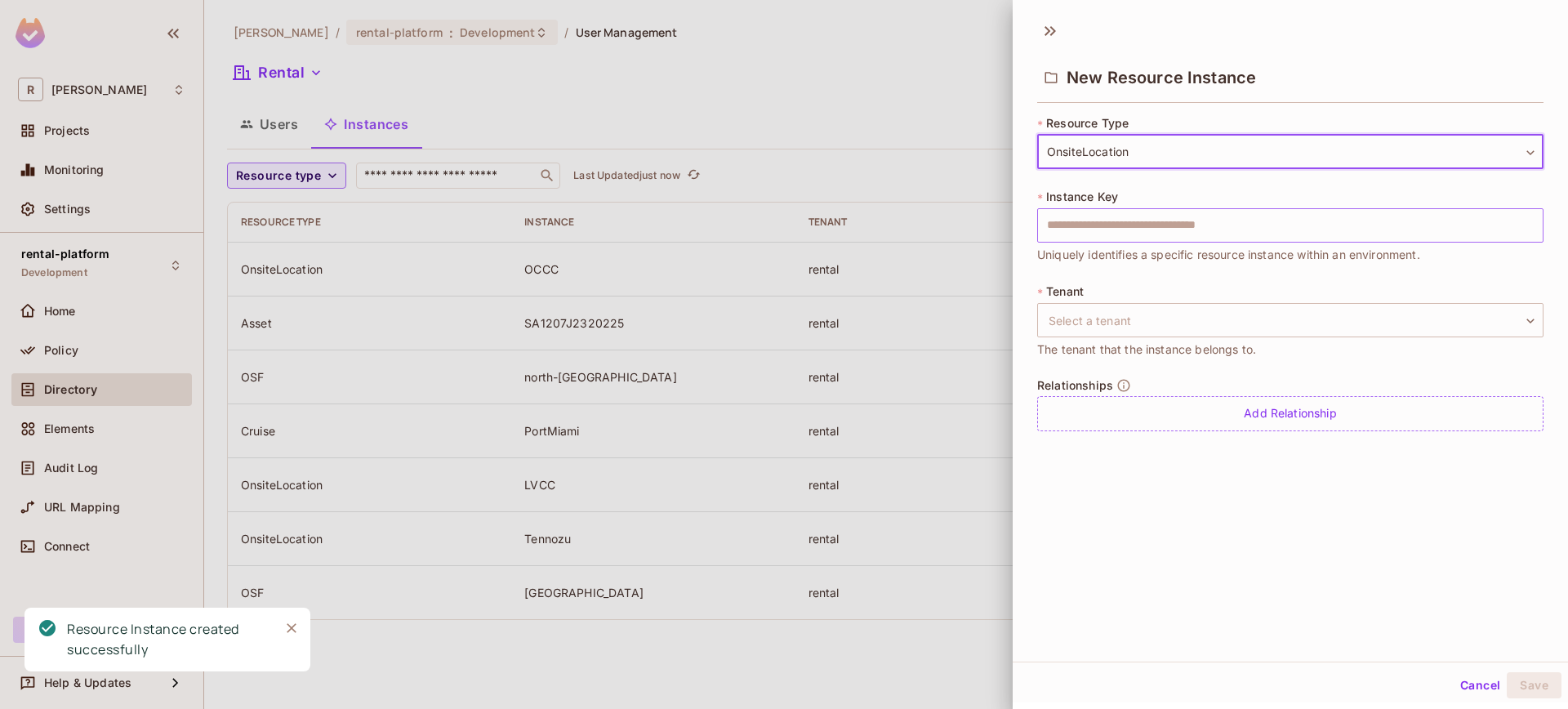
click at [1188, 220] on input "text" at bounding box center [1290, 225] width 507 height 35
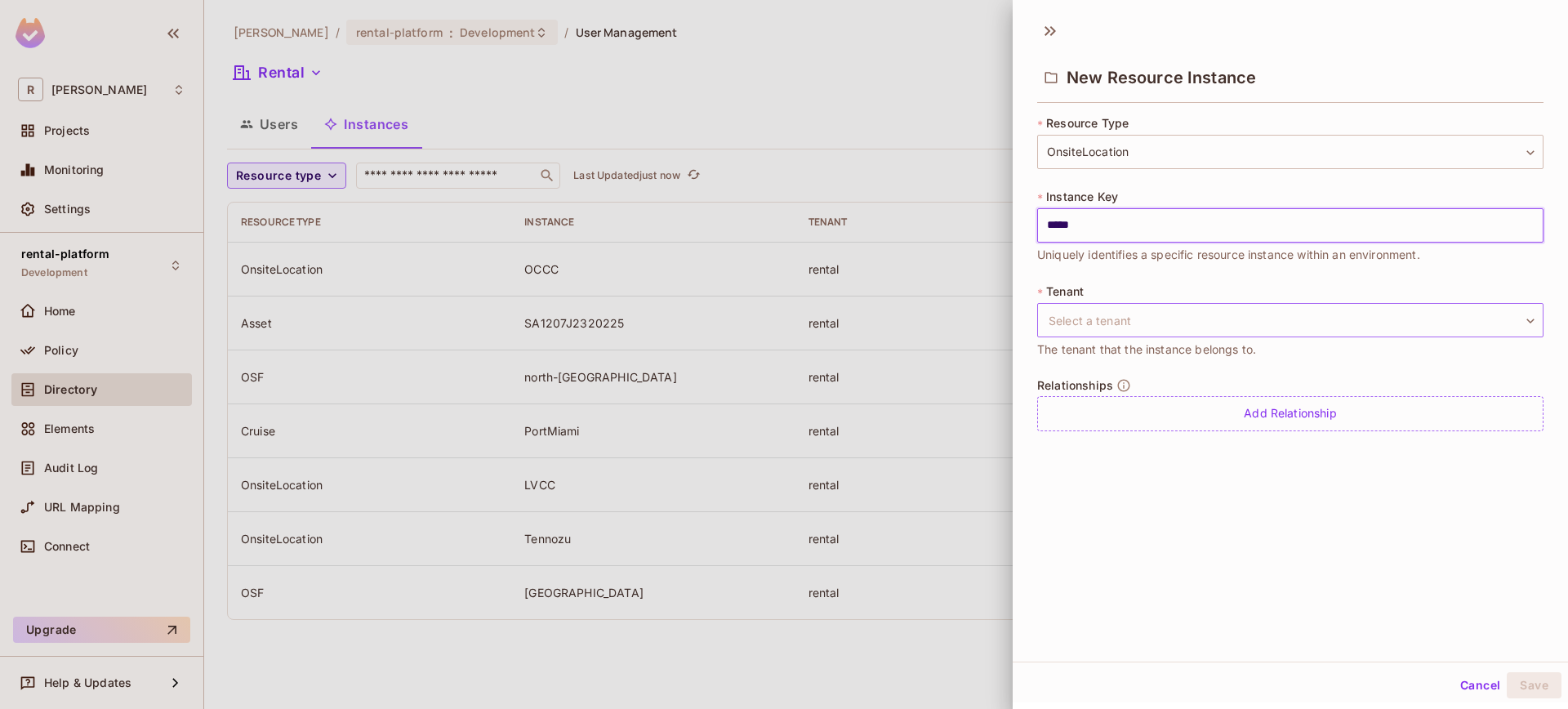
type input "*****"
click at [1189, 324] on body "**********" at bounding box center [784, 354] width 1568 height 709
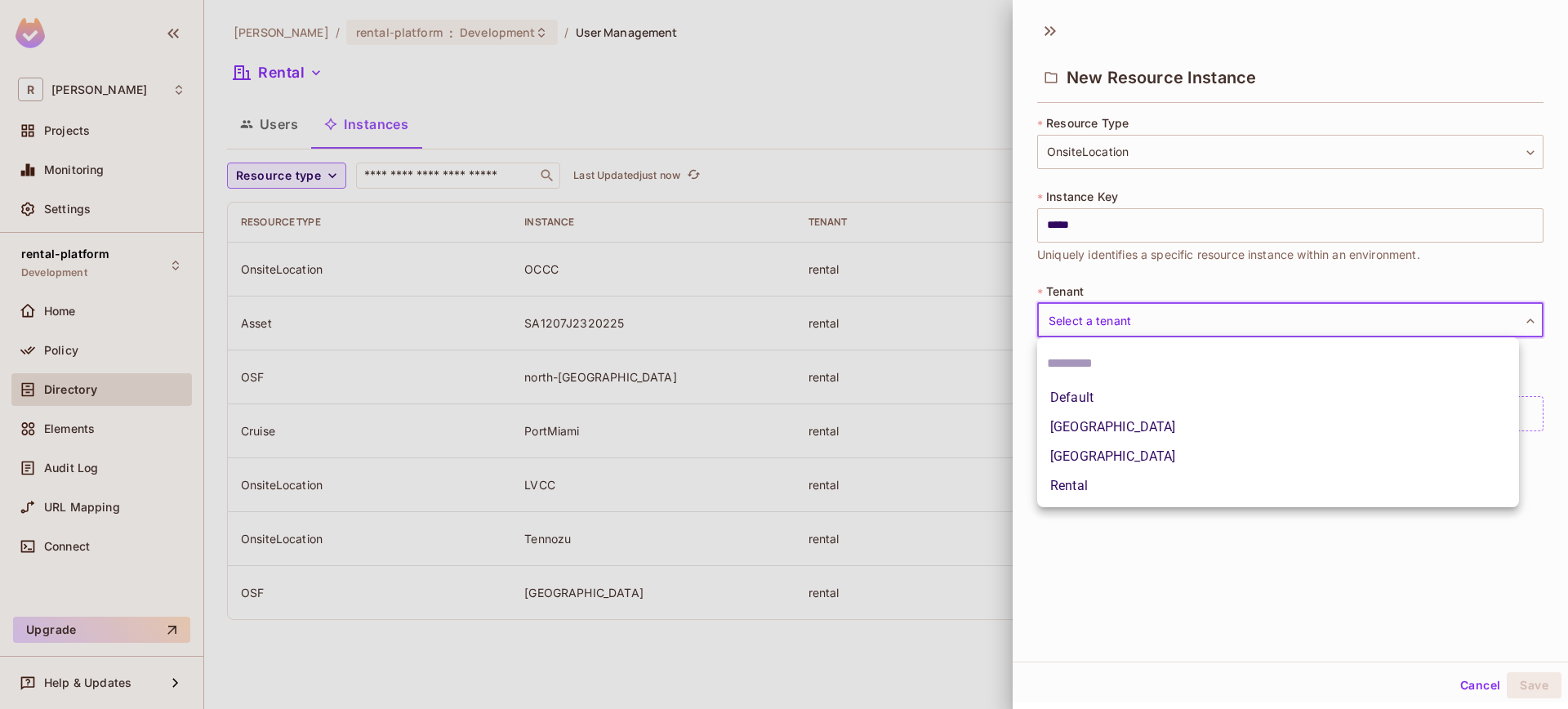
click at [1108, 490] on li "Rental" at bounding box center [1278, 485] width 481 height 29
type input "******"
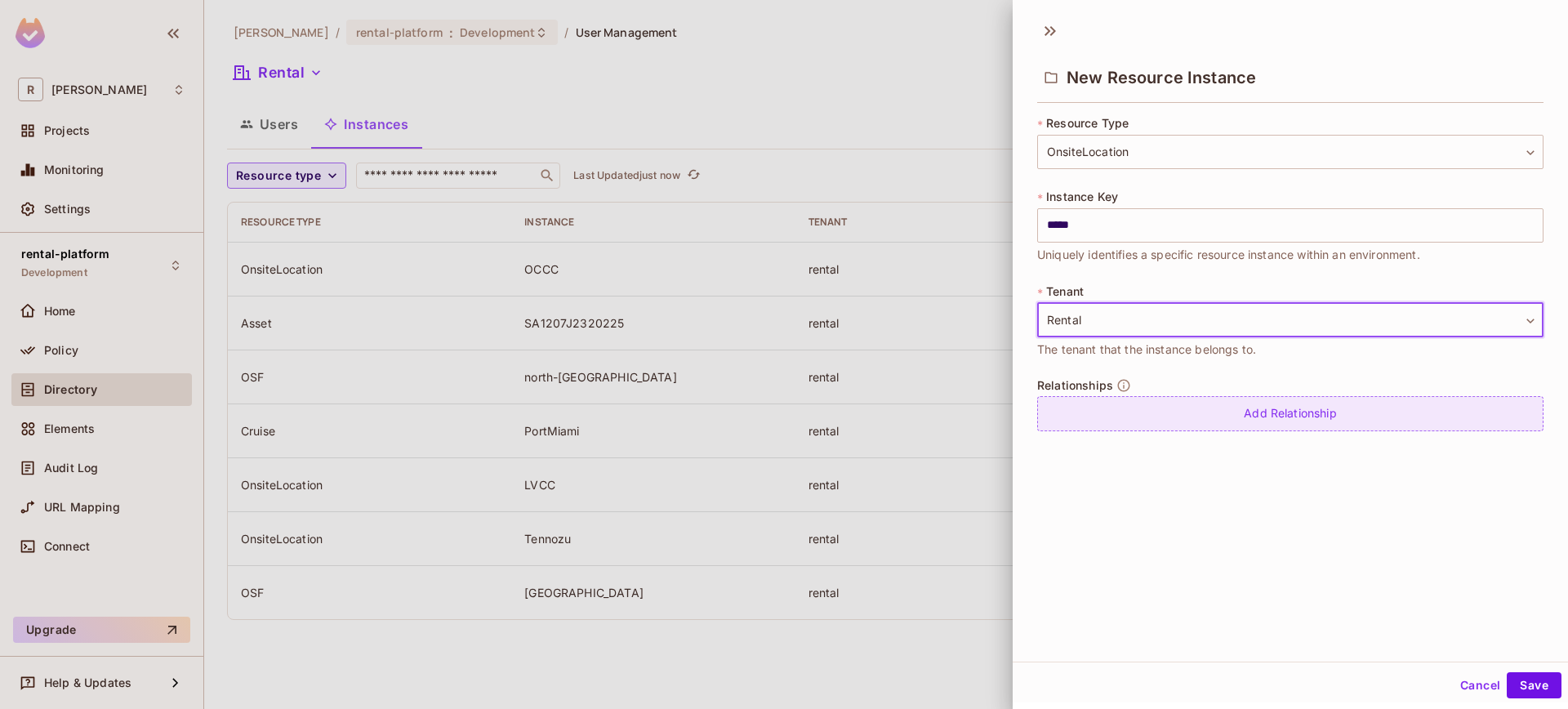
click at [1120, 426] on div "Add Relationship" at bounding box center [1290, 413] width 507 height 35
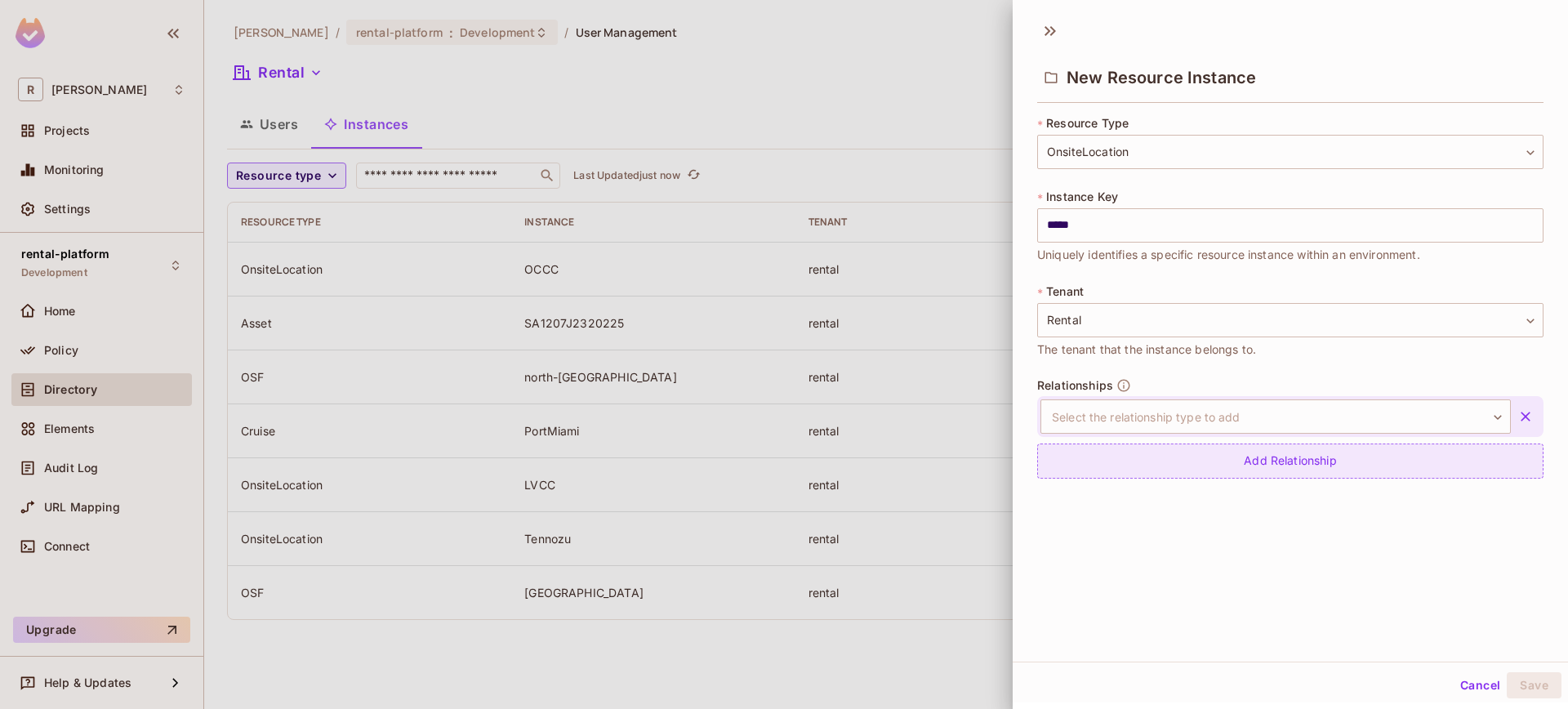
click at [1126, 469] on div "Add Relationship" at bounding box center [1290, 460] width 507 height 35
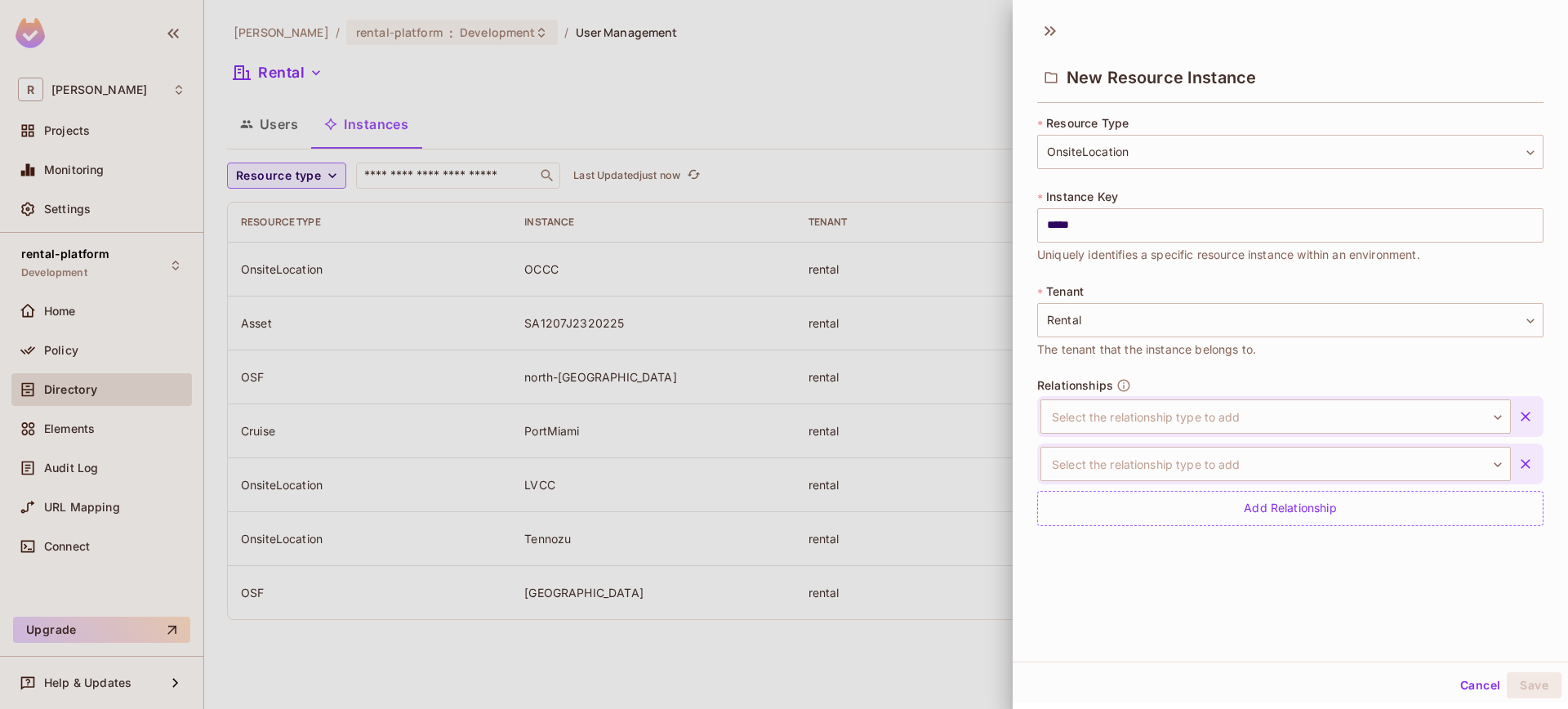
click at [1511, 462] on button "button" at bounding box center [1525, 463] width 29 height 29
click at [1366, 420] on body "**********" at bounding box center [784, 354] width 1568 height 709
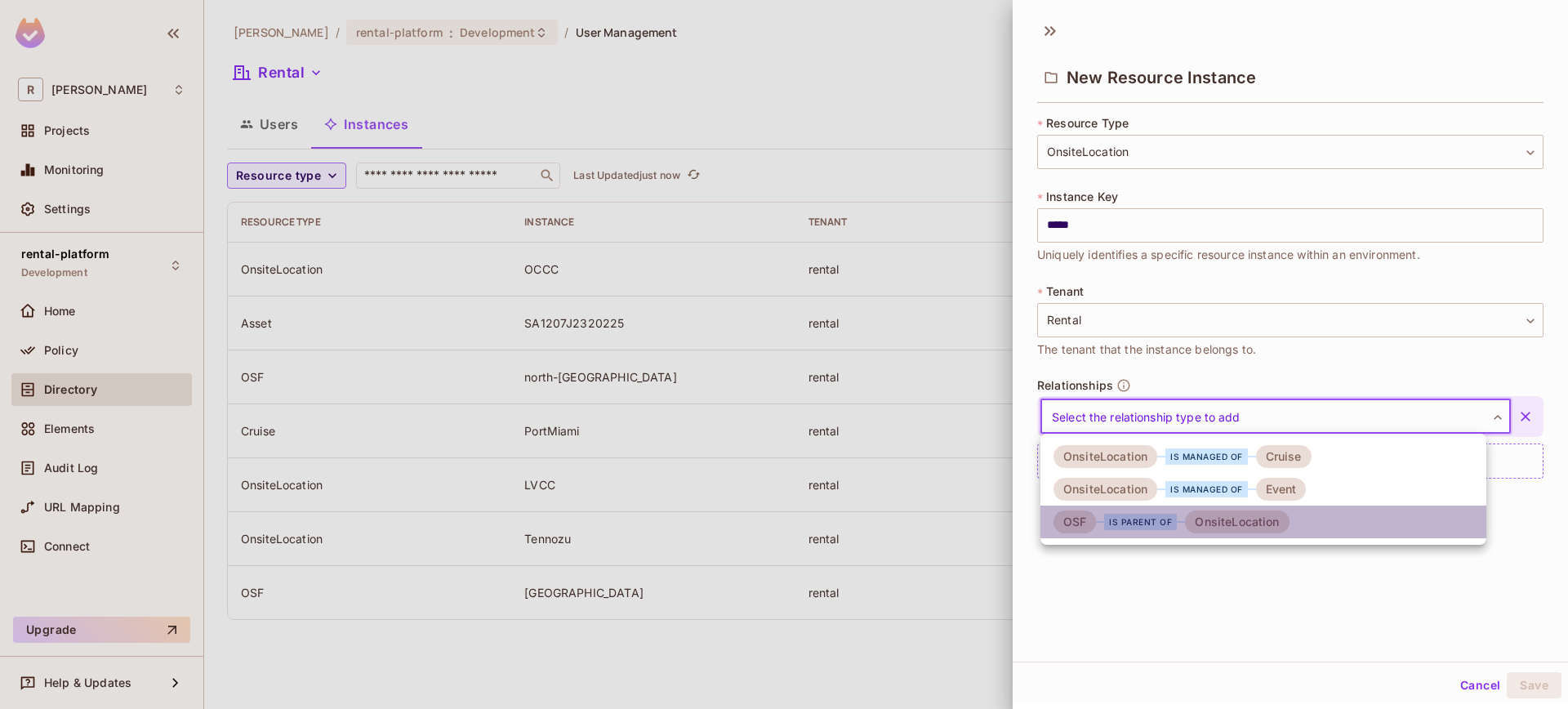
click at [1135, 522] on div "is parent of" at bounding box center [1141, 521] width 73 height 16
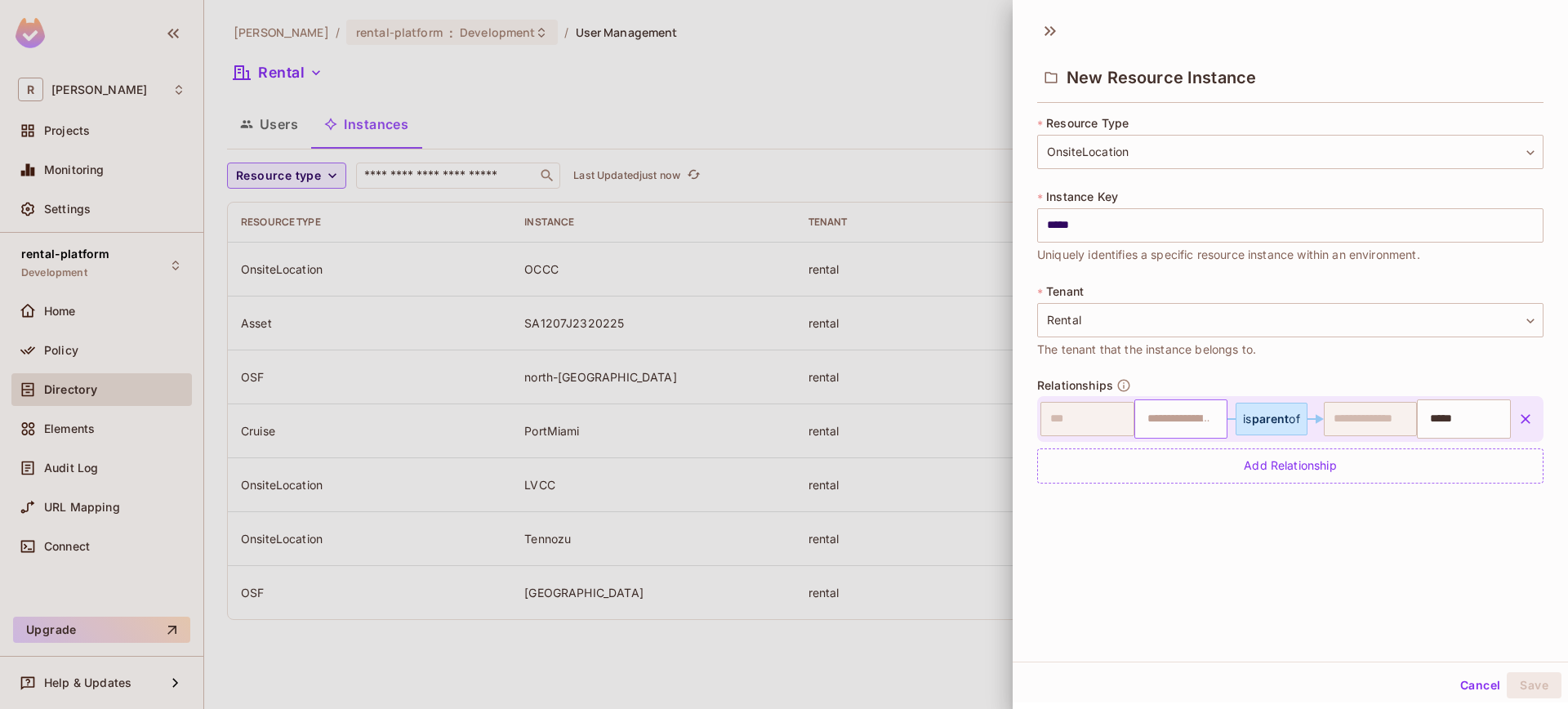
click at [1191, 423] on input "text" at bounding box center [1178, 419] width 83 height 33
click at [1191, 423] on input "text" at bounding box center [1178, 419] width 83 height 33
type input "*****"
click at [1471, 603] on div "**********" at bounding box center [1290, 336] width 555 height 650
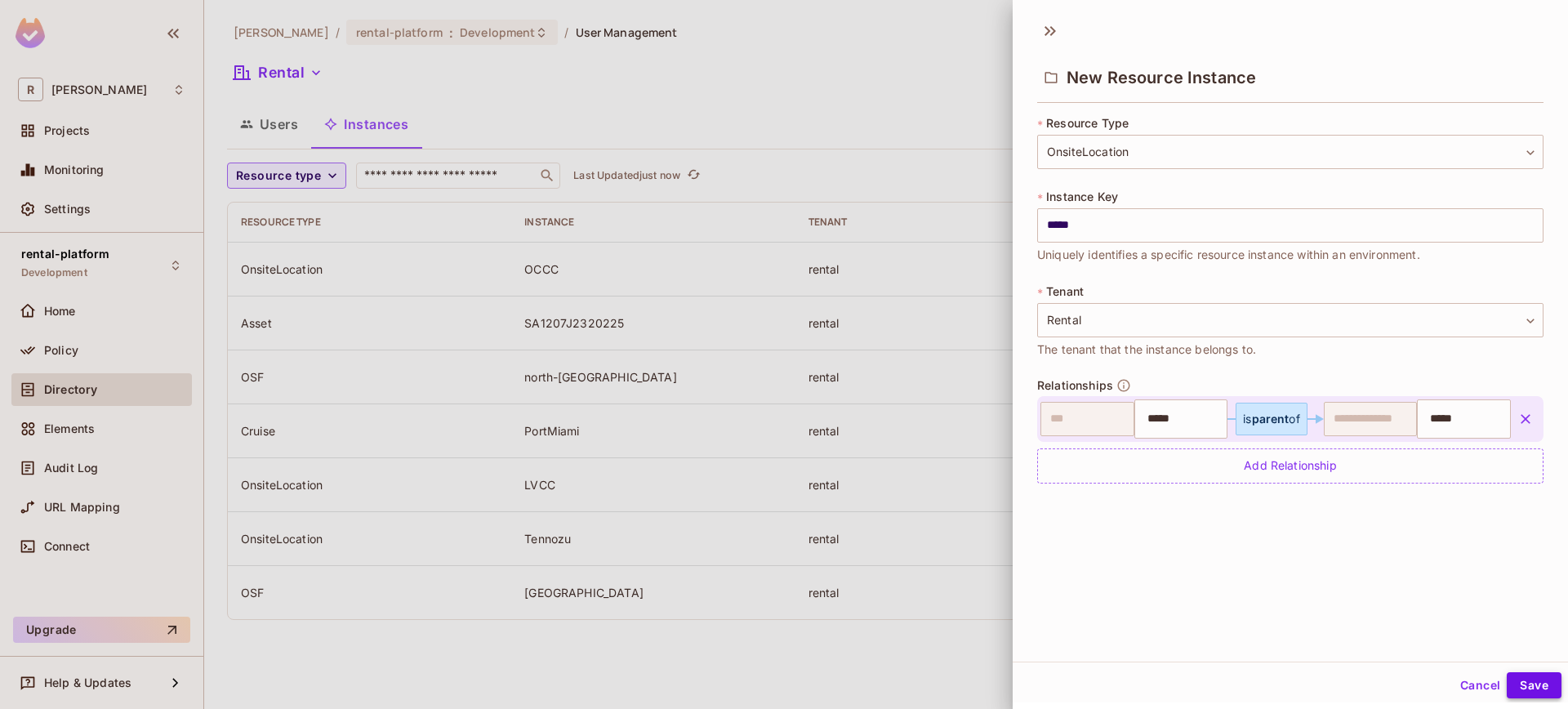
click at [1524, 679] on button "Save" at bounding box center [1533, 685] width 54 height 26
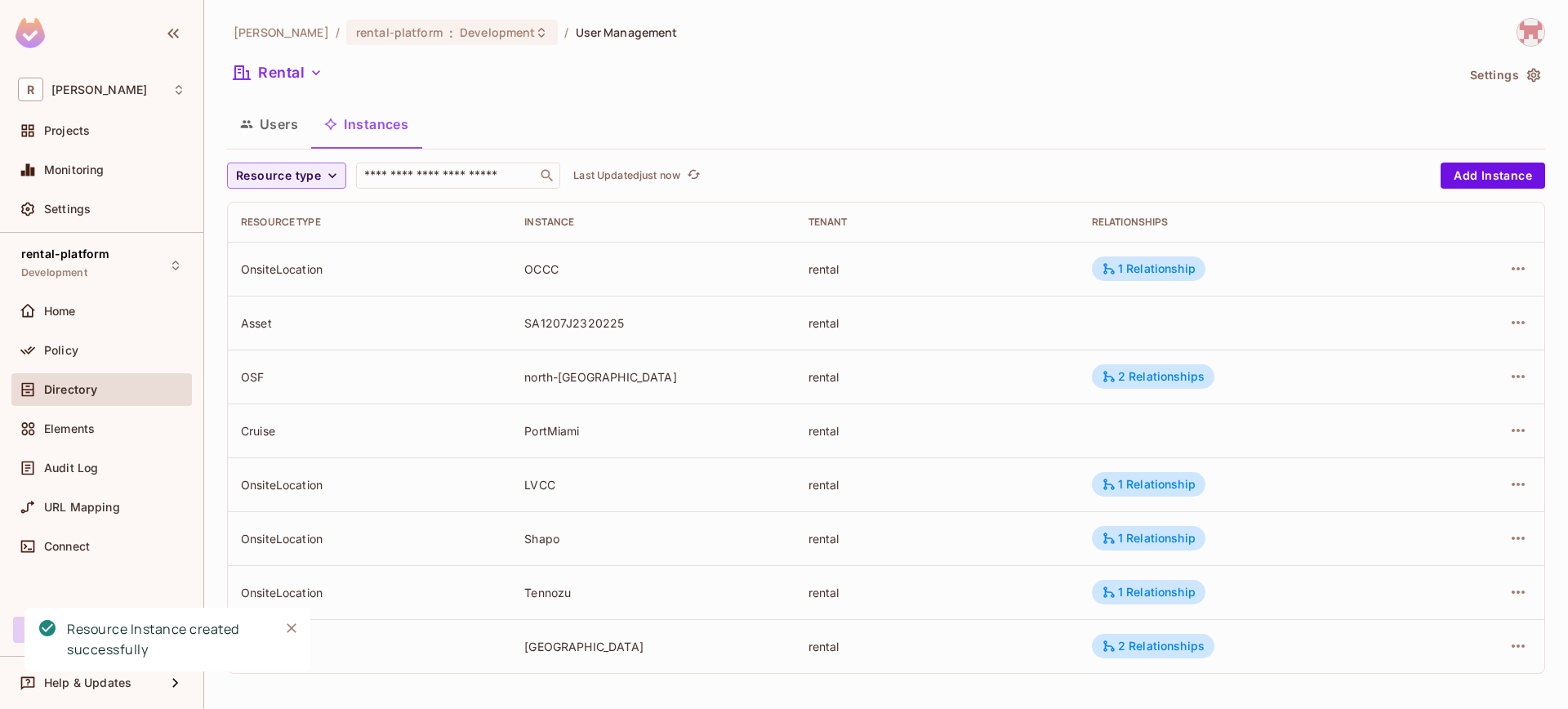
scroll to position [1, 0]
click at [87, 360] on div "Policy" at bounding box center [101, 350] width 181 height 33
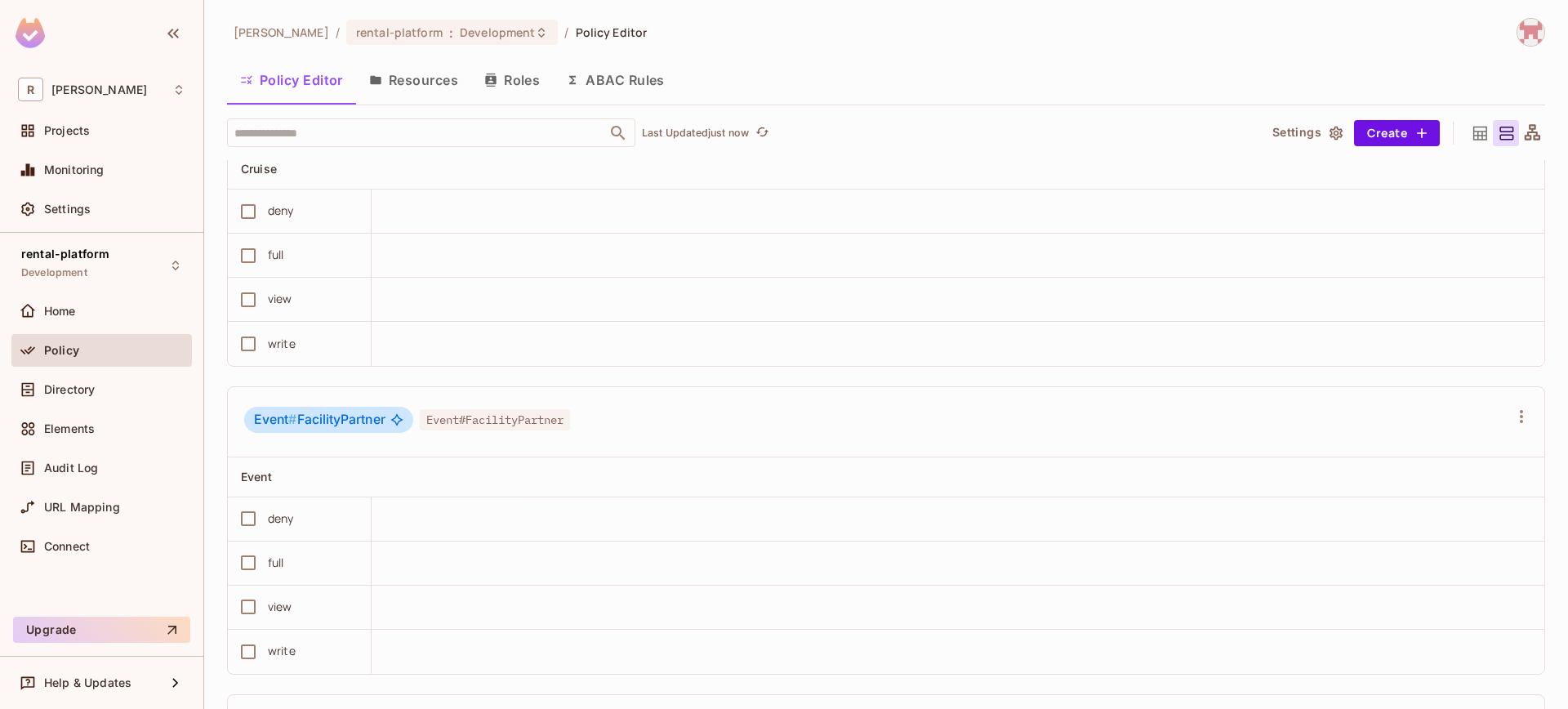
scroll to position [7818, 0]
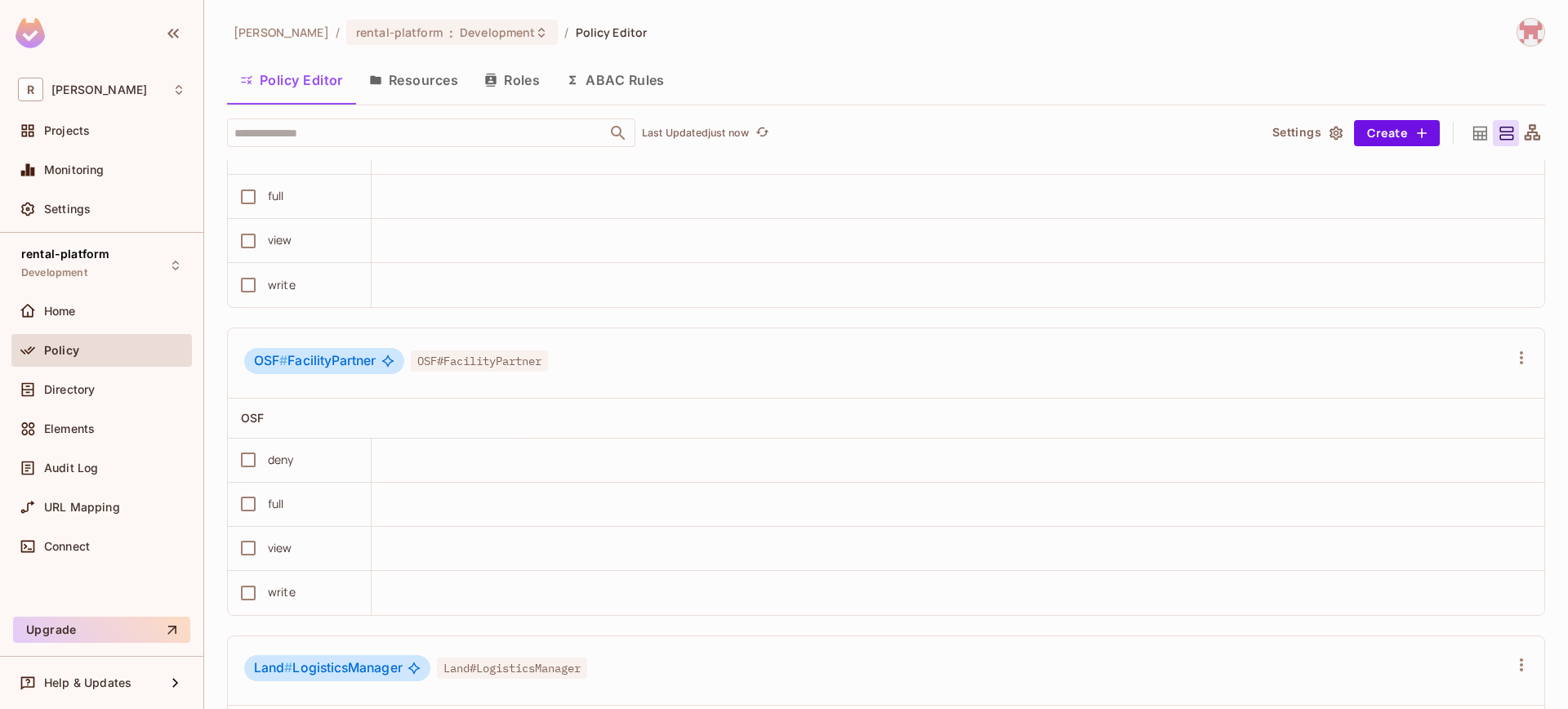
drag, startPoint x: 98, startPoint y: 392, endPoint x: 212, endPoint y: 366, distance: 116.9
click at [98, 392] on div "Directory" at bounding box center [114, 390] width 141 height 13
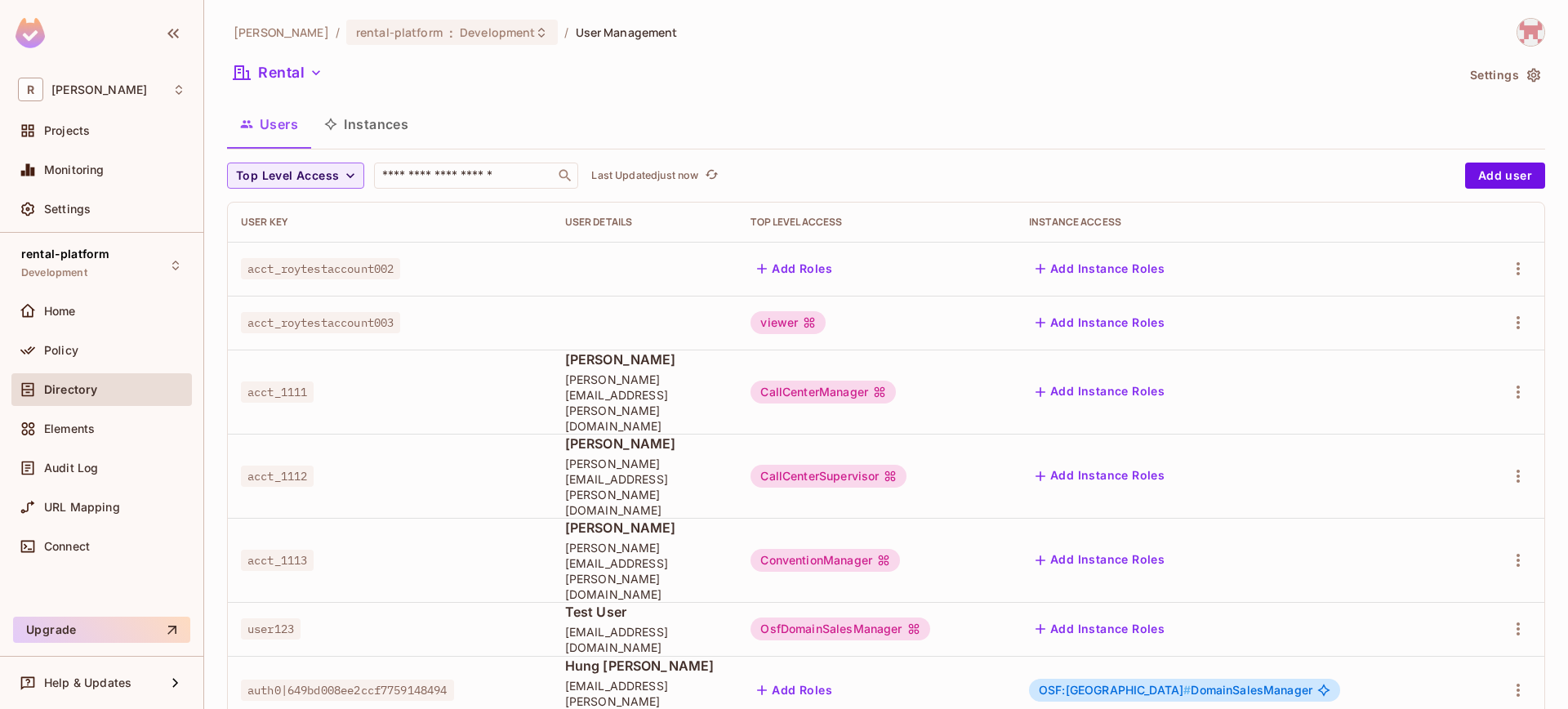
click at [1218, 656] on td "OSF:north-america # DomainSalesManager" at bounding box center [1245, 689] width 457 height 68
click at [368, 117] on button "Instances" at bounding box center [366, 125] width 111 height 41
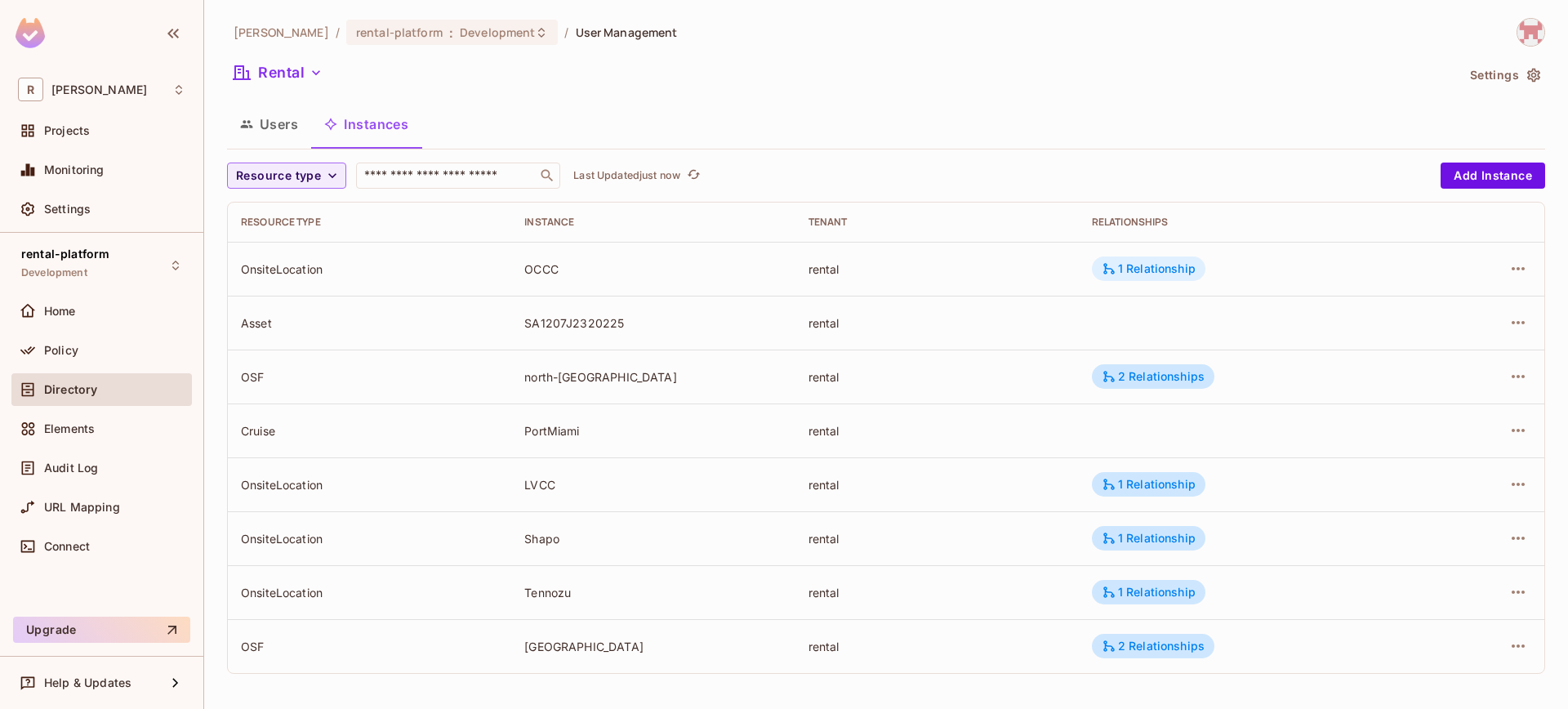
click at [1128, 272] on div "1 Relationship" at bounding box center [1148, 269] width 94 height 15
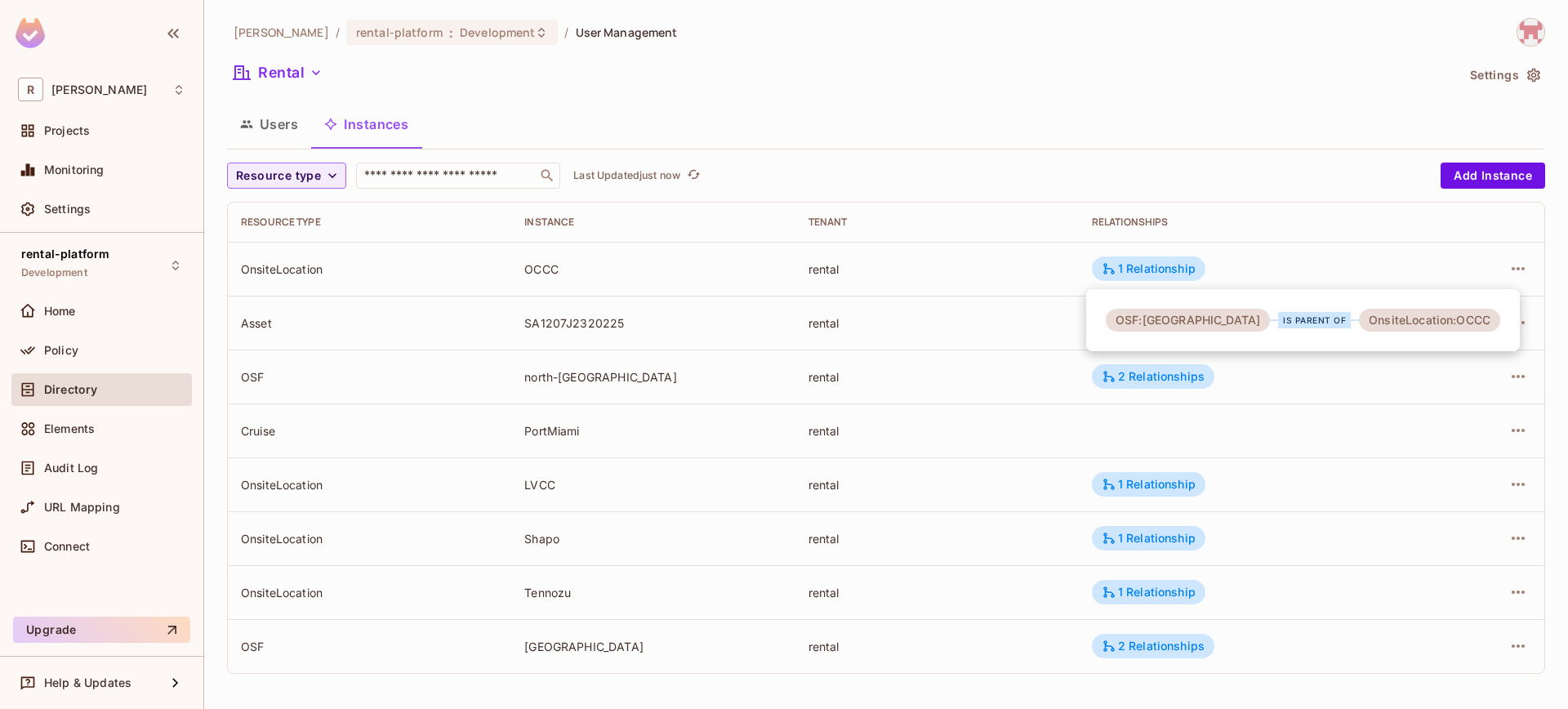
click at [914, 196] on div at bounding box center [784, 354] width 1568 height 709
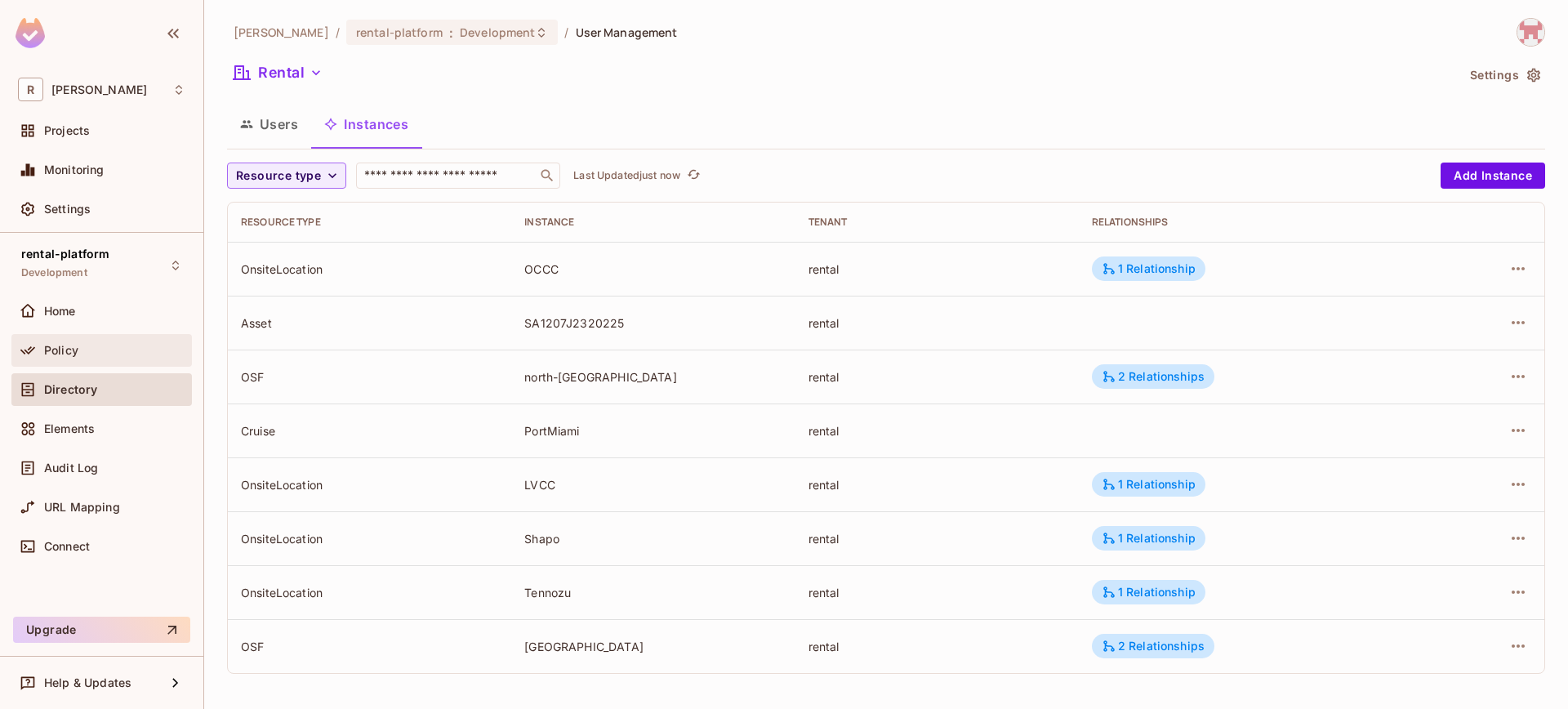
click at [97, 341] on div "Policy" at bounding box center [101, 350] width 168 height 20
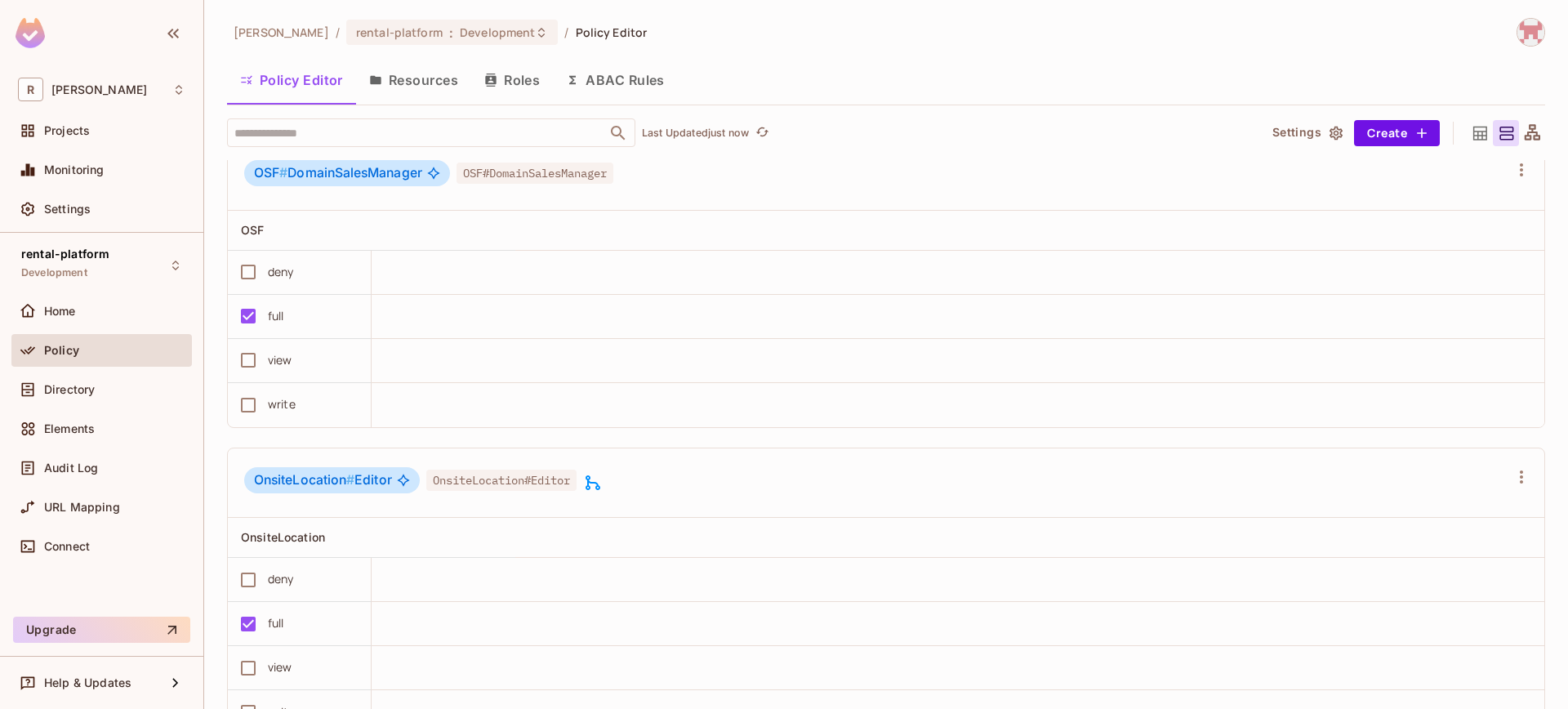
scroll to position [6568, 0]
click at [593, 495] on icon at bounding box center [592, 485] width 20 height 20
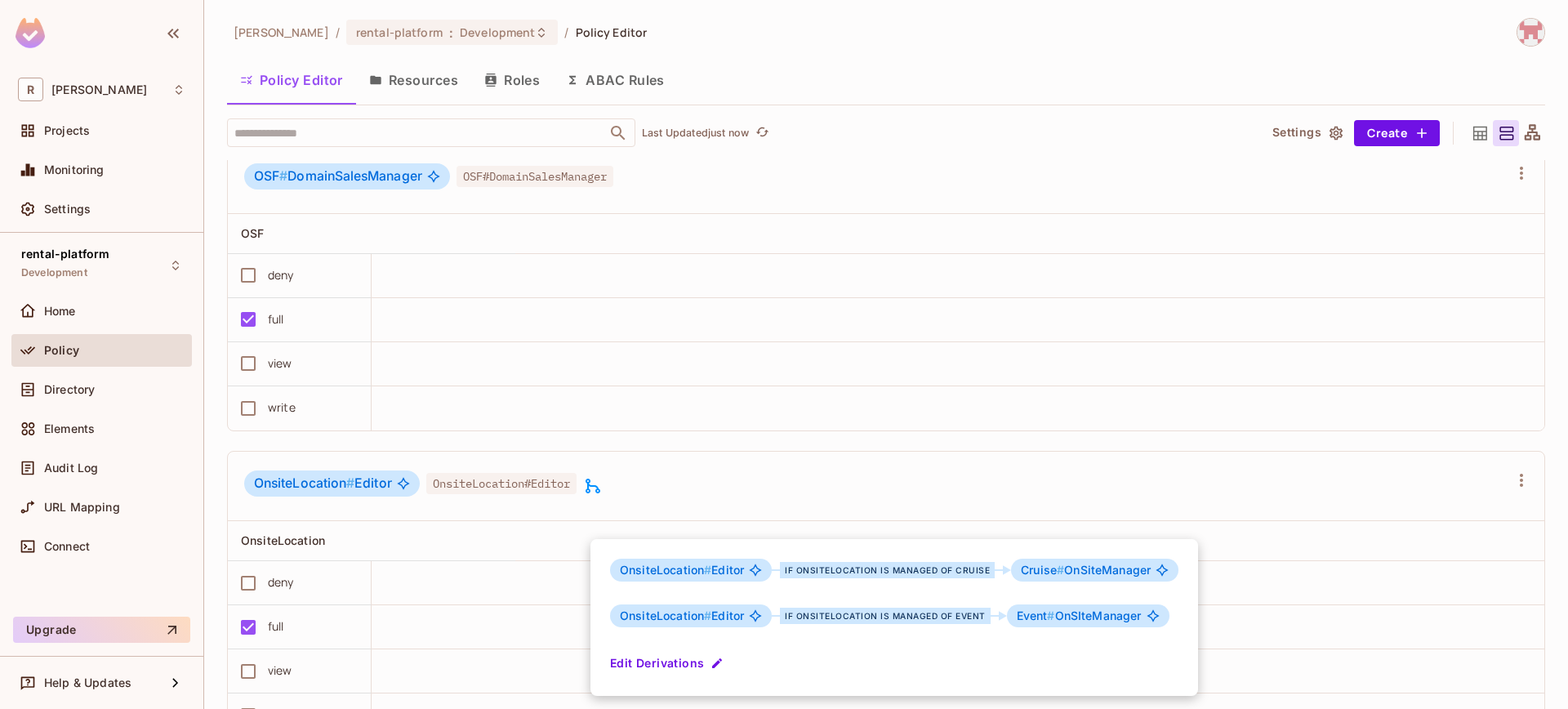
click at [599, 524] on div at bounding box center [784, 354] width 1568 height 709
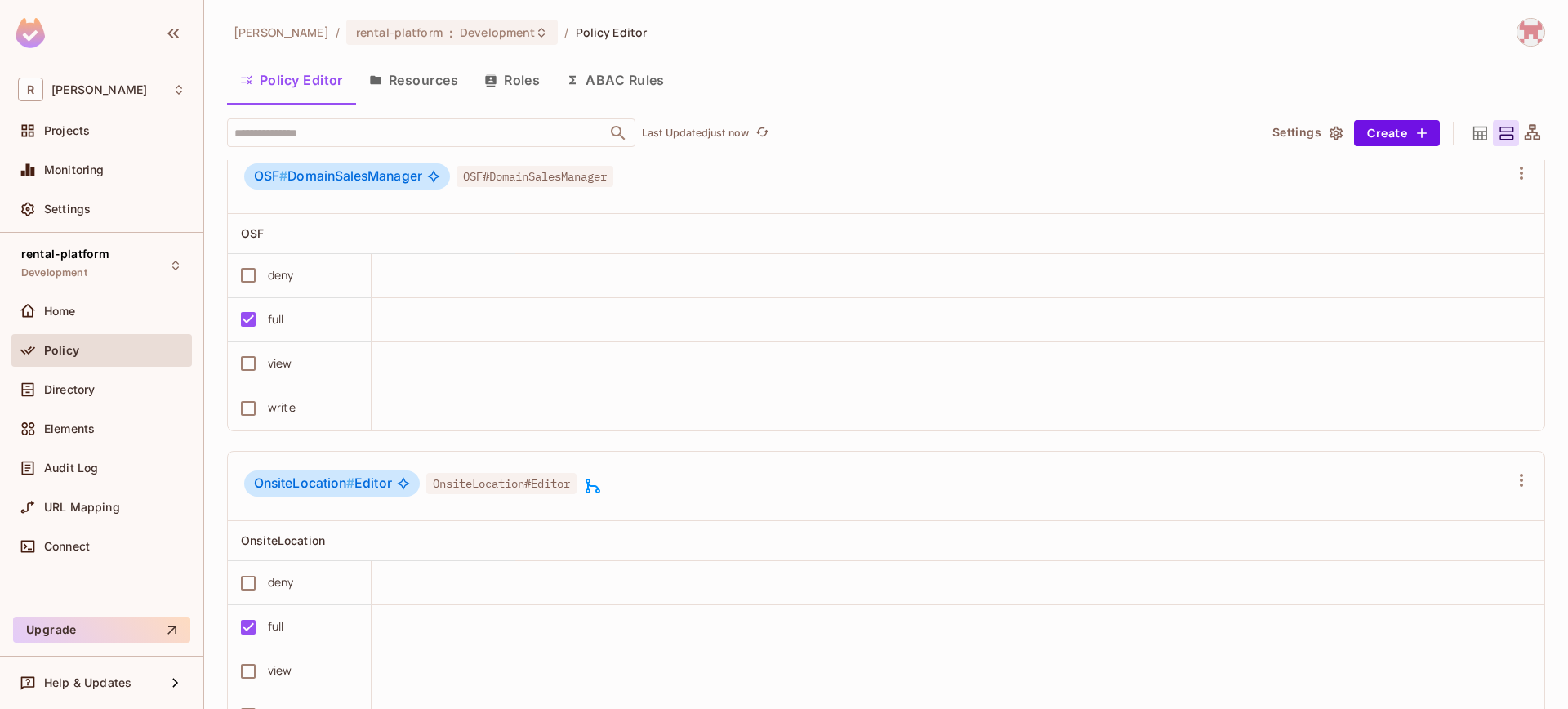
click at [598, 495] on icon at bounding box center [592, 485] width 20 height 20
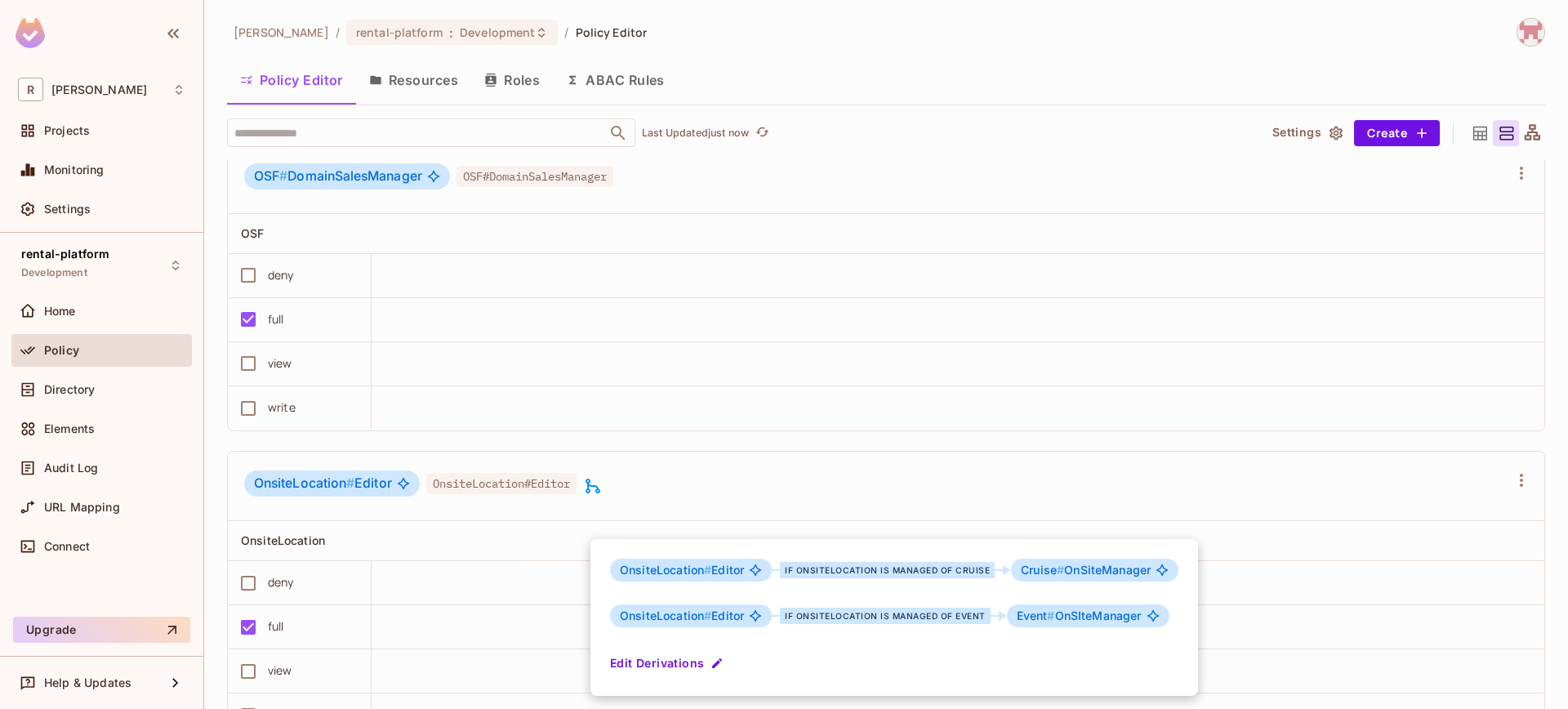
drag, startPoint x: 598, startPoint y: 524, endPoint x: 592, endPoint y: 514, distance: 11.7
click at [598, 524] on div at bounding box center [784, 354] width 1568 height 709
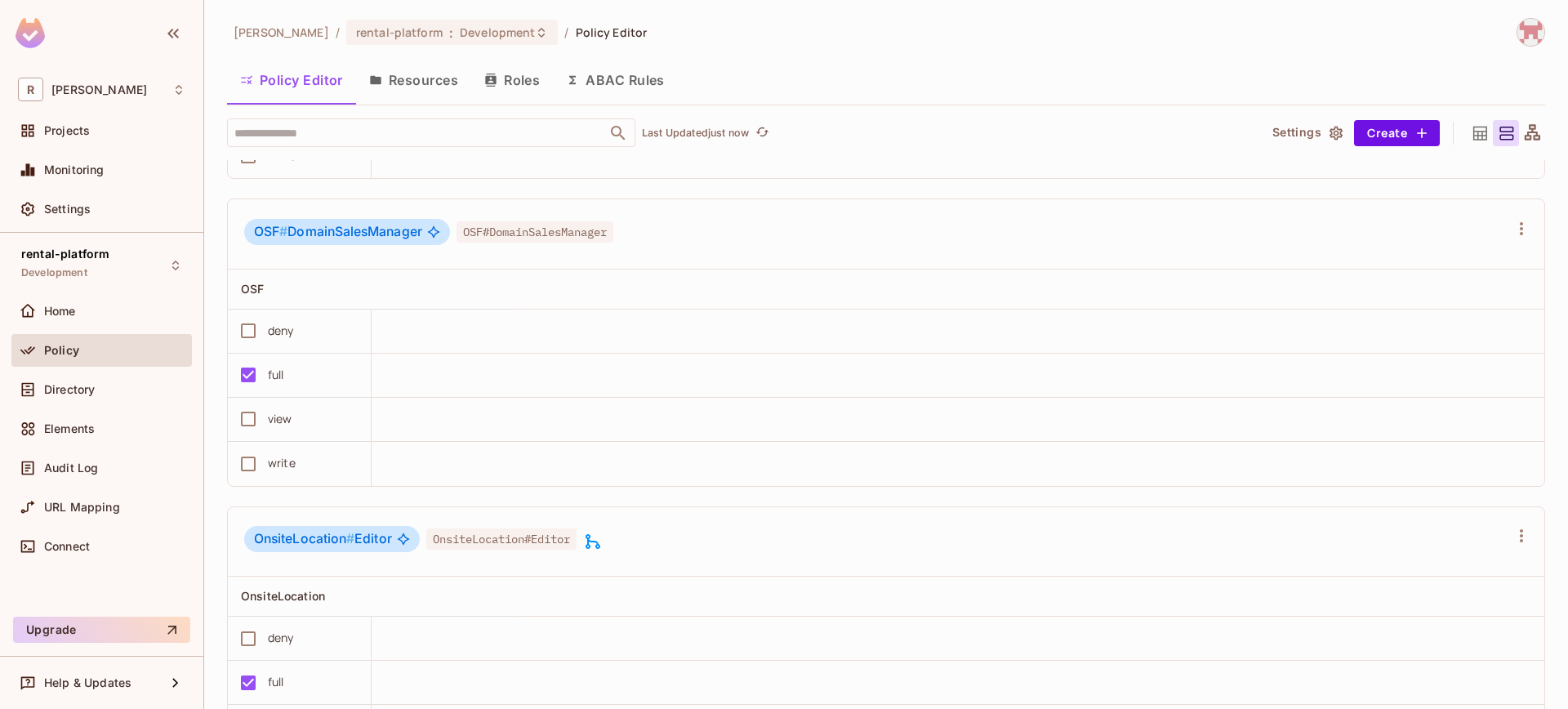
scroll to position [6507, 0]
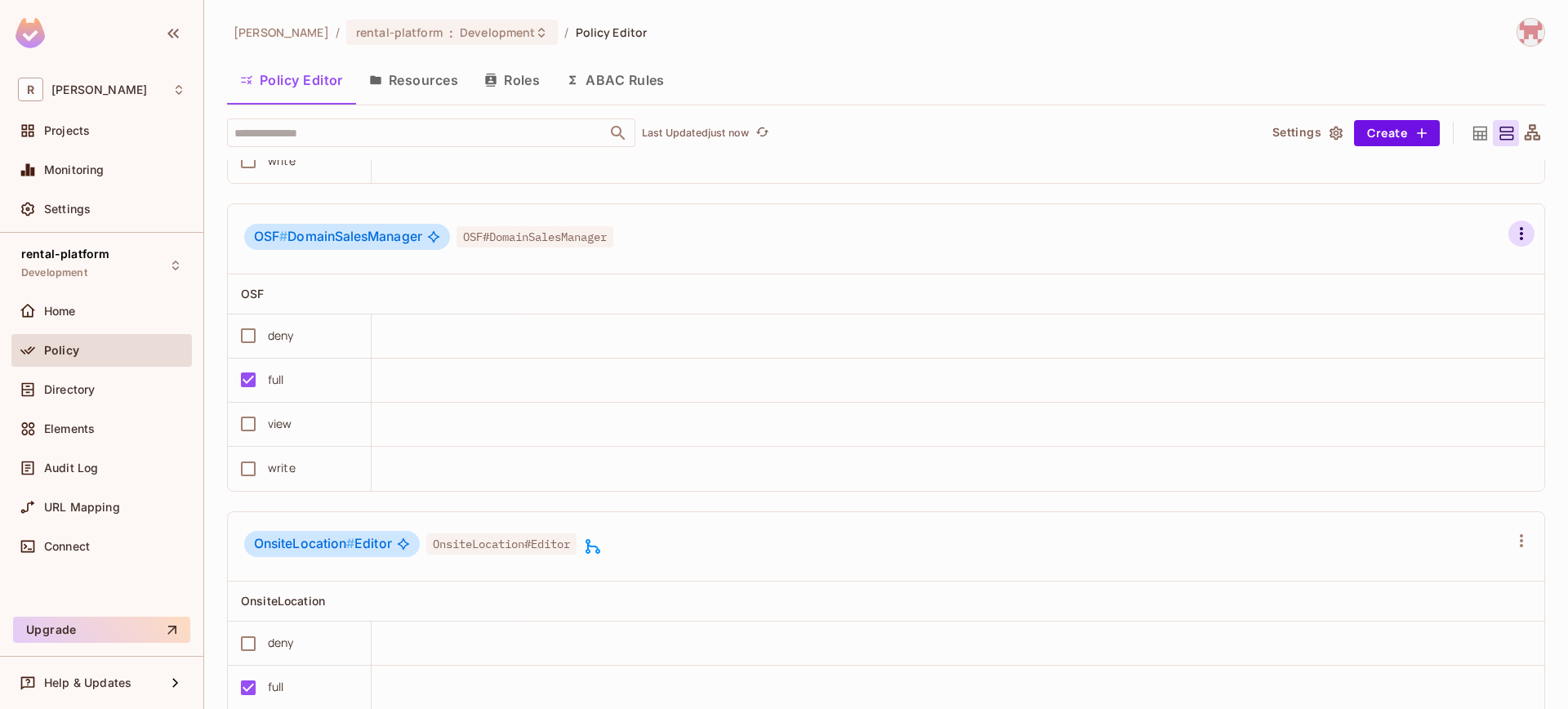
click at [1512, 244] on icon "button" at bounding box center [1521, 233] width 20 height 20
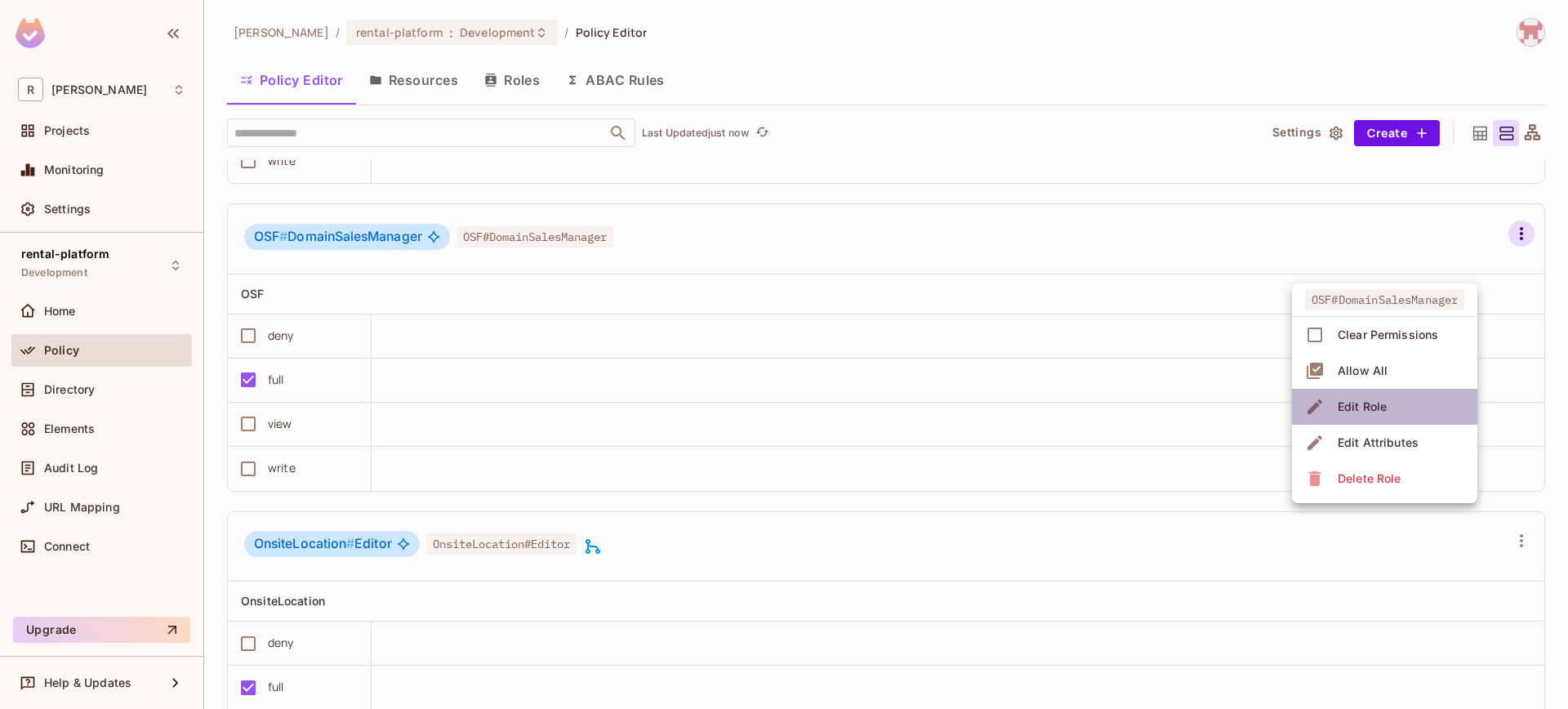
click at [1373, 415] on span "Edit Role" at bounding box center [1362, 406] width 59 height 26
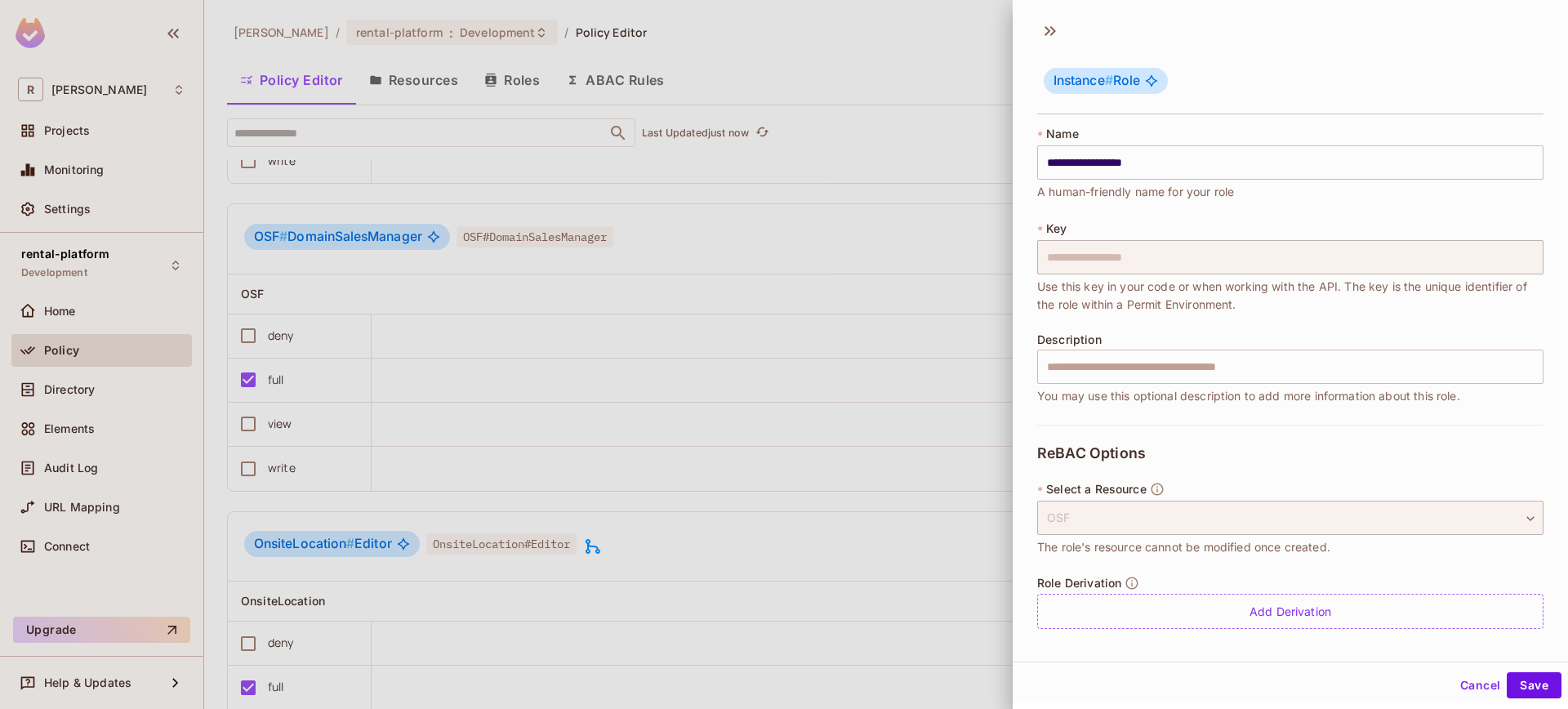
scroll to position [3, 0]
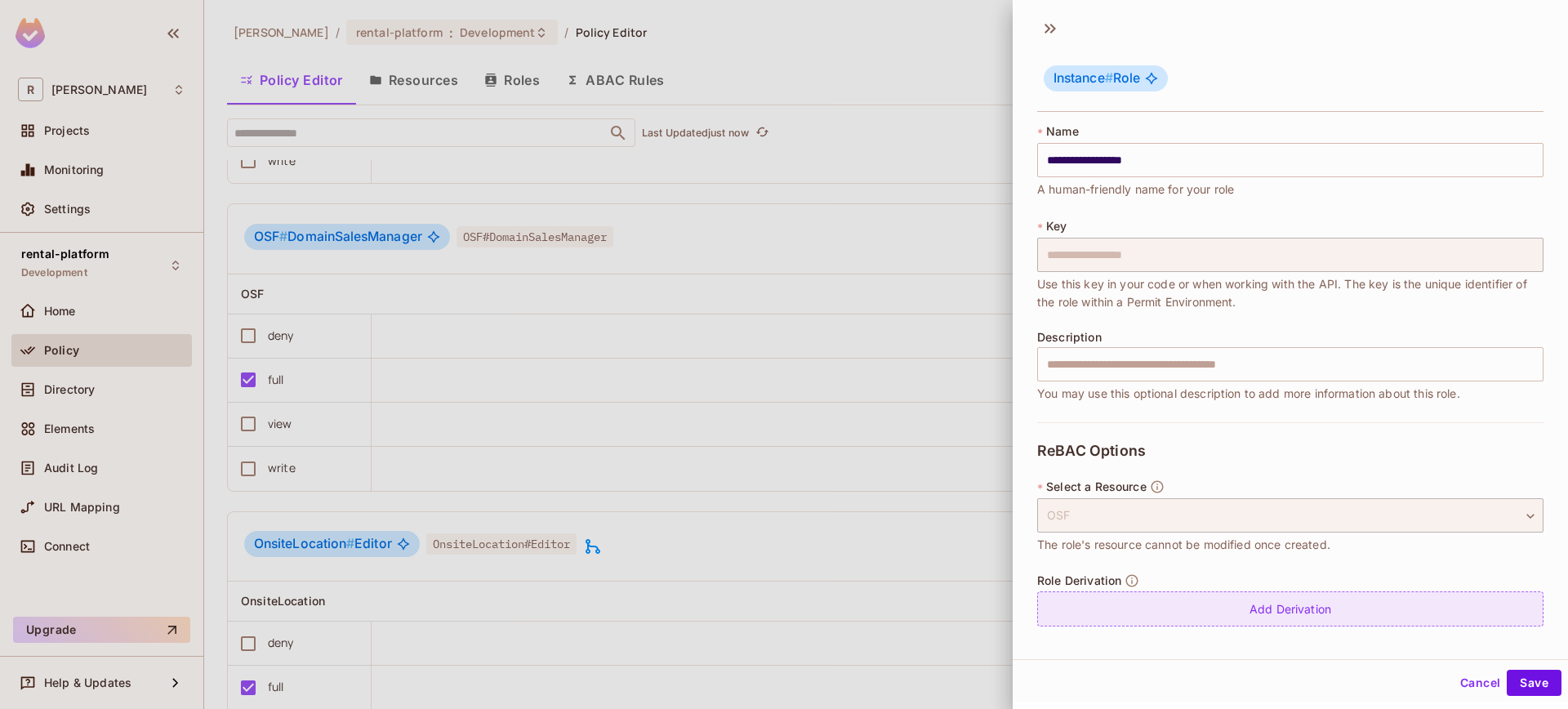
click at [1276, 605] on div "Add Derivation" at bounding box center [1290, 608] width 507 height 35
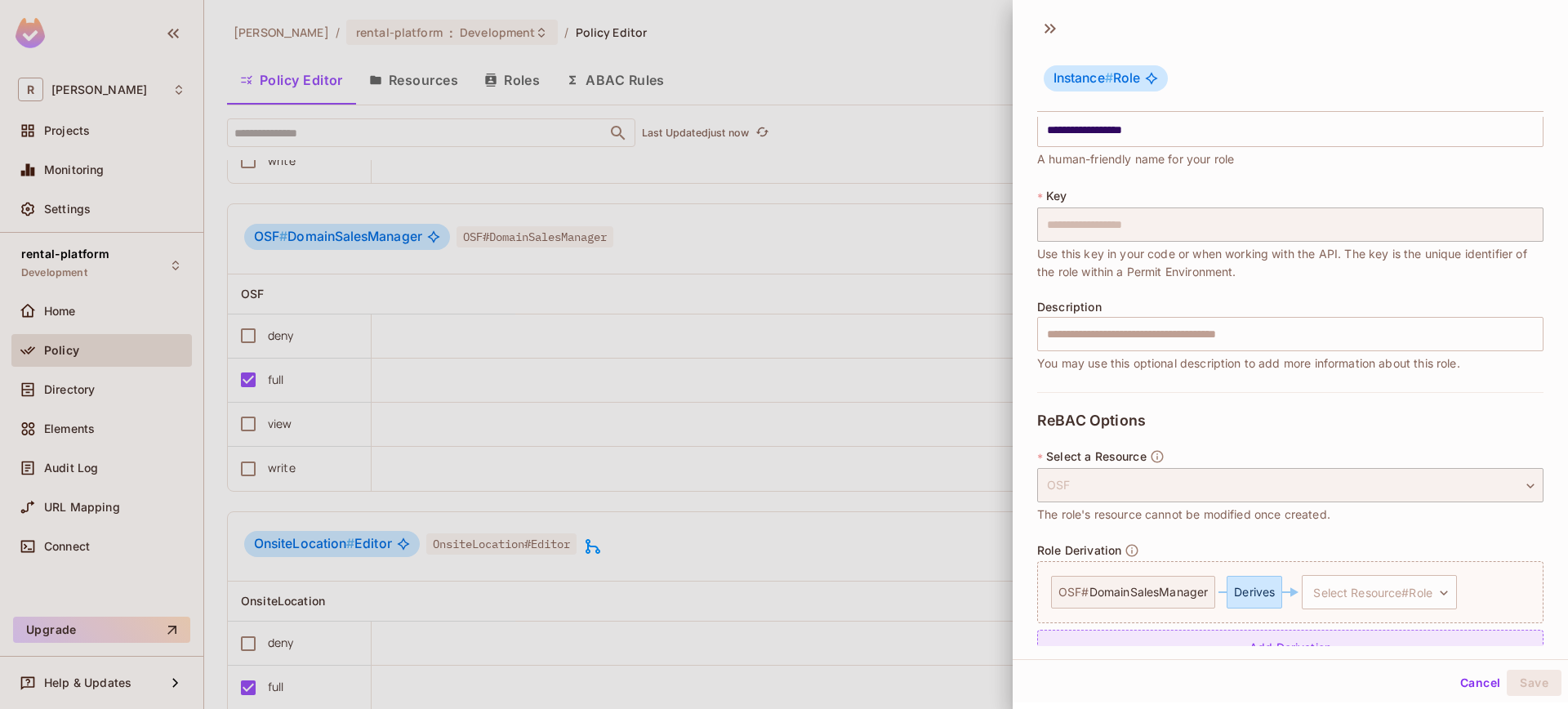
scroll to position [68, 0]
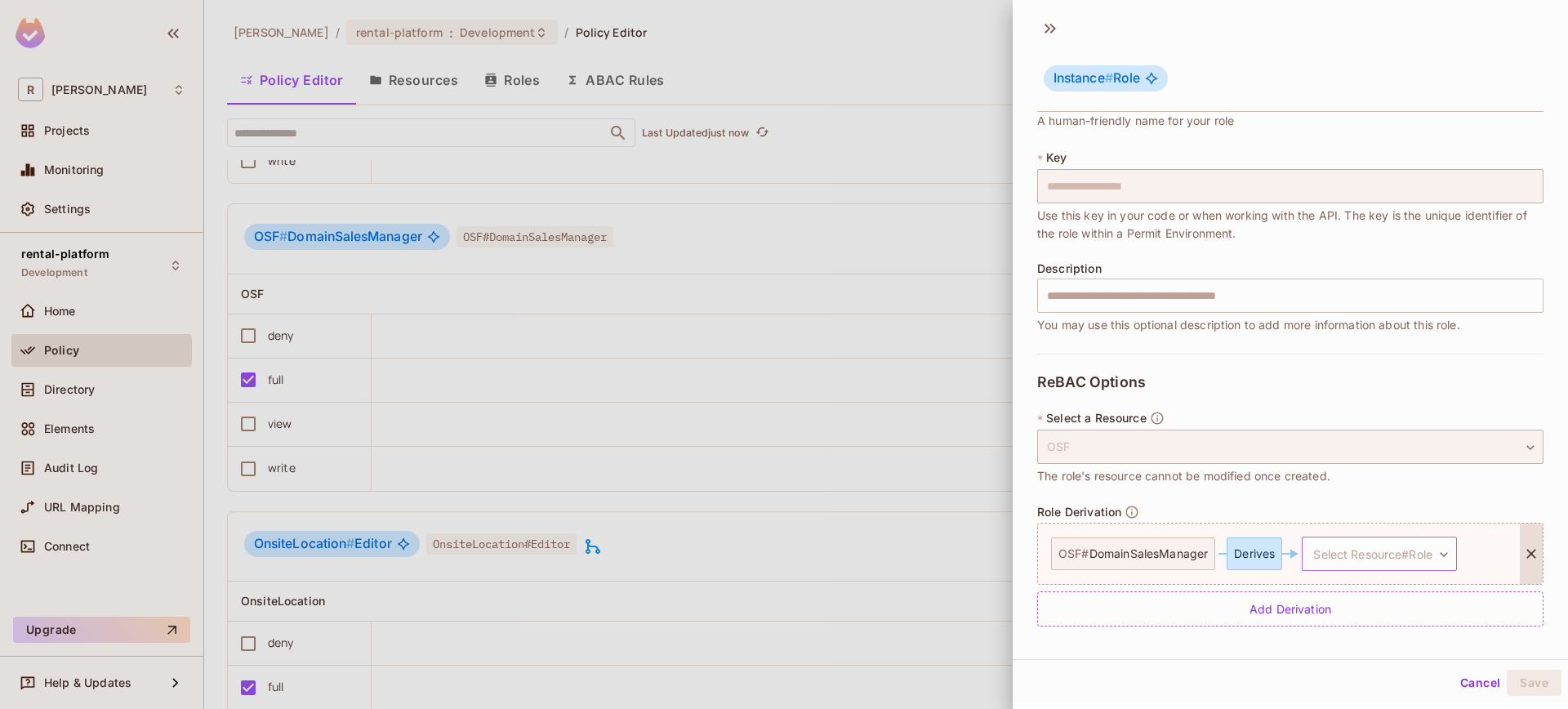
click at [1397, 539] on body "R [PERSON_NAME]-poc Projects Monitoring Settings rental-platform Development Ho…" at bounding box center [784, 354] width 1568 height 709
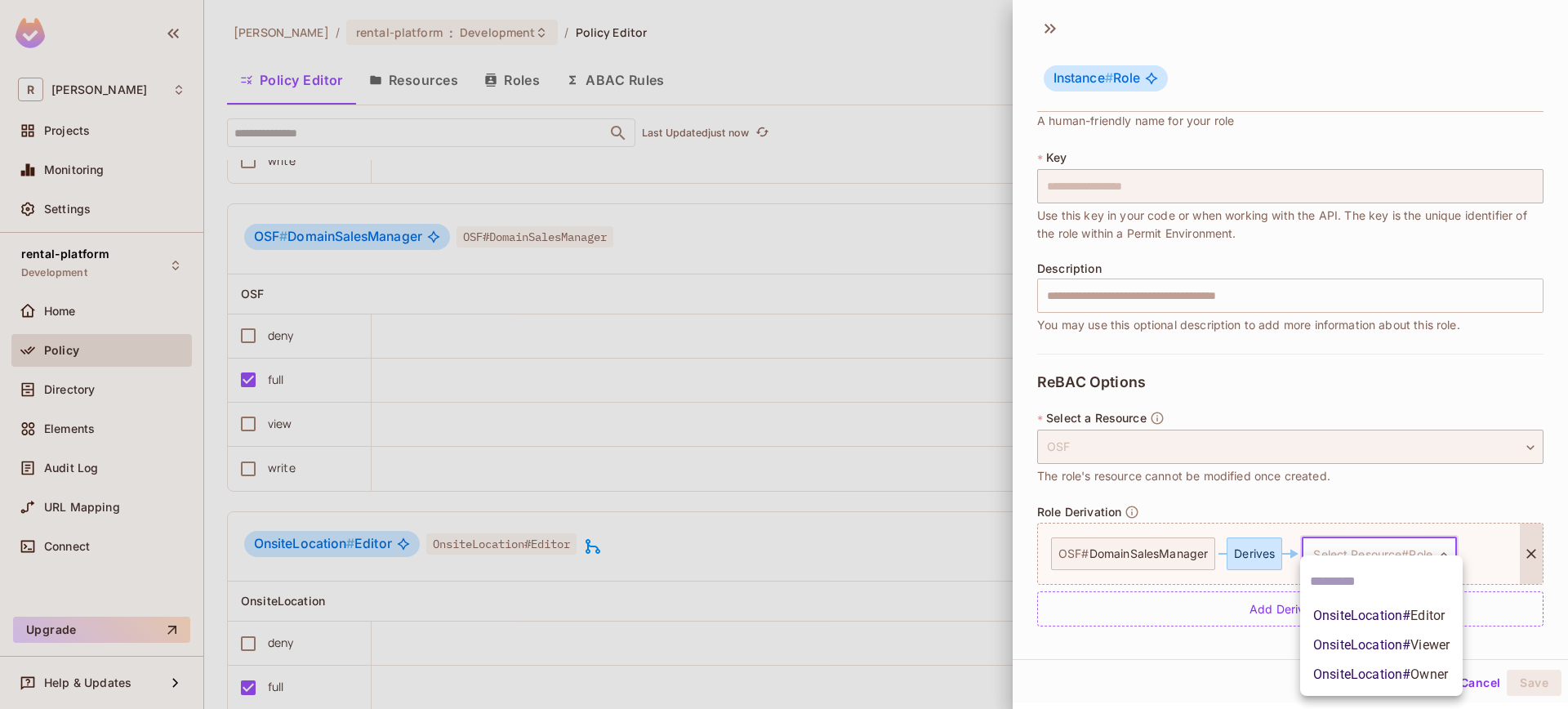
click at [1396, 621] on span "OnsiteLocation # Editor" at bounding box center [1379, 615] width 131 height 20
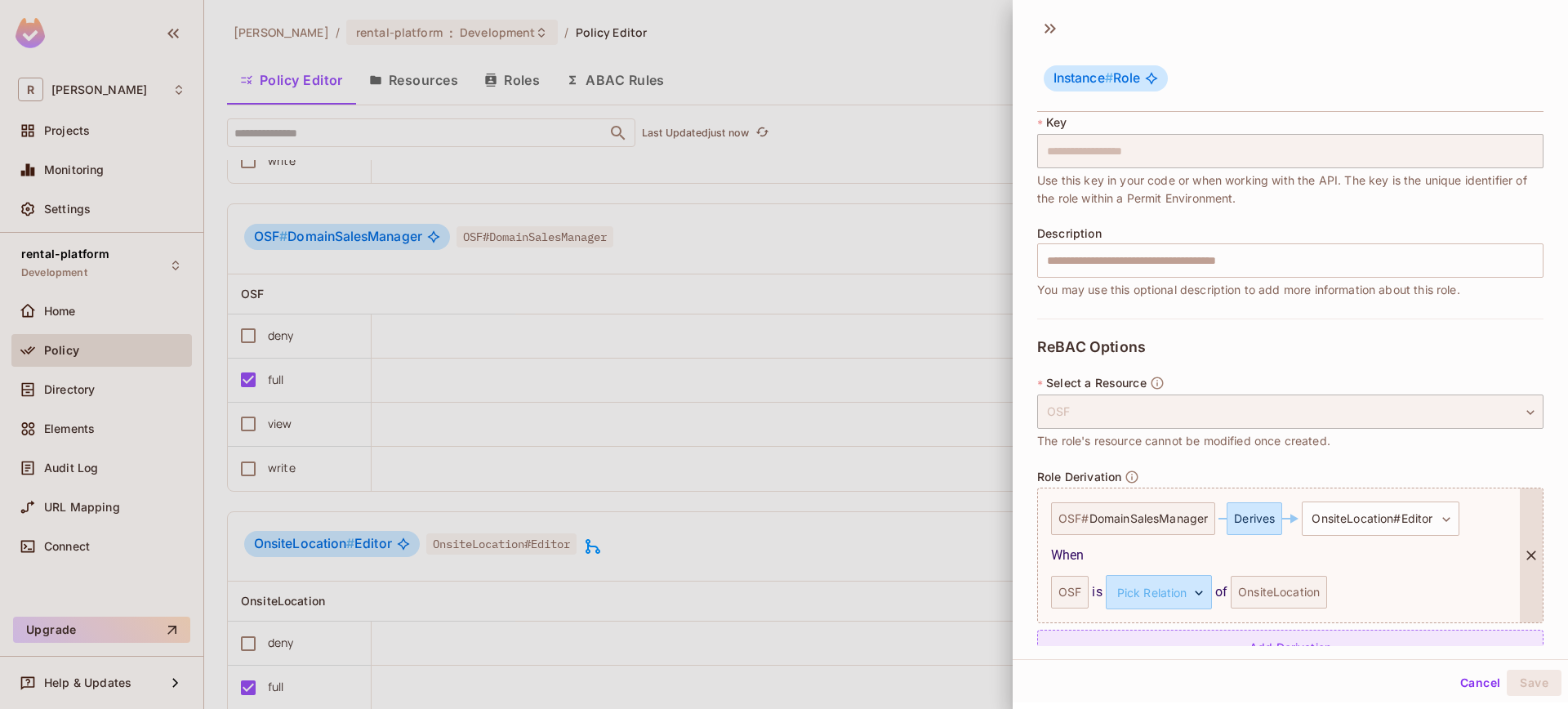
scroll to position [142, 0]
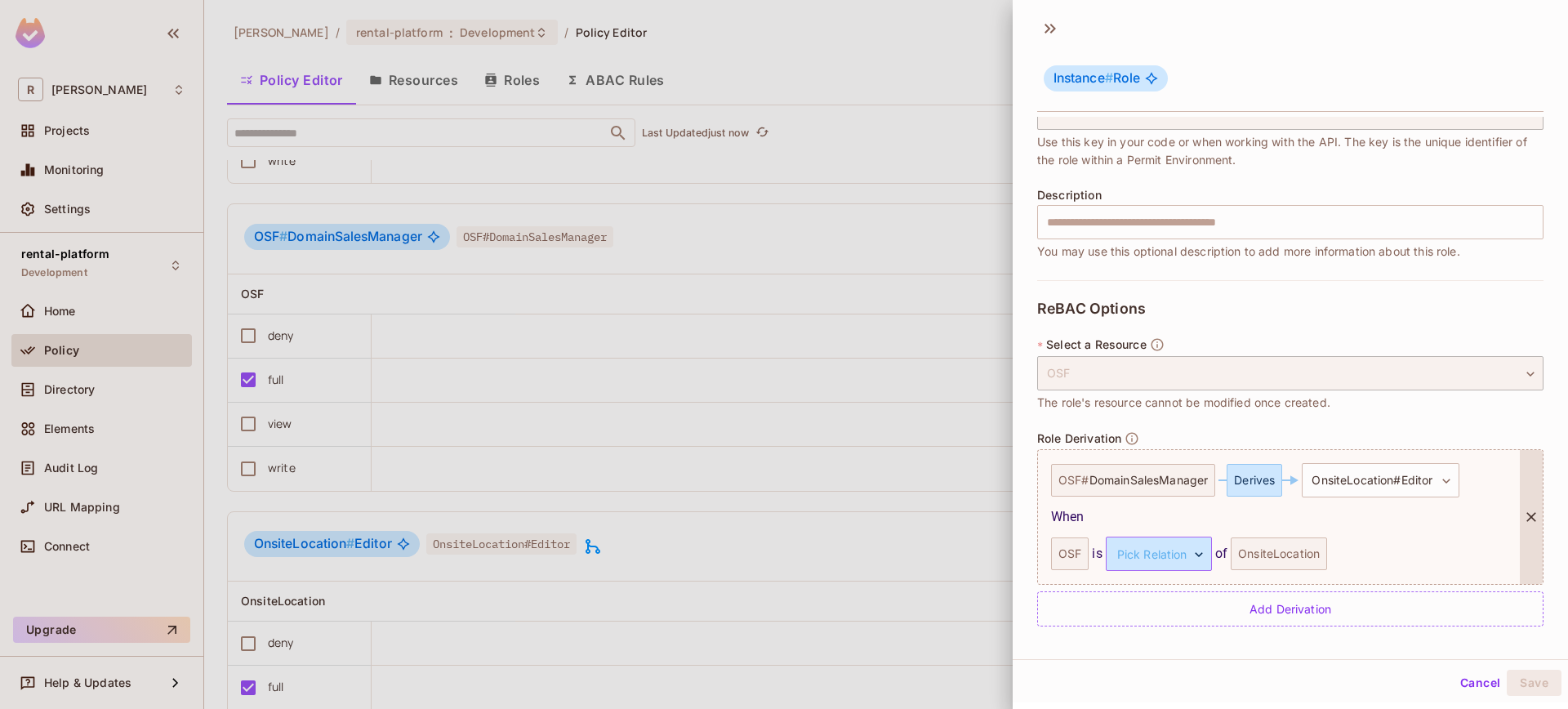
click at [1187, 564] on body "R [PERSON_NAME]-poc Projects Monitoring Settings rental-platform Development Ho…" at bounding box center [784, 354] width 1568 height 709
click at [1169, 631] on li "parent" at bounding box center [1155, 630] width 150 height 29
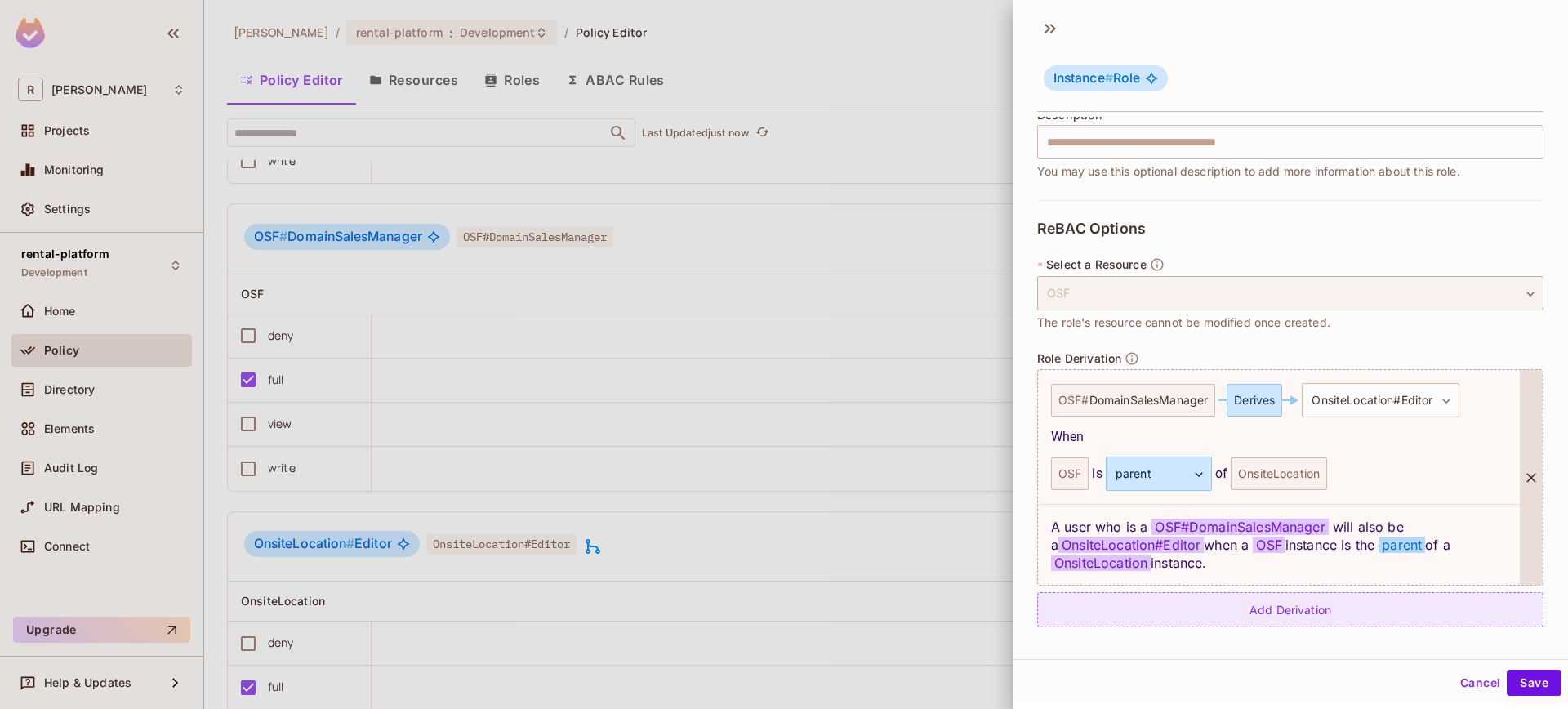
scroll to position [223, 0]
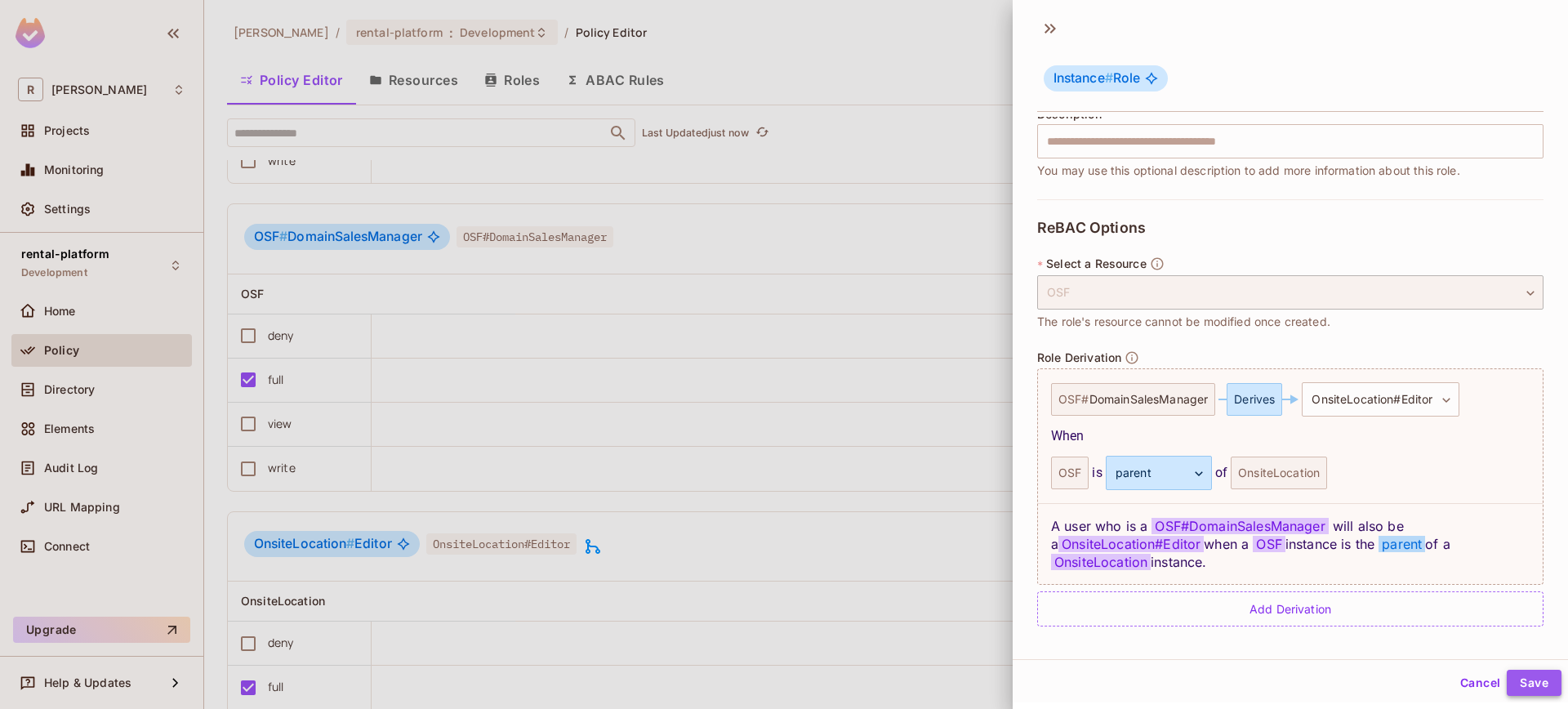
click at [1532, 685] on button "Save" at bounding box center [1533, 683] width 54 height 26
